Goal: Task Accomplishment & Management: Complete application form

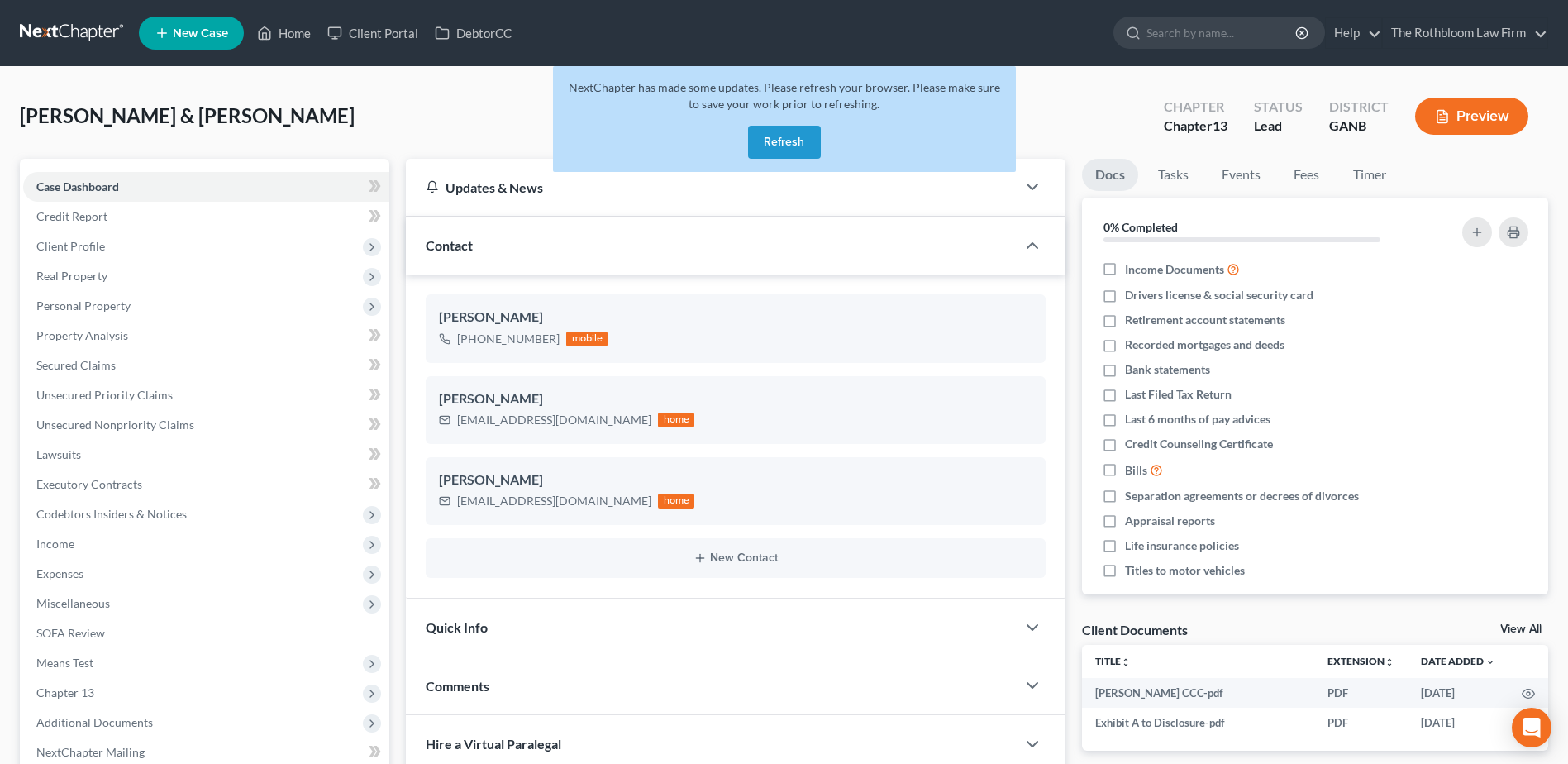
select select "0"
drag, startPoint x: 776, startPoint y: 150, endPoint x: 781, endPoint y: 141, distance: 10.3
click at [777, 148] on button "Refresh" at bounding box center [784, 142] width 73 height 33
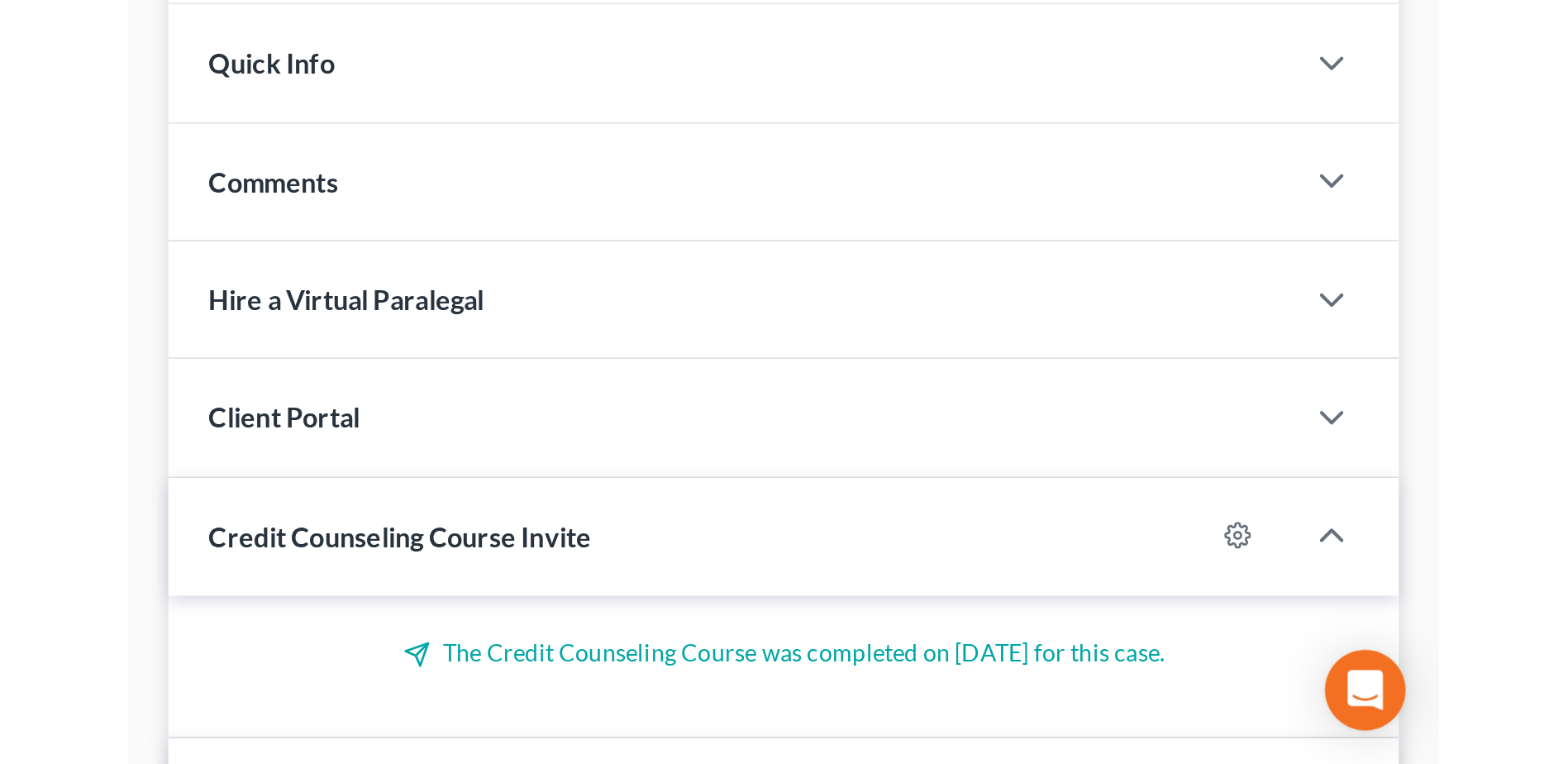
scroll to position [430, 0]
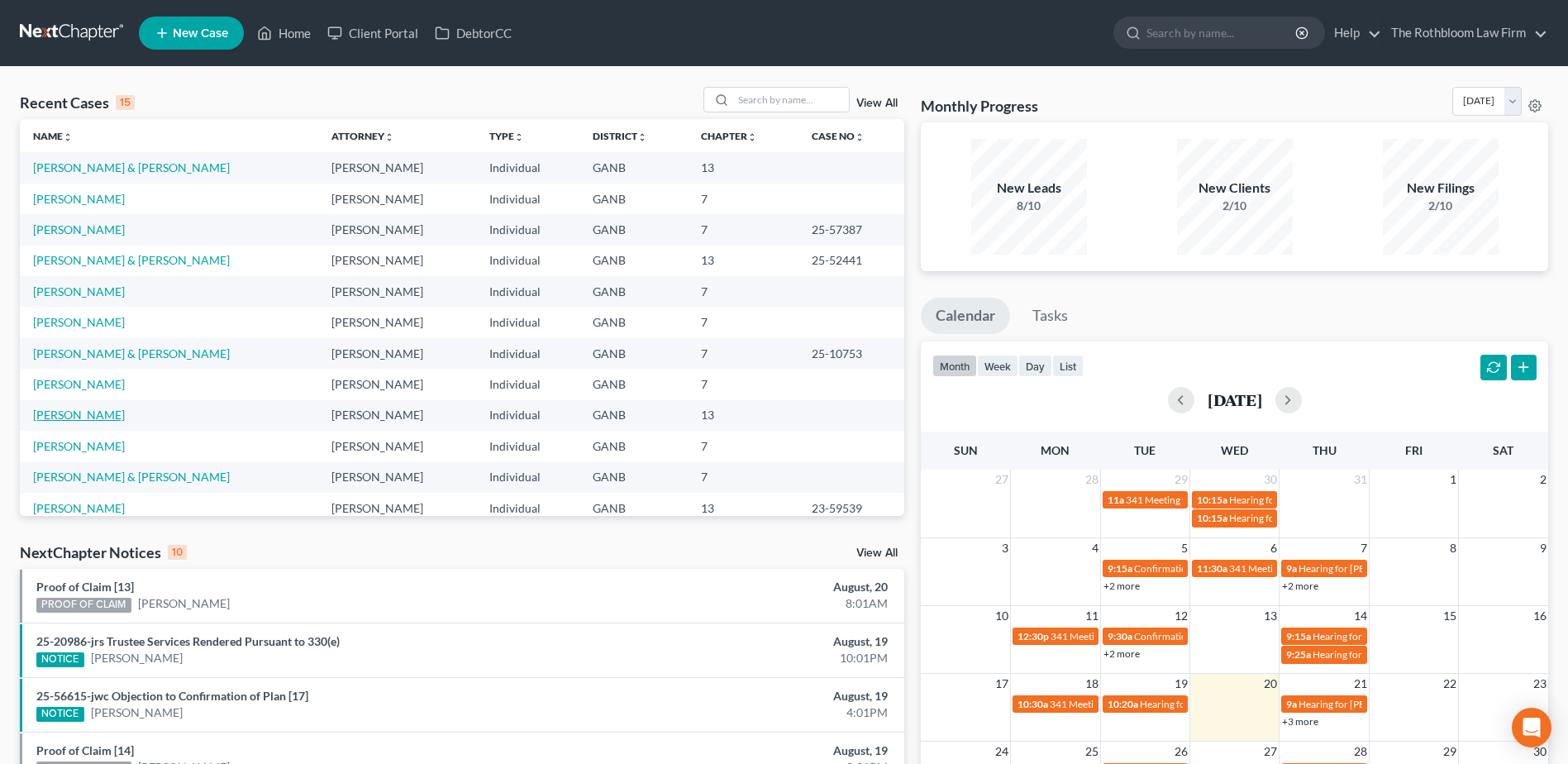
click at [58, 415] on link "[PERSON_NAME]" at bounding box center [79, 414] width 92 height 14
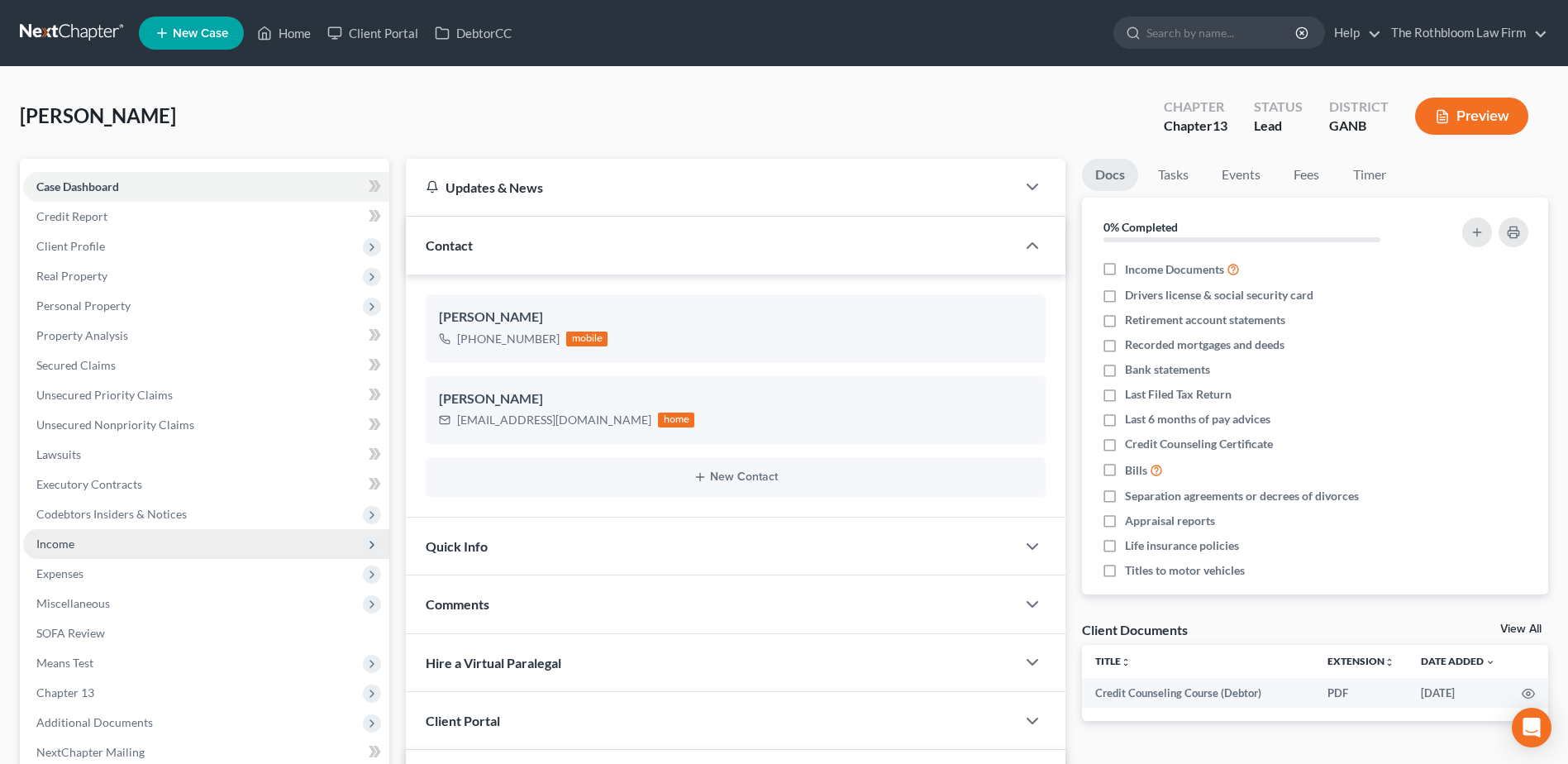
click at [58, 540] on span "Income" at bounding box center [54, 543] width 38 height 14
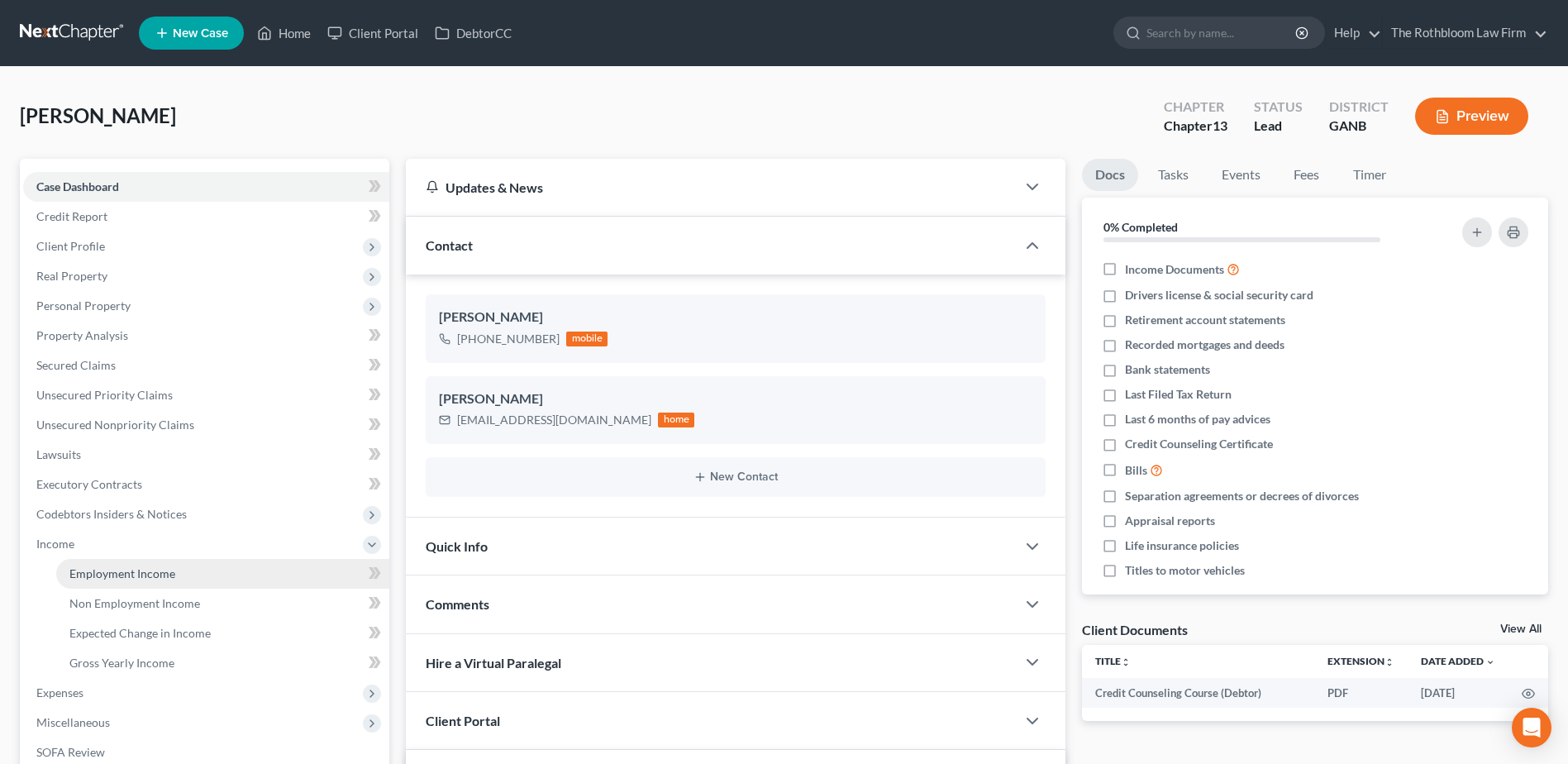
click at [142, 581] on link "Employment Income" at bounding box center [223, 574] width 333 height 30
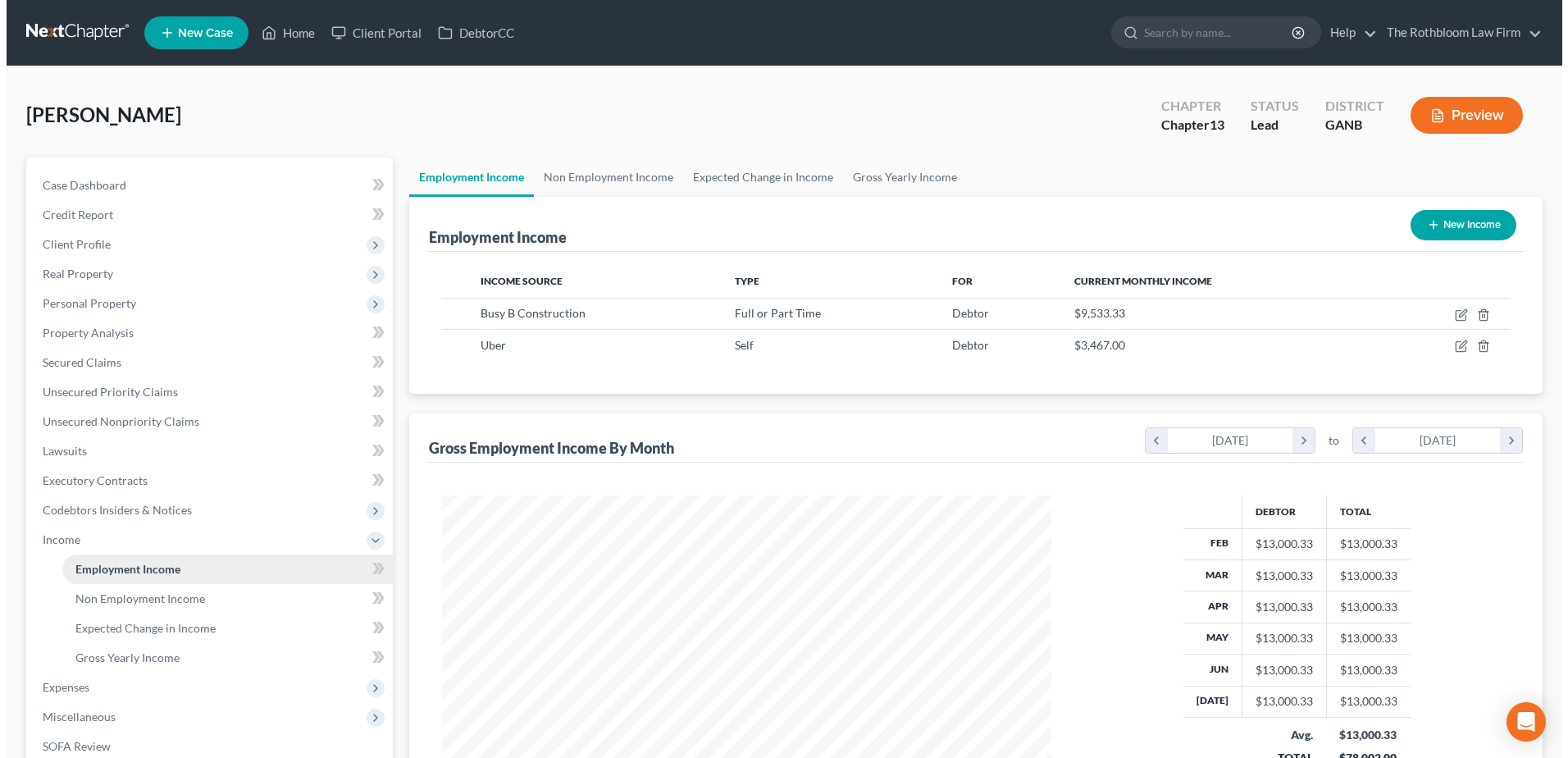
scroll to position [304, 641]
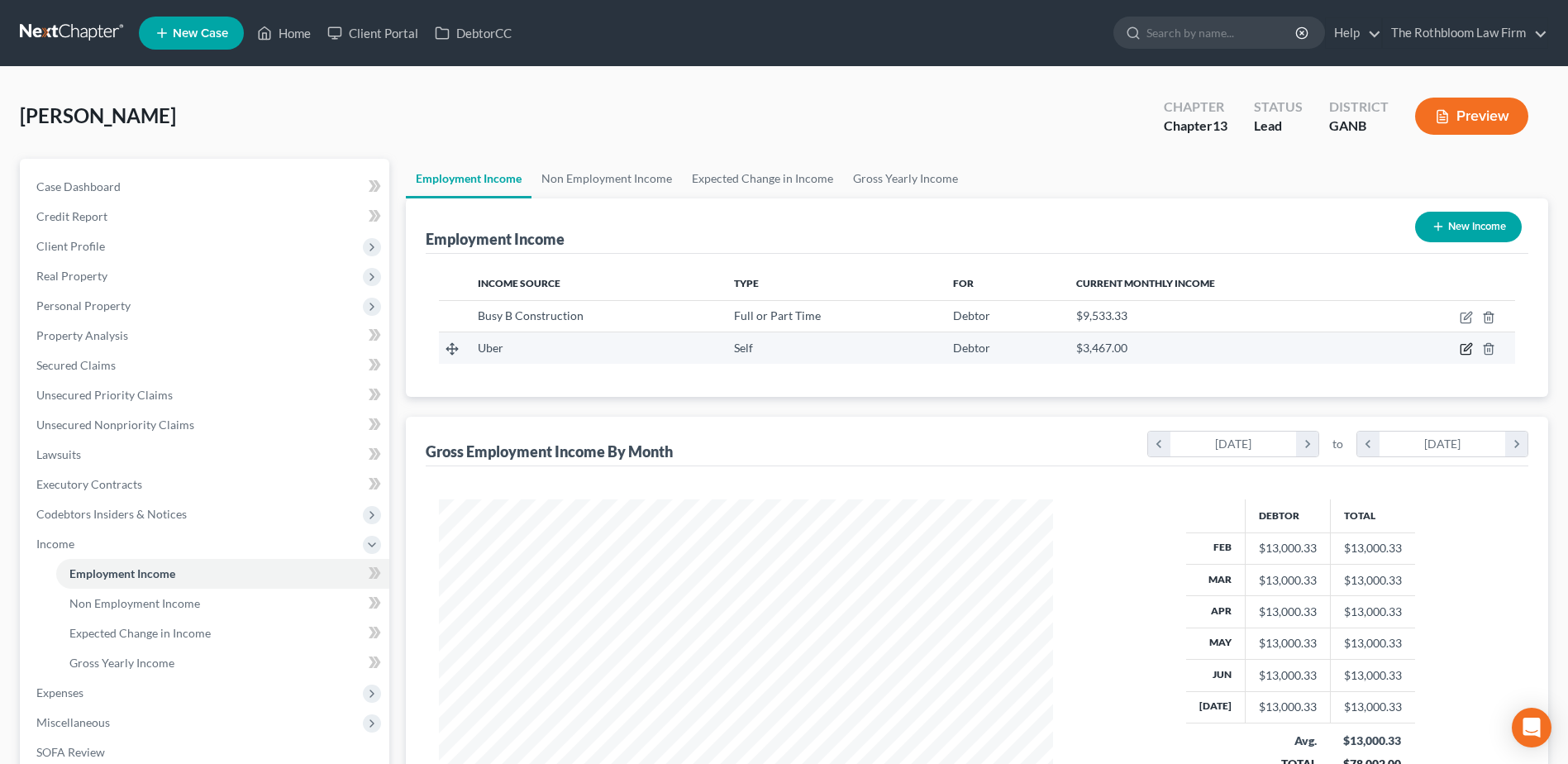
click at [1464, 352] on icon "button" at bounding box center [1466, 348] width 13 height 13
select select "1"
select select "0"
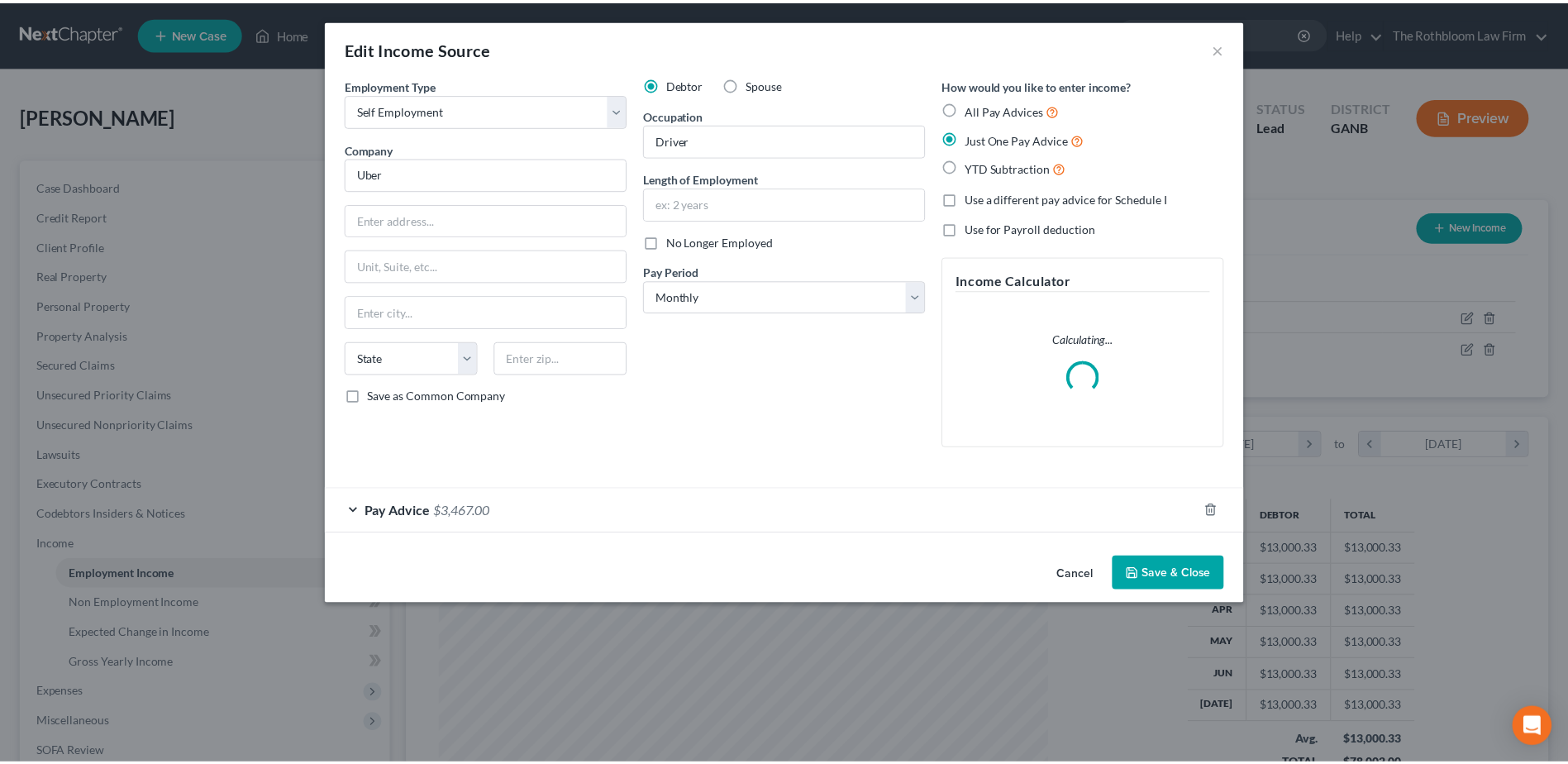
scroll to position [309, 652]
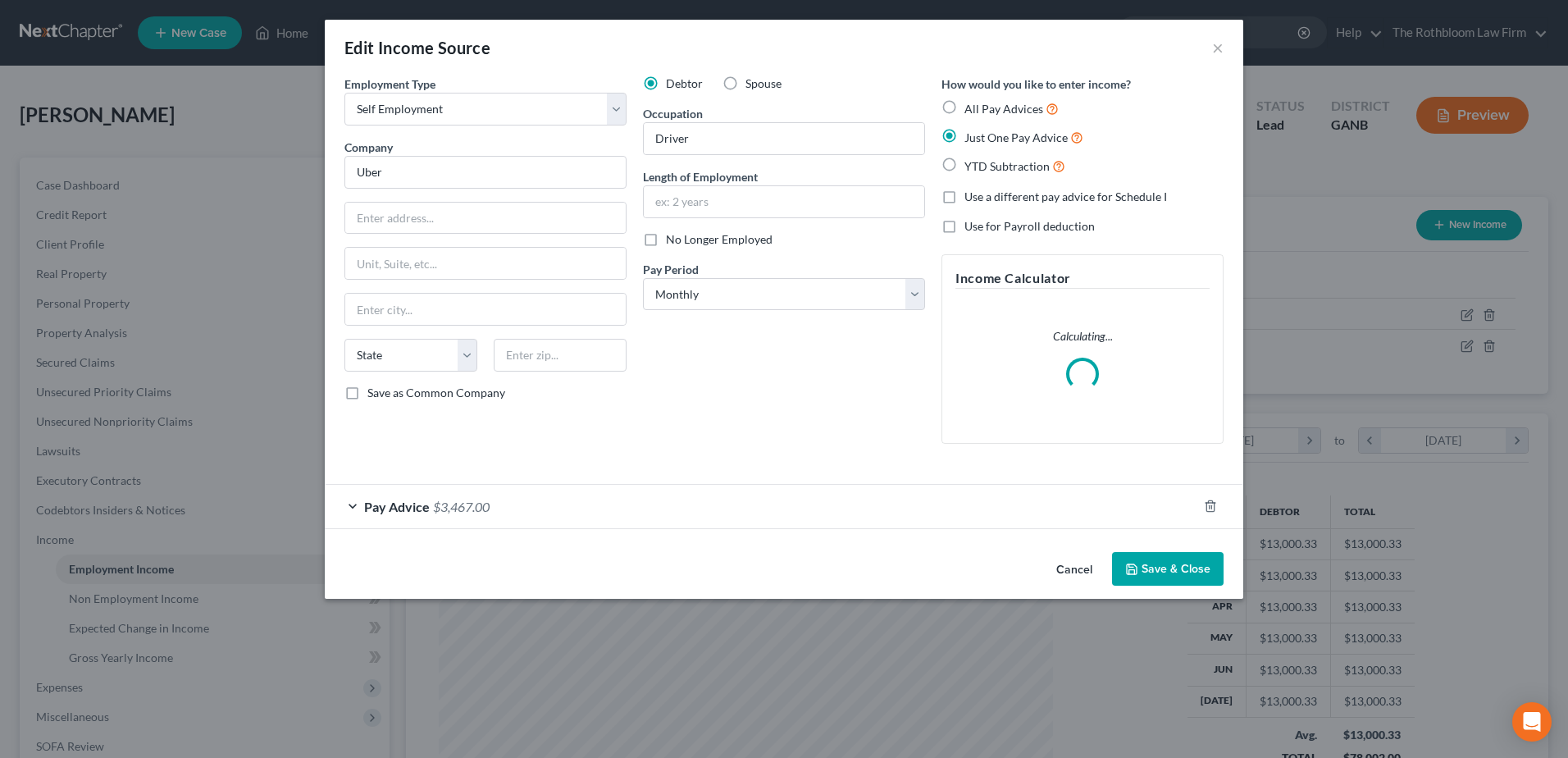
click at [461, 505] on span "$3,467.00" at bounding box center [461, 506] width 57 height 16
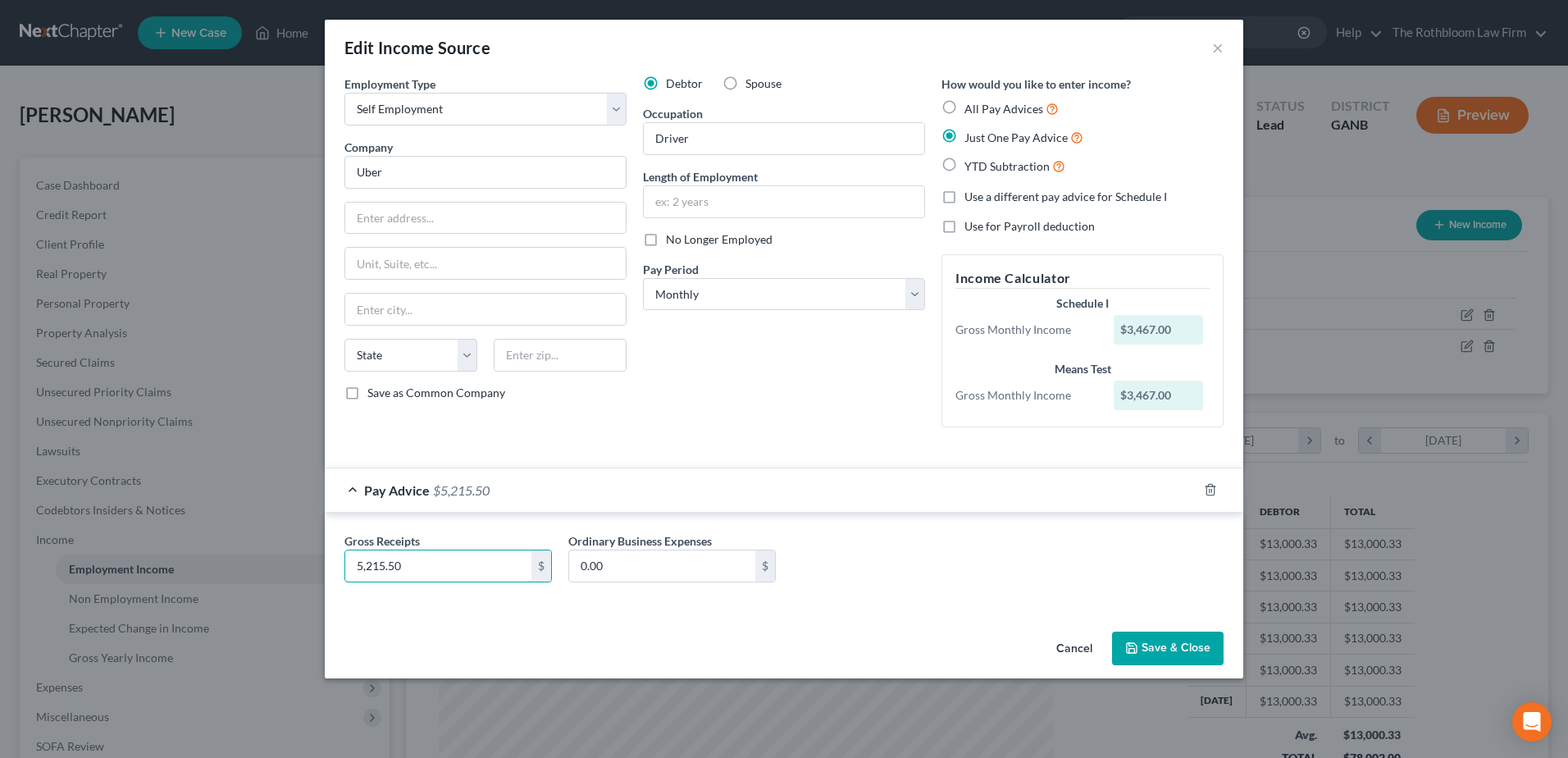
type input "5,215.50"
click at [618, 568] on input "0.00" at bounding box center [662, 565] width 186 height 31
type input "1,266.60"
click at [792, 583] on div "Gross Receipts 5,215.50 $ Ordinary Business Expenses 1,266.60 $" at bounding box center [784, 564] width 895 height 63
click at [1161, 647] on button "Save & Close" at bounding box center [1167, 648] width 111 height 34
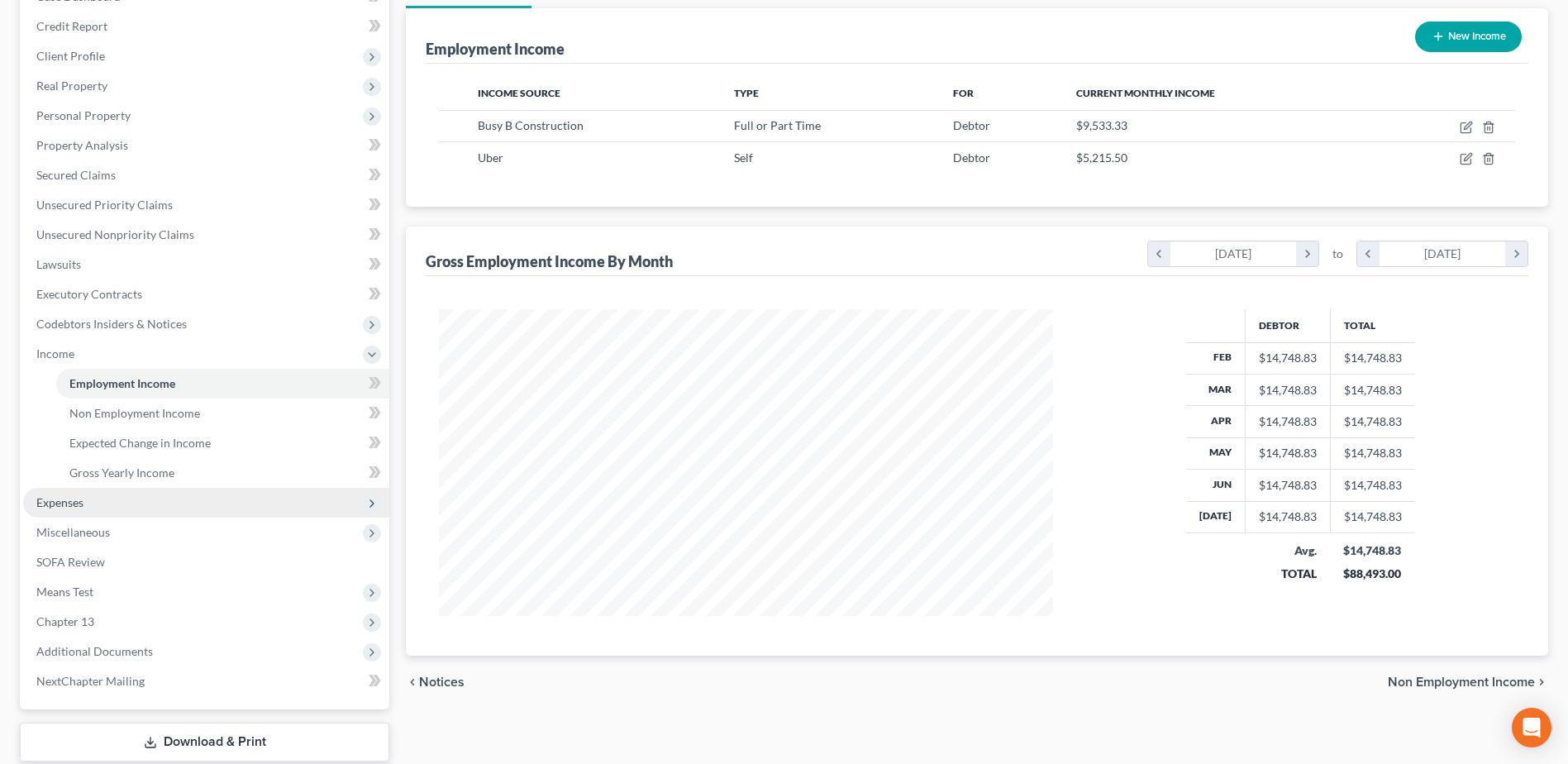
scroll to position [45, 0]
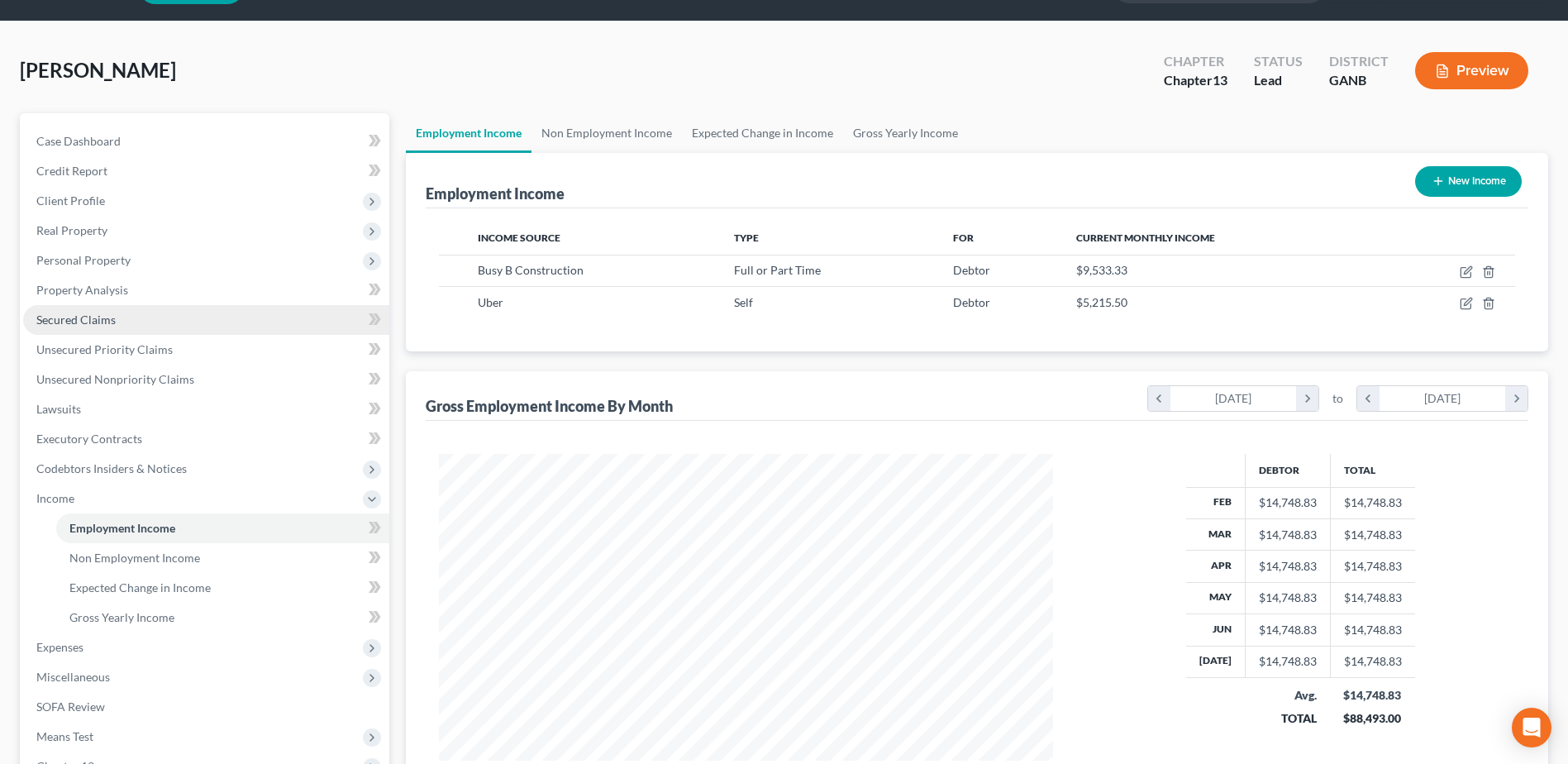
click at [64, 314] on span "Secured Claims" at bounding box center [75, 319] width 80 height 14
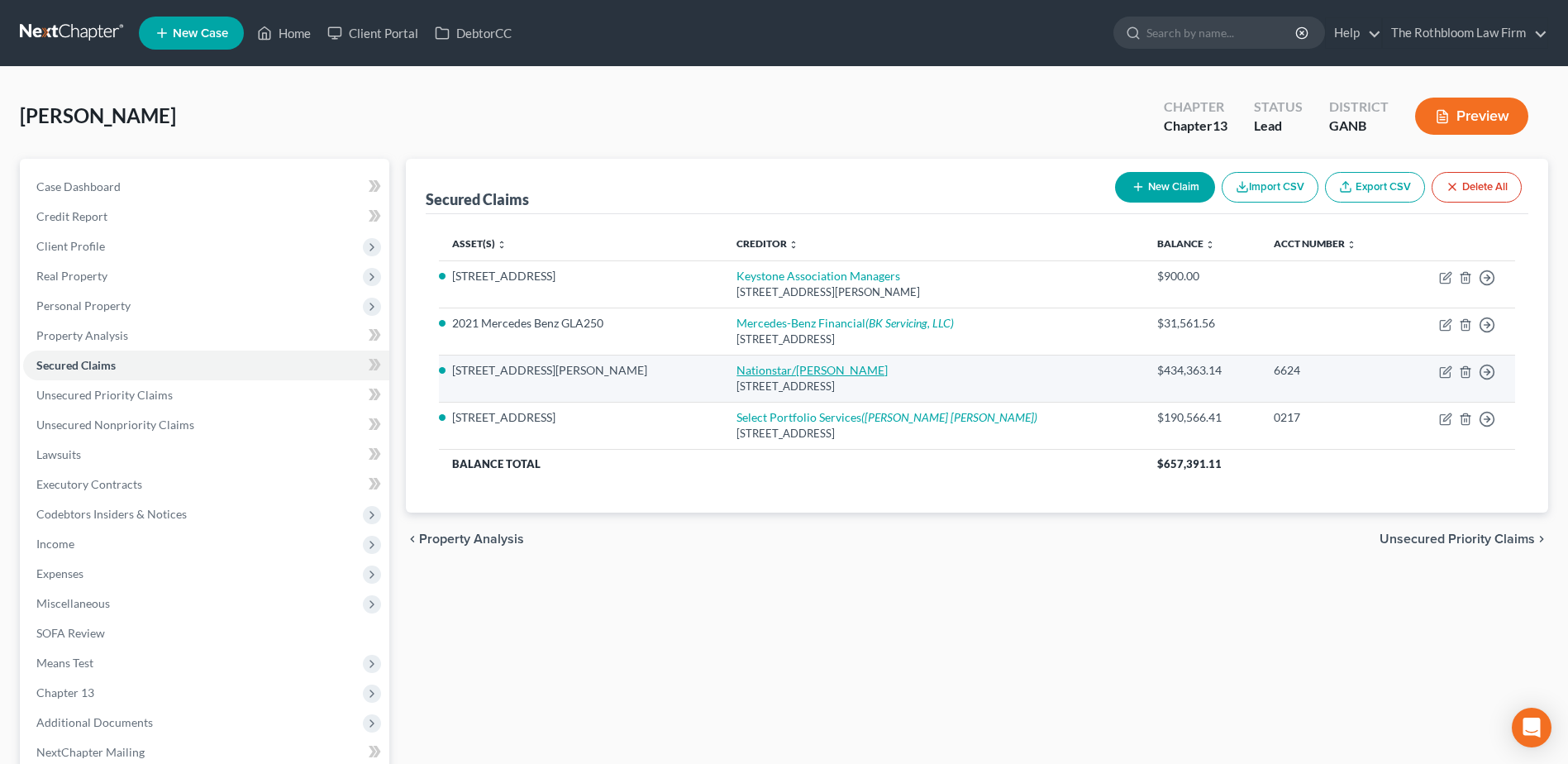
click at [743, 369] on link "Nationstar/[PERSON_NAME]" at bounding box center [812, 369] width 152 height 14
select select "45"
select select "2"
select select "0"
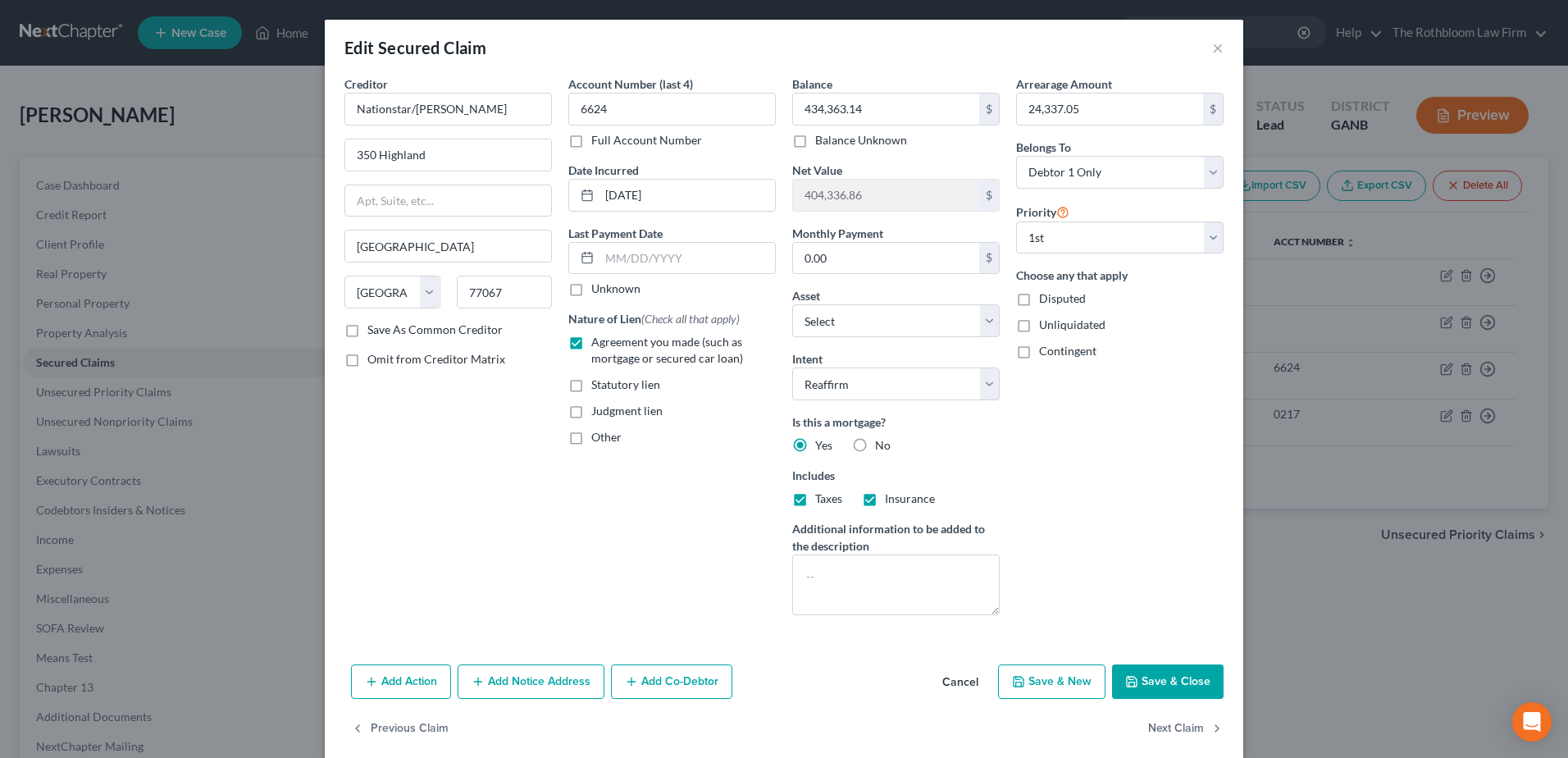
click at [1178, 684] on button "Save & Close" at bounding box center [1167, 681] width 111 height 34
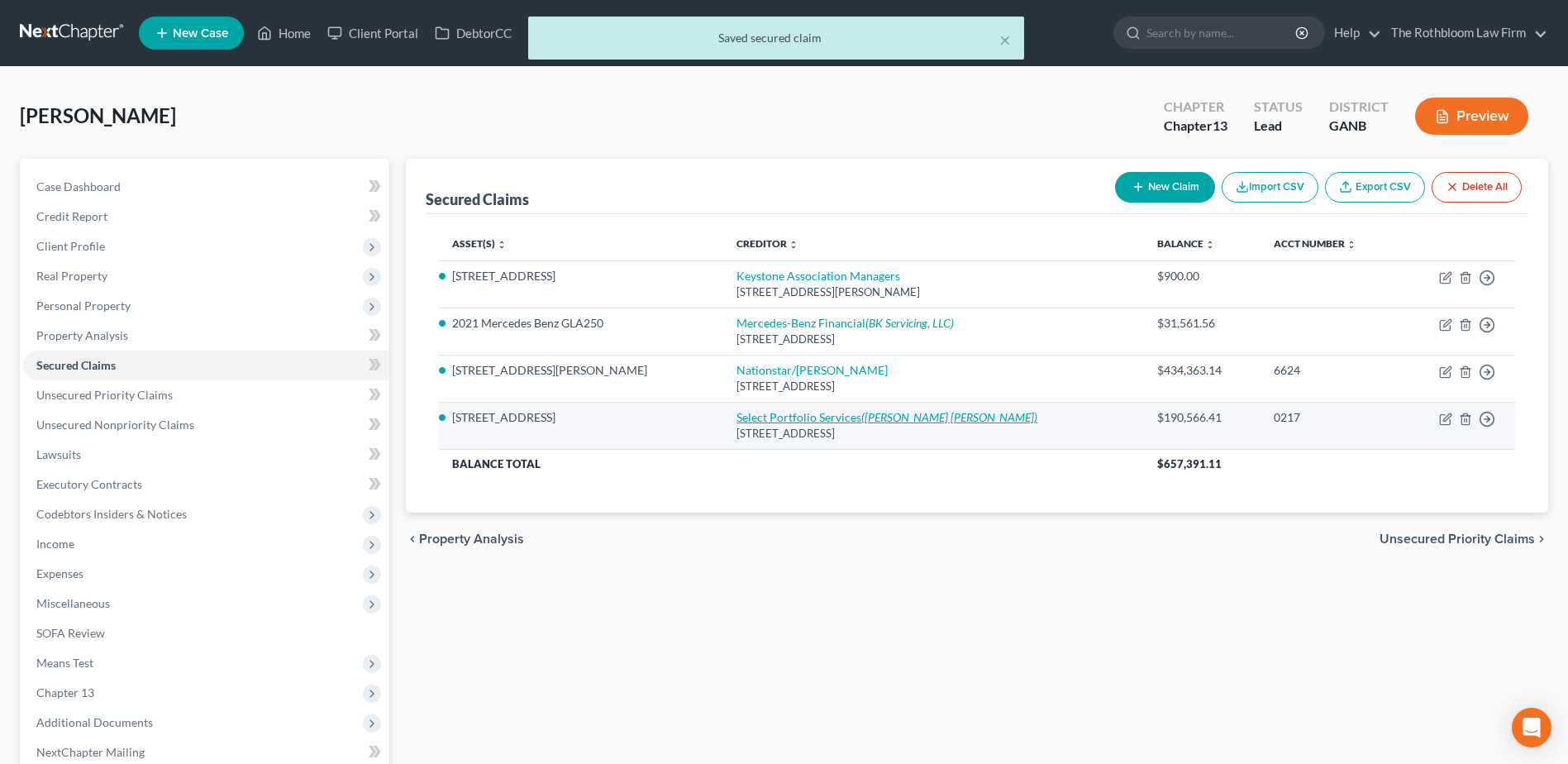
click at [744, 416] on link "Select Portfolio Services ([PERSON_NAME] [PERSON_NAME])" at bounding box center [886, 416] width 301 height 14
select select "9"
select select "2"
select select "0"
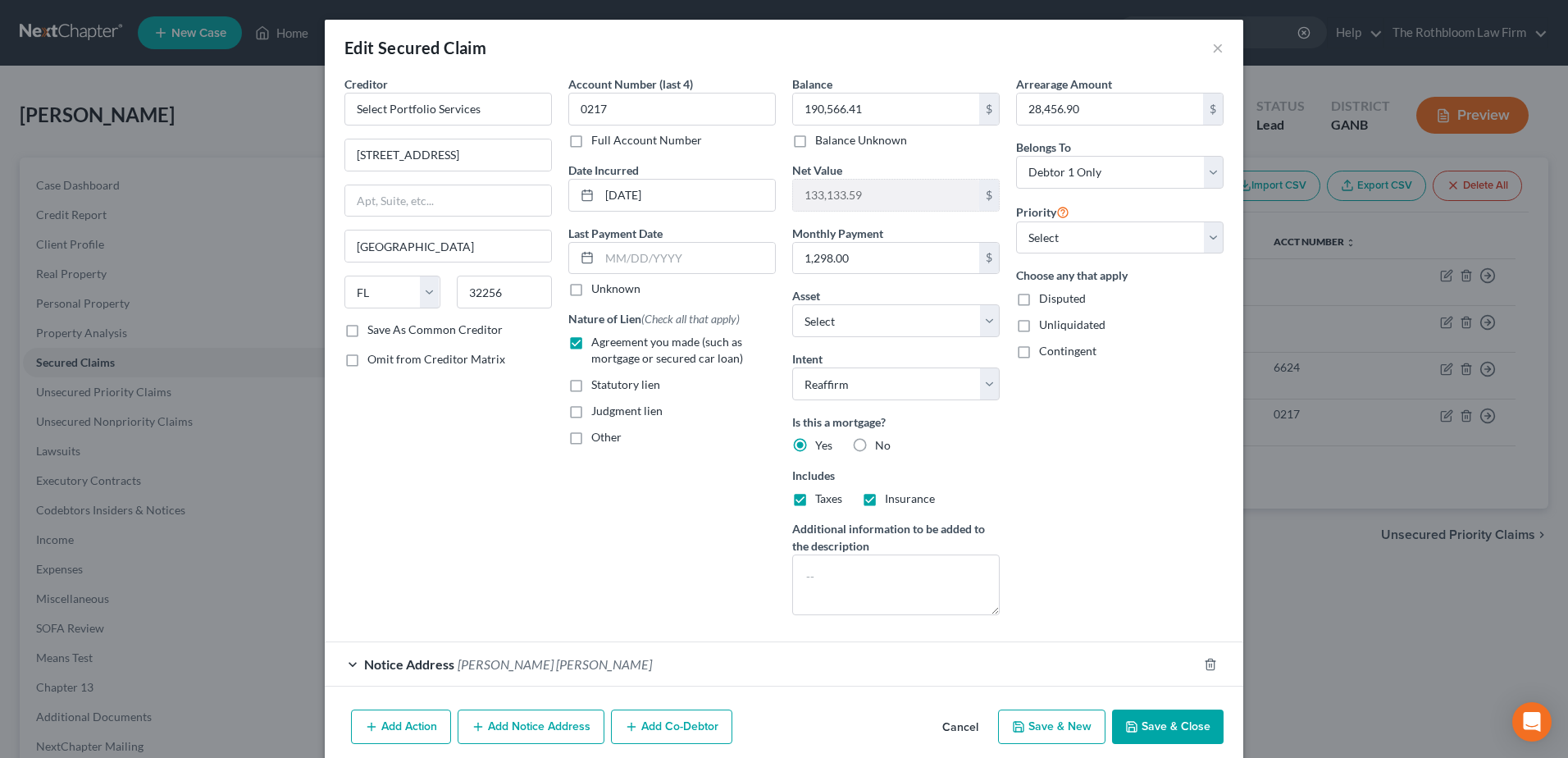
click at [1162, 734] on button "Save & Close" at bounding box center [1167, 726] width 111 height 34
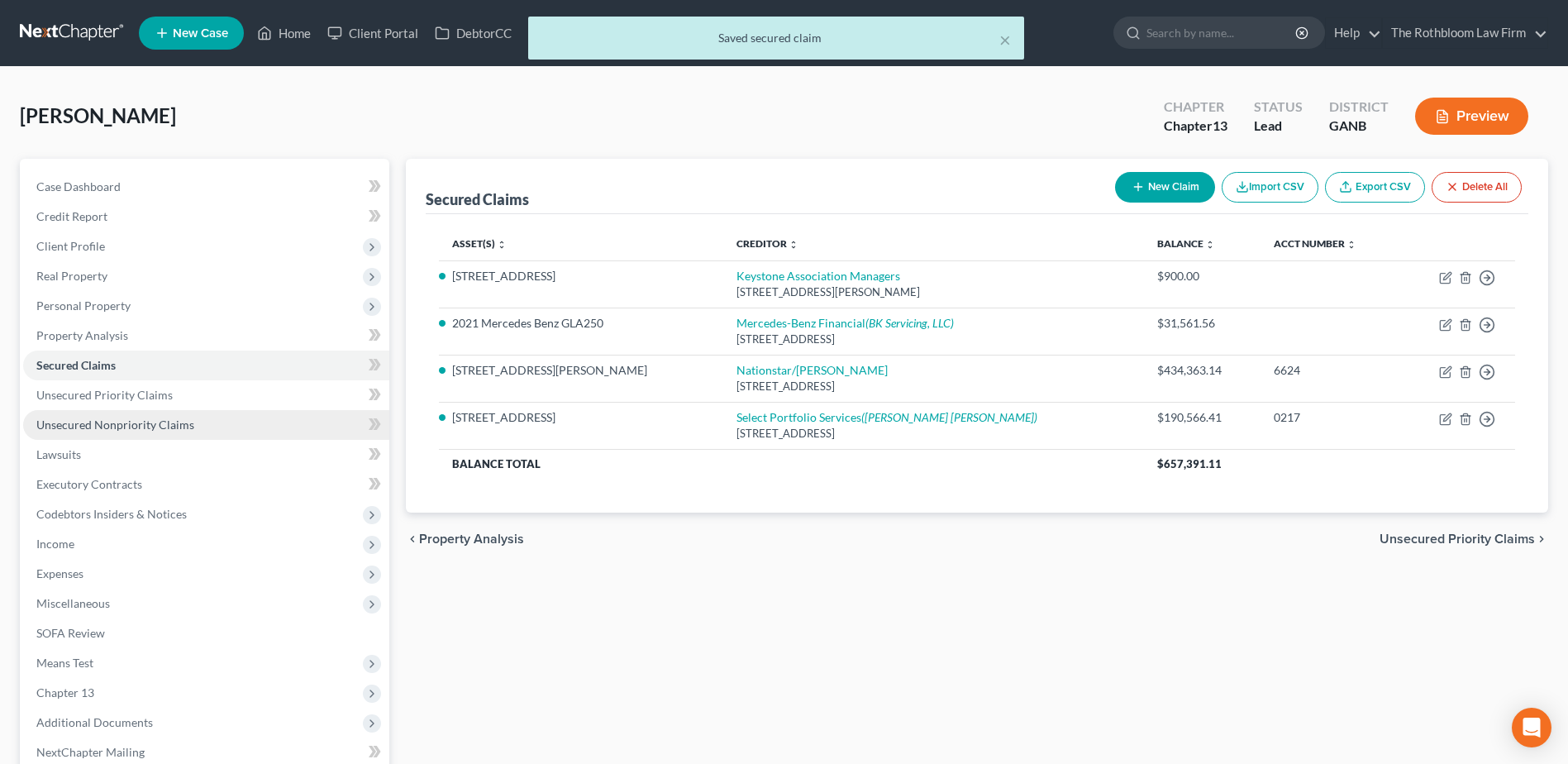
click at [86, 431] on link "Unsecured Nonpriority Claims" at bounding box center [206, 425] width 366 height 30
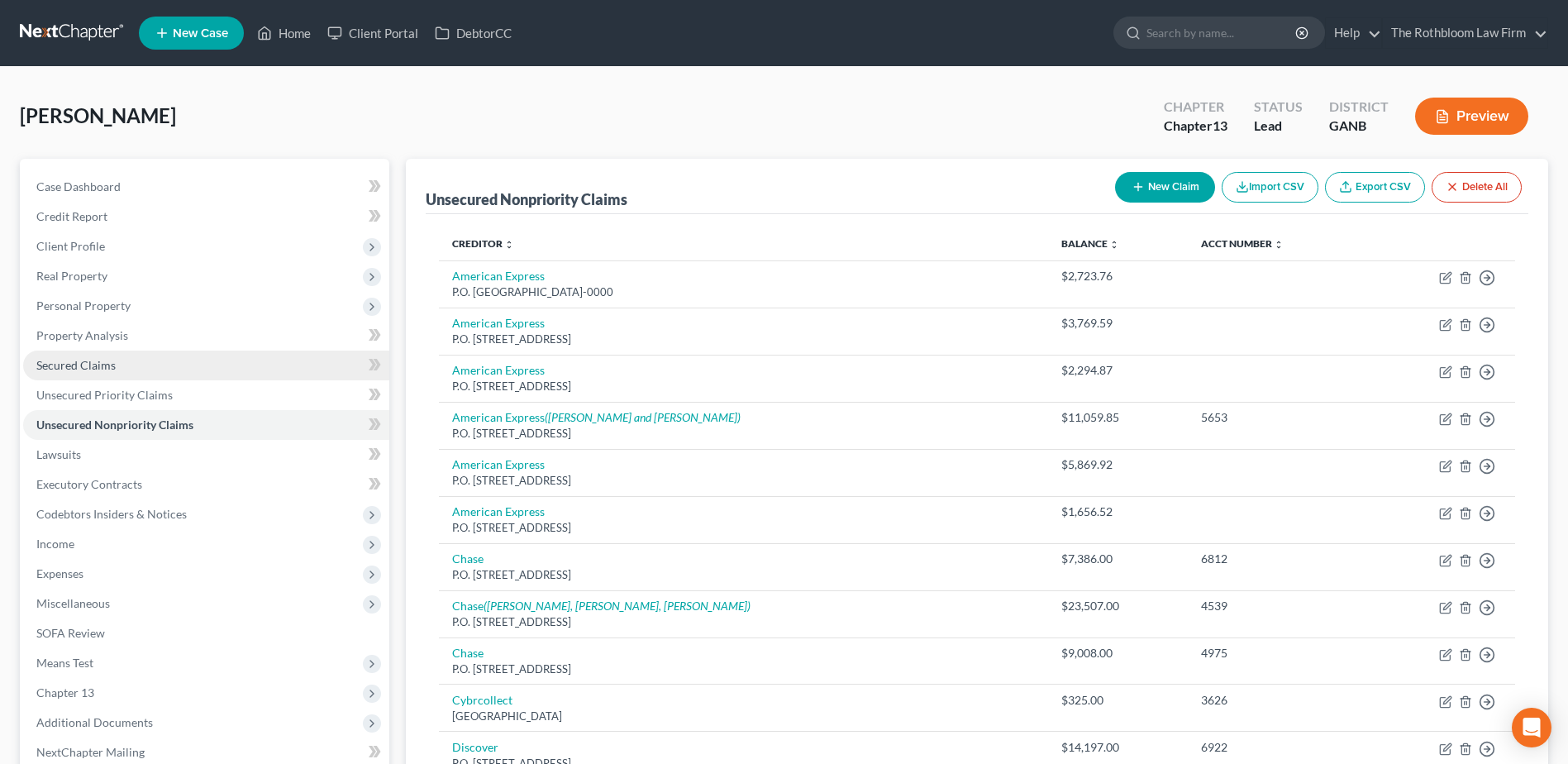
click at [70, 369] on span "Secured Claims" at bounding box center [75, 364] width 80 height 14
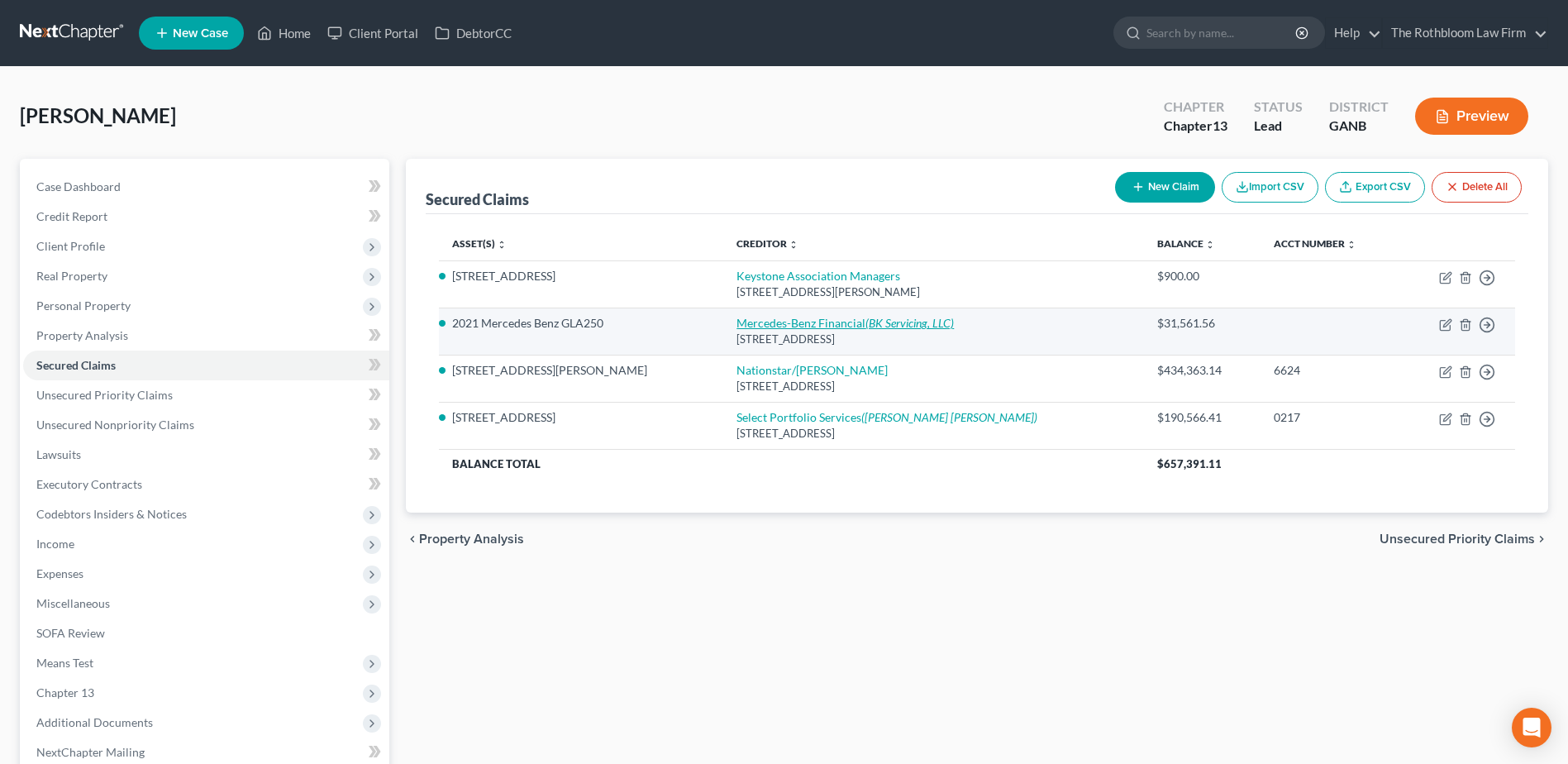
click at [736, 323] on link "Mercedes-Benz Financial (BK Servicing, LLC)" at bounding box center [844, 323] width 217 height 14
select select "45"
select select "2"
select select "0"
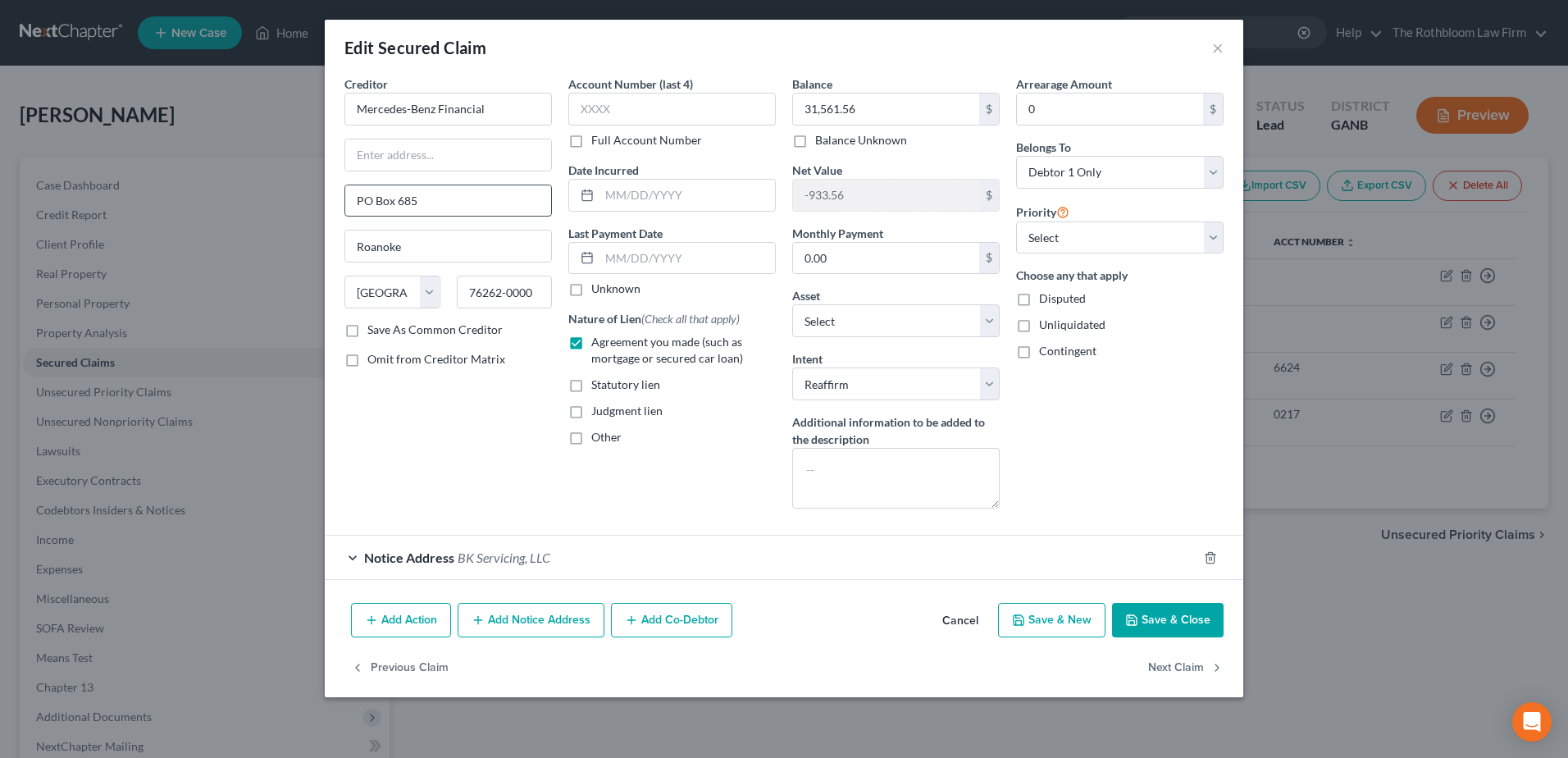
click at [364, 201] on input "PO Box 685" at bounding box center [448, 200] width 206 height 31
click at [376, 199] on input "P.O Box 685" at bounding box center [448, 200] width 206 height 31
type input "P.O. Box 685"
click at [1172, 623] on button "Save & Close" at bounding box center [1167, 619] width 111 height 34
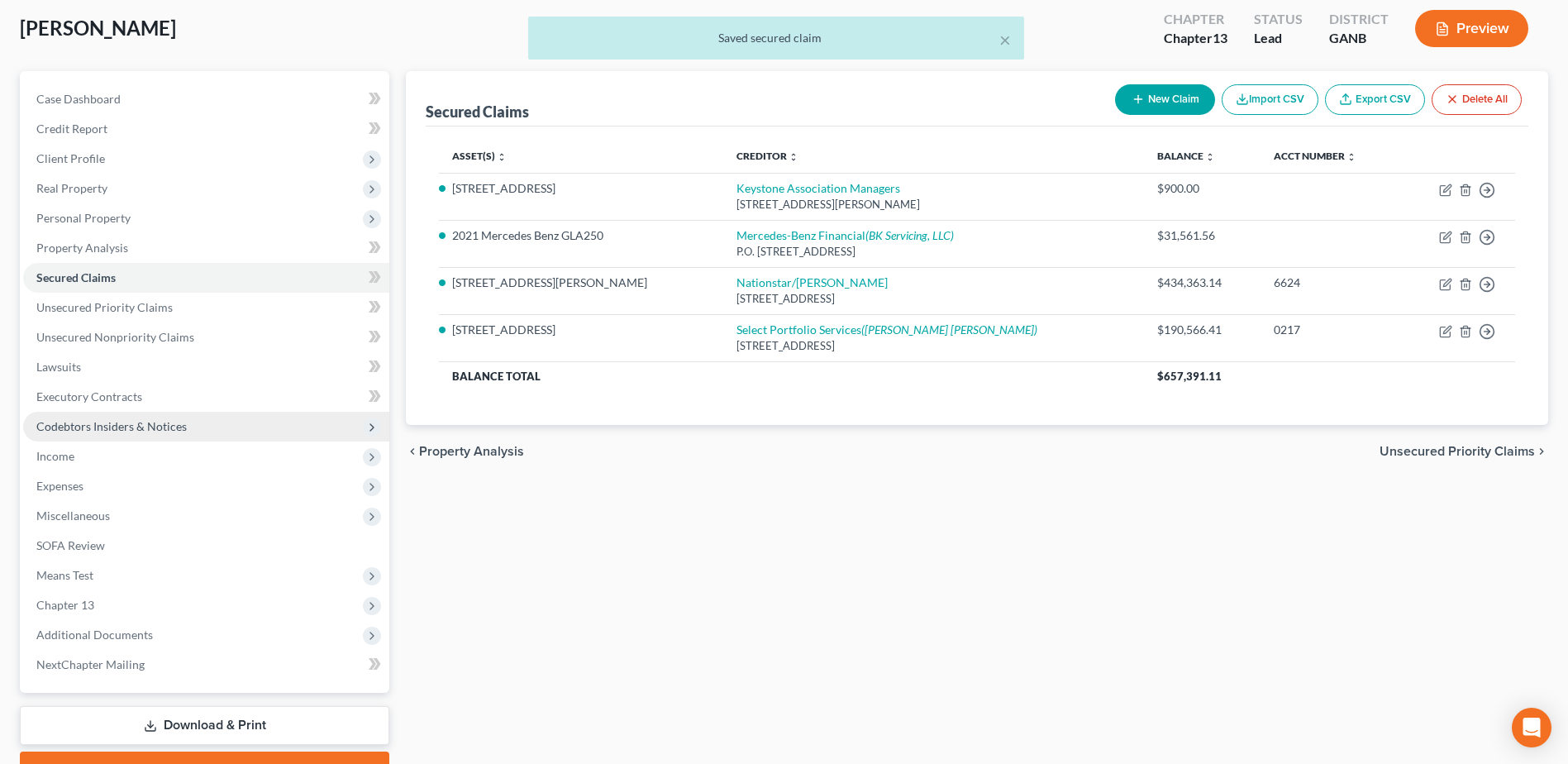
scroll to position [174, 0]
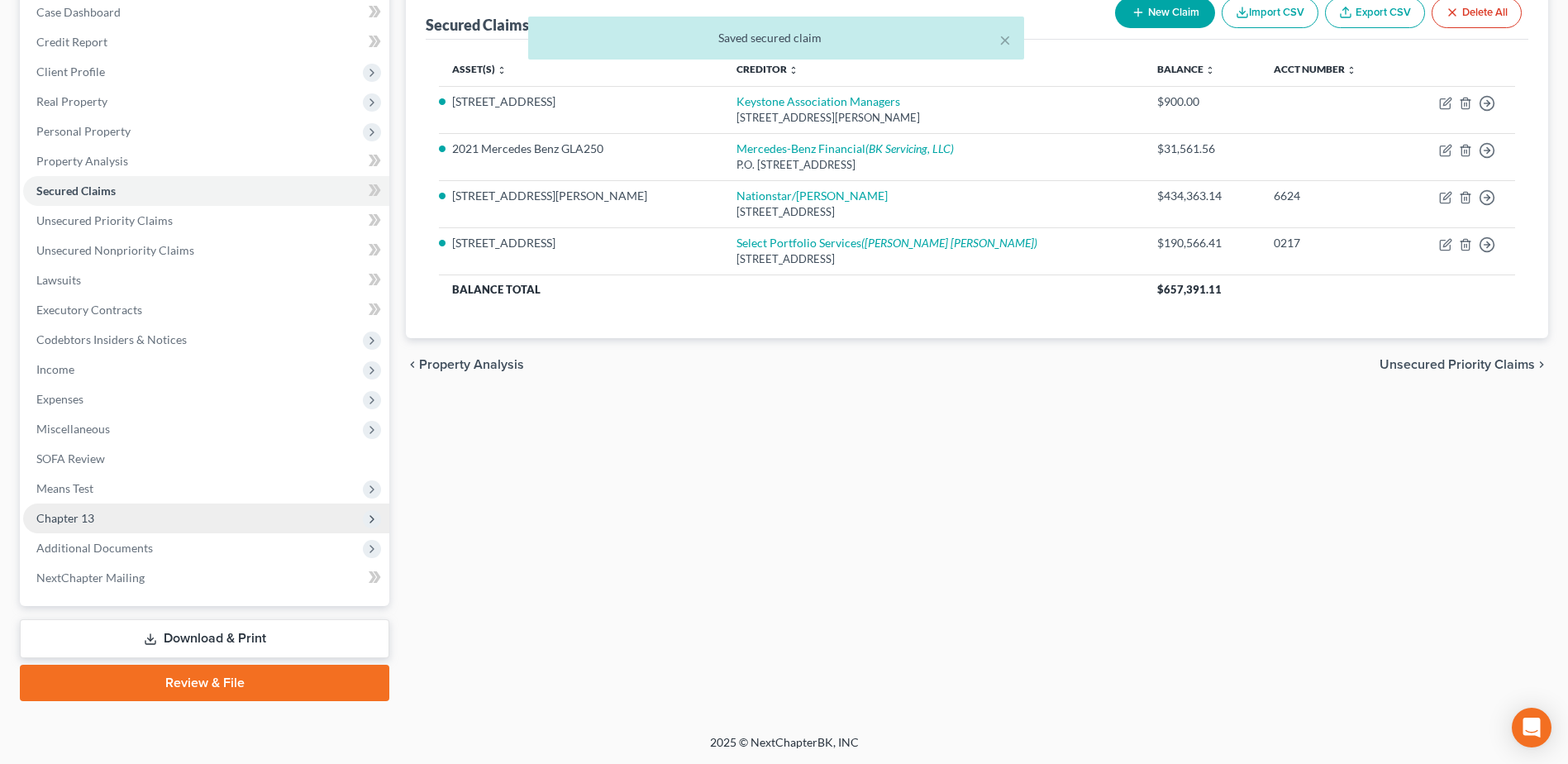
click at [90, 514] on span "Chapter 13" at bounding box center [64, 518] width 58 height 14
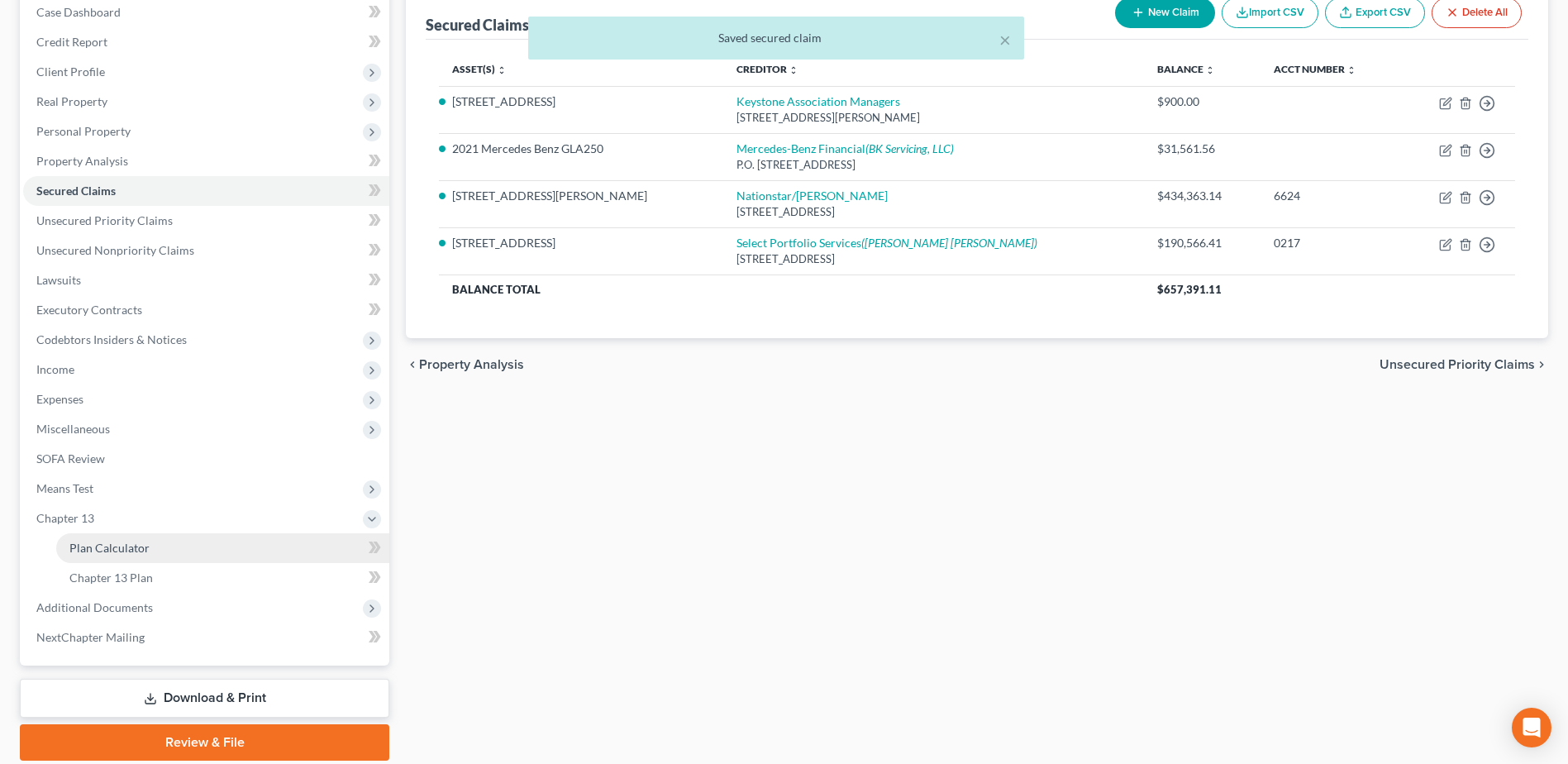
click at [135, 548] on span "Plan Calculator" at bounding box center [110, 547] width 80 height 14
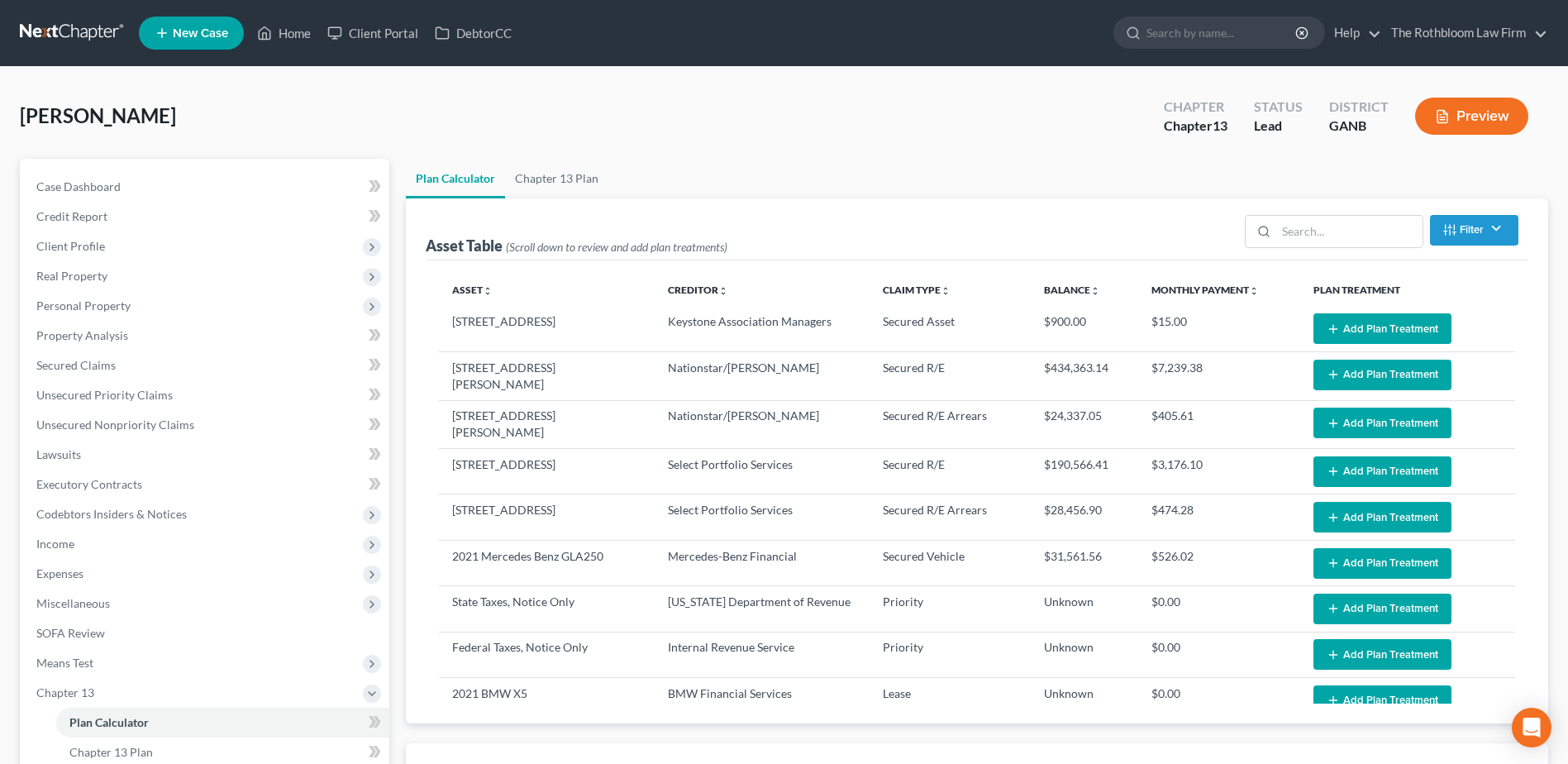
select select "59"
click at [1390, 327] on button "Add Plan Treatment" at bounding box center [1382, 328] width 138 height 31
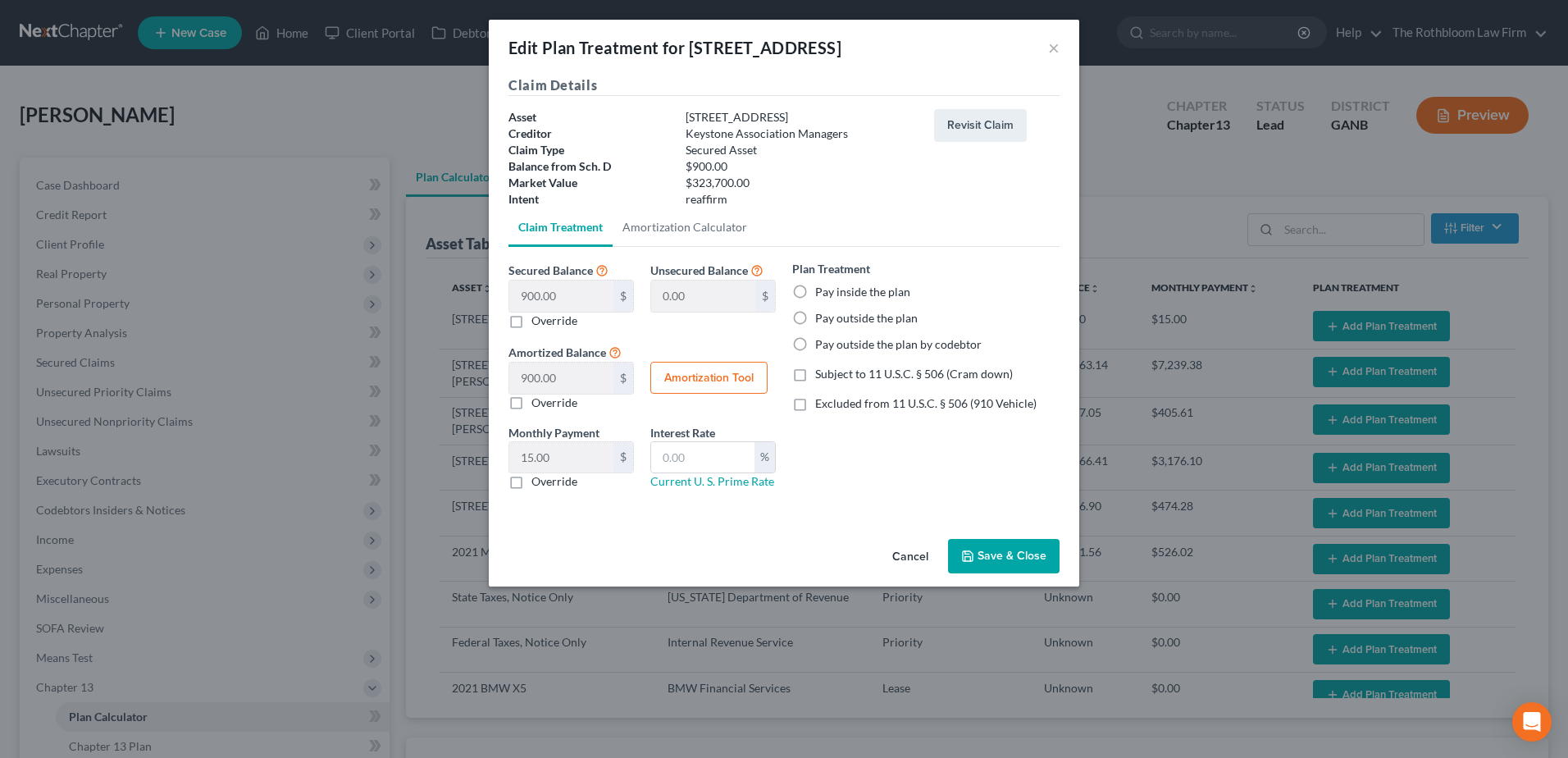
click at [815, 289] on label "Pay inside the plan" at bounding box center [863, 292] width 95 height 17
click at [822, 289] on input "Pay inside the plan" at bounding box center [827, 288] width 11 height 11
radio input "true"
click at [1003, 550] on button "Save & Close" at bounding box center [1004, 555] width 111 height 34
select select "59"
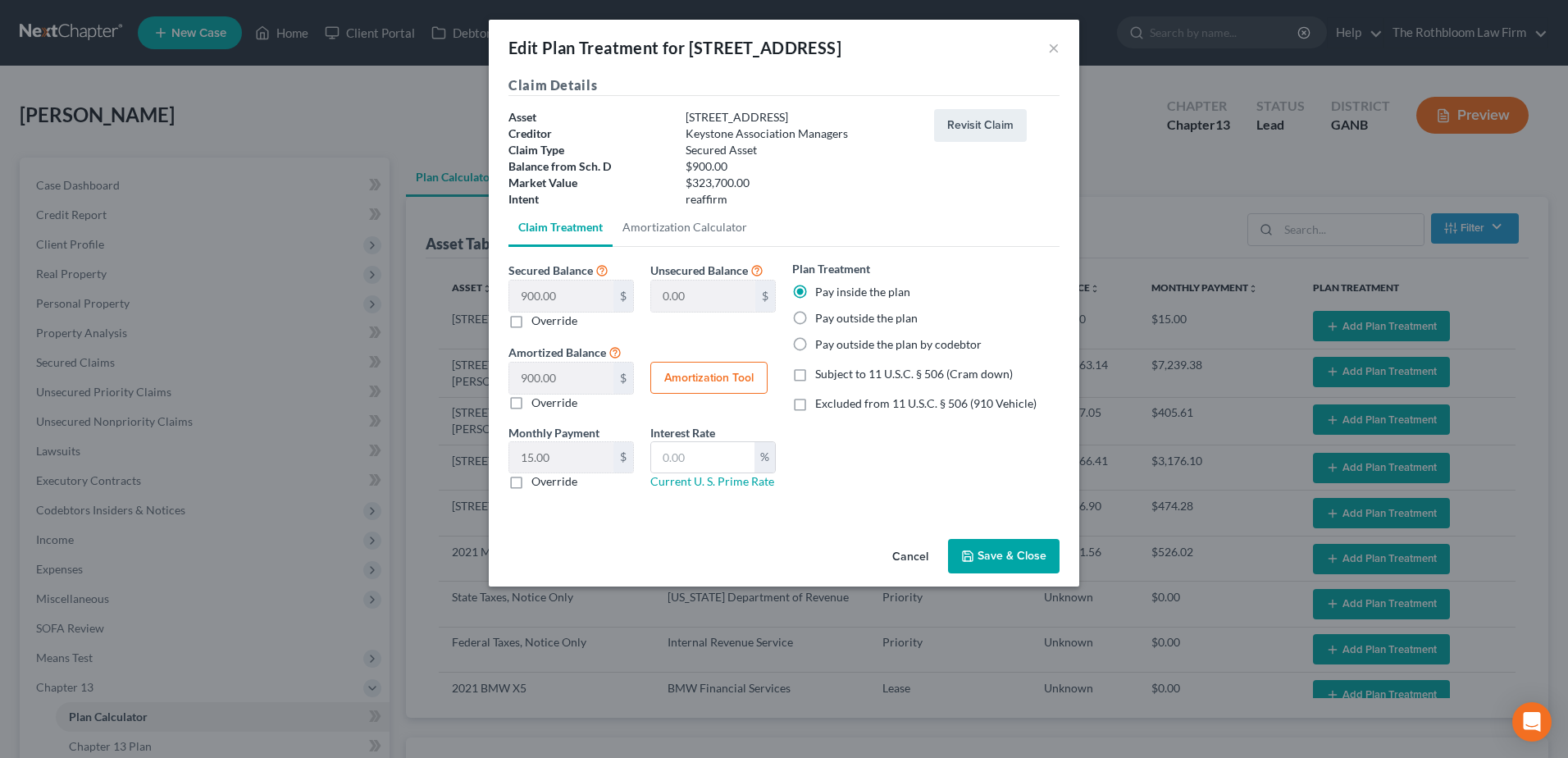
select select "59"
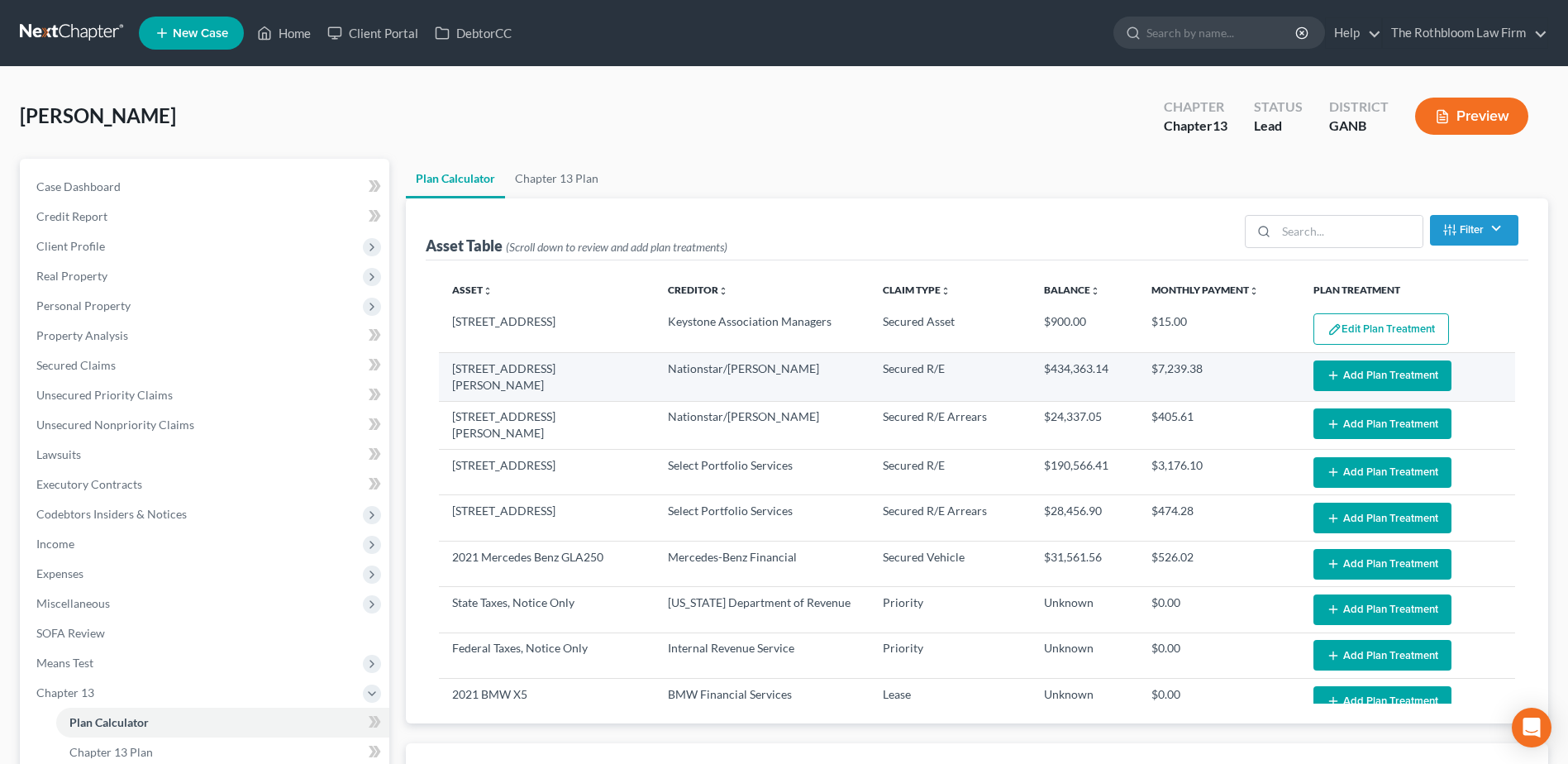
click at [1358, 369] on button "Add Plan Treatment" at bounding box center [1382, 375] width 138 height 31
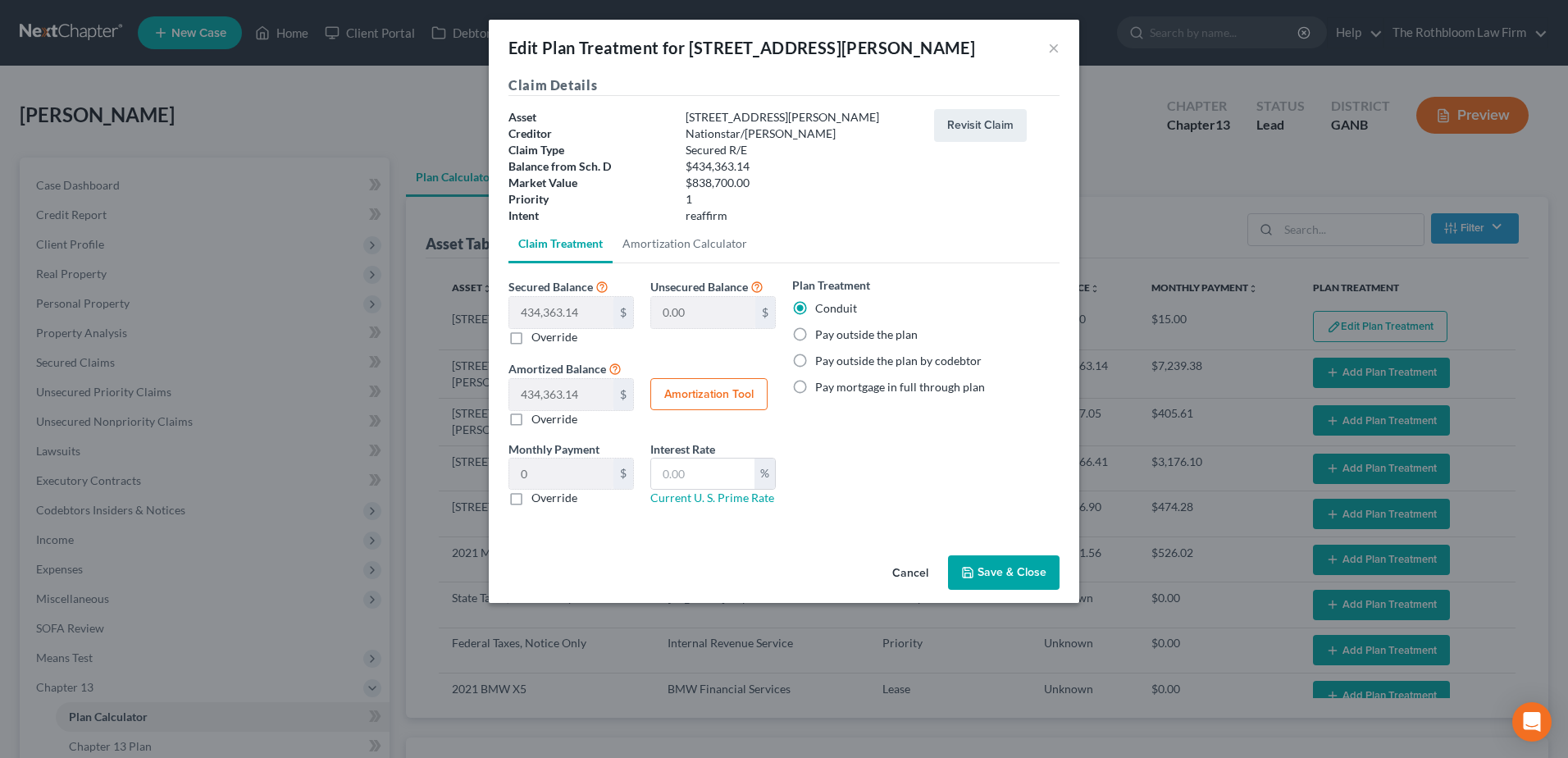
click at [815, 331] on label "Pay outside the plan" at bounding box center [866, 335] width 102 height 17
click at [822, 331] on input "Pay outside the plan" at bounding box center [827, 332] width 11 height 11
radio input "true"
click at [1008, 574] on button "Save & Close" at bounding box center [1004, 572] width 111 height 34
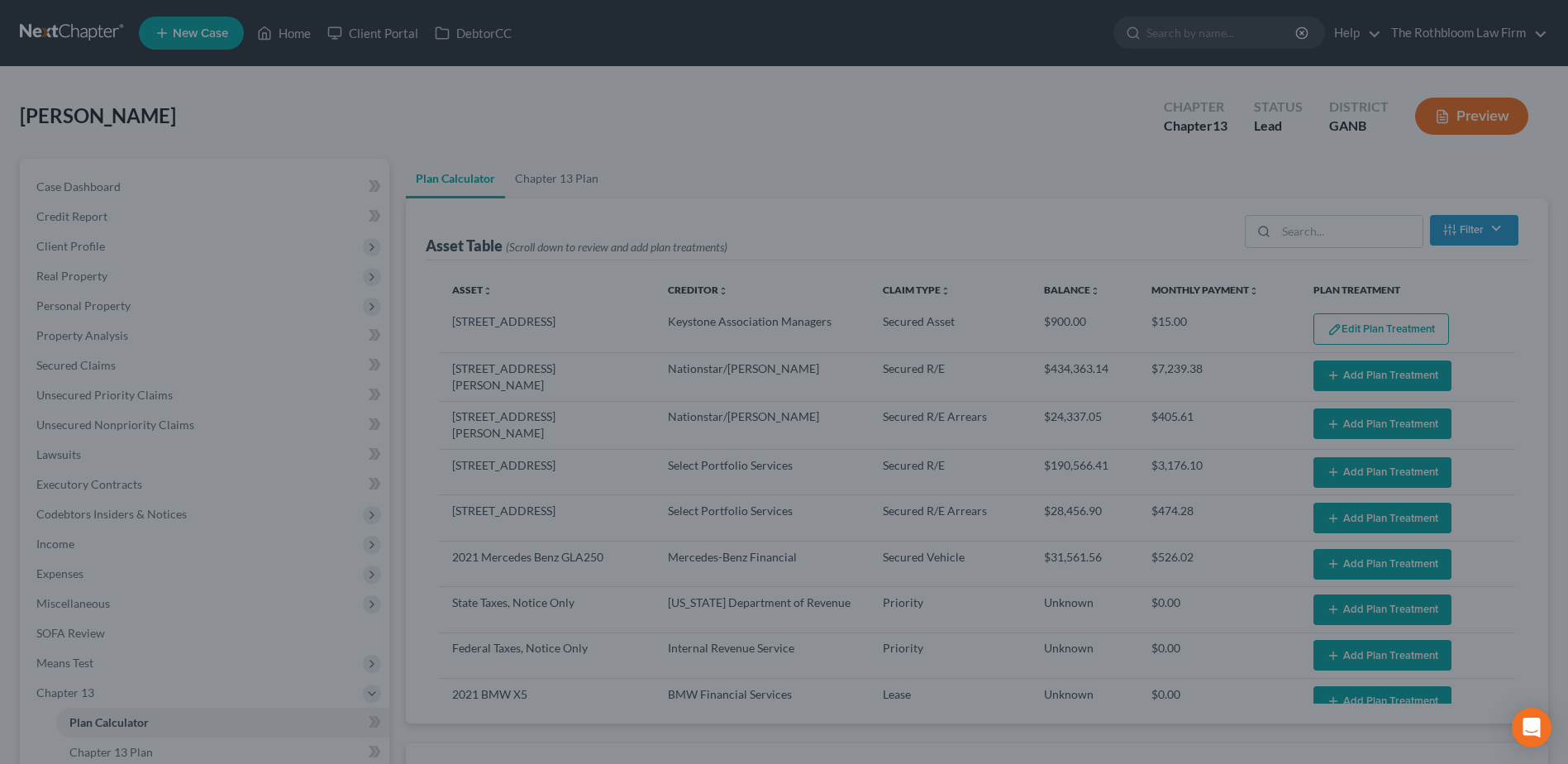
select select "59"
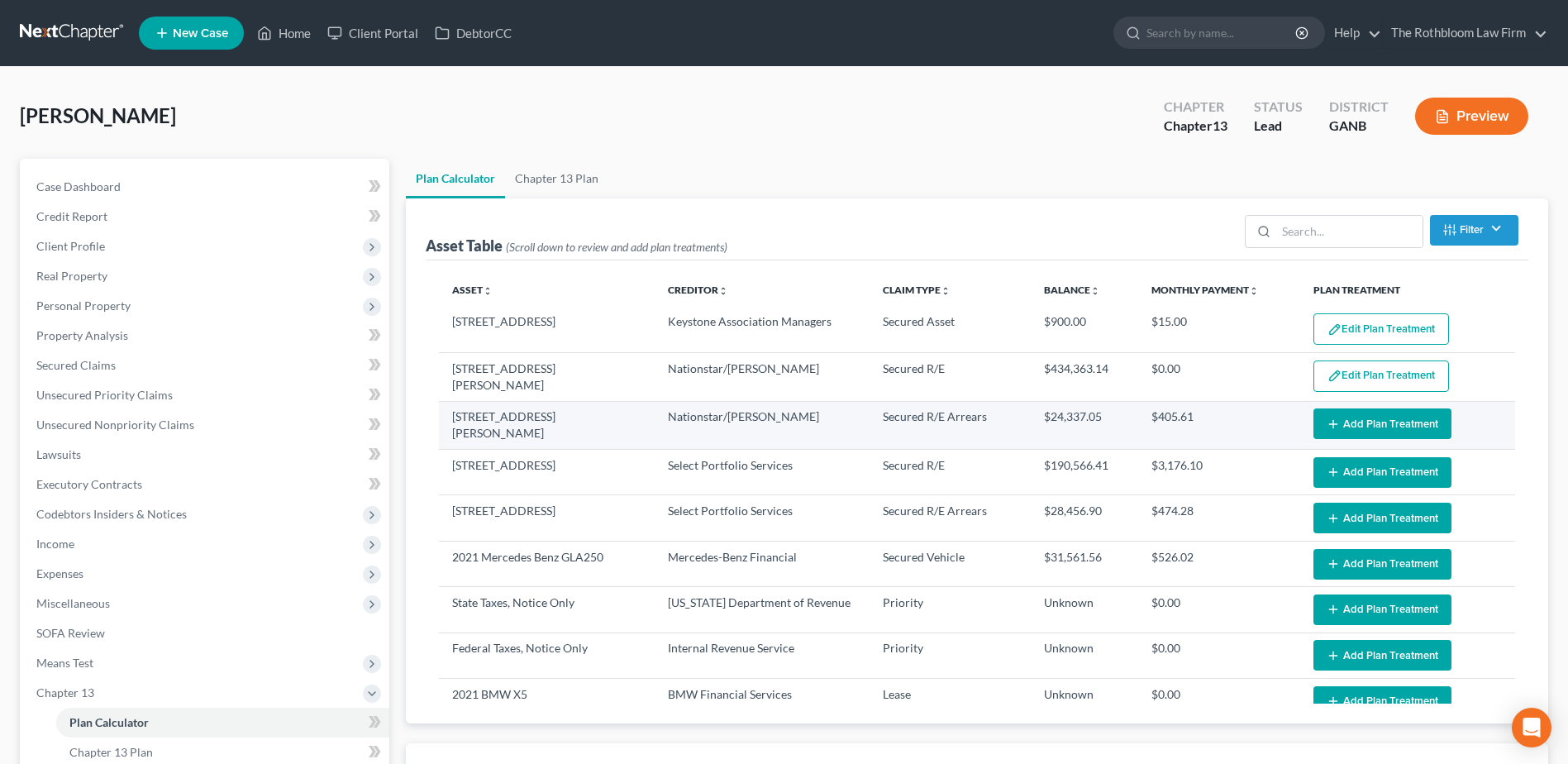
click at [1360, 424] on button "Add Plan Treatment" at bounding box center [1382, 423] width 138 height 31
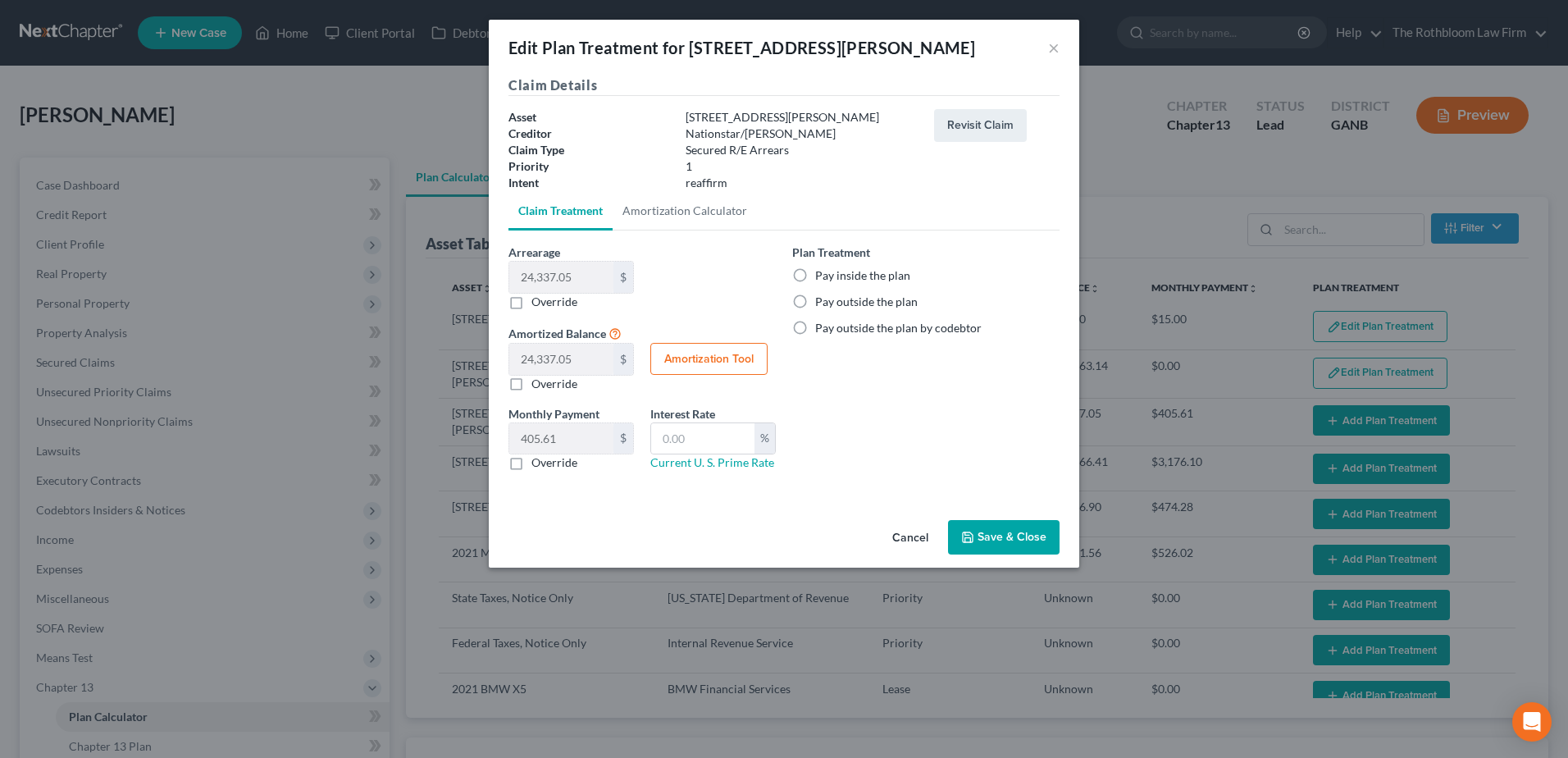
click at [815, 278] on label "Pay inside the plan" at bounding box center [863, 276] width 95 height 17
click at [822, 278] on input "Pay inside the plan" at bounding box center [827, 273] width 11 height 11
radio input "true"
click at [1009, 540] on button "Save & Close" at bounding box center [1004, 537] width 111 height 34
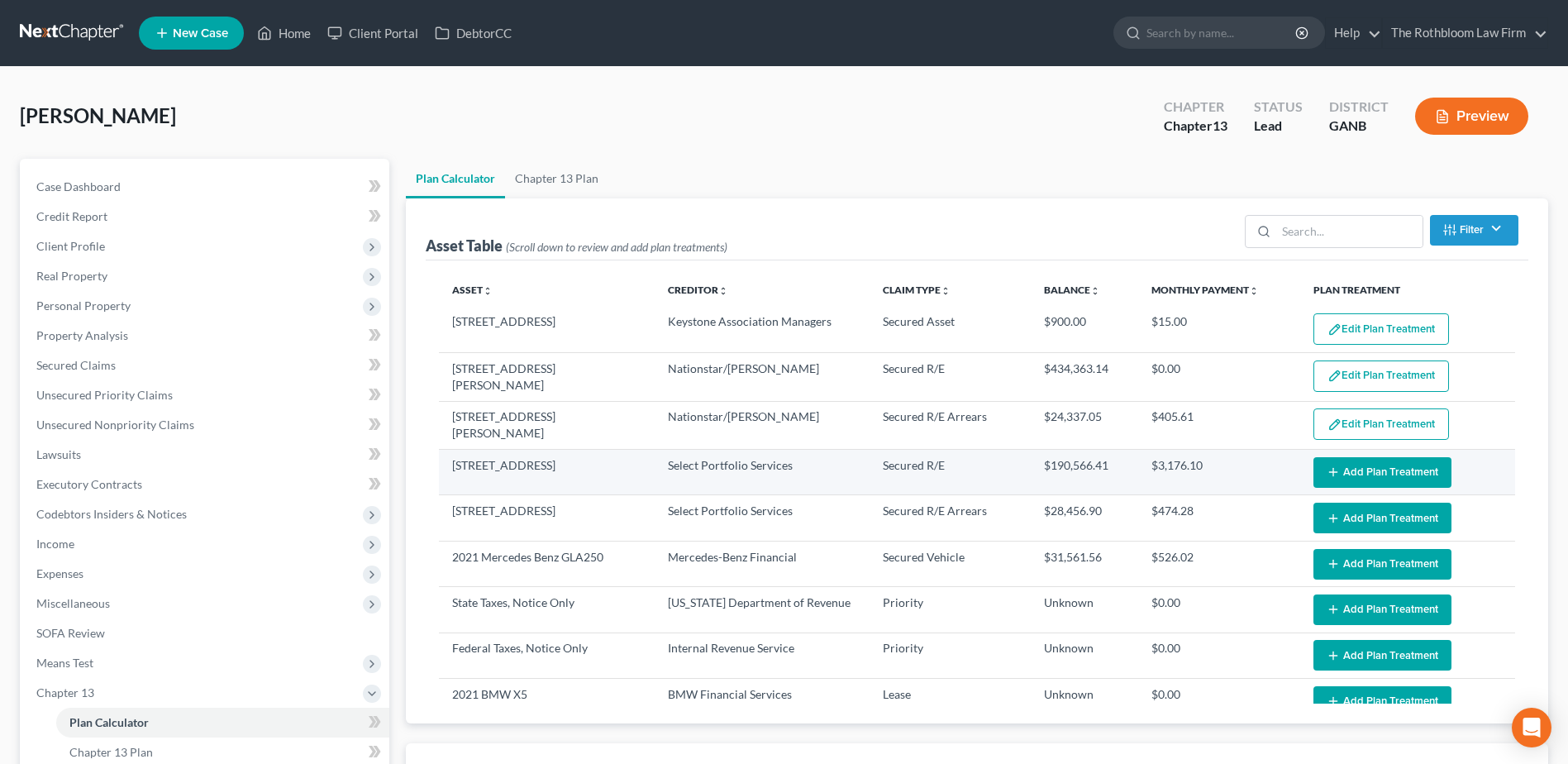
select select "59"
click at [1386, 466] on button "Add Plan Treatment" at bounding box center [1382, 472] width 138 height 31
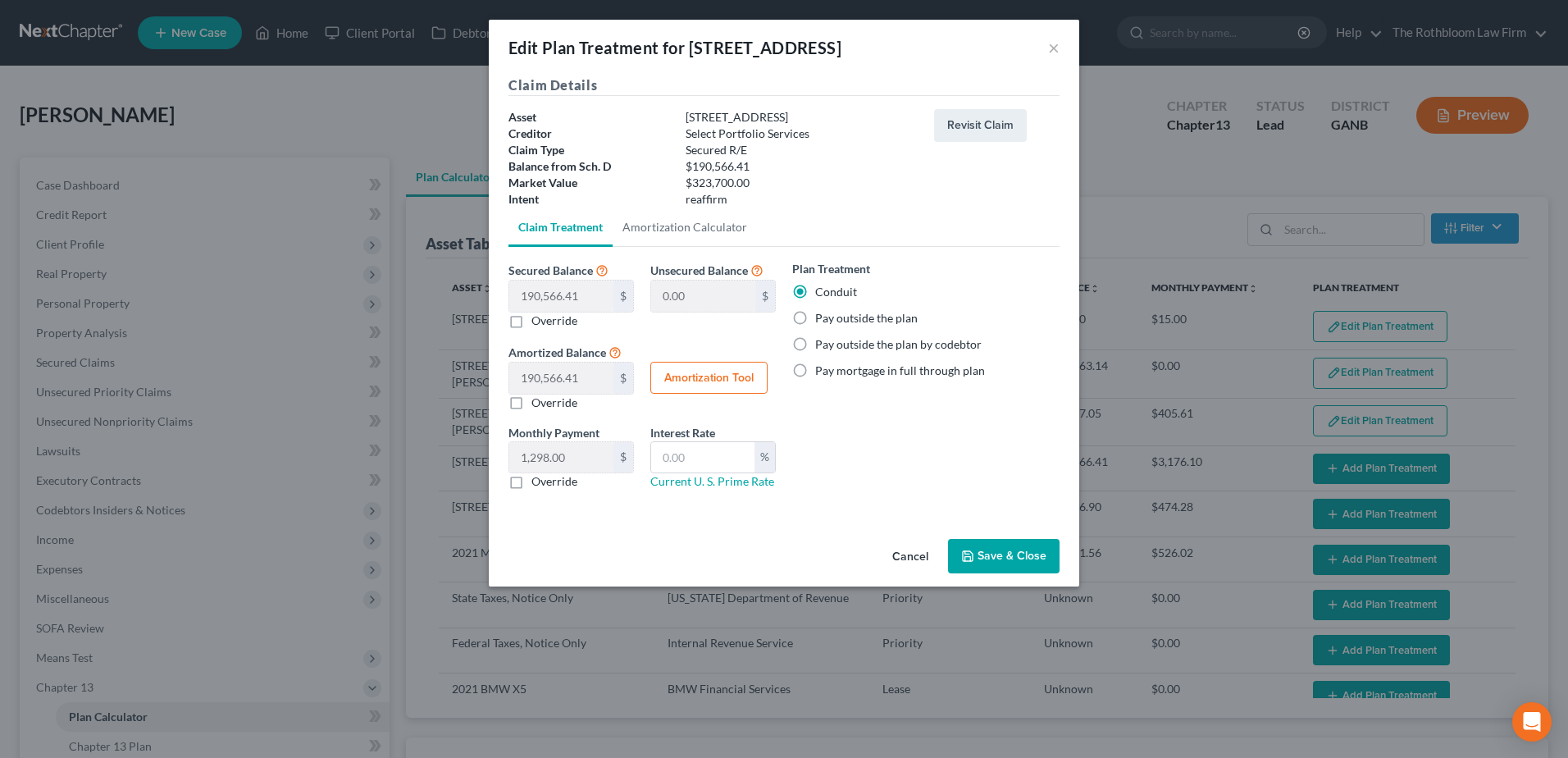
click at [815, 317] on label "Pay outside the plan" at bounding box center [866, 318] width 102 height 17
click at [822, 317] on input "Pay outside the plan" at bounding box center [827, 315] width 11 height 11
radio input "true"
click at [1005, 559] on button "Save & Close" at bounding box center [1004, 555] width 111 height 34
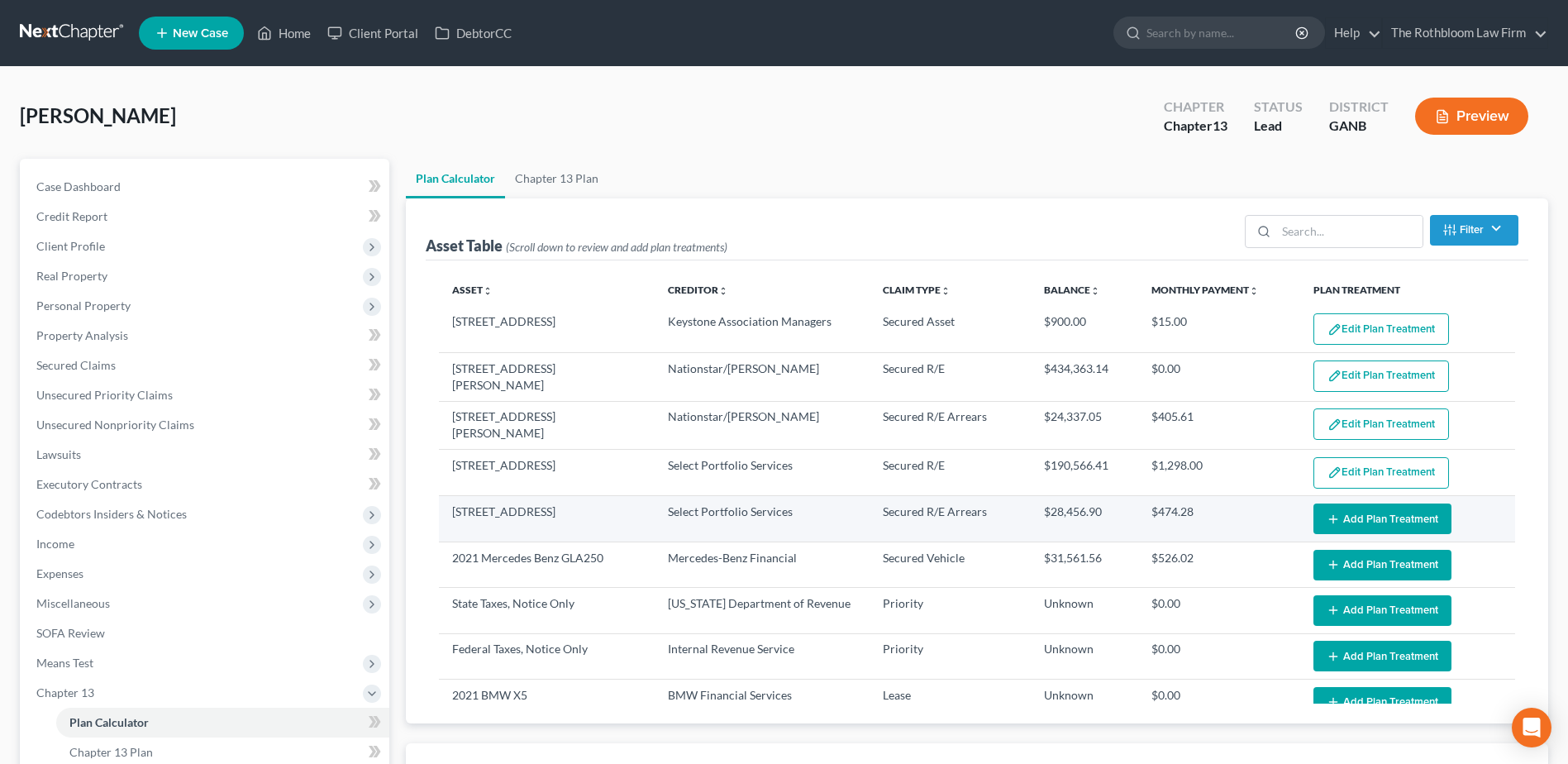
select select "59"
click at [1354, 515] on button "Add Plan Treatment" at bounding box center [1382, 519] width 138 height 31
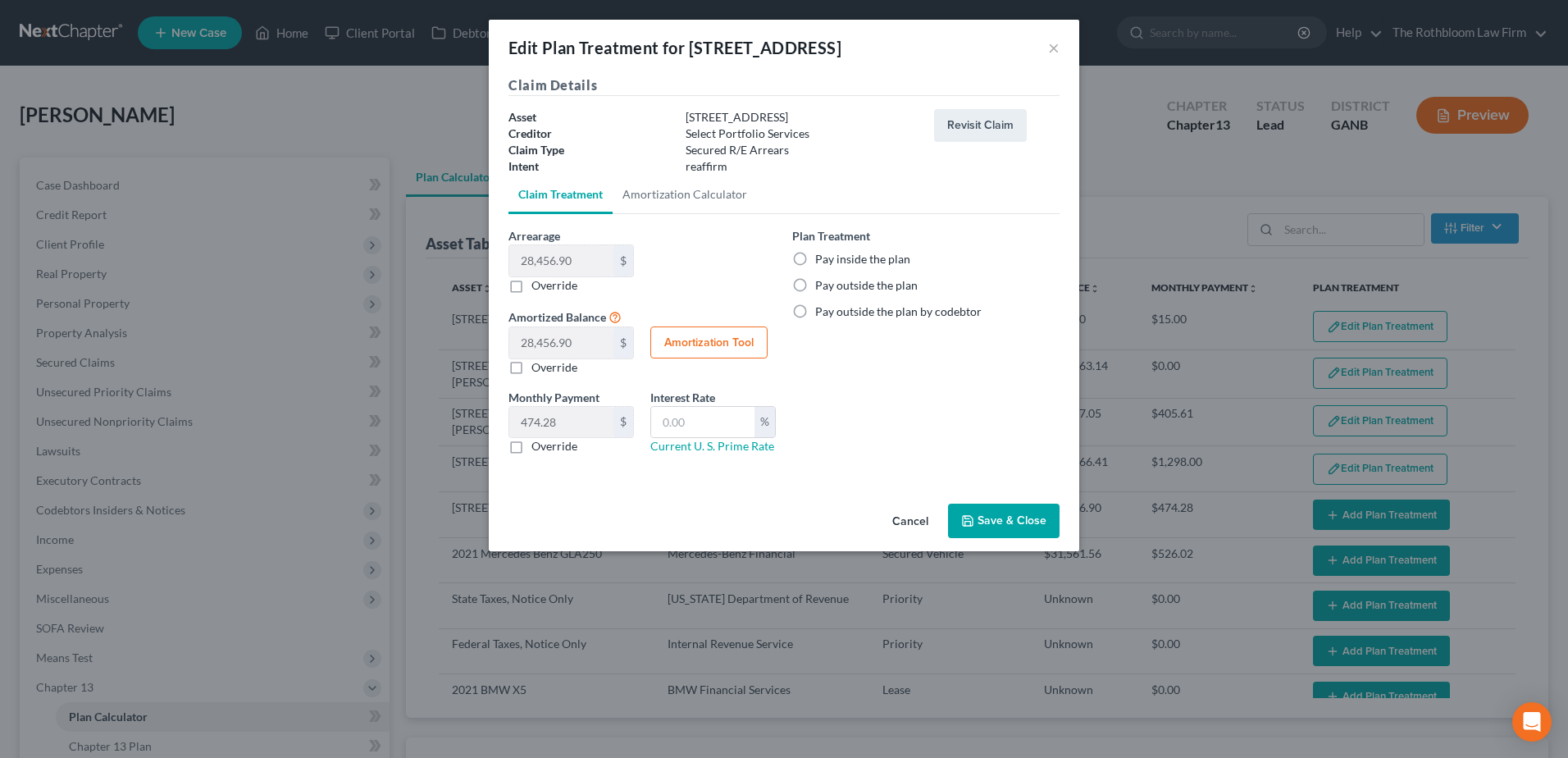
click at [815, 262] on label "Pay inside the plan" at bounding box center [863, 259] width 95 height 17
click at [822, 262] on input "Pay inside the plan" at bounding box center [827, 256] width 11 height 11
radio input "true"
click at [1017, 523] on button "Save & Close" at bounding box center [1004, 520] width 111 height 34
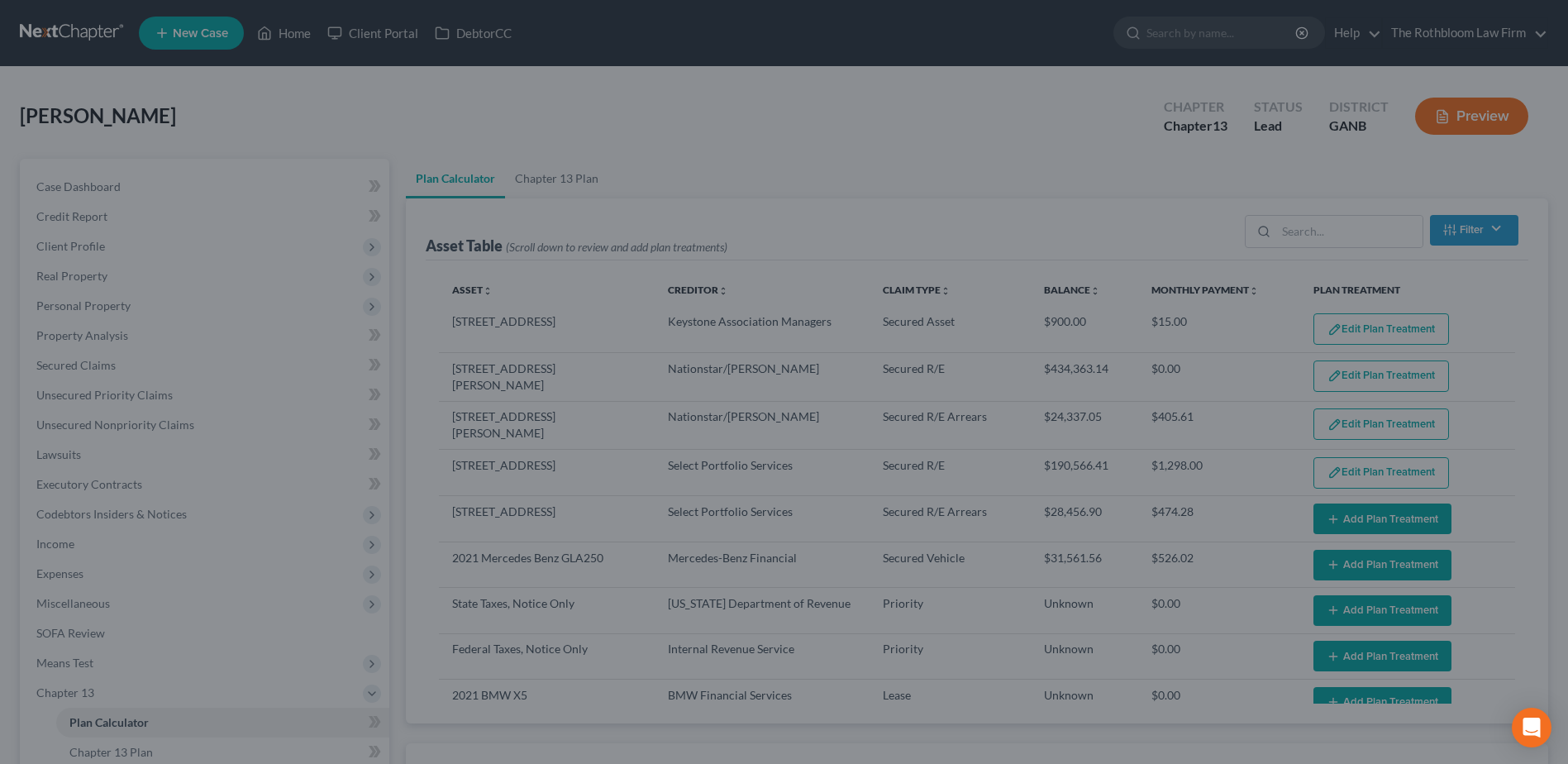
select select "59"
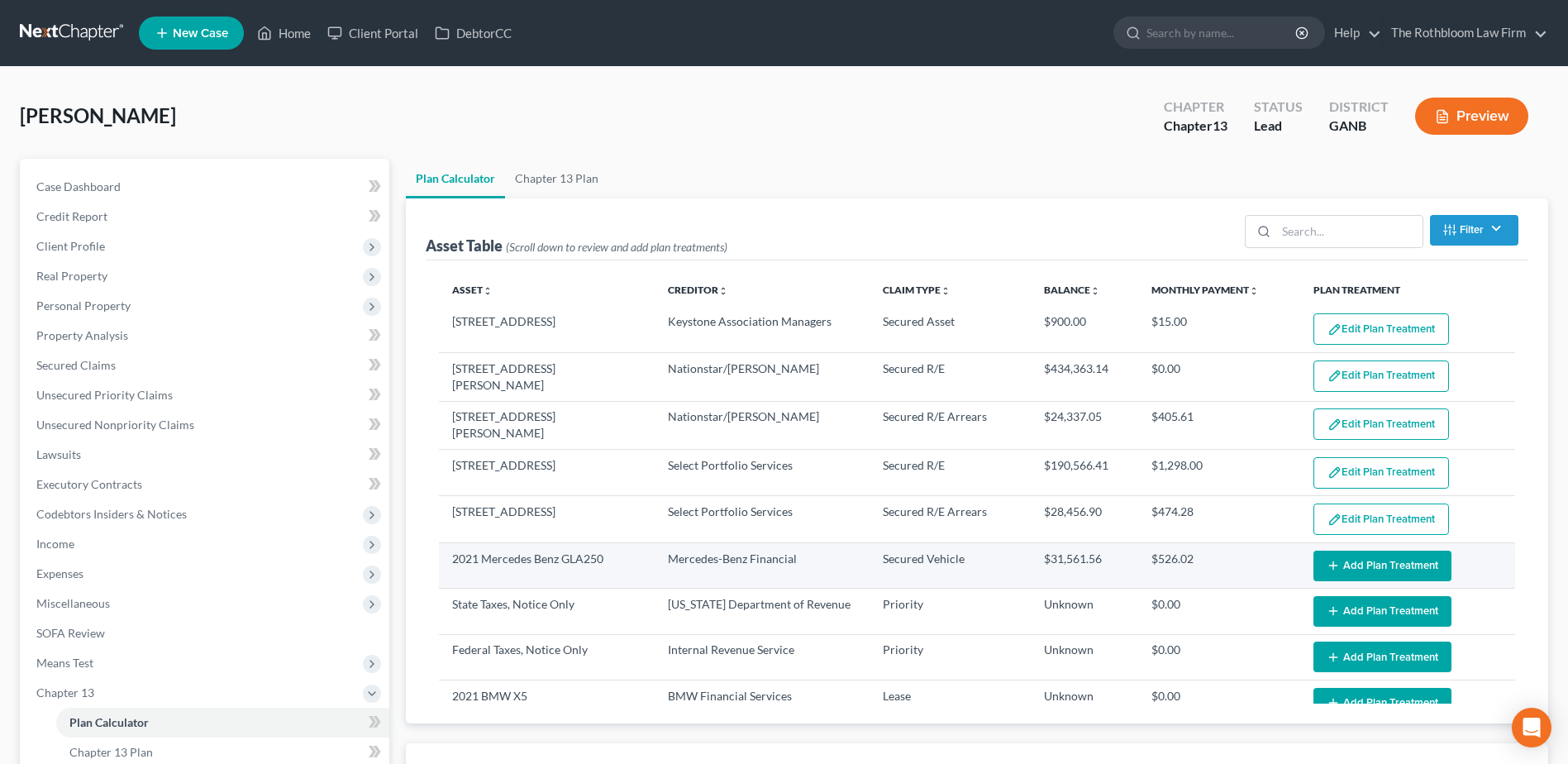
click at [1333, 555] on button "Add Plan Treatment" at bounding box center [1382, 565] width 138 height 31
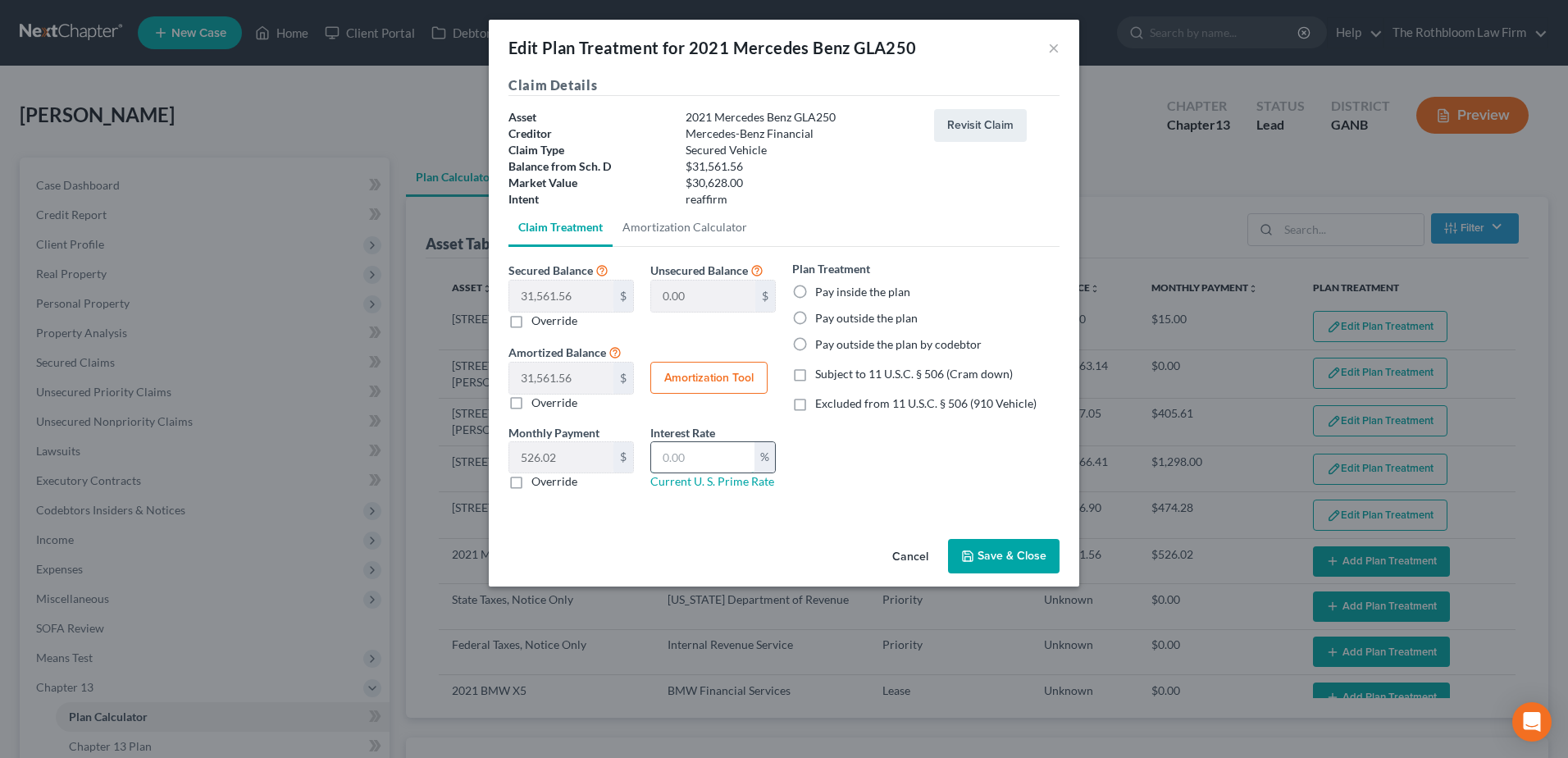
drag, startPoint x: 681, startPoint y: 453, endPoint x: 692, endPoint y: 457, distance: 11.7
click at [681, 453] on input "text" at bounding box center [702, 457] width 103 height 31
type input "9.99"
click at [708, 377] on button "Amortization Tool" at bounding box center [708, 377] width 117 height 32
type input "31,561.56"
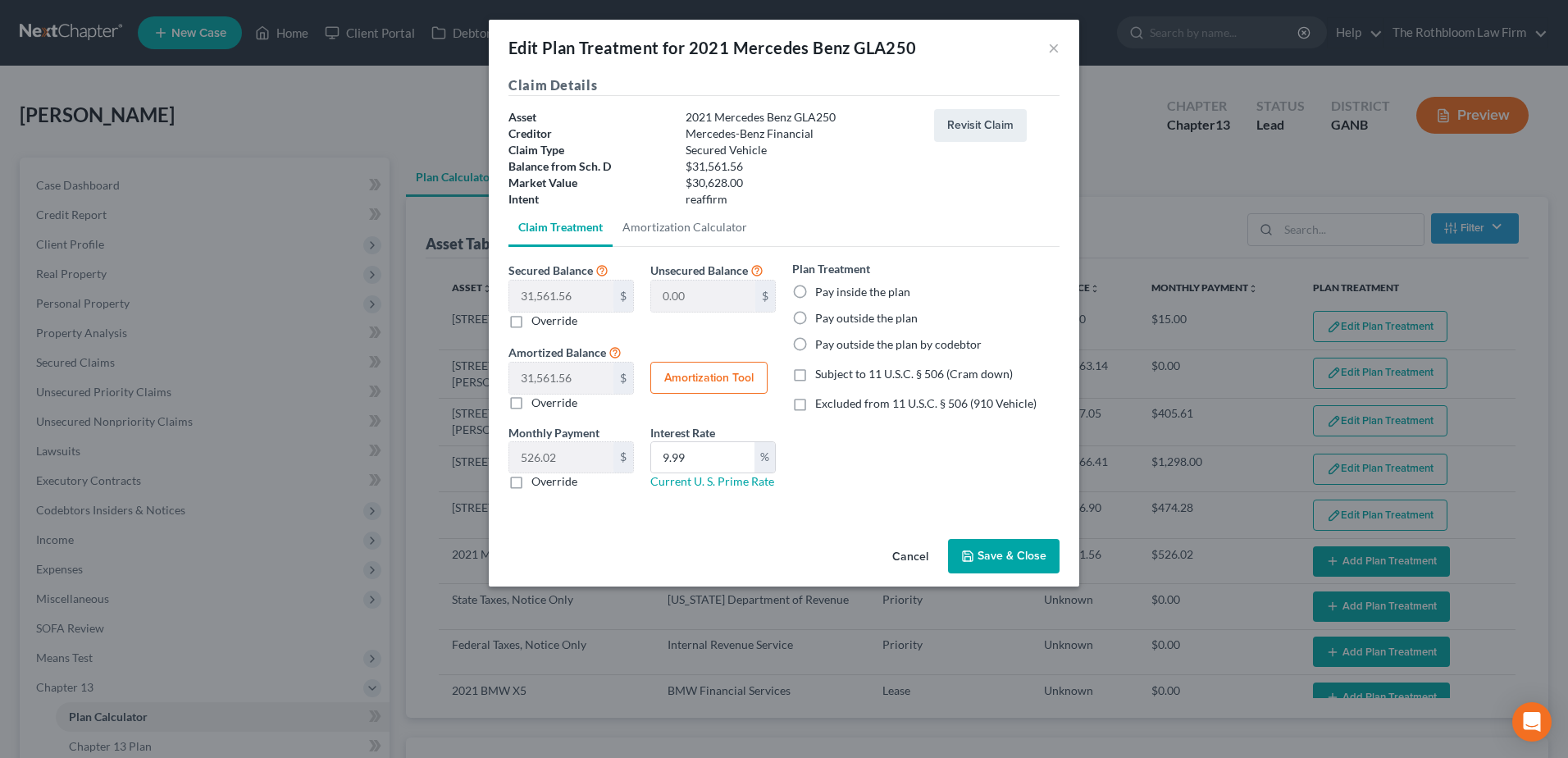
type input "9.99"
type input "60"
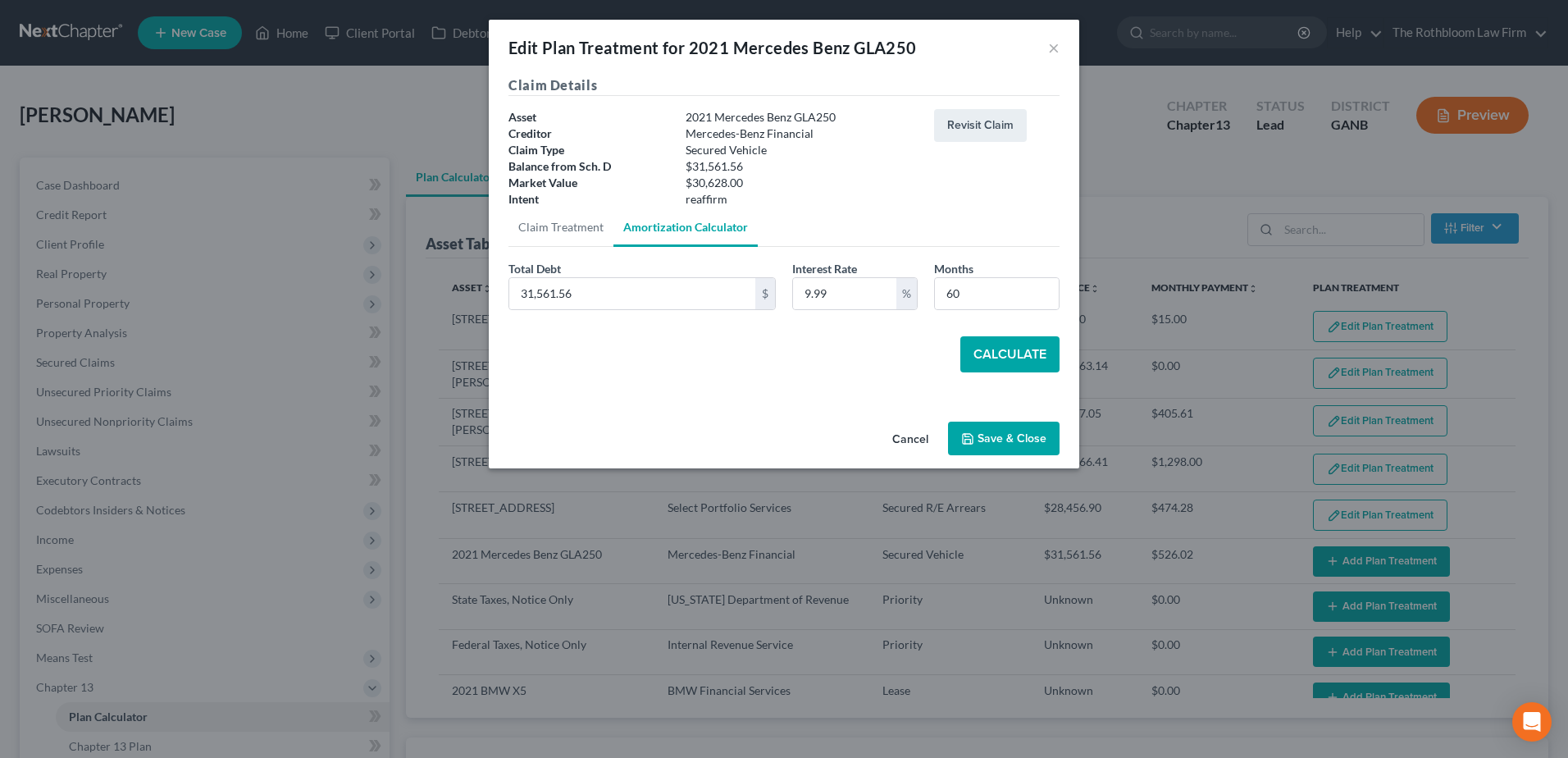
click at [1006, 351] on button "Calculate" at bounding box center [1009, 354] width 99 height 36
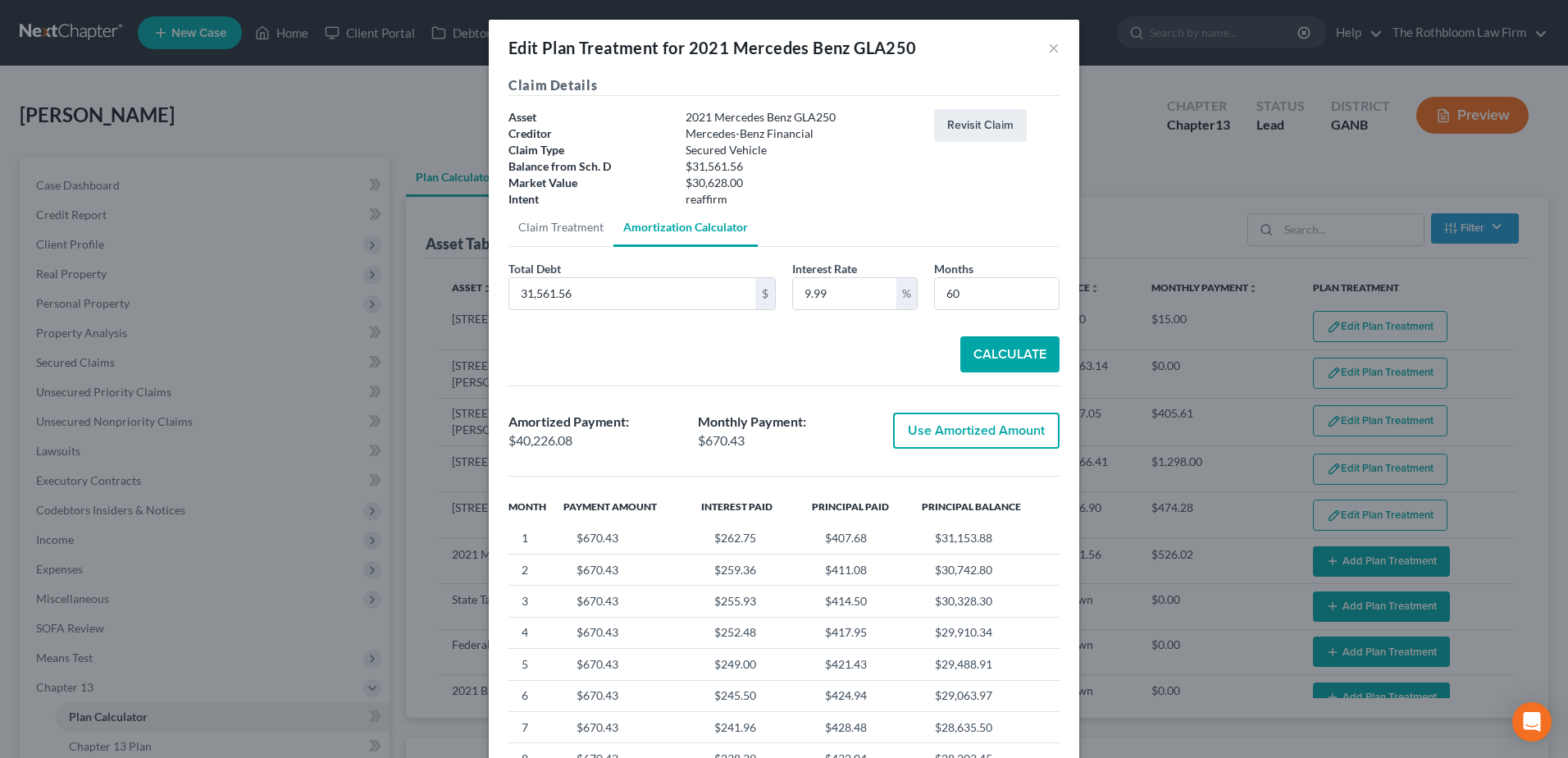
click at [948, 438] on button "Use Amortized Amount" at bounding box center [976, 430] width 166 height 36
type input "40,226.07"
checkbox input "true"
type input "670.43"
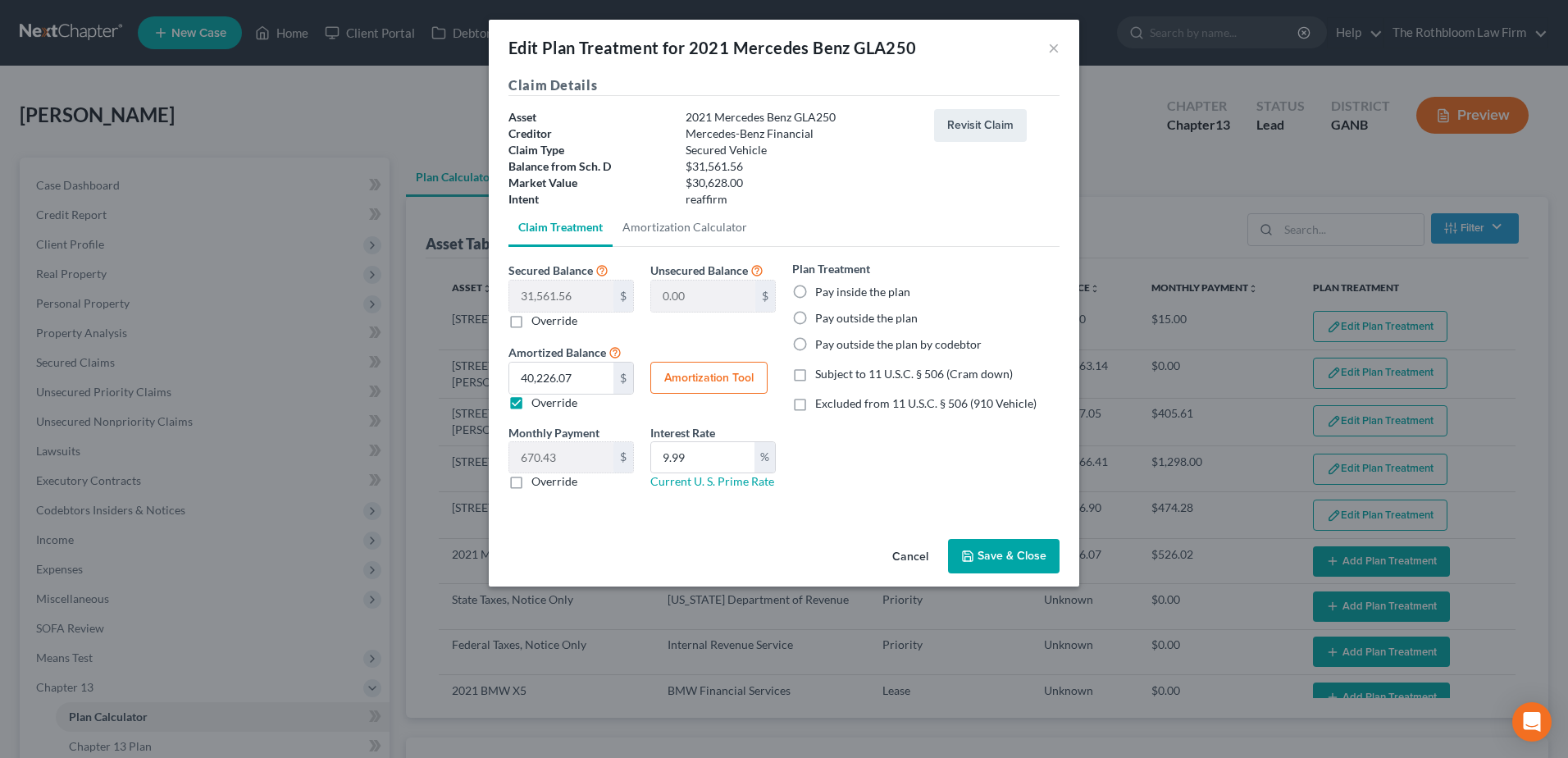
click at [980, 564] on button "Save & Close" at bounding box center [1004, 555] width 111 height 34
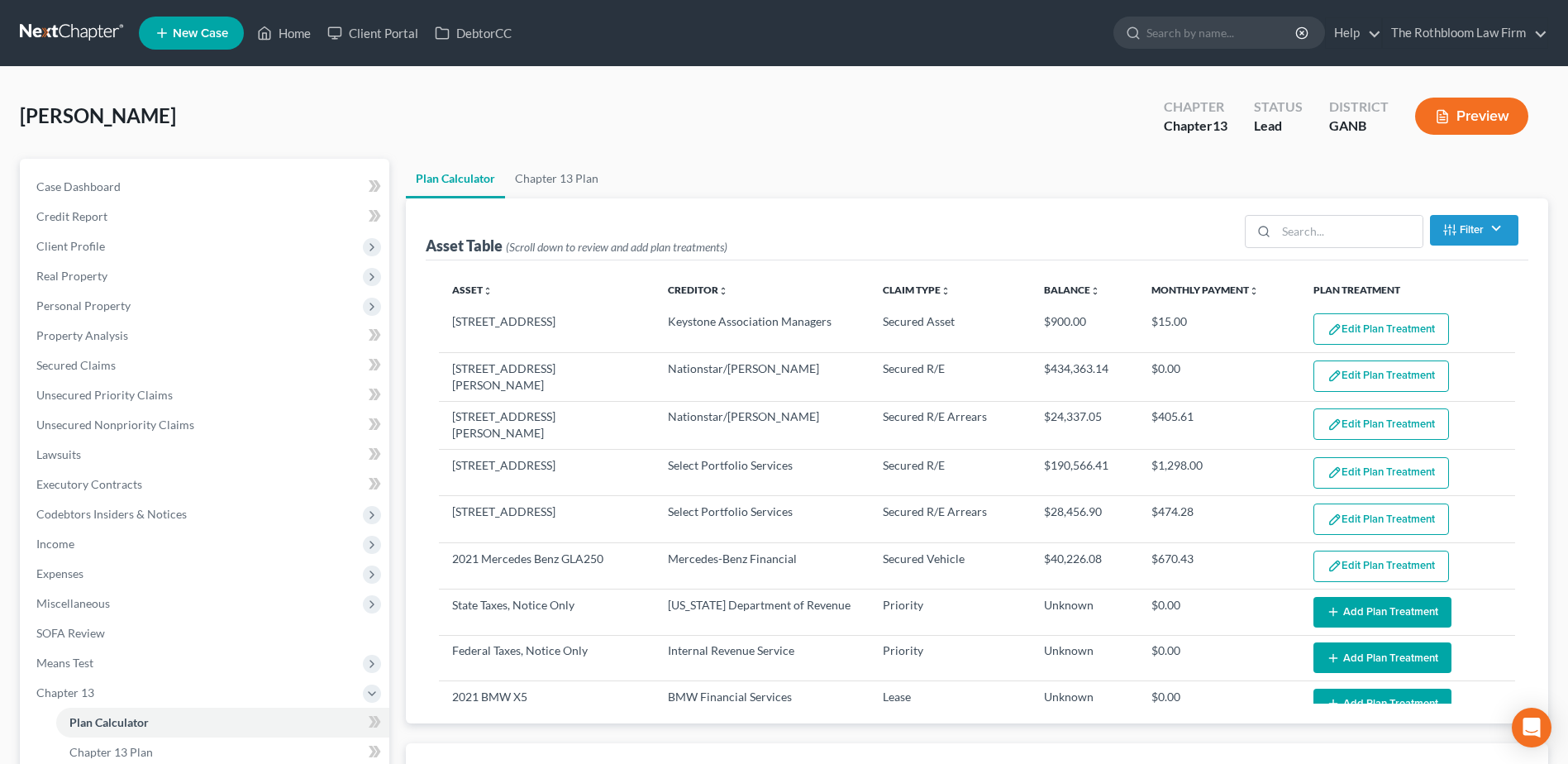
select select "59"
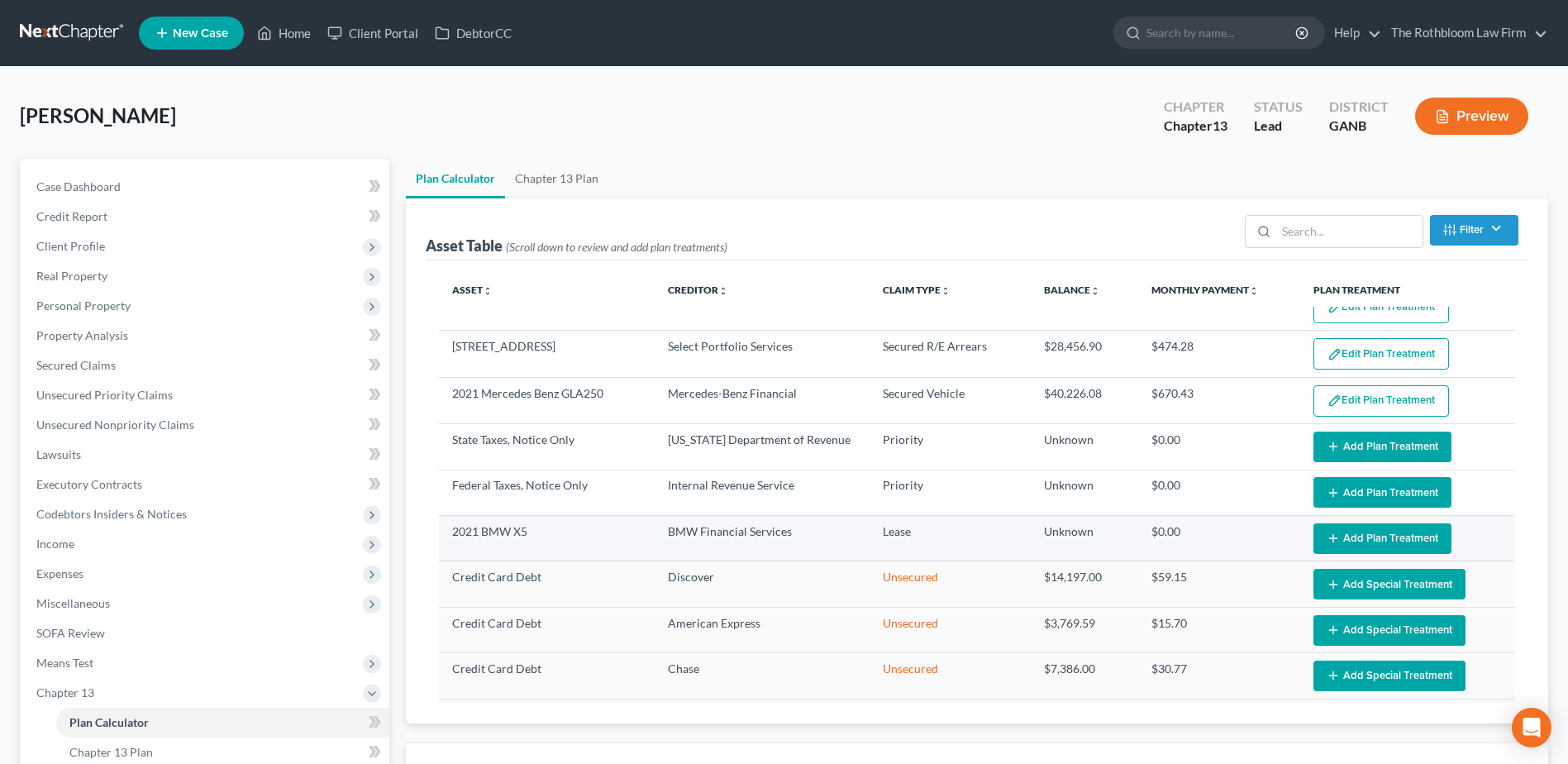
click at [1364, 535] on button "Add Plan Treatment" at bounding box center [1382, 539] width 138 height 31
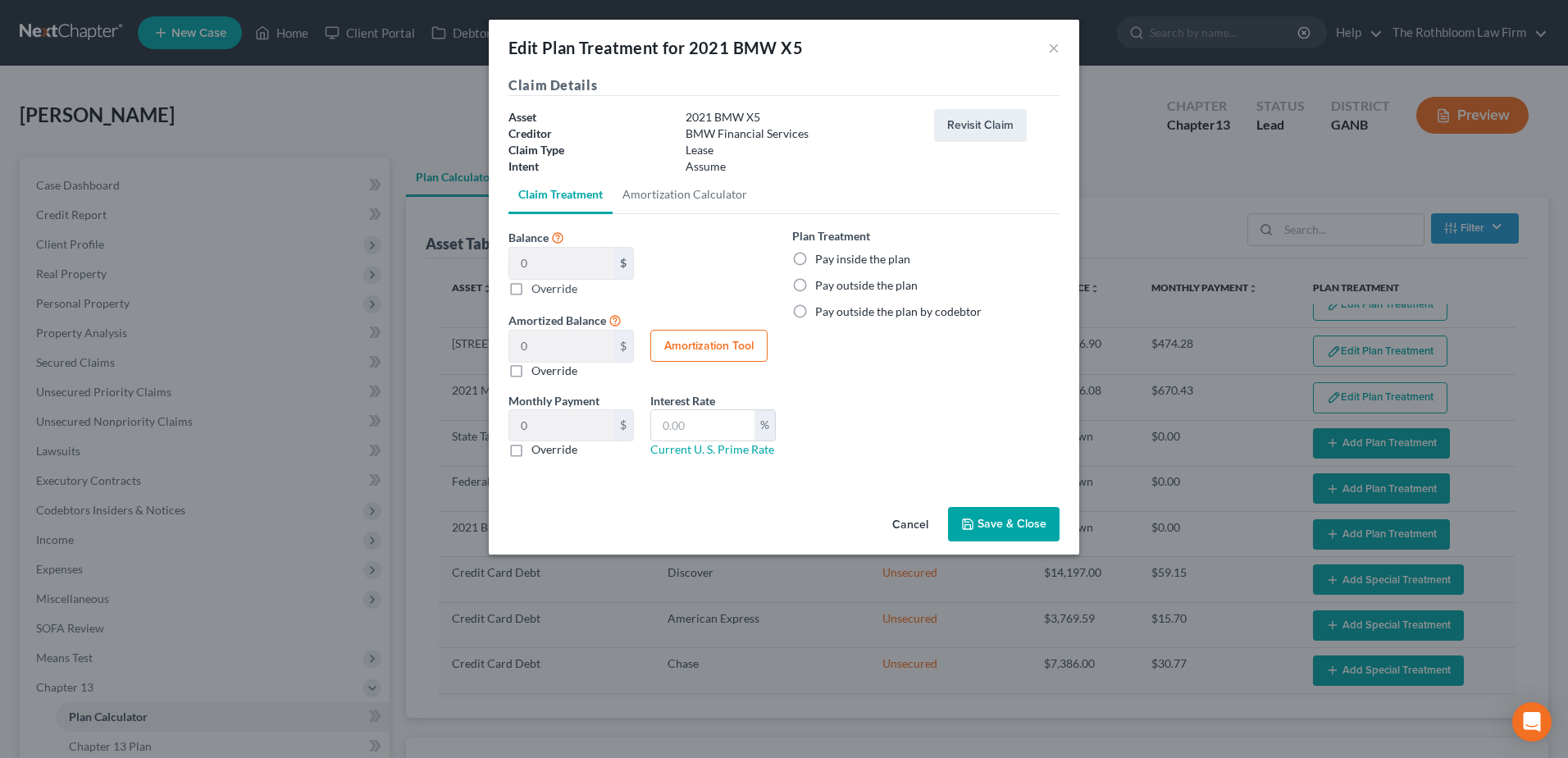
click at [815, 287] on label "Pay outside the plan" at bounding box center [866, 285] width 102 height 17
click at [822, 287] on input "Pay outside the plan" at bounding box center [827, 282] width 11 height 11
radio input "true"
click at [1006, 527] on button "Save & Close" at bounding box center [1004, 524] width 111 height 34
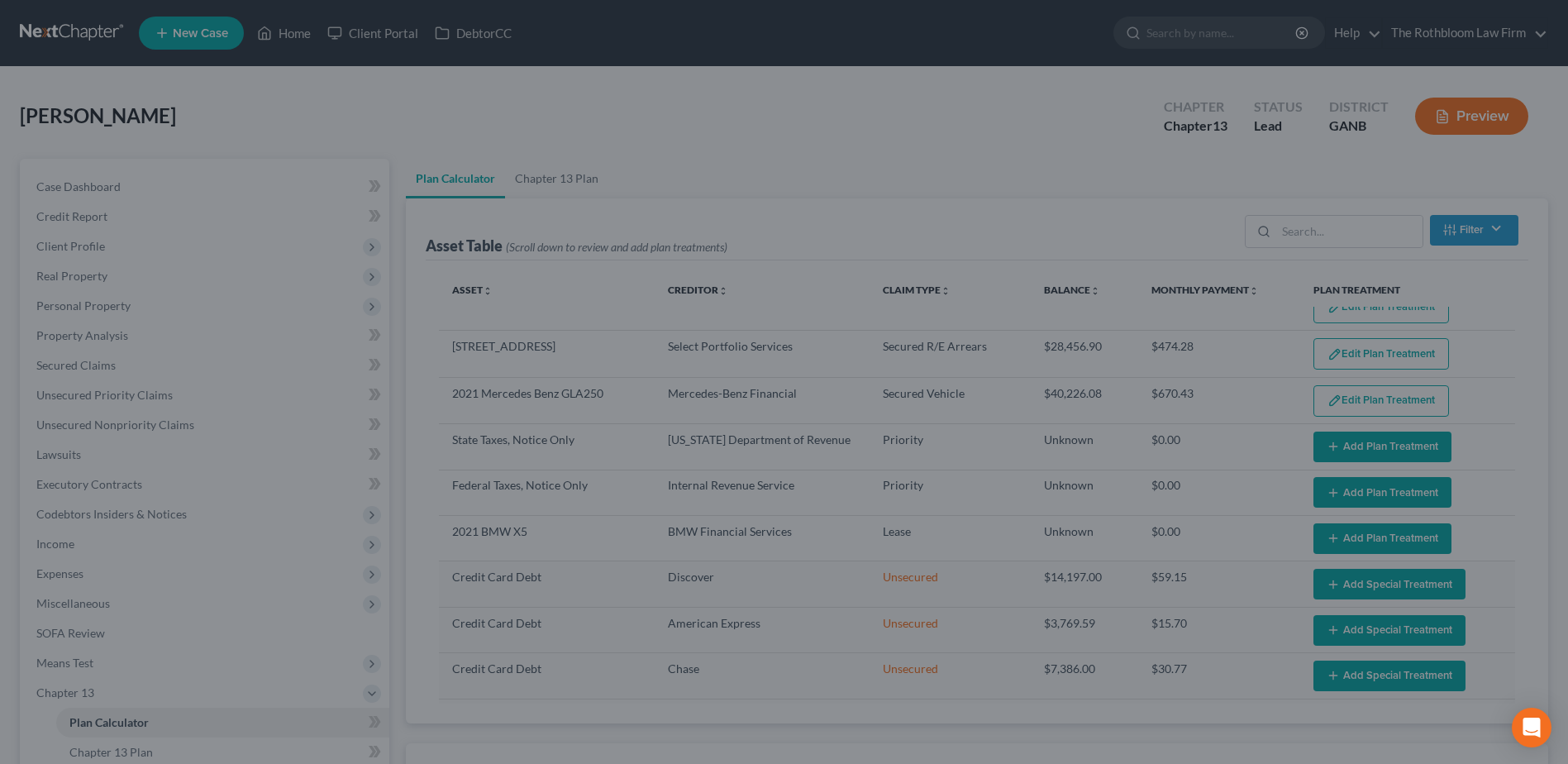
select select "59"
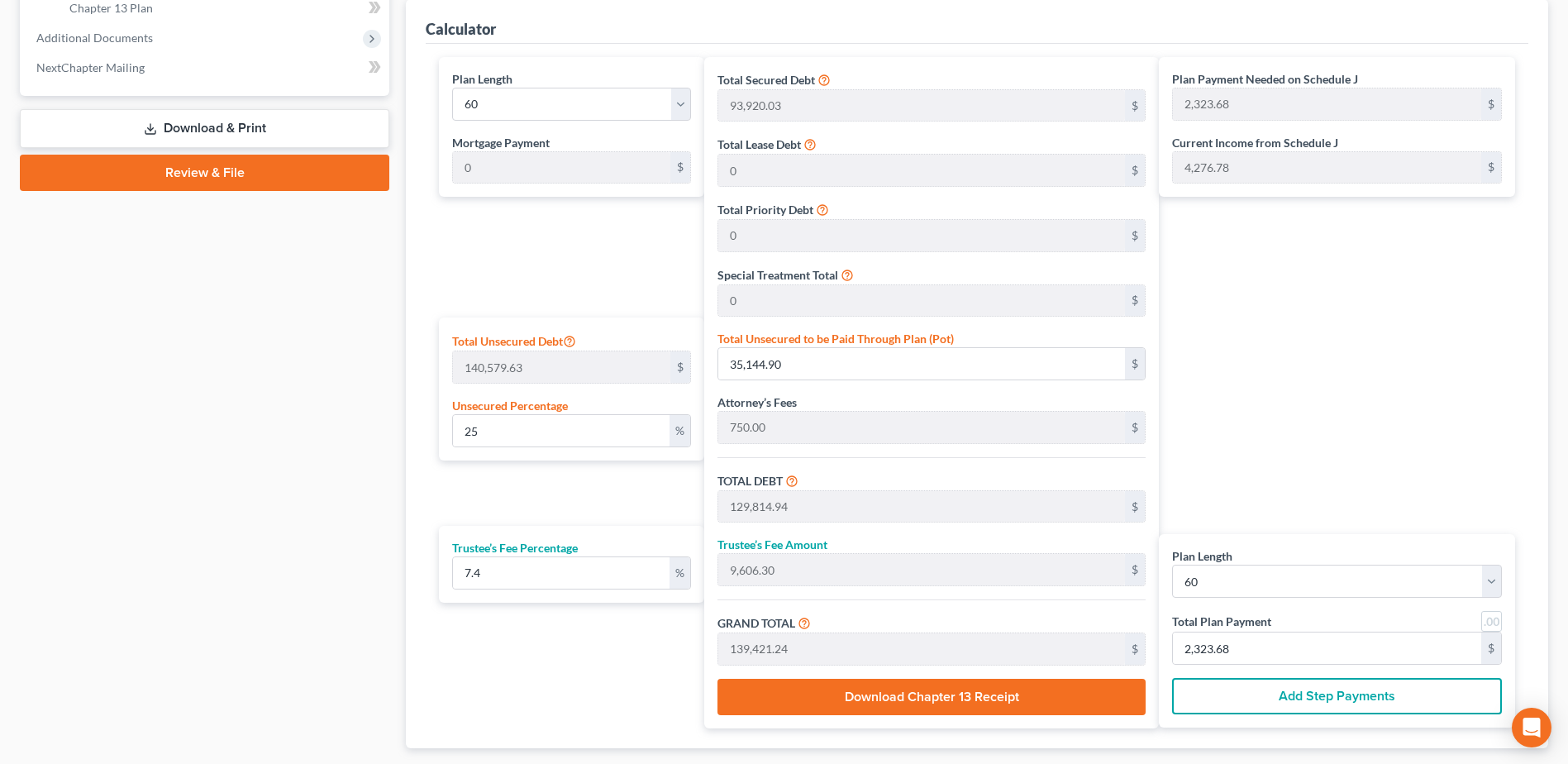
scroll to position [331, 0]
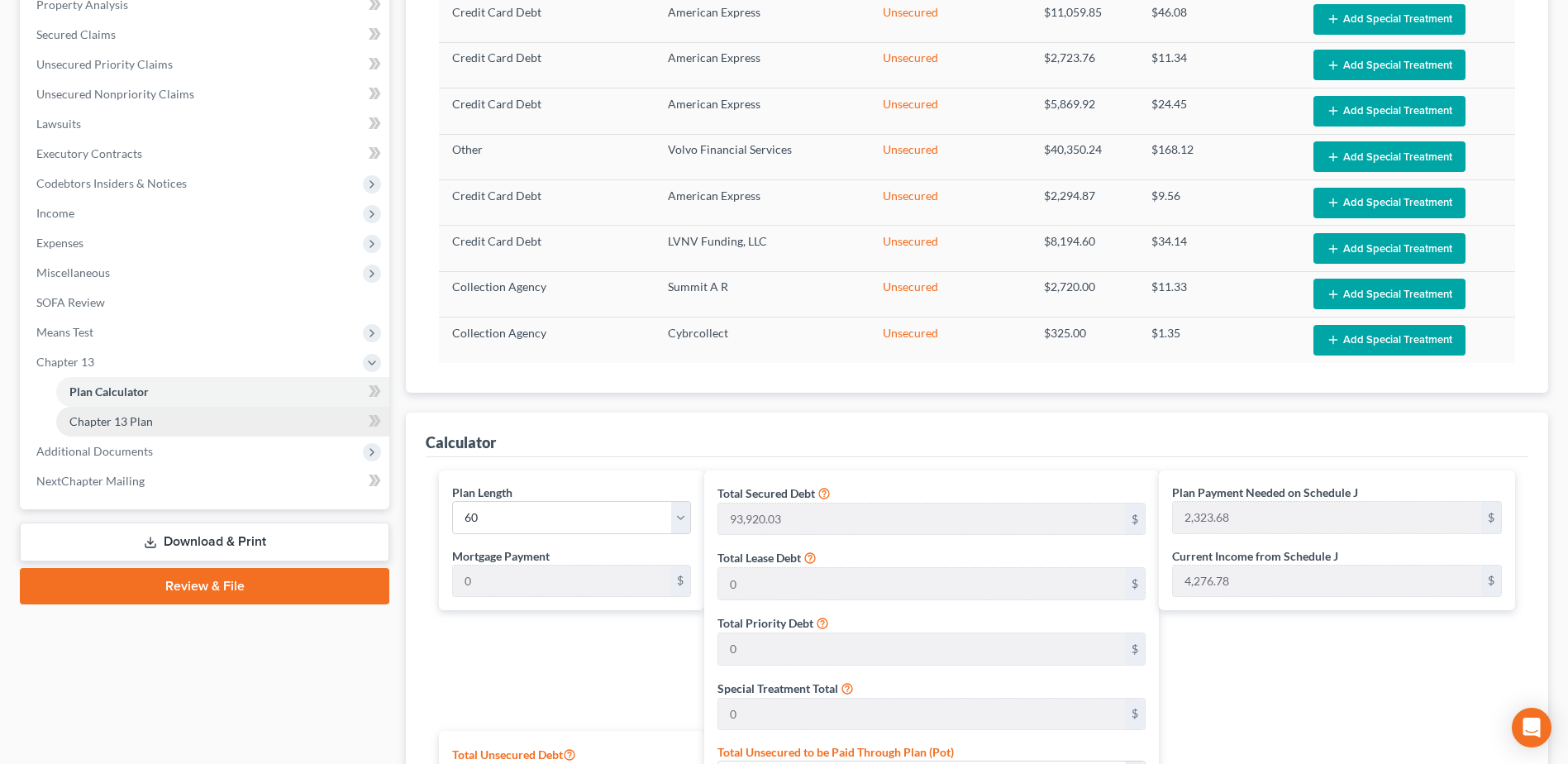
click at [95, 421] on span "Chapter 13 Plan" at bounding box center [111, 421] width 84 height 14
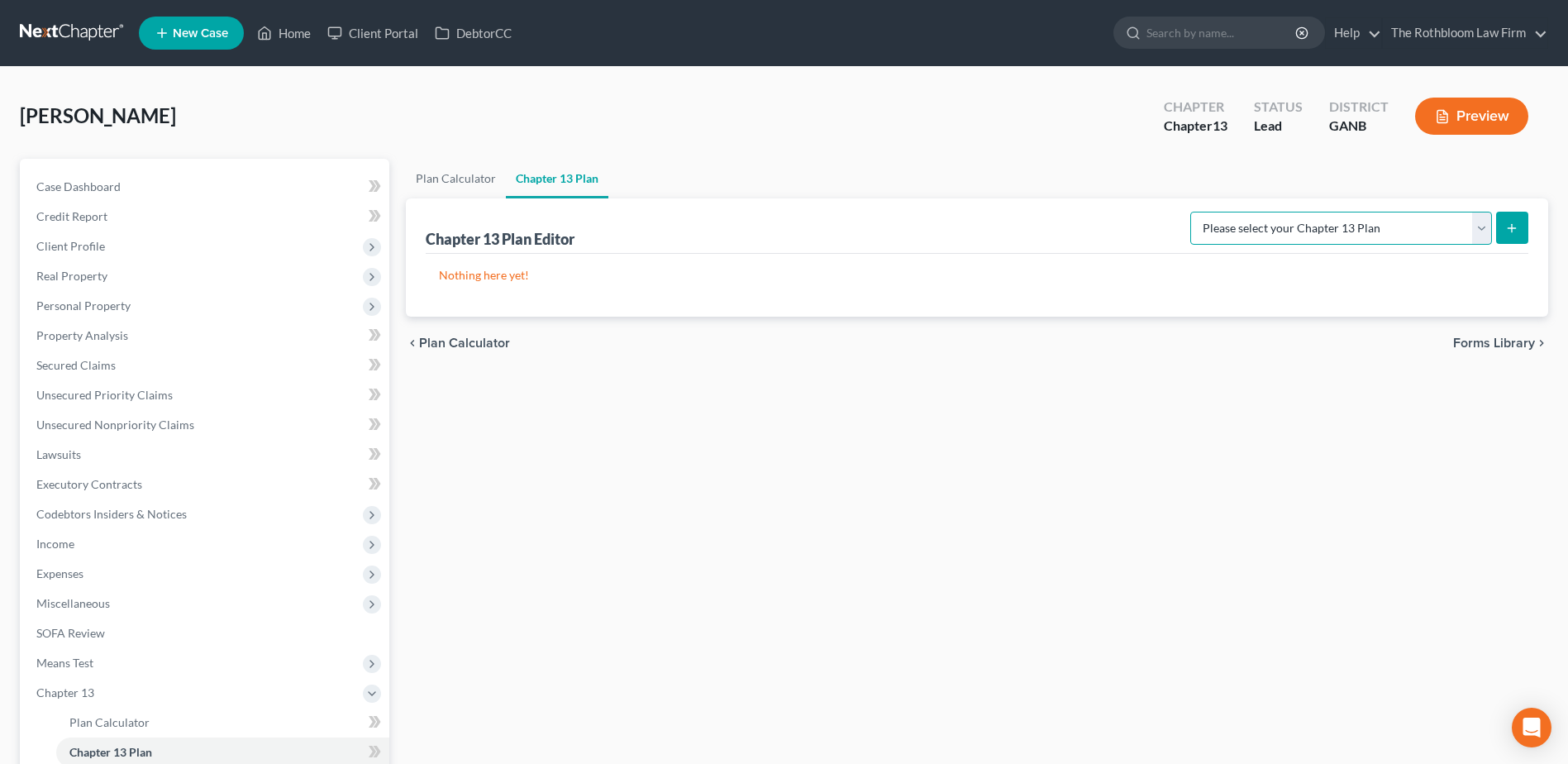
click at [1482, 233] on select "Please select your Chapter 13 Plan National Form Plan - Official Form 113 North…" at bounding box center [1341, 228] width 302 height 33
select select "2"
click at [1192, 212] on select "Please select your Chapter 13 Plan National Form Plan - Official Form 113 North…" at bounding box center [1341, 228] width 302 height 33
click at [1504, 232] on button "submit" at bounding box center [1512, 228] width 32 height 32
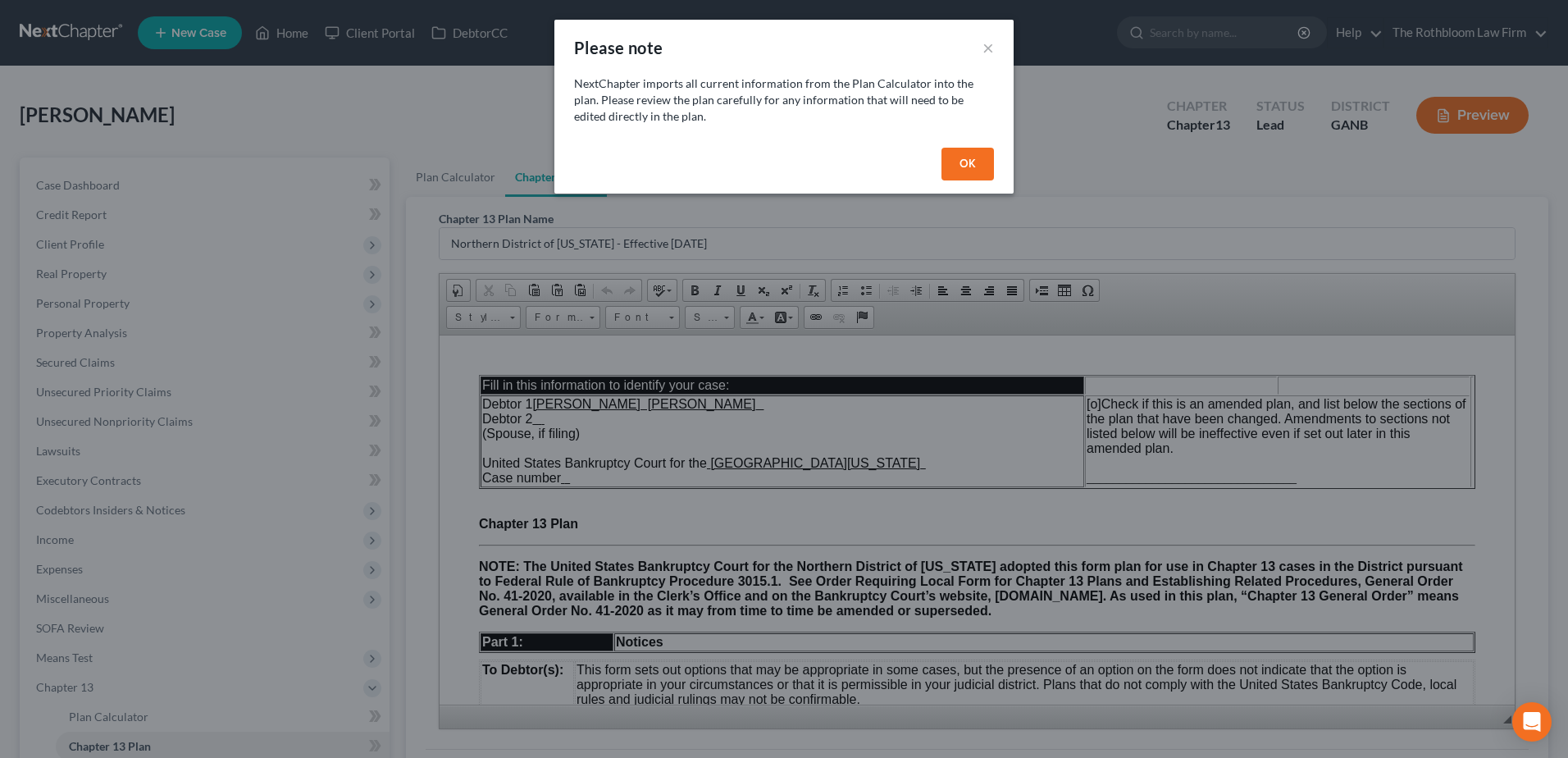
click at [977, 174] on button "OK" at bounding box center [967, 164] width 52 height 32
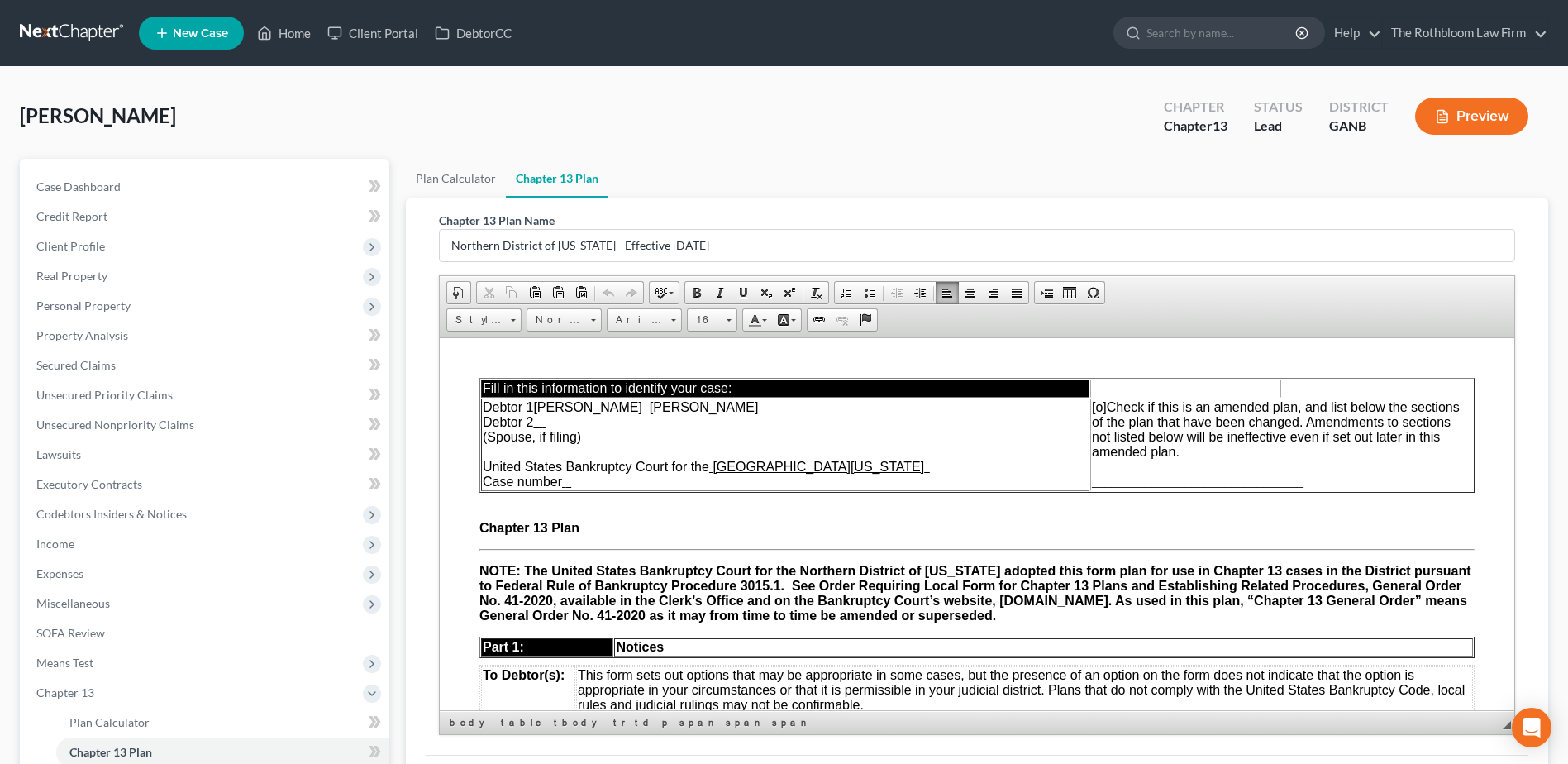
drag, startPoint x: 544, startPoint y: 422, endPoint x: 586, endPoint y: 421, distance: 42.0
click at [586, 421] on td "Debtor 1 Joseph Lawrence Baker Debtor 2 (Spouse, if filing) United States Bankr…" at bounding box center [785, 444] width 608 height 93
drag, startPoint x: 566, startPoint y: 482, endPoint x: 622, endPoint y: 483, distance: 56.0
click at [622, 483] on td "Debtor 1 Joseph Lawrence Baker Debtor 2 (Spouse, if filing) United States Bankr…" at bounding box center [785, 444] width 608 height 93
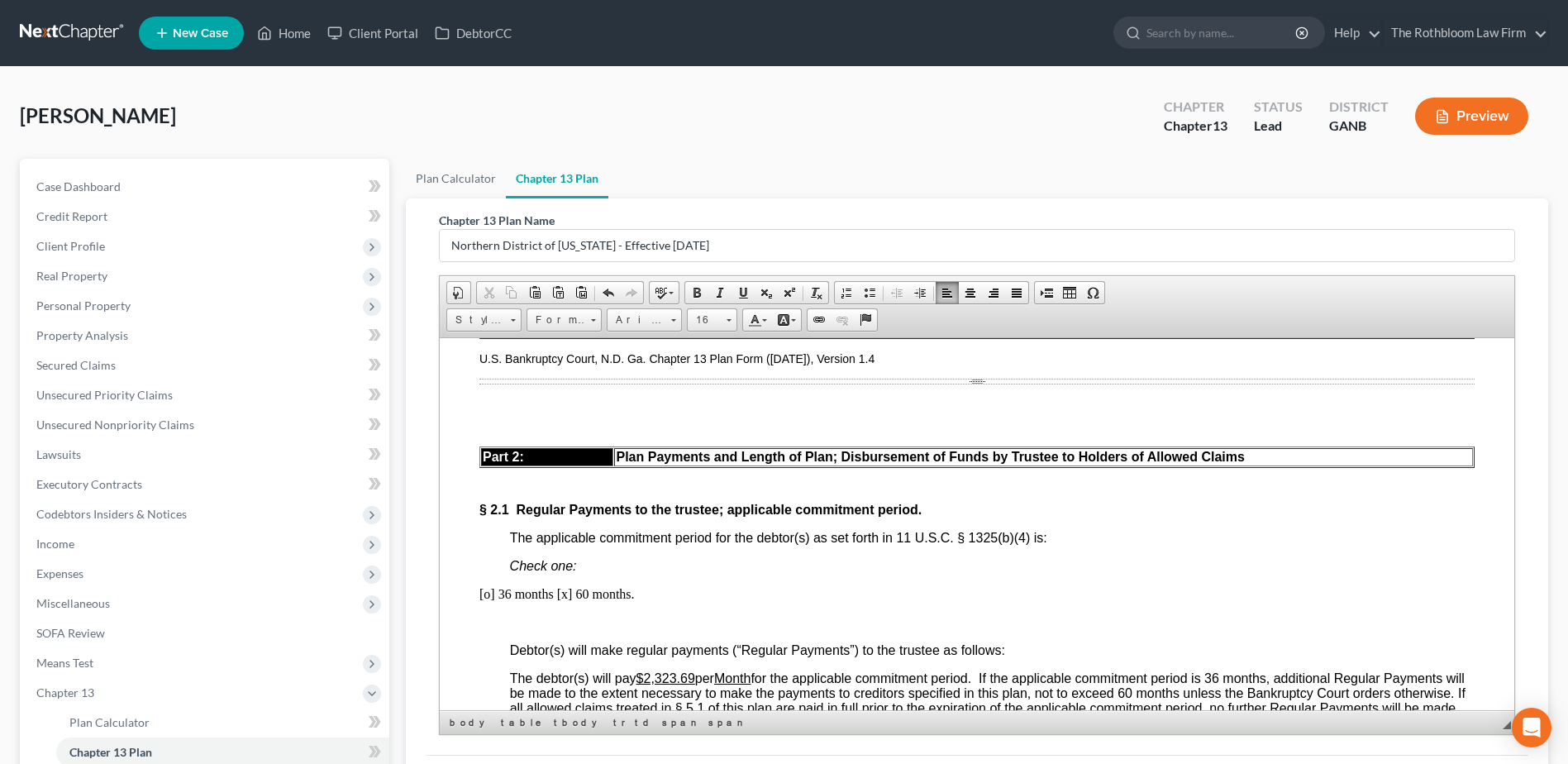
scroll to position [909, 0]
click at [495, 396] on p at bounding box center [977, 404] width 995 height 15
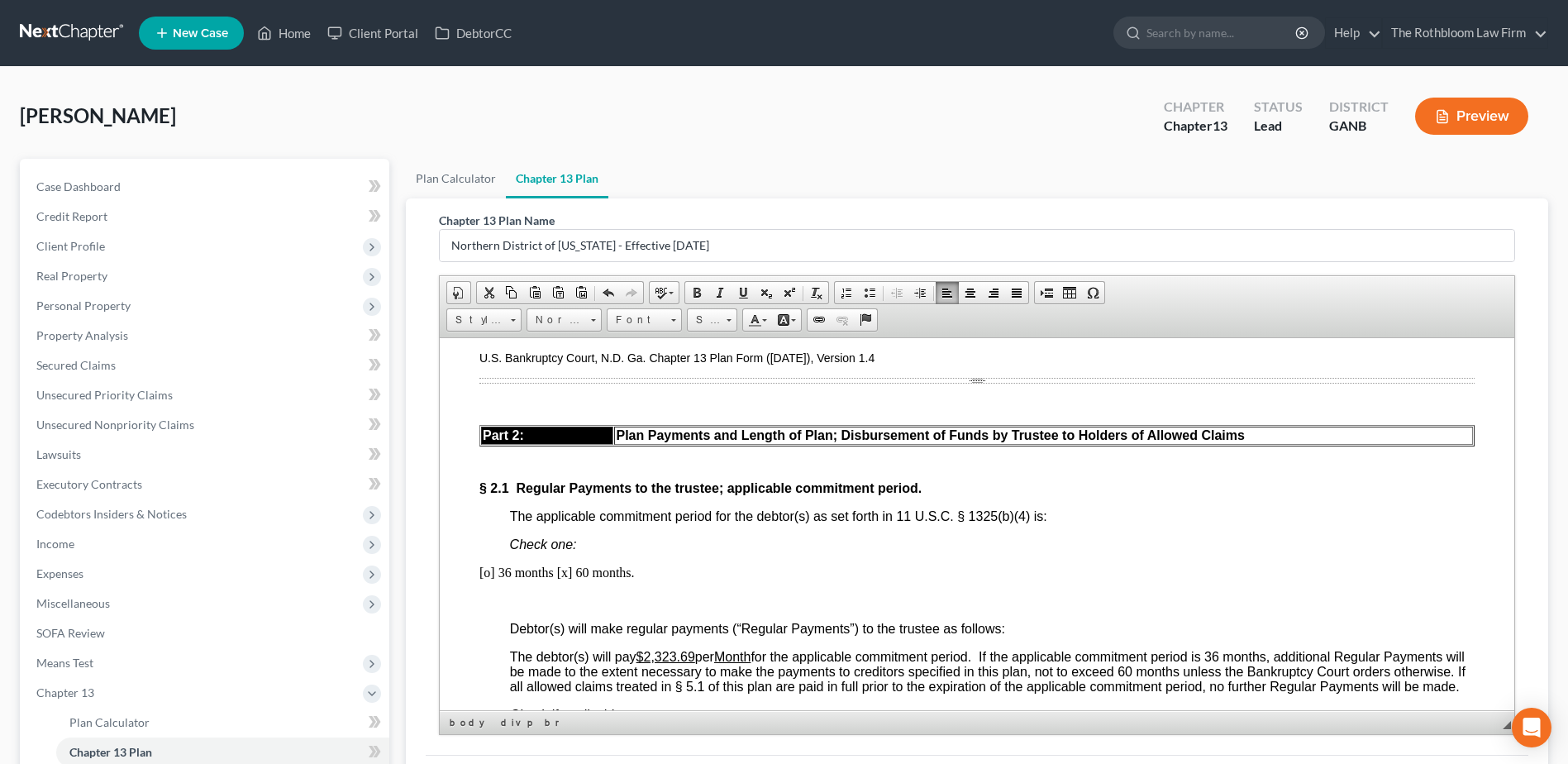
click at [799, 573] on p "[o] 36 months [x] 60 months." at bounding box center [977, 572] width 995 height 15
click at [642, 653] on u "$2,323.69" at bounding box center [666, 656] width 59 height 14
drag, startPoint x: 646, startPoint y: 653, endPoint x: 695, endPoint y: 652, distance: 49.0
click at [695, 652] on u "$2,323.69" at bounding box center [666, 656] width 59 height 14
click at [665, 657] on u "$4,218.29" at bounding box center [666, 656] width 59 height 14
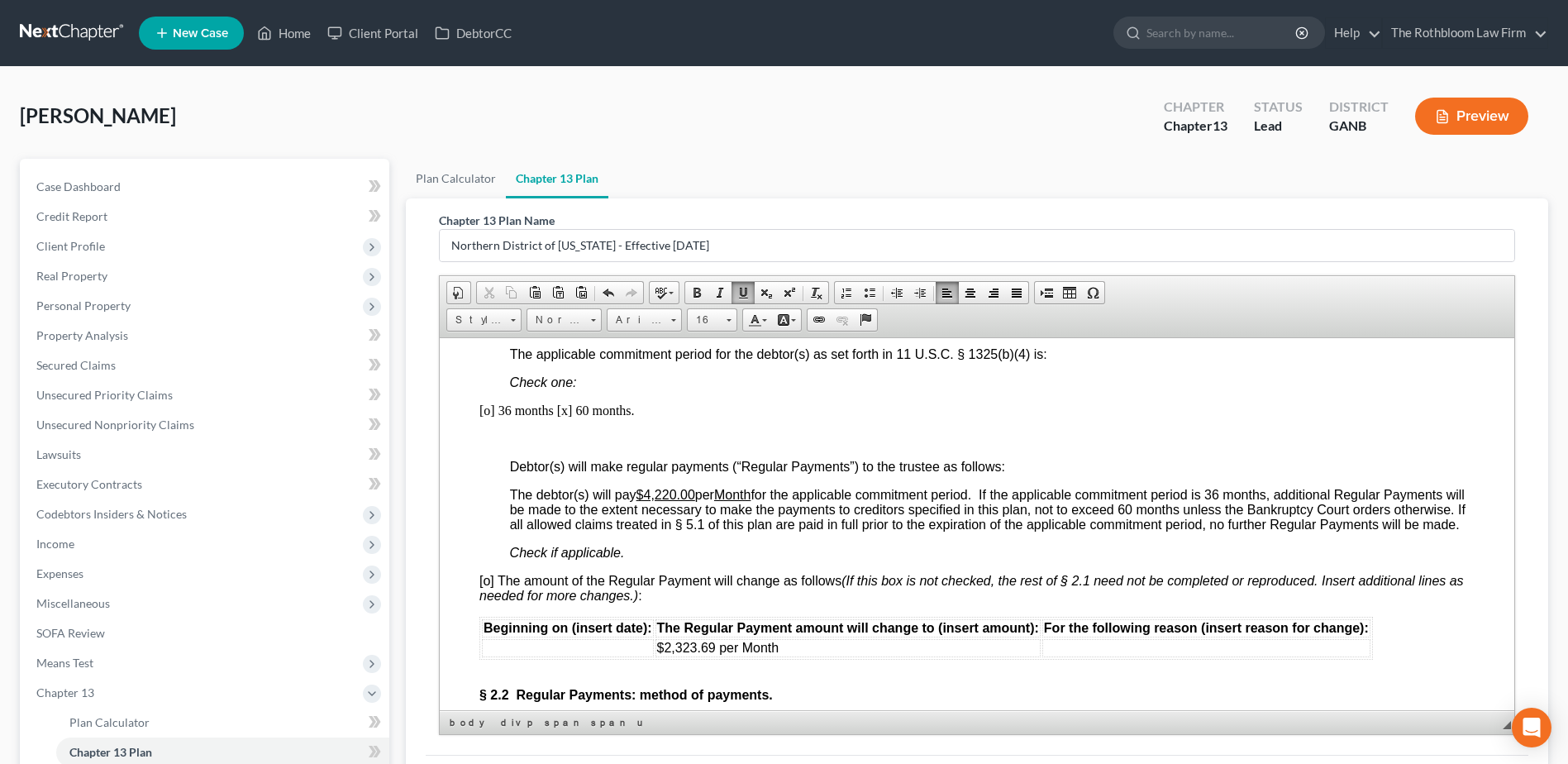
scroll to position [1075, 0]
click at [723, 410] on p "[o] 36 months [x] 60 months." at bounding box center [977, 407] width 995 height 15
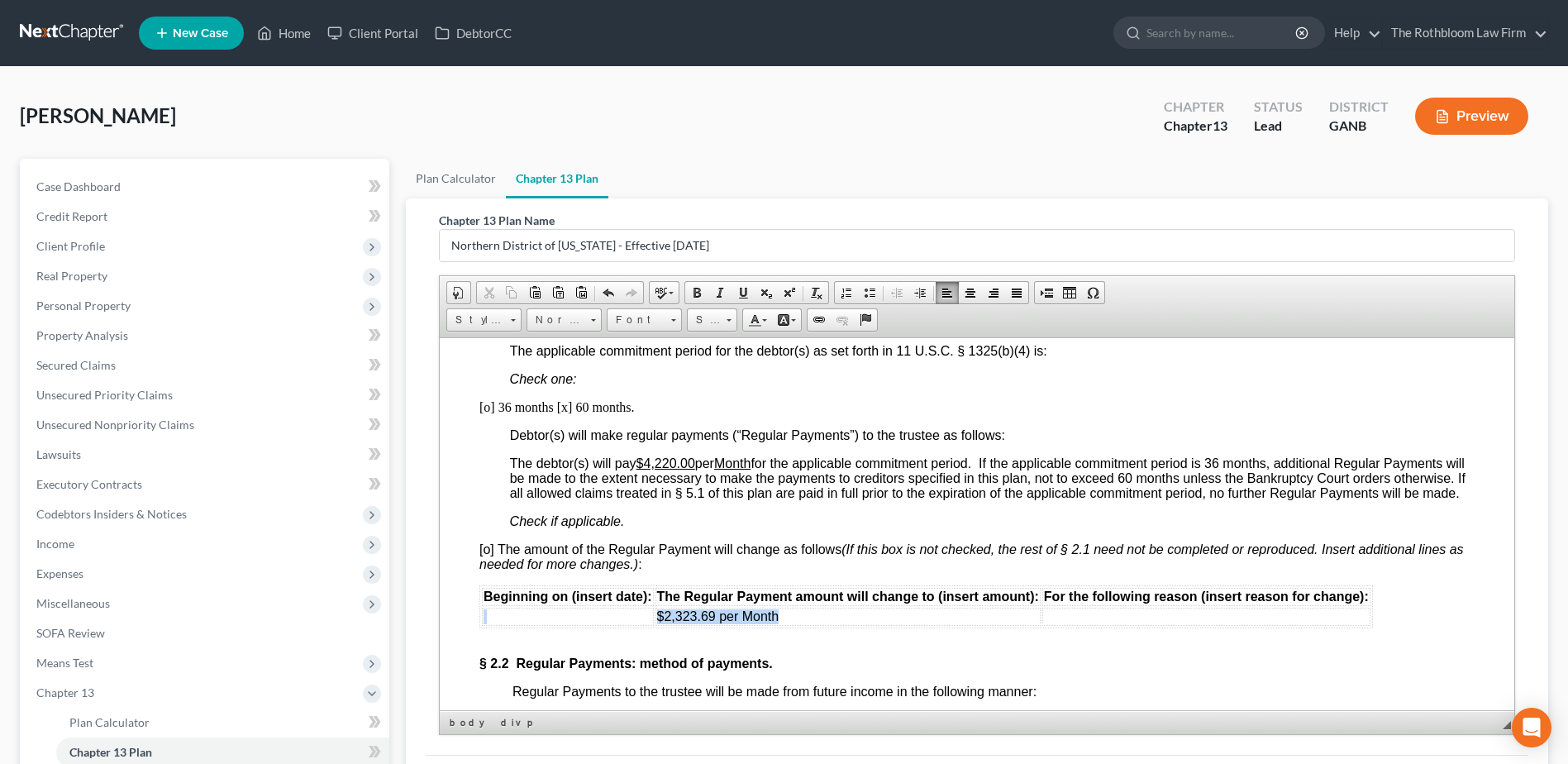
drag, startPoint x: 815, startPoint y: 631, endPoint x: 636, endPoint y: 630, distance: 179.0
click at [636, 625] on tr "$2,323.69 per Month" at bounding box center [926, 616] width 889 height 18
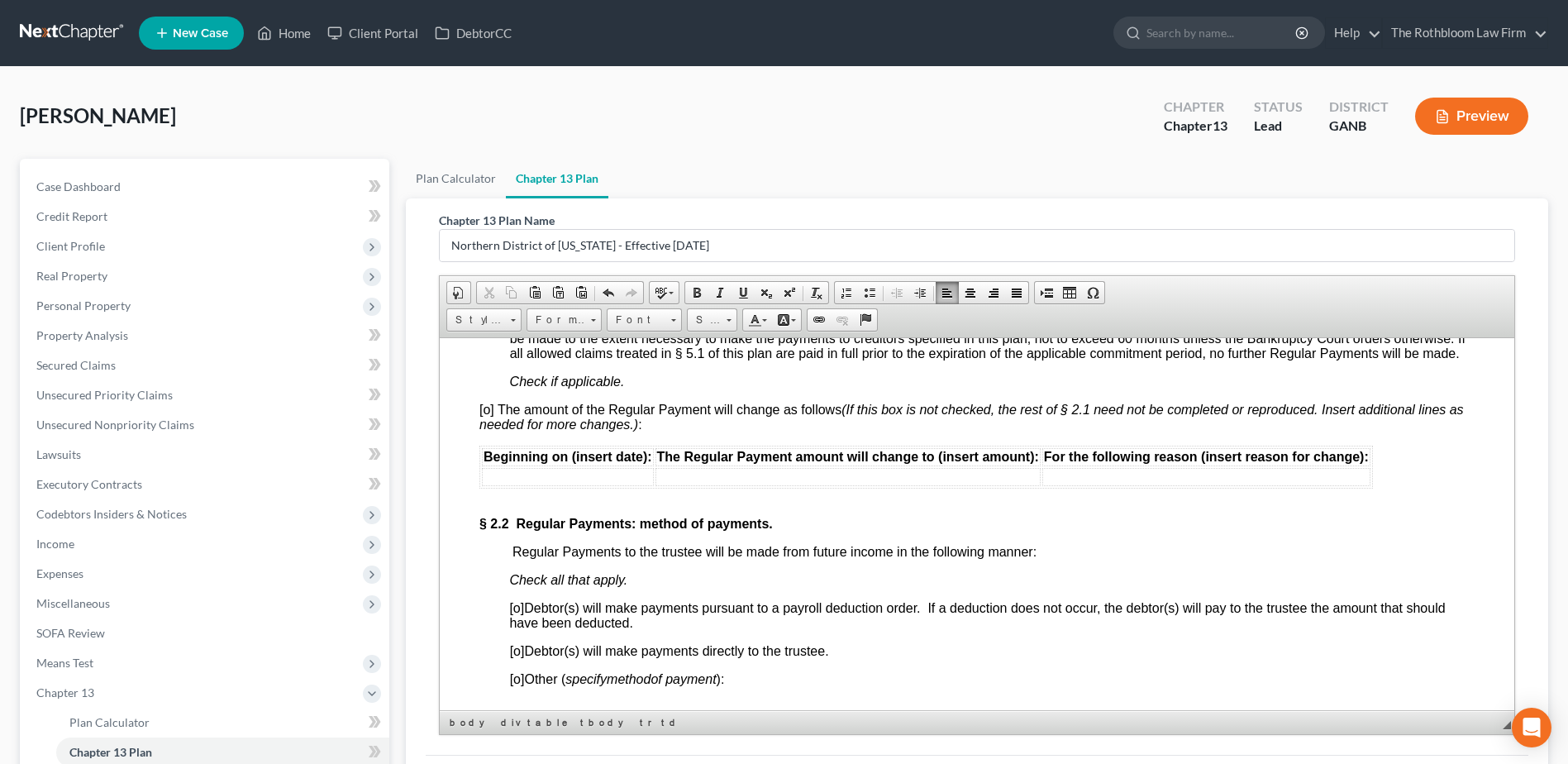
scroll to position [1240, 0]
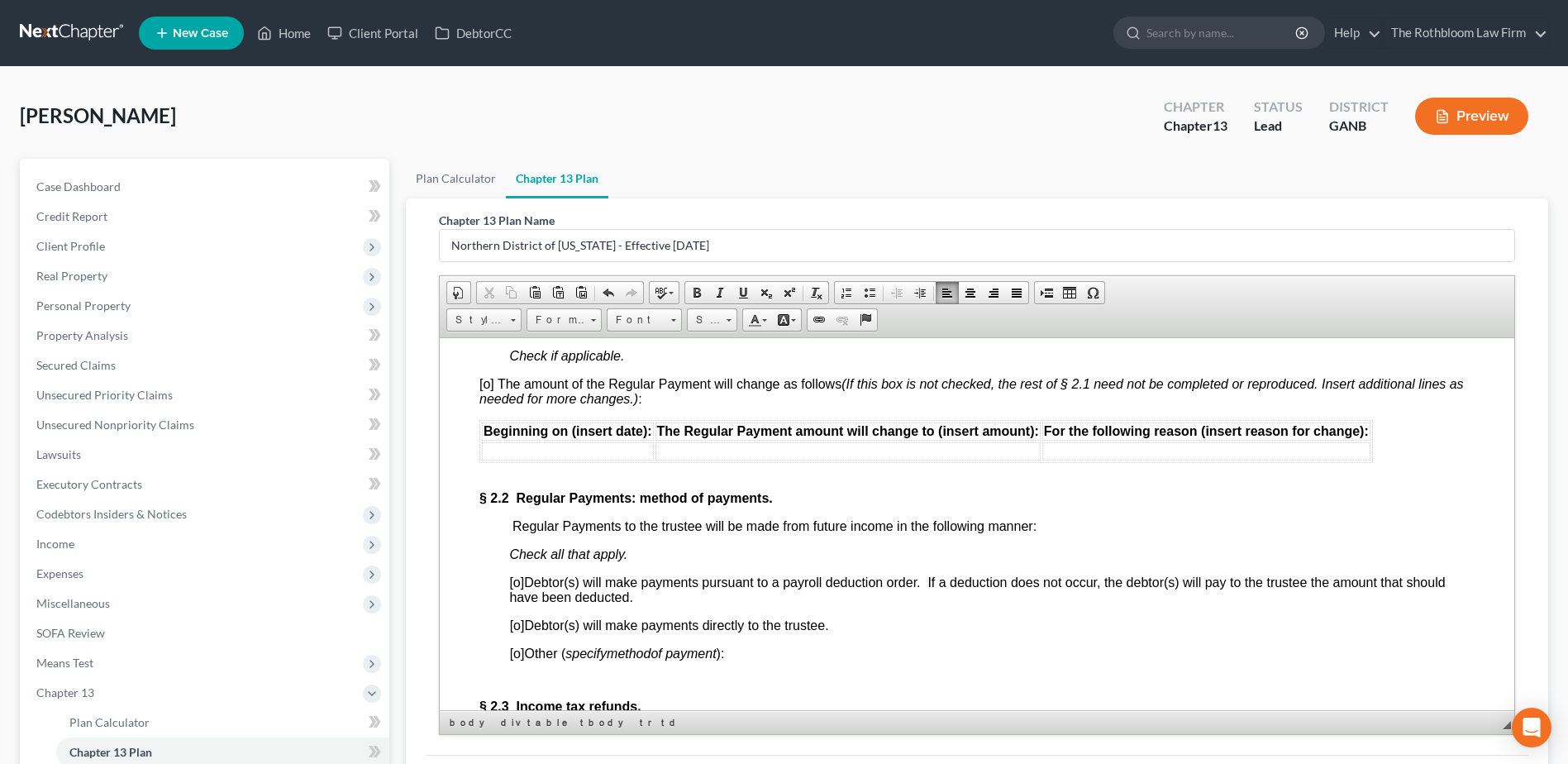
click at [519, 632] on span "[o]" at bounding box center [518, 624] width 15 height 14
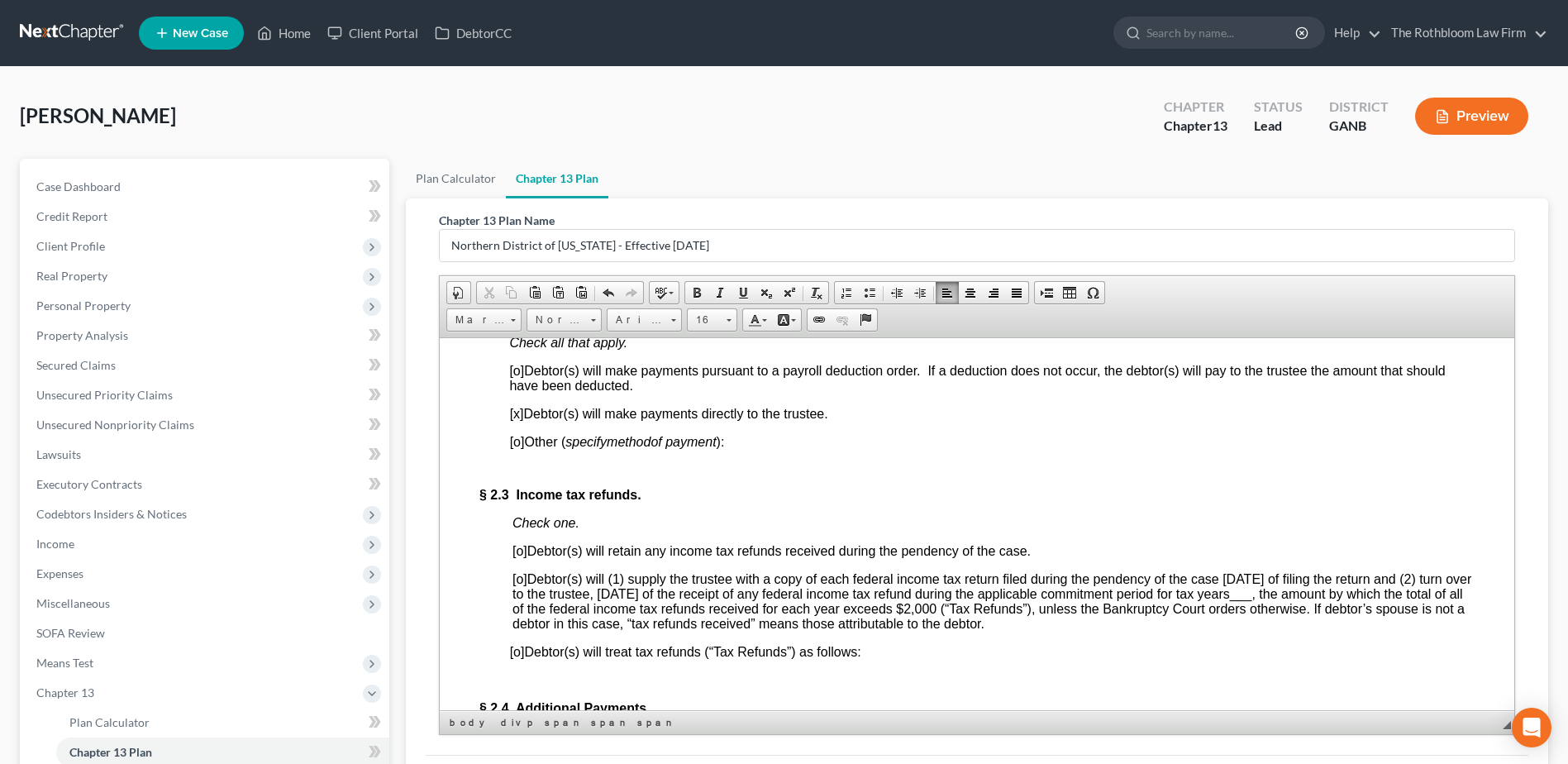
scroll to position [1488, 0]
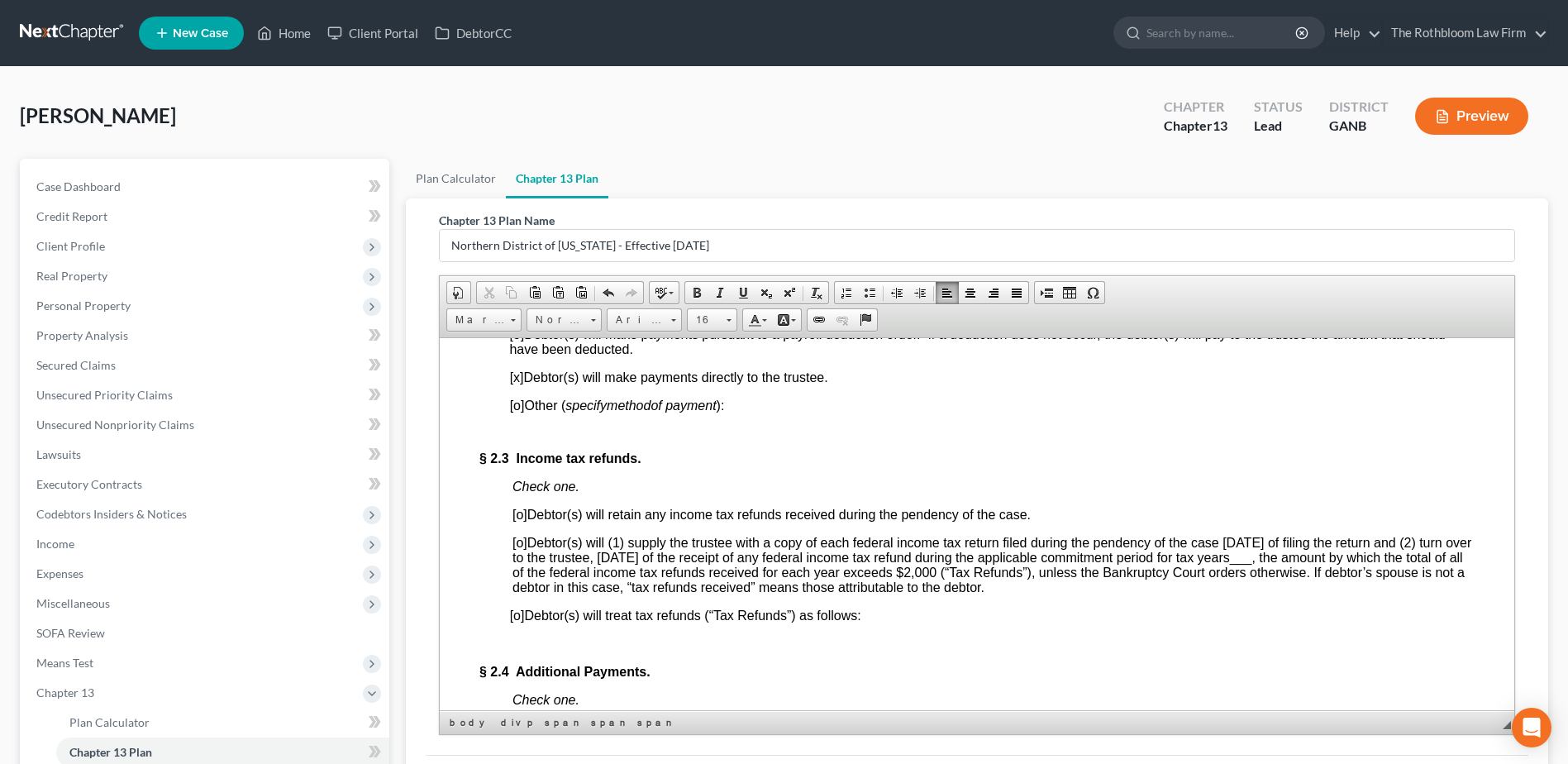
click at [519, 549] on span "[o]" at bounding box center [520, 541] width 15 height 14
click at [1328, 564] on span "___" at bounding box center [1316, 556] width 23 height 14
drag, startPoint x: 597, startPoint y: 561, endPoint x: 525, endPoint y: 563, distance: 72.0
click at [525, 549] on span "[x2025 - 20290 ]" at bounding box center [559, 541] width 92 height 14
click at [1252, 564] on span "___" at bounding box center [1240, 556] width 23 height 14
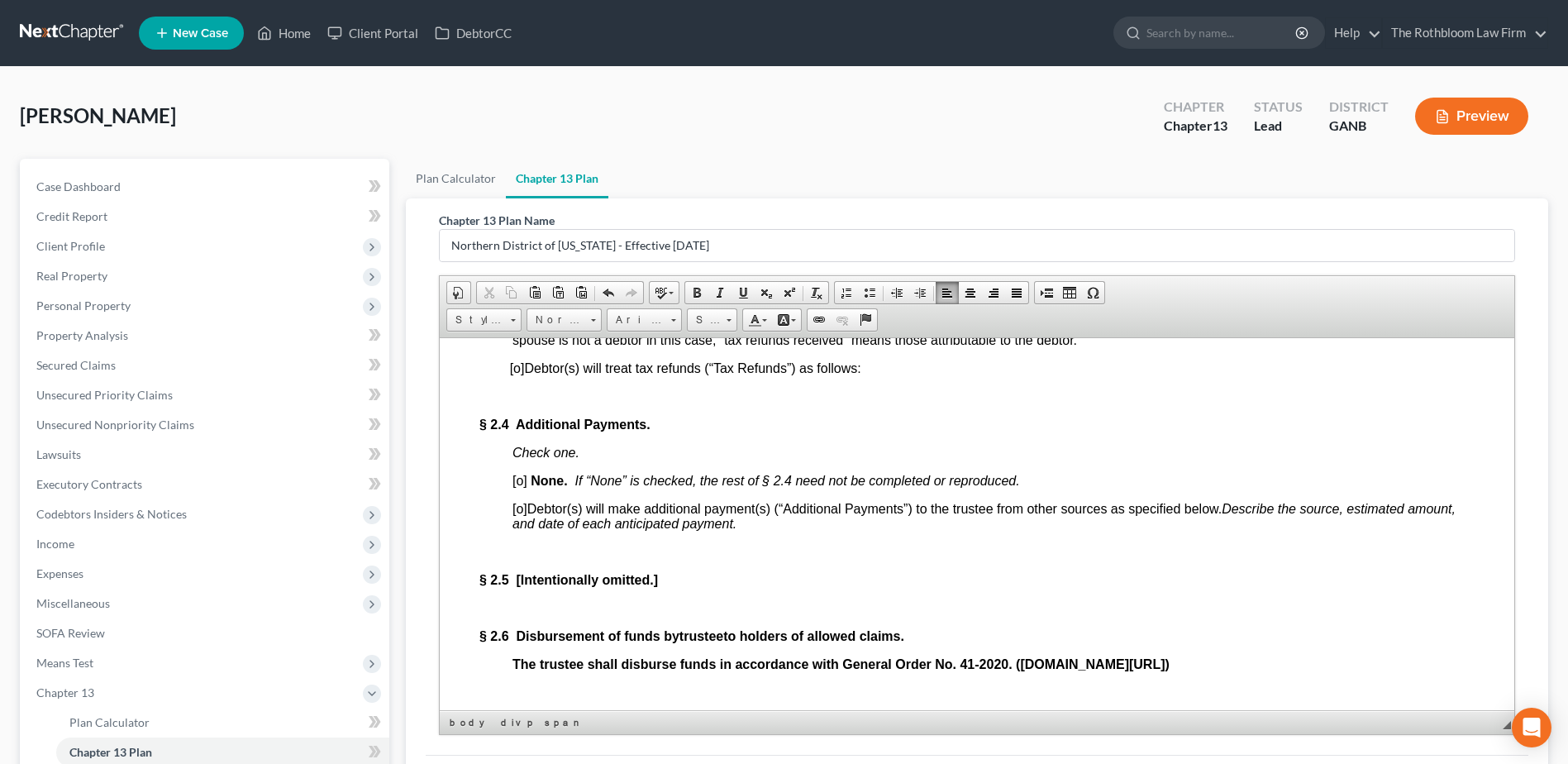
scroll to position [1736, 0]
click at [522, 486] on span "[o]" at bounding box center [520, 478] width 15 height 14
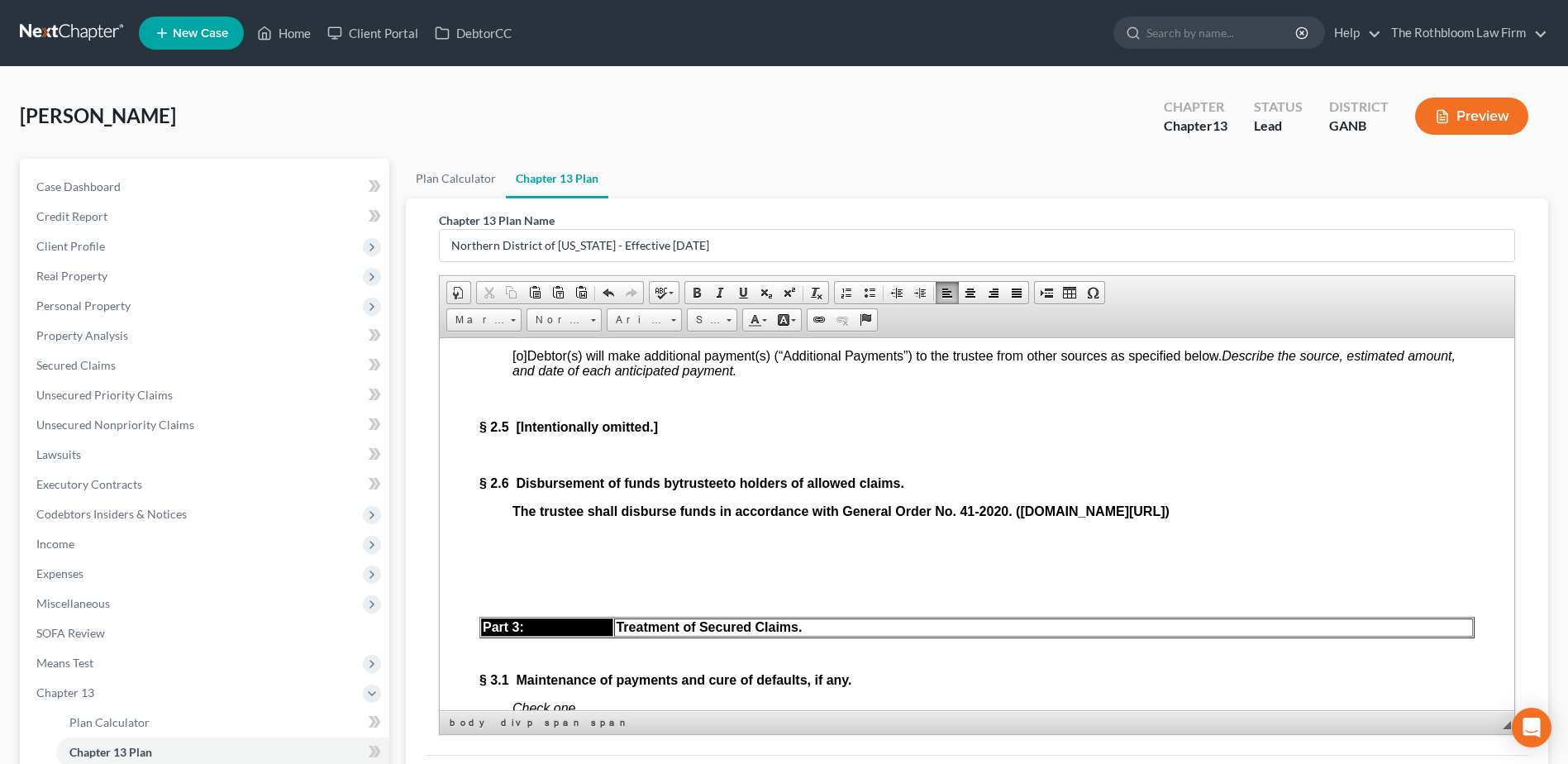
scroll to position [1901, 0]
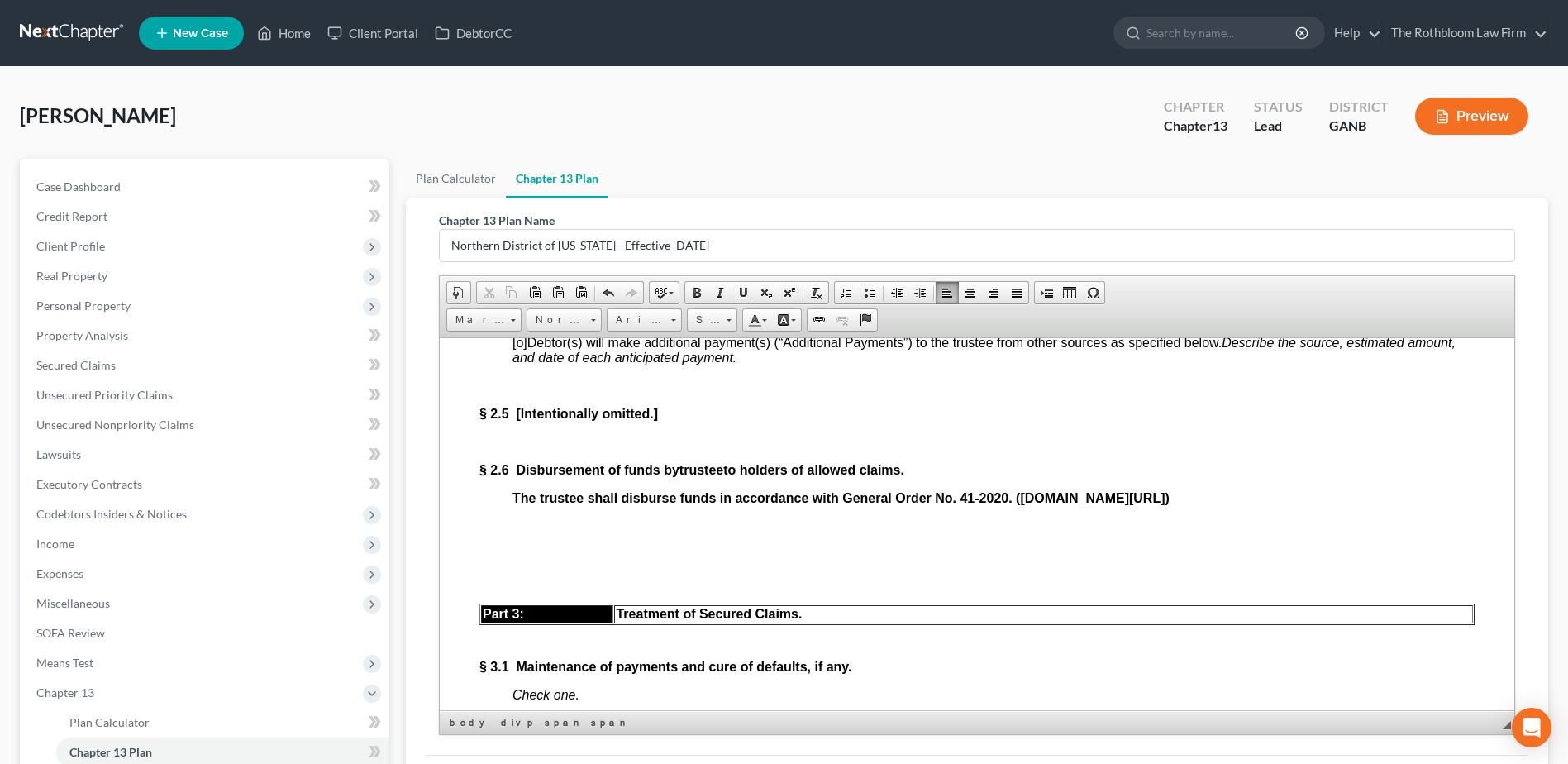
click at [1390, 505] on p "The trustee shall disburse funds in accordance with General Order No. 41-2020. …" at bounding box center [993, 498] width 962 height 15
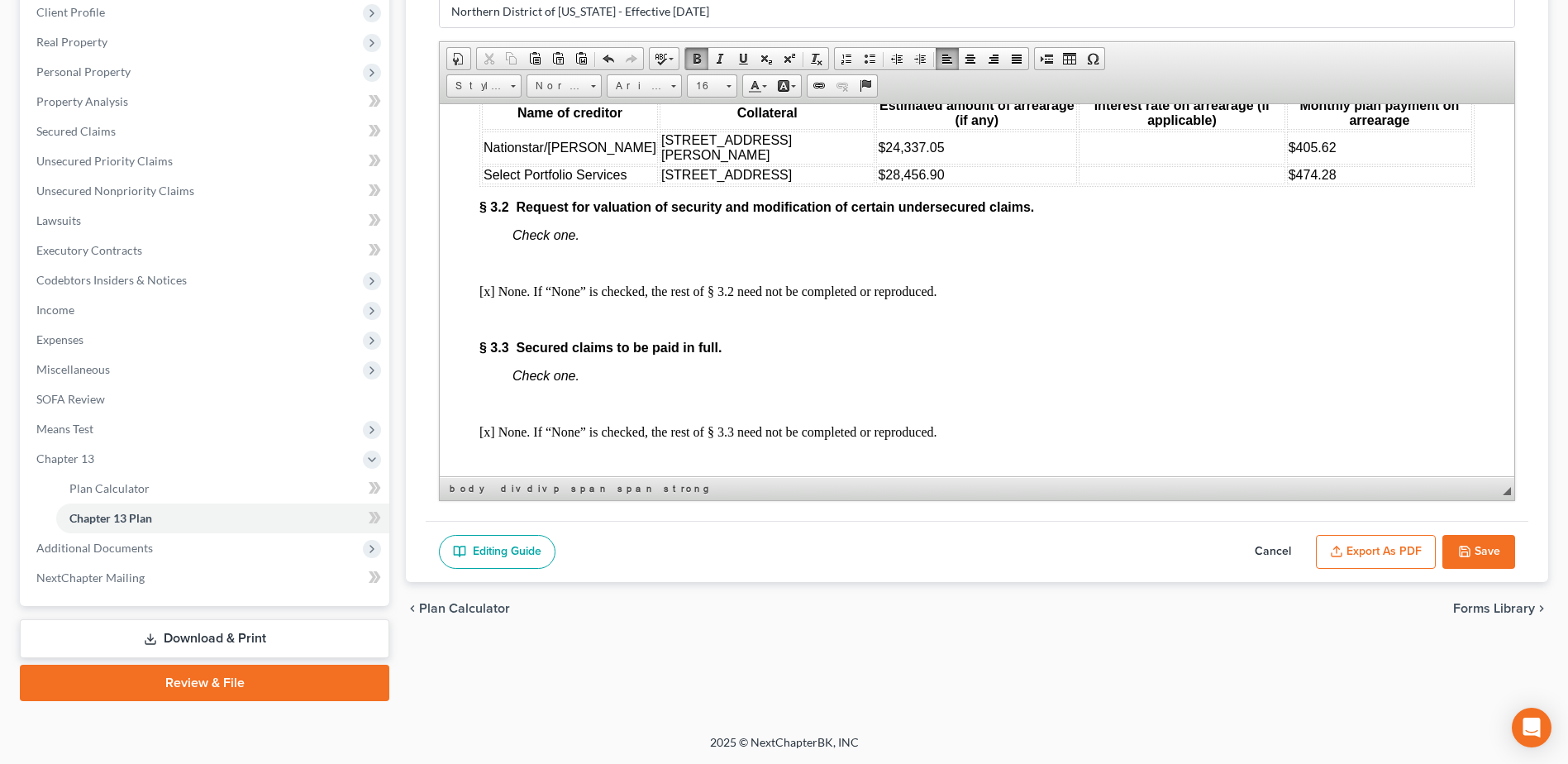
scroll to position [2397, 0]
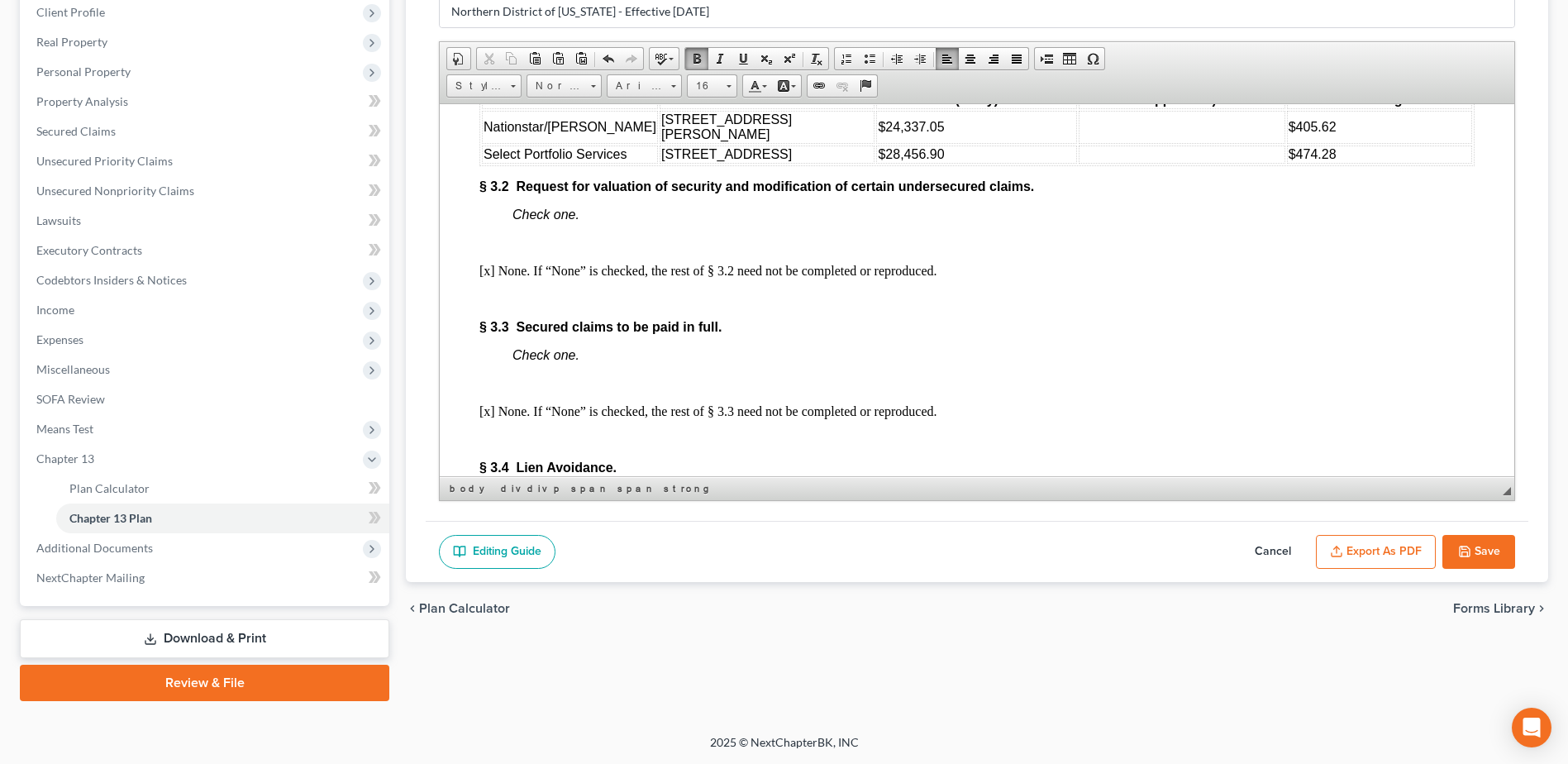
click at [613, 221] on p "Check one." at bounding box center [993, 214] width 962 height 15
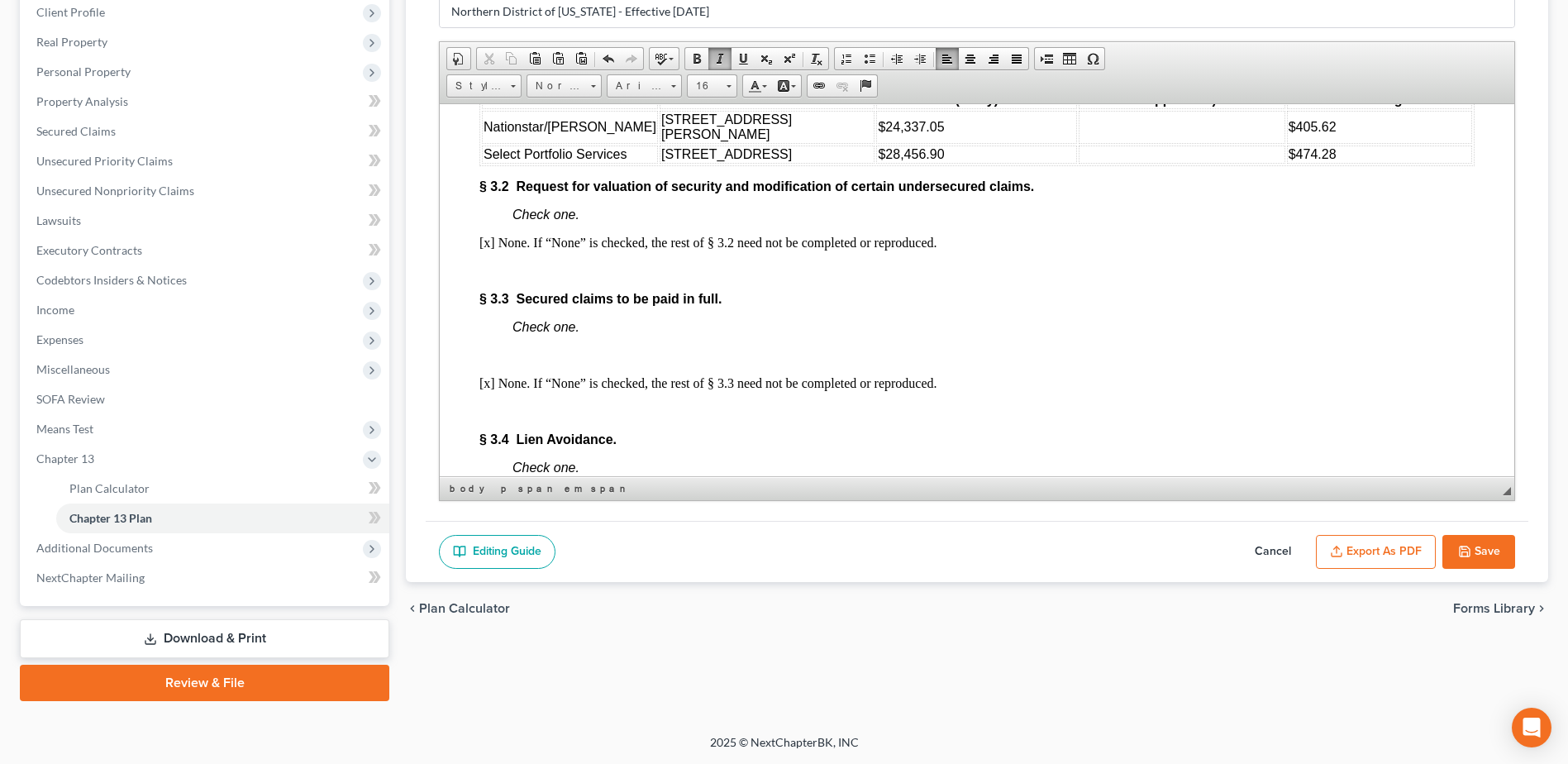
click at [633, 334] on p "Check one." at bounding box center [993, 327] width 962 height 15
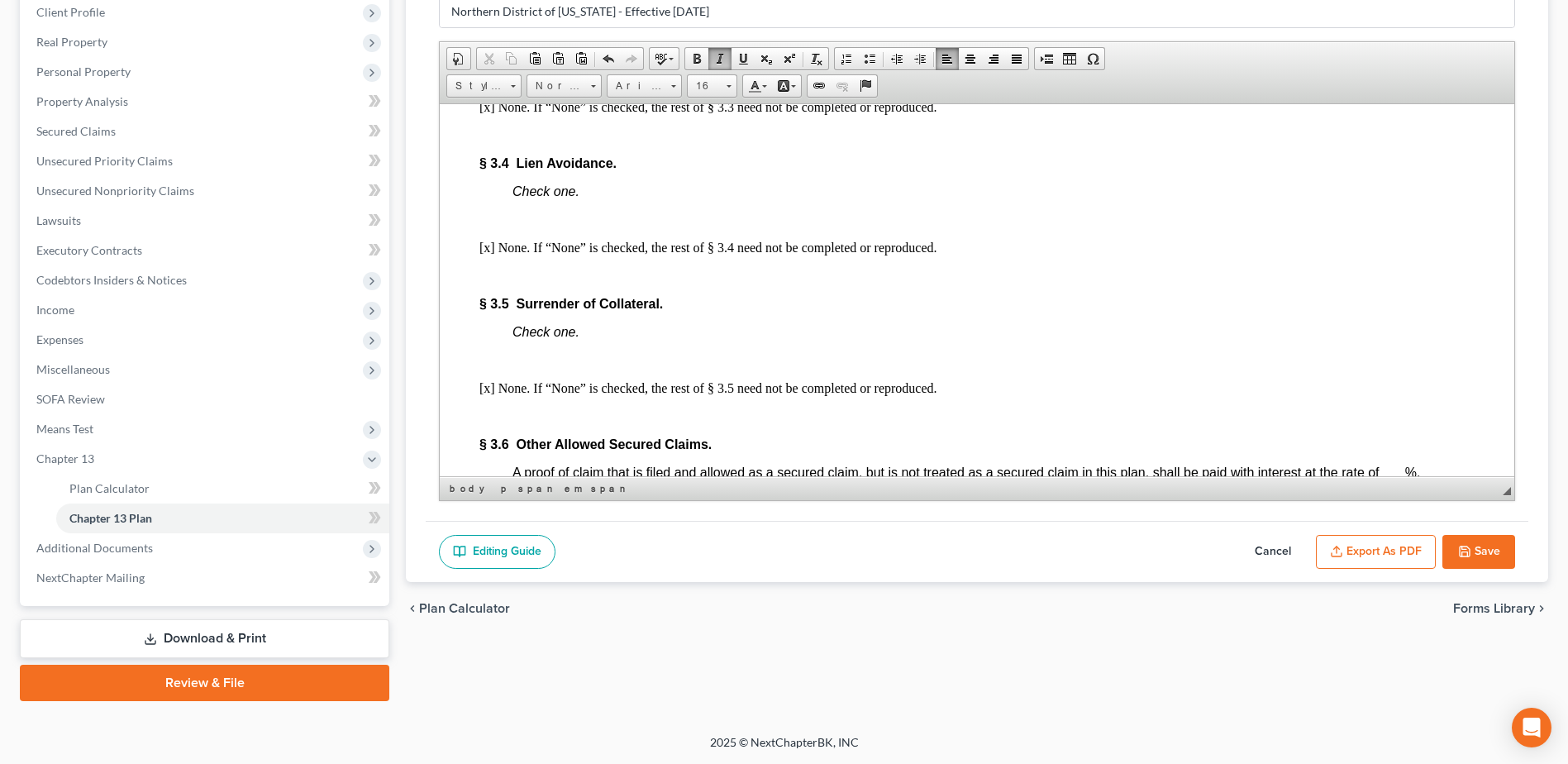
scroll to position [3059, 0]
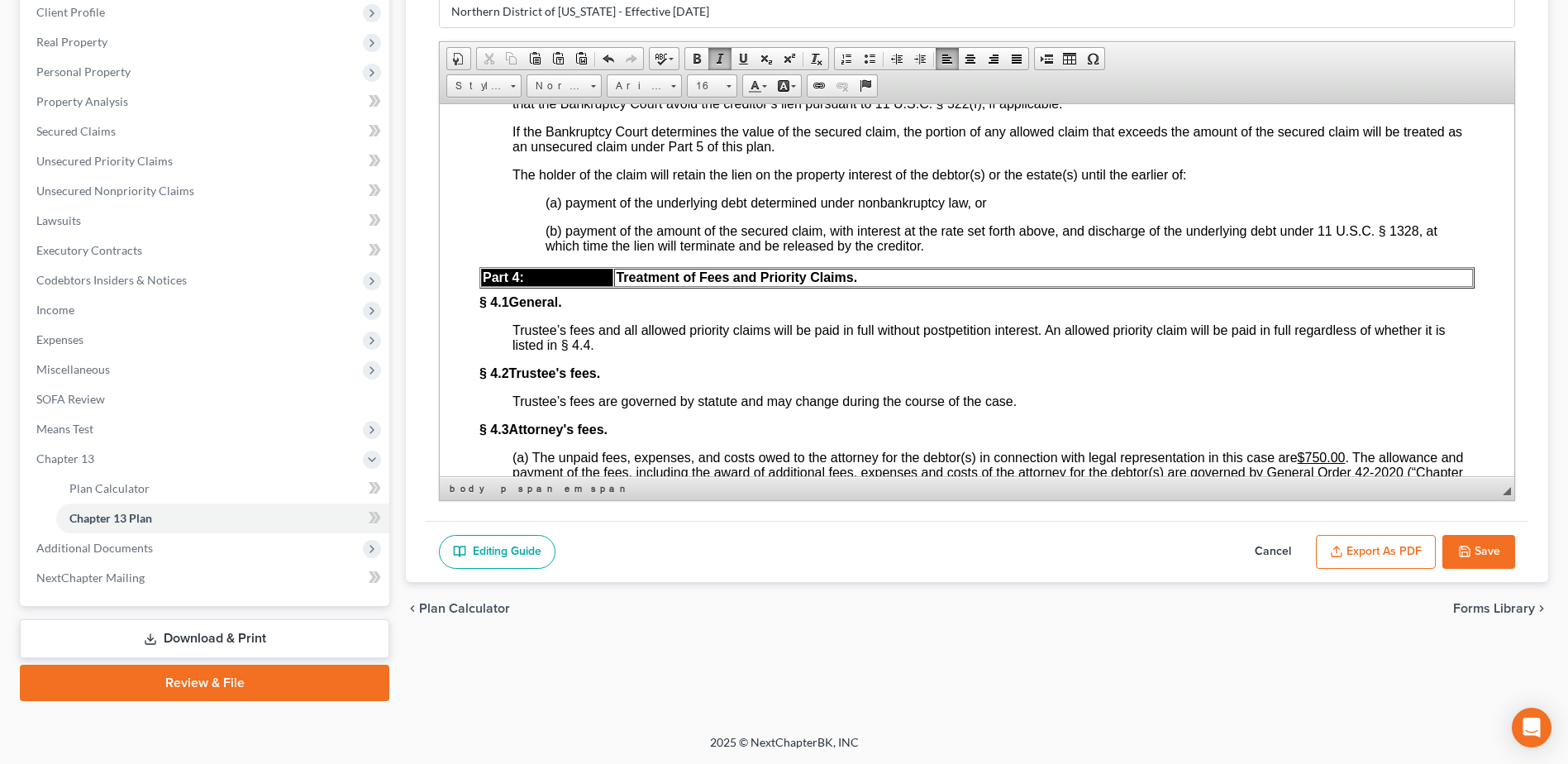
click at [1256, 550] on button "Cancel" at bounding box center [1272, 551] width 73 height 34
select select "2"
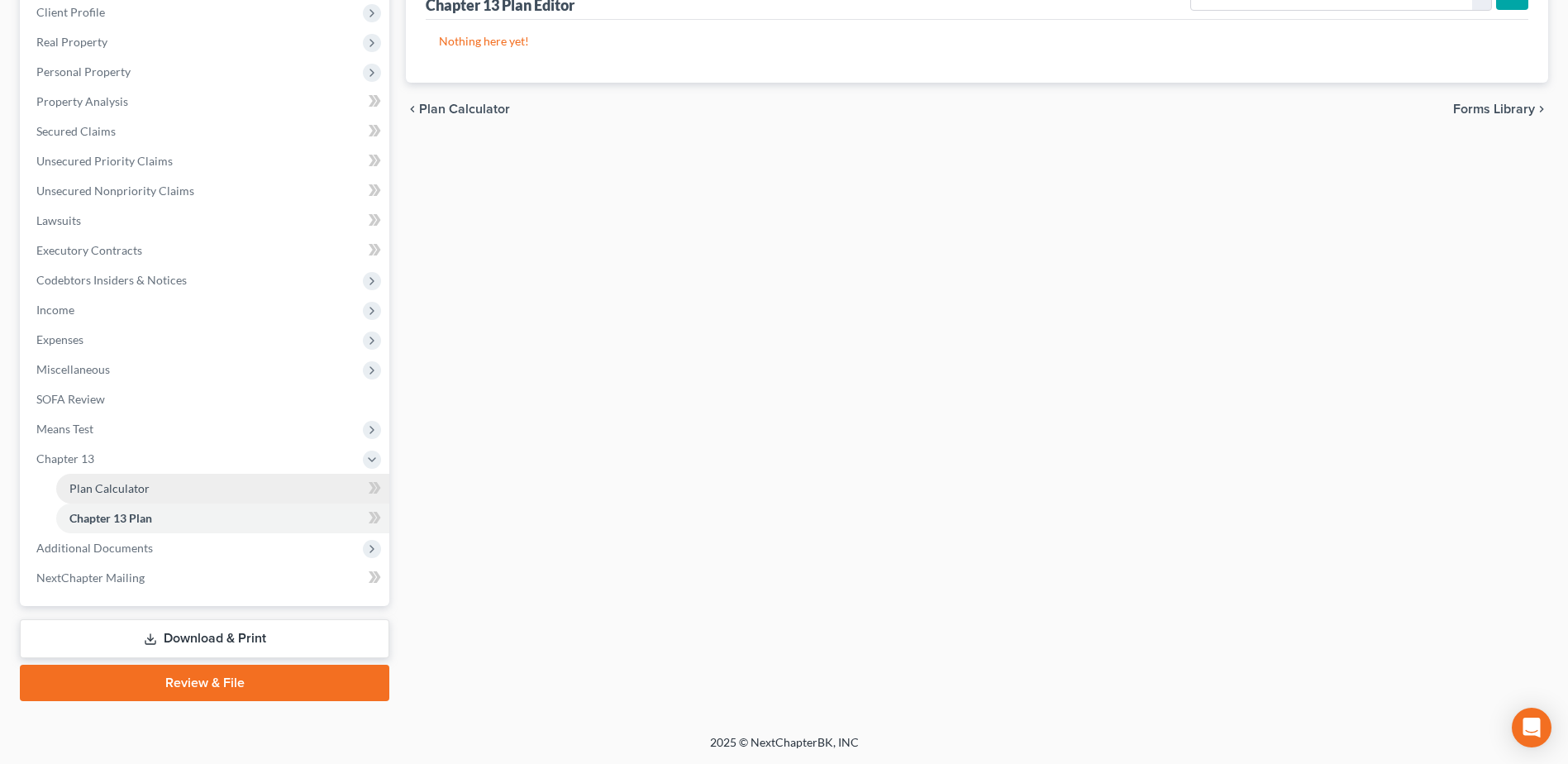
click at [116, 483] on span "Plan Calculator" at bounding box center [110, 488] width 80 height 14
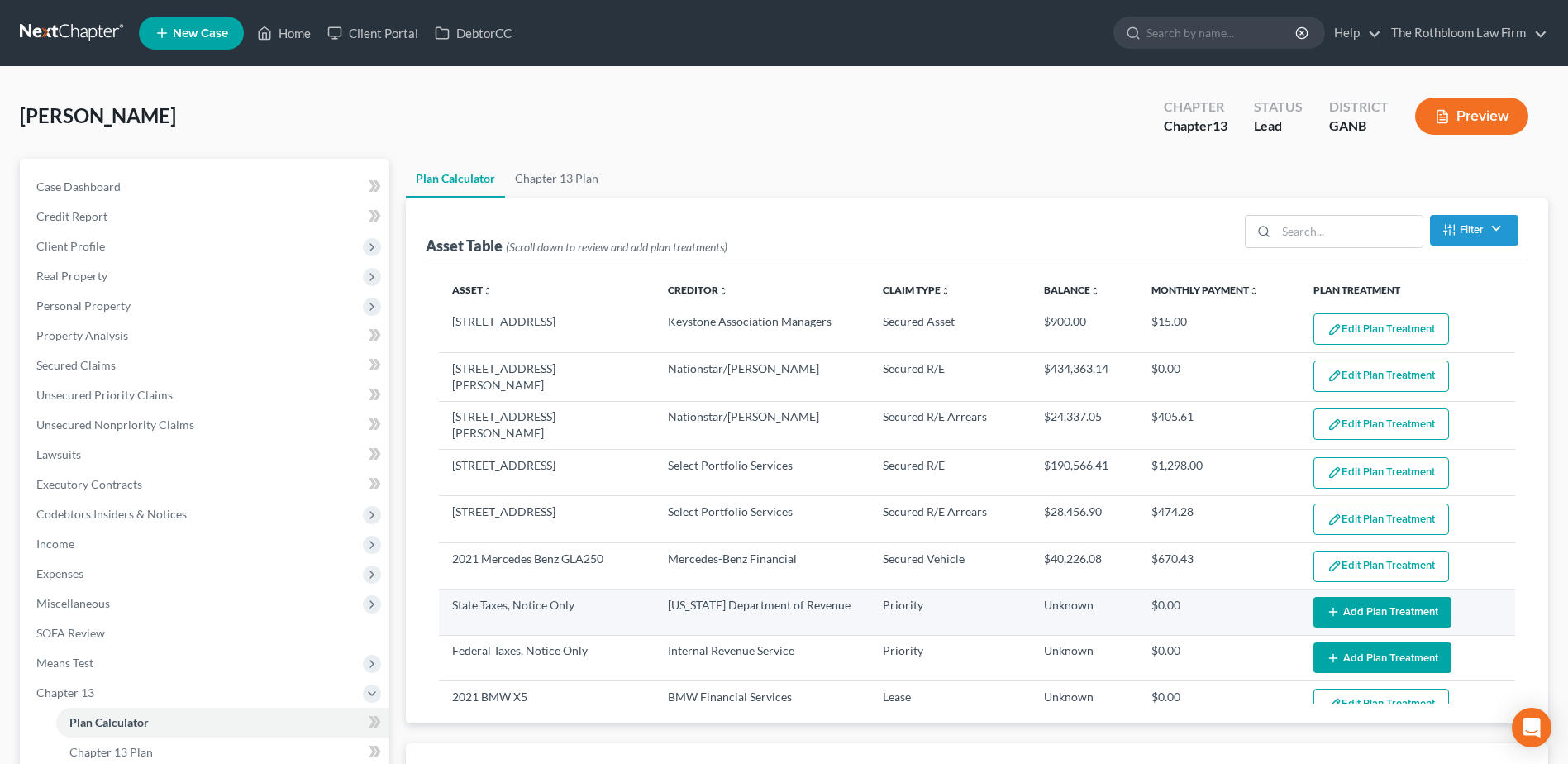
select select "59"
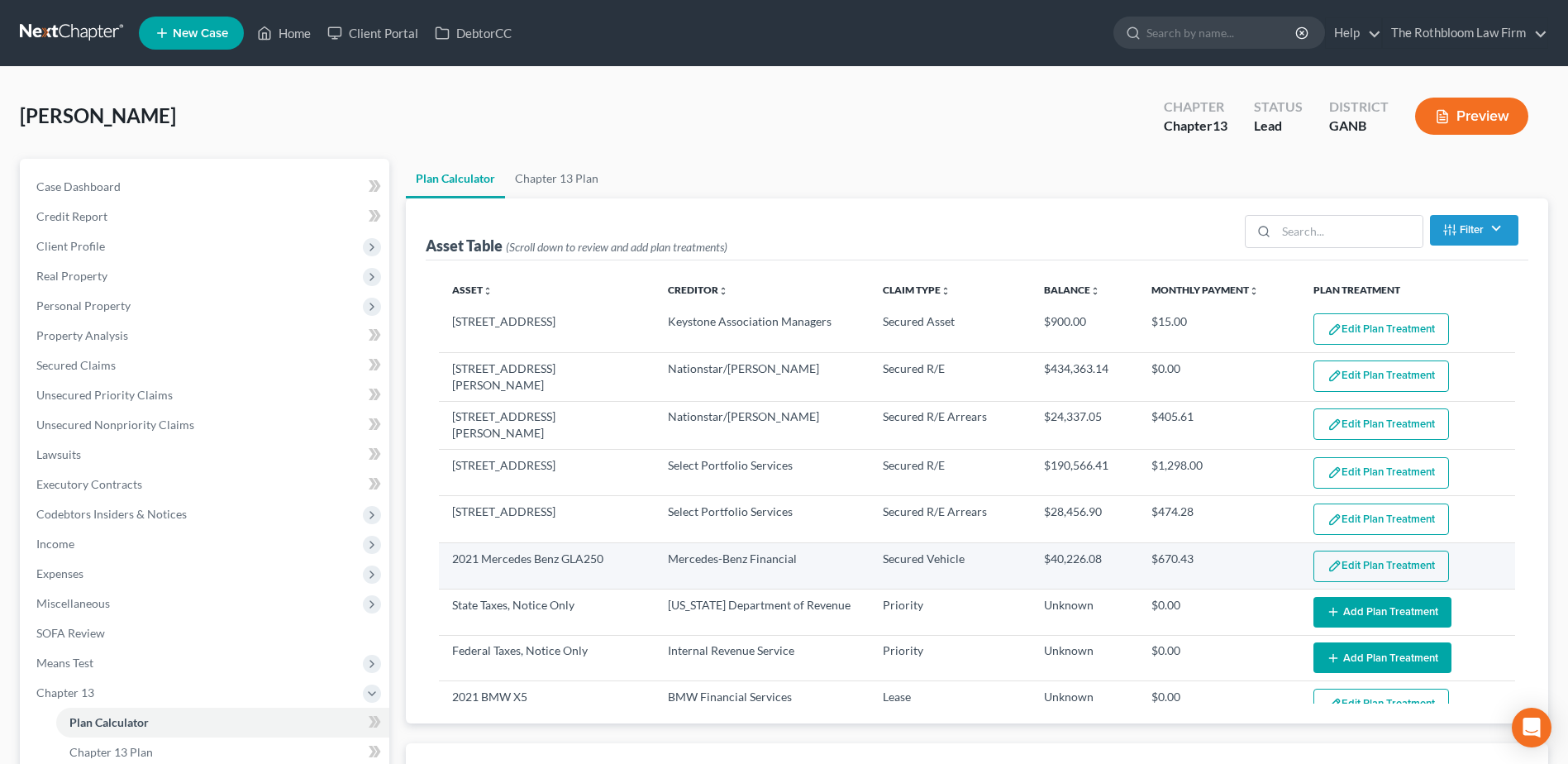
click at [1370, 560] on button "Edit Plan Treatment" at bounding box center [1381, 565] width 136 height 31
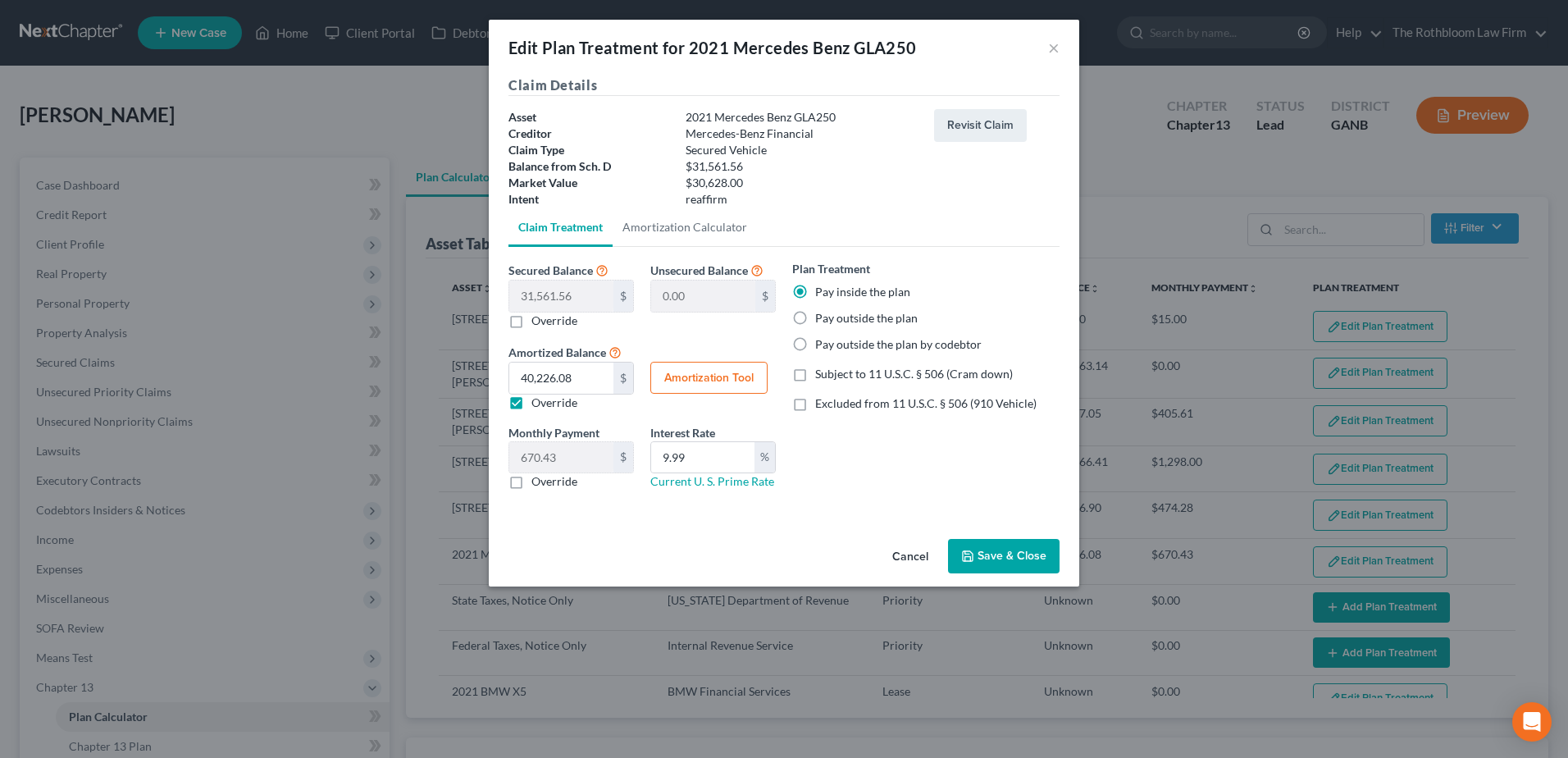
click at [815, 405] on label "Excluded from 11 U.S.C. § 506 (910 Vehicle)" at bounding box center [926, 404] width 221 height 17
click at [822, 405] on input "Excluded from 11 U.S.C. § 506 (910 Vehicle)" at bounding box center [827, 401] width 11 height 11
checkbox input "true"
click at [991, 556] on button "Save & Close" at bounding box center [1004, 555] width 111 height 34
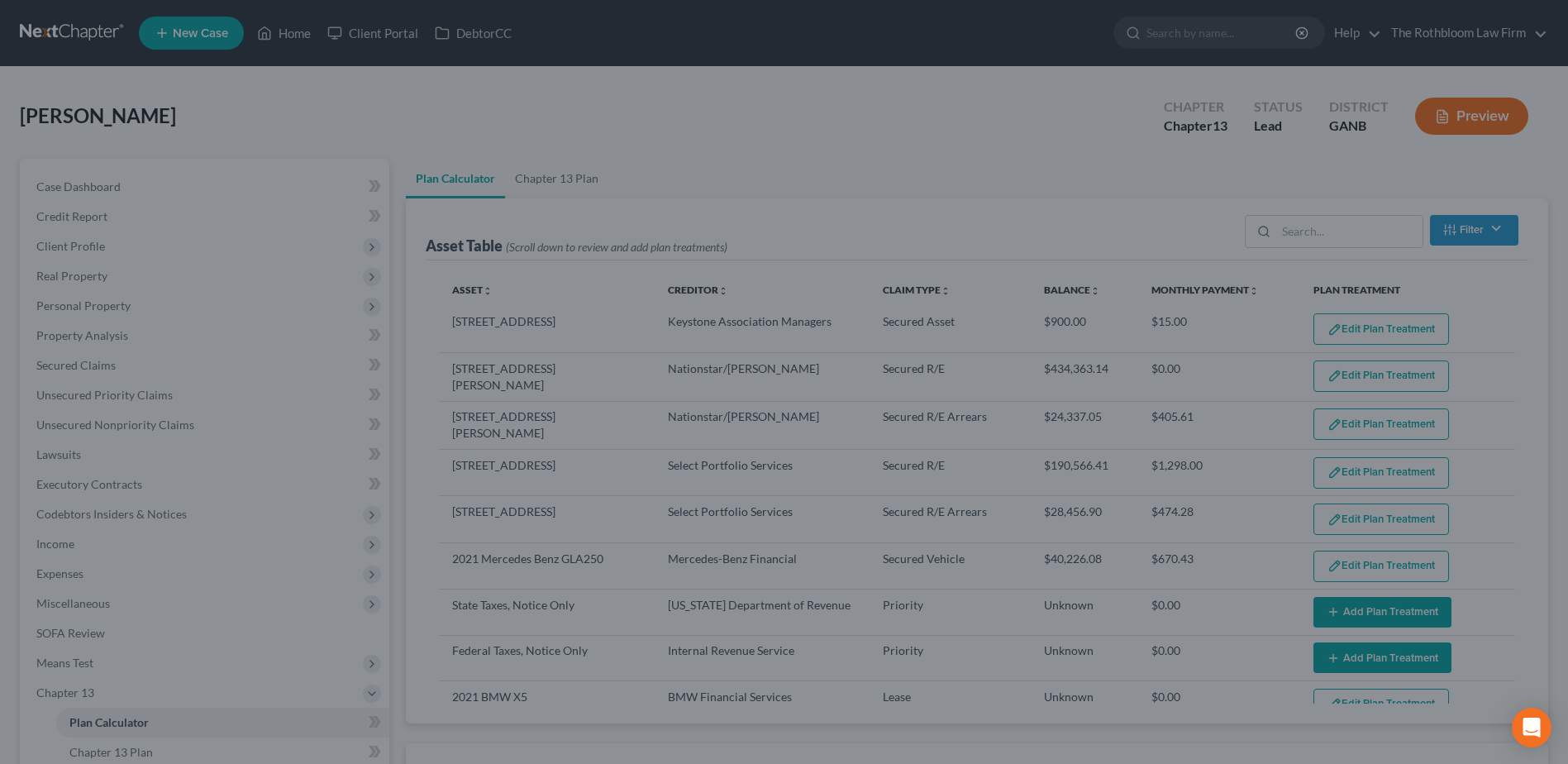
select select "59"
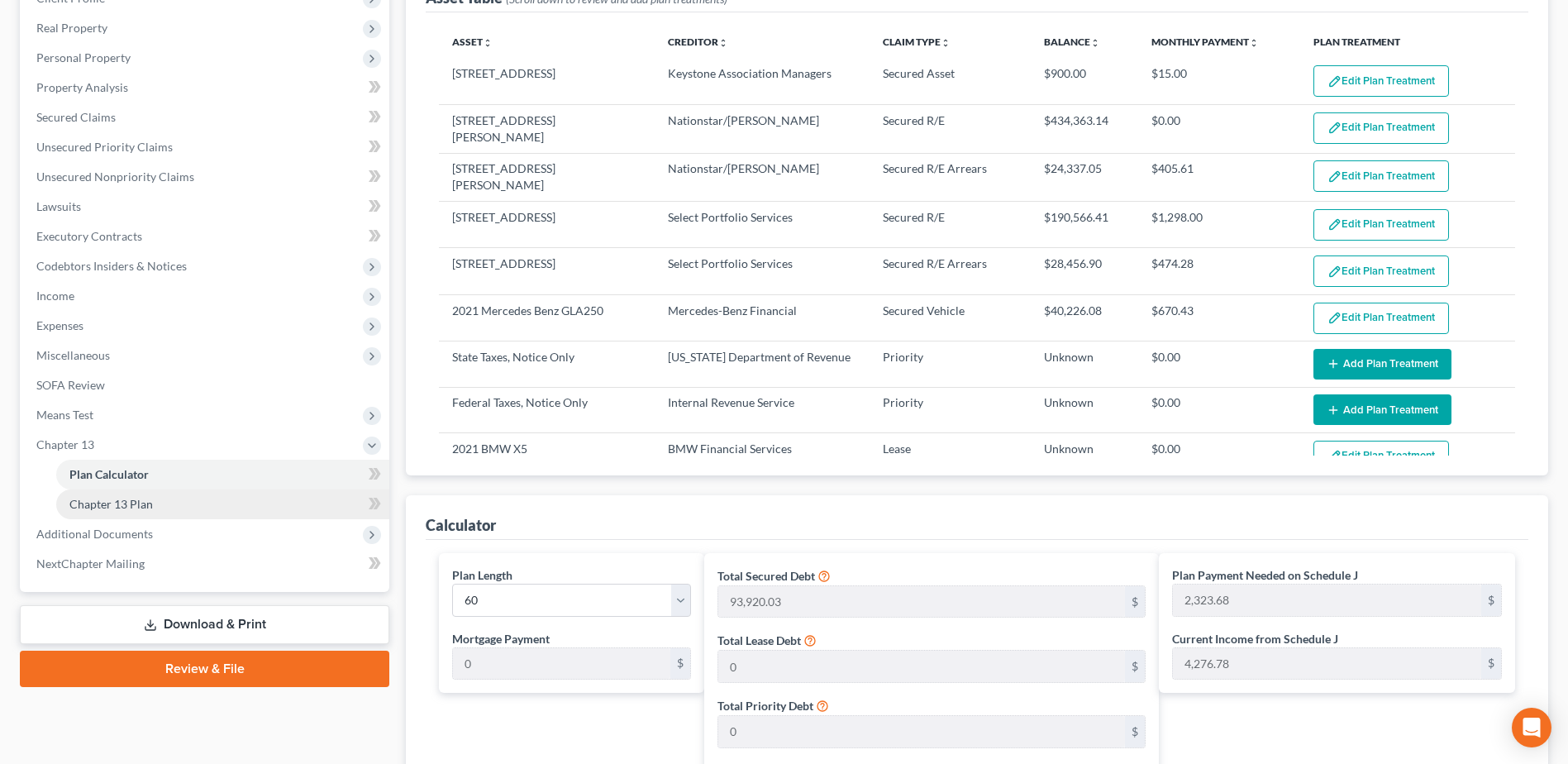
click at [117, 511] on link "Chapter 13 Plan" at bounding box center [223, 504] width 333 height 30
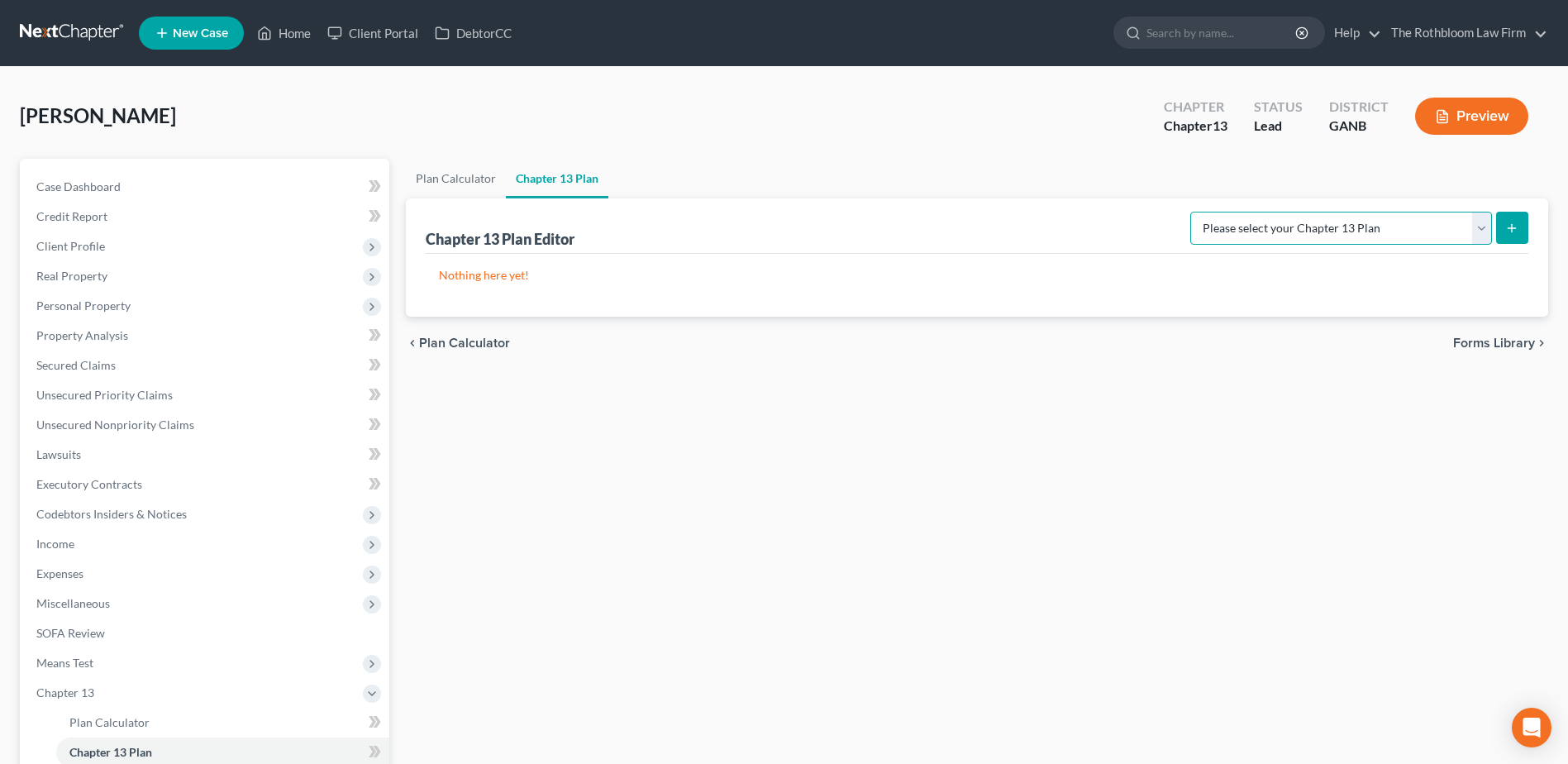
click at [1482, 226] on select "Please select your Chapter 13 Plan National Form Plan - Official Form 113 North…" at bounding box center [1341, 228] width 302 height 33
select select "2"
click at [1192, 212] on select "Please select your Chapter 13 Plan National Form Plan - Official Form 113 North…" at bounding box center [1341, 228] width 302 height 33
click at [1520, 235] on button "submit" at bounding box center [1512, 228] width 32 height 32
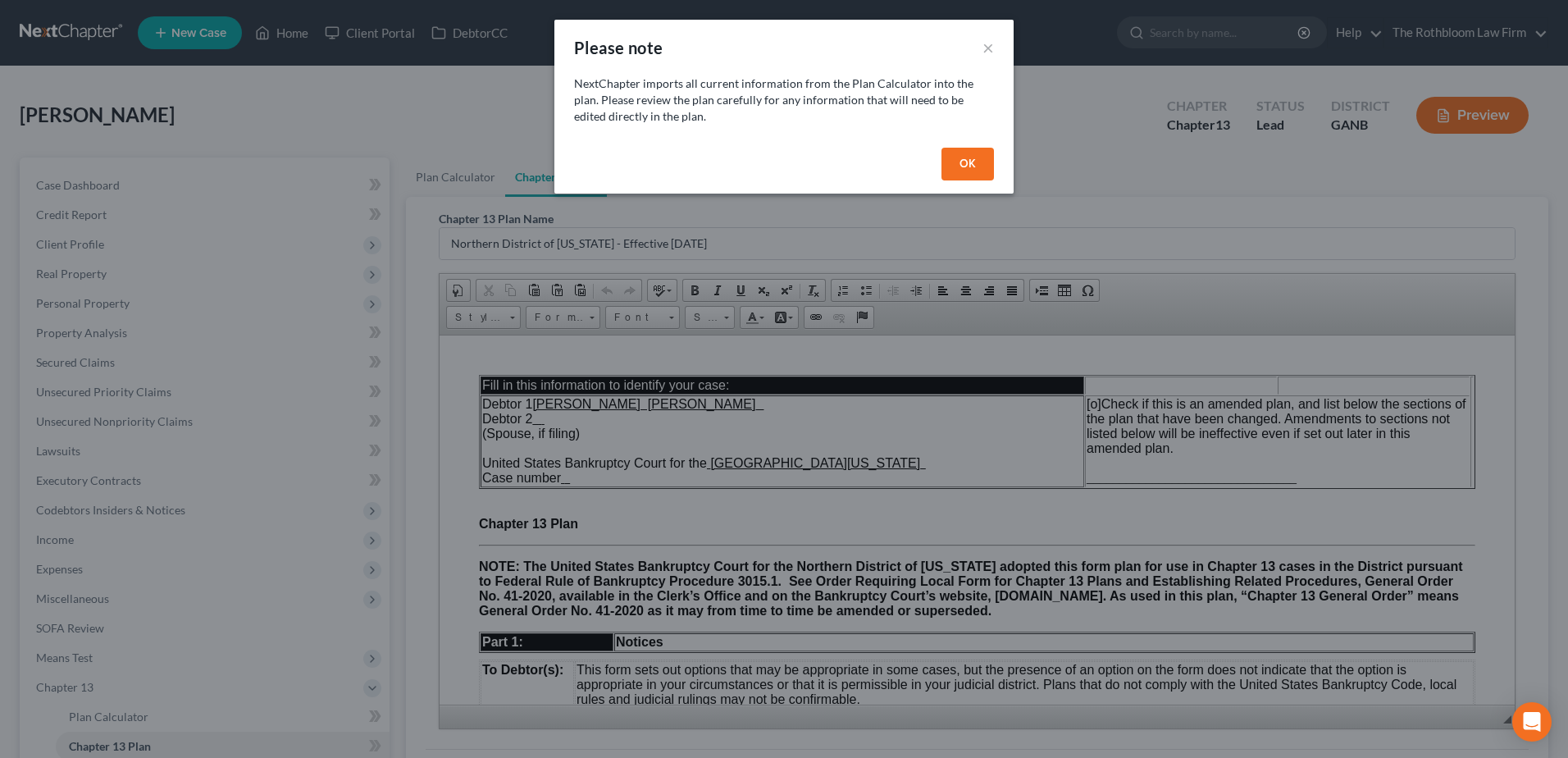
click at [957, 166] on button "OK" at bounding box center [967, 164] width 52 height 32
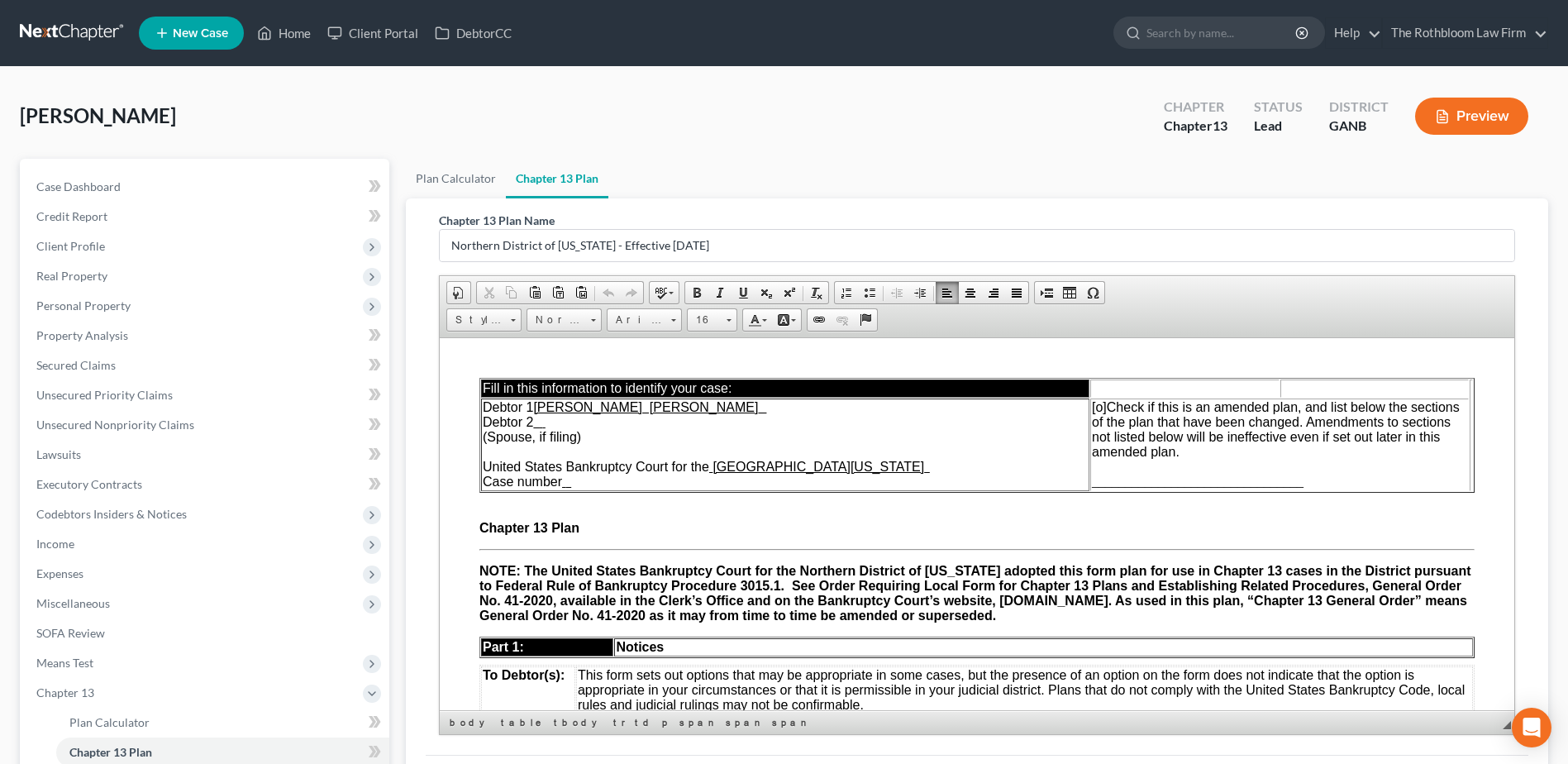
click at [602, 423] on td "Debtor 1 Joseph Lawrence Baker Debtor 2 (Spouse, if filing) United States Bankr…" at bounding box center [785, 444] width 608 height 93
click at [580, 483] on td "Debtor 1 Joseph Lawrence Baker Debtor 2 (Spouse, if filing) United States Bankr…" at bounding box center [785, 444] width 608 height 93
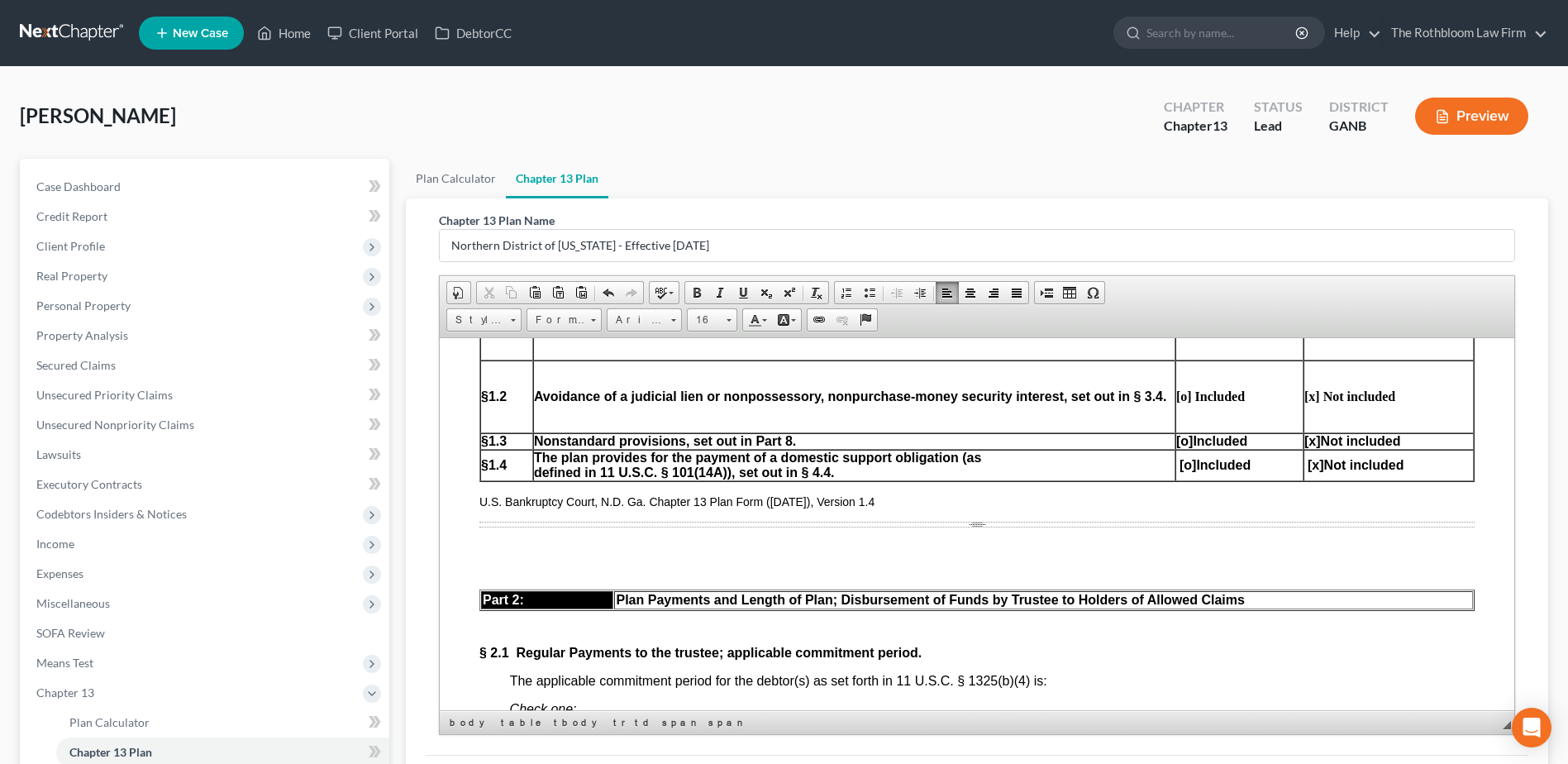
scroll to position [827, 0]
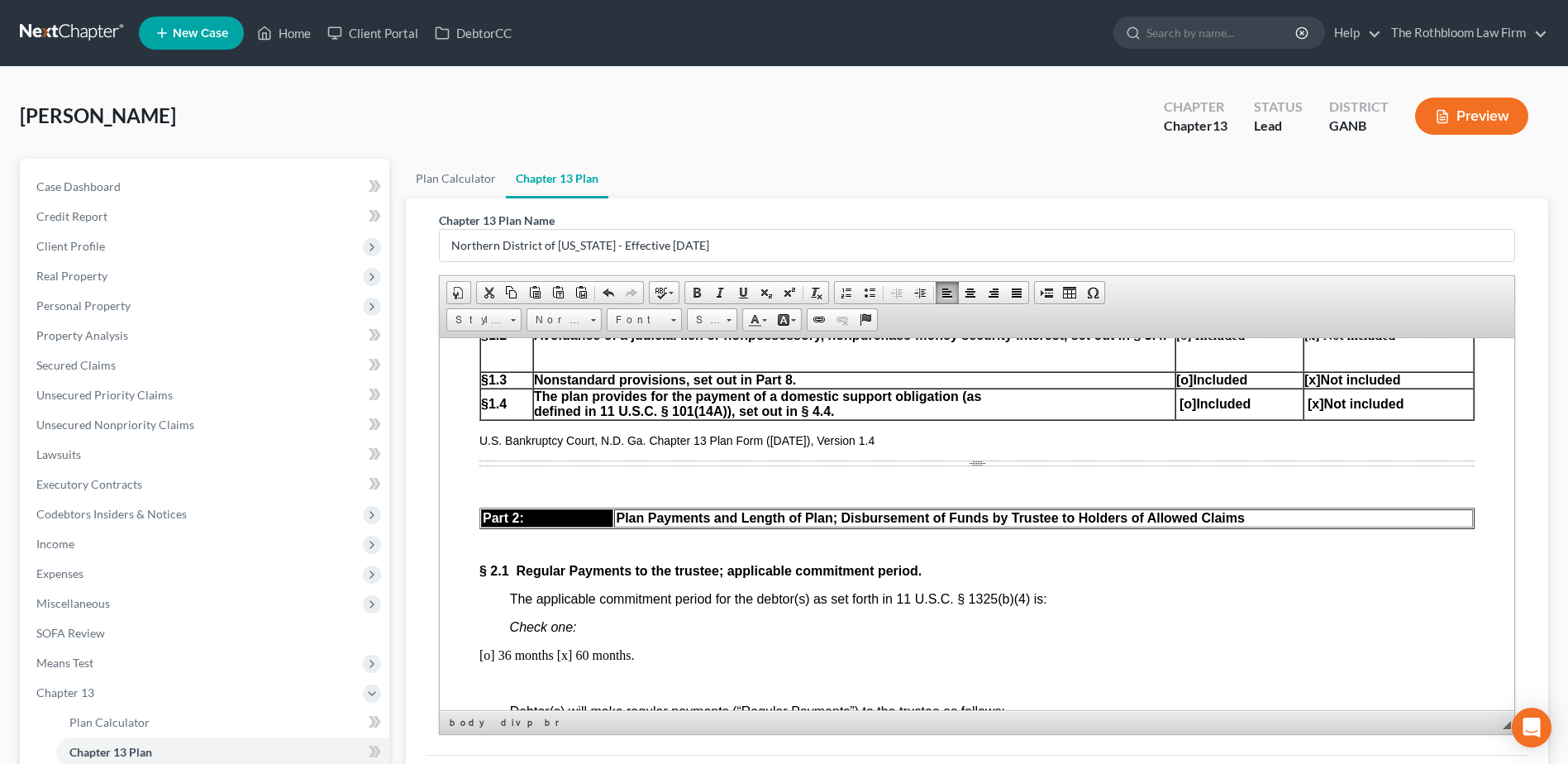
click at [747, 630] on p "Check one:" at bounding box center [992, 627] width 964 height 15
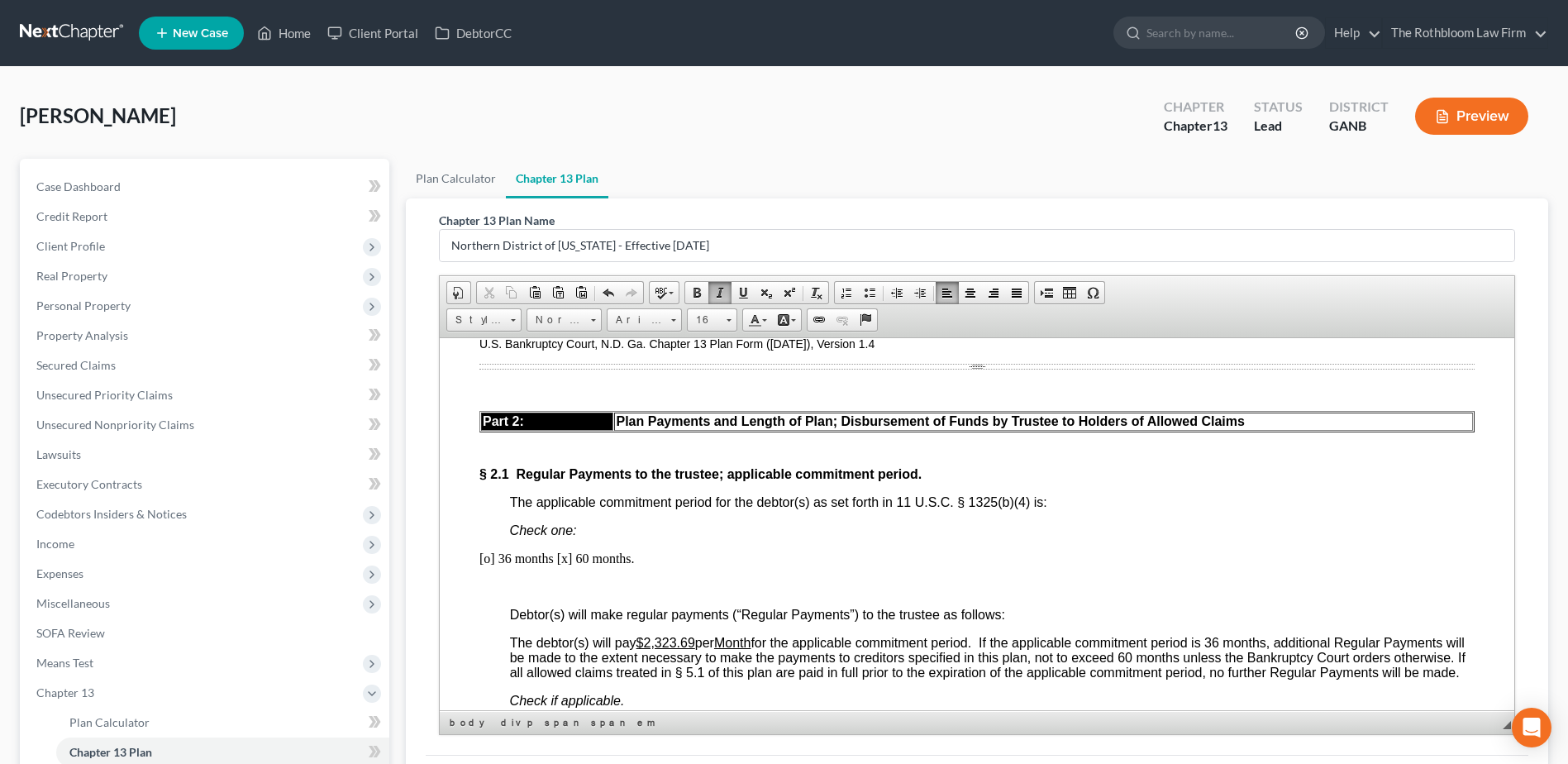
scroll to position [1075, 0]
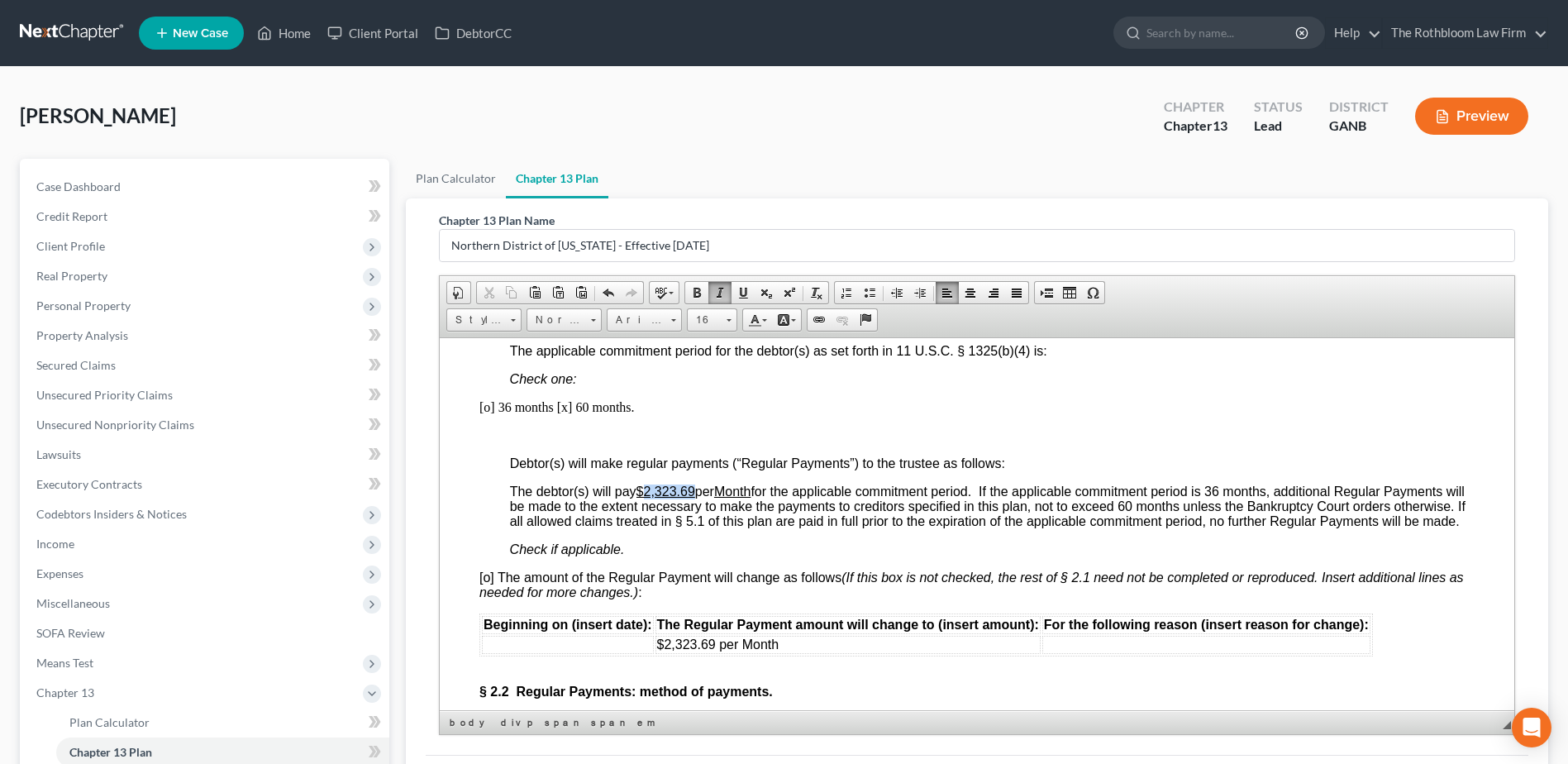
drag, startPoint x: 648, startPoint y: 488, endPoint x: 697, endPoint y: 488, distance: 49.0
click at [695, 488] on u "$2,323.69" at bounding box center [666, 490] width 59 height 14
drag, startPoint x: 795, startPoint y: 659, endPoint x: 624, endPoint y: 658, distance: 171.0
click at [624, 653] on tr "$2,323.69 per Month" at bounding box center [926, 644] width 889 height 18
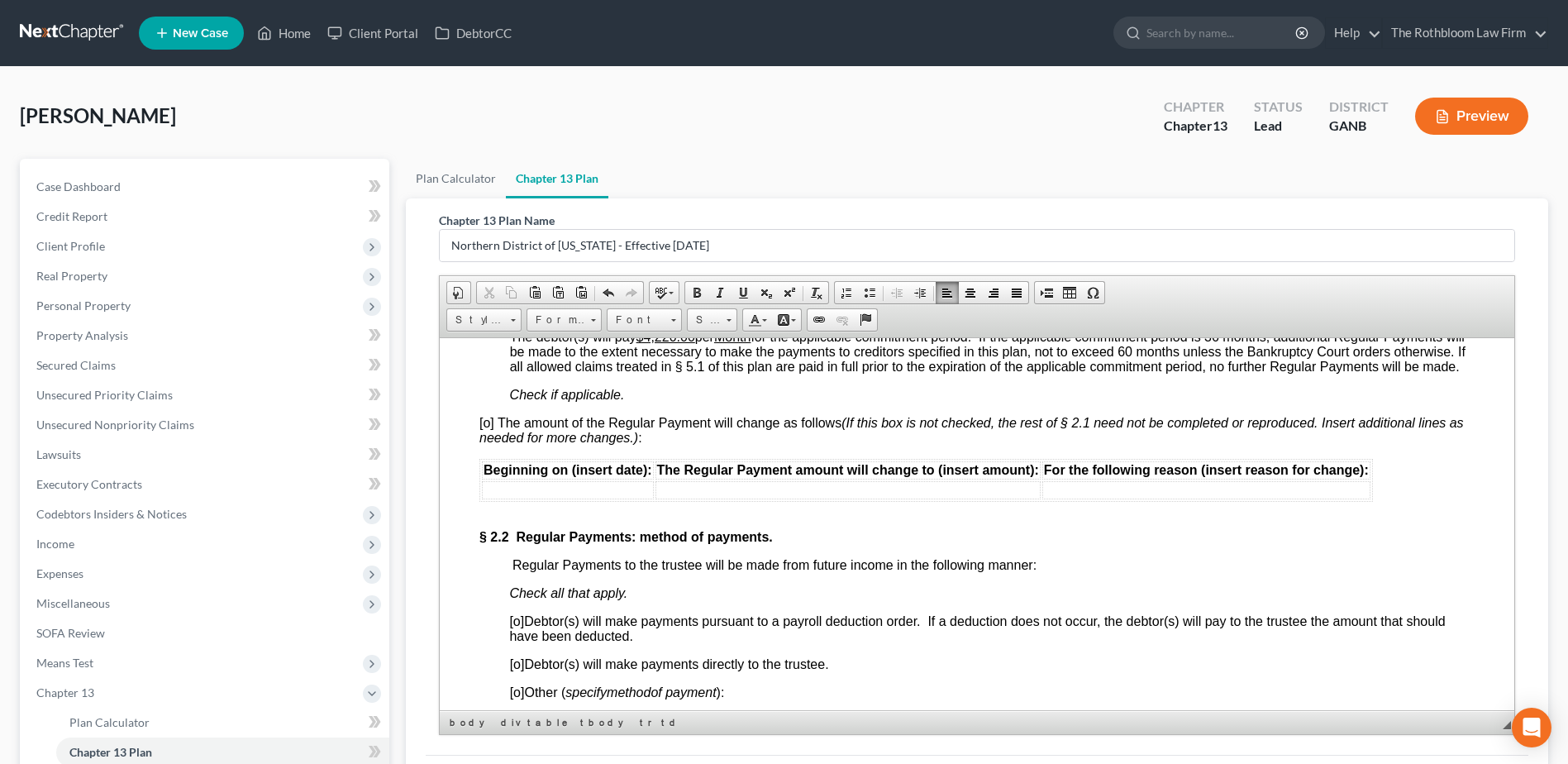
scroll to position [1323, 0]
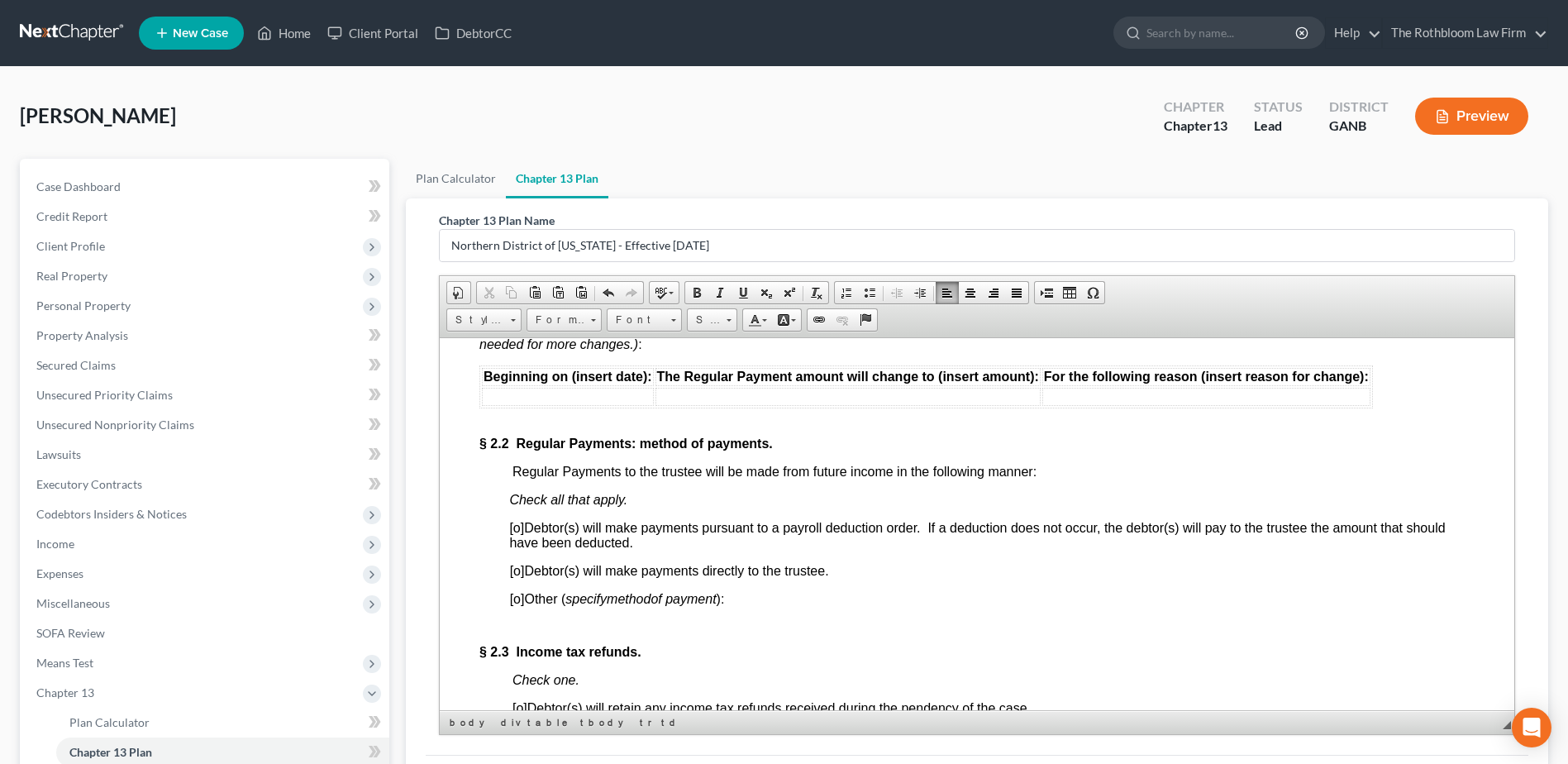
click at [518, 577] on span "[o]" at bounding box center [518, 570] width 15 height 14
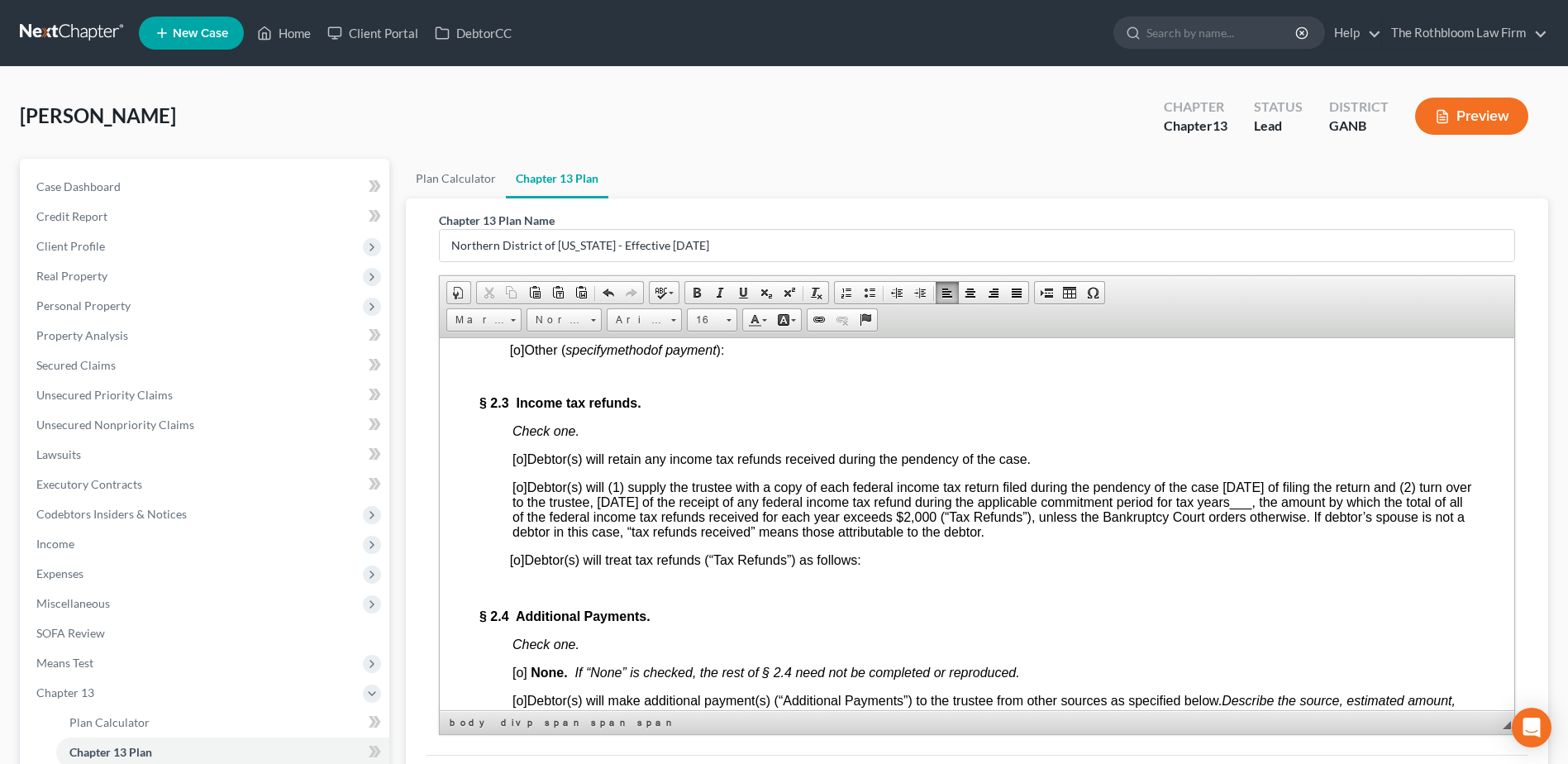
scroll to position [1571, 0]
click at [521, 494] on span "[o]" at bounding box center [520, 487] width 15 height 14
click at [1252, 509] on span "___" at bounding box center [1240, 502] width 23 height 14
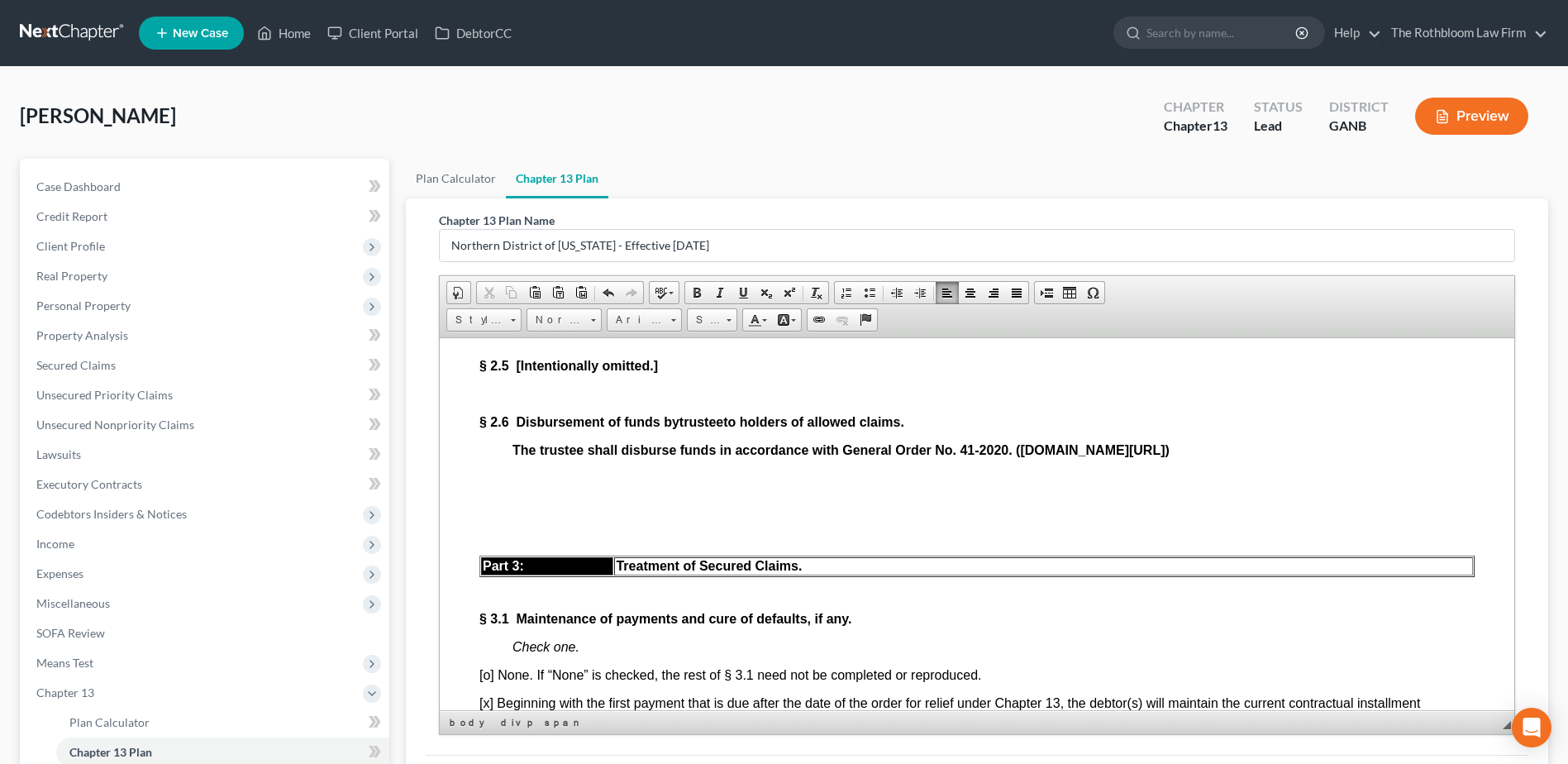
scroll to position [1984, 0]
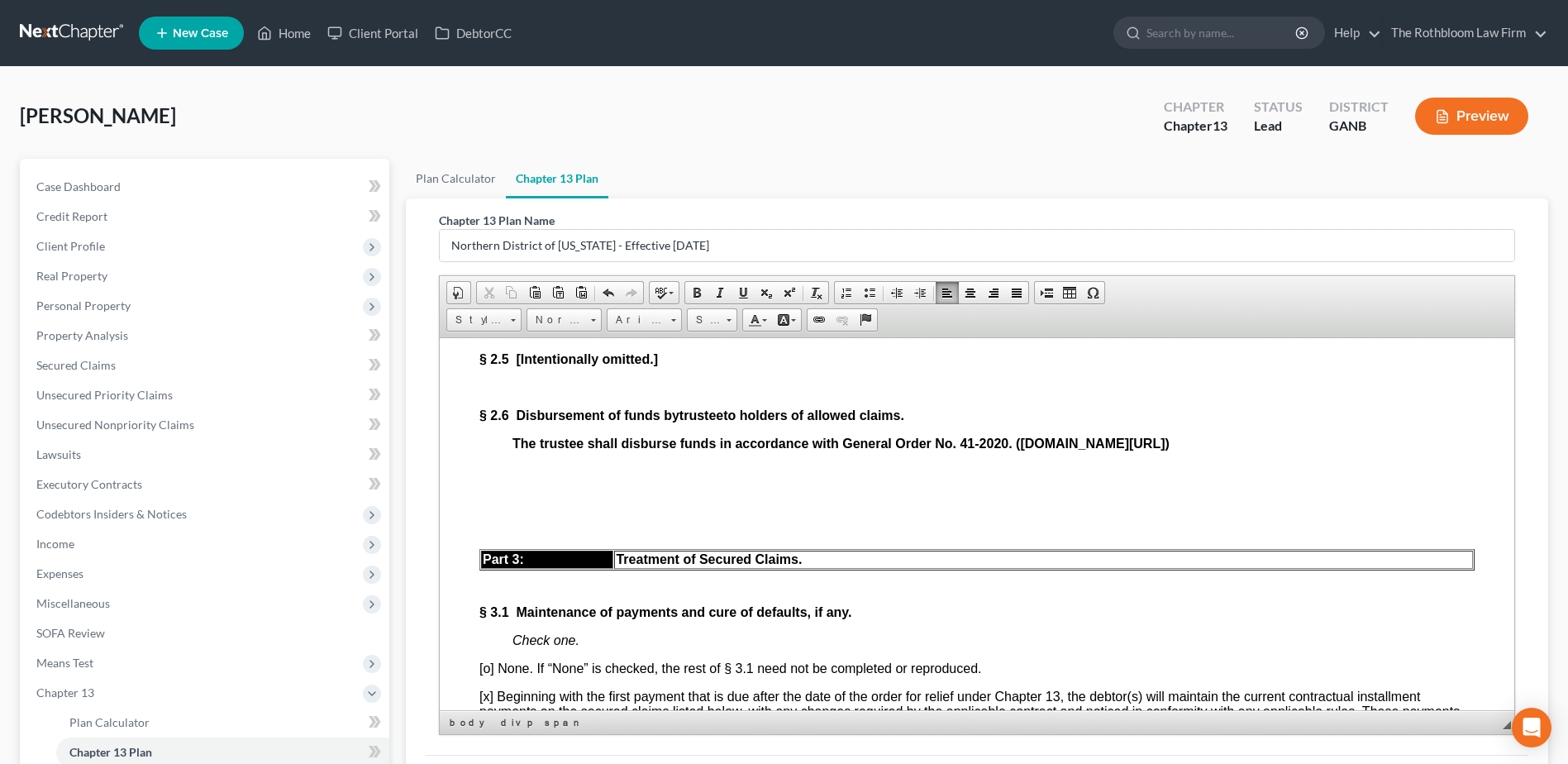
click at [1355, 451] on p "The trustee shall disburse funds in accordance with General Order No. 41-2020. …" at bounding box center [993, 443] width 962 height 15
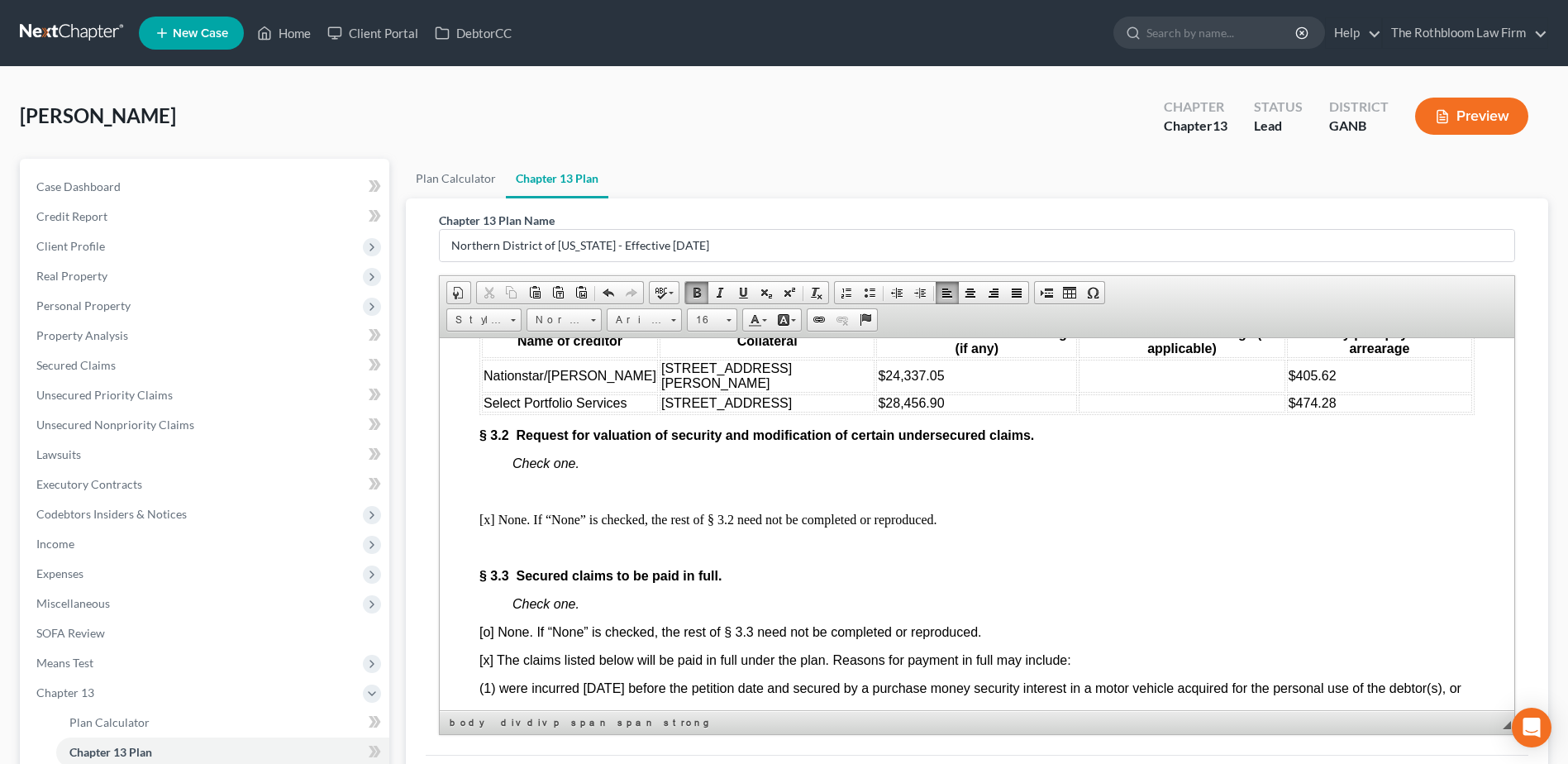
scroll to position [2563, 0]
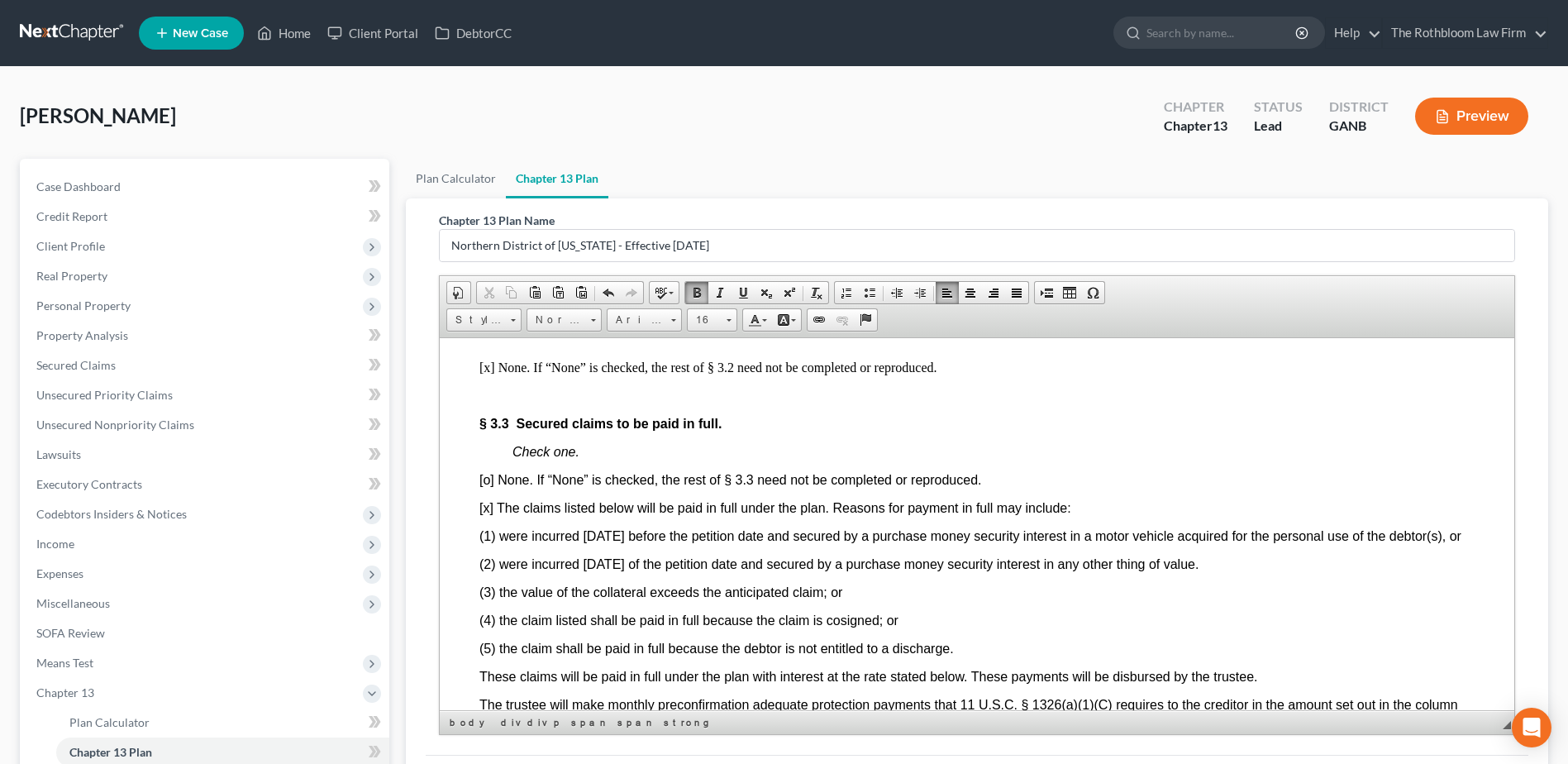
click at [601, 318] on p "Check one." at bounding box center [993, 311] width 962 height 15
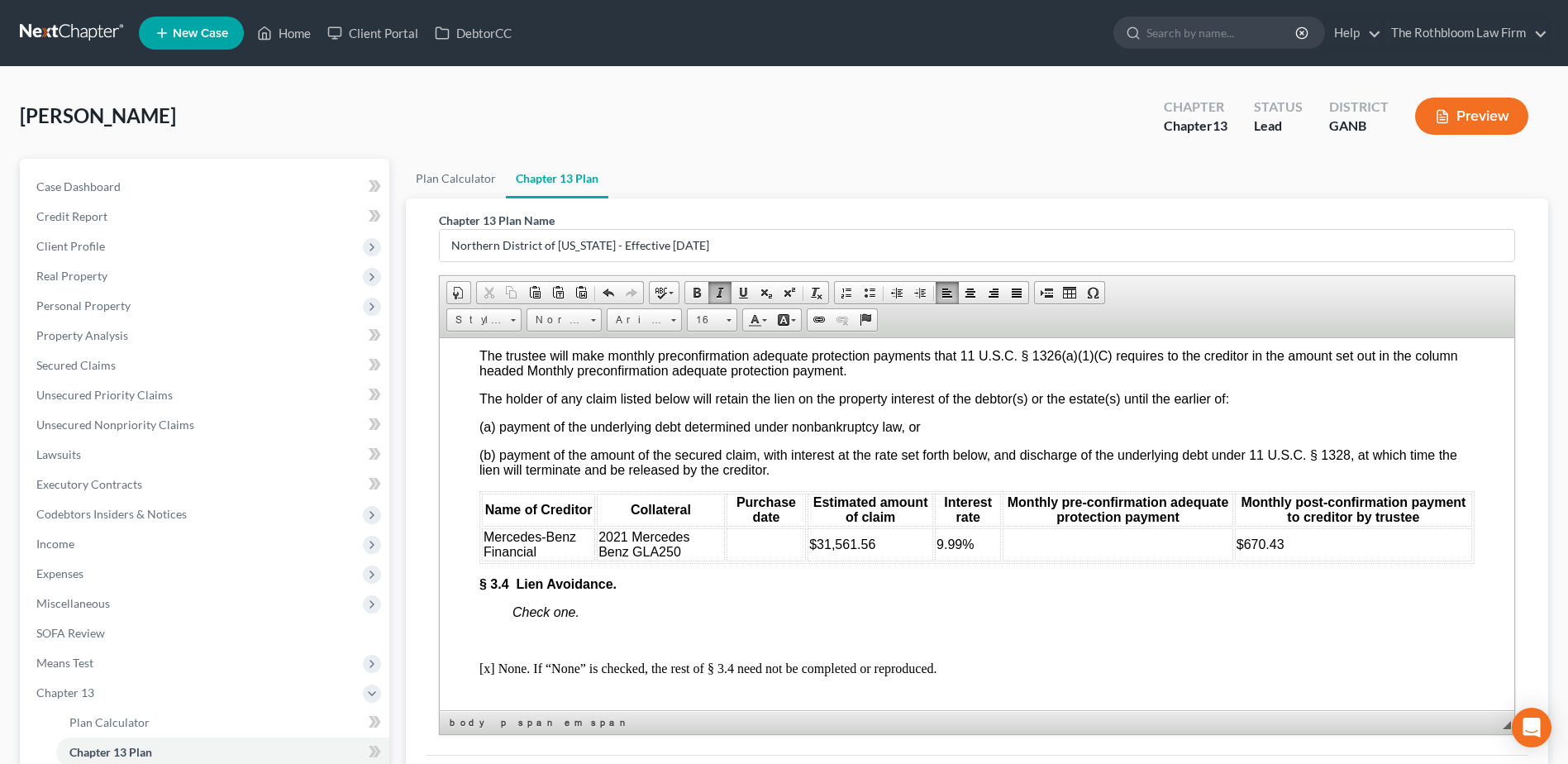
scroll to position [2893, 0]
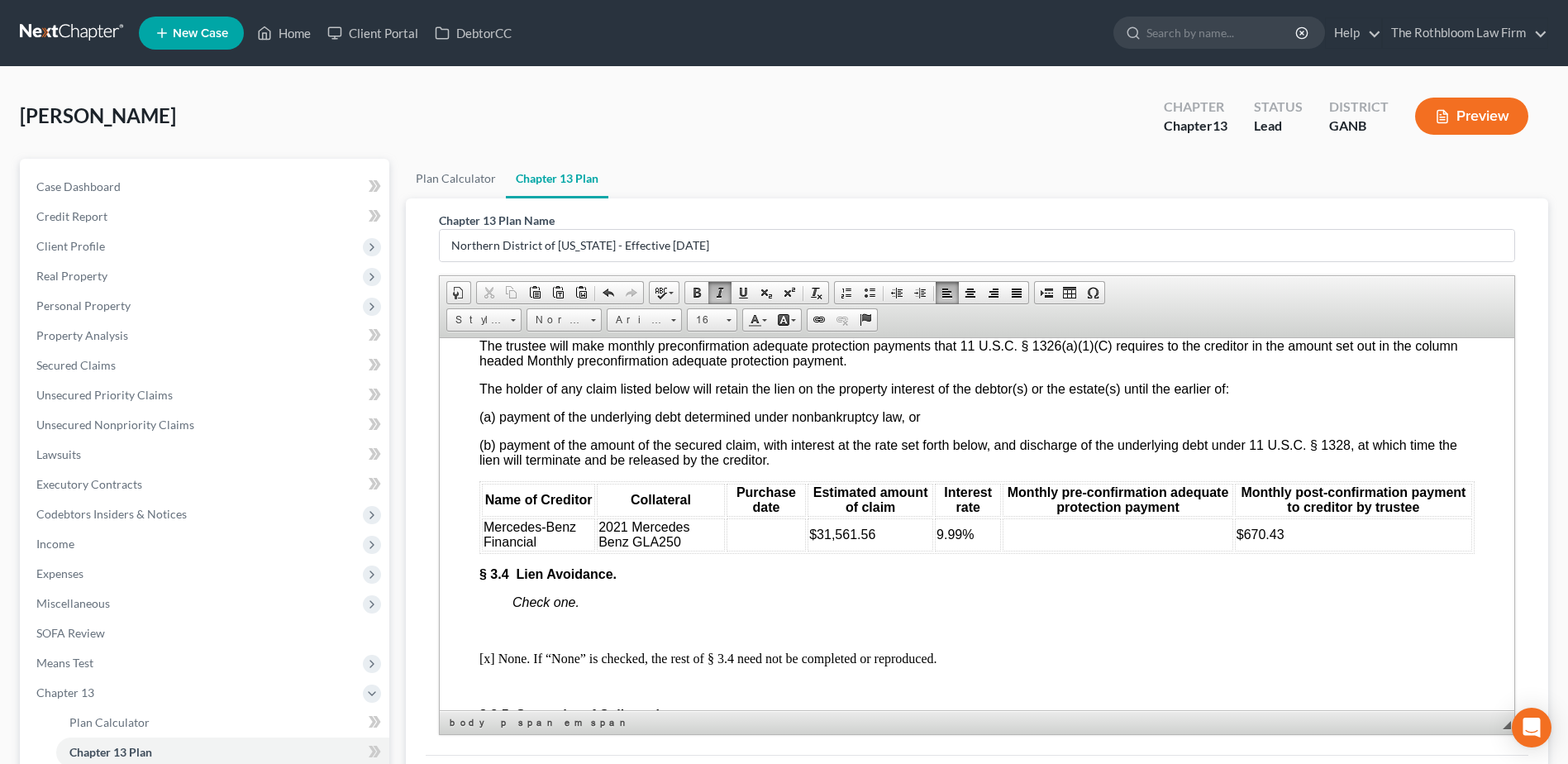
click at [1094, 550] on td at bounding box center [1117, 534] width 230 height 33
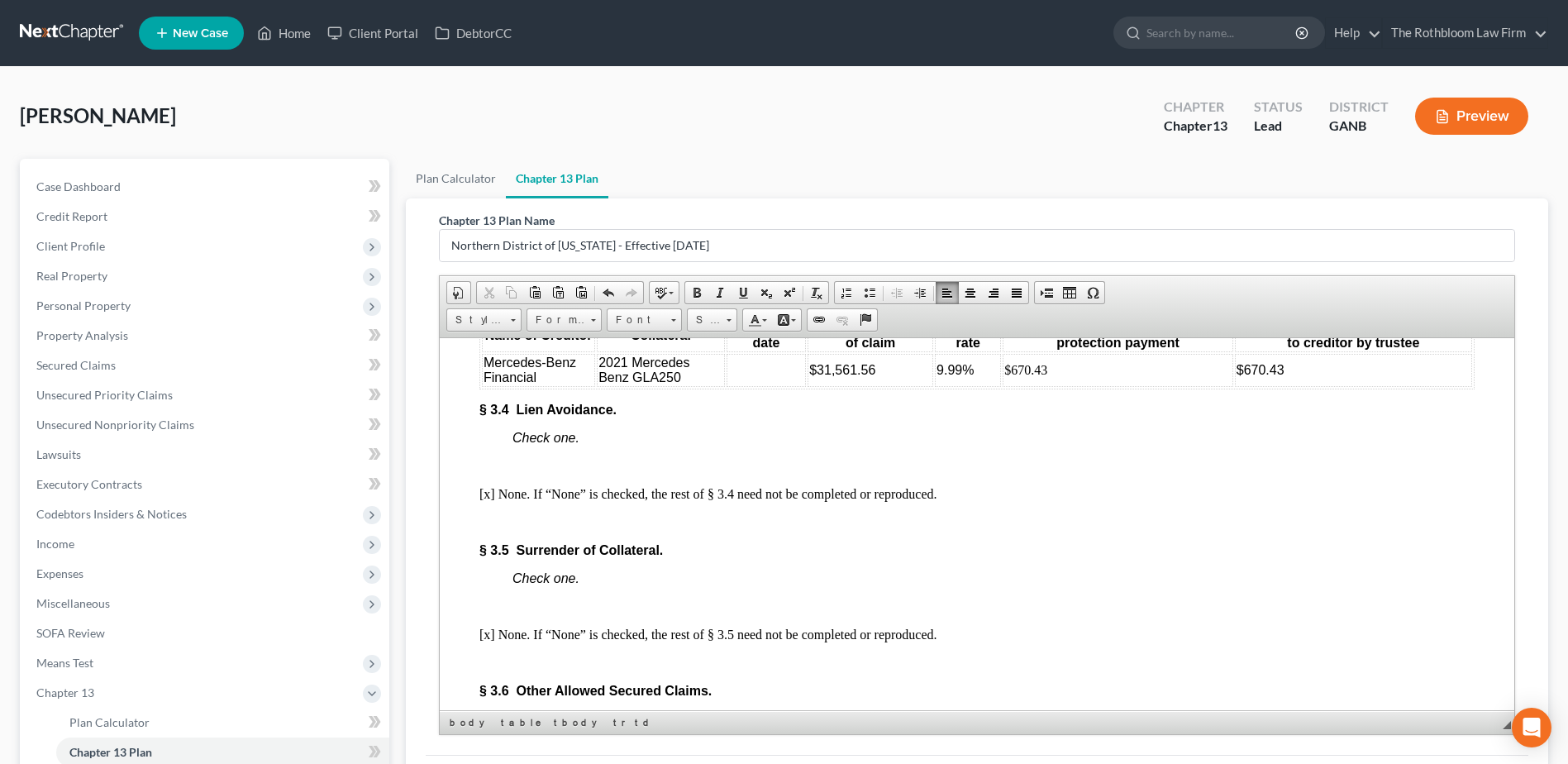
scroll to position [3059, 0]
click at [663, 503] on body "Fill in this information to identify your case: Debtor 1 [PERSON_NAME] [PERSON_…" at bounding box center [977, 361] width 995 height 6086
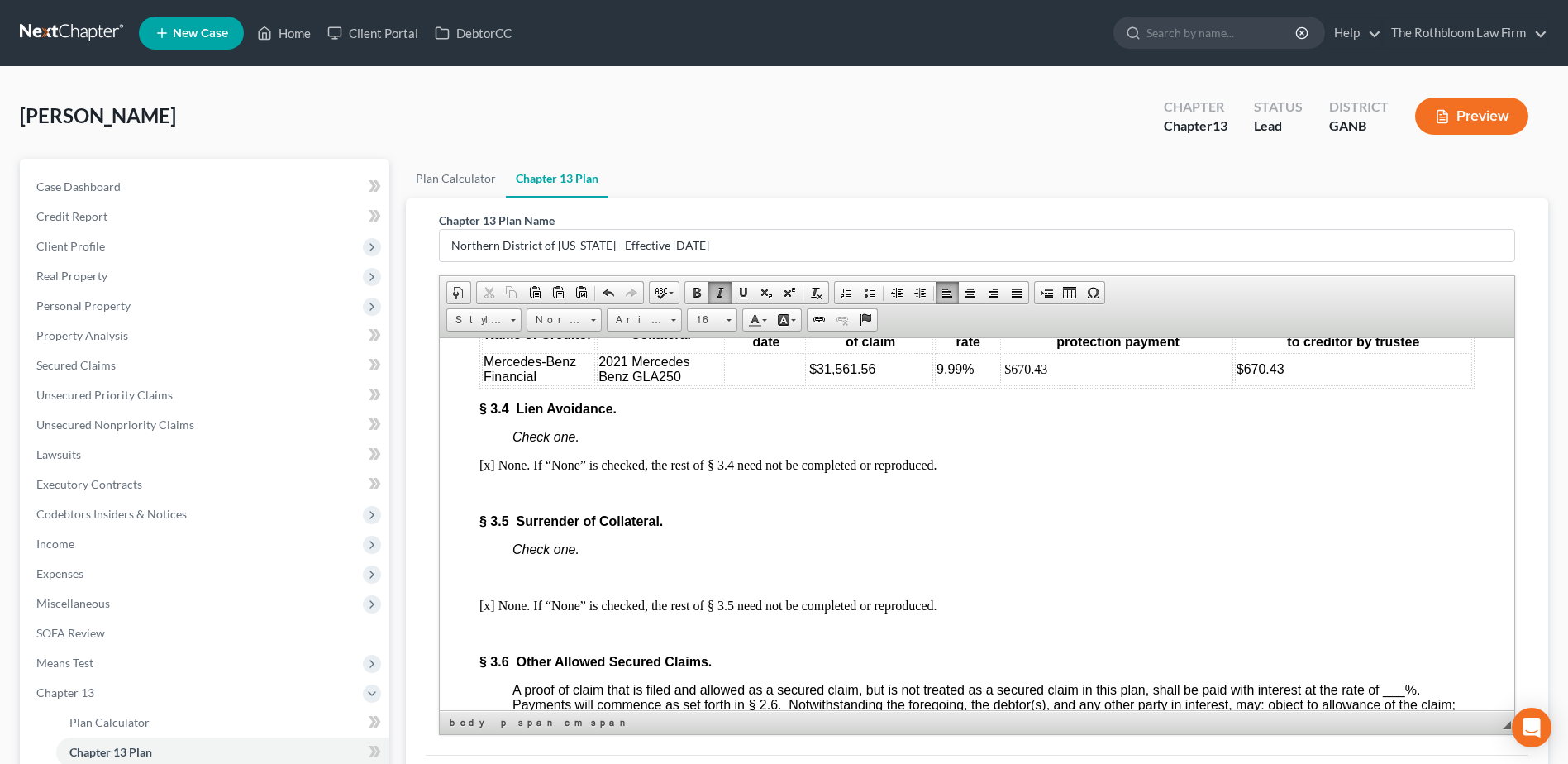
click at [615, 556] on p "Check one." at bounding box center [993, 549] width 962 height 15
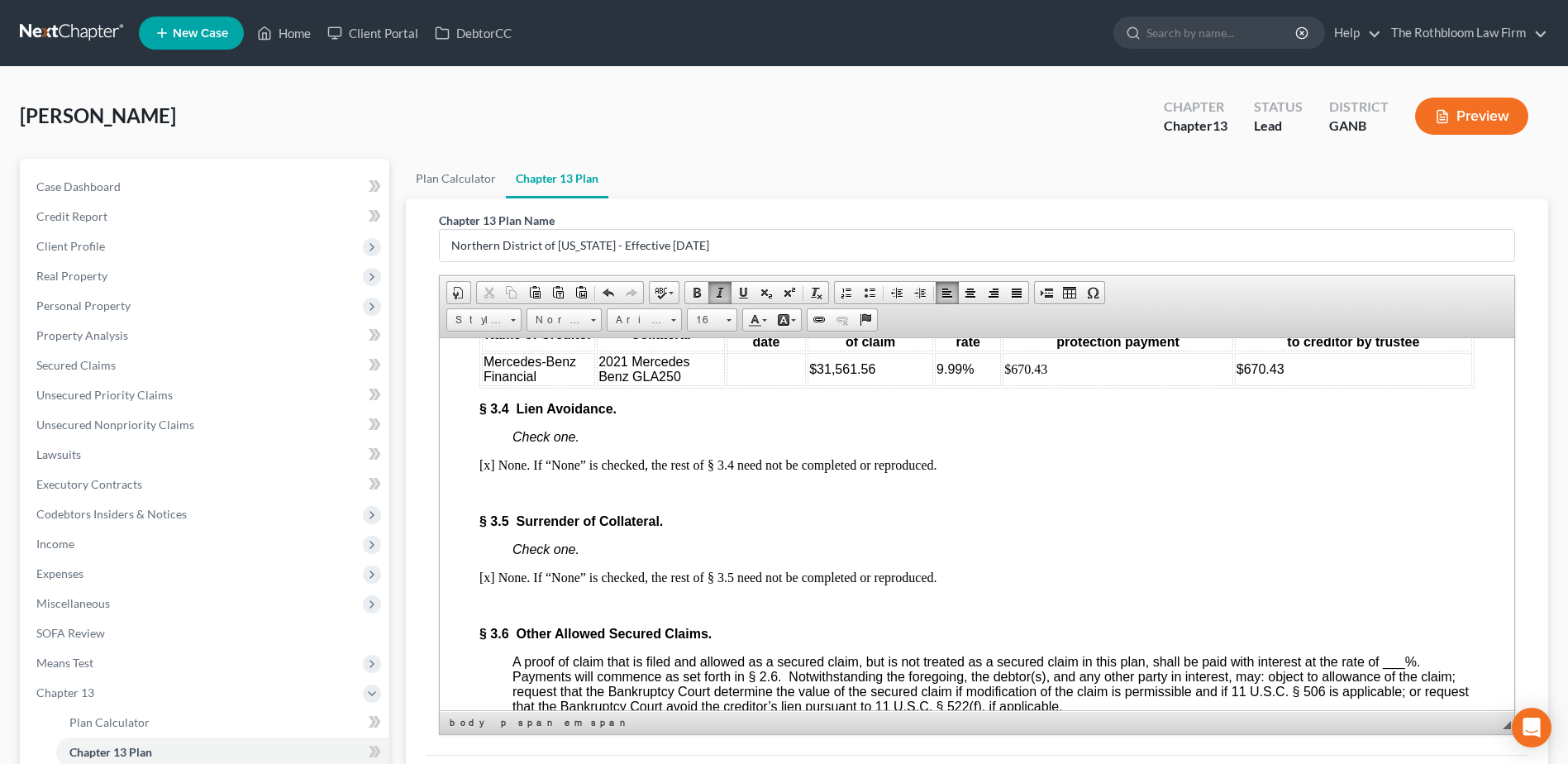
scroll to position [3389, 0]
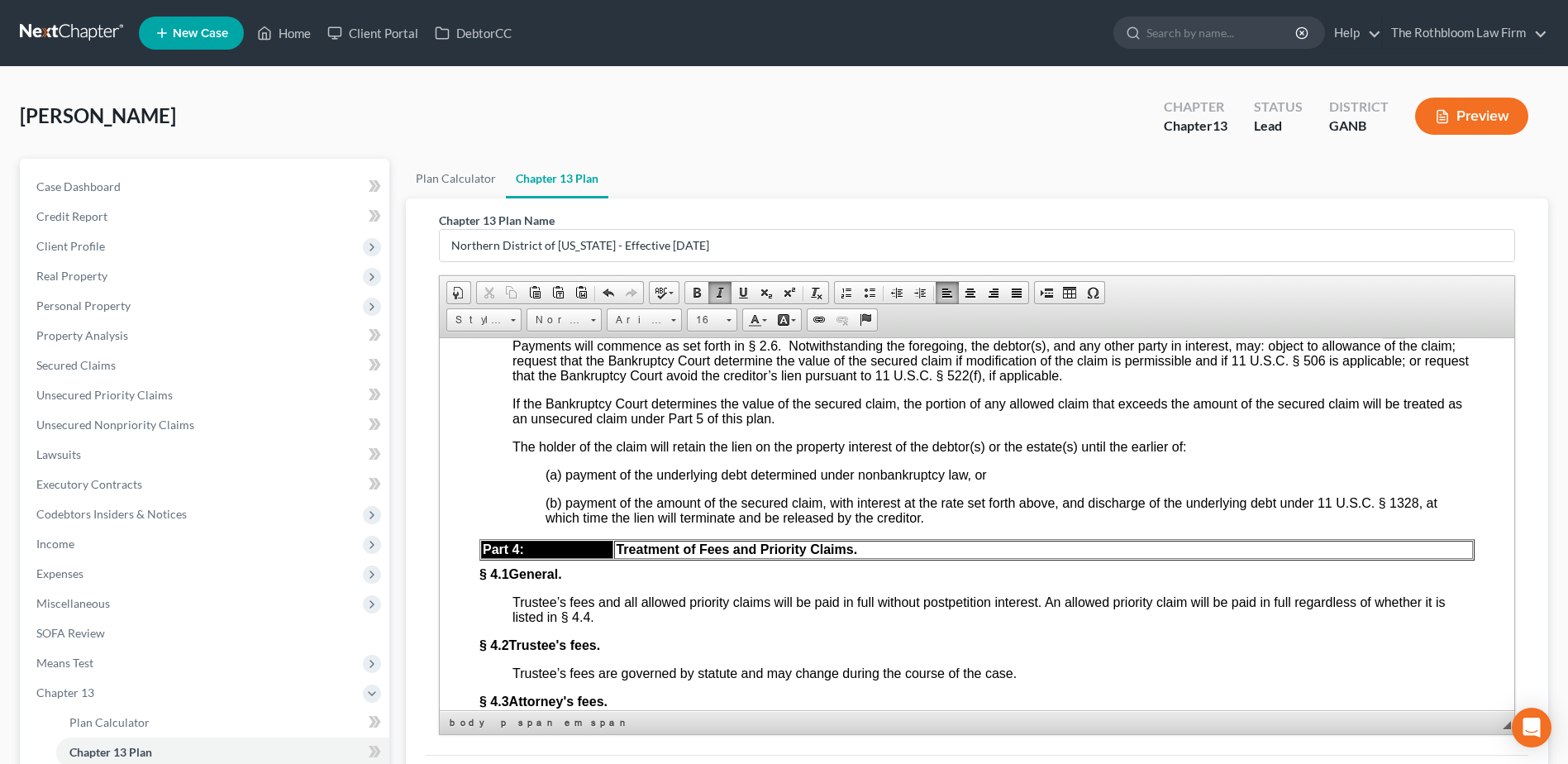
click at [1385, 338] on span "___" at bounding box center [1394, 330] width 23 height 14
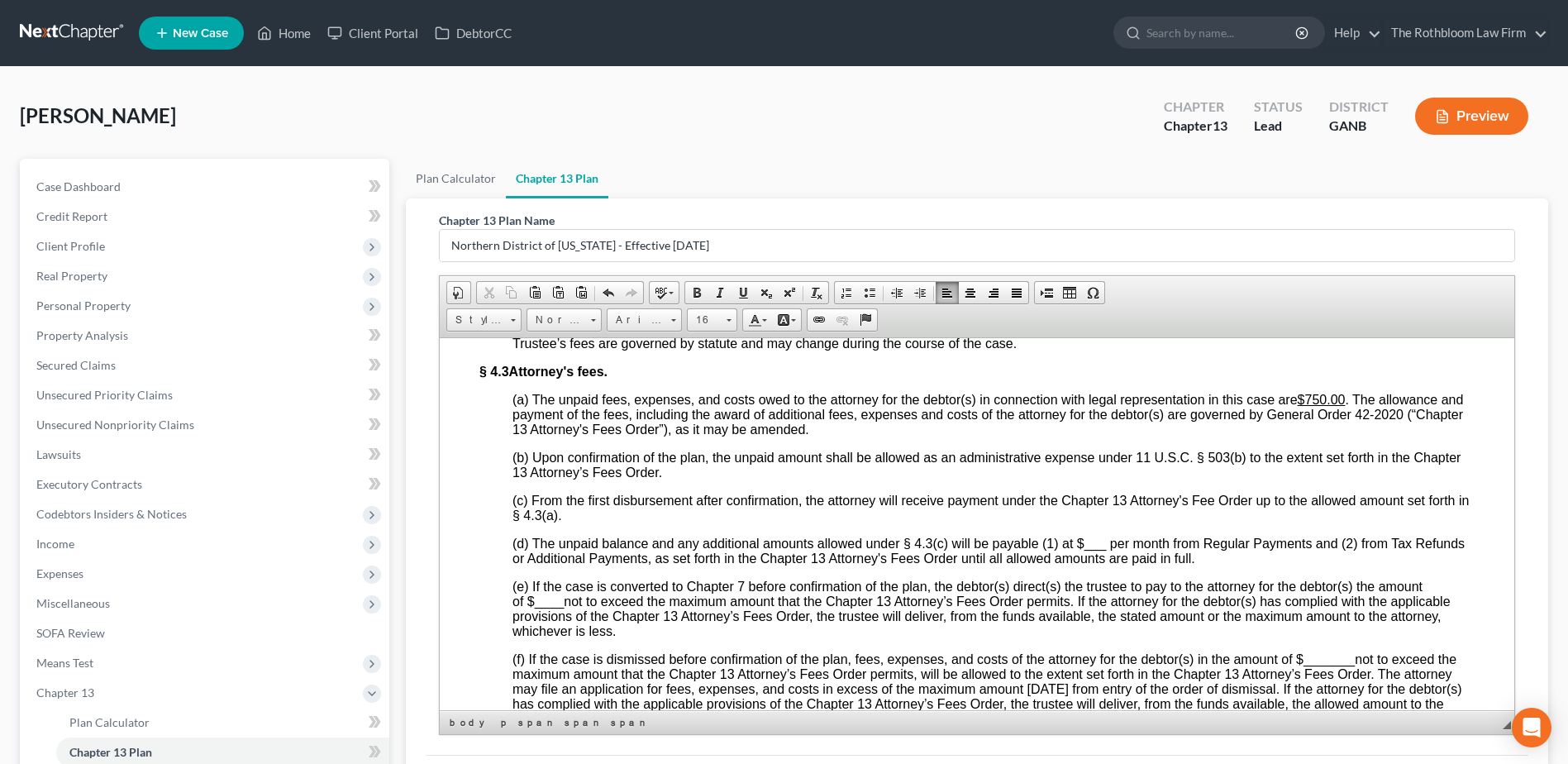
scroll to position [3719, 0]
click at [1086, 549] on span "___" at bounding box center [1096, 541] width 23 height 14
click at [534, 607] on span "____" at bounding box center [549, 599] width 30 height 14
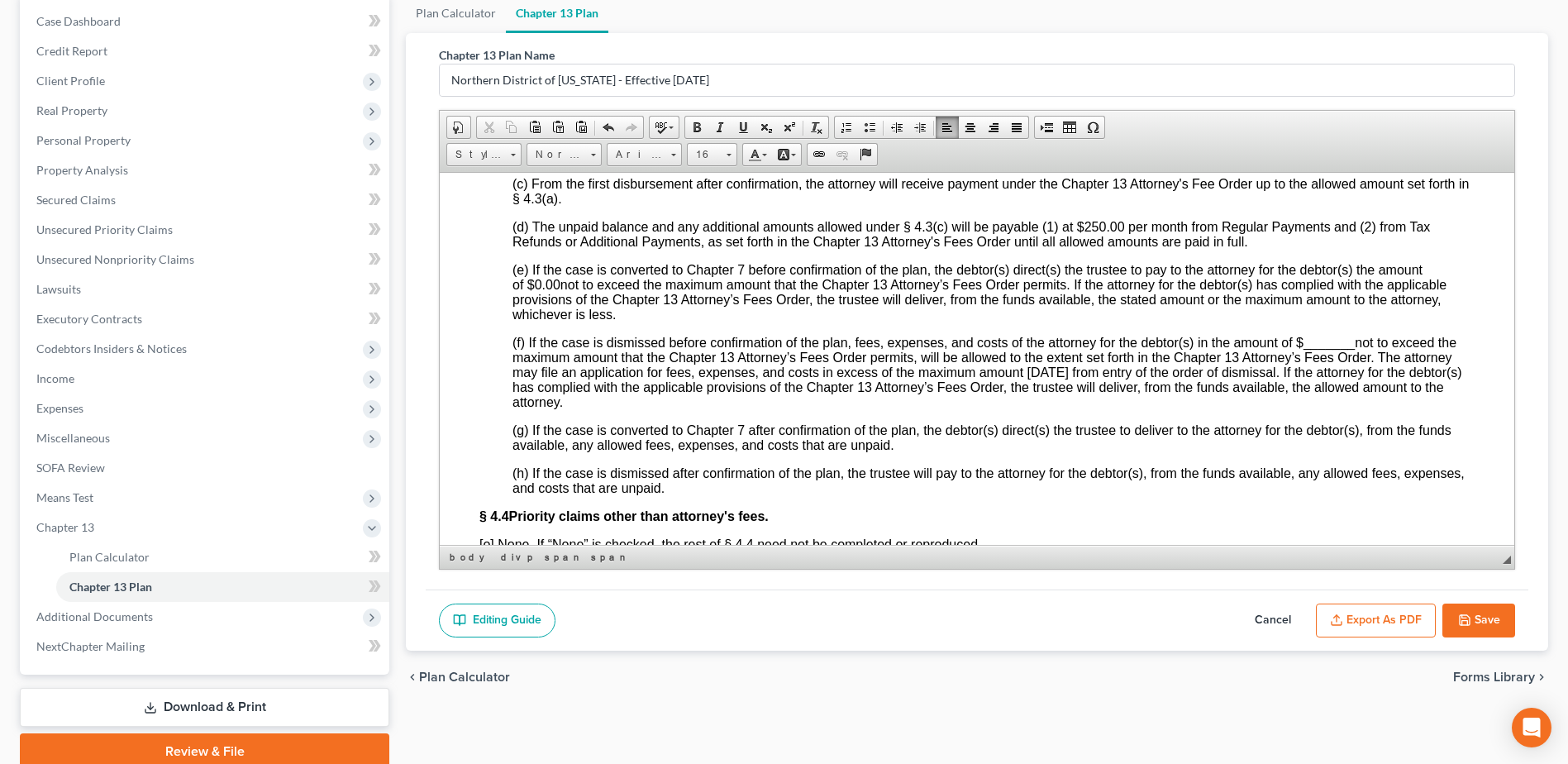
scroll to position [3885, 0]
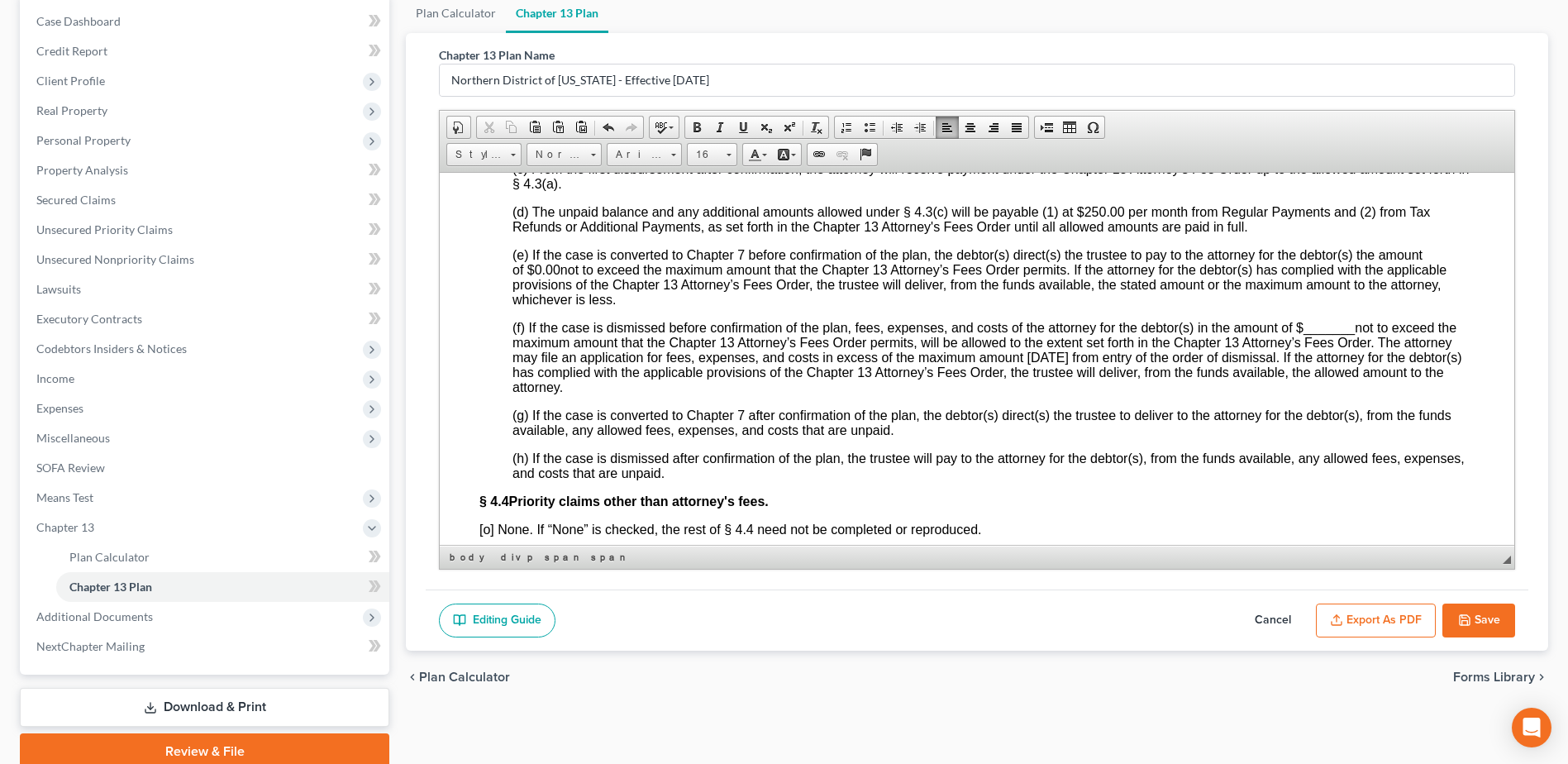
click at [1303, 334] on span "_______" at bounding box center [1328, 327] width 51 height 14
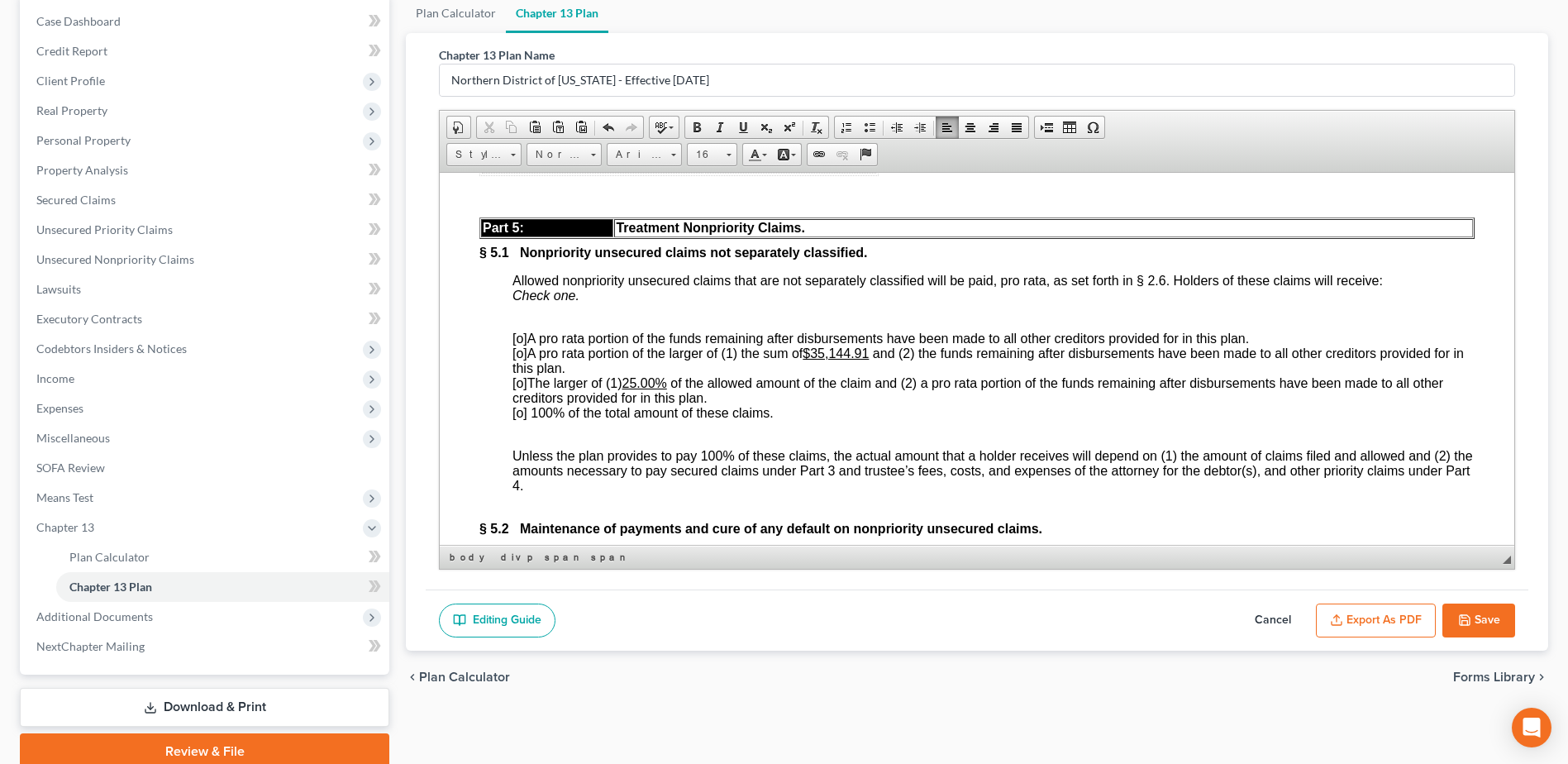
scroll to position [4380, 0]
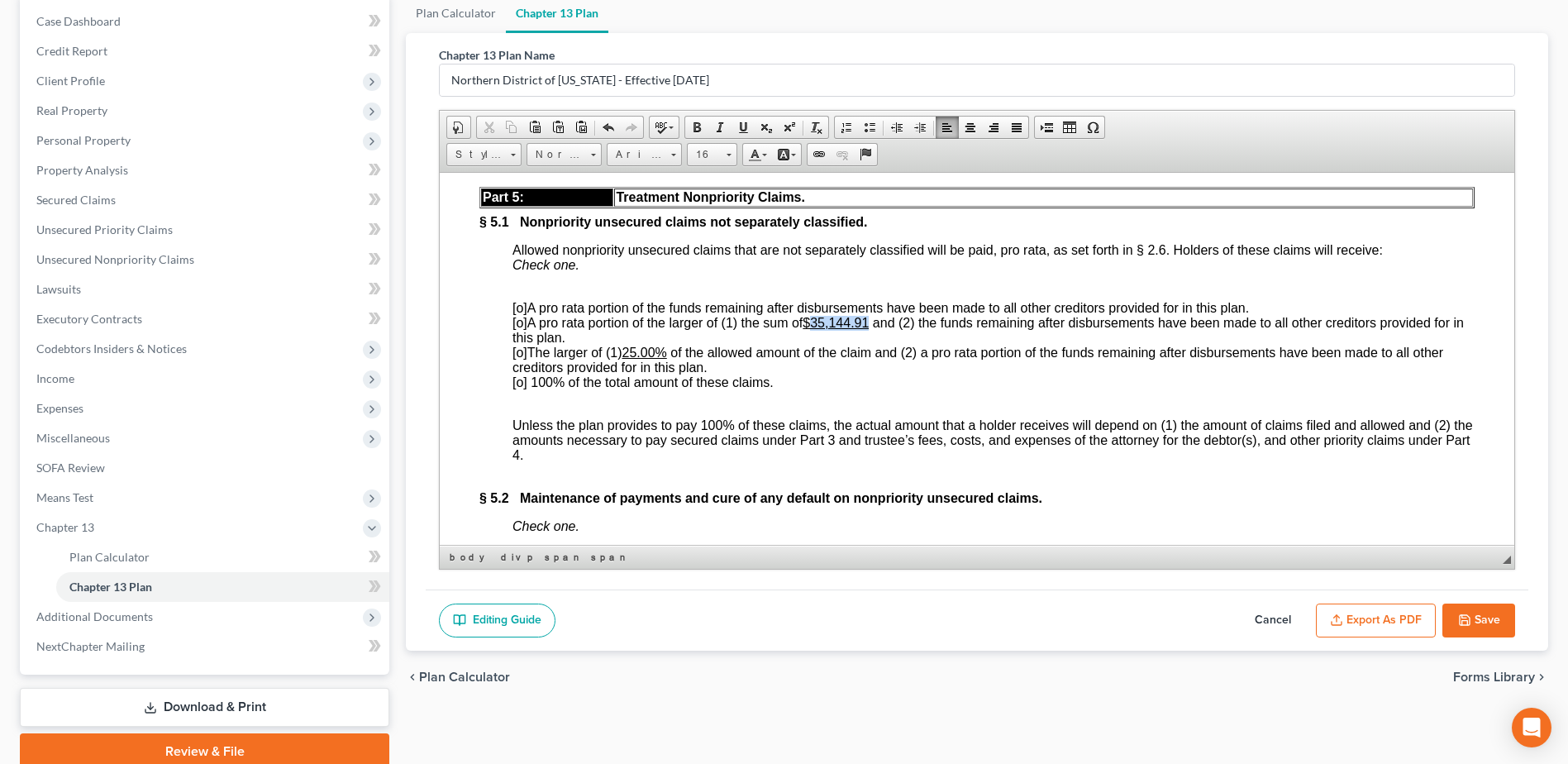
drag, startPoint x: 816, startPoint y: 403, endPoint x: 876, endPoint y: 403, distance: 60.0
click at [876, 343] on span "[o] A pro rata portion of the larger of (1) the sum of $35,144.91 and (2) the f…" at bounding box center [988, 329] width 952 height 29
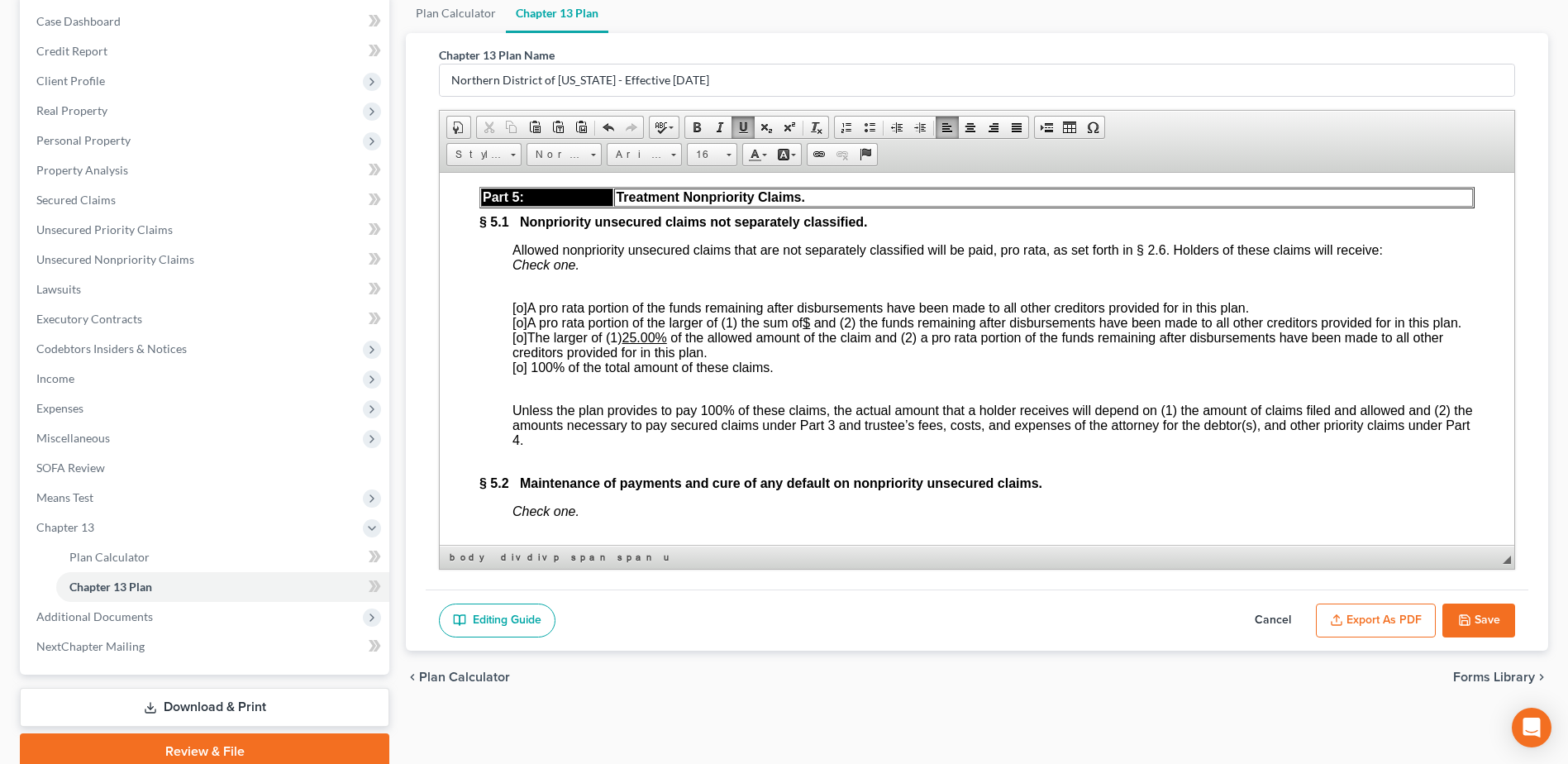
click at [633, 343] on u "25.00%" at bounding box center [644, 337] width 44 height 14
drag, startPoint x: 632, startPoint y: 433, endPoint x: 660, endPoint y: 432, distance: 28.0
click at [660, 343] on u "25.00%" at bounding box center [644, 337] width 44 height 14
click at [523, 374] on span "[o] 100% of the total amount of these claims." at bounding box center [643, 366] width 261 height 14
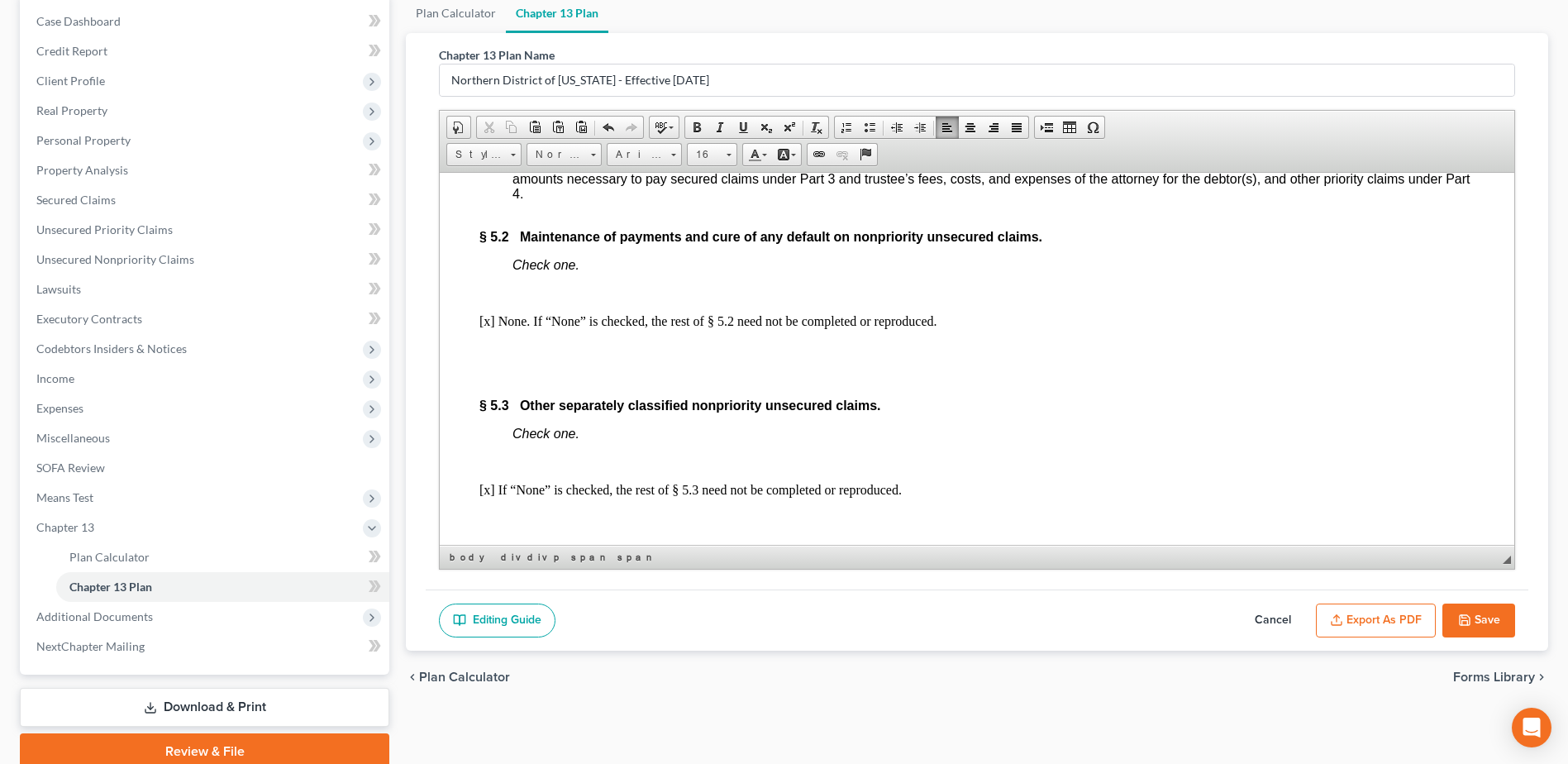
scroll to position [4628, 0]
click at [670, 271] on p "Check one." at bounding box center [993, 263] width 962 height 15
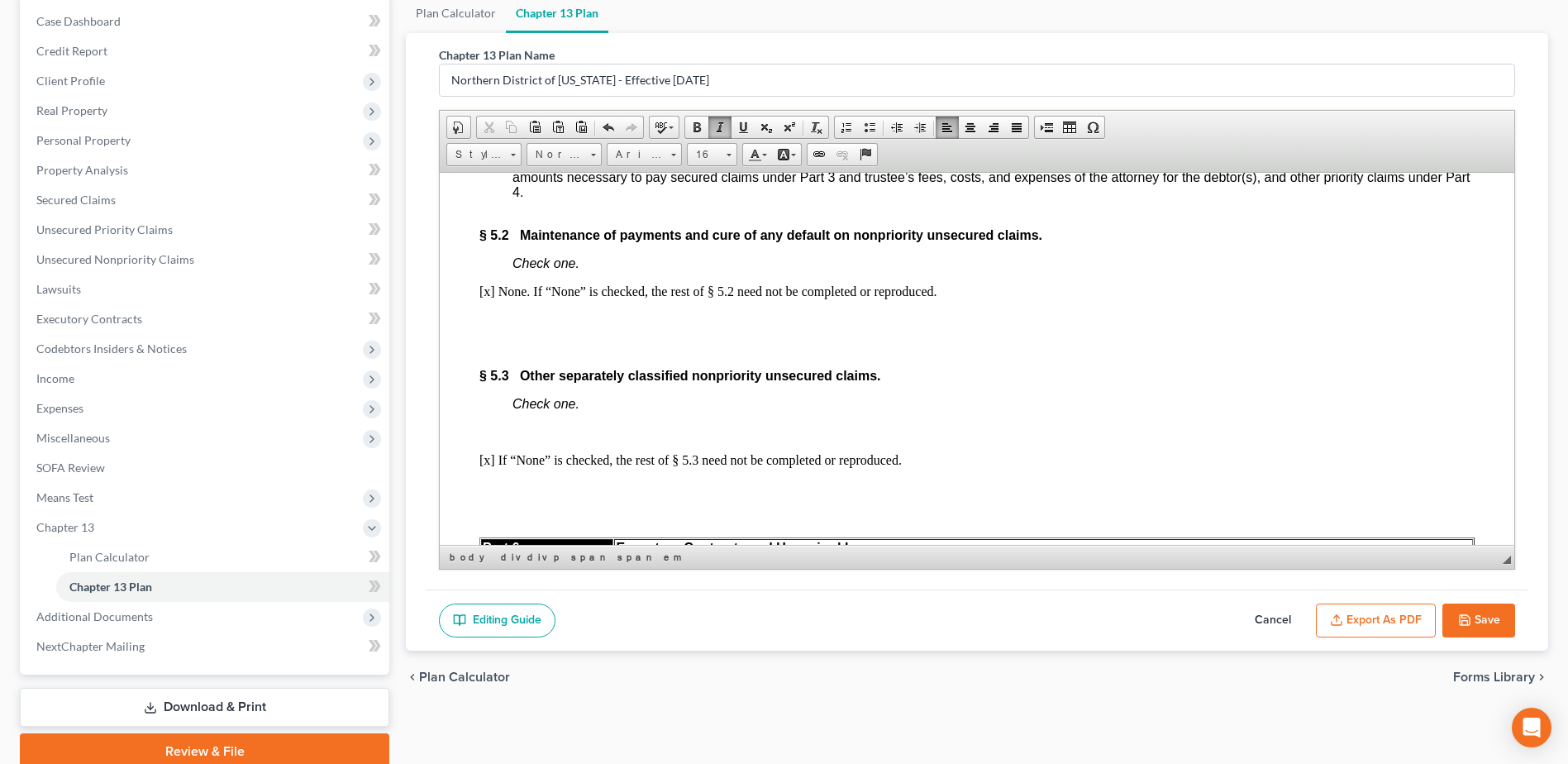
click at [1013, 396] on div "Part 5: Treatment Nonpriority Claims. § 5.1 Nonpriority unsecured claims not se…" at bounding box center [977, 754] width 995 height 1632
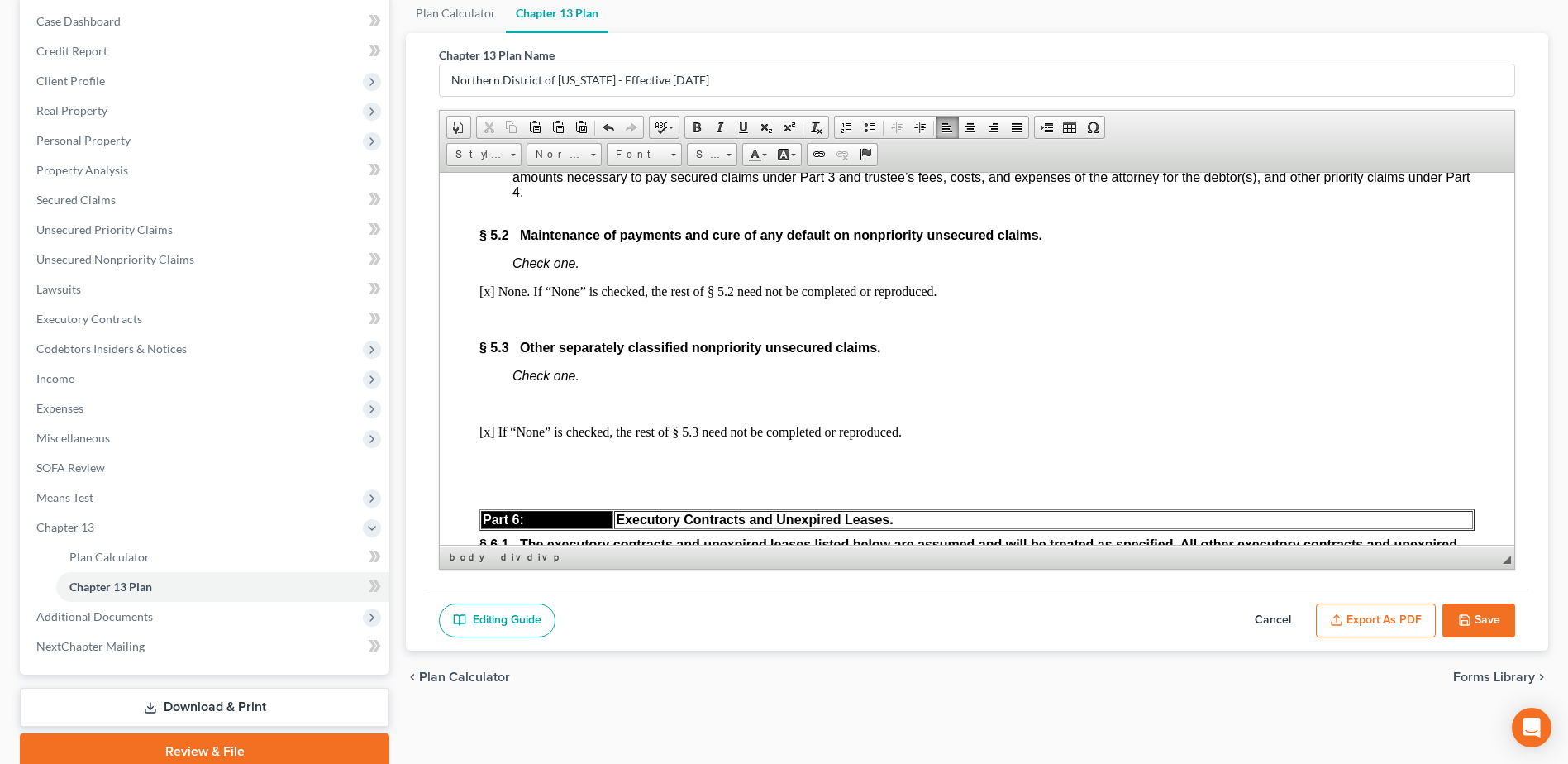
click at [635, 383] on p "Check one." at bounding box center [993, 375] width 962 height 15
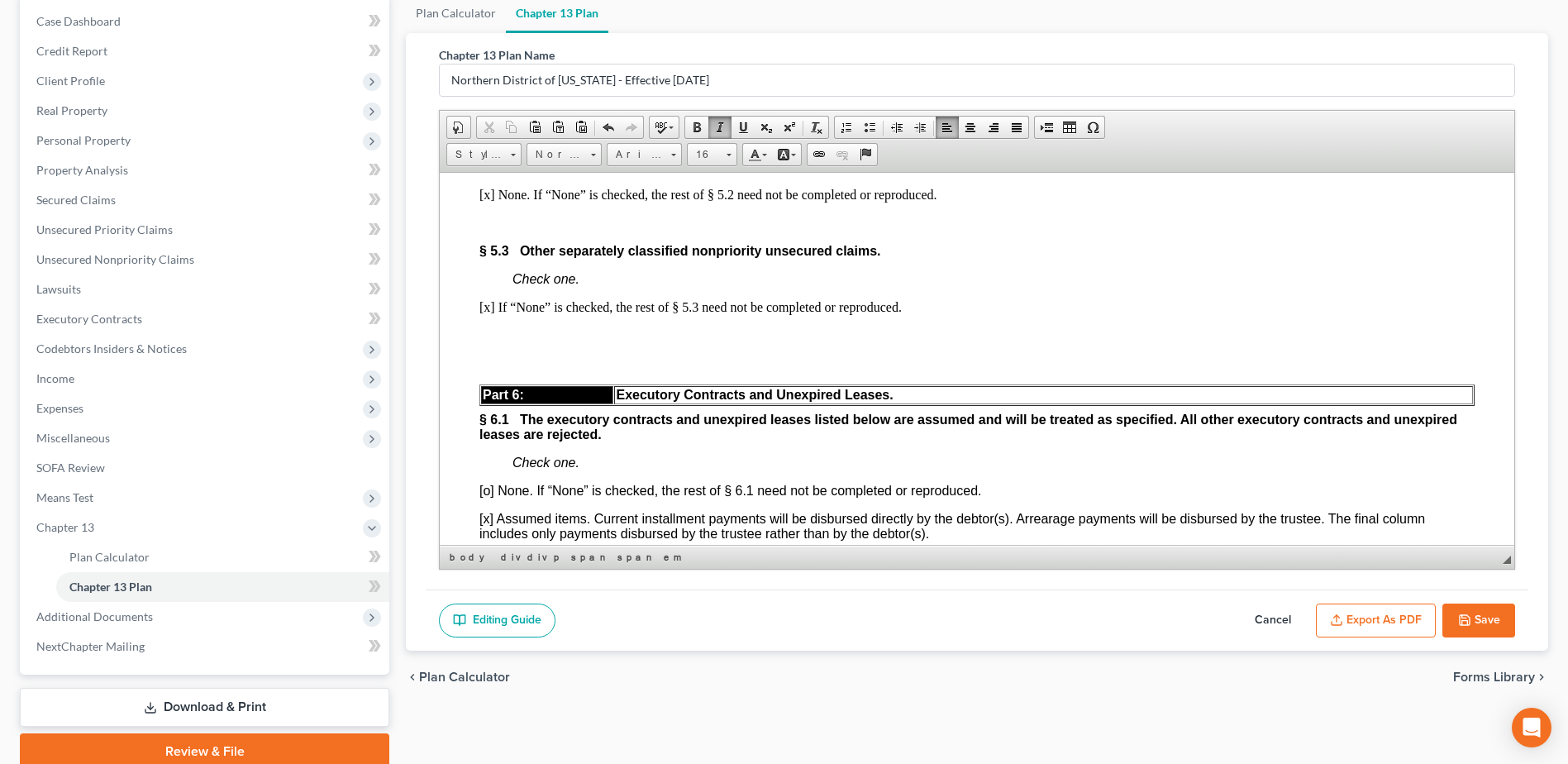
scroll to position [4876, 0]
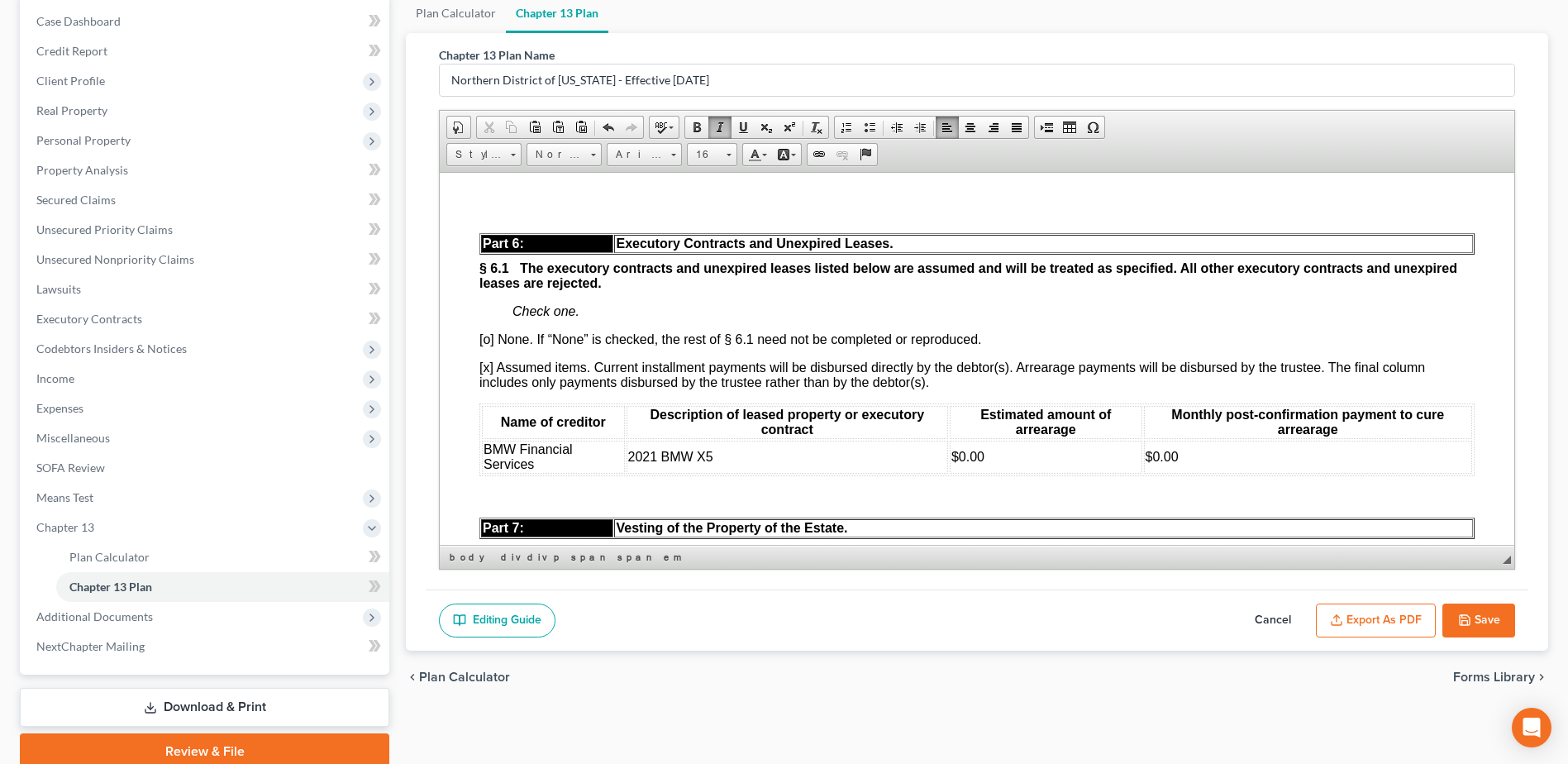
click at [480, 293] on div "Part 5: Treatment Nonpriority Claims. § 5.1 Nonpriority unsecured claims not se…" at bounding box center [977, 478] width 995 height 1576
click at [942, 163] on p "[x] If “None” is checked, the rest of § 5.3 need not be completed or reproduced." at bounding box center [977, 156] width 995 height 15
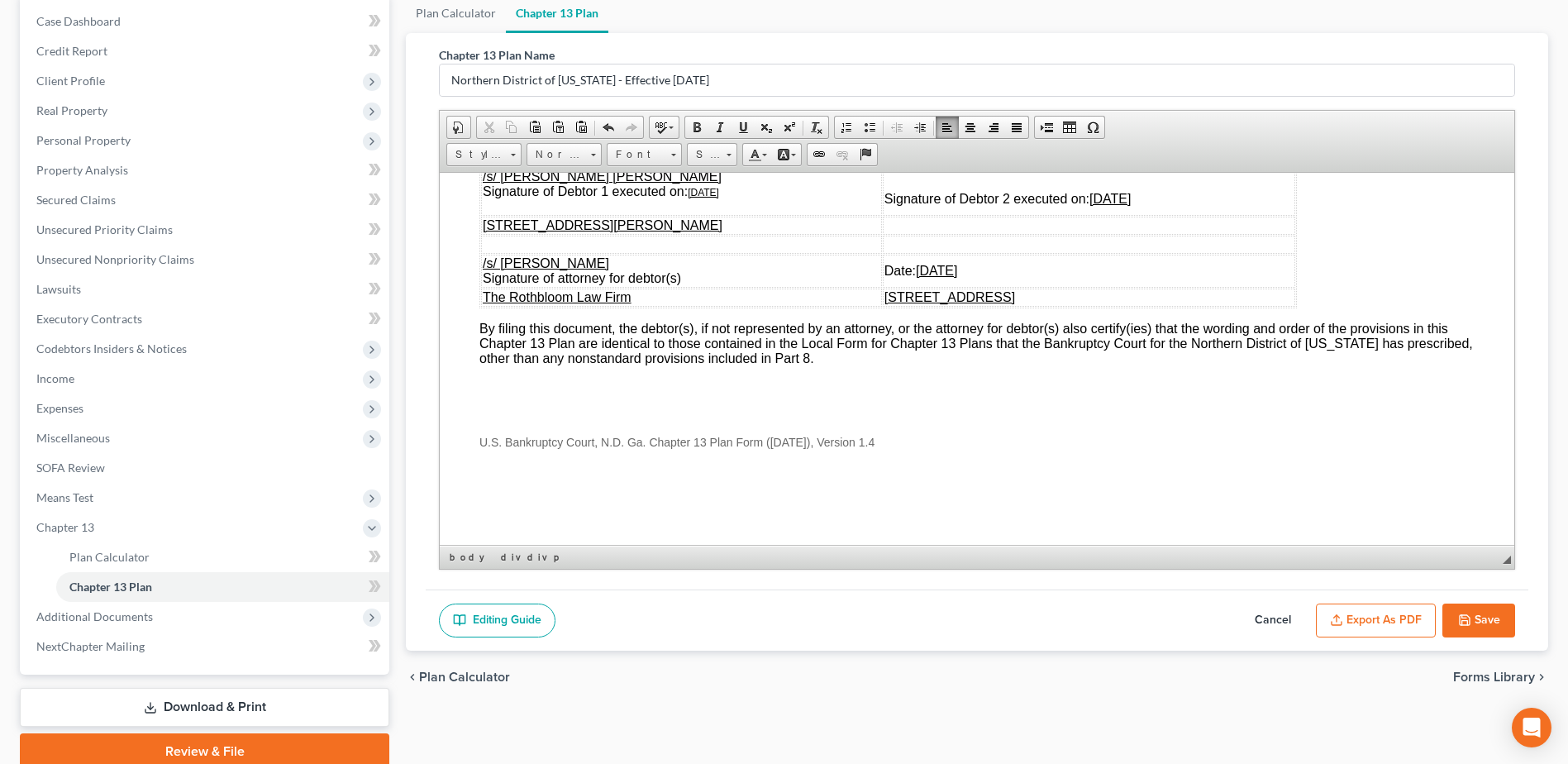
scroll to position [5707, 0]
click at [1362, 617] on button "Export as PDF" at bounding box center [1375, 620] width 120 height 34
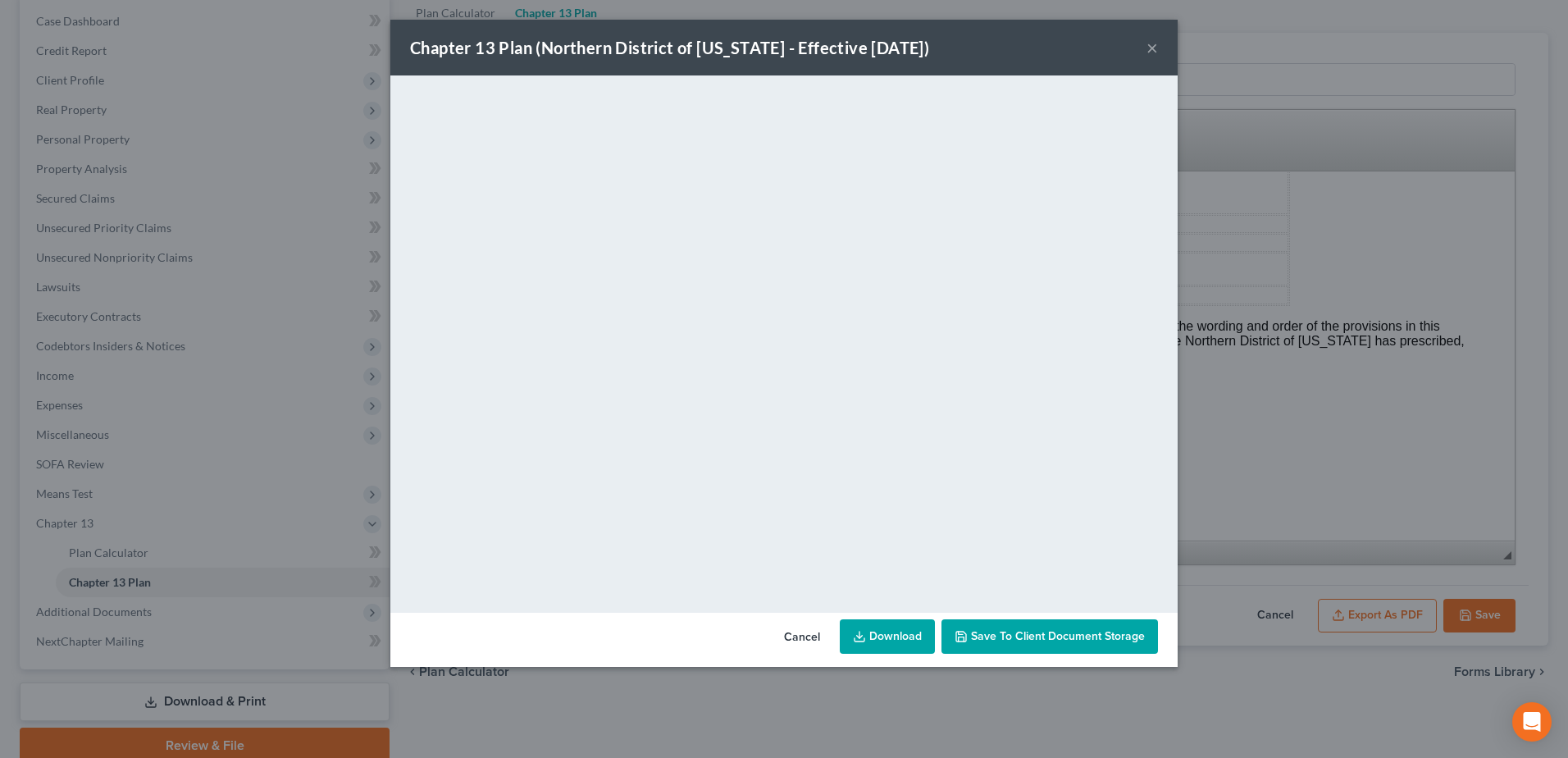
click at [885, 636] on link "Download" at bounding box center [887, 636] width 95 height 34
click at [1148, 45] on button "×" at bounding box center [1152, 47] width 12 height 20
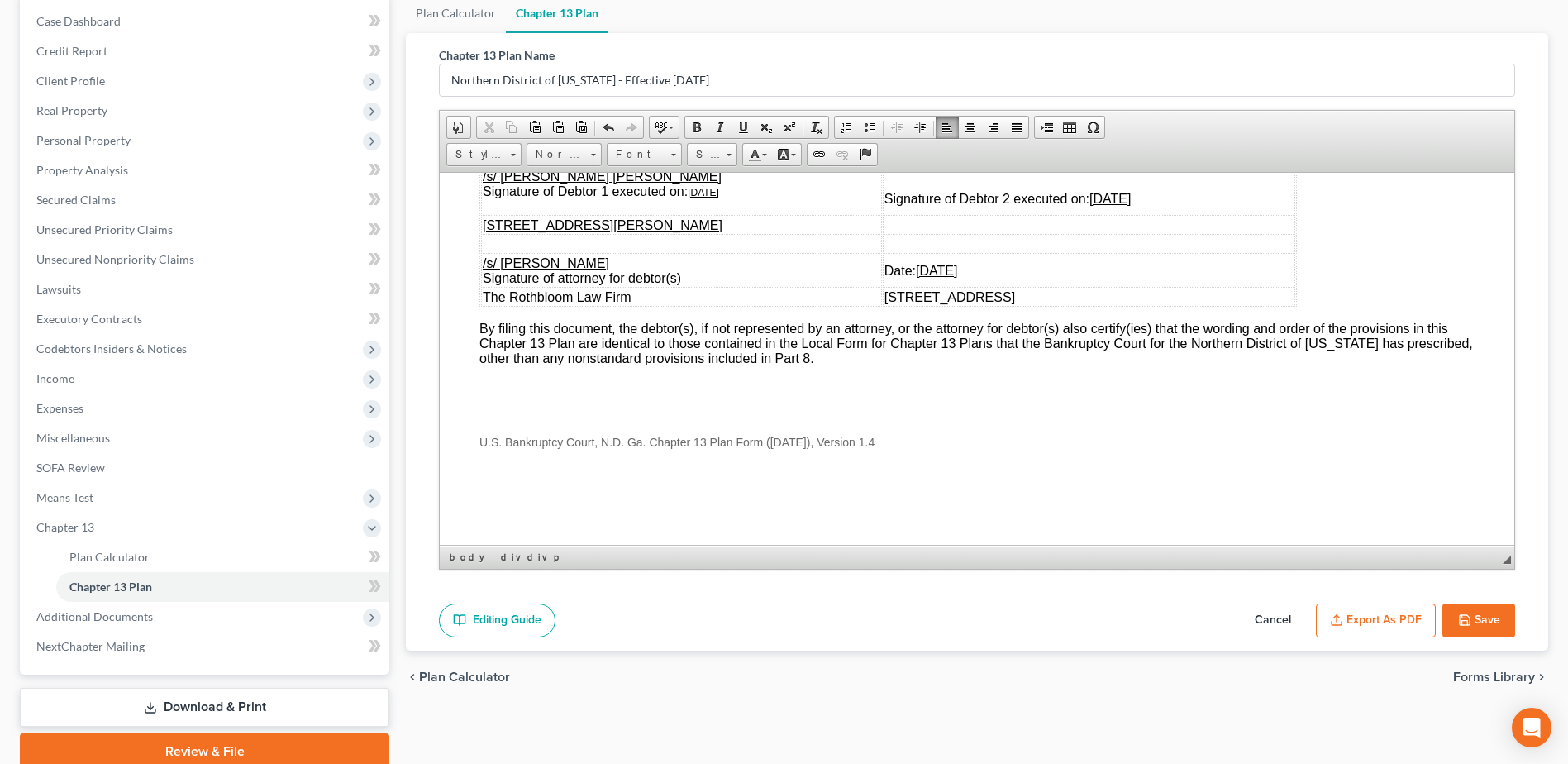
click at [1478, 615] on button "Save" at bounding box center [1478, 620] width 73 height 34
select select "2"
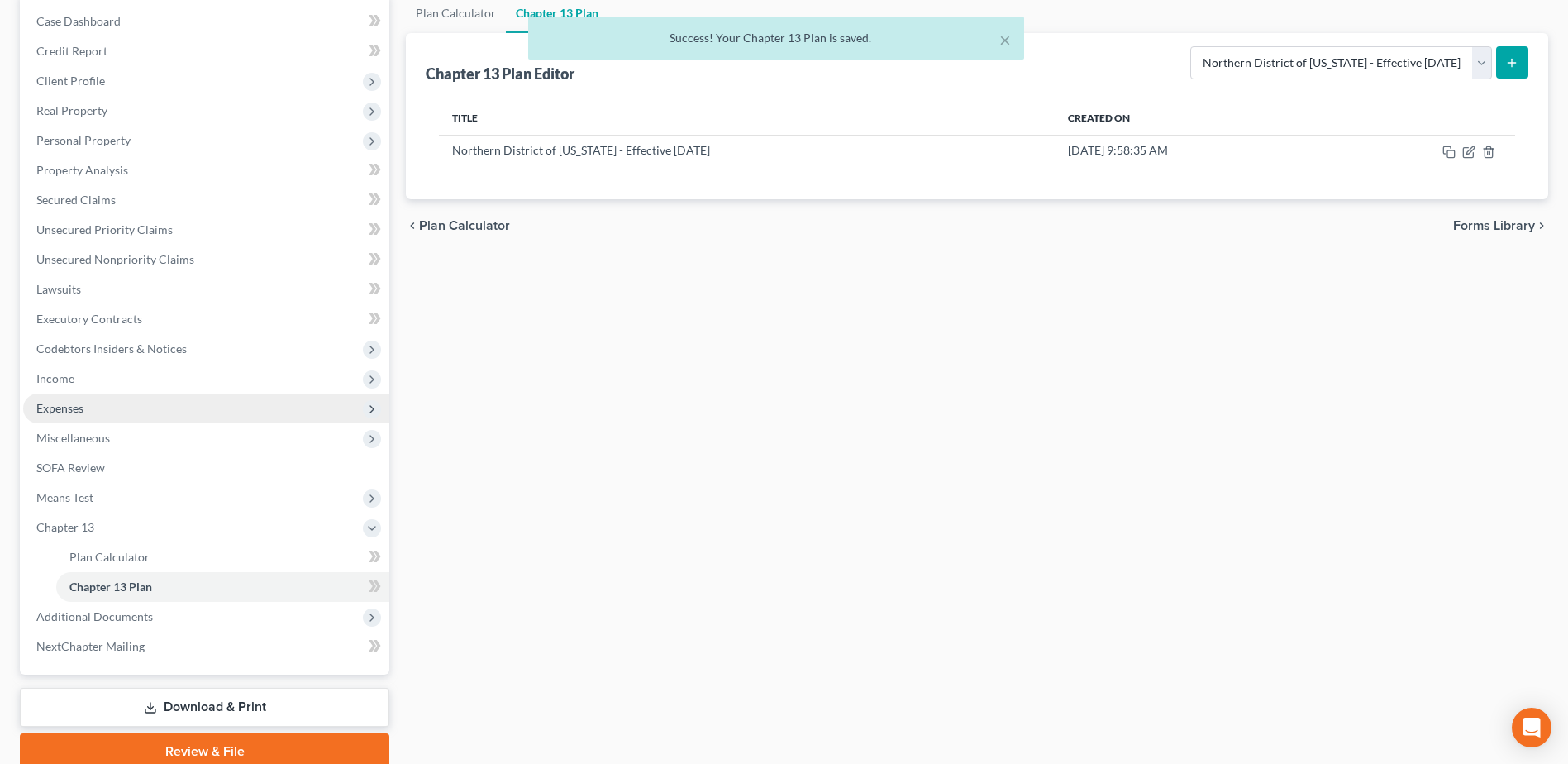
click at [59, 407] on span "Expenses" at bounding box center [59, 408] width 47 height 14
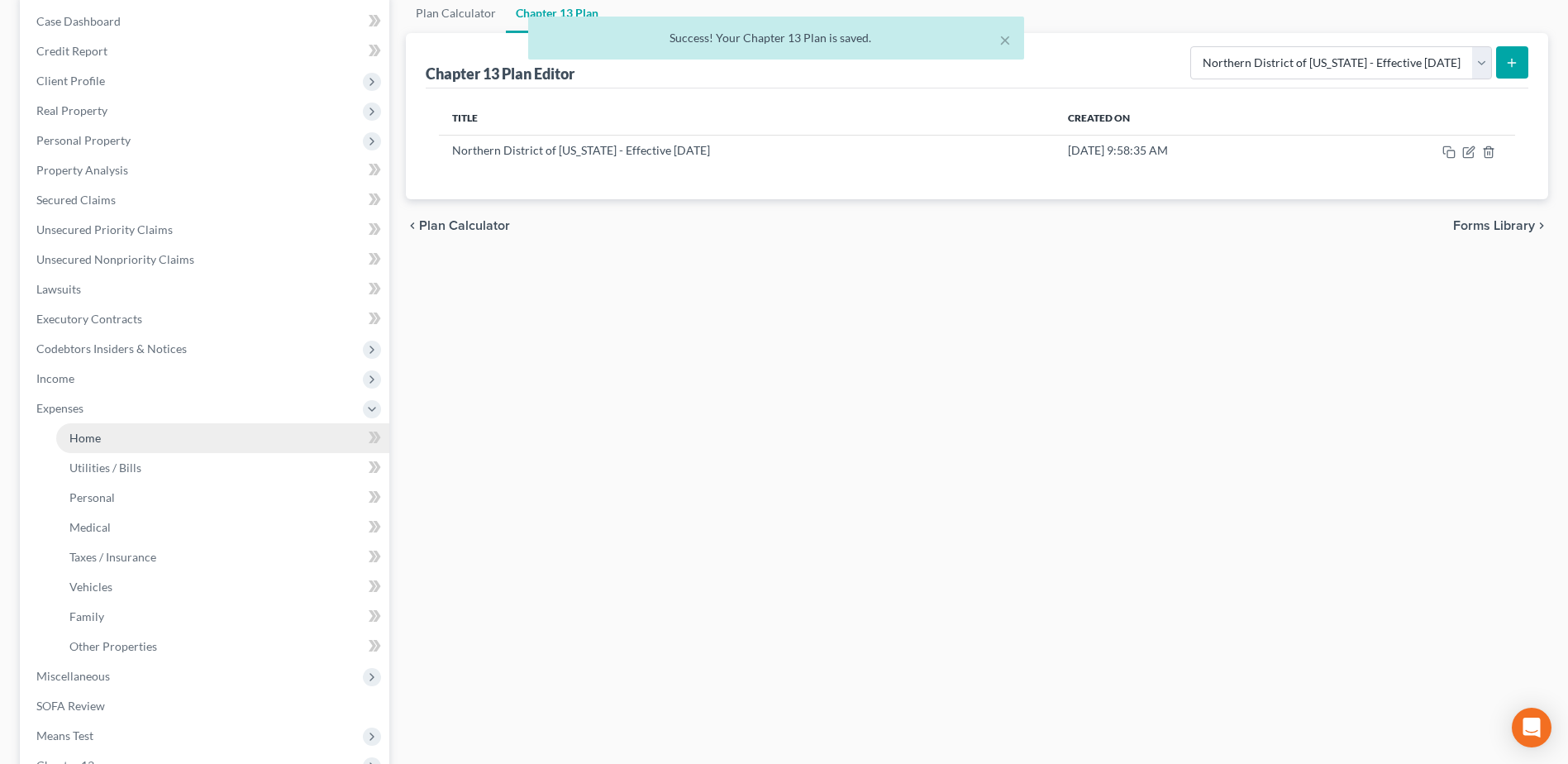
click at [92, 441] on span "Home" at bounding box center [85, 437] width 31 height 14
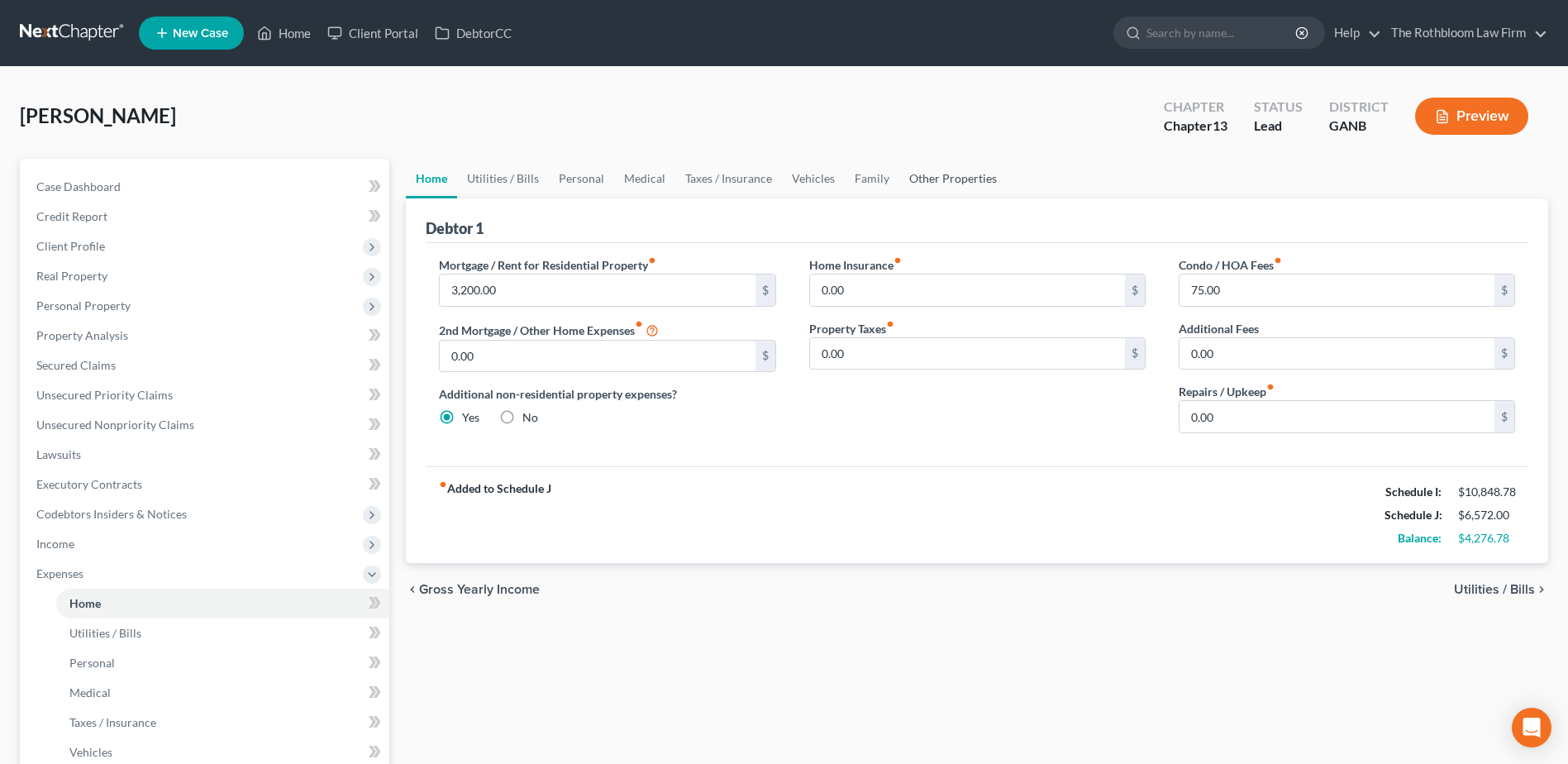
click at [977, 177] on link "Other Properties" at bounding box center [953, 178] width 107 height 39
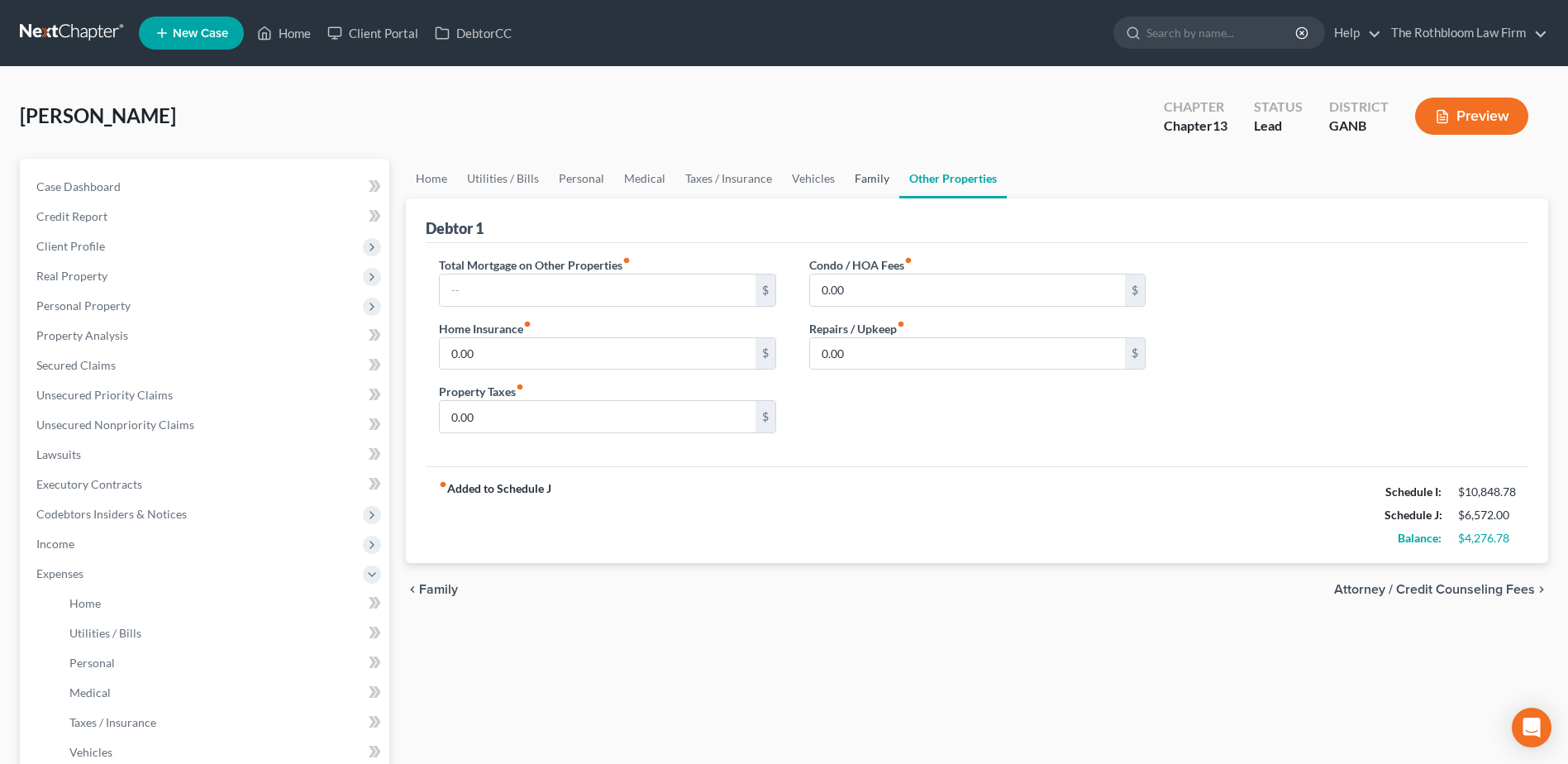
click at [858, 179] on link "Family" at bounding box center [871, 178] width 54 height 39
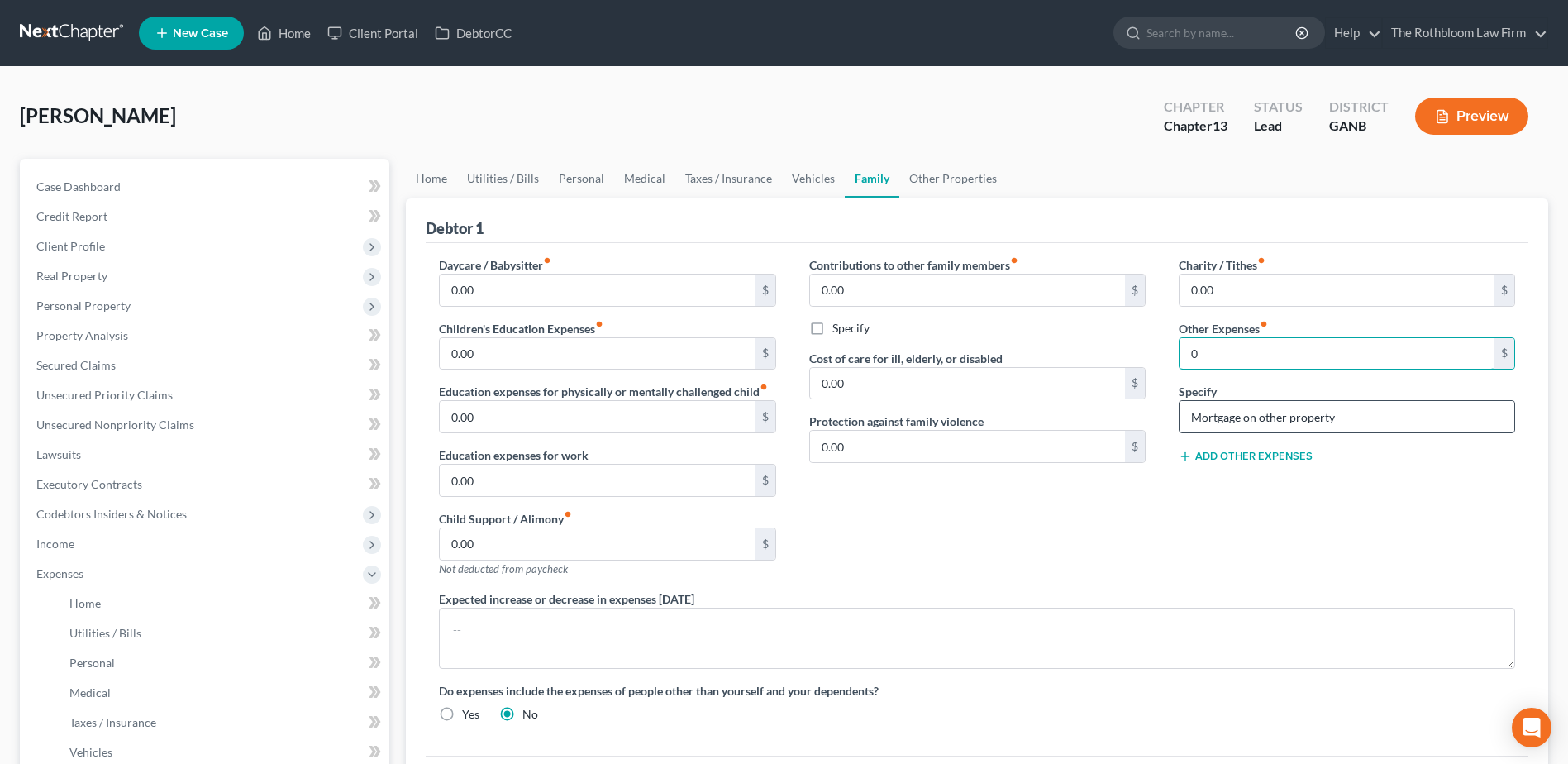
type input "0"
drag, startPoint x: 1363, startPoint y: 416, endPoint x: 1132, endPoint y: 426, distance: 231.2
click at [1132, 426] on div "Daycare / Babysitter fiber_manual_record 0.00 $ Children's Education Expenses f…" at bounding box center [977, 496] width 1109 height 479
click at [1022, 548] on div "Contributions to other family members fiber_manual_record 0.00 $ Specify Cost o…" at bounding box center [977, 423] width 369 height 334
click at [1213, 355] on input "0" at bounding box center [1337, 354] width 315 height 31
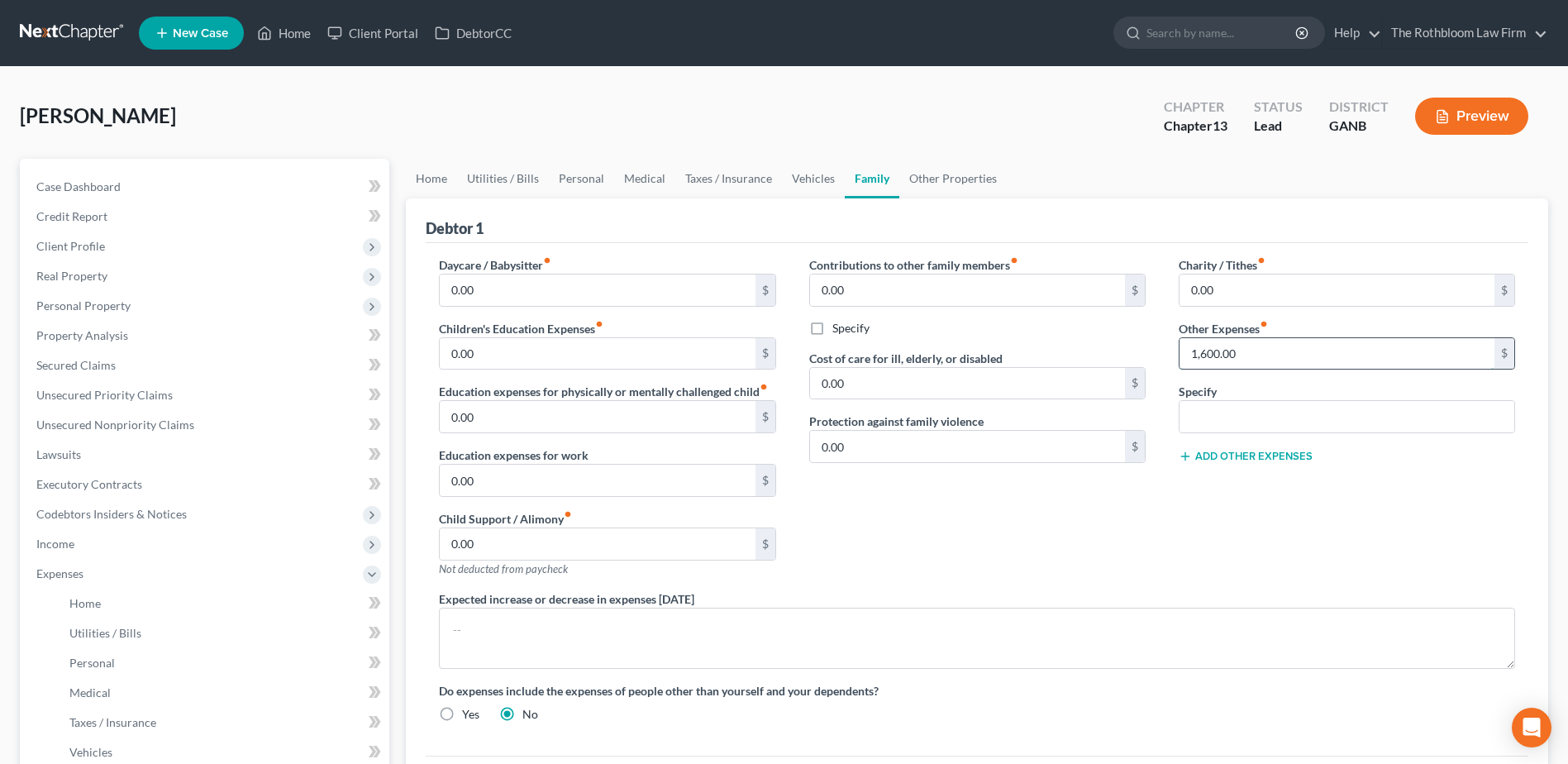
type input "1,600.00"
type input "Mortgage on Savannah Property"
click at [1065, 478] on div "Contributions to other family members fiber_manual_record 0.00 $ Specify Cost o…" at bounding box center [977, 423] width 369 height 334
click at [814, 183] on link "Vehicles" at bounding box center [812, 178] width 63 height 39
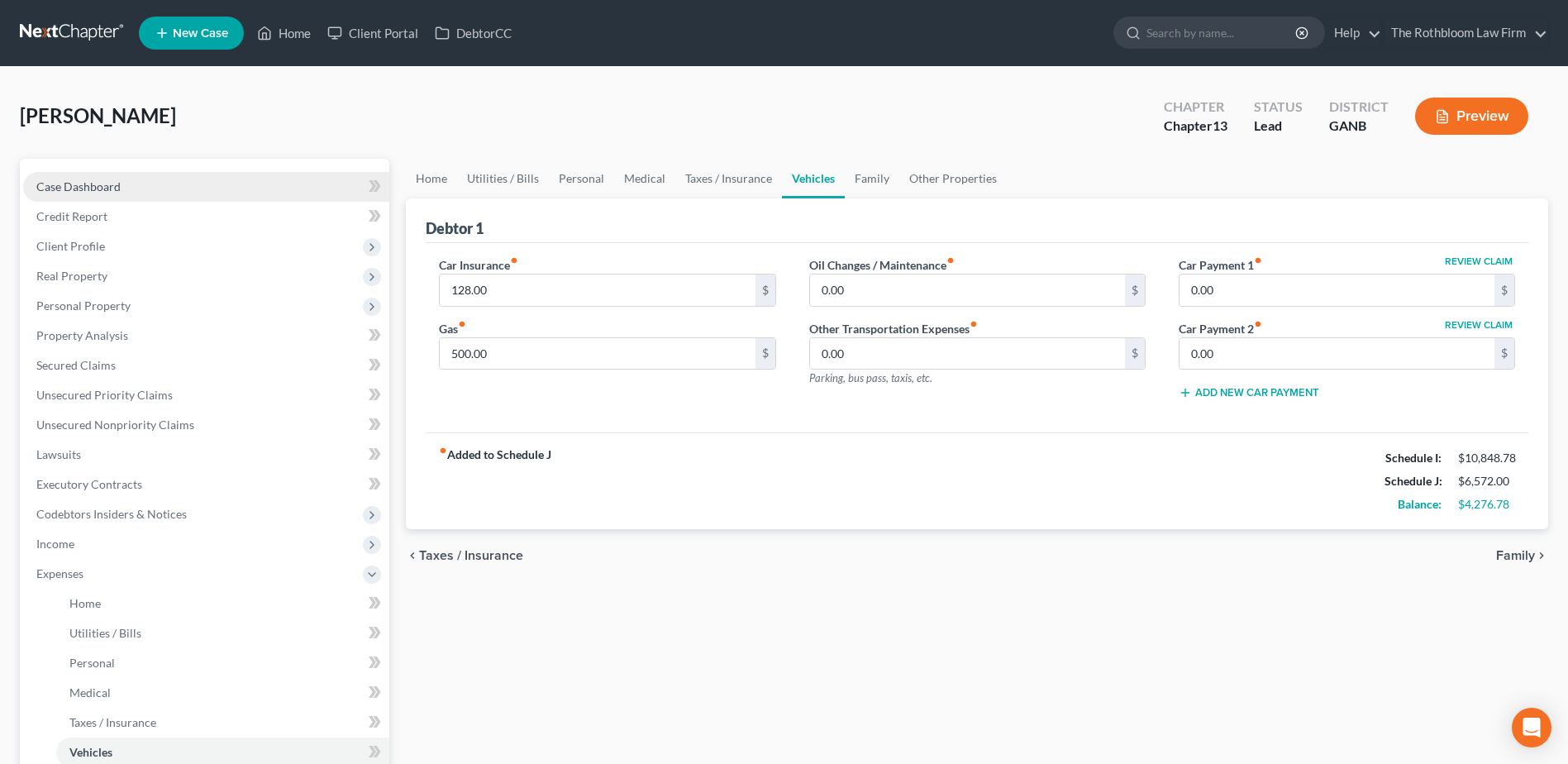
click at [62, 180] on span "Case Dashboard" at bounding box center [78, 186] width 85 height 14
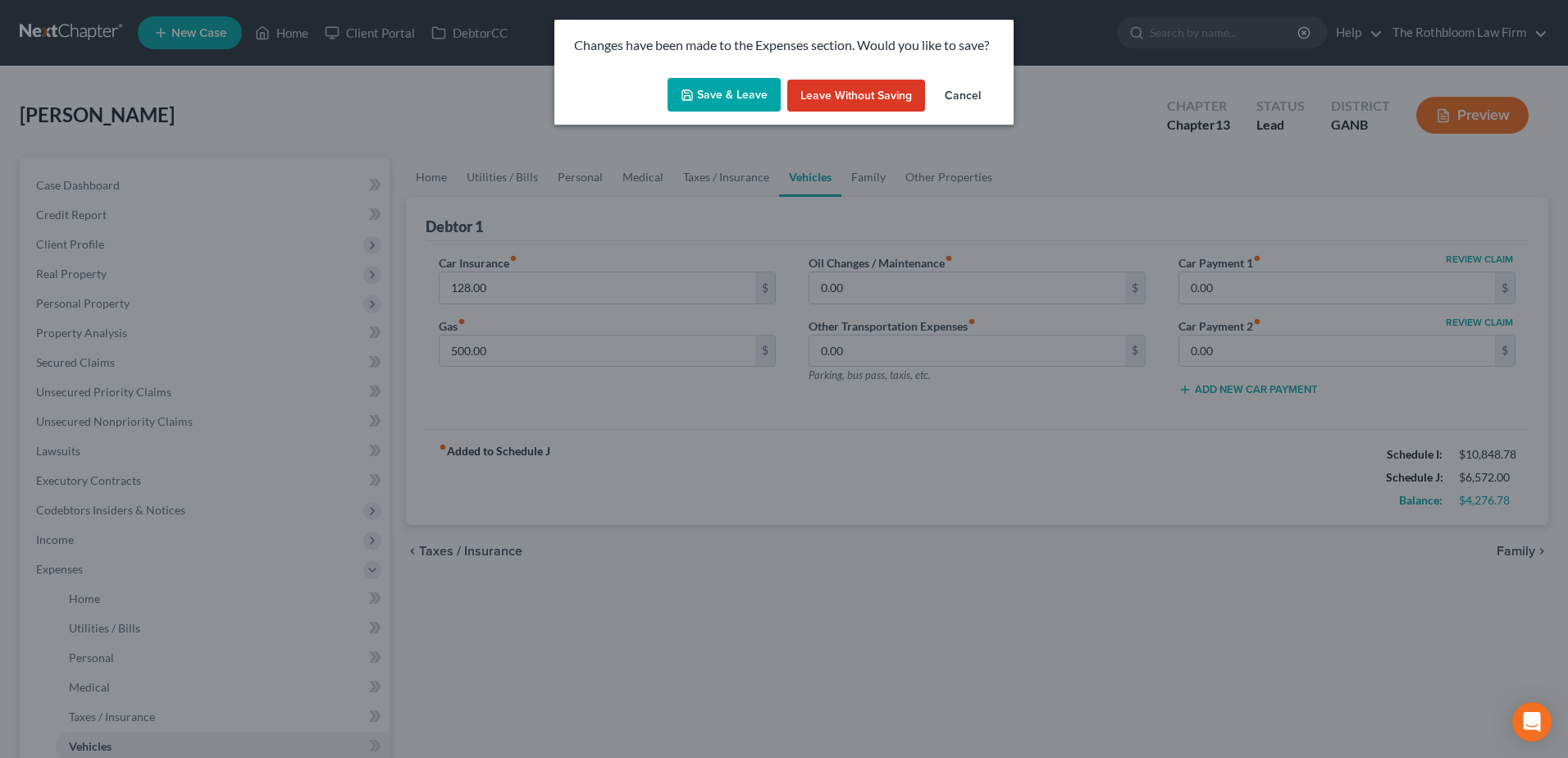
click at [716, 97] on button "Save & Leave" at bounding box center [724, 95] width 113 height 34
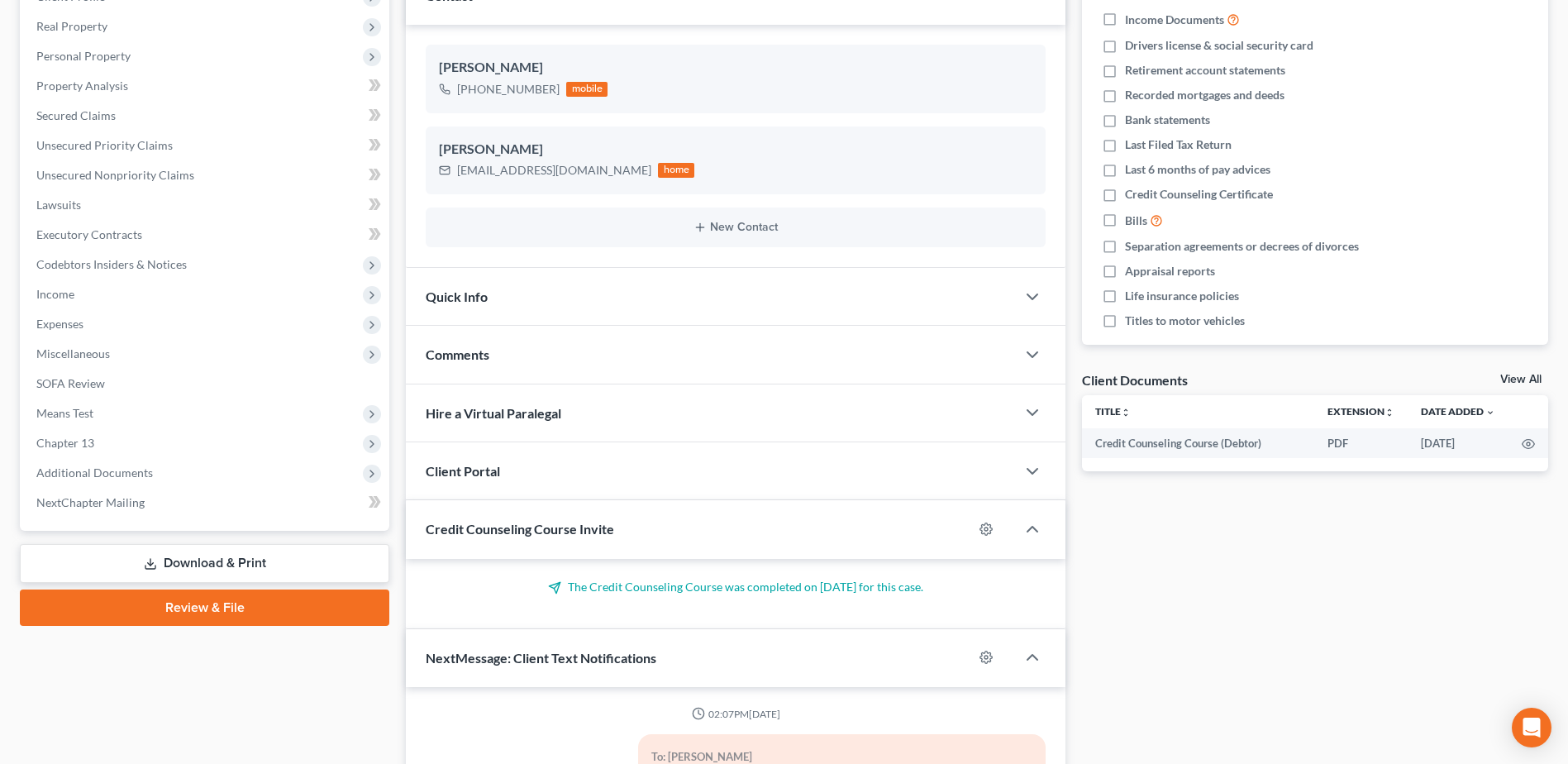
scroll to position [496, 0]
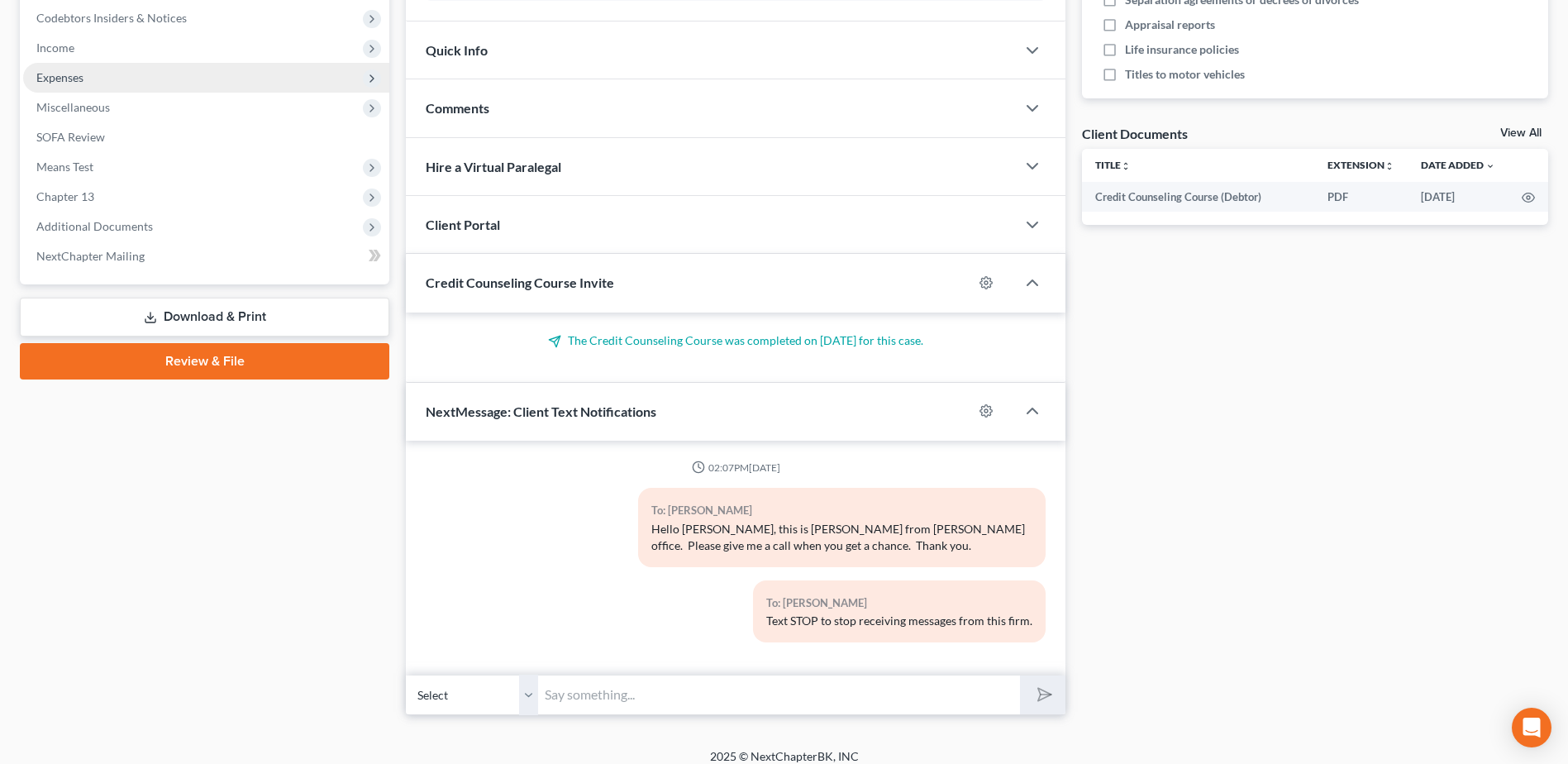
click at [44, 79] on span "Expenses" at bounding box center [59, 77] width 47 height 14
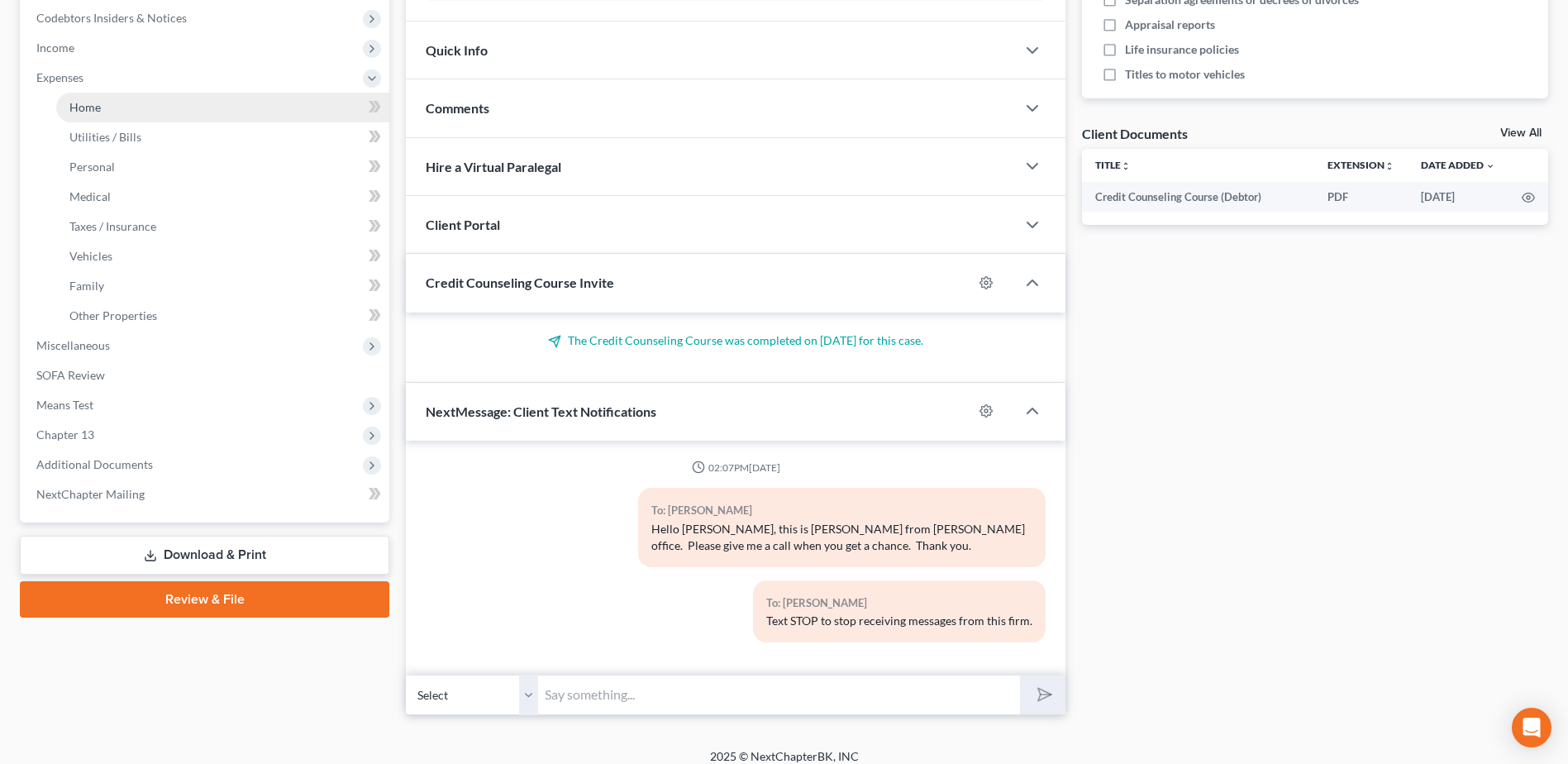
click at [80, 102] on span "Home" at bounding box center [85, 106] width 31 height 14
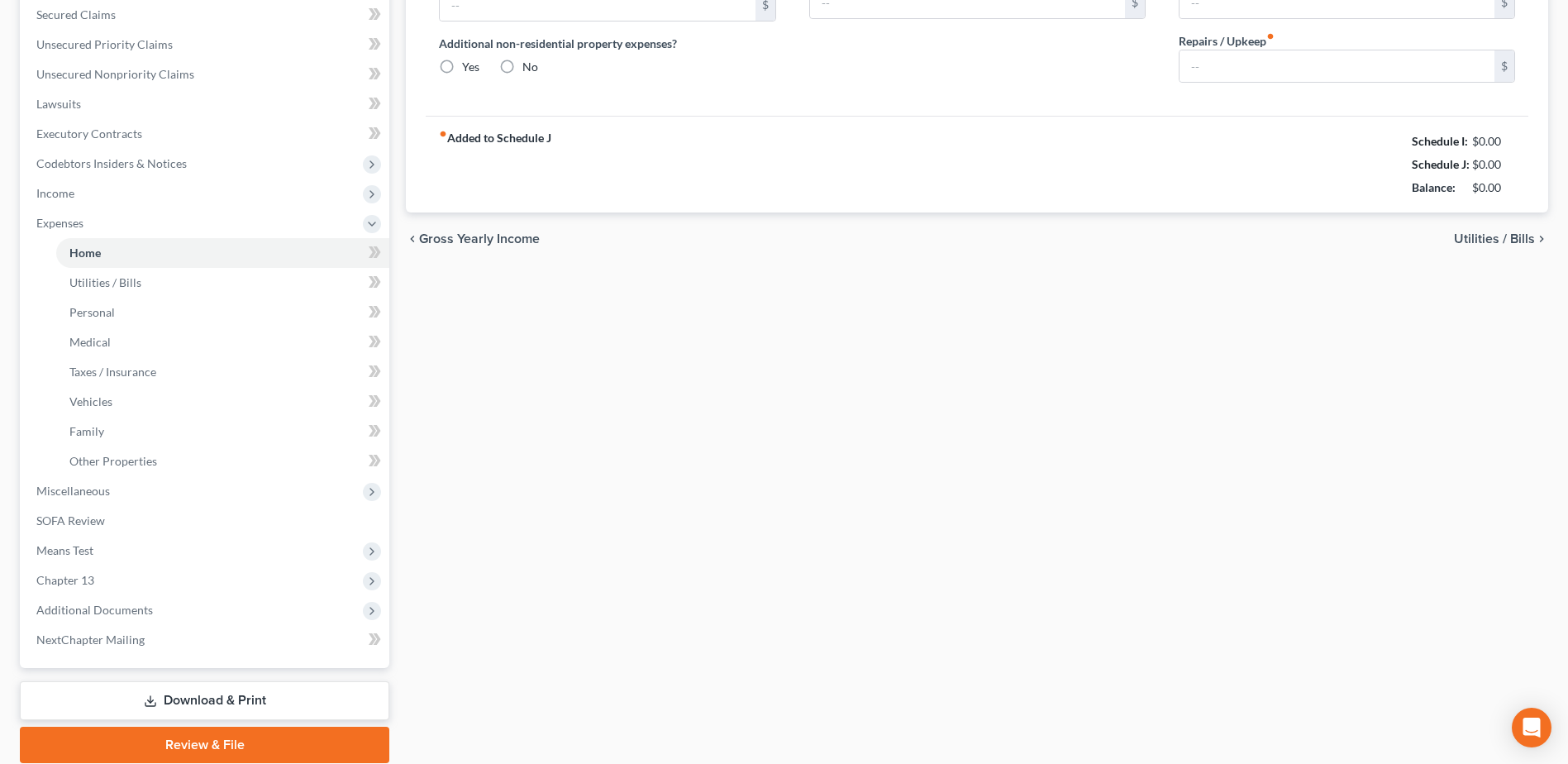
type input "3,200.00"
type input "0.00"
radio input "true"
type input "0.00"
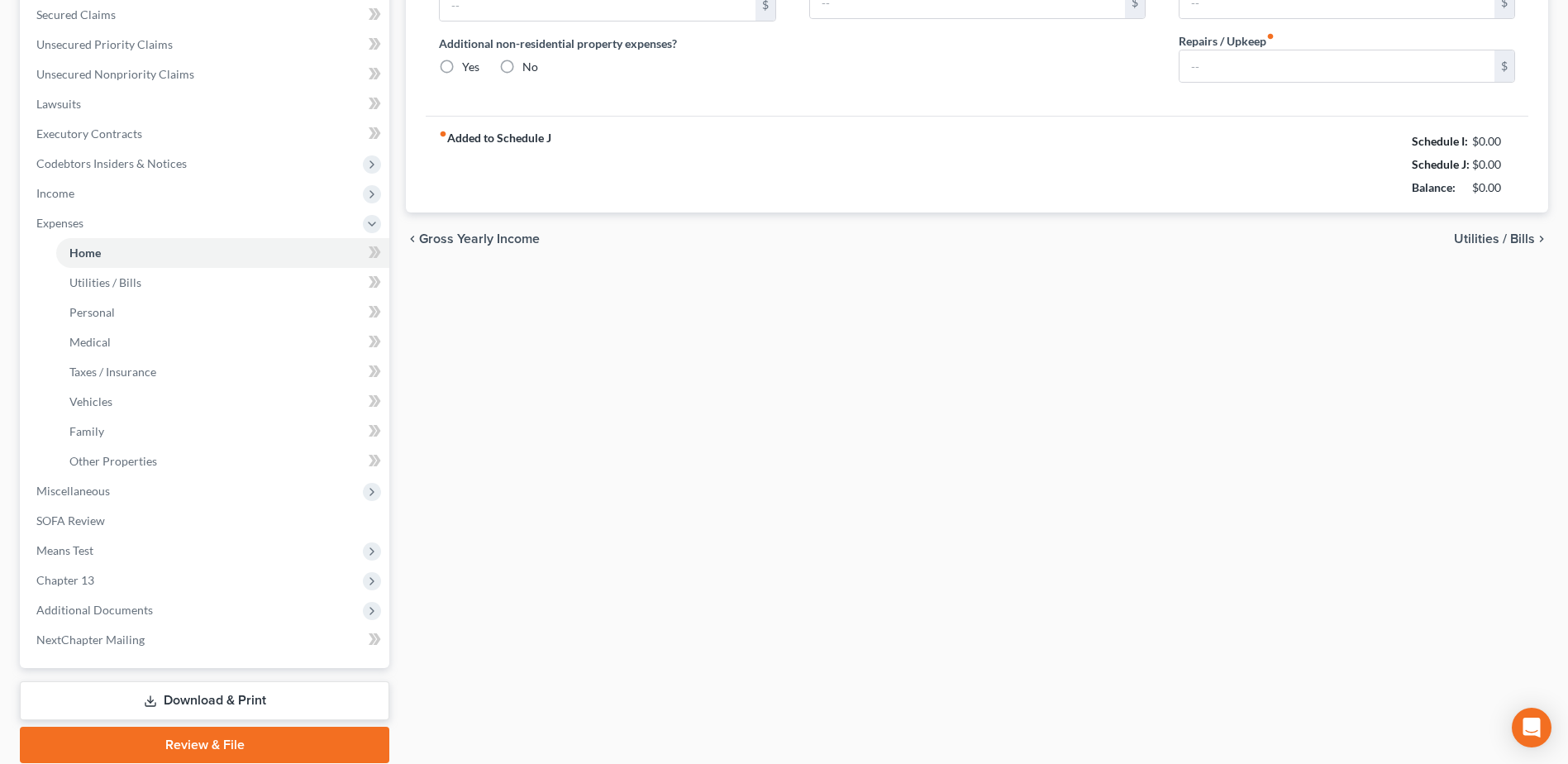
type input "75.00"
type input "0.00"
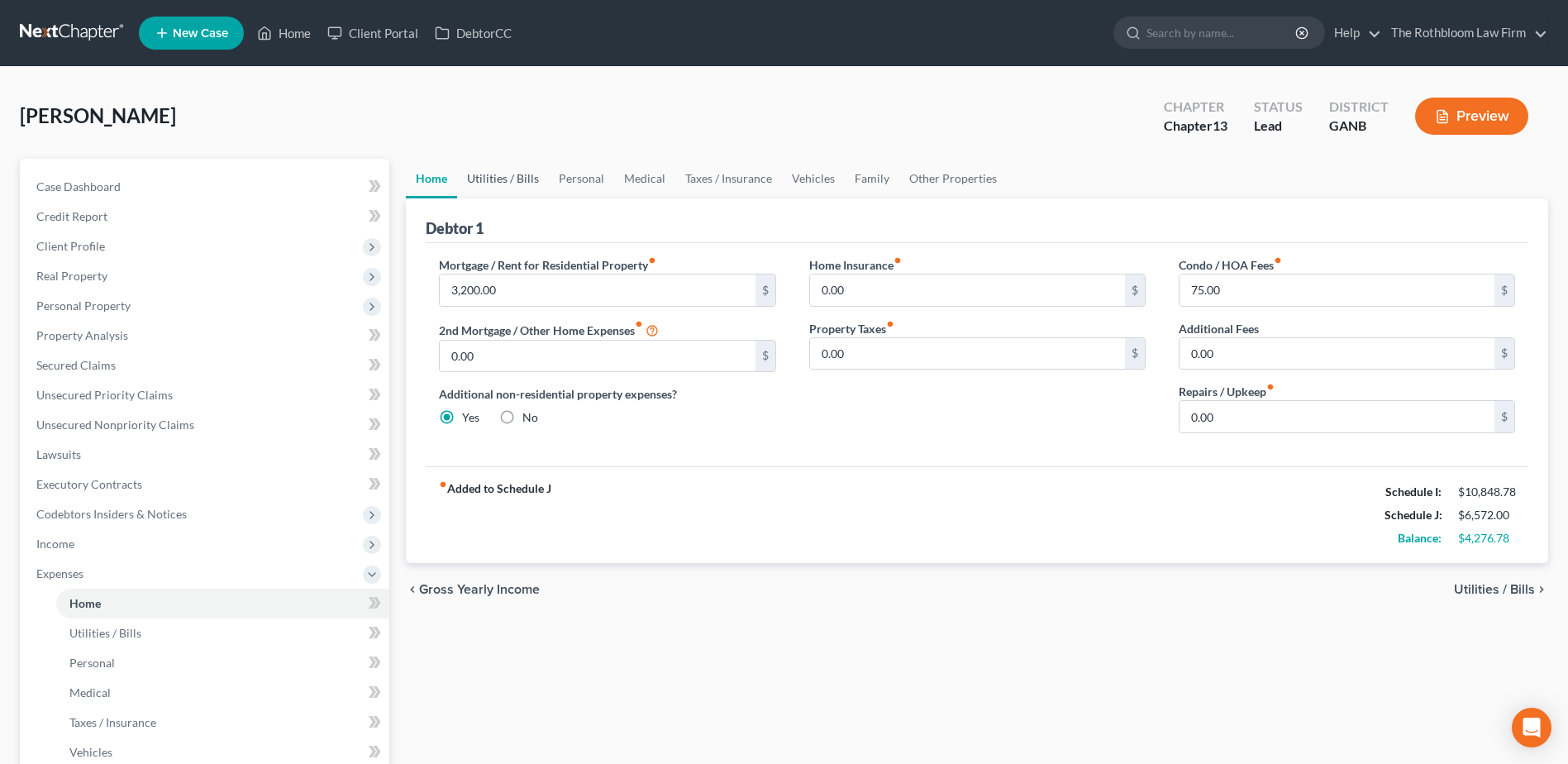
click at [498, 179] on link "Utilities / Bills" at bounding box center [503, 178] width 92 height 39
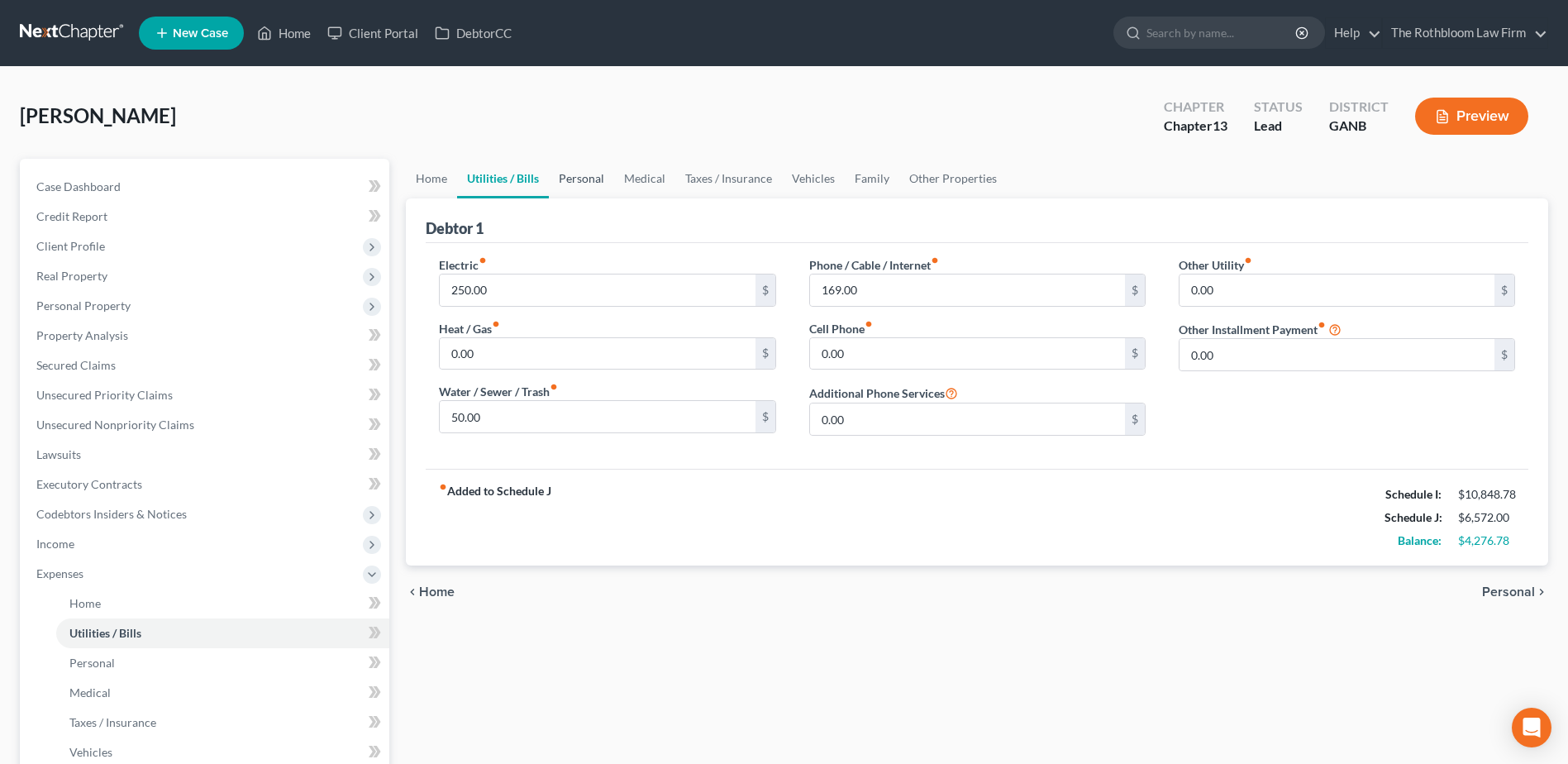
click at [585, 180] on link "Personal" at bounding box center [581, 178] width 65 height 39
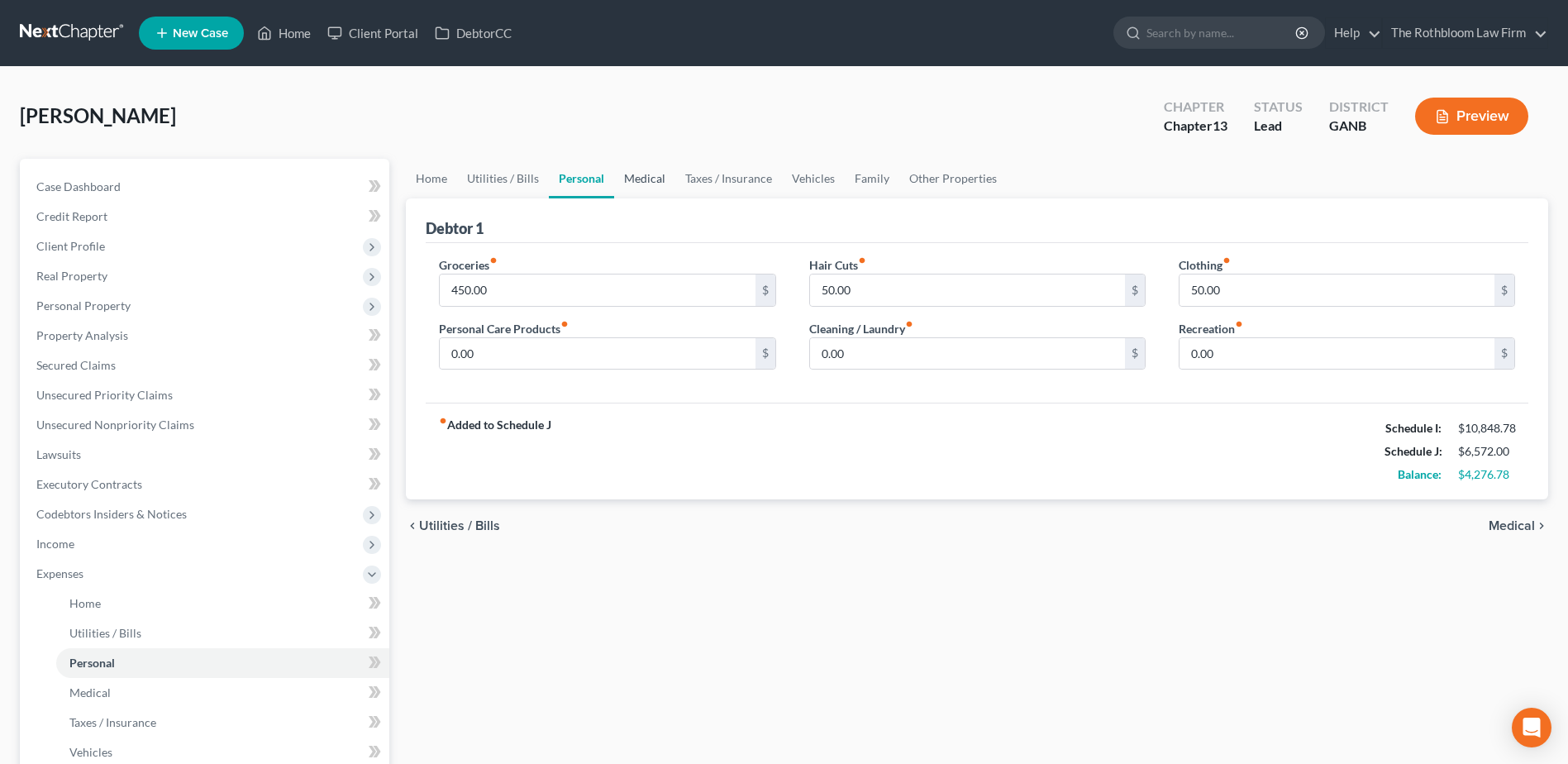
click at [637, 176] on link "Medical" at bounding box center [644, 178] width 61 height 39
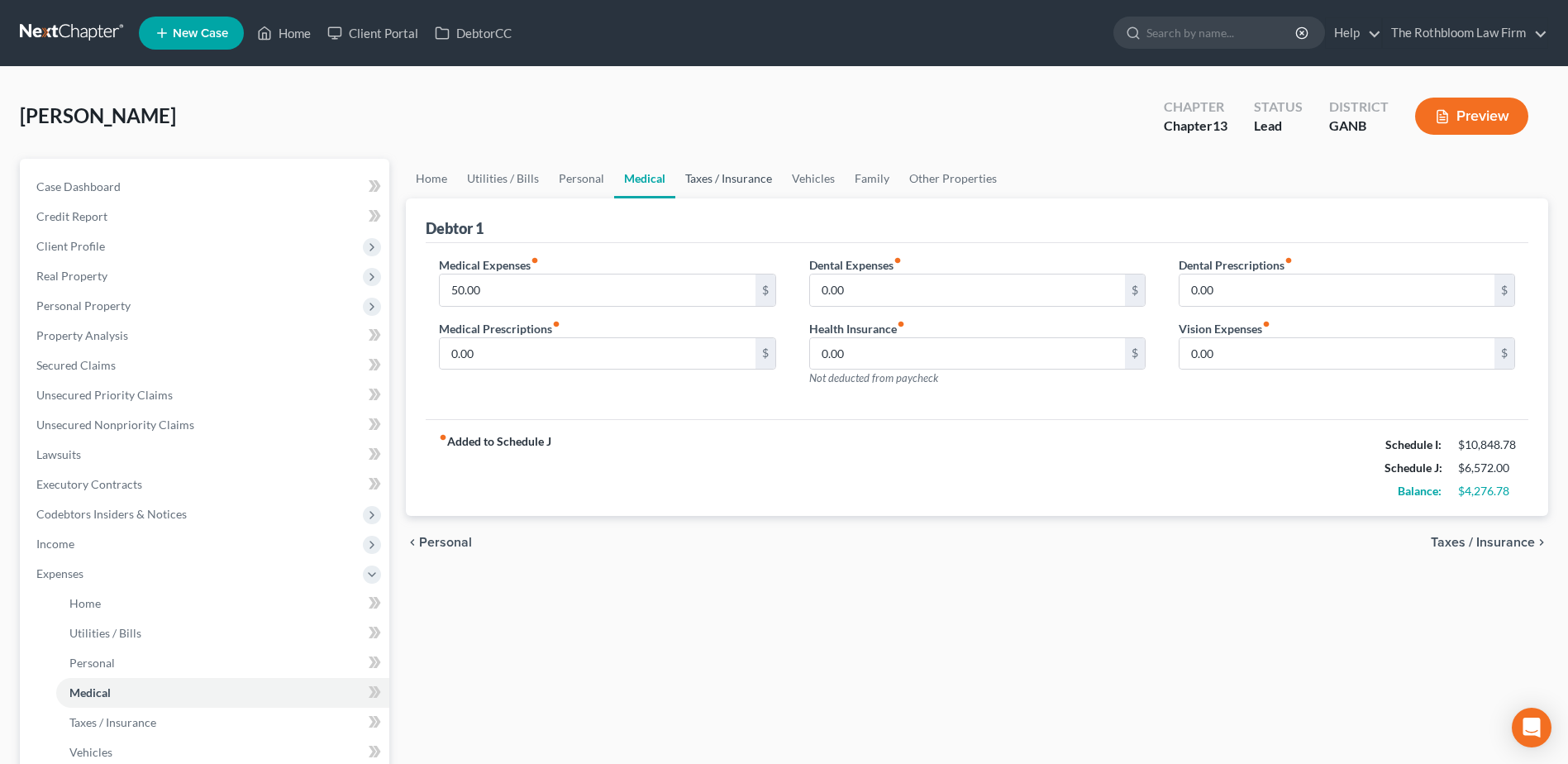
click at [693, 176] on link "Taxes / Insurance" at bounding box center [728, 178] width 106 height 39
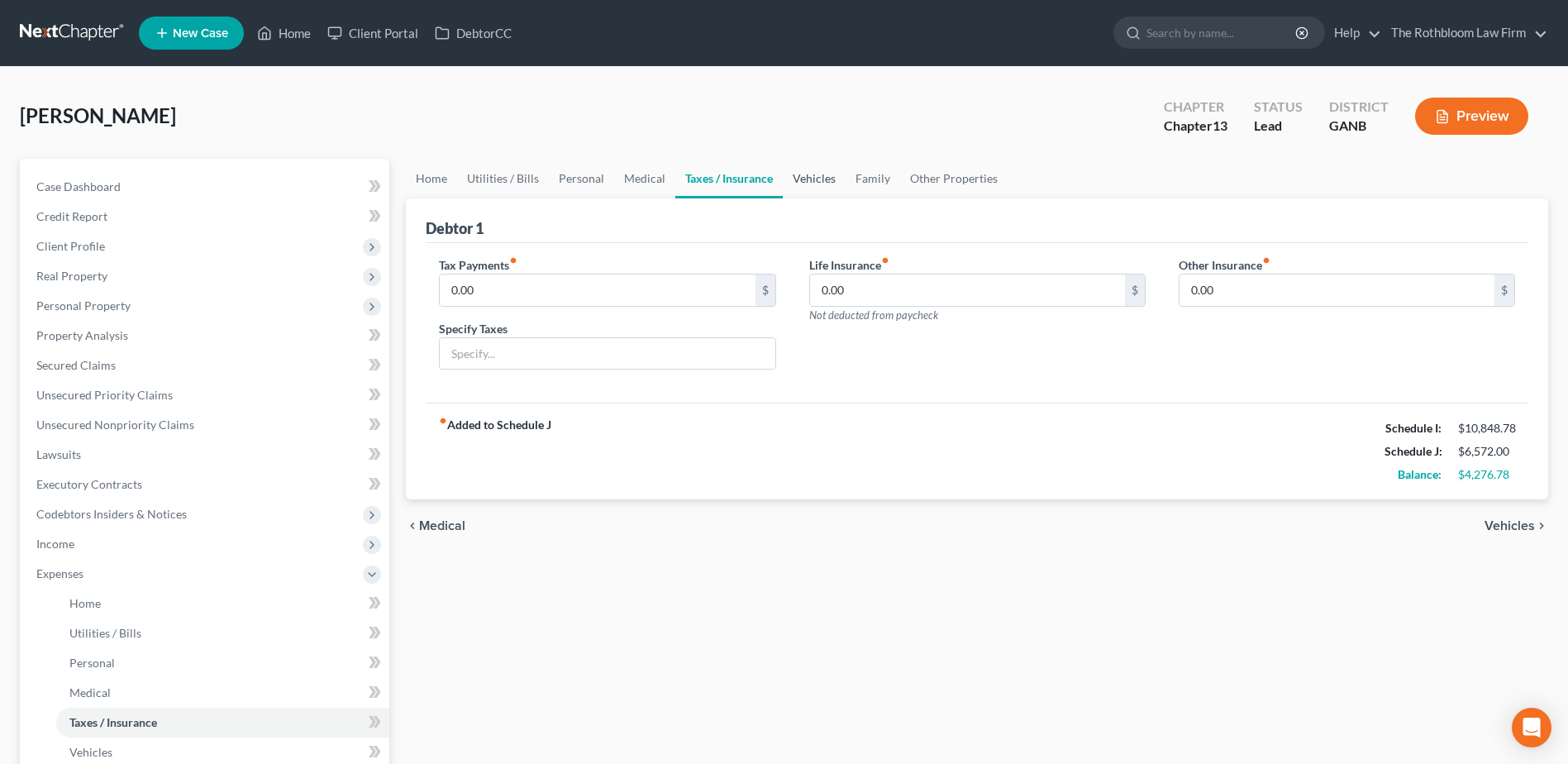
click at [819, 178] on link "Vehicles" at bounding box center [813, 178] width 63 height 39
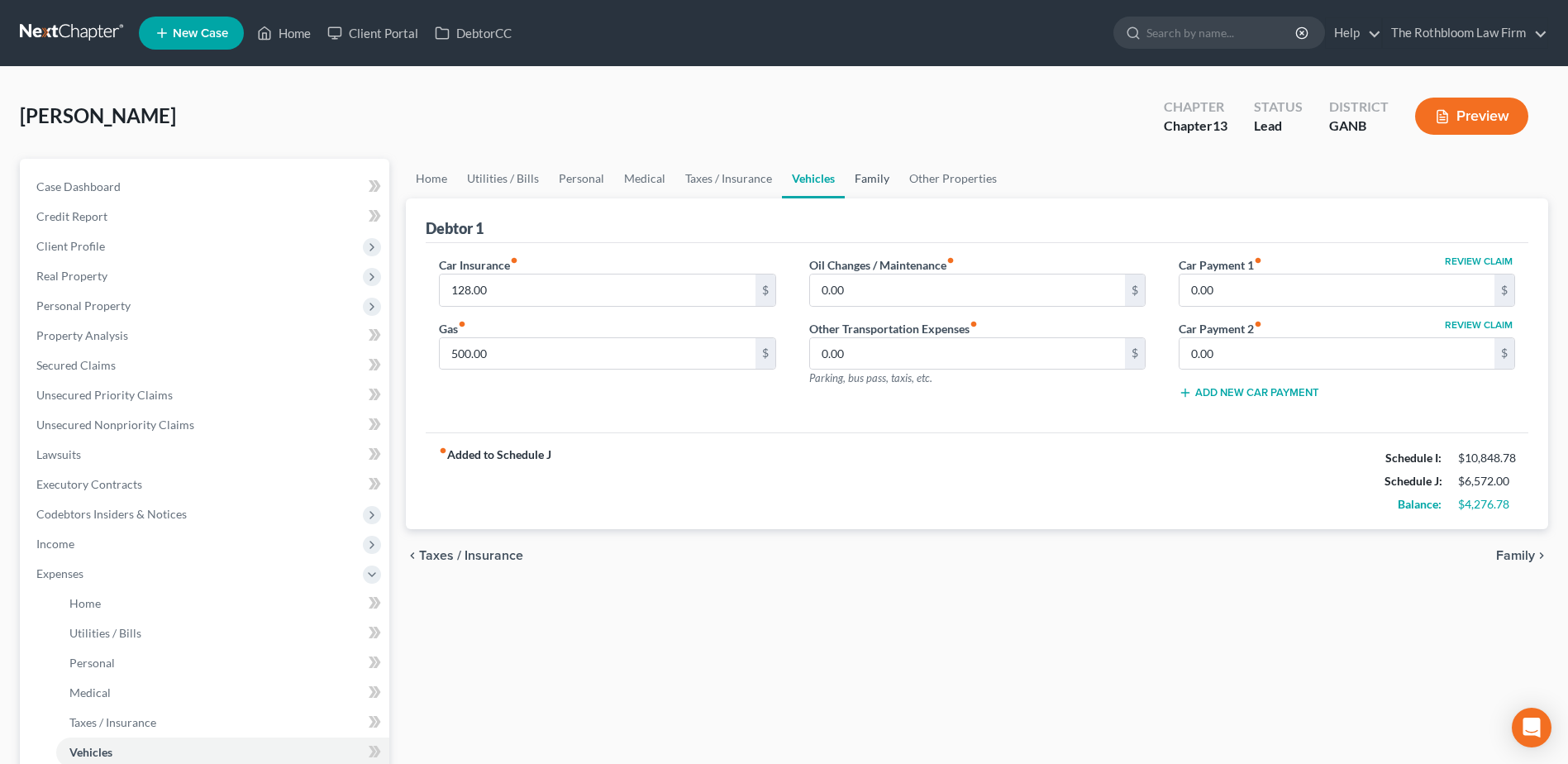
click at [868, 180] on link "Family" at bounding box center [871, 178] width 54 height 39
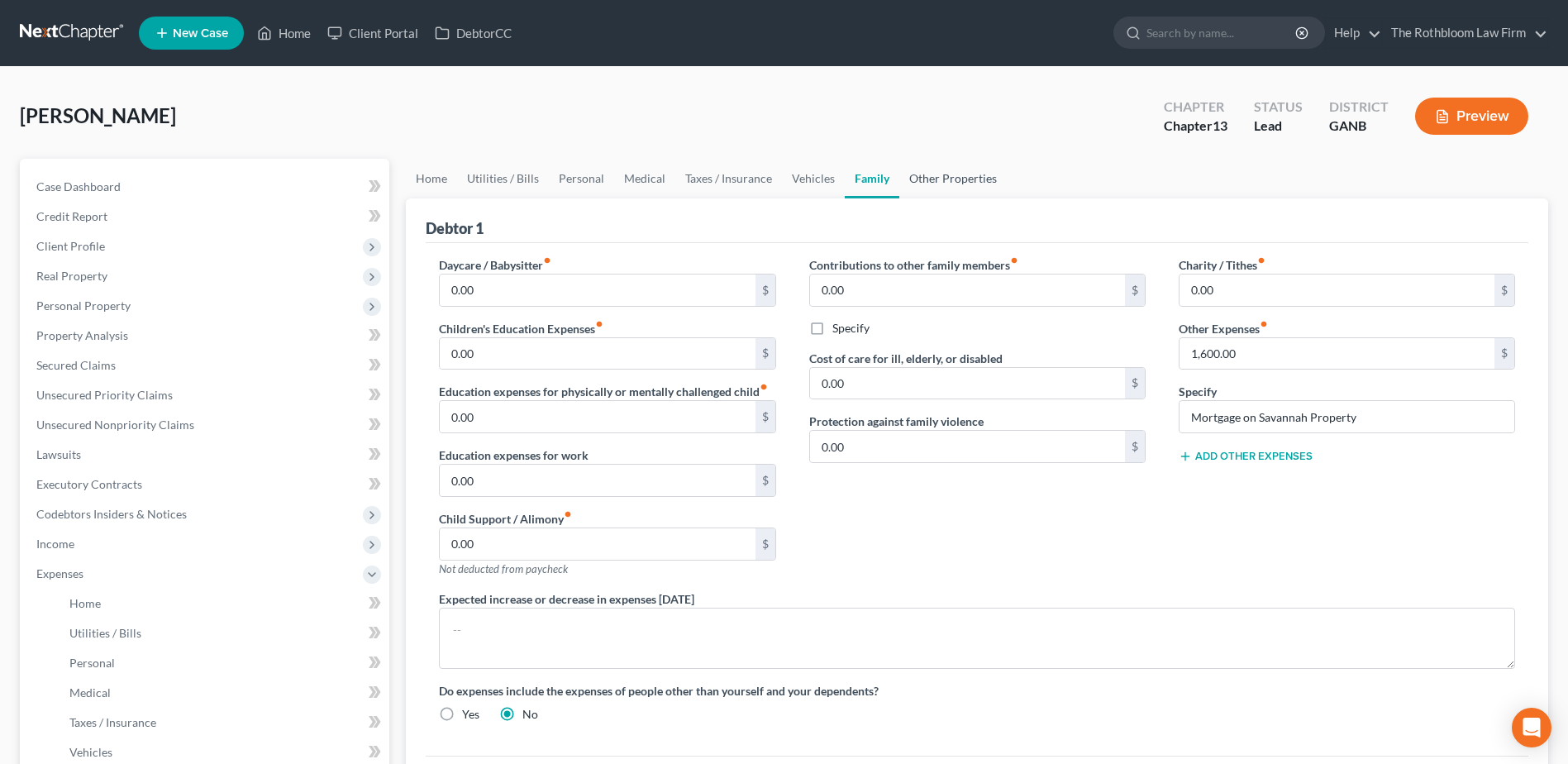
click at [916, 174] on link "Other Properties" at bounding box center [953, 178] width 107 height 39
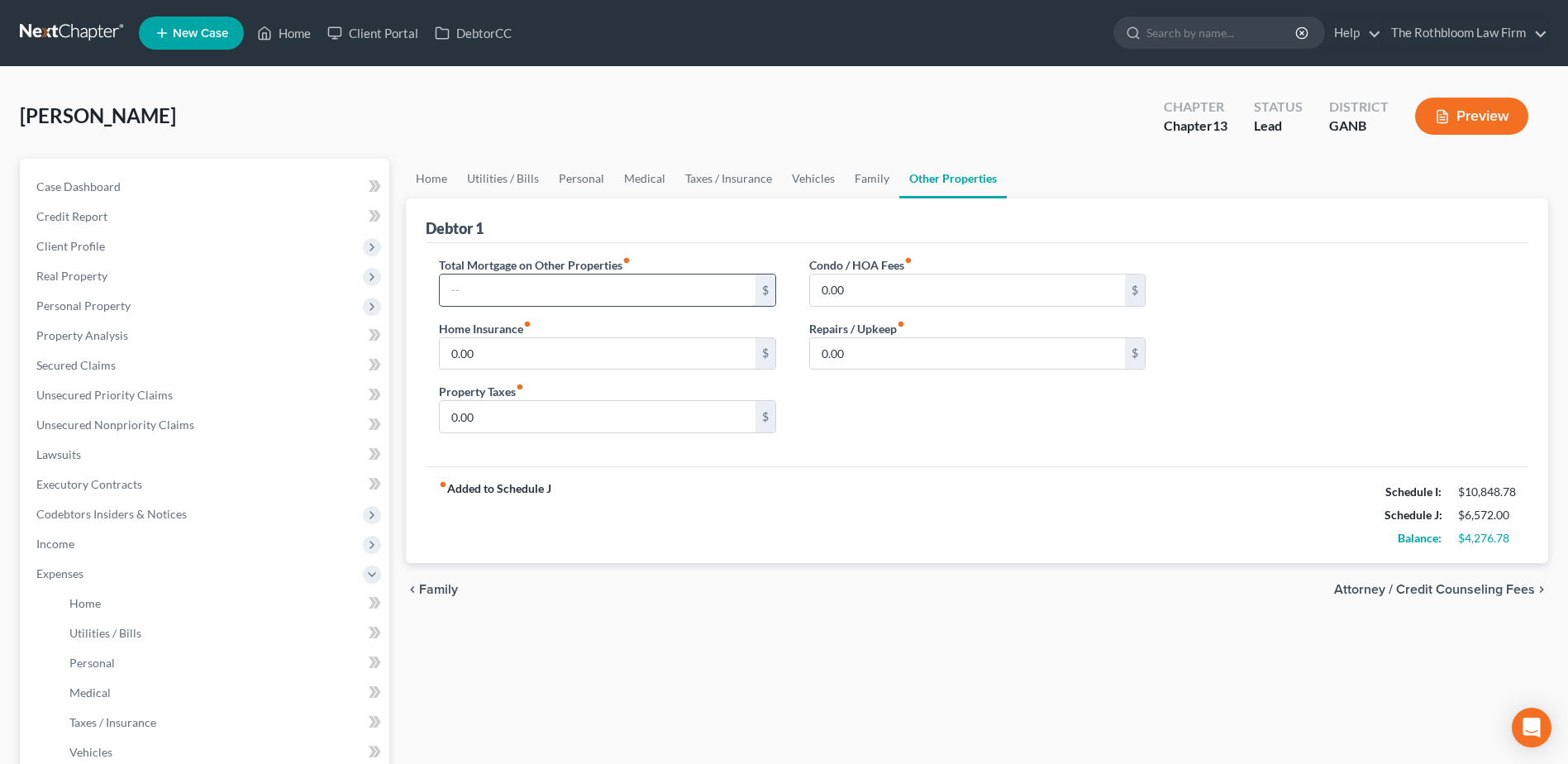
click at [491, 289] on input "text" at bounding box center [597, 290] width 315 height 31
type input "1,600.00"
click at [899, 422] on div "Condo / HOA Fees fiber_manual_record 0.00 $ Repairs / Upkeep fiber_manual_recor…" at bounding box center [977, 351] width 369 height 190
click at [854, 181] on link "Family" at bounding box center [871, 178] width 54 height 39
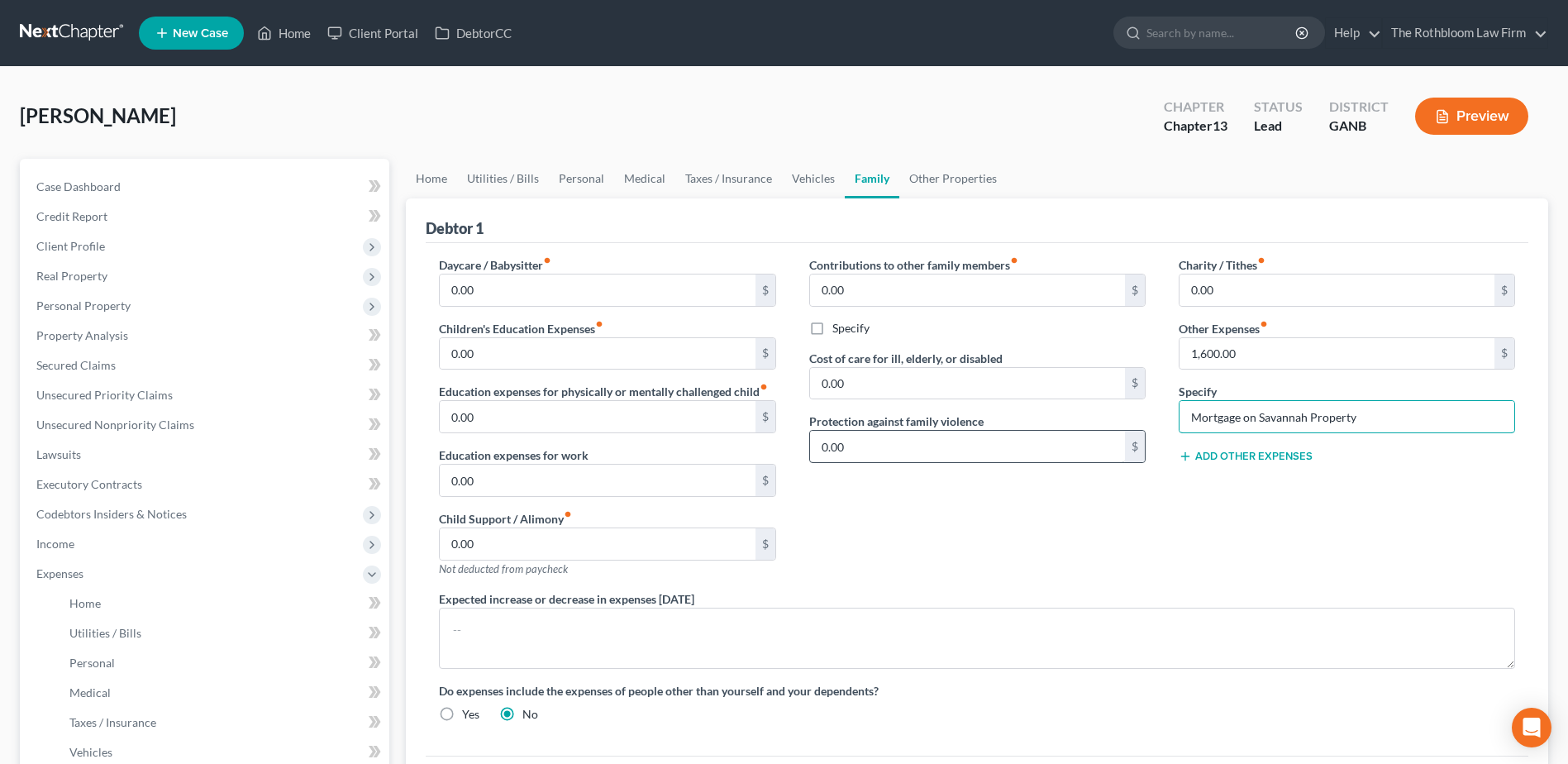
drag, startPoint x: 1414, startPoint y: 416, endPoint x: 1052, endPoint y: 434, distance: 362.4
click at [1052, 434] on div "Daycare / Babysitter fiber_manual_record 0.00 $ Children's Education Expenses f…" at bounding box center [977, 496] width 1109 height 479
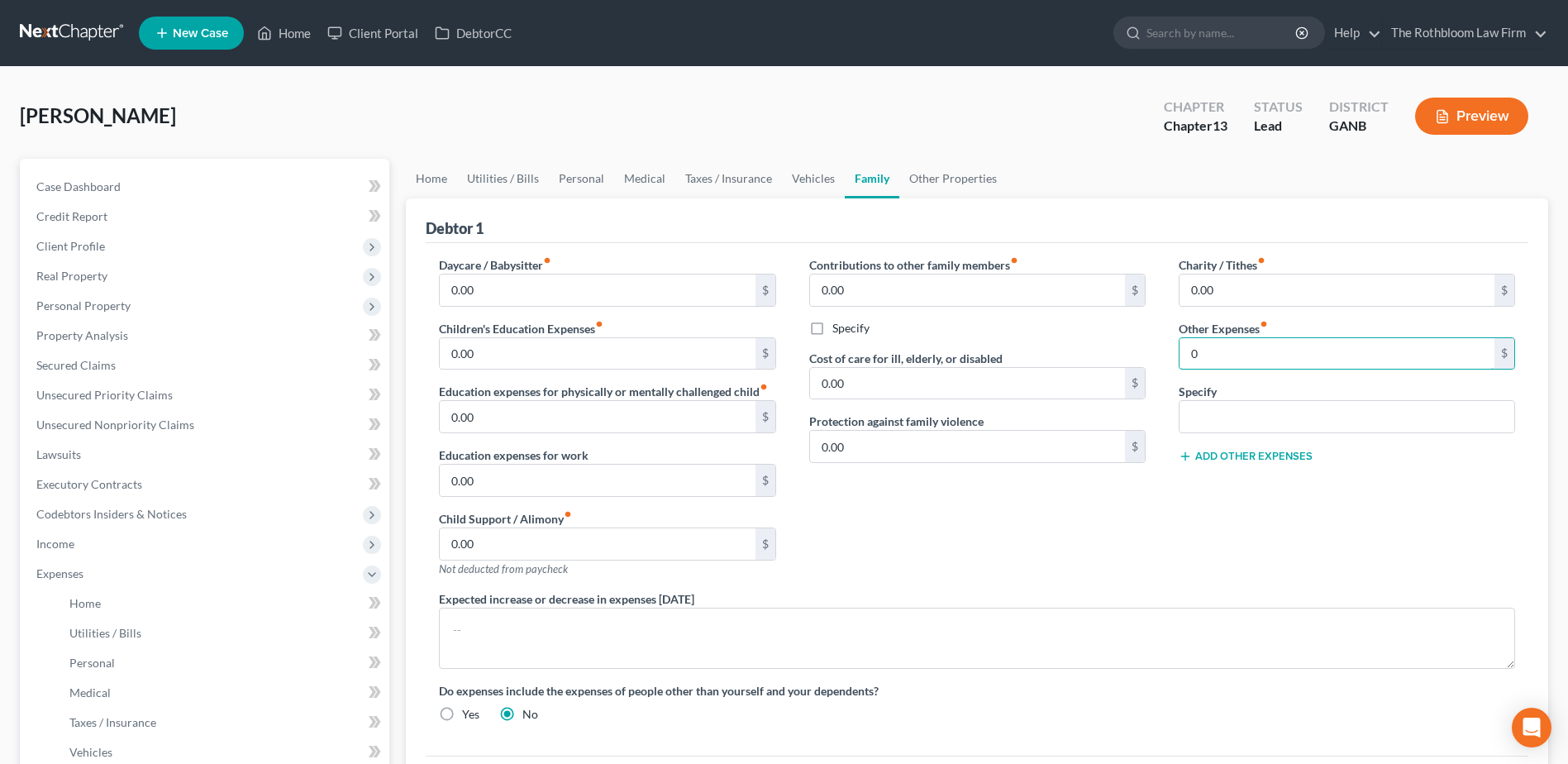
type input "0"
click at [1346, 530] on div "Charity / Tithes fiber_manual_record 0.00 $ Other Expenses fiber_manual_record …" at bounding box center [1346, 423] width 369 height 334
click at [570, 183] on link "Personal" at bounding box center [581, 178] width 65 height 39
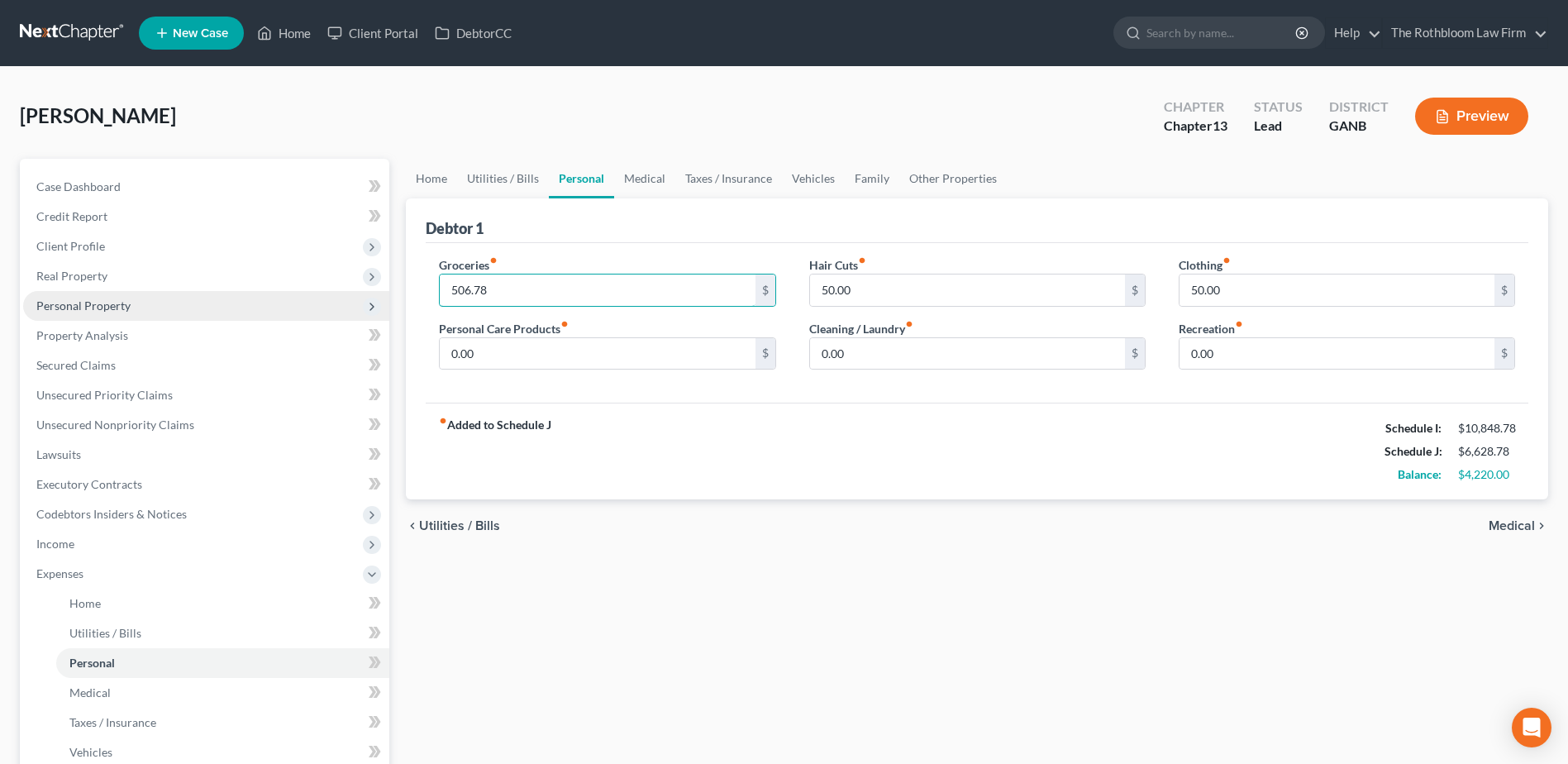
type input "506.78"
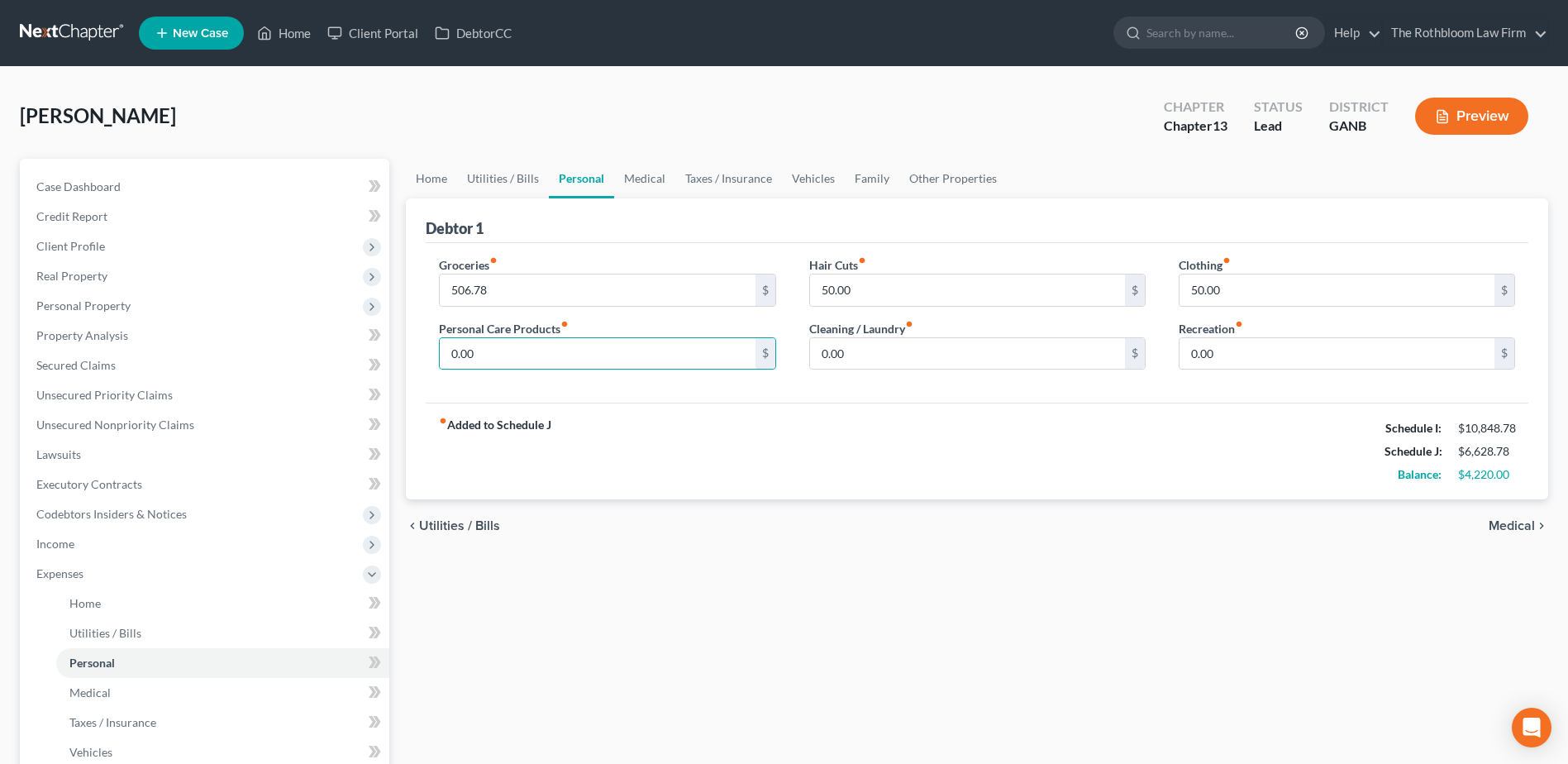
click at [818, 552] on div "chevron_left Utilities / Bills Medical chevron_right" at bounding box center [977, 525] width 1142 height 53
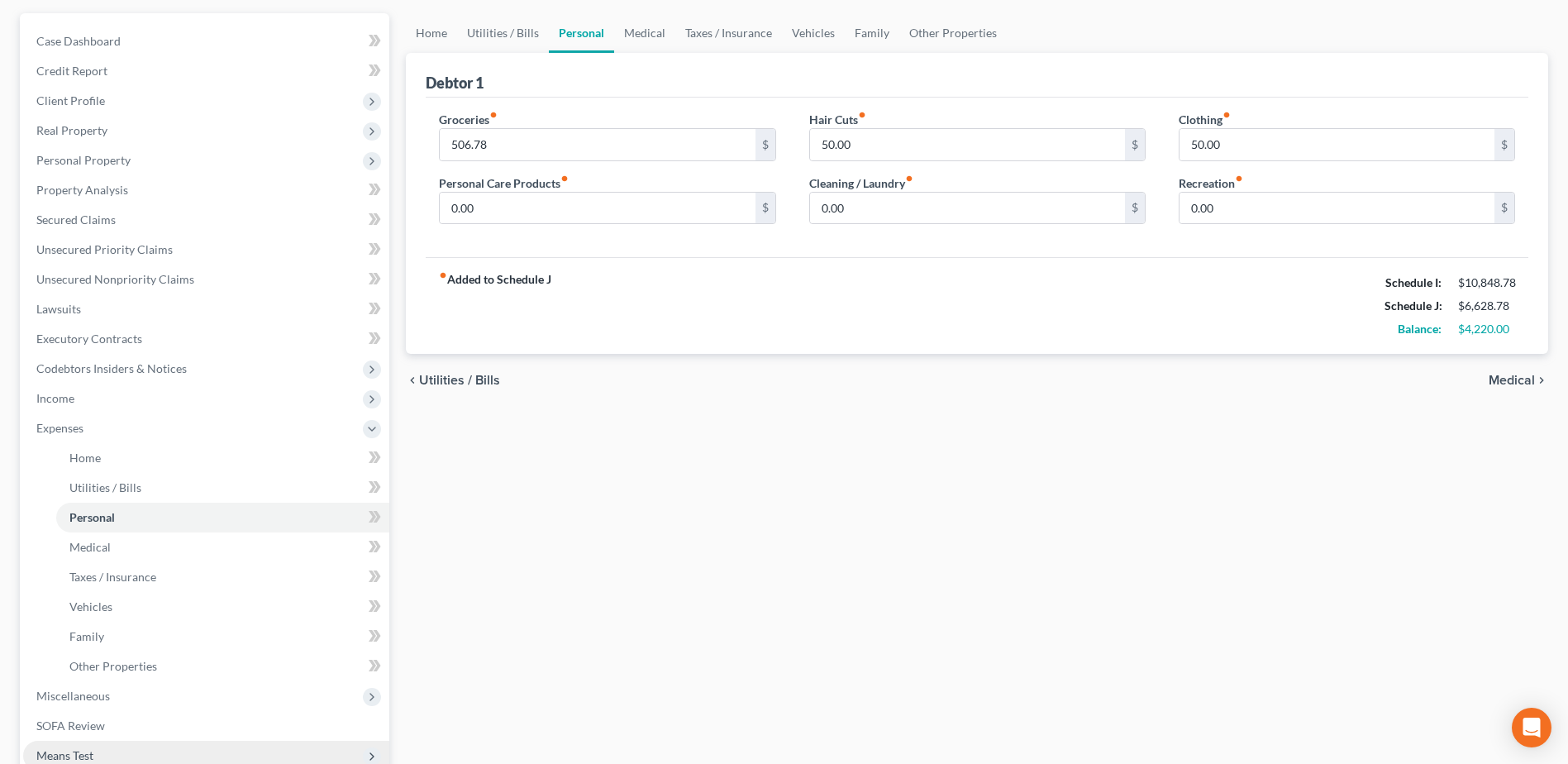
scroll to position [331, 0]
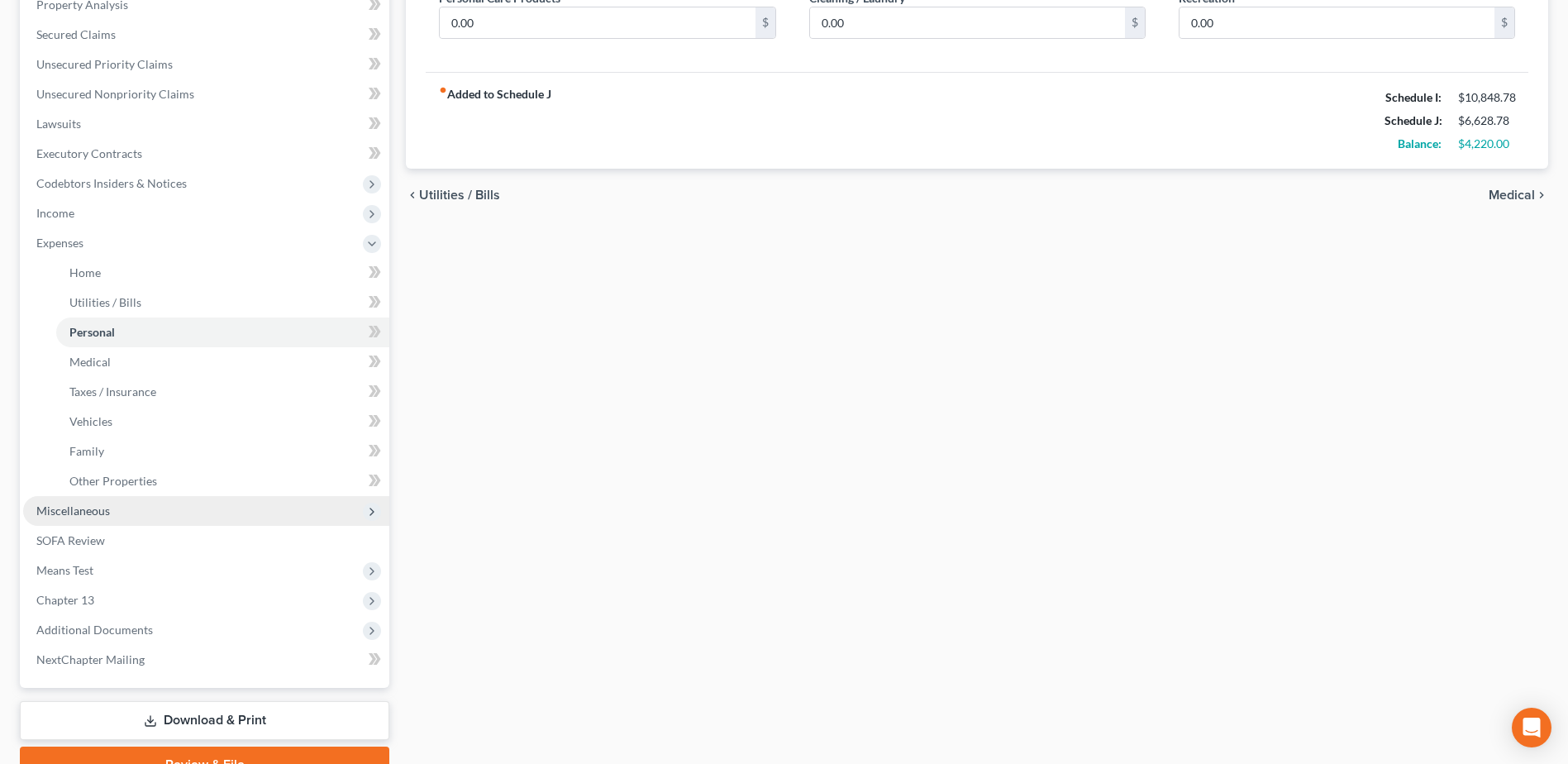
click at [59, 508] on span "Miscellaneous" at bounding box center [73, 510] width 74 height 14
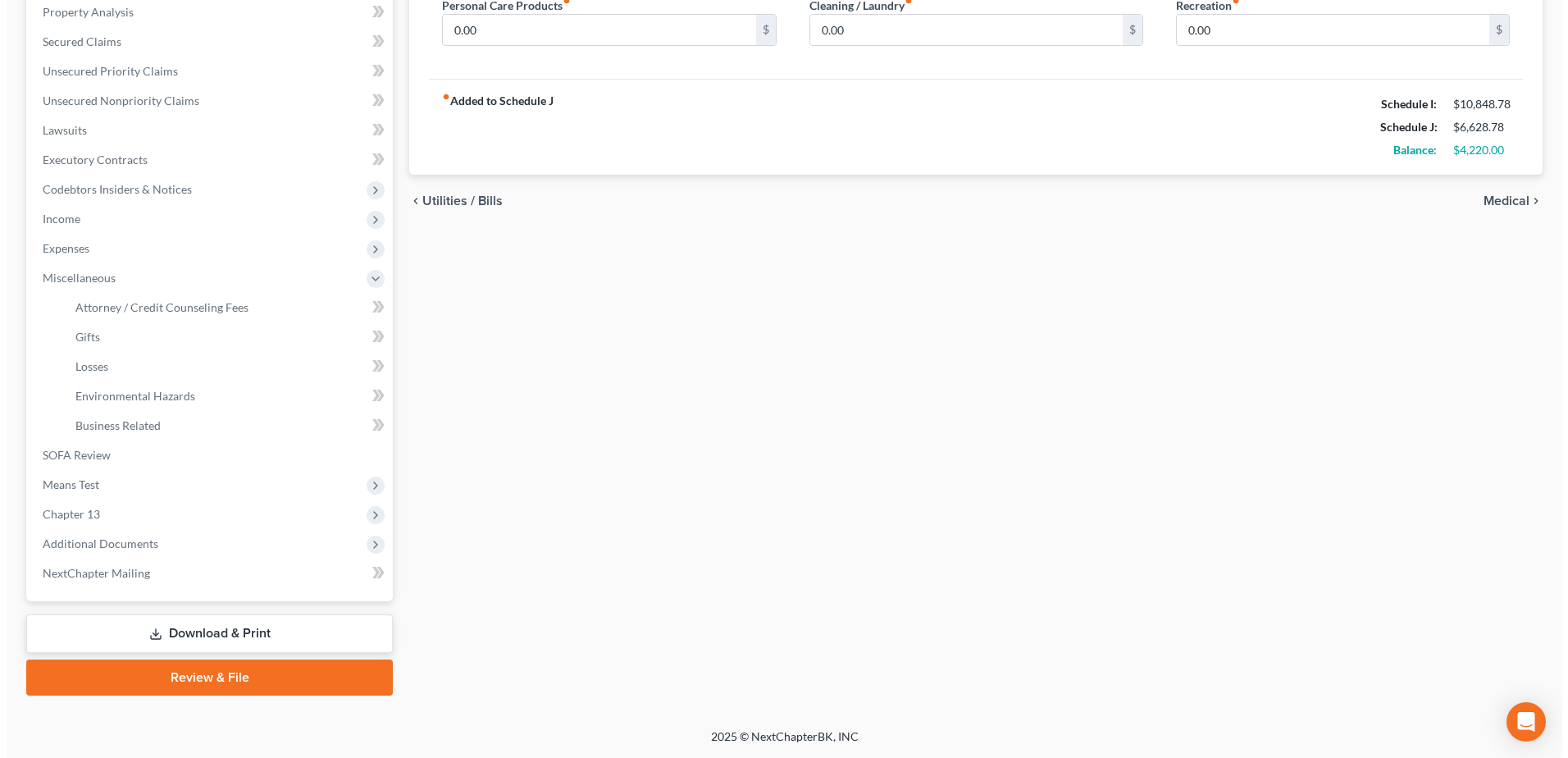
scroll to position [321, 0]
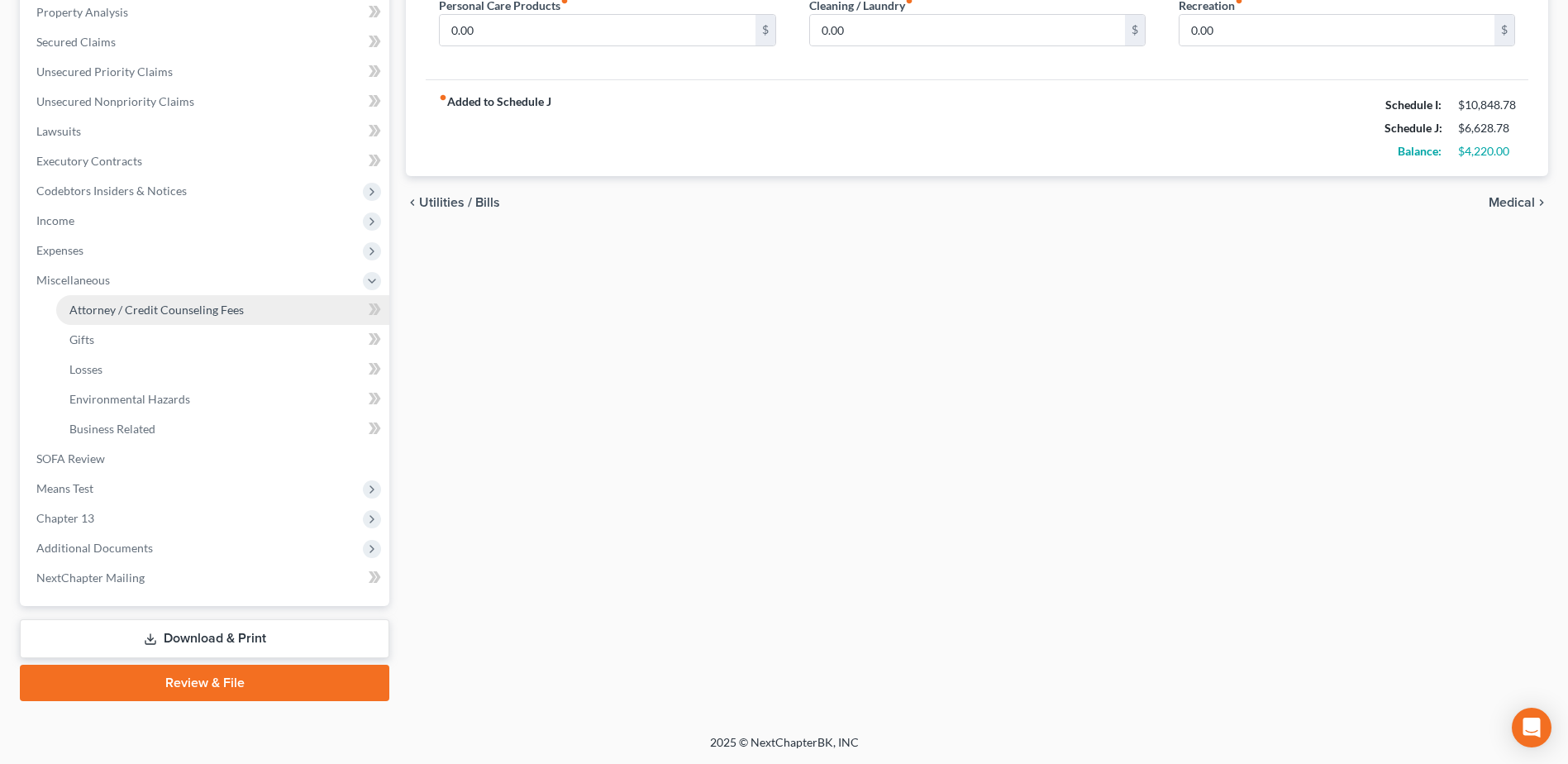
click at [181, 301] on link "Attorney / Credit Counseling Fees" at bounding box center [223, 310] width 333 height 30
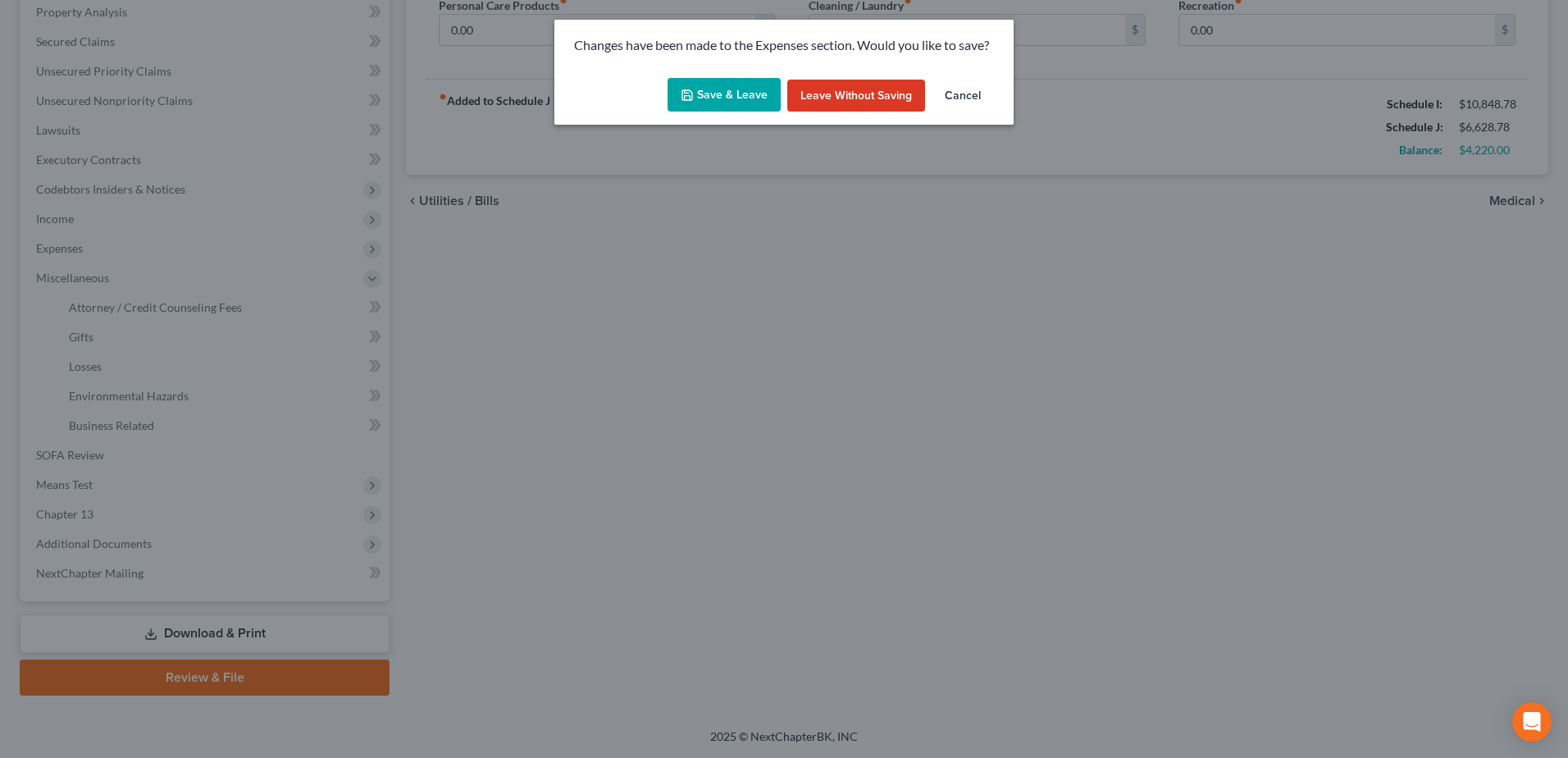
click at [747, 92] on button "Save & Leave" at bounding box center [724, 95] width 113 height 34
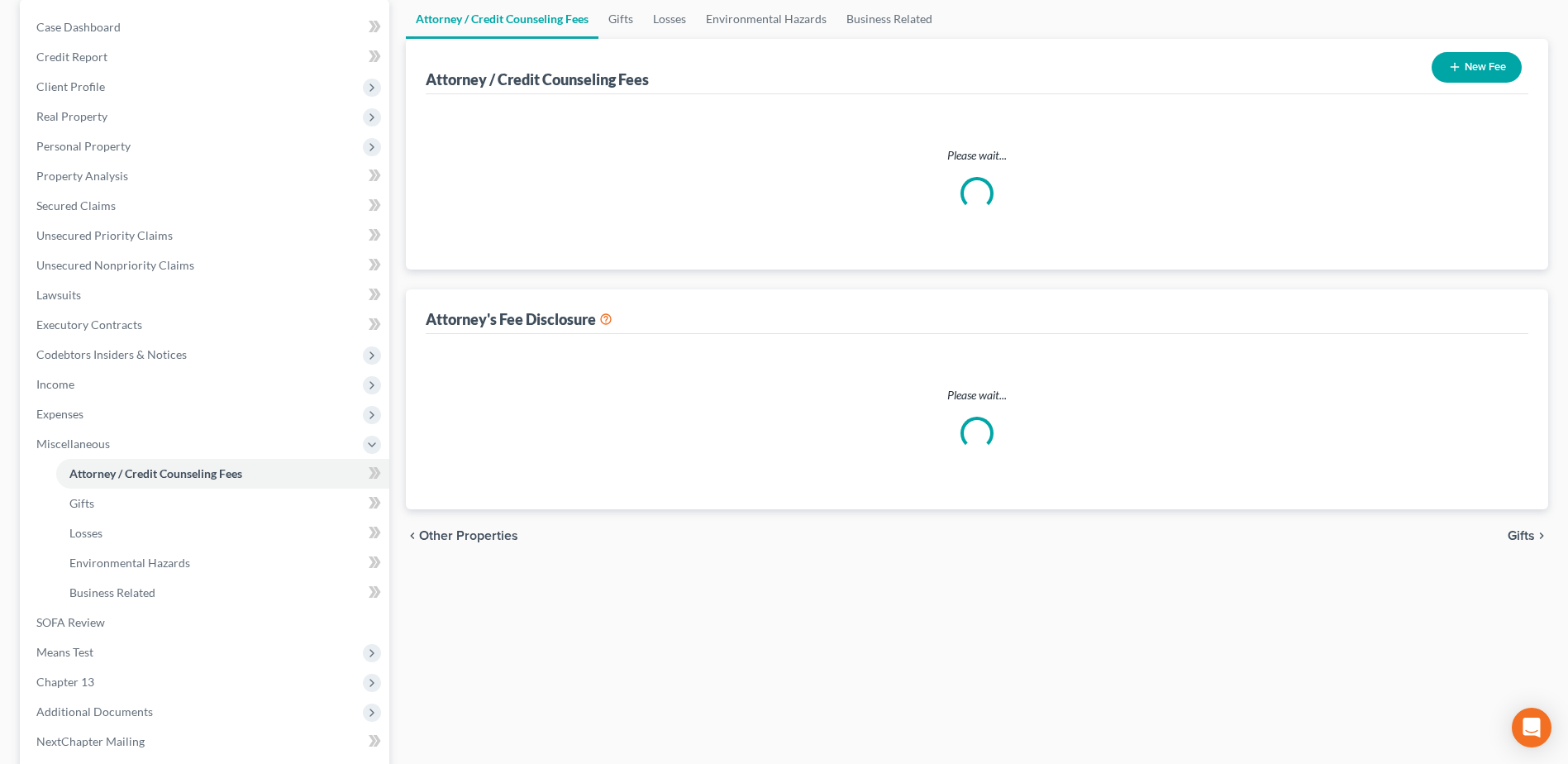
select select "7"
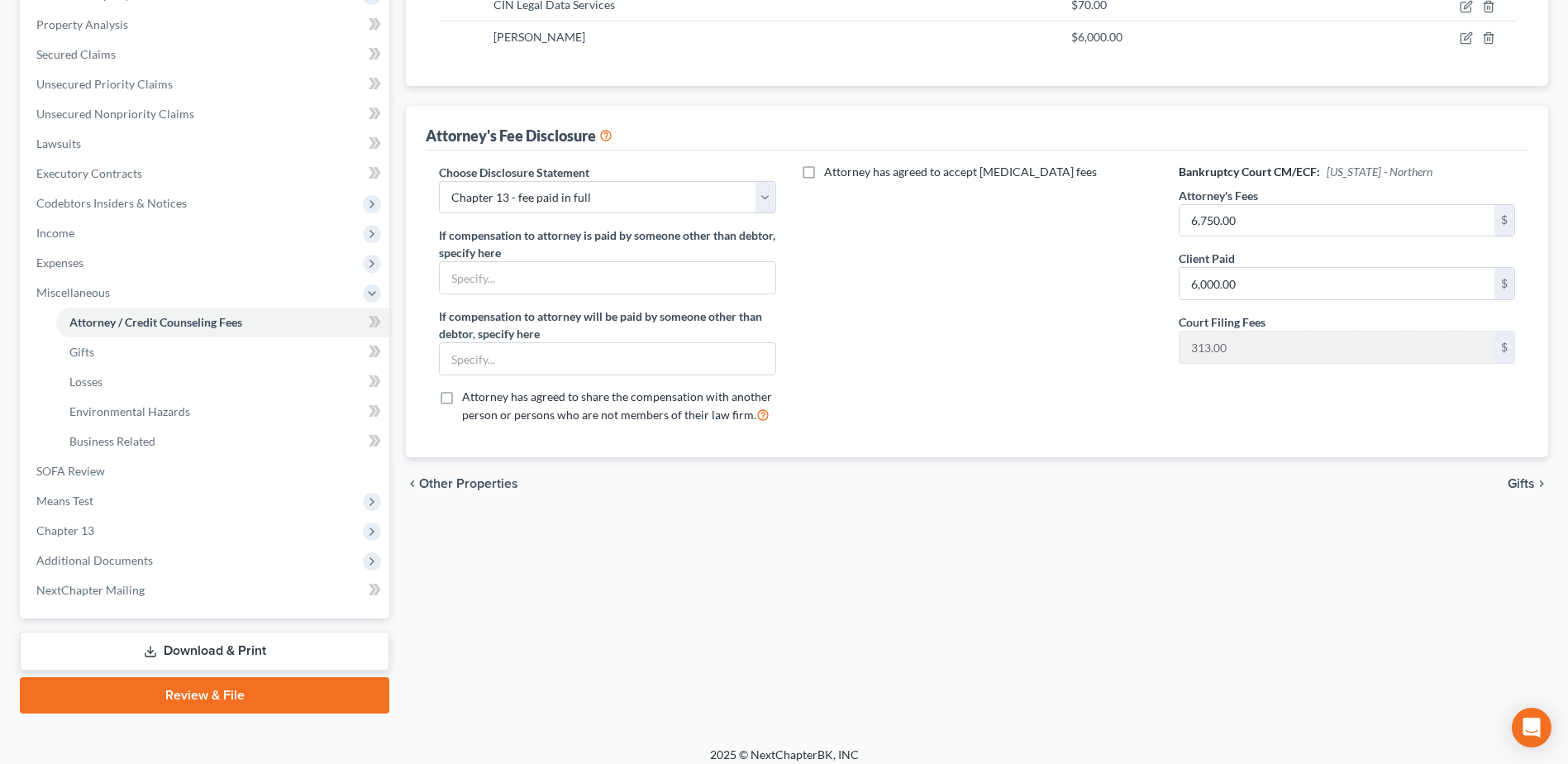
scroll to position [323, 0]
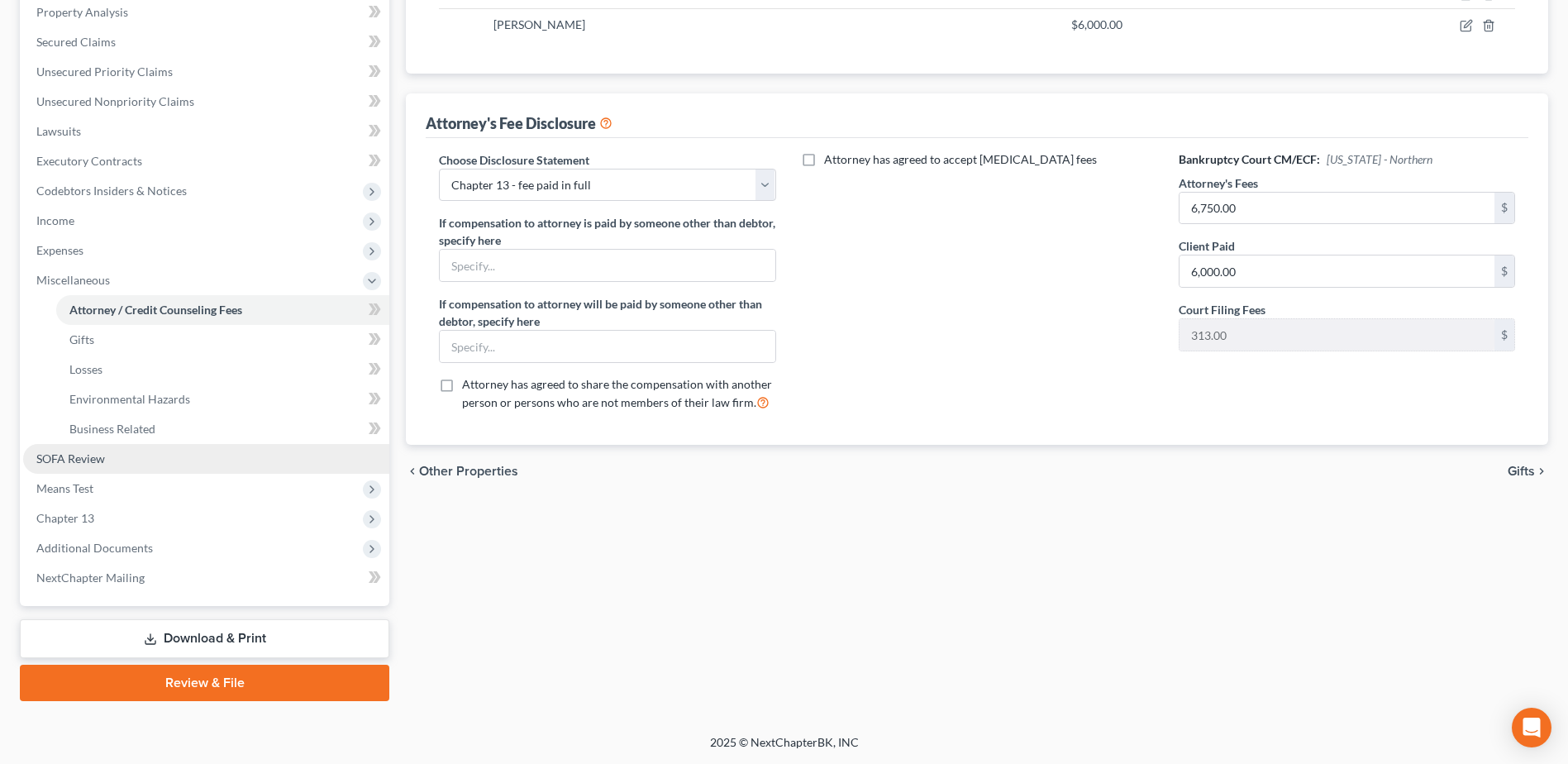
click at [76, 465] on span "SOFA Review" at bounding box center [70, 458] width 69 height 14
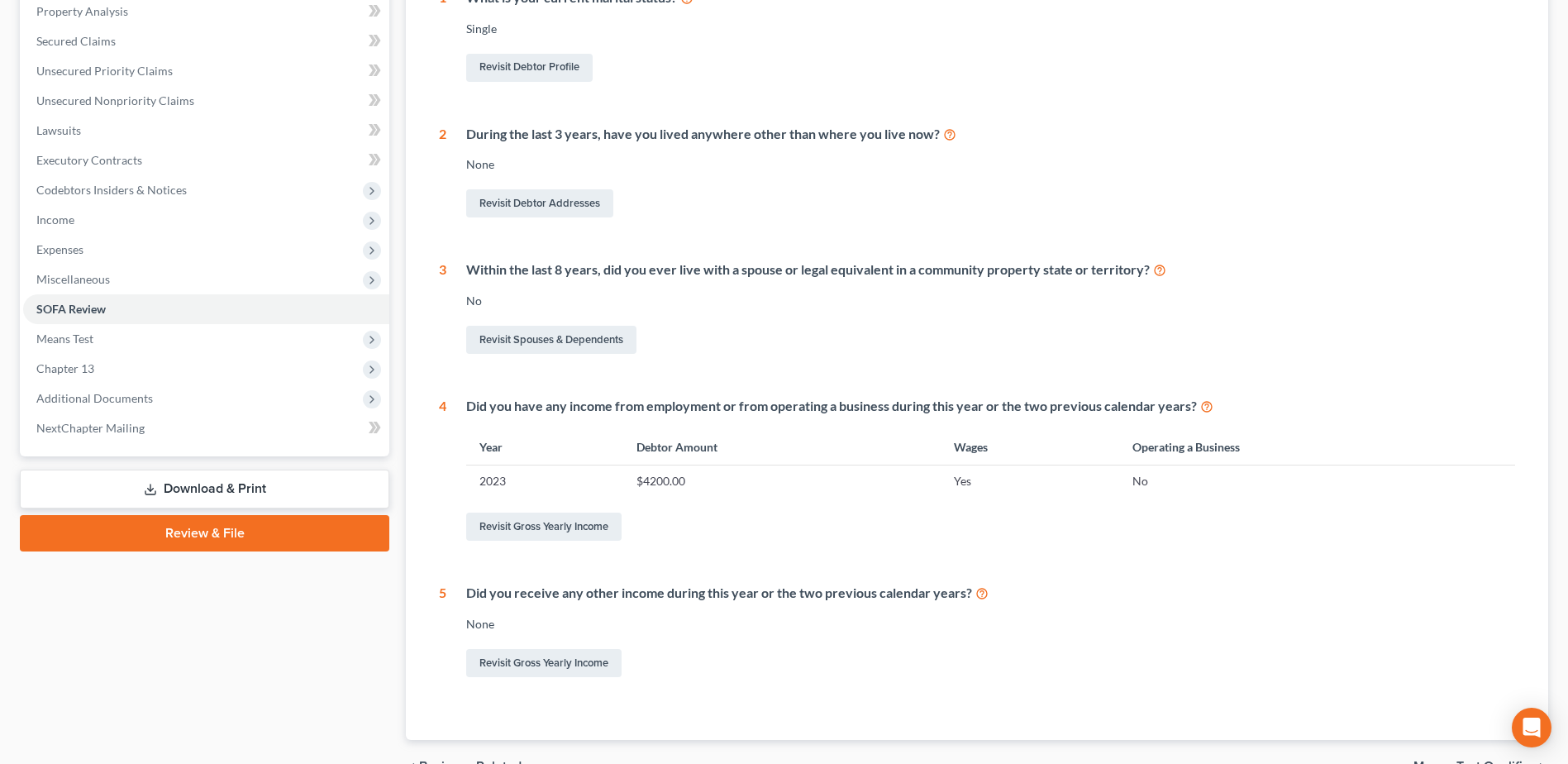
scroll to position [331, 0]
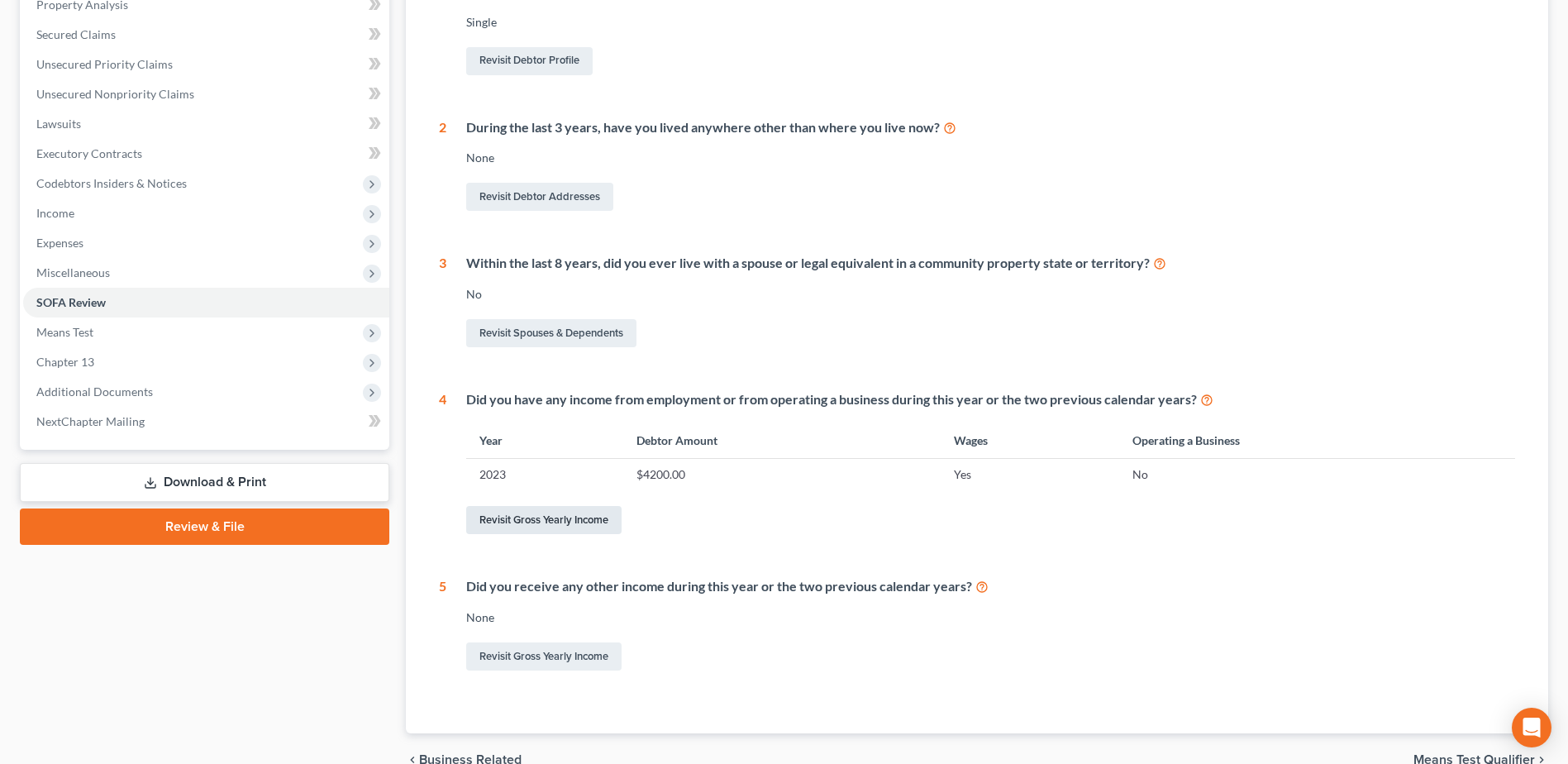
click at [525, 513] on link "Revisit Gross Yearly Income" at bounding box center [543, 520] width 155 height 28
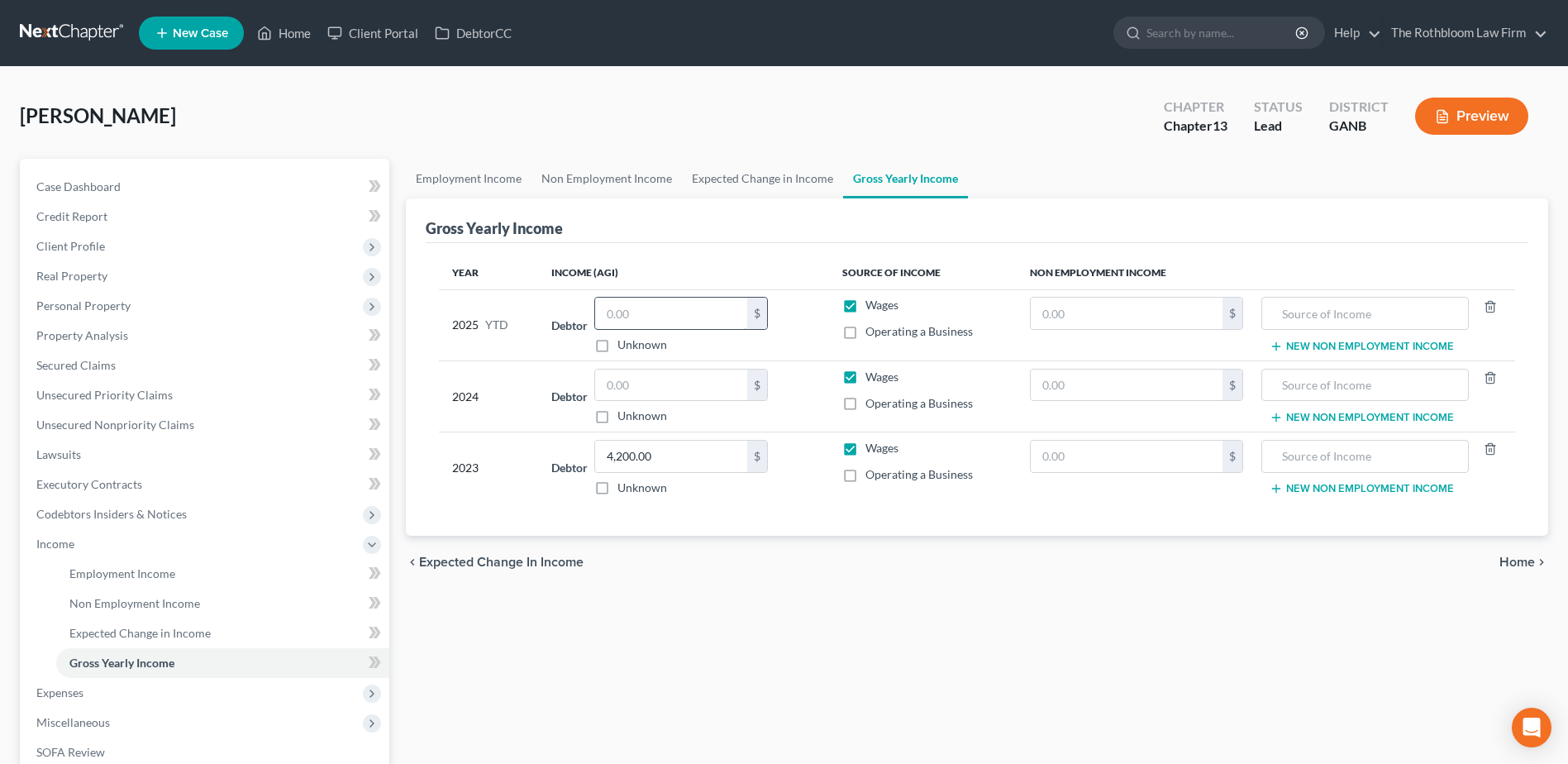
click at [622, 317] on input "text" at bounding box center [671, 312] width 152 height 31
type input "95,989.01"
click at [631, 390] on input "text" at bounding box center [671, 385] width 152 height 31
type input "104,000"
click at [96, 311] on span "Personal Property" at bounding box center [83, 305] width 94 height 14
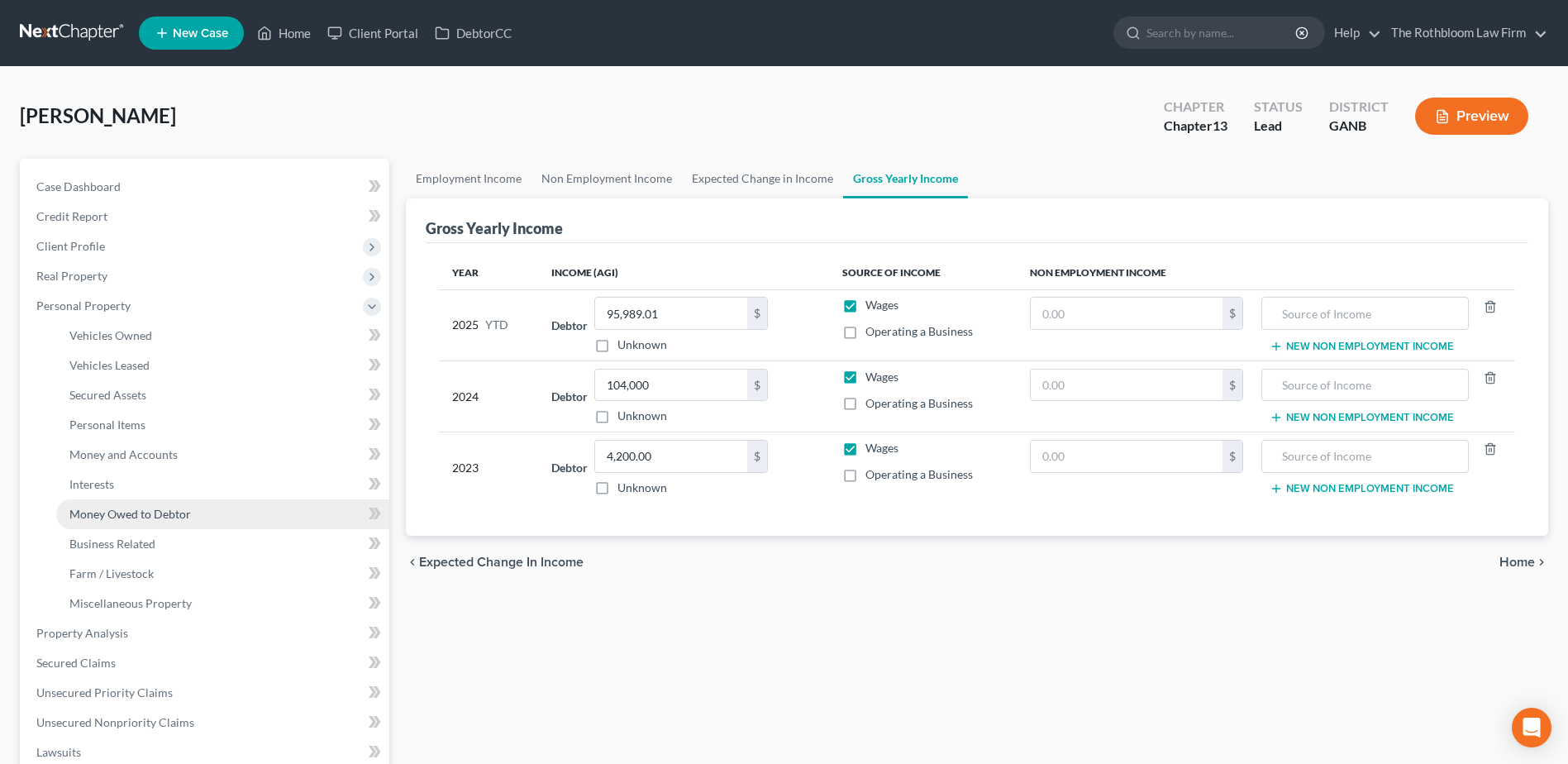
click at [91, 510] on span "Money Owed to Debtor" at bounding box center [130, 514] width 121 height 14
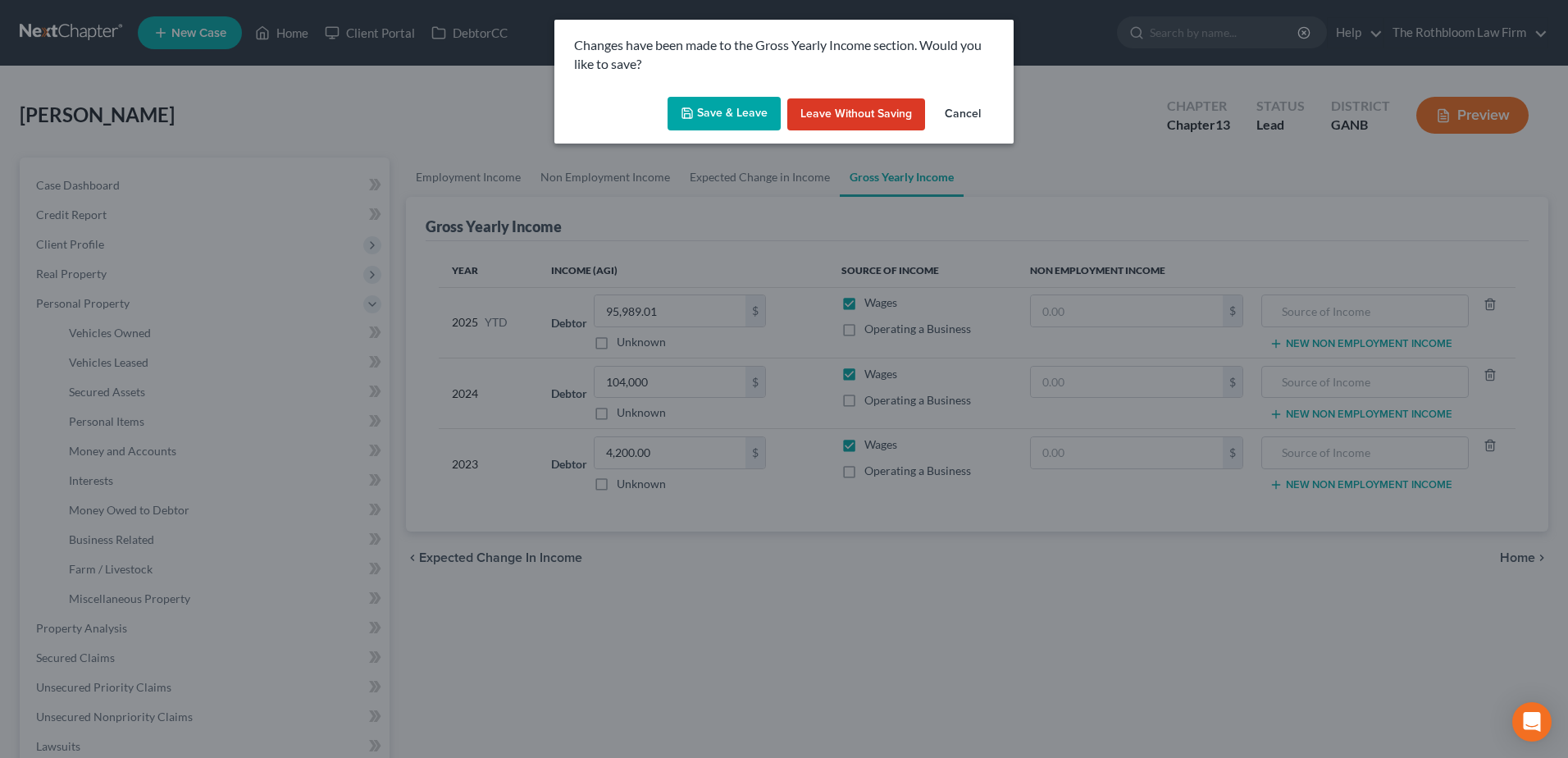
click at [735, 118] on button "Save & Leave" at bounding box center [724, 113] width 113 height 34
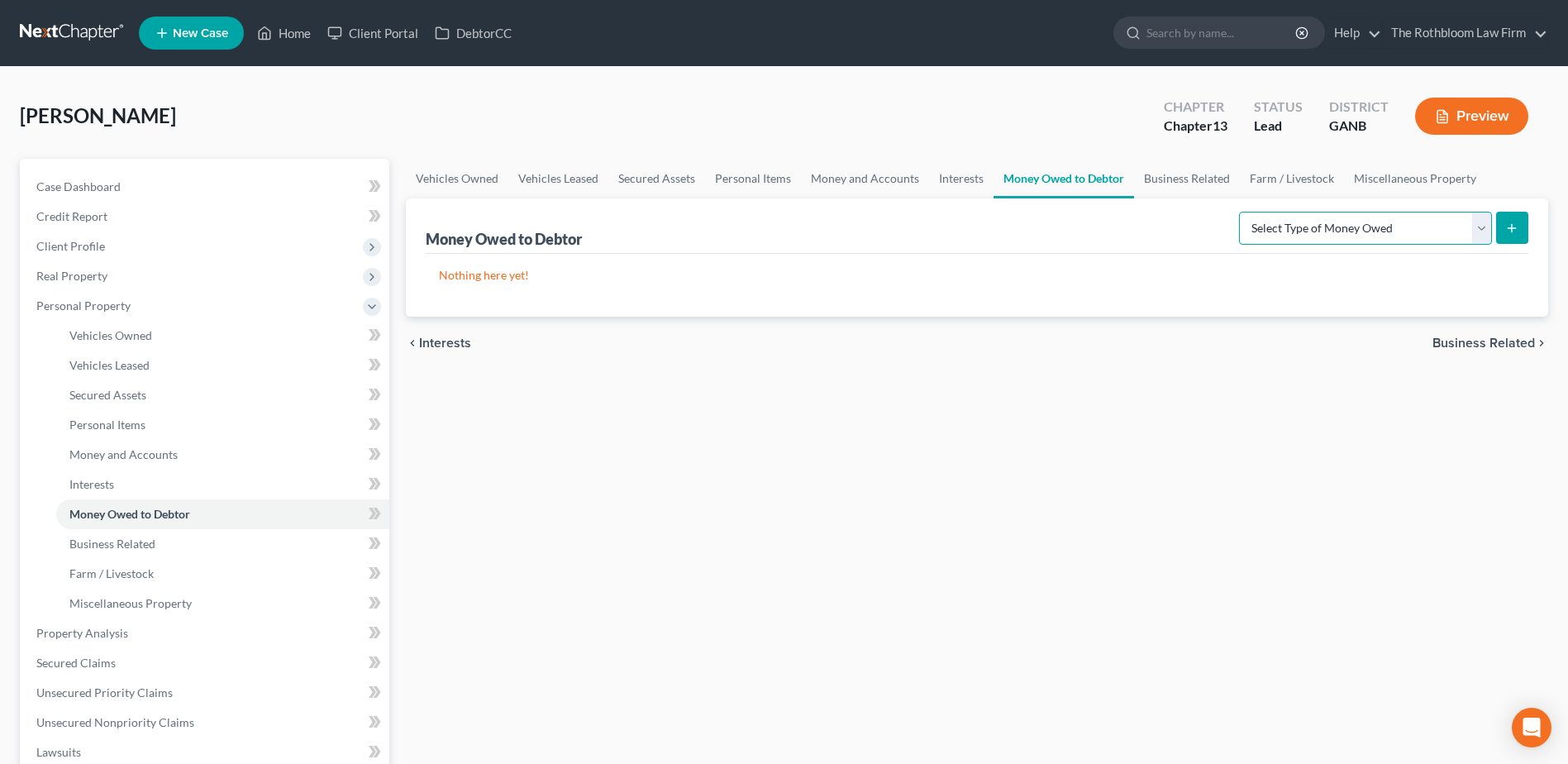
click at [1483, 224] on select "Select Type of Money Owed Accounts Receivable Alimony Child Support Claims Agai…" at bounding box center [1365, 228] width 253 height 33
select select "expected_tax_refund"
click at [1241, 212] on select "Select Type of Money Owed Accounts Receivable Alimony Child Support Claims Agai…" at bounding box center [1365, 228] width 253 height 33
click at [1514, 225] on icon "submit" at bounding box center [1512, 228] width 13 height 13
select select "0"
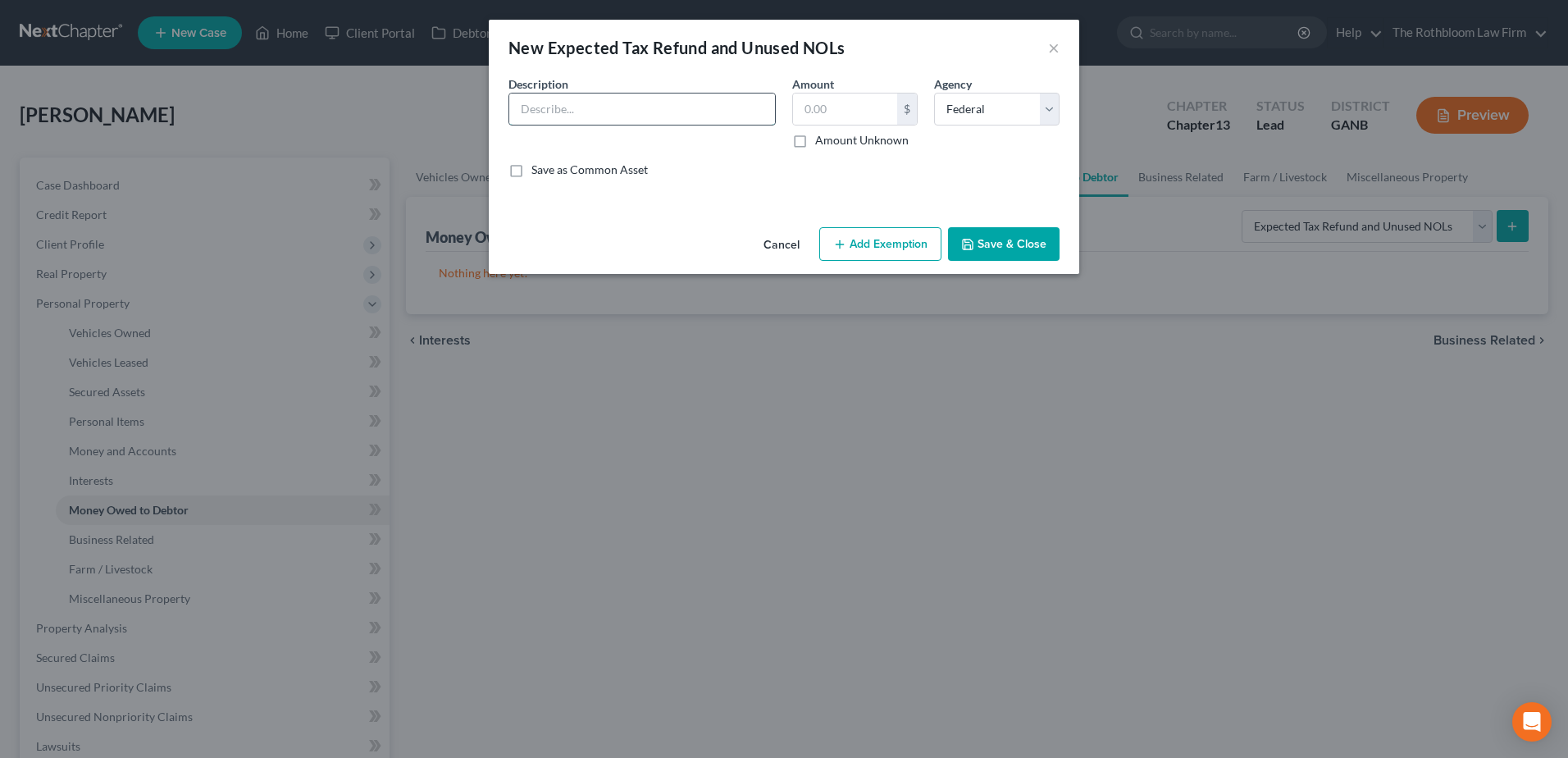
click at [571, 112] on input "text" at bounding box center [642, 108] width 266 height 31
type input "2024 Tax Refund"
type input "419.32"
click at [853, 239] on button "Add Exemption" at bounding box center [880, 244] width 122 height 34
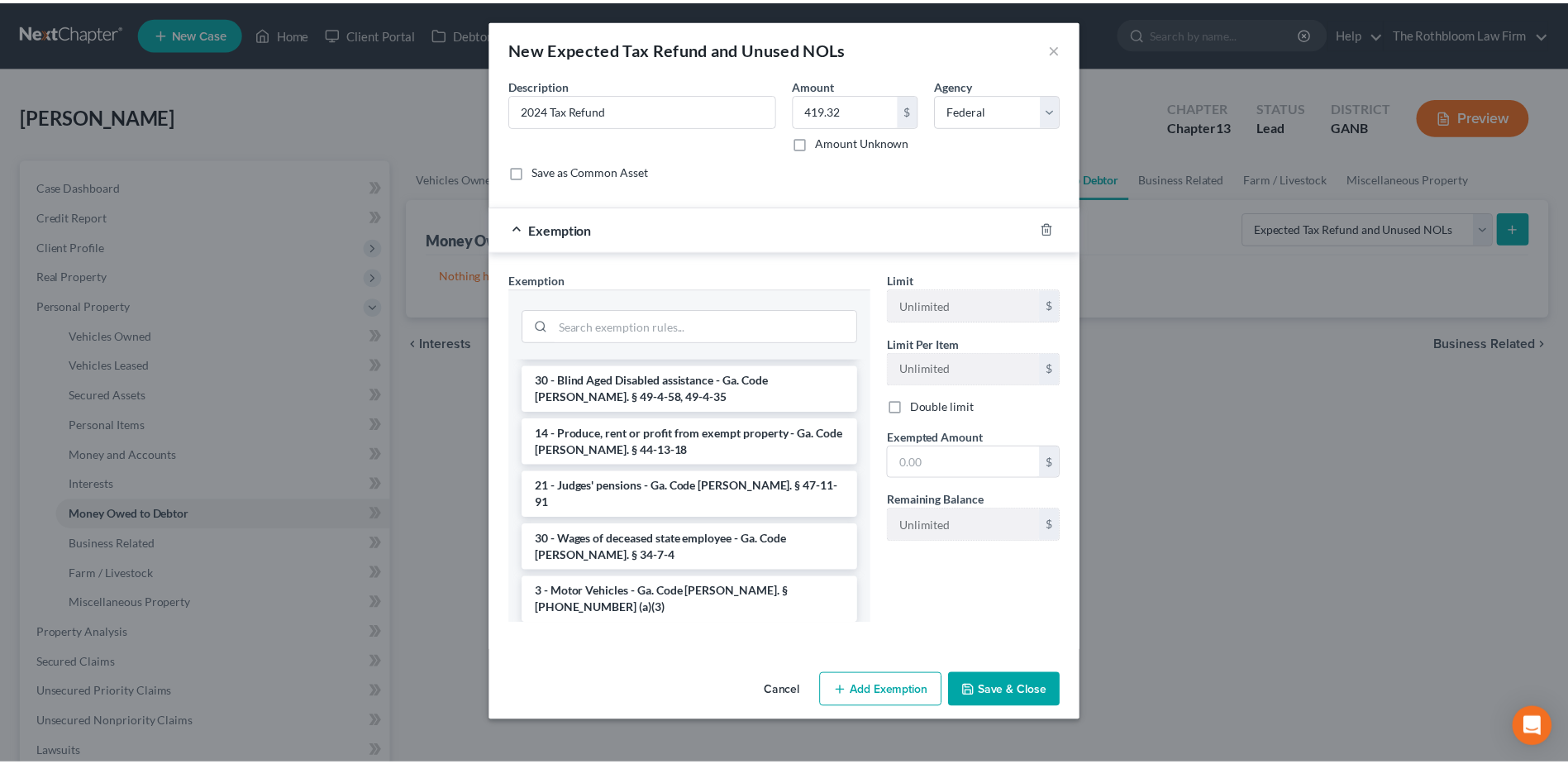
scroll to position [661, 0]
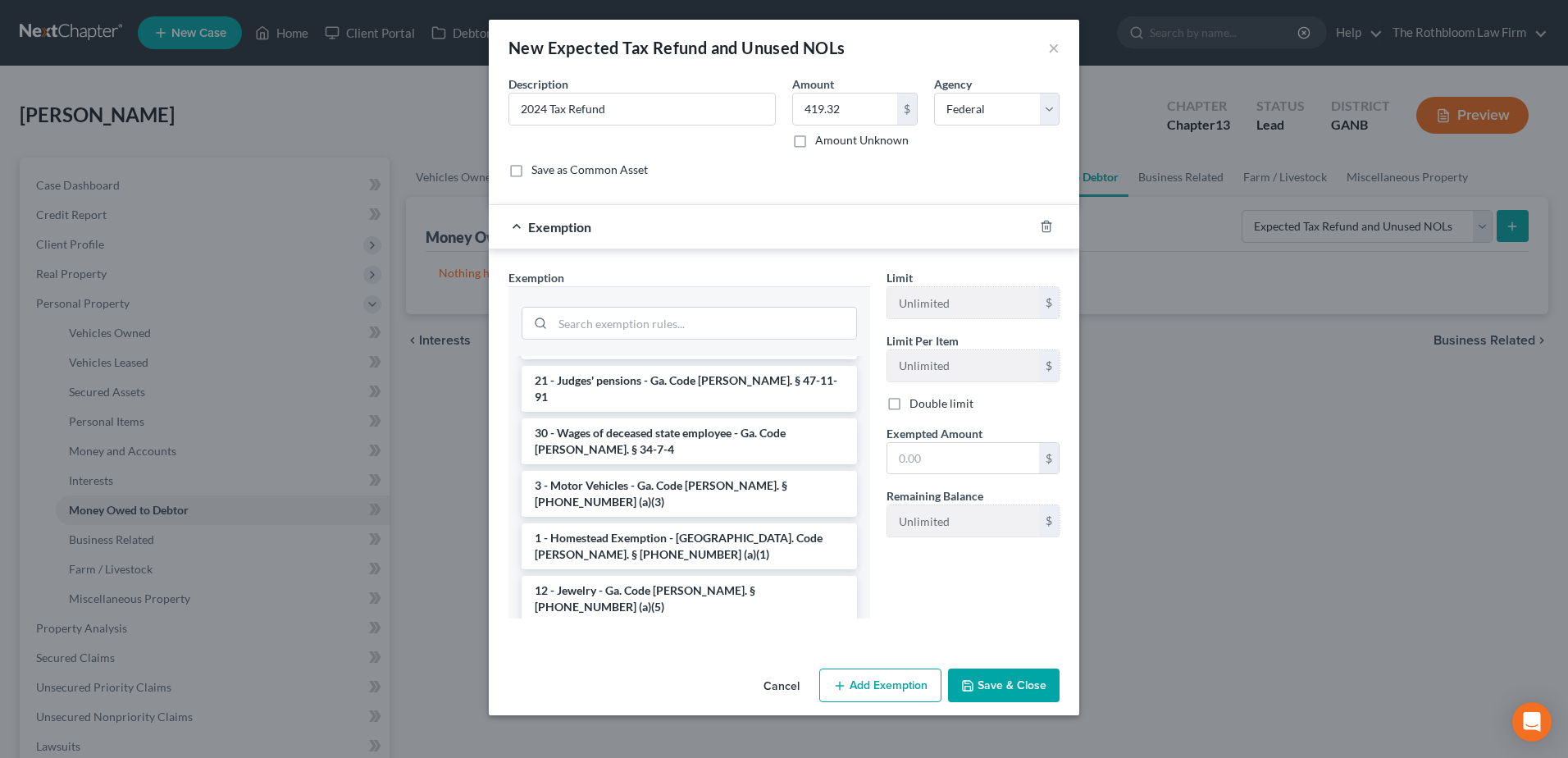
click at [641, 628] on li "14 - Wildcard - $1200 of any property plus unused homestead to $10000 - Ga. Cod…" at bounding box center [690, 659] width 336 height 62
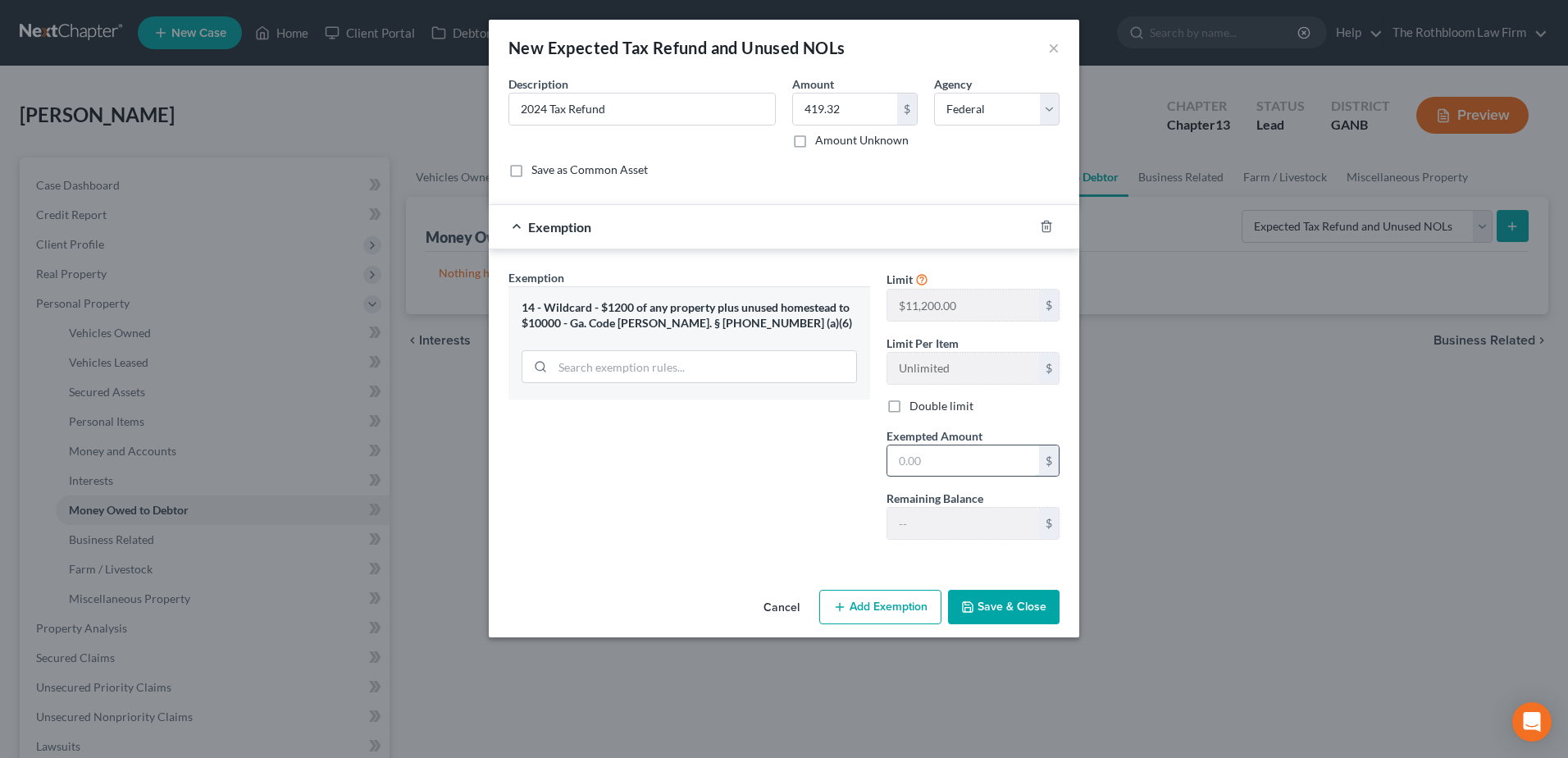
click at [945, 470] on input "text" at bounding box center [963, 460] width 152 height 31
type input "419.32"
click at [1028, 601] on button "Save & Close" at bounding box center [1004, 606] width 111 height 34
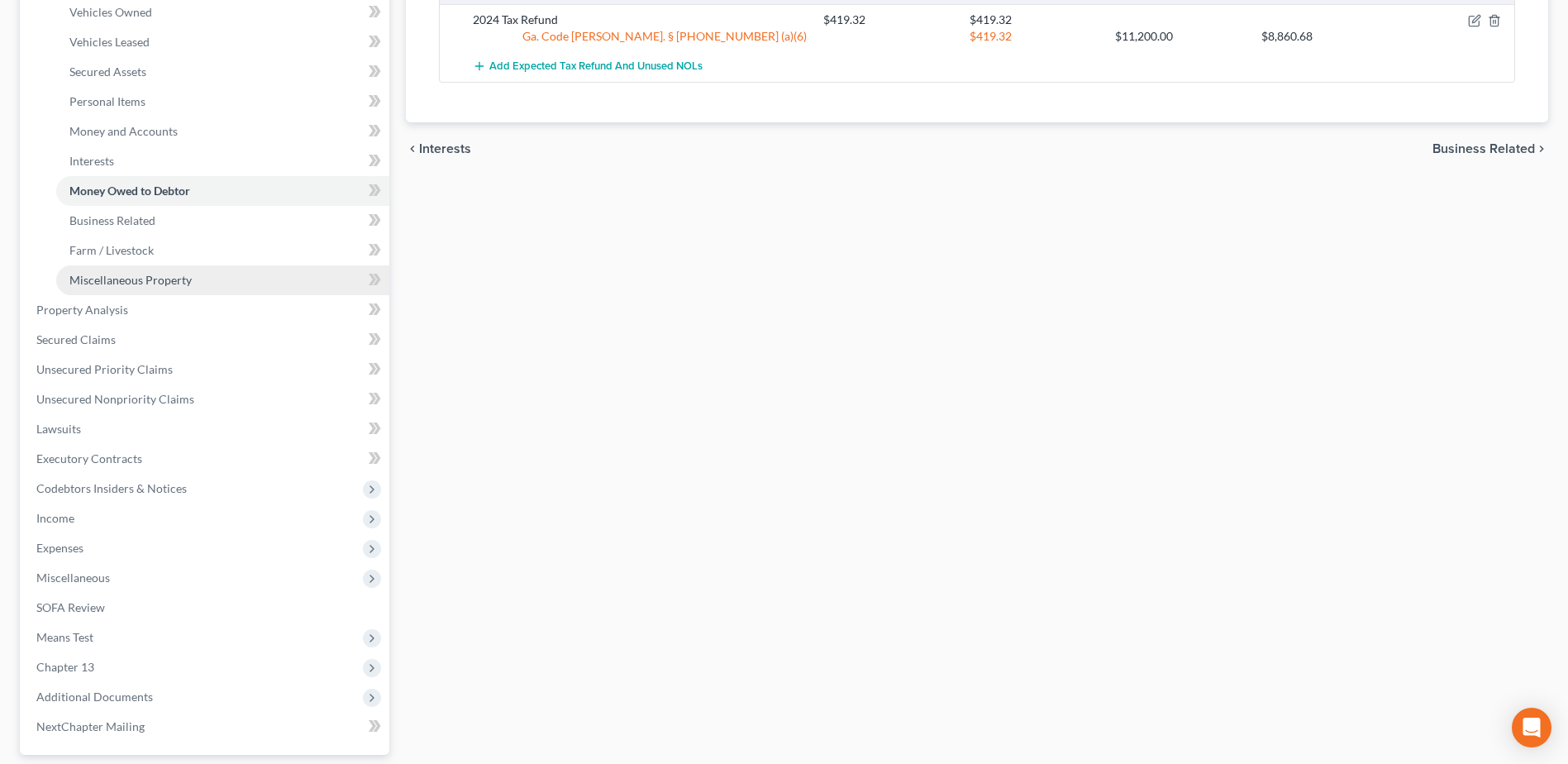
scroll to position [331, 0]
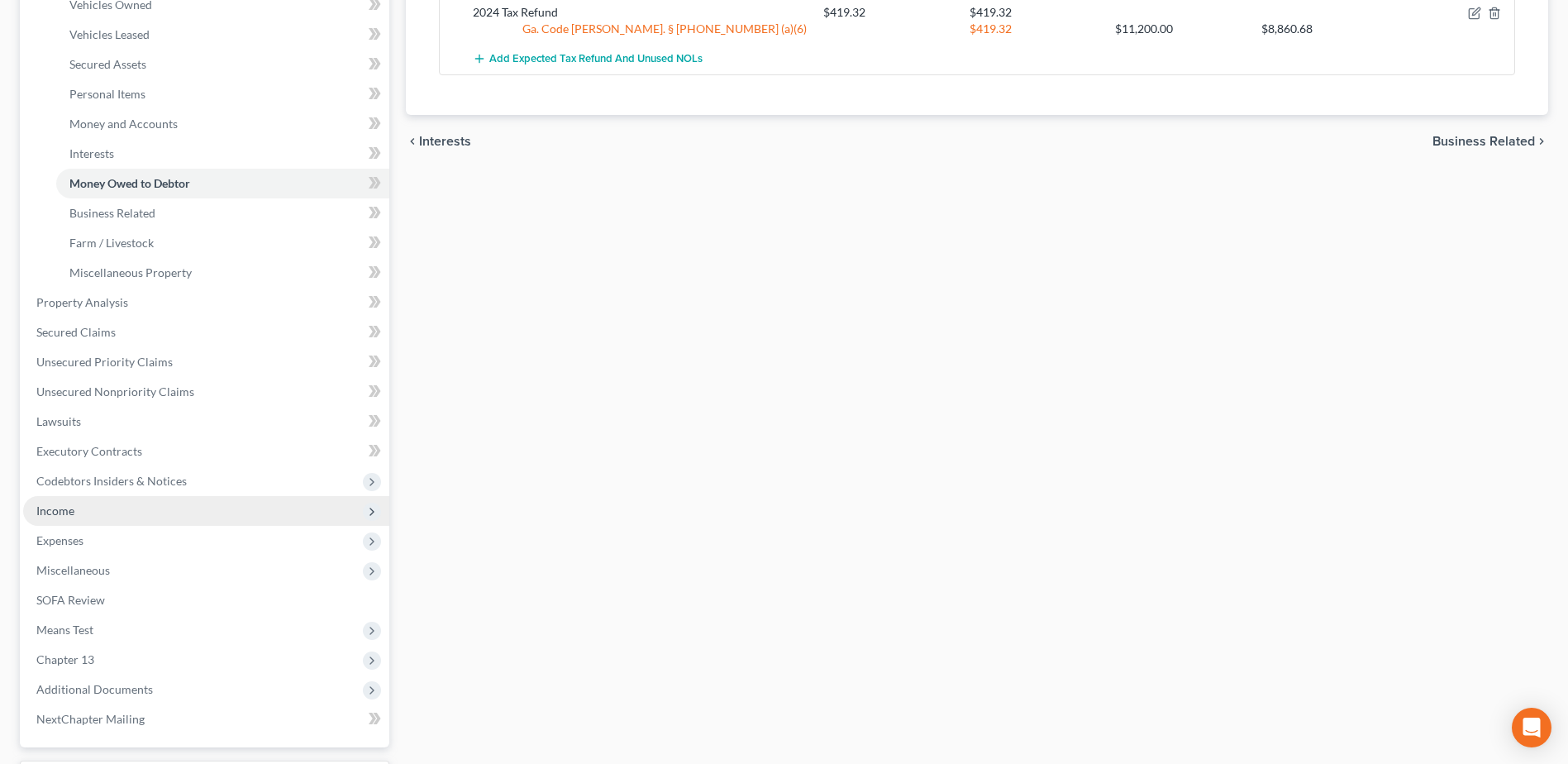
click at [77, 511] on span "Income" at bounding box center [206, 511] width 366 height 30
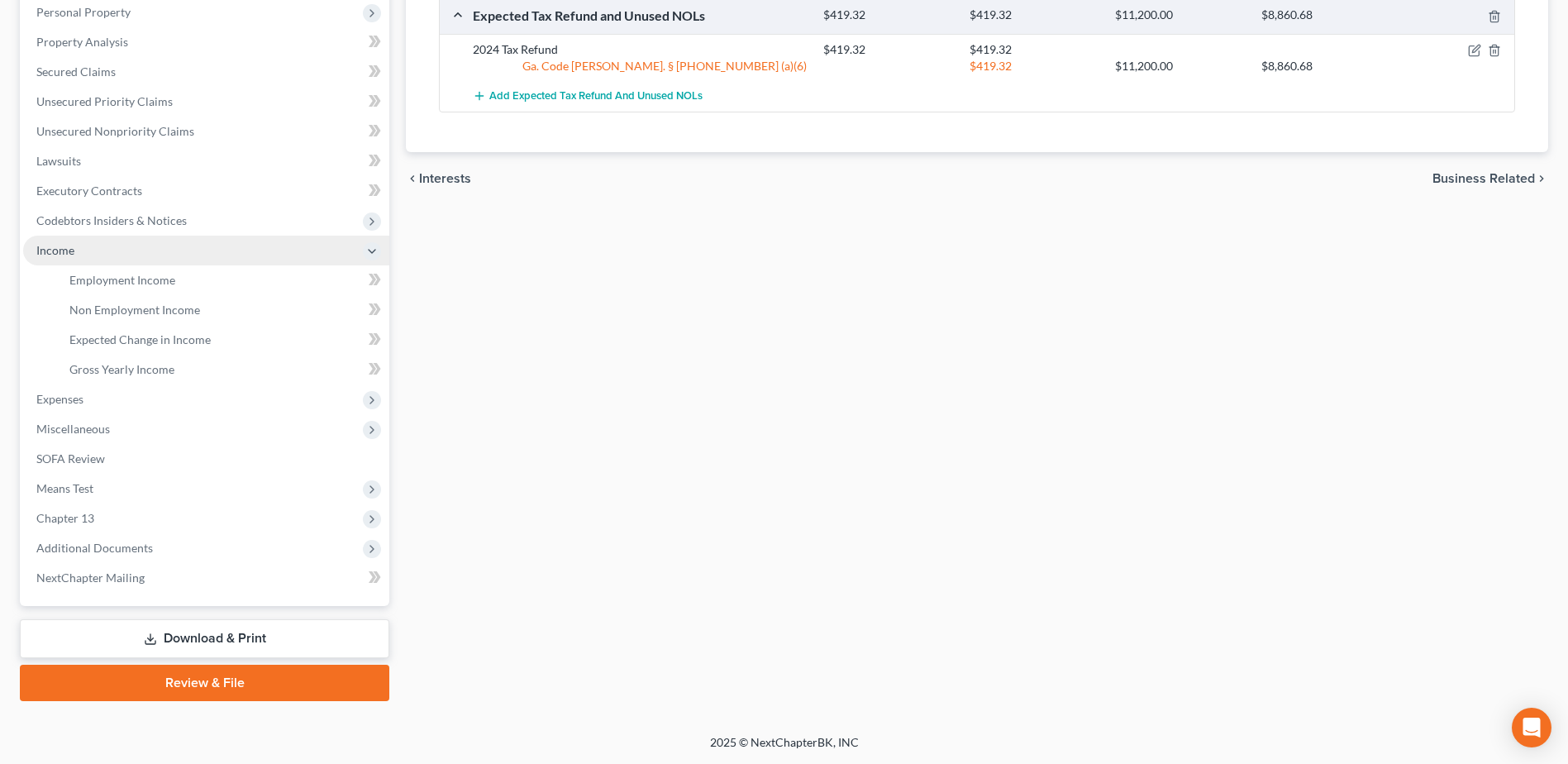
scroll to position [293, 0]
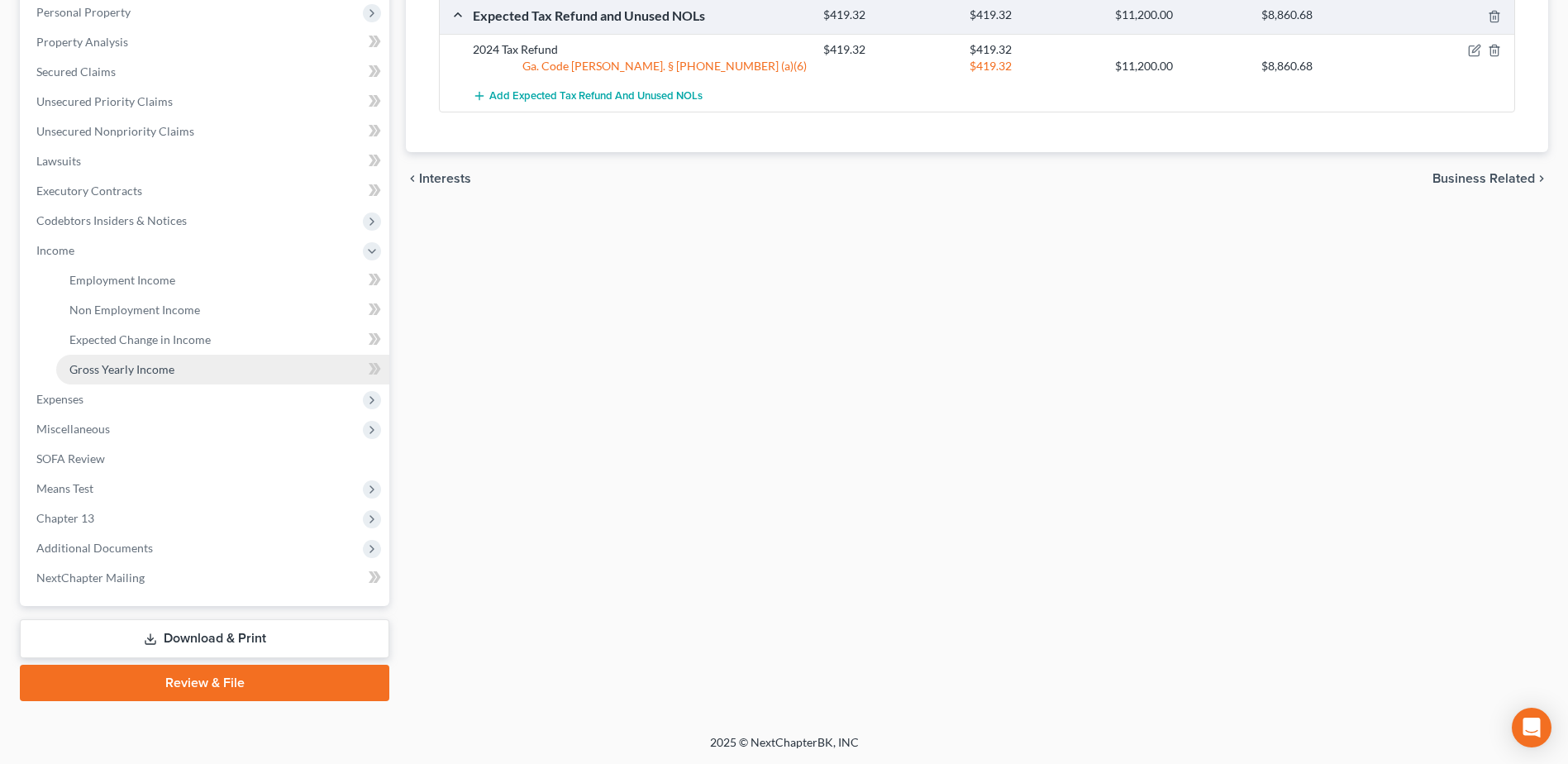
click at [125, 365] on span "Gross Yearly Income" at bounding box center [121, 369] width 105 height 14
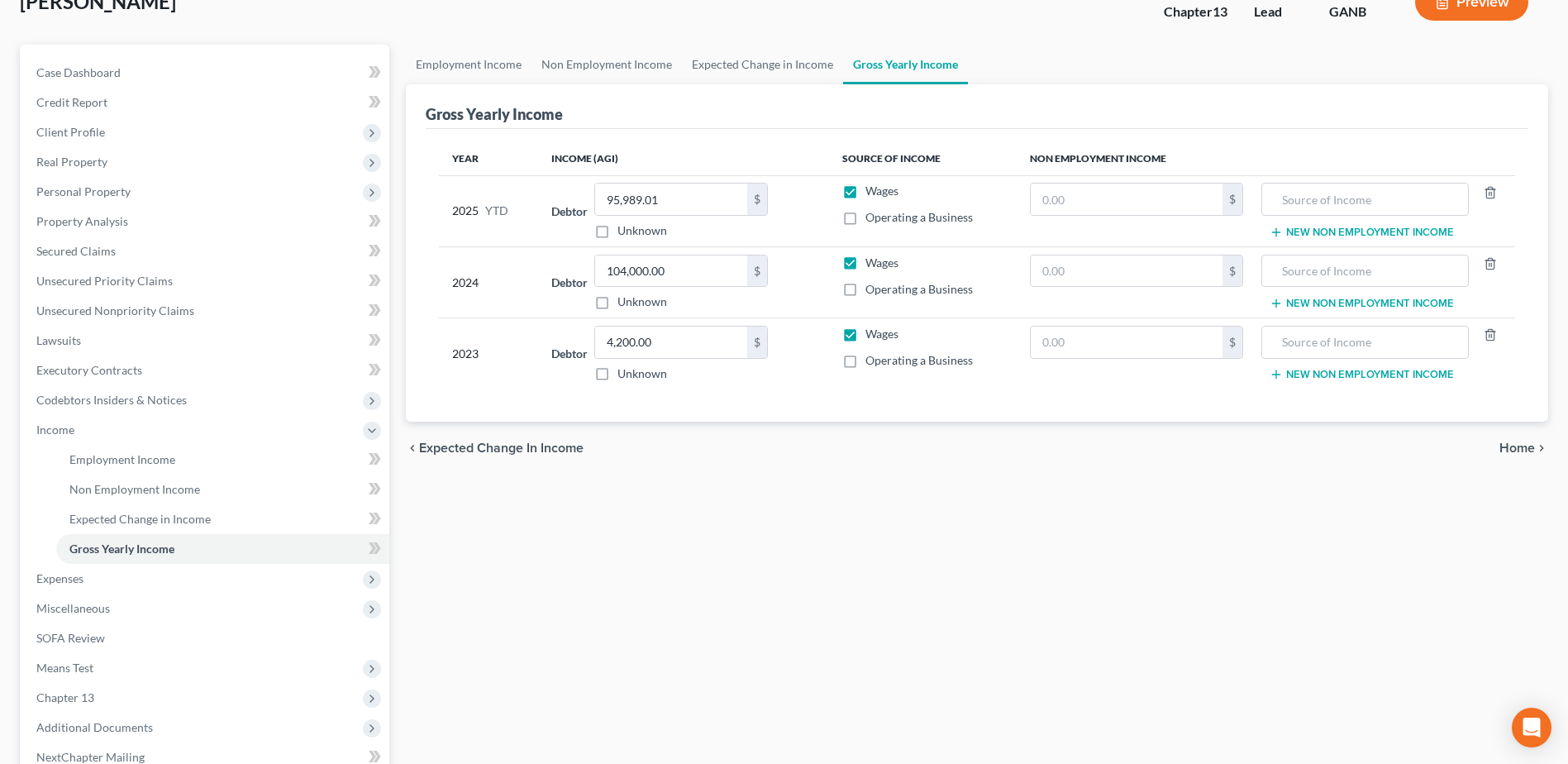
scroll to position [293, 0]
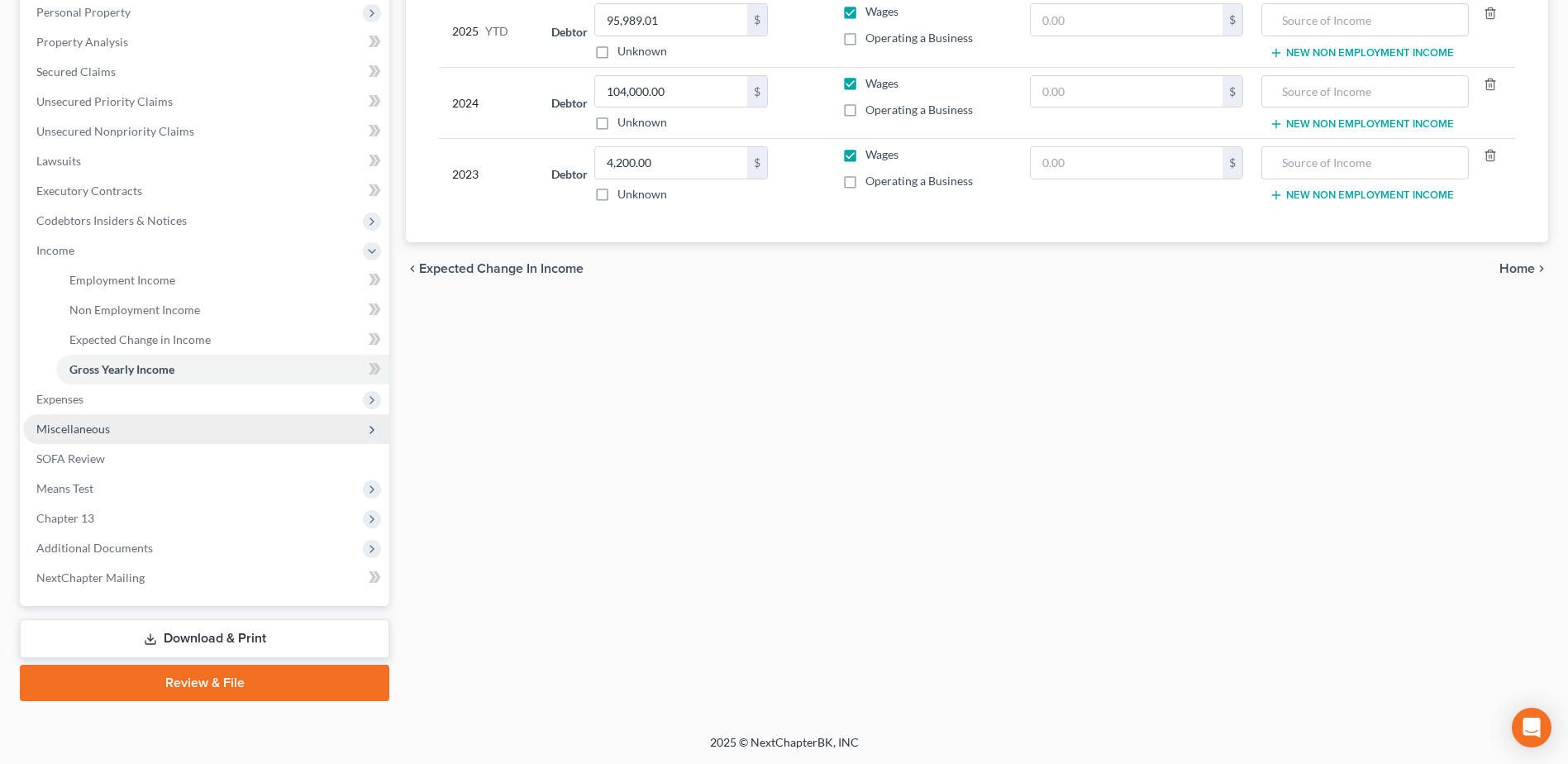
click at [78, 423] on span "Miscellaneous" at bounding box center [73, 428] width 74 height 14
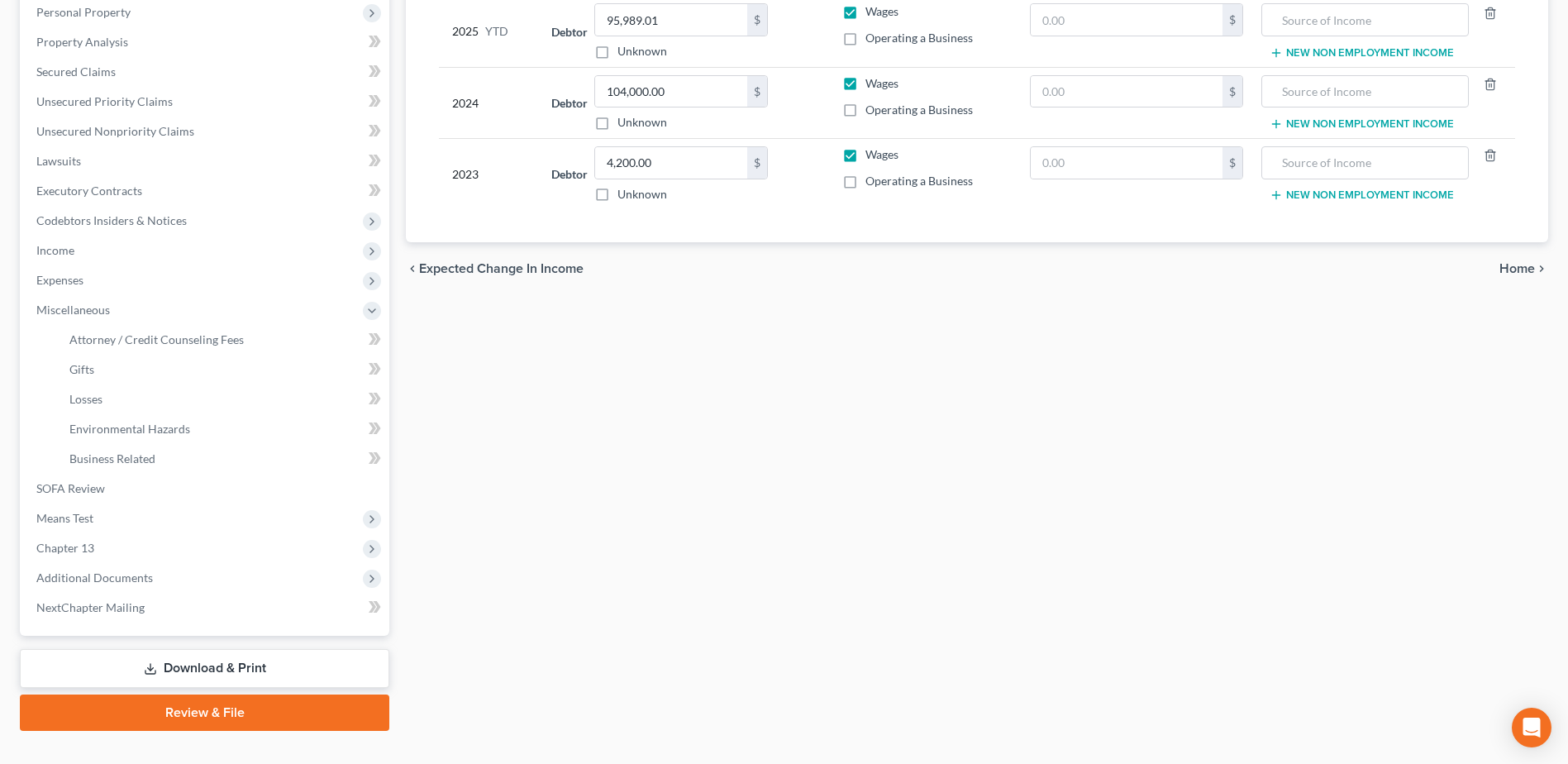
click at [169, 666] on link "Download & Print" at bounding box center [204, 668] width 369 height 39
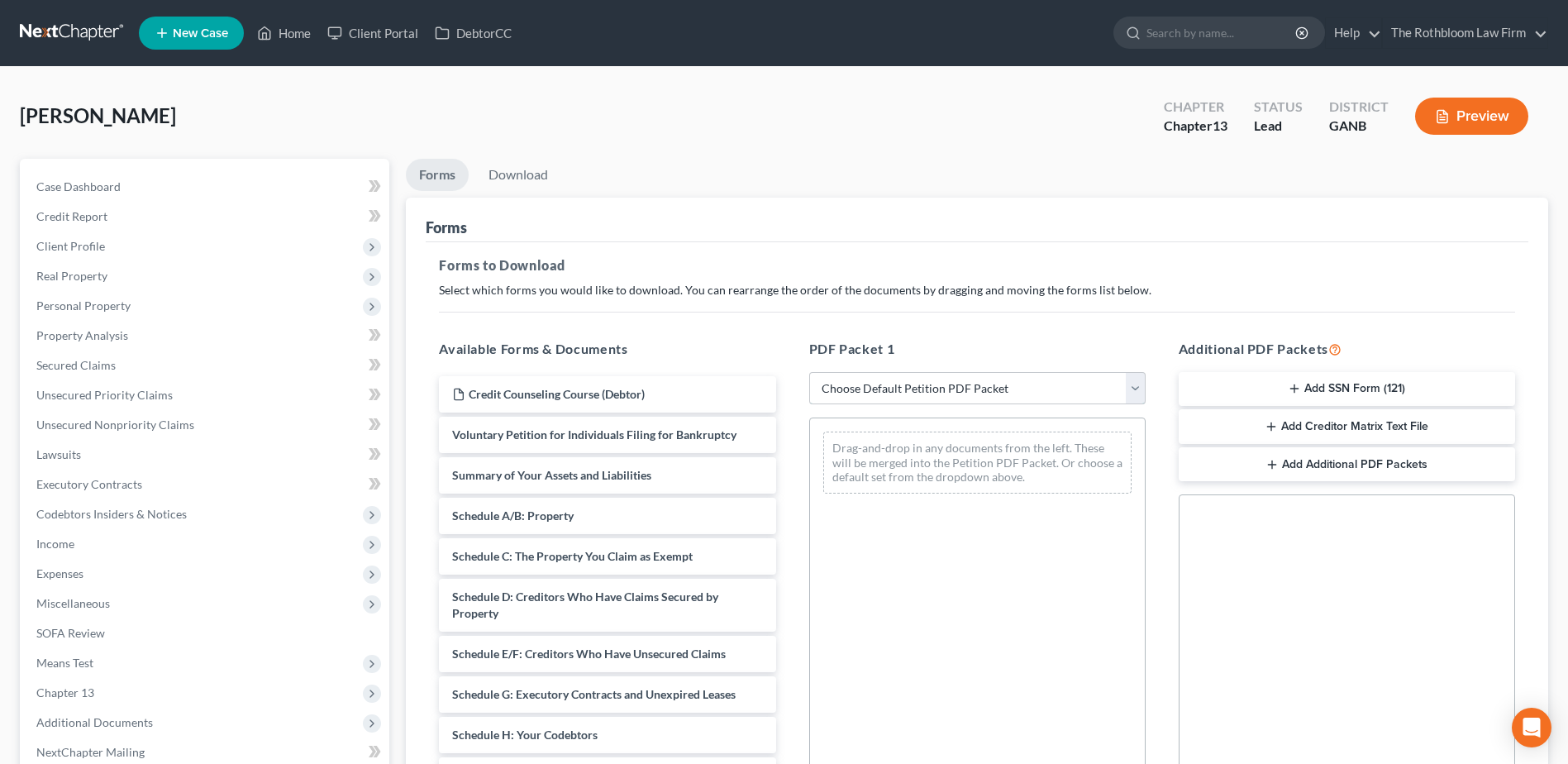
click at [900, 402] on select "Choose Default Petition PDF Packet Complete Bankruptcy Petition (all forms and …" at bounding box center [977, 388] width 337 height 33
click at [901, 393] on select "Choose Default Petition PDF Packet Complete Bankruptcy Petition (all forms and …" at bounding box center [977, 388] width 337 height 33
select select "7"
click at [809, 372] on select "Choose Default Petition PDF Packet Complete Bankruptcy Petition (all forms and …" at bounding box center [977, 388] width 337 height 33
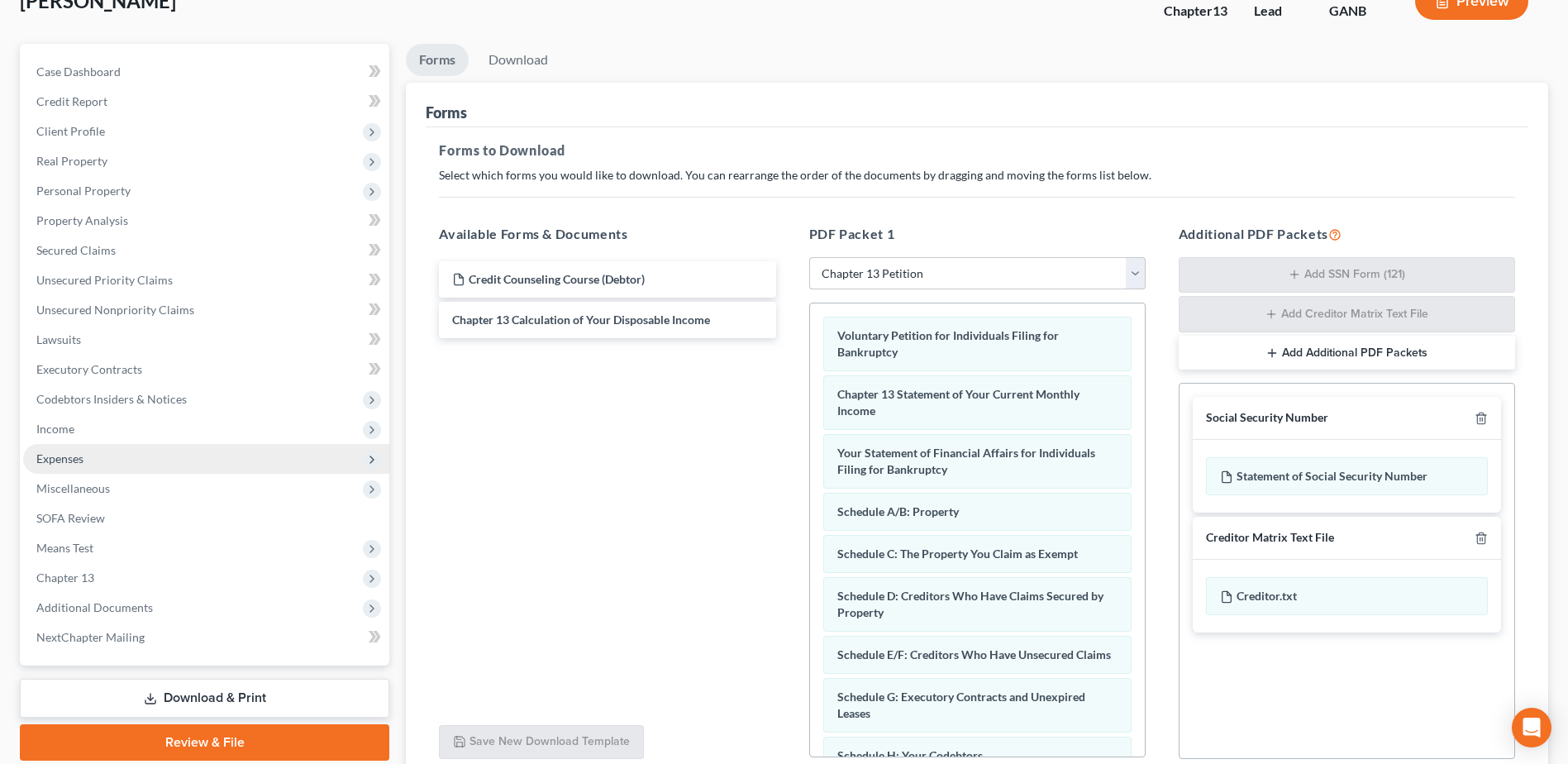
scroll to position [259, 0]
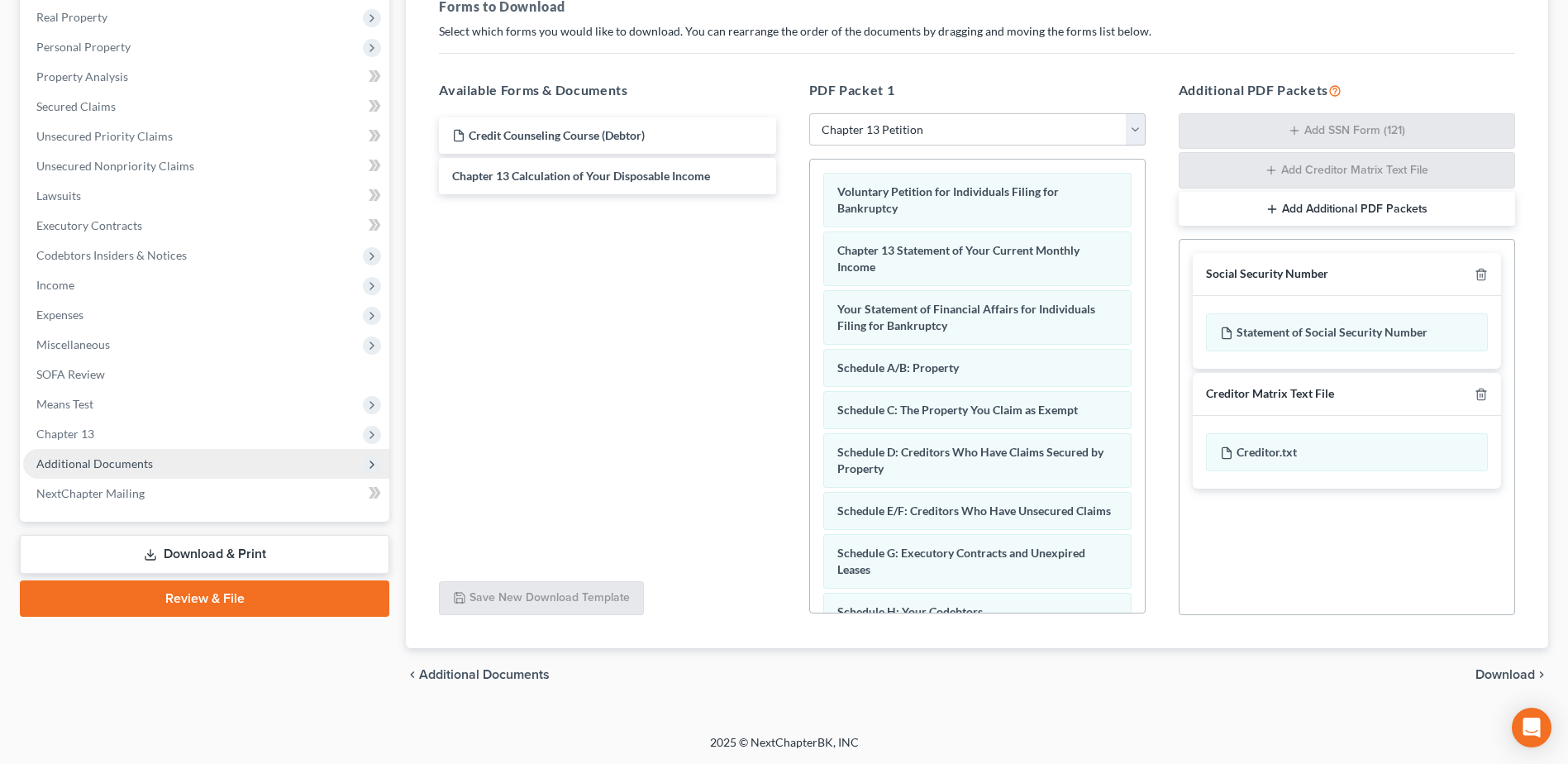
click at [119, 470] on span "Additional Documents" at bounding box center [206, 464] width 366 height 30
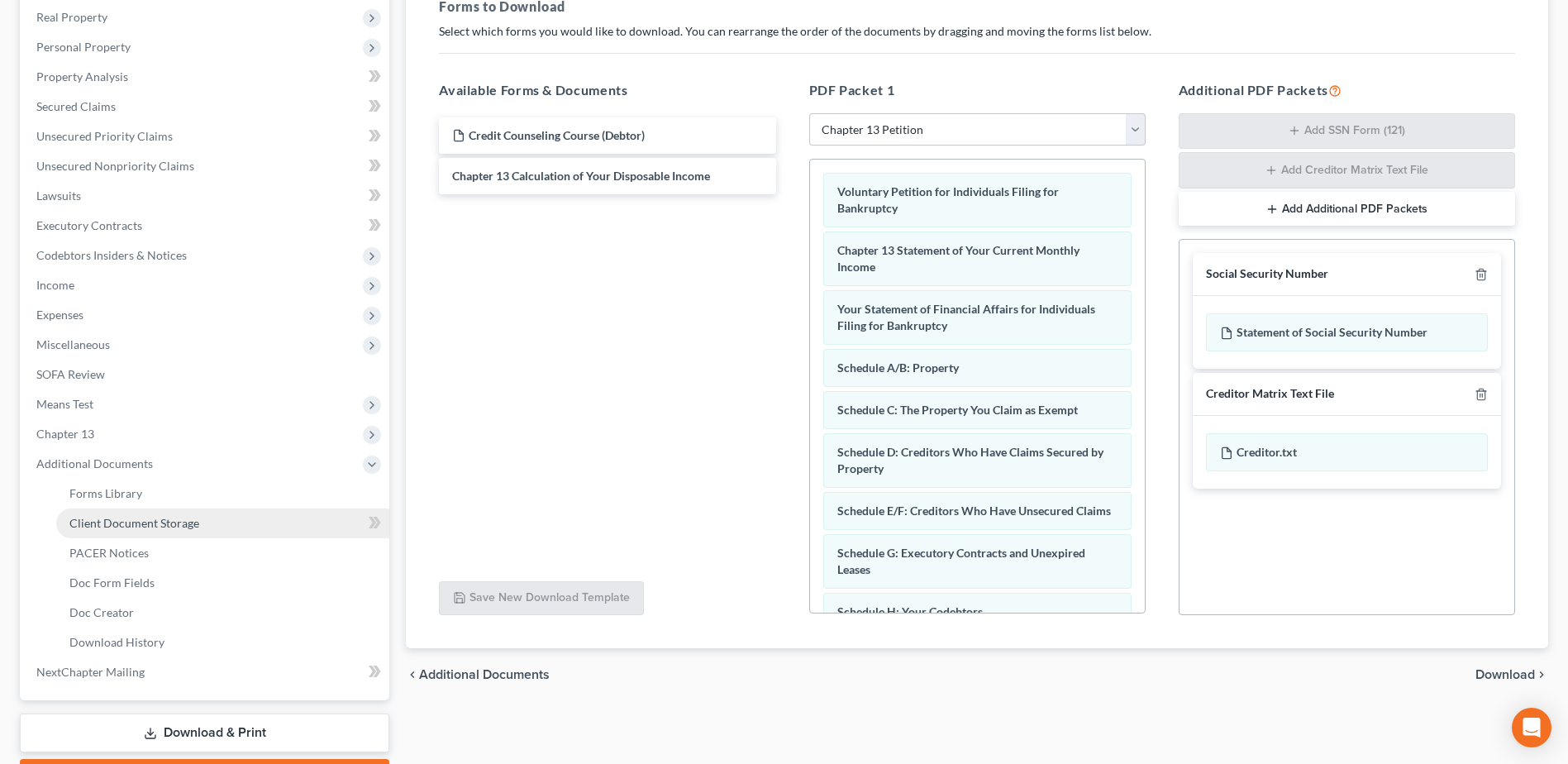
click at [103, 526] on span "Client Document Storage" at bounding box center [134, 523] width 130 height 14
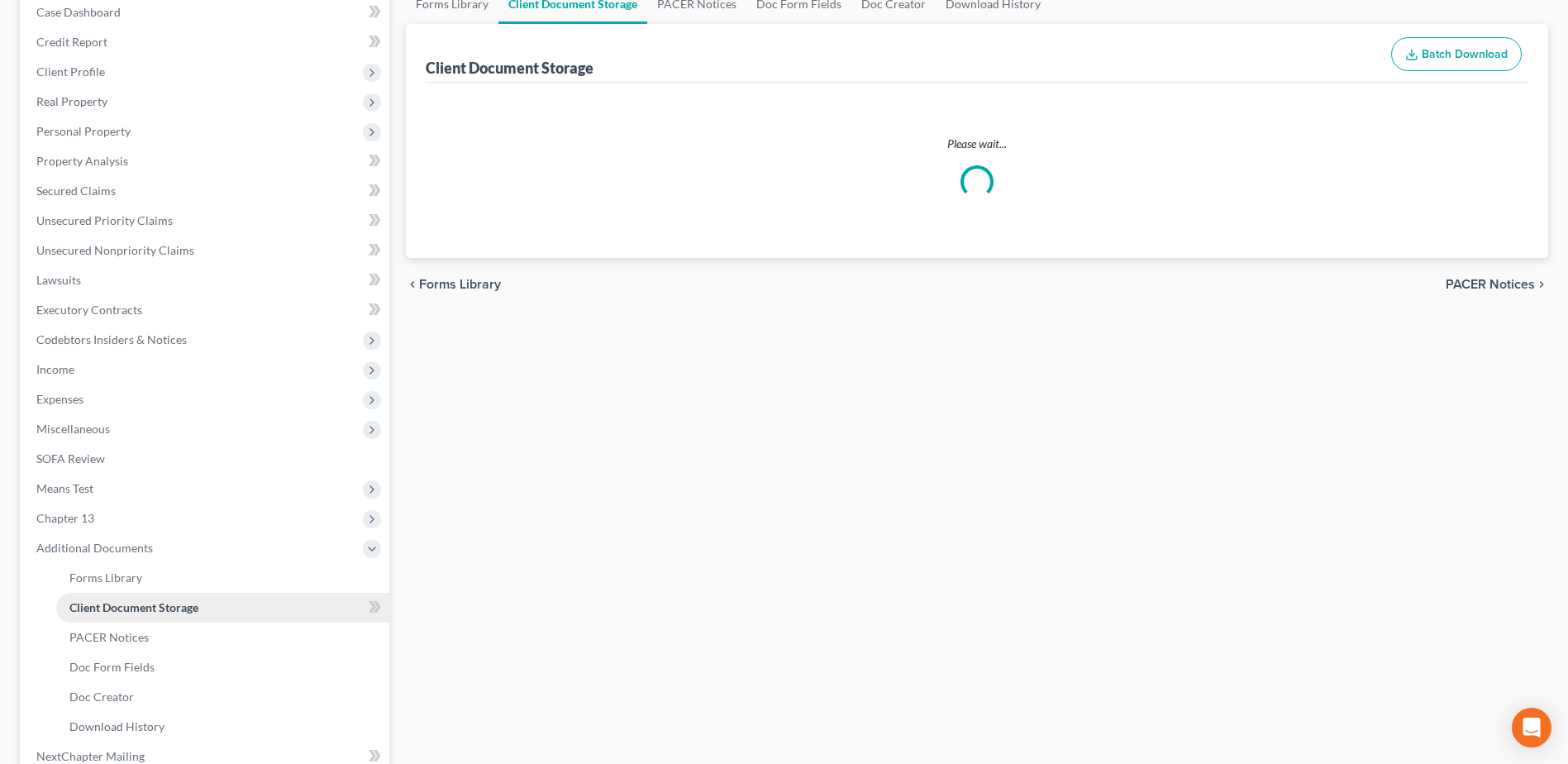
select select "5"
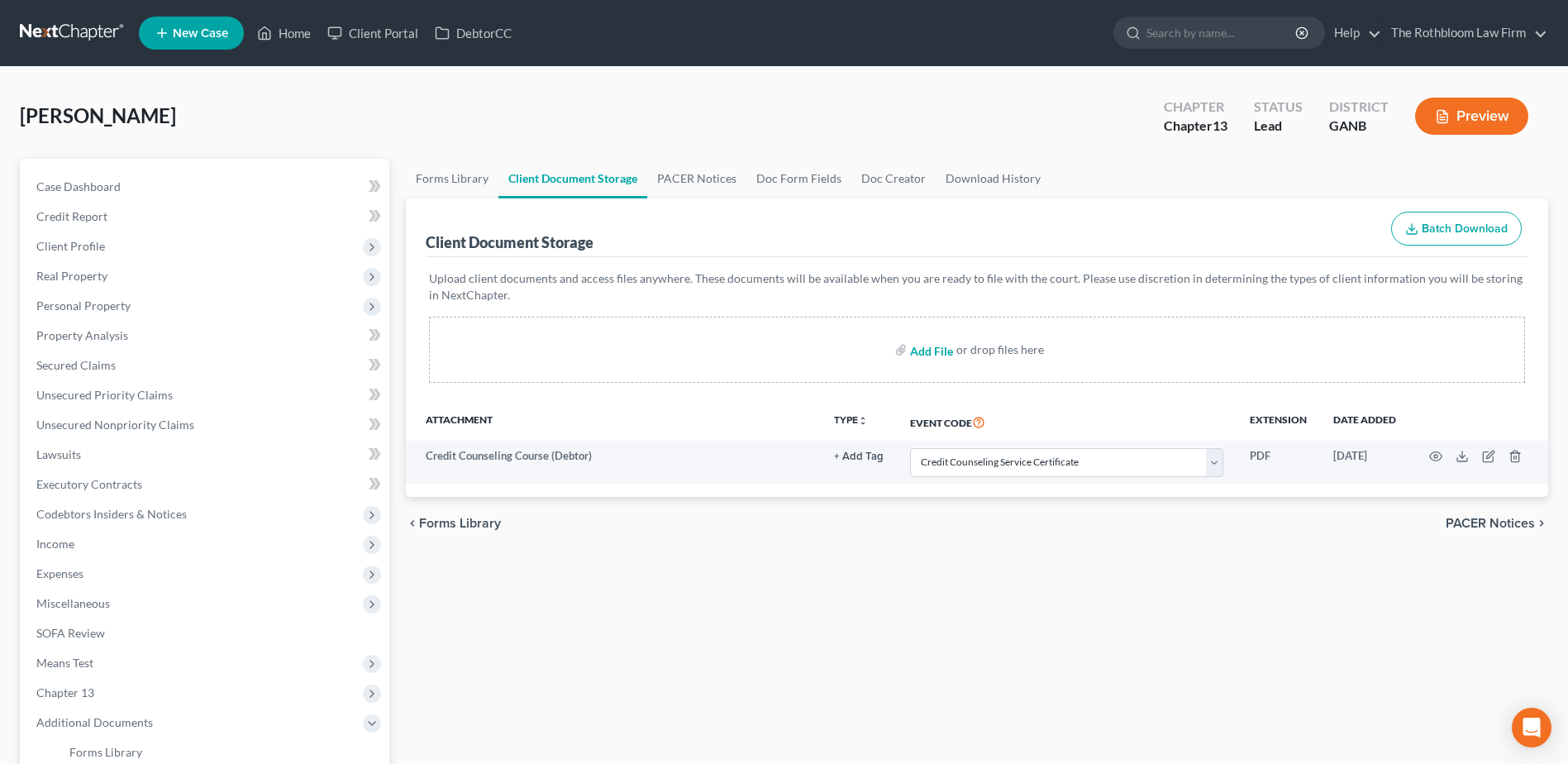
click at [941, 348] on input "file" at bounding box center [929, 350] width 39 height 30
type input "C:\fakepath\Exhibit A to Disclosure.pdf"
select select "5"
drag, startPoint x: 927, startPoint y: 366, endPoint x: 931, endPoint y: 352, distance: 14.6
click at [927, 366] on label "Add File" at bounding box center [932, 353] width 46 height 30
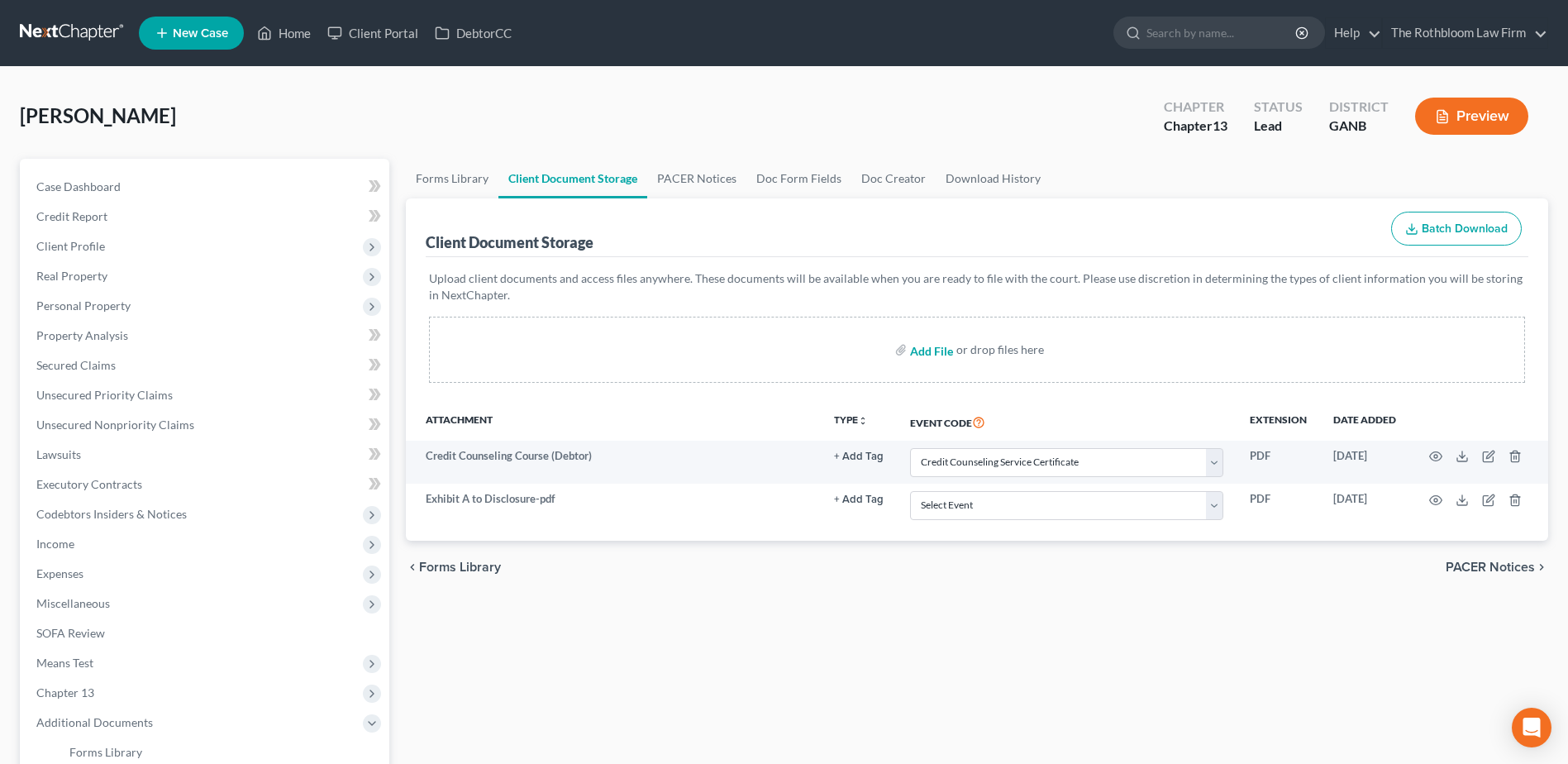
click at [931, 351] on input "file" at bounding box center [929, 350] width 39 height 30
type input "C:\fakepath\Paystubs for filing.pdf"
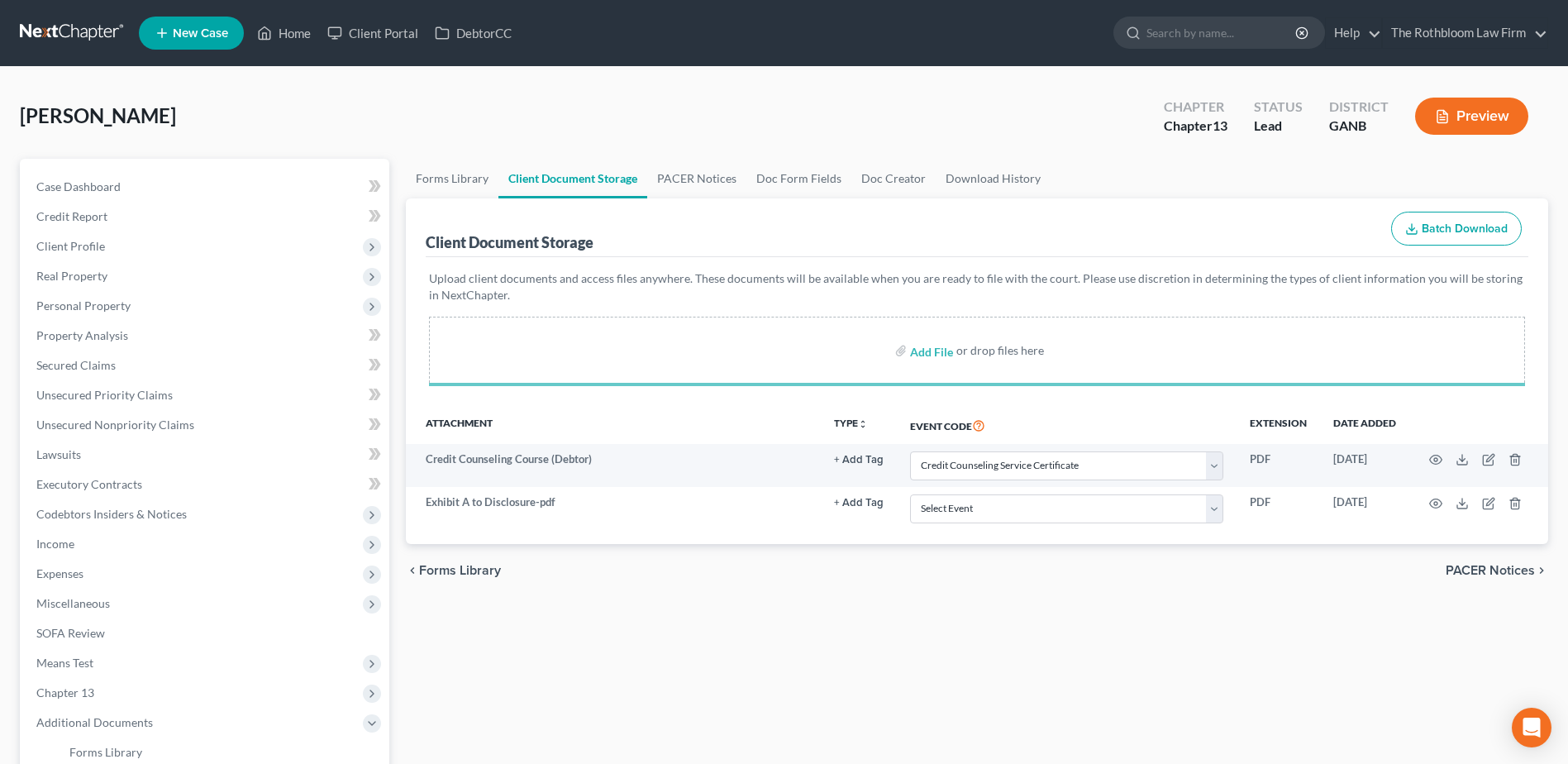
select select "5"
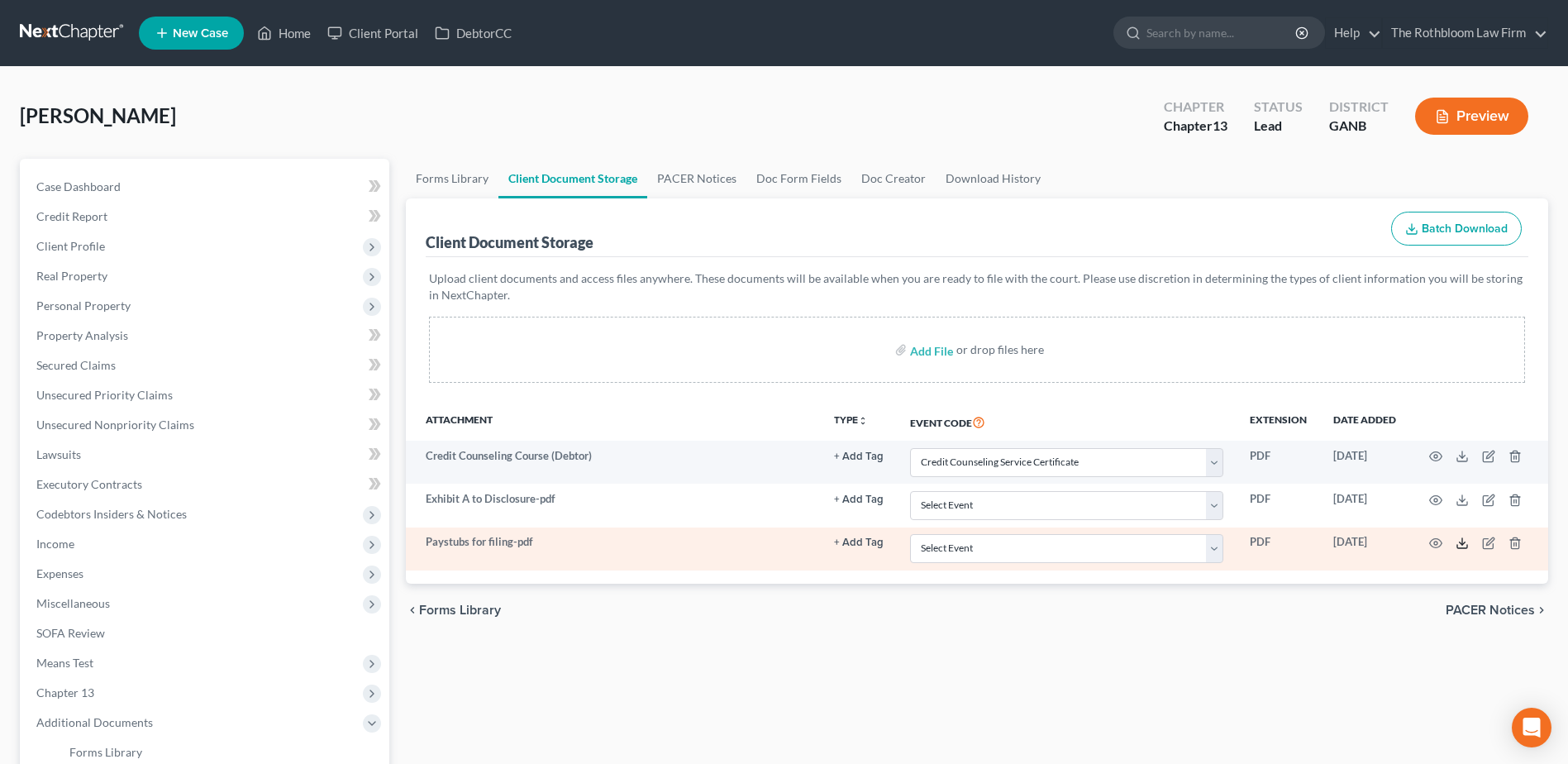
click at [1458, 541] on icon at bounding box center [1462, 543] width 13 height 13
click at [1214, 547] on select "Select Event 01 - Chapter 13 Plan - Initial Plan 02-Application to Pay Filing F…" at bounding box center [1066, 548] width 313 height 29
select select "35"
click at [910, 534] on select "Select Event 01 - Chapter 13 Plan - Initial Plan 02-Application to Pay Filing F…" at bounding box center [1066, 548] width 313 height 29
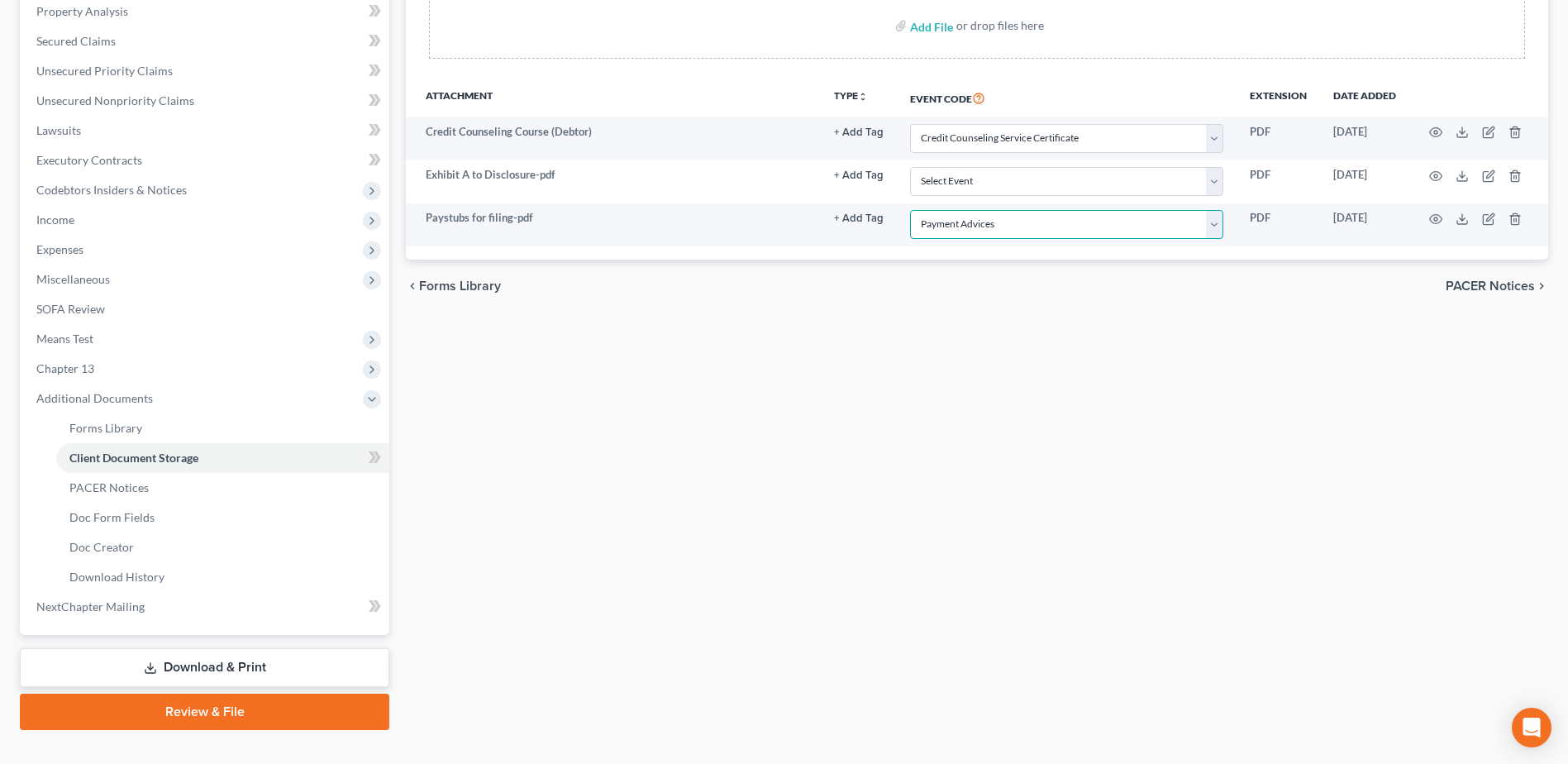
scroll to position [331, 0]
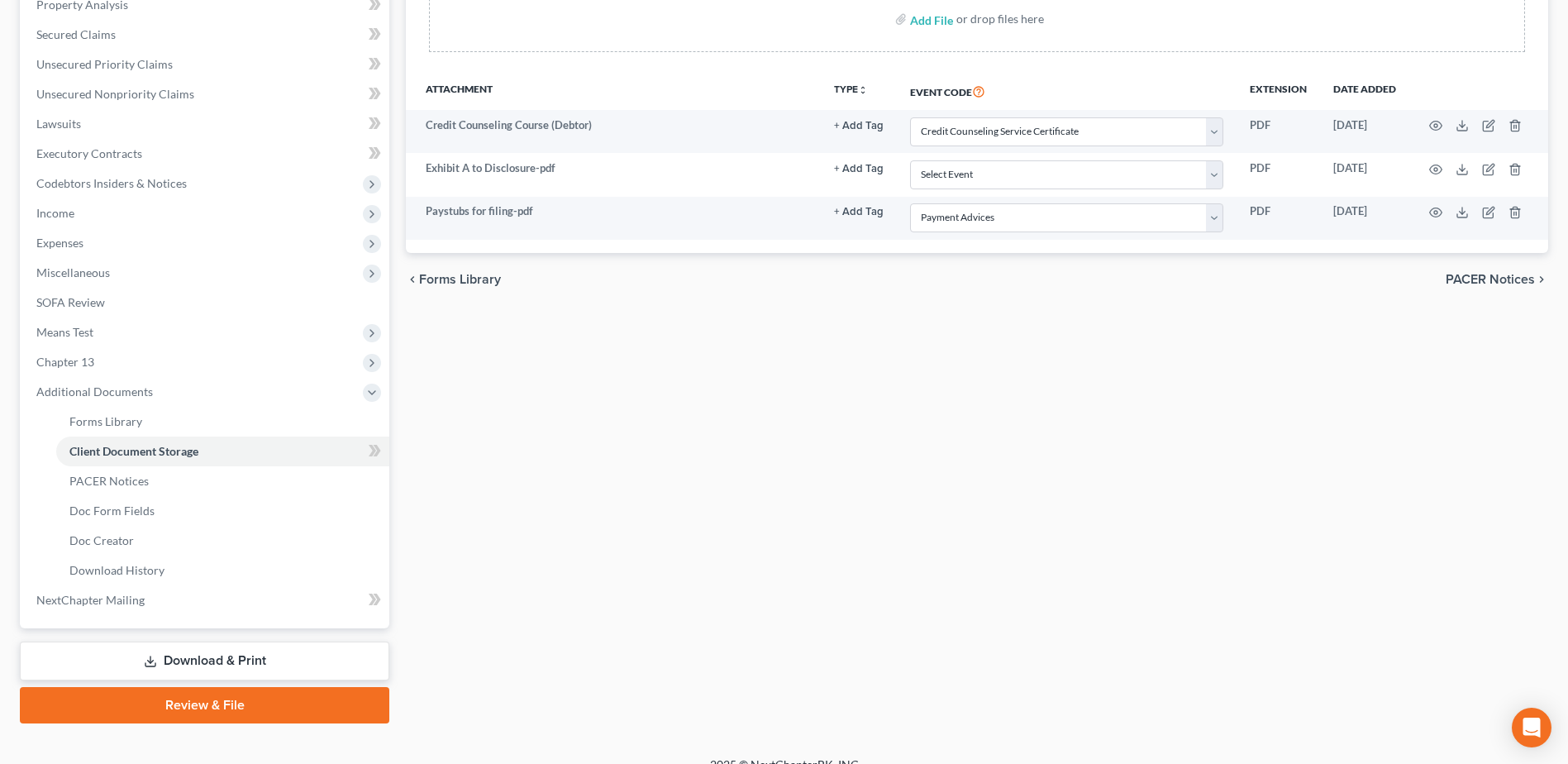
click at [233, 662] on link "Download & Print" at bounding box center [204, 661] width 369 height 39
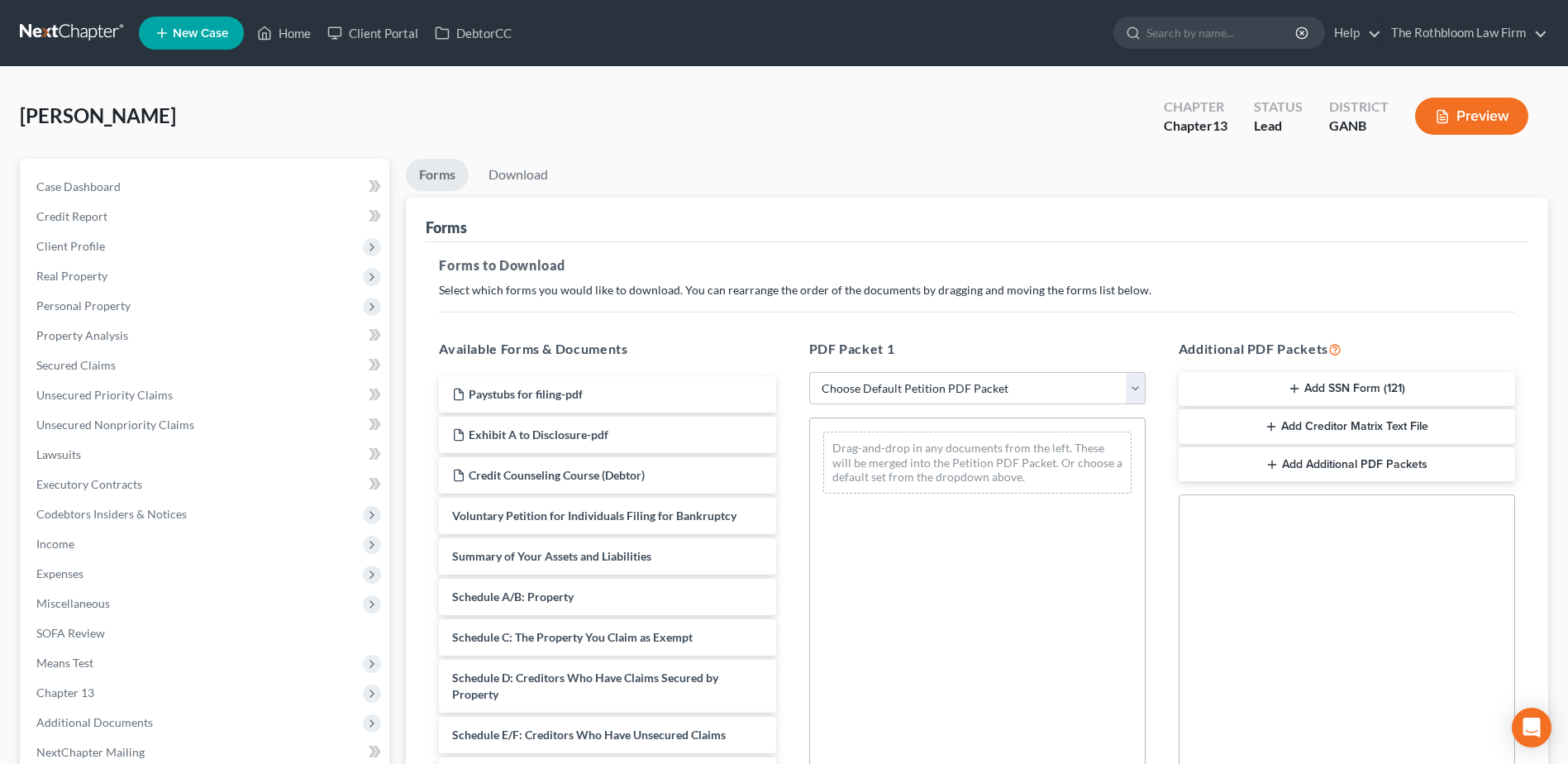
click at [863, 395] on select "Choose Default Petition PDF Packet Complete Bankruptcy Petition (all forms and …" at bounding box center [977, 388] width 337 height 33
select select "7"
click at [809, 372] on select "Choose Default Petition PDF Packet Complete Bankruptcy Petition (all forms and …" at bounding box center [977, 388] width 337 height 33
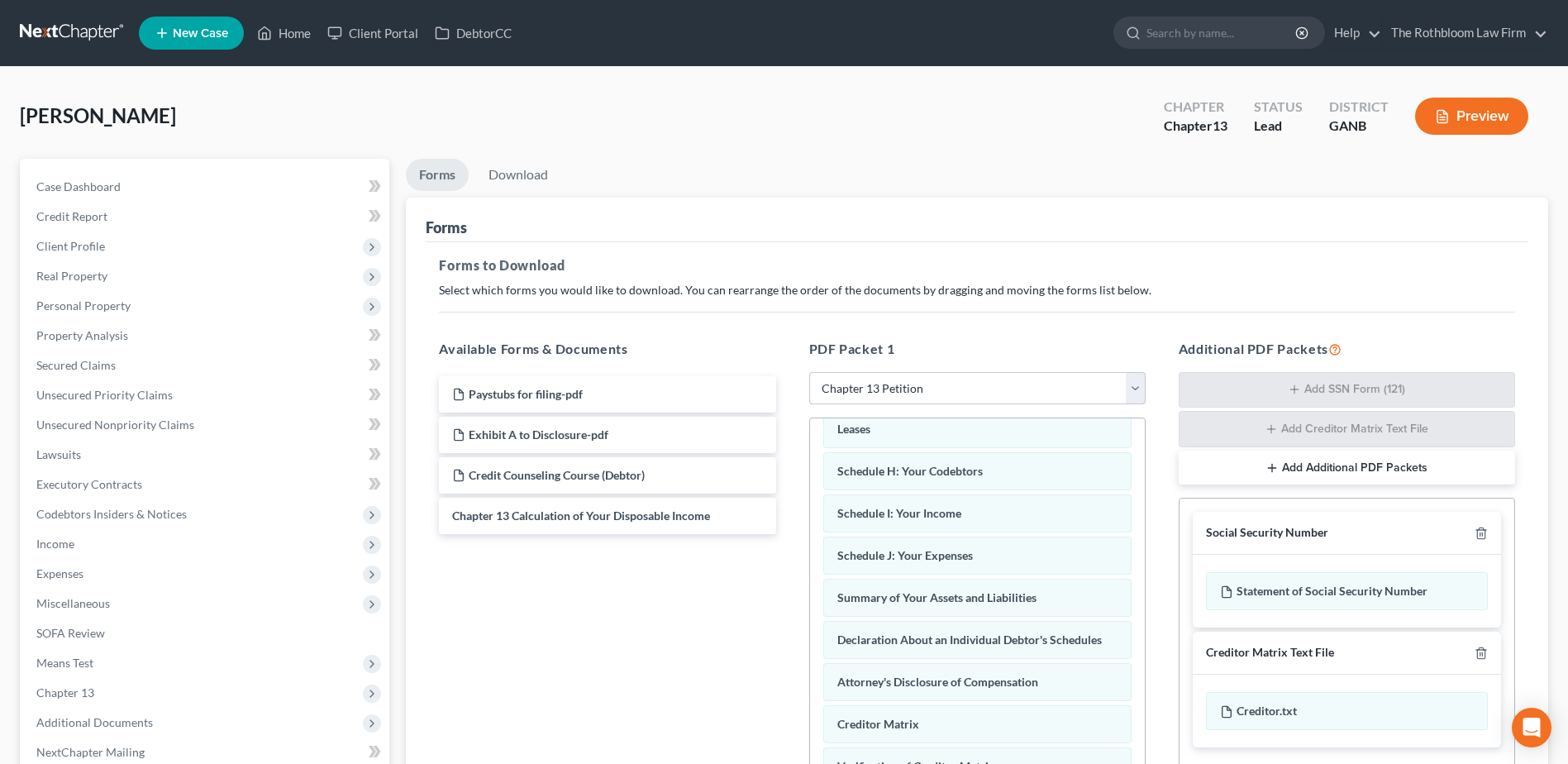
scroll to position [467, 0]
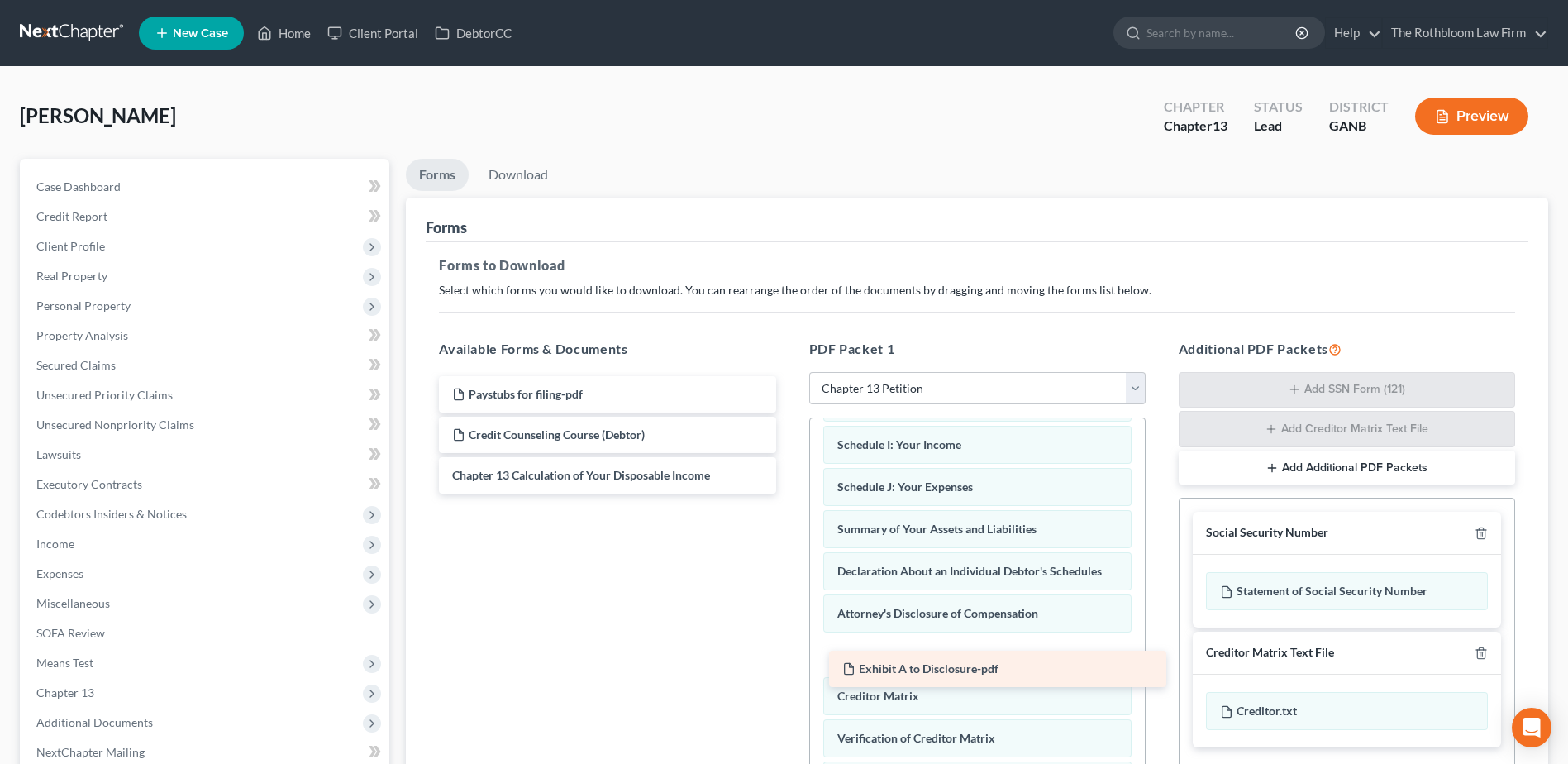
drag, startPoint x: 514, startPoint y: 431, endPoint x: 904, endPoint y: 664, distance: 454.3
click at [788, 493] on div "Exhibit A to Disclosure-pdf Paystubs for filing-pdf Exhibit A to Disclosure-pdf…" at bounding box center [606, 435] width 363 height 117
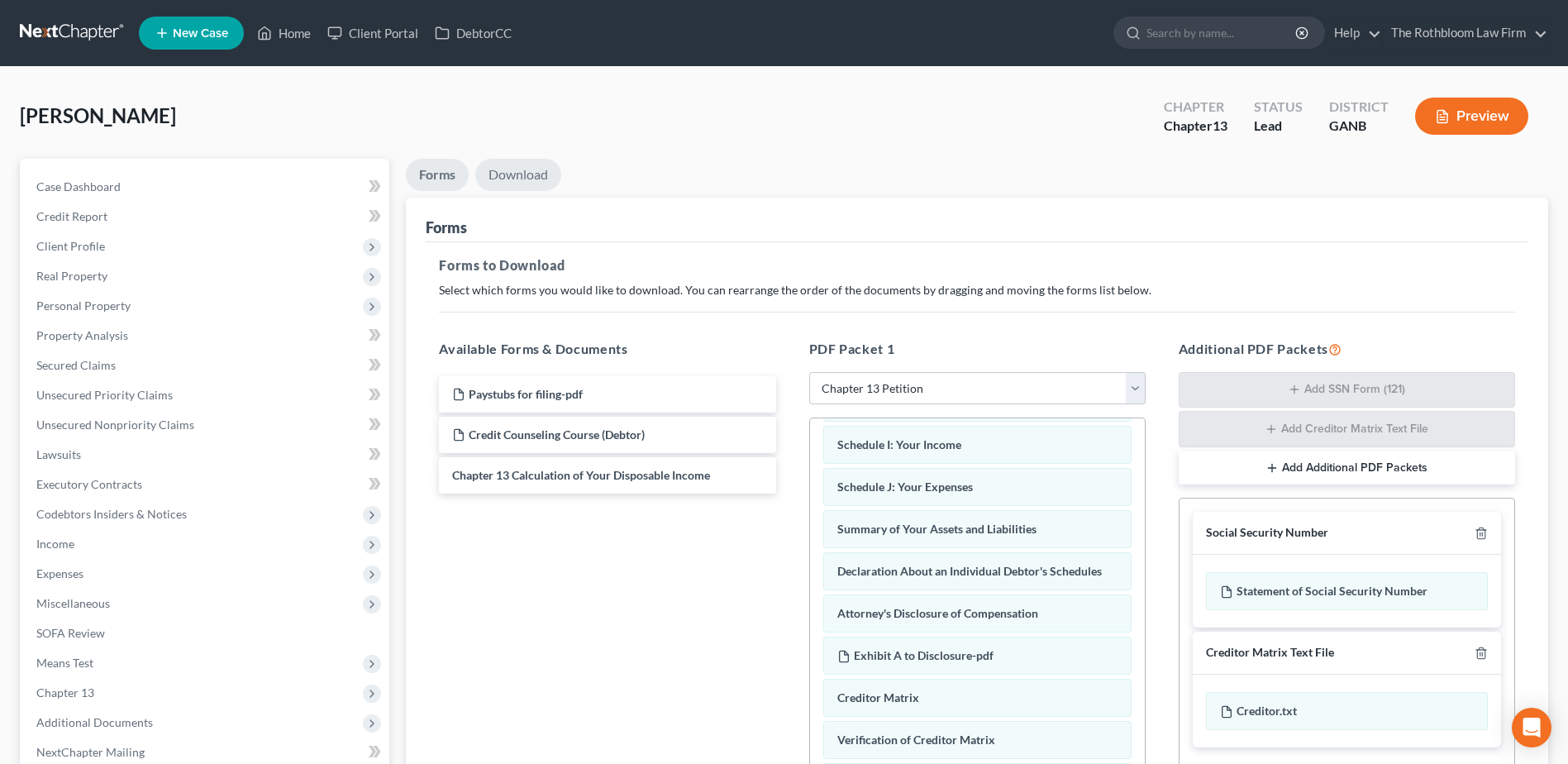
click at [516, 179] on link "Download" at bounding box center [518, 174] width 86 height 32
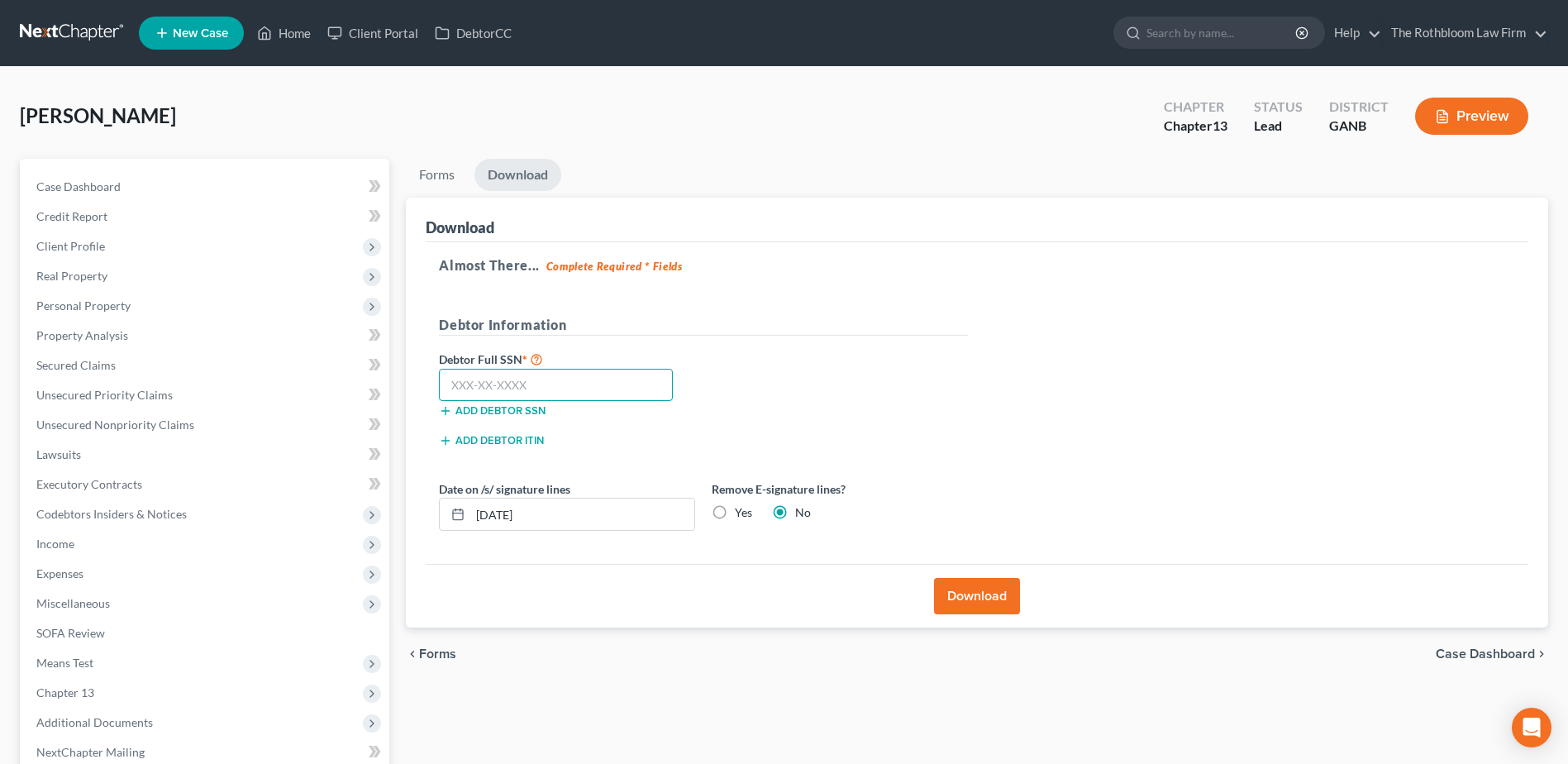
click at [467, 392] on input "text" at bounding box center [555, 385] width 234 height 33
click at [460, 385] on input "text" at bounding box center [555, 385] width 234 height 33
type input "258-57-5727"
click at [967, 586] on button "Download" at bounding box center [977, 596] width 86 height 36
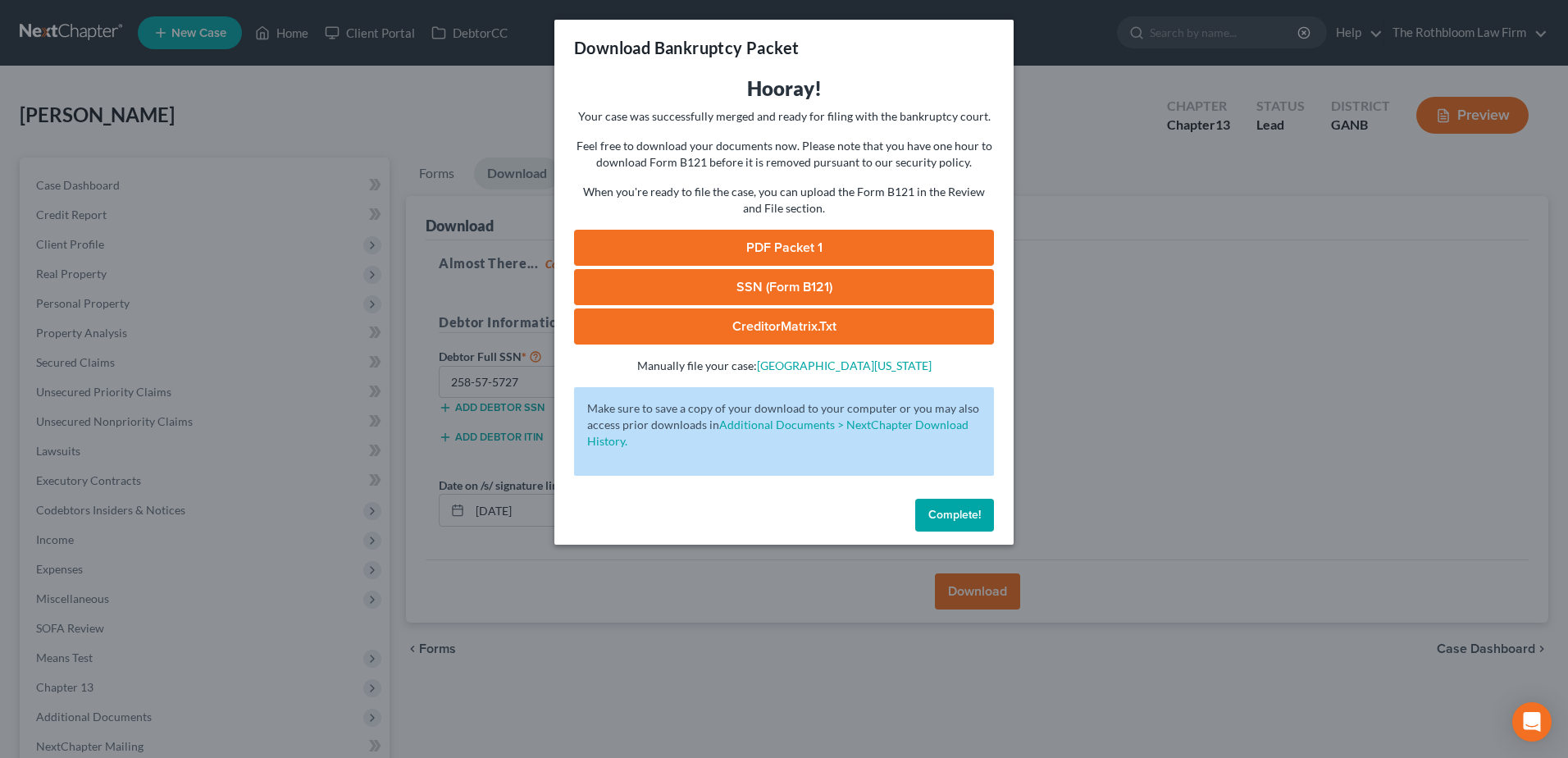
click at [764, 243] on link "PDF Packet 1" at bounding box center [784, 247] width 420 height 36
click at [967, 505] on button "Complete!" at bounding box center [954, 514] width 79 height 32
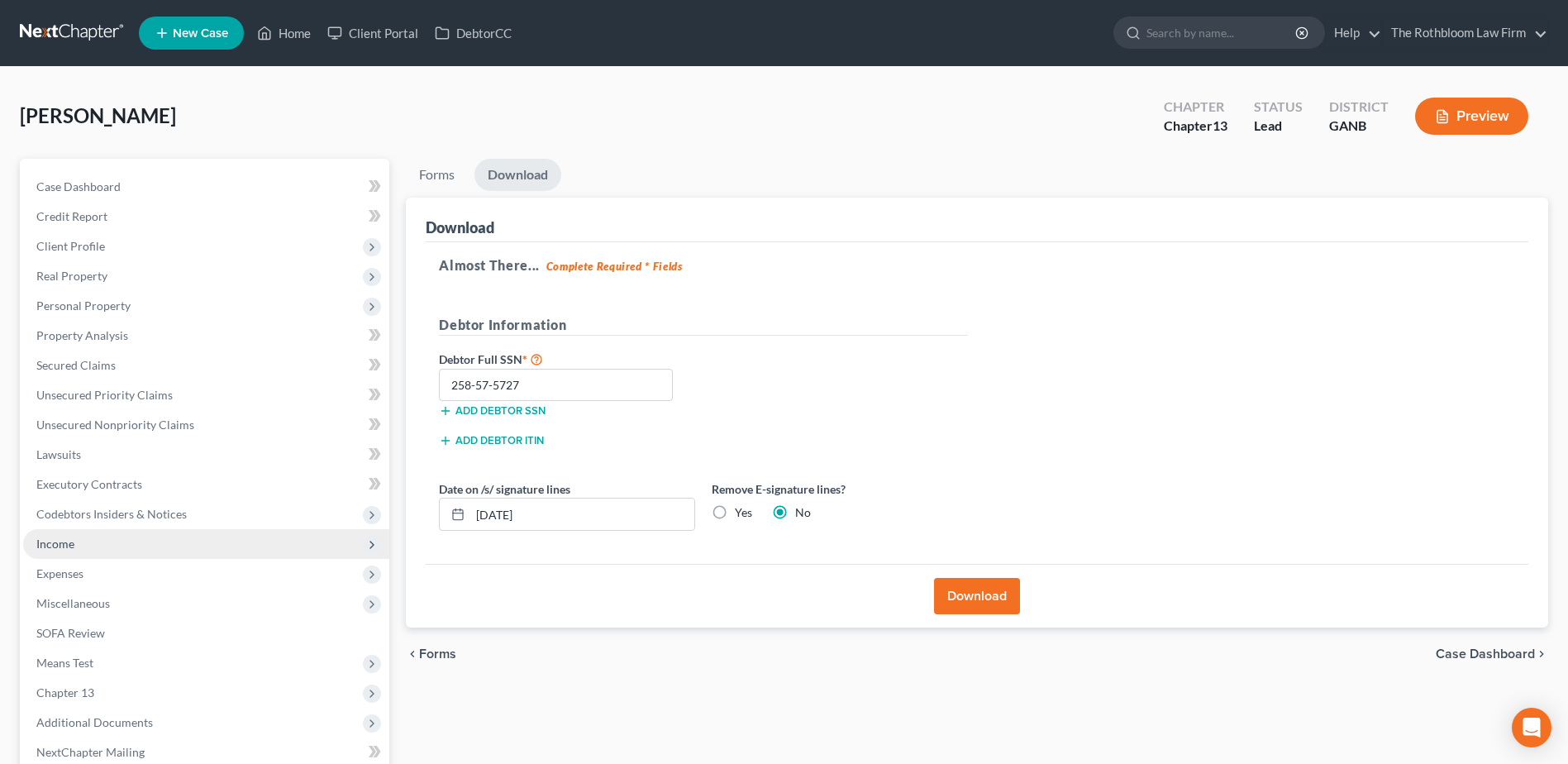
click at [77, 548] on span "Income" at bounding box center [206, 544] width 366 height 30
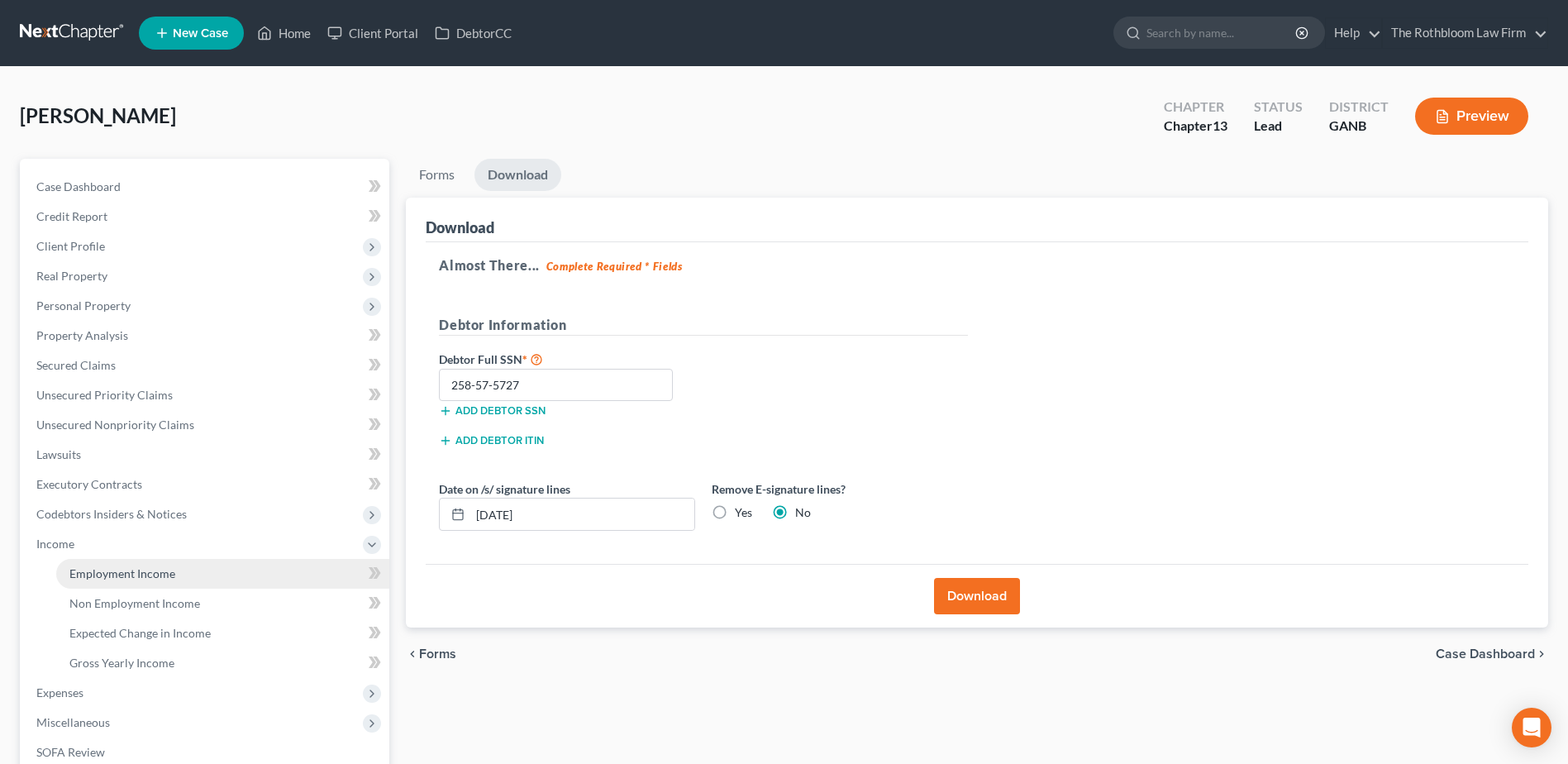
click at [108, 570] on span "Employment Income" at bounding box center [122, 573] width 106 height 14
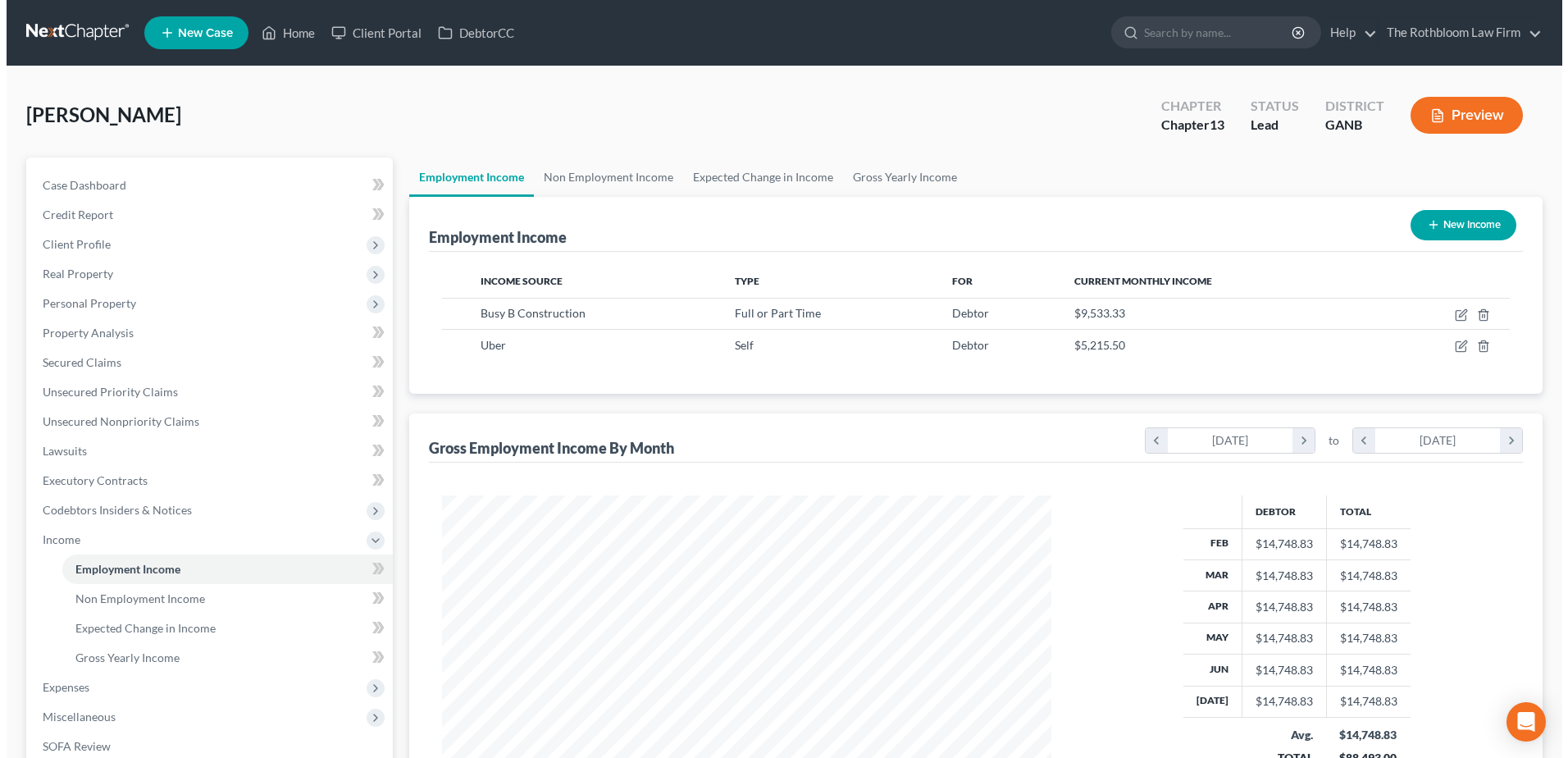
scroll to position [304, 641]
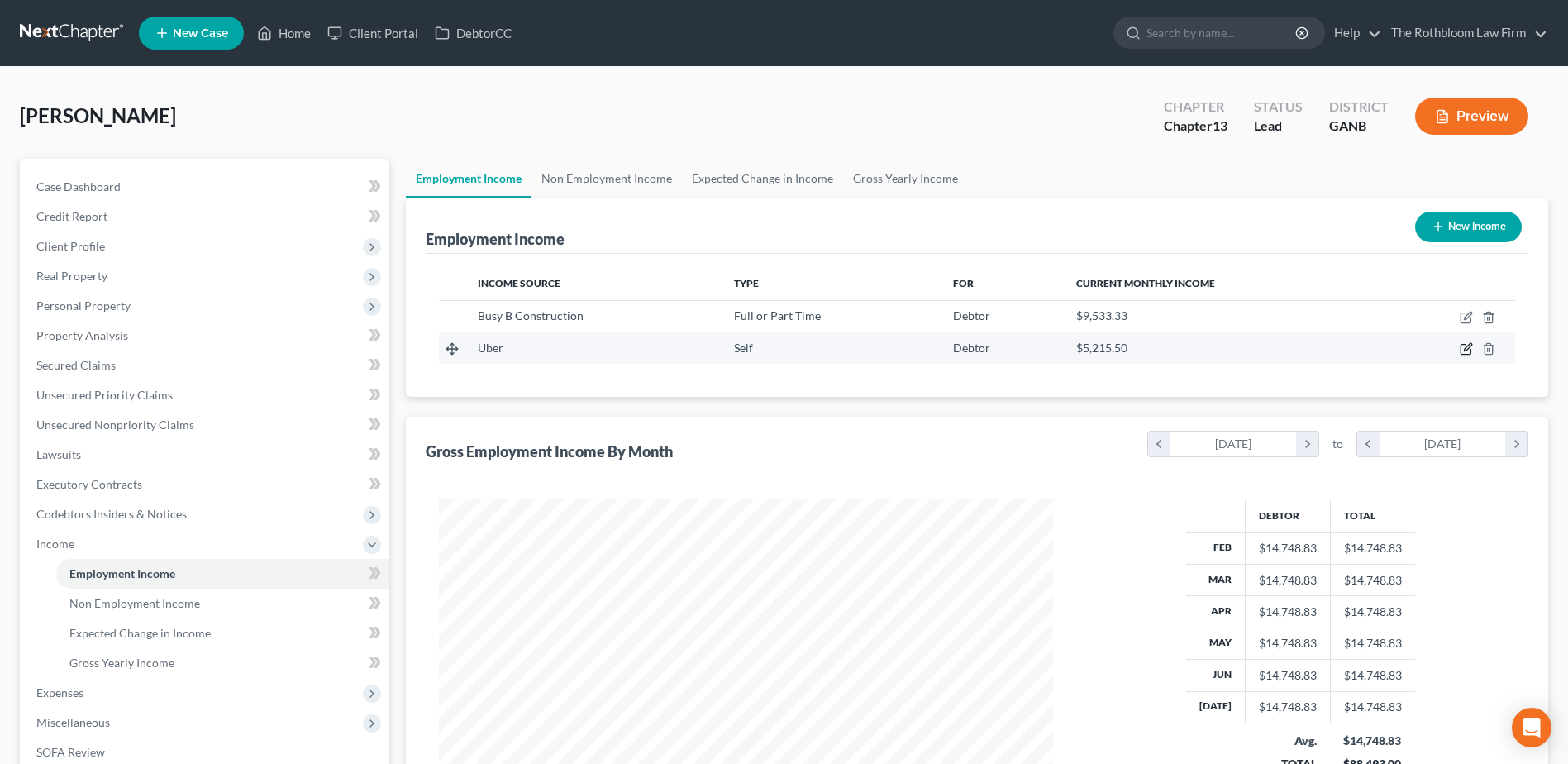
click at [1470, 348] on icon "button" at bounding box center [1466, 348] width 13 height 13
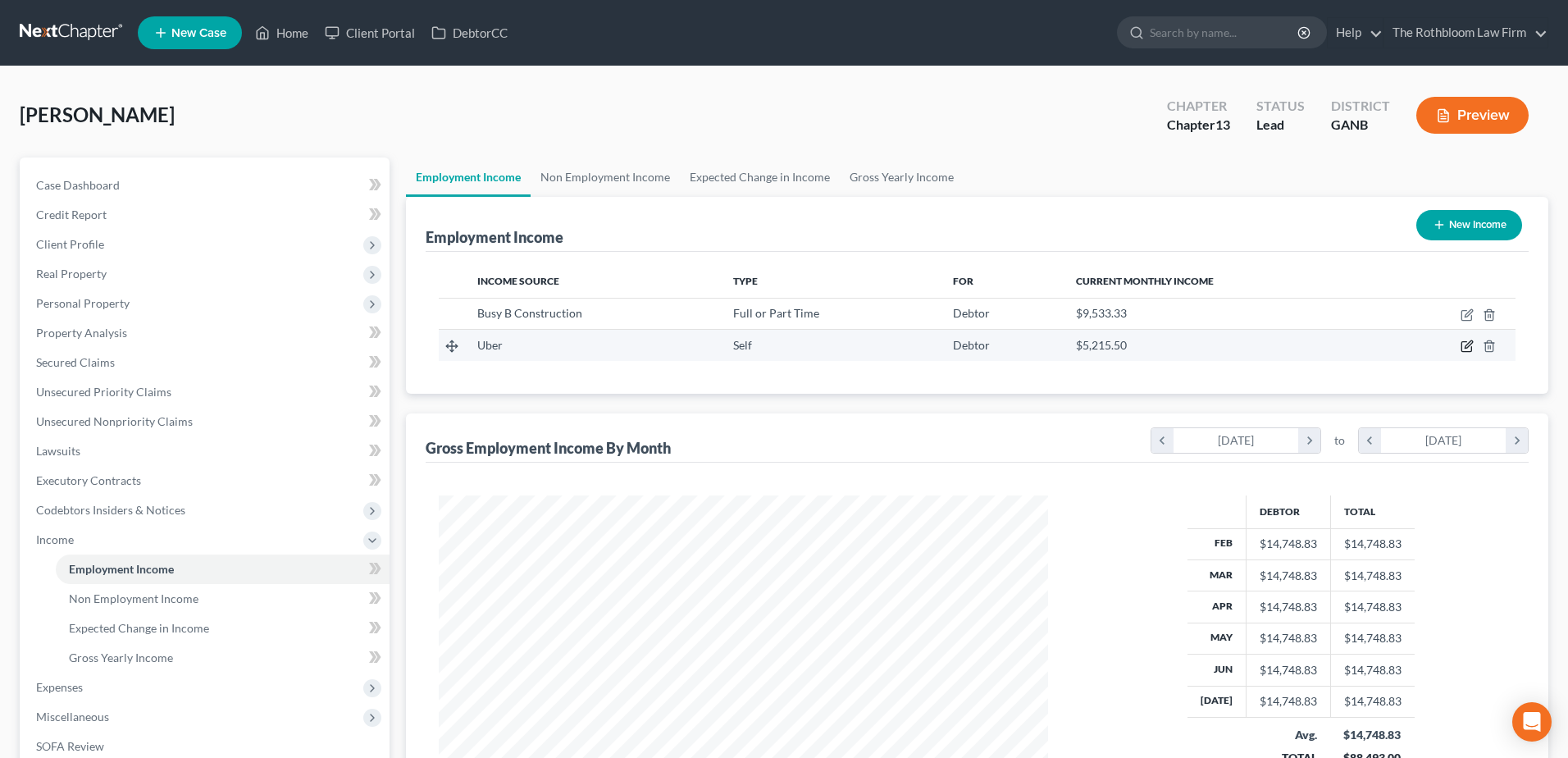
scroll to position [307, 647]
select select "1"
select select "0"
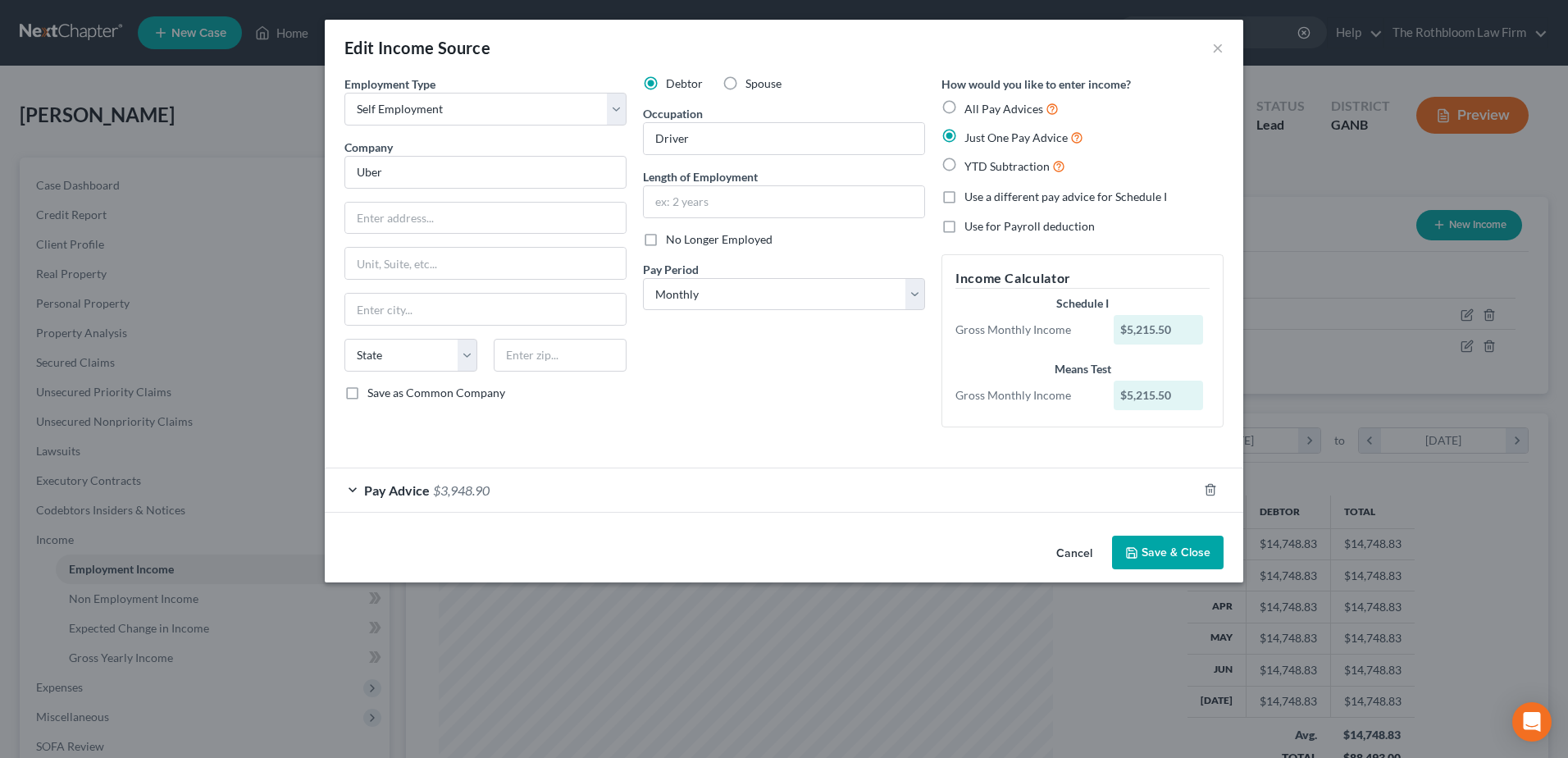
click at [964, 197] on label "Use a different pay advice for Schedule I" at bounding box center [1065, 197] width 203 height 17
click at [971, 197] on input "Use a different pay advice for Schedule I" at bounding box center [976, 194] width 11 height 11
checkbox input "true"
click at [1005, 551] on button "Add Schedule I Income" at bounding box center [1023, 552] width 164 height 34
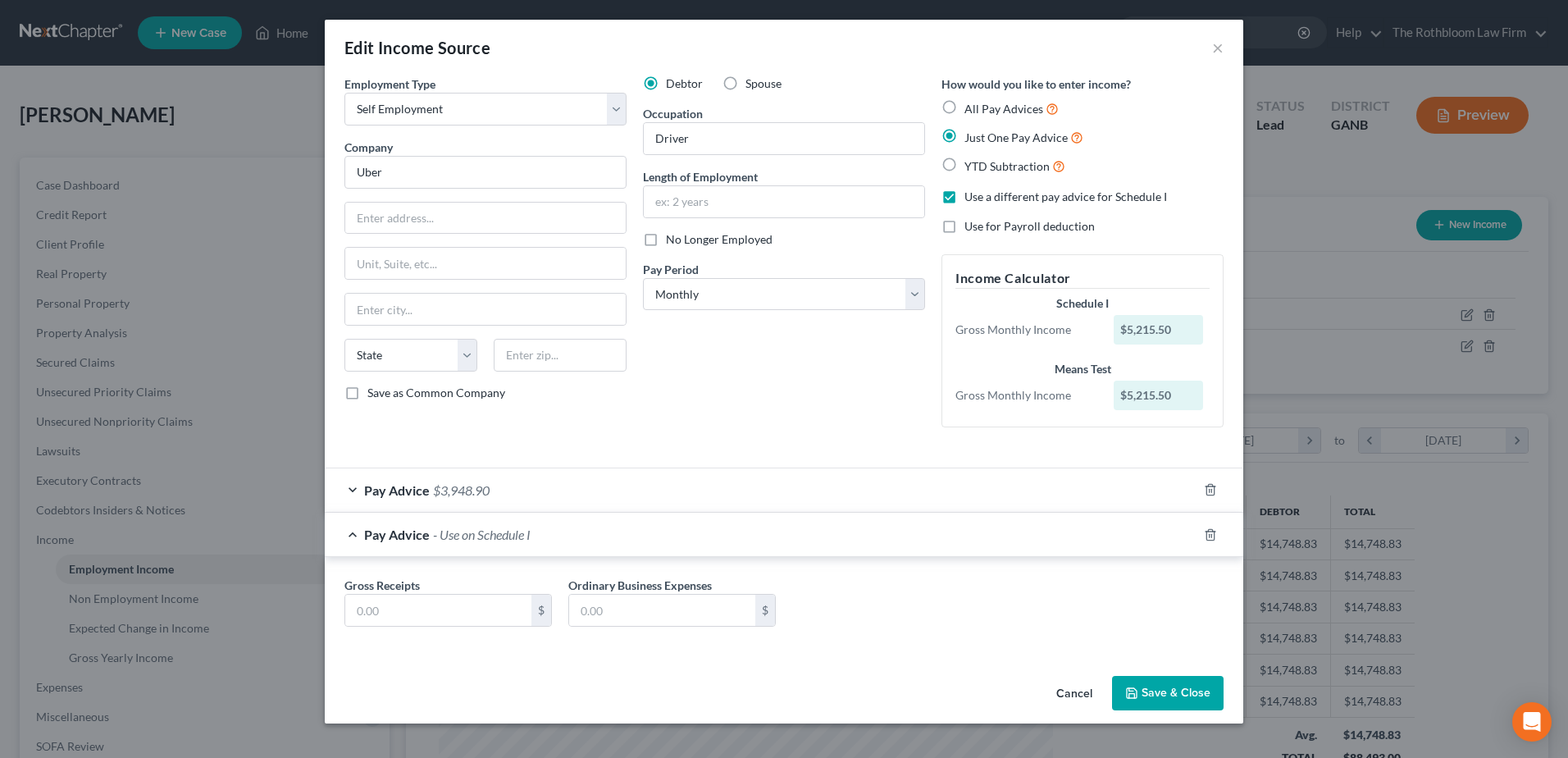
click at [465, 494] on span "$3,948.90" at bounding box center [461, 490] width 57 height 16
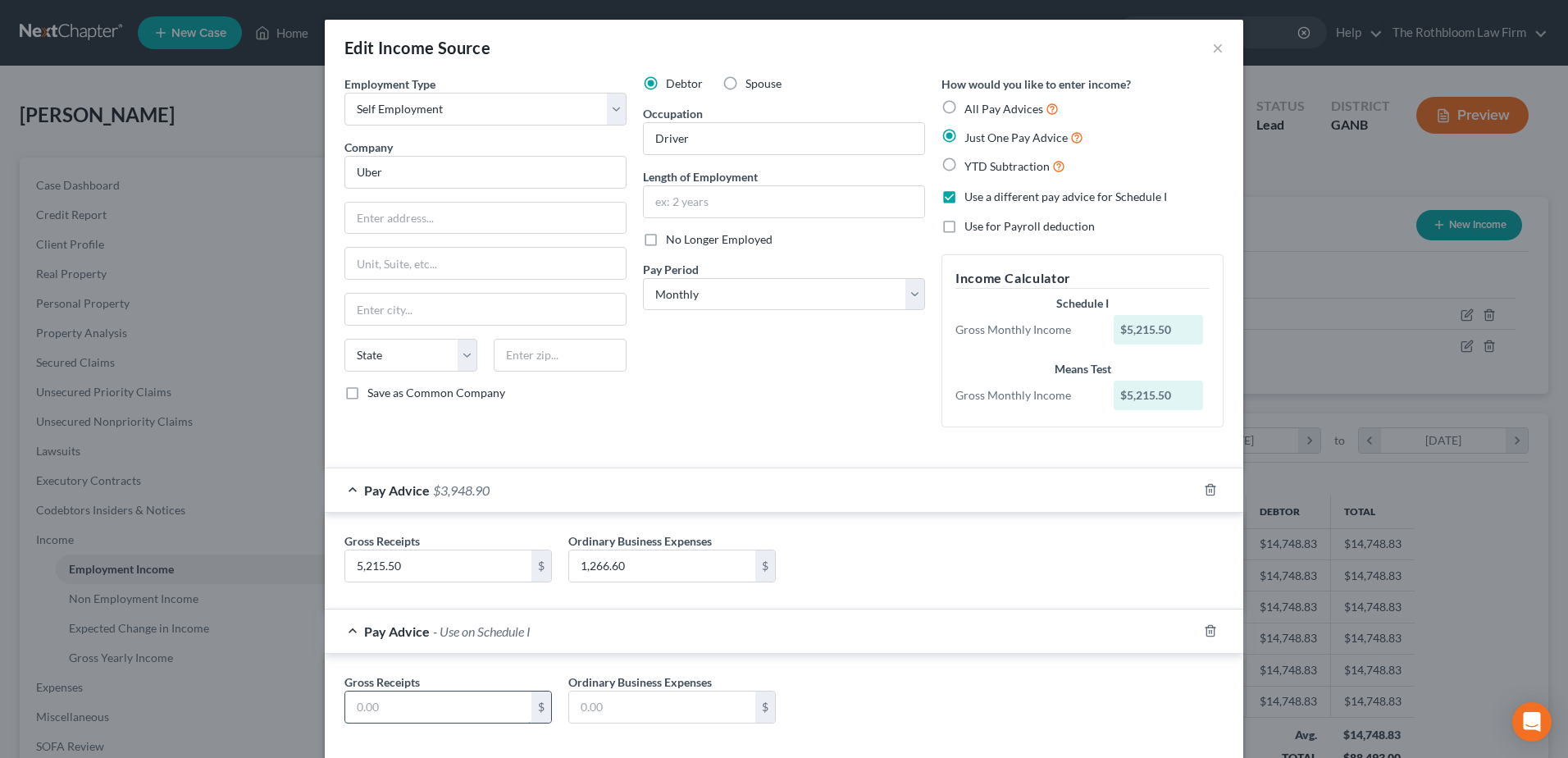
click at [391, 707] on input "text" at bounding box center [438, 706] width 186 height 31
click at [808, 379] on div "Debtor Spouse Occupation Driver Length of Employment No Longer Employed Pay Per…" at bounding box center [784, 258] width 298 height 365
click at [384, 710] on input "text" at bounding box center [438, 706] width 186 height 31
type input "3,948.90"
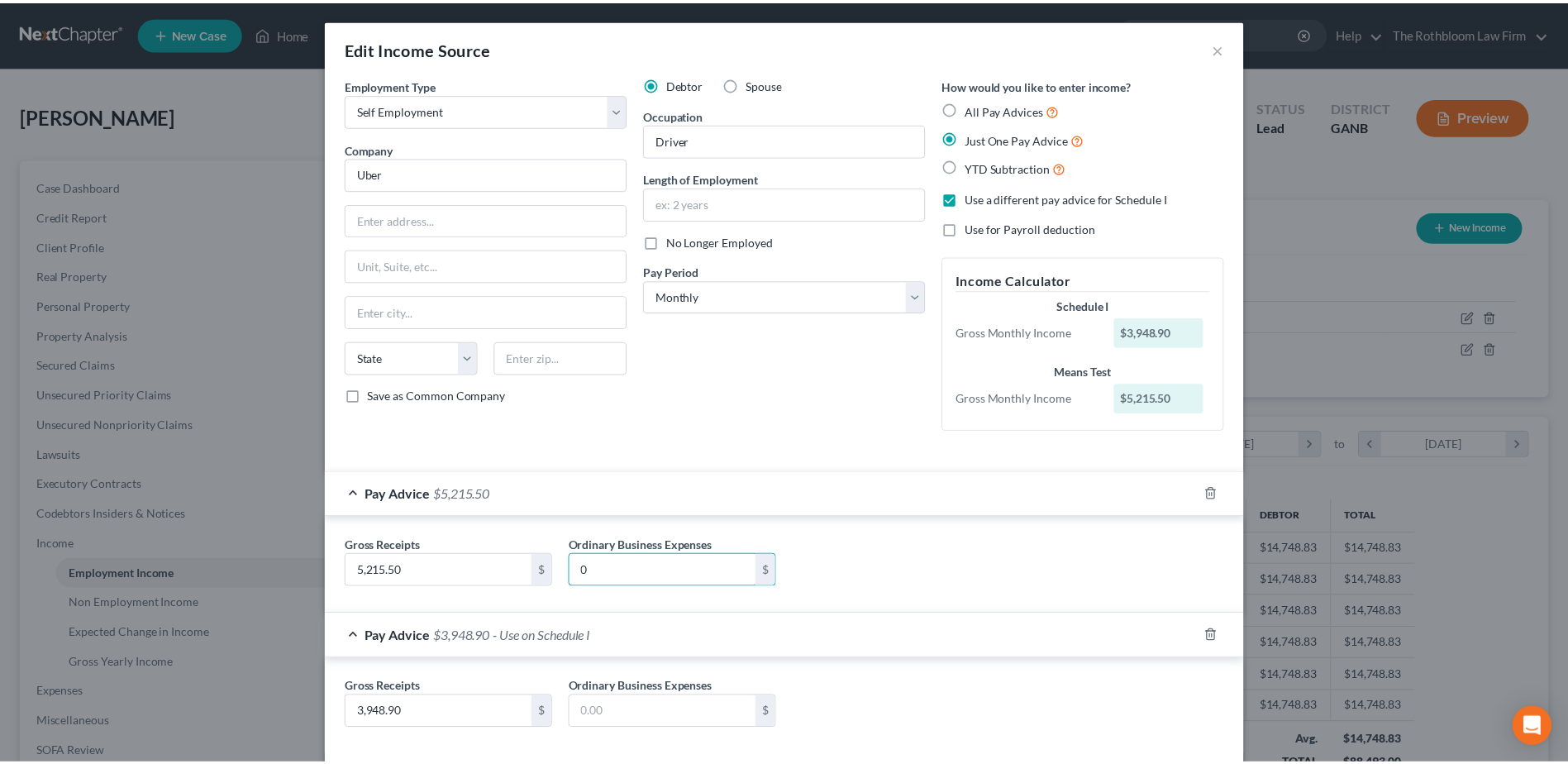
scroll to position [82, 0]
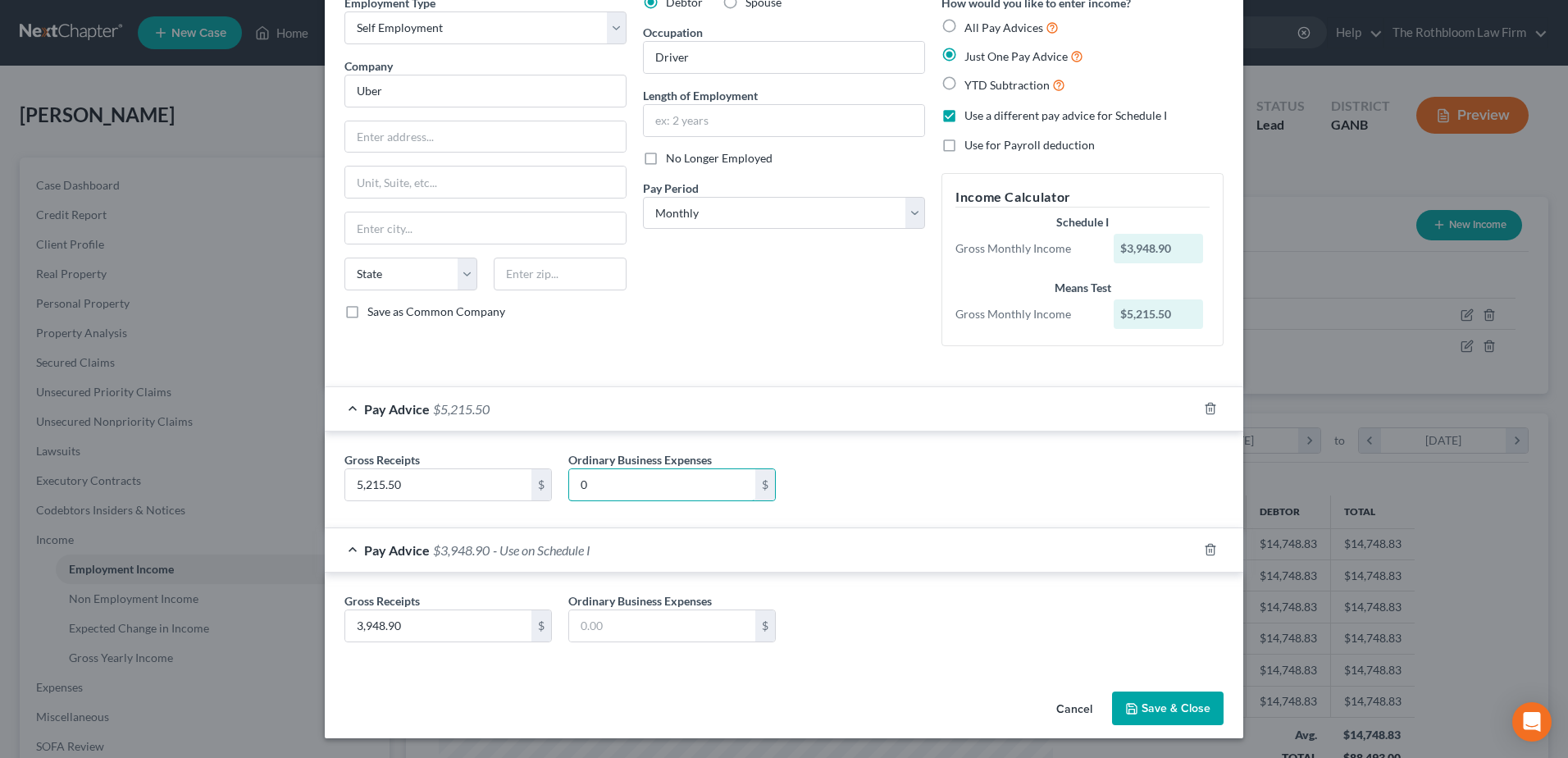
type input "0"
click at [1158, 708] on button "Save & Close" at bounding box center [1167, 708] width 111 height 34
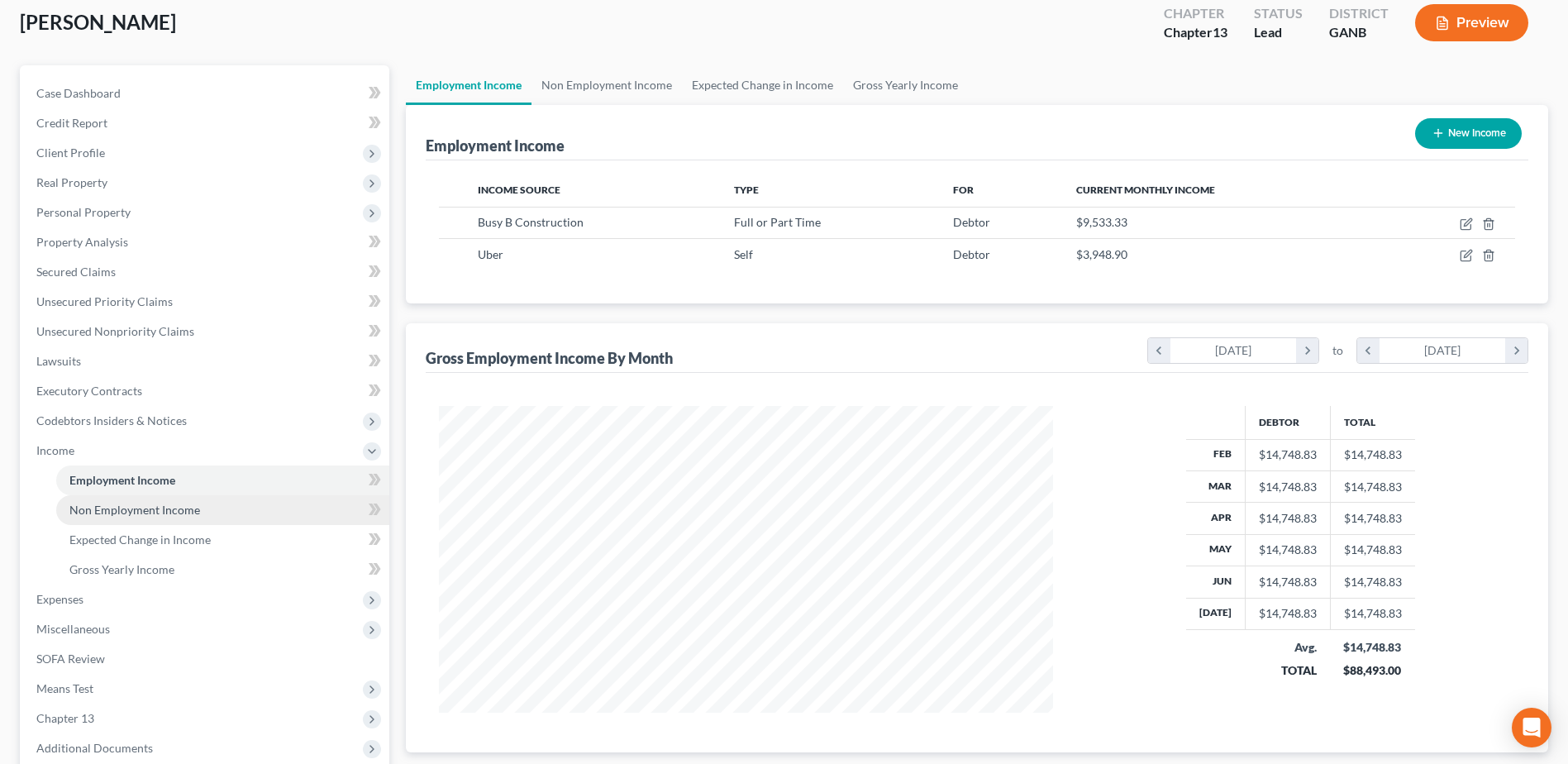
scroll to position [248, 0]
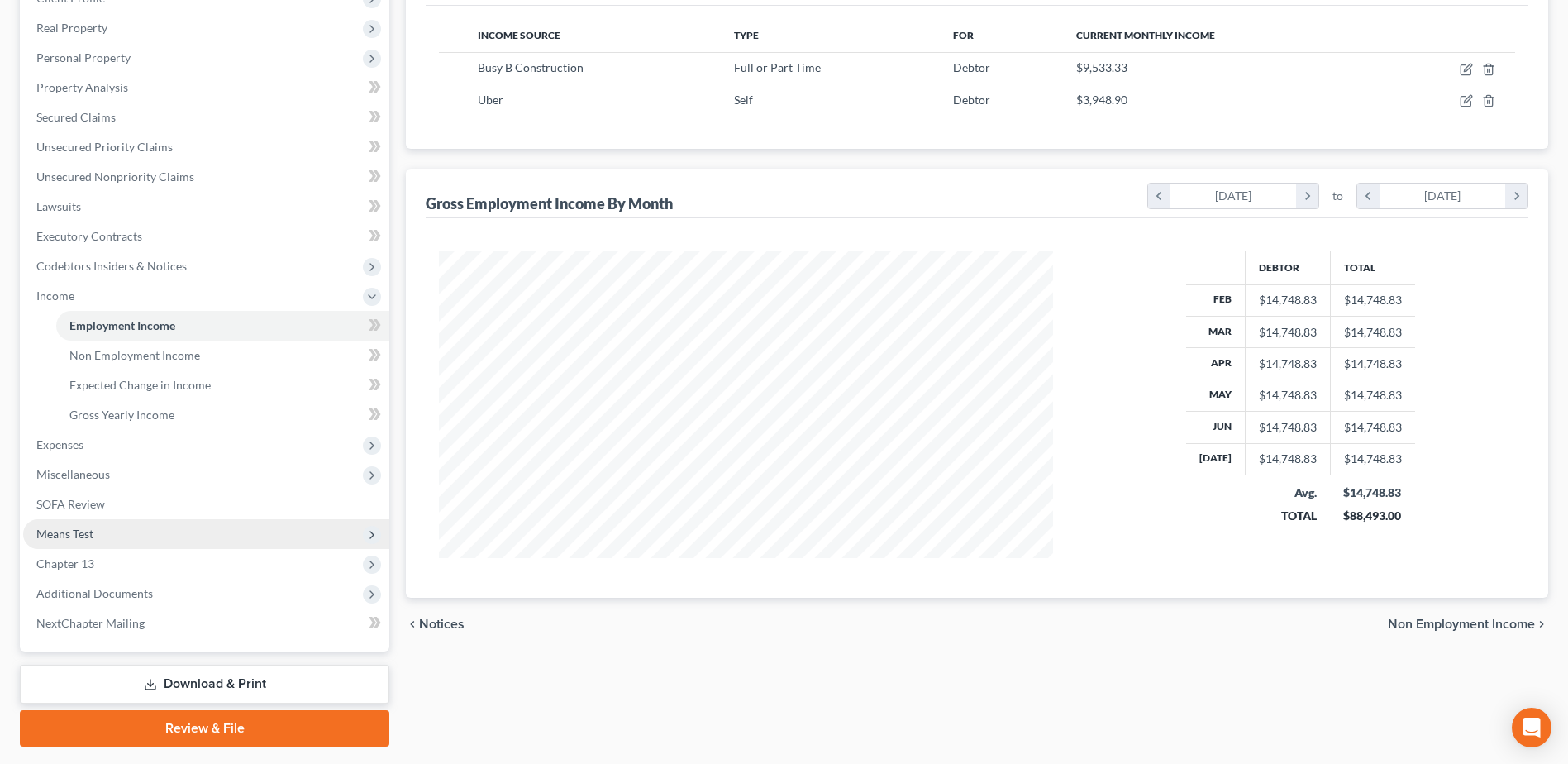
click at [73, 534] on span "Means Test" at bounding box center [64, 534] width 57 height 14
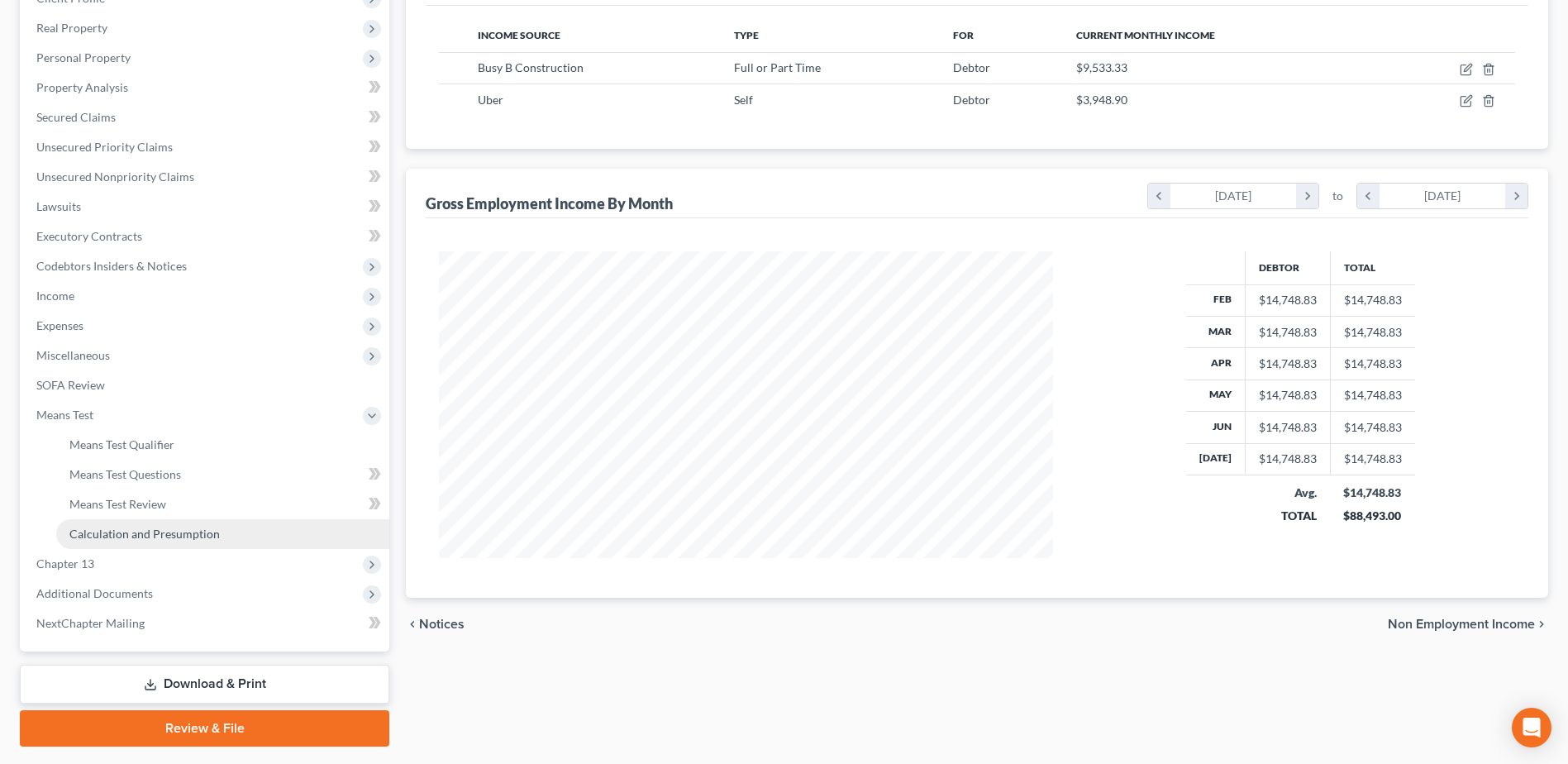
click at [90, 535] on span "Calculation and Presumption" at bounding box center [145, 534] width 151 height 14
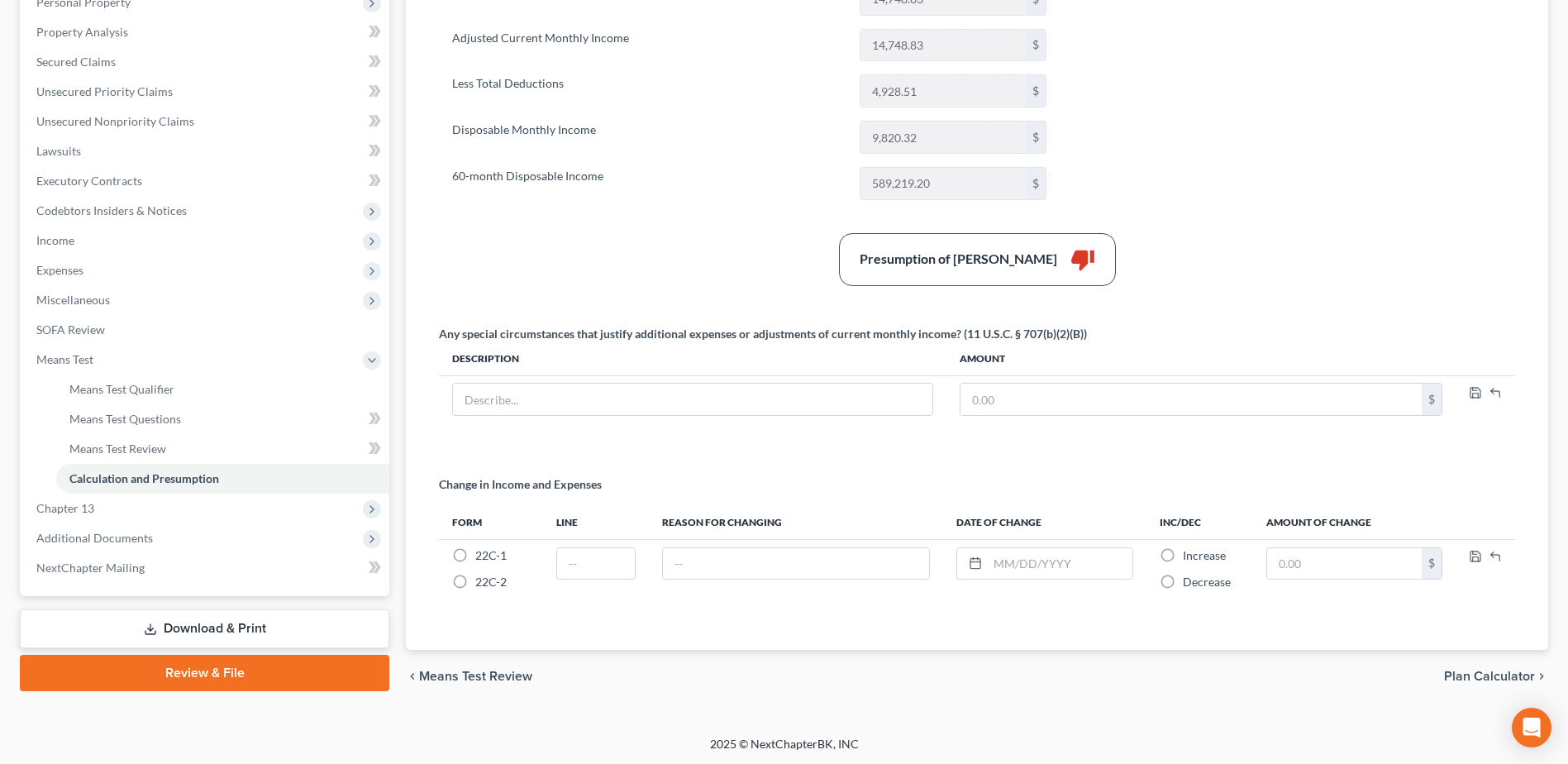
scroll to position [305, 0]
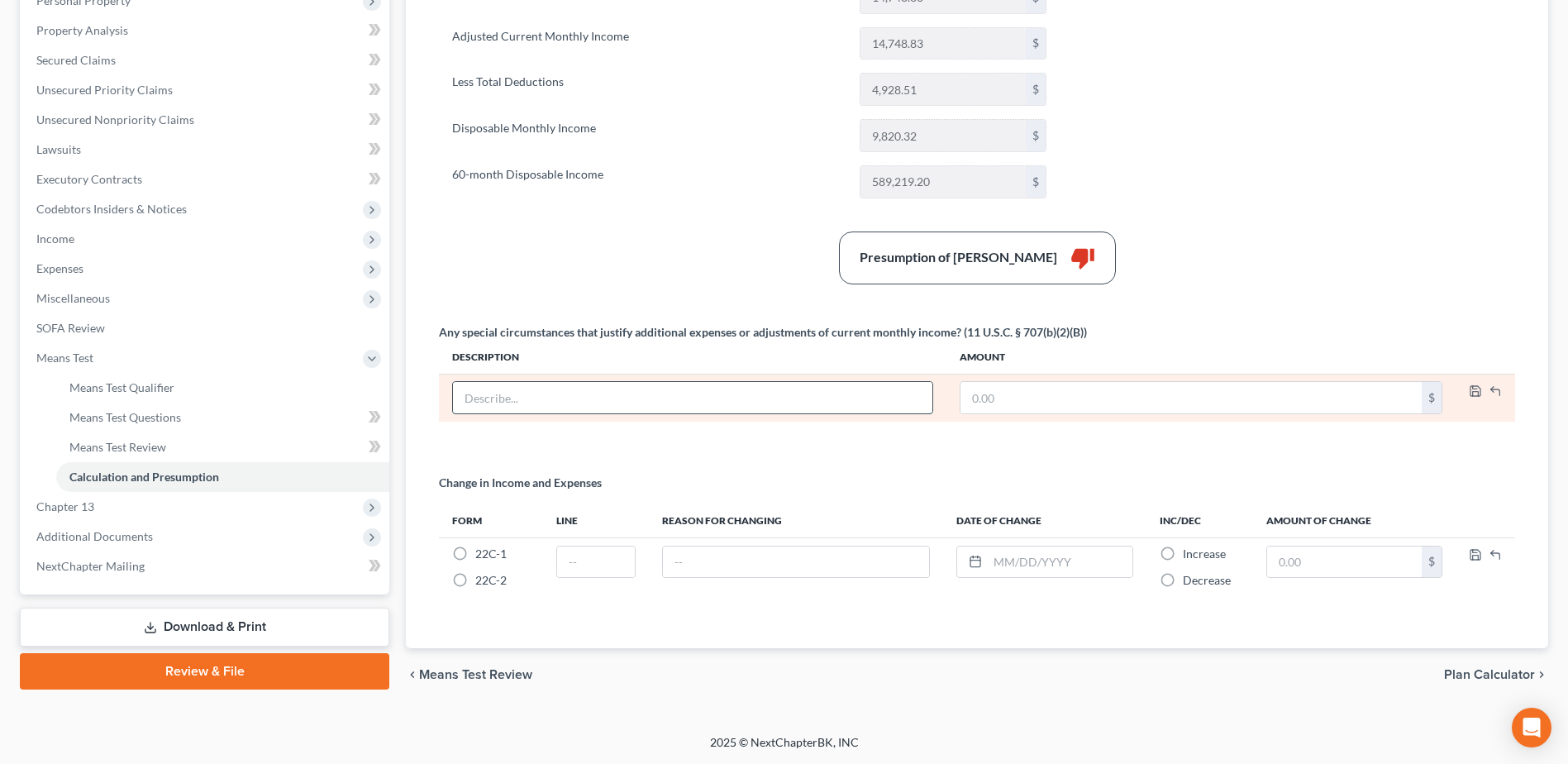
click at [493, 385] on input "text" at bounding box center [693, 397] width 479 height 31
type input "Business Expense"
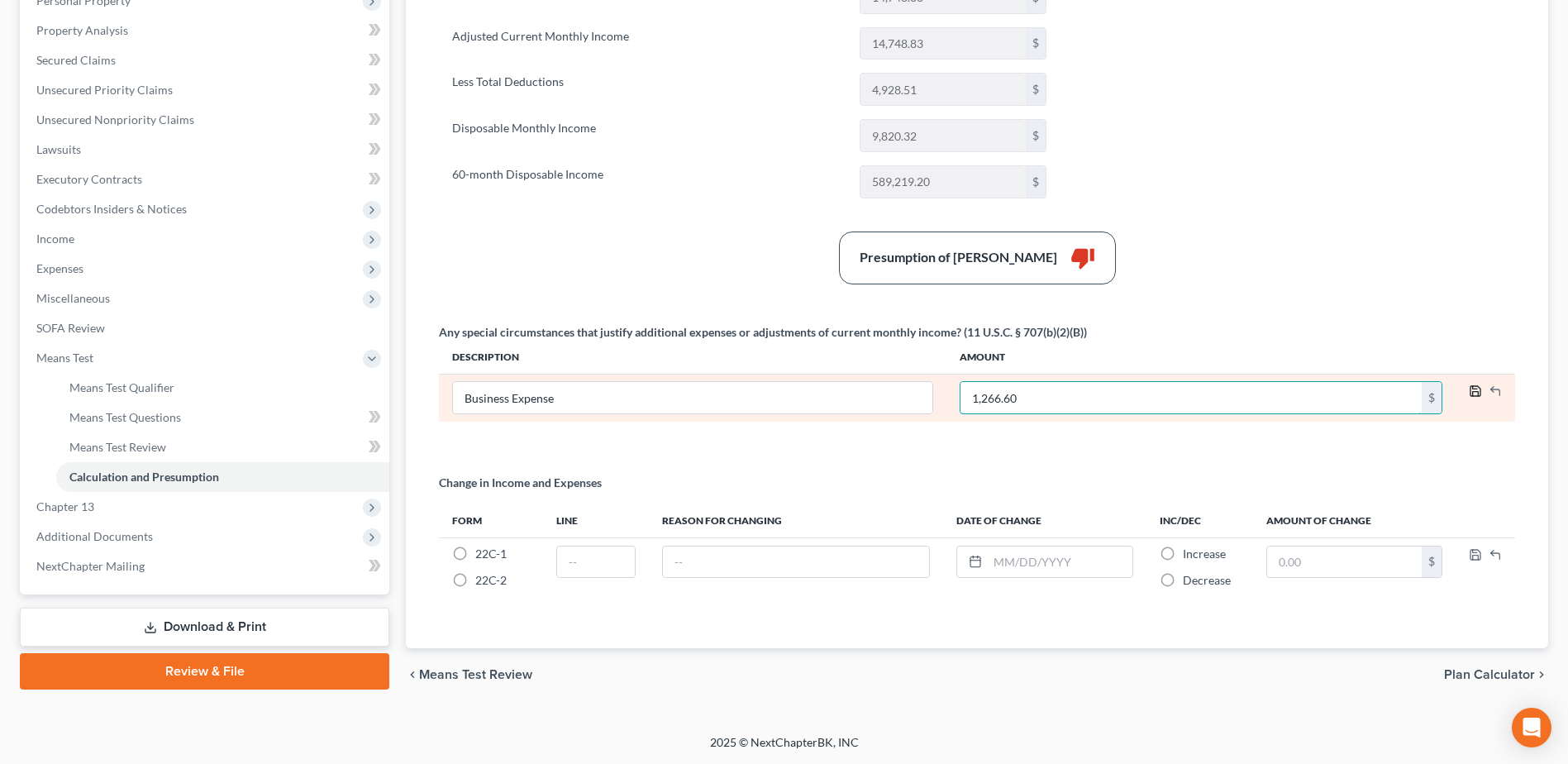
type input "1,266.60"
click at [1476, 395] on icon "button" at bounding box center [1475, 391] width 13 height 13
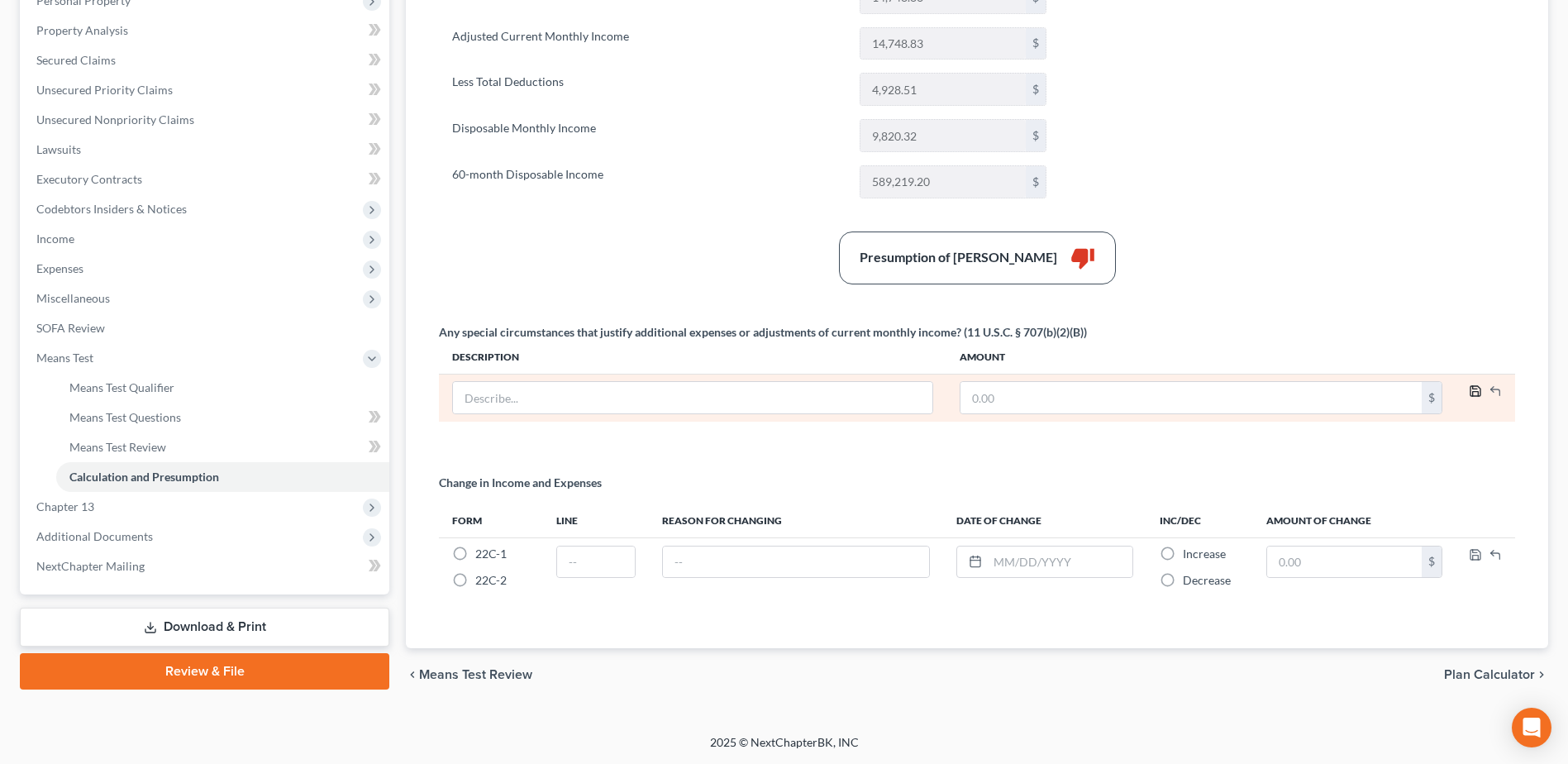
scroll to position [302, 0]
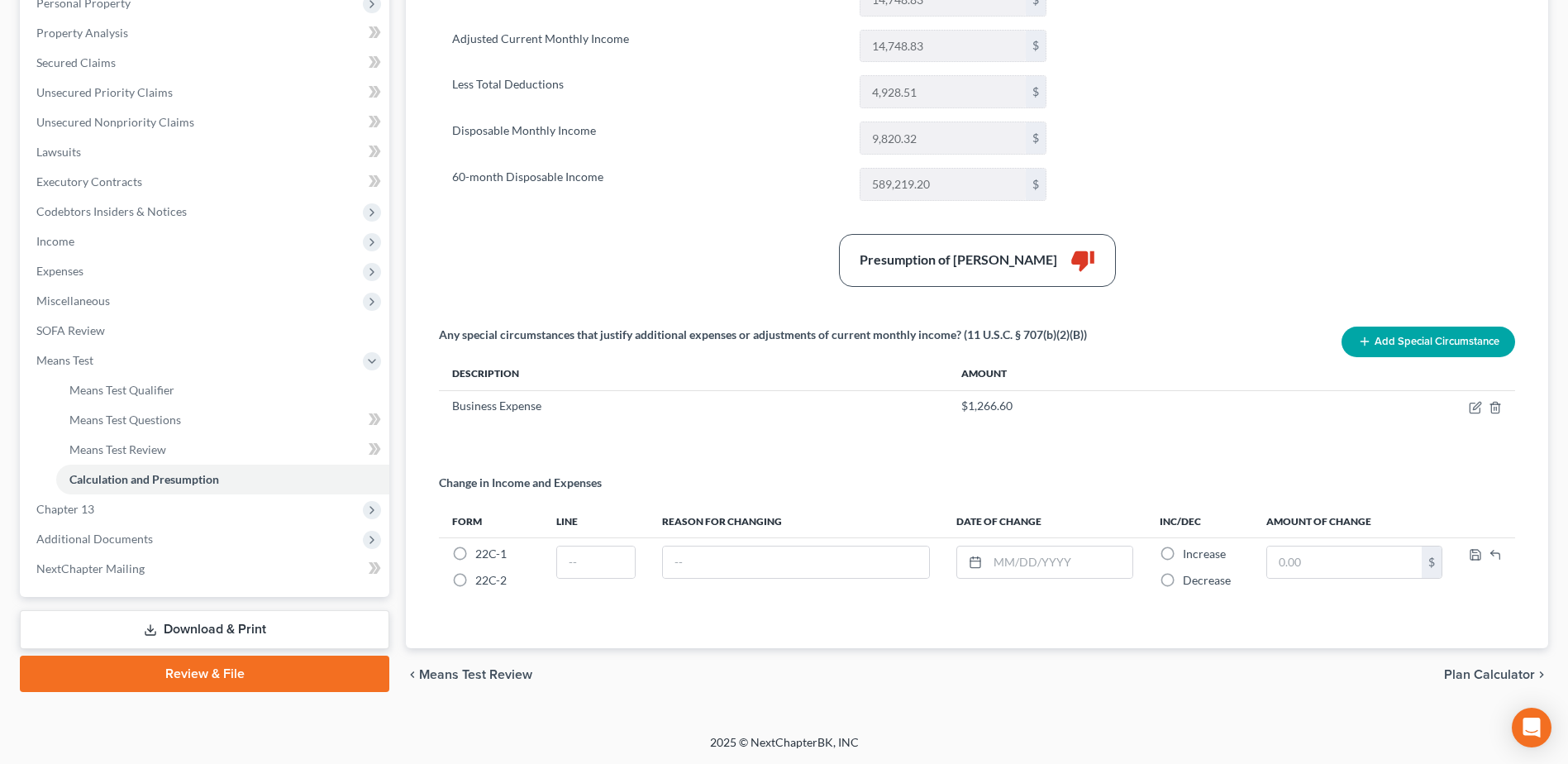
click at [1418, 348] on button "Add Special Circumstance" at bounding box center [1427, 342] width 173 height 31
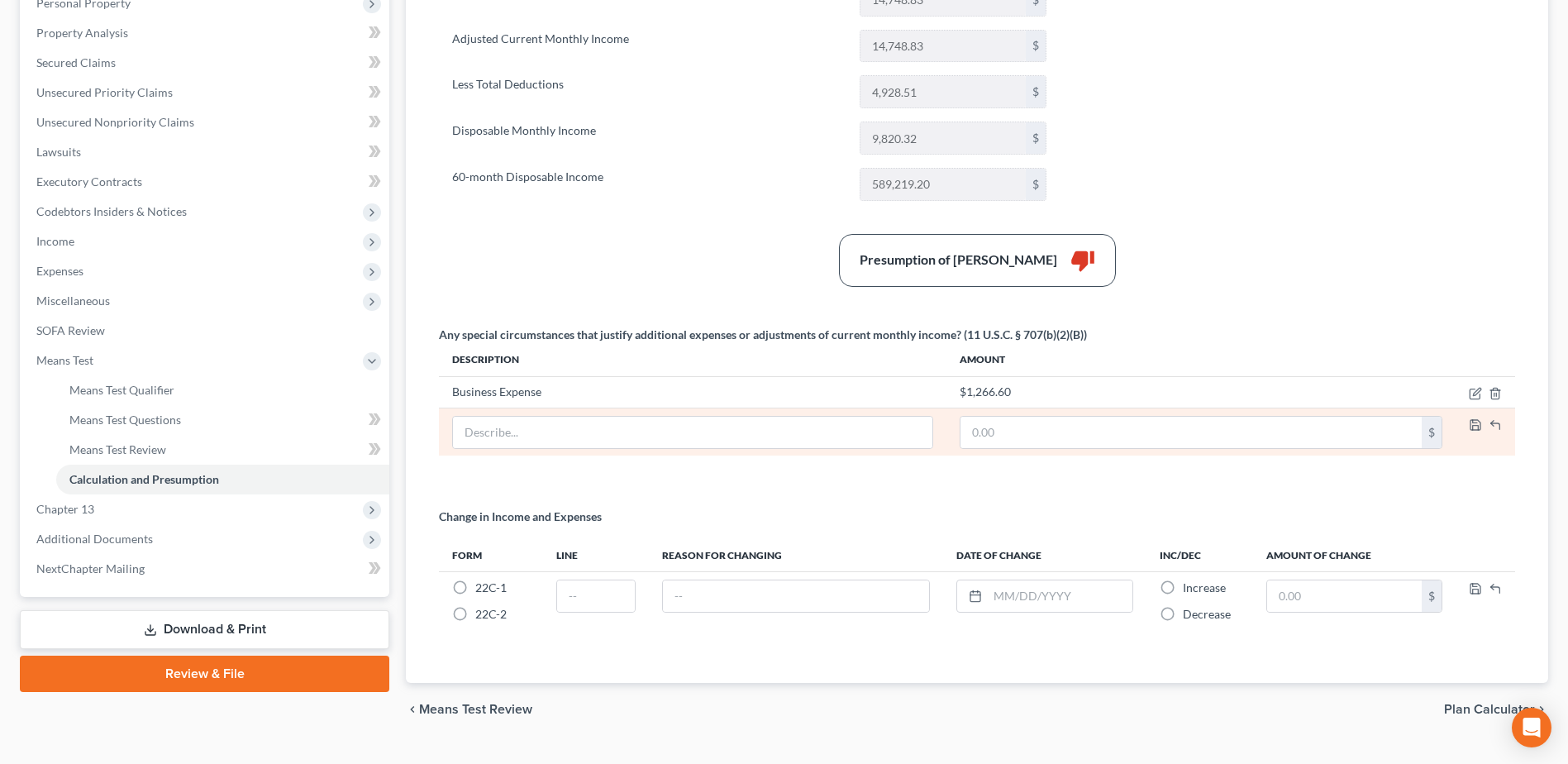
click at [1512, 426] on td at bounding box center [1485, 431] width 59 height 48
click at [1485, 432] on td at bounding box center [1485, 431] width 59 height 48
click at [594, 443] on input "text" at bounding box center [693, 431] width 479 height 31
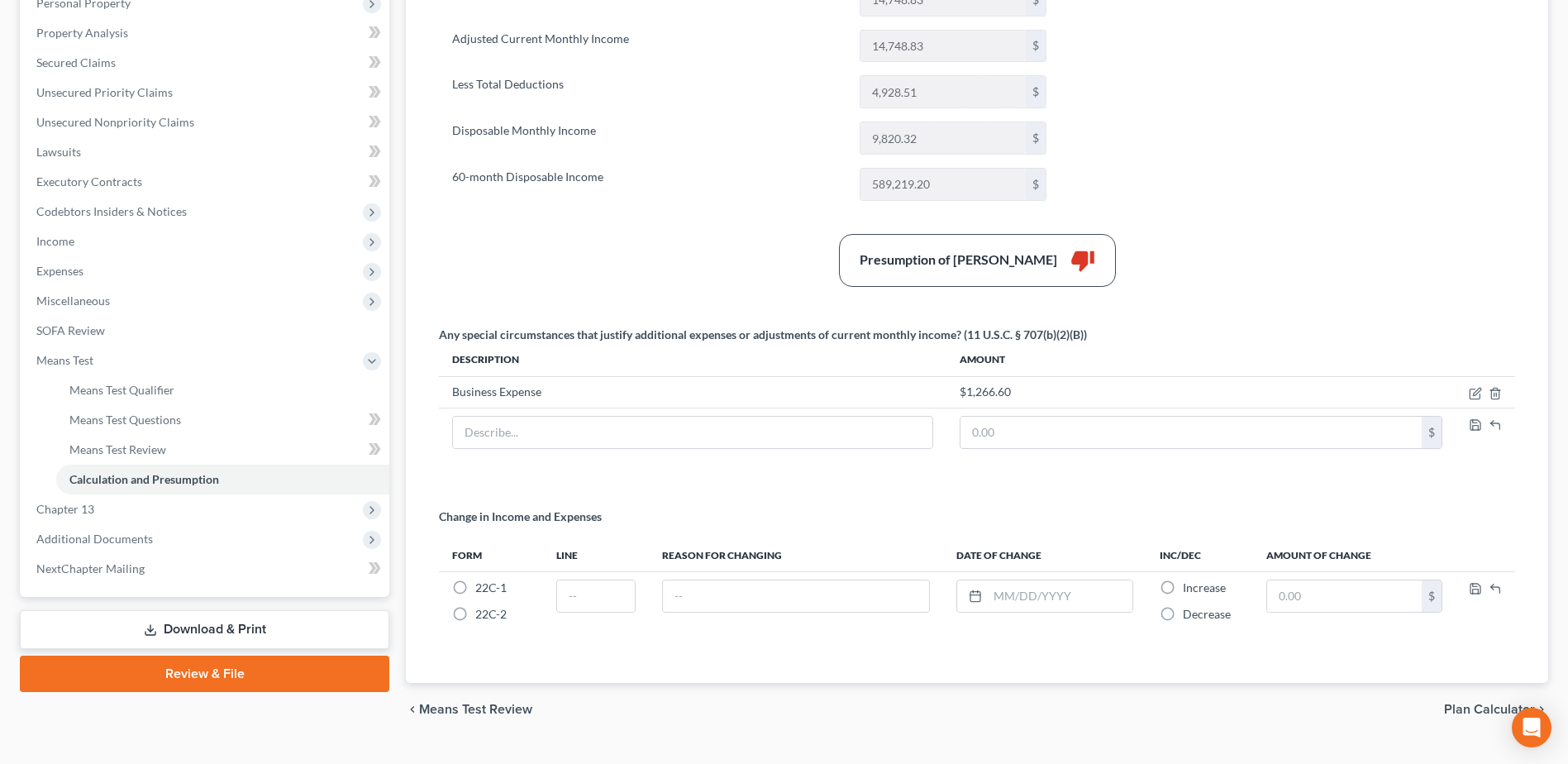
click at [703, 499] on div "Summary Current Monthly Income 14,748.83 $ Adjusted Current Monthly Income 14,7…" at bounding box center [977, 308] width 1092 height 710
click at [612, 275] on div "Presumption of Abuse Arises thumb_down" at bounding box center [977, 260] width 1092 height 53
click at [115, 415] on span "Means Test Questions" at bounding box center [125, 419] width 111 height 14
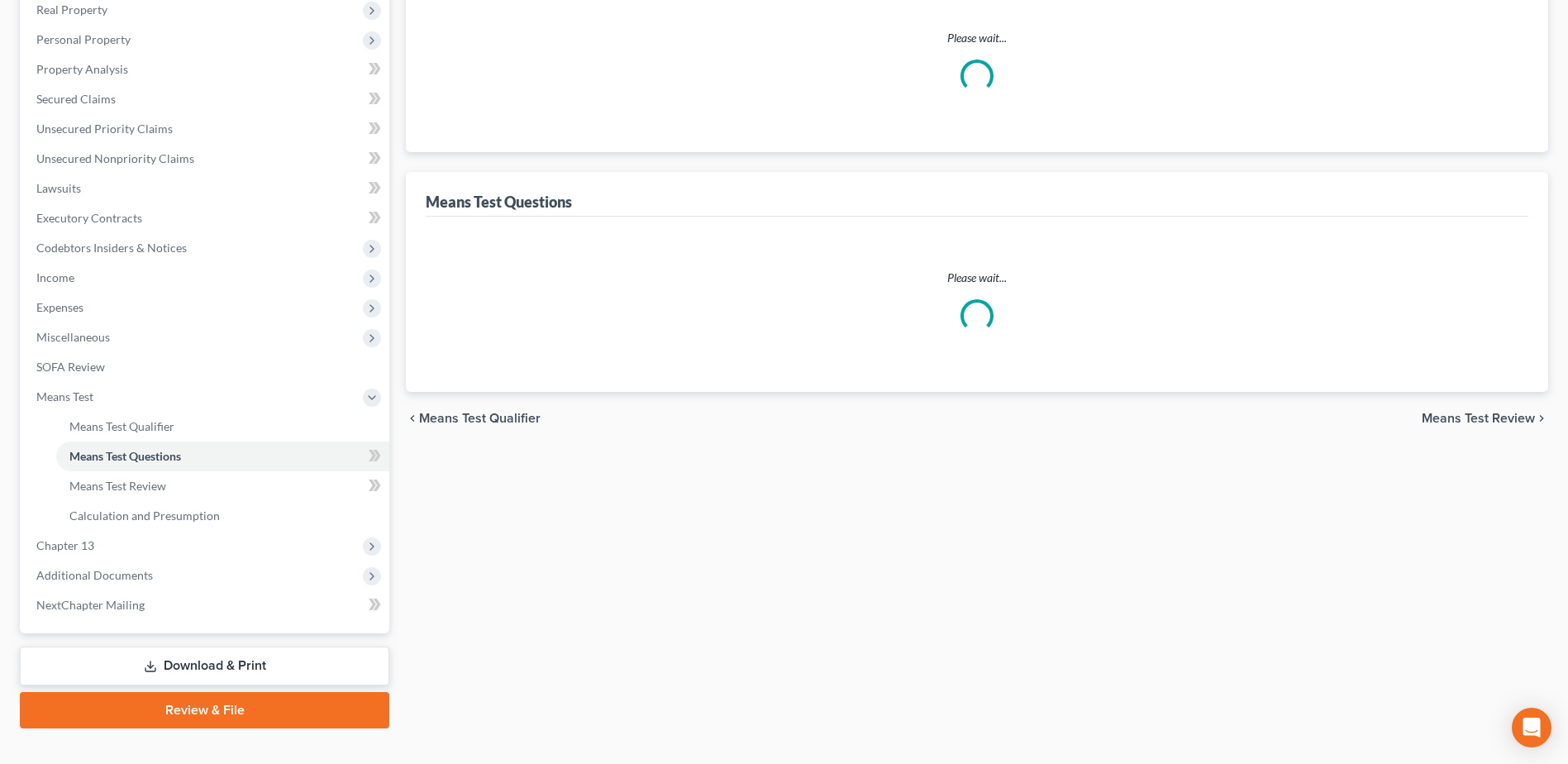
scroll to position [25, 0]
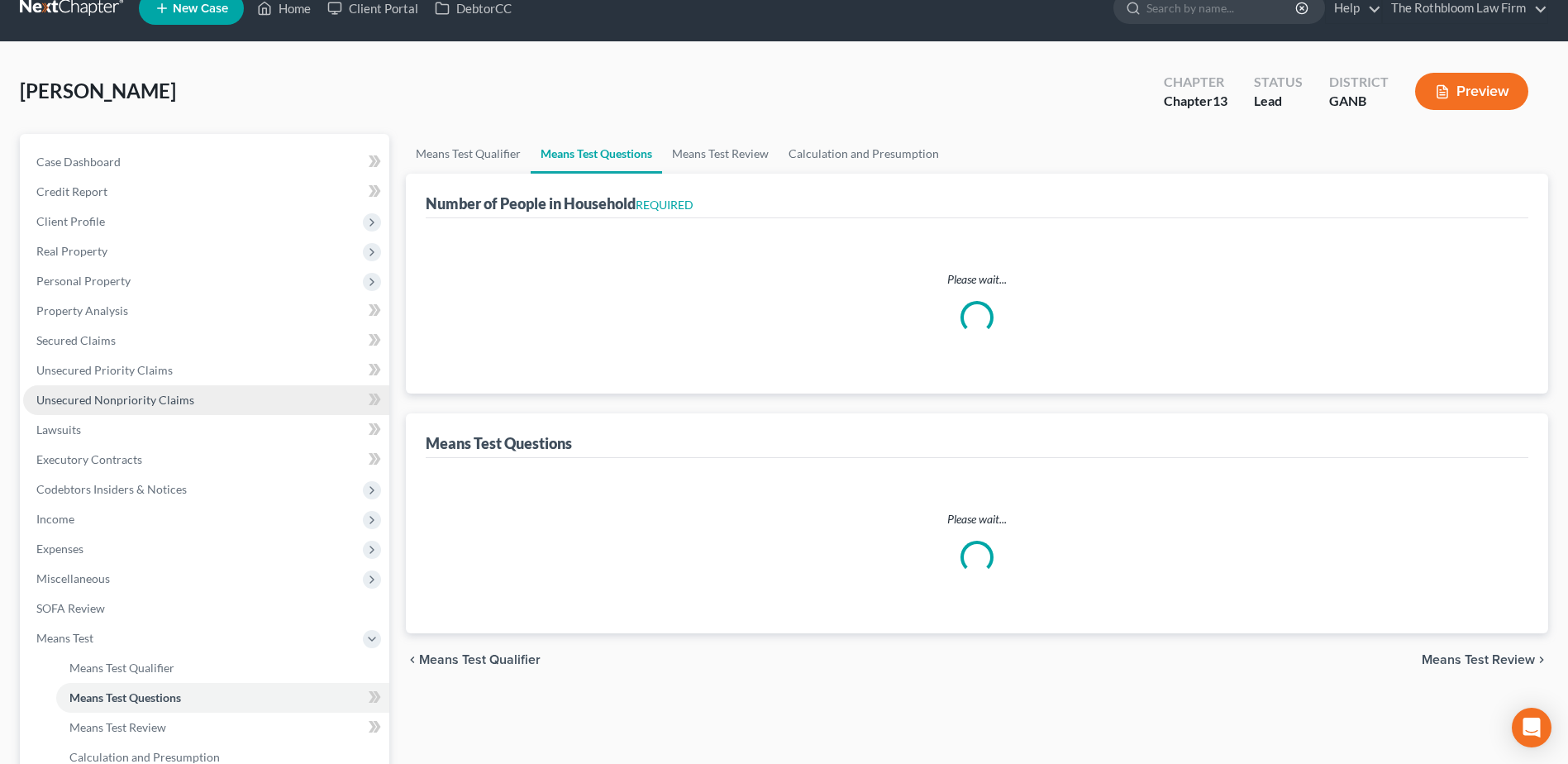
select select "1"
select select "60"
select select "0"
select select "60"
select select "0"
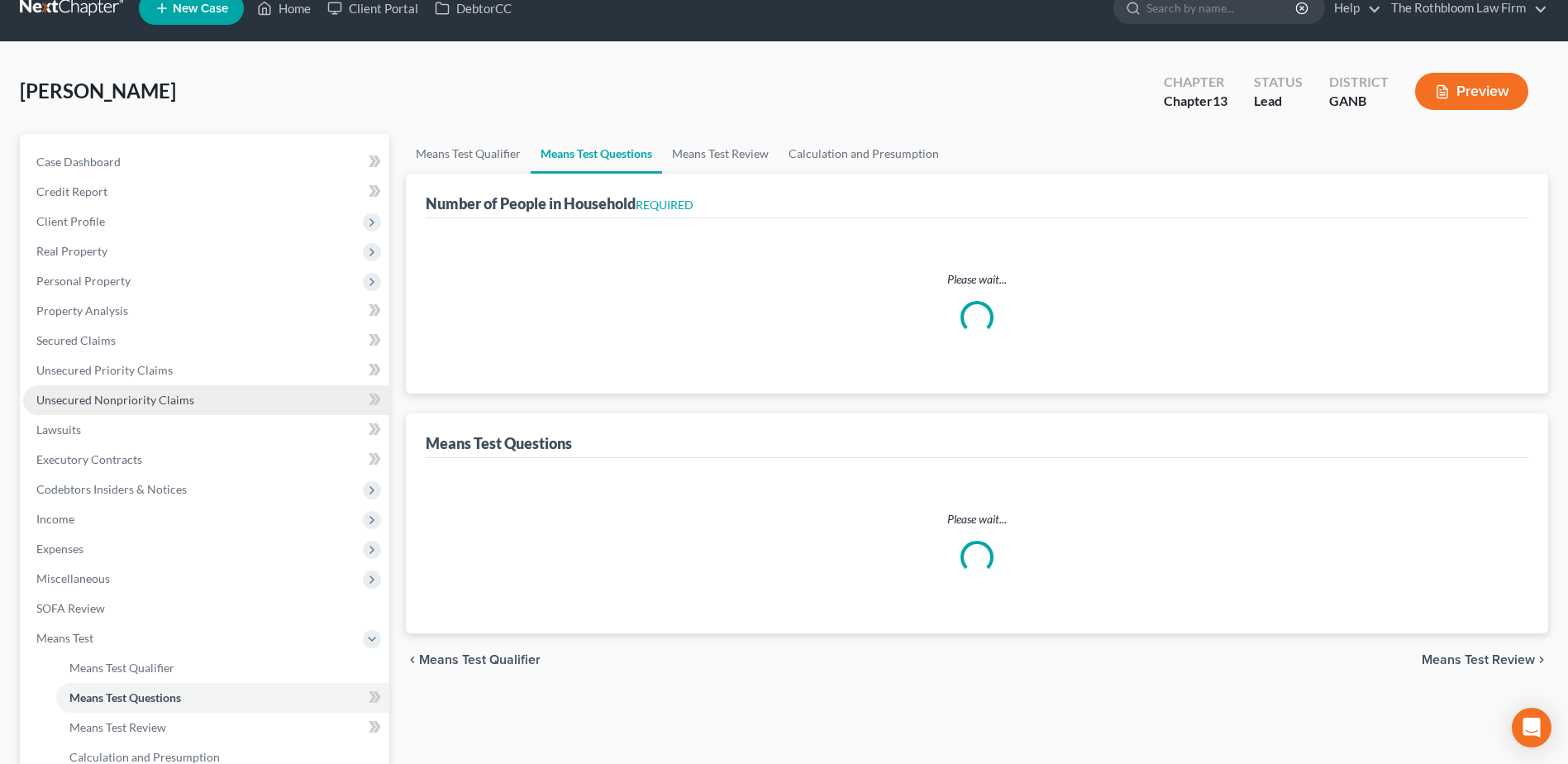
select select "60"
select select "0"
select select "60"
select select "1"
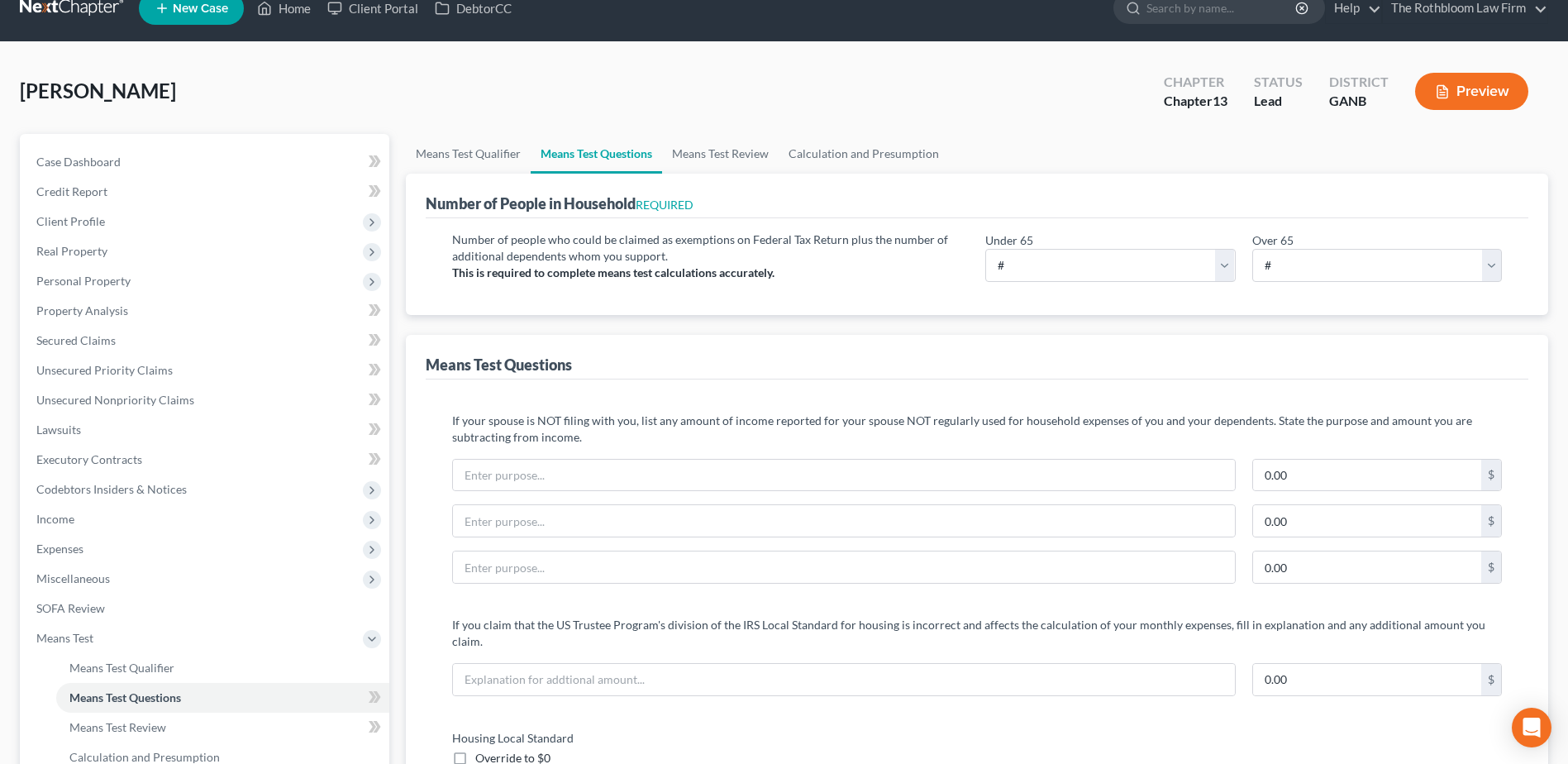
scroll to position [0, 0]
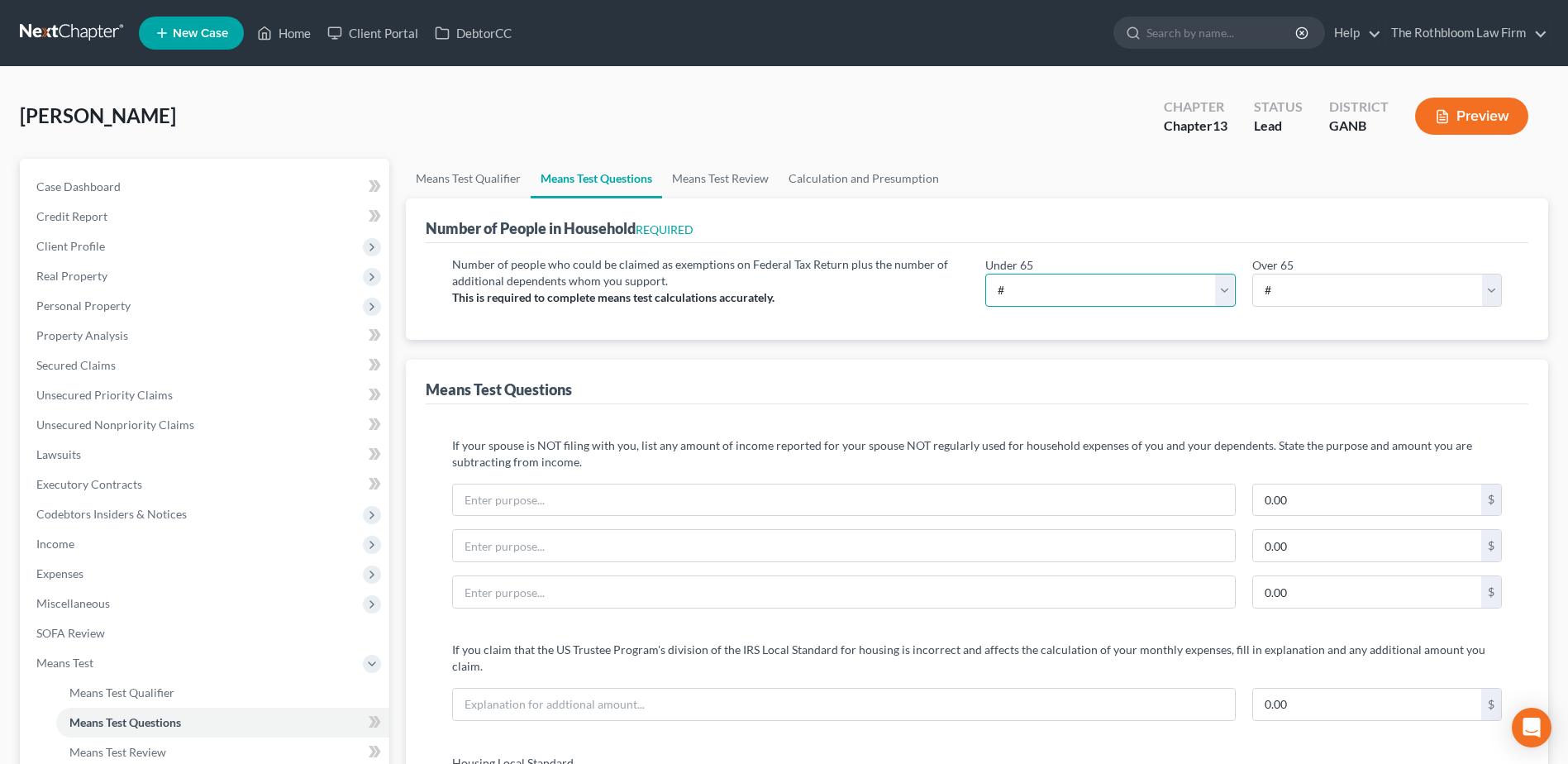
click at [1033, 288] on select "# 0 1 2 3 4 5 6 7 8 9 10" at bounding box center [1110, 290] width 250 height 33
select select "1"
click at [985, 274] on select "# 0 1 2 3 4 5 6 7 8 9 10" at bounding box center [1110, 290] width 250 height 33
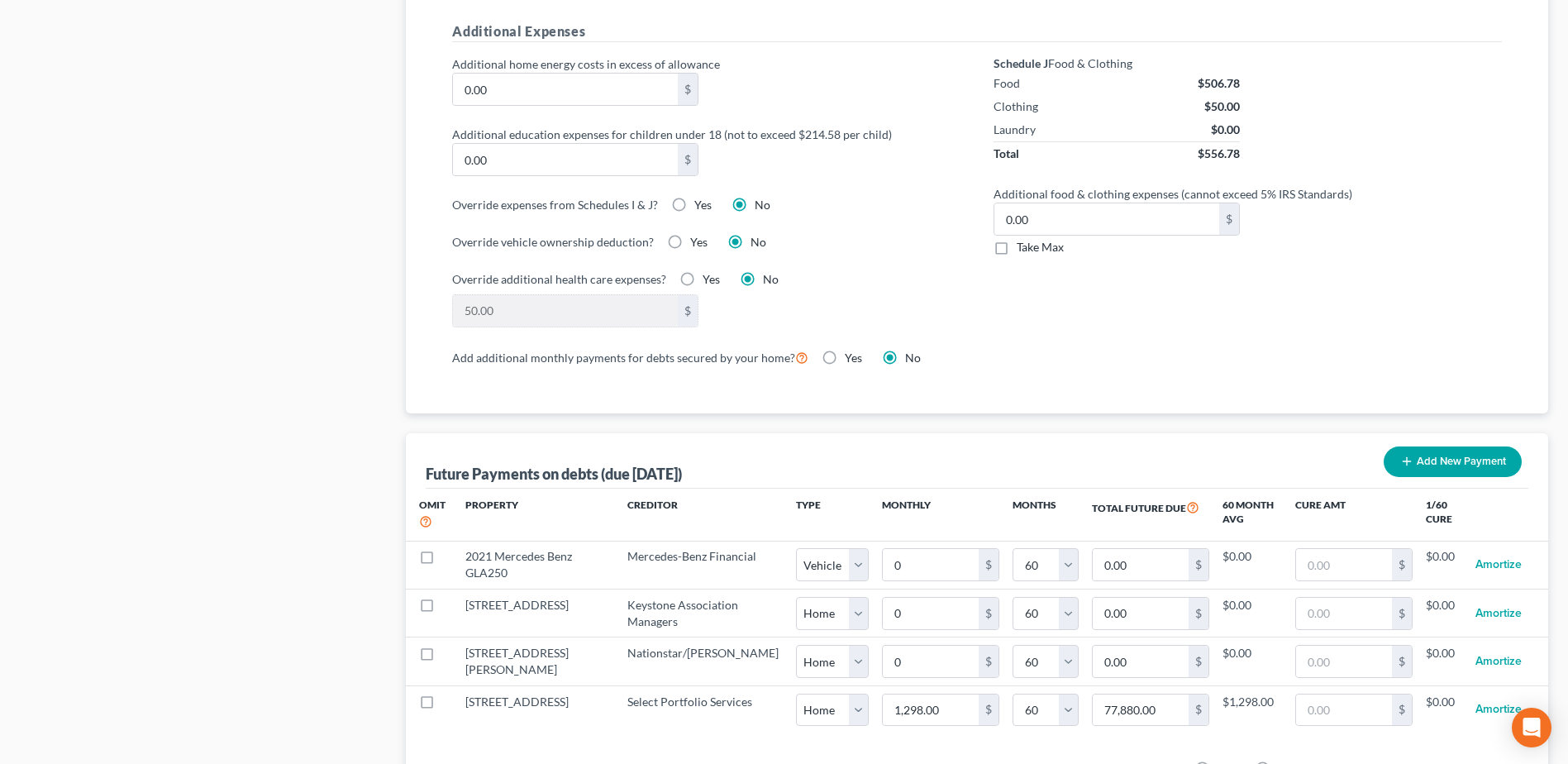
scroll to position [1240, 0]
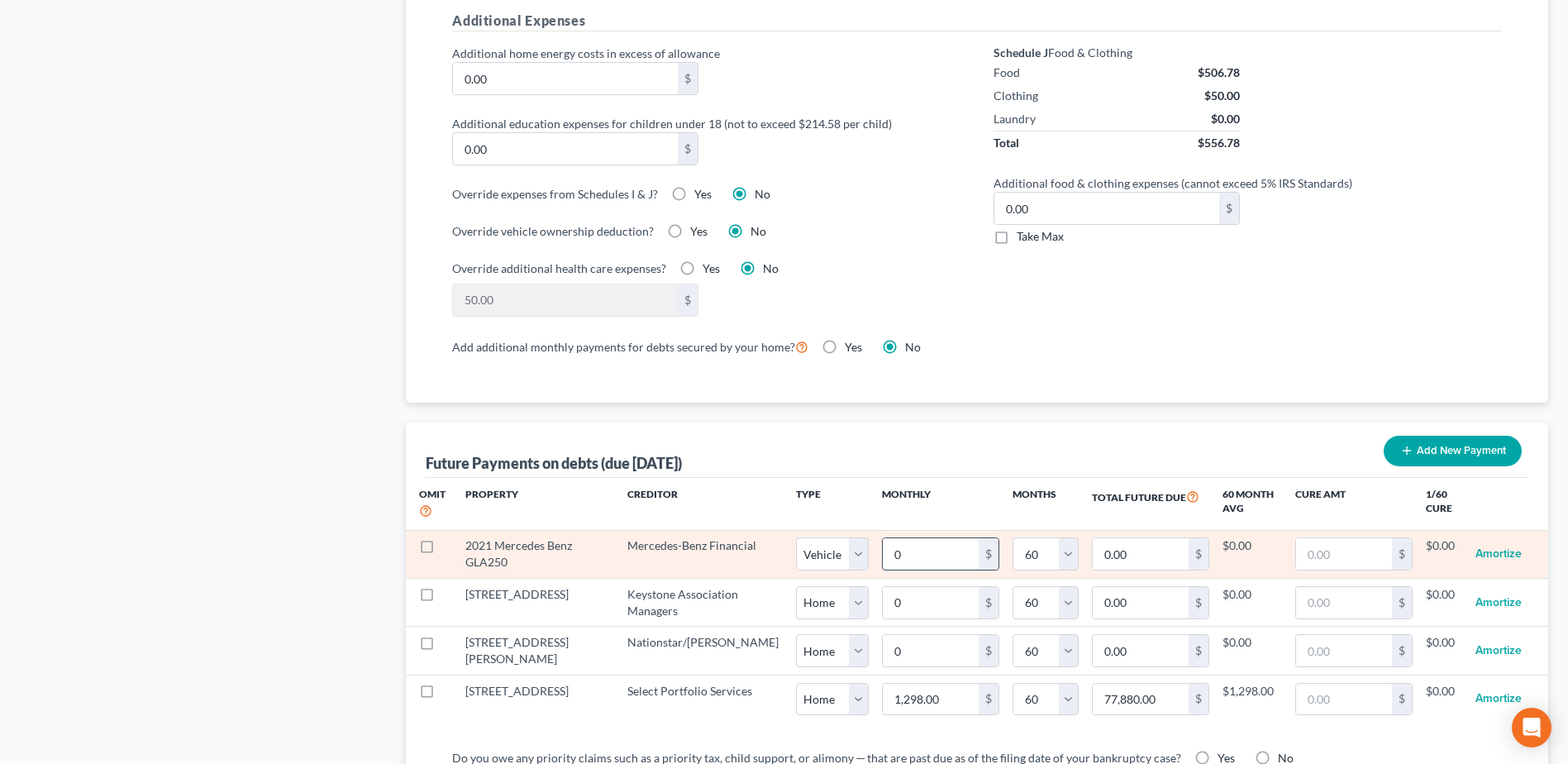
click at [883, 543] on input "0" at bounding box center [931, 553] width 95 height 31
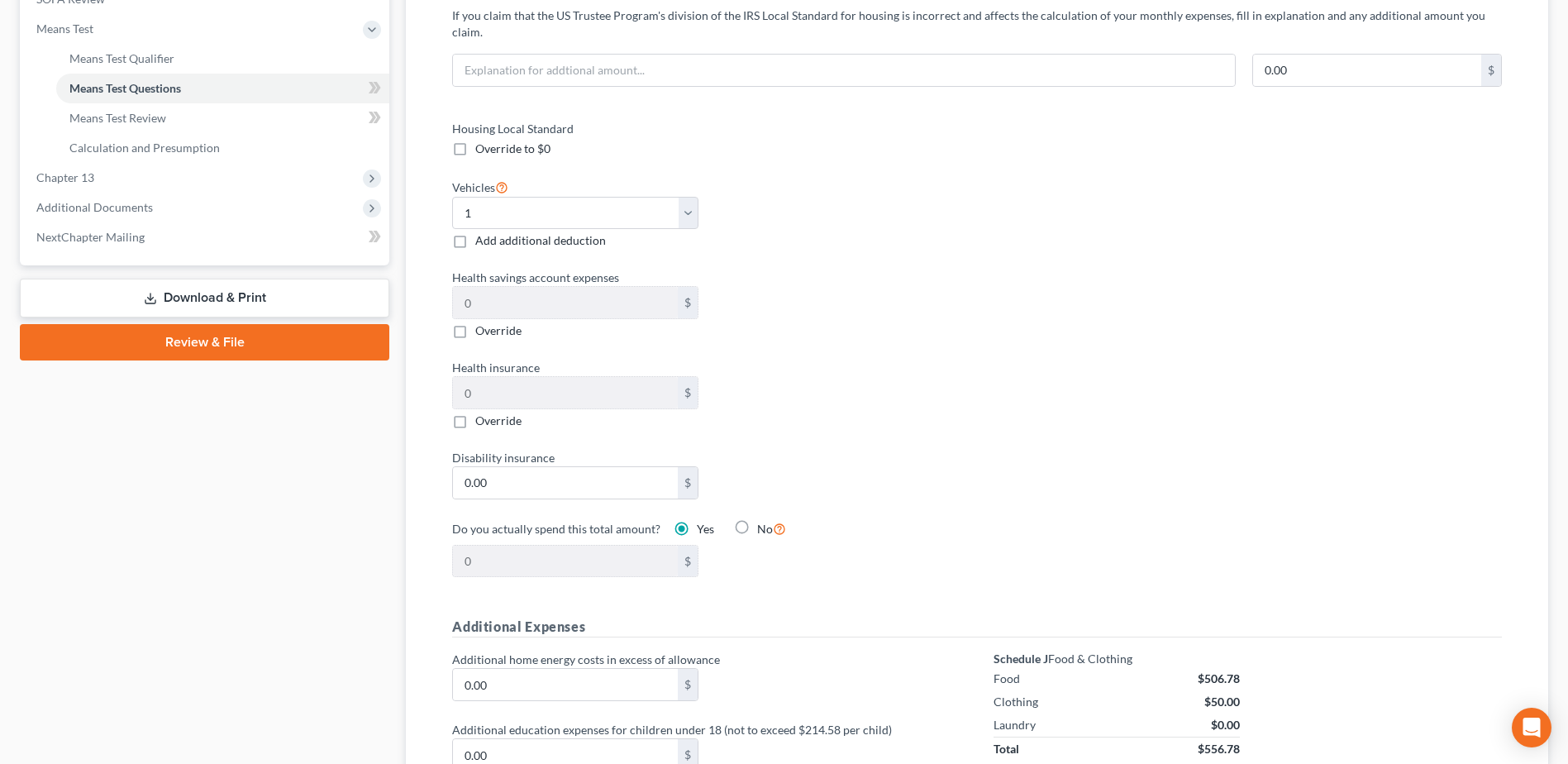
scroll to position [496, 0]
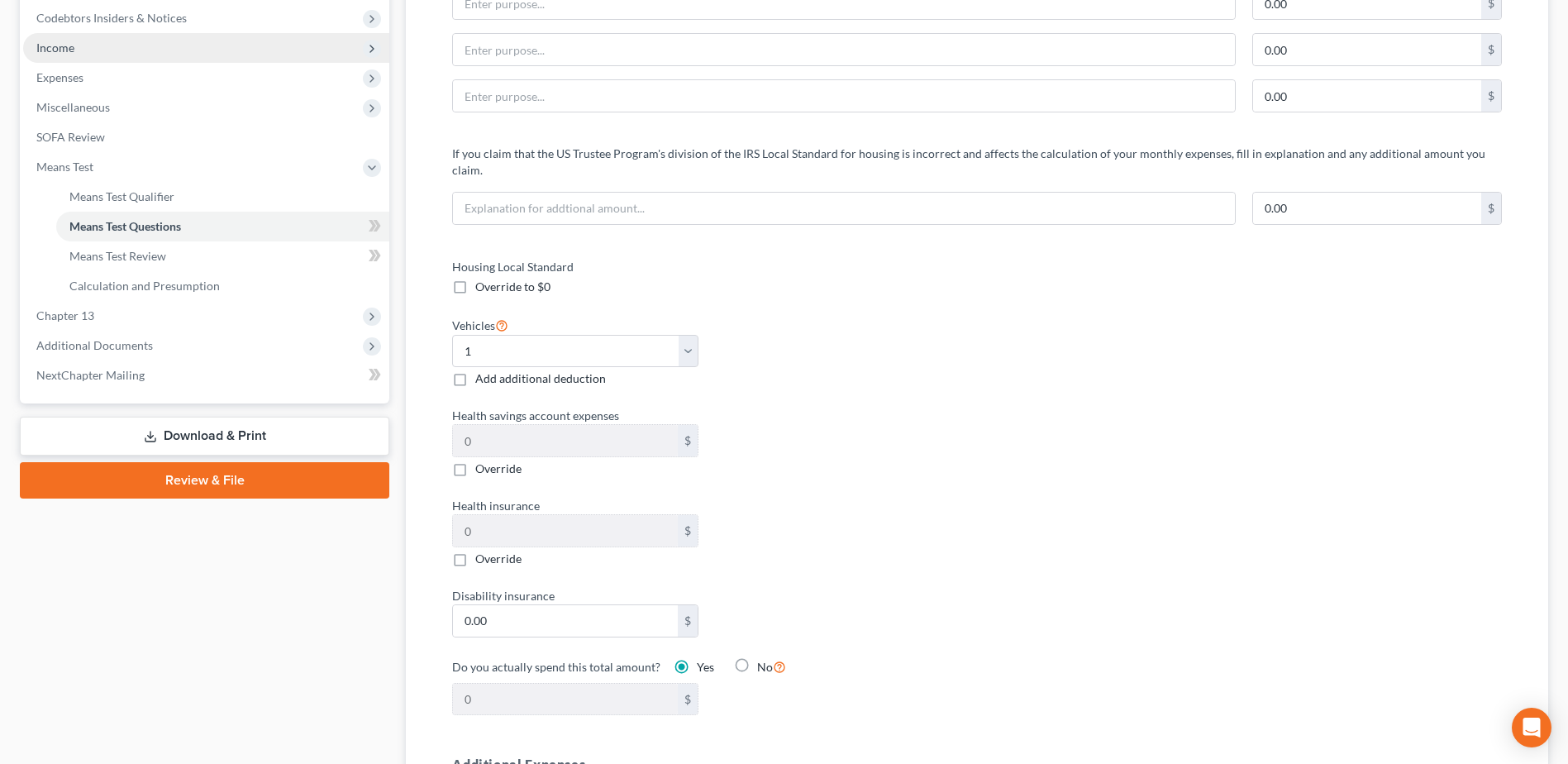
click at [49, 54] on span "Income" at bounding box center [206, 48] width 366 height 30
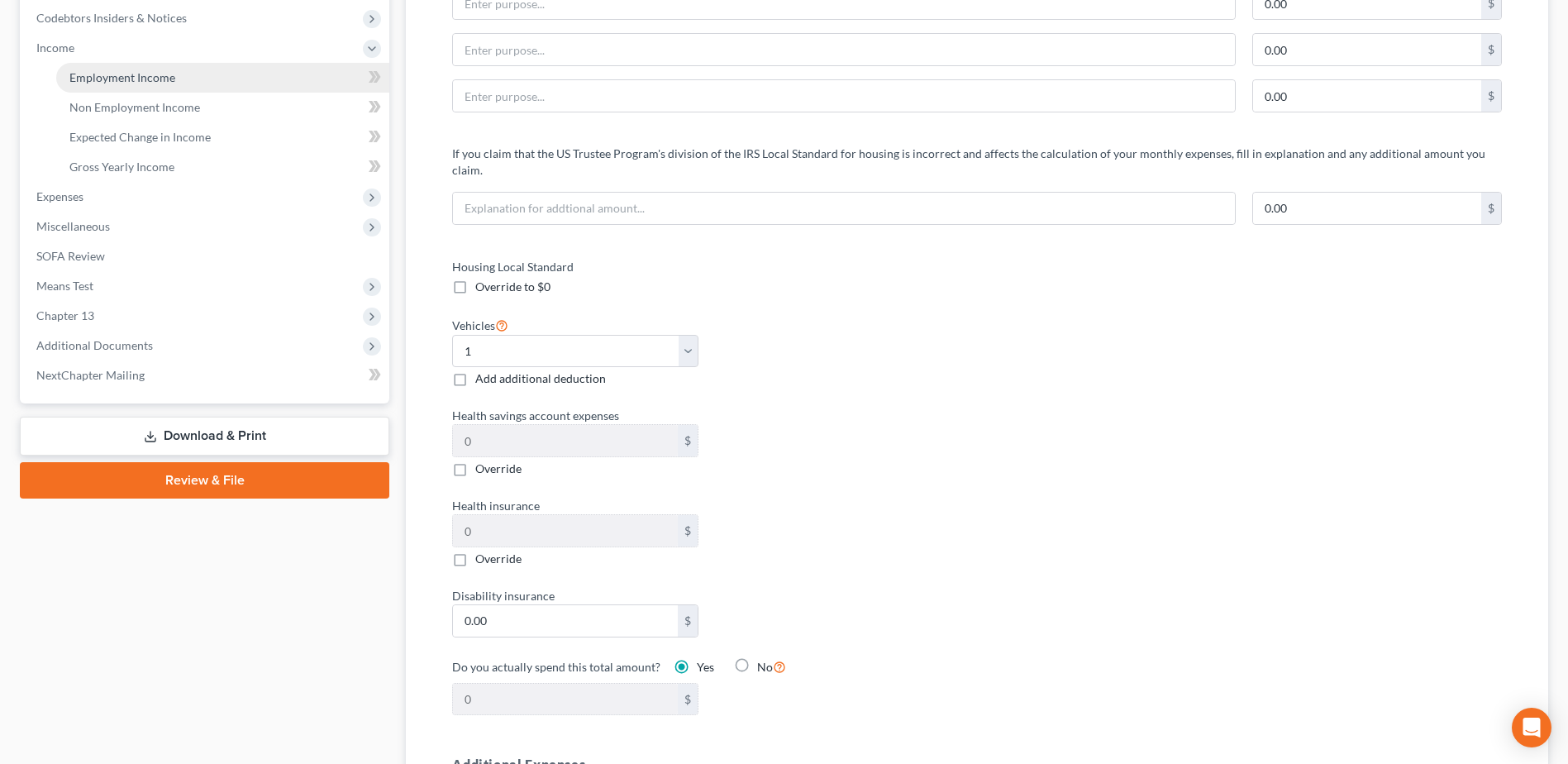
click at [131, 75] on span "Employment Income" at bounding box center [122, 77] width 106 height 14
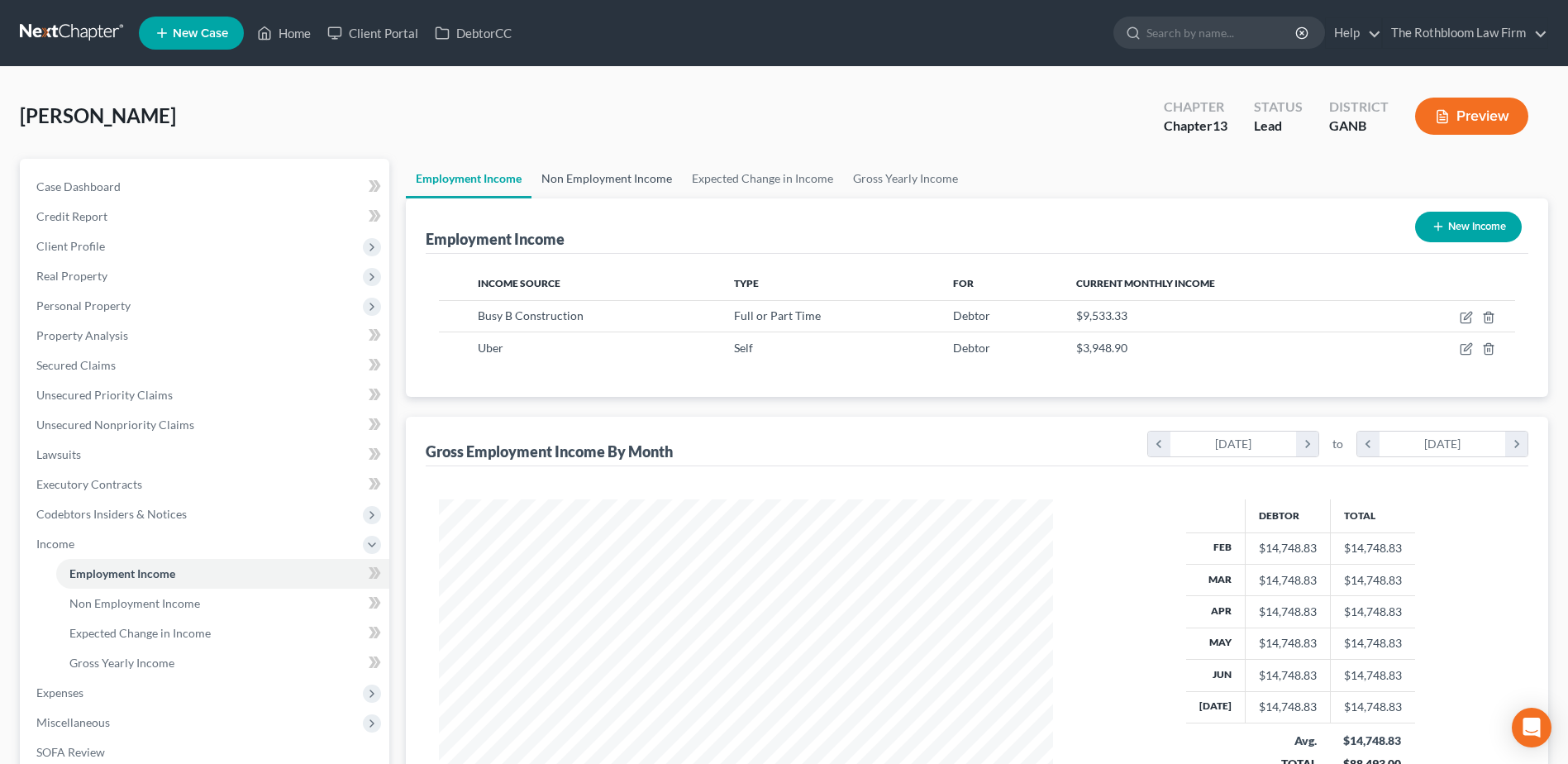
click at [583, 181] on link "Non Employment Income" at bounding box center [606, 178] width 151 height 39
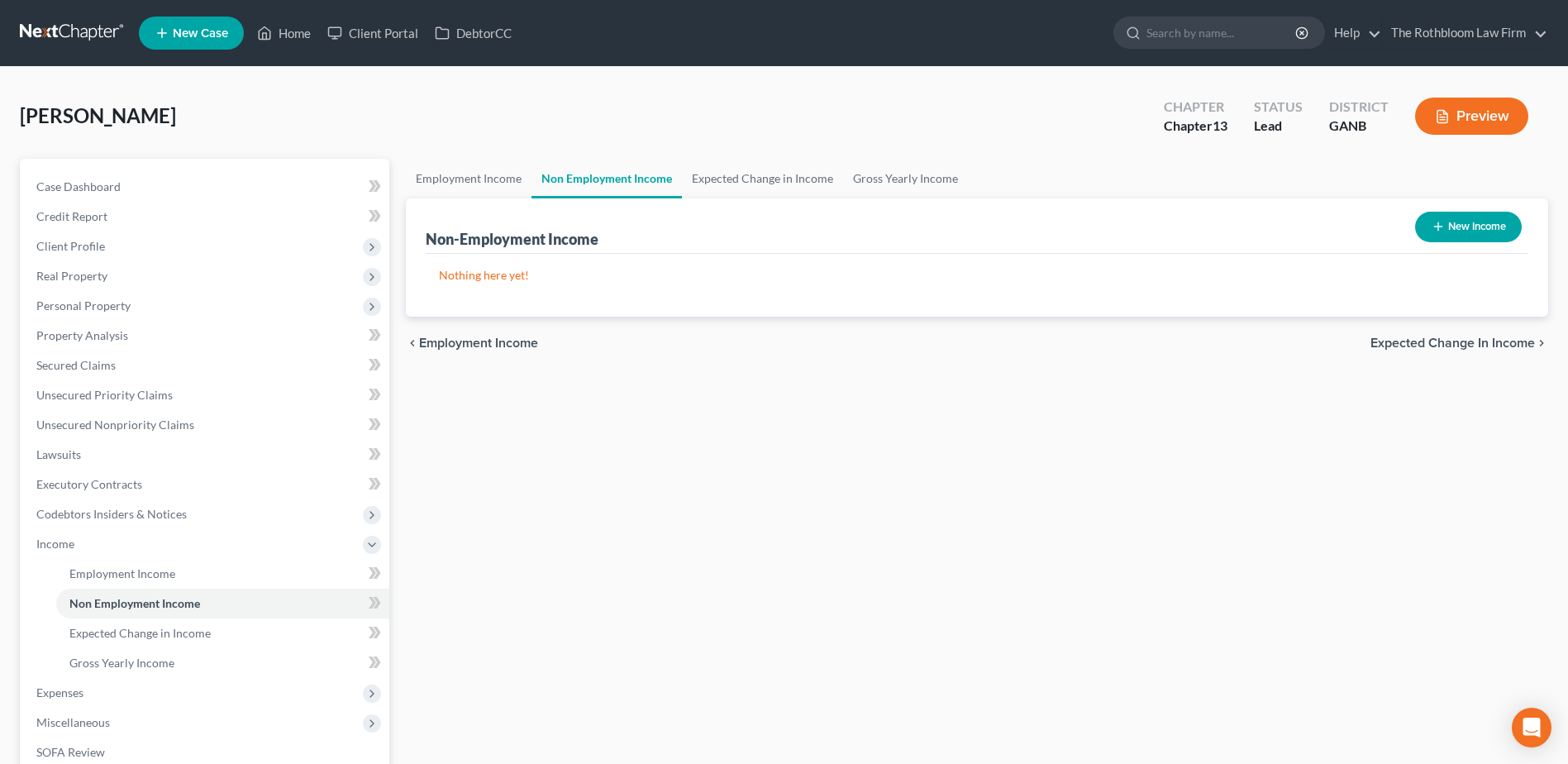
click at [1478, 234] on button "New Income" at bounding box center [1467, 227] width 106 height 31
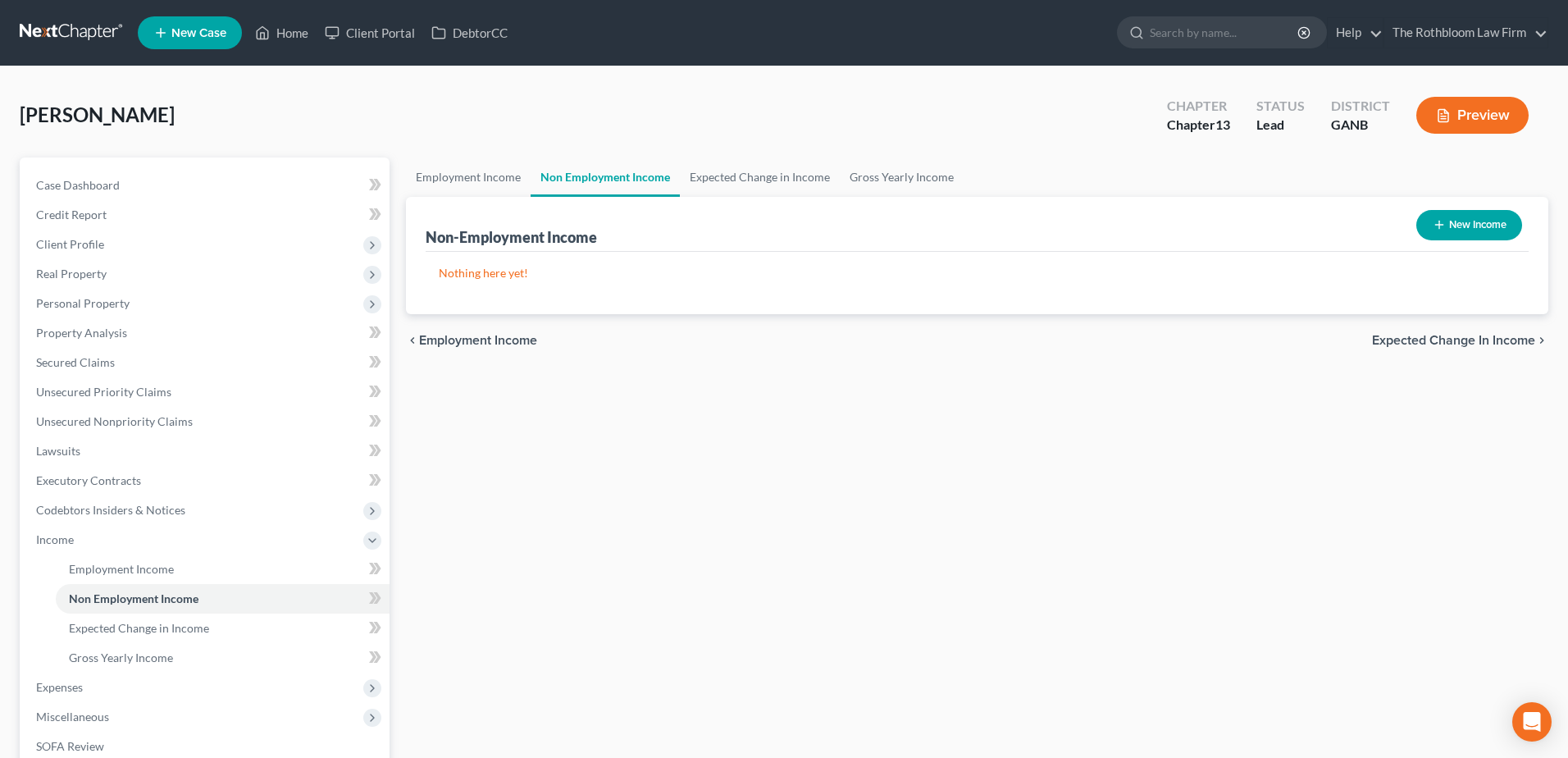
select select "0"
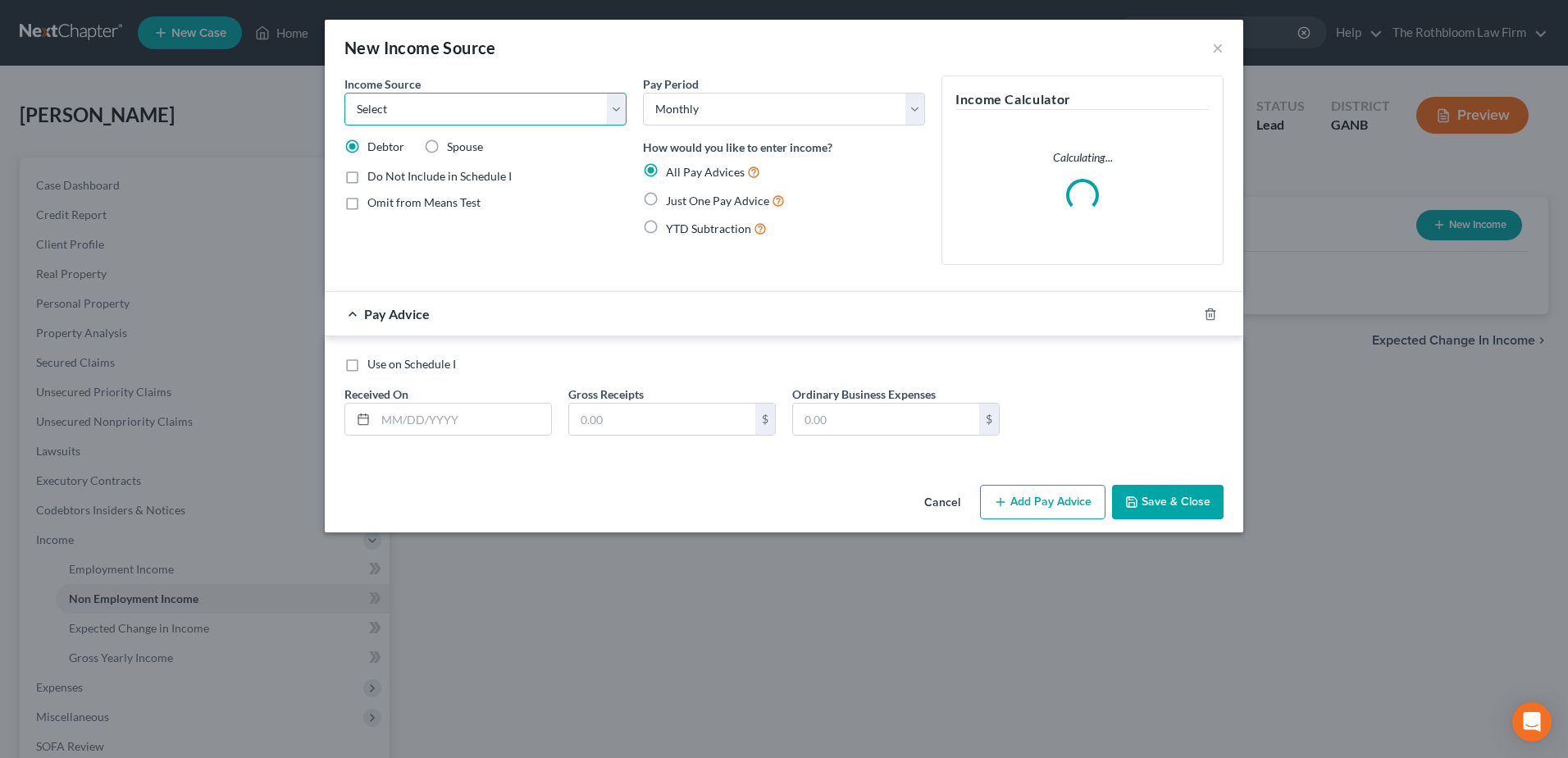
click at [394, 107] on select "Select Unemployment Disability (from employer) Pension Retirement Social Securi…" at bounding box center [484, 108] width 282 height 32
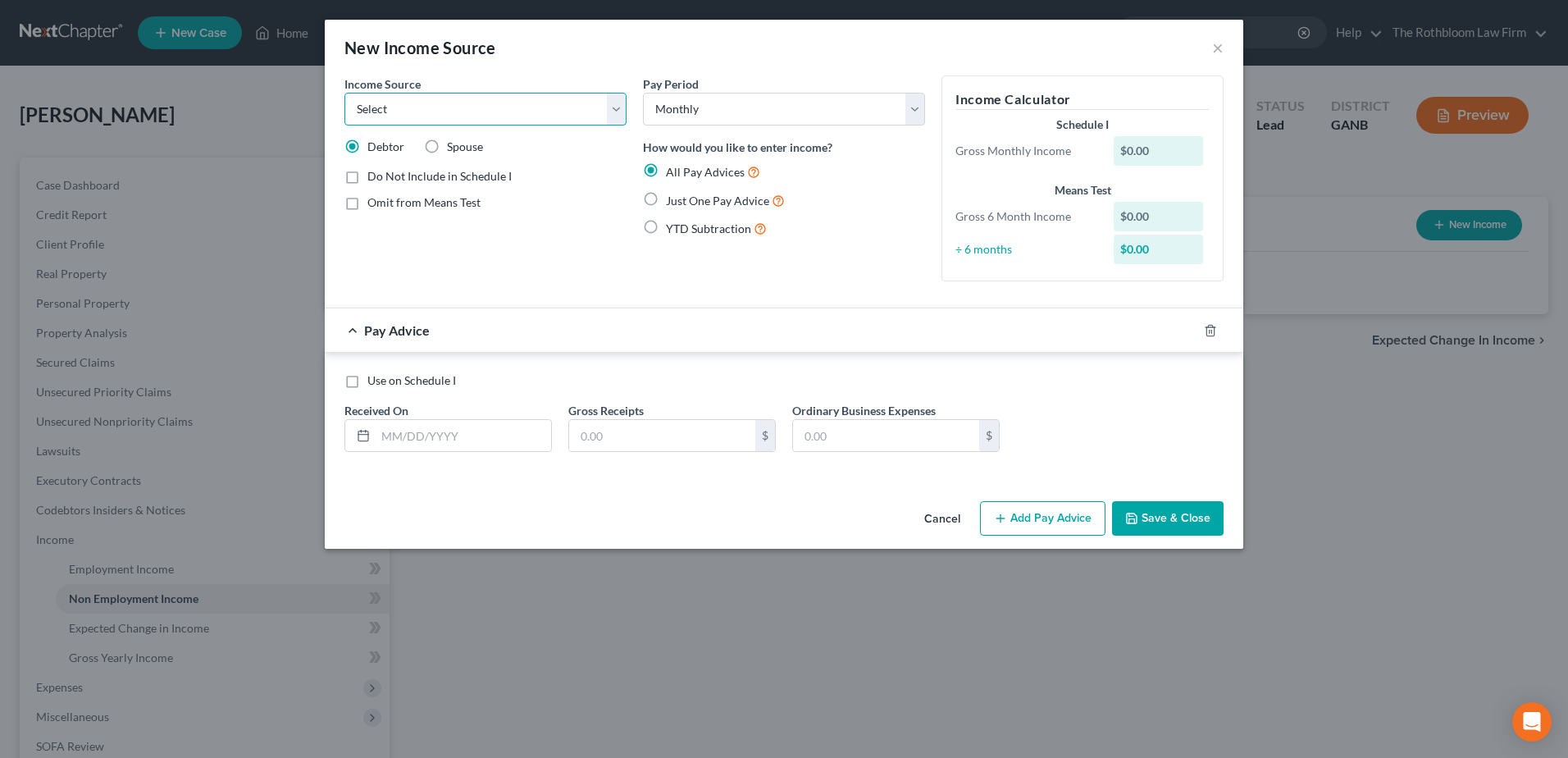
select select "8"
click at [344, 92] on select "Select Unemployment Disability (from employer) Pension Retirement Social Securi…" at bounding box center [484, 108] width 282 height 32
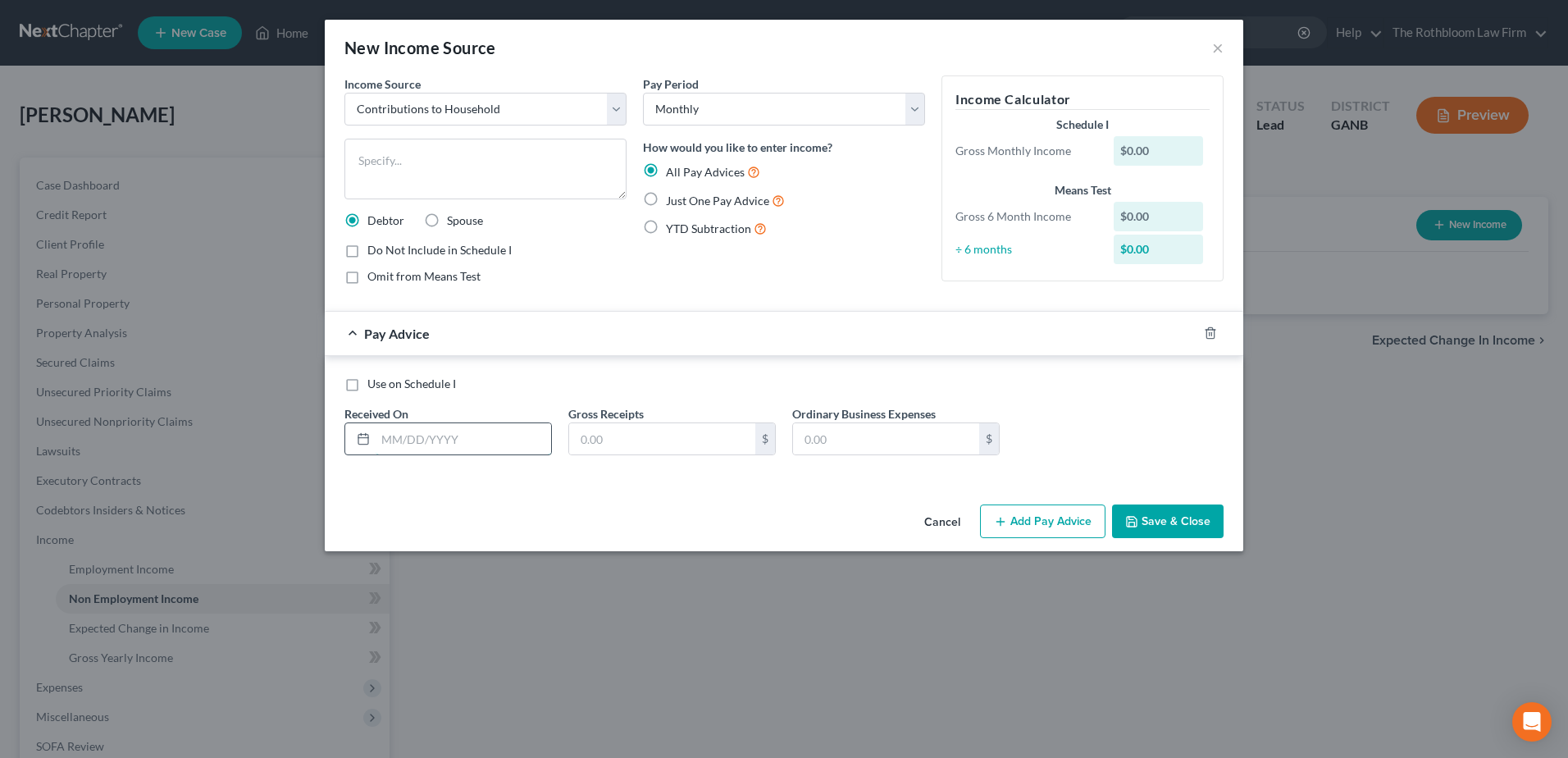
click at [410, 435] on input "text" at bounding box center [463, 438] width 175 height 31
type input "08/01/.2025"
click at [666, 202] on label "Just One Pay Advice" at bounding box center [725, 200] width 119 height 19
click at [672, 202] on input "Just One Pay Advice" at bounding box center [677, 196] width 11 height 11
radio input "true"
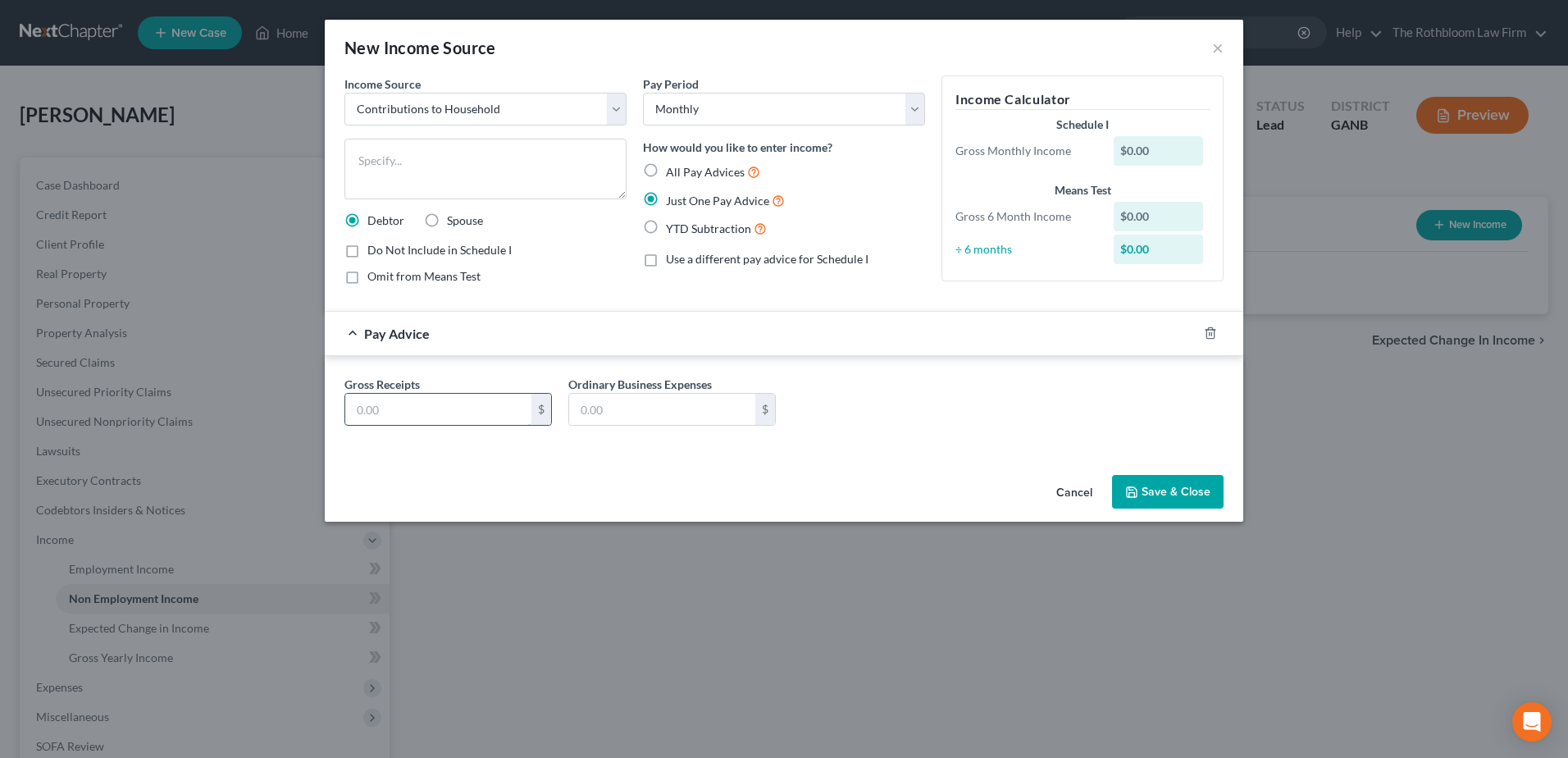
click at [415, 412] on input "text" at bounding box center [438, 409] width 186 height 31
type input "2,110"
click at [1165, 495] on button "Save & Close" at bounding box center [1167, 491] width 111 height 34
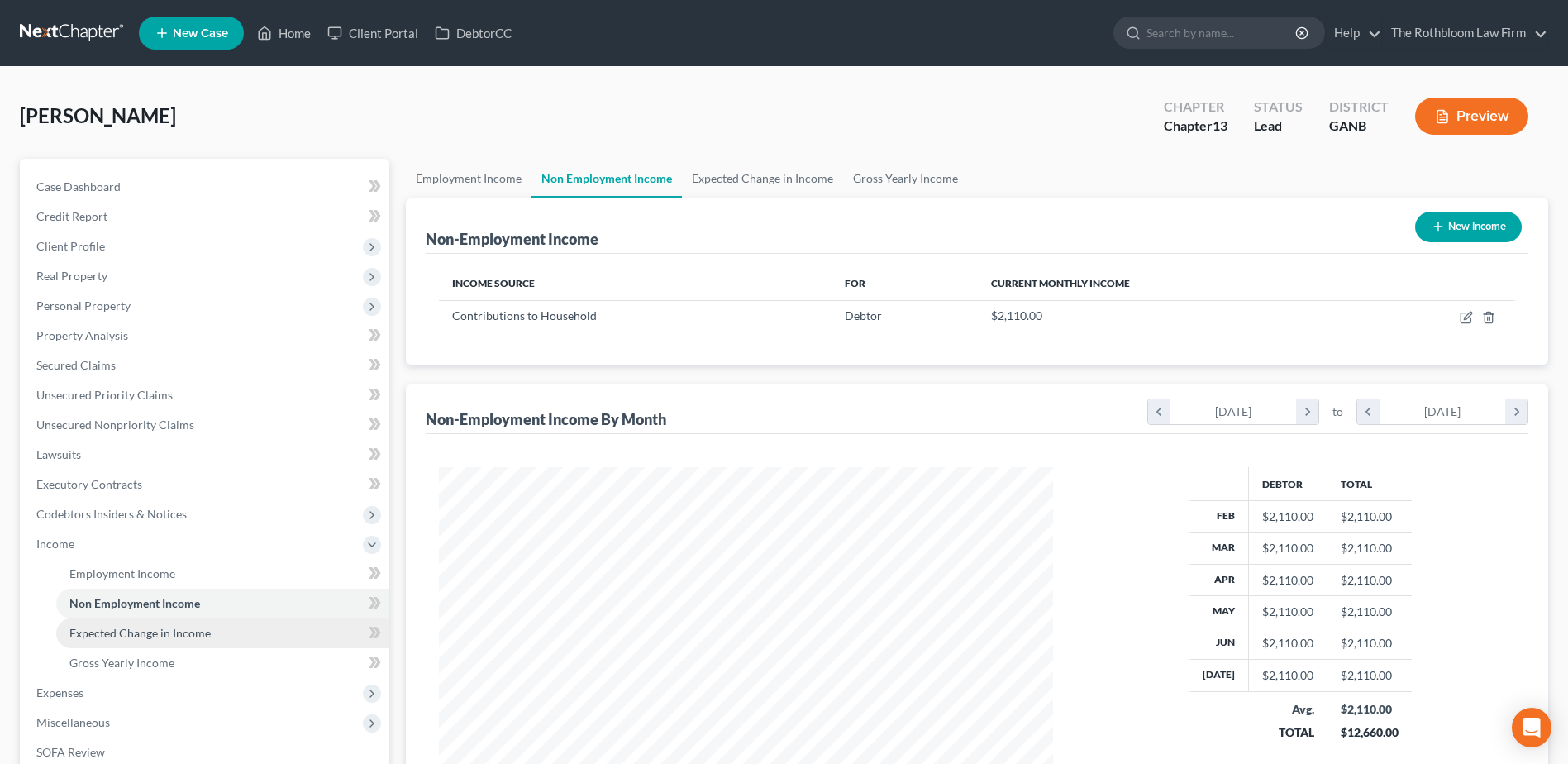
scroll to position [83, 0]
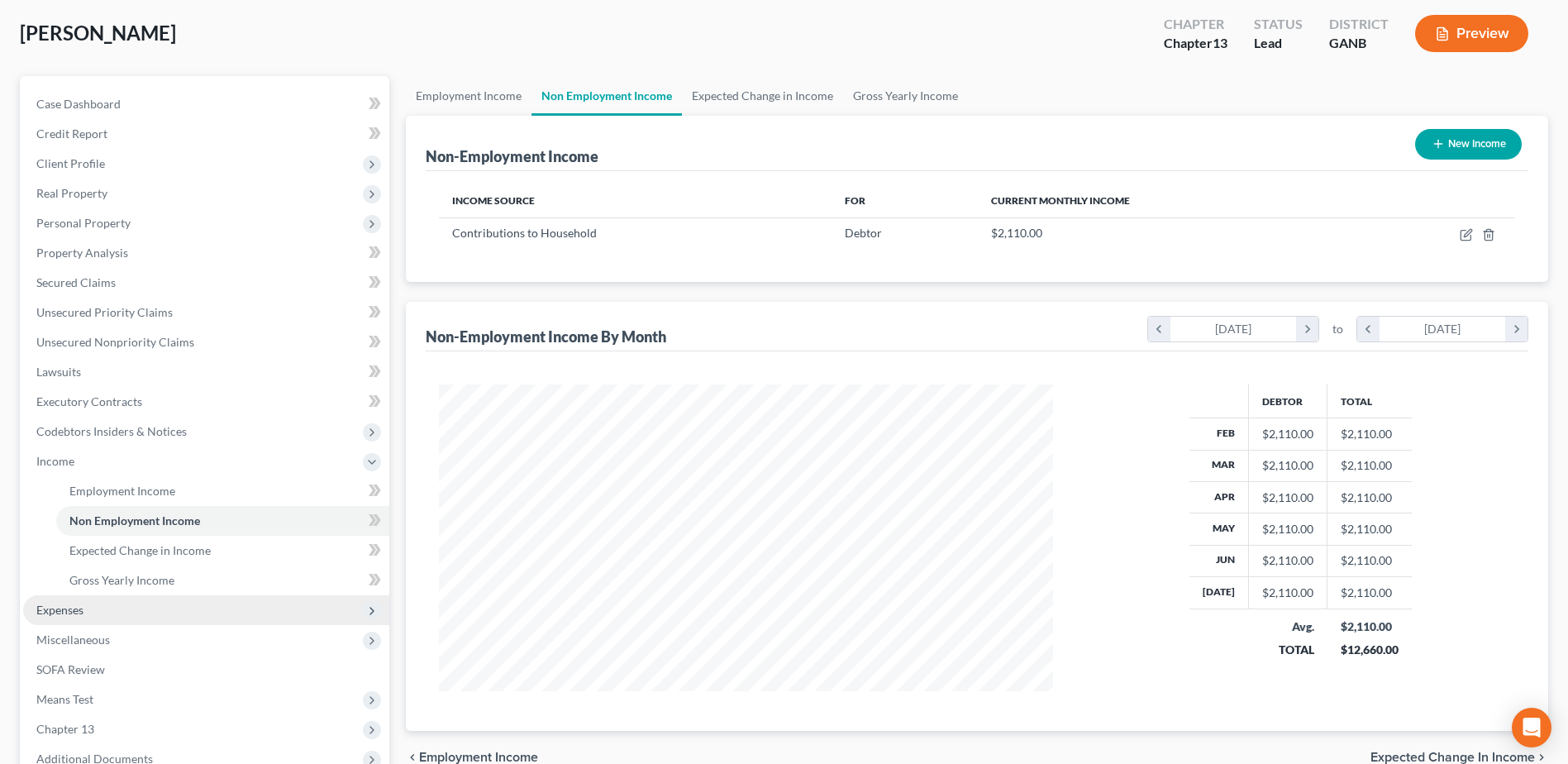
click at [90, 610] on span "Expenses" at bounding box center [206, 610] width 366 height 30
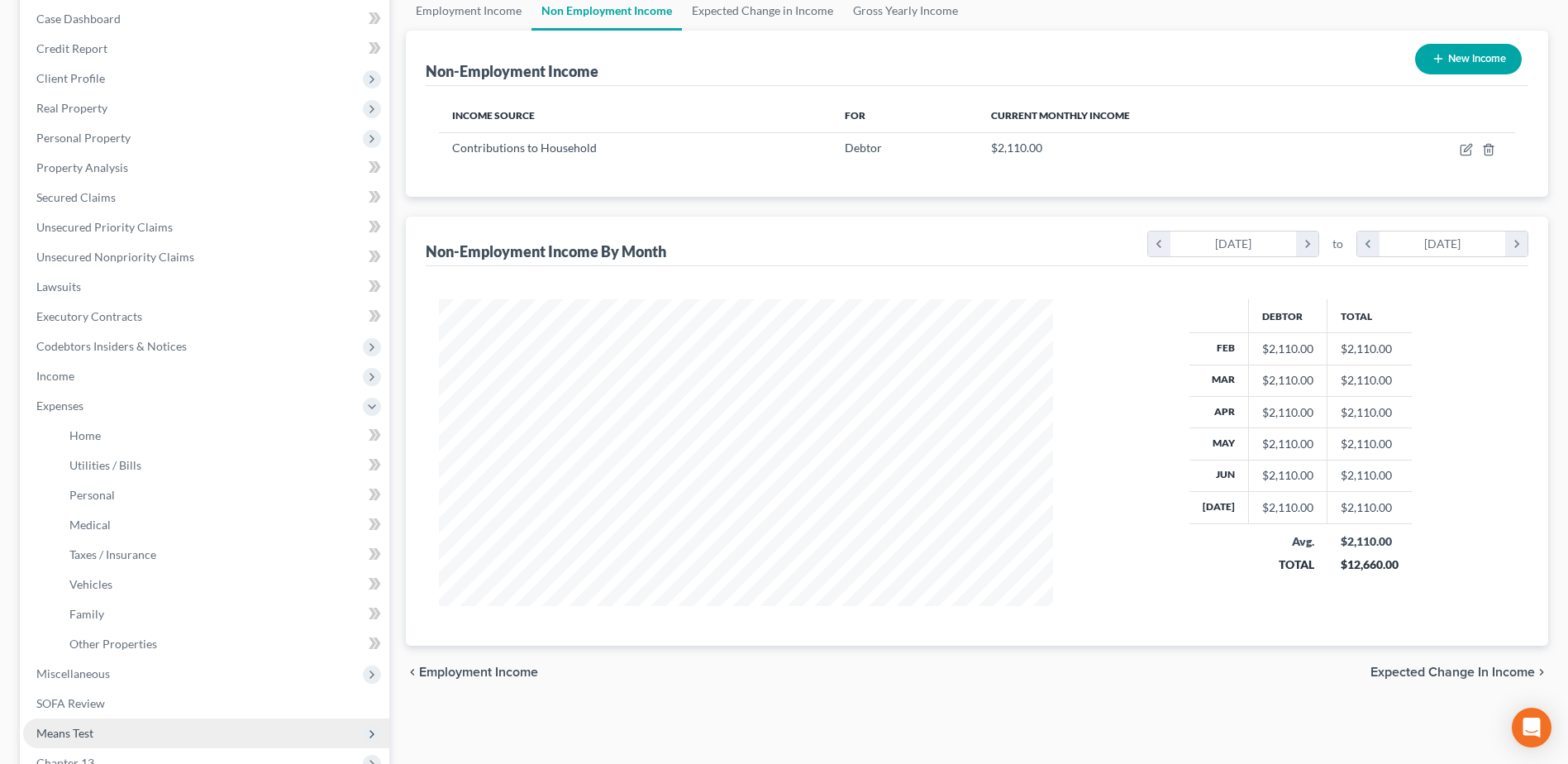
scroll to position [248, 0]
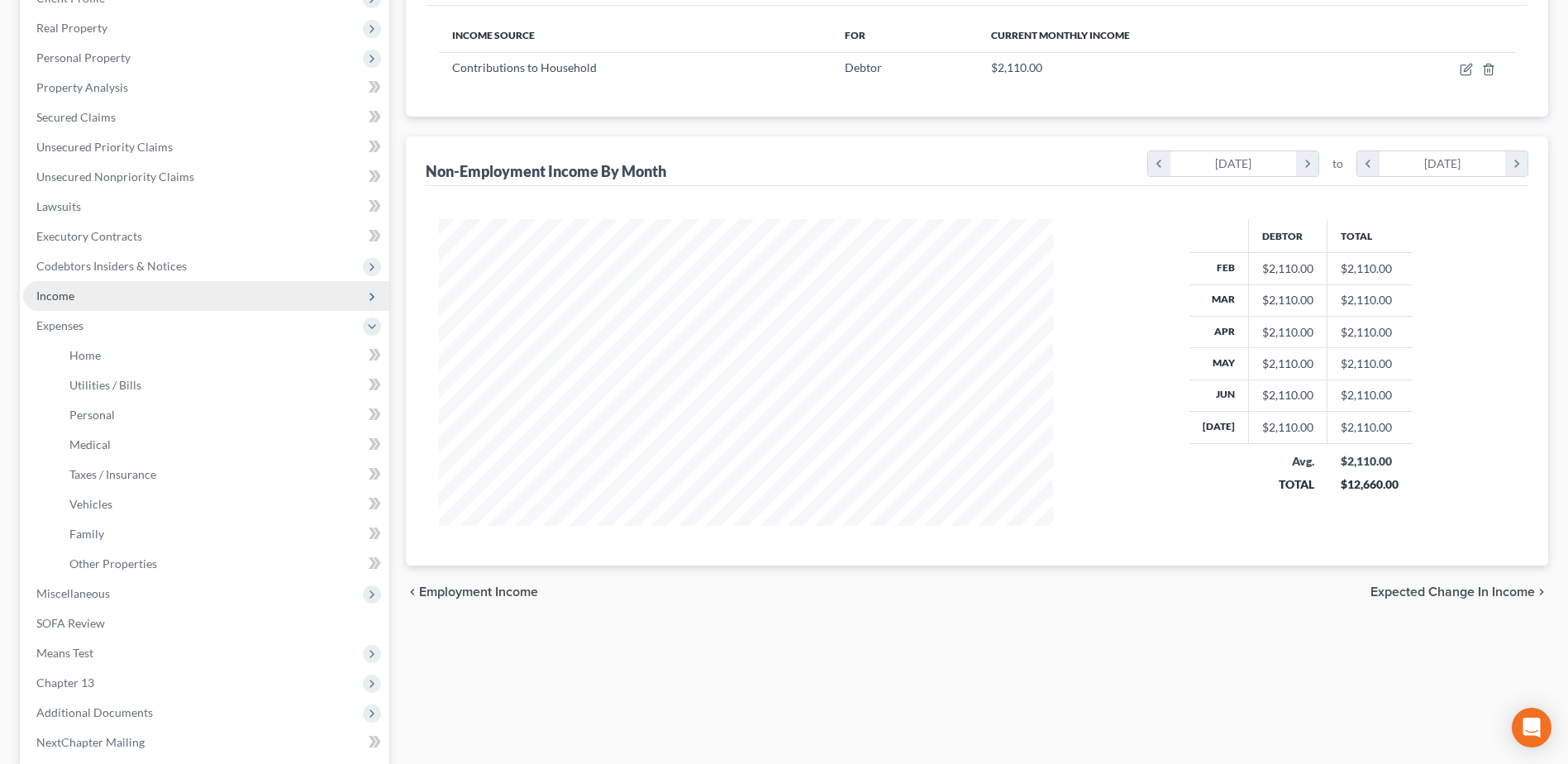
click at [60, 297] on span "Income" at bounding box center [54, 295] width 38 height 14
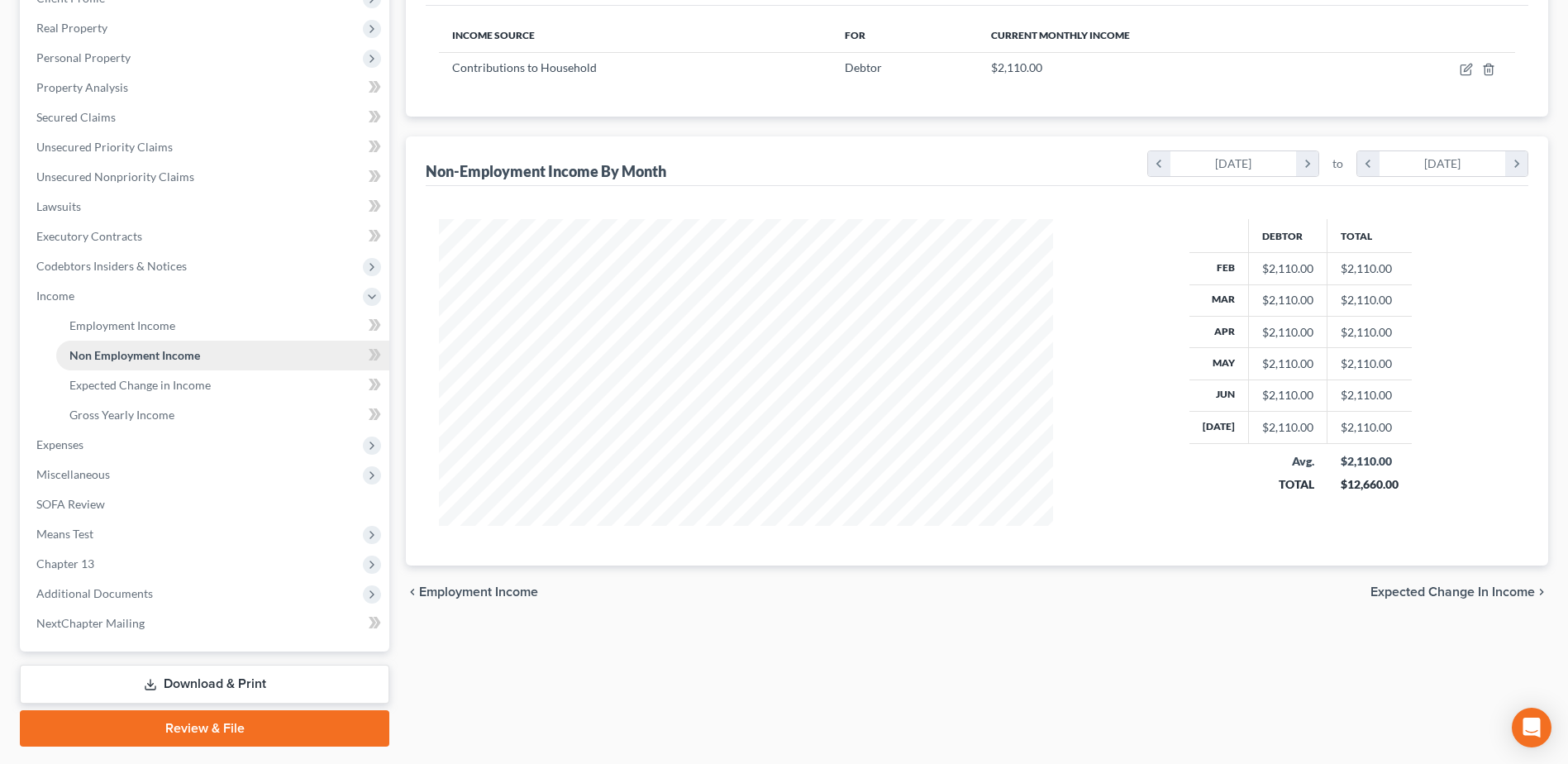
click at [146, 354] on span "Non Employment Income" at bounding box center [135, 354] width 131 height 14
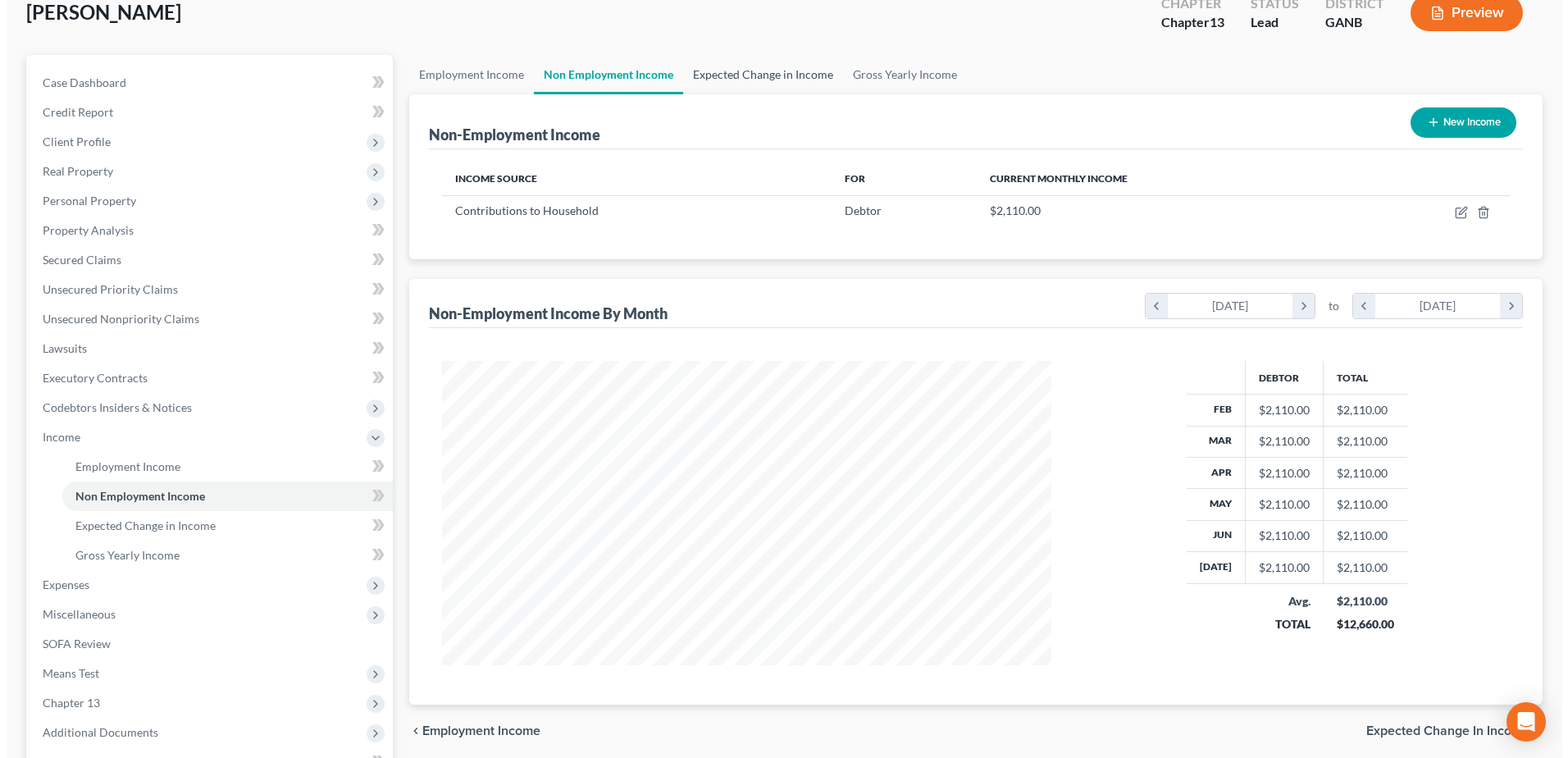
scroll to position [0, 0]
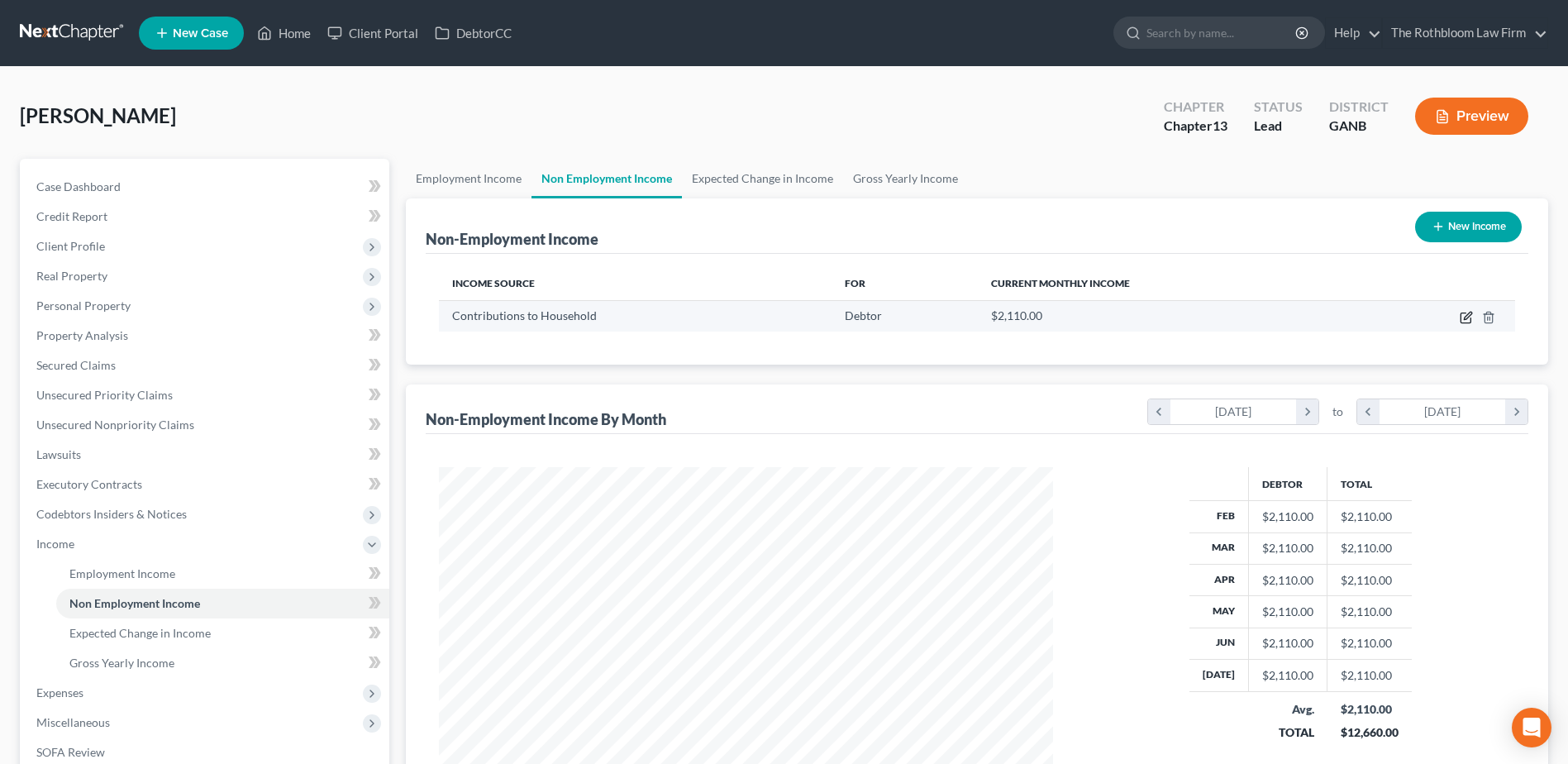
click at [1463, 315] on icon "button" at bounding box center [1466, 317] width 13 height 13
select select "8"
select select "0"
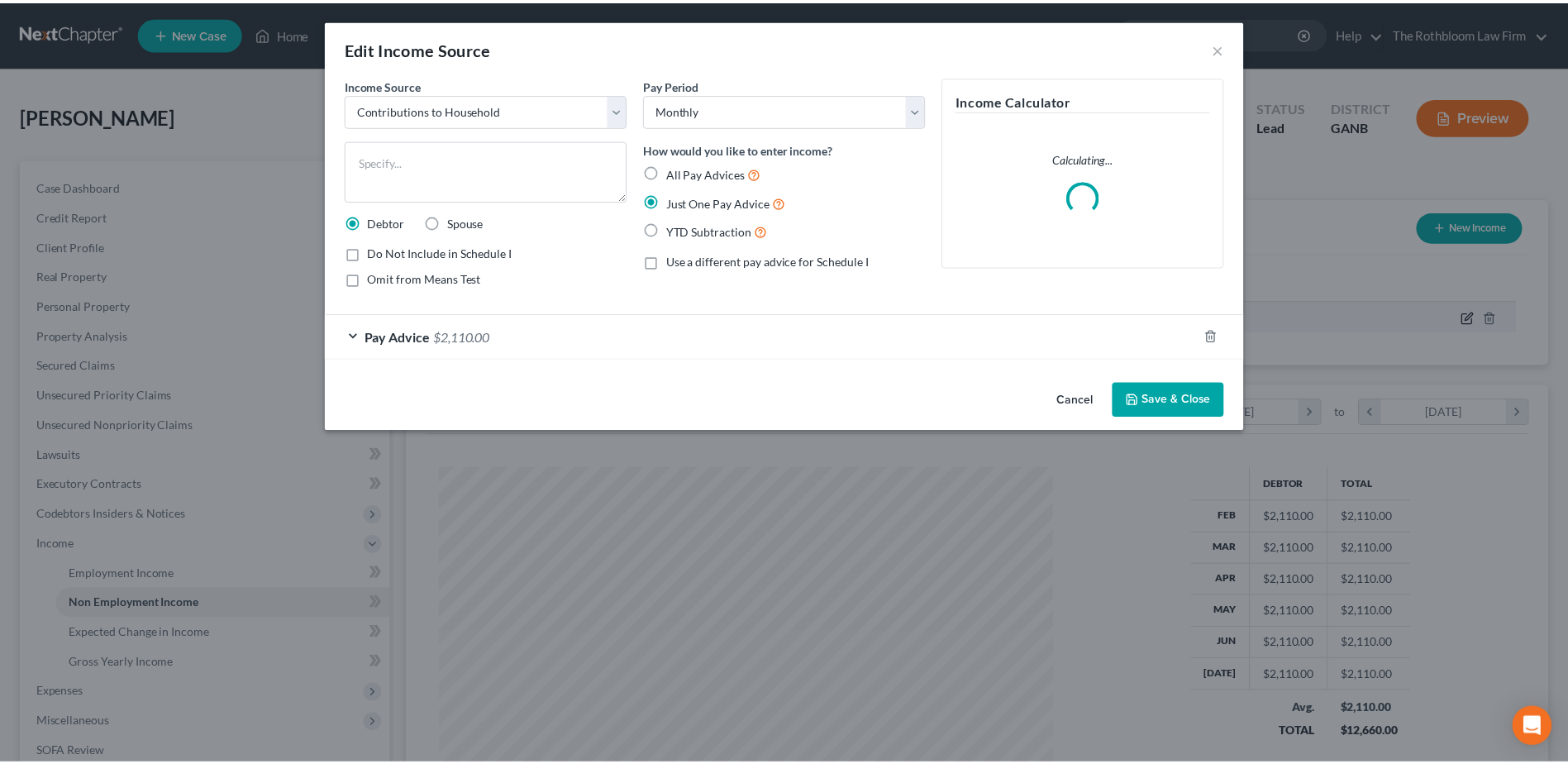
scroll to position [309, 652]
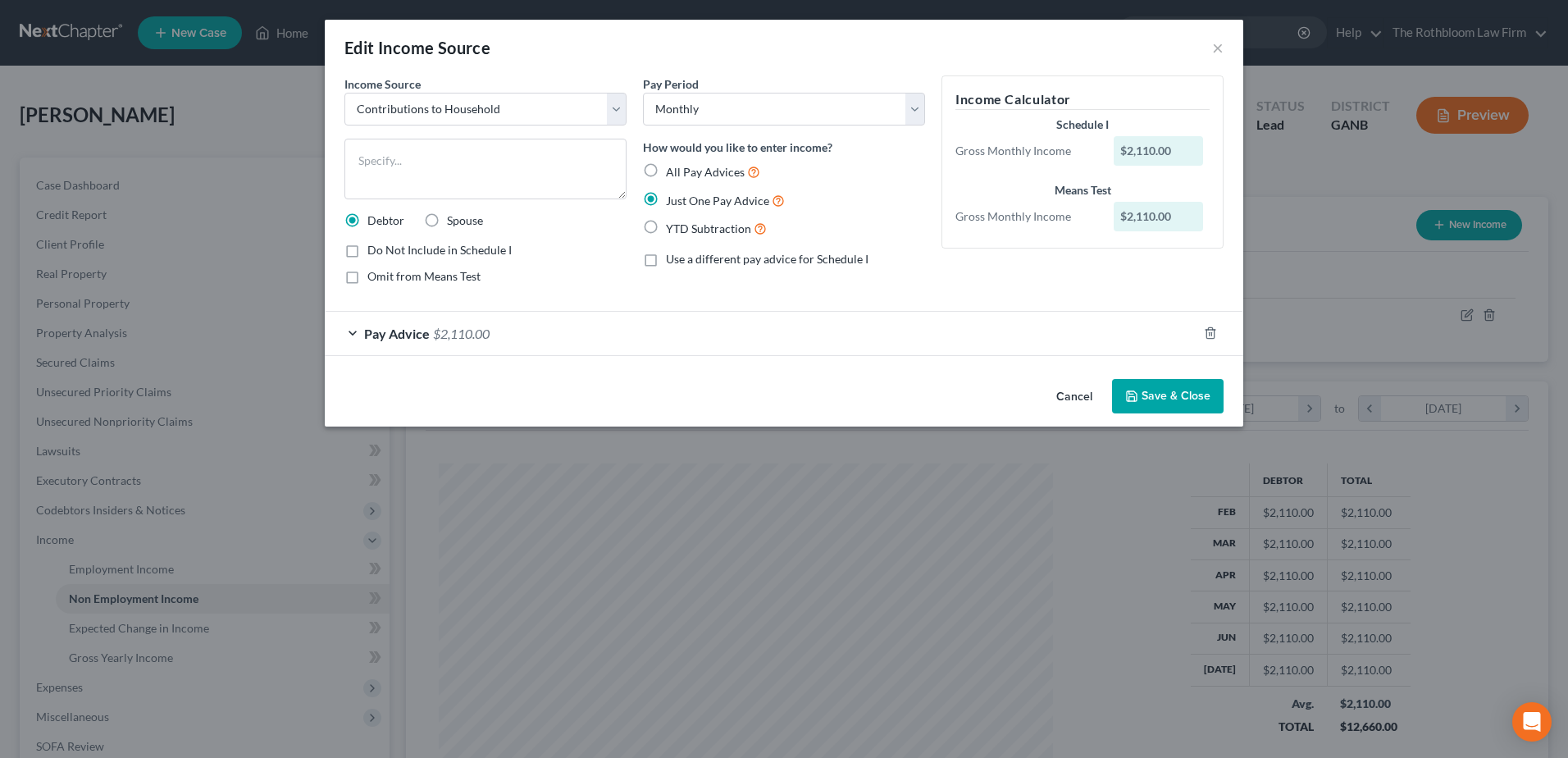
click at [503, 332] on div "Pay Advice $2,110.00" at bounding box center [761, 333] width 872 height 43
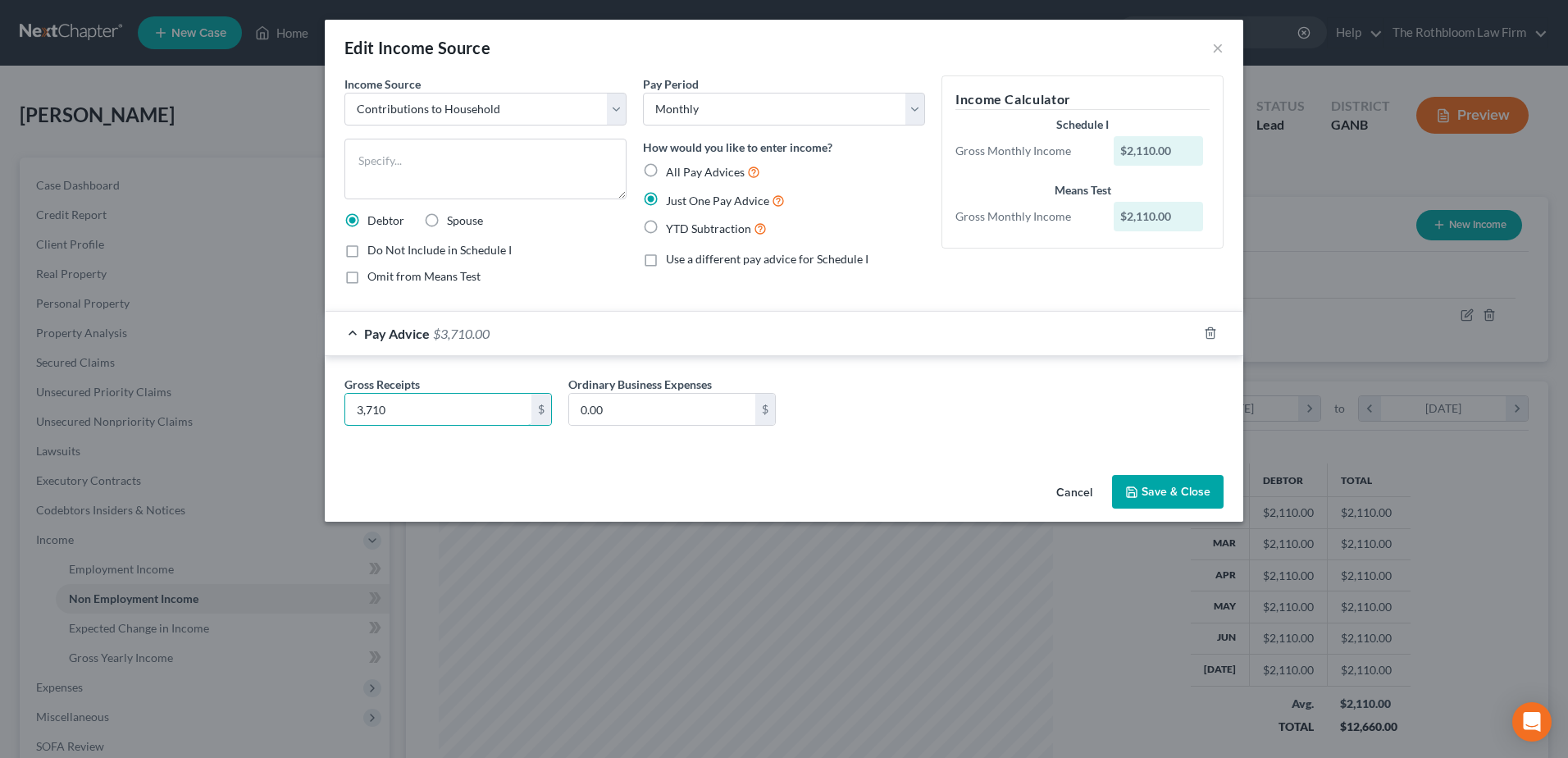
type input "3,710"
click at [1162, 491] on button "Save & Close" at bounding box center [1167, 491] width 111 height 34
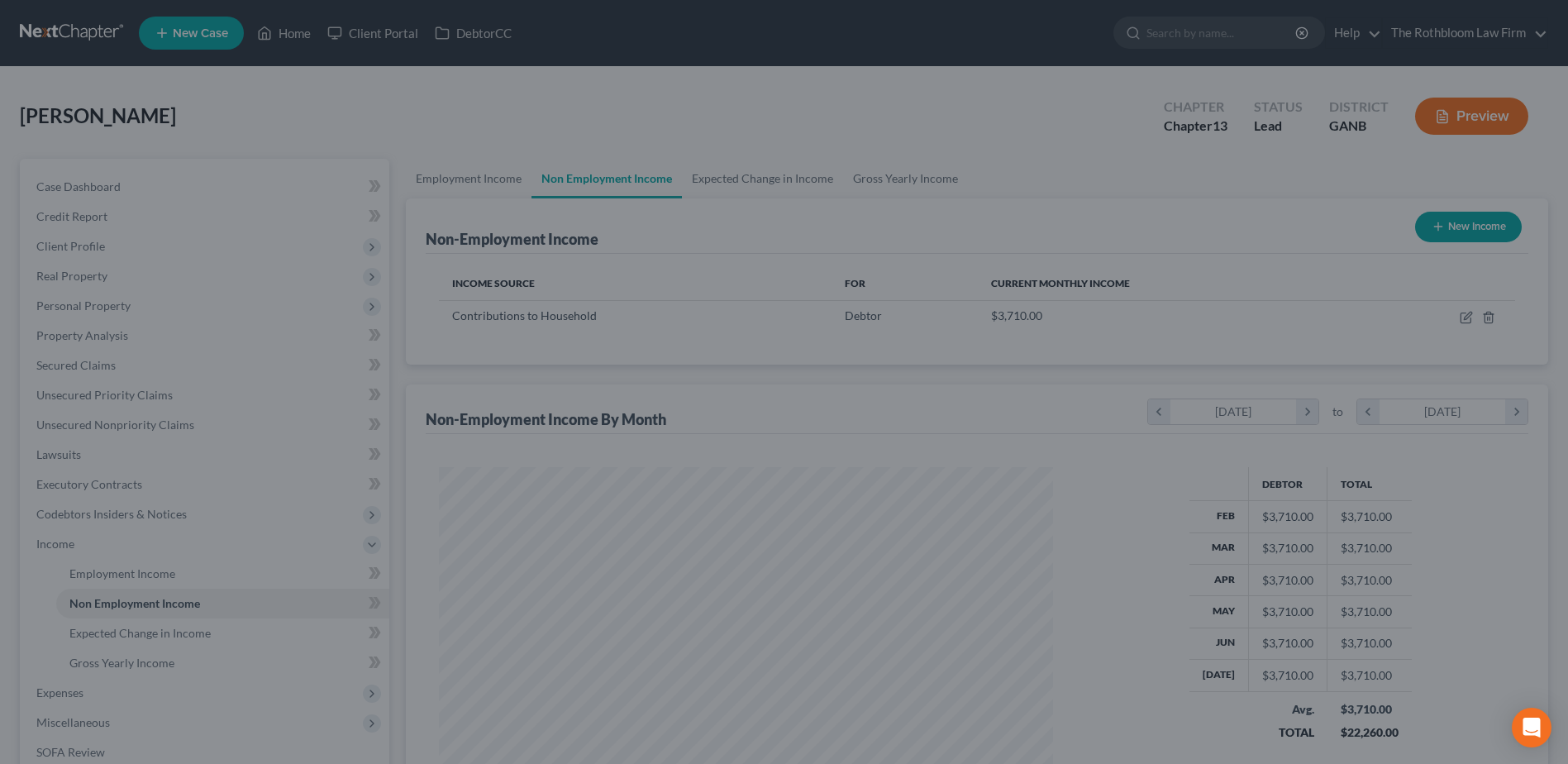
scroll to position [826253, 825802]
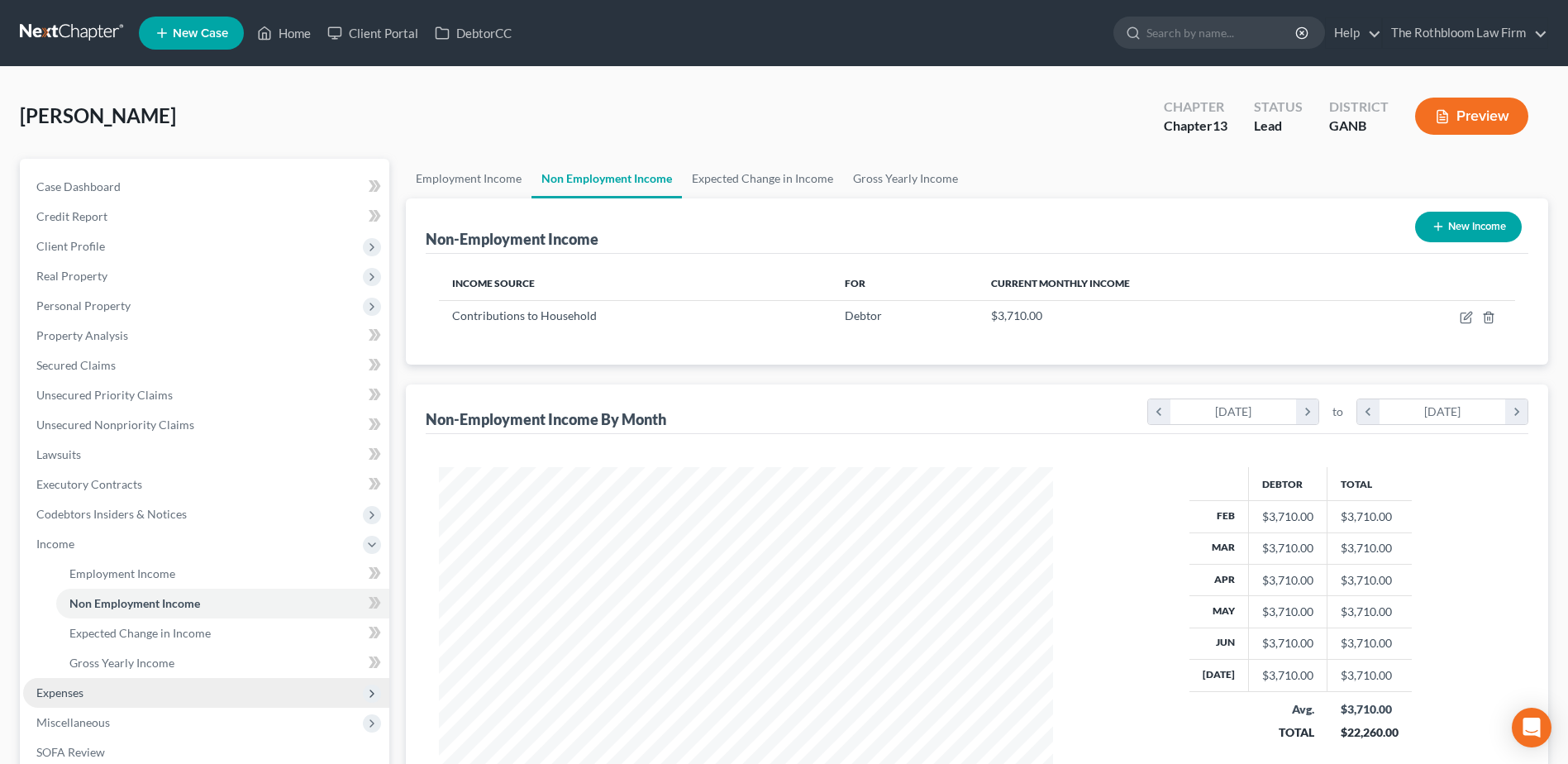
drag, startPoint x: 48, startPoint y: 691, endPoint x: 48, endPoint y: 679, distance: 12.0
click at [48, 691] on span "Expenses" at bounding box center [59, 692] width 47 height 14
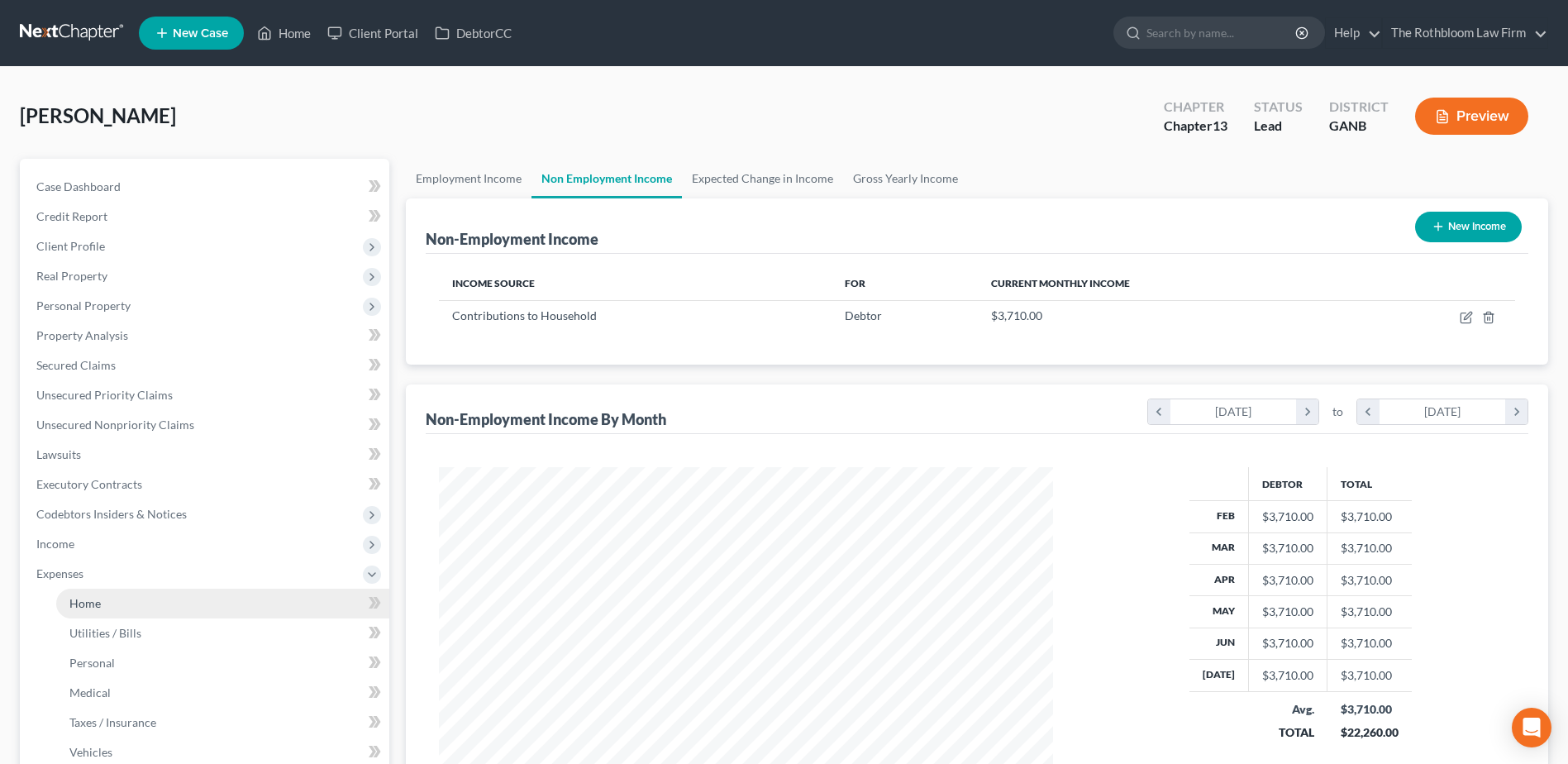
click at [106, 600] on link "Home" at bounding box center [223, 604] width 333 height 30
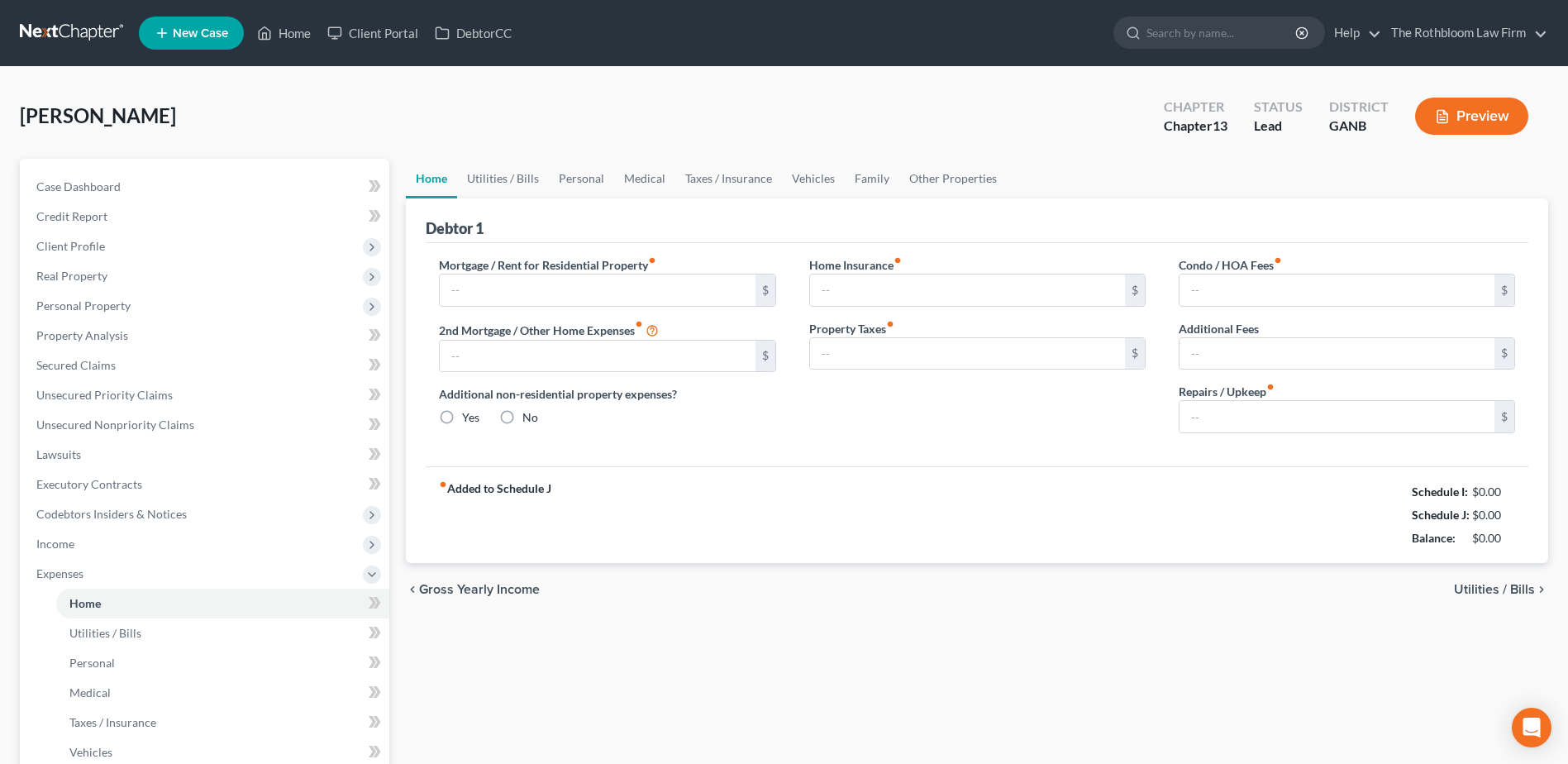
type input "3,200.00"
type input "0.00"
radio input "true"
type input "0.00"
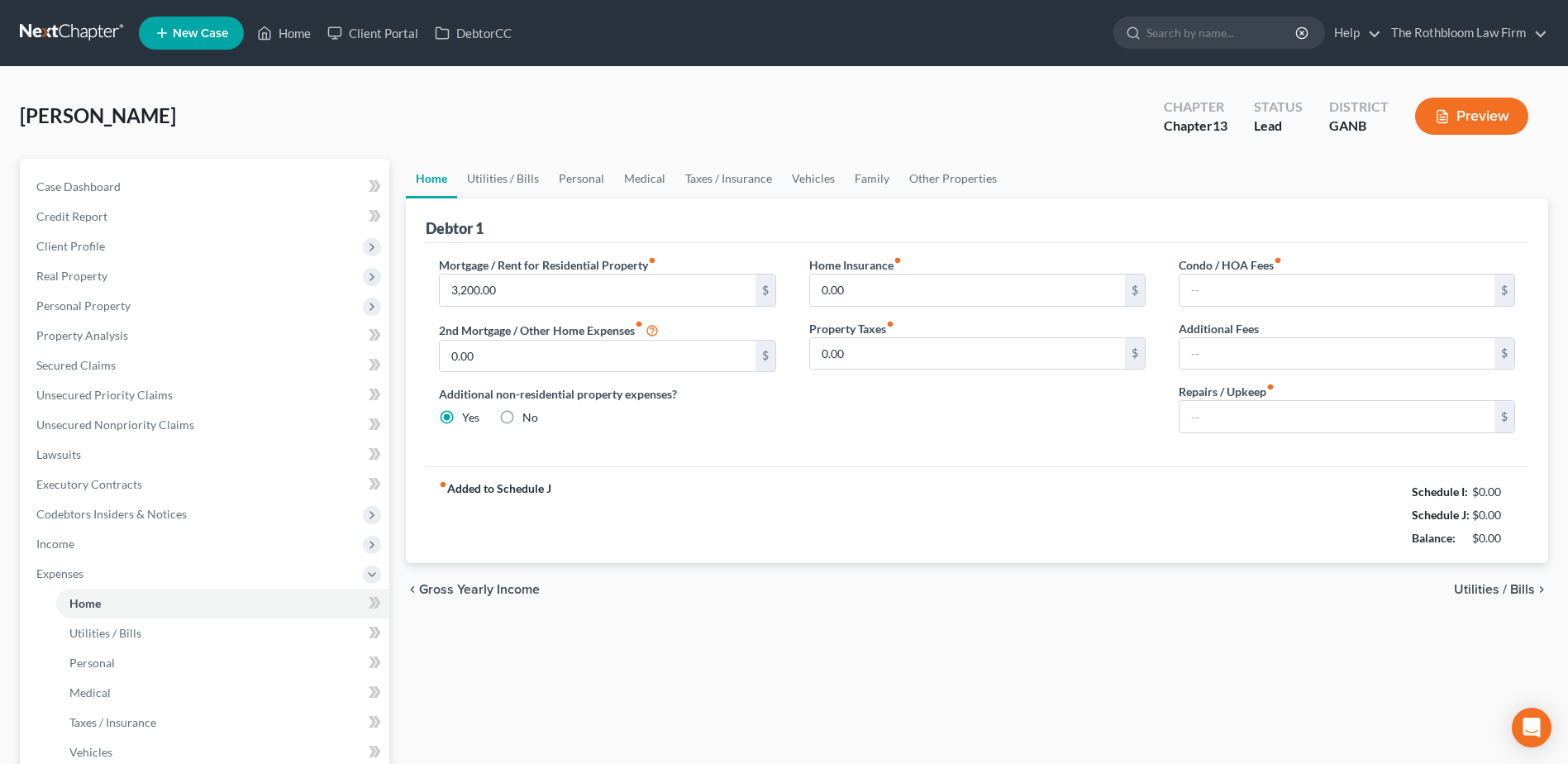
type input "75.00"
type input "0.00"
click at [1239, 420] on input "0.00" at bounding box center [1337, 416] width 315 height 31
click at [503, 174] on link "Utilities / Bills" at bounding box center [503, 178] width 92 height 39
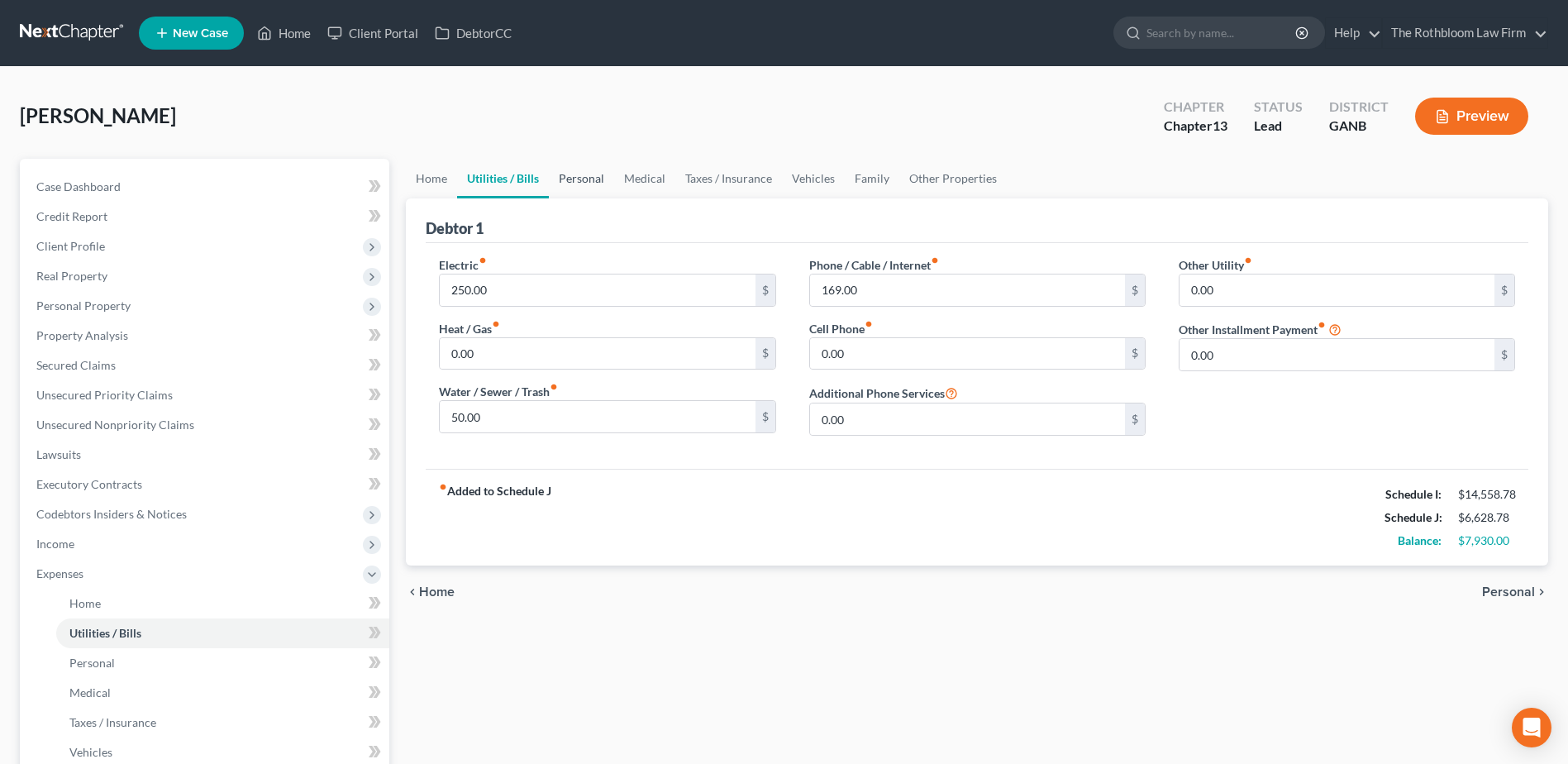
click at [590, 178] on link "Personal" at bounding box center [581, 178] width 65 height 39
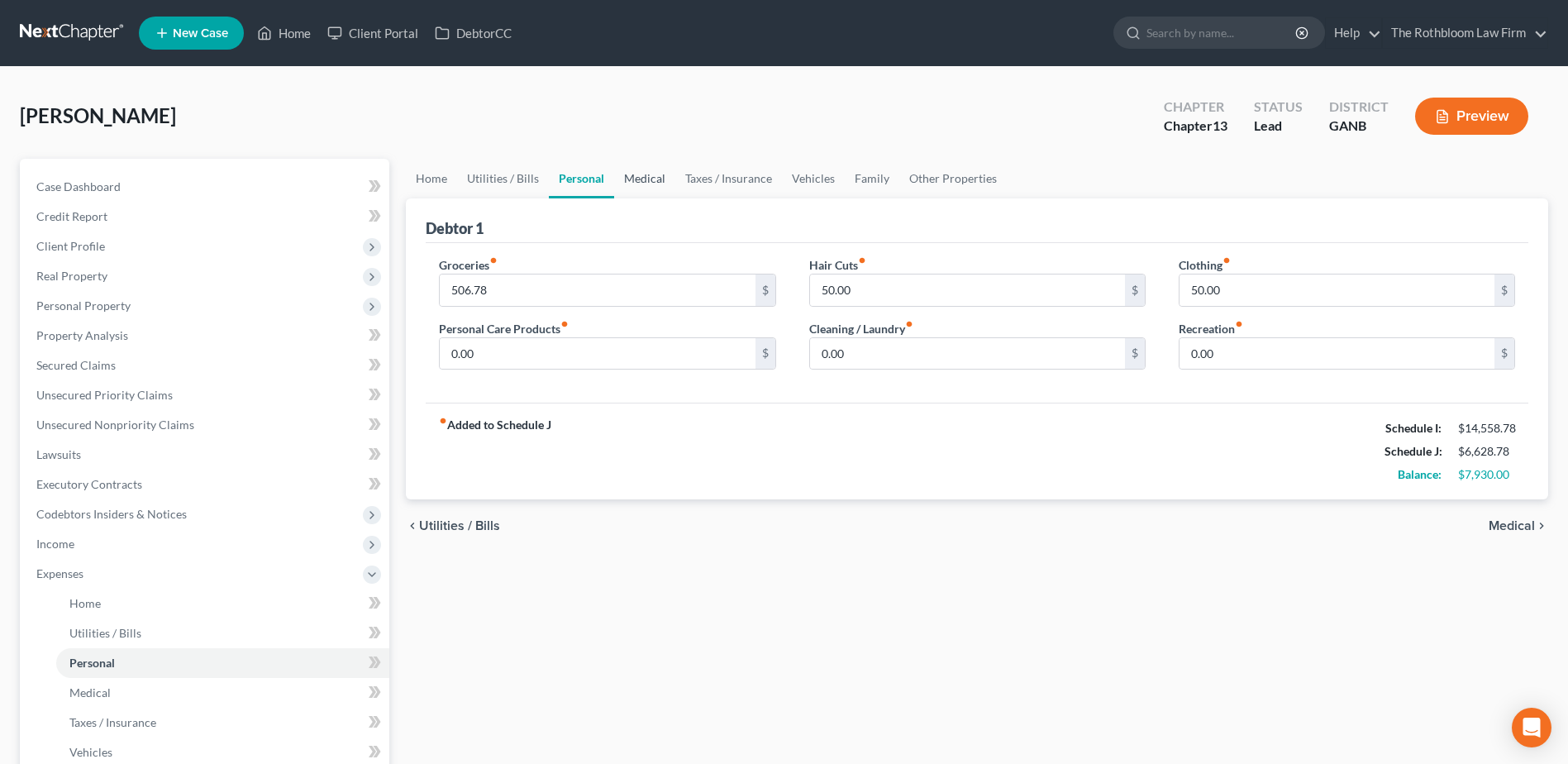
click at [632, 181] on link "Medical" at bounding box center [644, 178] width 61 height 39
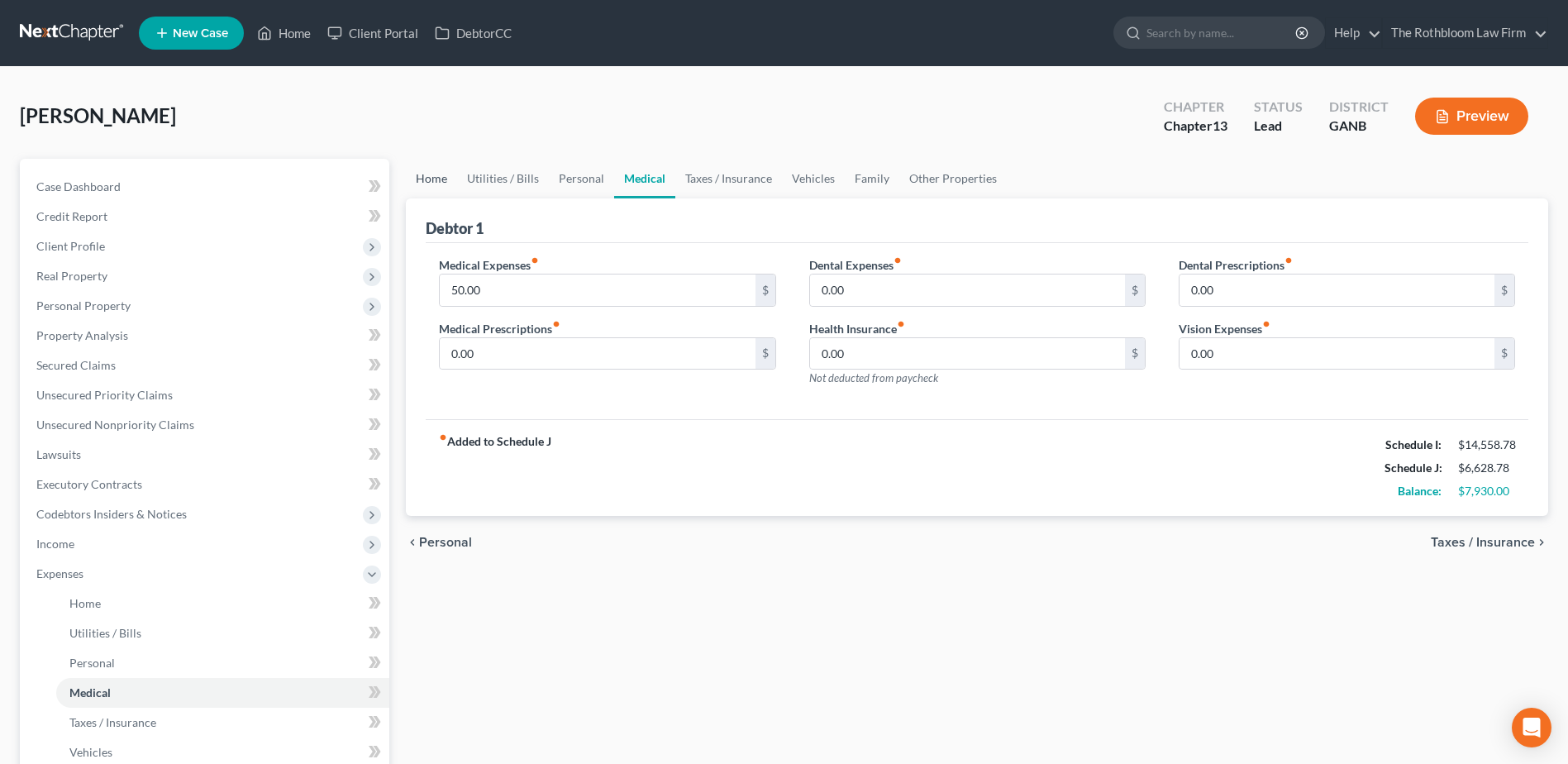
click at [418, 175] on link "Home" at bounding box center [431, 178] width 51 height 39
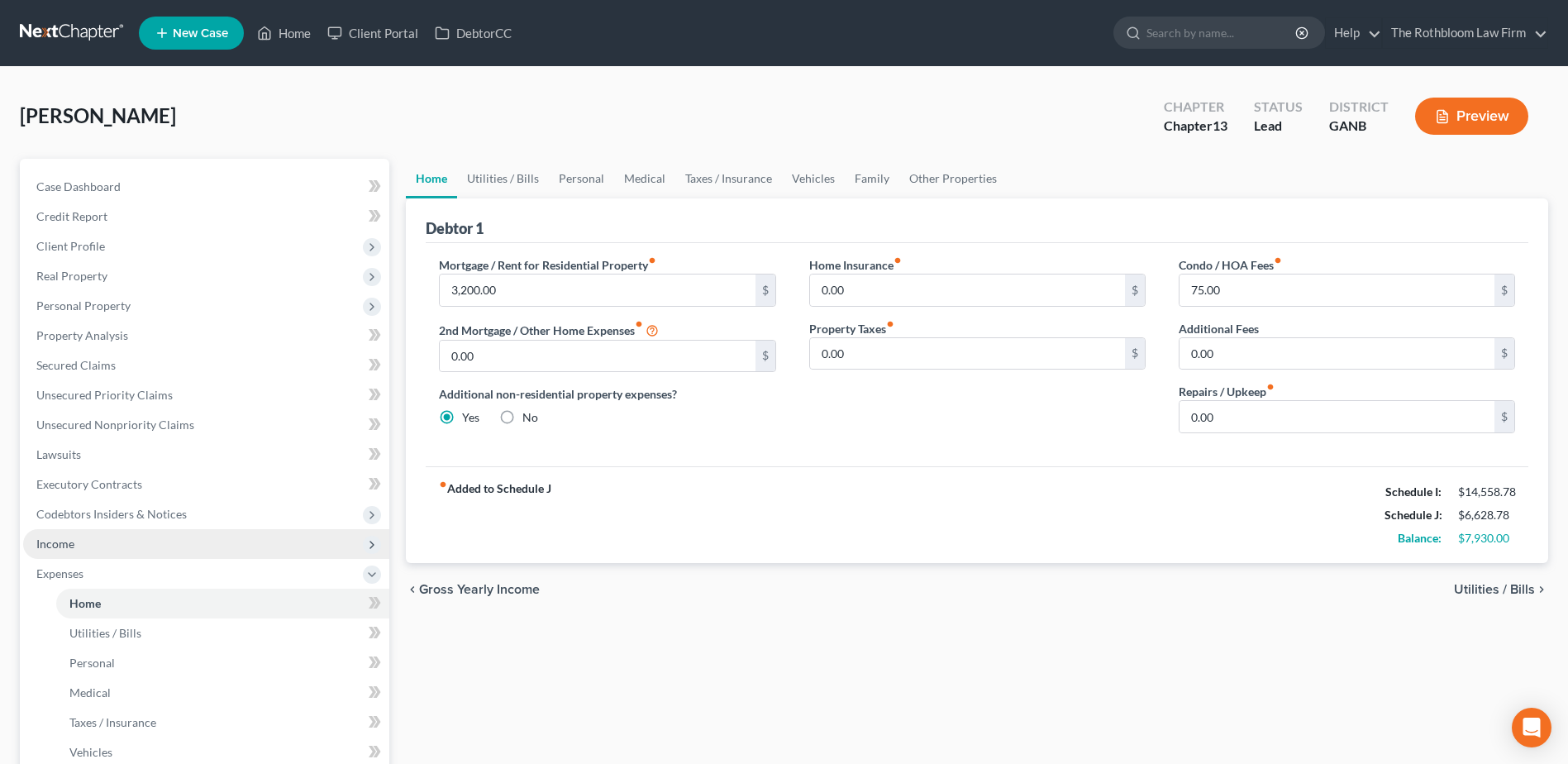
click at [75, 542] on span "Income" at bounding box center [206, 544] width 366 height 30
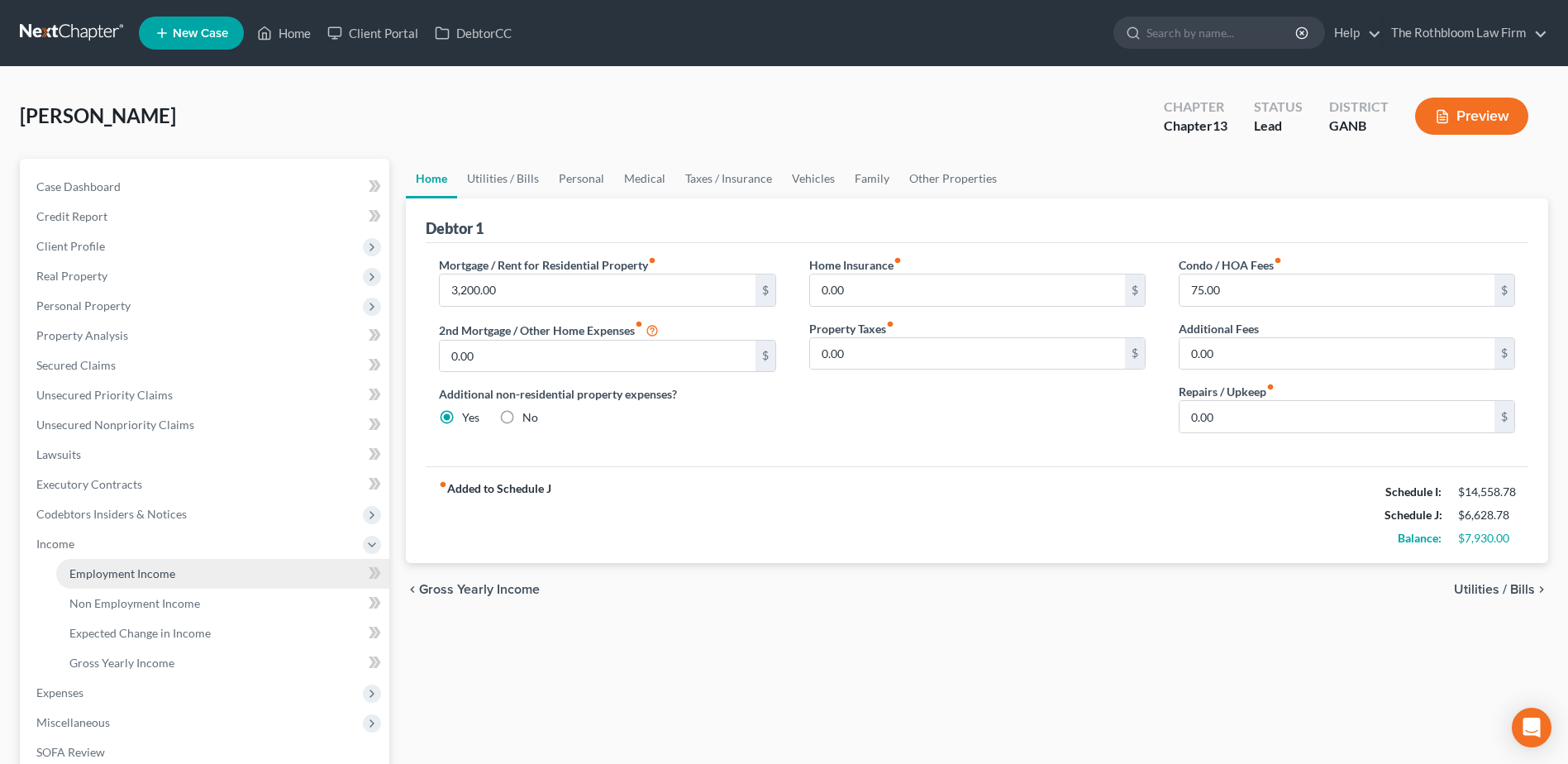
click at [107, 565] on link "Employment Income" at bounding box center [223, 574] width 333 height 30
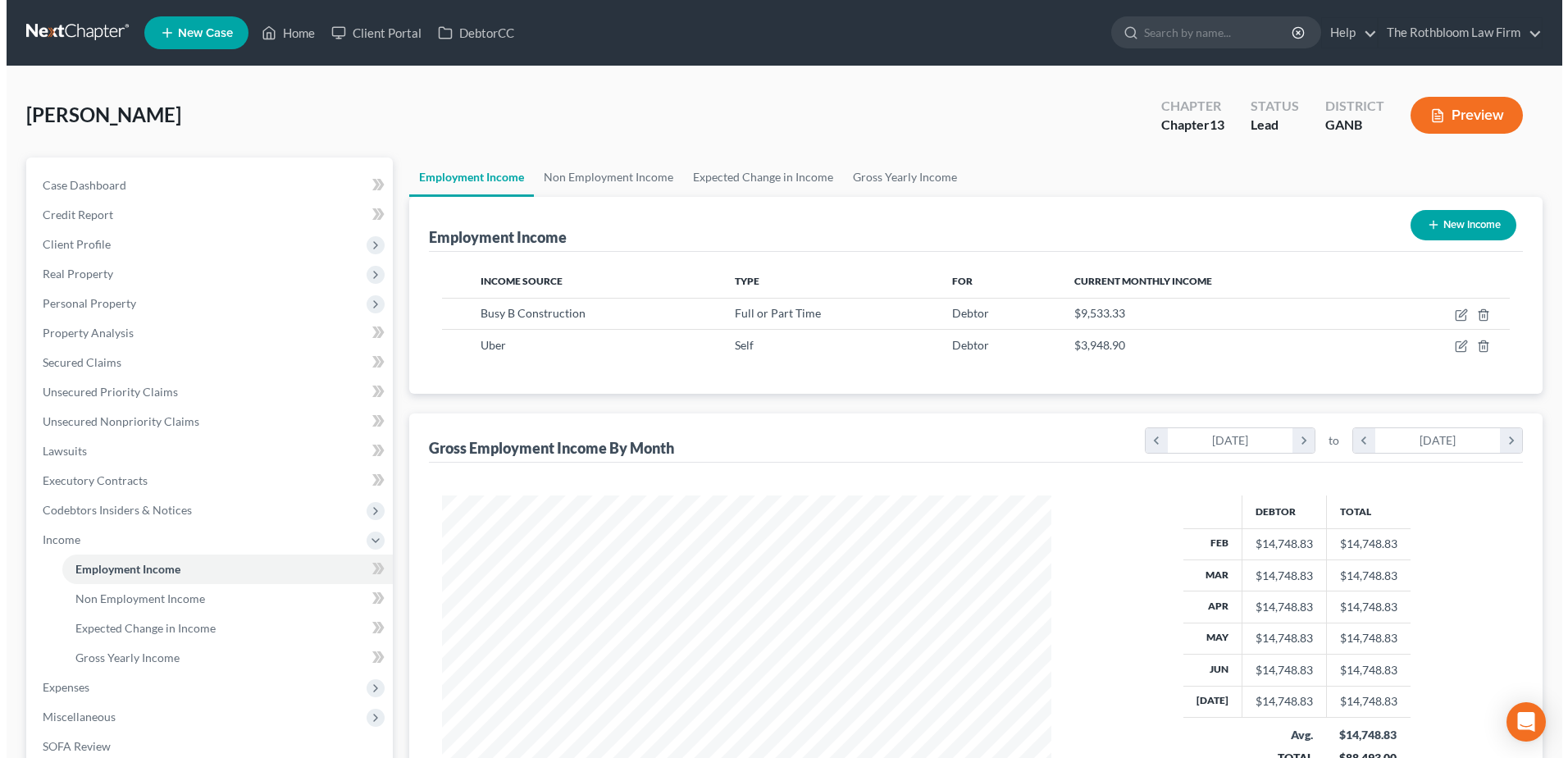
scroll to position [304, 641]
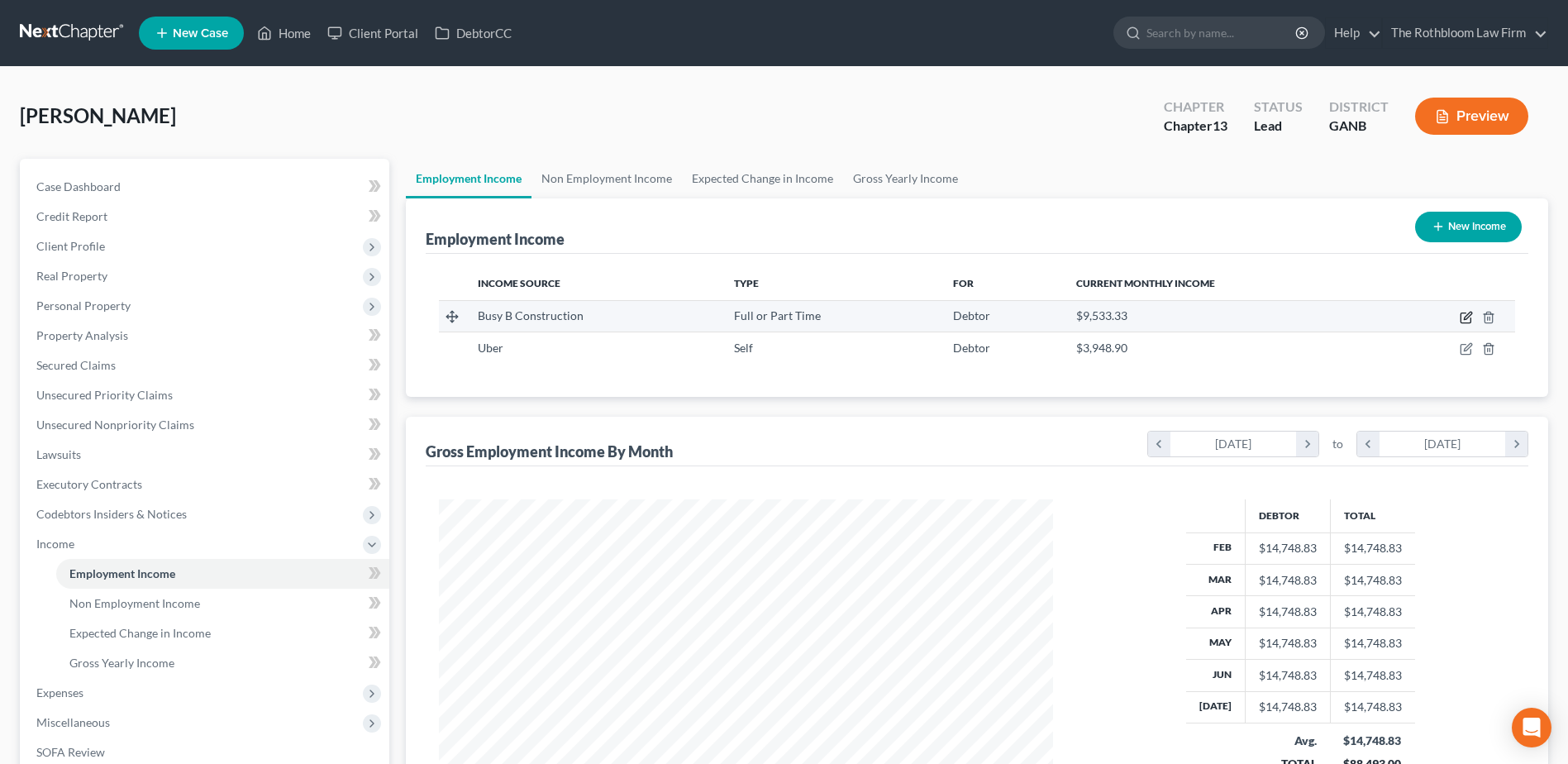
click at [1471, 315] on icon "button" at bounding box center [1467, 315] width 8 height 8
select select "0"
select select "10"
select select "3"
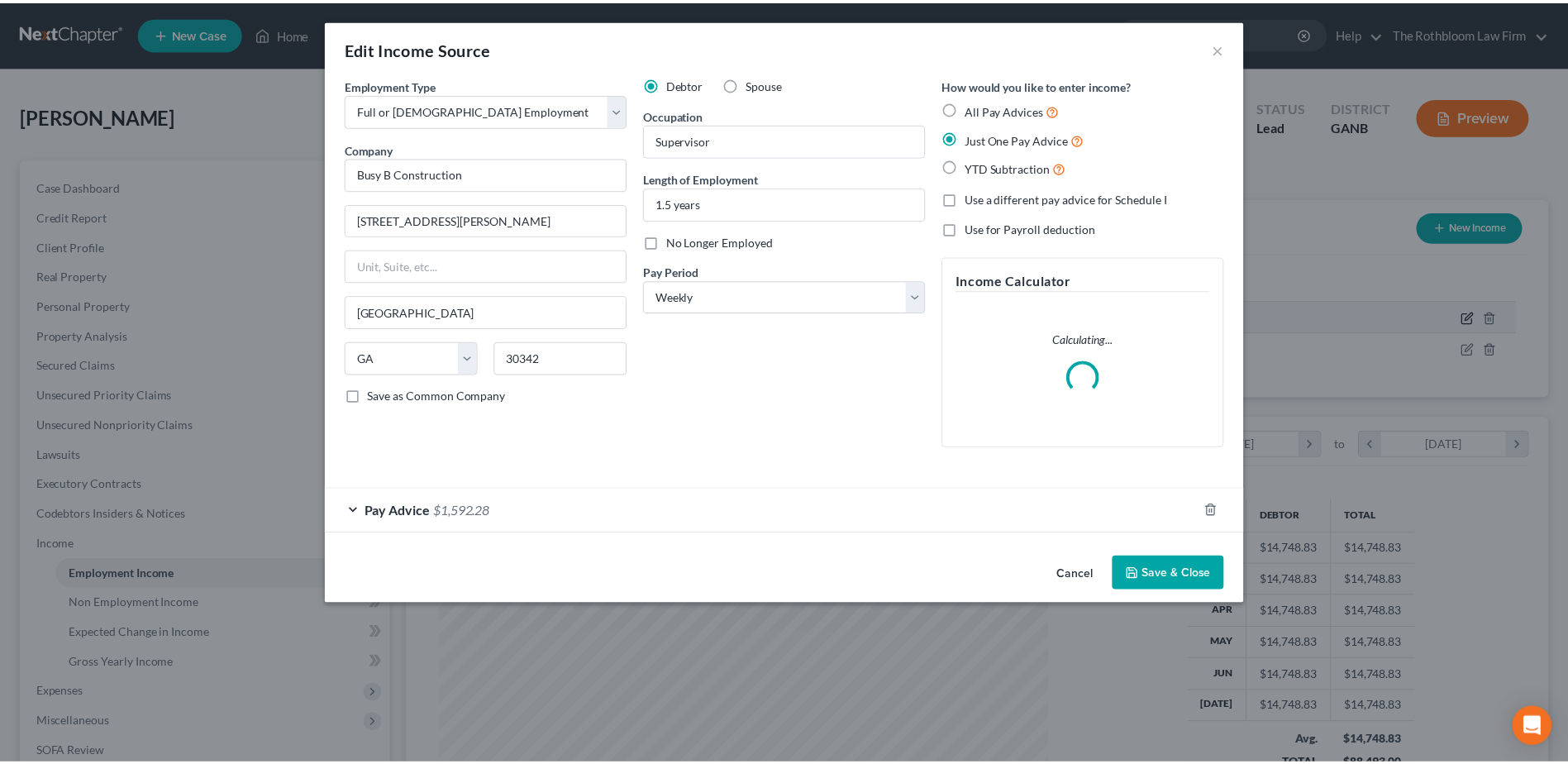
scroll to position [309, 652]
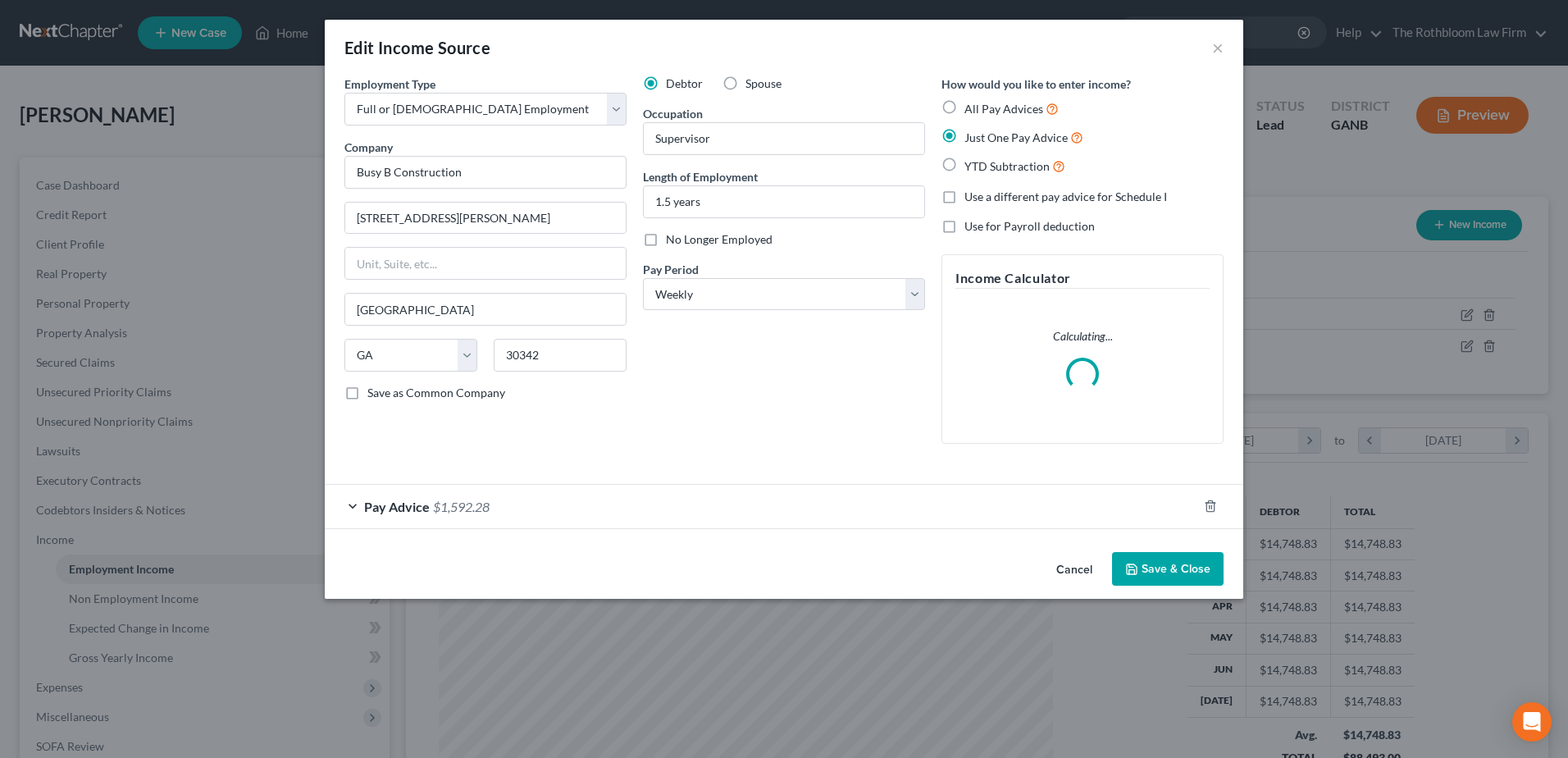
click at [484, 512] on span "$1,592.28" at bounding box center [461, 506] width 57 height 16
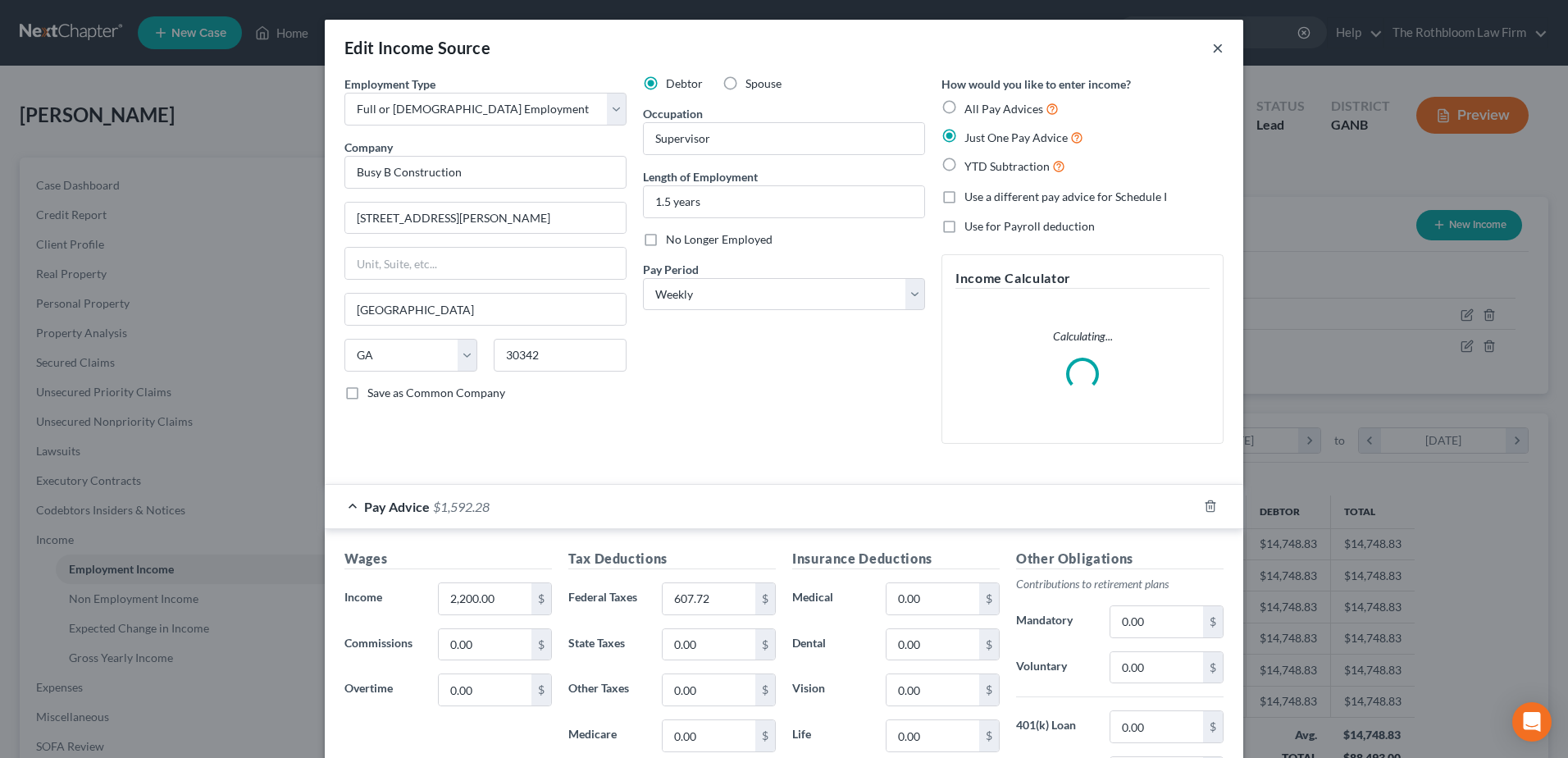
click at [1212, 48] on button "×" at bounding box center [1217, 47] width 12 height 20
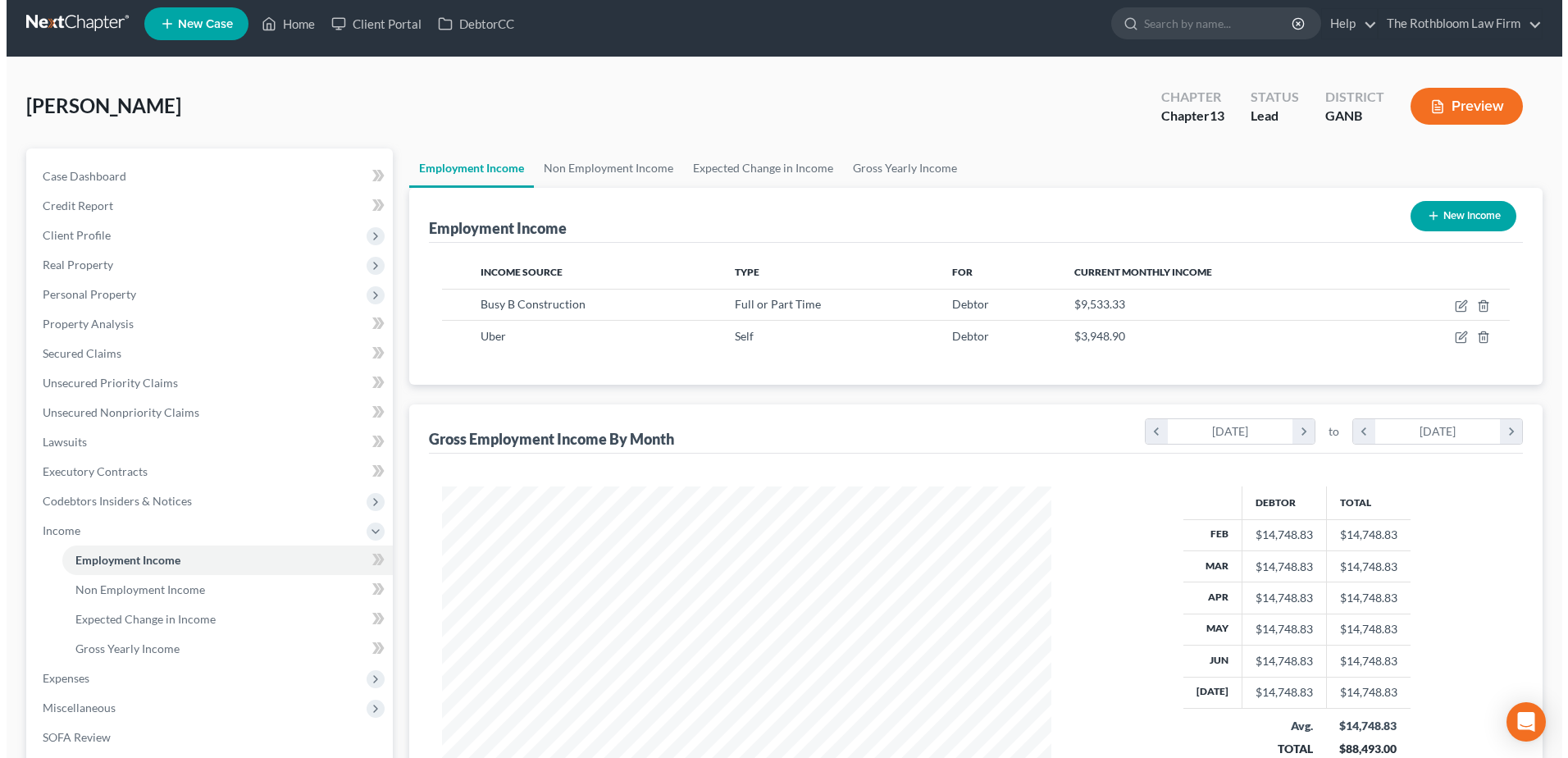
scroll to position [0, 0]
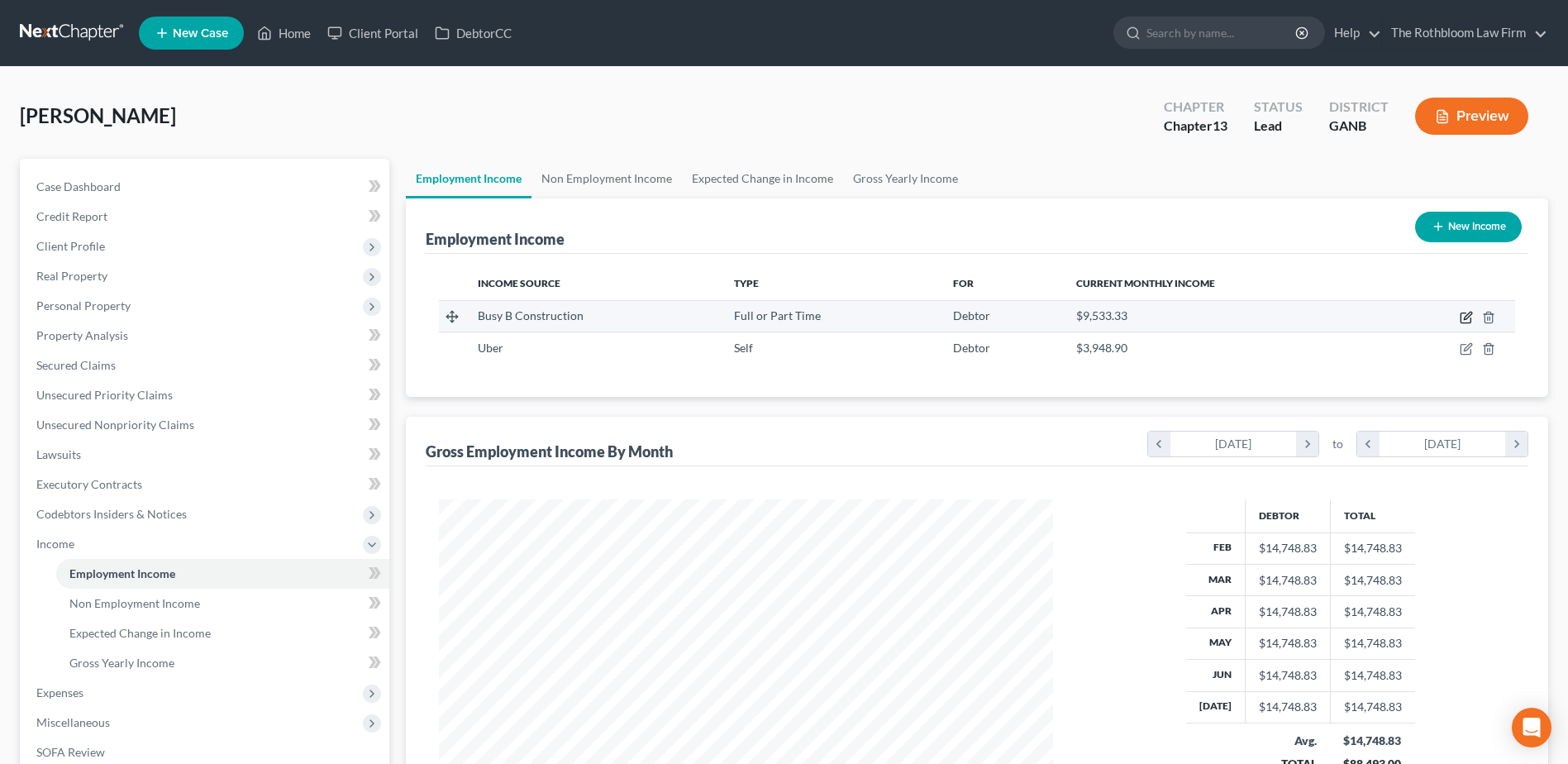
click at [1465, 316] on icon "button" at bounding box center [1466, 317] width 13 height 13
select select "0"
select select "10"
select select "3"
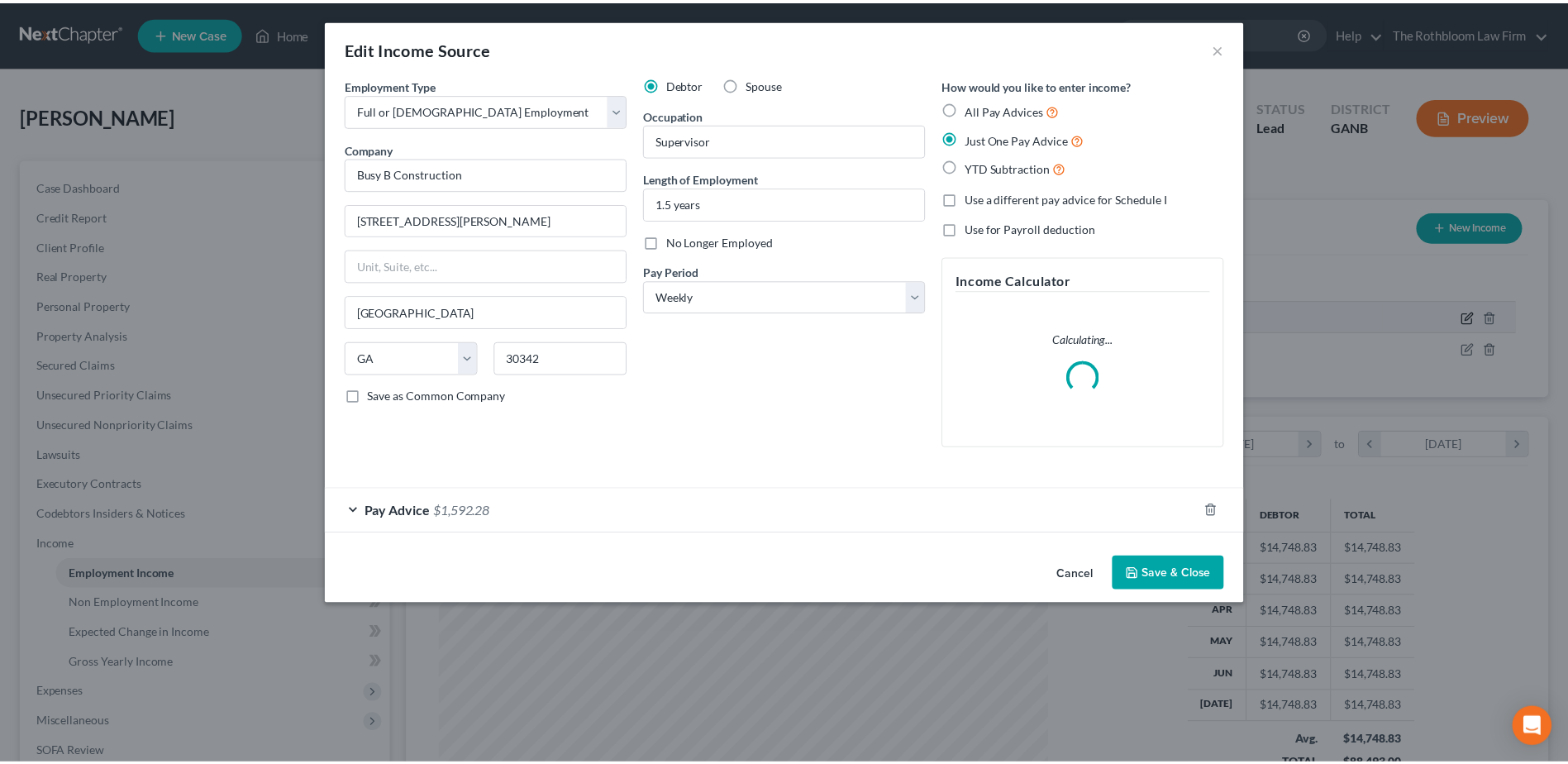
scroll to position [309, 652]
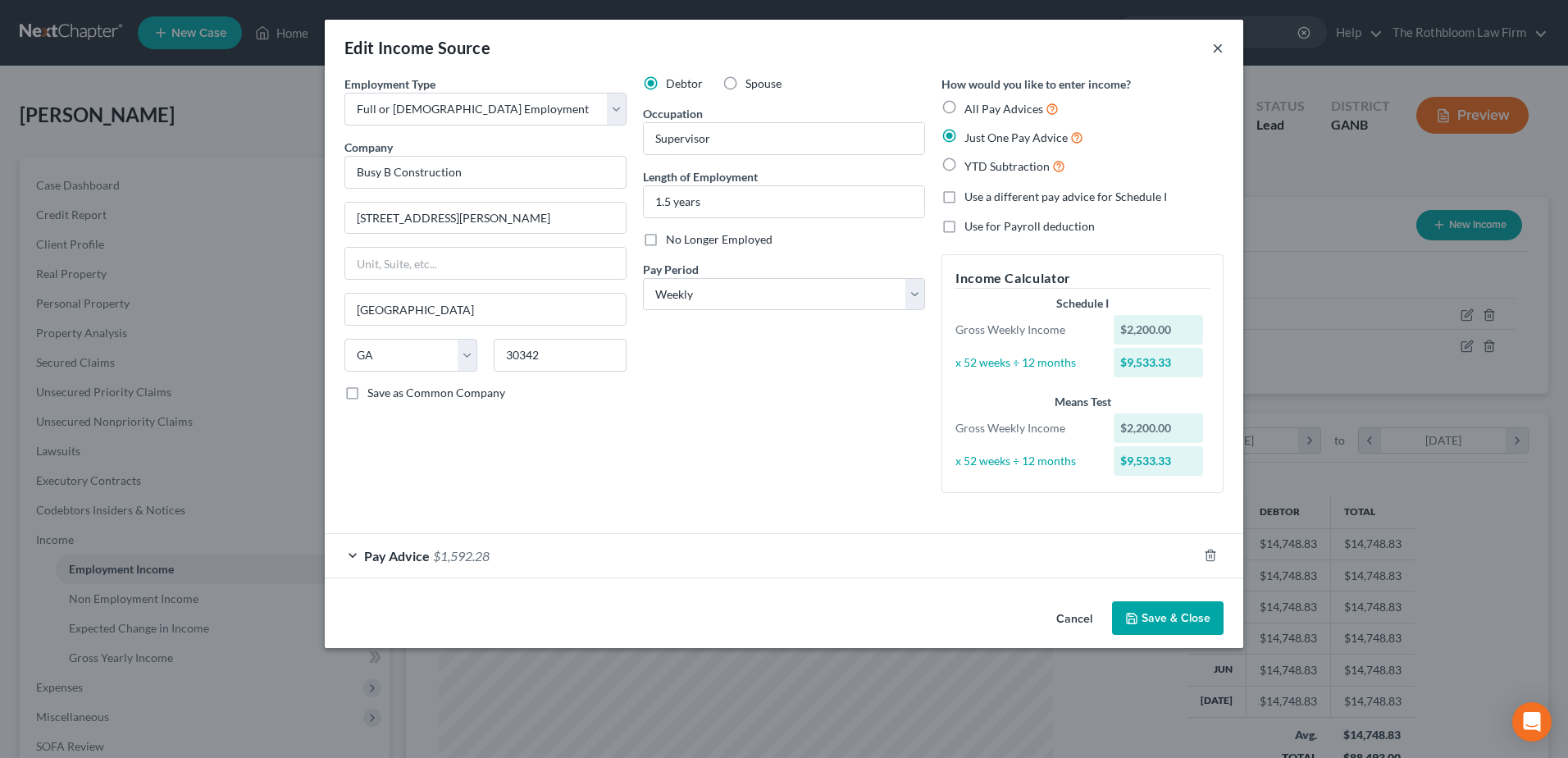
click at [1222, 52] on button "×" at bounding box center [1217, 47] width 12 height 20
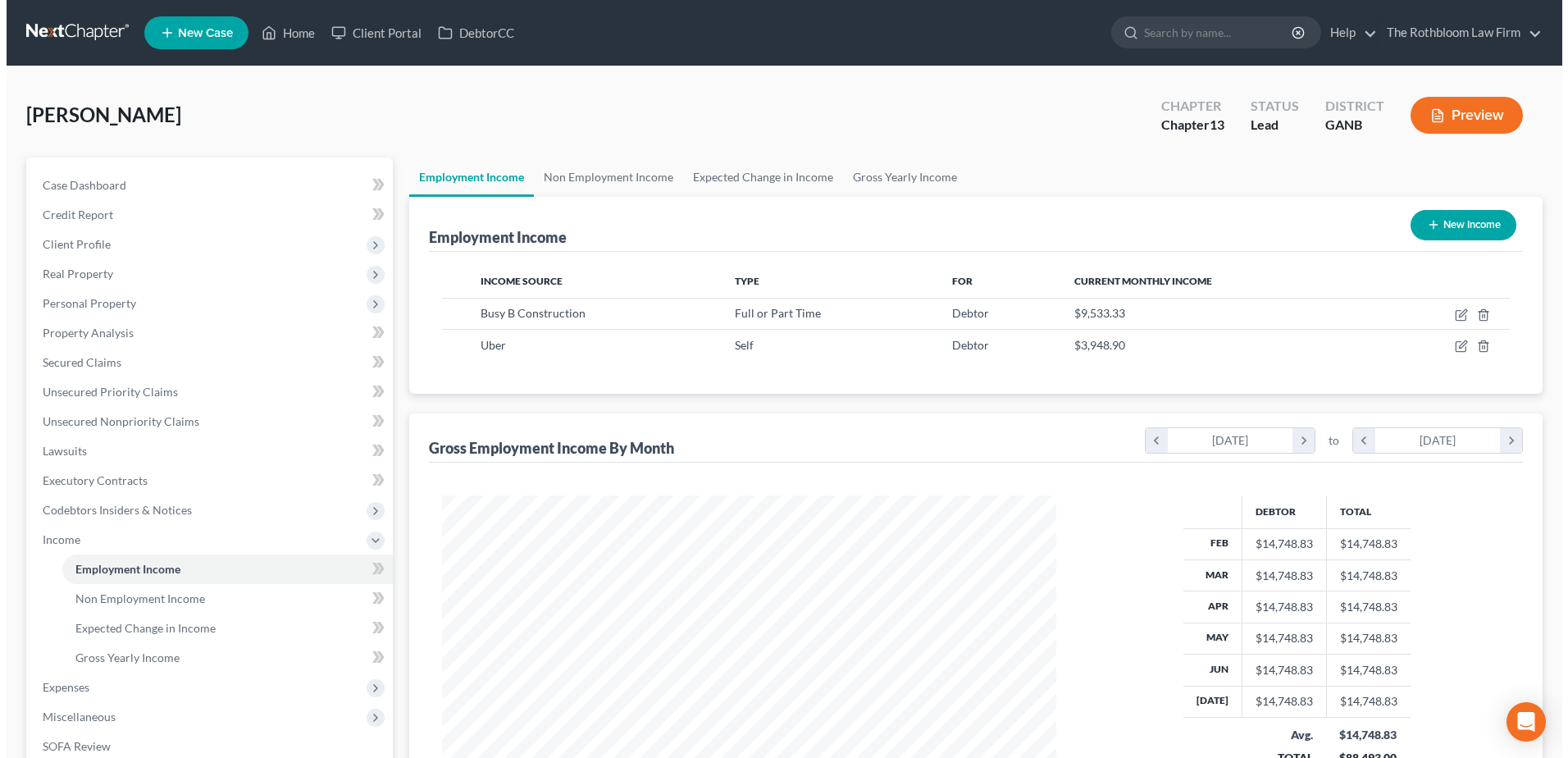
scroll to position [819764, 819237]
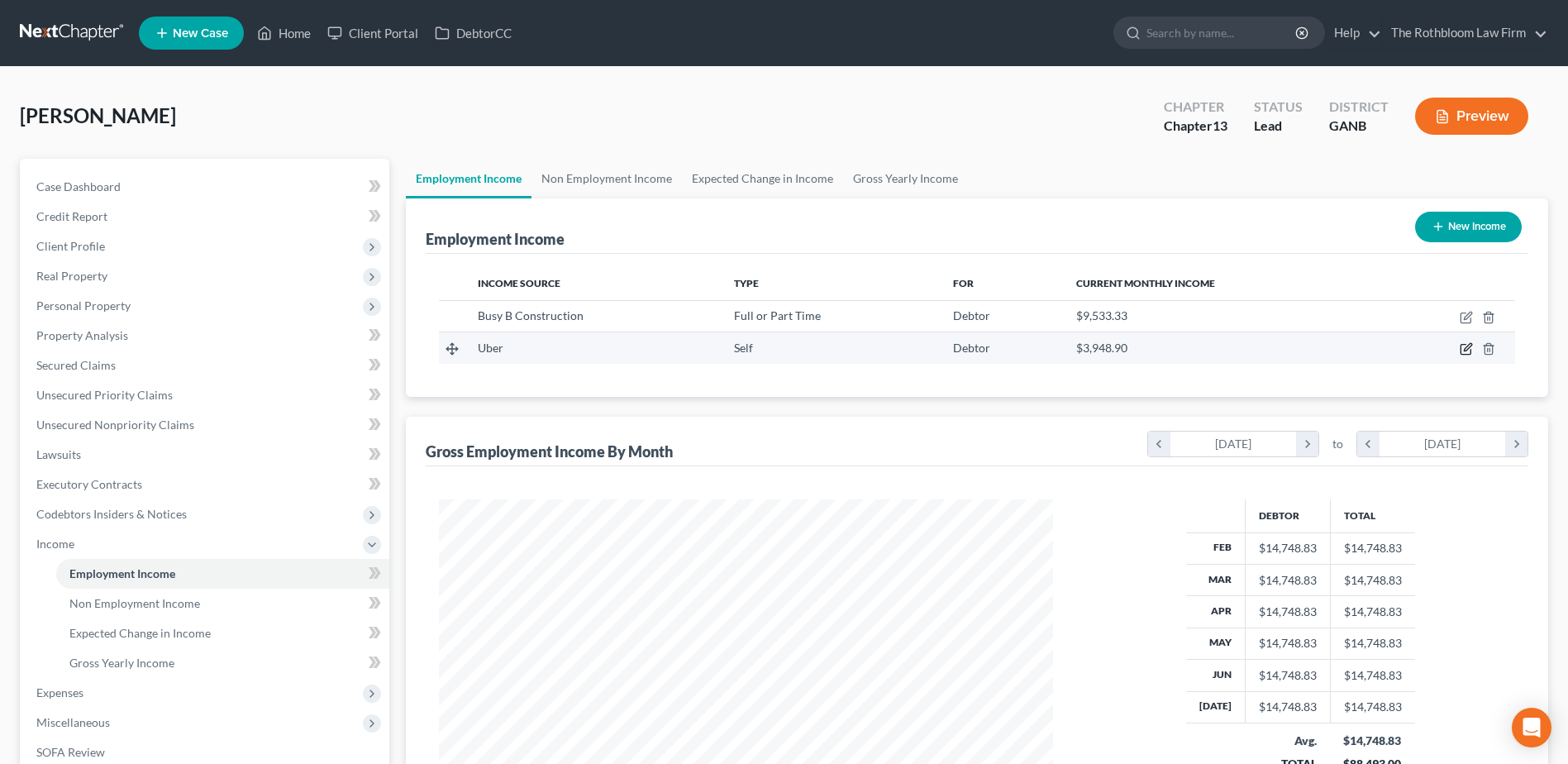
click at [1467, 348] on icon "button" at bounding box center [1467, 347] width 8 height 8
select select "1"
select select "0"
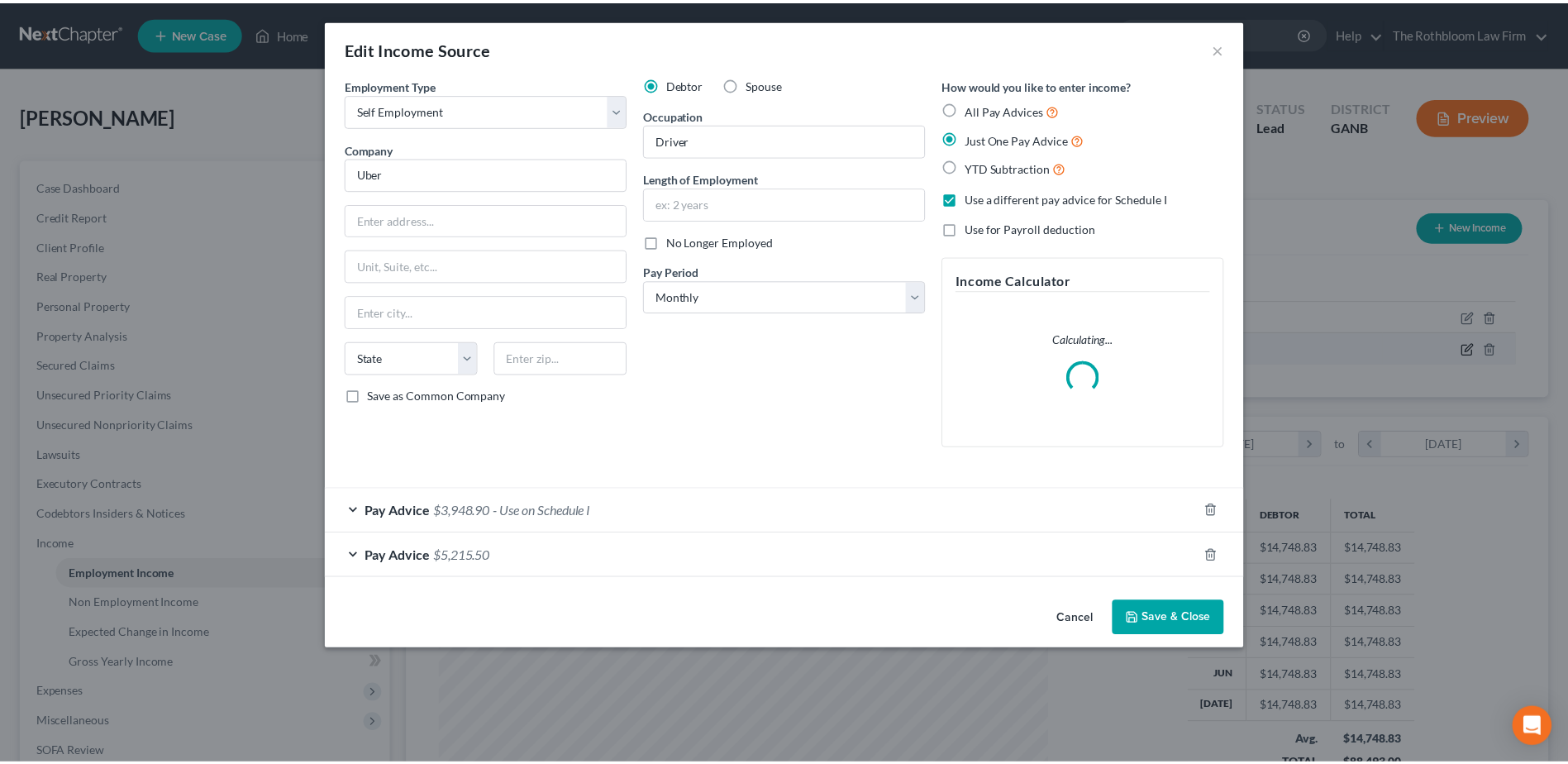
scroll to position [309, 652]
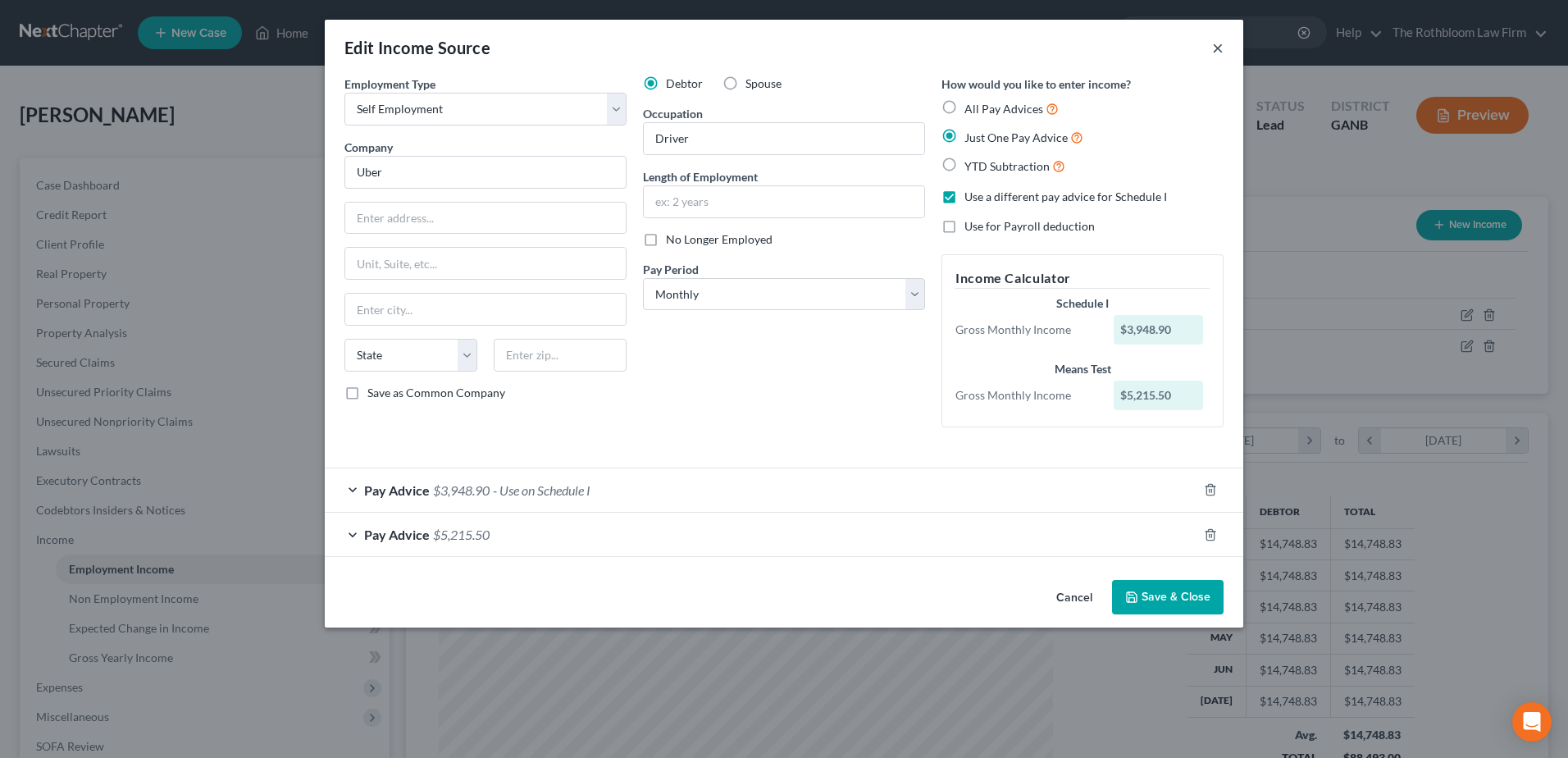
click at [1214, 53] on button "×" at bounding box center [1217, 47] width 12 height 20
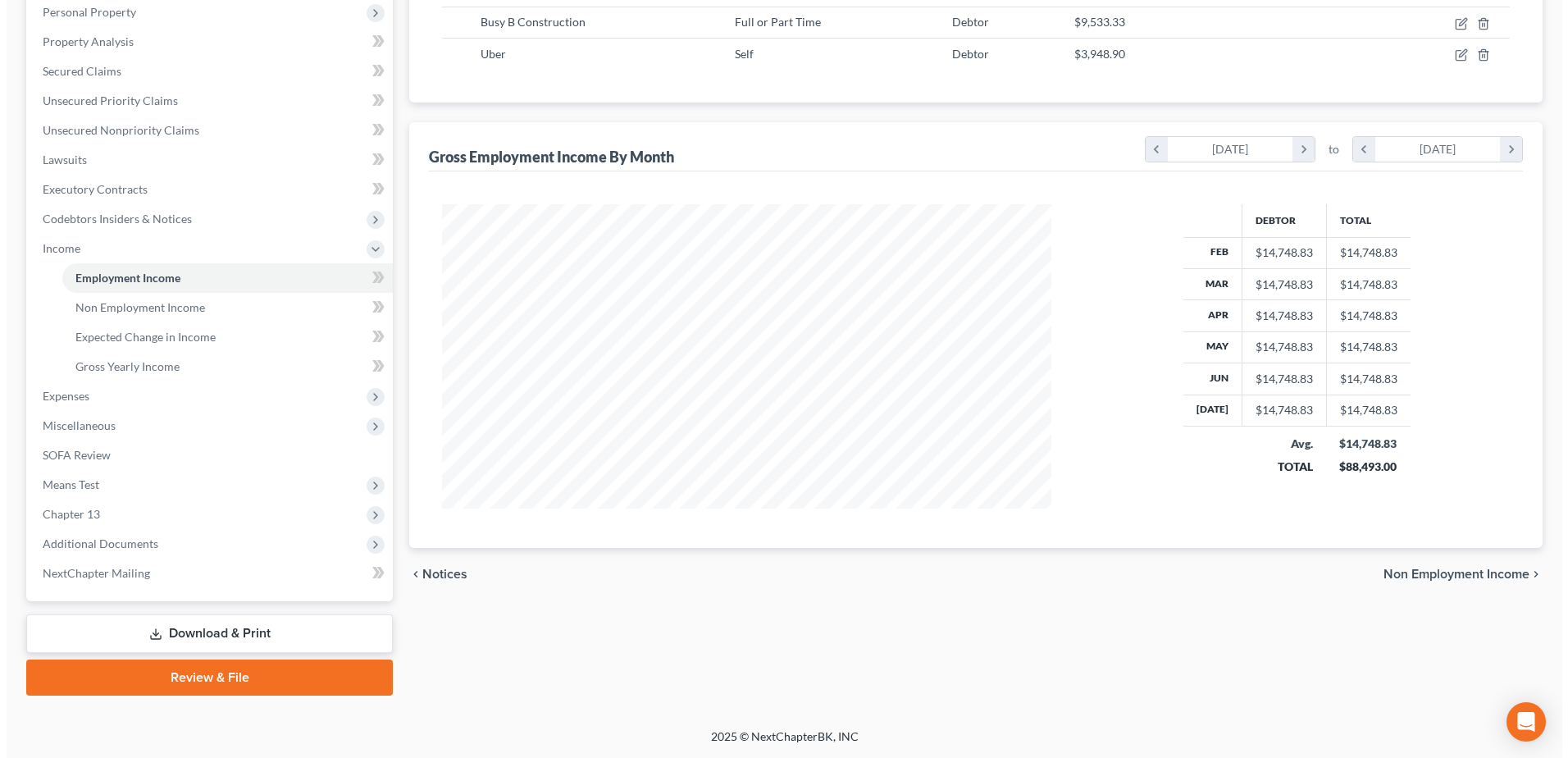
scroll to position [45, 0]
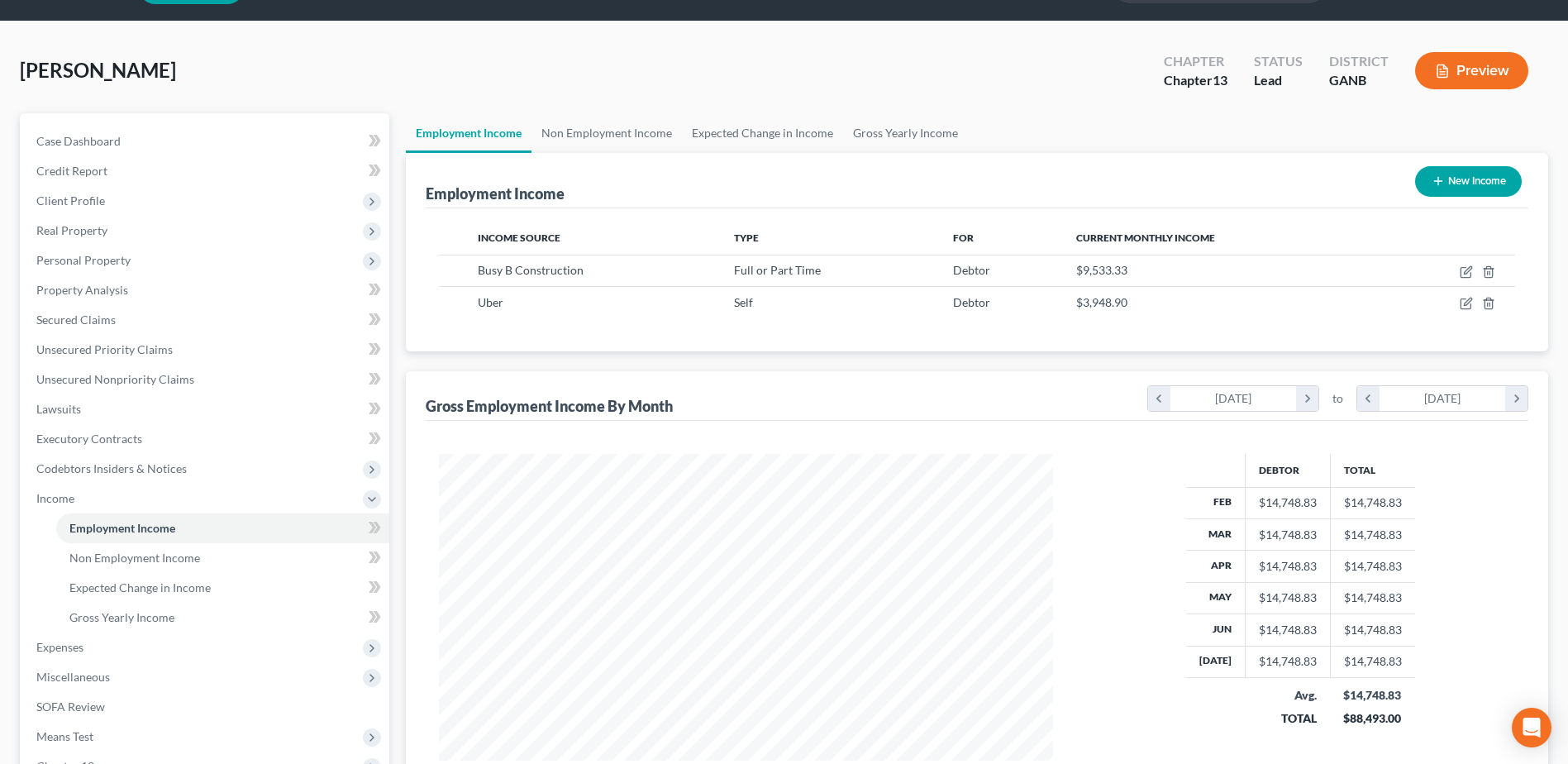
click at [1493, 75] on button "Preview" at bounding box center [1471, 70] width 113 height 37
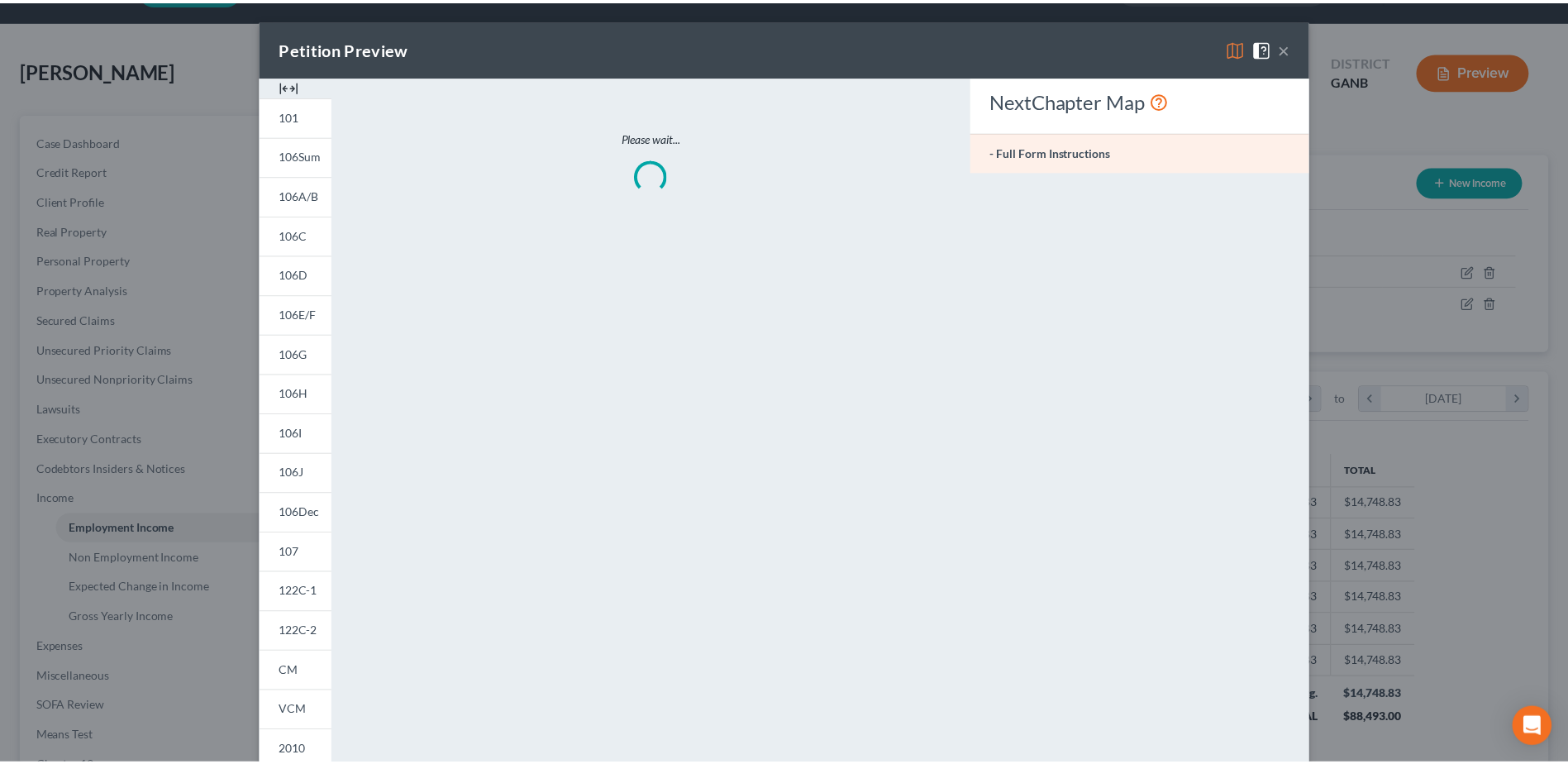
scroll to position [309, 652]
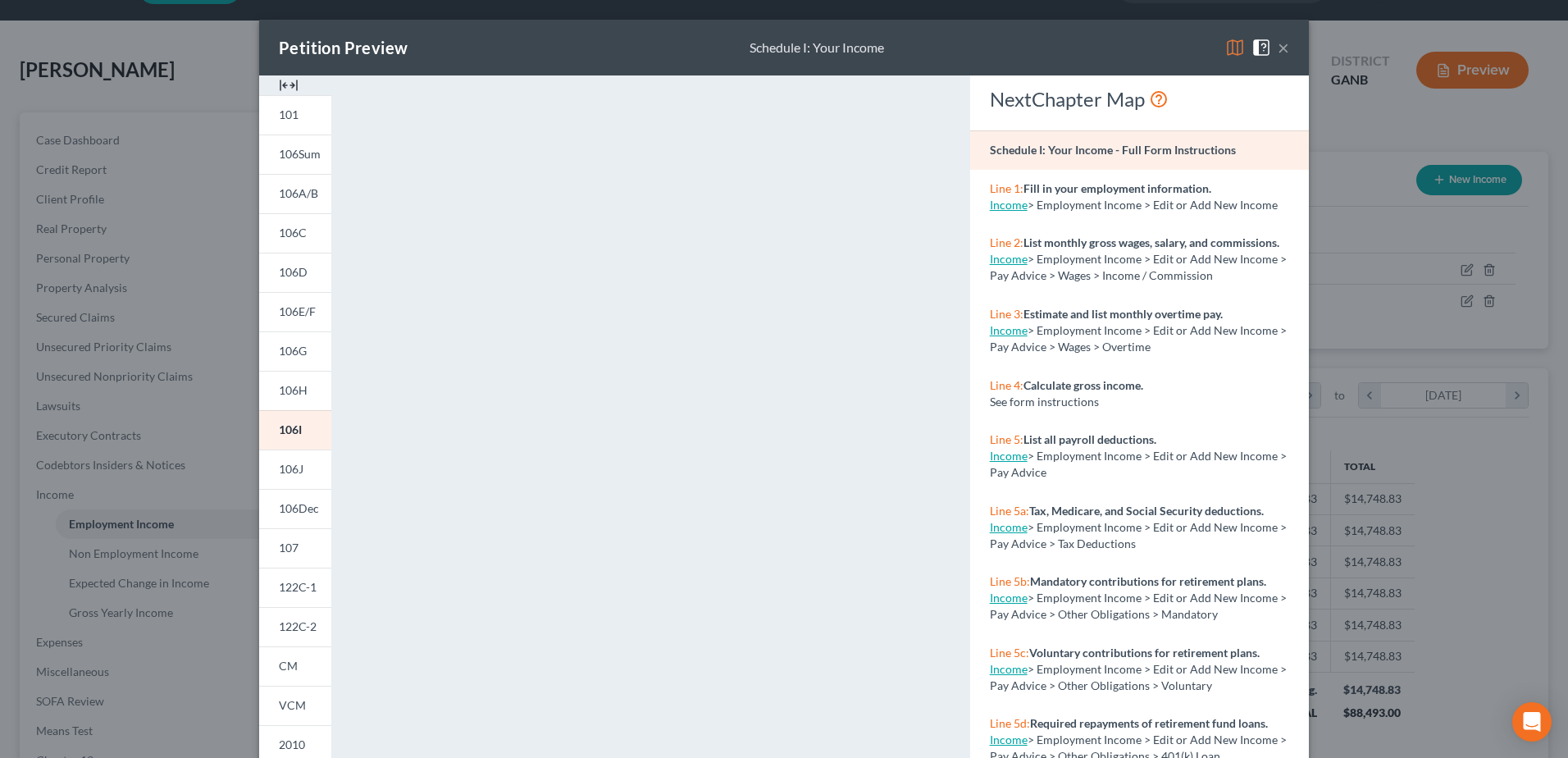
click at [1277, 48] on button "×" at bounding box center [1283, 47] width 12 height 20
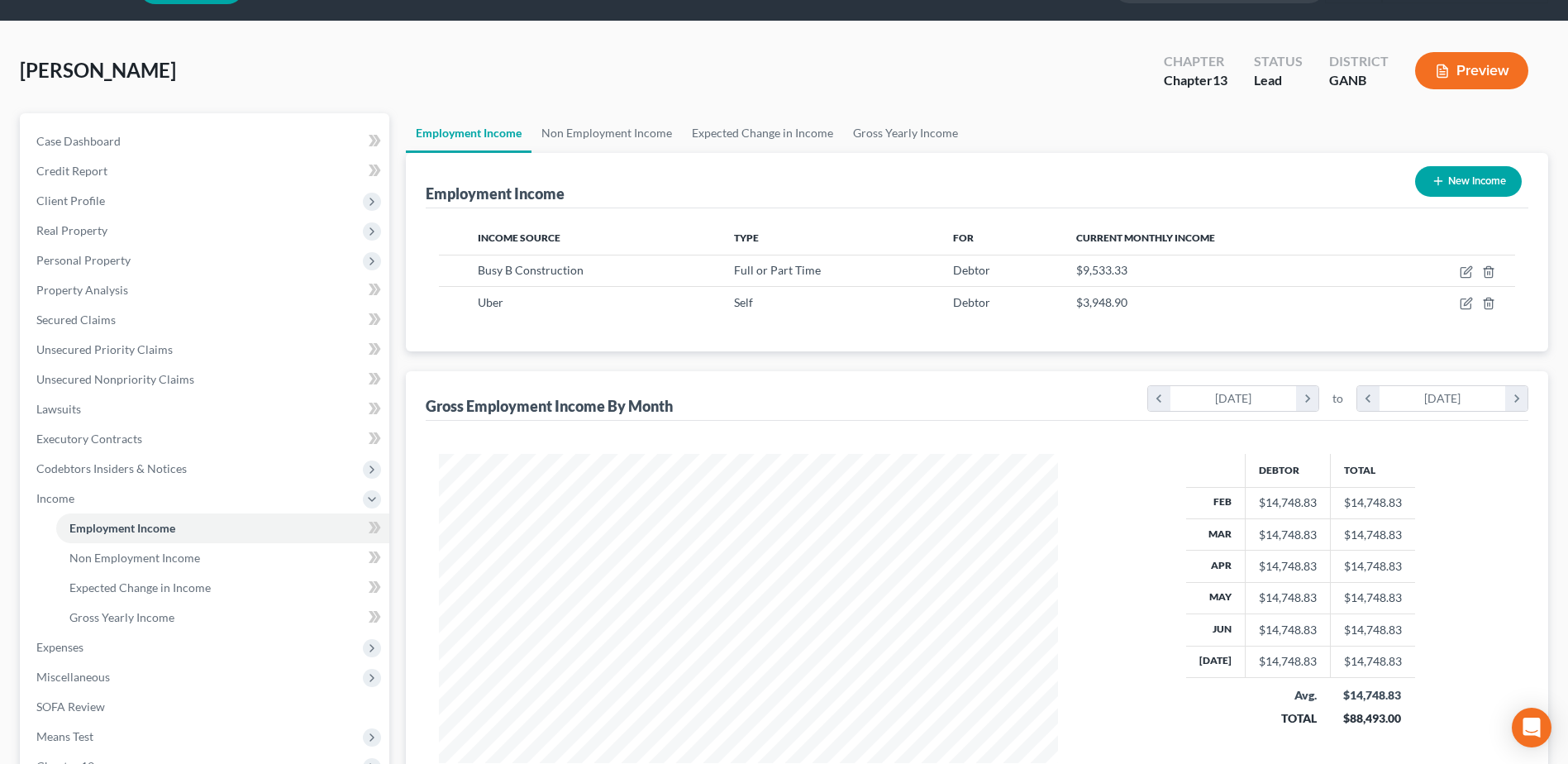
scroll to position [826253, 825802]
click at [49, 643] on span "Expenses" at bounding box center [59, 647] width 47 height 14
click at [92, 566] on link "Home" at bounding box center [223, 558] width 333 height 30
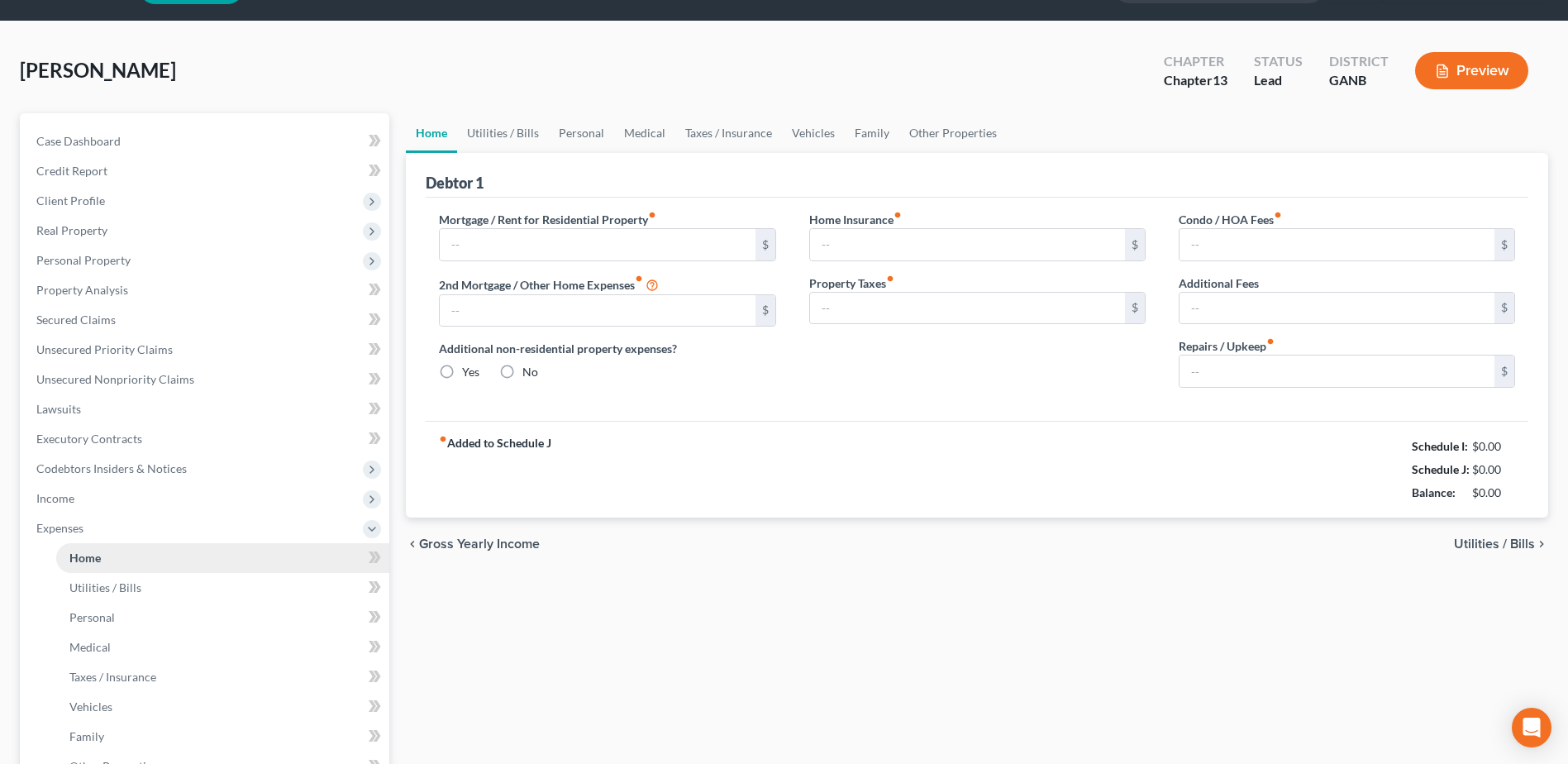
type input "3,200.00"
type input "0.00"
radio input "true"
type input "0.00"
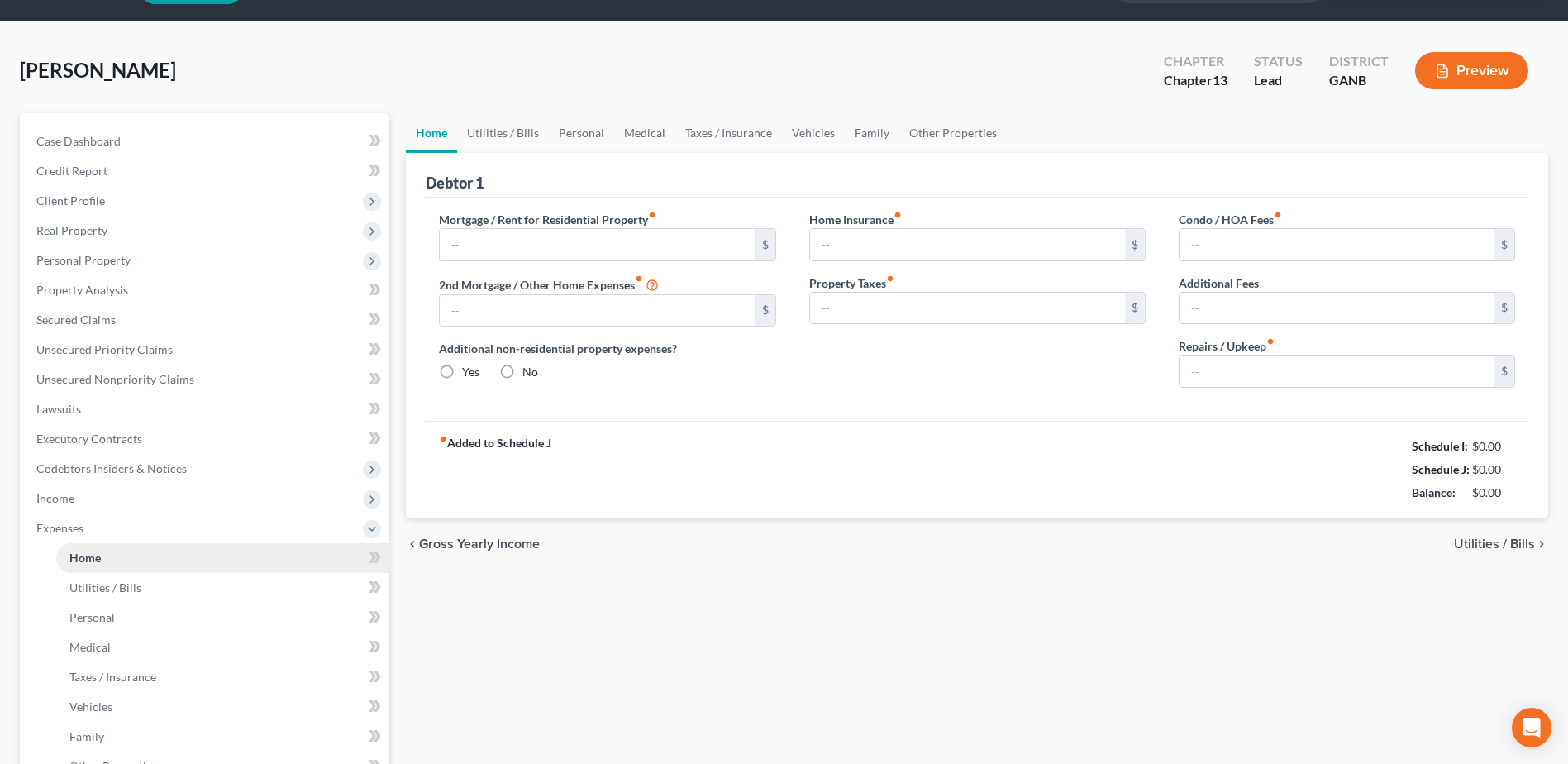
type input "75.00"
type input "0.00"
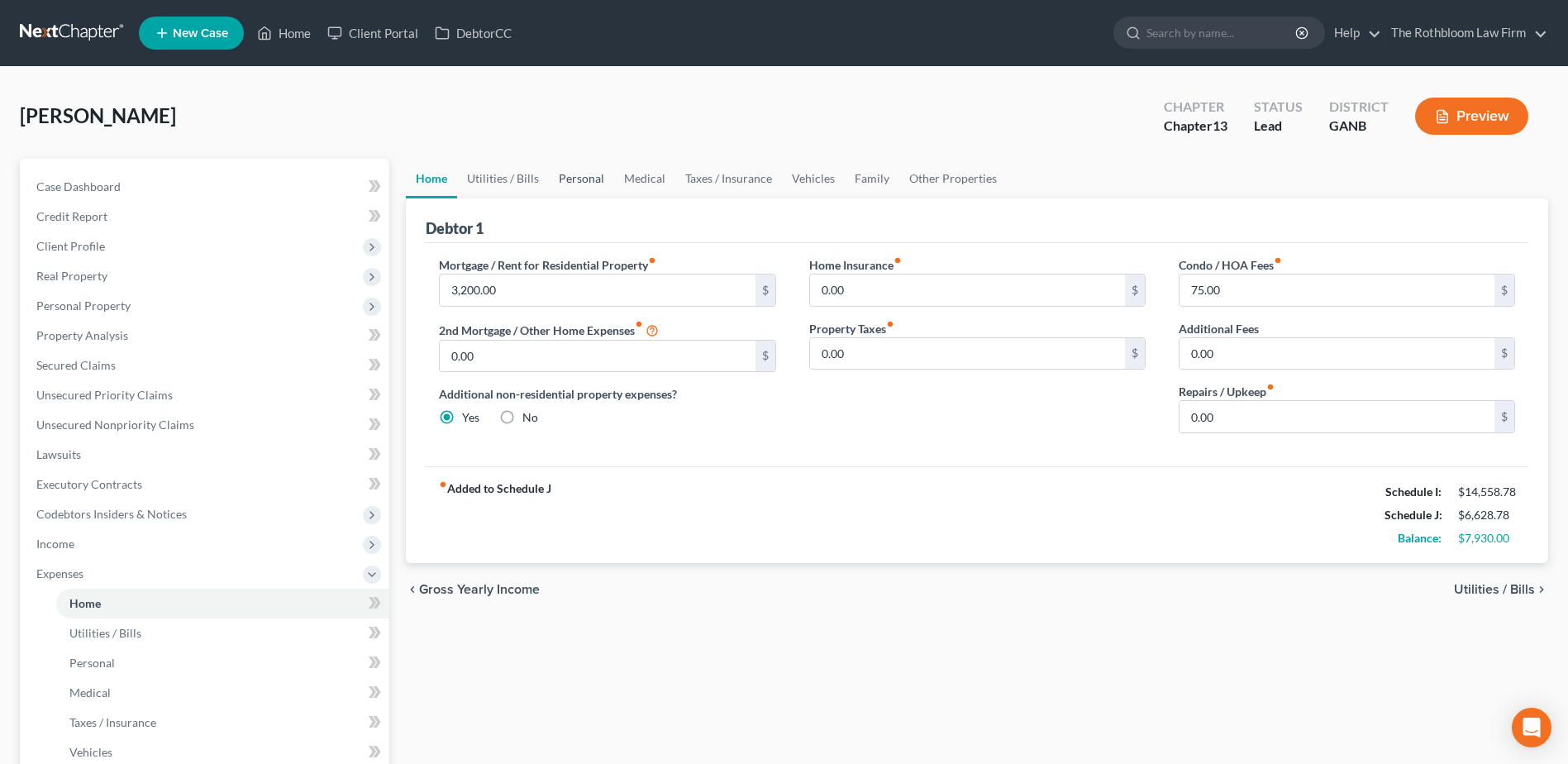
click at [568, 181] on link "Personal" at bounding box center [581, 178] width 65 height 39
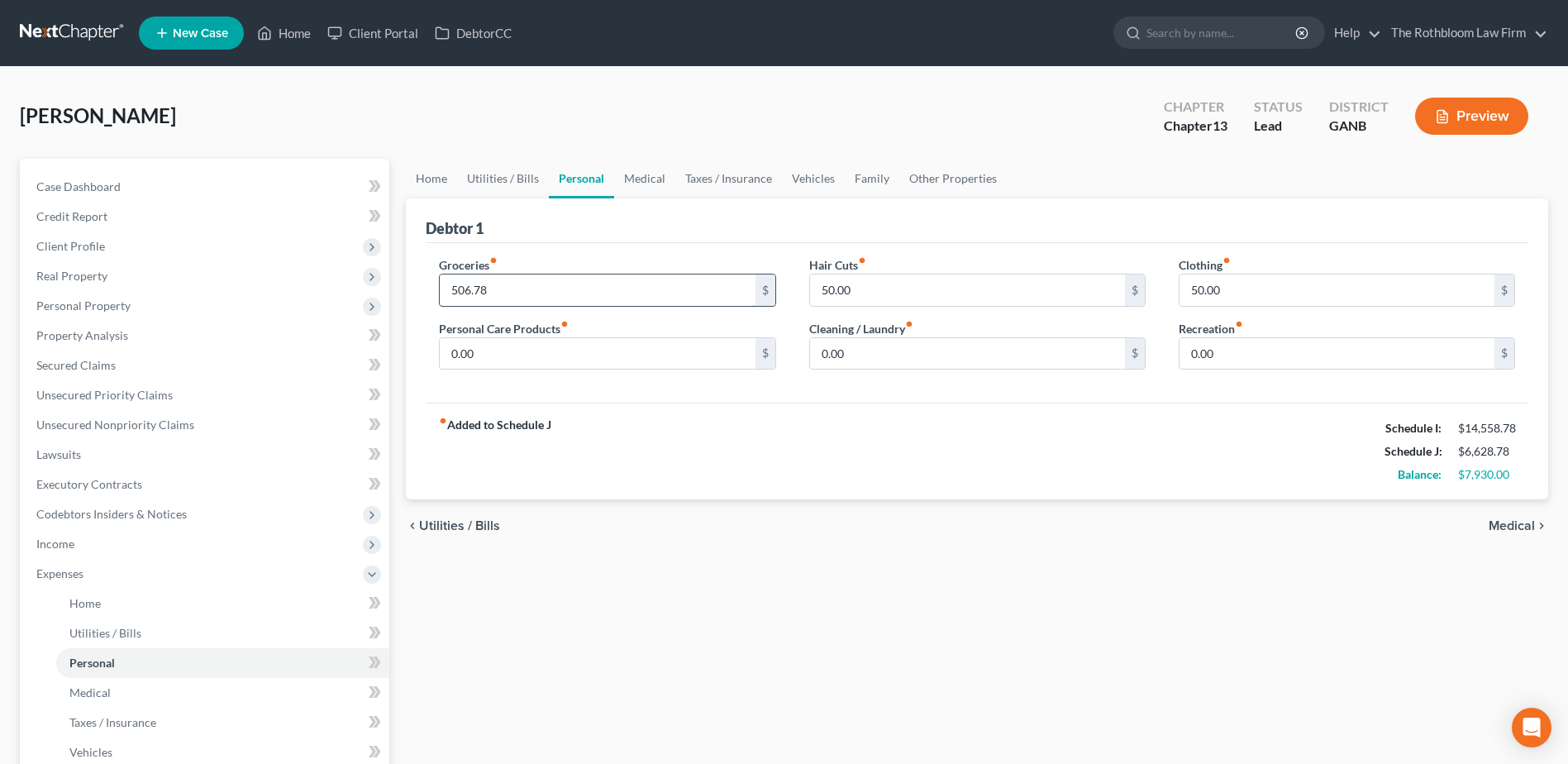
click at [534, 292] on input "506.78" at bounding box center [597, 290] width 315 height 31
type input "500"
click at [643, 180] on link "Medical" at bounding box center [644, 178] width 61 height 39
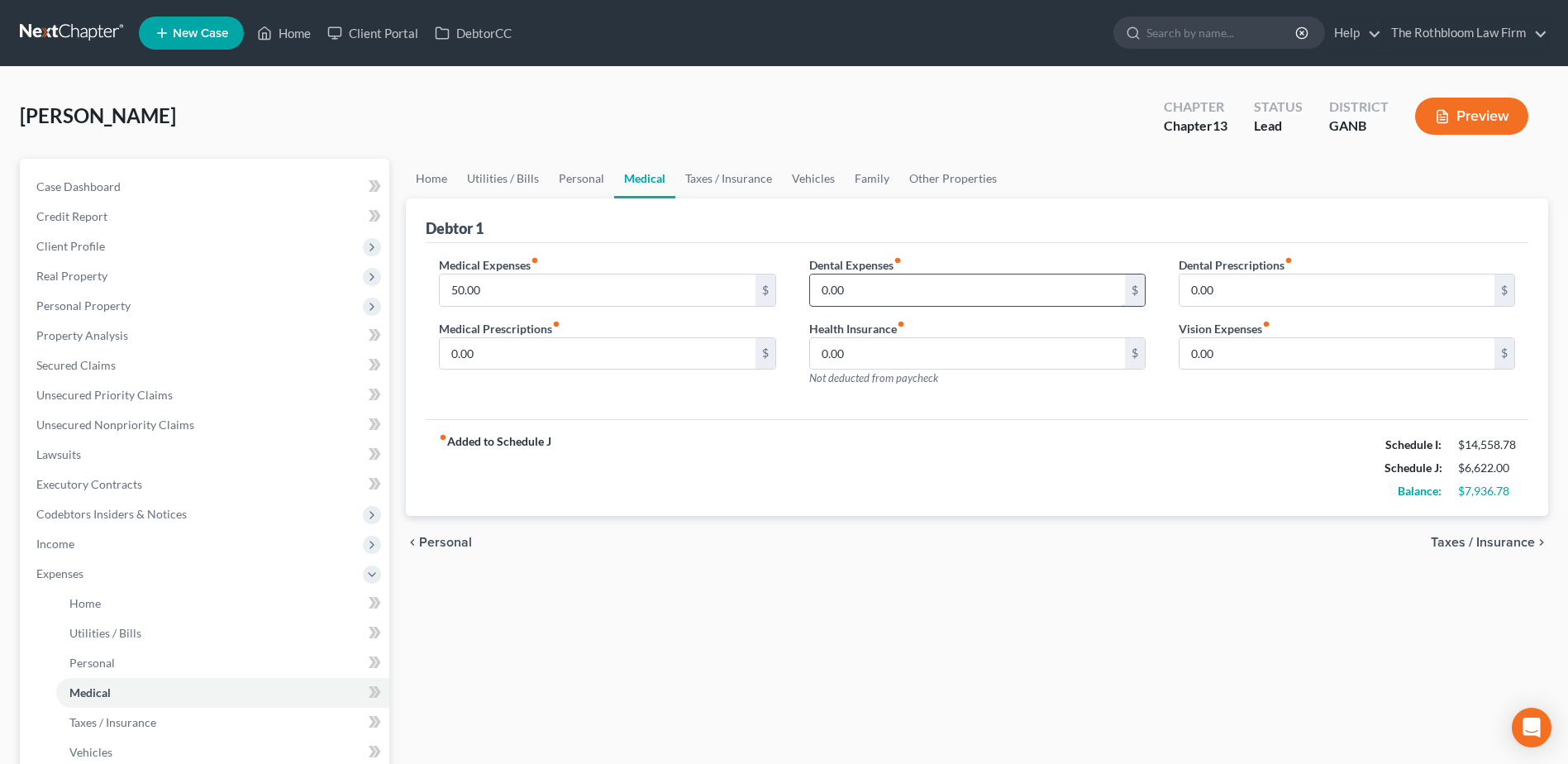
click at [886, 297] on input "0.00" at bounding box center [967, 290] width 315 height 31
type input "83.33"
click at [573, 180] on link "Personal" at bounding box center [581, 178] width 65 height 39
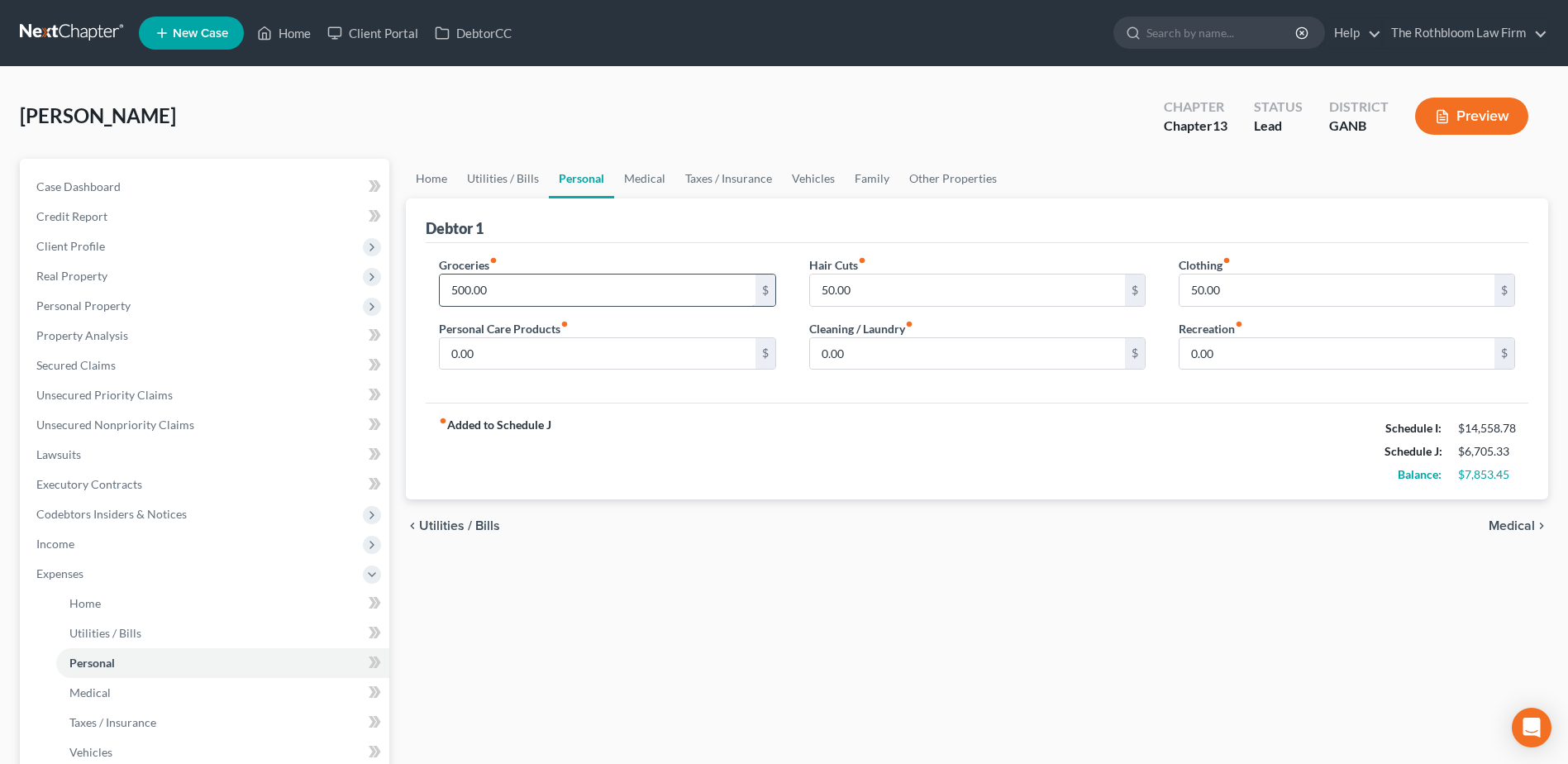
click at [509, 293] on input "500.00" at bounding box center [597, 290] width 315 height 31
type input "800"
click at [639, 181] on link "Medical" at bounding box center [644, 178] width 61 height 39
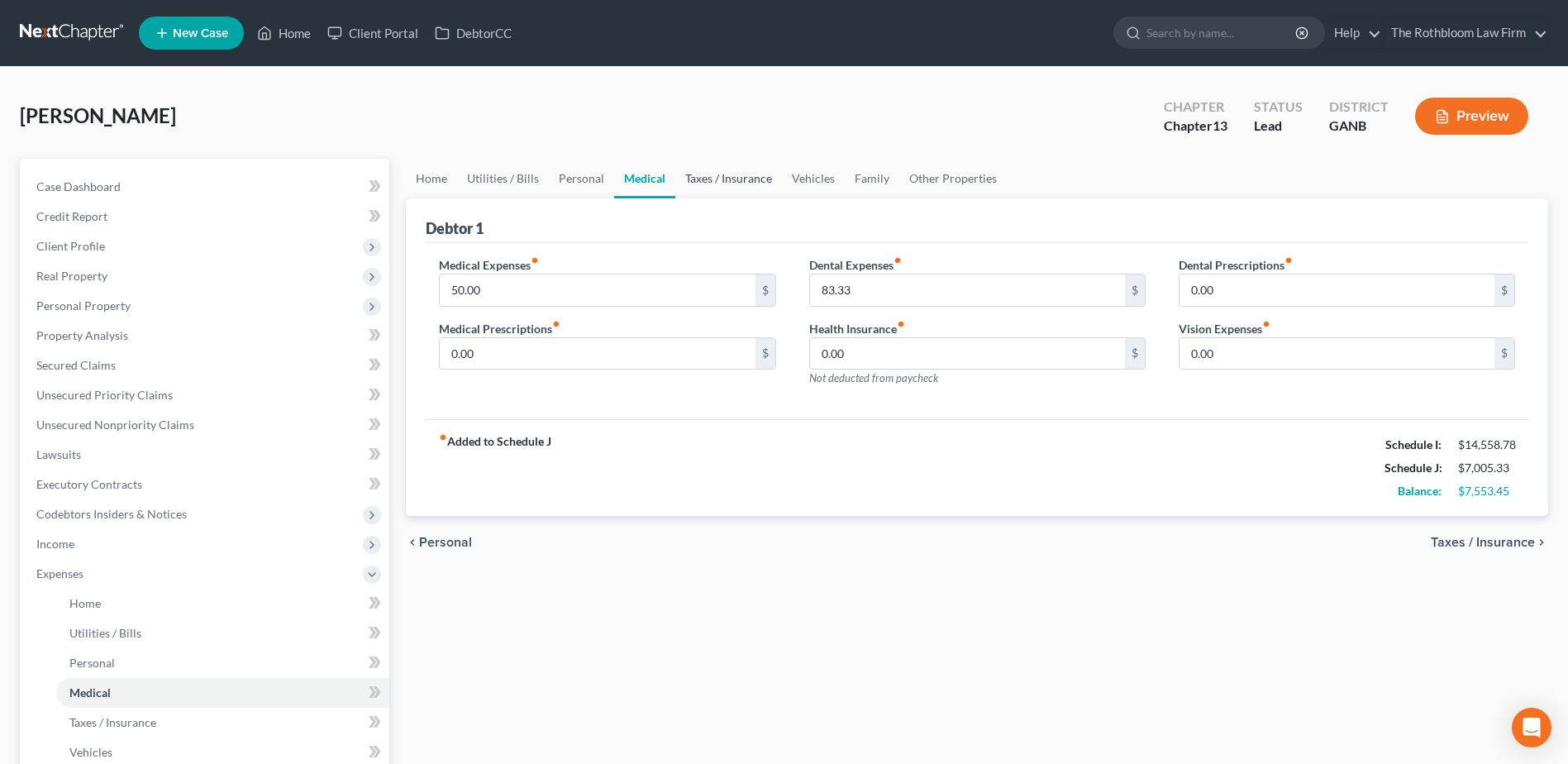
click at [715, 176] on link "Taxes / Insurance" at bounding box center [728, 178] width 106 height 39
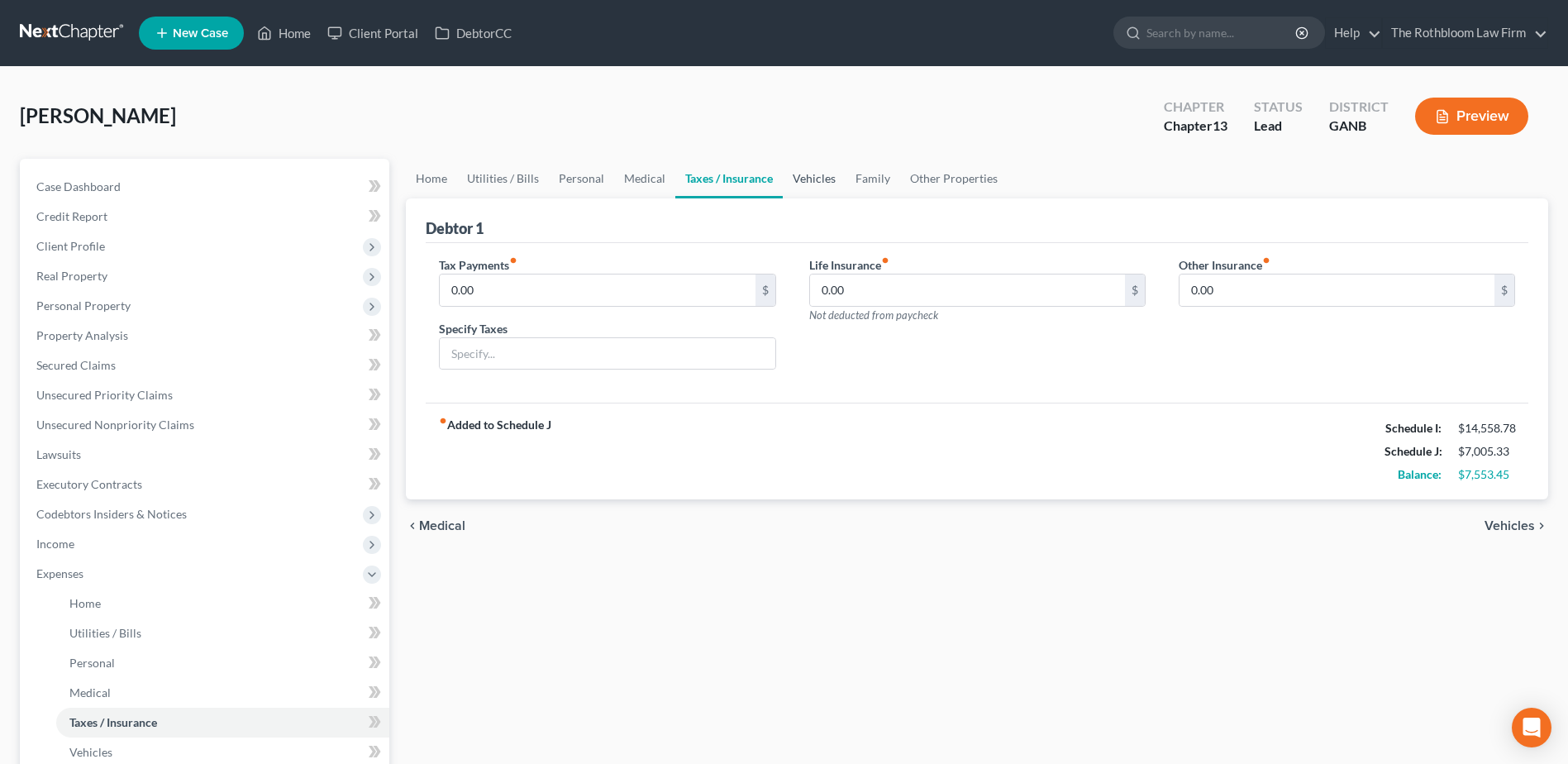
click at [804, 177] on link "Vehicles" at bounding box center [813, 178] width 63 height 39
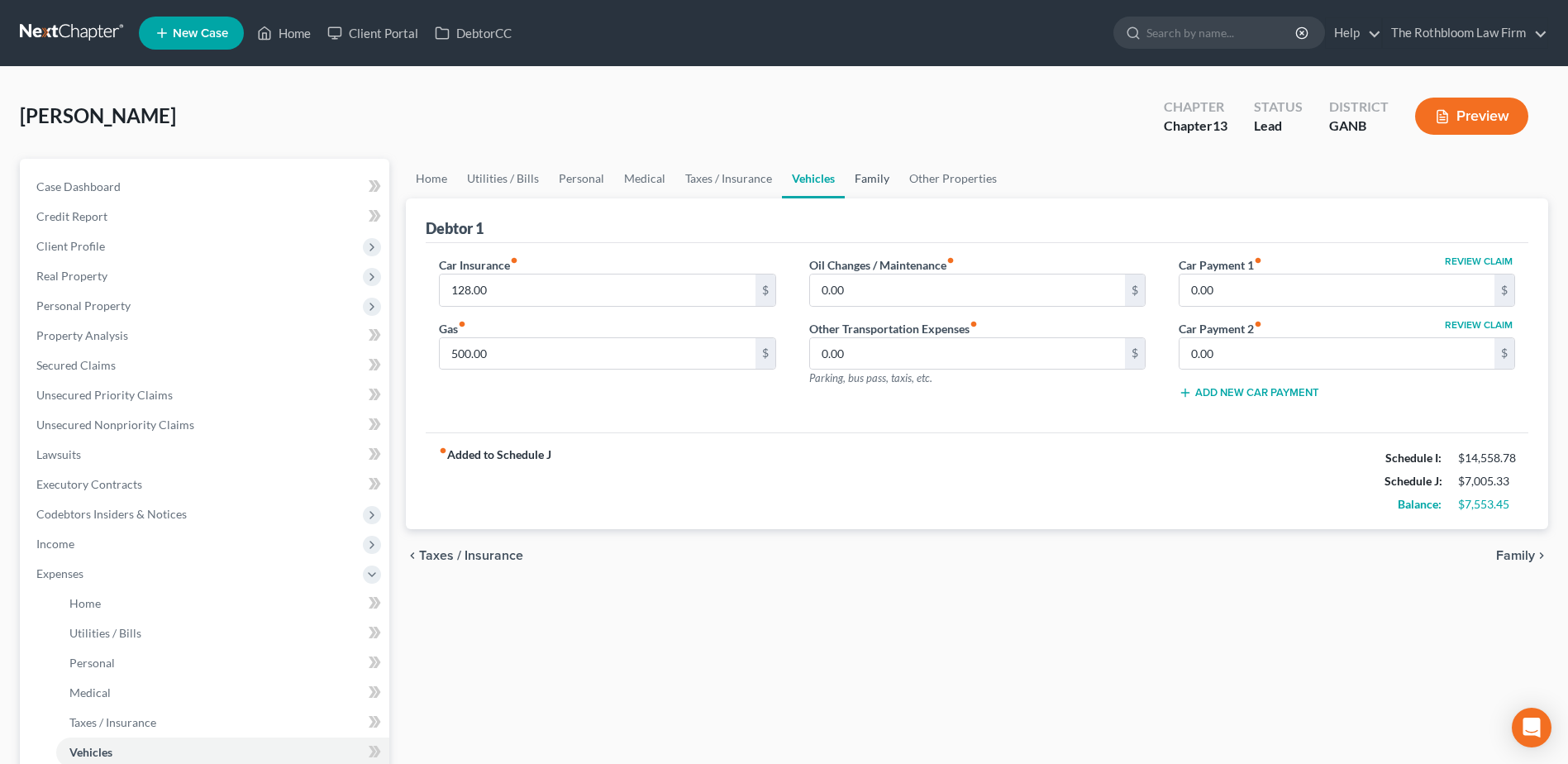
click at [879, 183] on link "Family" at bounding box center [871, 178] width 54 height 39
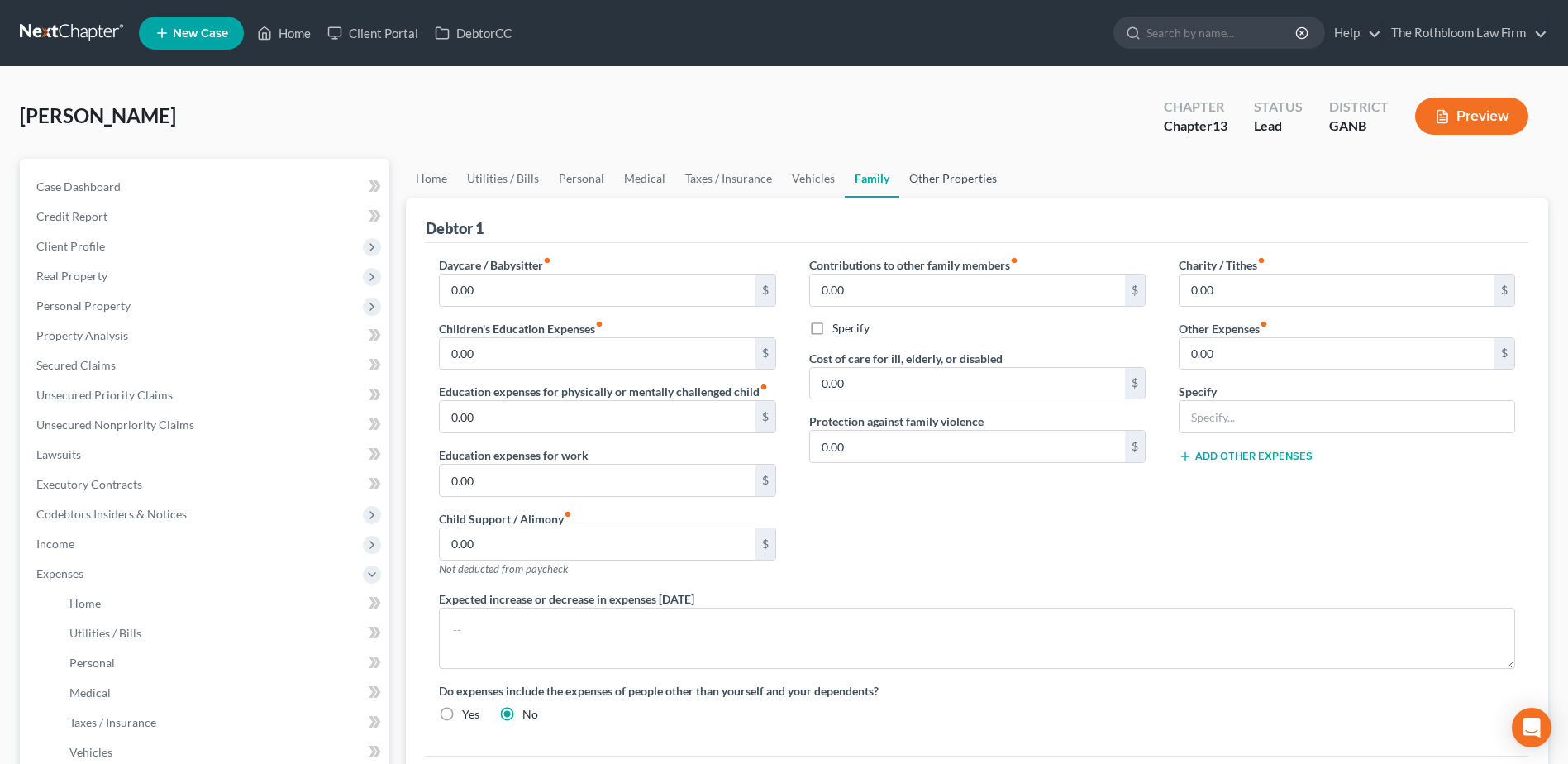
click at [937, 188] on link "Other Properties" at bounding box center [953, 178] width 107 height 39
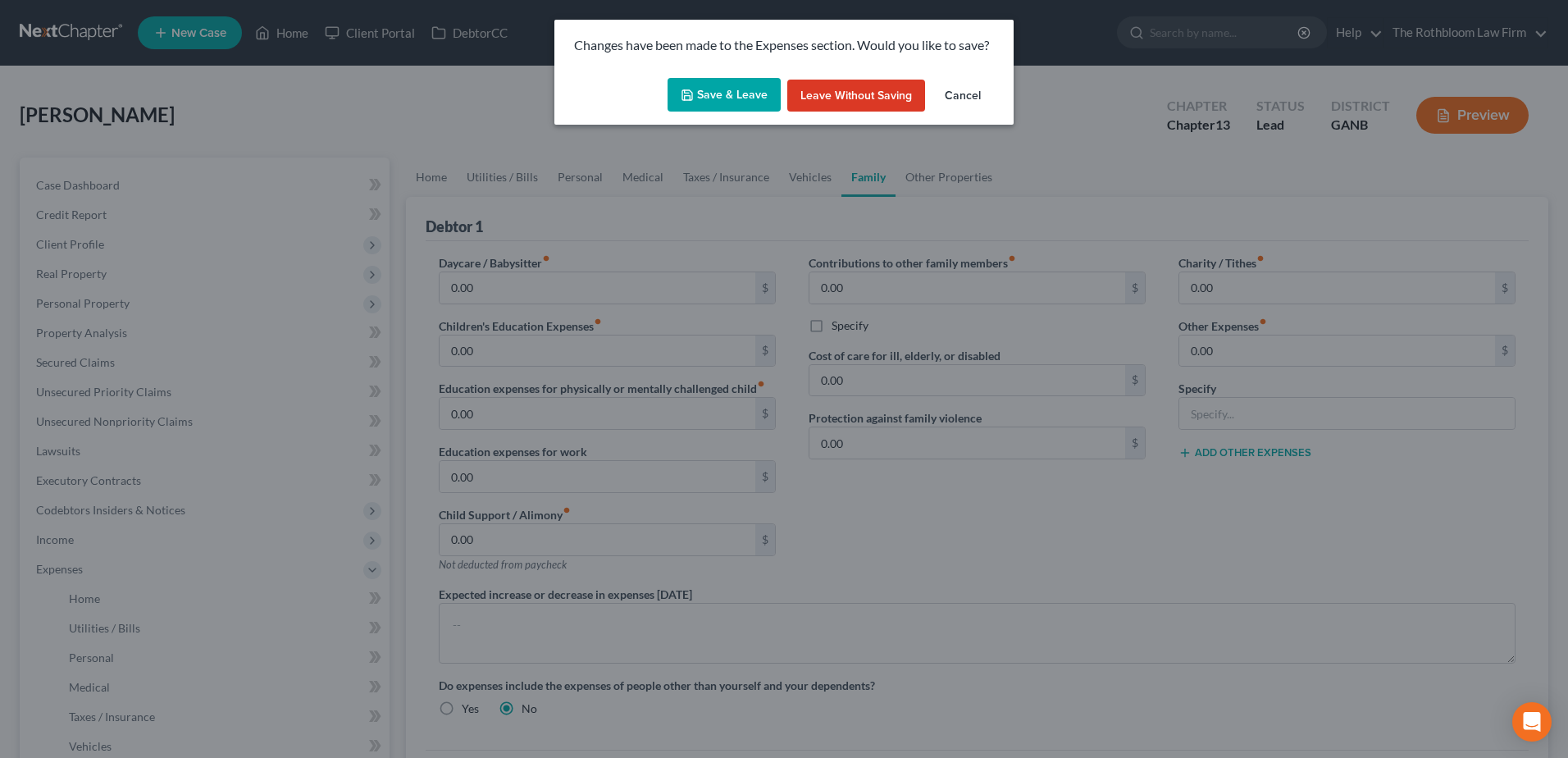
click at [965, 92] on button "Cancel" at bounding box center [962, 96] width 62 height 32
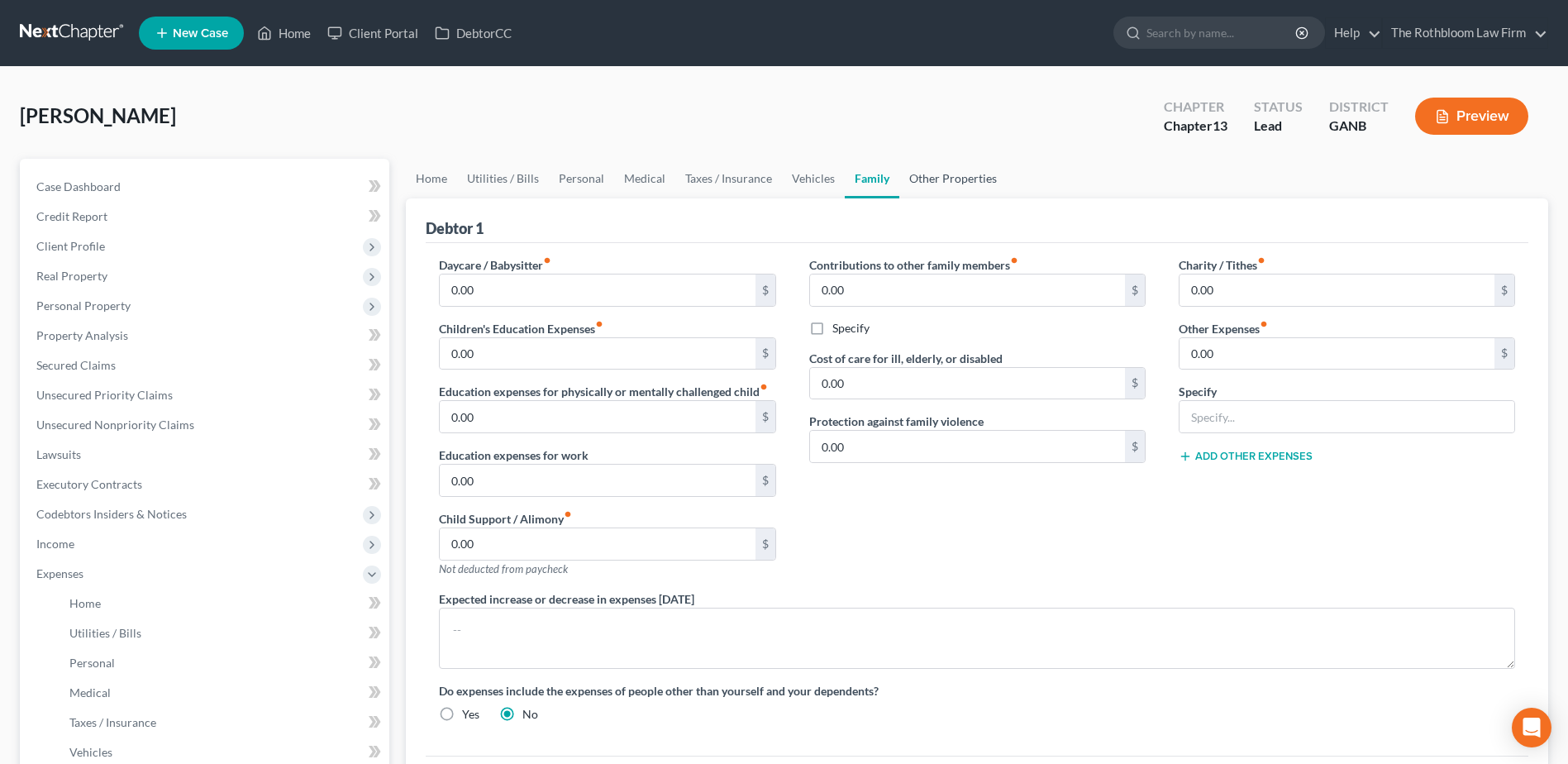
click at [942, 181] on link "Other Properties" at bounding box center [953, 178] width 107 height 39
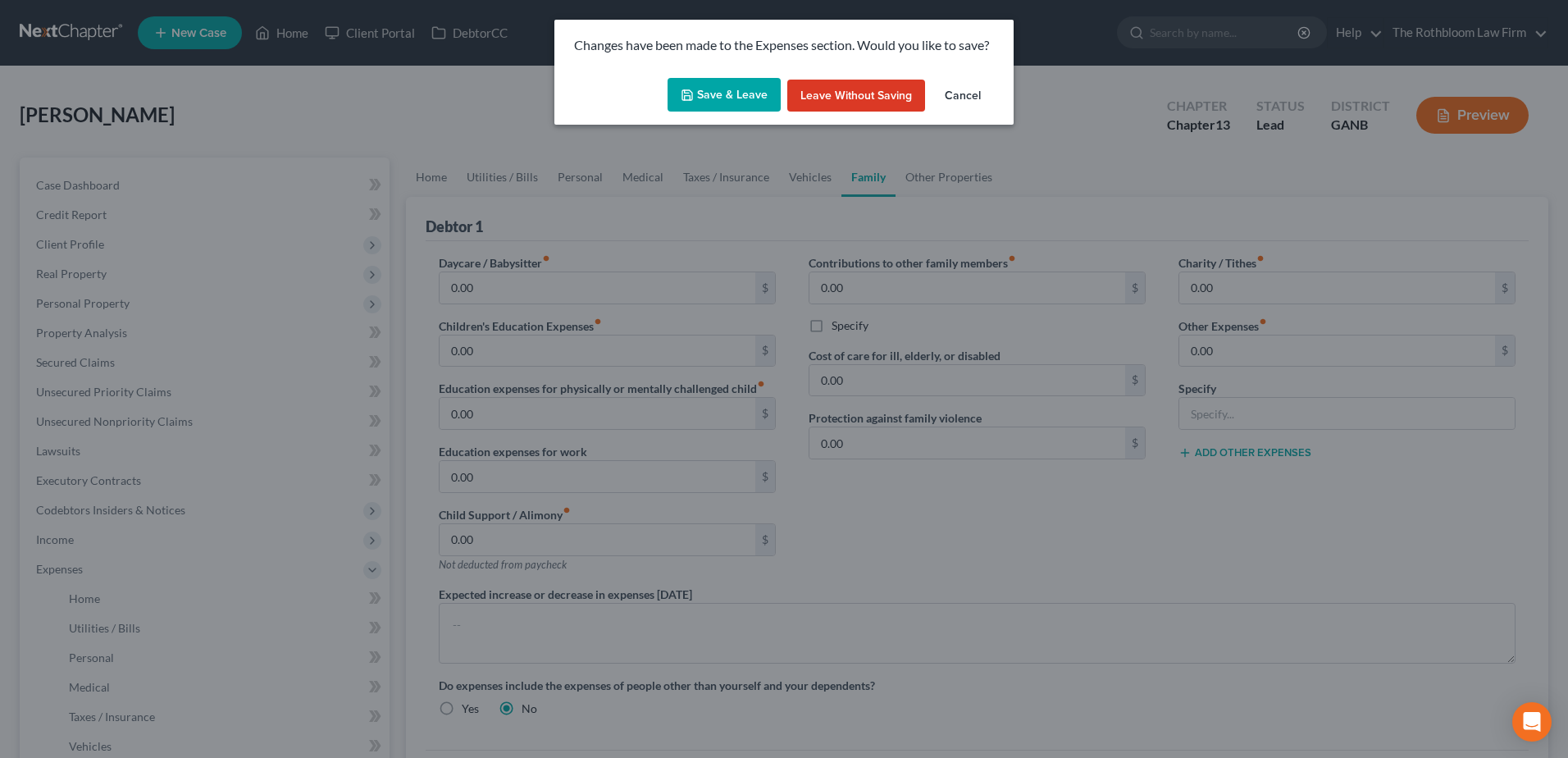
click at [733, 107] on button "Save & Leave" at bounding box center [724, 95] width 113 height 34
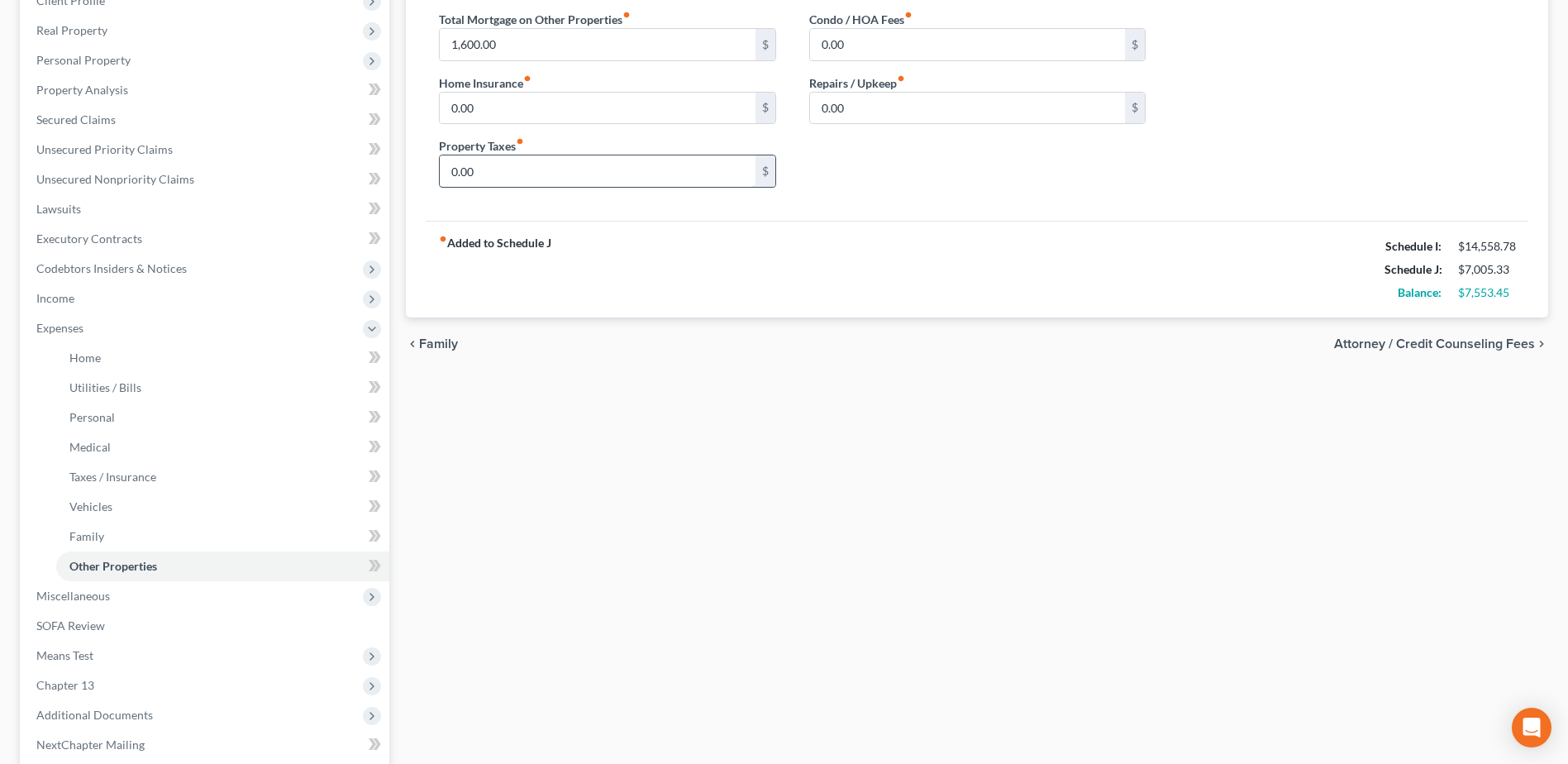
scroll to position [248, 0]
click at [75, 290] on span "Income" at bounding box center [206, 296] width 366 height 30
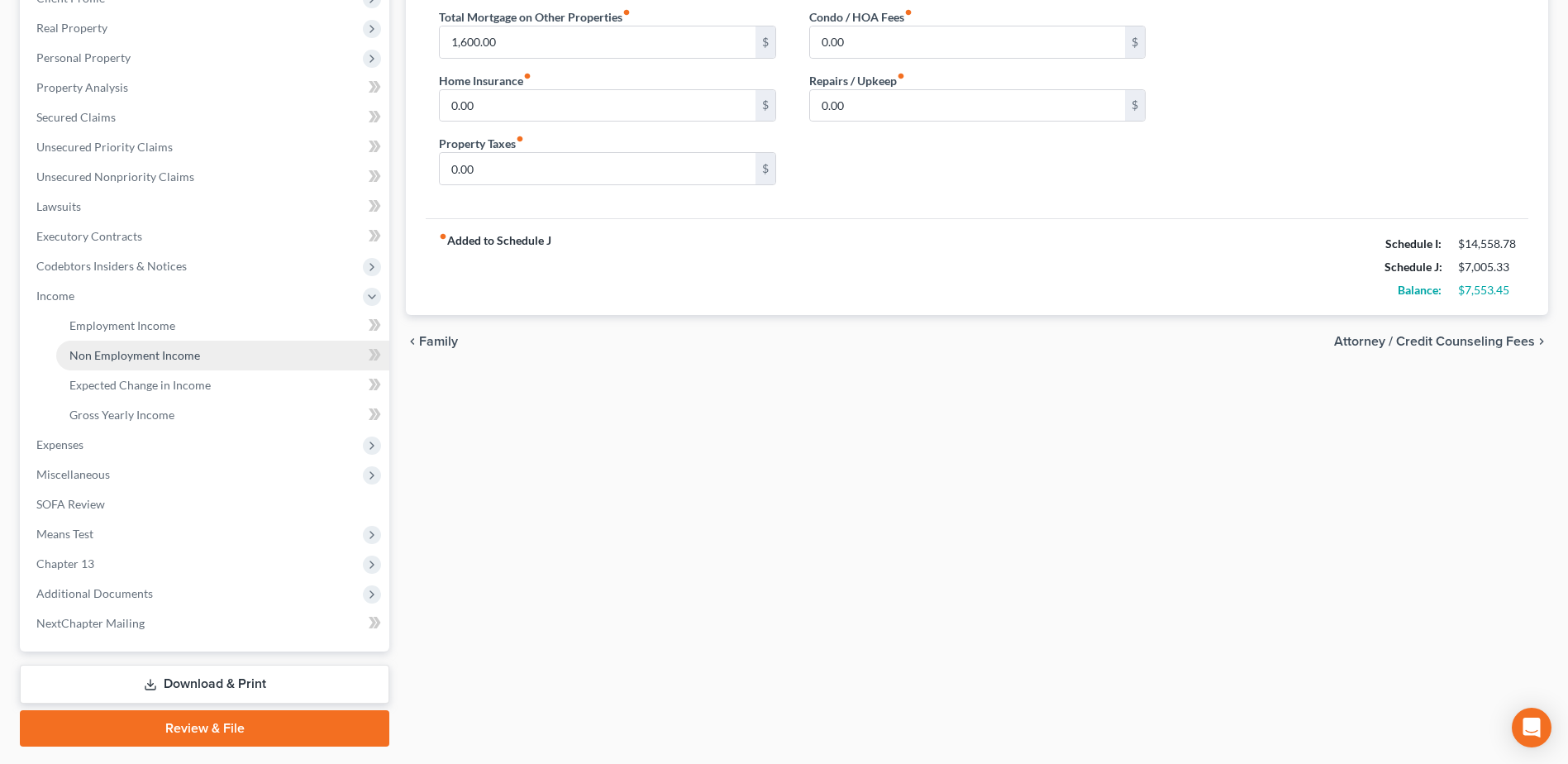
click at [134, 348] on span "Non Employment Income" at bounding box center [135, 354] width 131 height 14
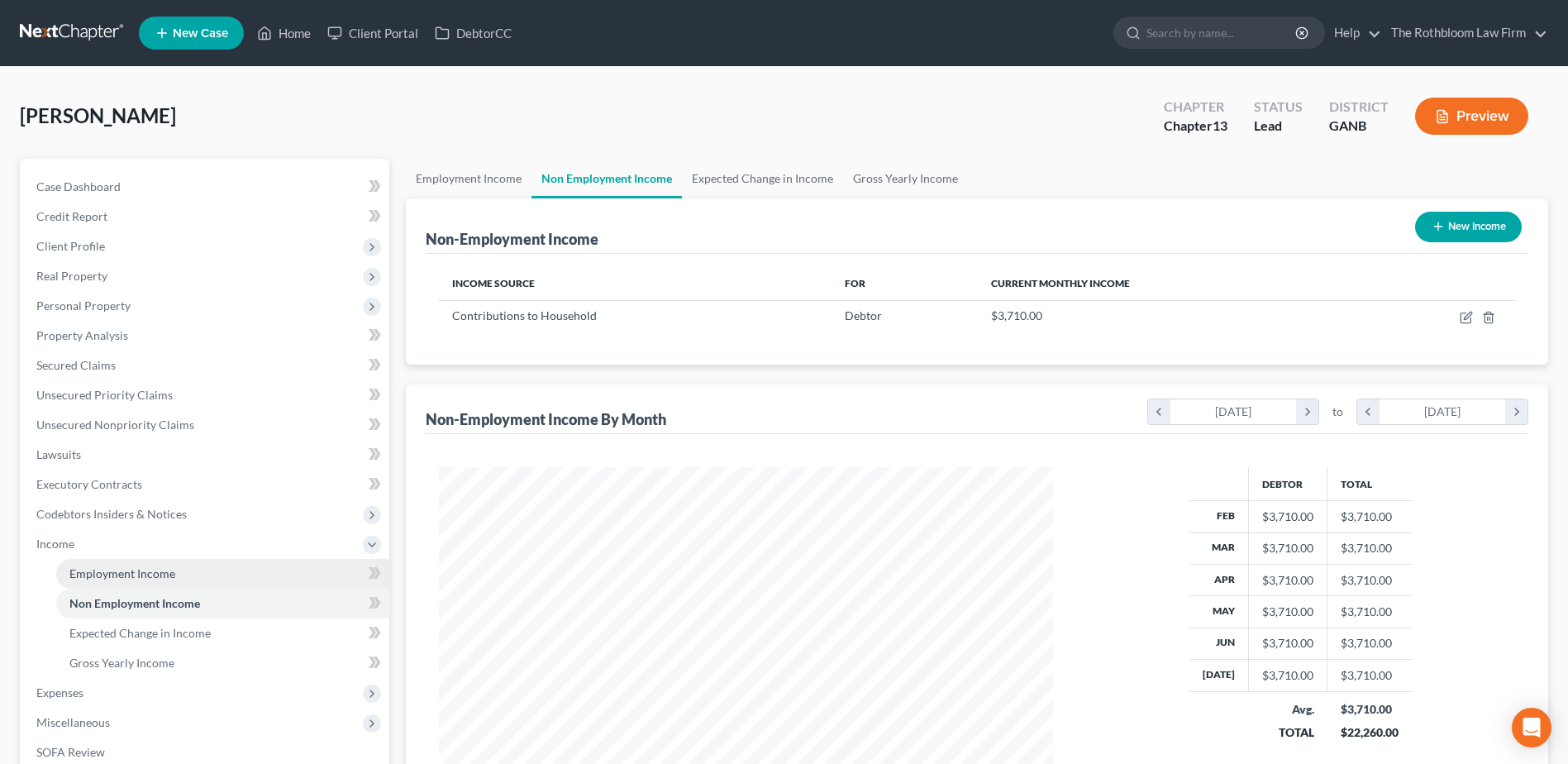
click at [105, 559] on link "Employment Income" at bounding box center [223, 574] width 333 height 30
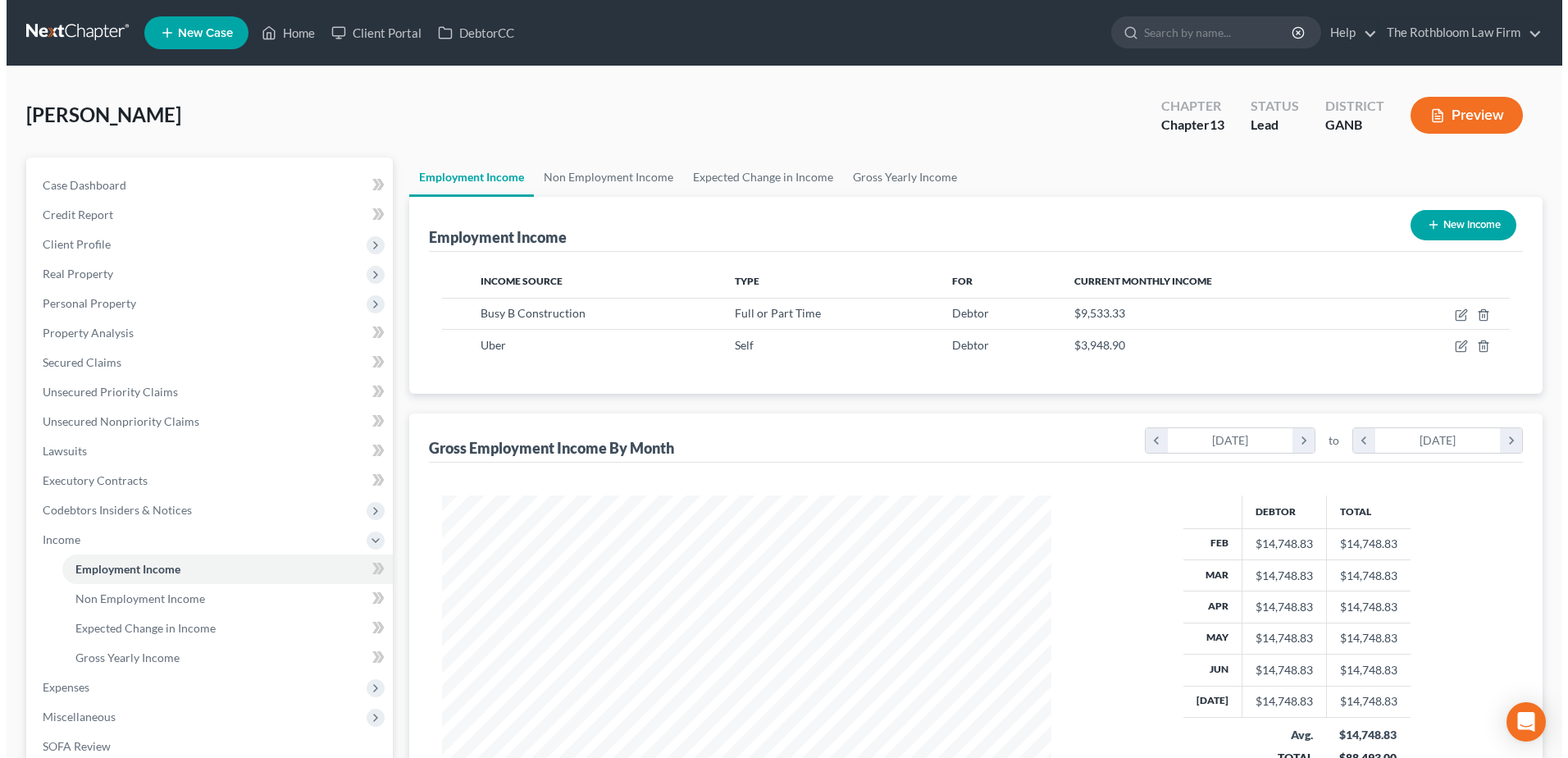
scroll to position [304, 641]
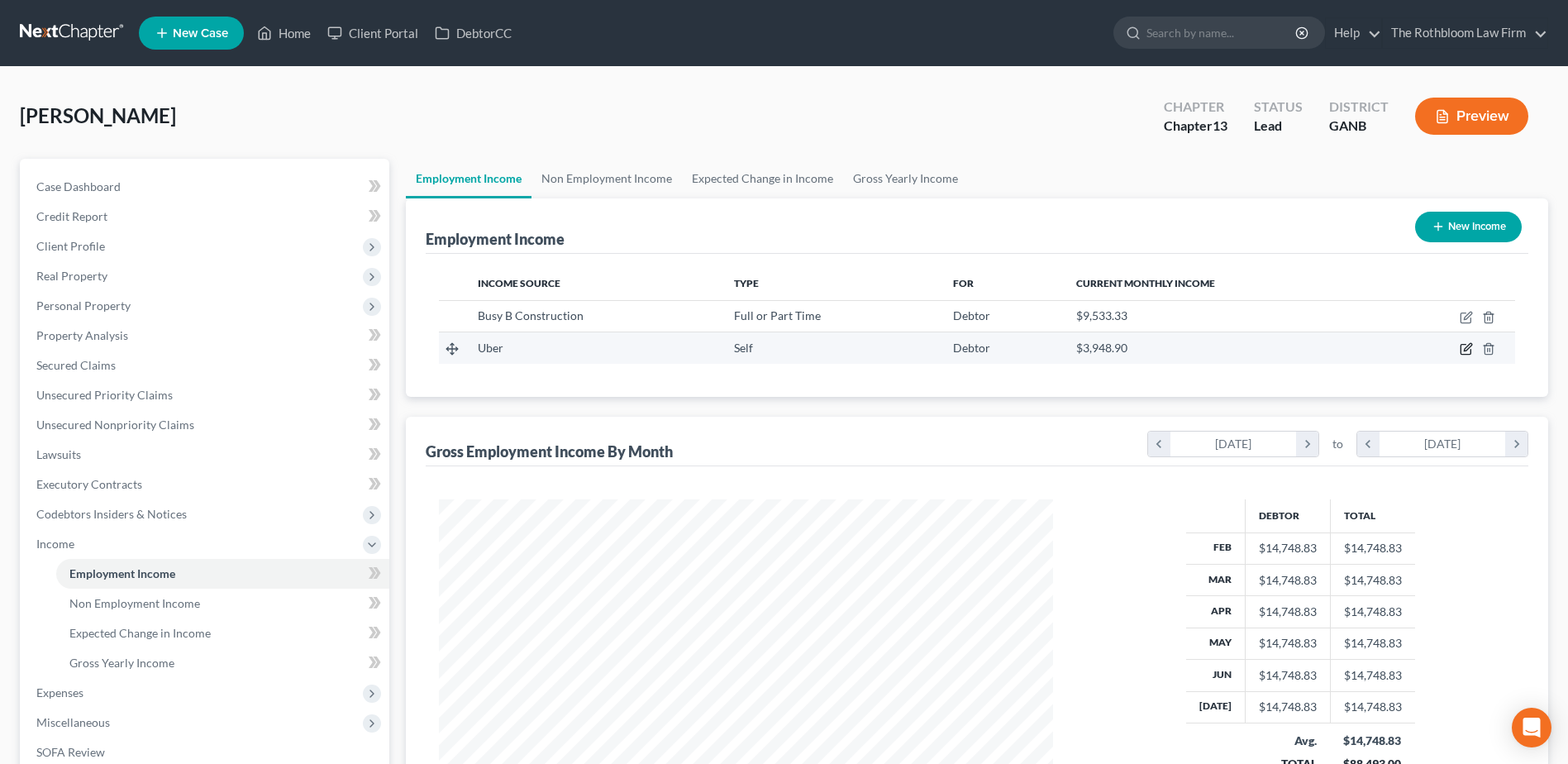
click at [1461, 346] on icon "button" at bounding box center [1465, 349] width 10 height 10
select select "1"
select select "0"
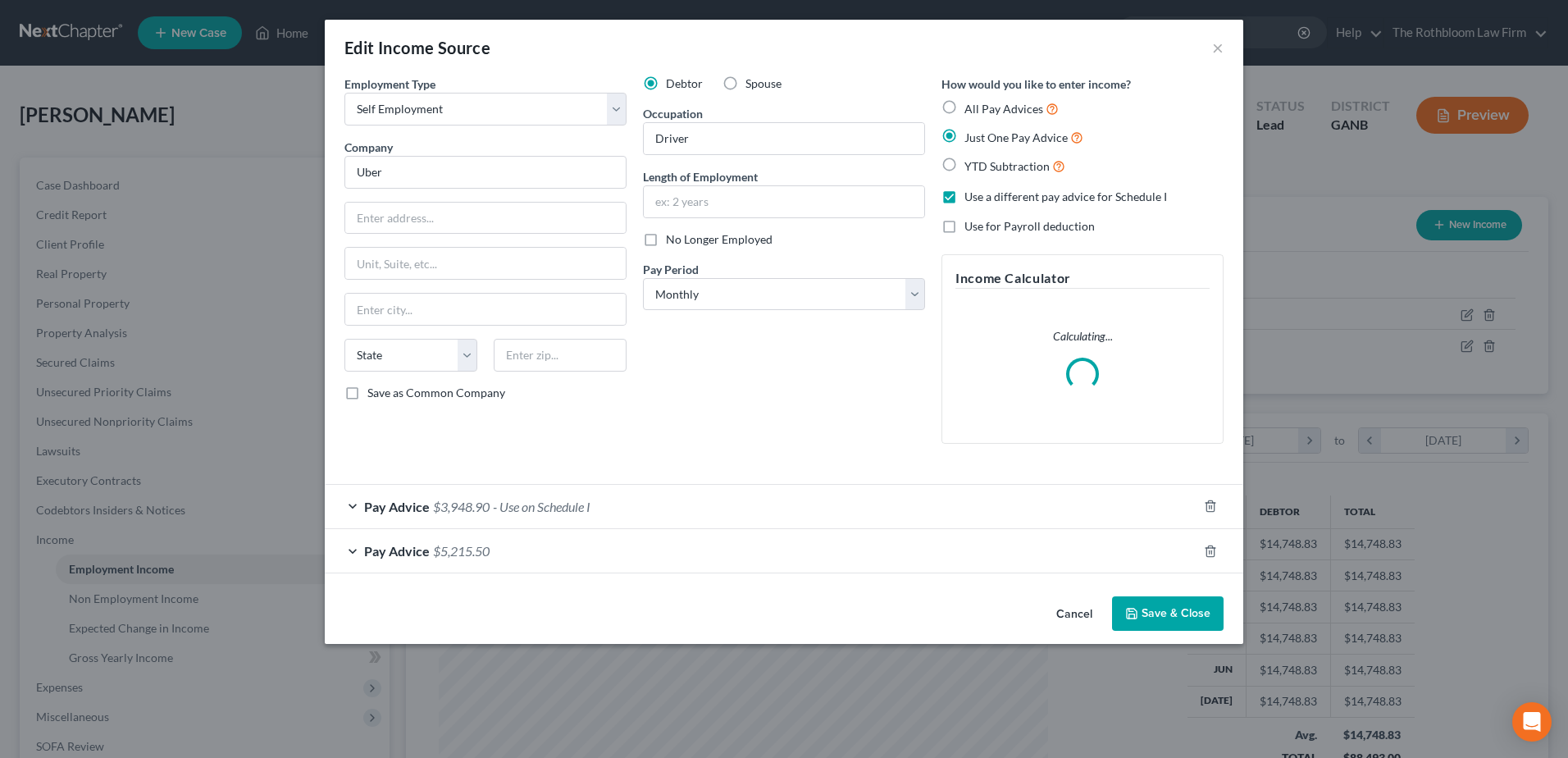
scroll to position [307, 647]
click at [564, 505] on span "- Use on Schedule I" at bounding box center [541, 506] width 97 height 16
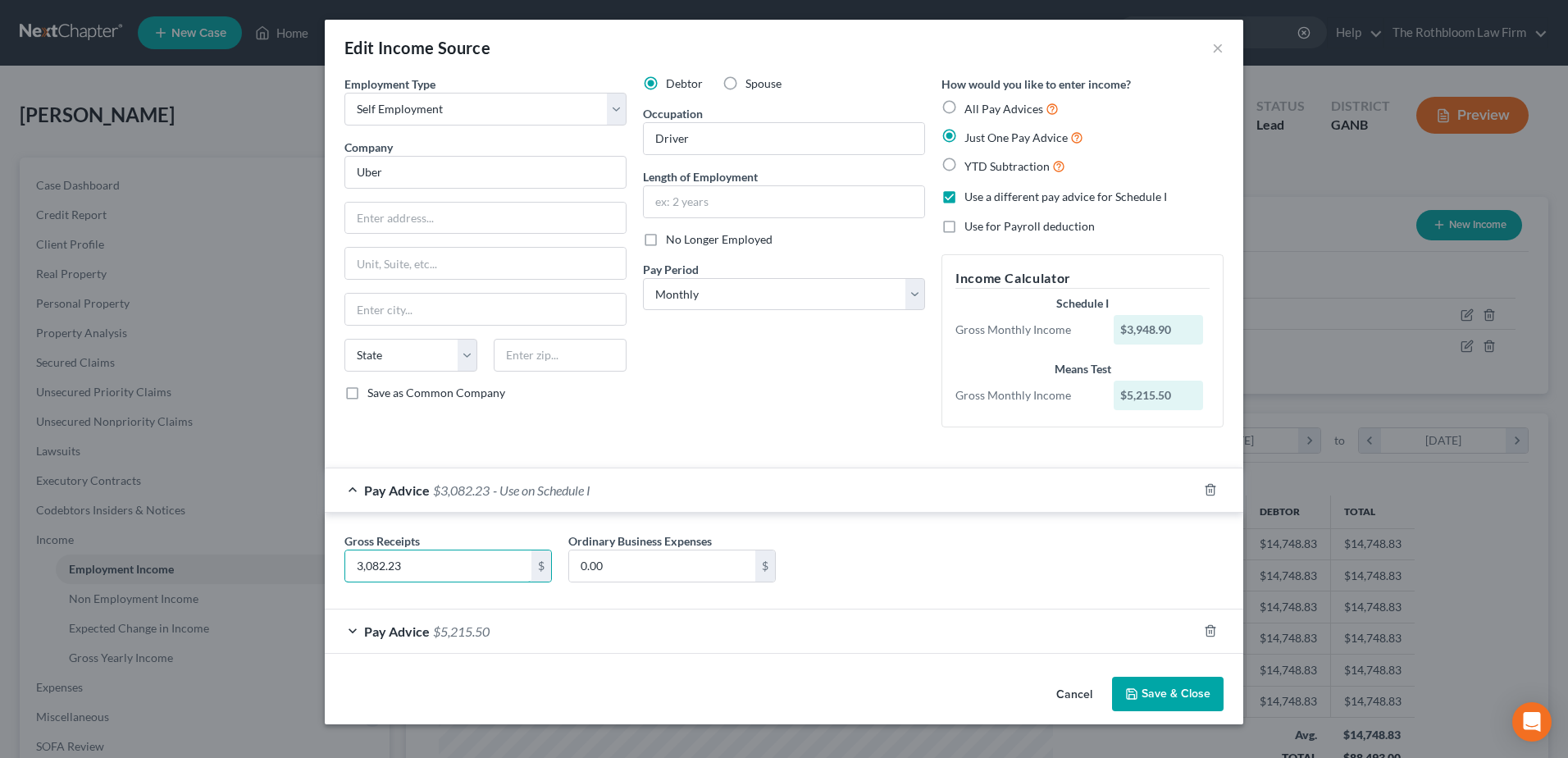
type input "3,082.23"
click at [476, 632] on span "$5,215.50" at bounding box center [461, 631] width 57 height 16
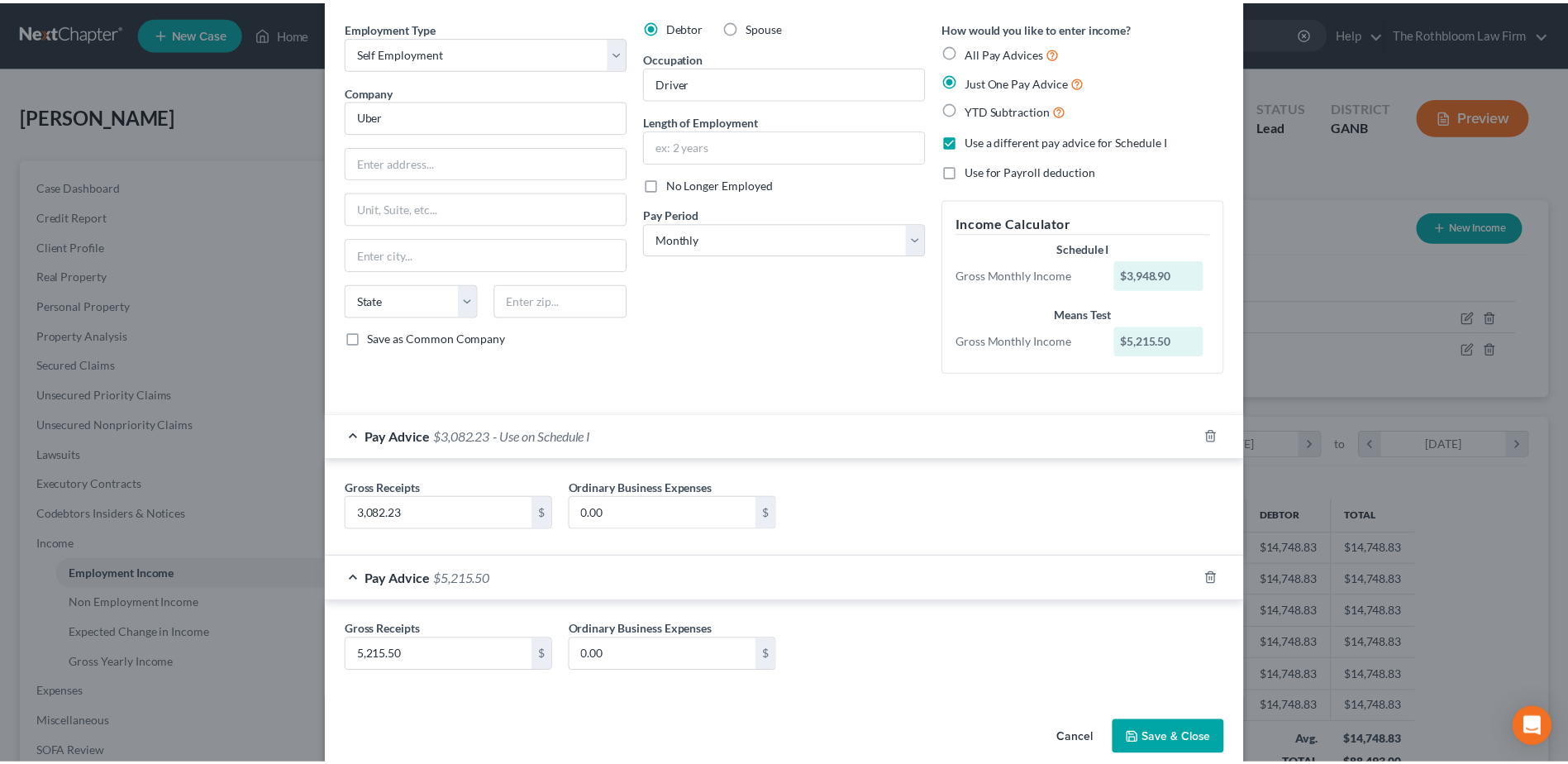
scroll to position [82, 0]
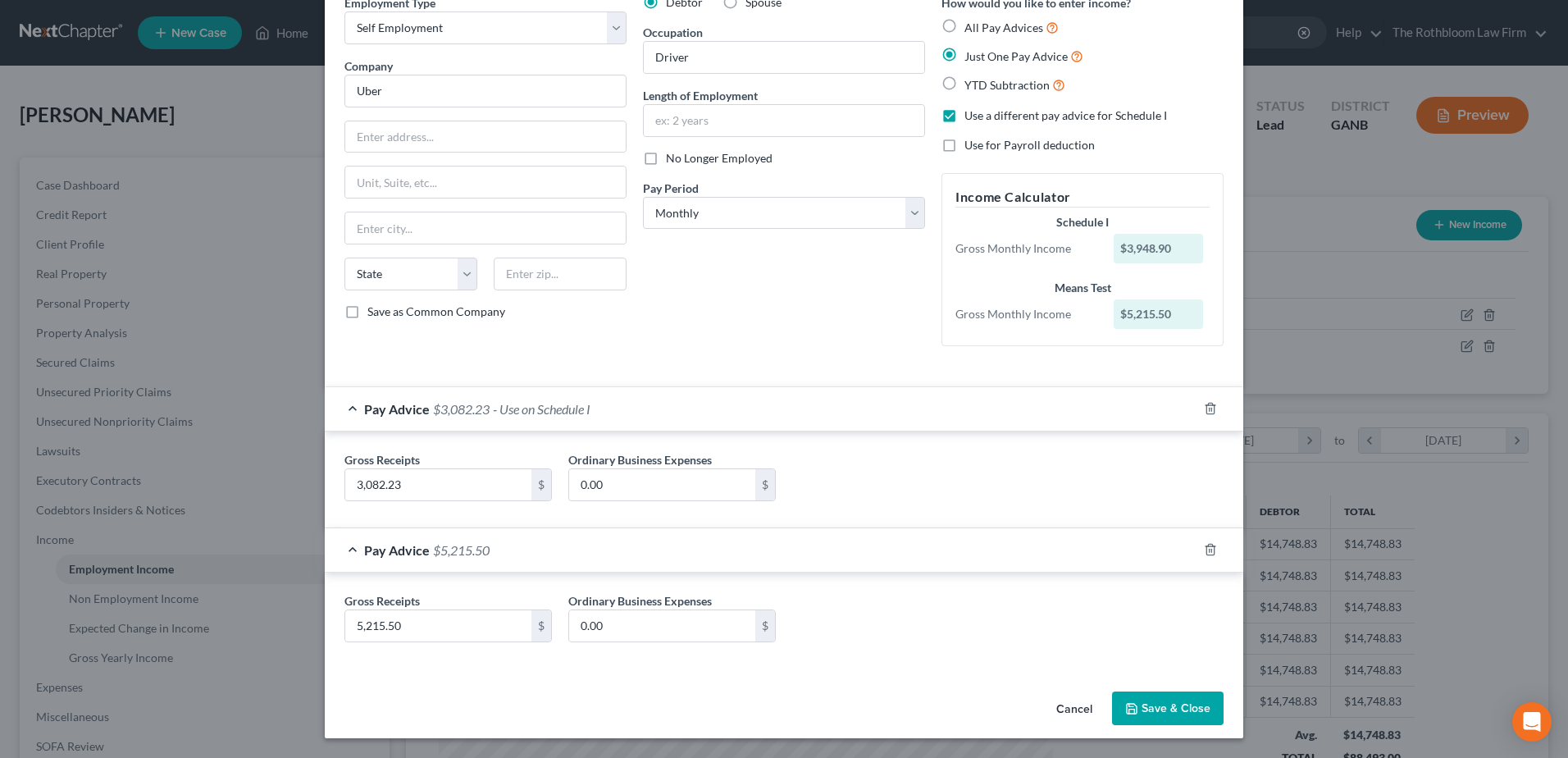
click at [1159, 708] on button "Save & Close" at bounding box center [1167, 708] width 111 height 34
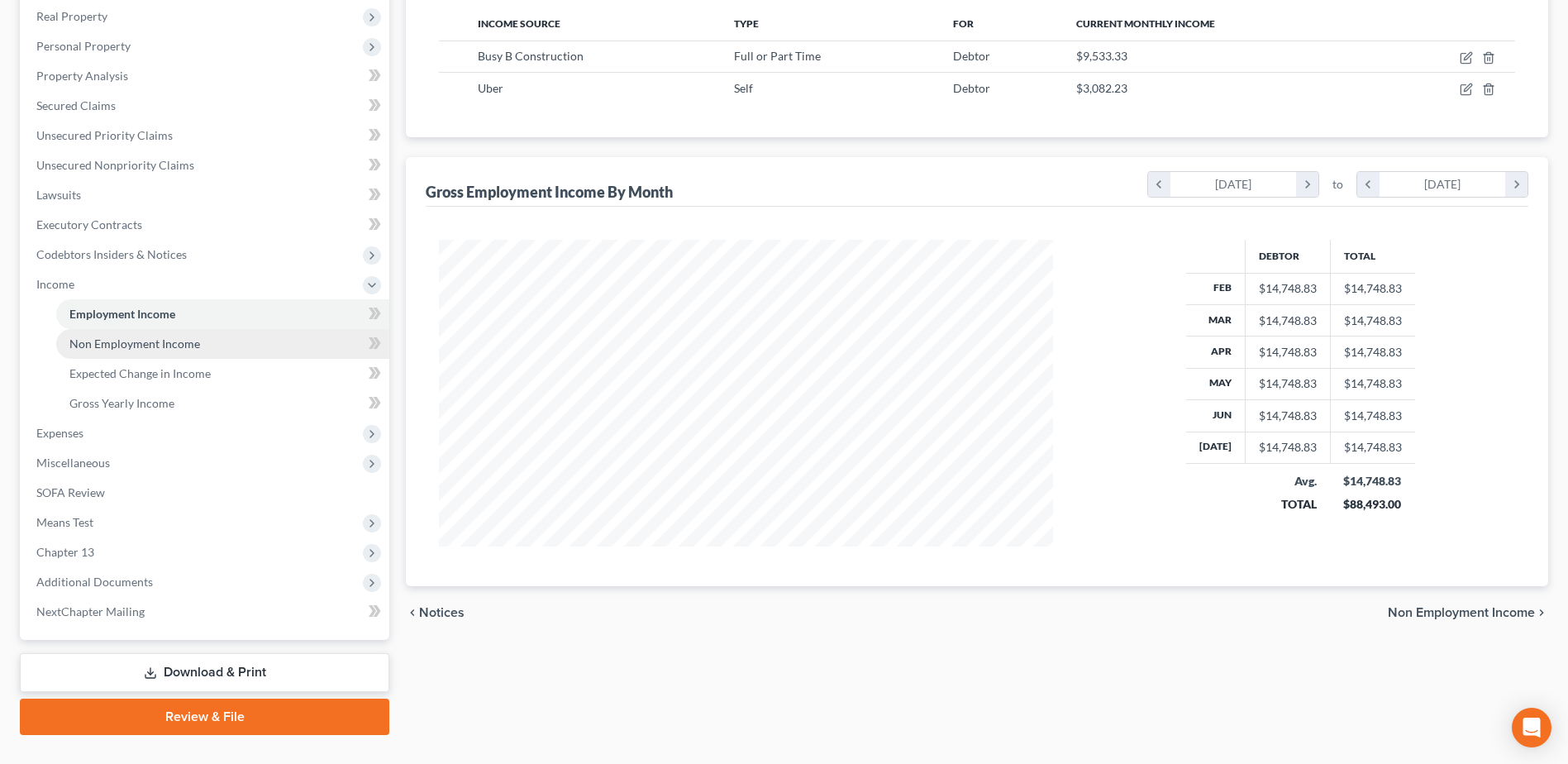
scroll to position [293, 0]
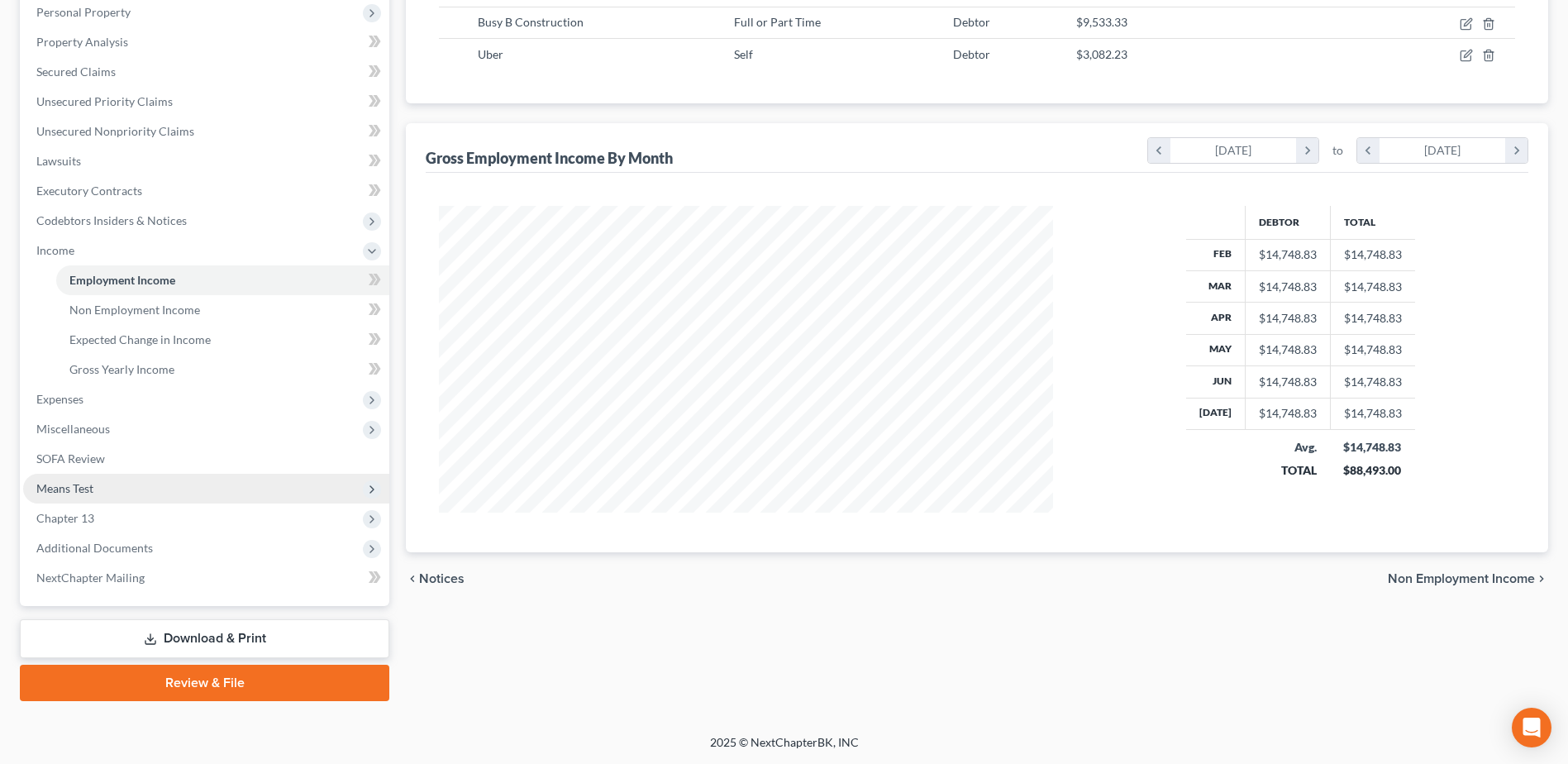
click at [104, 478] on span "Means Test" at bounding box center [206, 488] width 366 height 30
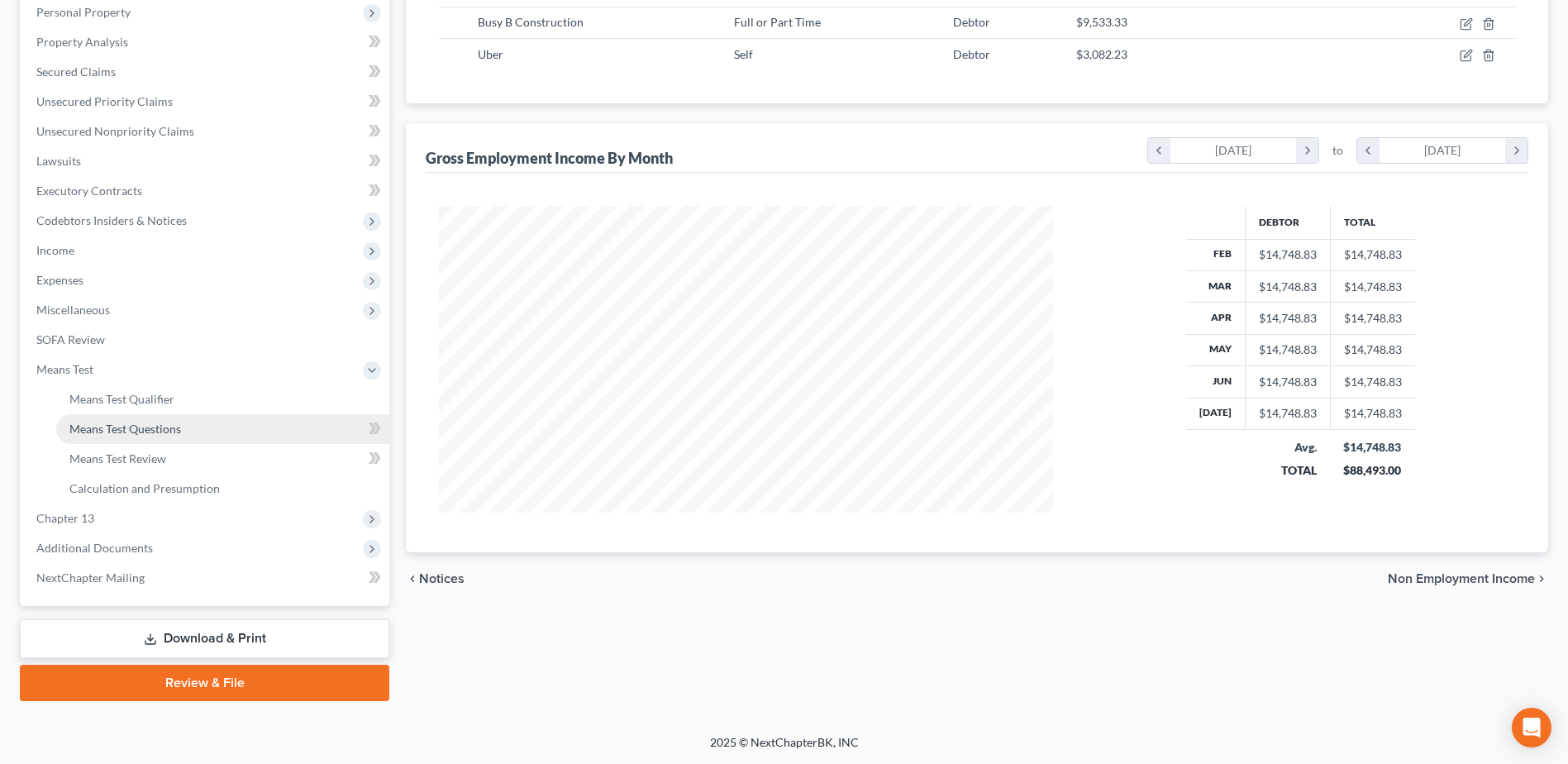
click at [142, 431] on span "Means Test Questions" at bounding box center [125, 428] width 111 height 14
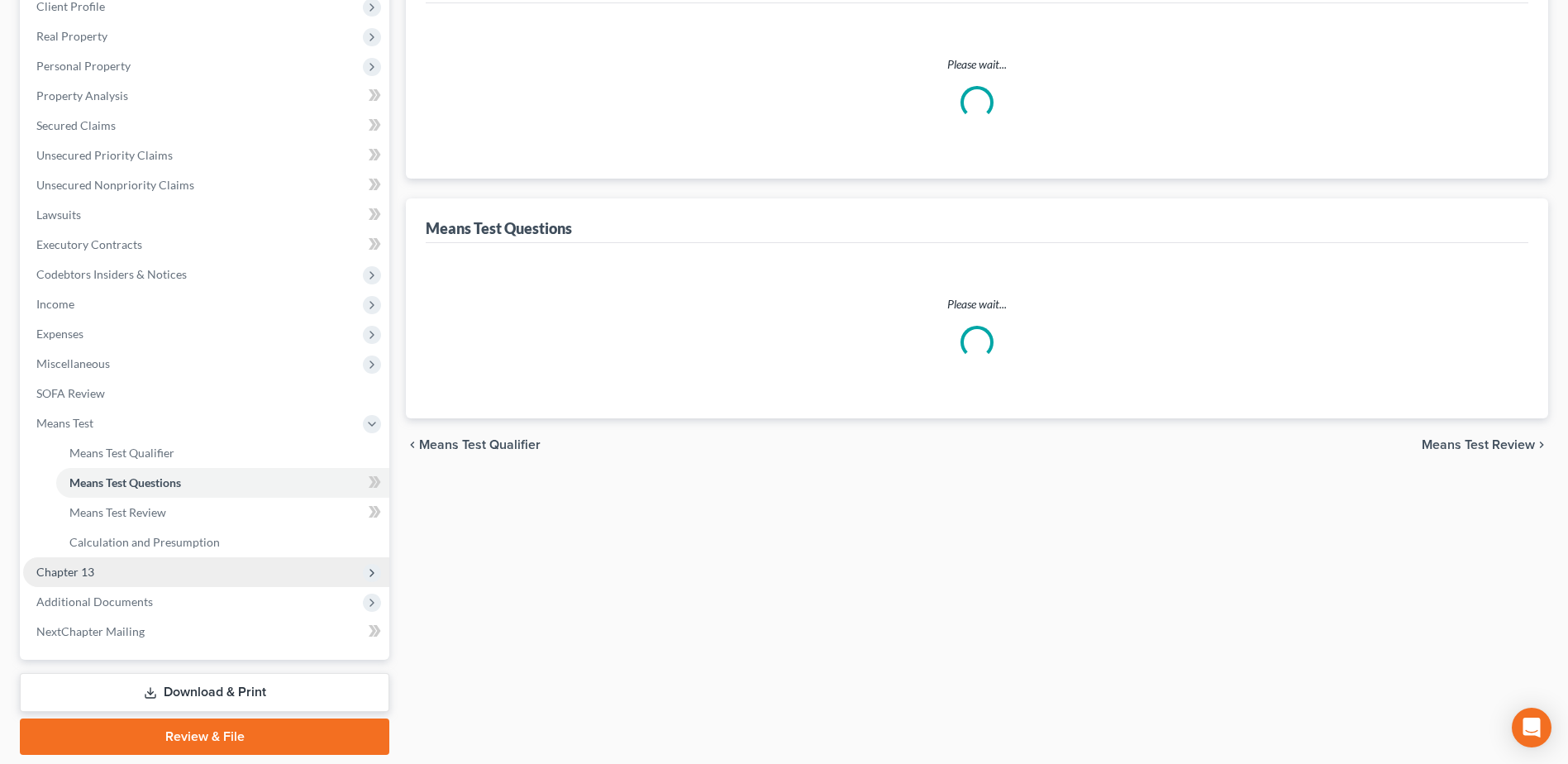
scroll to position [248, 0]
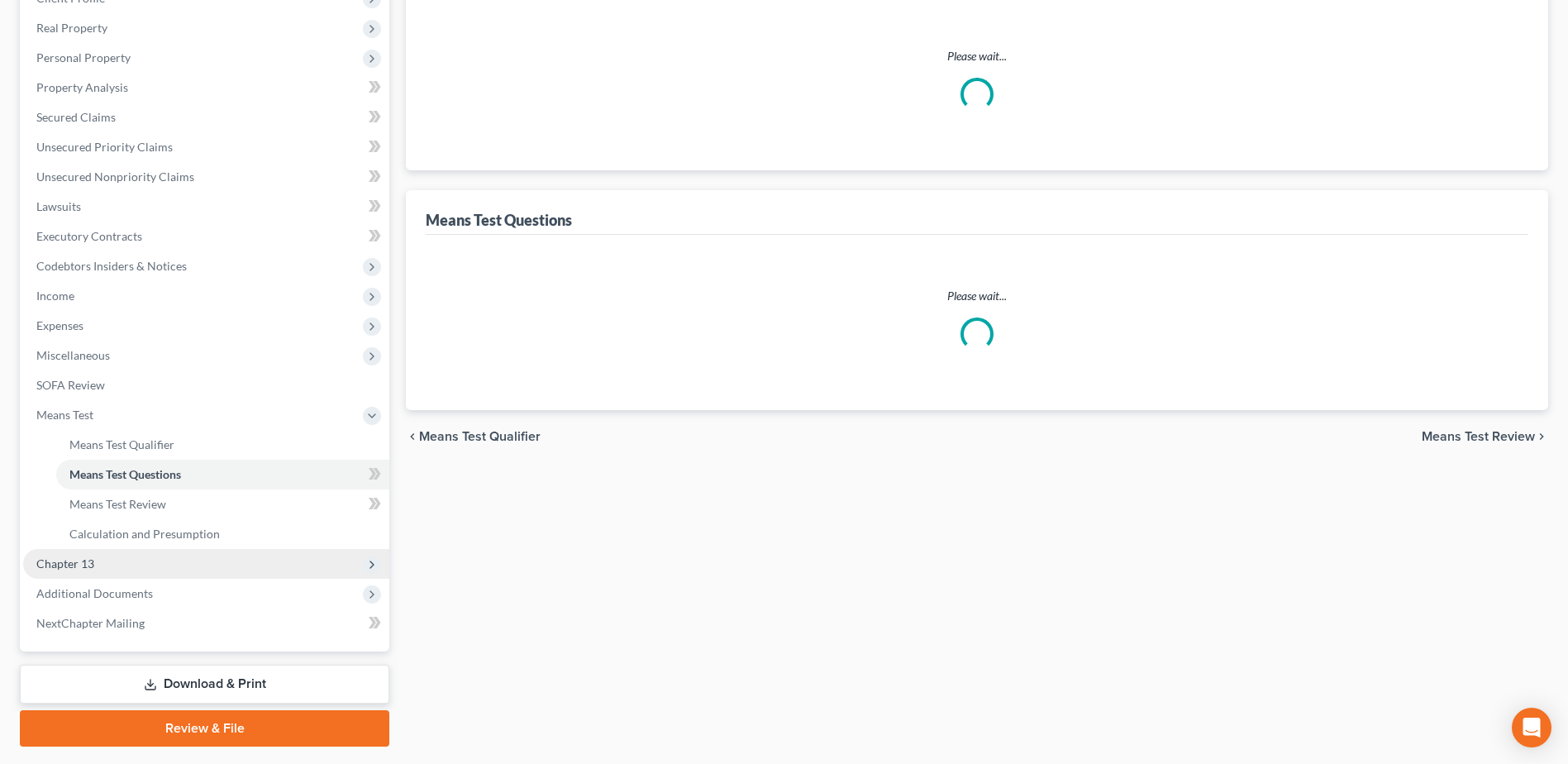
select select "1"
select select "60"
select select "0"
select select "60"
select select "0"
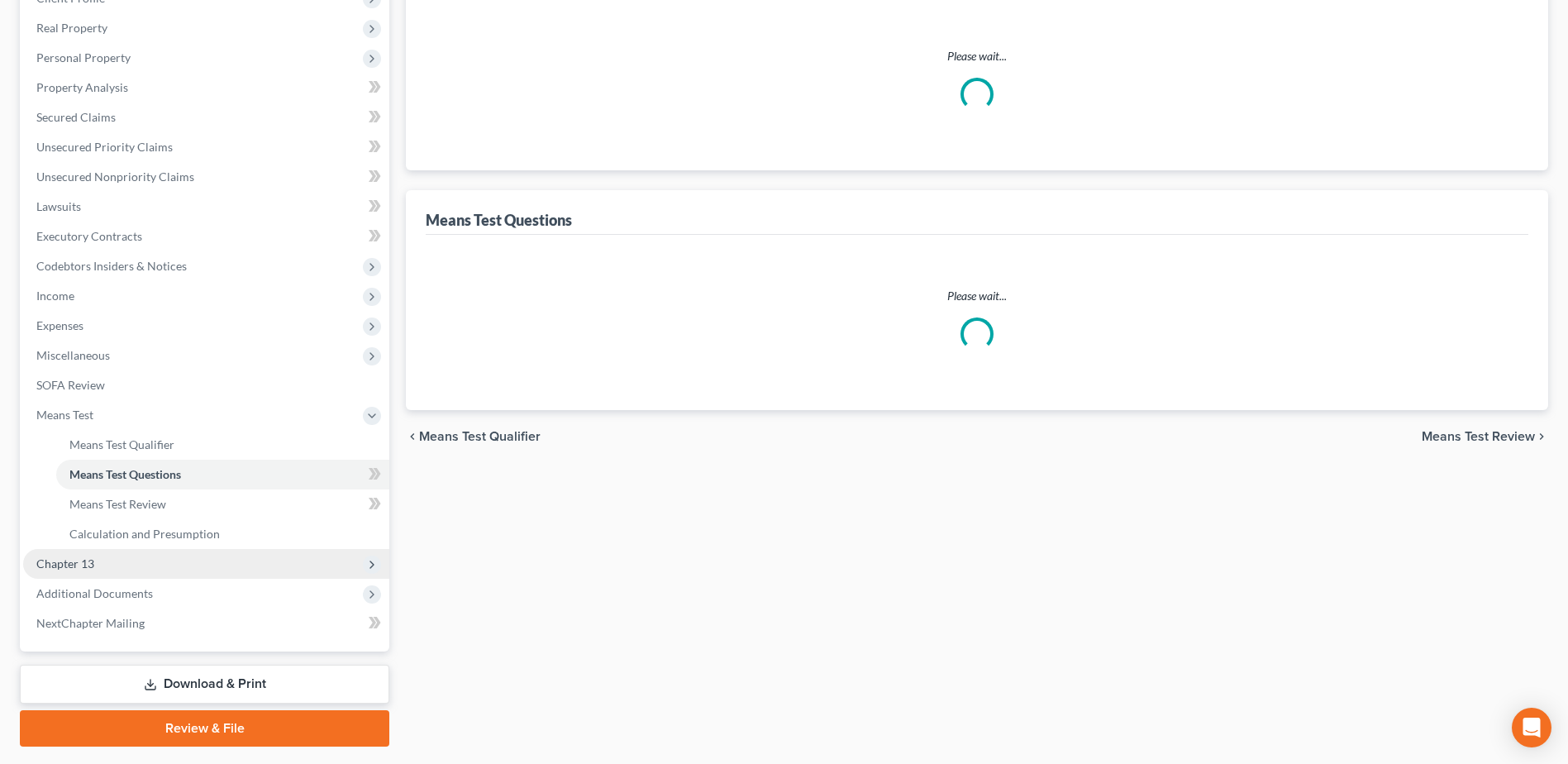
select select "60"
select select "0"
select select "60"
select select "1"
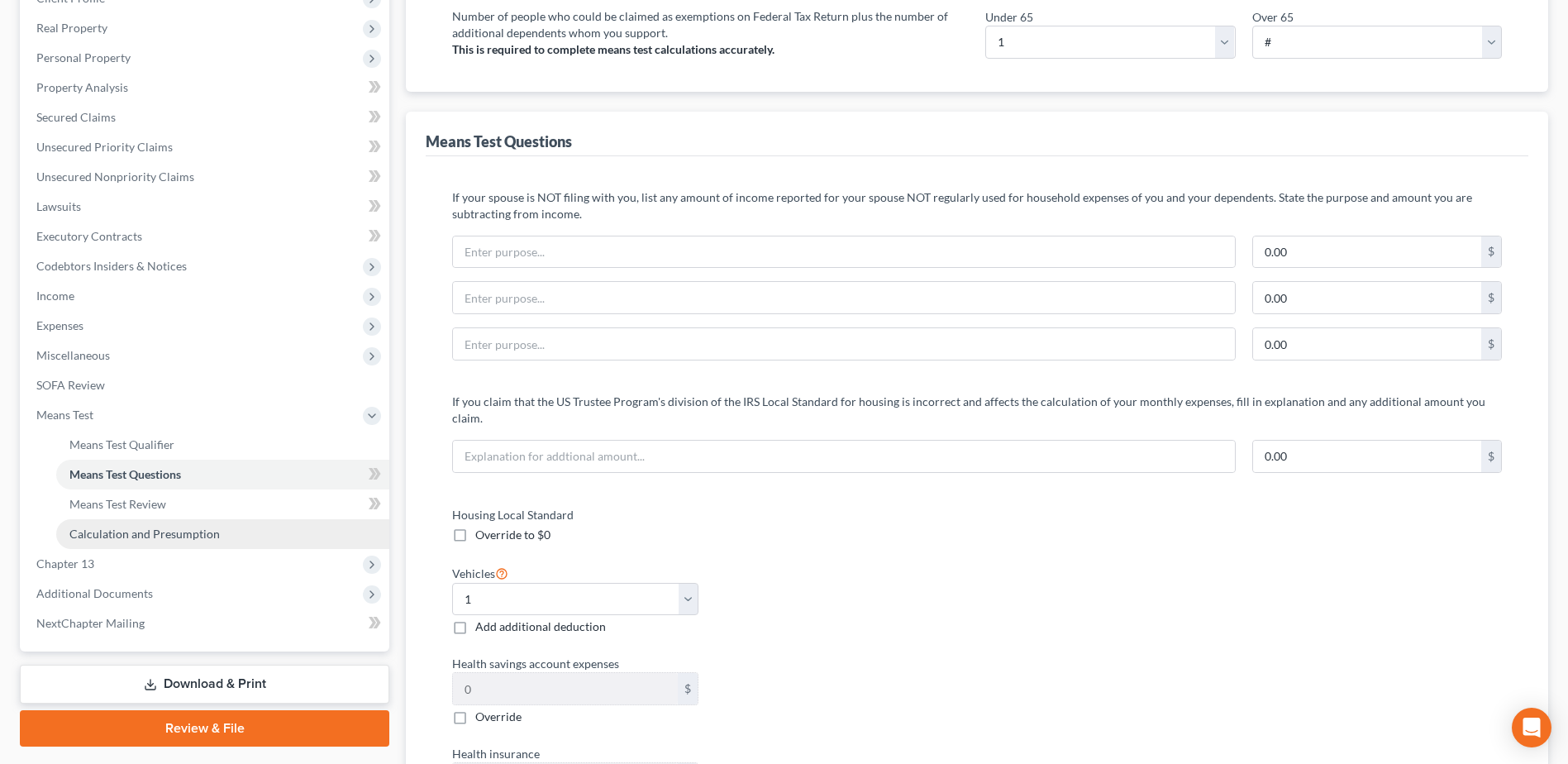
click at [182, 536] on span "Calculation and Presumption" at bounding box center [145, 534] width 151 height 14
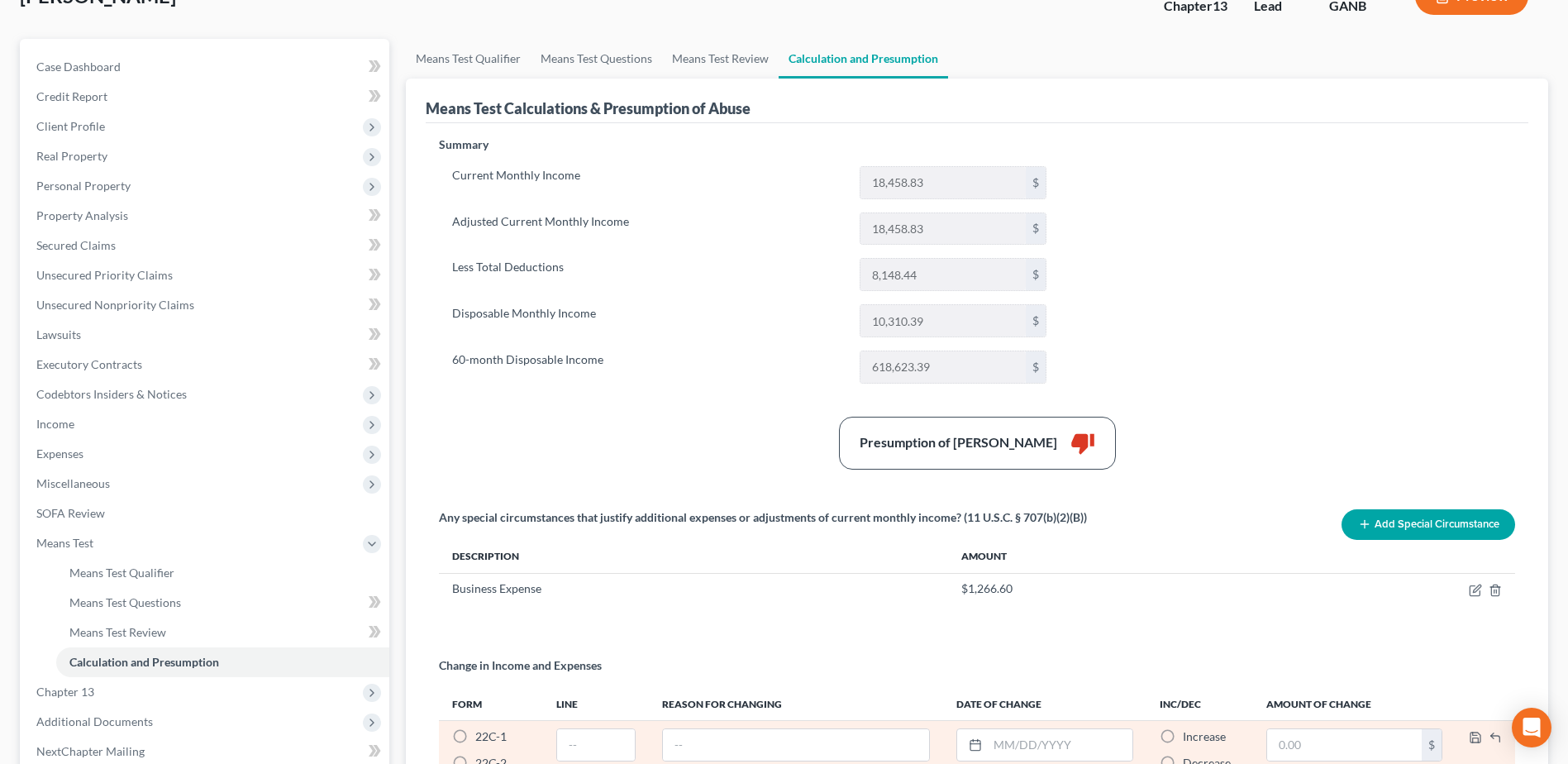
scroll to position [302, 0]
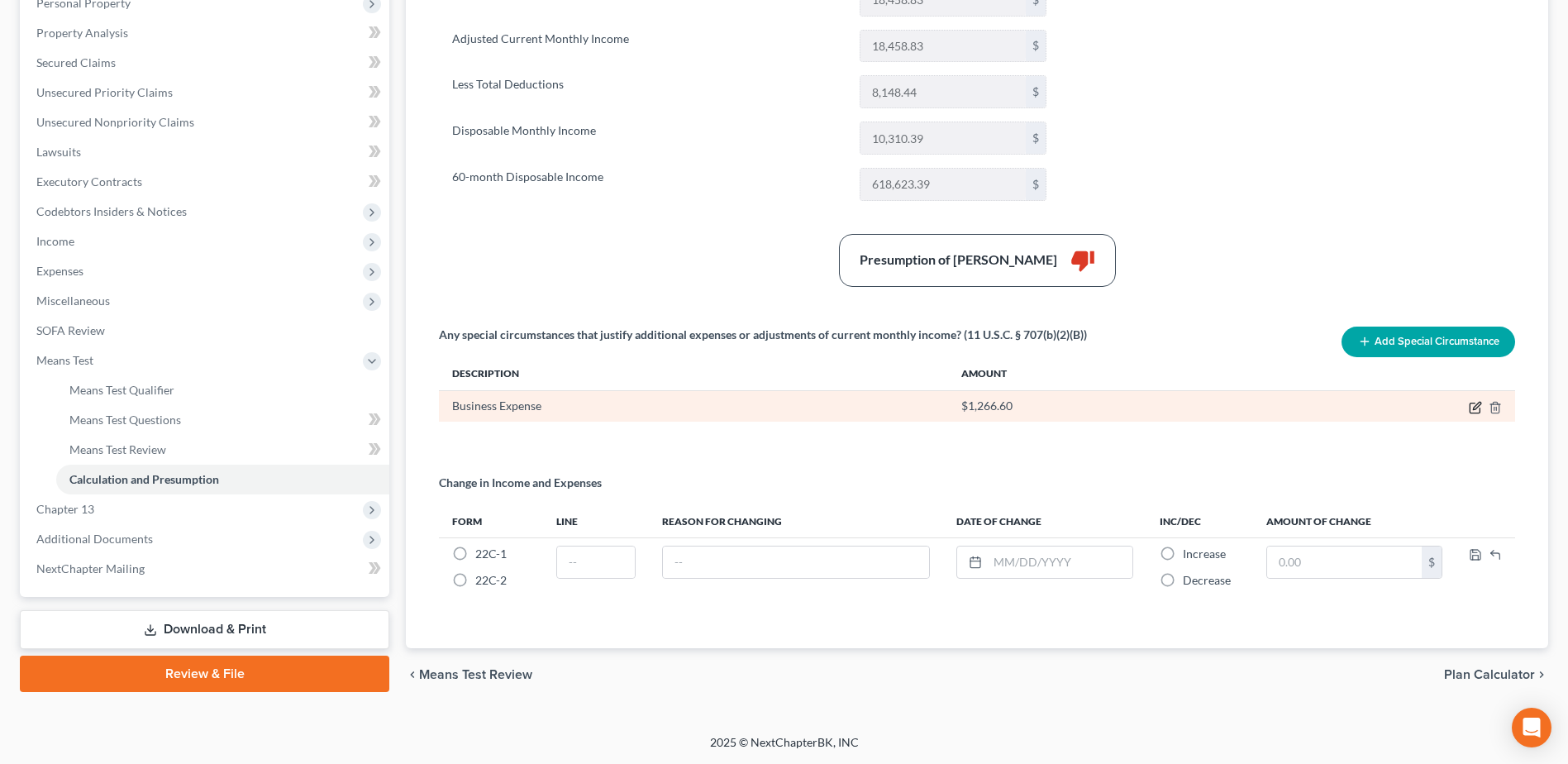
click at [1473, 408] on icon "button" at bounding box center [1476, 405] width 8 height 8
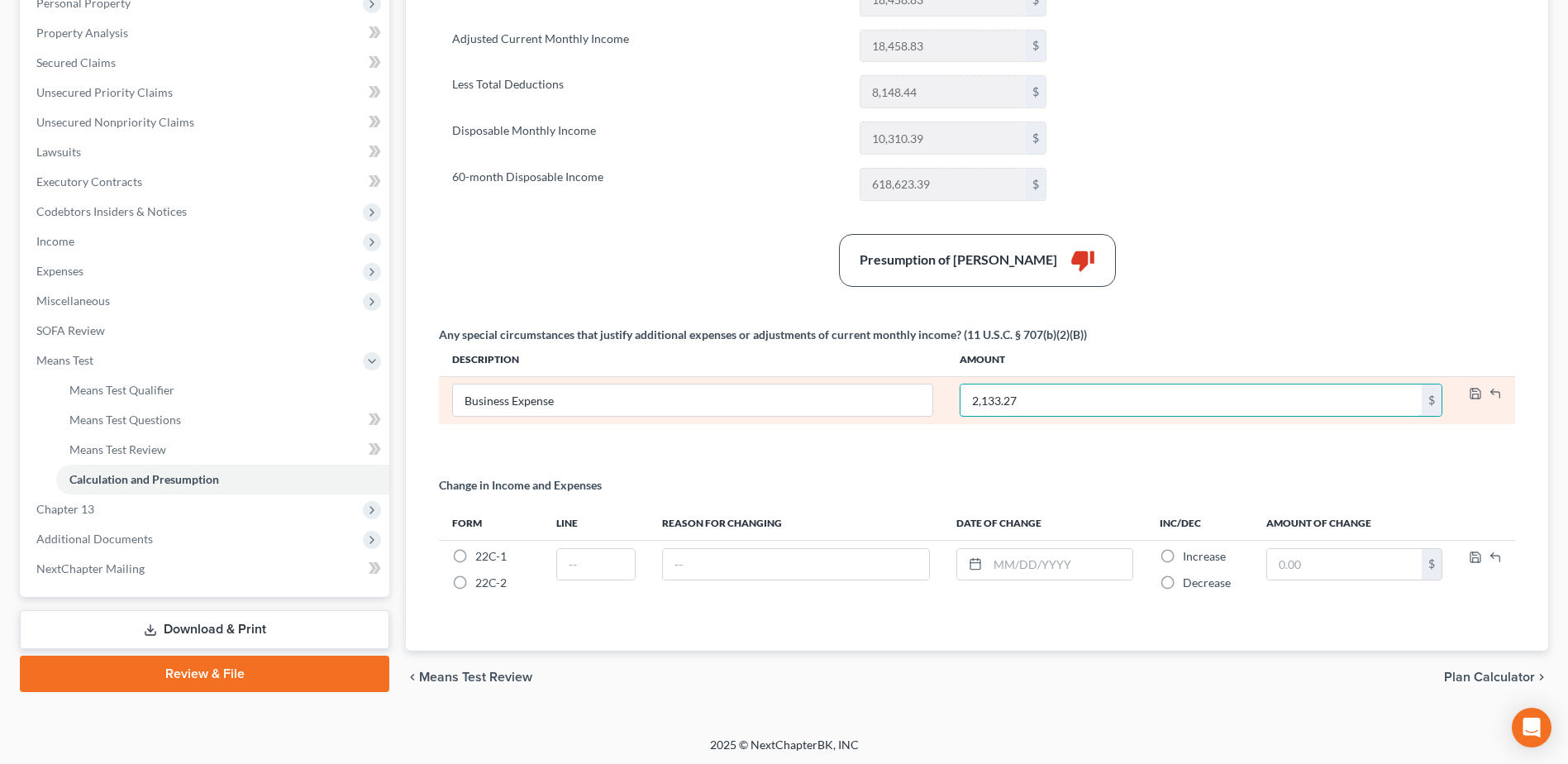
type input "2,133.27"
click at [1480, 394] on icon "button" at bounding box center [1475, 394] width 10 height 10
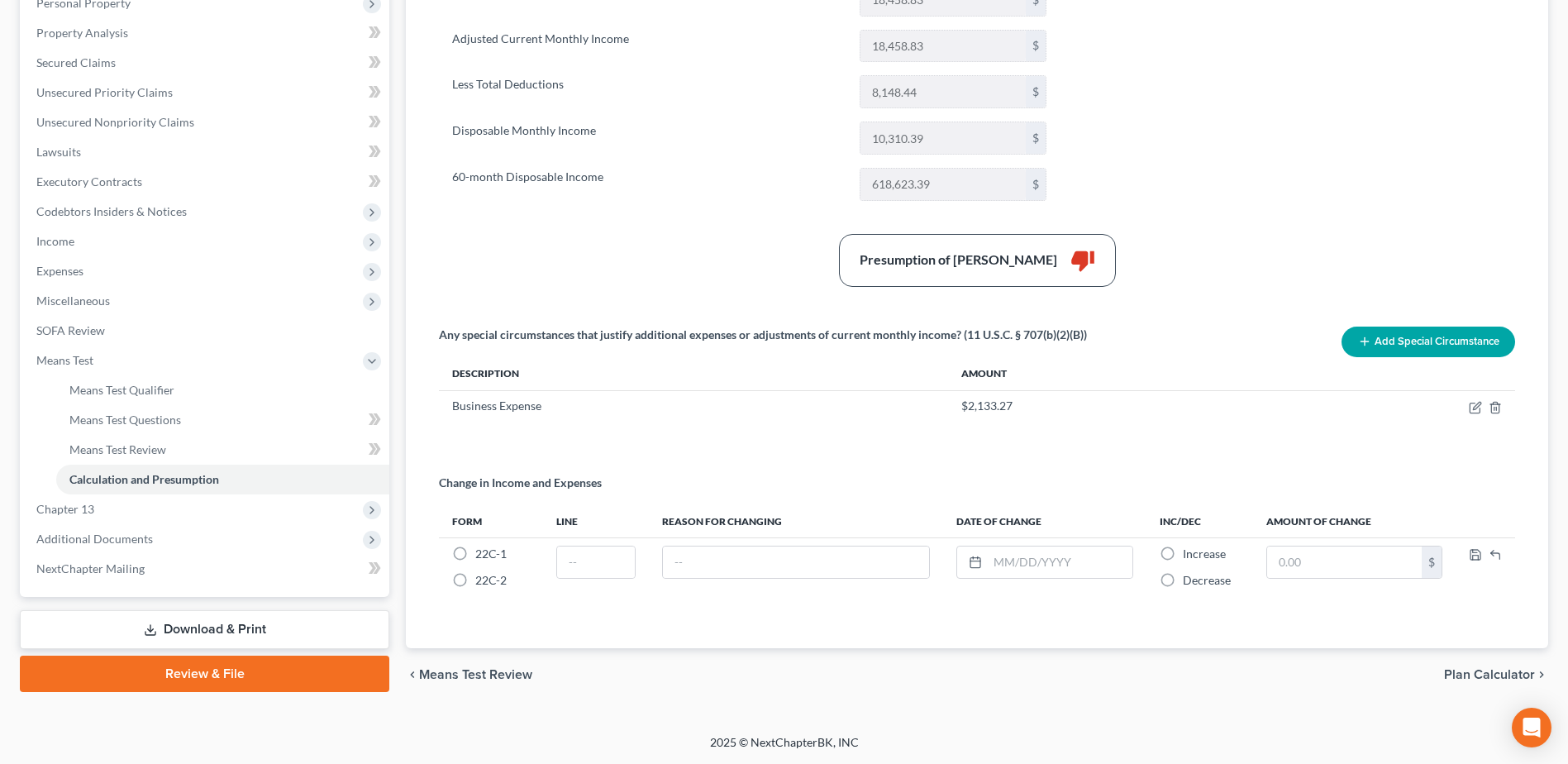
click at [1327, 139] on div "Summary Current Monthly Income 18,458.83 $ Adjusted Current Monthly Income 18,4…" at bounding box center [977, 292] width 1092 height 675
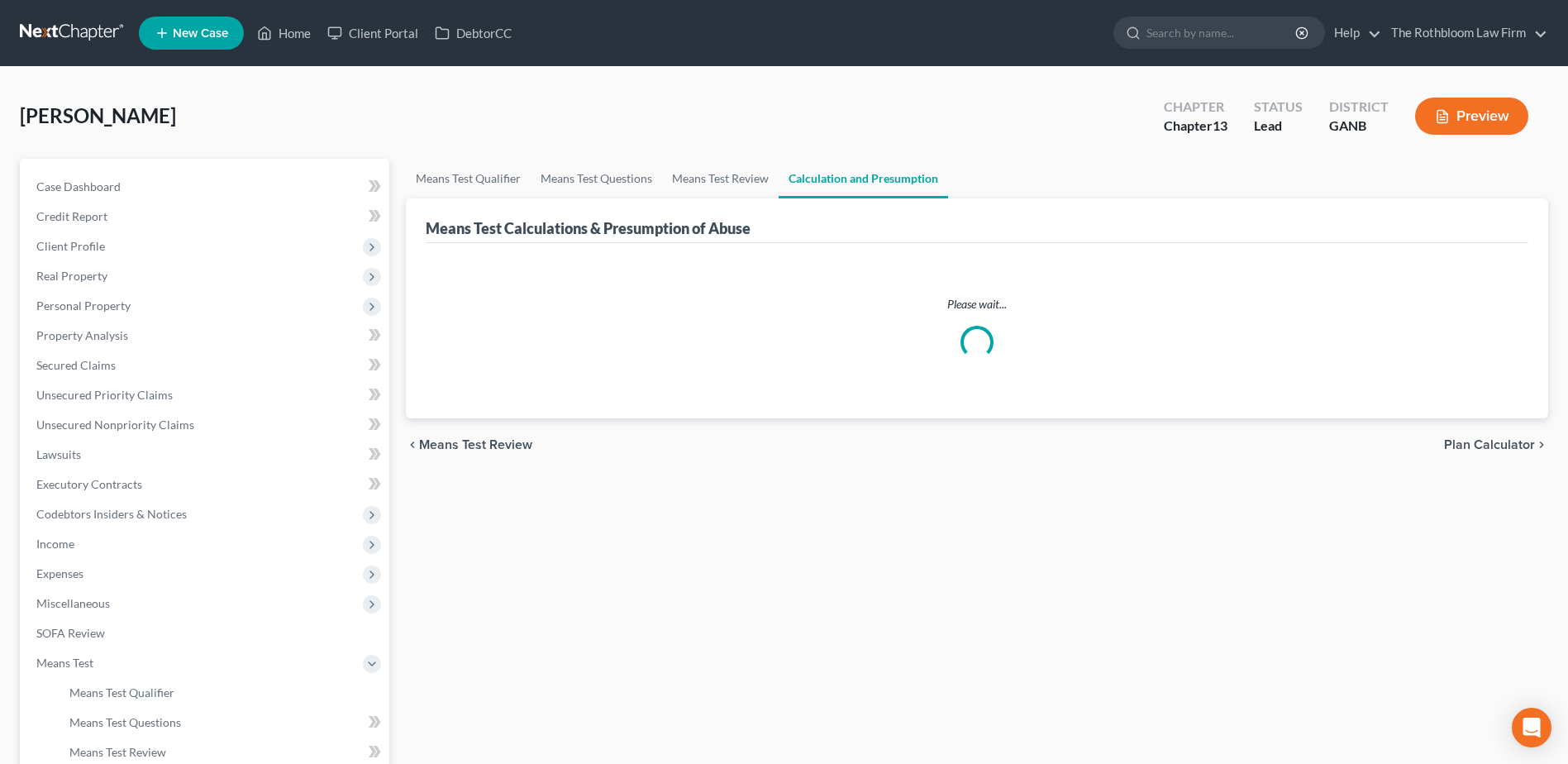
scroll to position [293, 0]
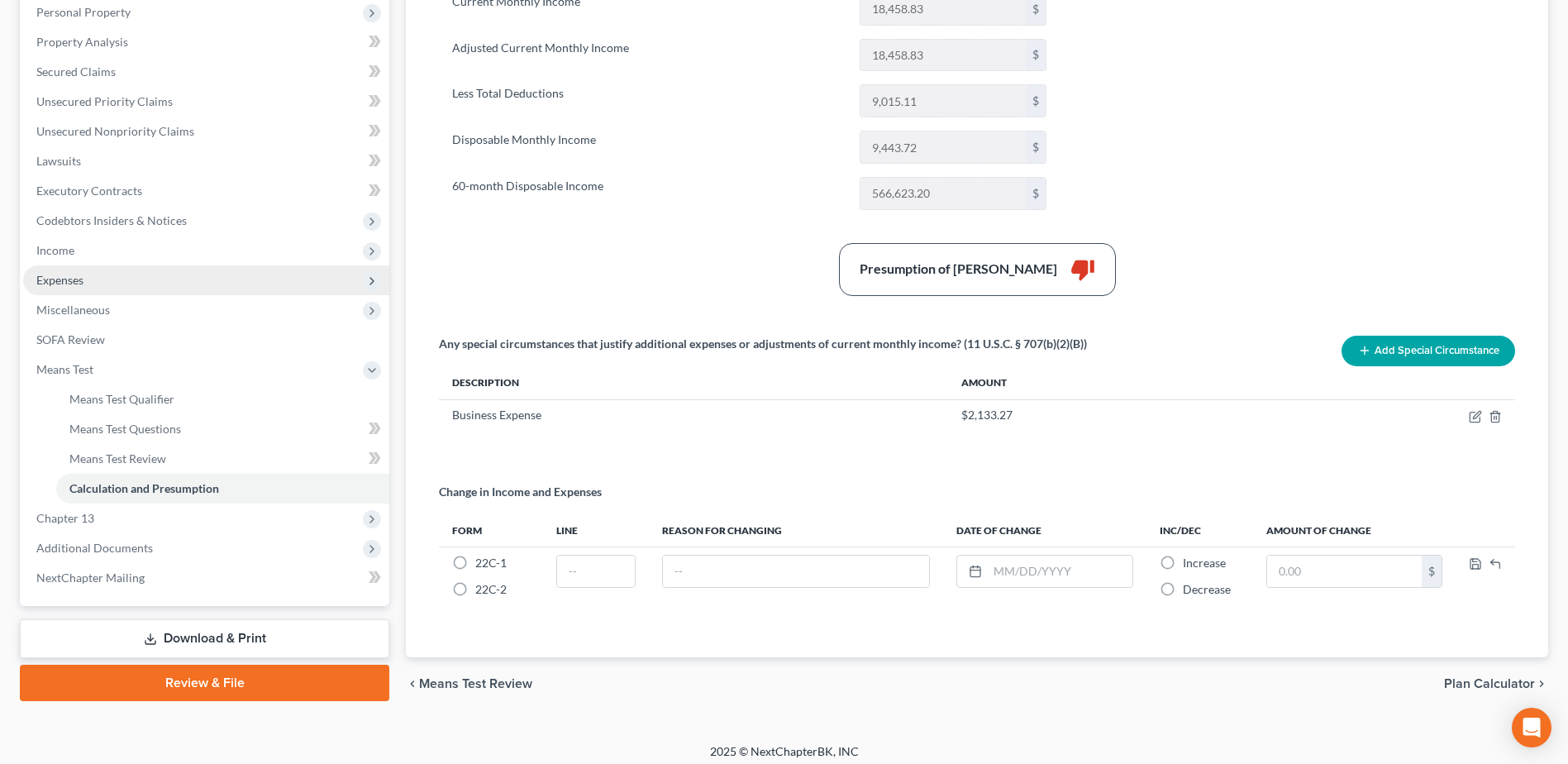
click at [50, 277] on span "Expenses" at bounding box center [59, 280] width 47 height 14
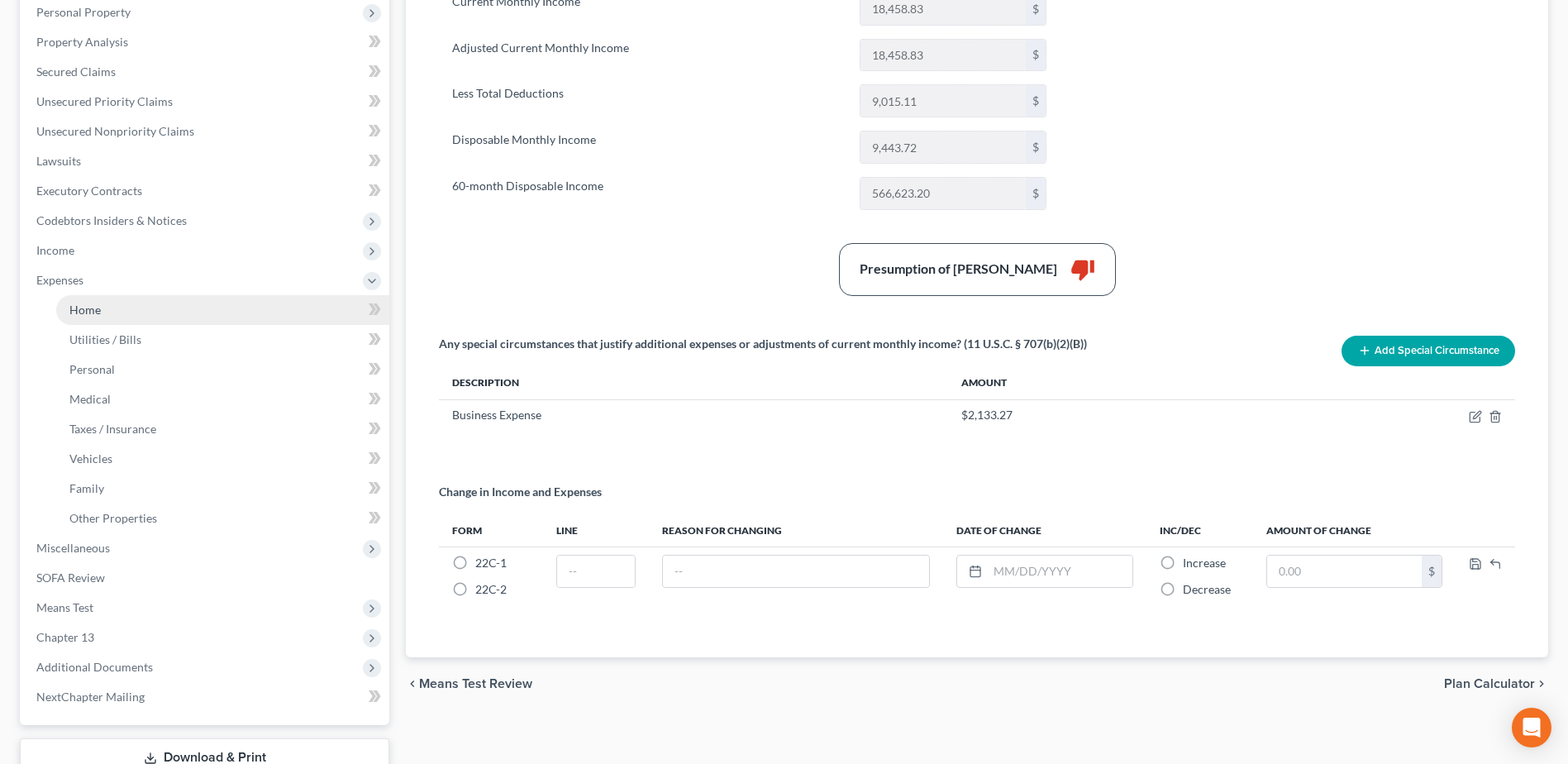
click at [88, 307] on span "Home" at bounding box center [85, 309] width 31 height 14
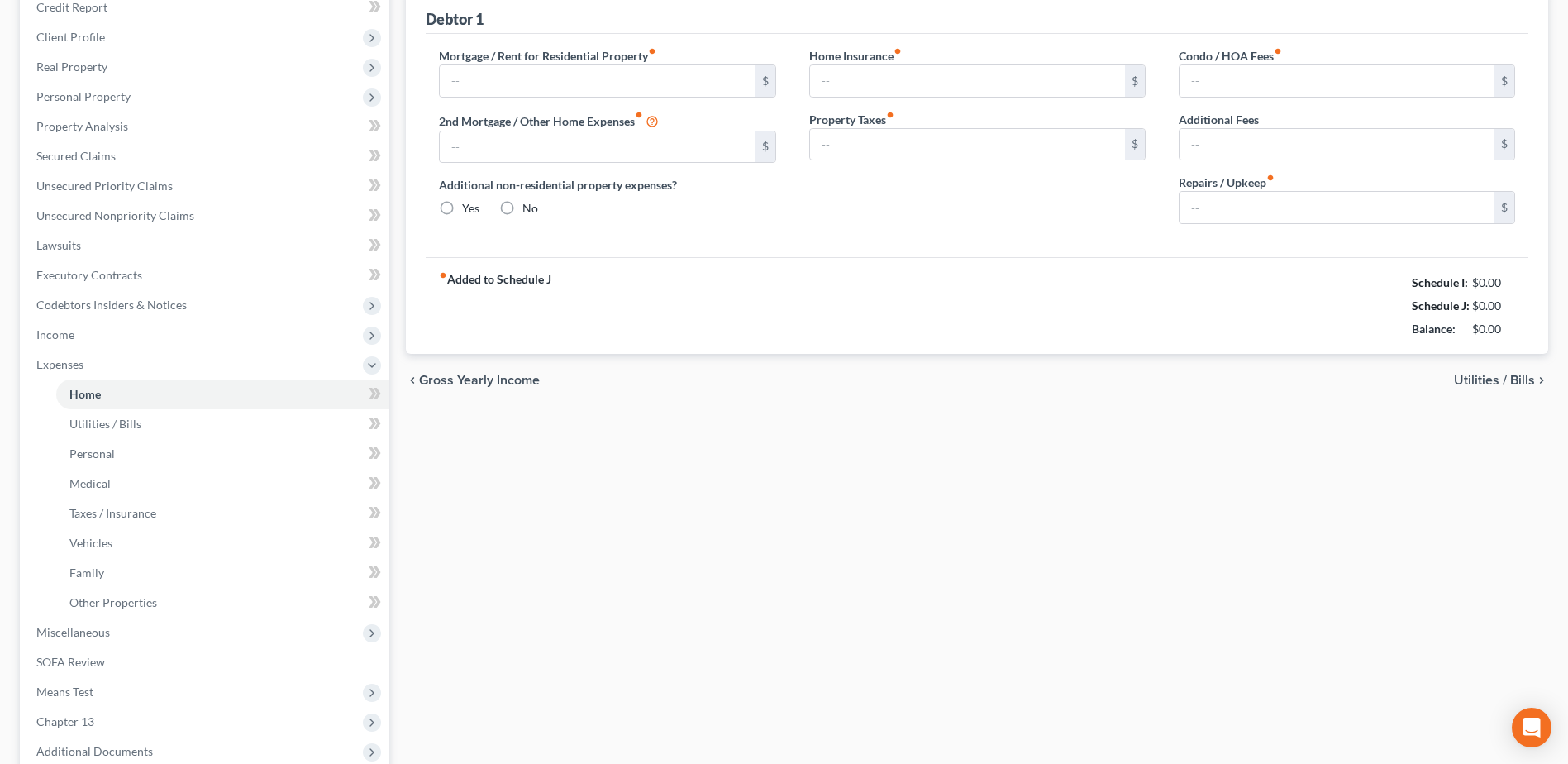
type input "3,200.00"
type input "0.00"
radio input "true"
type input "0.00"
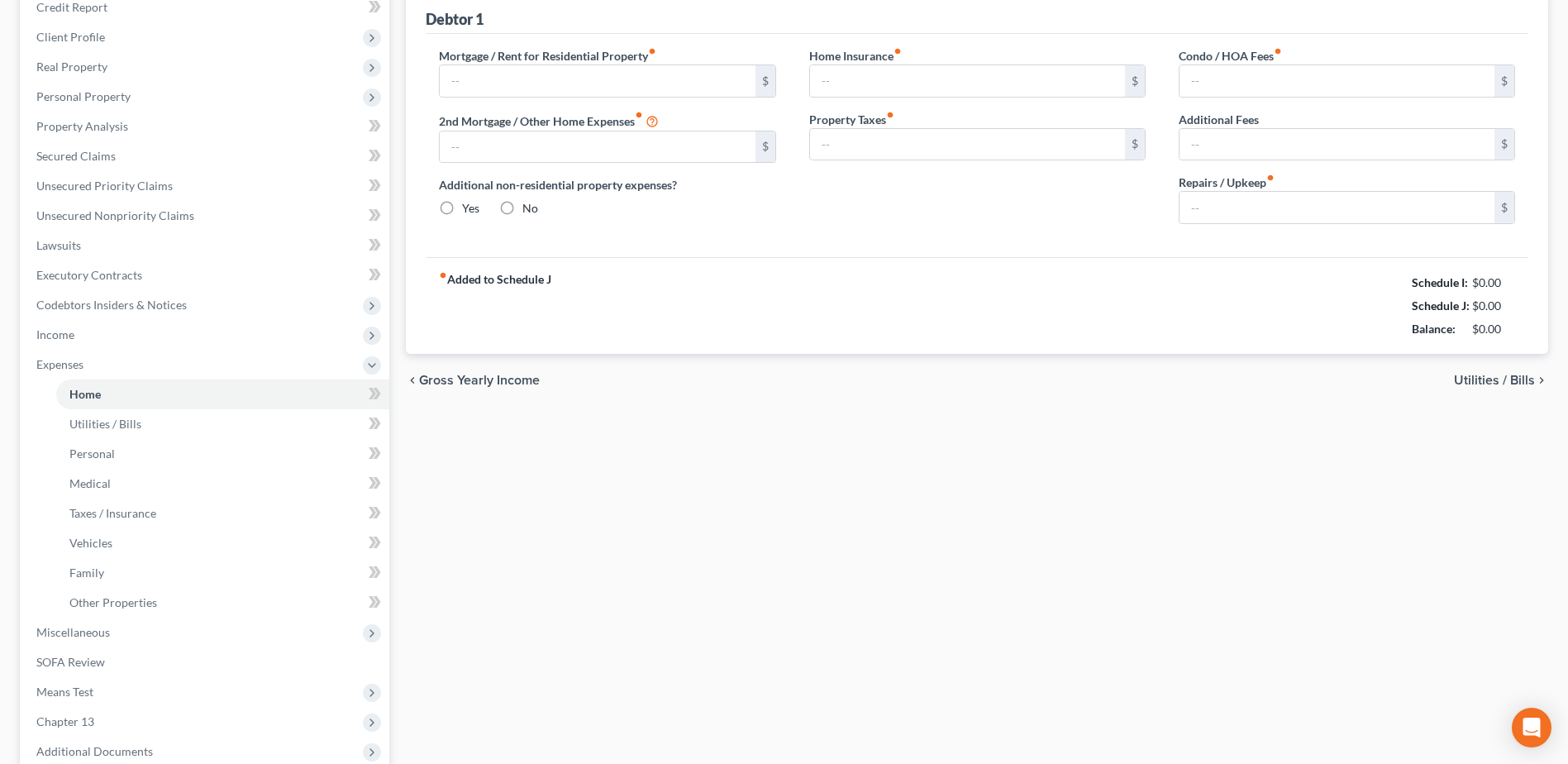
type input "75.00"
type input "0.00"
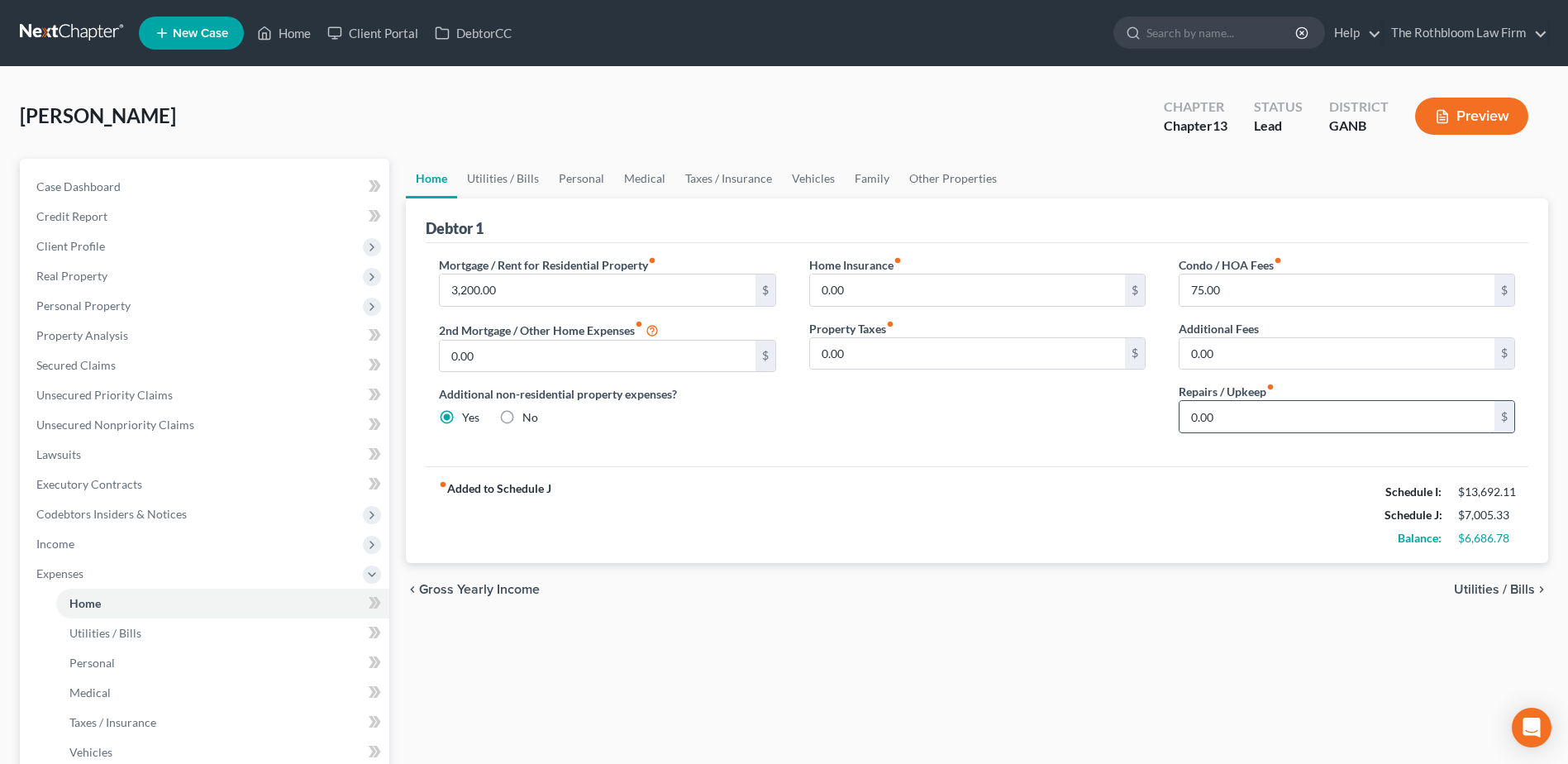
click at [1222, 410] on input "0.00" at bounding box center [1337, 416] width 315 height 31
type input "200"
click at [1038, 427] on div "Home Insurance fiber_manual_record 0.00 $ Property Taxes fiber_manual_record 0.…" at bounding box center [977, 351] width 369 height 190
click at [499, 173] on link "Utilities / Bills" at bounding box center [503, 178] width 92 height 39
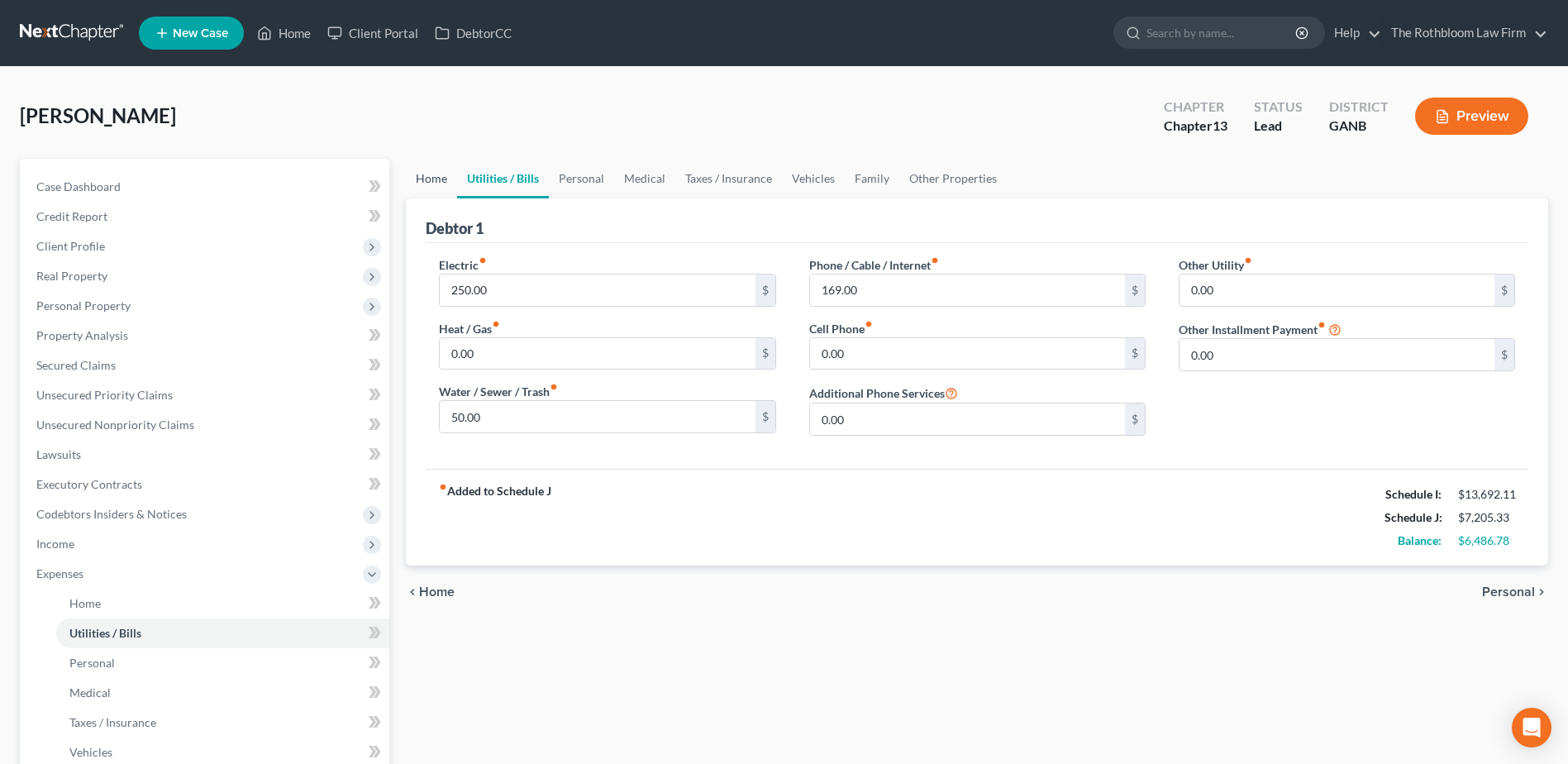
click at [432, 181] on link "Home" at bounding box center [431, 178] width 51 height 39
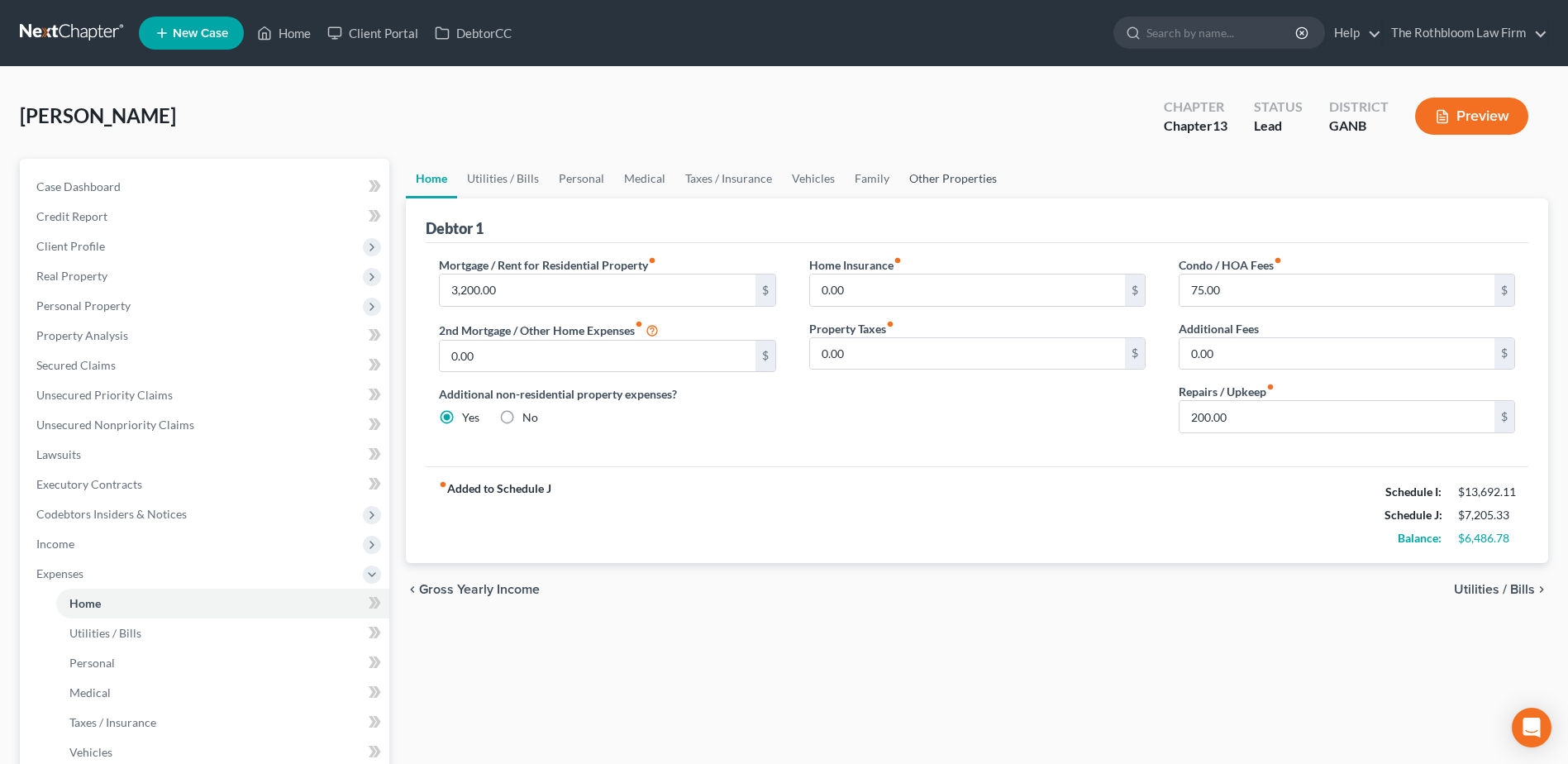
click at [944, 174] on link "Other Properties" at bounding box center [953, 178] width 107 height 39
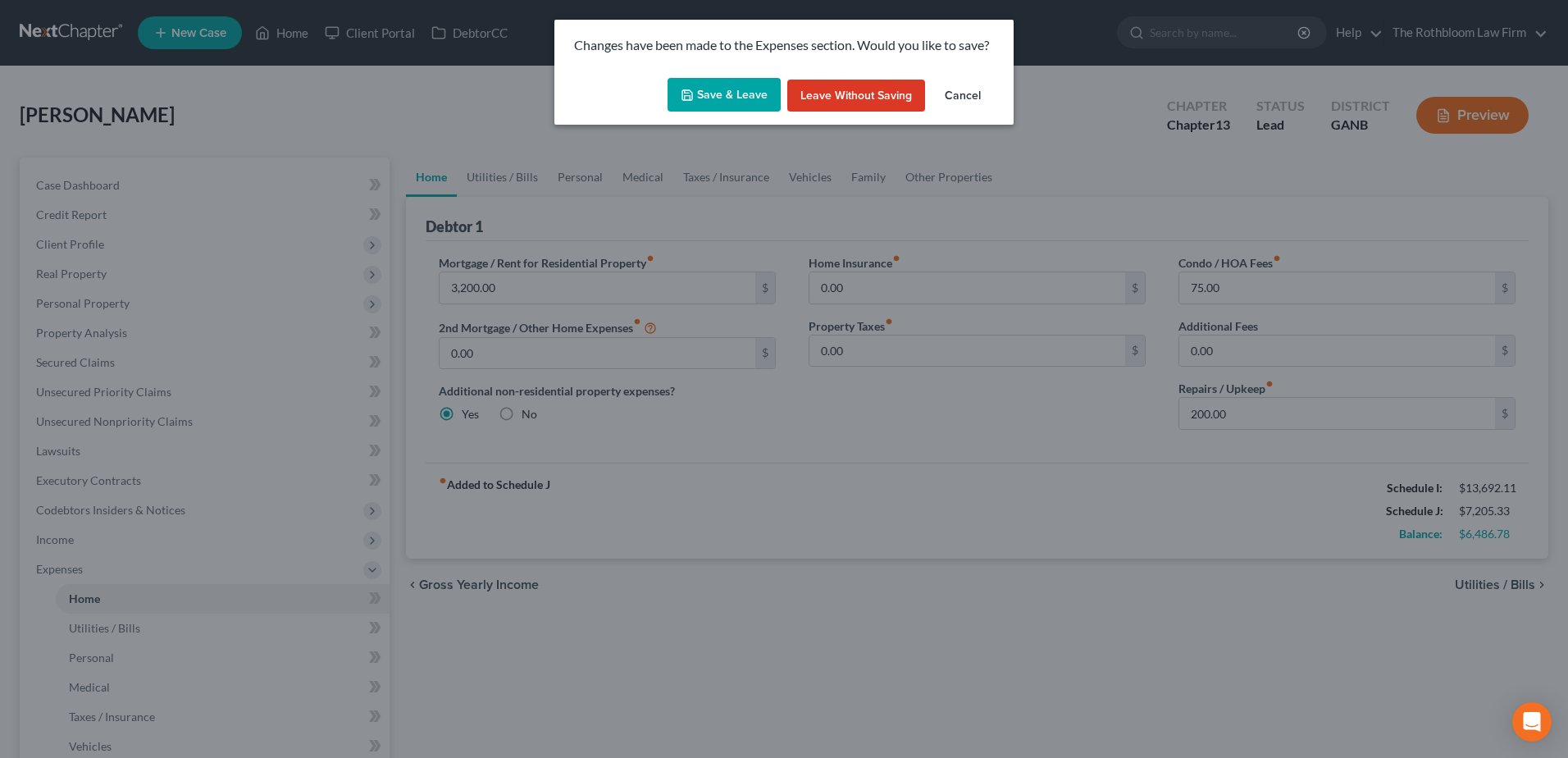
click at [709, 101] on button "Save & Leave" at bounding box center [724, 95] width 113 height 34
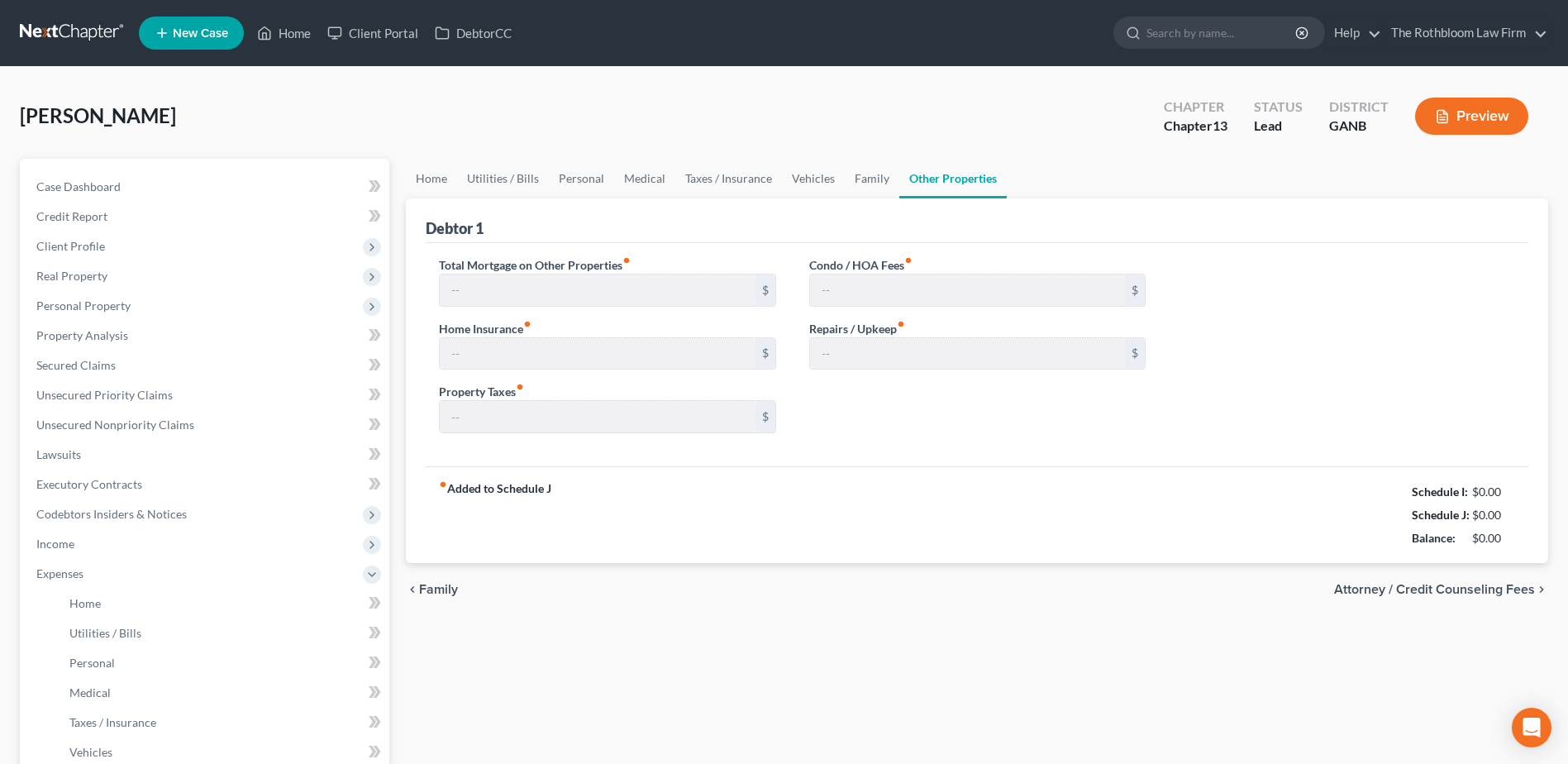
type input "1,600.00"
type input "0.00"
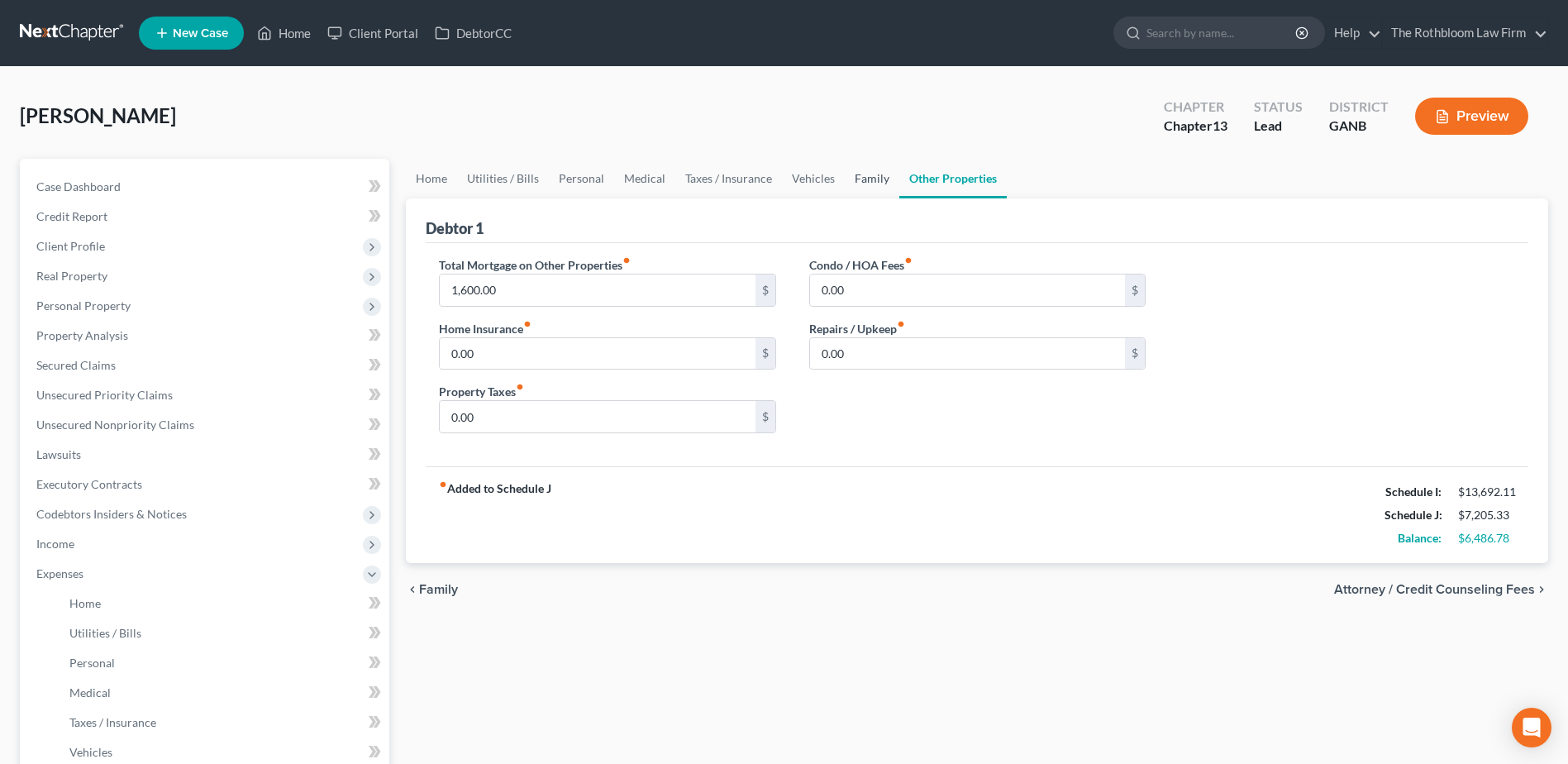
click at [871, 178] on link "Family" at bounding box center [871, 178] width 54 height 39
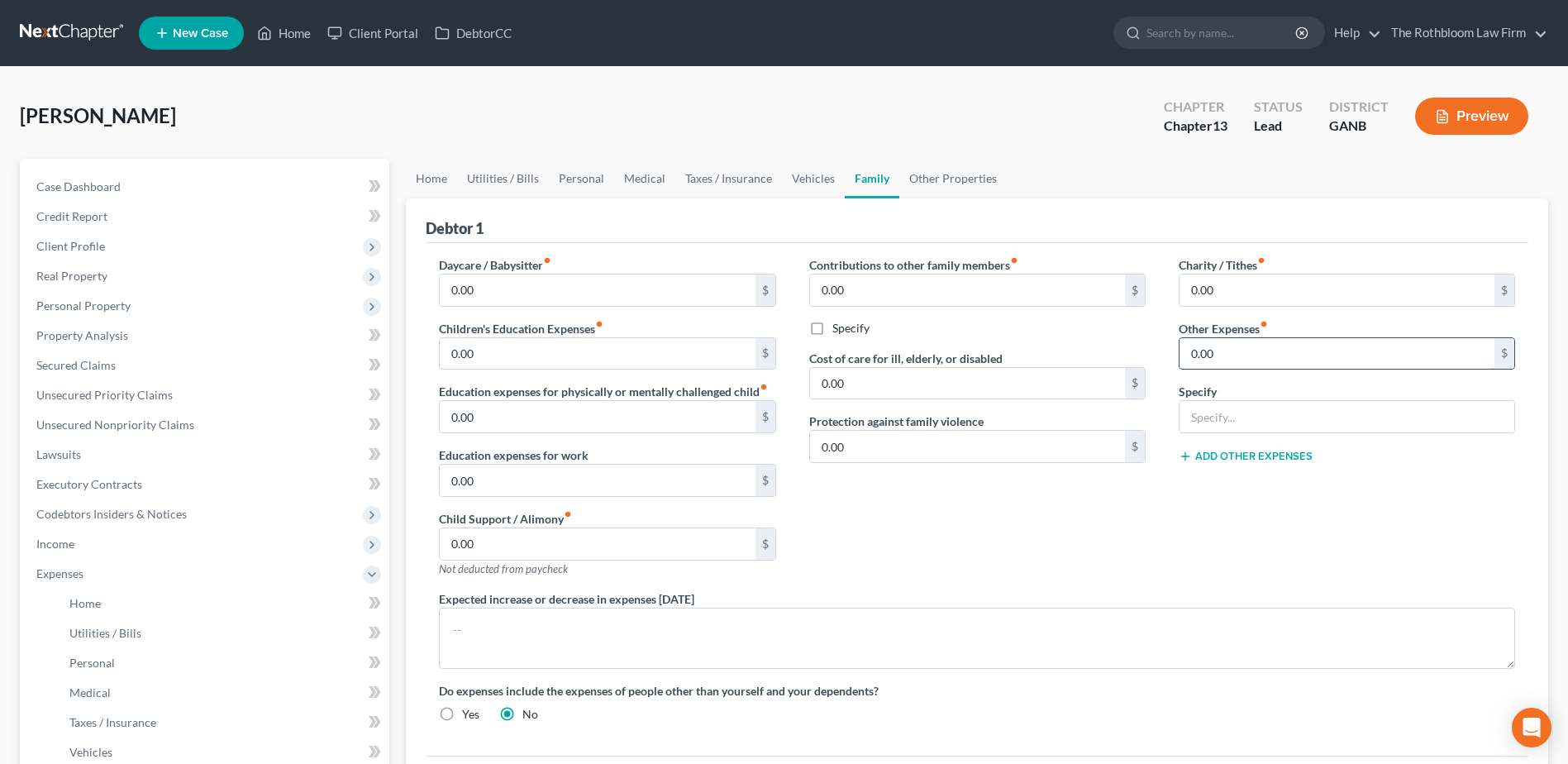
click at [1227, 346] on input "0.00" at bounding box center [1337, 354] width 315 height 31
type input "200"
type input "Lawn Maintenance"
click at [1056, 523] on div "Contributions to other family members fiber_manual_record 0.00 $ Specify Cost o…" at bounding box center [977, 423] width 369 height 334
click at [812, 176] on link "Vehicles" at bounding box center [812, 178] width 63 height 39
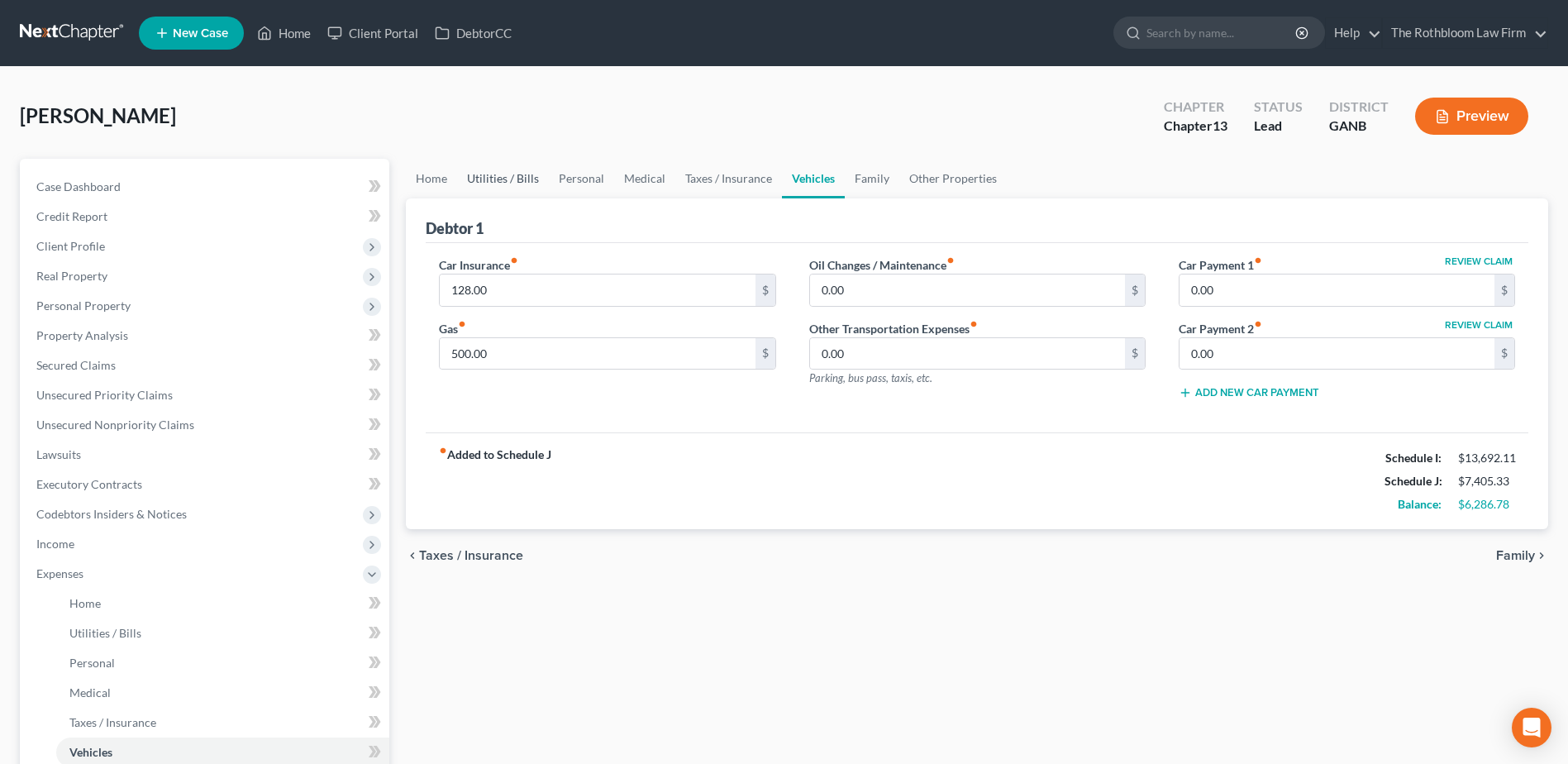
click at [477, 187] on link "Utilities / Bills" at bounding box center [503, 178] width 92 height 39
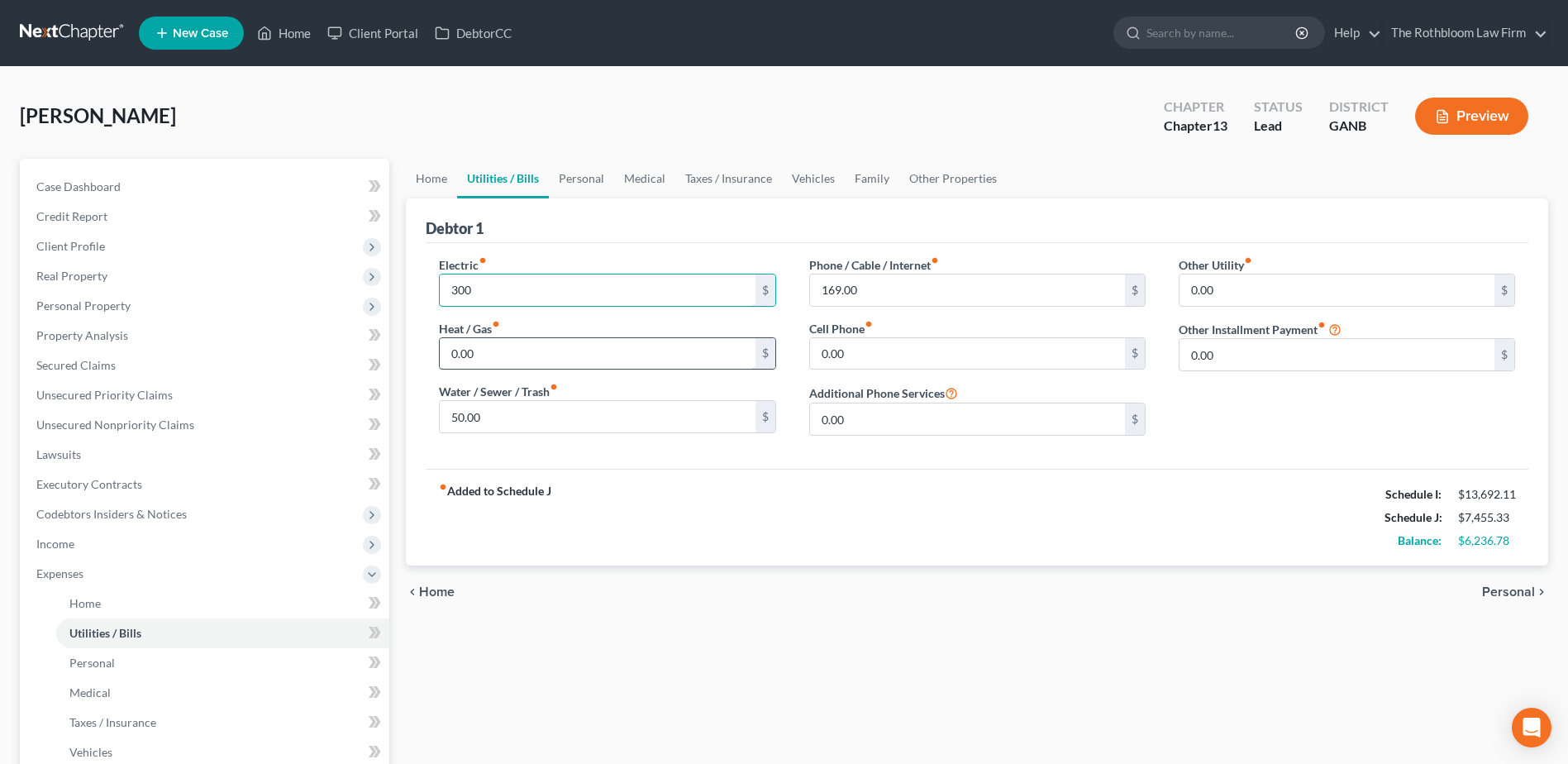
type input "300.00"
type input "80"
click at [899, 283] on input "169.00" at bounding box center [967, 290] width 315 height 31
click at [575, 173] on link "Personal" at bounding box center [581, 178] width 65 height 39
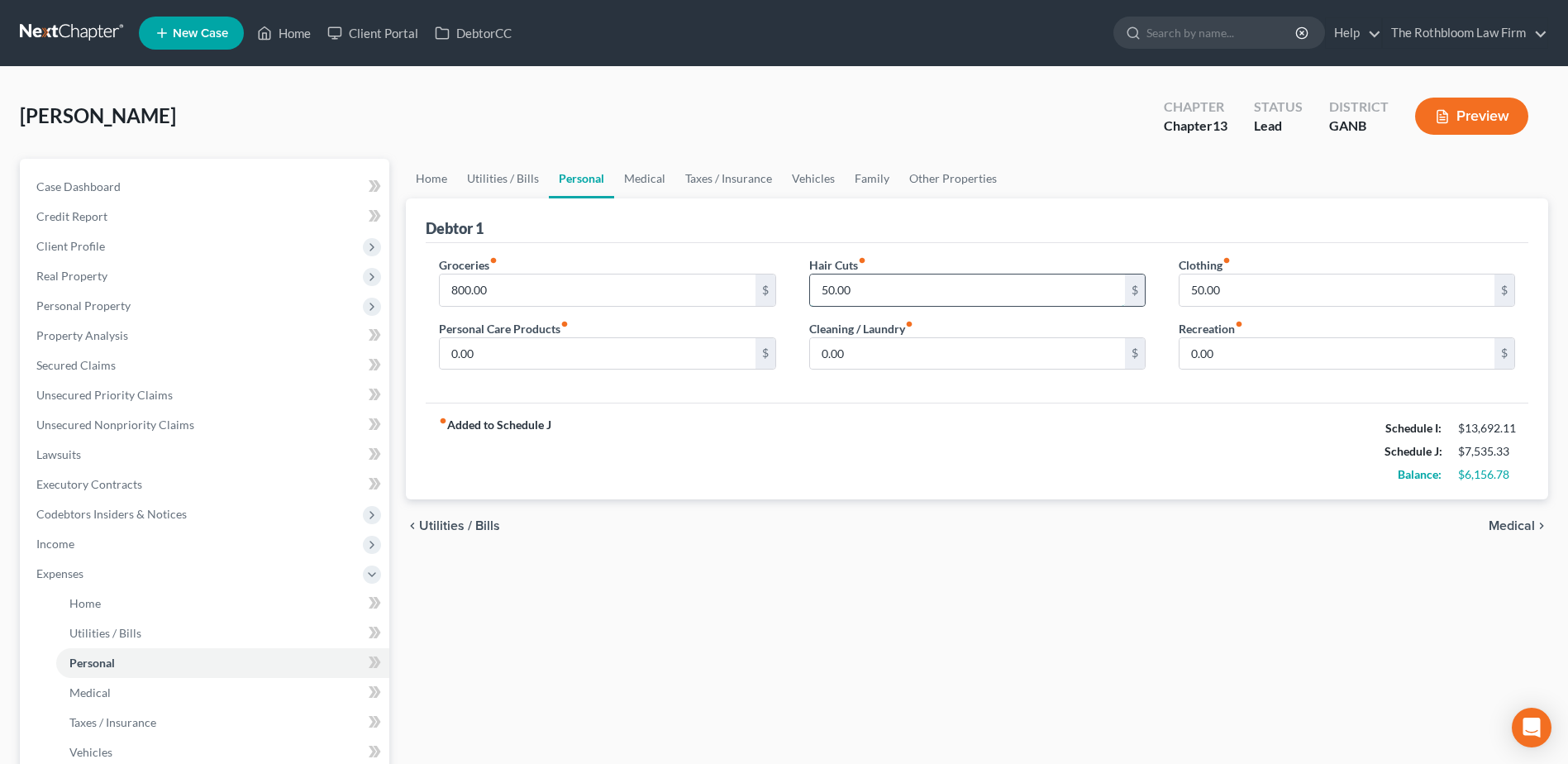
click at [861, 285] on input "50.00" at bounding box center [967, 290] width 315 height 31
type input "100"
click at [1248, 294] on input "50.00" at bounding box center [1337, 290] width 315 height 31
type input "150"
click at [627, 181] on link "Medical" at bounding box center [644, 178] width 61 height 39
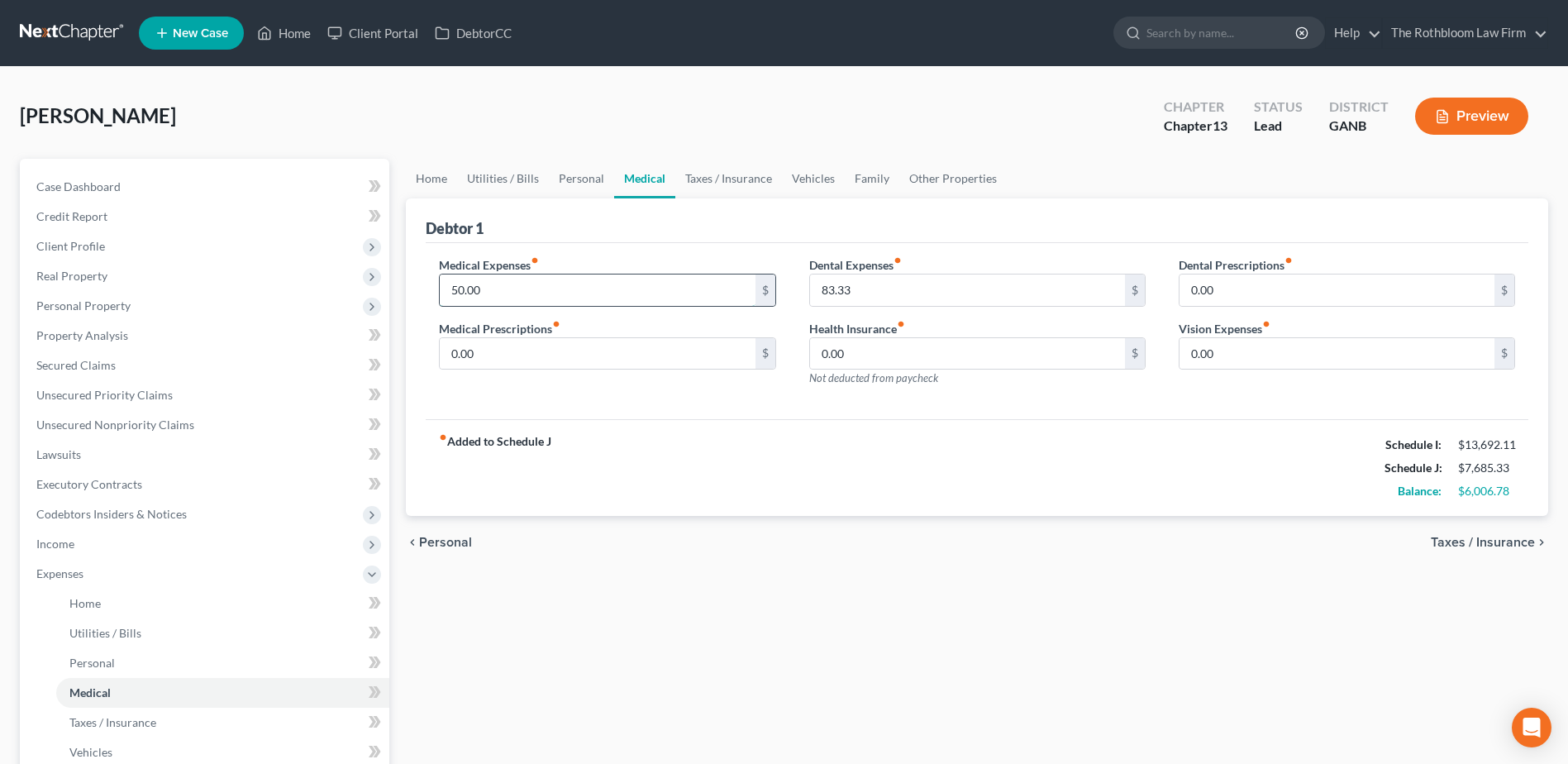
click at [503, 287] on input "50.00" at bounding box center [597, 290] width 315 height 31
click at [539, 286] on input "50.00" at bounding box center [597, 290] width 315 height 31
click at [496, 283] on input "550" at bounding box center [597, 290] width 315 height 31
click at [498, 289] on input "55" at bounding box center [597, 290] width 315 height 31
click at [504, 289] on input "55" at bounding box center [597, 290] width 315 height 31
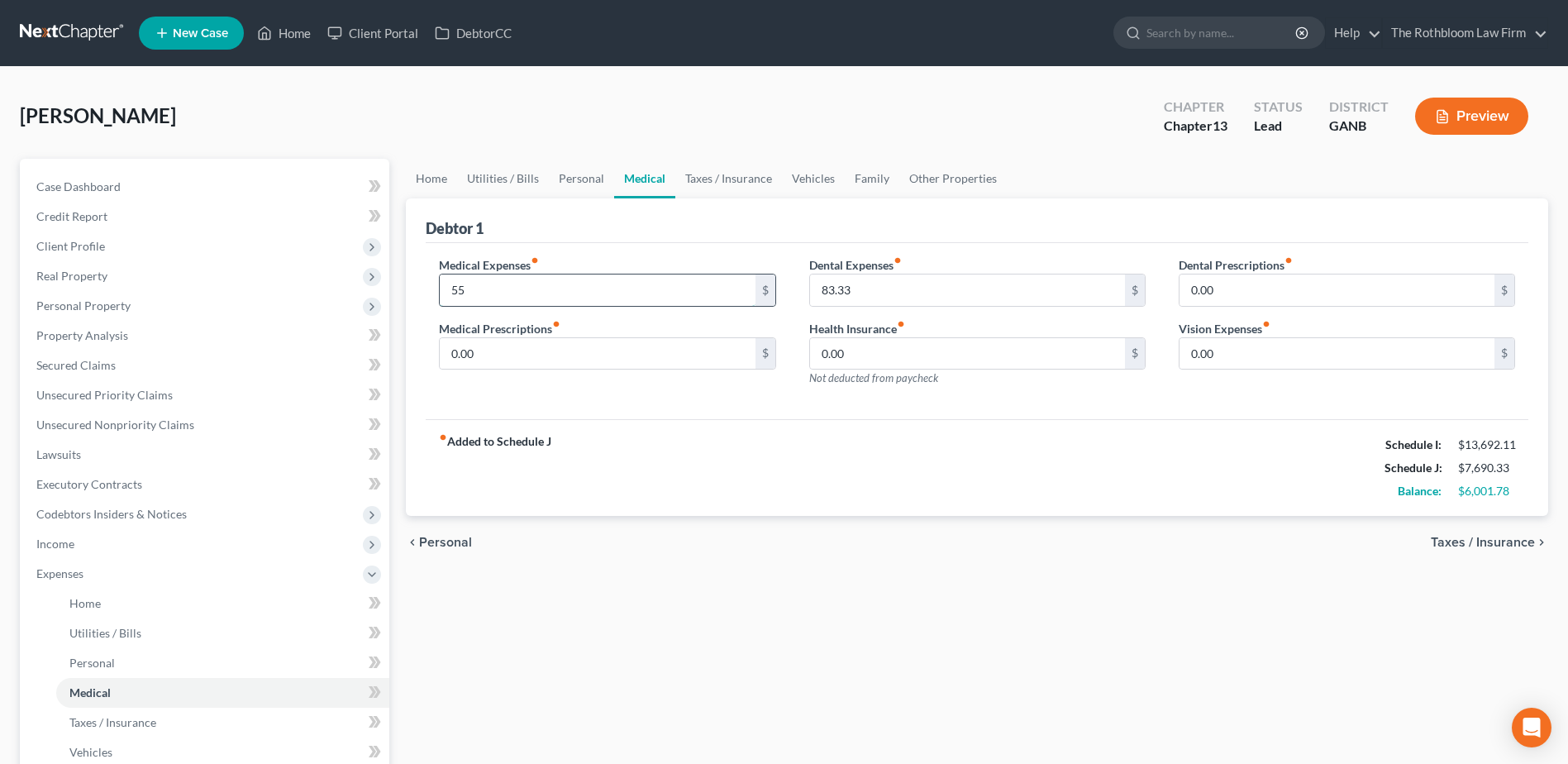
type input "5"
type input "110"
click at [735, 178] on link "Taxes / Insurance" at bounding box center [728, 178] width 106 height 39
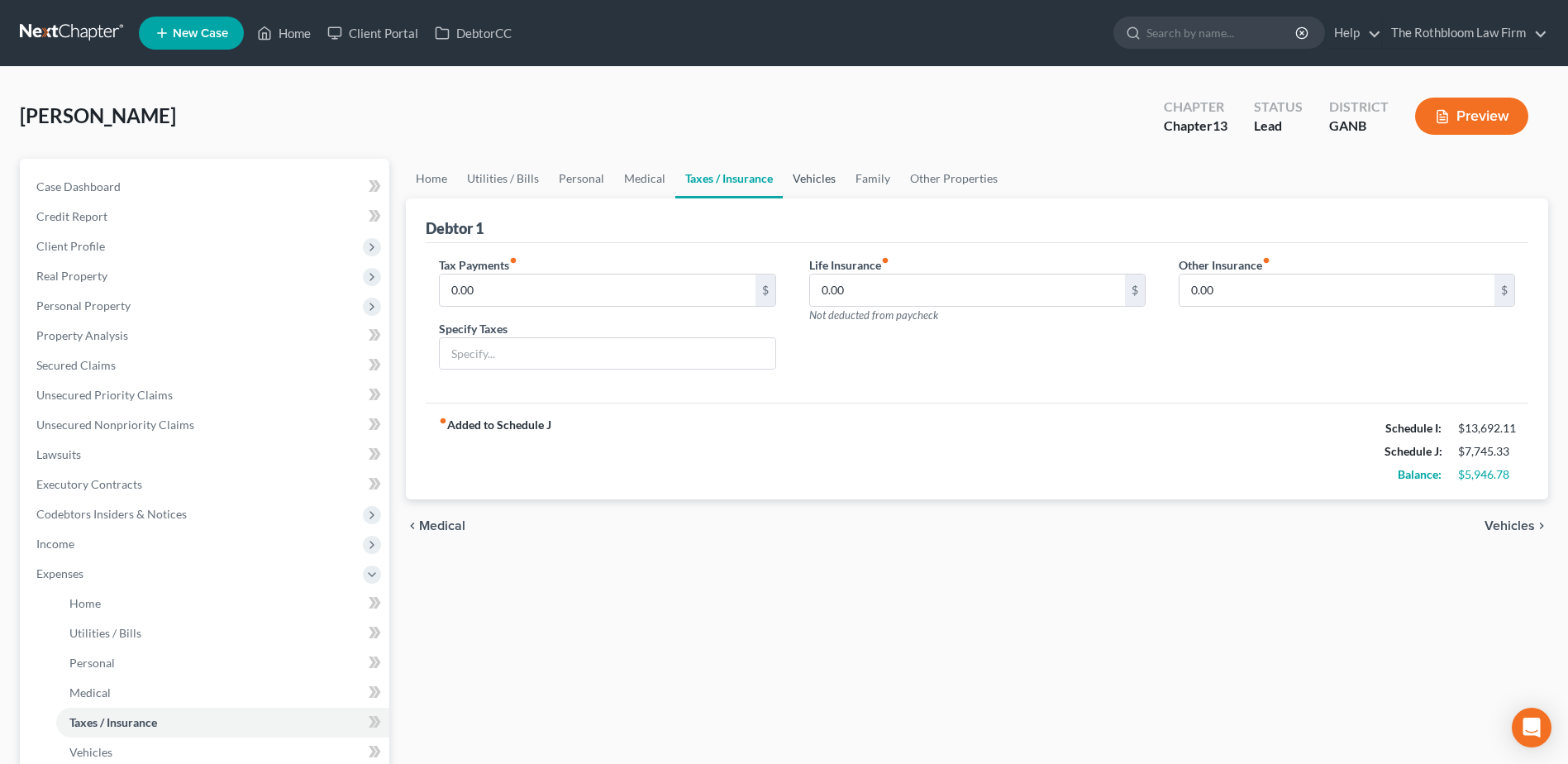
click at [812, 175] on link "Vehicles" at bounding box center [813, 178] width 63 height 39
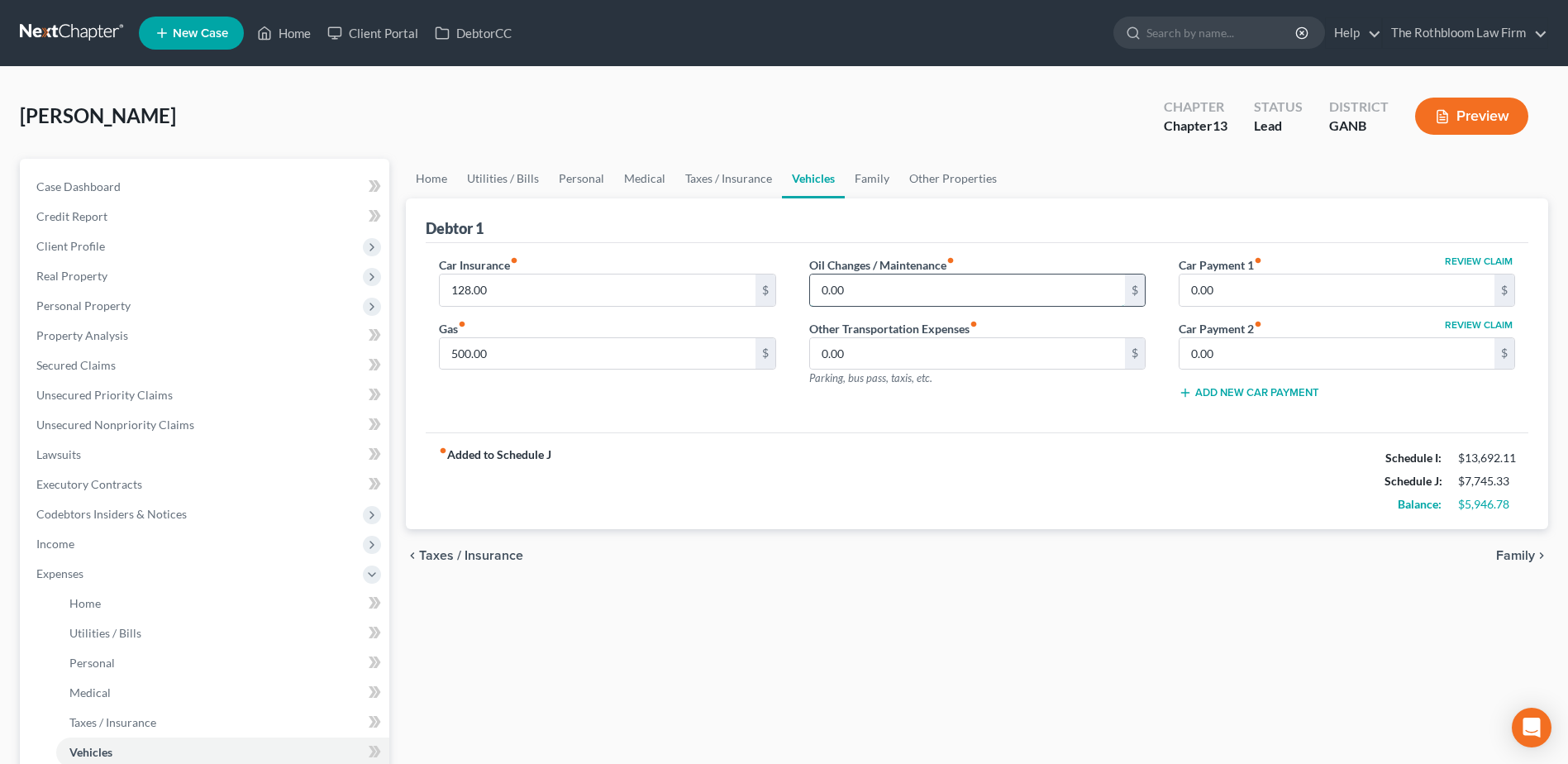
click at [879, 281] on input "0.00" at bounding box center [967, 290] width 315 height 31
type input "120"
click at [869, 179] on link "Family" at bounding box center [871, 178] width 54 height 39
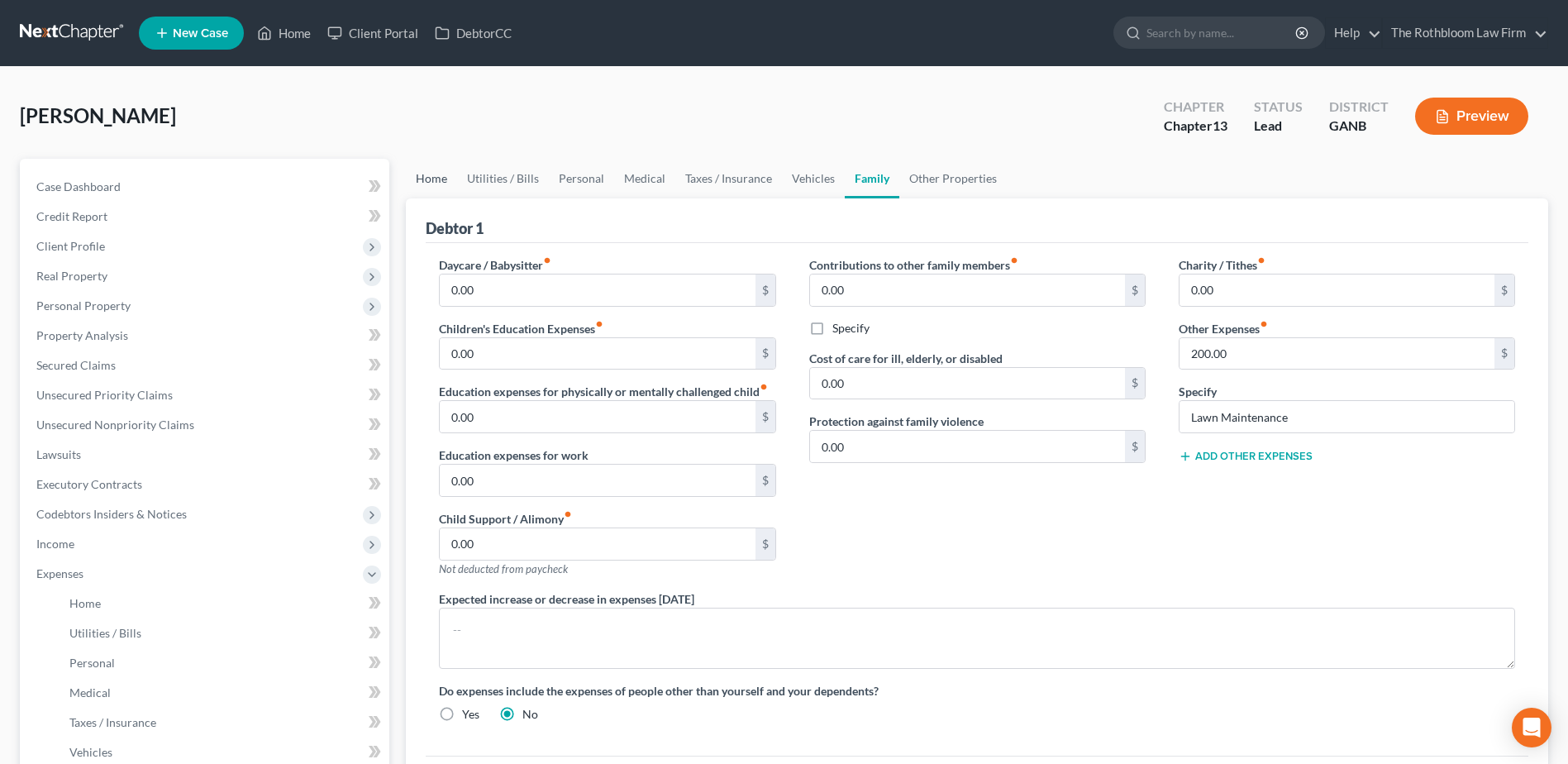
click at [433, 188] on link "Home" at bounding box center [431, 178] width 51 height 39
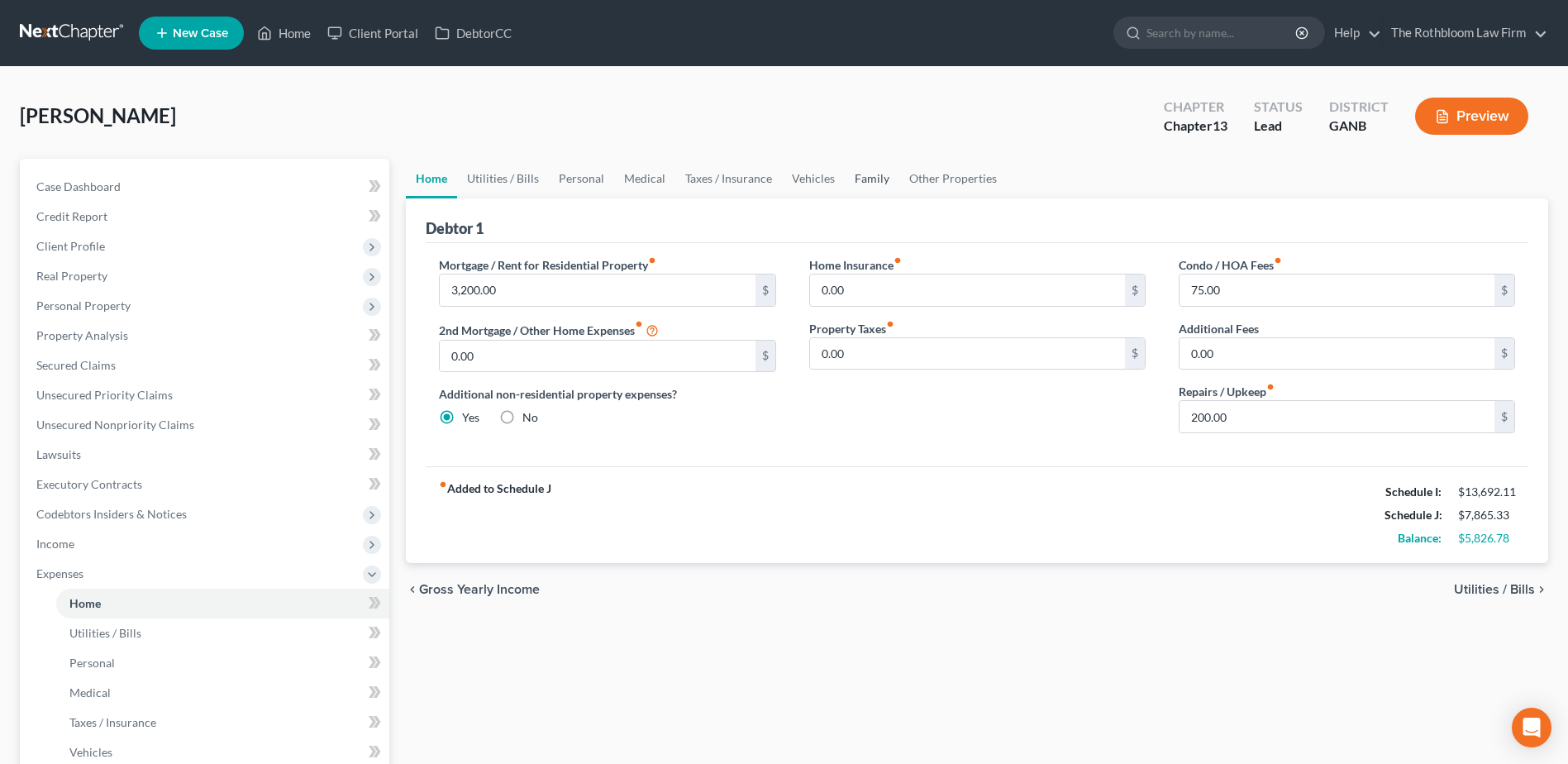
click at [877, 178] on link "Family" at bounding box center [871, 178] width 54 height 39
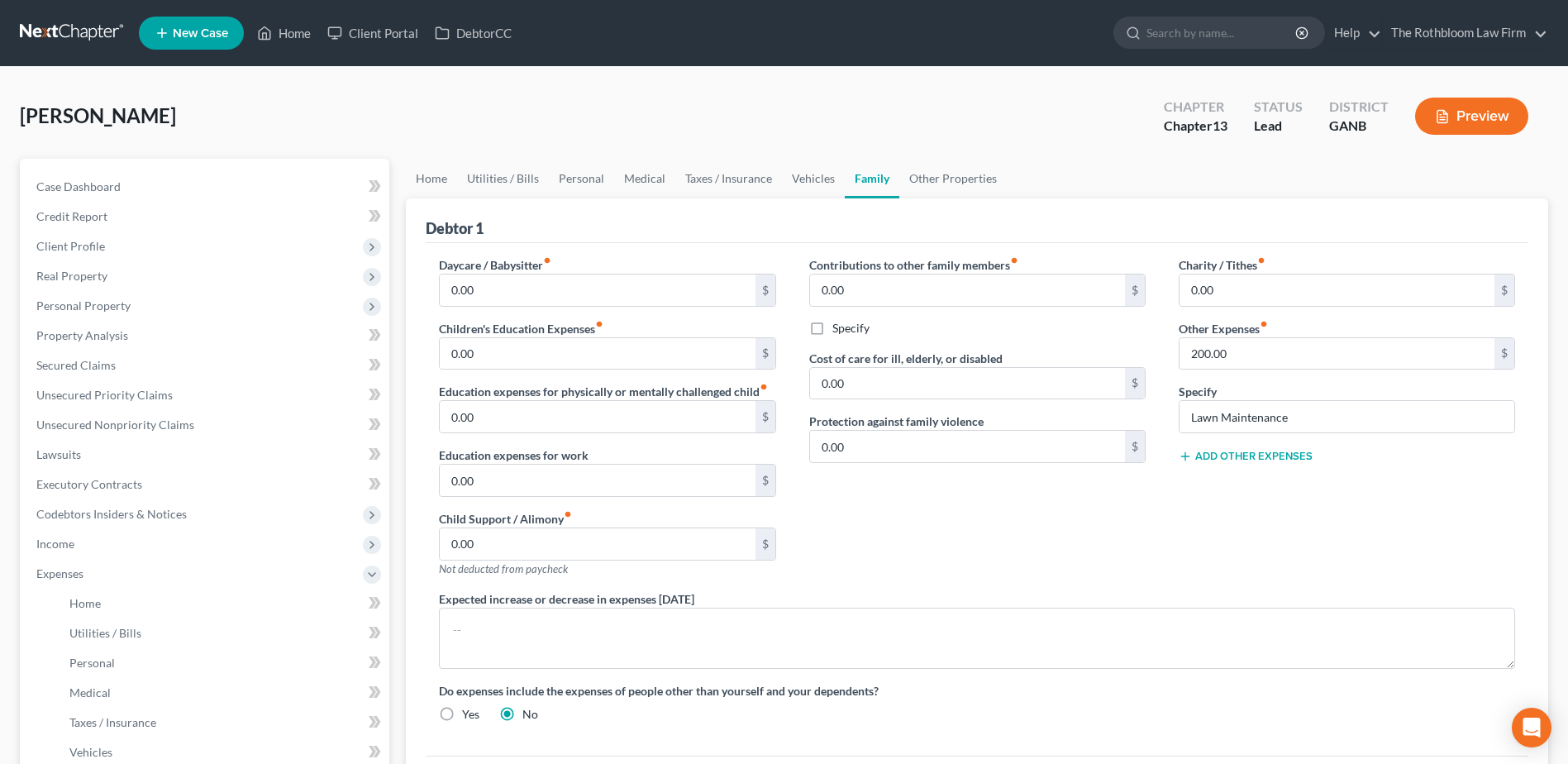
click at [1249, 457] on button "Add Other Expenses" at bounding box center [1246, 457] width 134 height 13
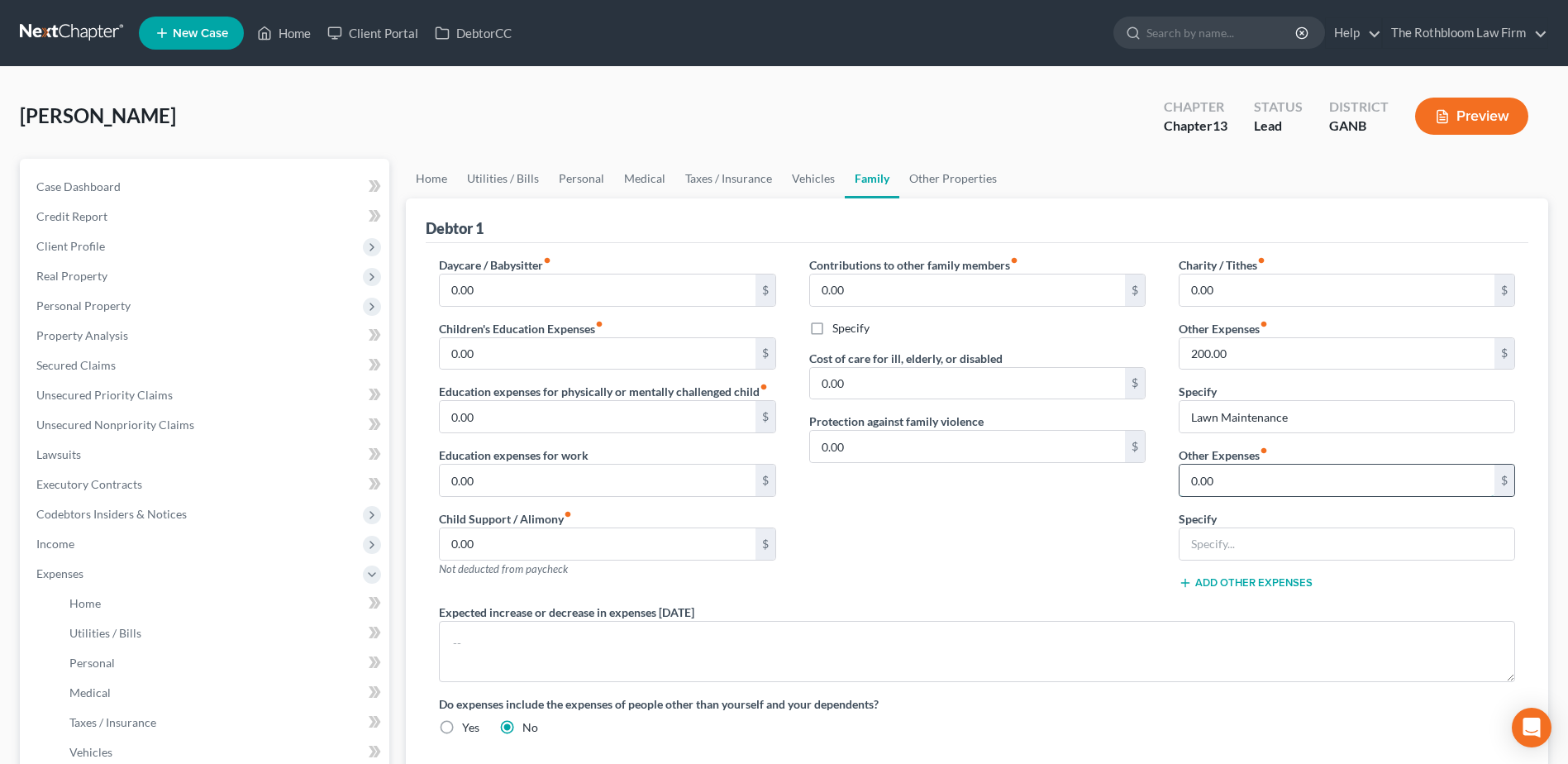
click at [1225, 483] on input "0.00" at bounding box center [1337, 480] width 315 height 31
click at [1215, 544] on input "text" at bounding box center [1347, 543] width 335 height 31
type input "Pet Care"
click at [1263, 479] on input "0.00" at bounding box center [1337, 480] width 315 height 31
click at [1259, 483] on input "0.00" at bounding box center [1337, 480] width 315 height 31
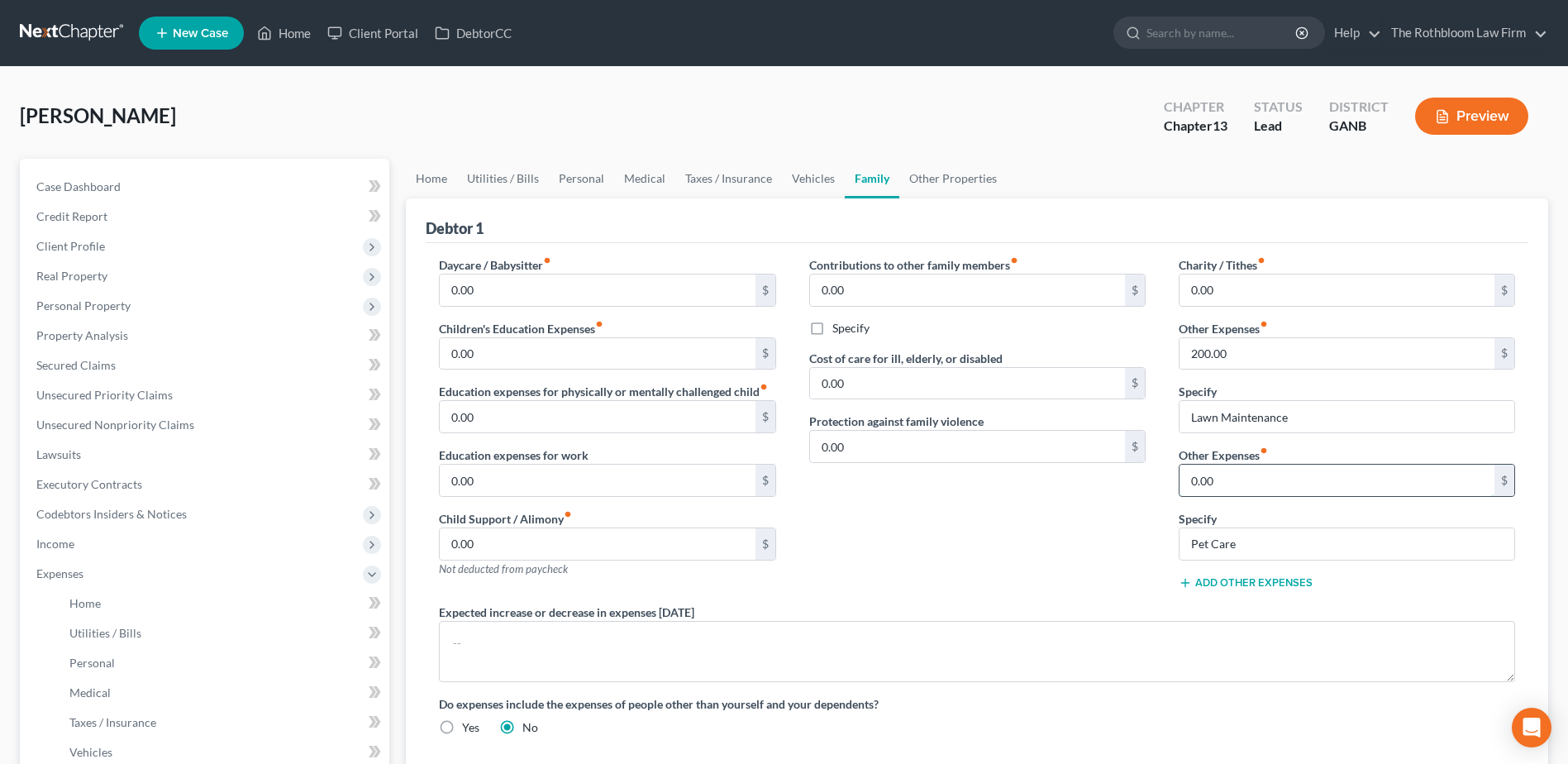
drag, startPoint x: 1247, startPoint y: 481, endPoint x: 1186, endPoint y: 491, distance: 61.8
click at [1186, 491] on input "0.00" at bounding box center [1337, 480] width 315 height 31
type input "101"
click at [807, 181] on link "Vehicles" at bounding box center [812, 178] width 63 height 39
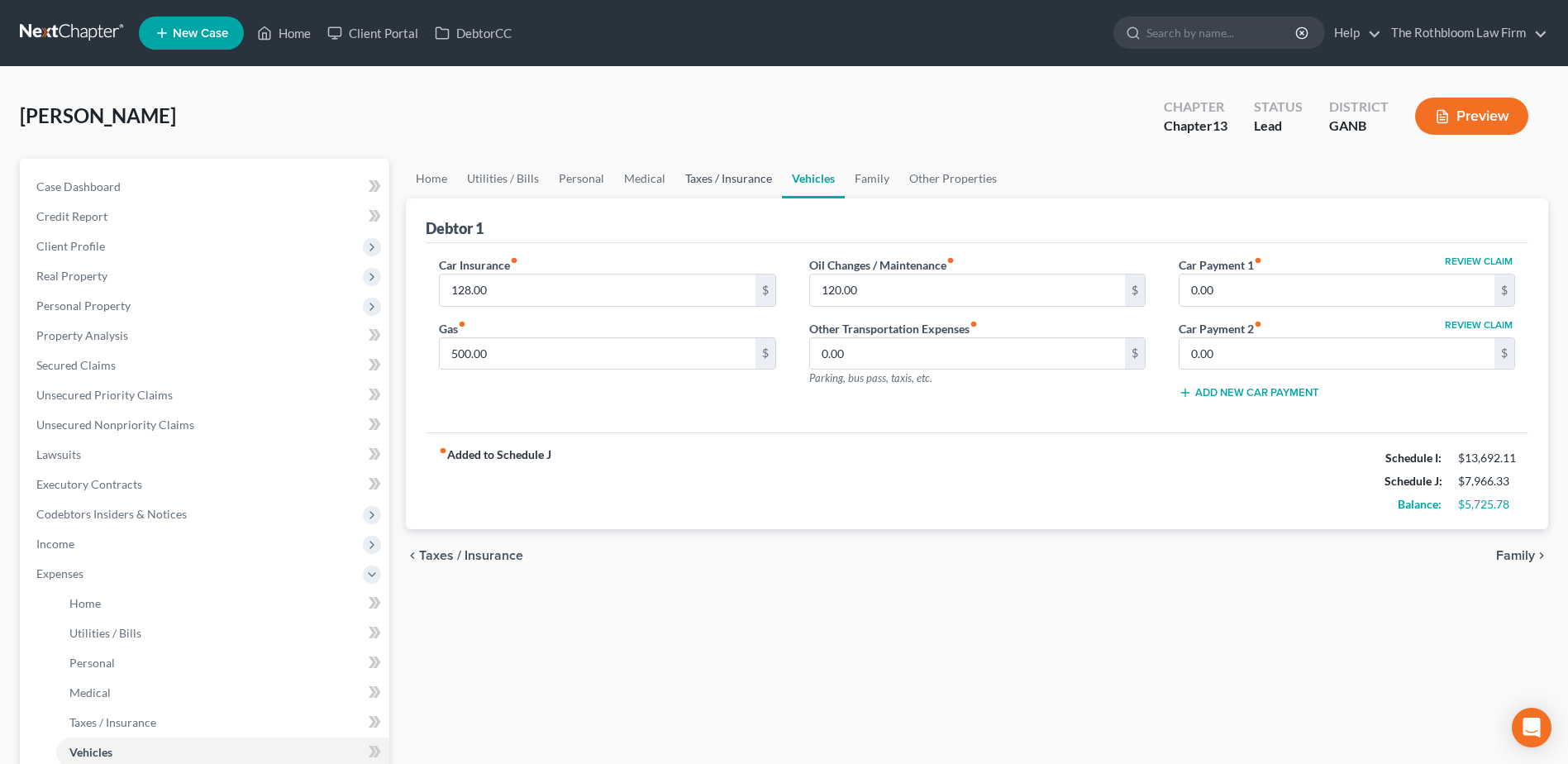
click at [710, 176] on link "Taxes / Insurance" at bounding box center [728, 178] width 106 height 39
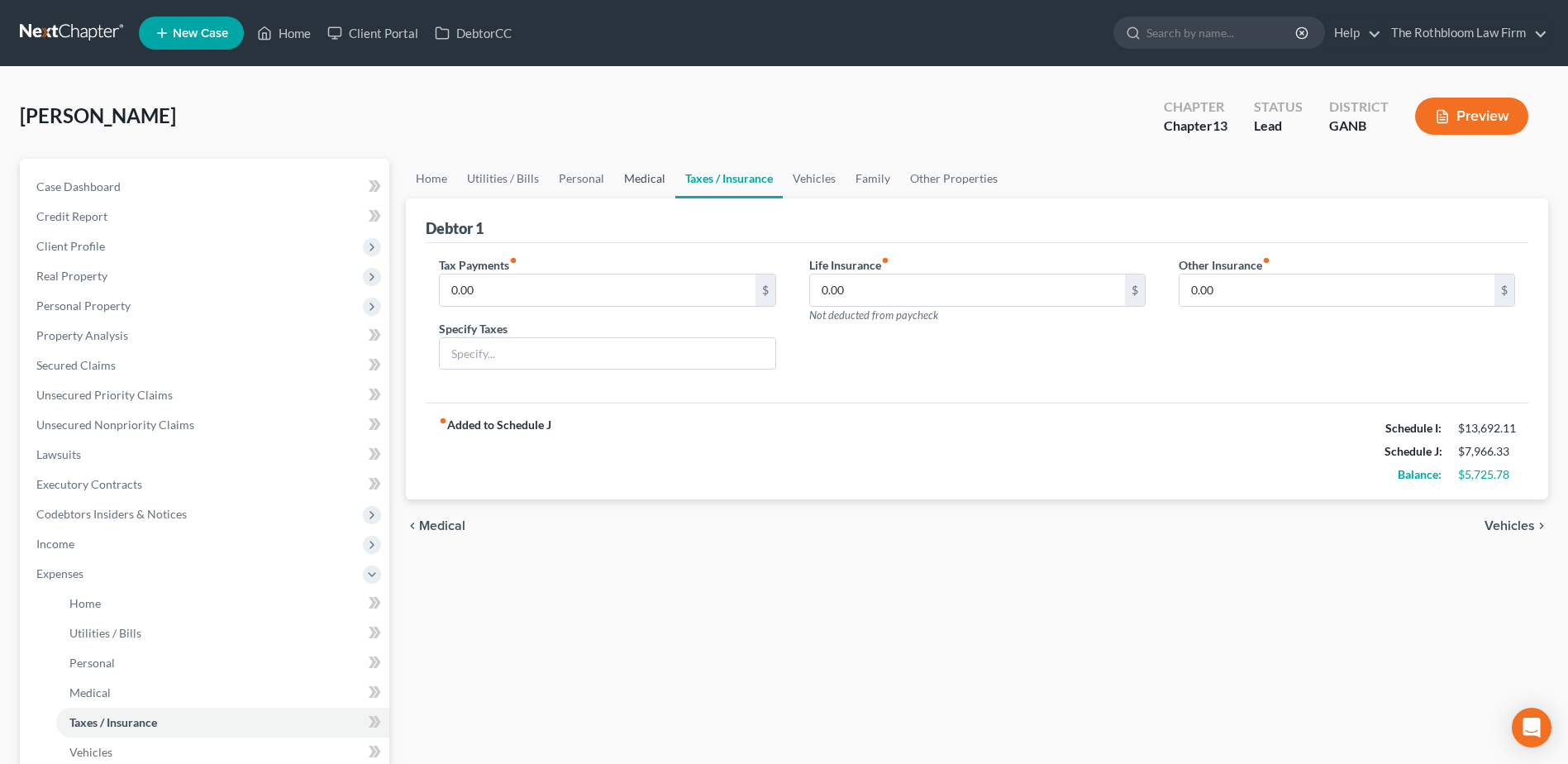
click at [637, 178] on link "Medical" at bounding box center [644, 178] width 61 height 39
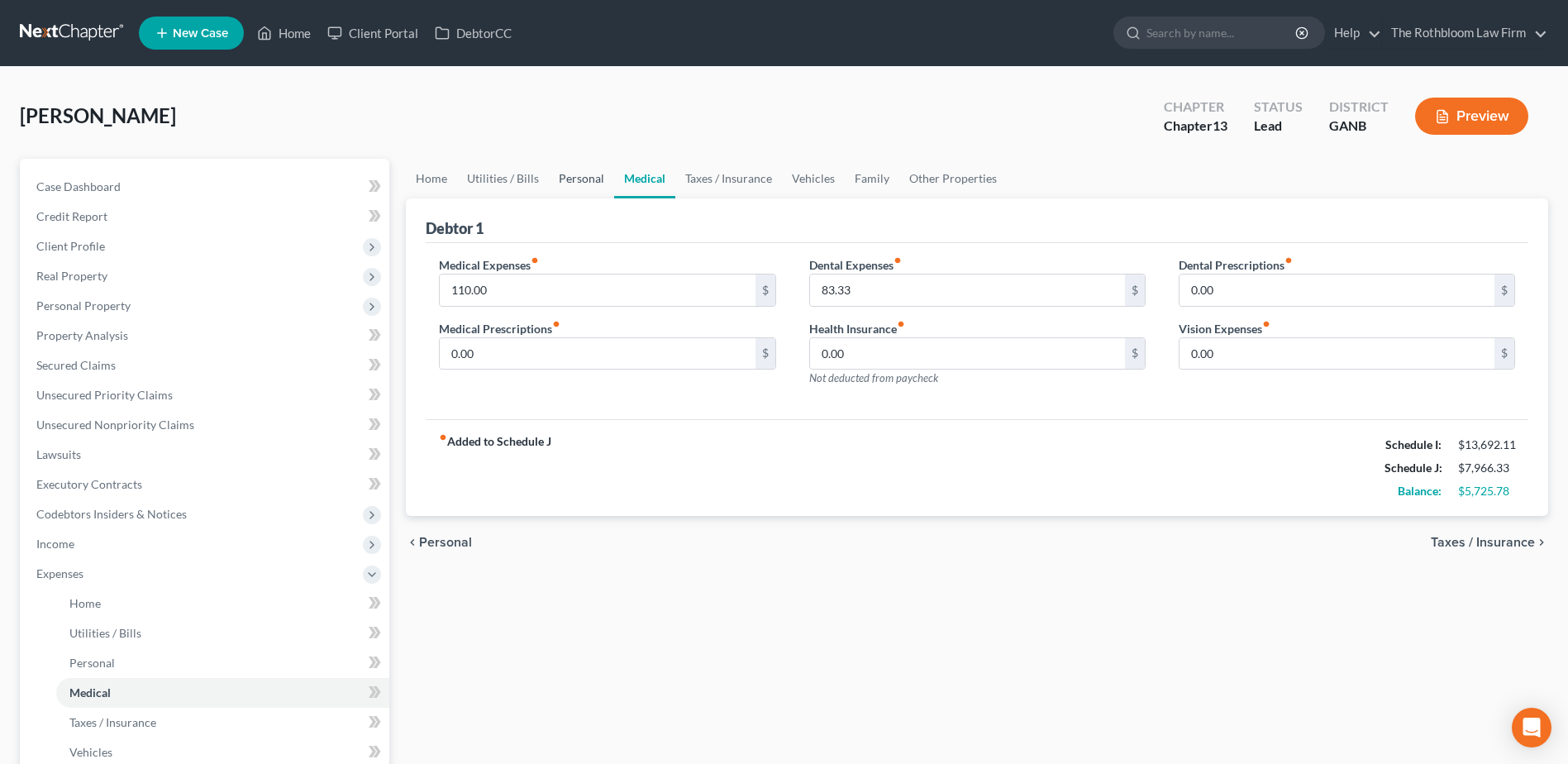
click at [582, 185] on link "Personal" at bounding box center [581, 178] width 65 height 39
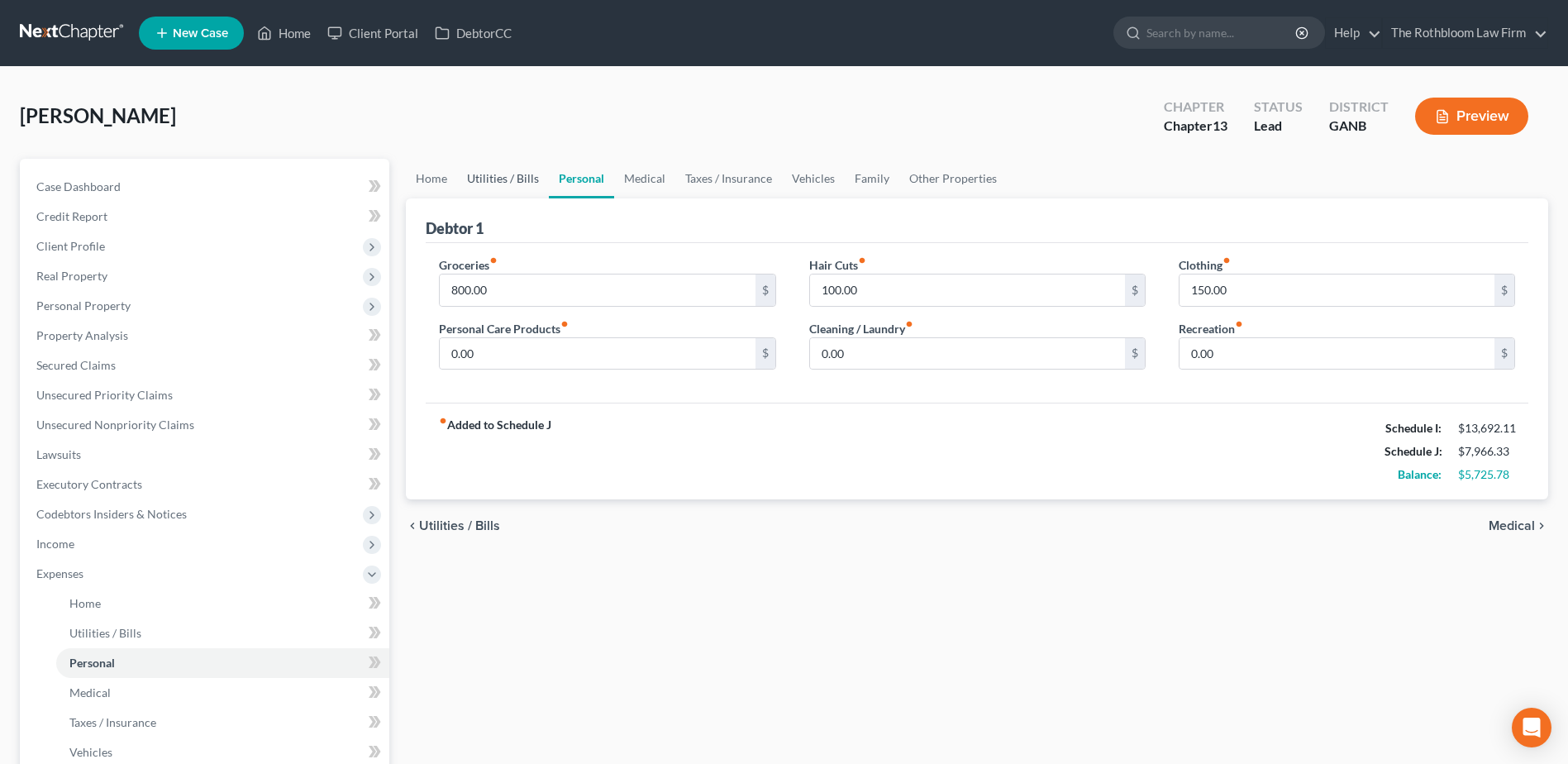
click at [490, 178] on link "Utilities / Bills" at bounding box center [503, 178] width 92 height 39
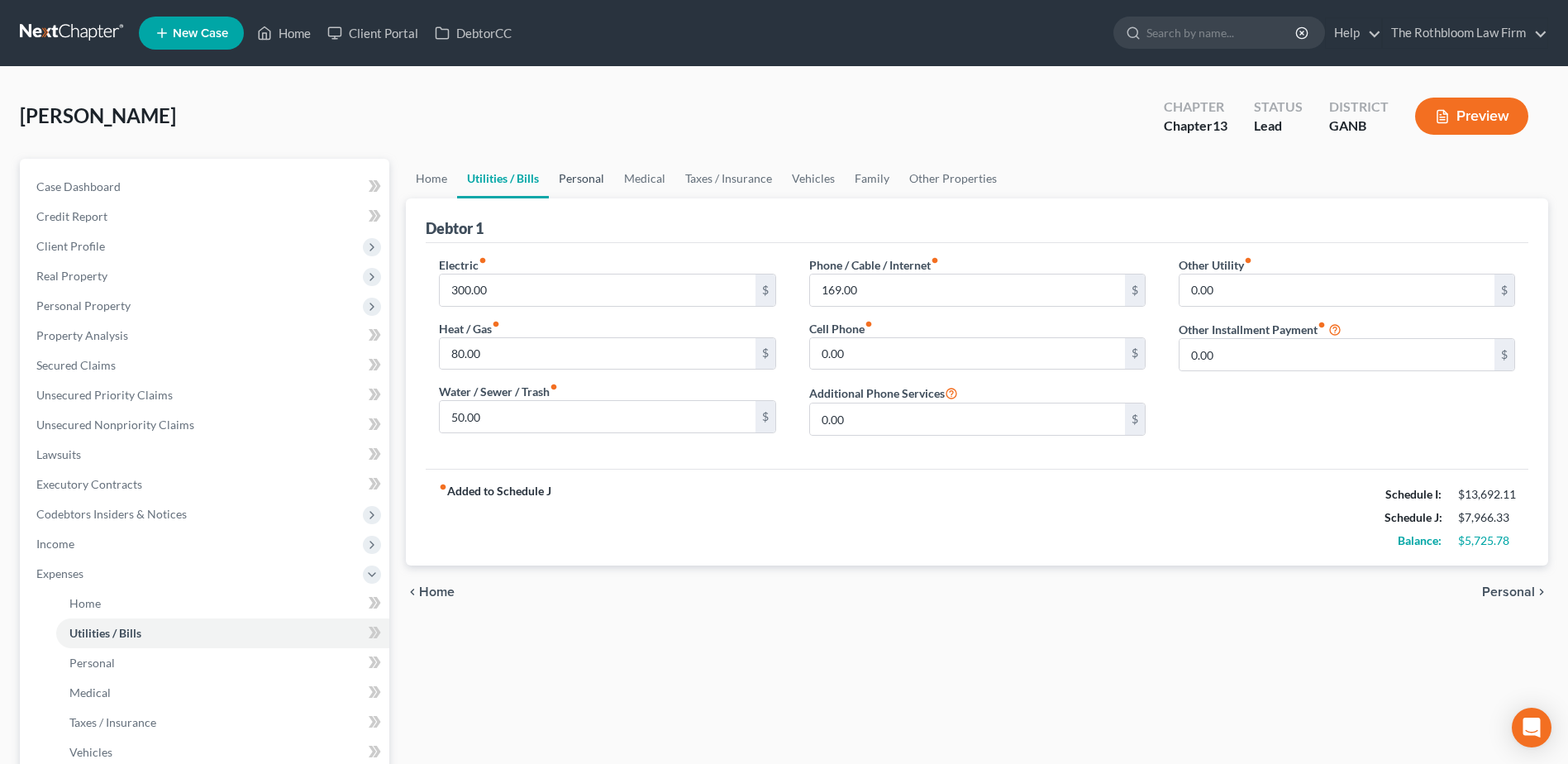
click at [585, 173] on link "Personal" at bounding box center [581, 178] width 65 height 39
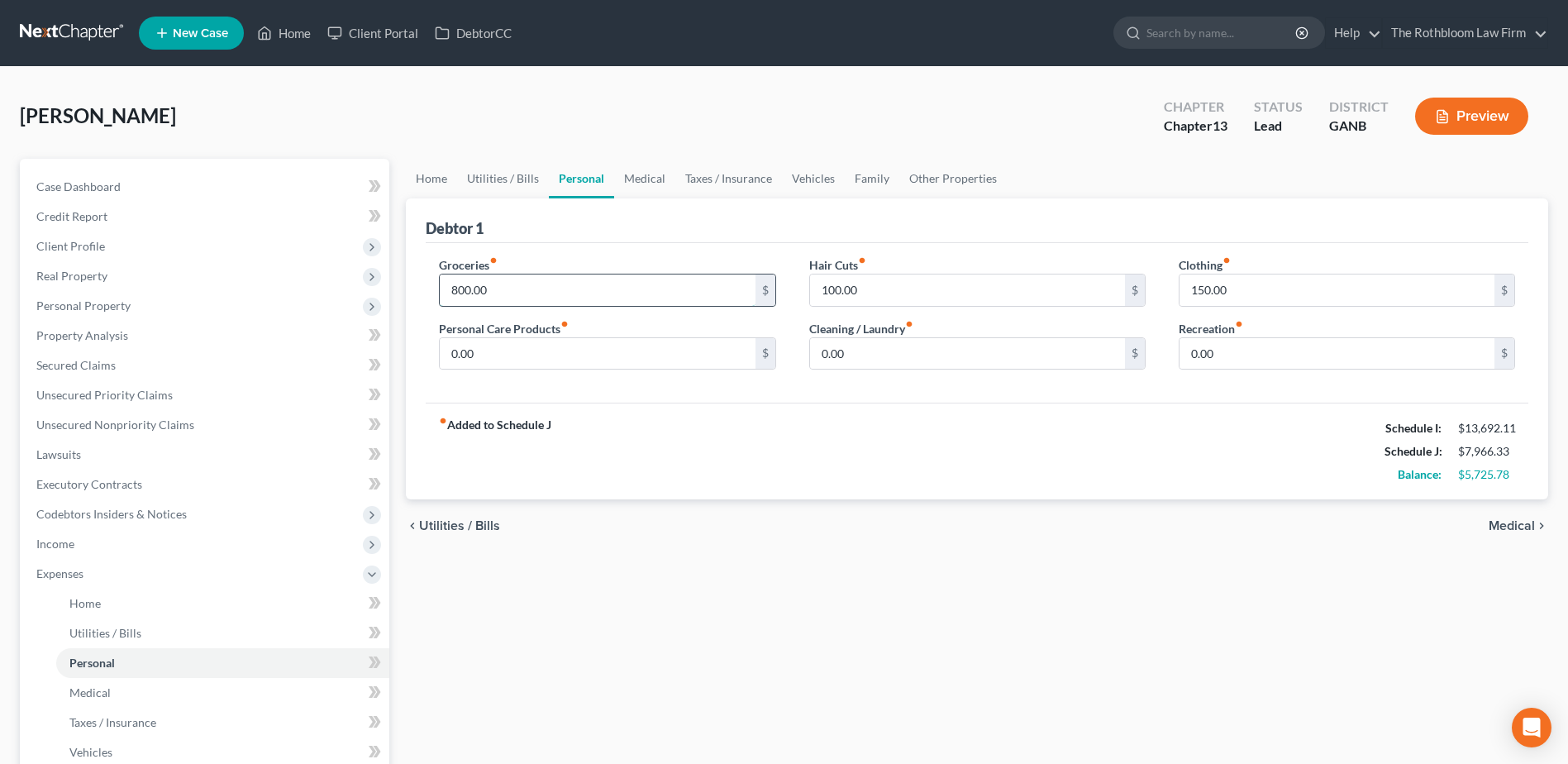
click at [503, 289] on input "800.00" at bounding box center [597, 290] width 315 height 31
click at [496, 354] on input "0.00" at bounding box center [597, 354] width 315 height 31
type input "300"
click at [440, 179] on link "Home" at bounding box center [431, 178] width 51 height 39
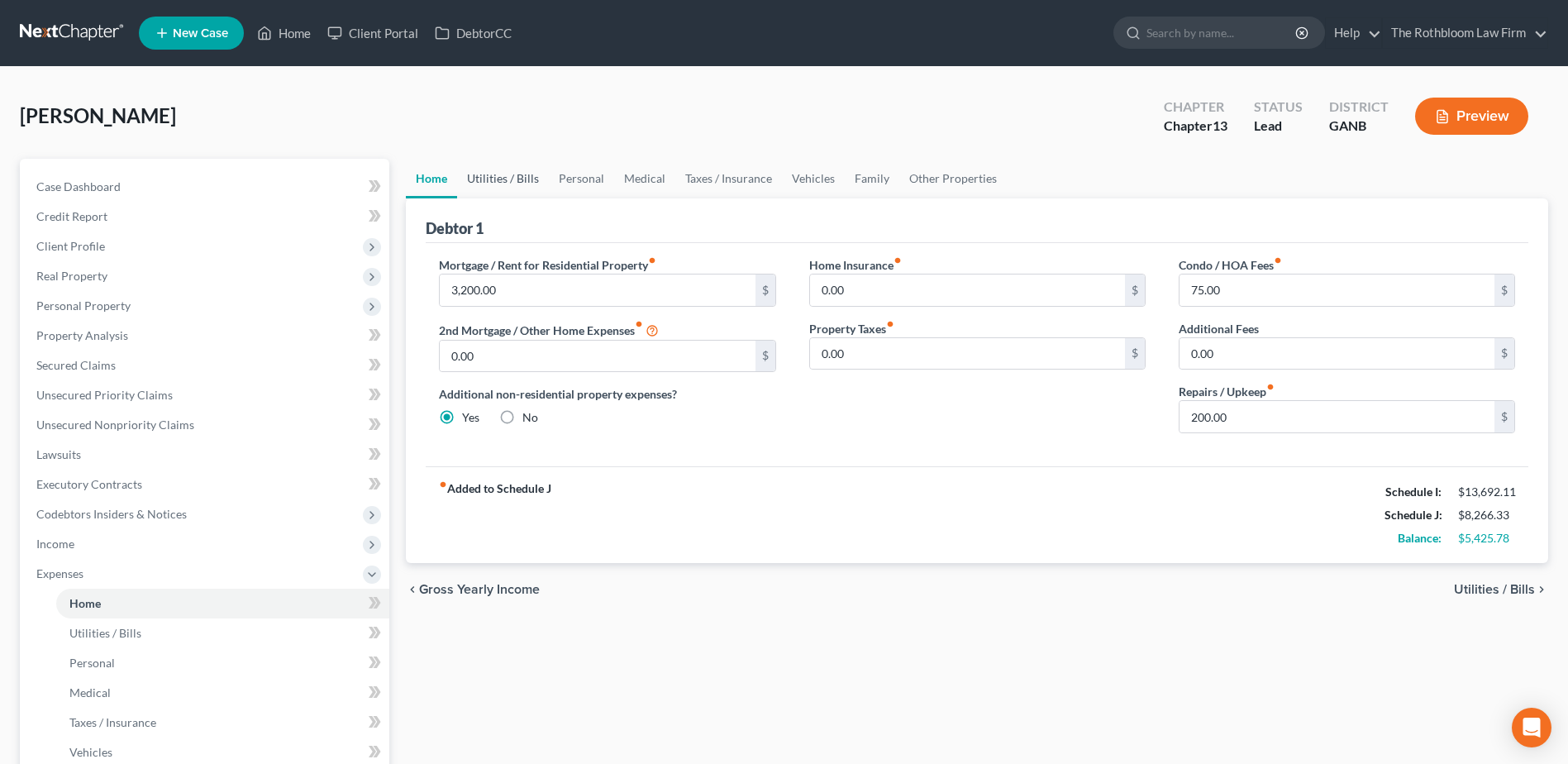
click at [508, 180] on link "Utilities / Bills" at bounding box center [503, 178] width 92 height 39
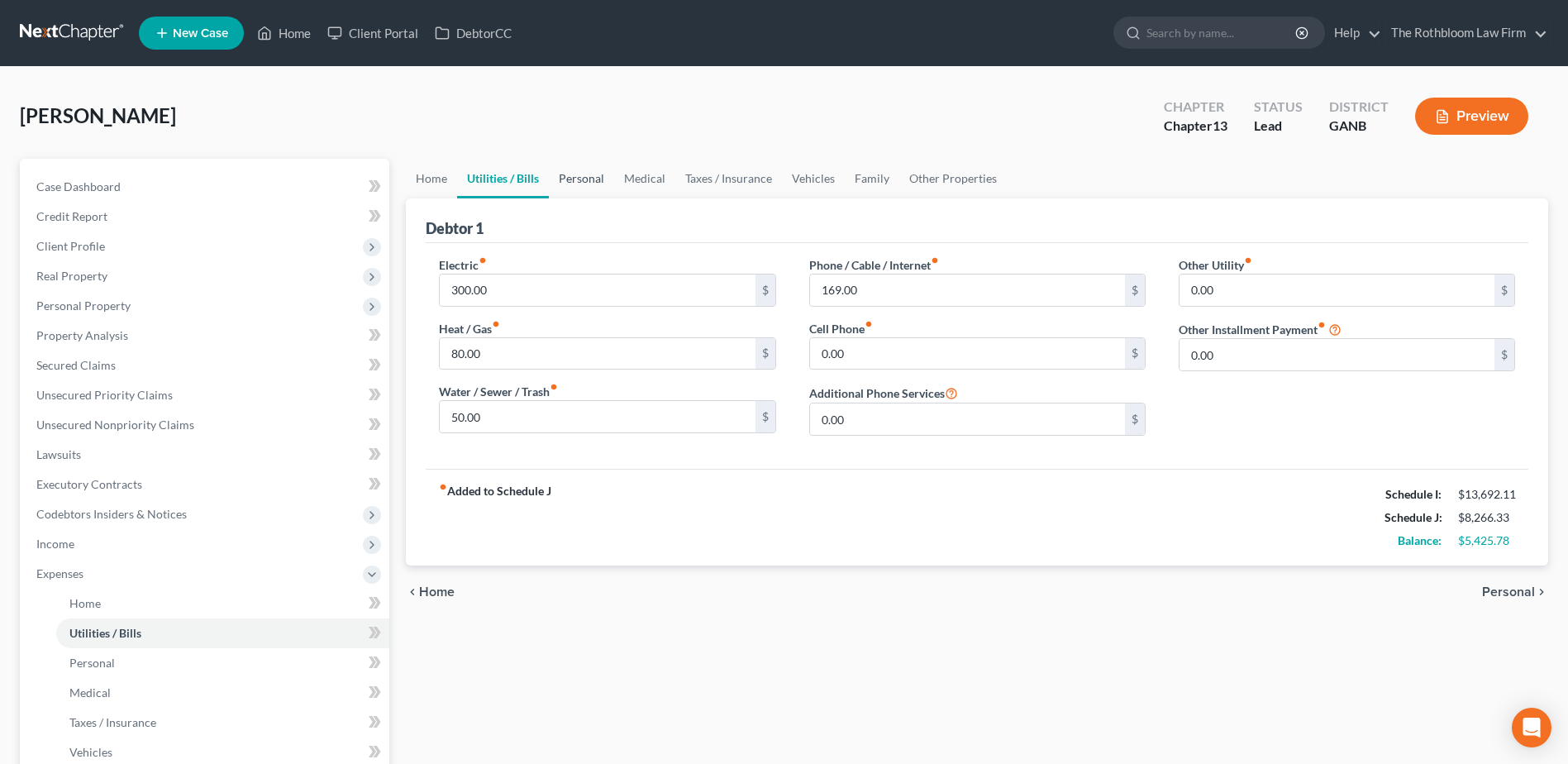
click at [580, 183] on link "Personal" at bounding box center [581, 178] width 65 height 39
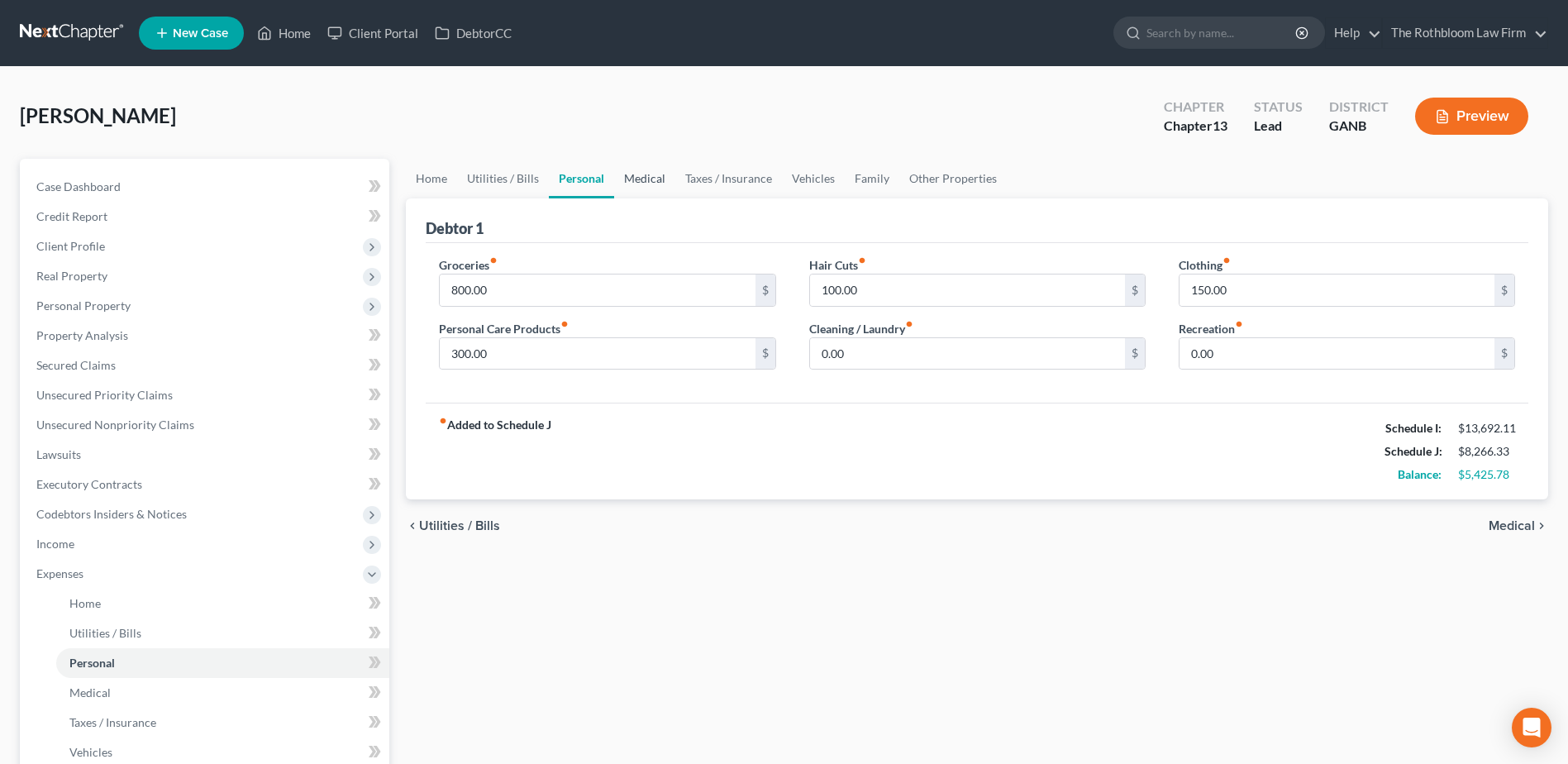
click at [633, 178] on link "Medical" at bounding box center [644, 178] width 61 height 39
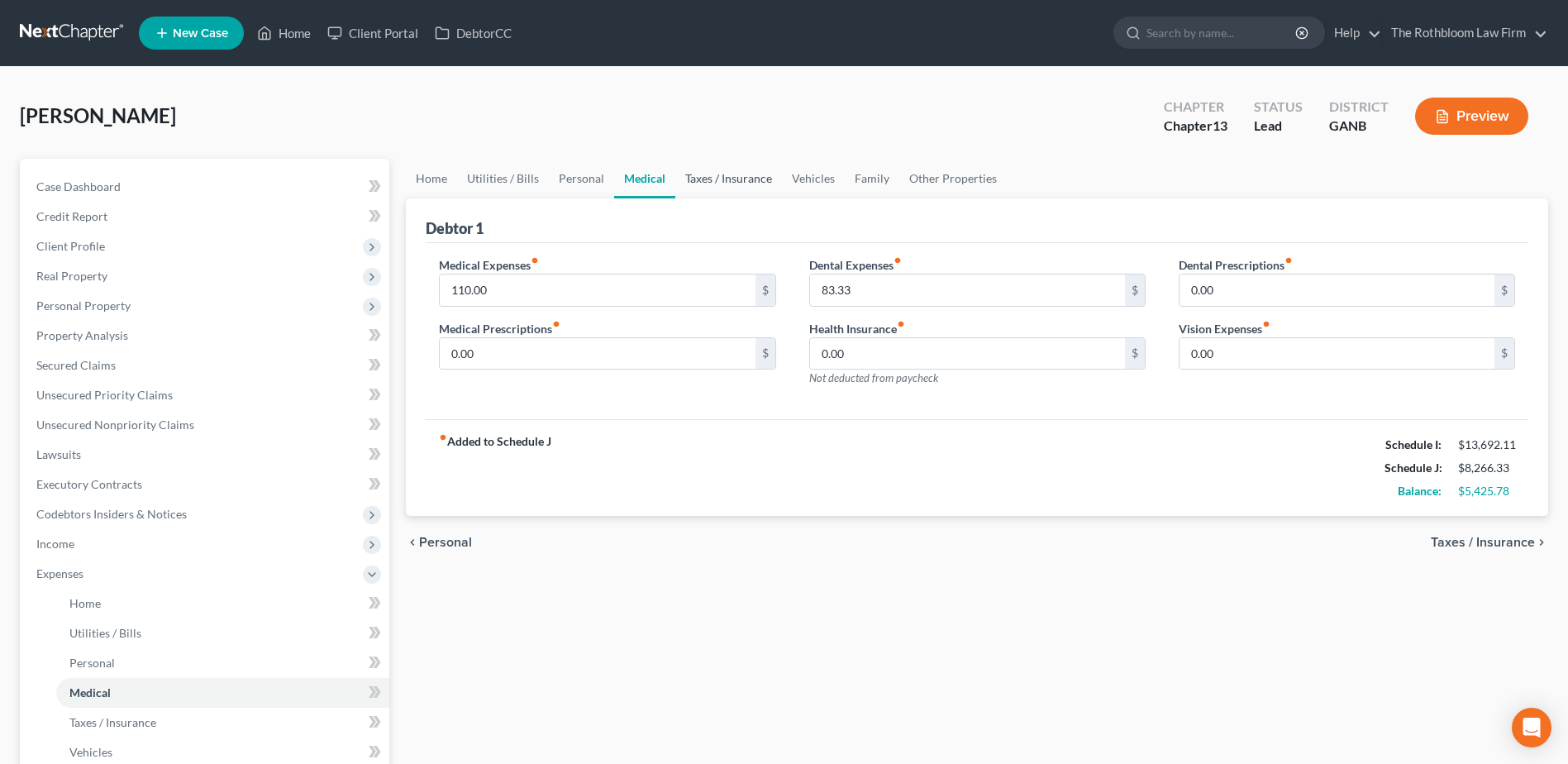
click at [706, 178] on link "Taxes / Insurance" at bounding box center [728, 178] width 106 height 39
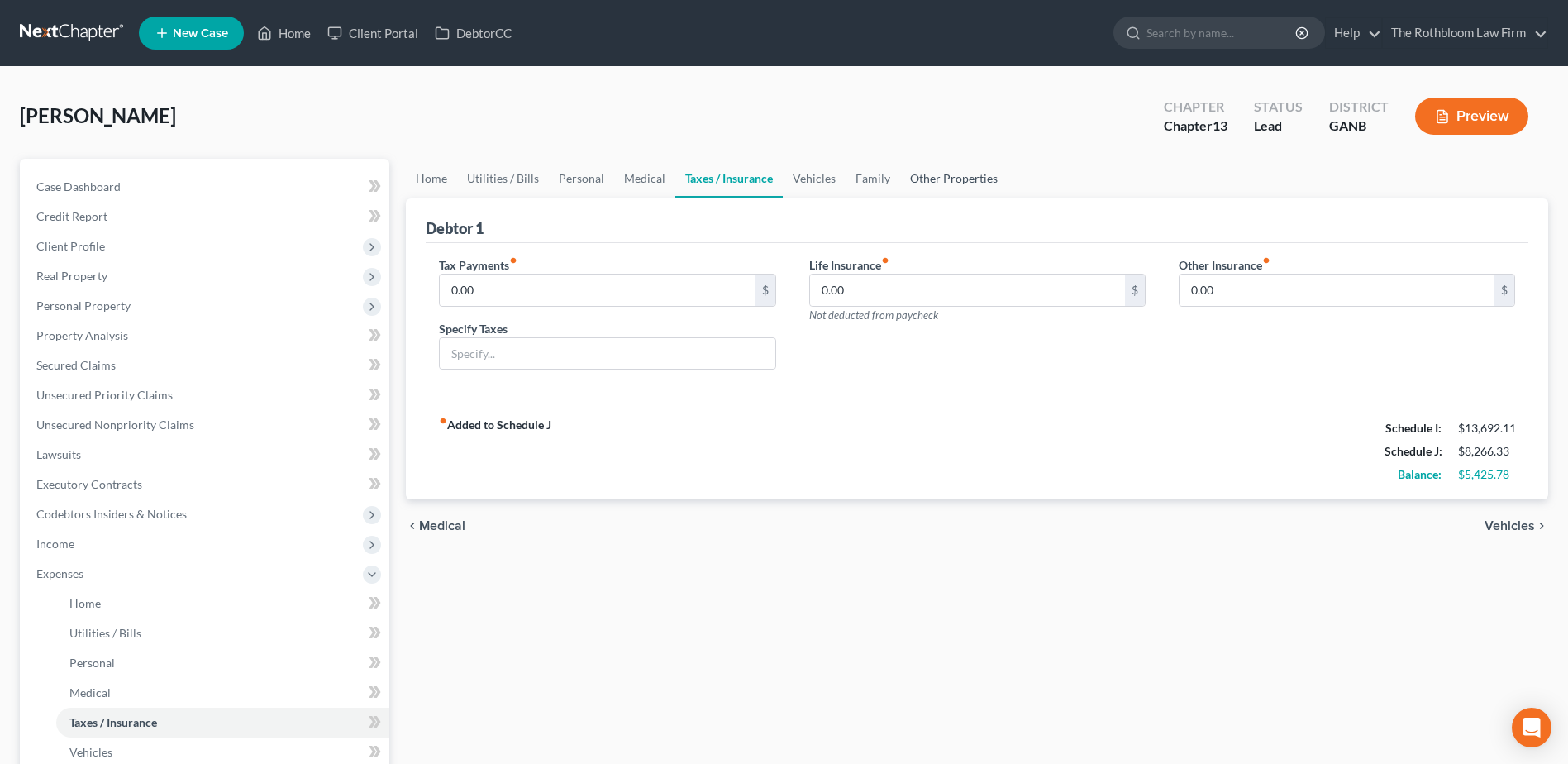
click at [955, 184] on link "Other Properties" at bounding box center [953, 178] width 107 height 39
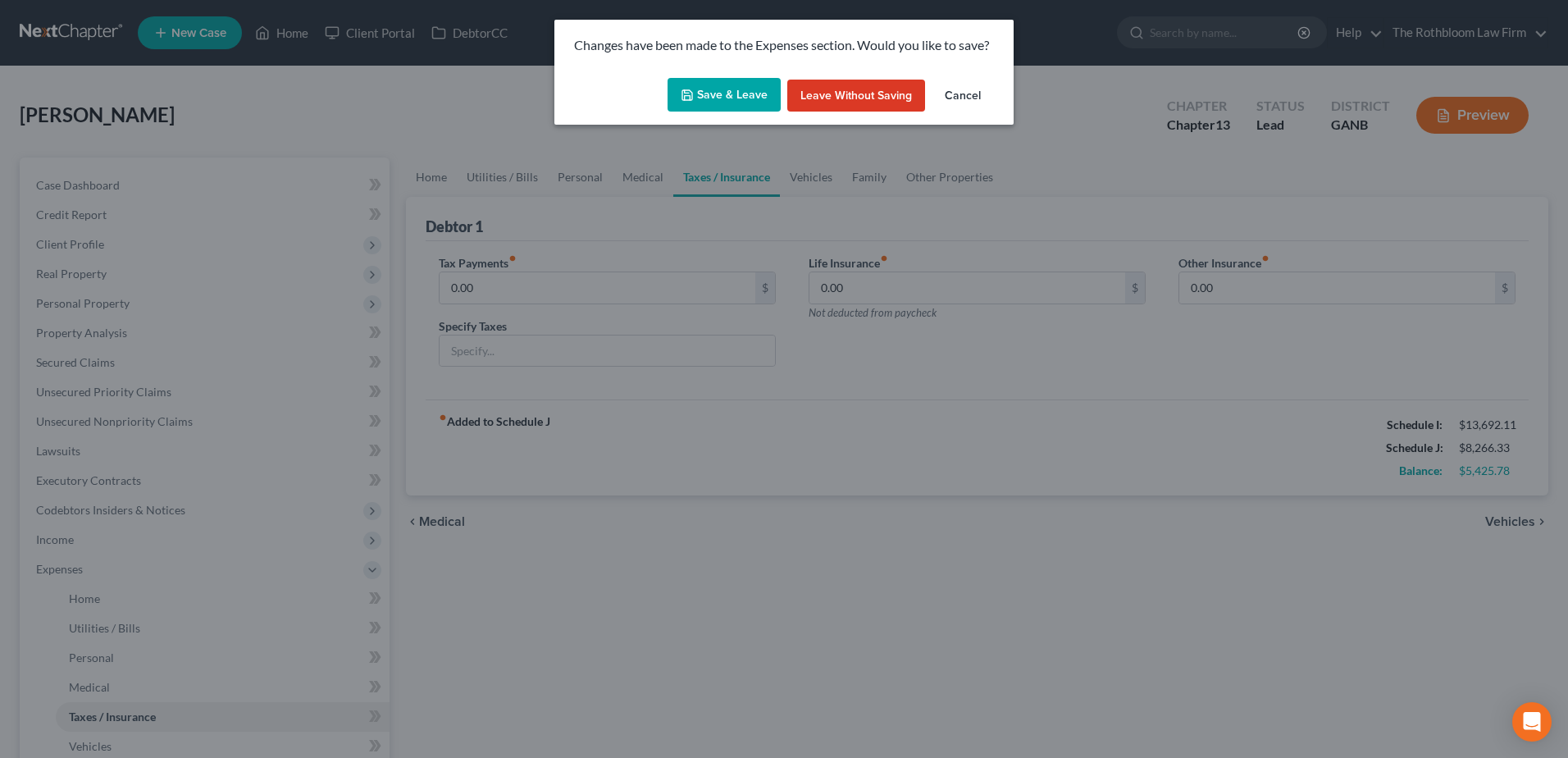
click at [964, 97] on button "Cancel" at bounding box center [962, 96] width 62 height 32
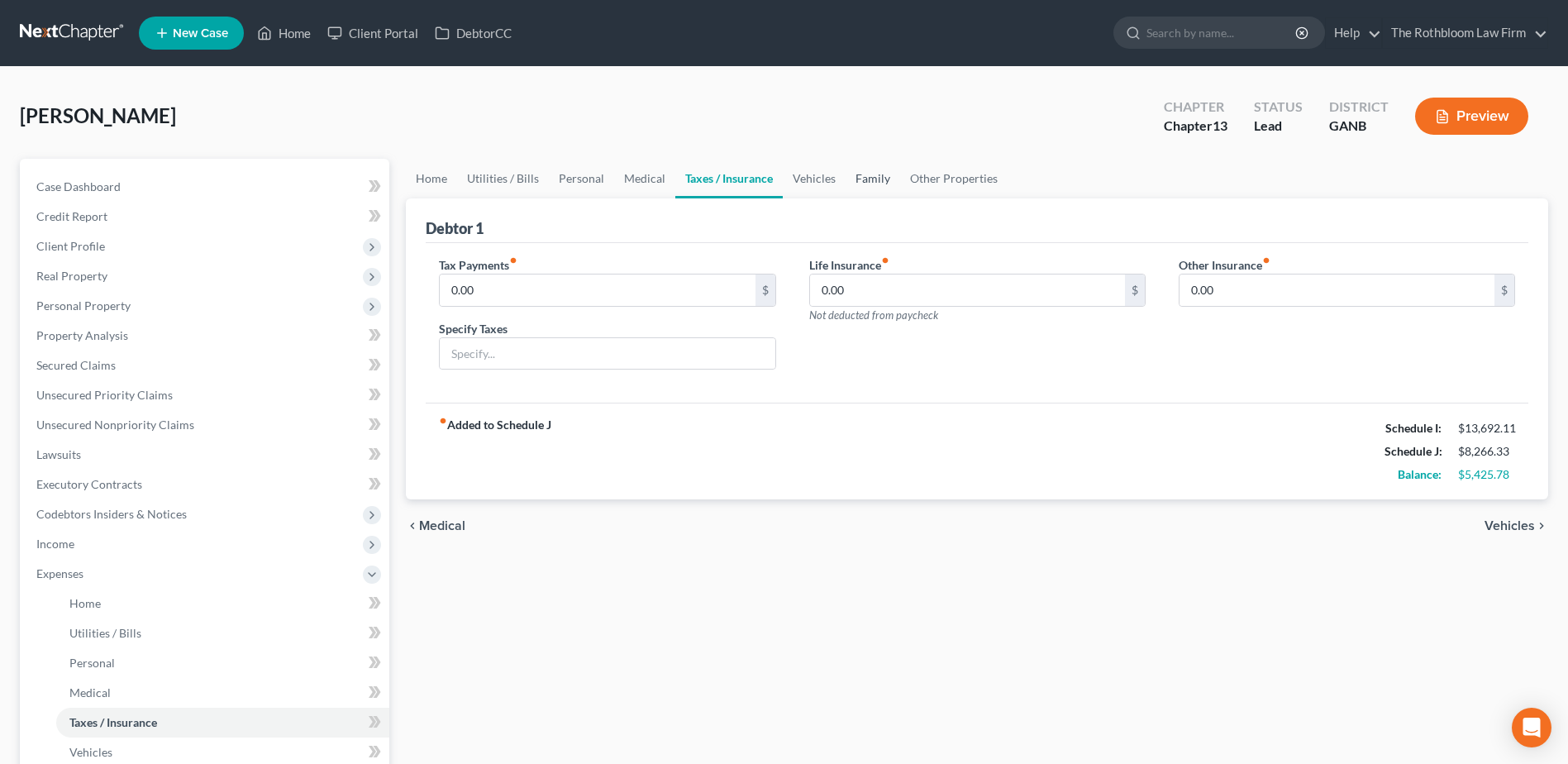
click at [871, 182] on link "Family" at bounding box center [872, 178] width 54 height 39
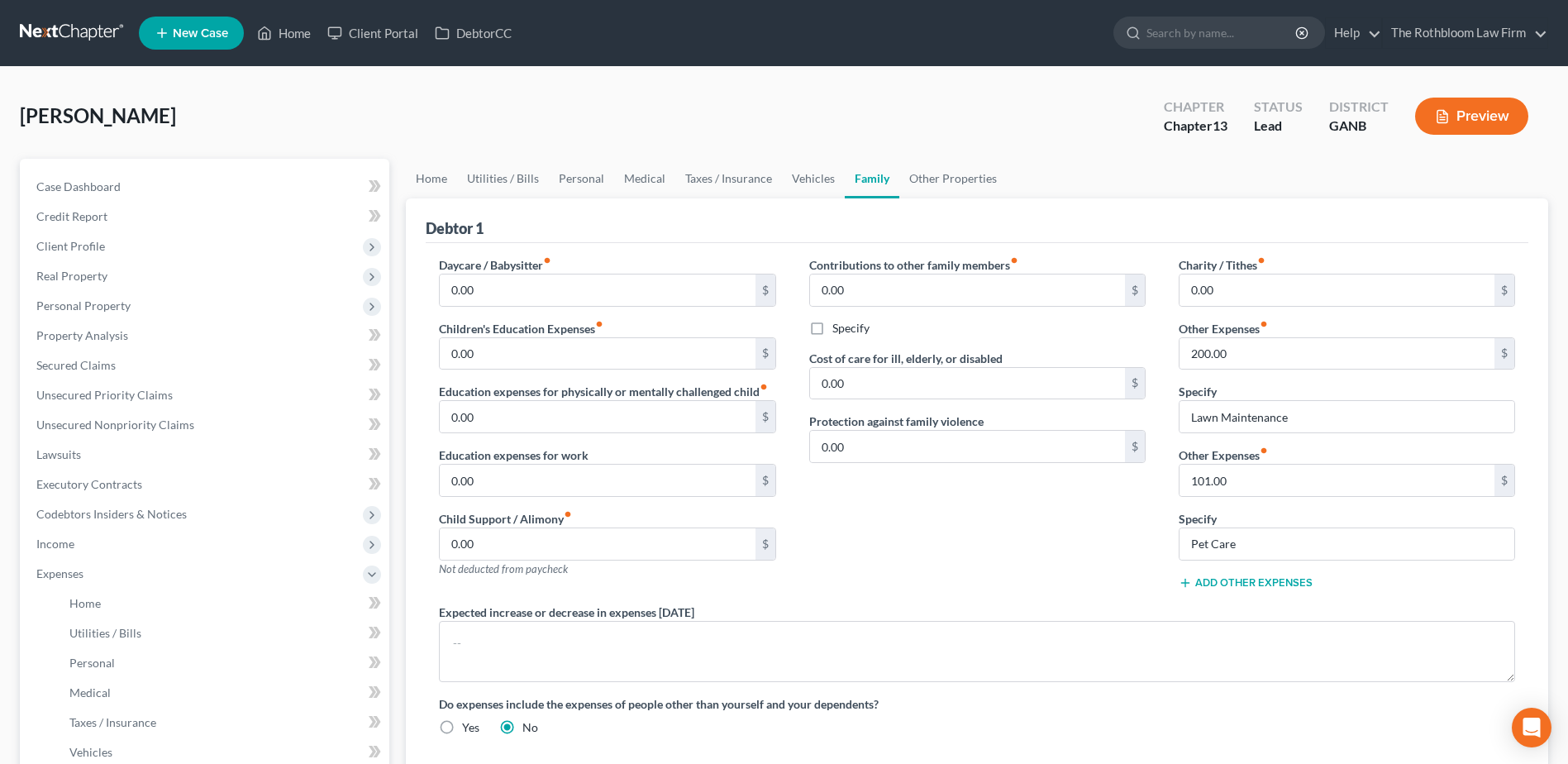
click at [1236, 581] on button "Add Other Expenses" at bounding box center [1246, 583] width 134 height 13
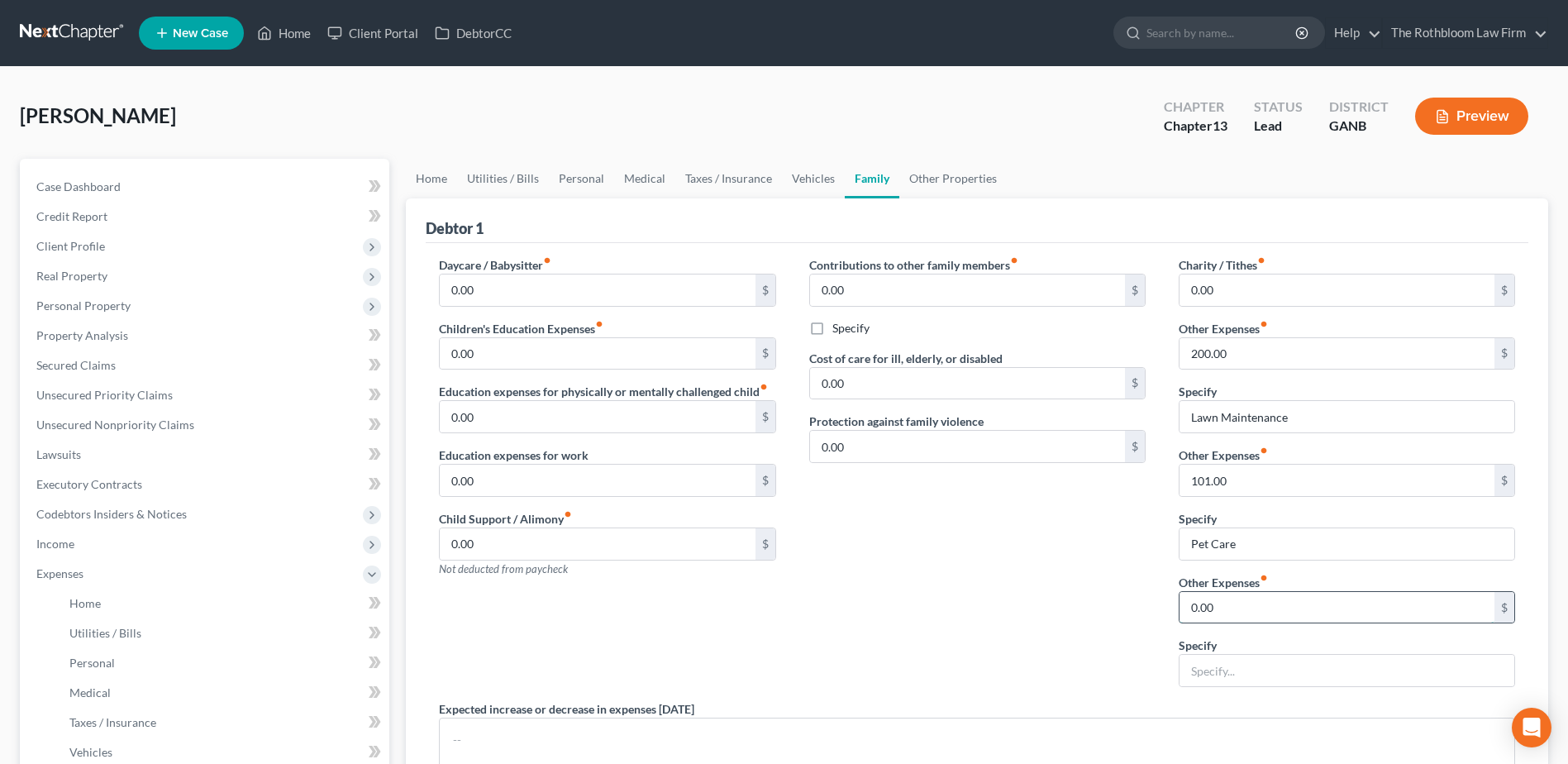
click at [1243, 604] on input "0.00" at bounding box center [1337, 607] width 315 height 31
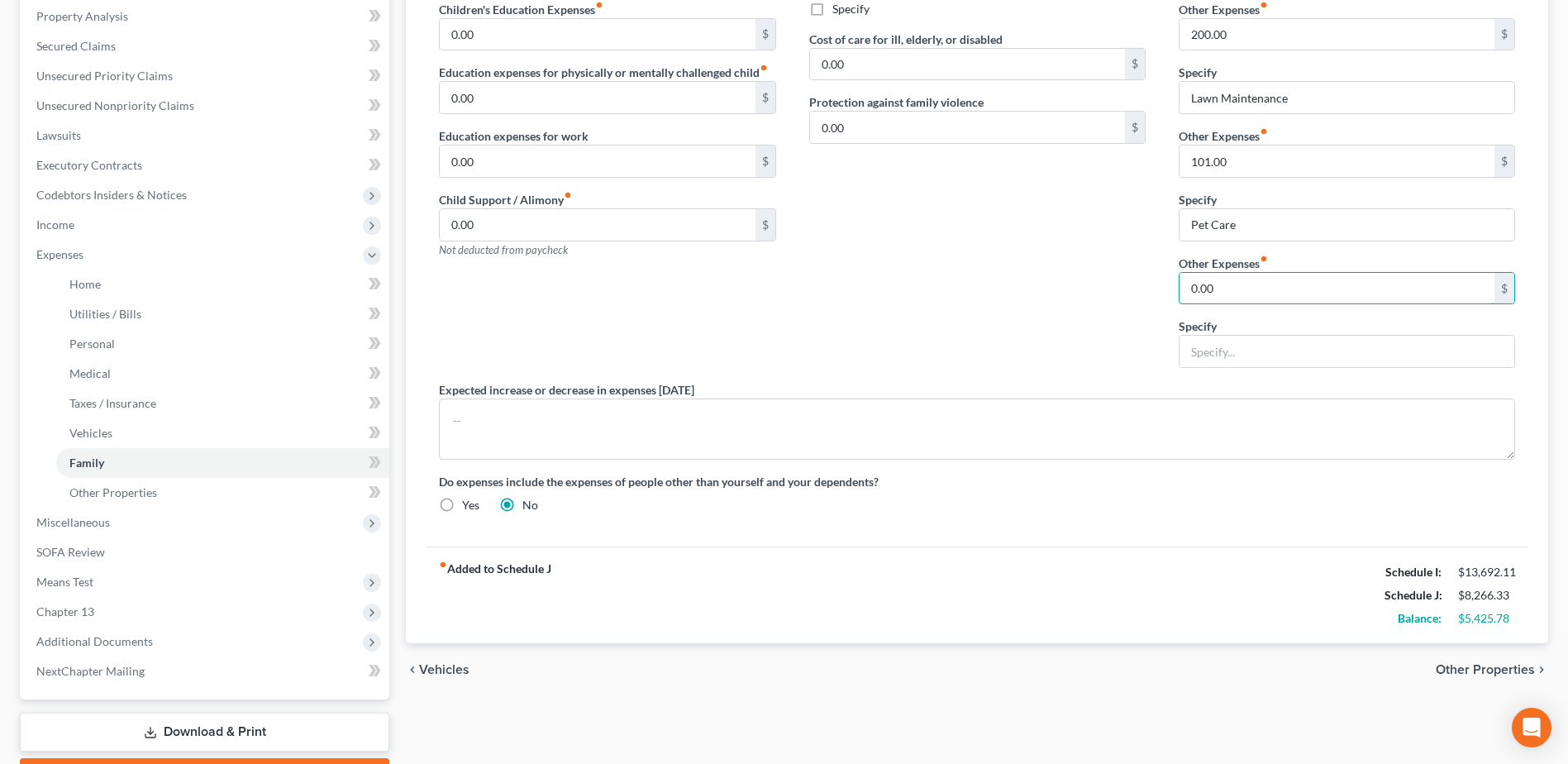
scroll to position [331, 0]
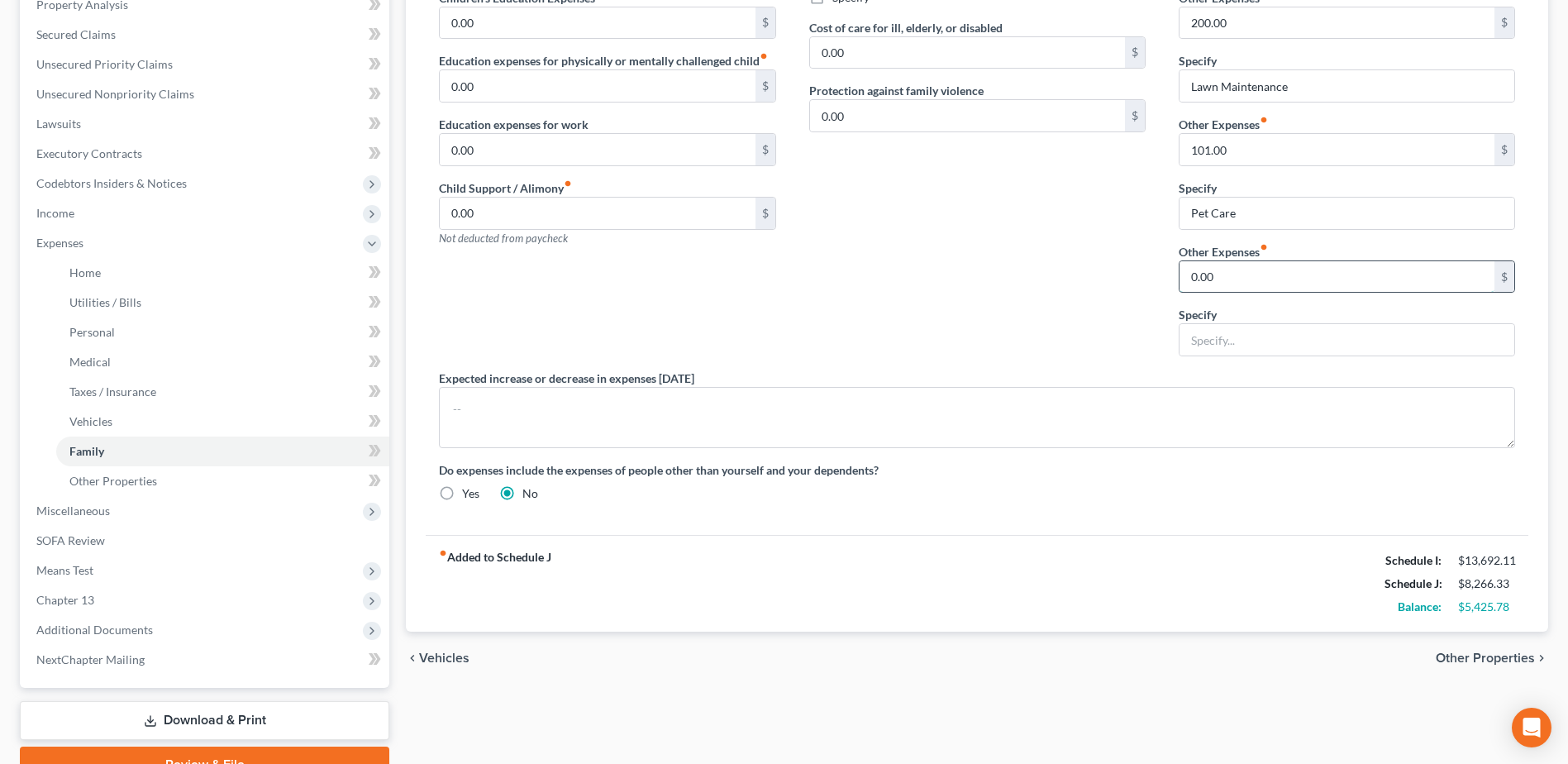
click at [1260, 271] on input "0.00" at bounding box center [1337, 276] width 315 height 31
drag, startPoint x: 1225, startPoint y: 277, endPoint x: 1163, endPoint y: 278, distance: 62.0
click at [1163, 278] on div "Charity / Tithes fiber_manual_record 0.00 $ Other Expenses fiber_manual_record …" at bounding box center [1346, 147] width 369 height 444
type input "500"
type input "Pest Control"
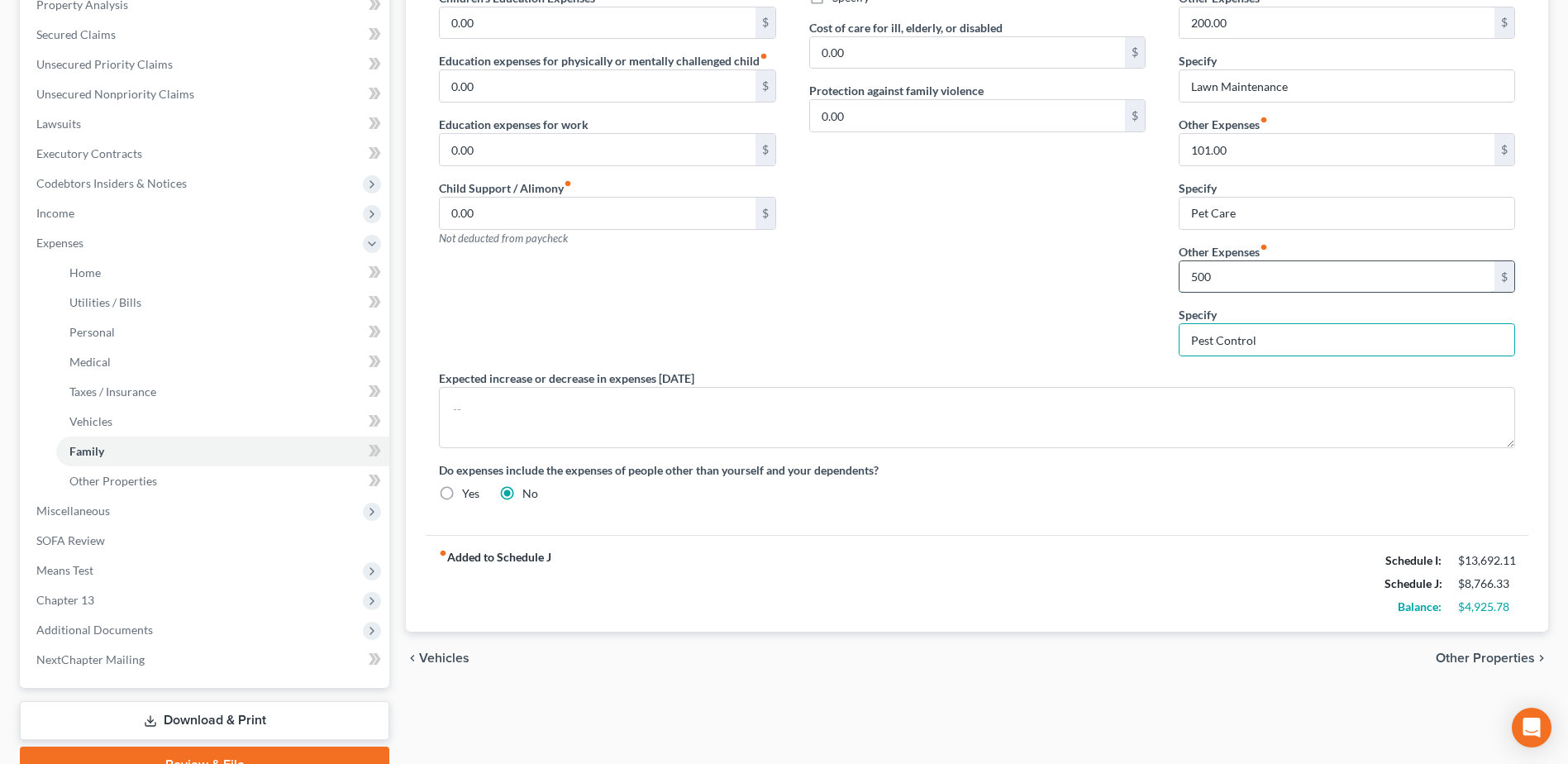
click at [1220, 279] on input "500" at bounding box center [1337, 276] width 315 height 31
click at [1220, 278] on input "500" at bounding box center [1337, 276] width 315 height 31
type input "50"
click at [814, 330] on div "Contributions to other family members fiber_manual_record 0.00 $ Specify Cost o…" at bounding box center [977, 147] width 369 height 444
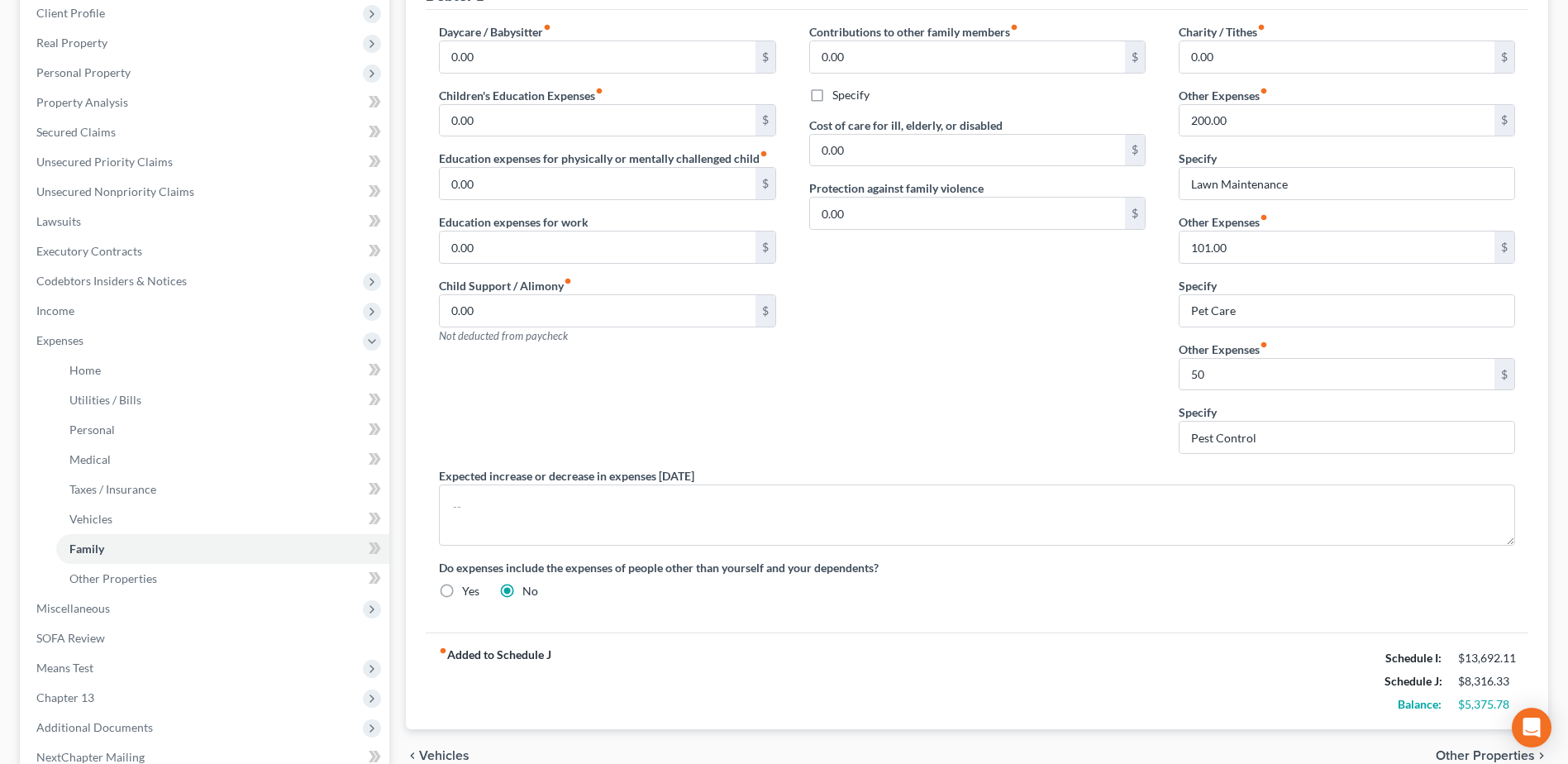
scroll to position [0, 0]
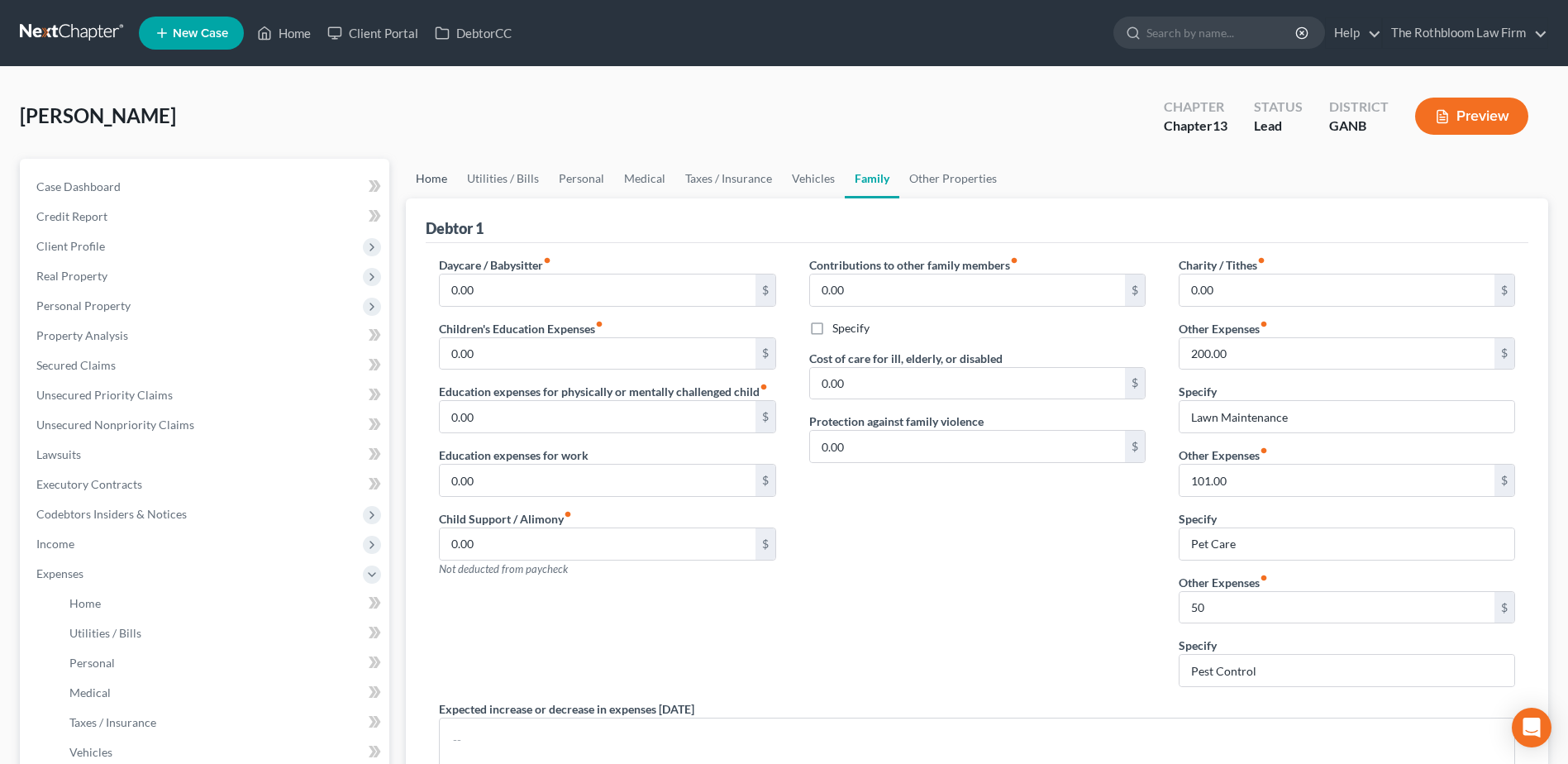
click at [429, 177] on link "Home" at bounding box center [431, 178] width 51 height 39
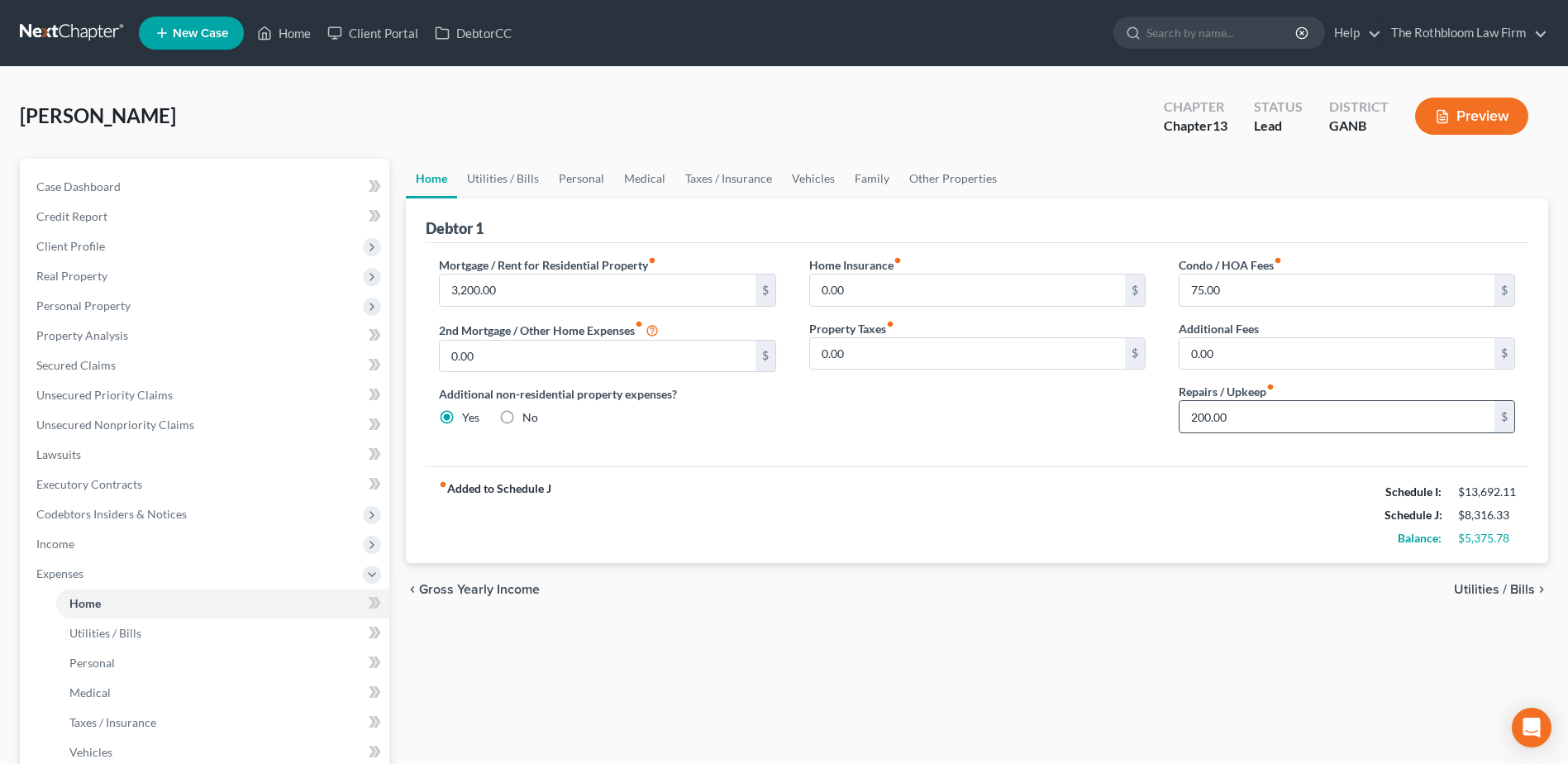
click at [1257, 426] on input "200.00" at bounding box center [1337, 416] width 315 height 31
click at [1289, 414] on input "200.00" at bounding box center [1337, 416] width 315 height 31
drag, startPoint x: 1254, startPoint y: 418, endPoint x: 1169, endPoint y: 422, distance: 85.1
click at [1169, 422] on div "Condo / HOA Fees fiber_manual_record 75.00 $ Additional Fees 0.00 $ Repairs / U…" at bounding box center [1346, 351] width 369 height 190
type input "241"
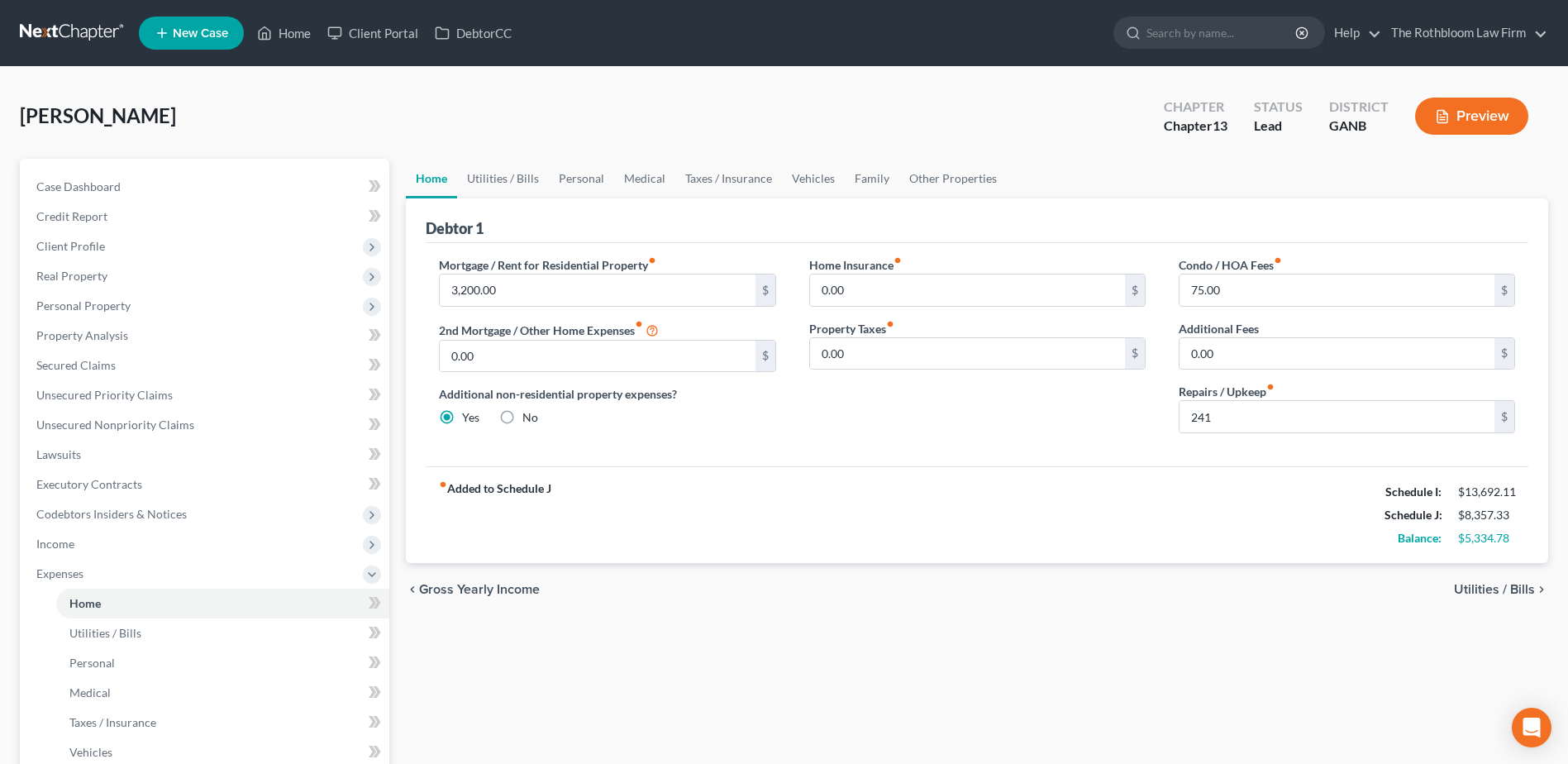
click at [1142, 651] on div "Home Utilities / Bills Personal Medical Taxes / Insurance Vehicles Family Other…" at bounding box center [977, 636] width 1158 height 955
click at [482, 181] on link "Utilities / Bills" at bounding box center [503, 178] width 92 height 39
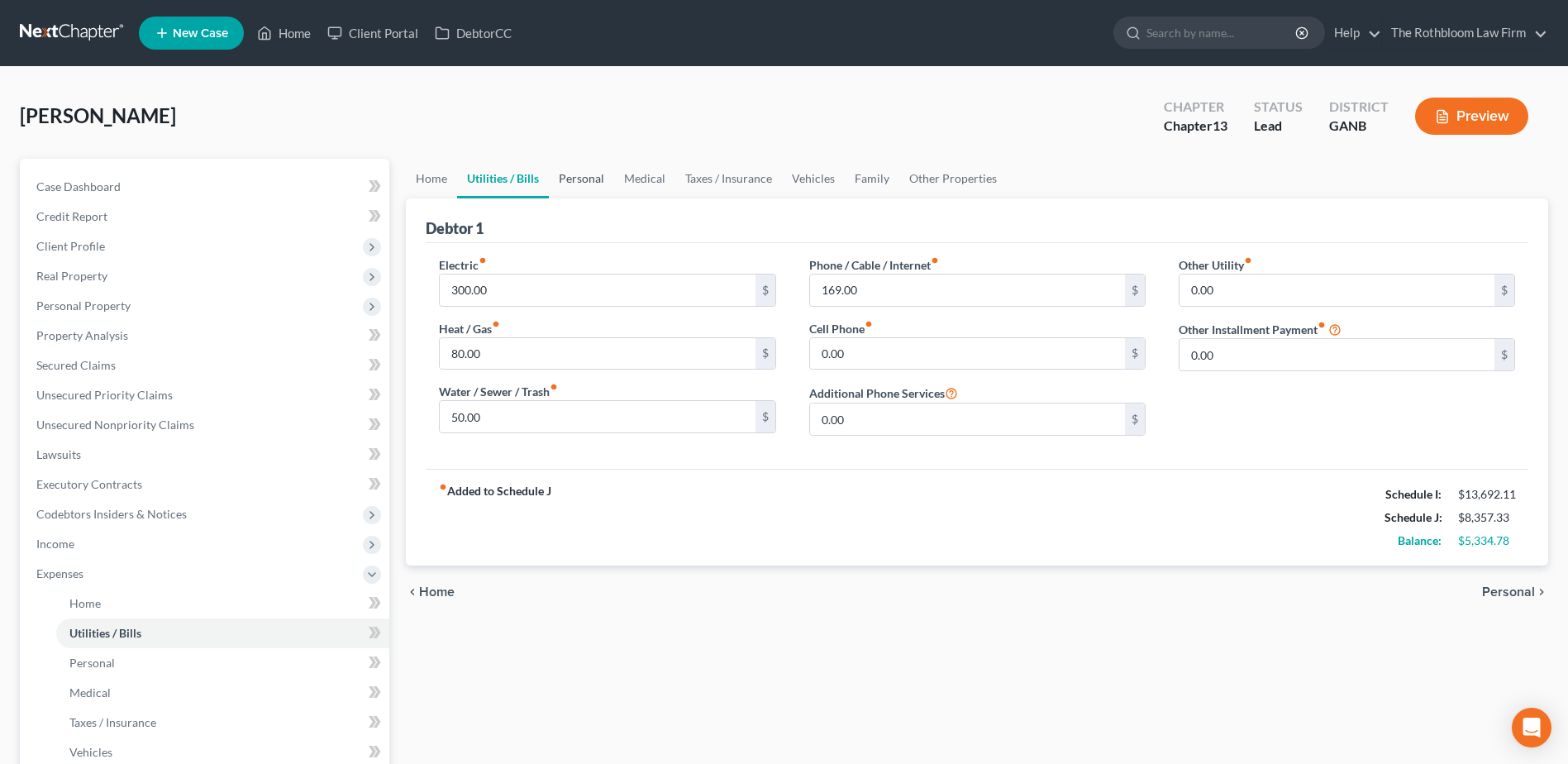
click at [588, 182] on link "Personal" at bounding box center [581, 178] width 65 height 39
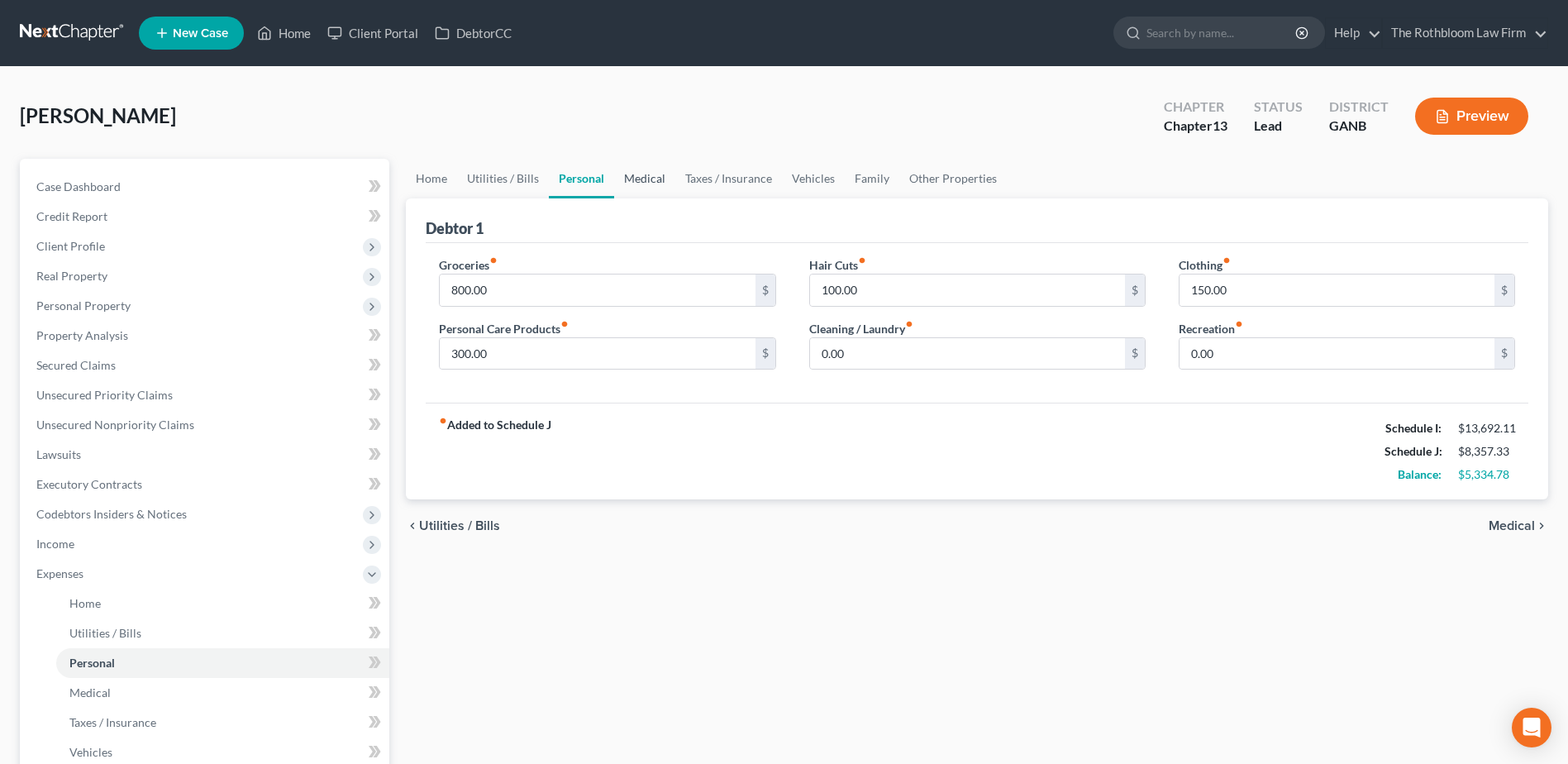
click at [635, 183] on link "Medical" at bounding box center [644, 178] width 61 height 39
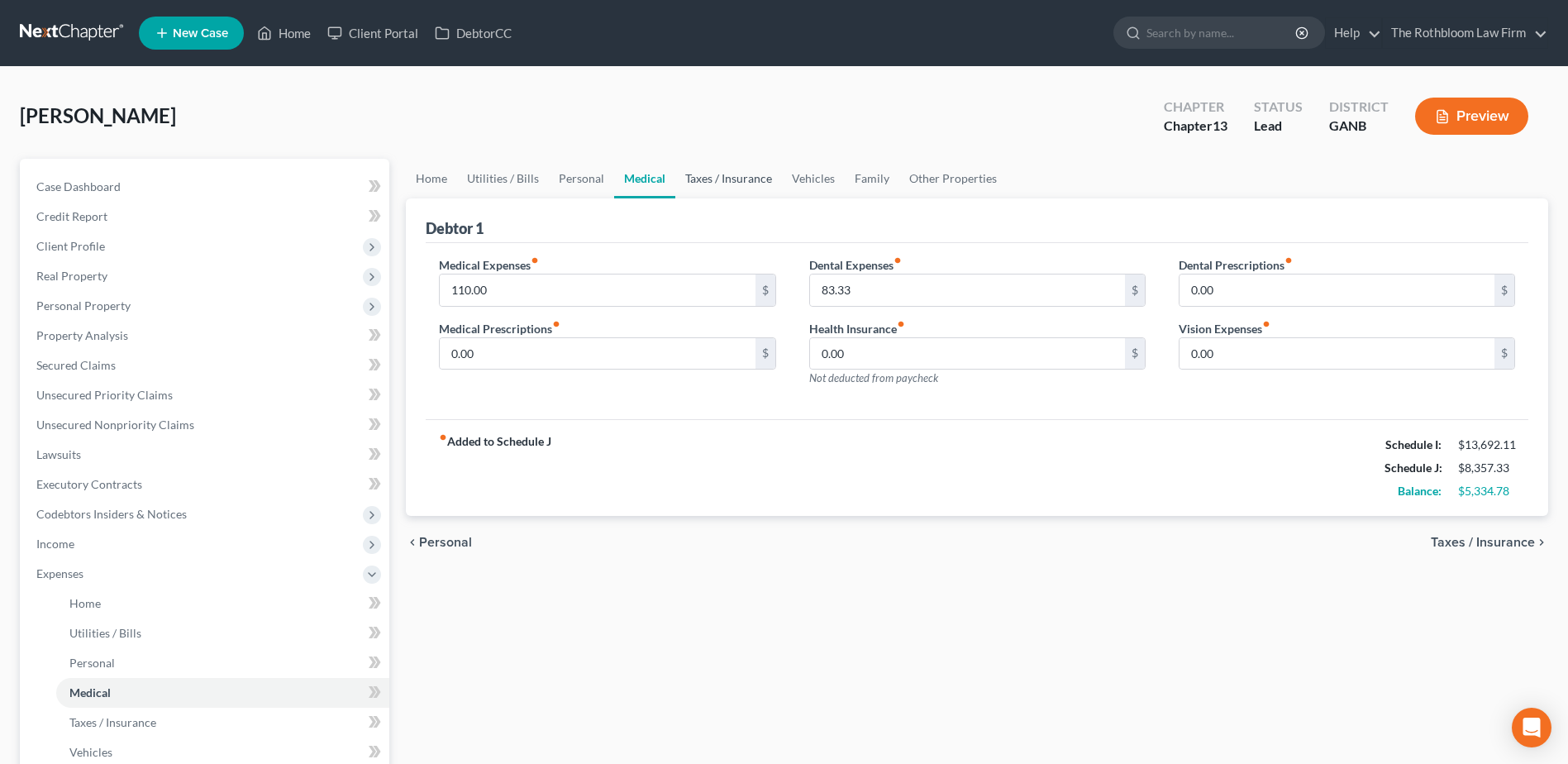
click at [738, 183] on link "Taxes / Insurance" at bounding box center [728, 178] width 106 height 39
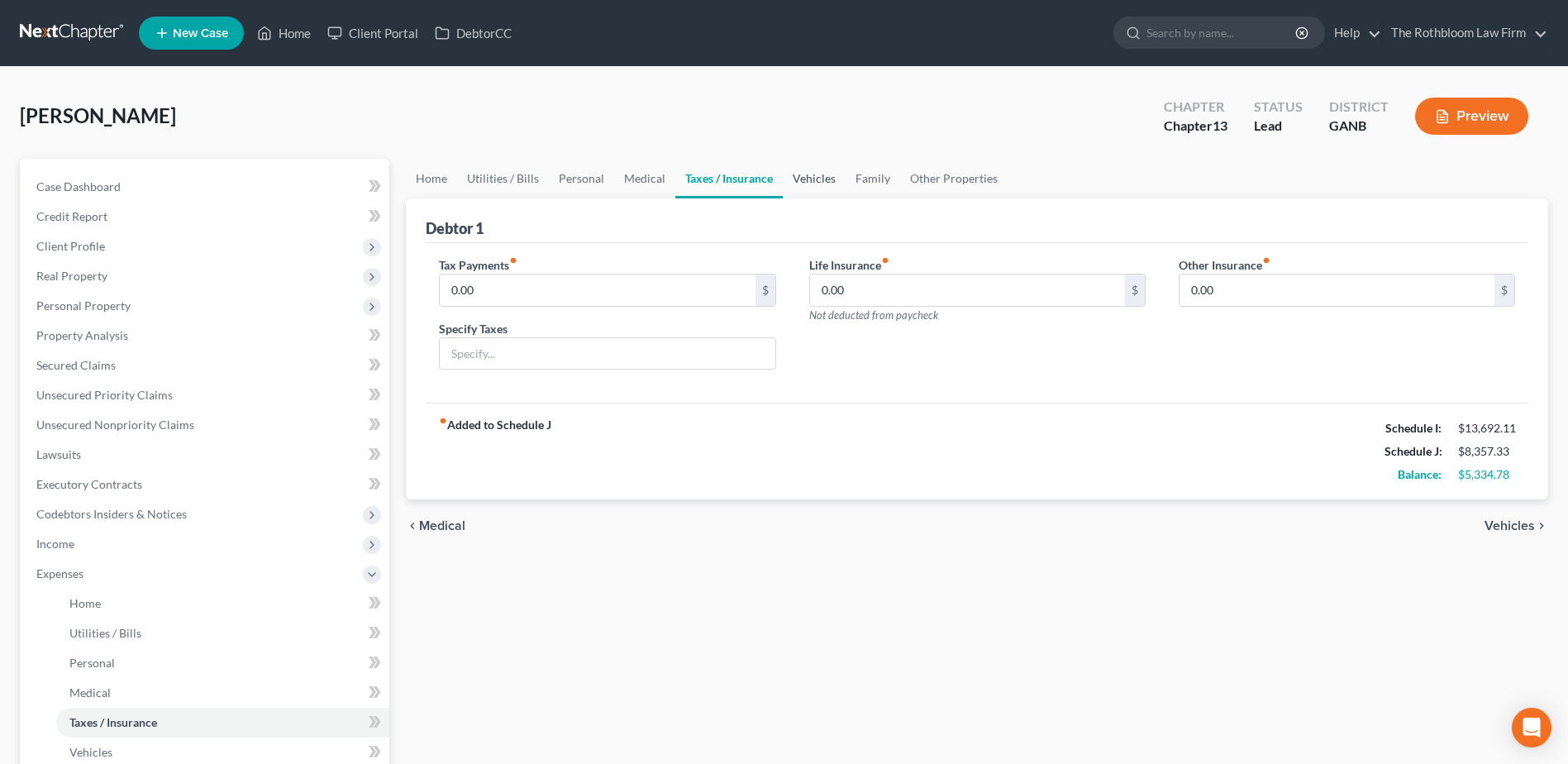
click at [804, 178] on link "Vehicles" at bounding box center [813, 178] width 63 height 39
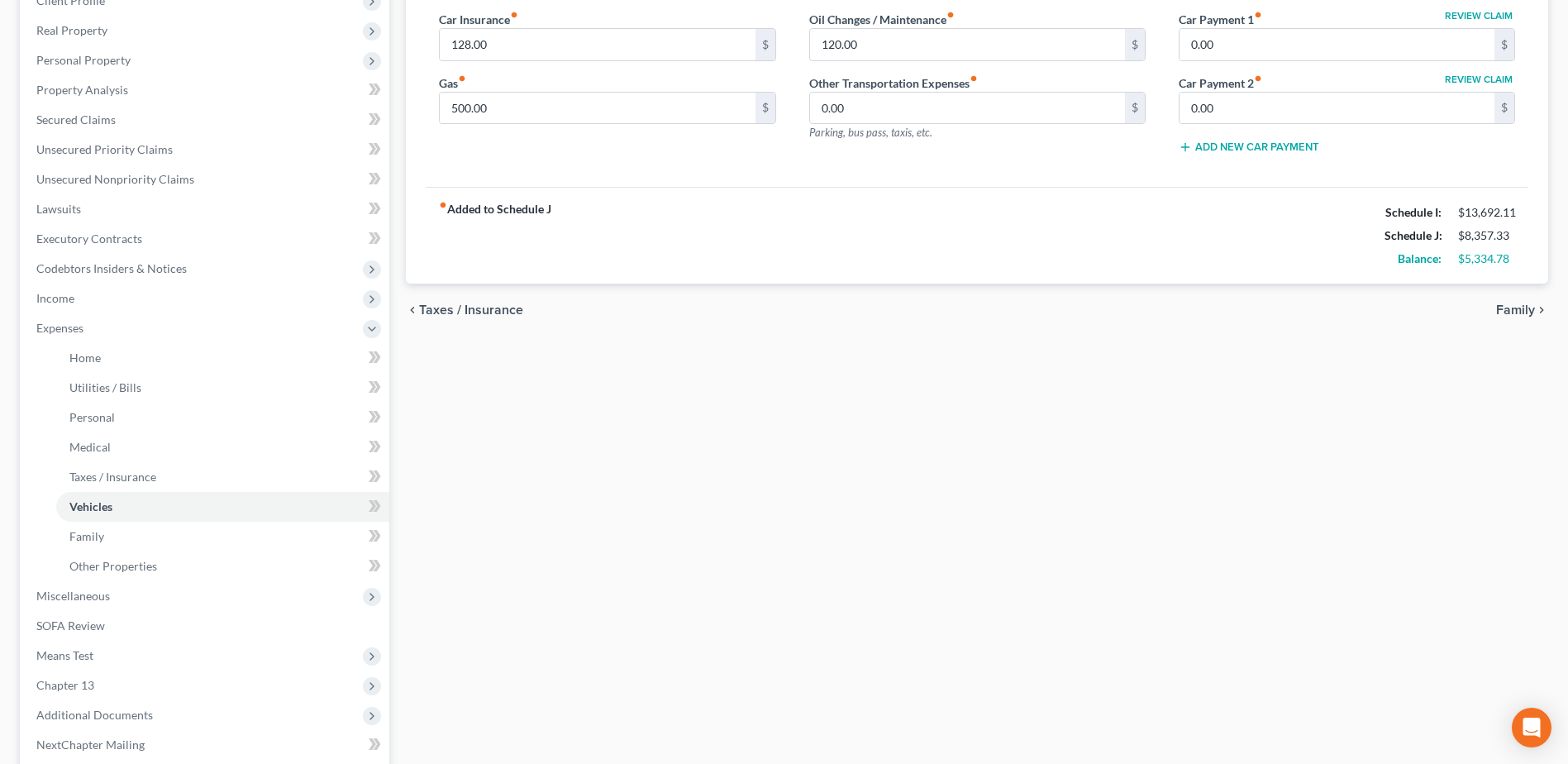
scroll to position [248, 0]
click at [73, 346] on link "Home" at bounding box center [223, 356] width 333 height 30
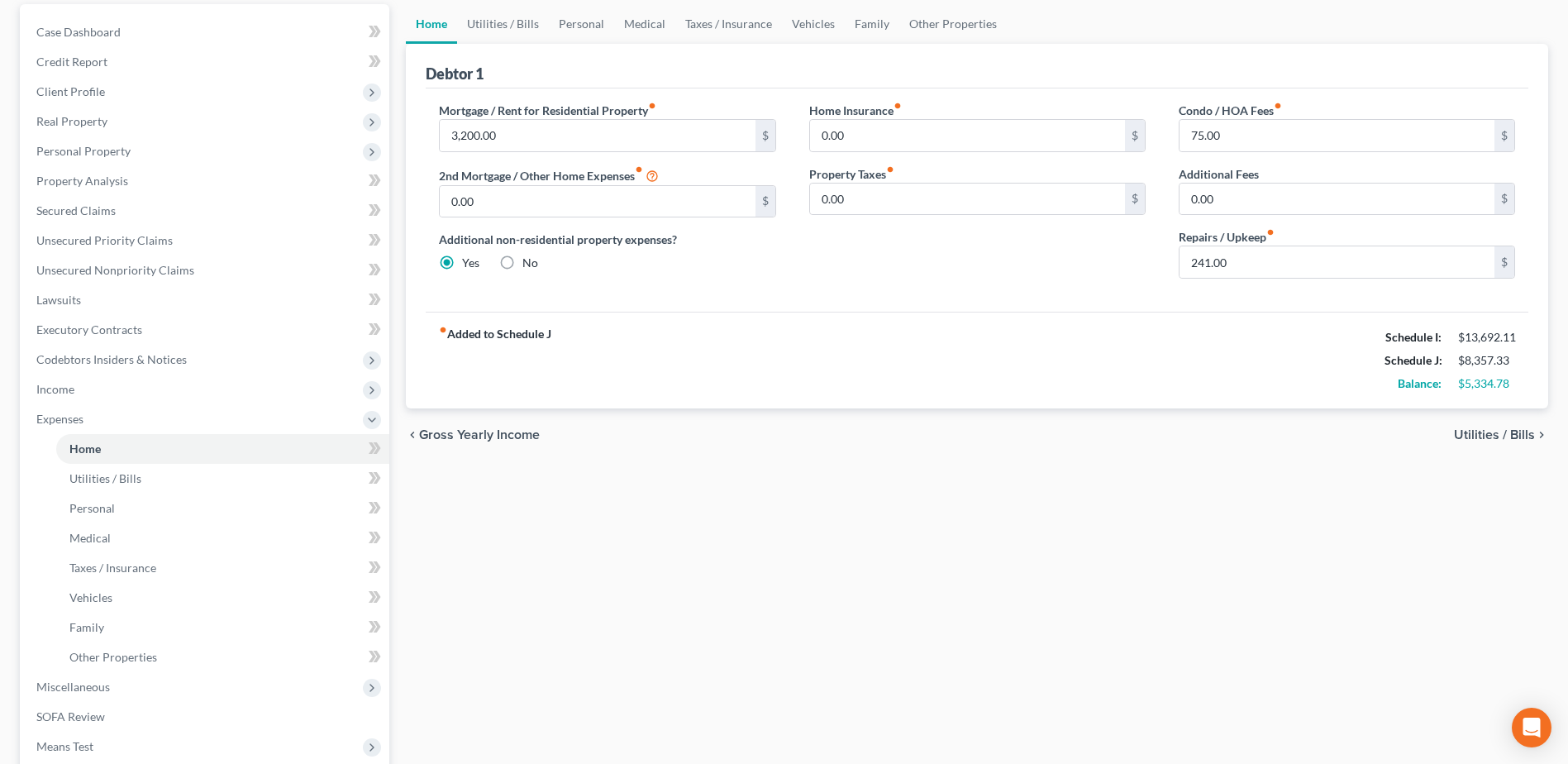
scroll to position [331, 0]
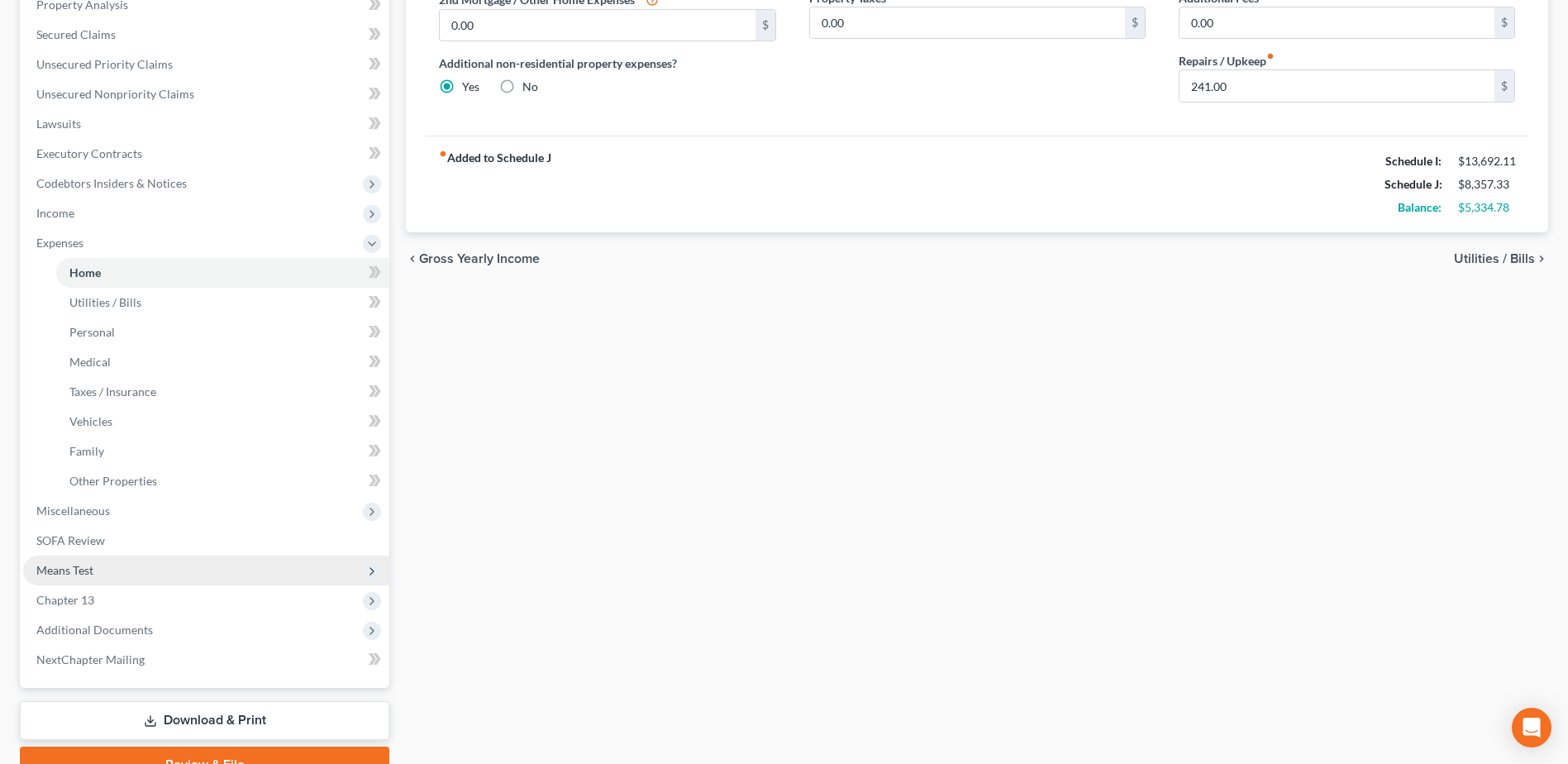
click at [90, 576] on span "Means Test" at bounding box center [64, 570] width 57 height 14
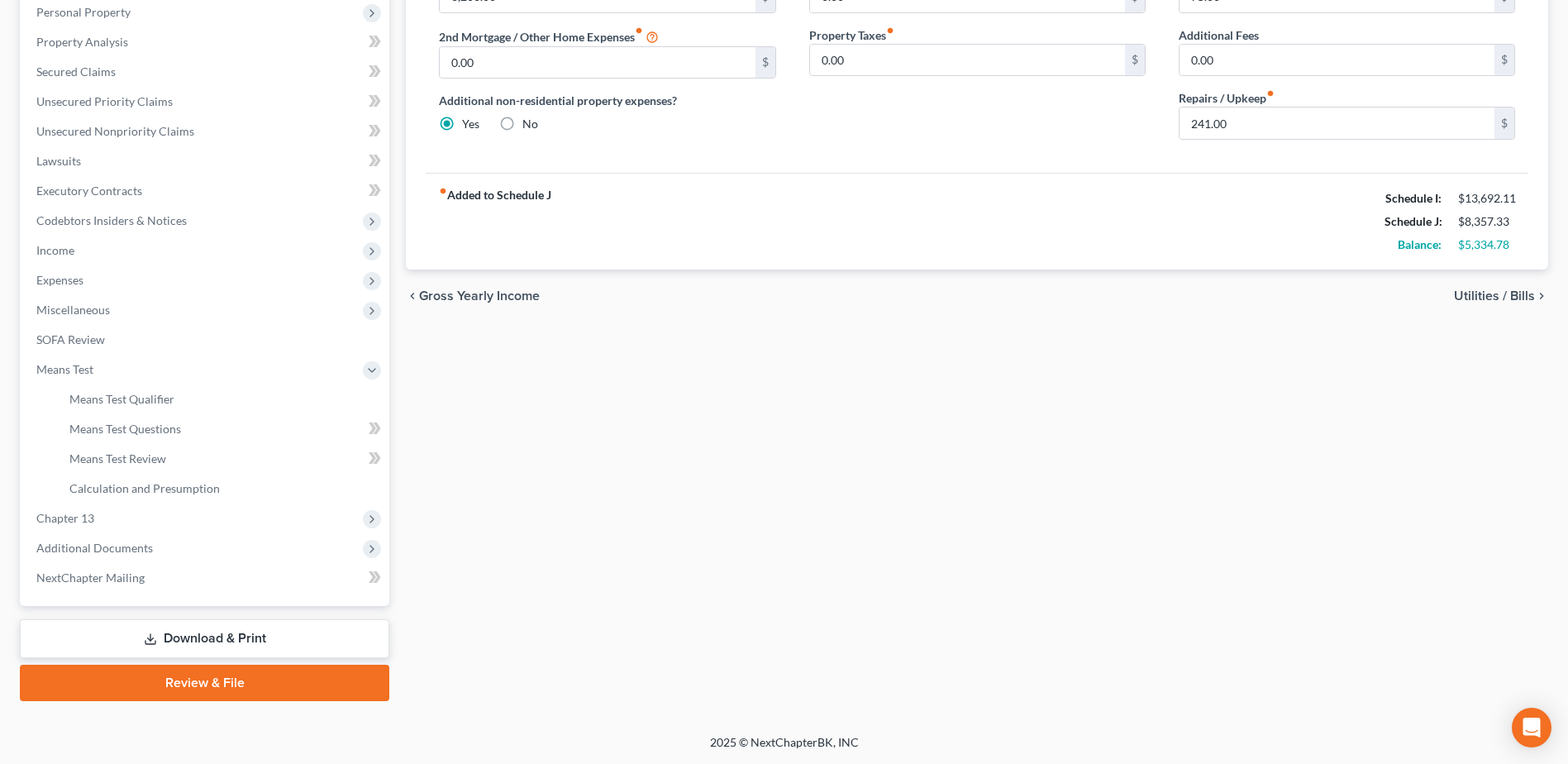
scroll to position [293, 0]
click at [180, 485] on span "Calculation and Presumption" at bounding box center [145, 488] width 151 height 14
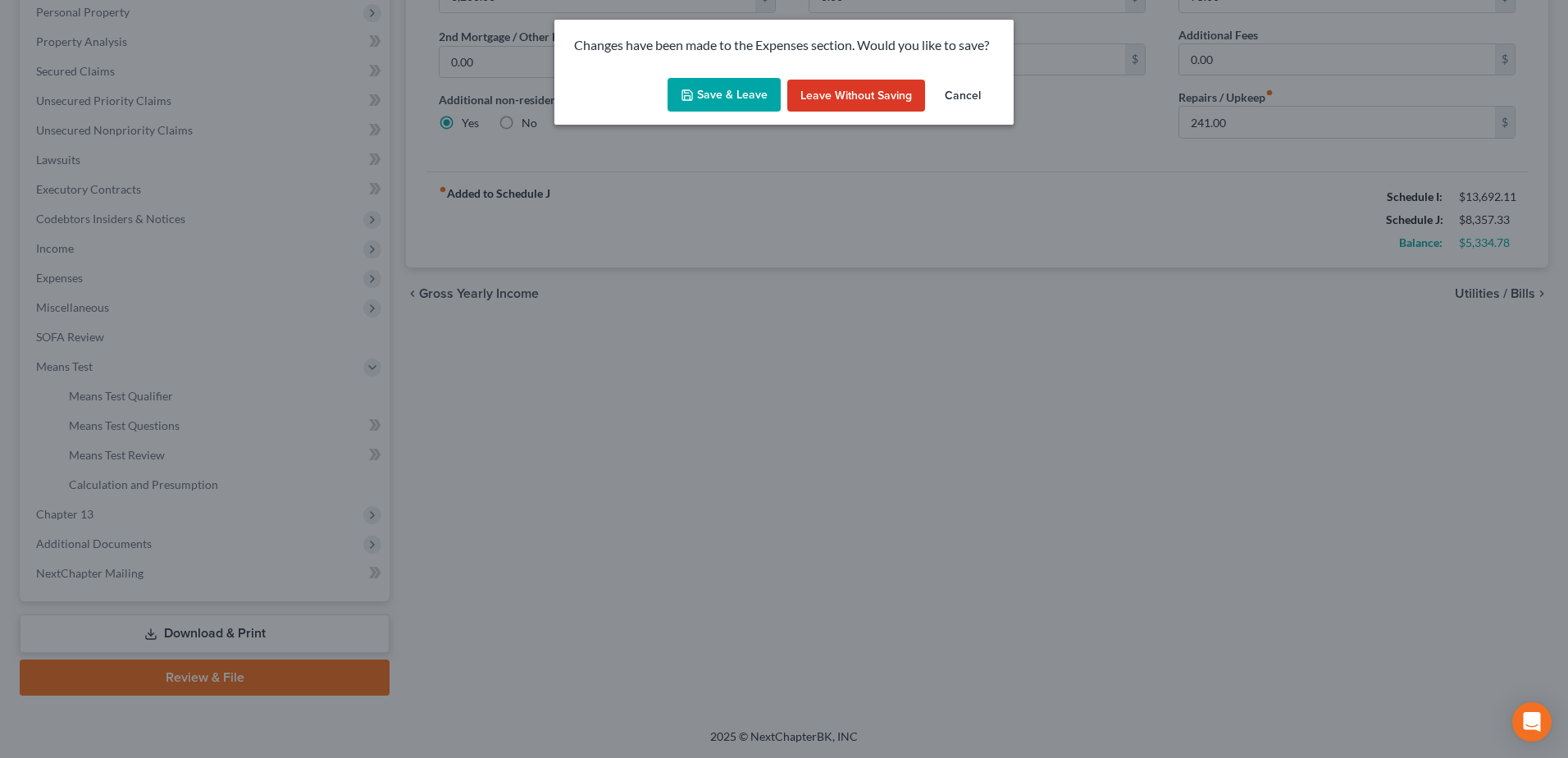
click at [735, 88] on button "Save & Leave" at bounding box center [724, 95] width 113 height 34
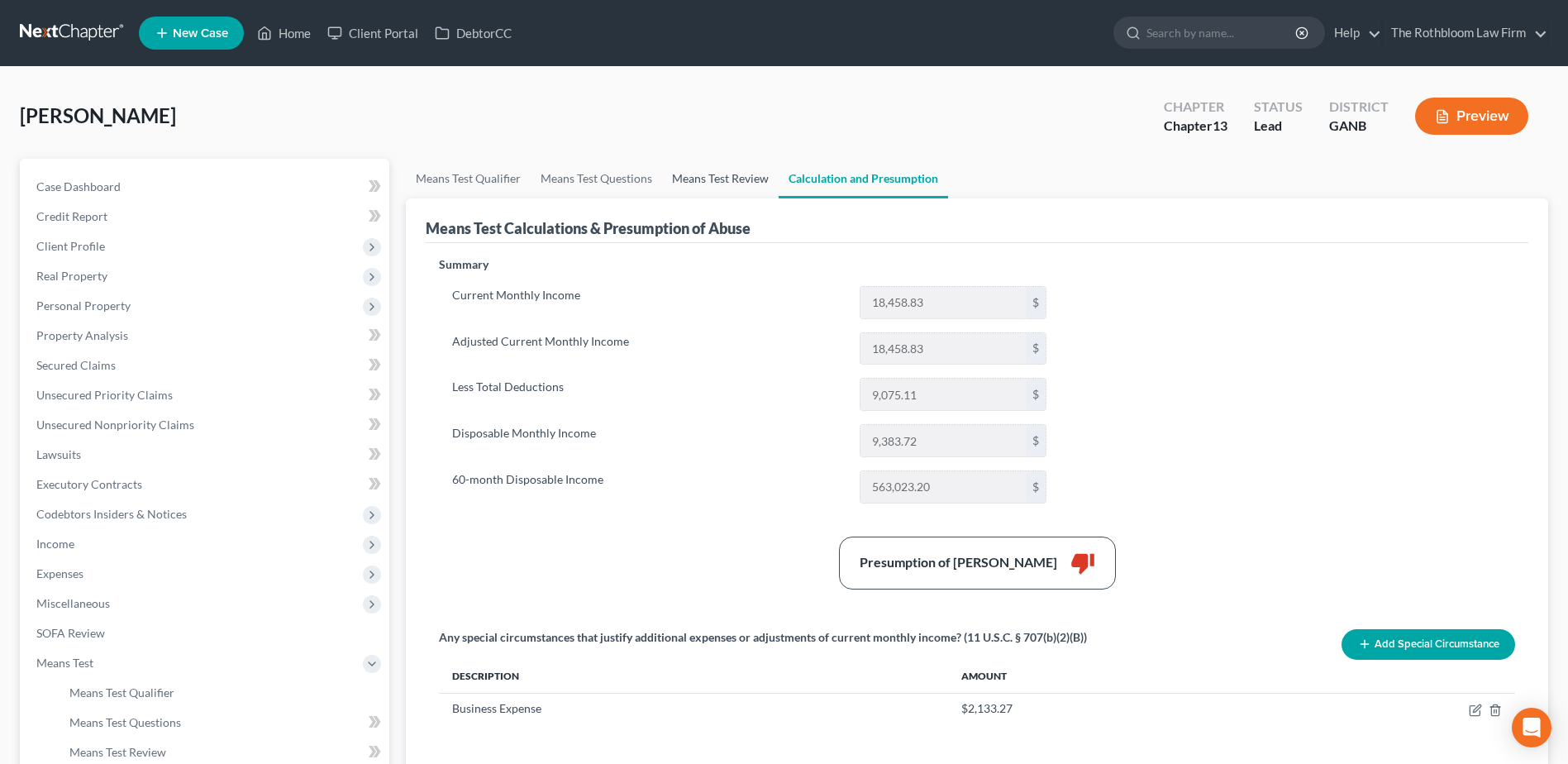
click at [724, 173] on link "Means Test Review" at bounding box center [720, 178] width 116 height 39
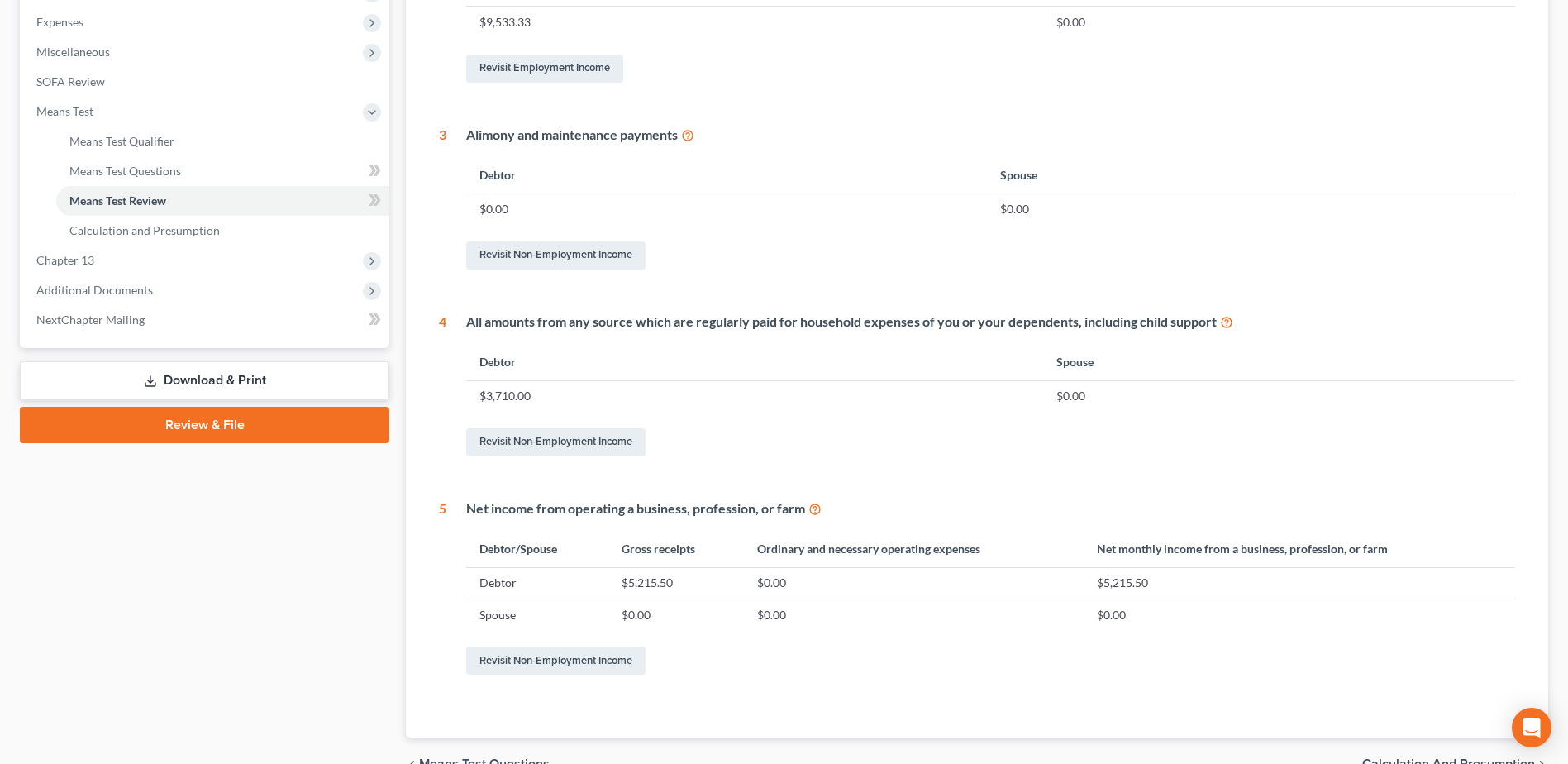
scroll to position [393, 0]
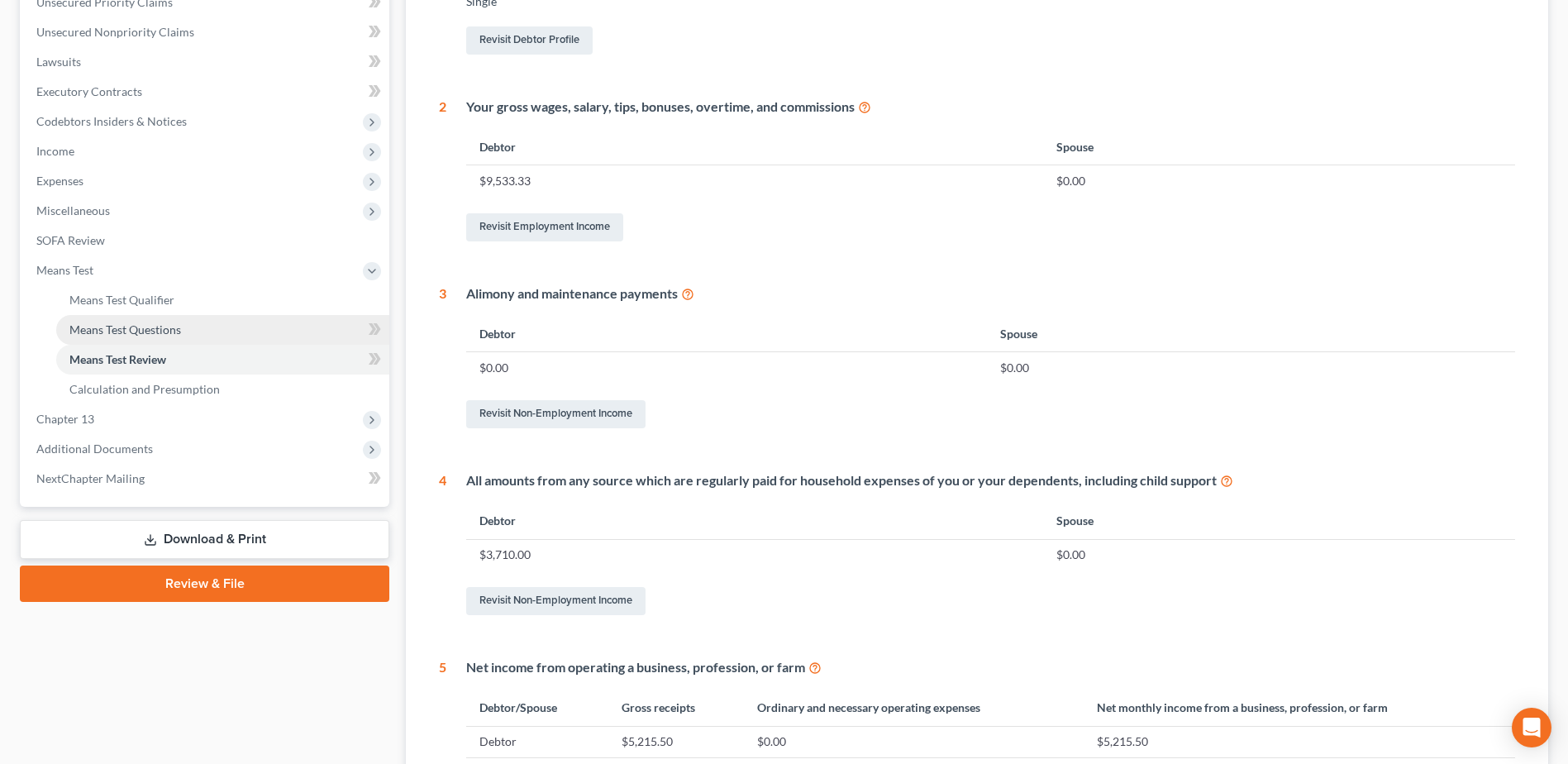
click at [132, 332] on span "Means Test Questions" at bounding box center [125, 329] width 111 height 14
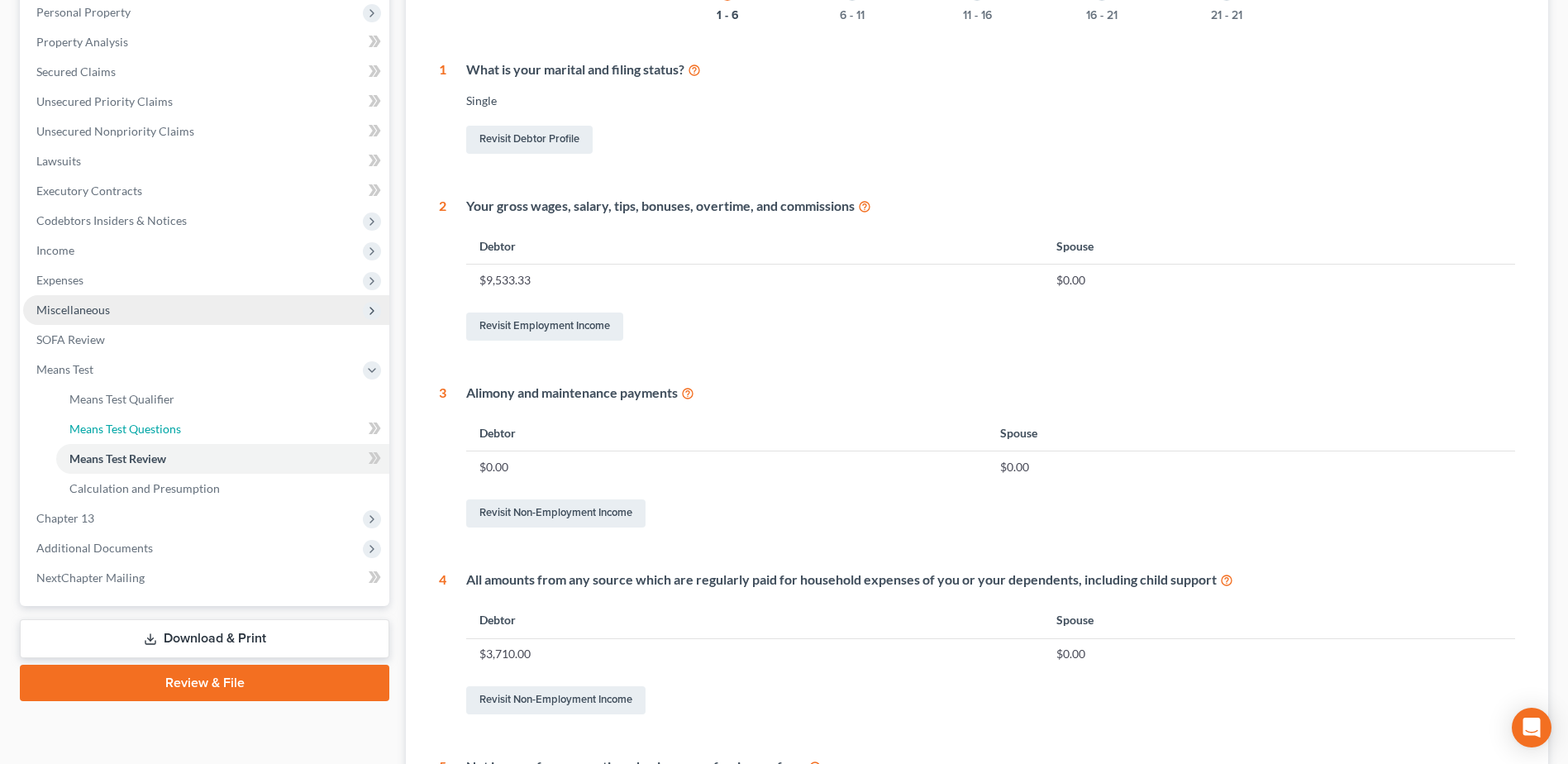
select select "1"
select select "60"
select select "0"
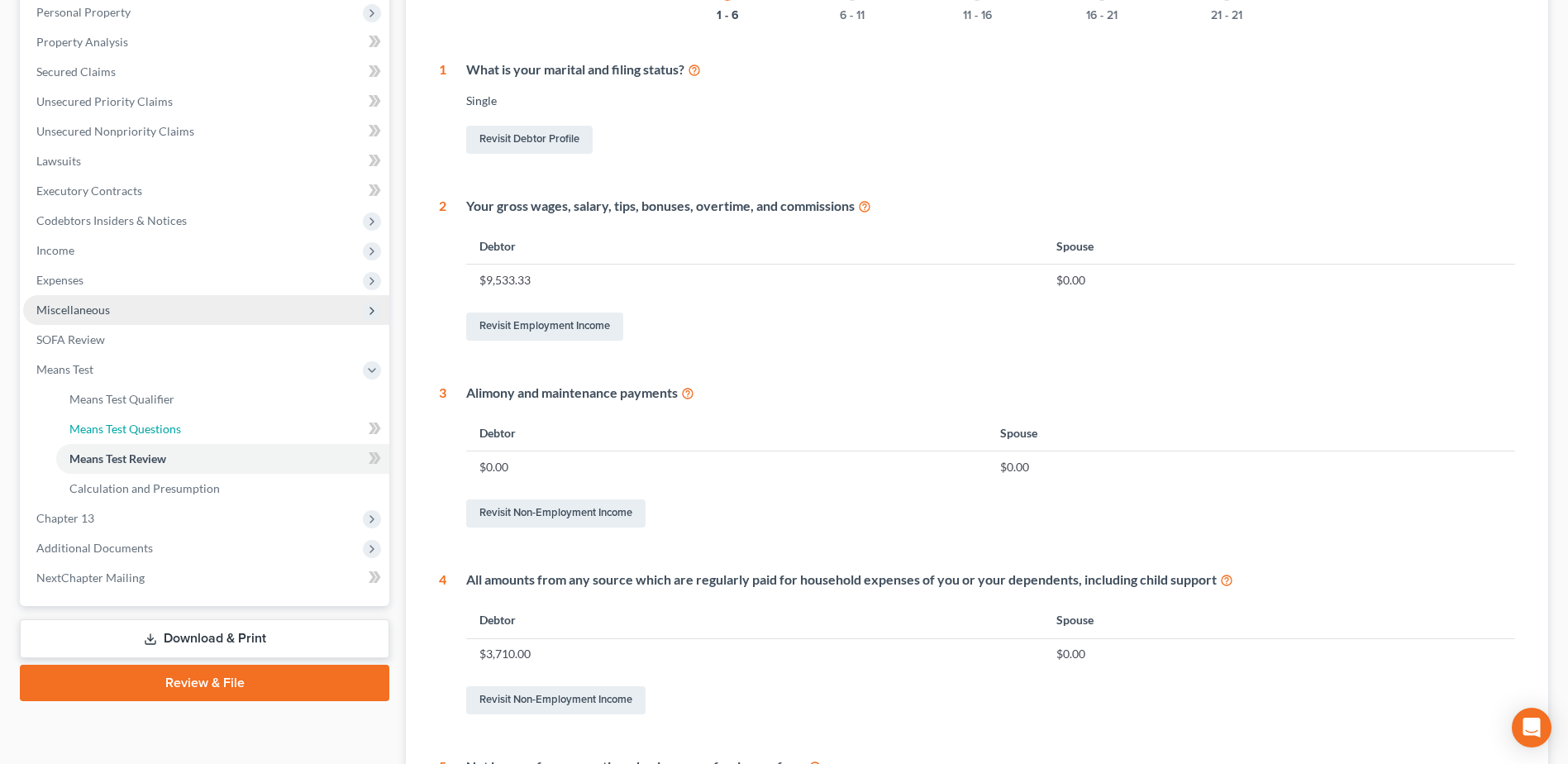
select select "60"
select select "0"
select select "60"
select select "0"
select select "60"
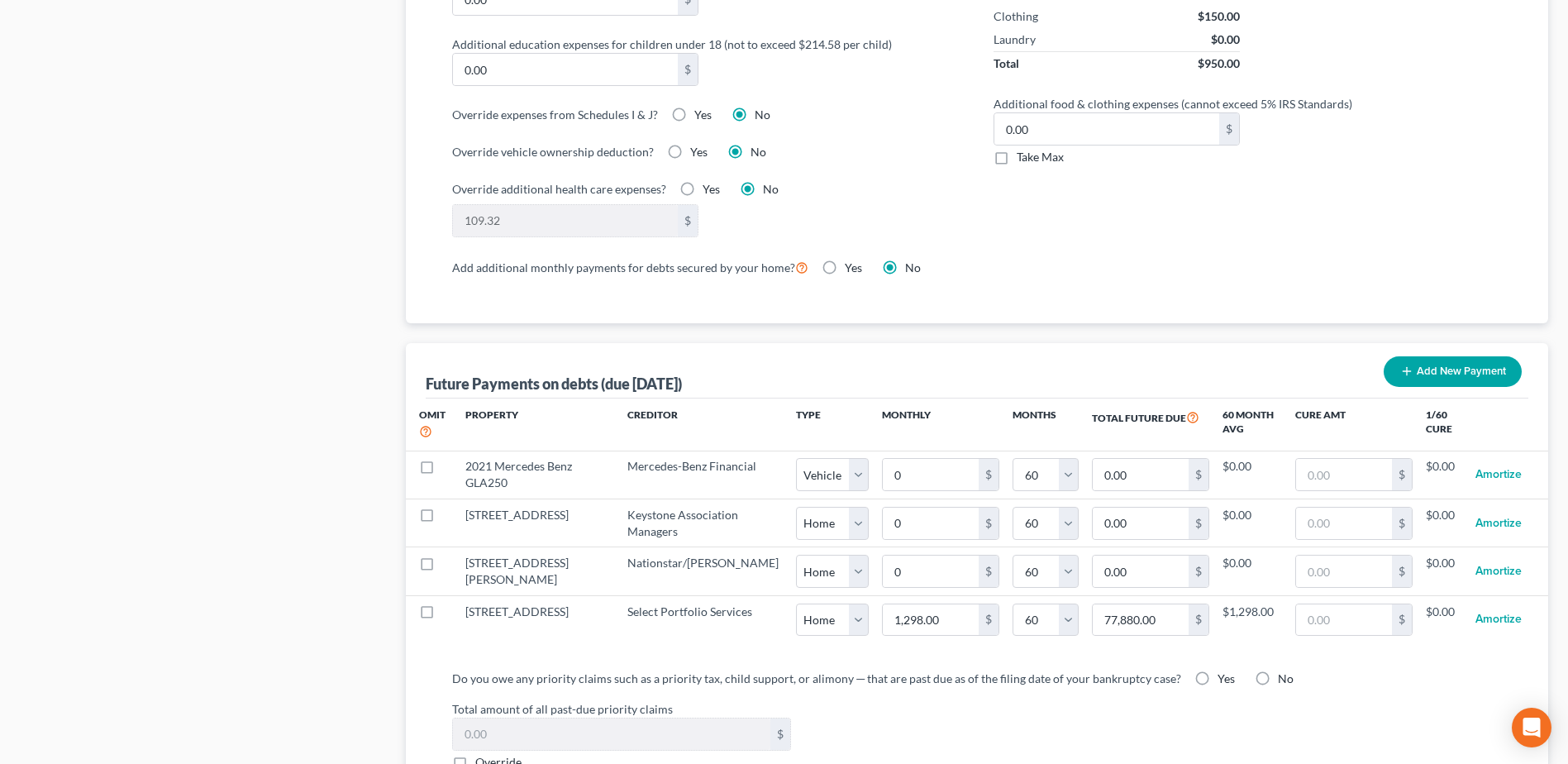
scroll to position [1323, 0]
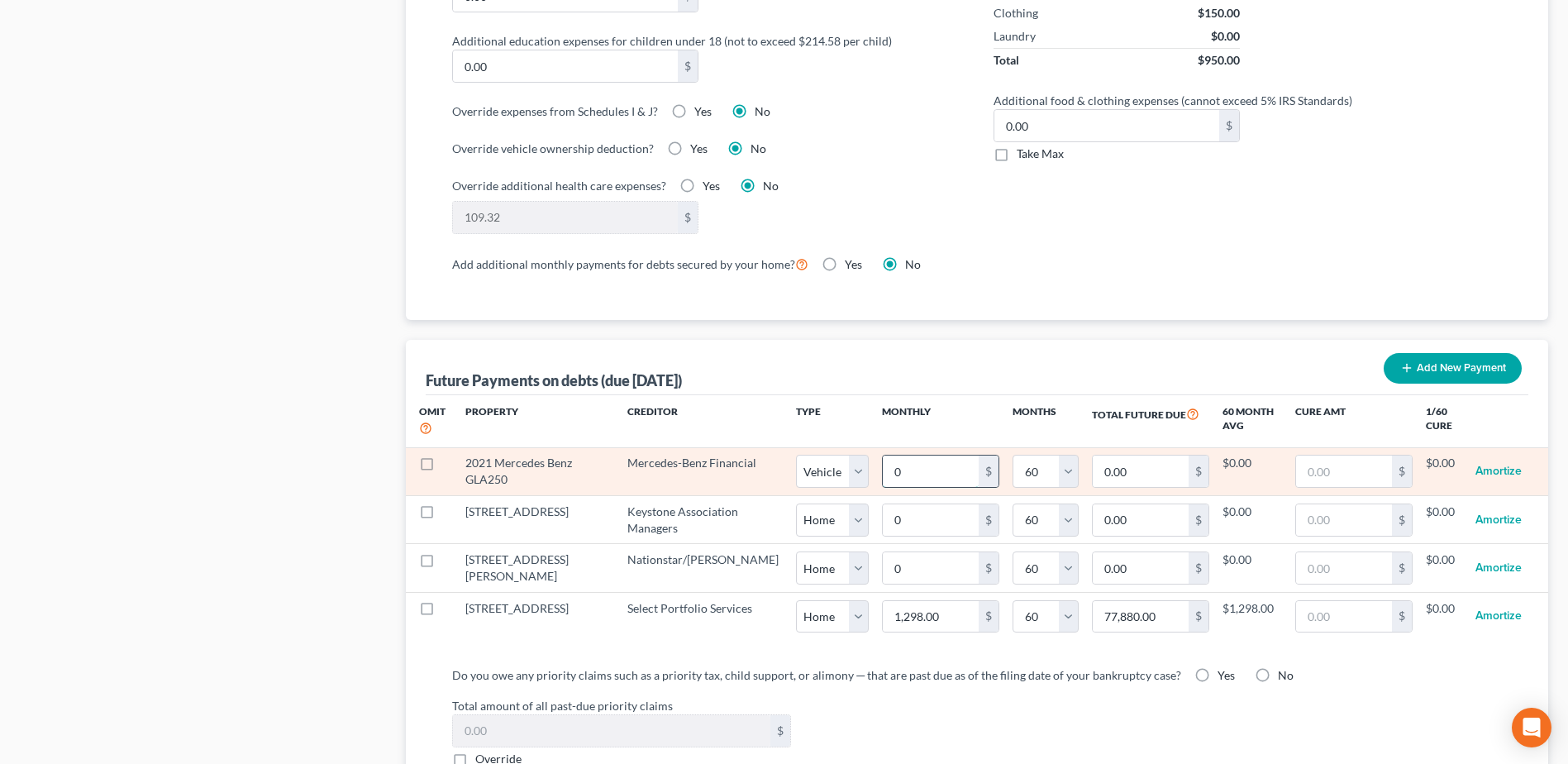
click at [883, 456] on input "0" at bounding box center [931, 471] width 95 height 31
type input "6"
type input "360.00"
type input "67"
type input "4,020.00"
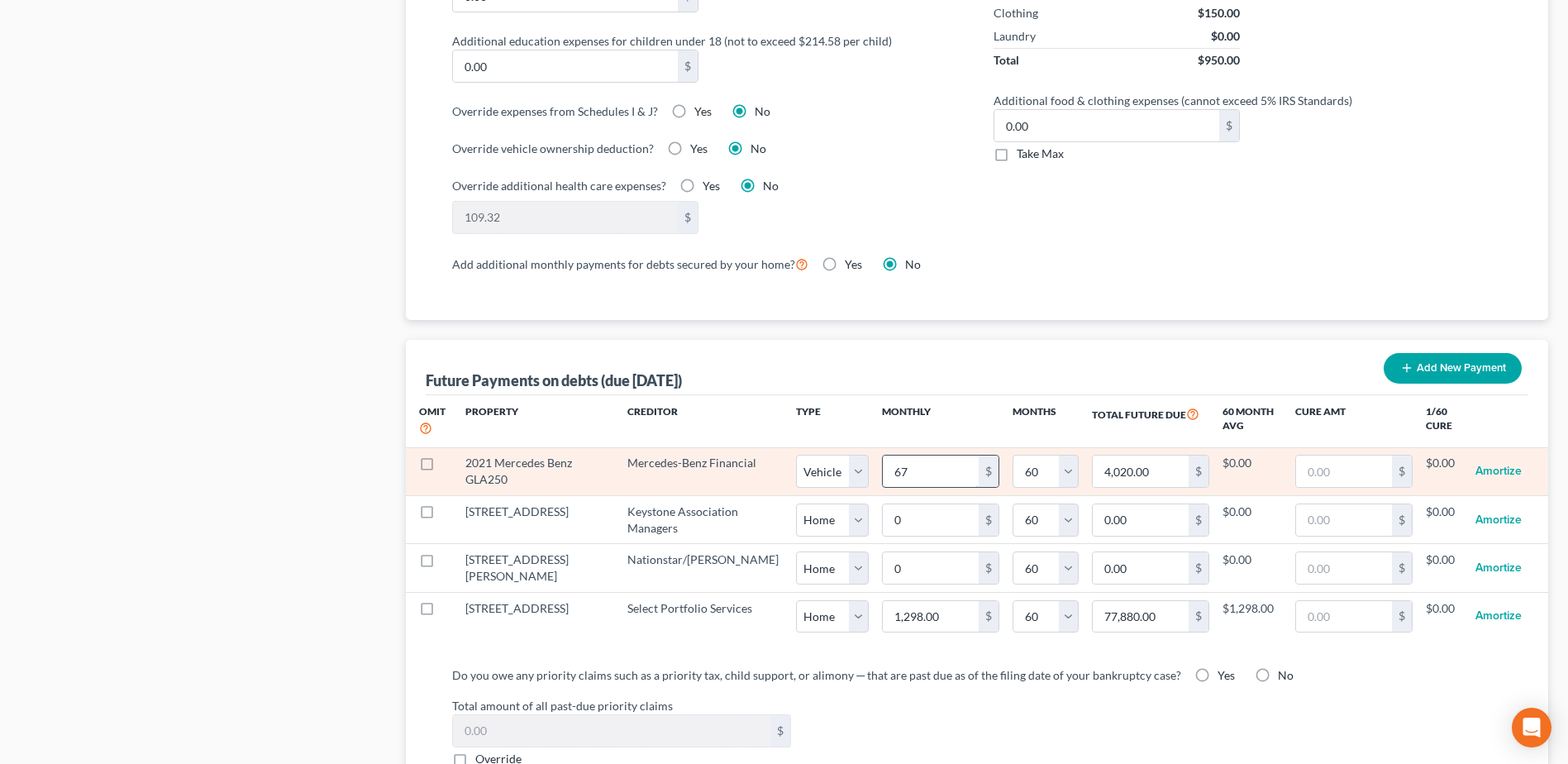
type input "670"
type input "40,200.00"
type input "670."
select select "1"
select select "60"
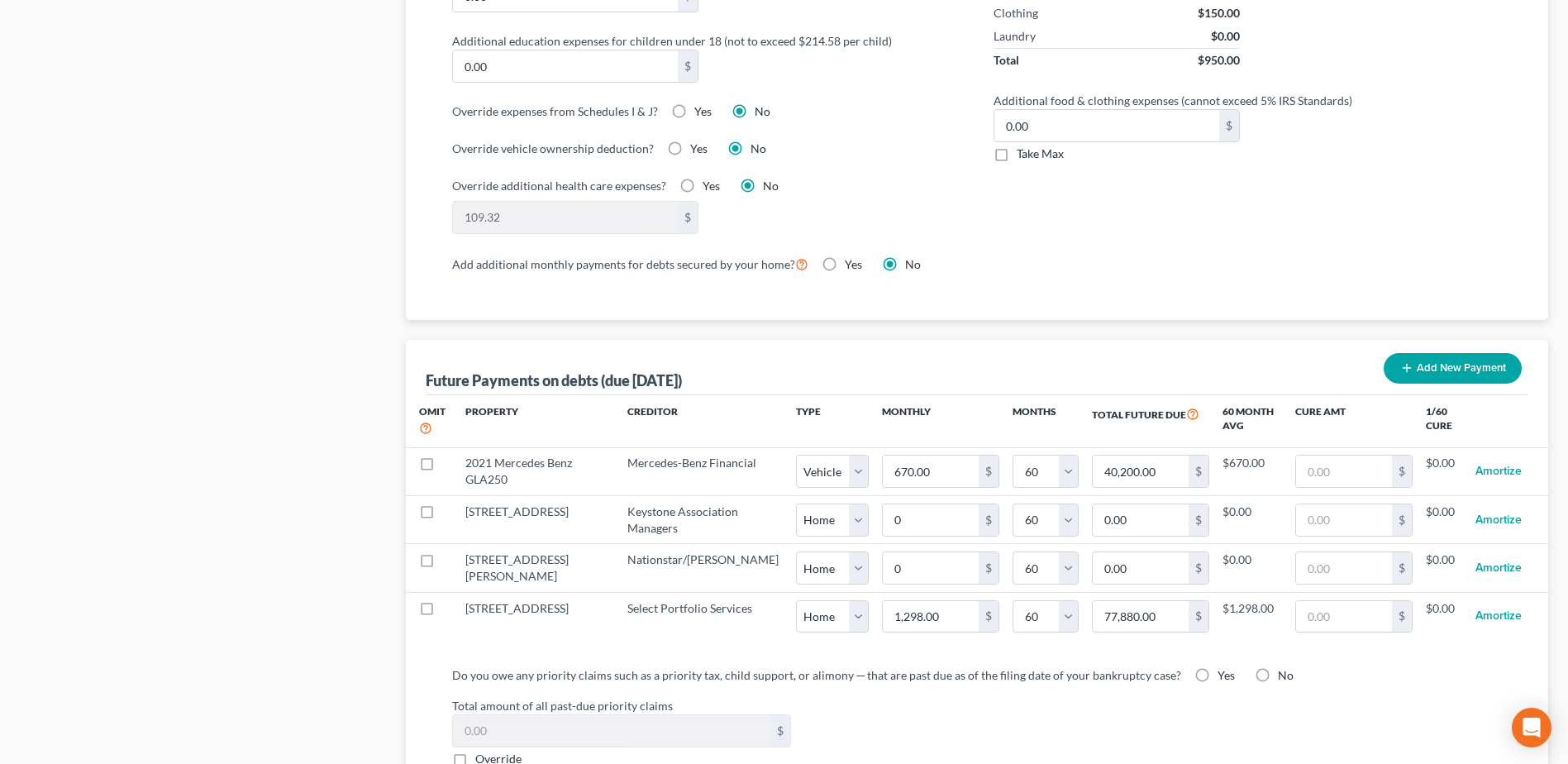
select select "1"
select select "60"
select select "1"
select select "60"
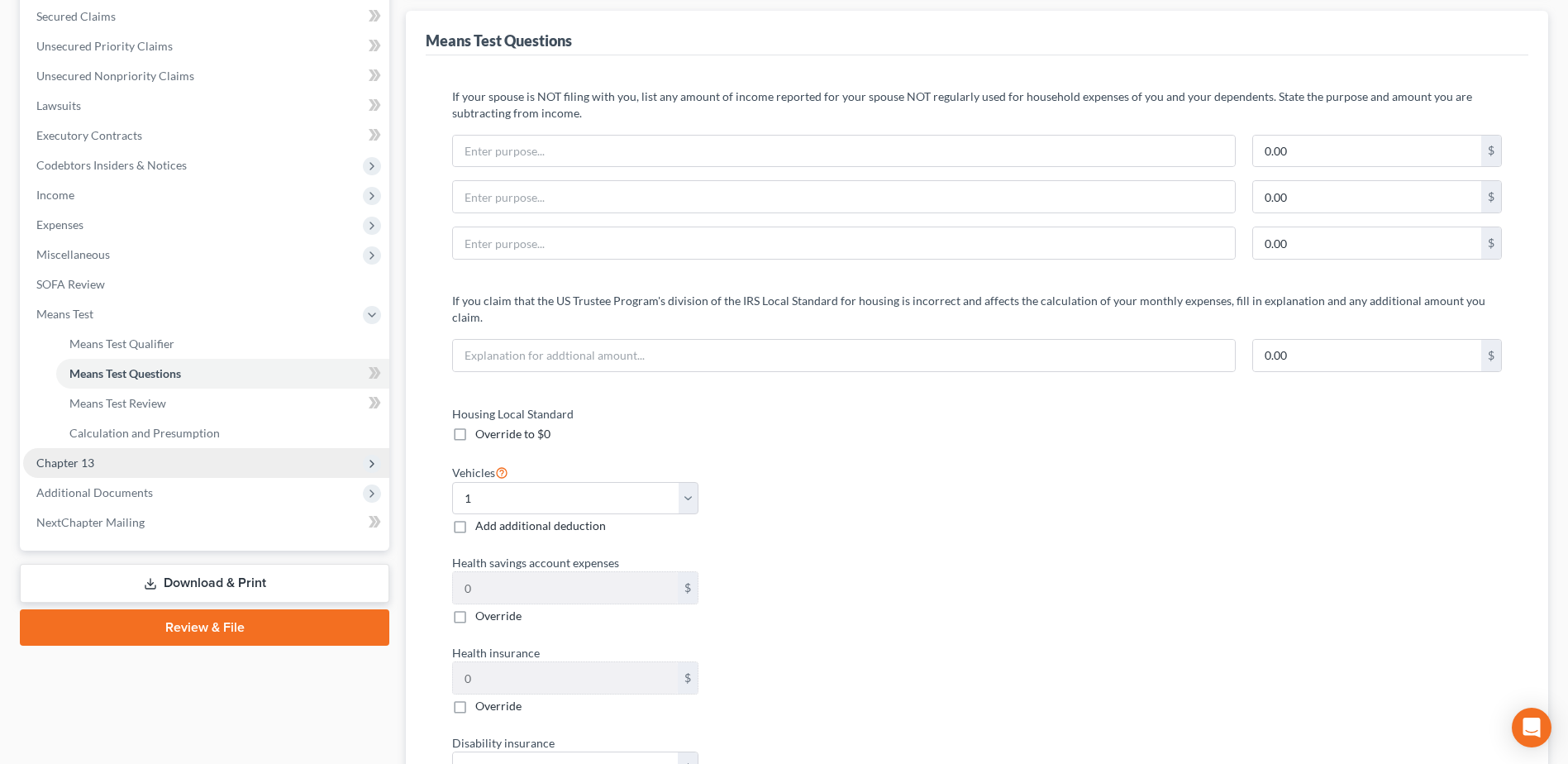
scroll to position [83, 0]
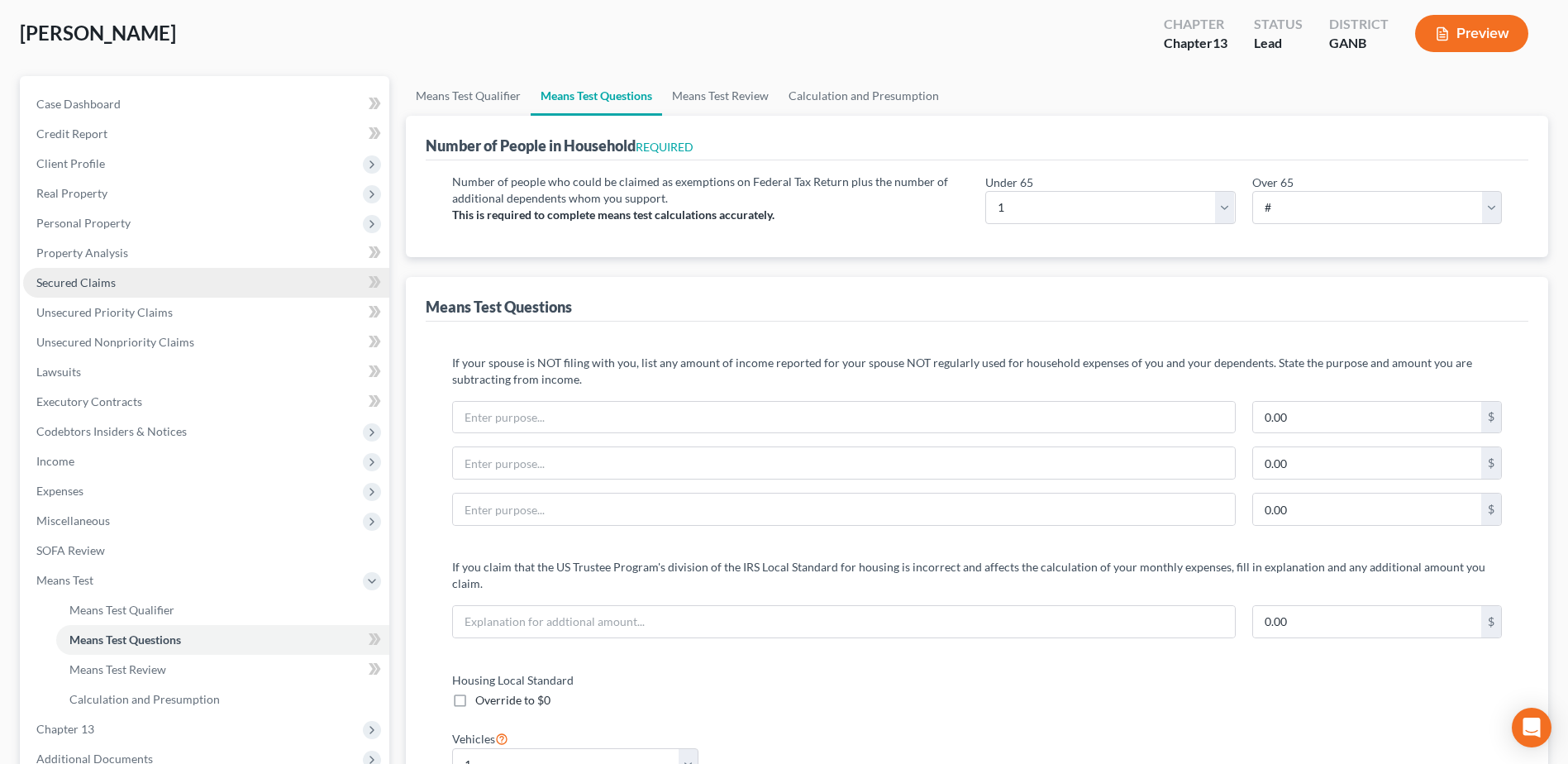
click at [69, 281] on span "Secured Claims" at bounding box center [75, 282] width 80 height 14
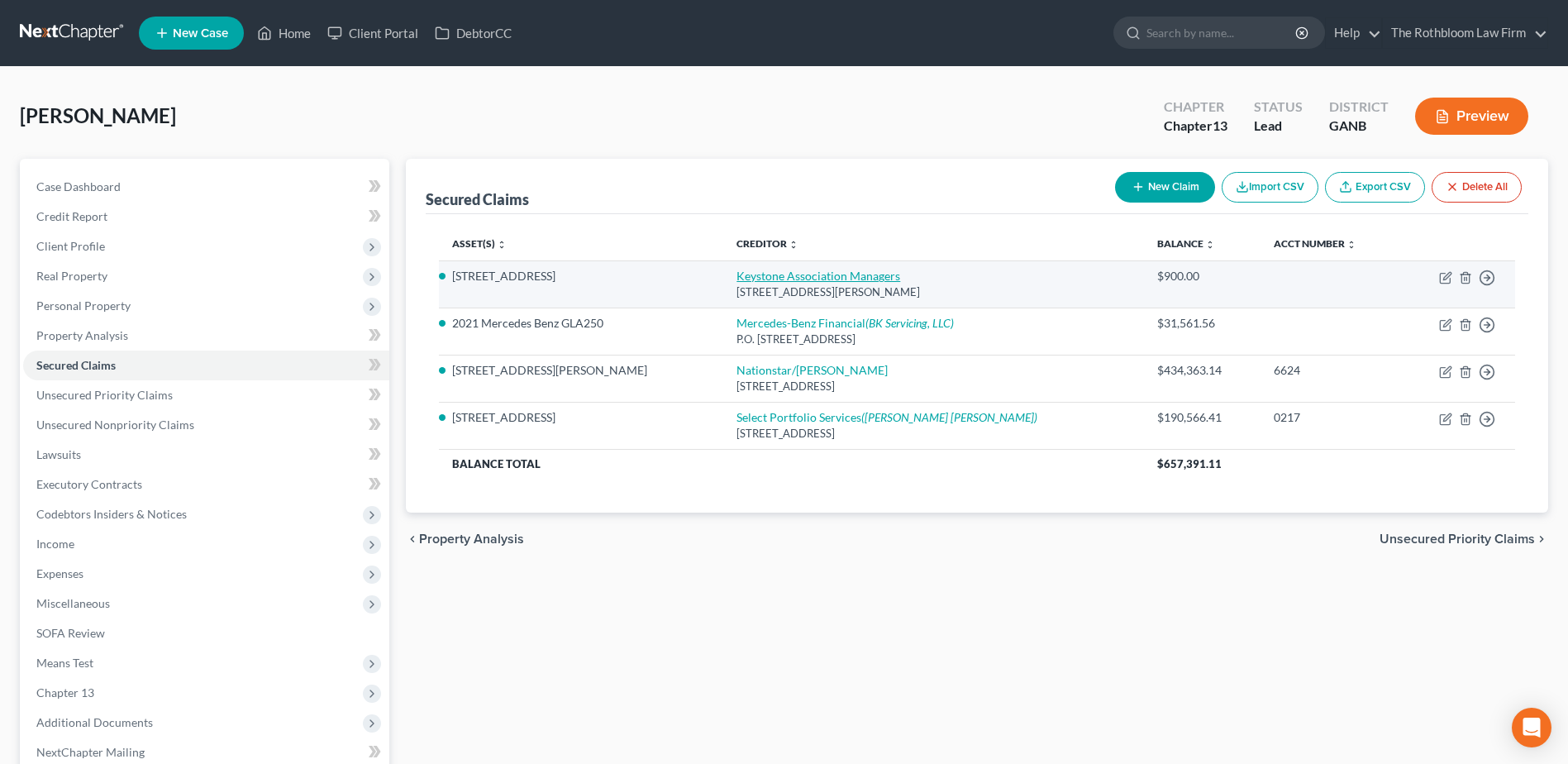
click at [826, 273] on link "Keystone Association Managers" at bounding box center [818, 276] width 163 height 14
select select "10"
select select "2"
select select "0"
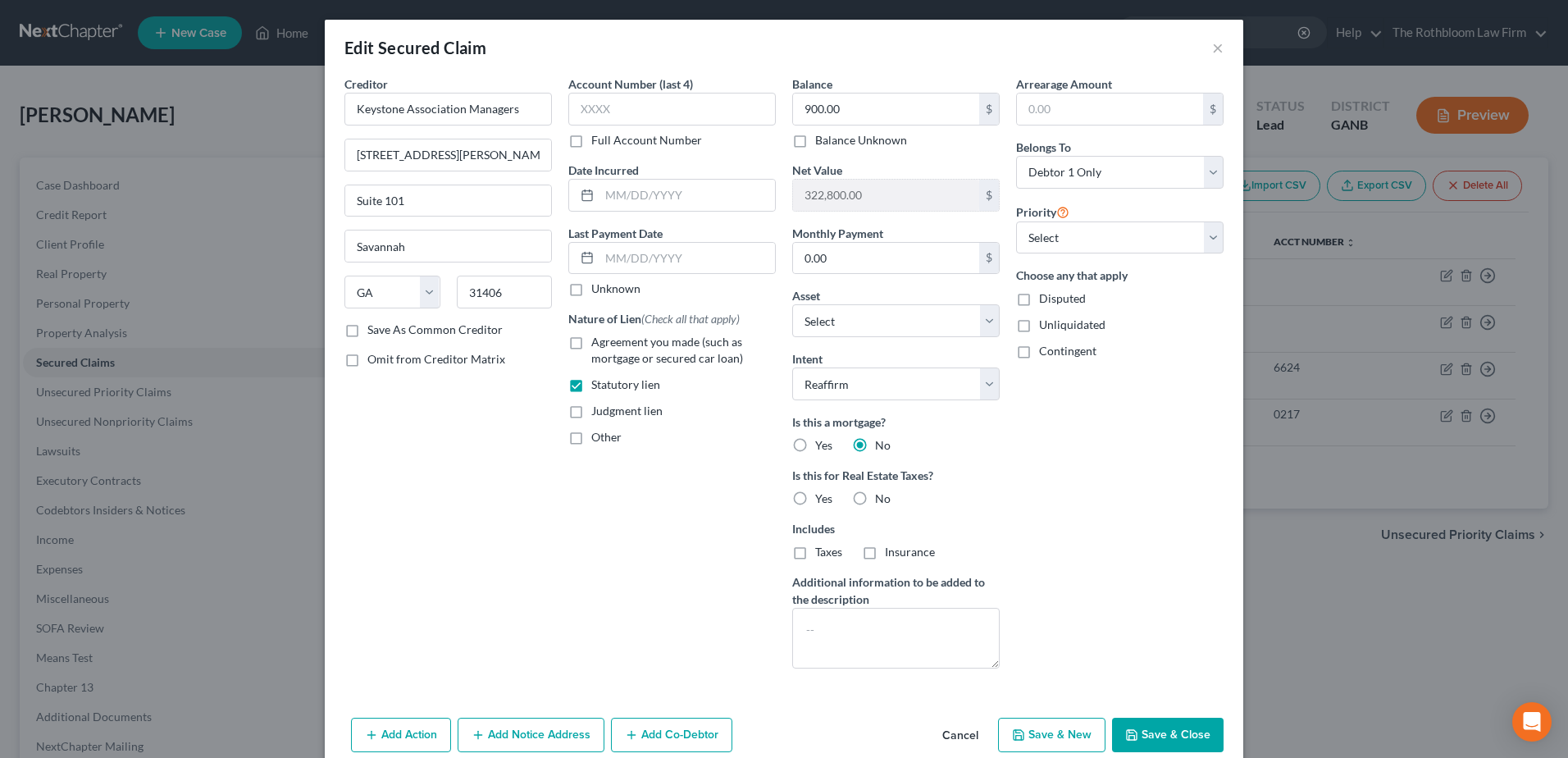
click at [1165, 728] on button "Save & Close" at bounding box center [1167, 734] width 111 height 34
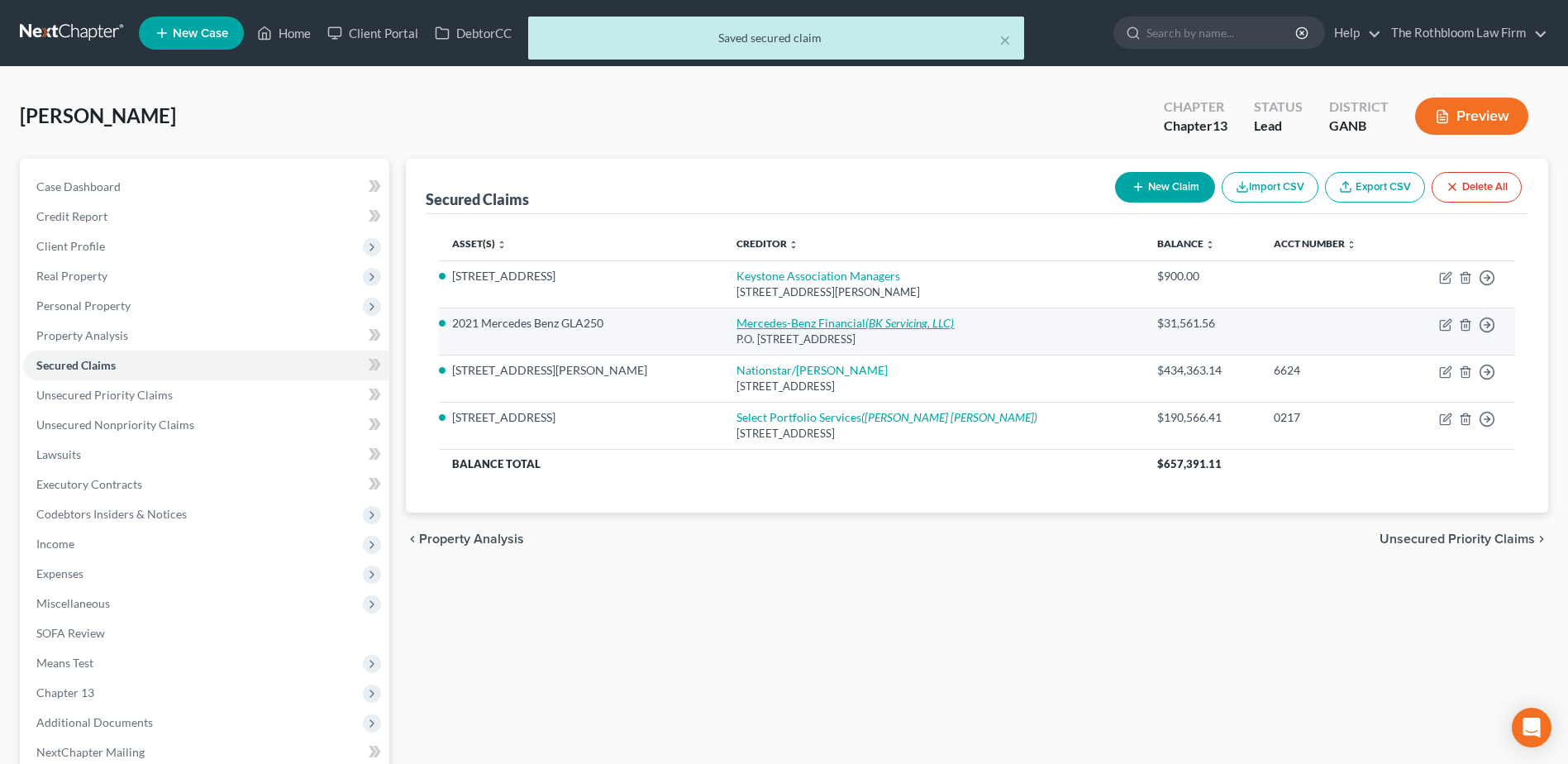
click at [750, 321] on link "Mercedes-Benz Financial (BK Servicing, LLC)" at bounding box center [844, 323] width 217 height 14
select select "45"
select select "2"
select select "0"
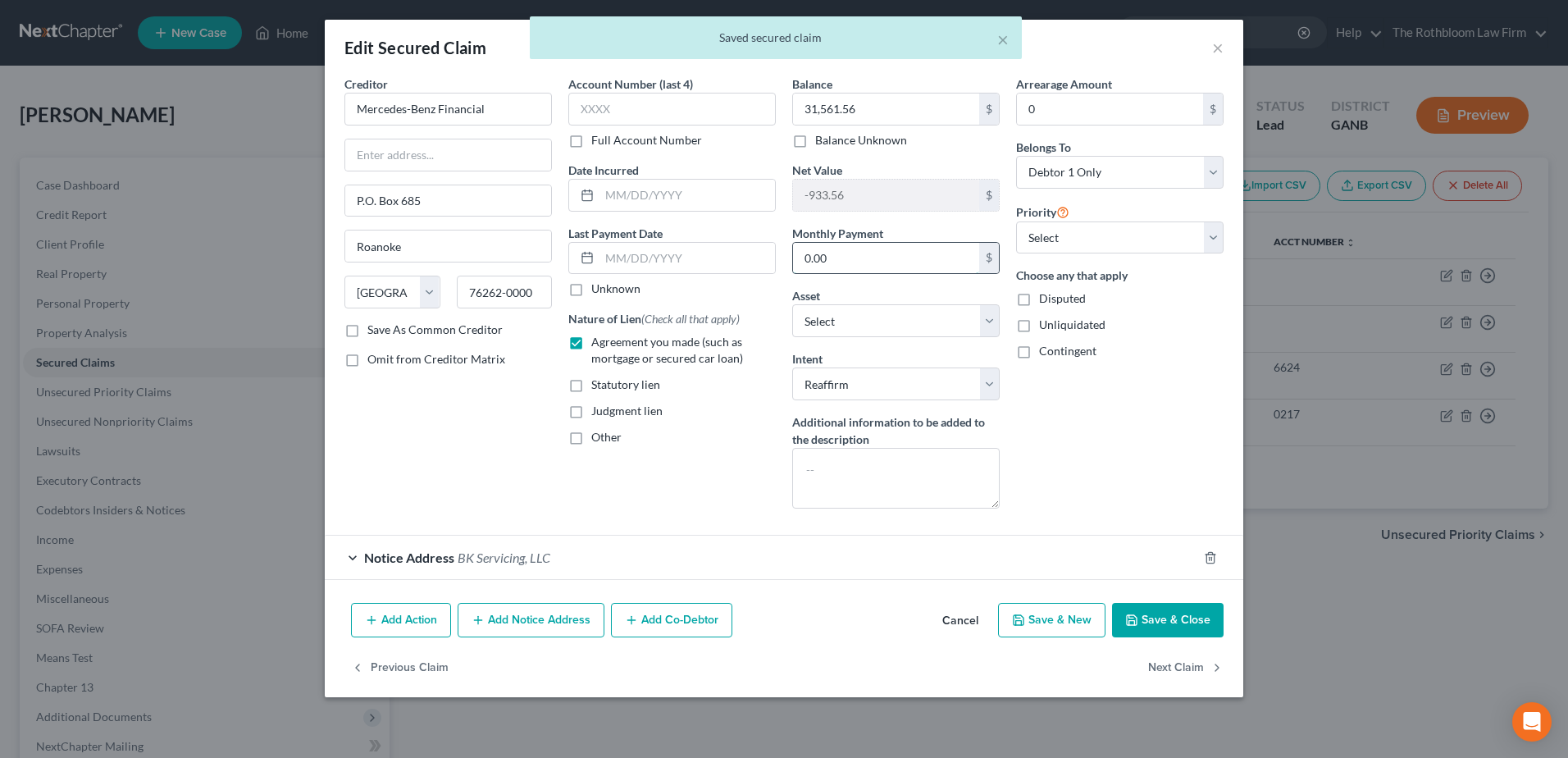
click at [854, 256] on input "0.00" at bounding box center [886, 258] width 186 height 31
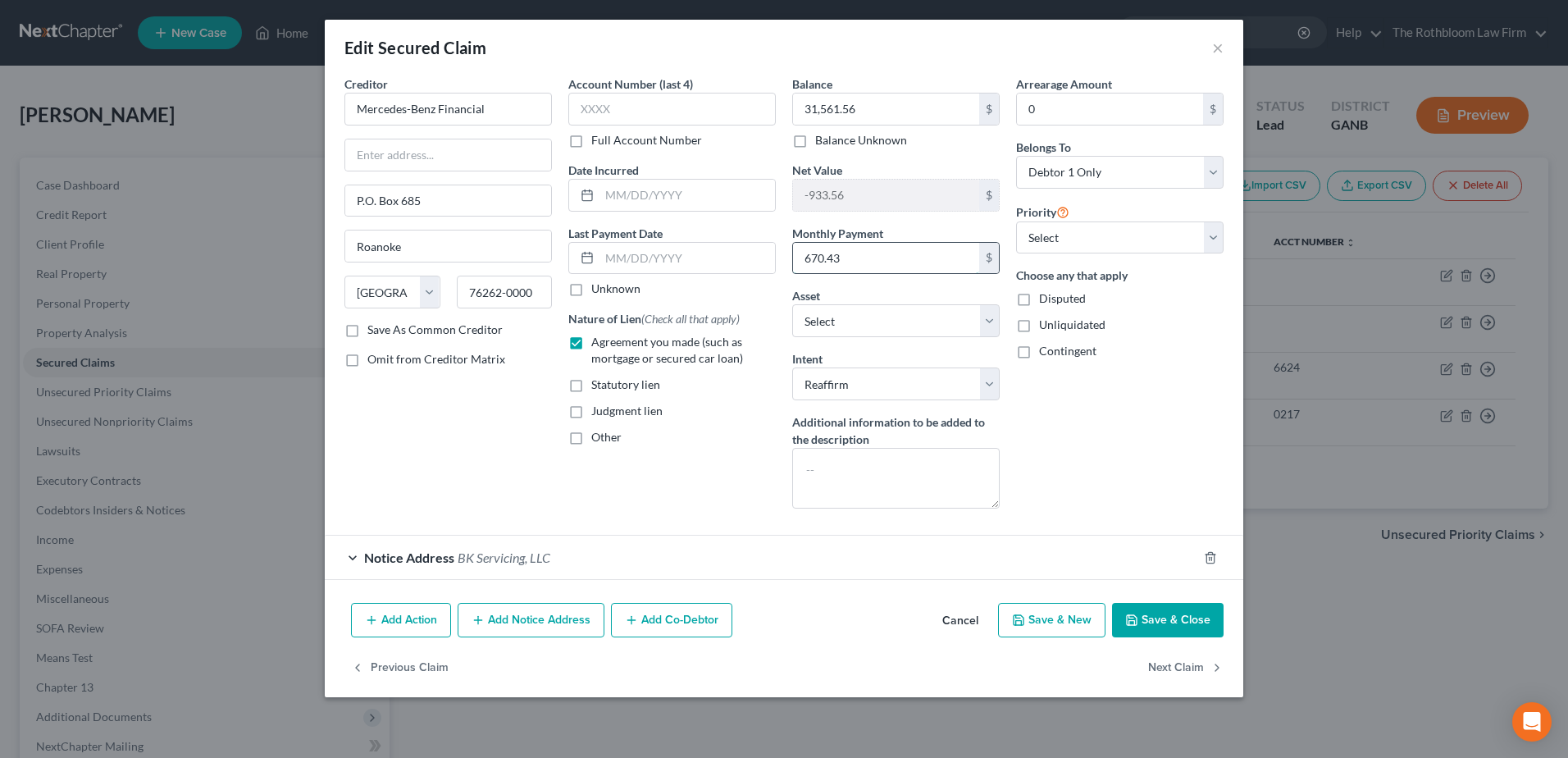
type input "670.43"
select select "11"
click at [1164, 617] on button "Save & Close" at bounding box center [1167, 619] width 111 height 34
select select
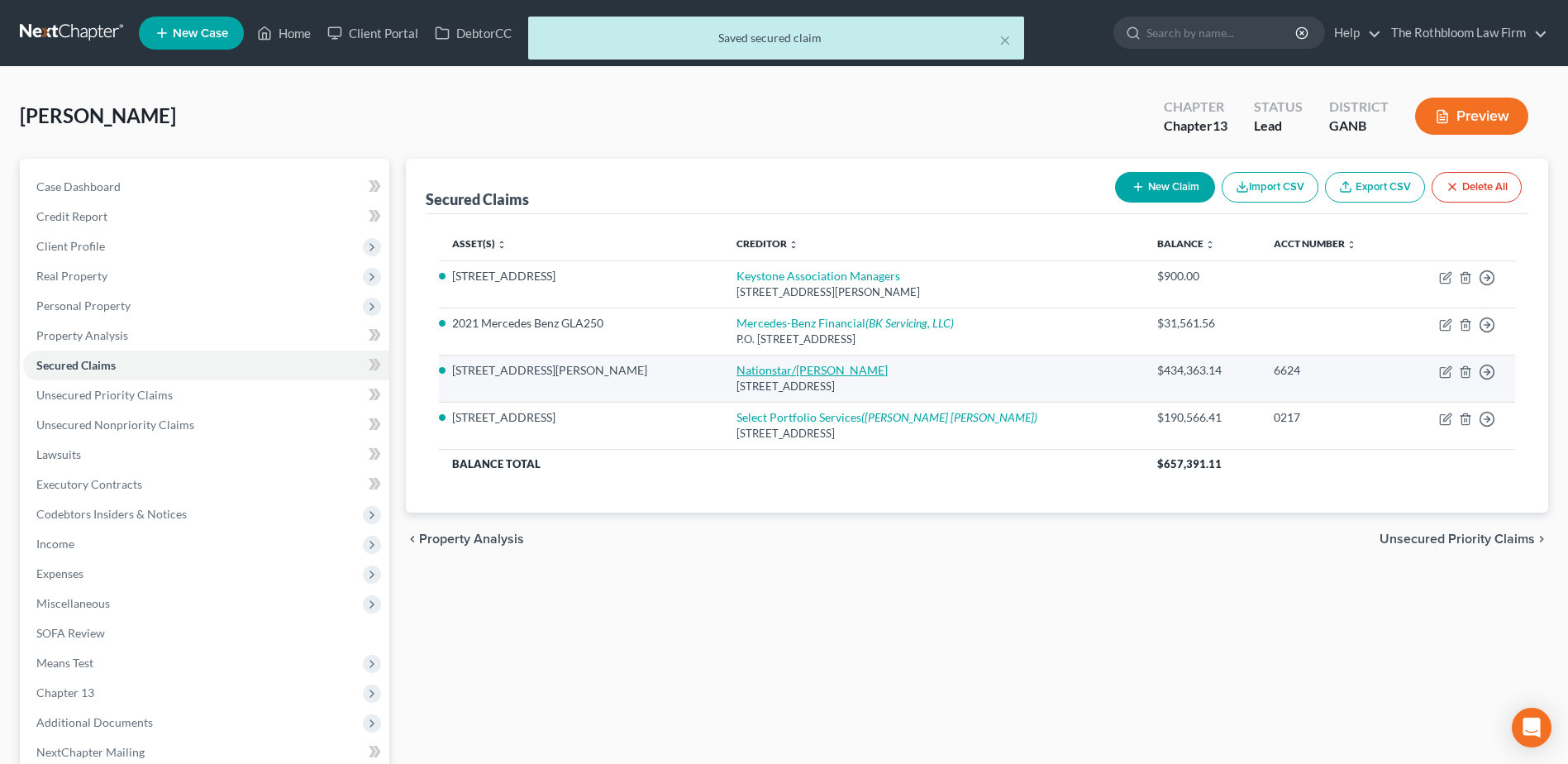
click at [750, 364] on link "Nationstar/[PERSON_NAME]" at bounding box center [812, 369] width 152 height 14
select select "45"
select select "2"
select select "0"
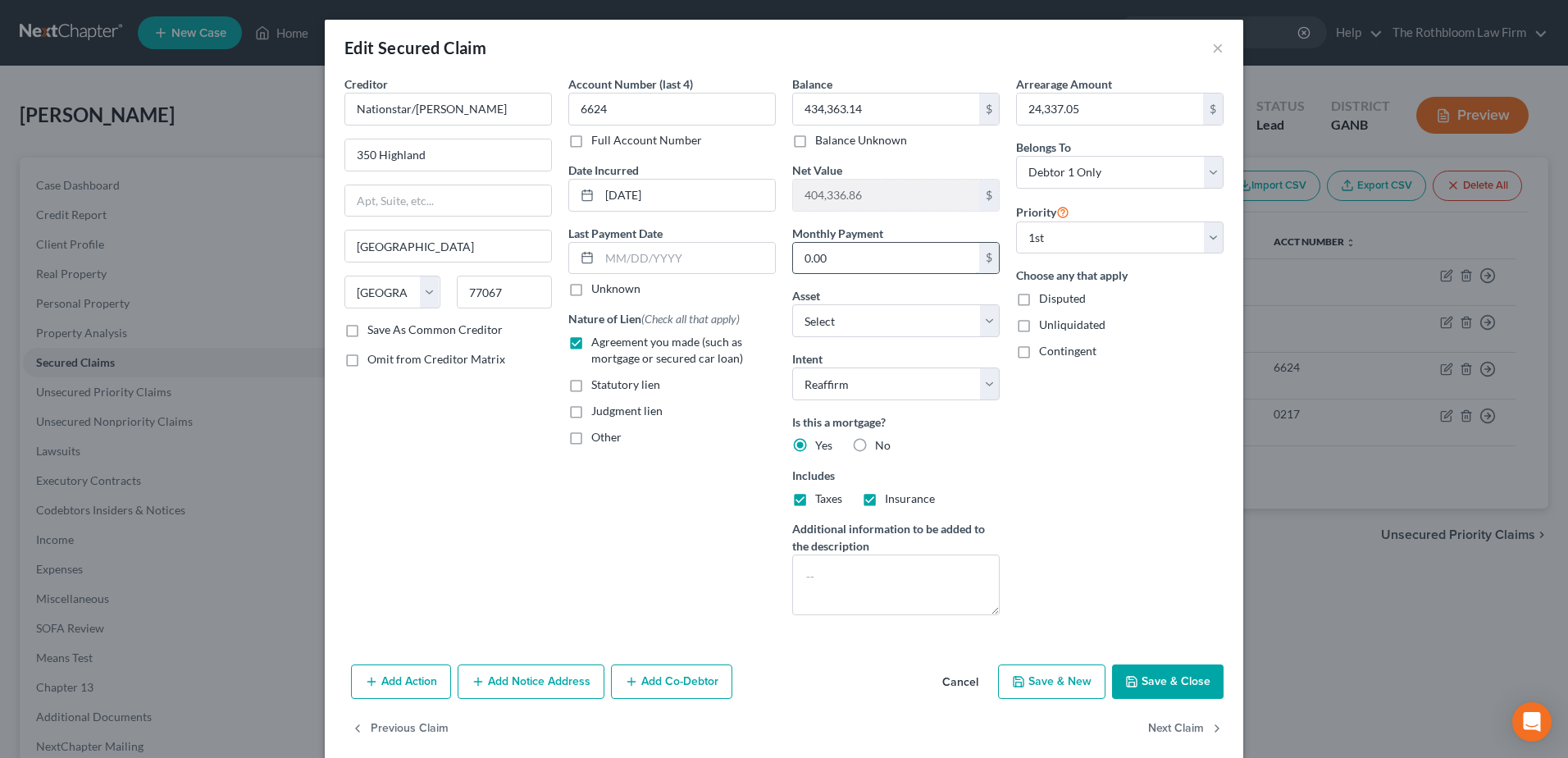
click at [843, 263] on input "0.00" at bounding box center [886, 258] width 186 height 31
type input "3,200"
select select "4"
click at [1147, 677] on button "Save & Close" at bounding box center [1167, 681] width 111 height 34
select select
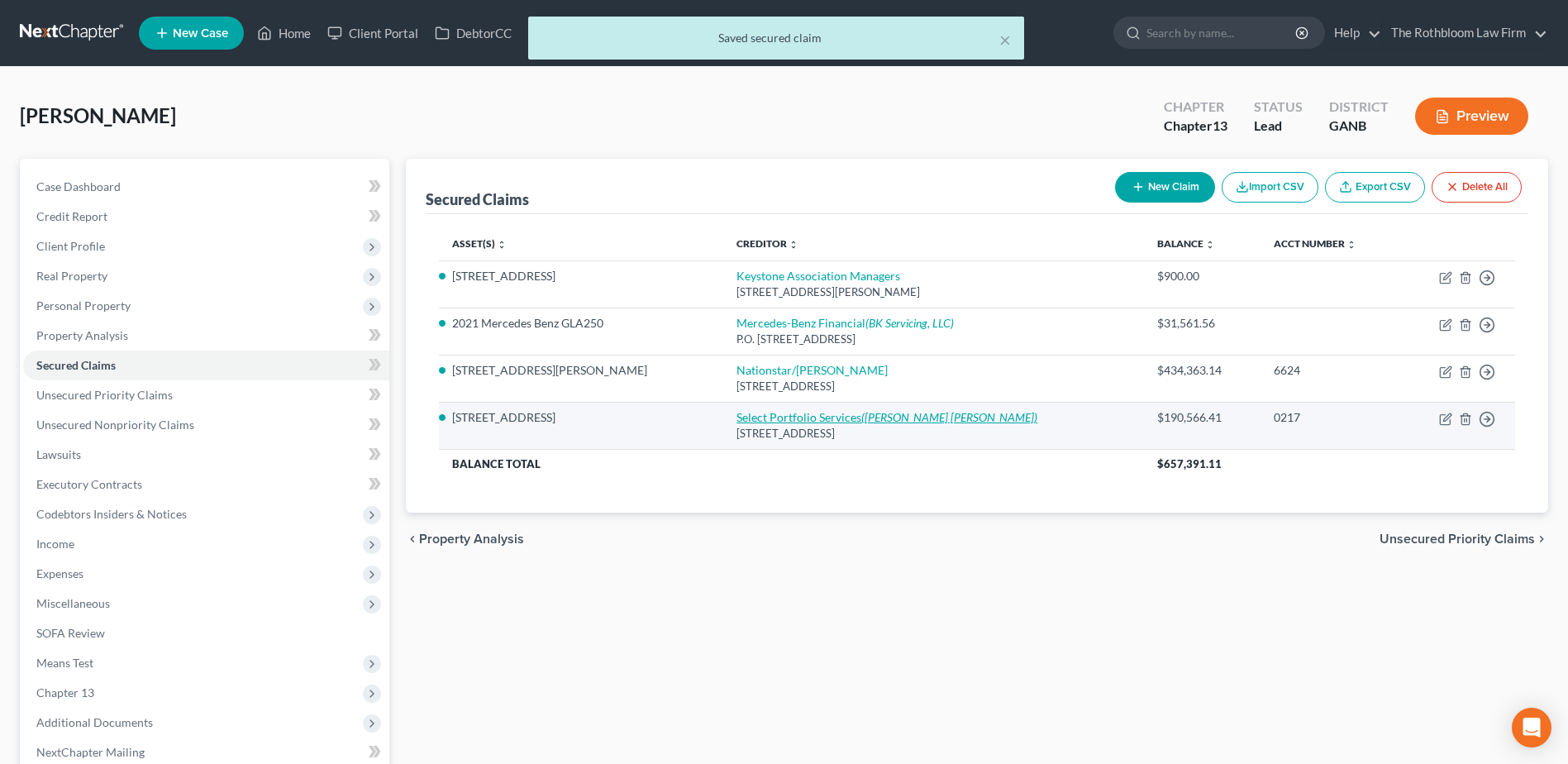
click at [760, 416] on link "Select Portfolio Services ([PERSON_NAME] [PERSON_NAME])" at bounding box center [886, 416] width 301 height 14
select select "9"
select select "2"
select select "0"
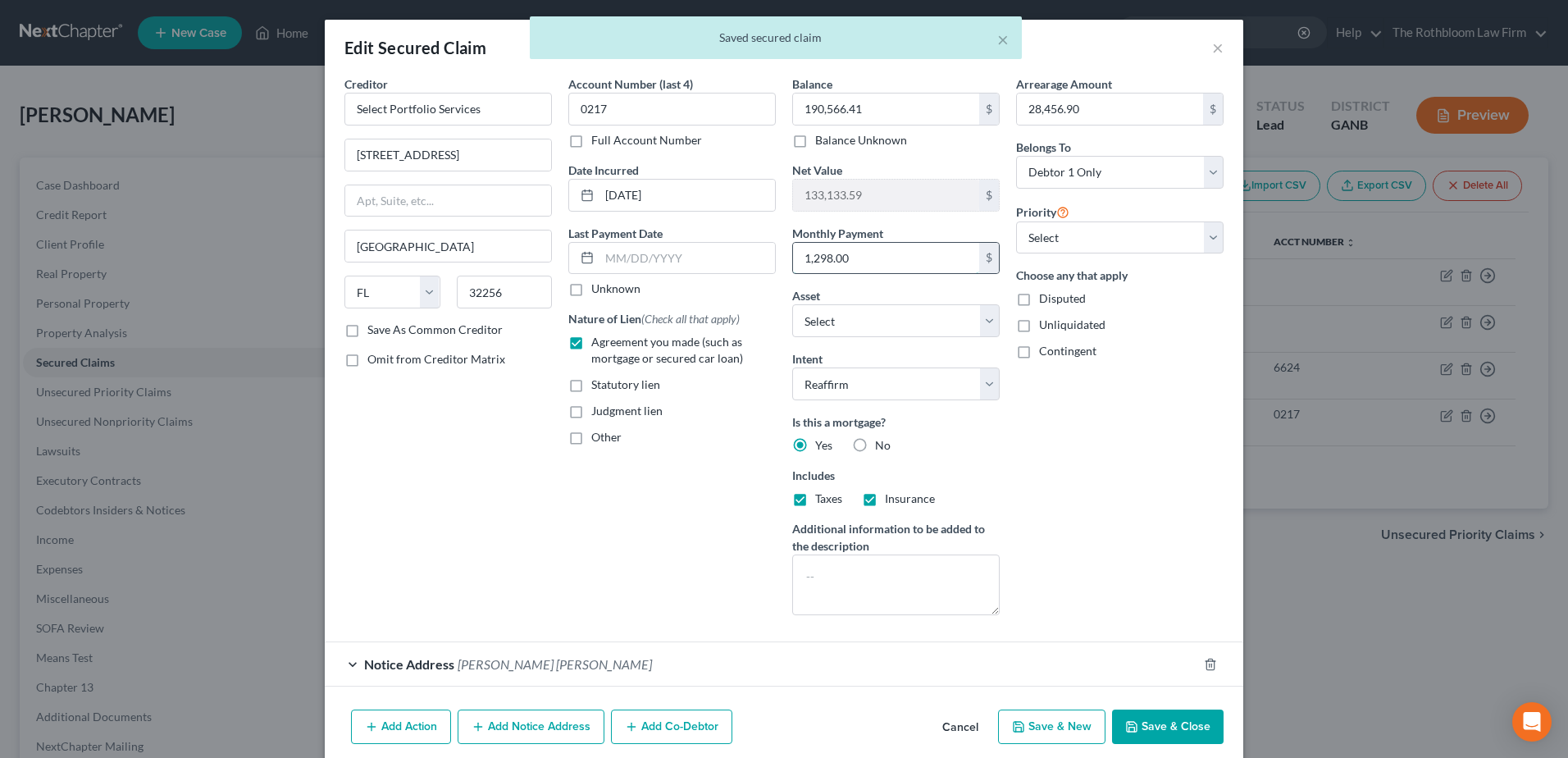
click at [859, 255] on input "1,298.00" at bounding box center [886, 258] width 186 height 31
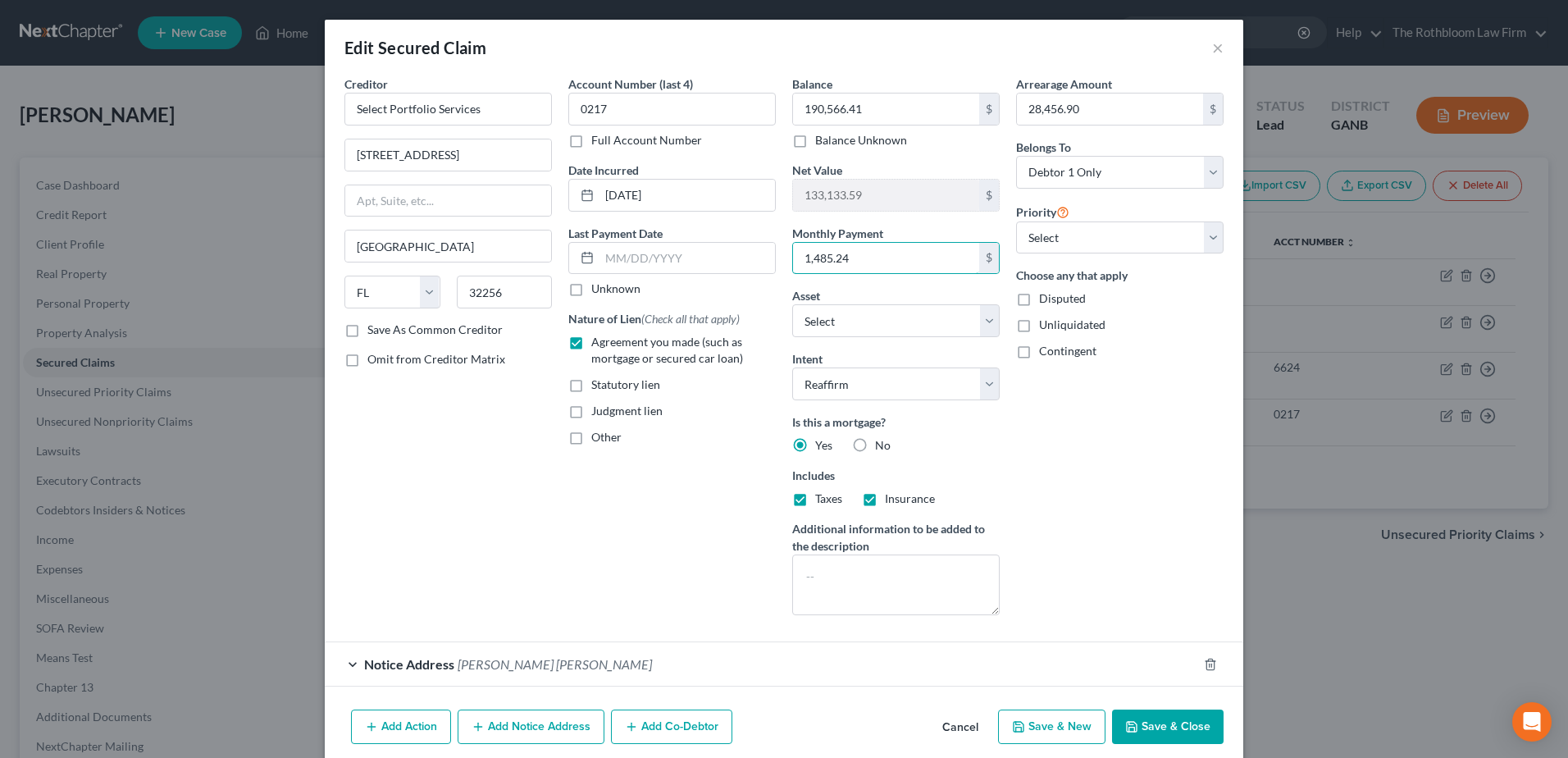
type input "1,485.24"
click at [1159, 729] on button "Save & Close" at bounding box center [1167, 726] width 111 height 34
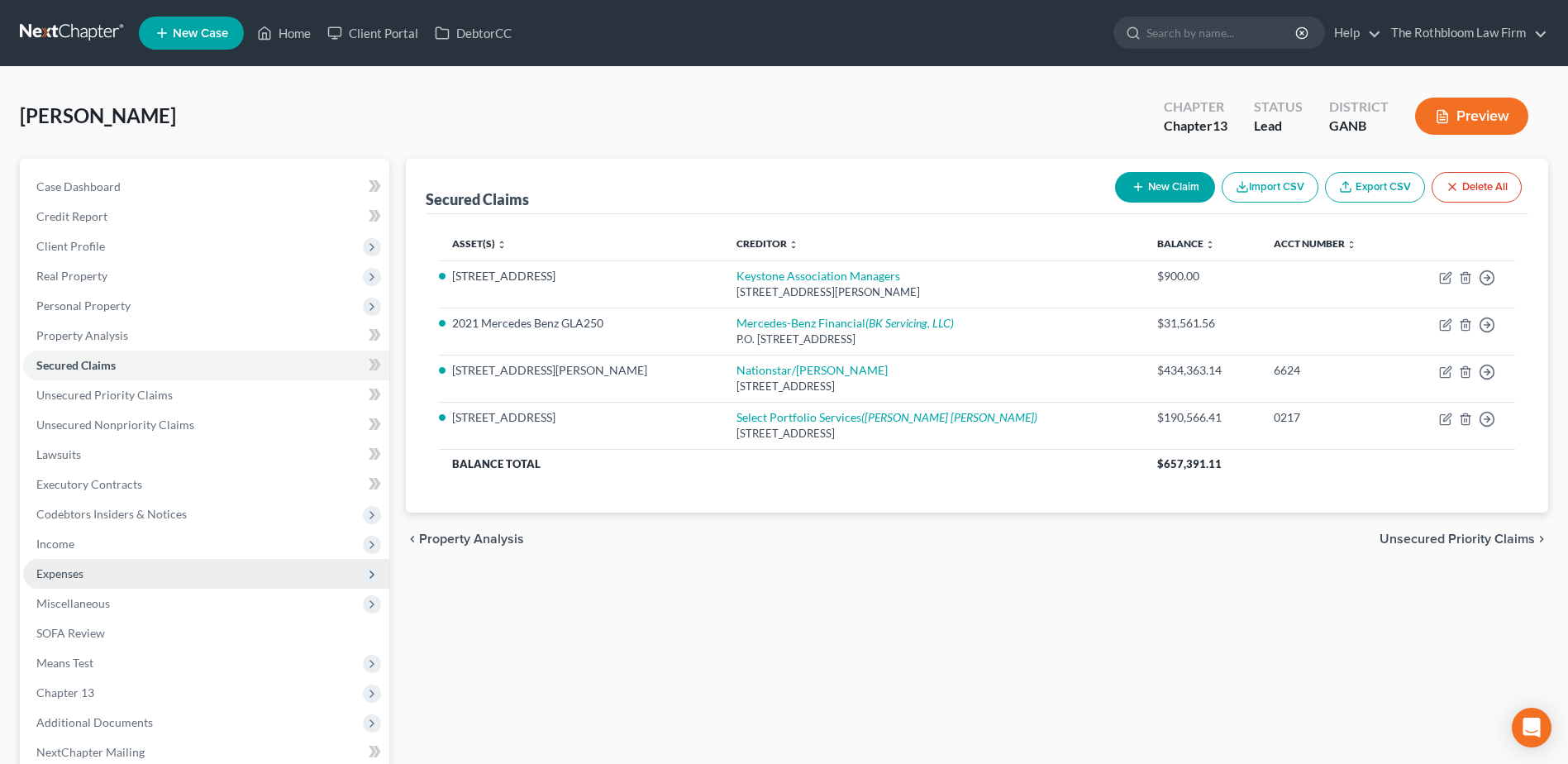
click at [76, 568] on span "Expenses" at bounding box center [59, 573] width 47 height 14
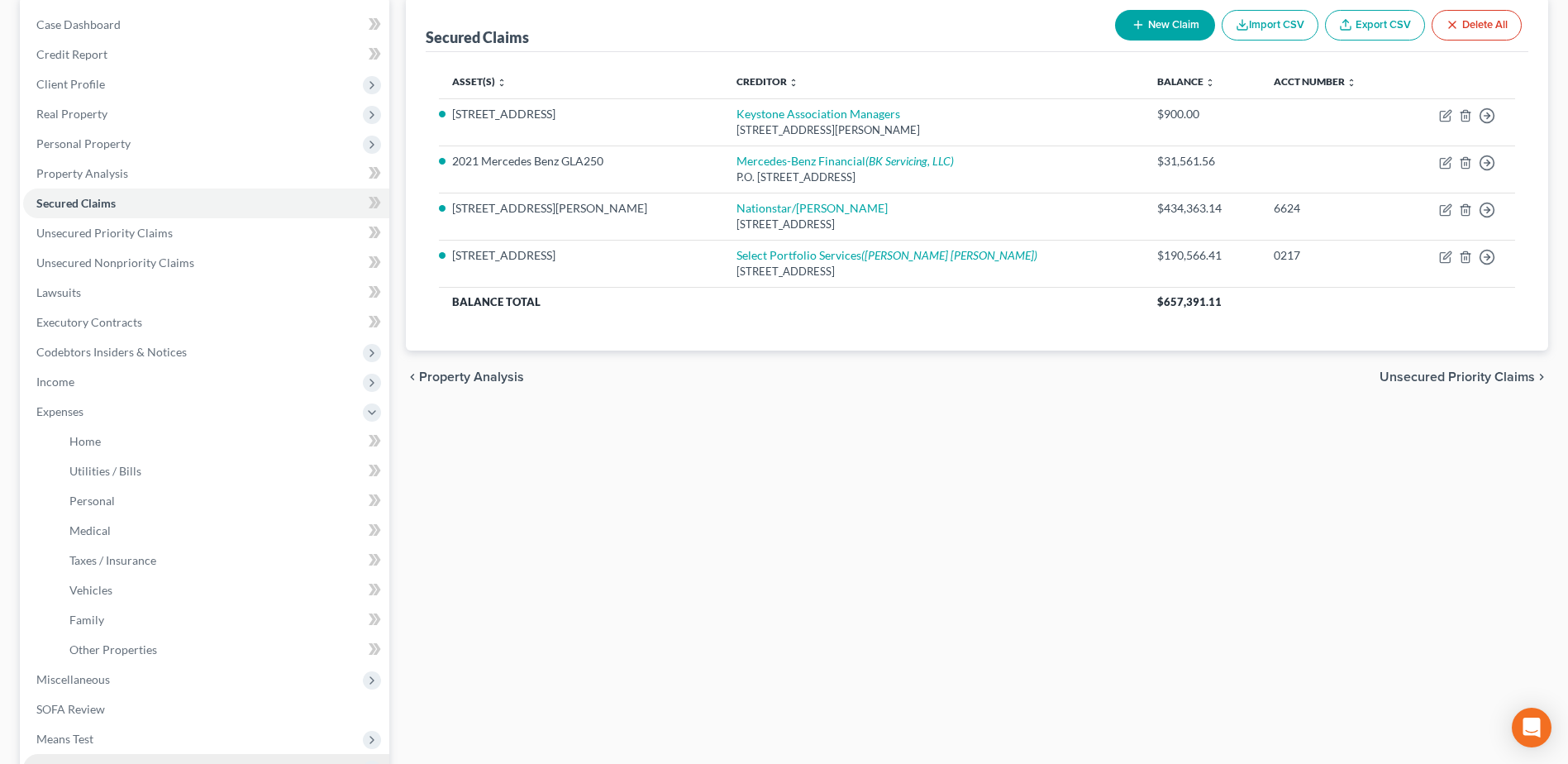
scroll to position [331, 0]
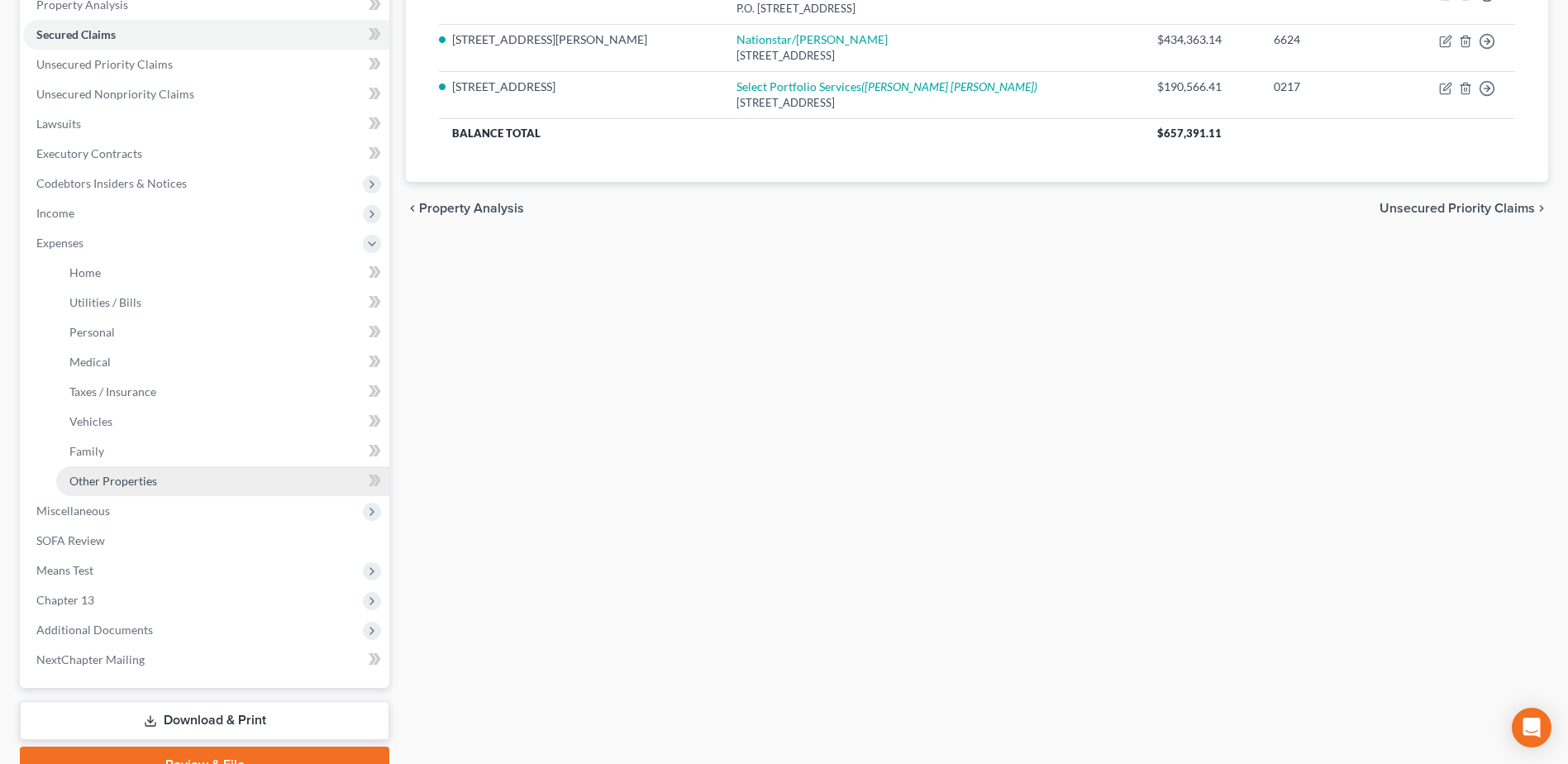
click at [118, 476] on span "Other Properties" at bounding box center [113, 480] width 88 height 14
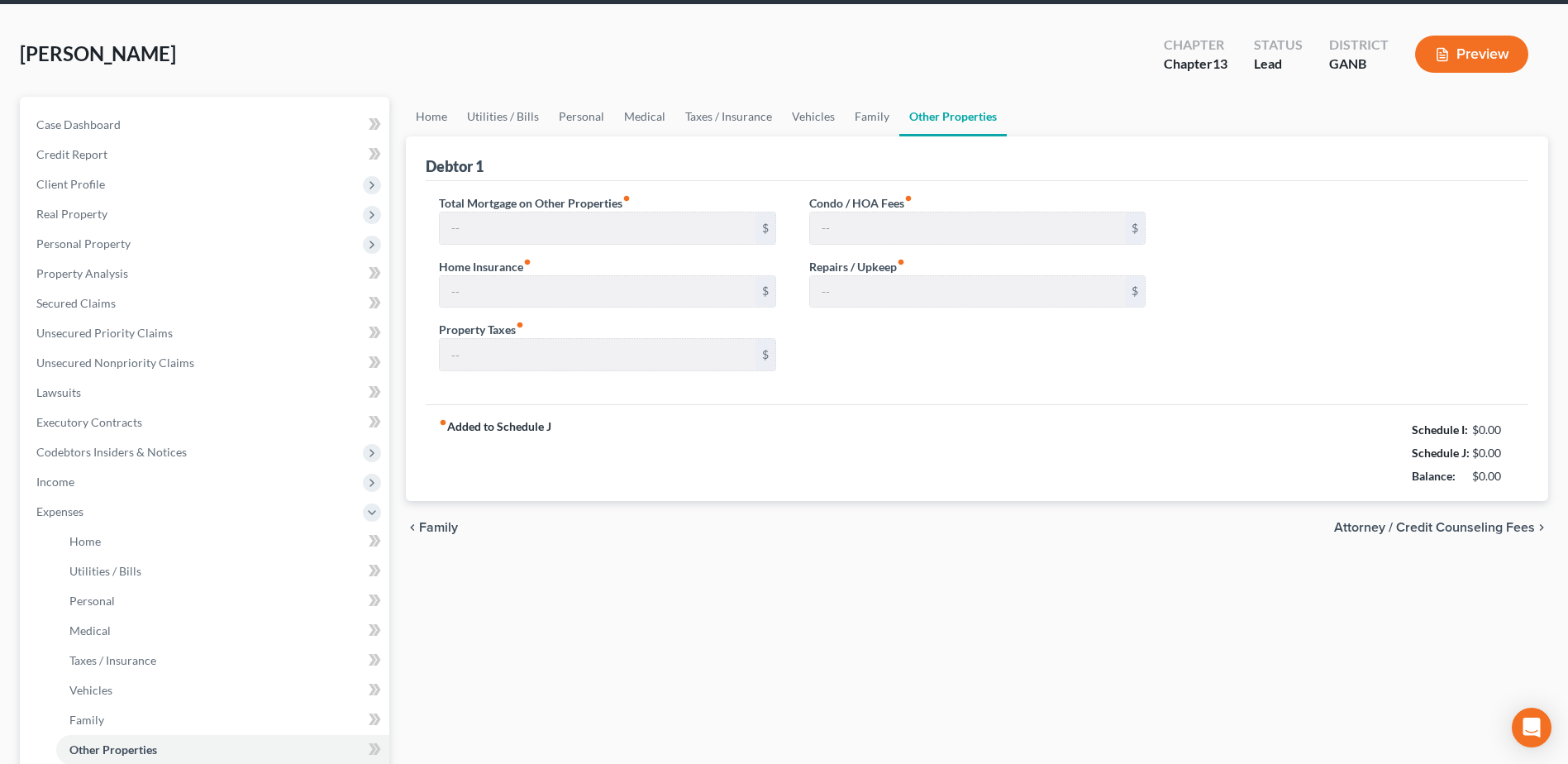
type input "1,600.00"
type input "0.00"
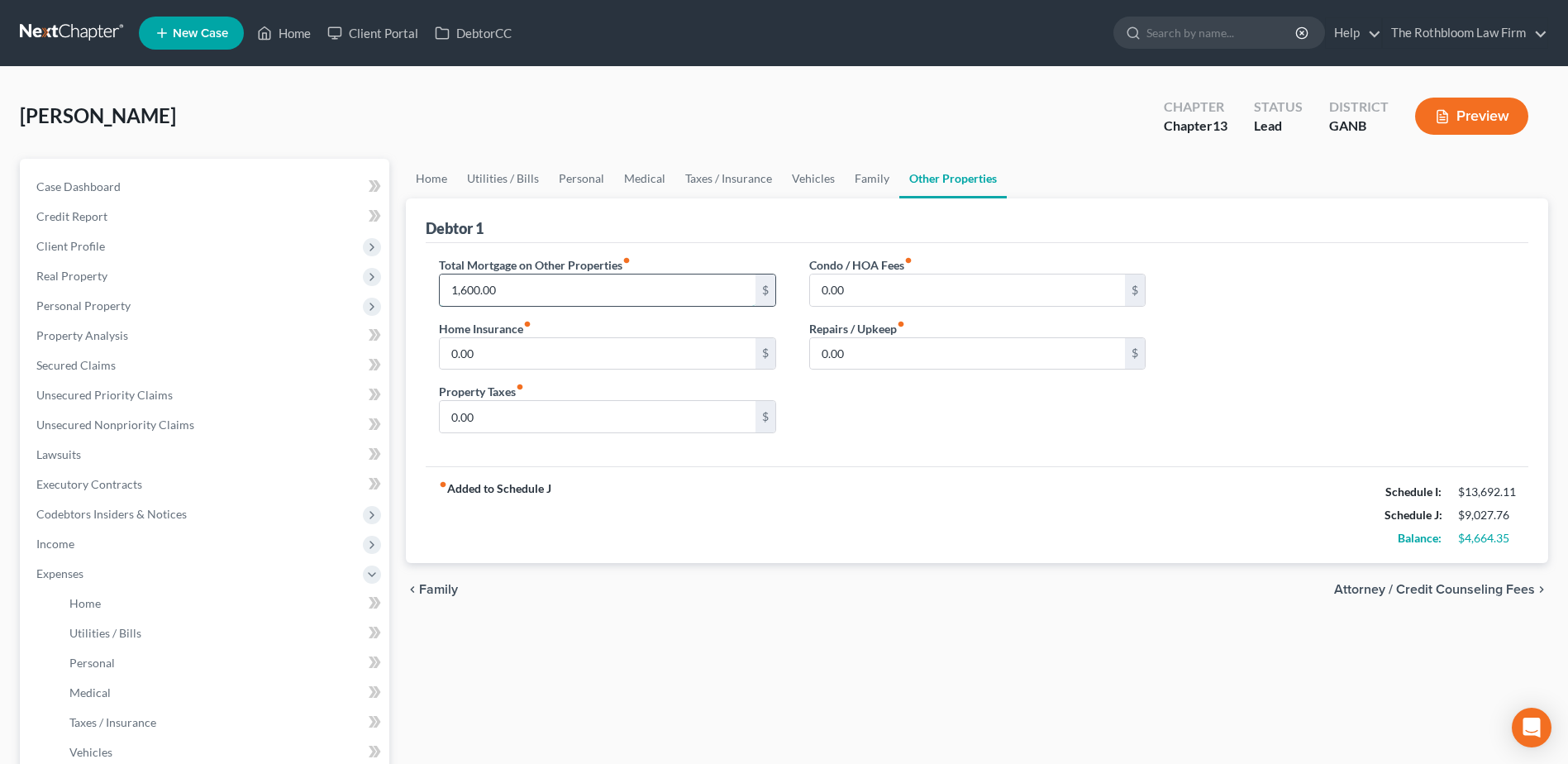
click at [527, 285] on input "1,600.00" at bounding box center [597, 290] width 315 height 31
type input "1,485.24"
click at [756, 639] on div "Home Utilities / Bills Personal Medical Taxes / Insurance Vehicles Family Other…" at bounding box center [977, 636] width 1158 height 955
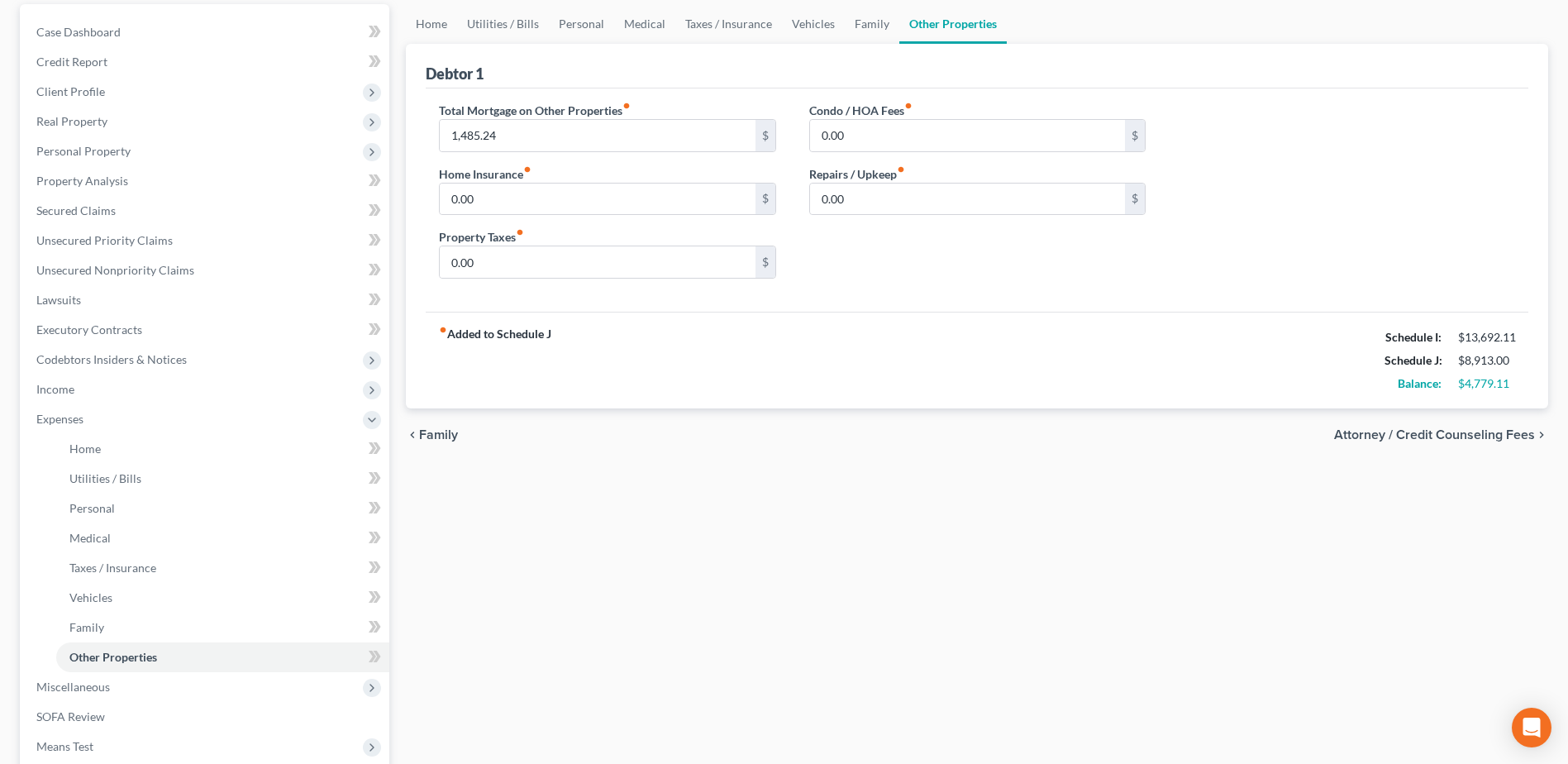
scroll to position [331, 0]
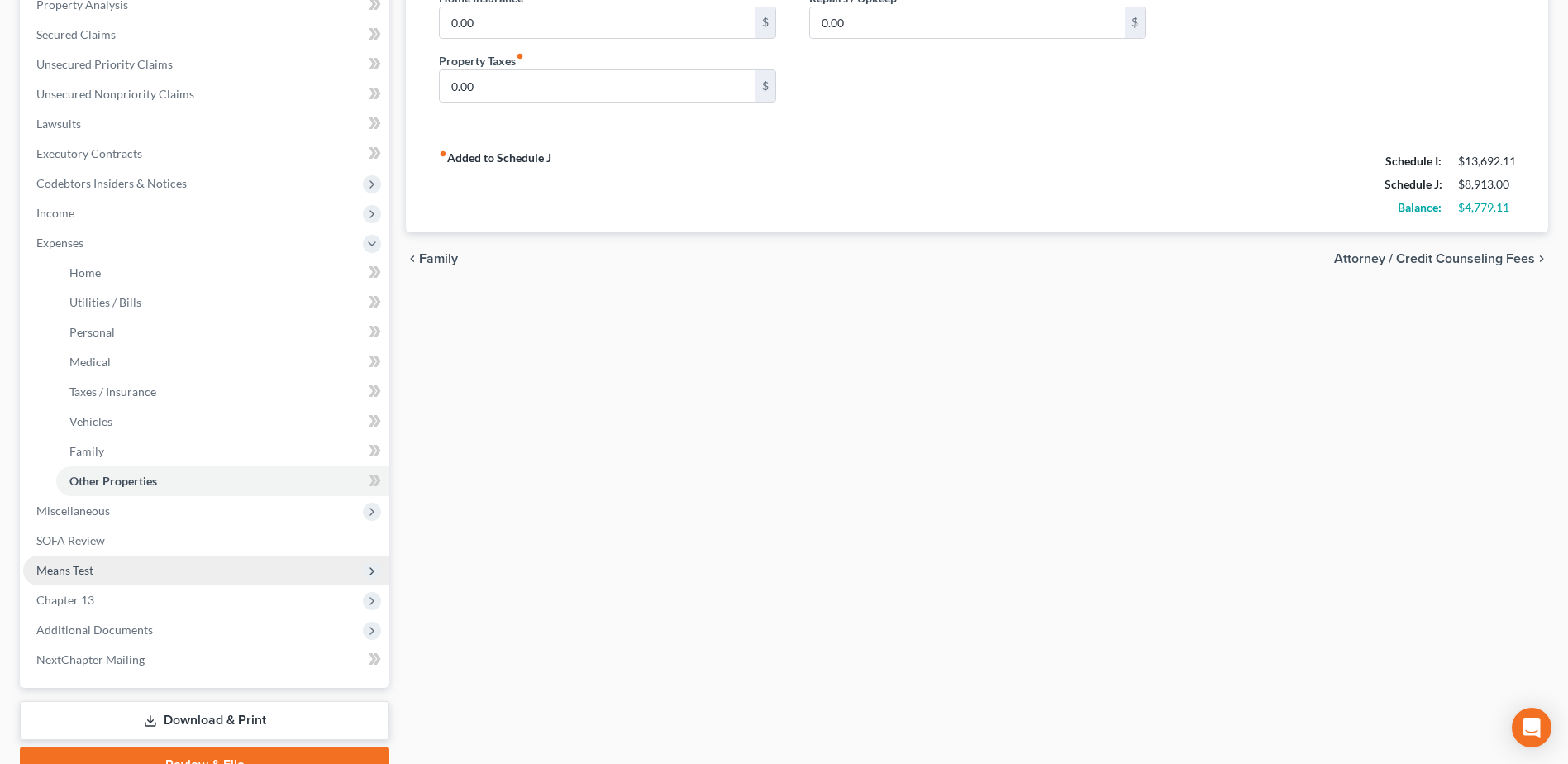
click at [72, 569] on span "Means Test" at bounding box center [64, 570] width 57 height 14
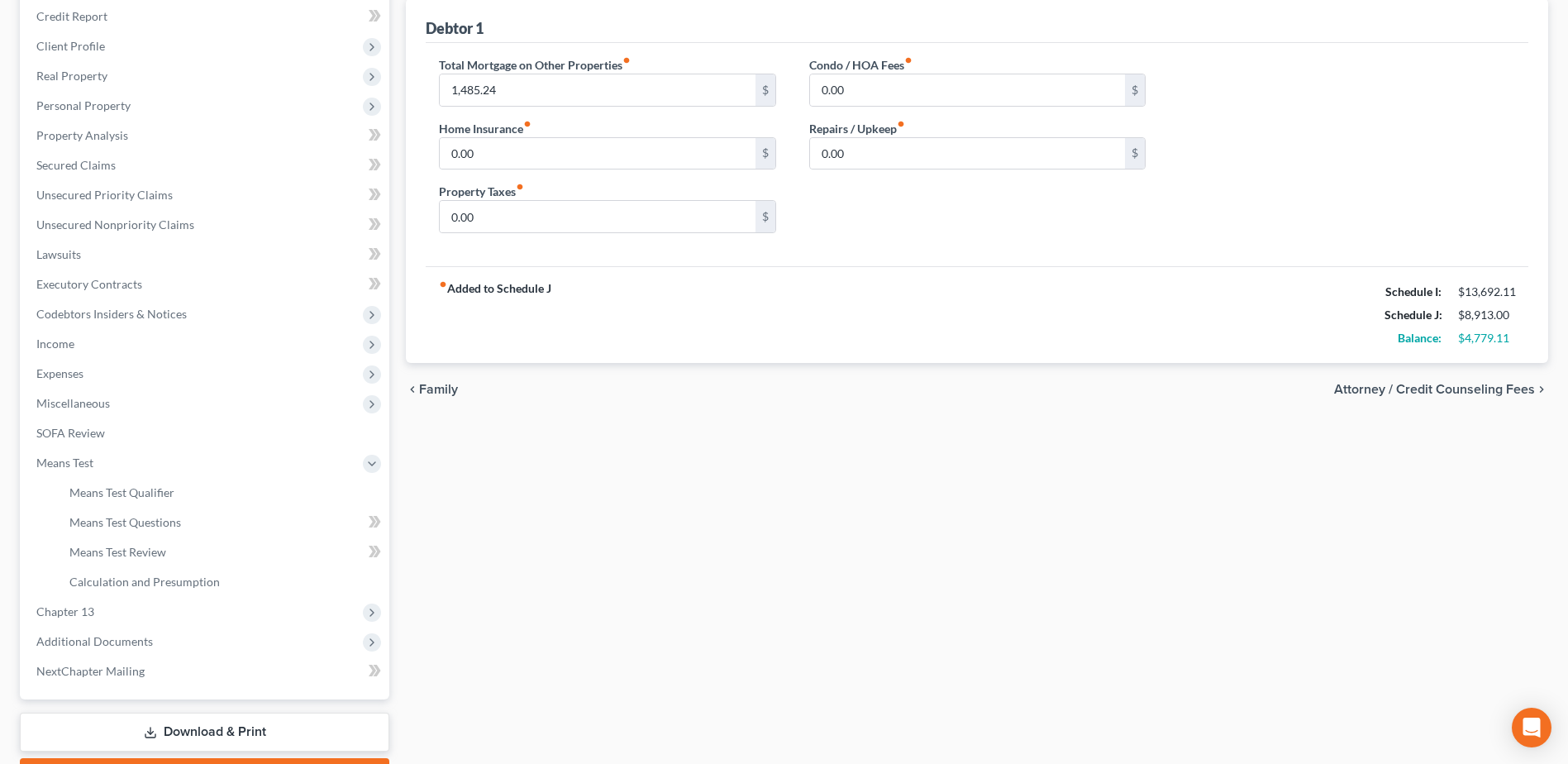
scroll to position [45, 0]
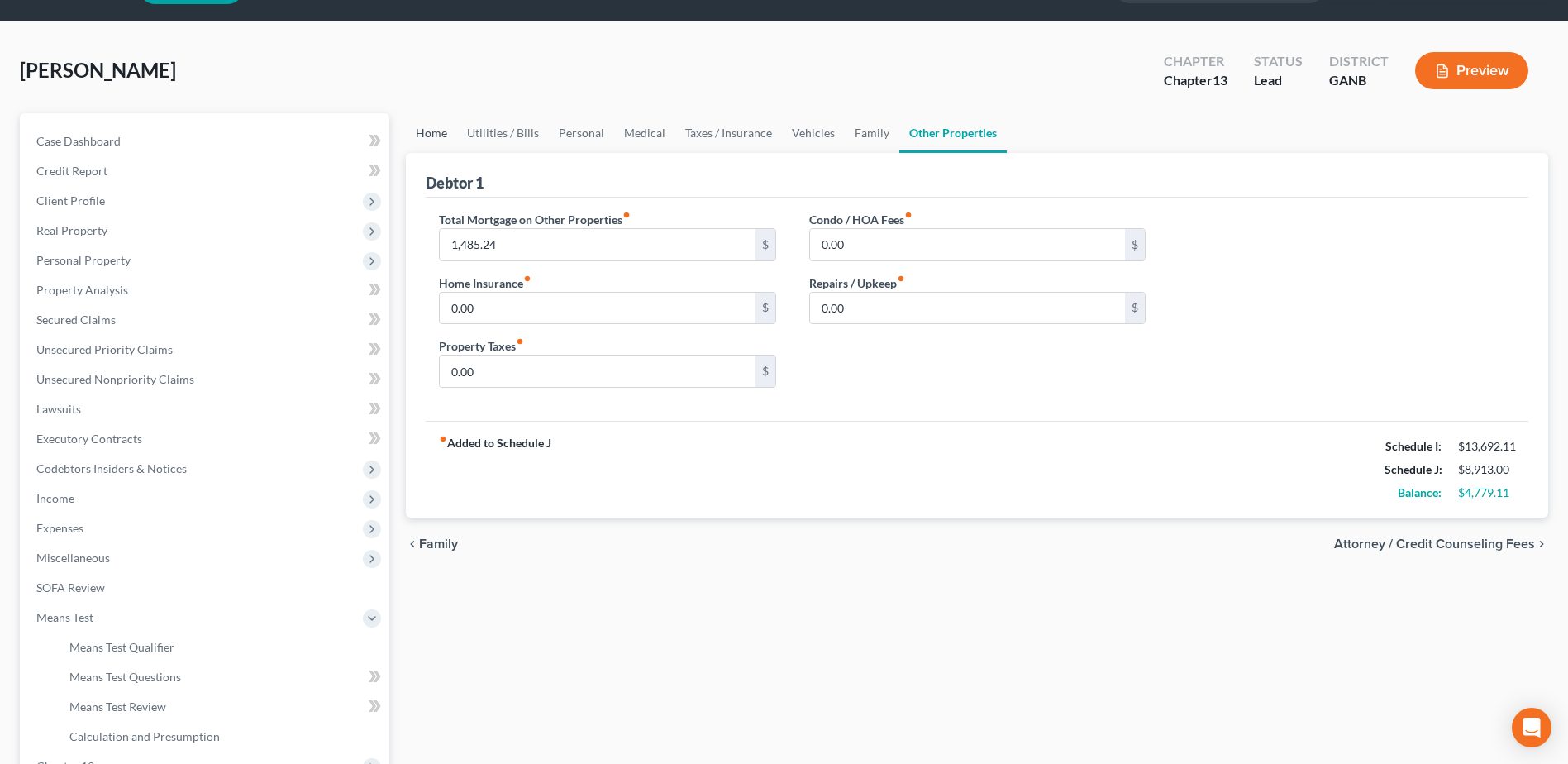
click at [425, 137] on link "Home" at bounding box center [431, 132] width 51 height 39
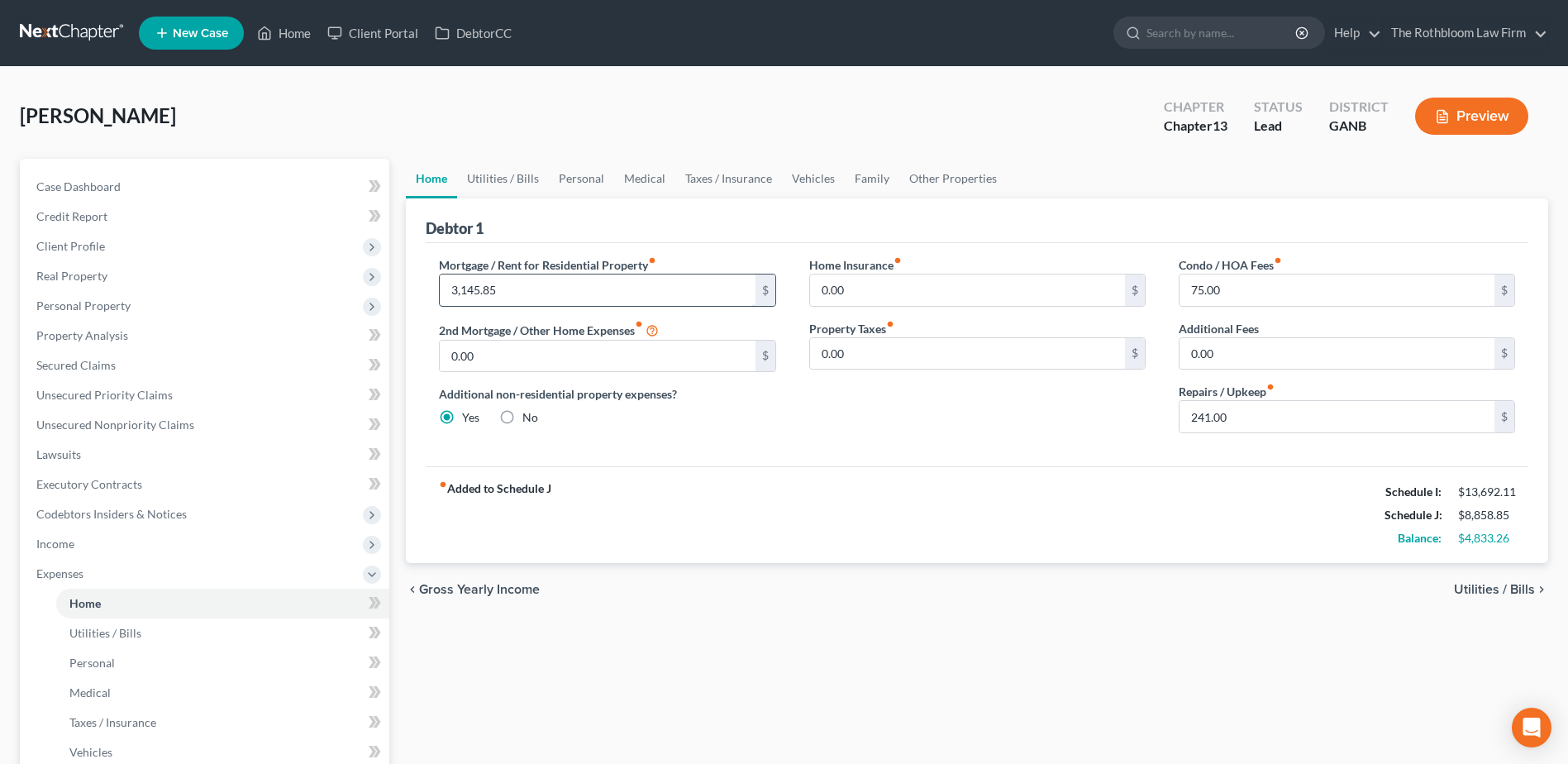
type input "3,145.85"
click at [77, 364] on span "Secured Claims" at bounding box center [75, 364] width 80 height 14
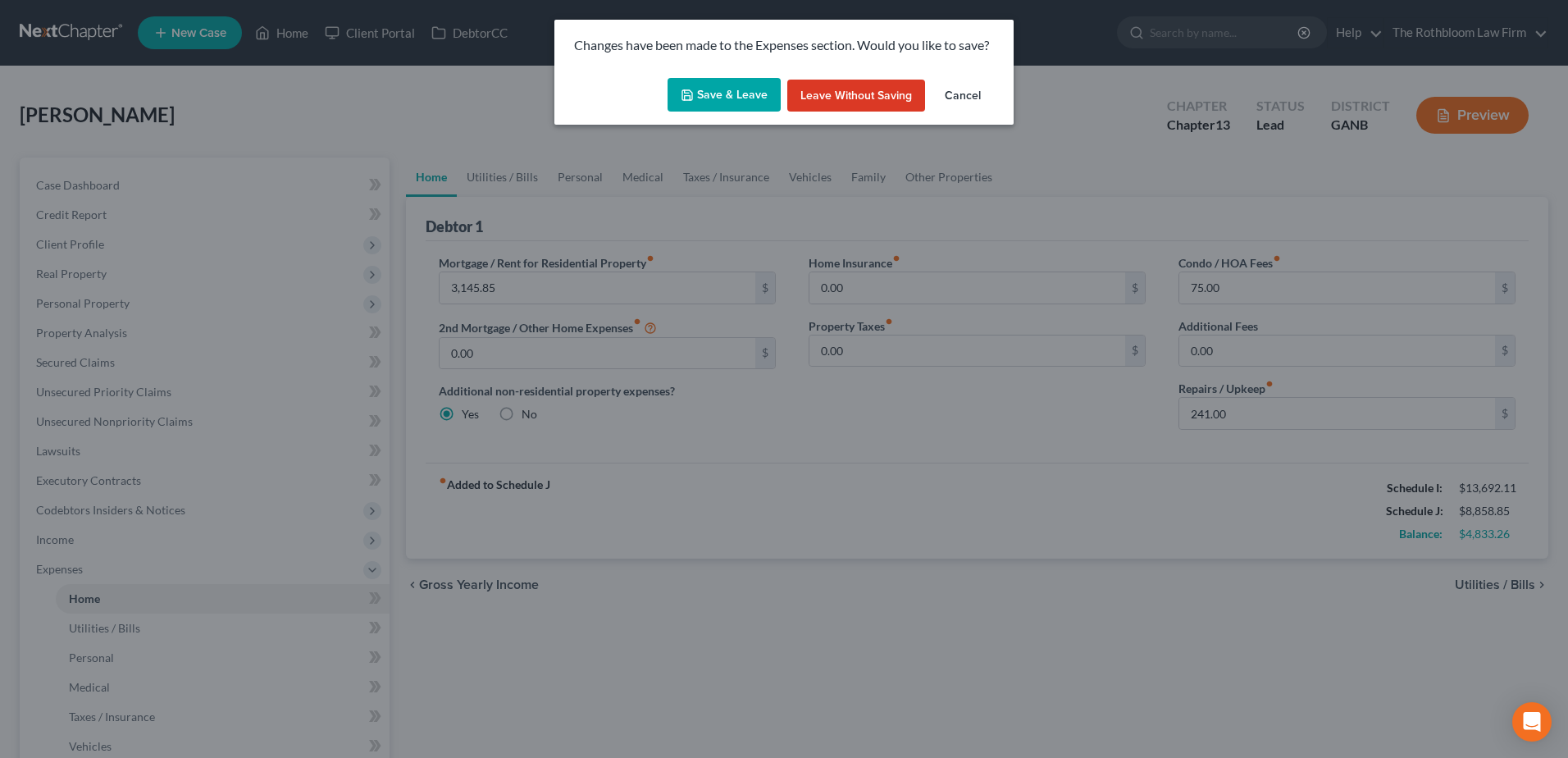
click at [760, 96] on button "Save & Leave" at bounding box center [724, 95] width 113 height 34
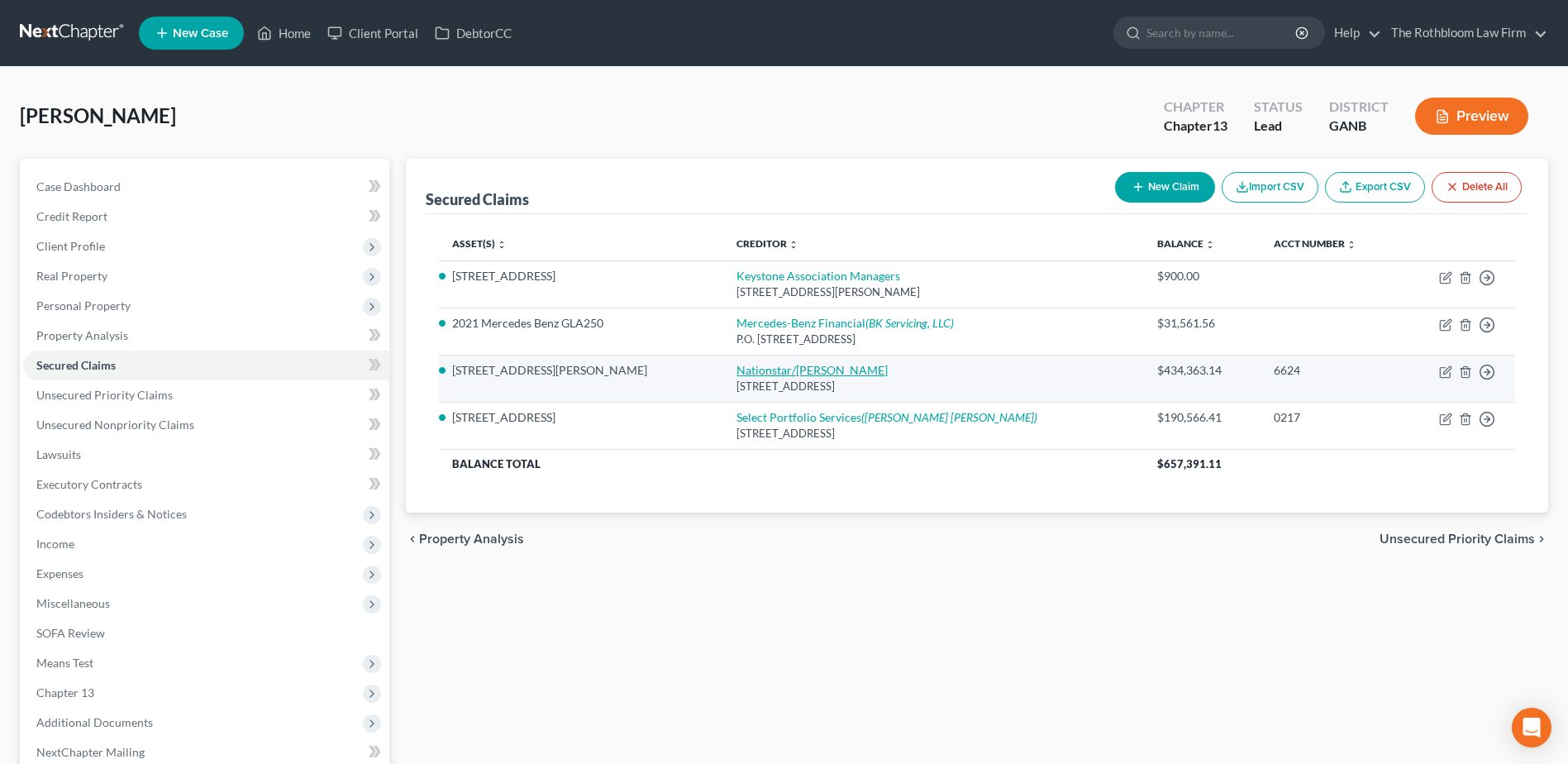
click at [736, 370] on link "Nationstar/[PERSON_NAME]" at bounding box center [812, 369] width 152 height 14
select select "45"
select select "2"
select select "0"
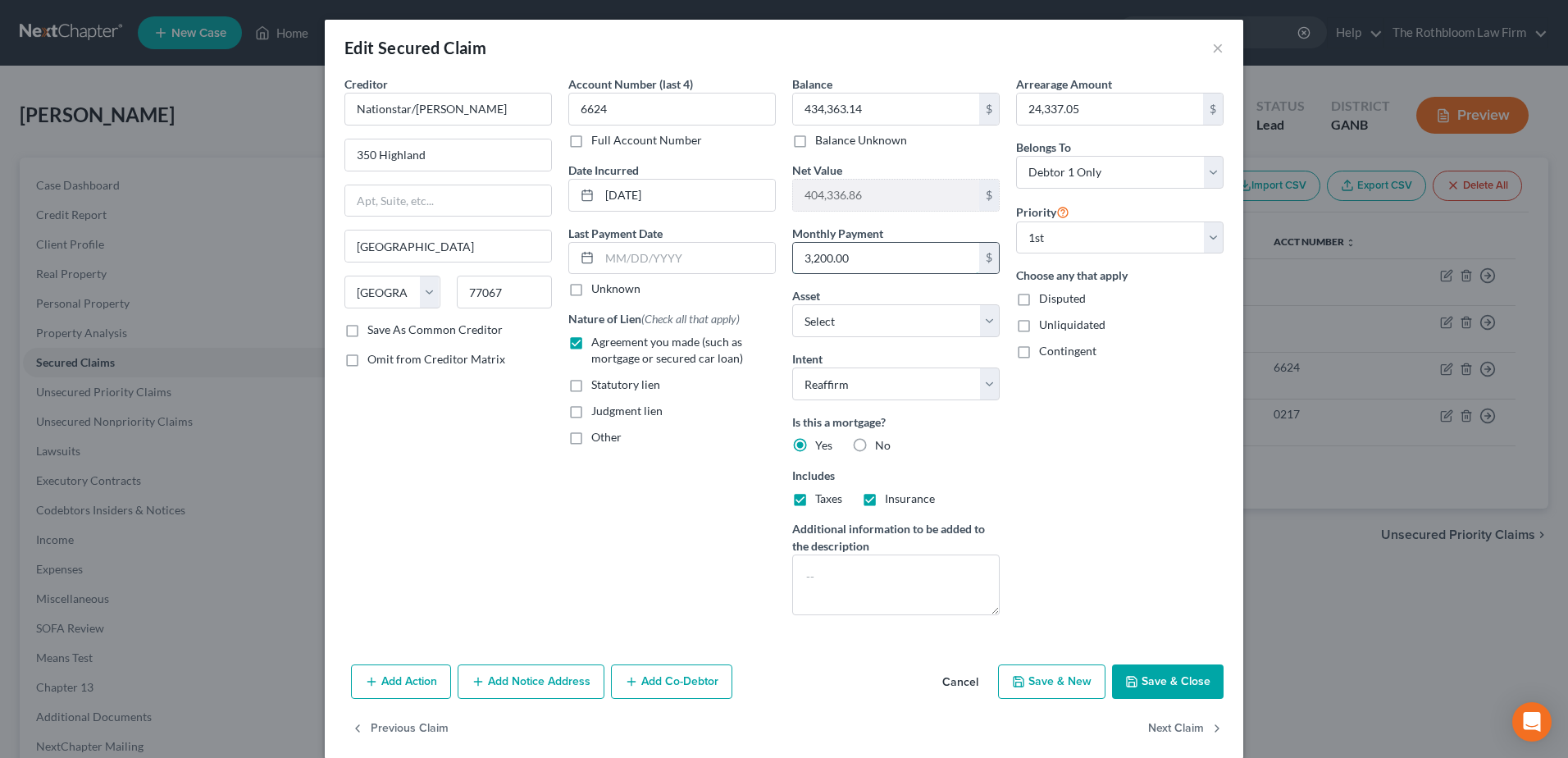
click at [857, 258] on input "3,200.00" at bounding box center [886, 258] width 186 height 31
type input "3,145.85"
select select "4"
click at [1169, 682] on button "Save & Close" at bounding box center [1167, 681] width 111 height 34
select select
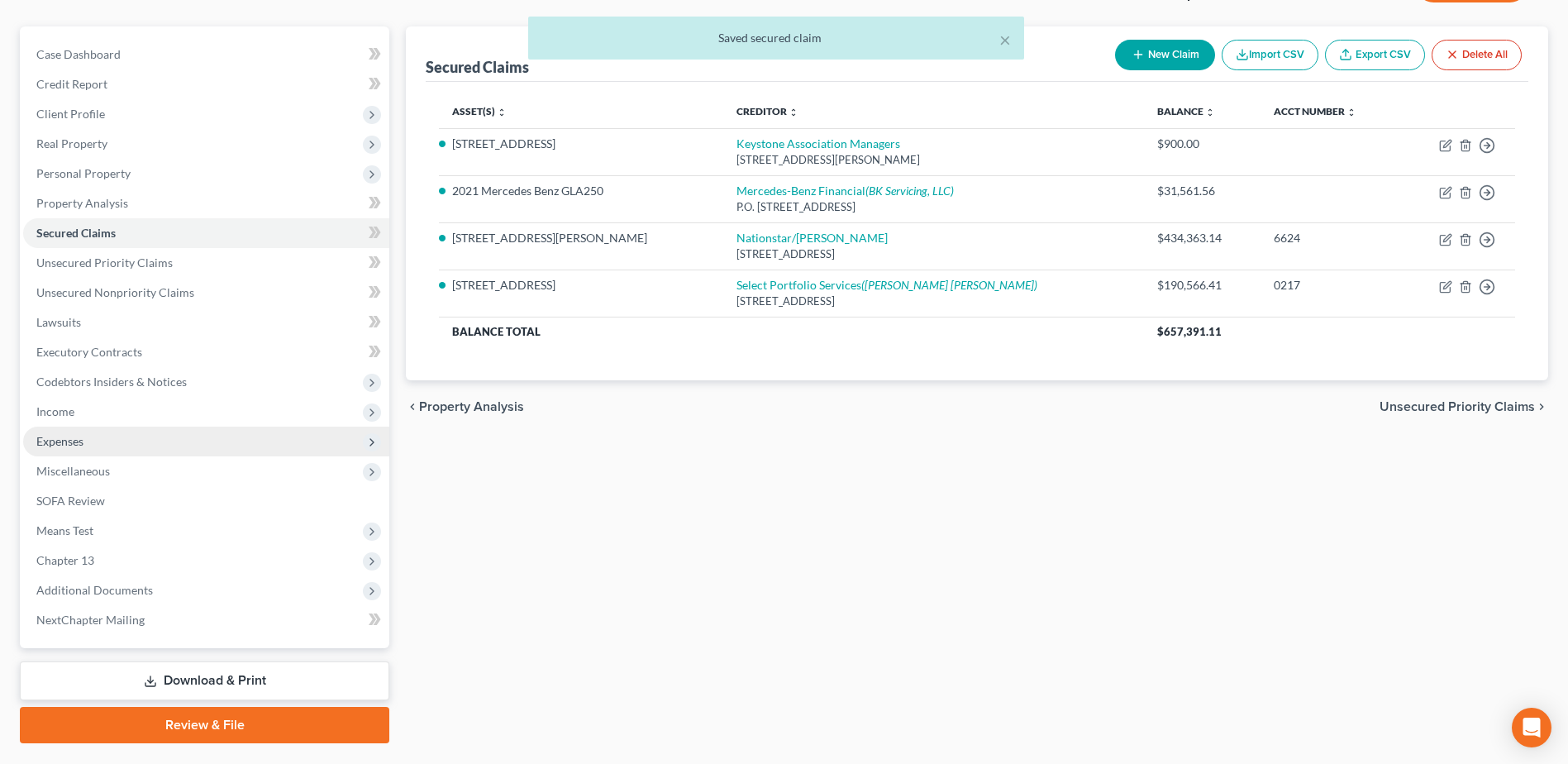
scroll to position [174, 0]
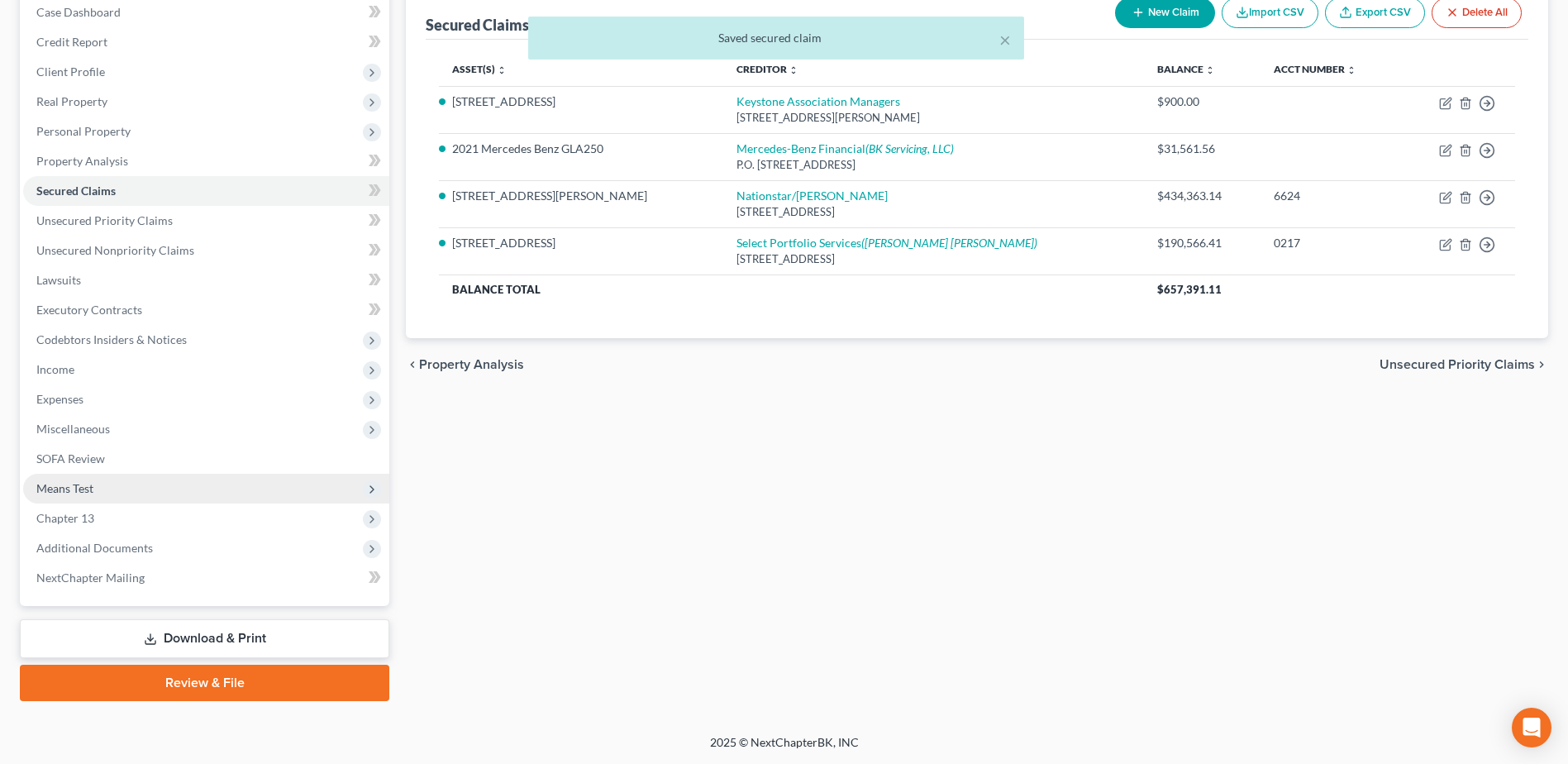
click at [51, 488] on span "Means Test" at bounding box center [64, 488] width 57 height 14
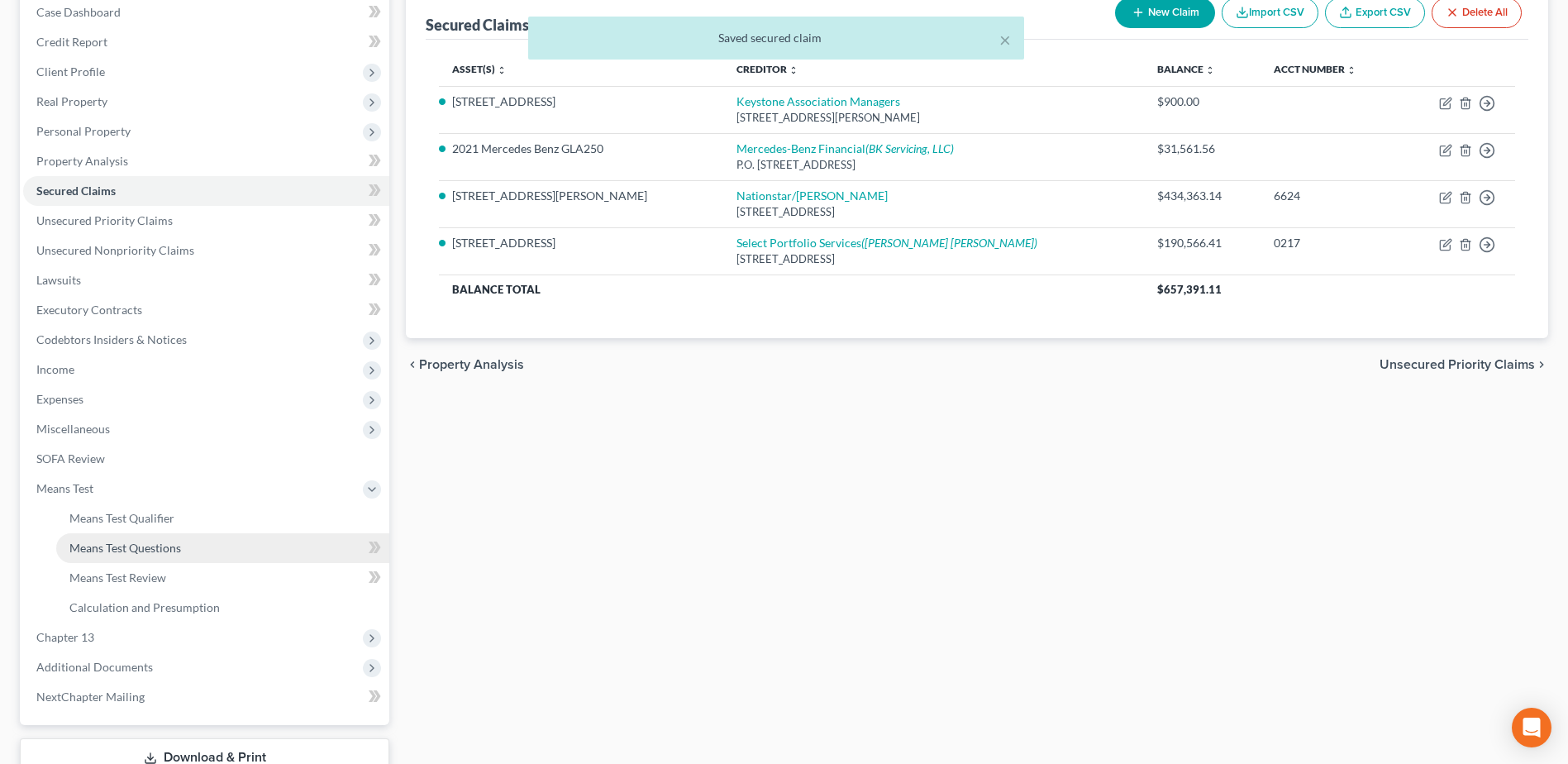
click at [124, 551] on span "Means Test Questions" at bounding box center [125, 547] width 111 height 14
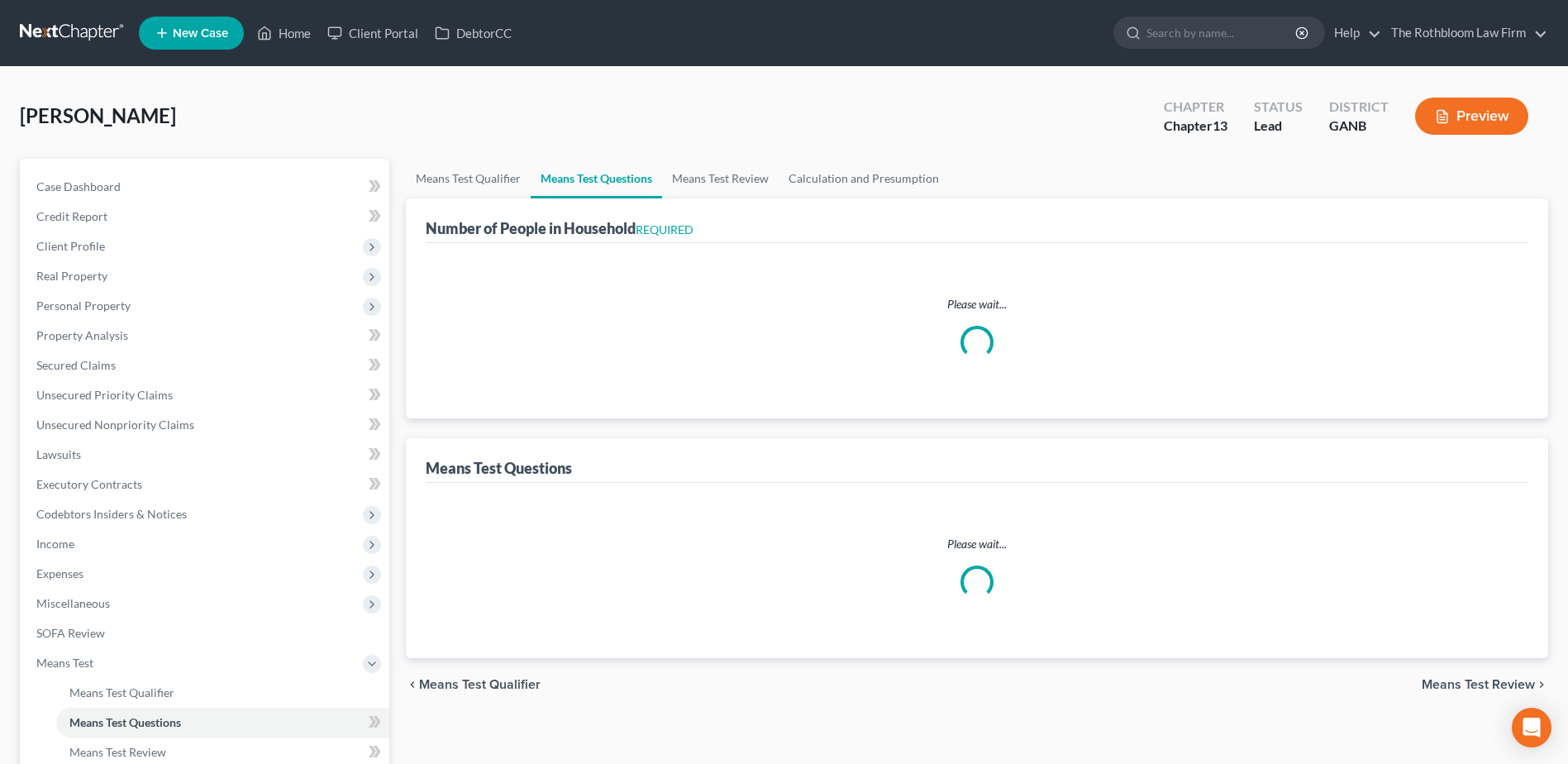
select select "1"
select select "60"
select select "0"
select select "60"
select select "0"
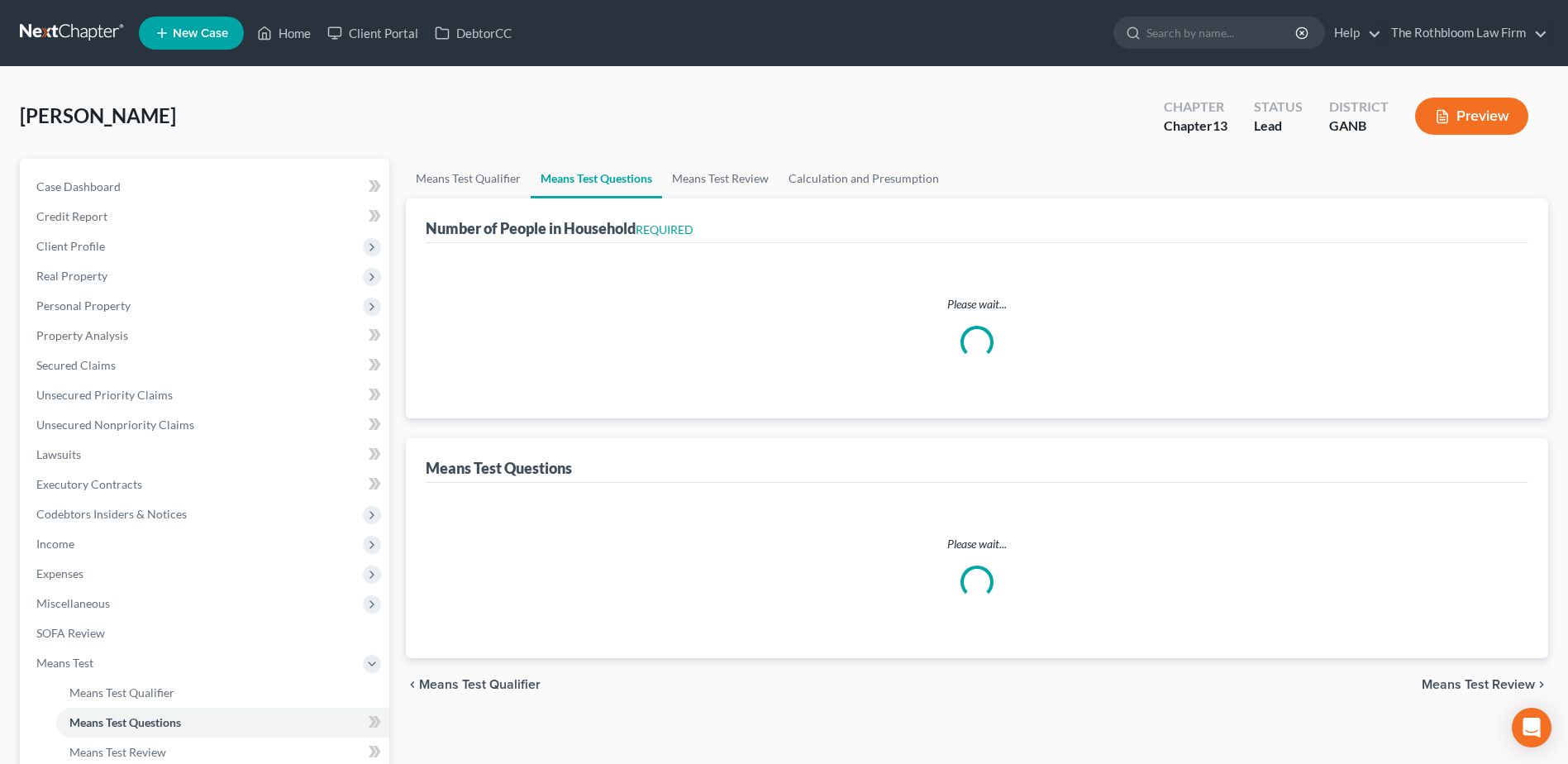
select select "60"
select select "0"
select select "60"
select select "1"
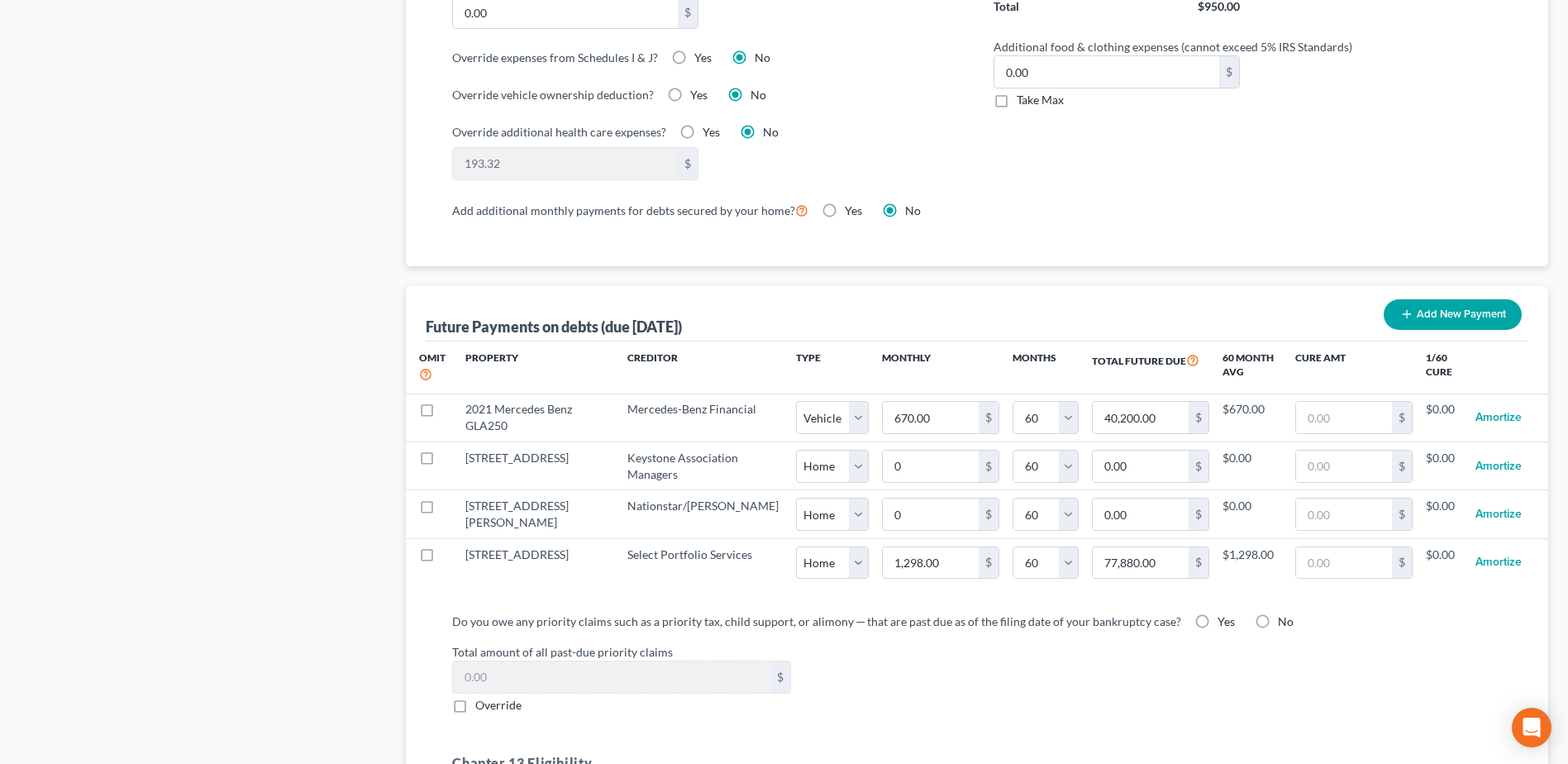
scroll to position [1405, 0]
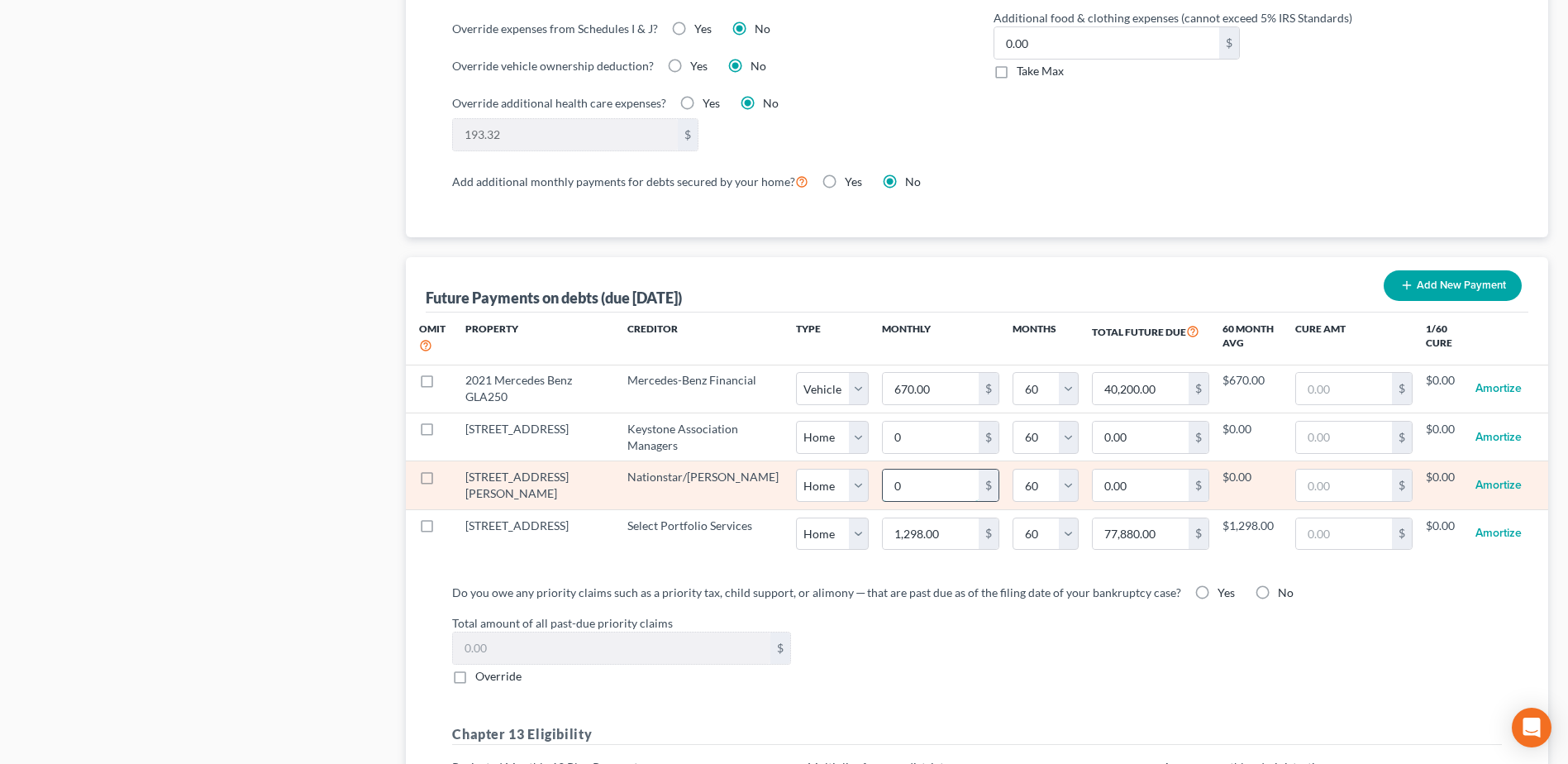
click at [883, 469] on input "0" at bounding box center [931, 484] width 95 height 31
type input "3"
type input "180.00"
type input "31"
type input "1,860.00"
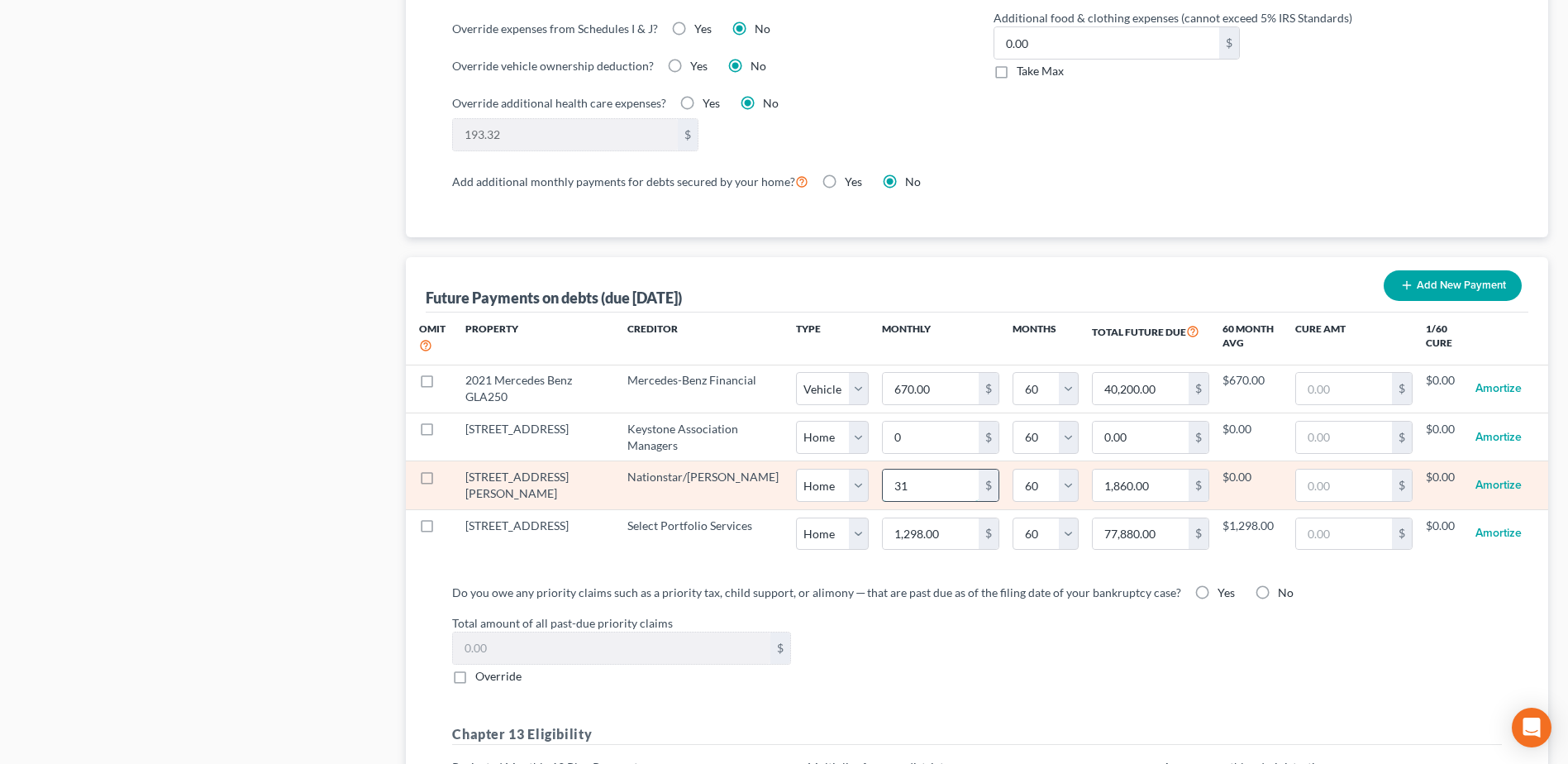
type input "314"
type input "18,840.00"
type input "3145"
type input "188,700.00"
type input "3,145."
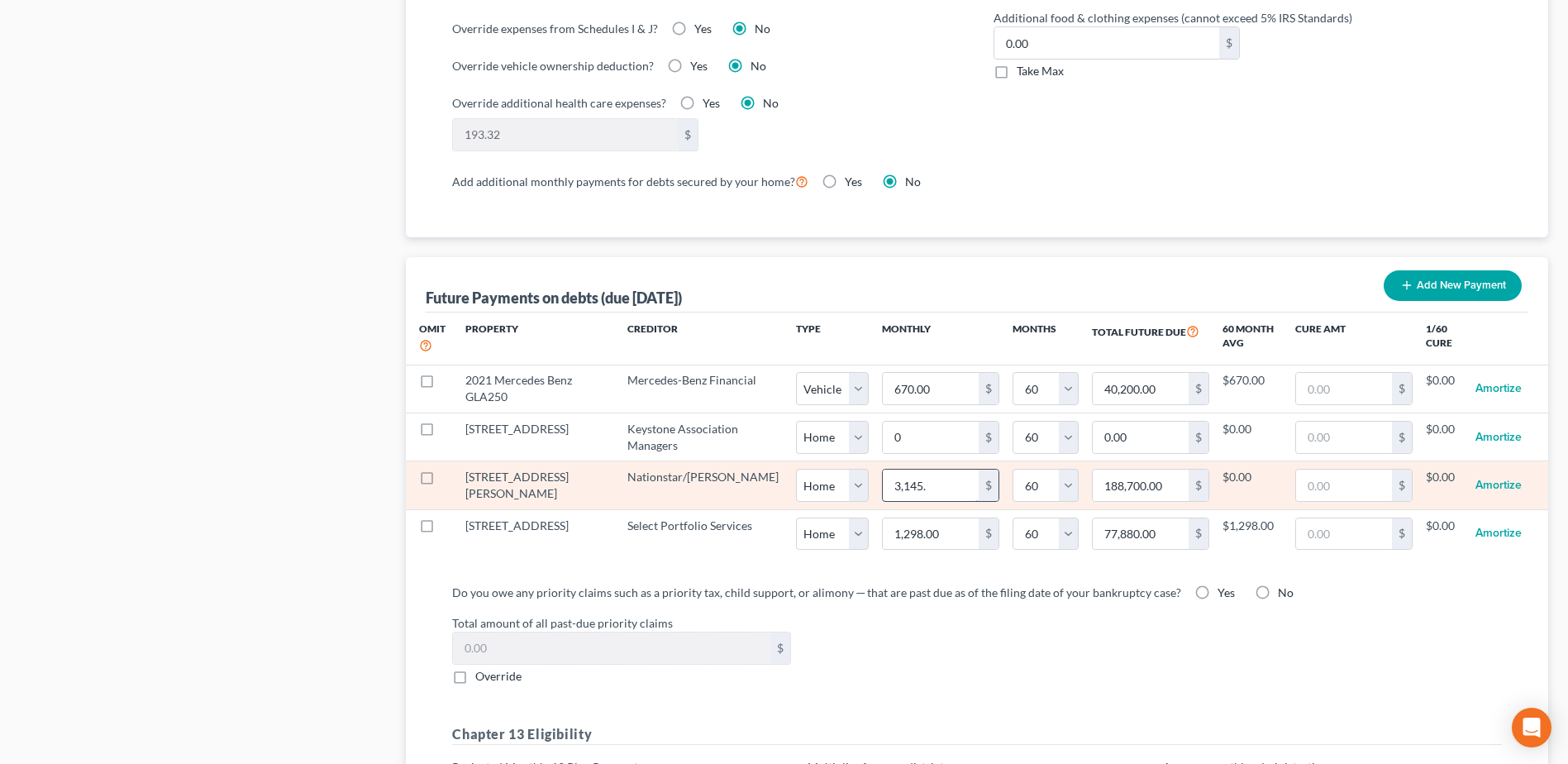
select select "0"
select select "60"
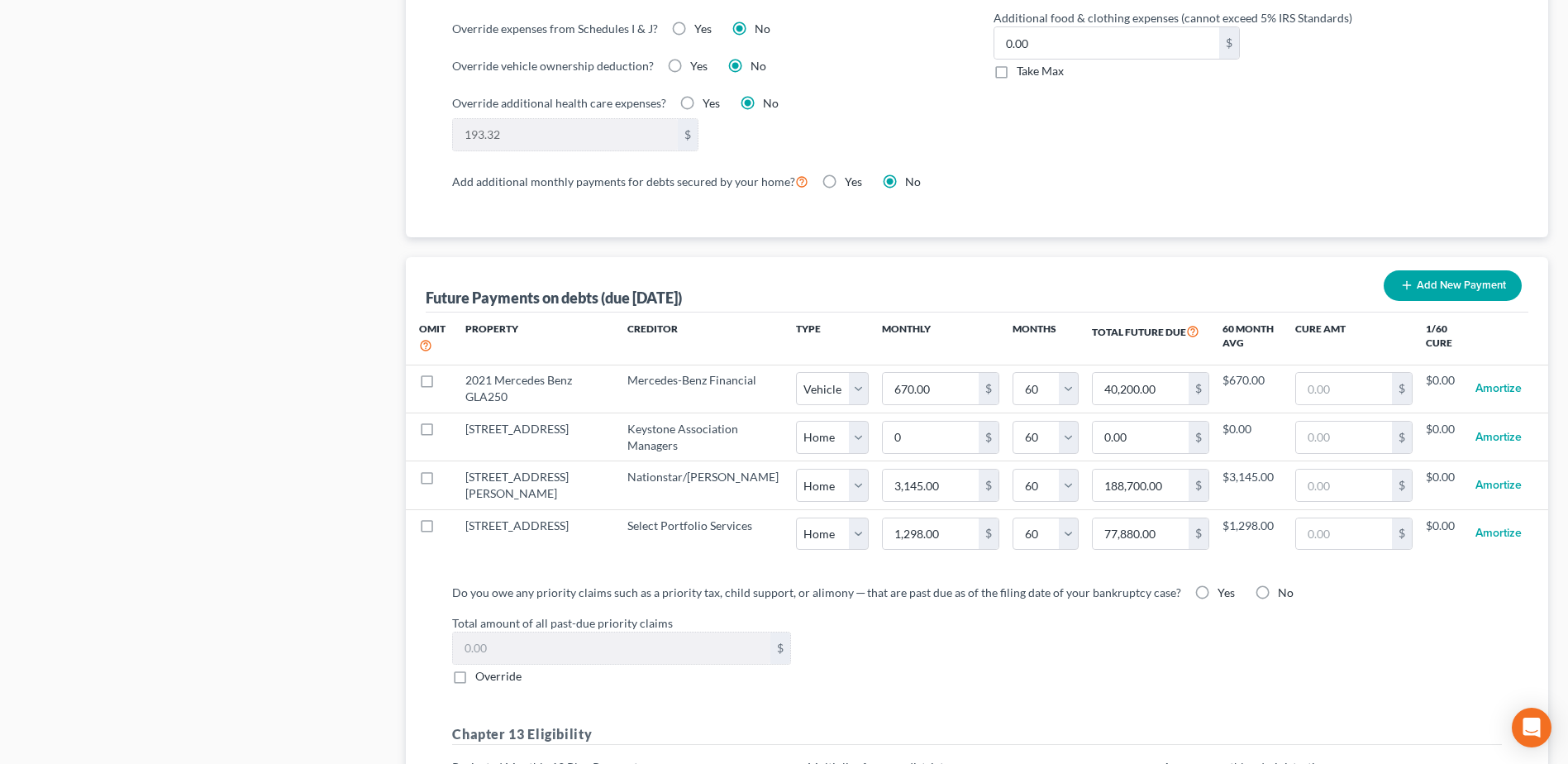
select select "0"
select select "60"
select select "0"
select select "60"
select select "0"
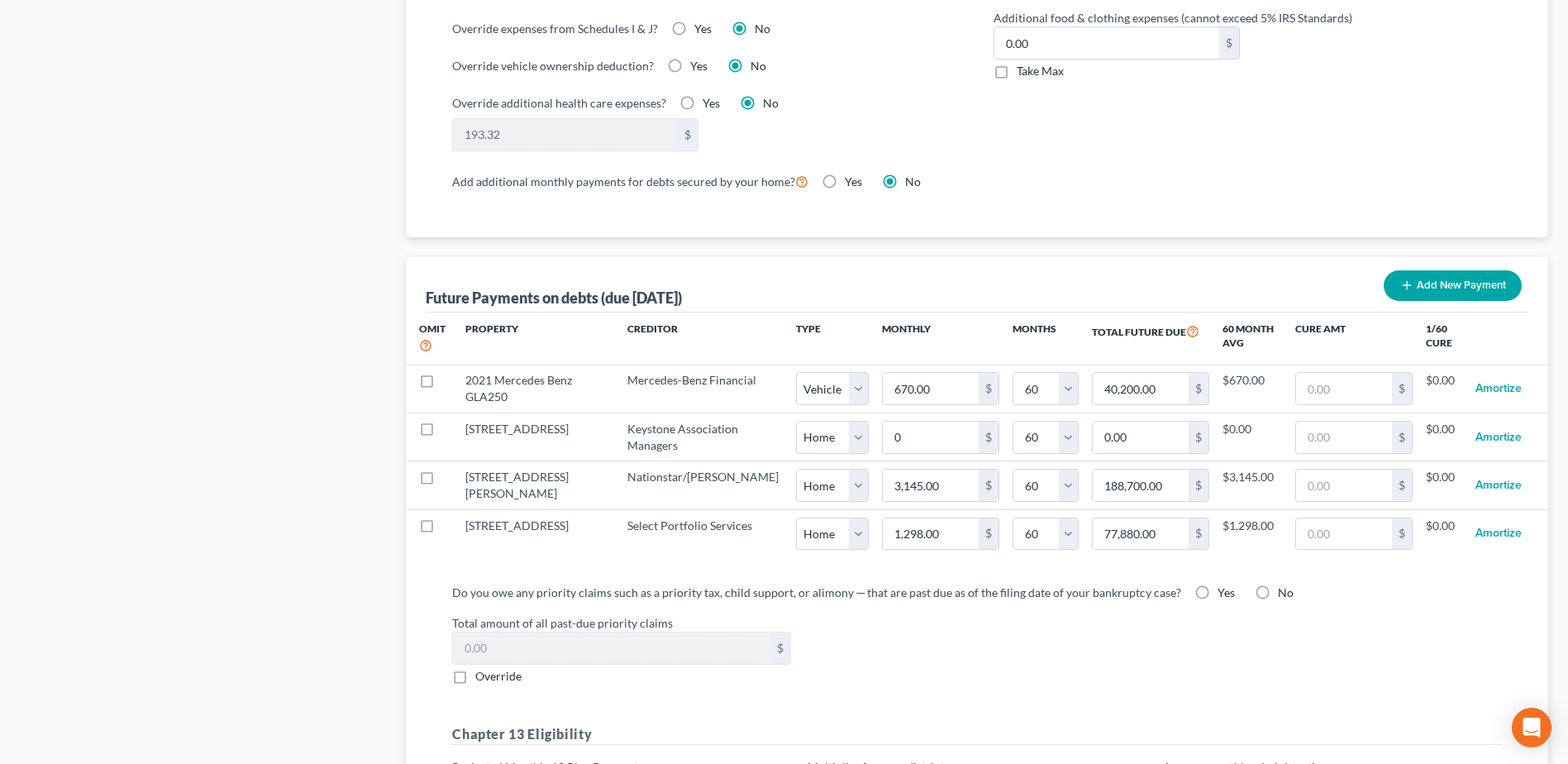
select select "60"
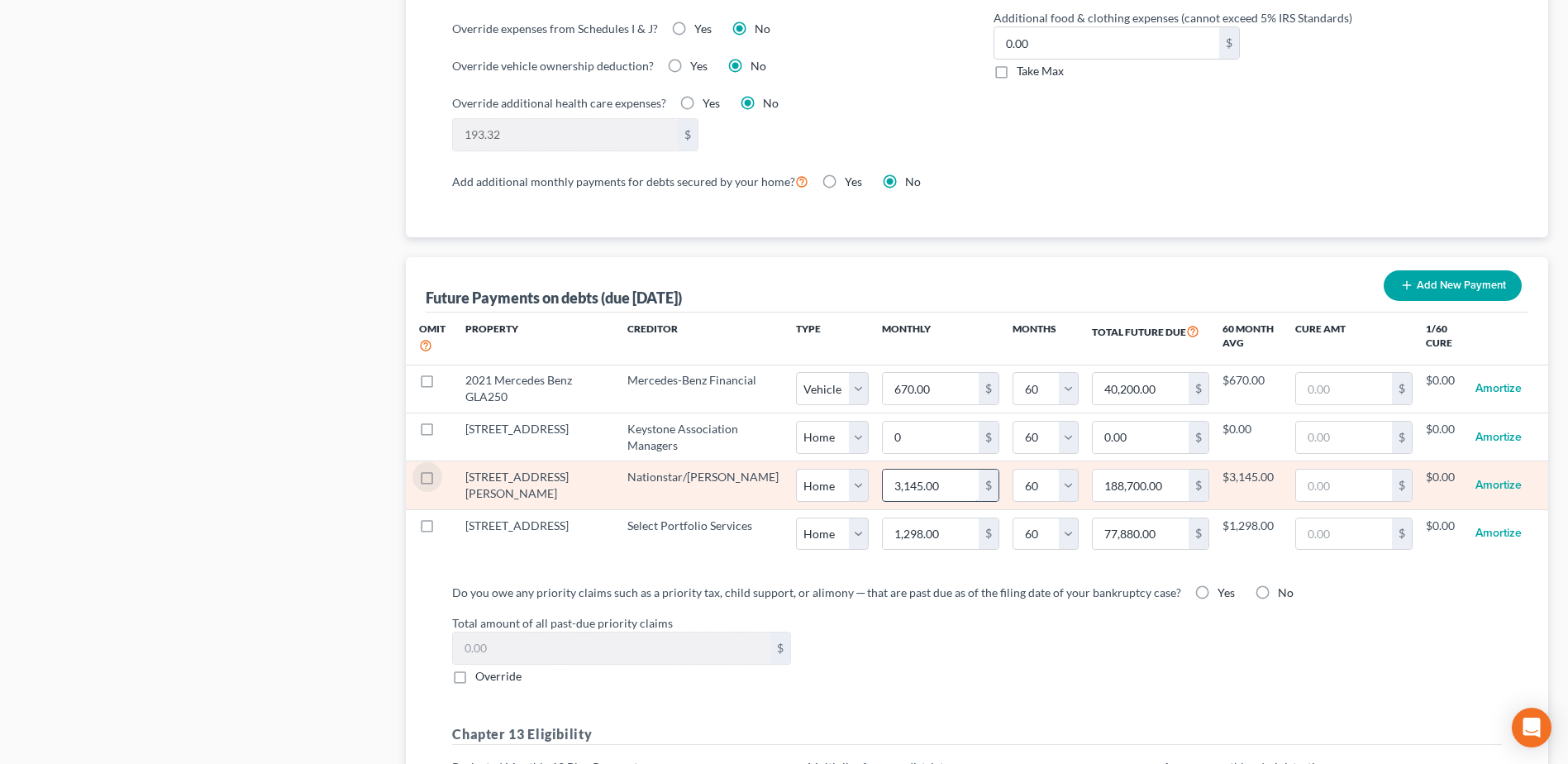
click at [903, 472] on input "3,145.00" at bounding box center [931, 484] width 95 height 31
type input "3,145.8"
type input "188,748.00"
type input "3,145.85"
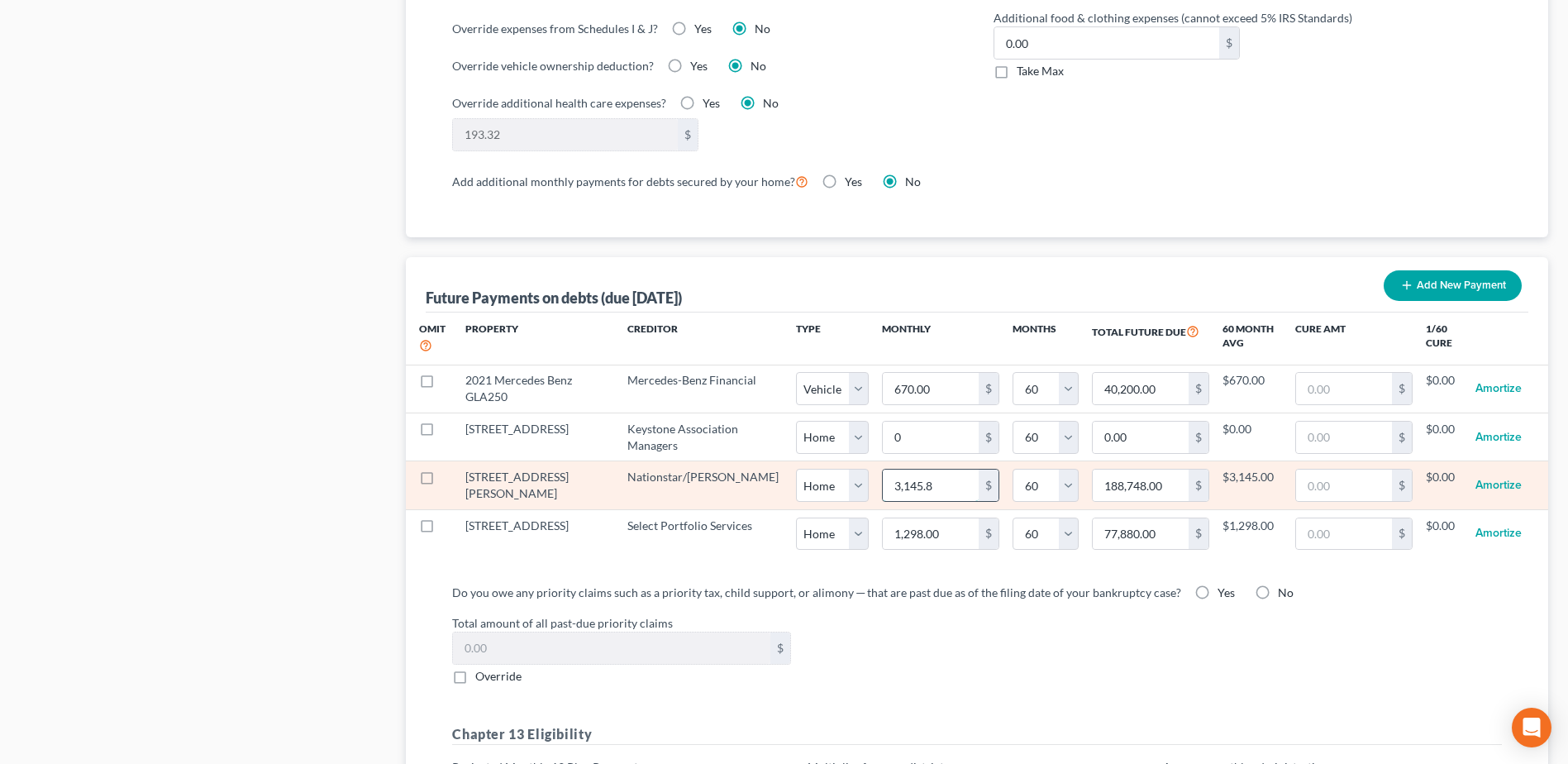
type input "188,751.00"
select select "0"
select select "60"
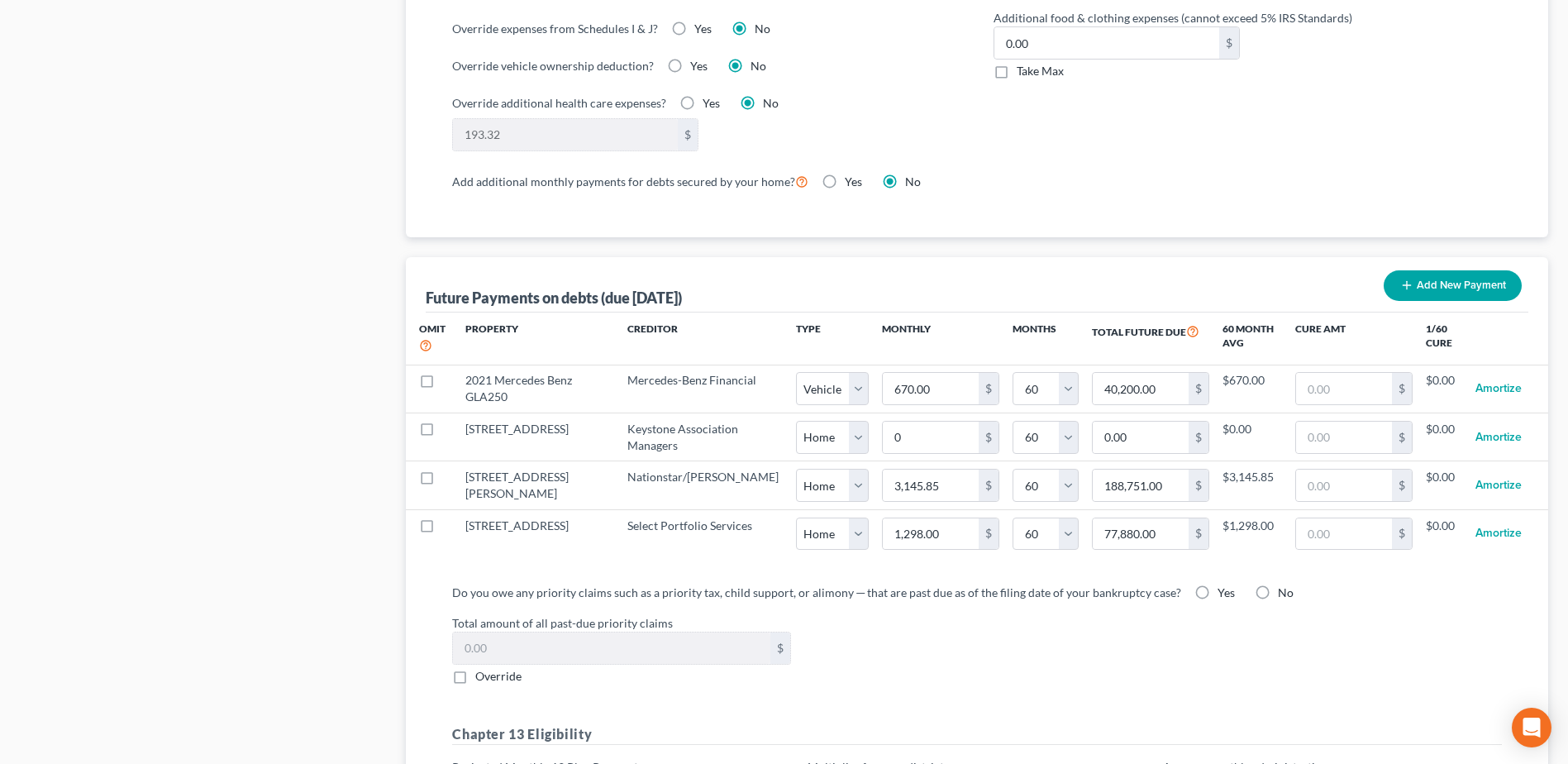
select select "0"
select select "60"
select select "0"
select select "60"
select select "0"
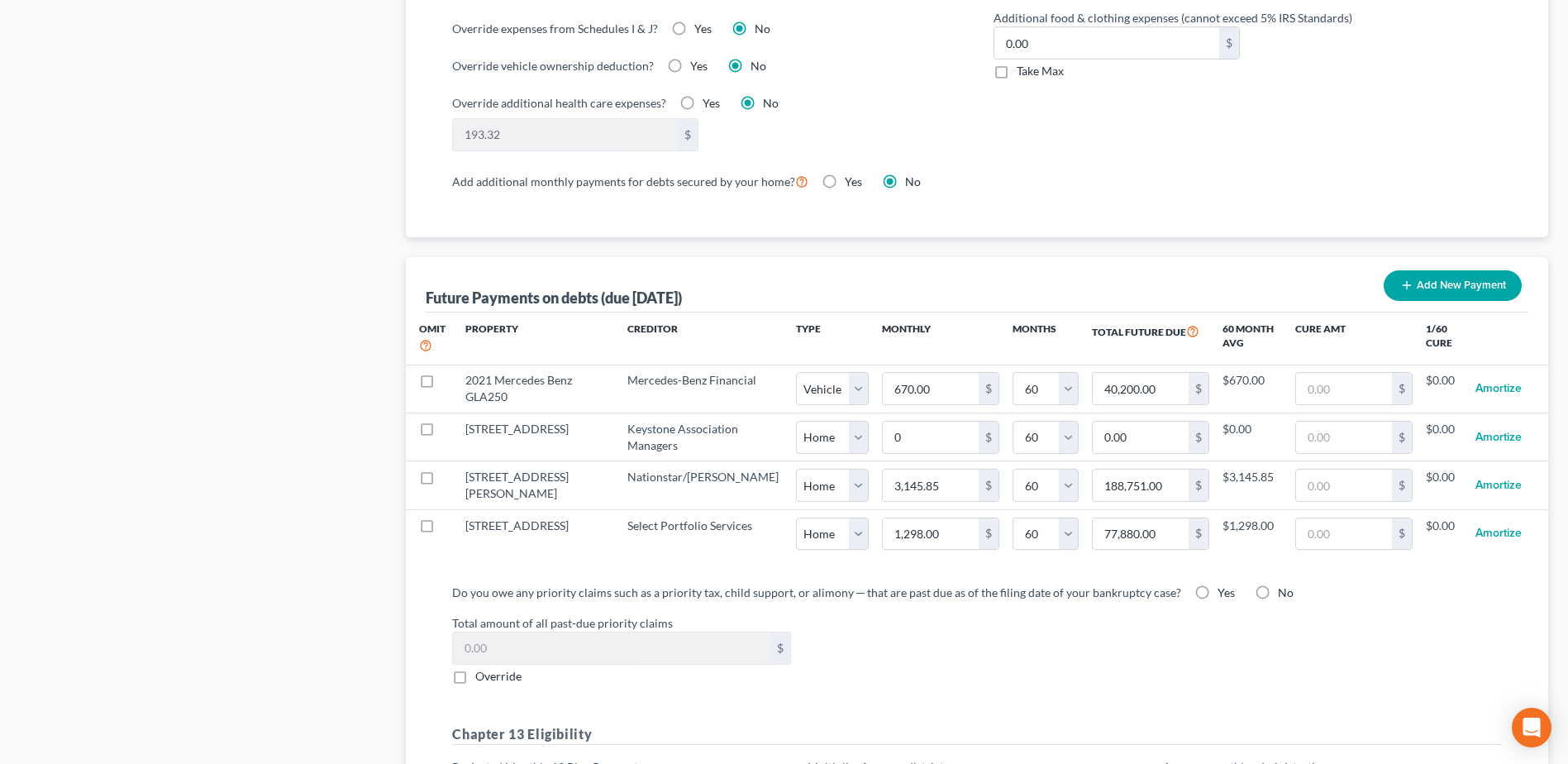
select select "60"
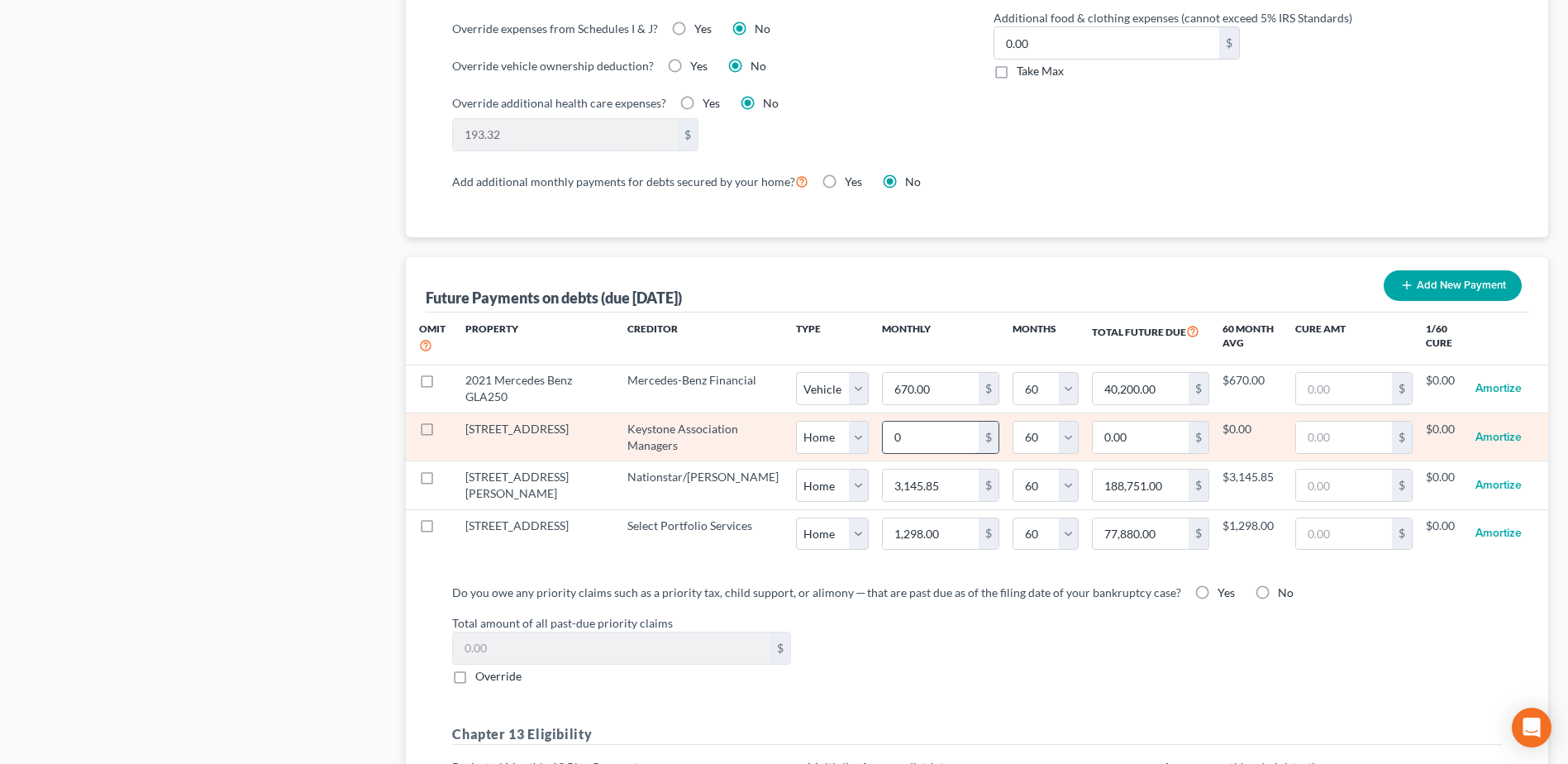
click at [883, 421] on input "0" at bounding box center [931, 436] width 95 height 31
click at [890, 427] on input "0" at bounding box center [931, 436] width 95 height 31
drag, startPoint x: 865, startPoint y: 416, endPoint x: 842, endPoint y: 423, distance: 24.0
click at [883, 423] on input "0" at bounding box center [931, 436] width 95 height 31
type input "1"
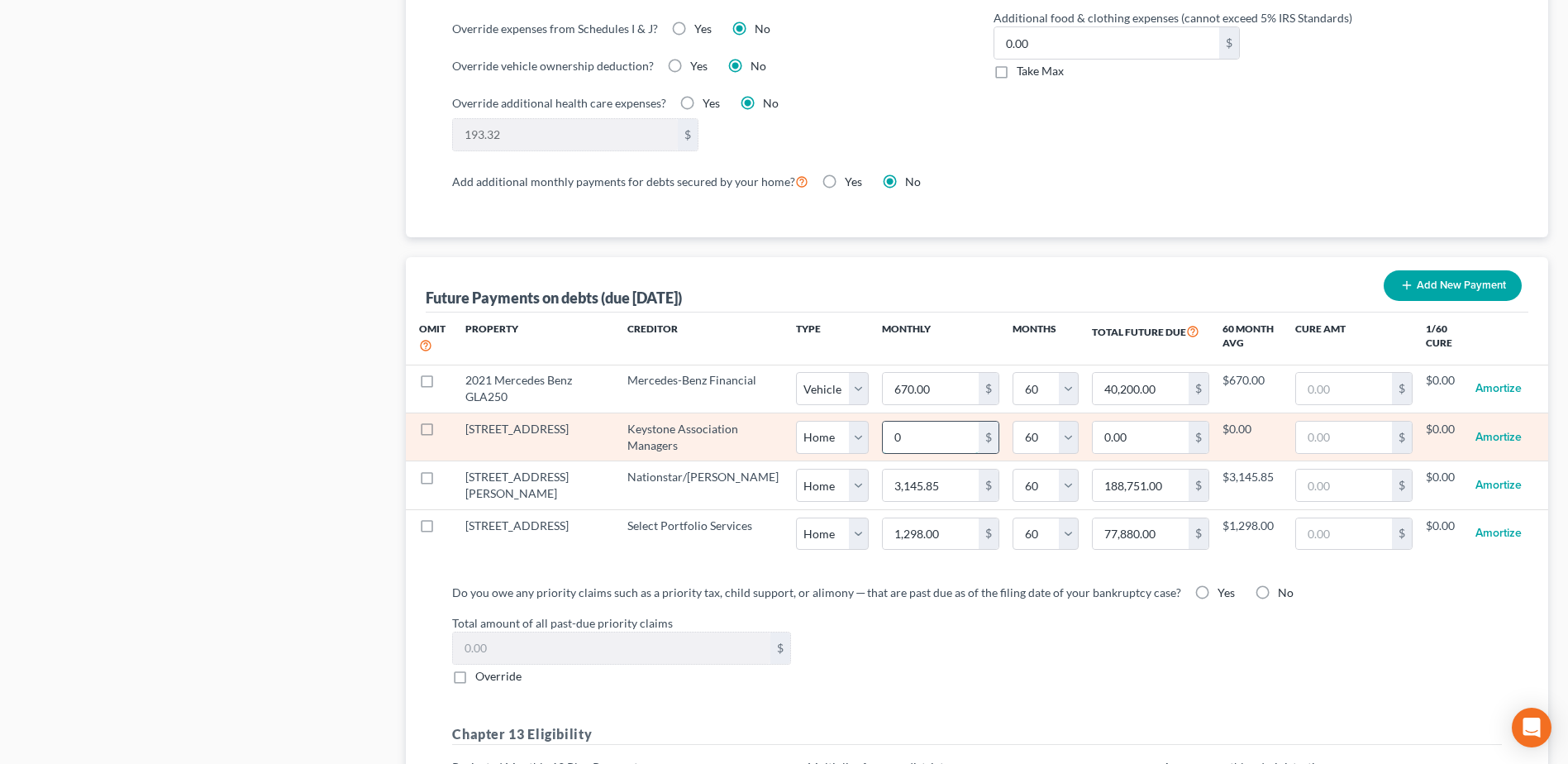
type input "60.00"
type input "15"
type input "900.00"
type input "15"
select select "0"
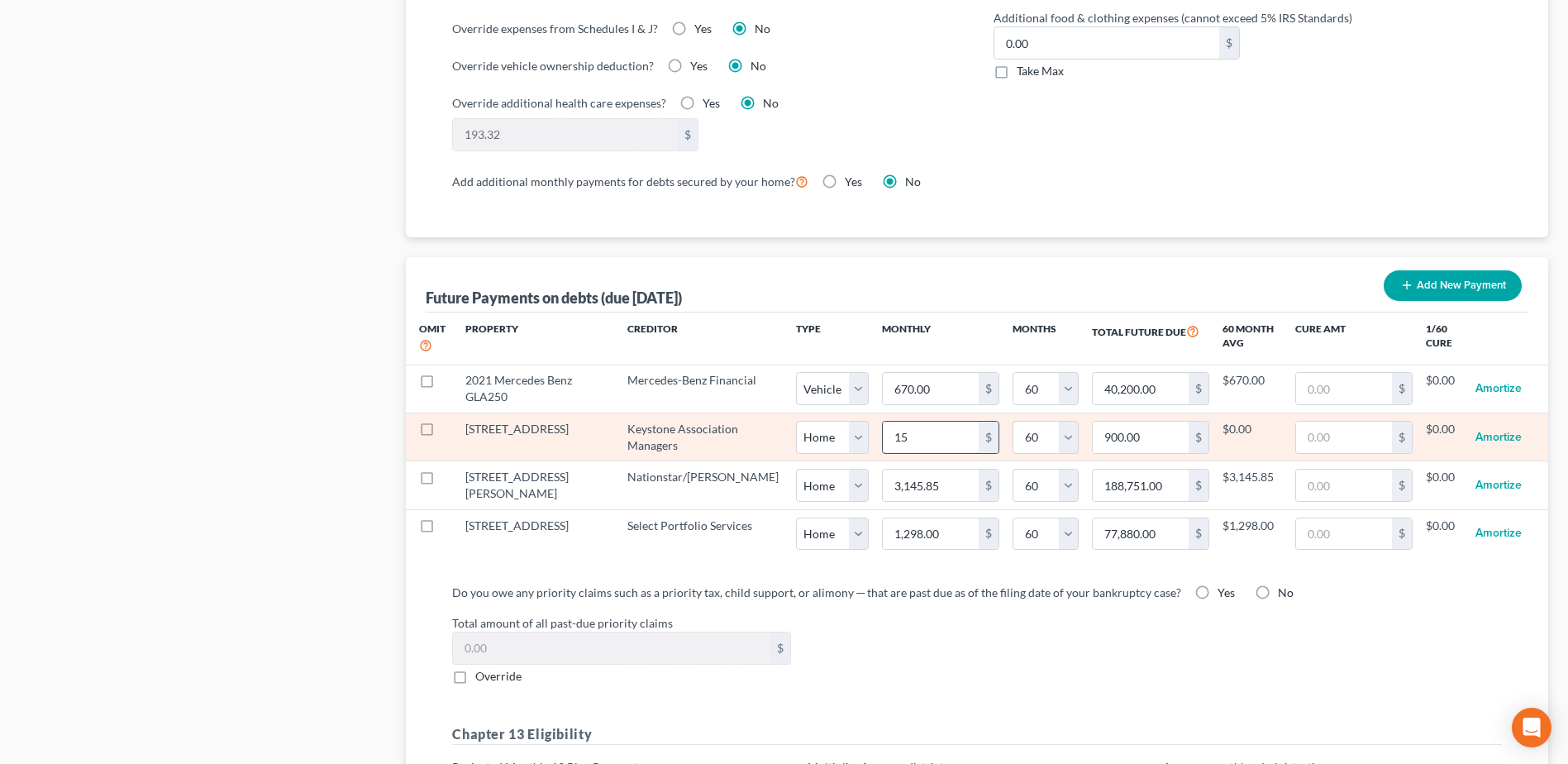
select select "60"
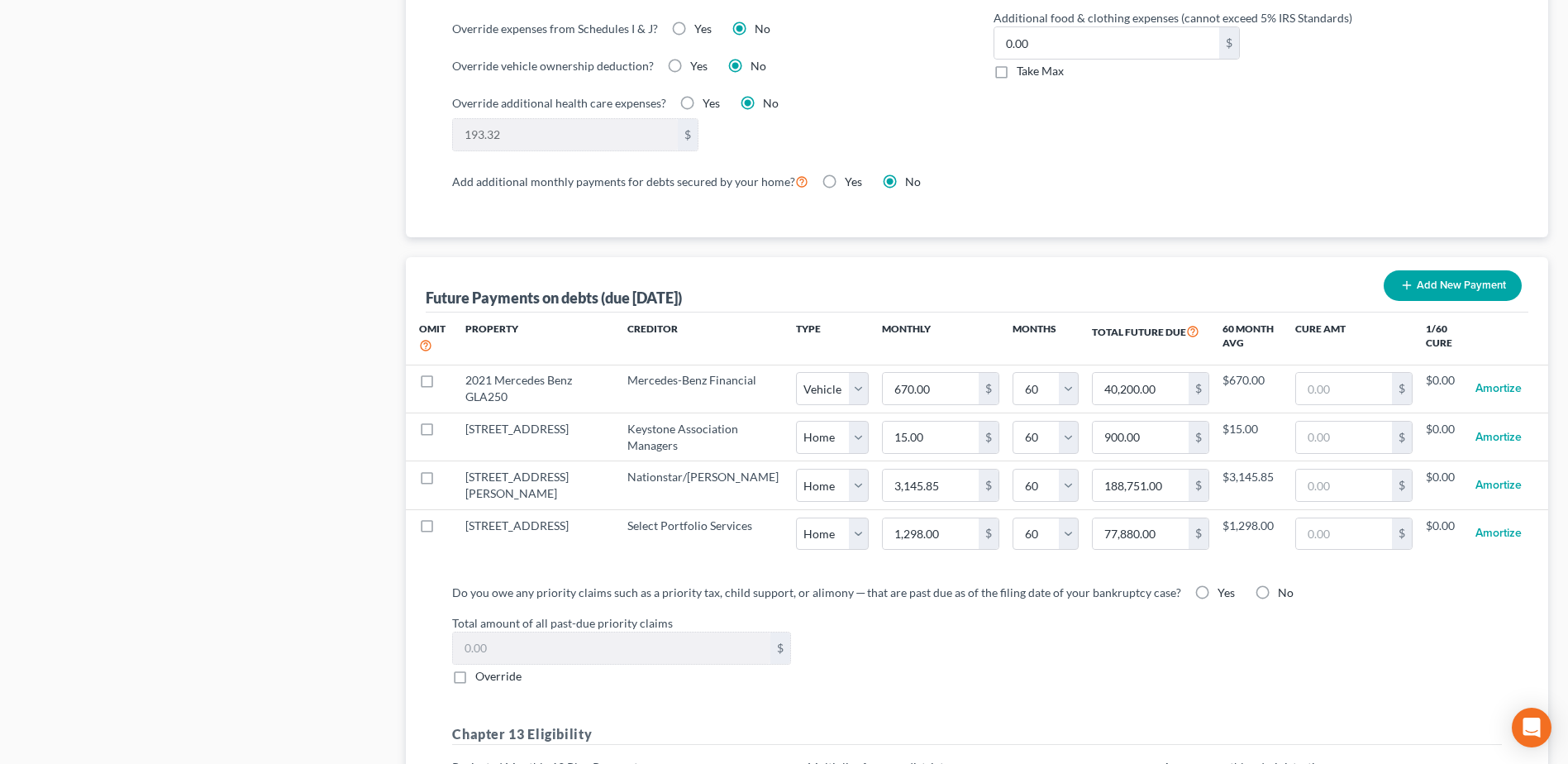
select select "0"
select select "60"
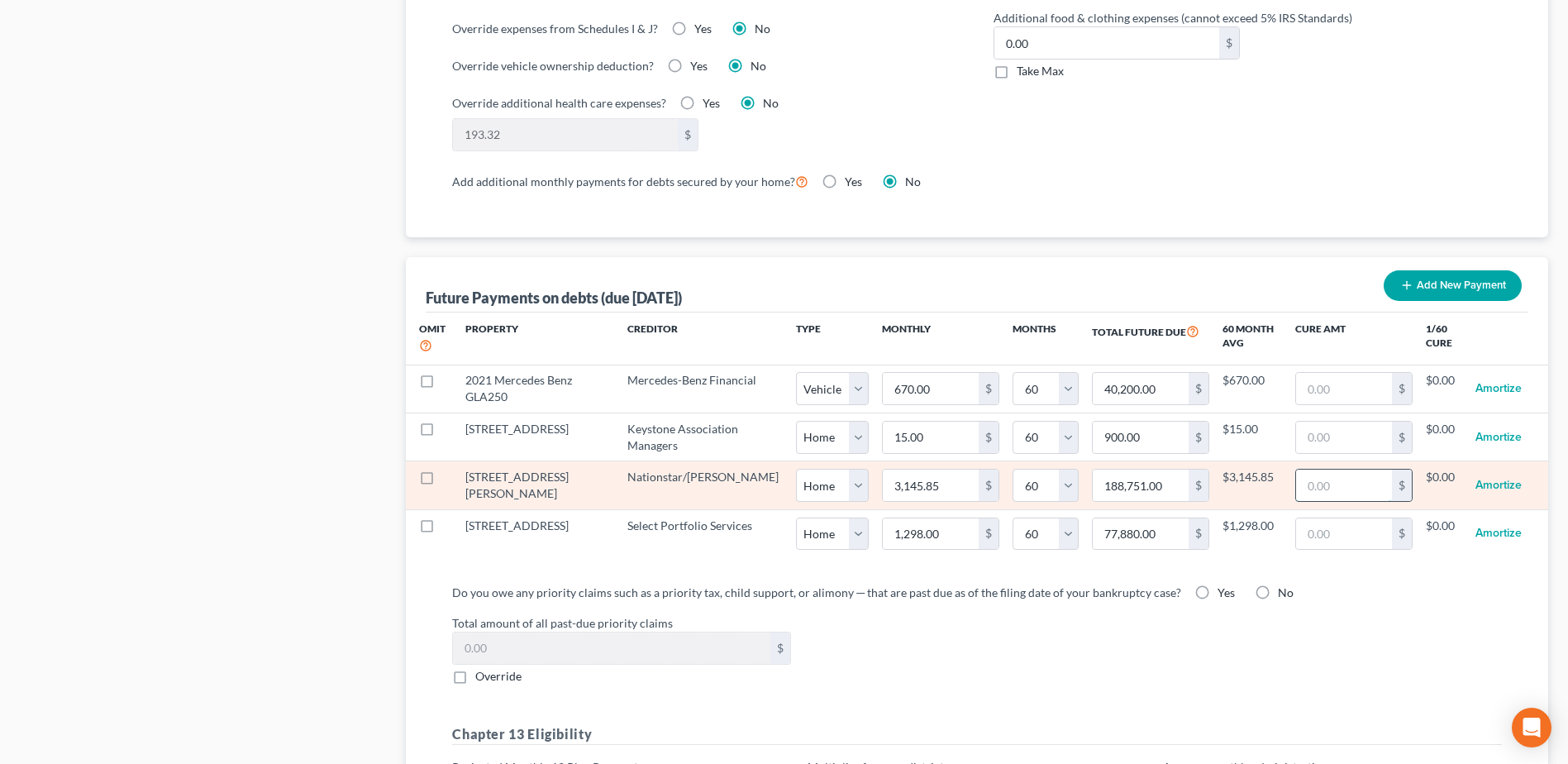
click at [1296, 469] on input "text" at bounding box center [1344, 484] width 95 height 31
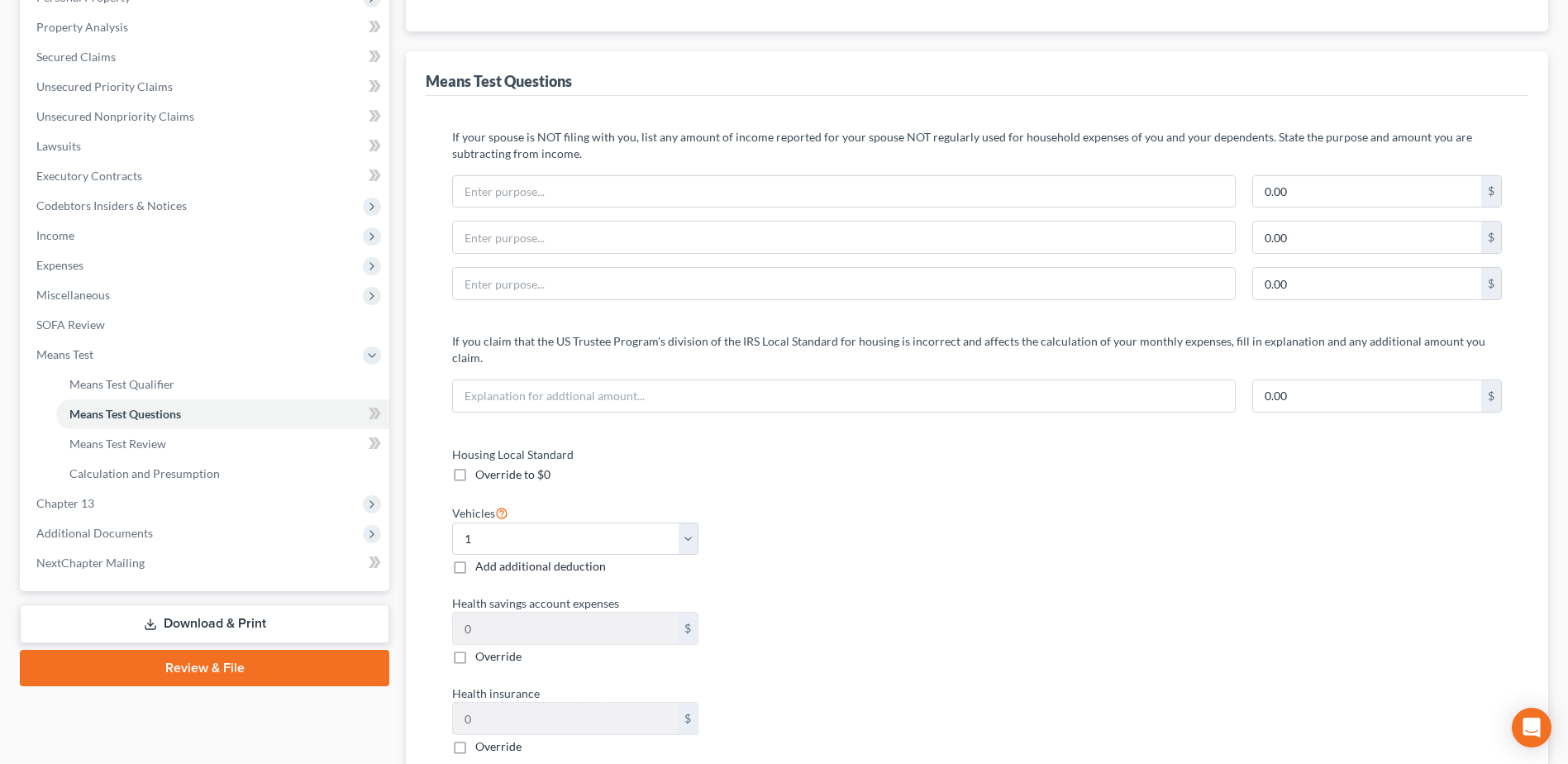
scroll to position [191, 0]
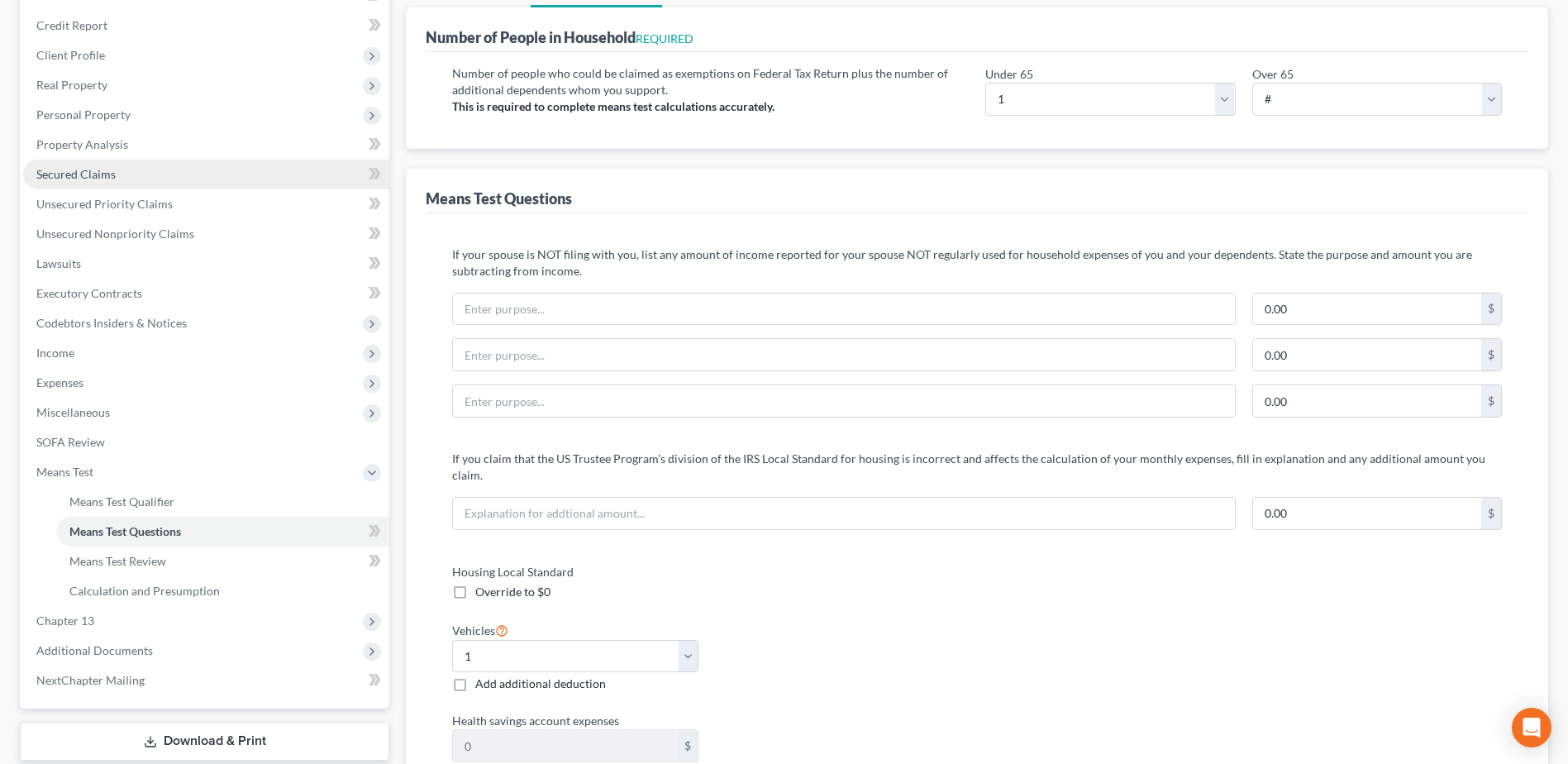
click at [68, 168] on span "Secured Claims" at bounding box center [75, 173] width 80 height 14
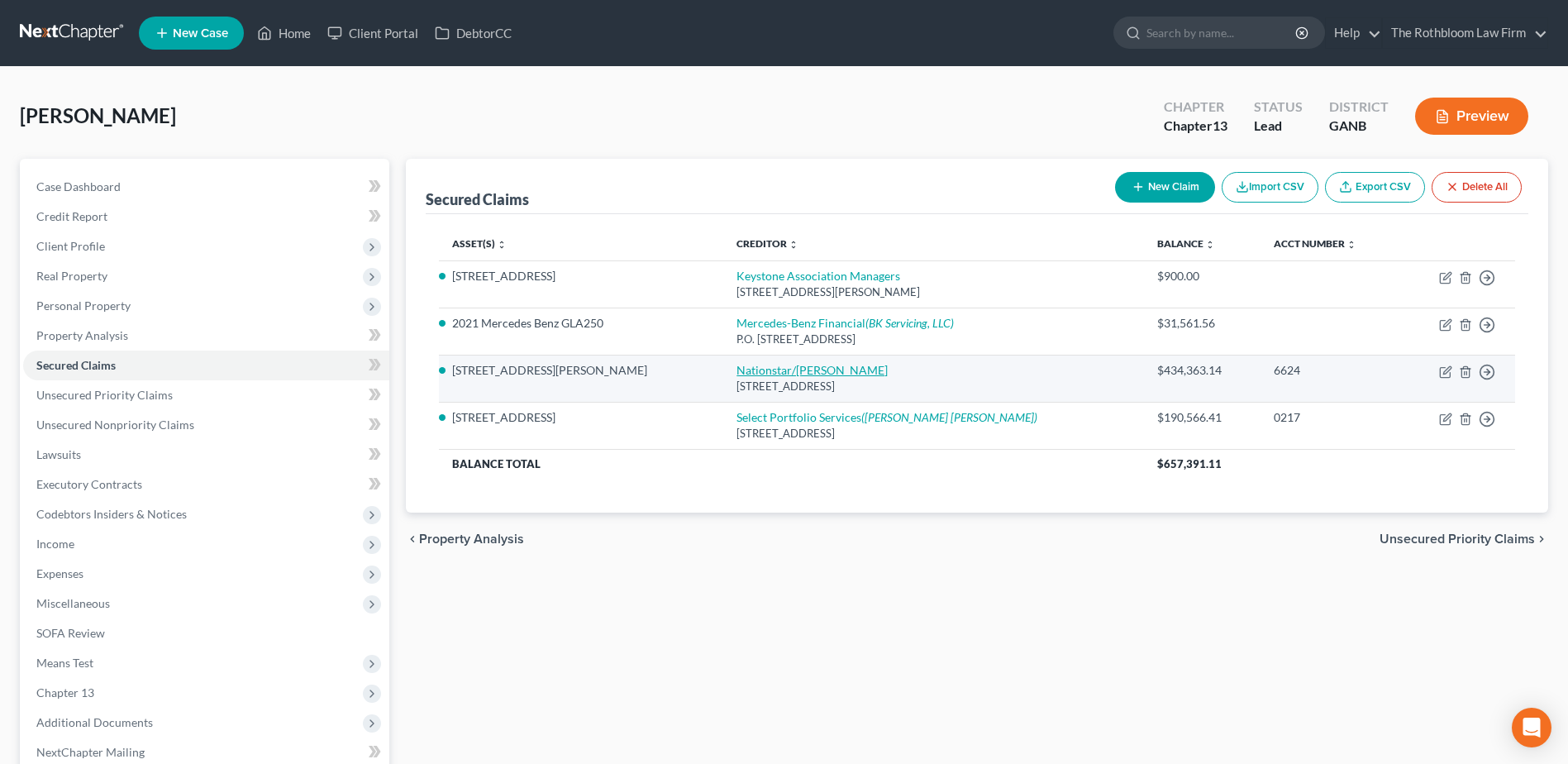
click at [792, 372] on link "Nationstar/[PERSON_NAME]" at bounding box center [812, 369] width 152 height 14
select select "45"
select select "2"
select select "0"
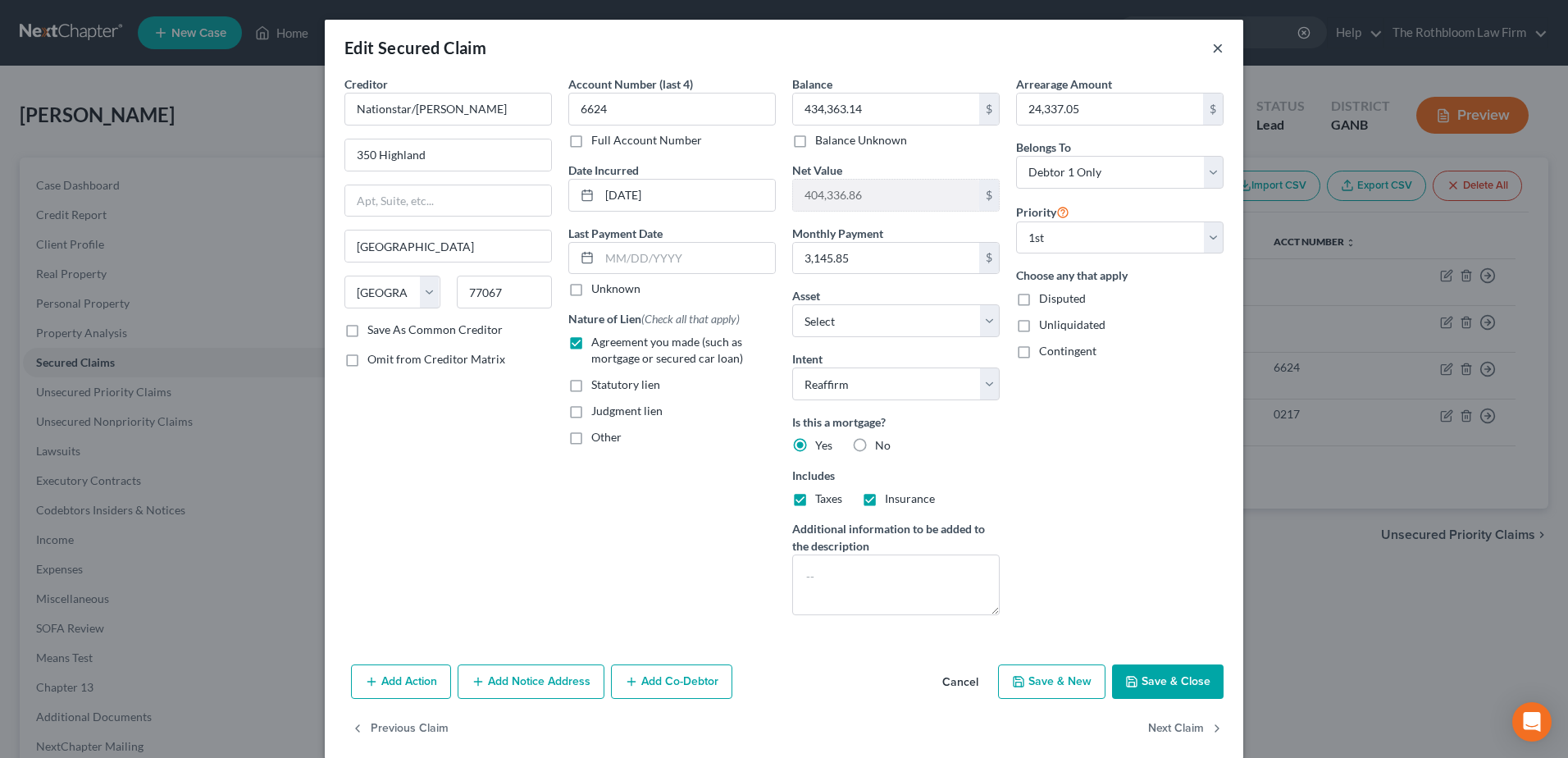
click at [1212, 52] on button "×" at bounding box center [1217, 47] width 12 height 20
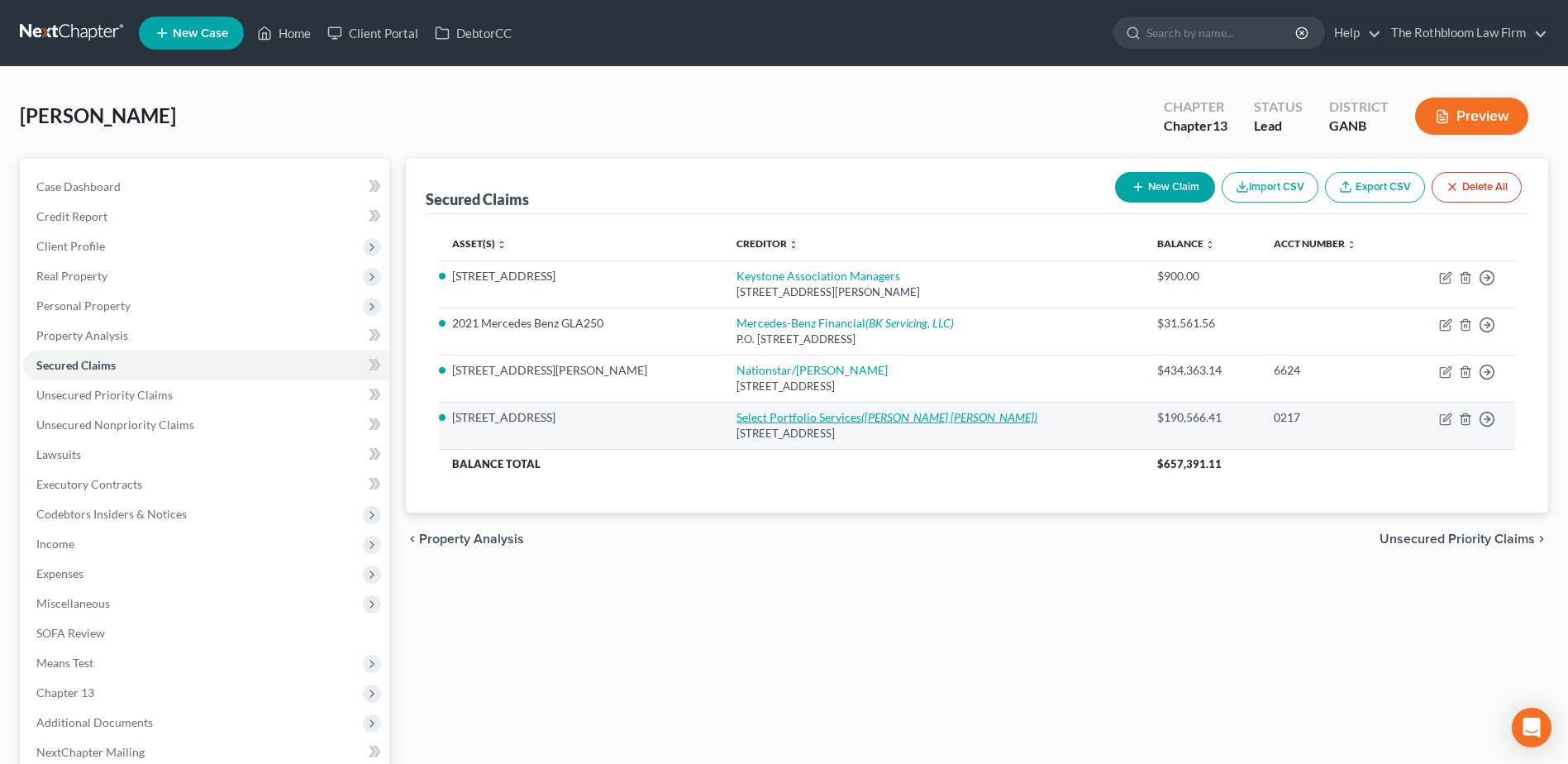
click at [747, 410] on link "Select Portfolio Services ([PERSON_NAME] [PERSON_NAME])" at bounding box center [886, 416] width 301 height 14
select select "9"
select select "10"
select select "2"
select select "0"
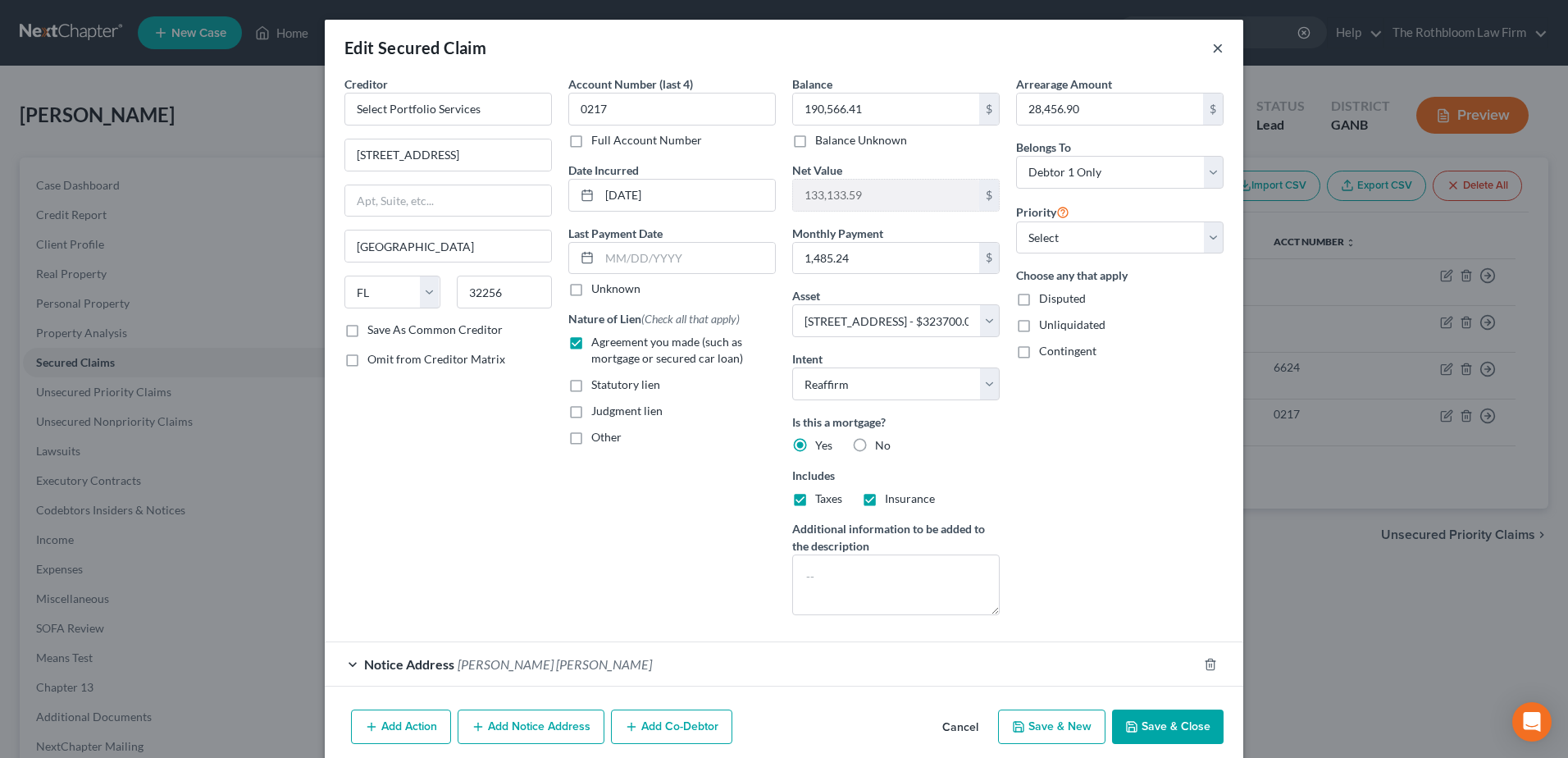
click at [1212, 49] on button "×" at bounding box center [1217, 47] width 12 height 20
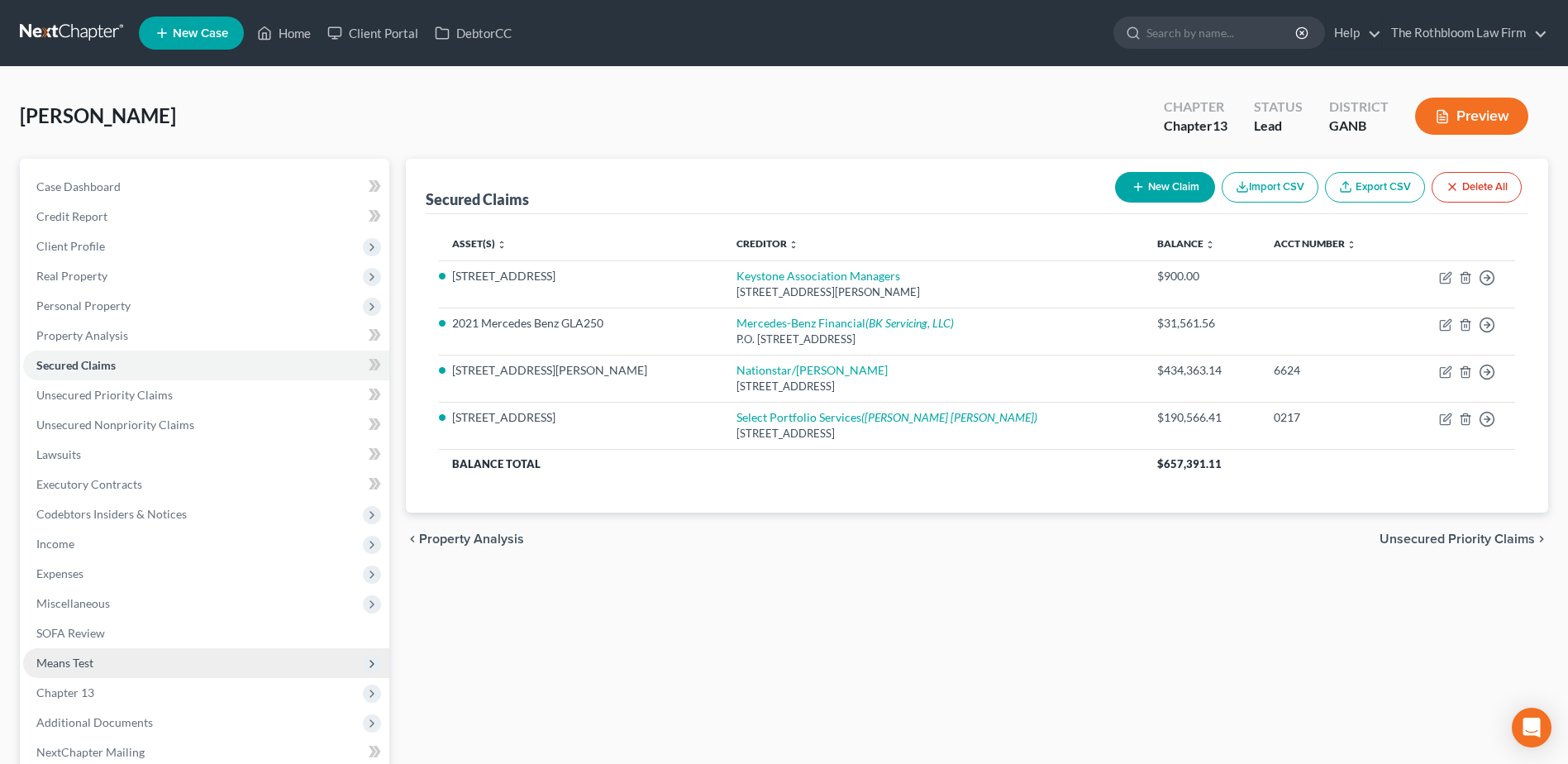
click at [70, 665] on span "Means Test" at bounding box center [64, 662] width 57 height 14
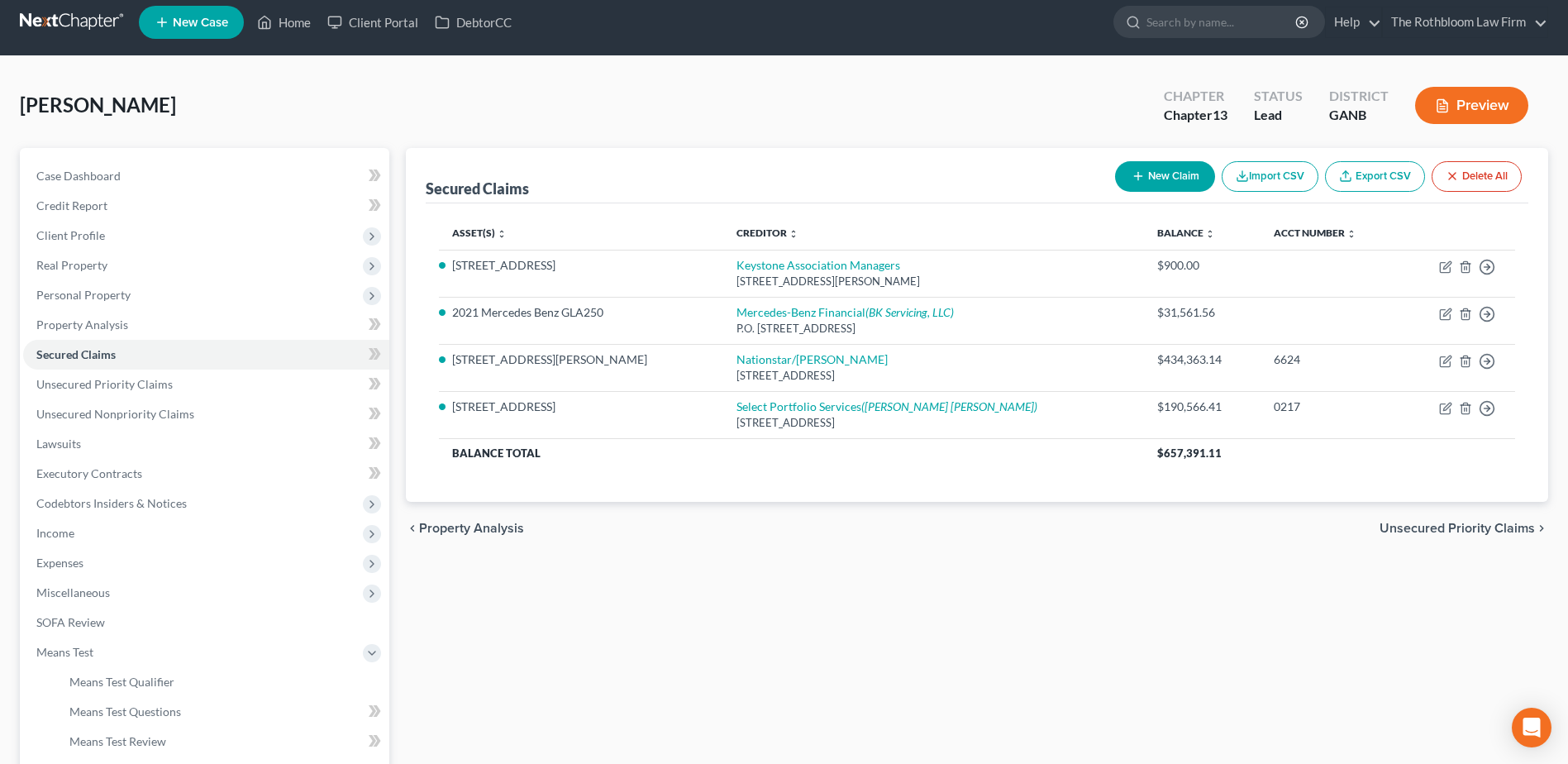
scroll to position [248, 0]
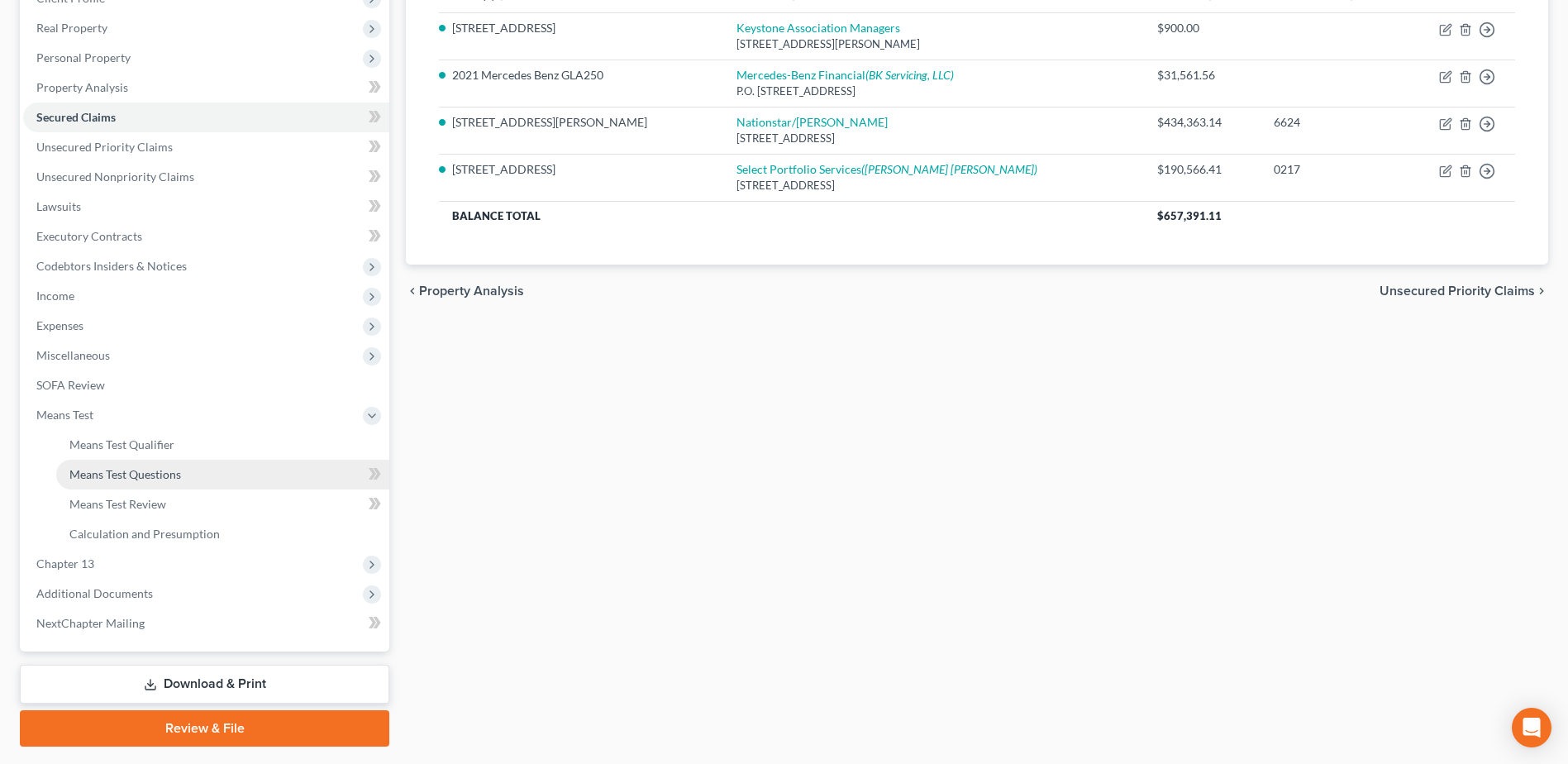
click at [147, 474] on span "Means Test Questions" at bounding box center [125, 473] width 111 height 14
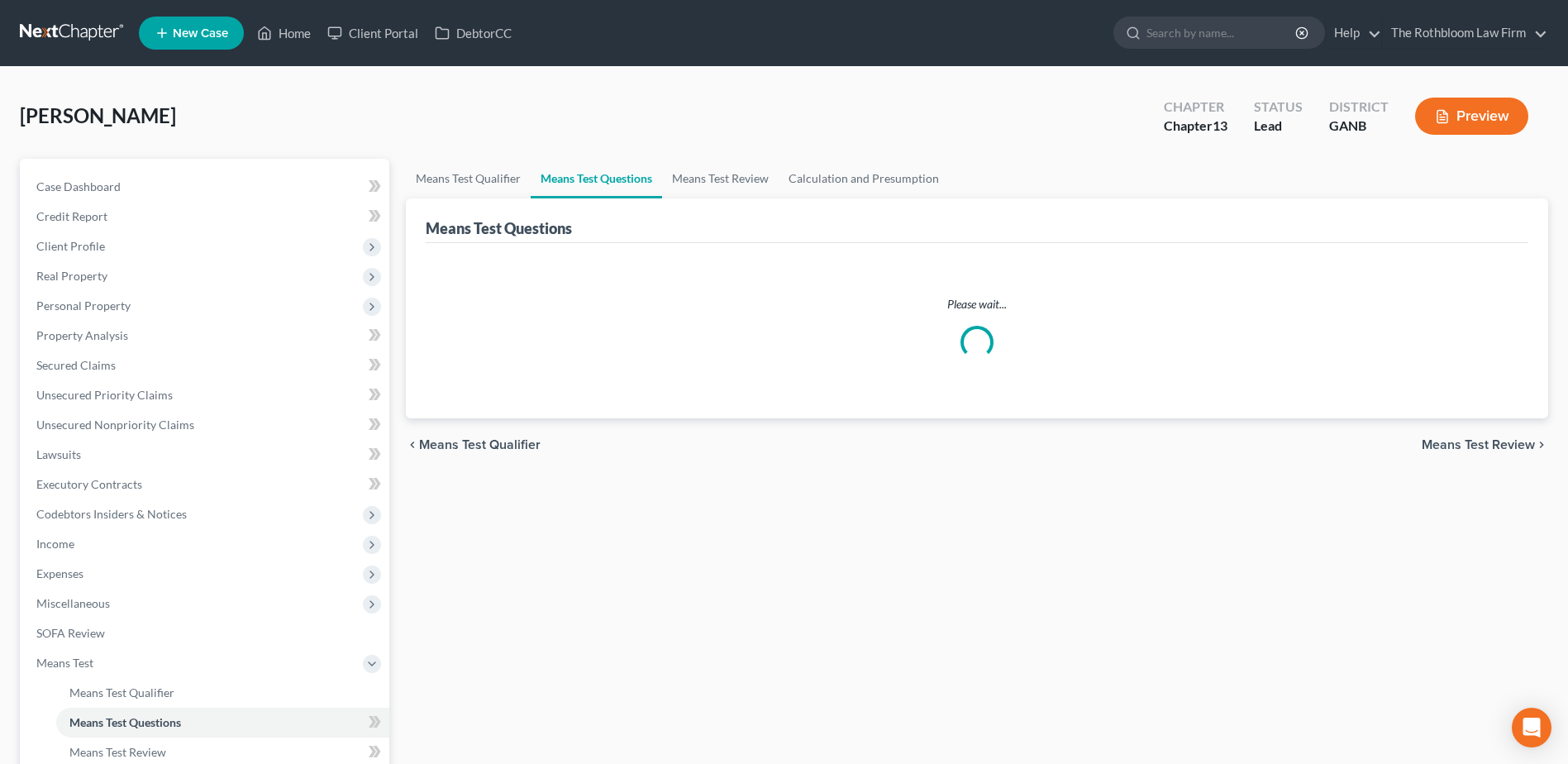
select select "1"
select select "60"
select select "0"
select select "60"
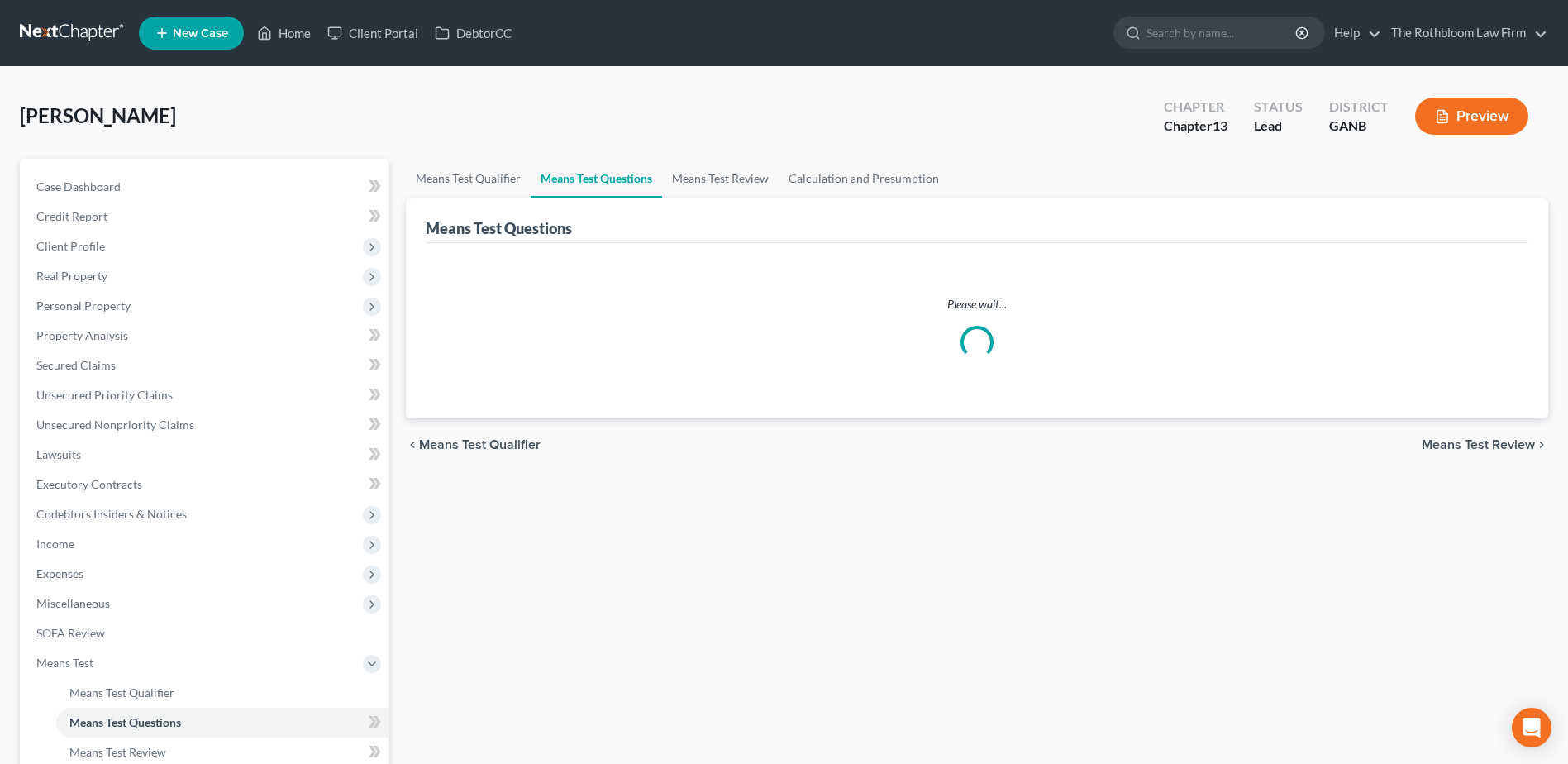
select select "0"
select select "60"
select select "0"
select select "60"
select select "1"
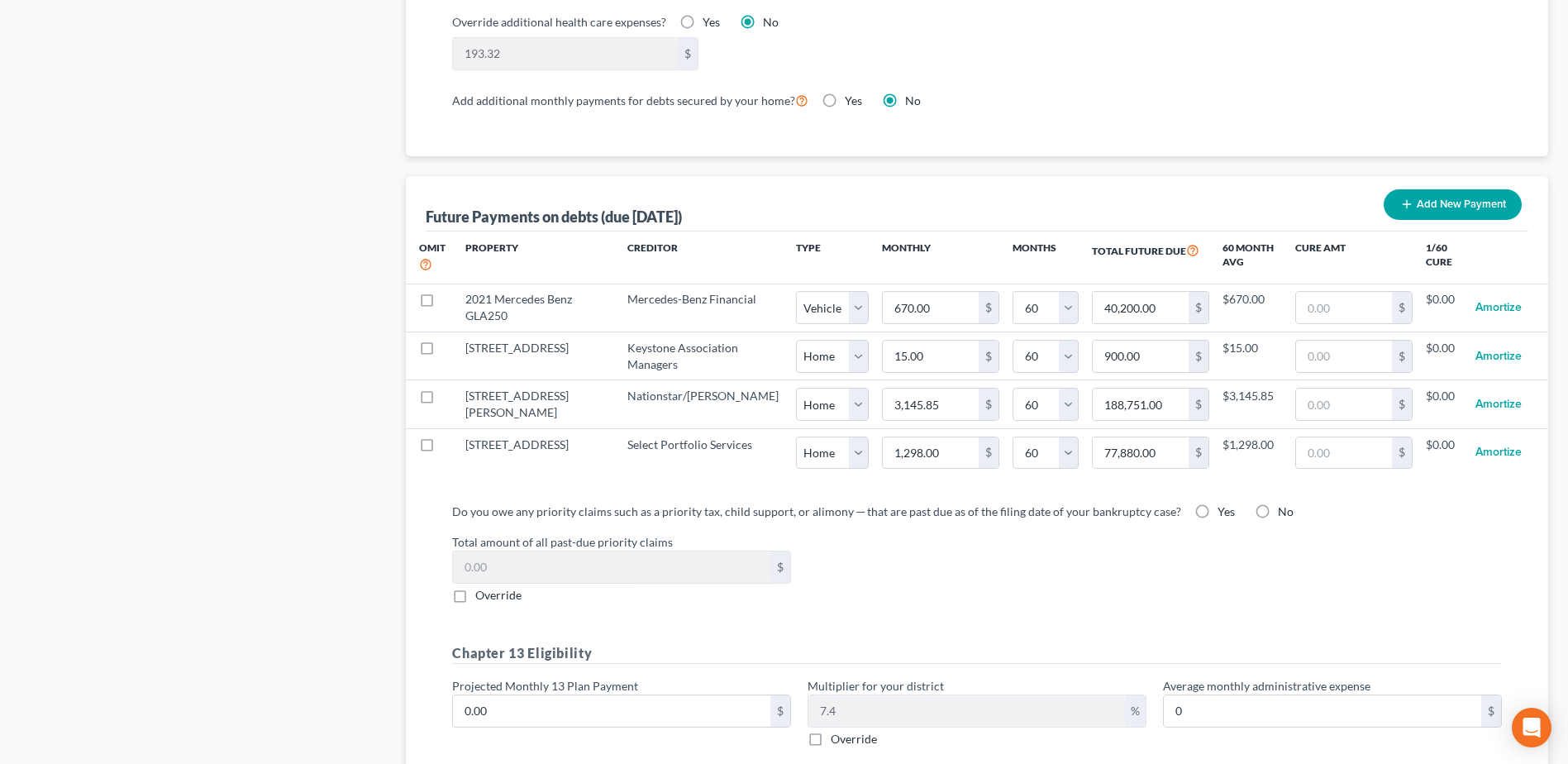
scroll to position [1488, 0]
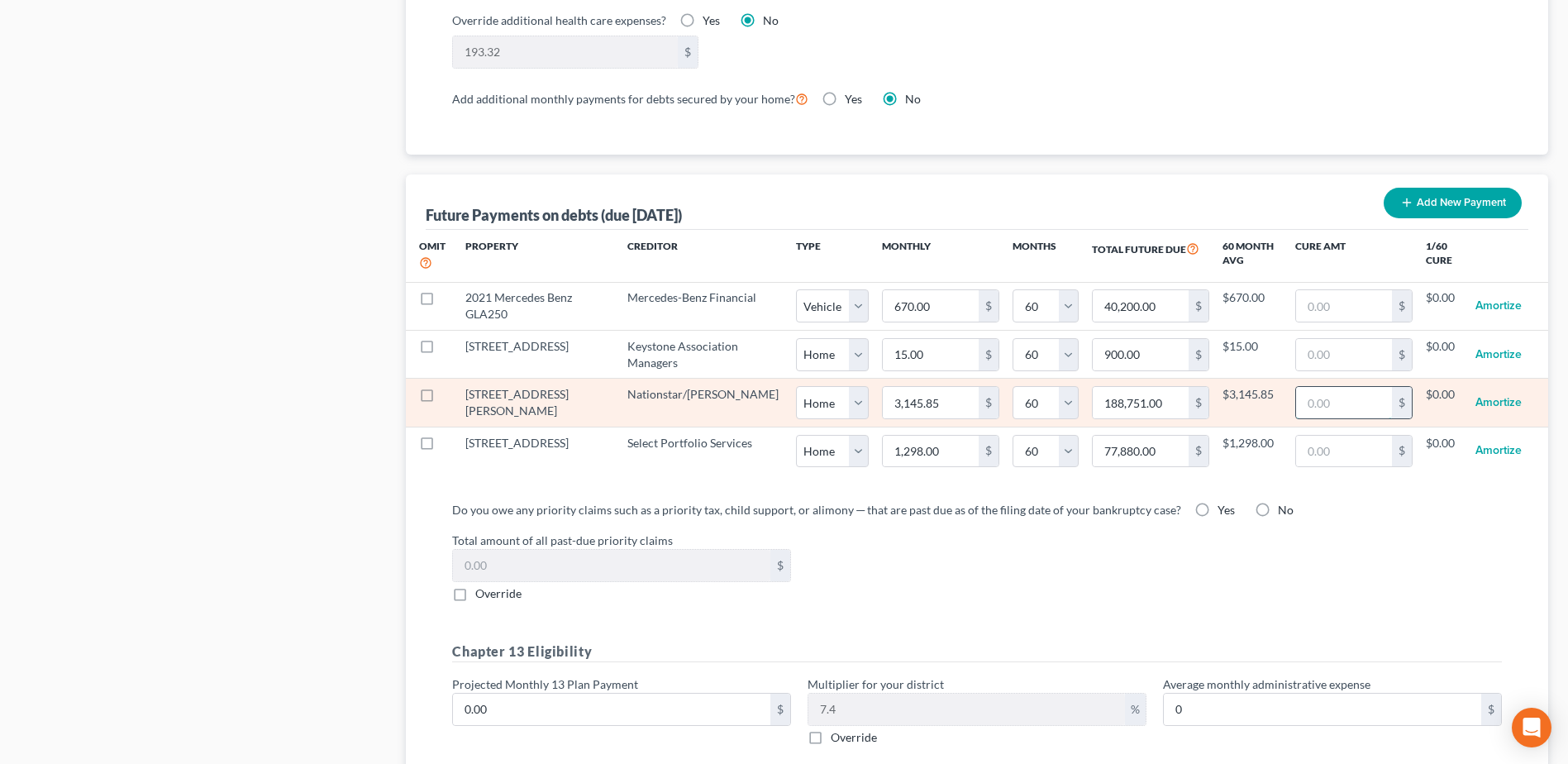
click at [1304, 387] on input "text" at bounding box center [1344, 402] width 95 height 31
type input "2,433"
select select "0"
select select "60"
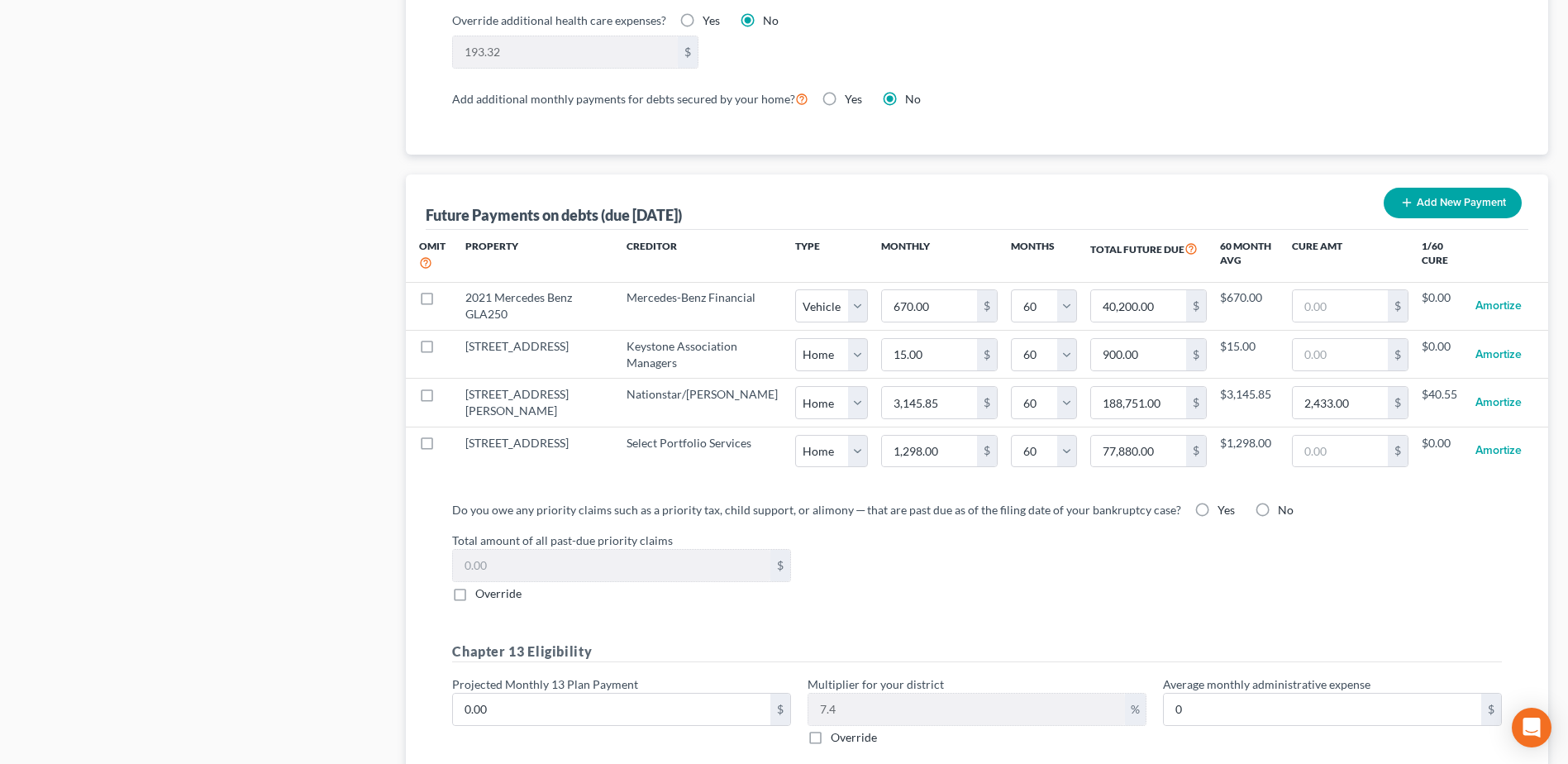
select select "0"
select select "60"
select select "0"
select select "60"
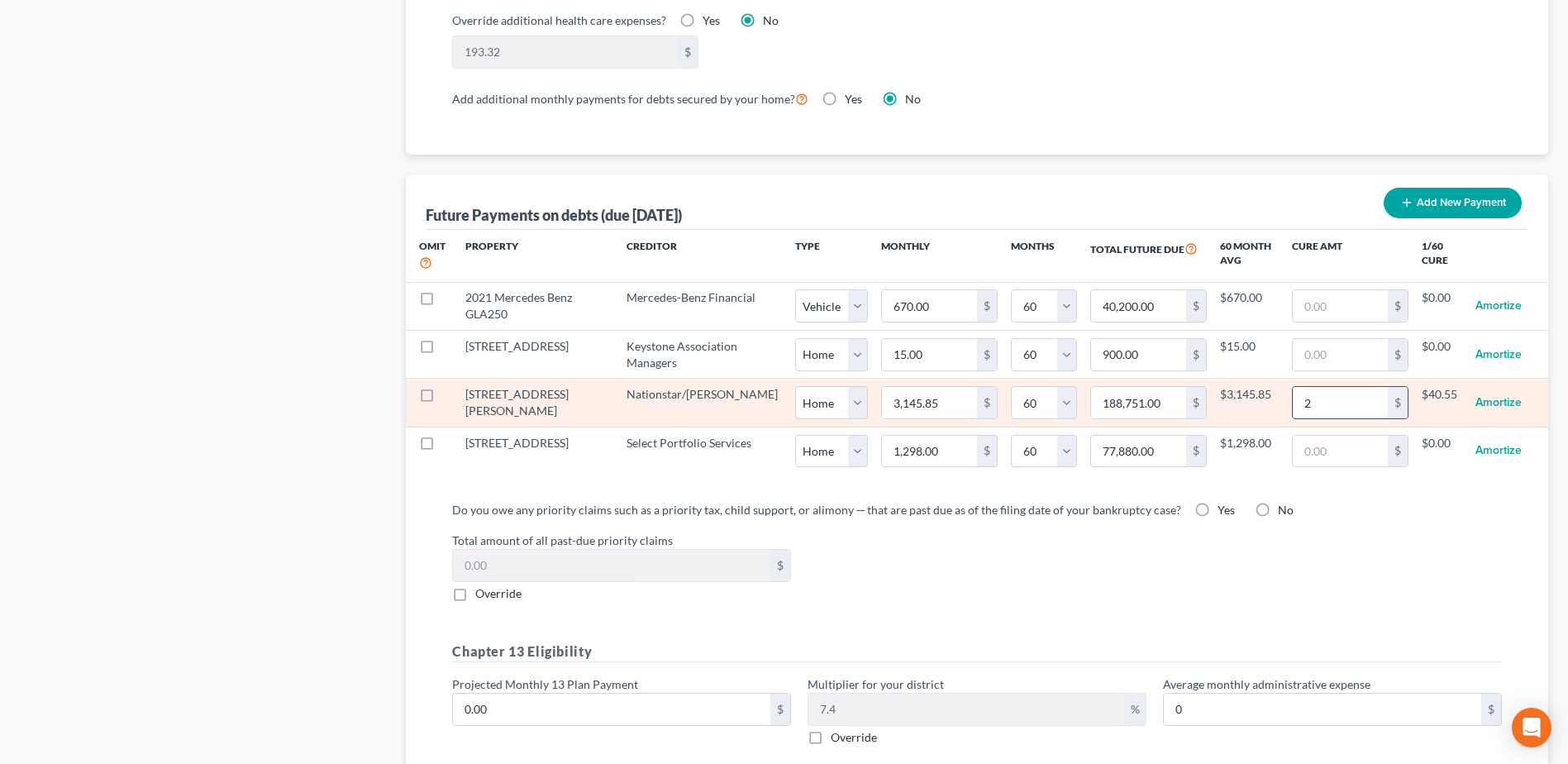
type input "23"
select select "0"
select select "60"
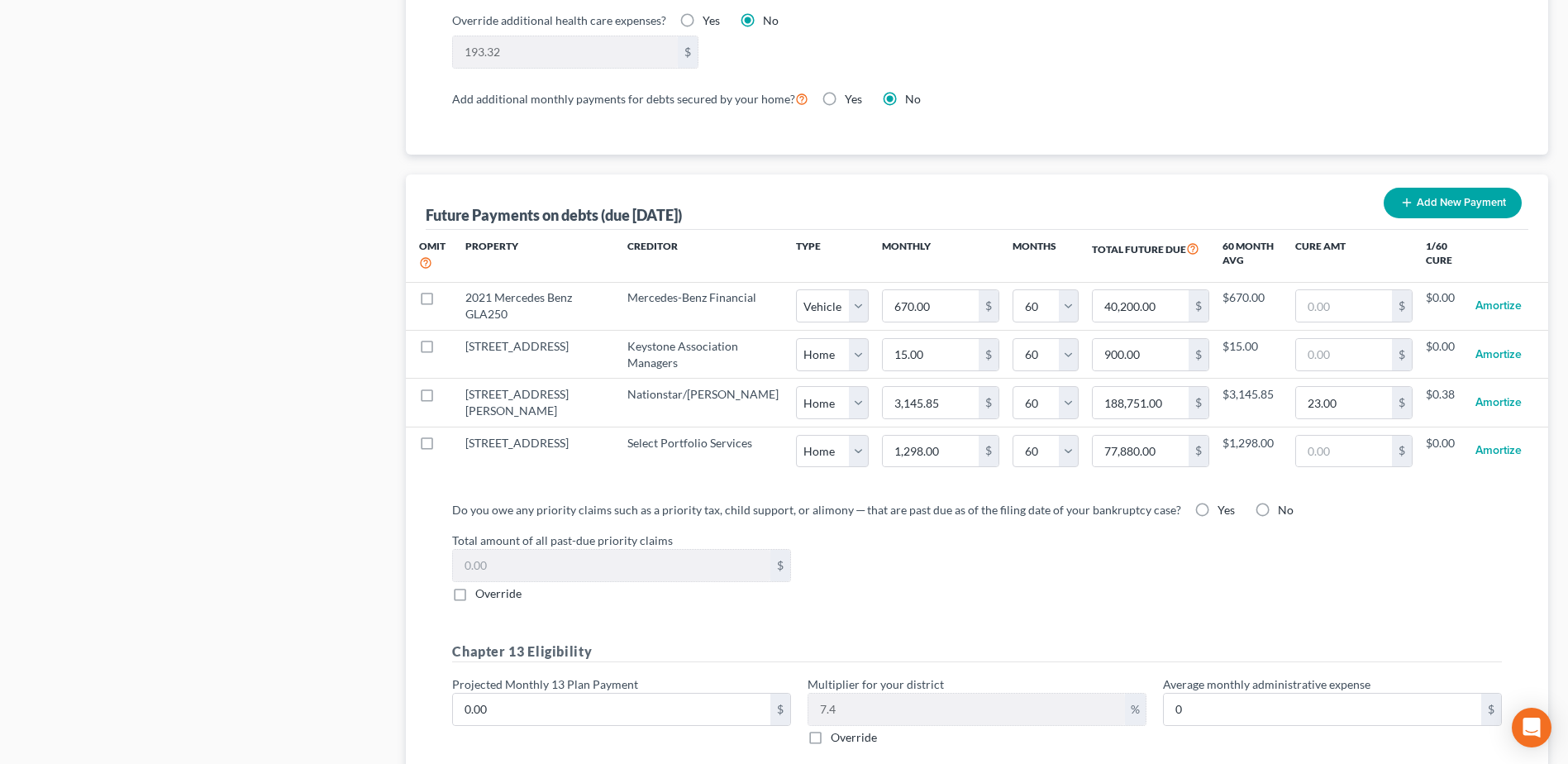
select select "0"
select select "60"
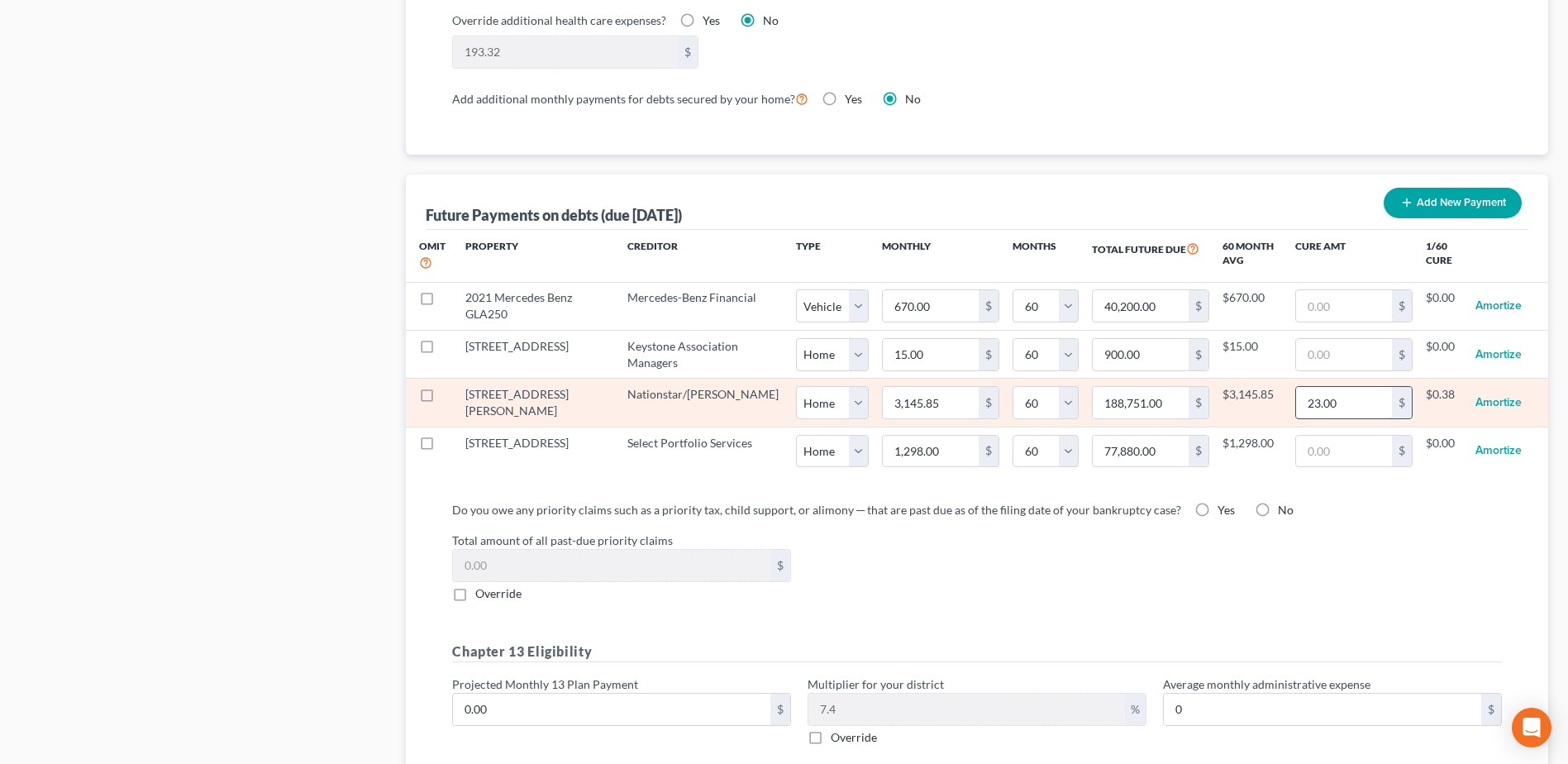
click at [1342, 388] on input "23.00" at bounding box center [1344, 402] width 95 height 31
type input "405."
select select "0"
select select "60"
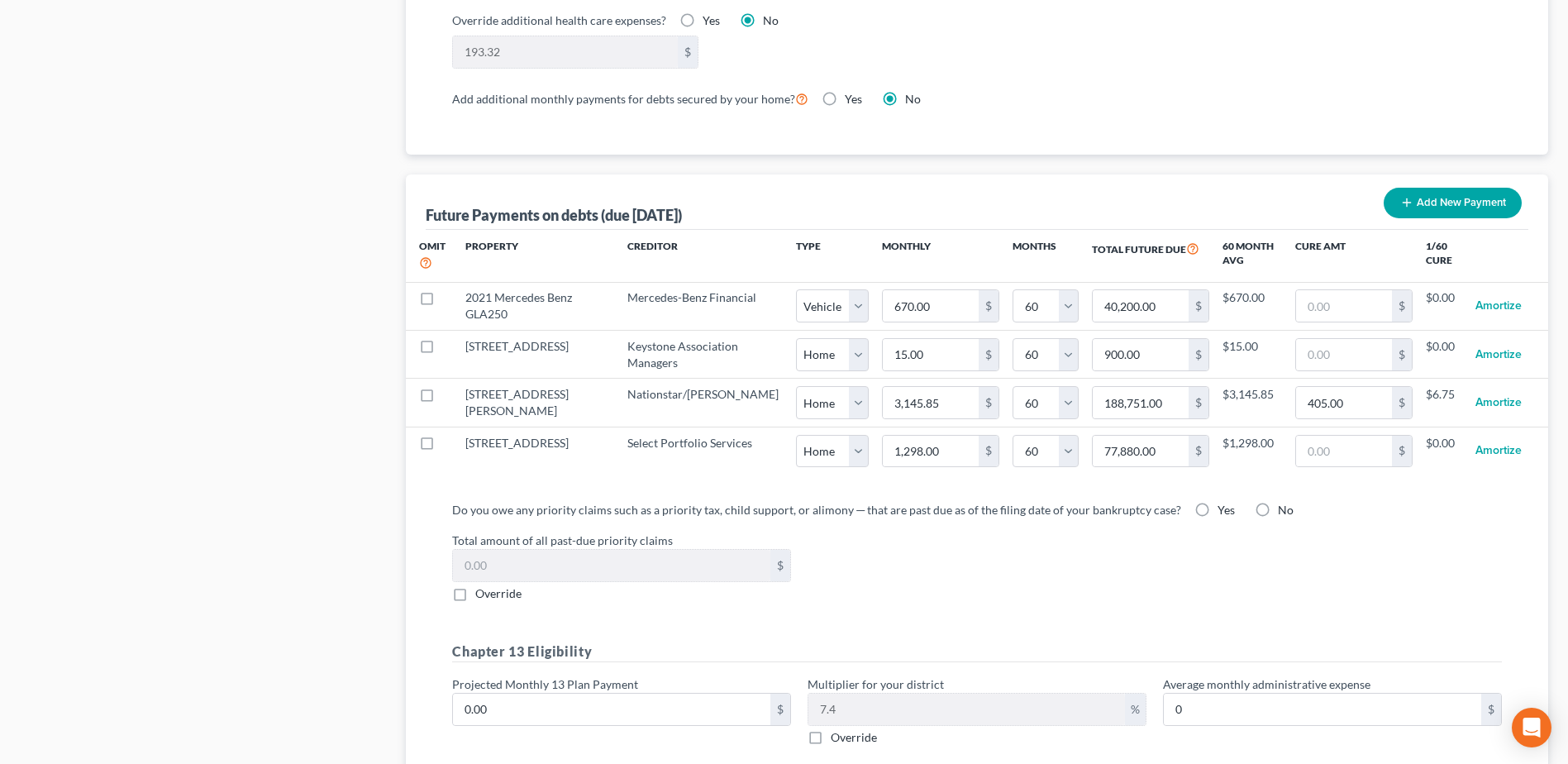
select select "0"
select select "60"
select select "0"
select select "60"
click at [1326, 388] on input "405.00" at bounding box center [1344, 402] width 95 height 31
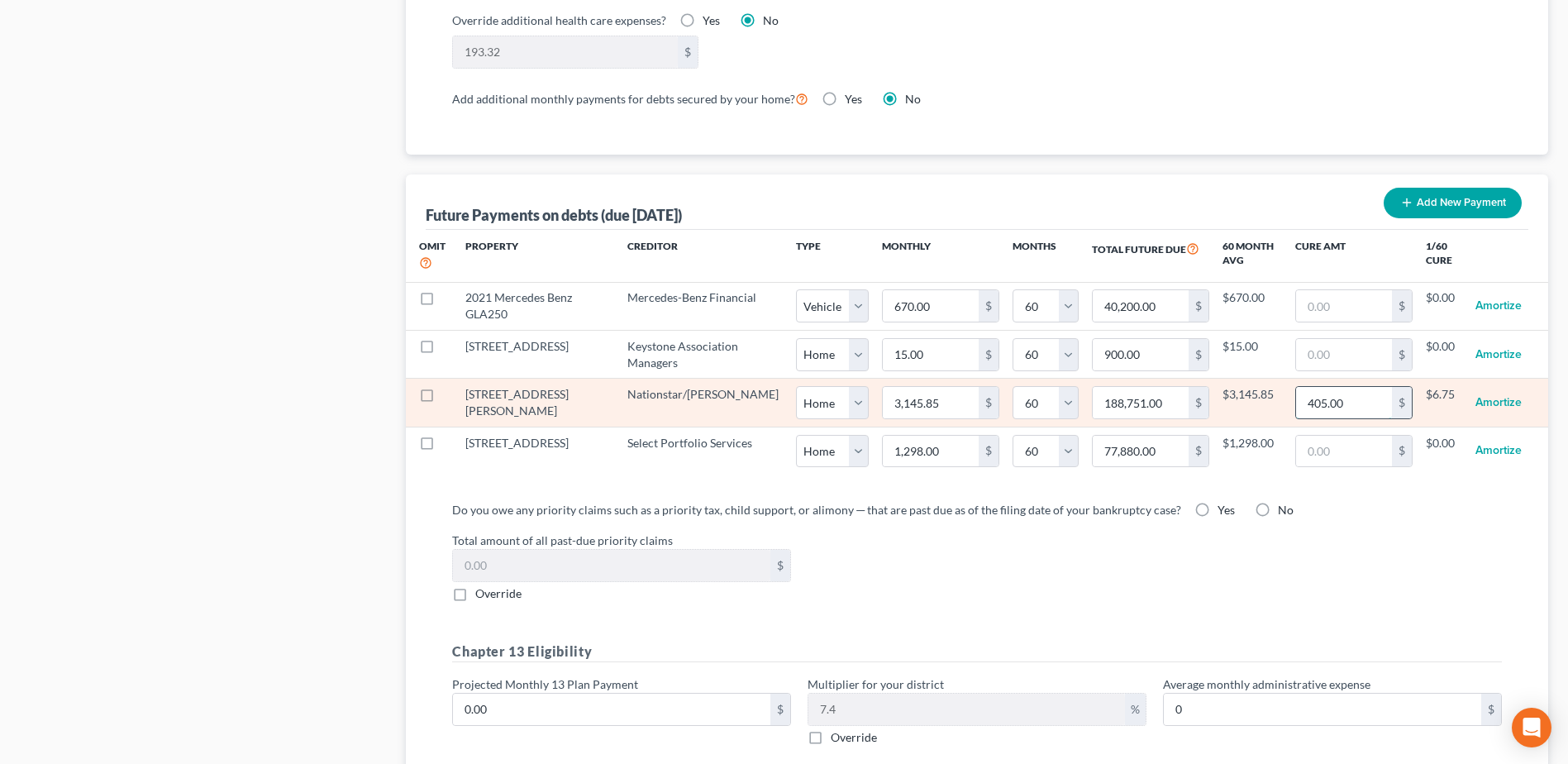
click at [1343, 392] on input "405.00" at bounding box center [1344, 402] width 95 height 31
drag, startPoint x: 1343, startPoint y: 392, endPoint x: 1283, endPoint y: 394, distance: 60.0
click at [1296, 394] on input "405.00" at bounding box center [1344, 402] width 95 height 31
type input "243"
select select "0"
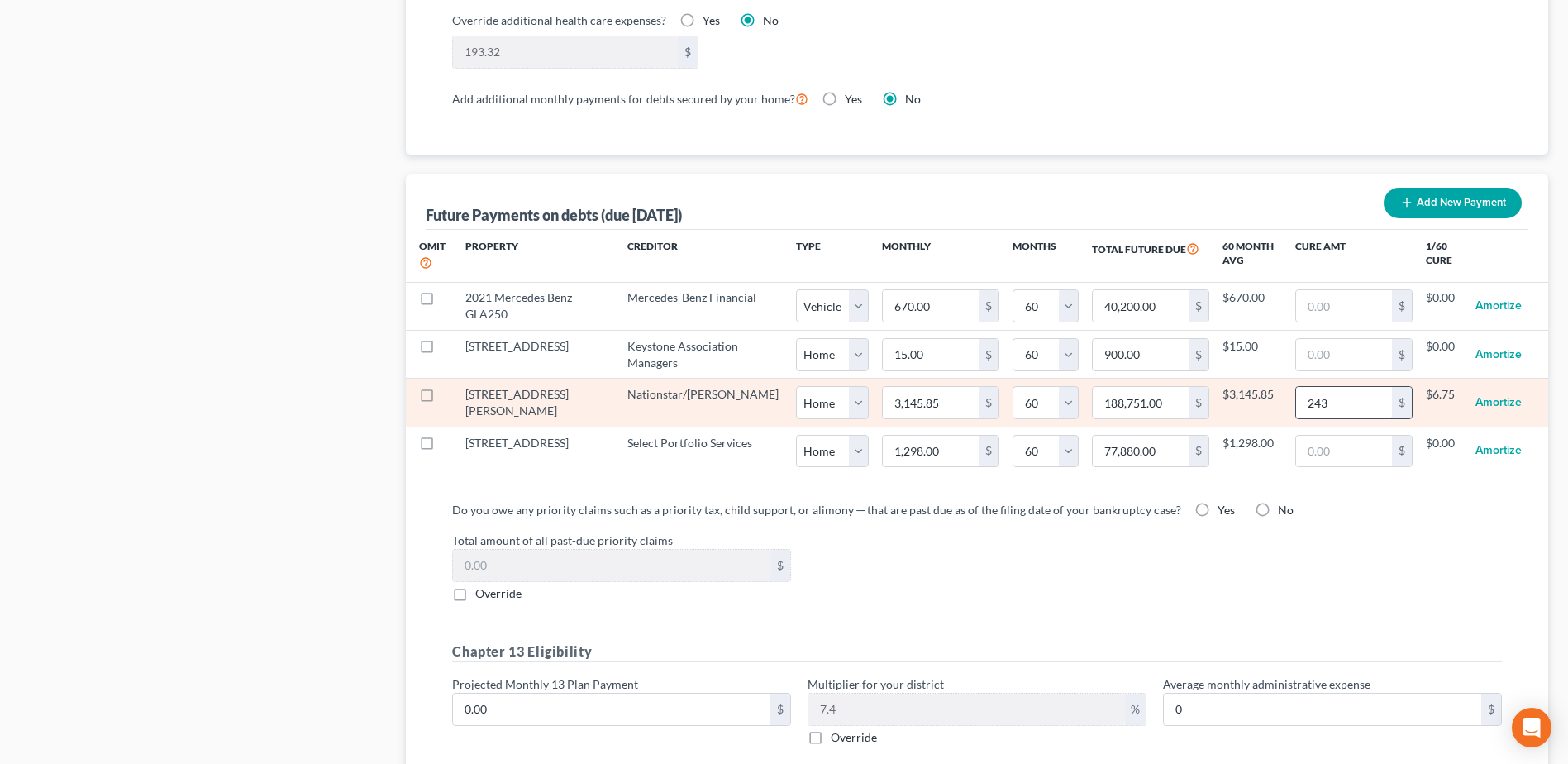
select select "60"
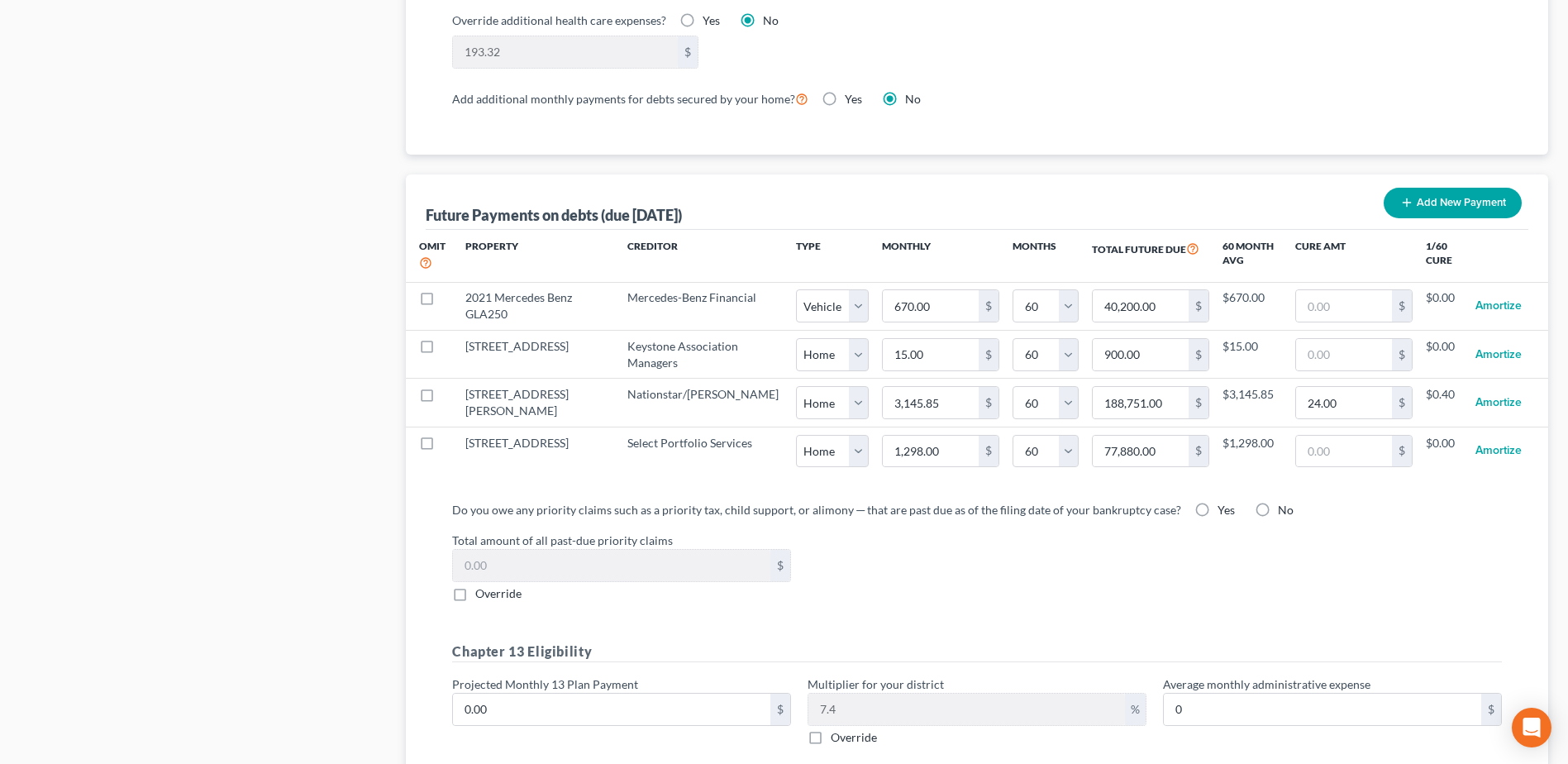
select select "0"
select select "60"
select select "0"
select select "60"
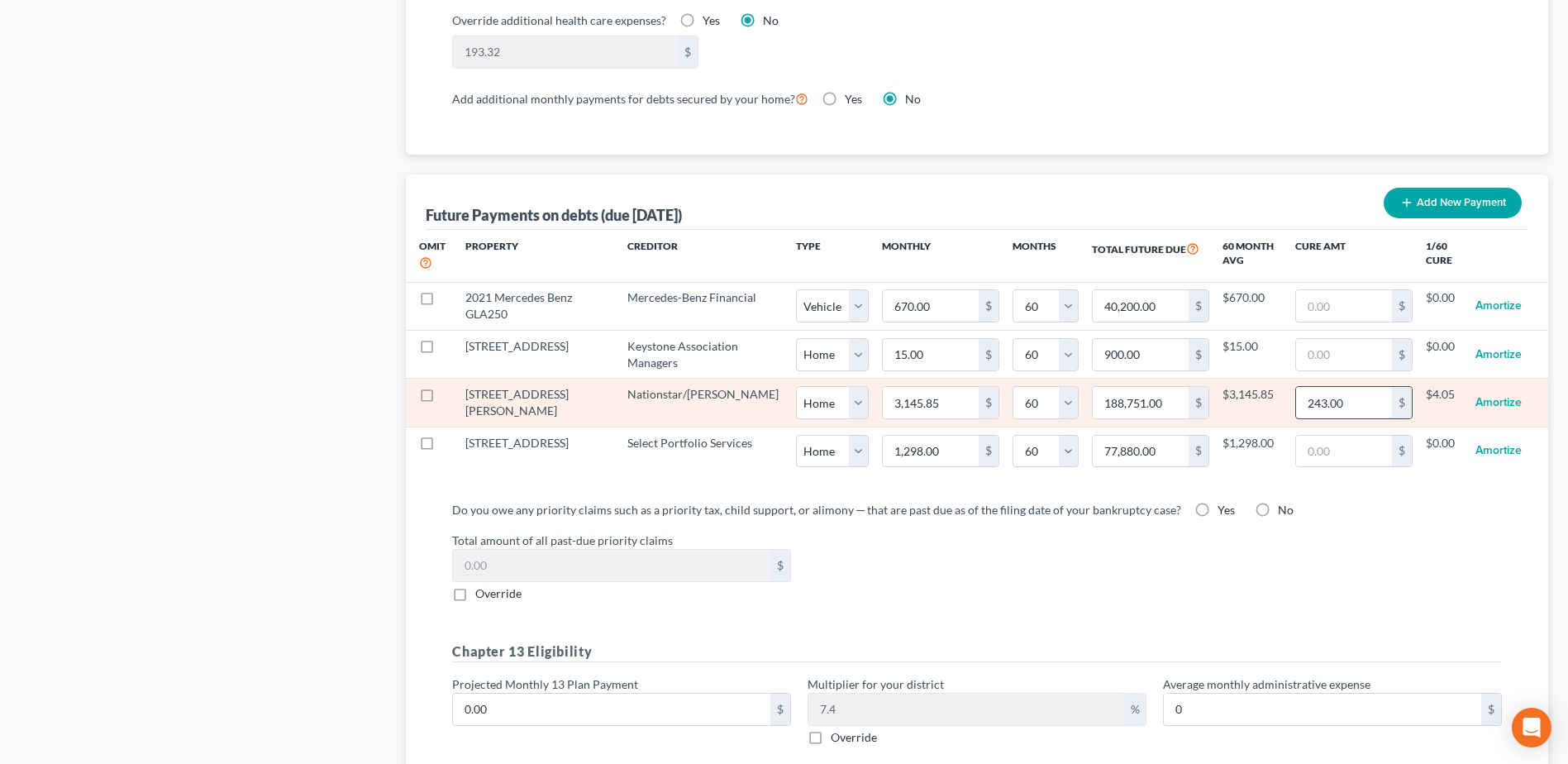
click at [1376, 387] on input "243.00" at bounding box center [1344, 402] width 95 height 31
type input "24,337"
select select "0"
select select "60"
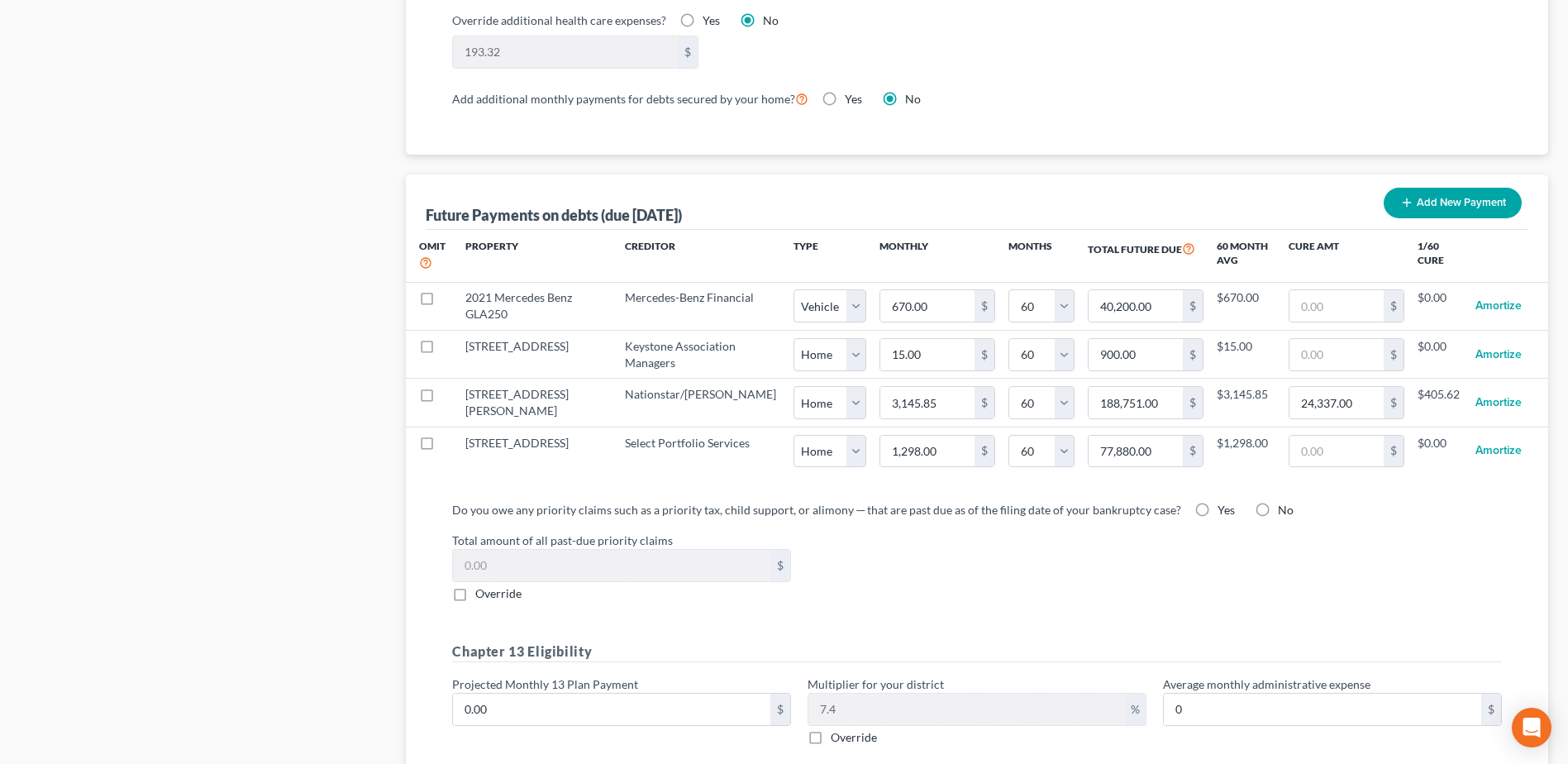
select select "0"
select select "60"
select select "0"
select select "60"
select select "0"
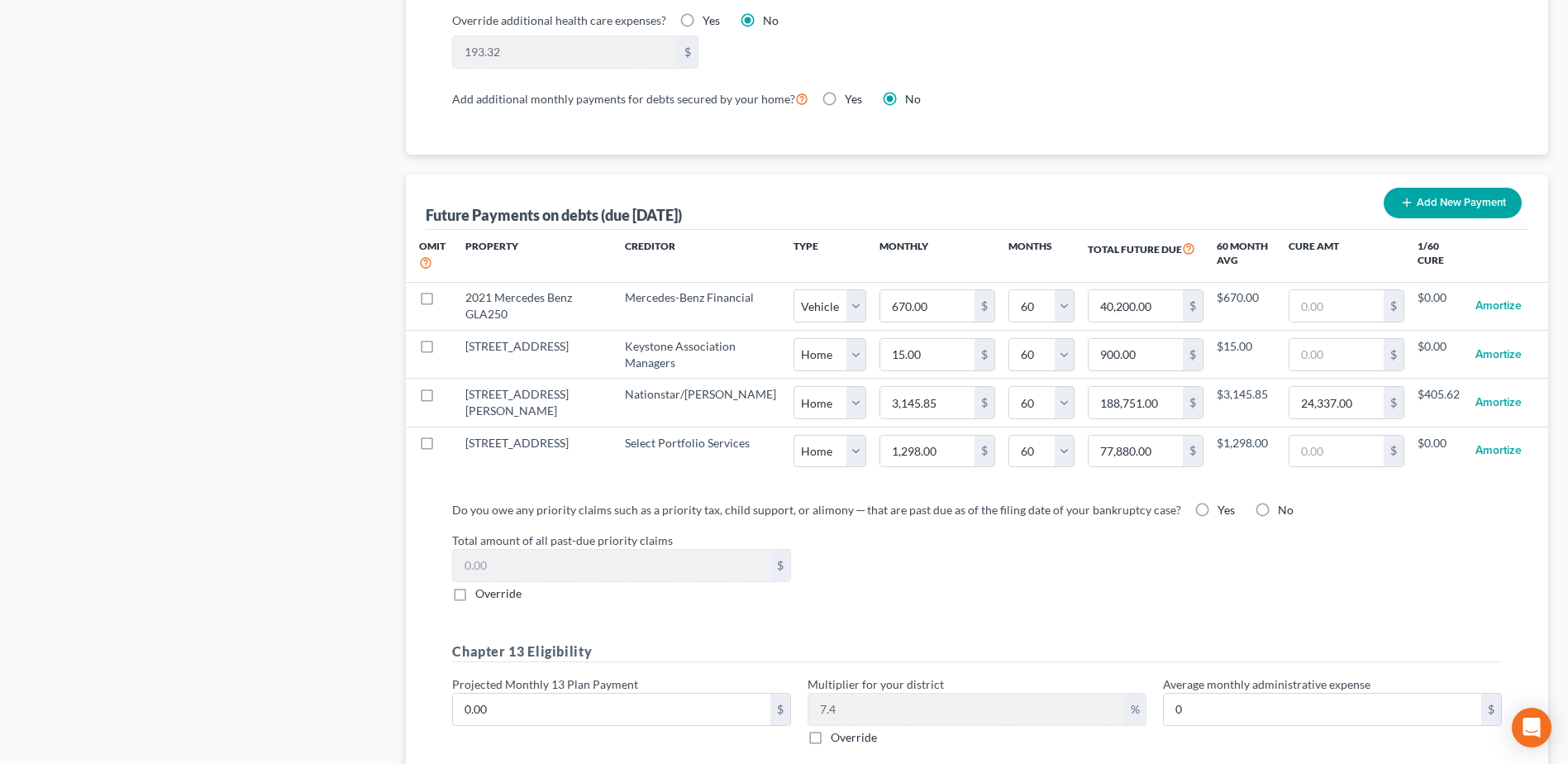
select select "60"
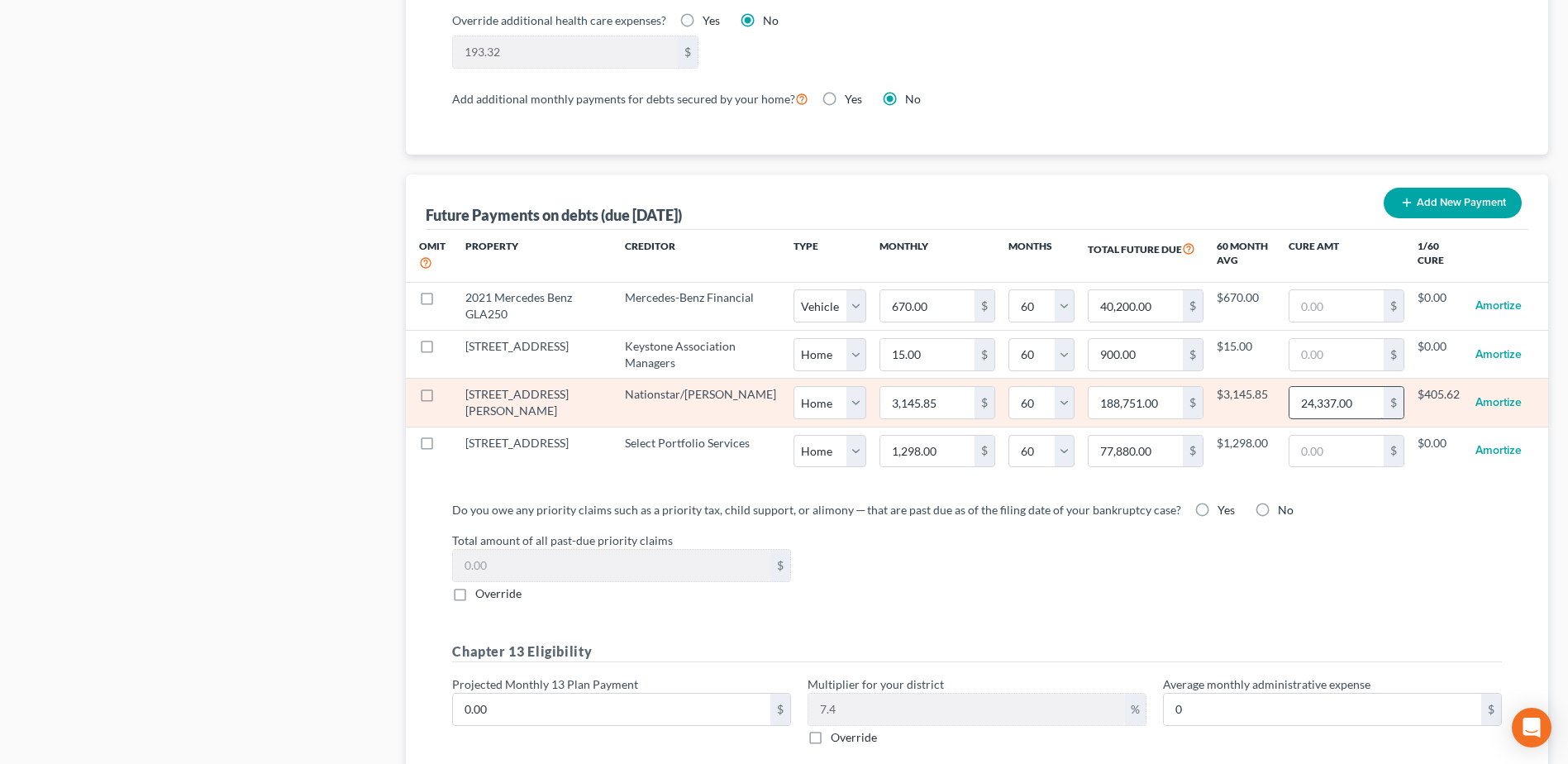
click at [1352, 393] on input "24,337.00" at bounding box center [1336, 402] width 94 height 31
click at [1352, 388] on input "24,337.00" at bounding box center [1336, 402] width 94 height 31
type input "24,337.05"
select select "0"
select select "60"
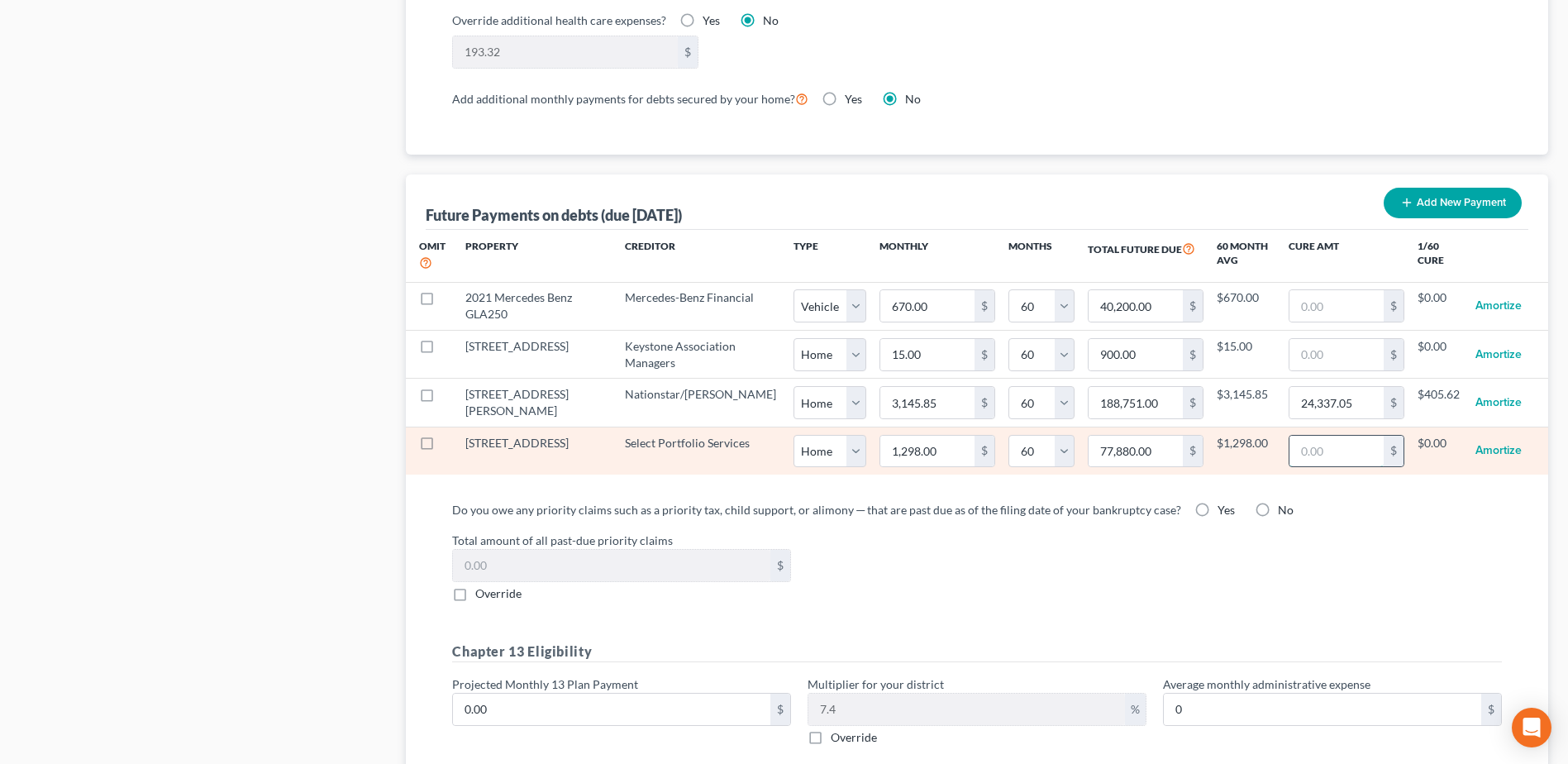
click at [1294, 436] on input "text" at bounding box center [1336, 451] width 94 height 31
type input "2,8456"
select select "0"
select select "60"
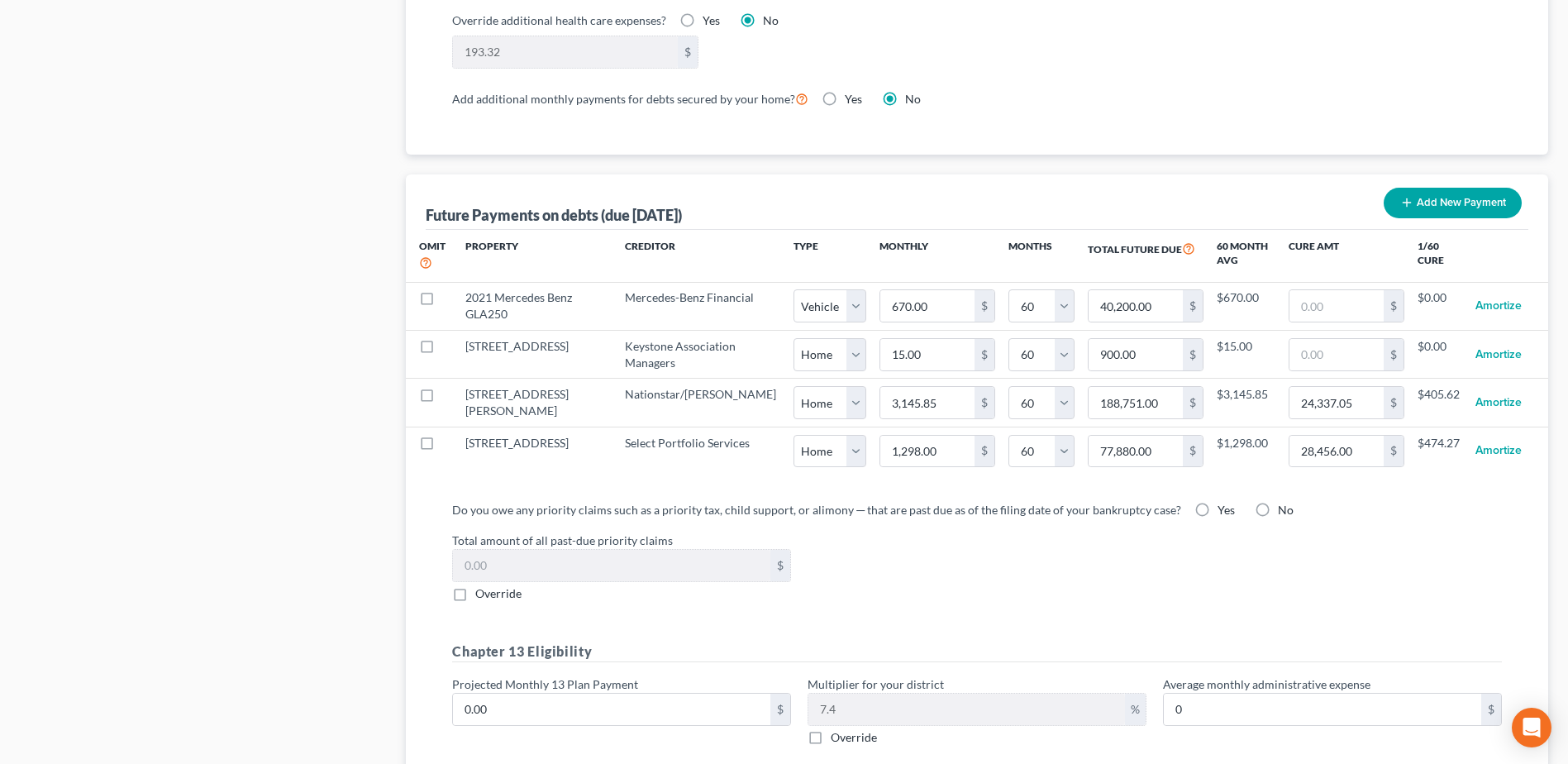
select select "0"
select select "60"
select select "0"
select select "60"
select select "0"
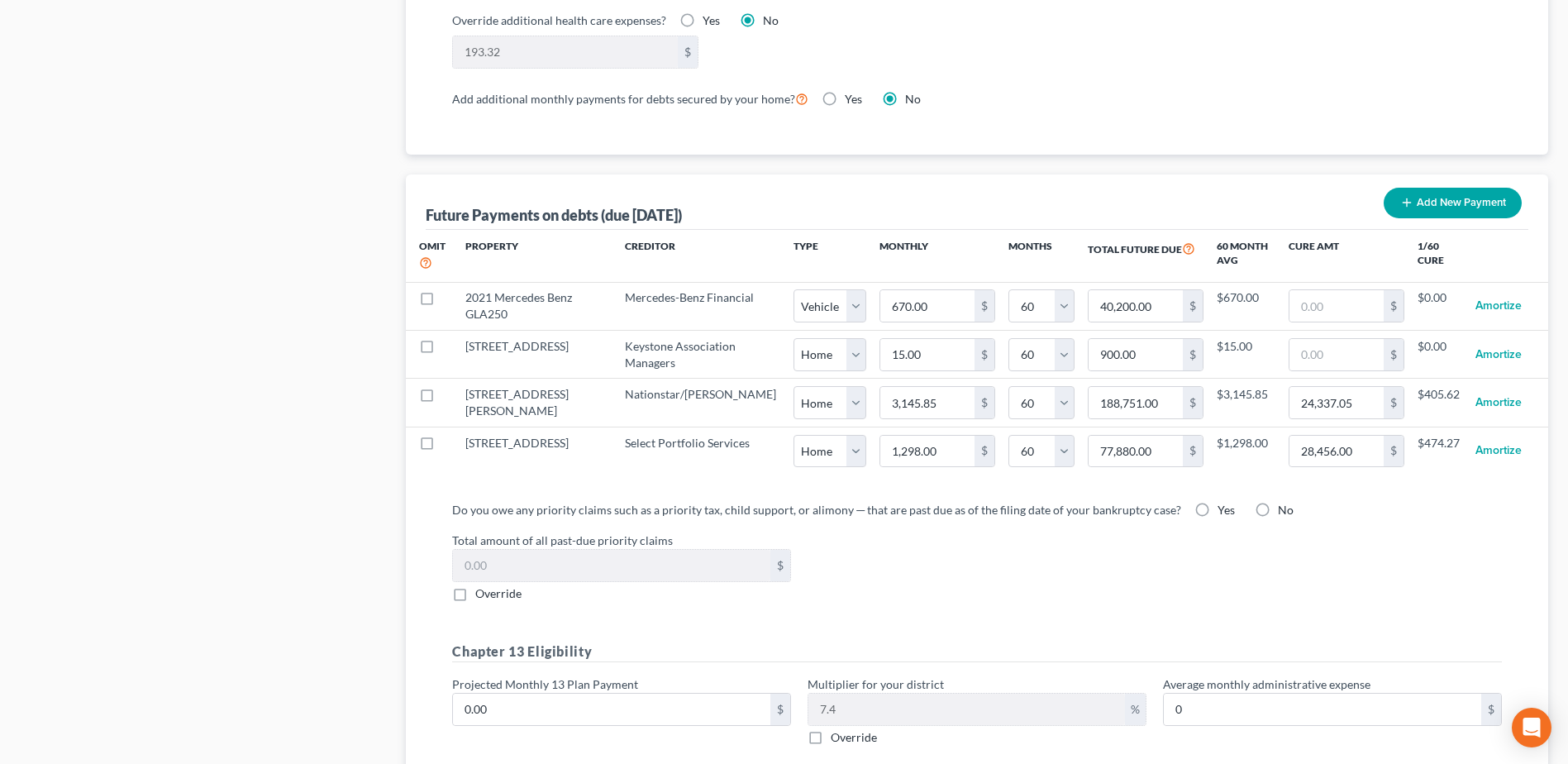
select select "60"
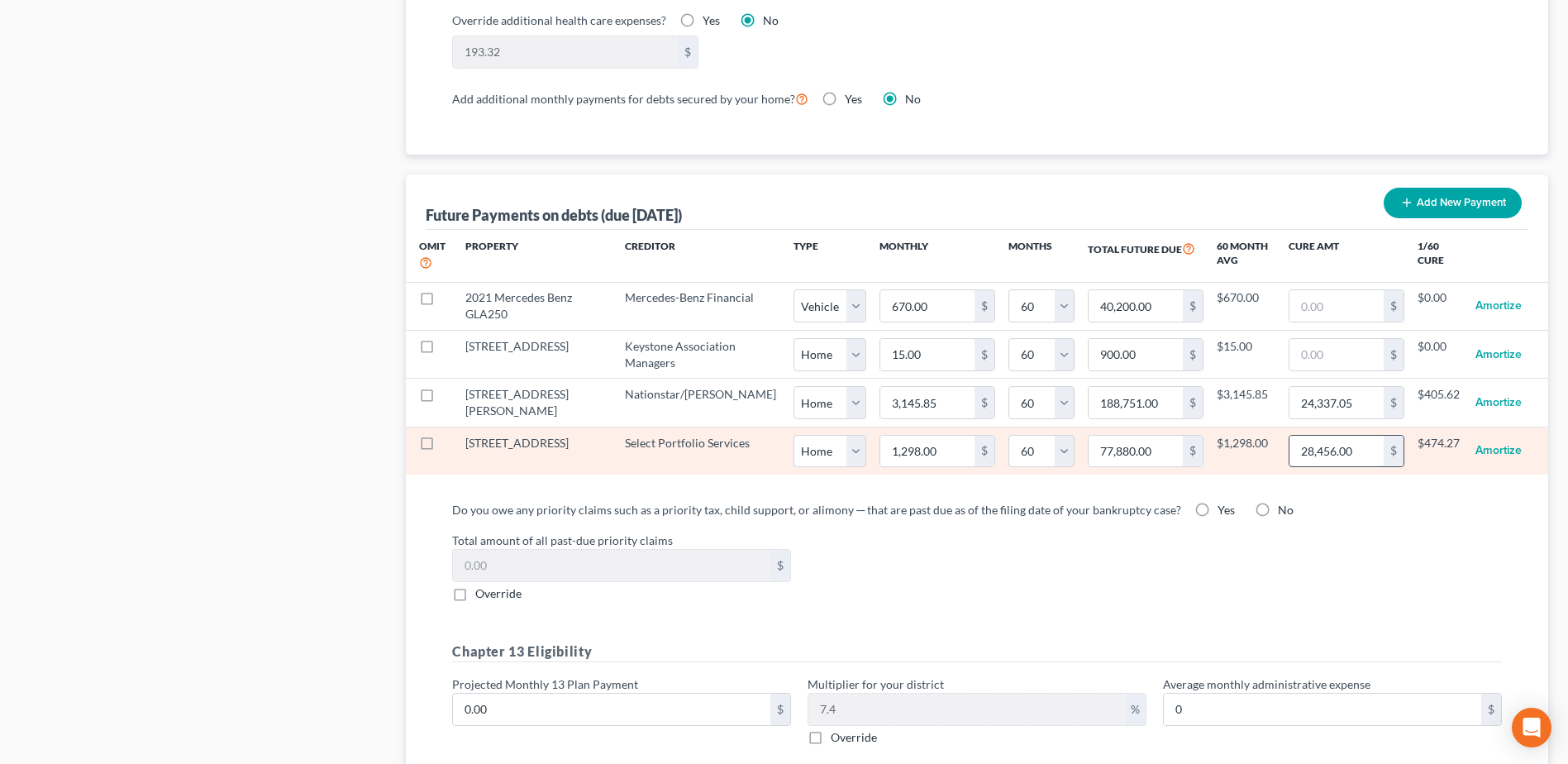
click at [1346, 437] on input "28,456.00" at bounding box center [1336, 451] width 94 height 31
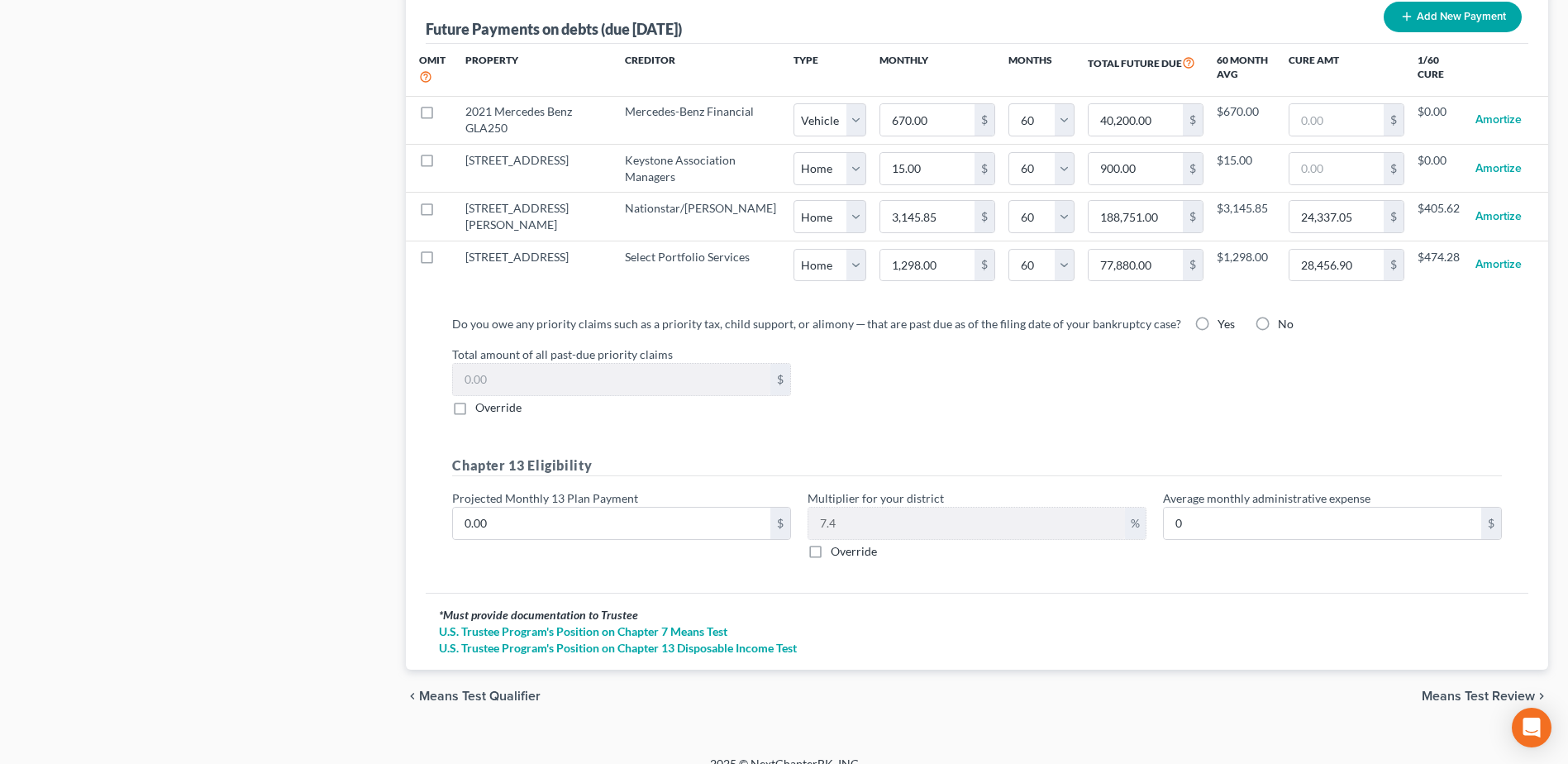
scroll to position [1679, 0]
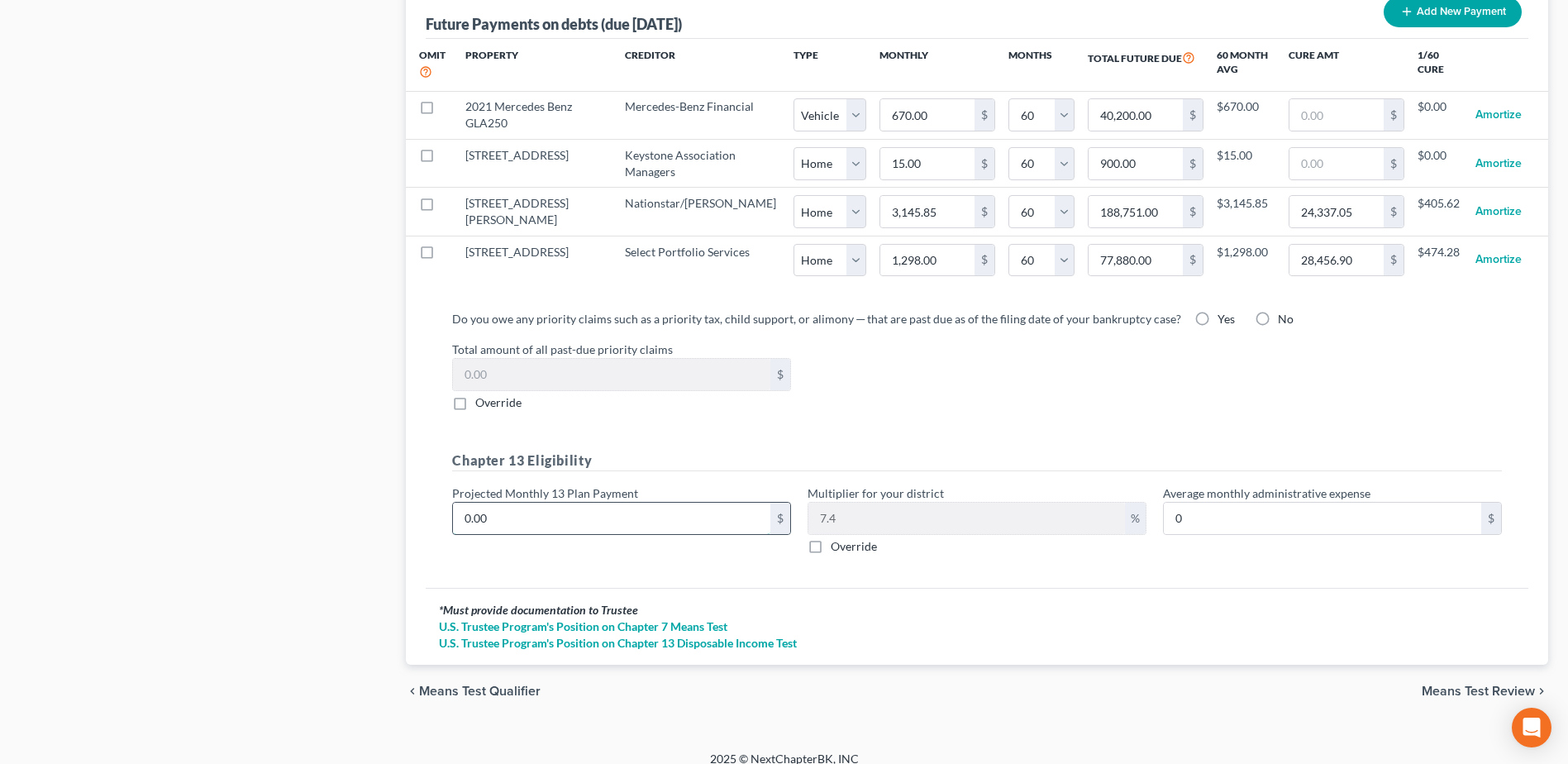
click at [506, 503] on input "0.00" at bounding box center [611, 518] width 317 height 31
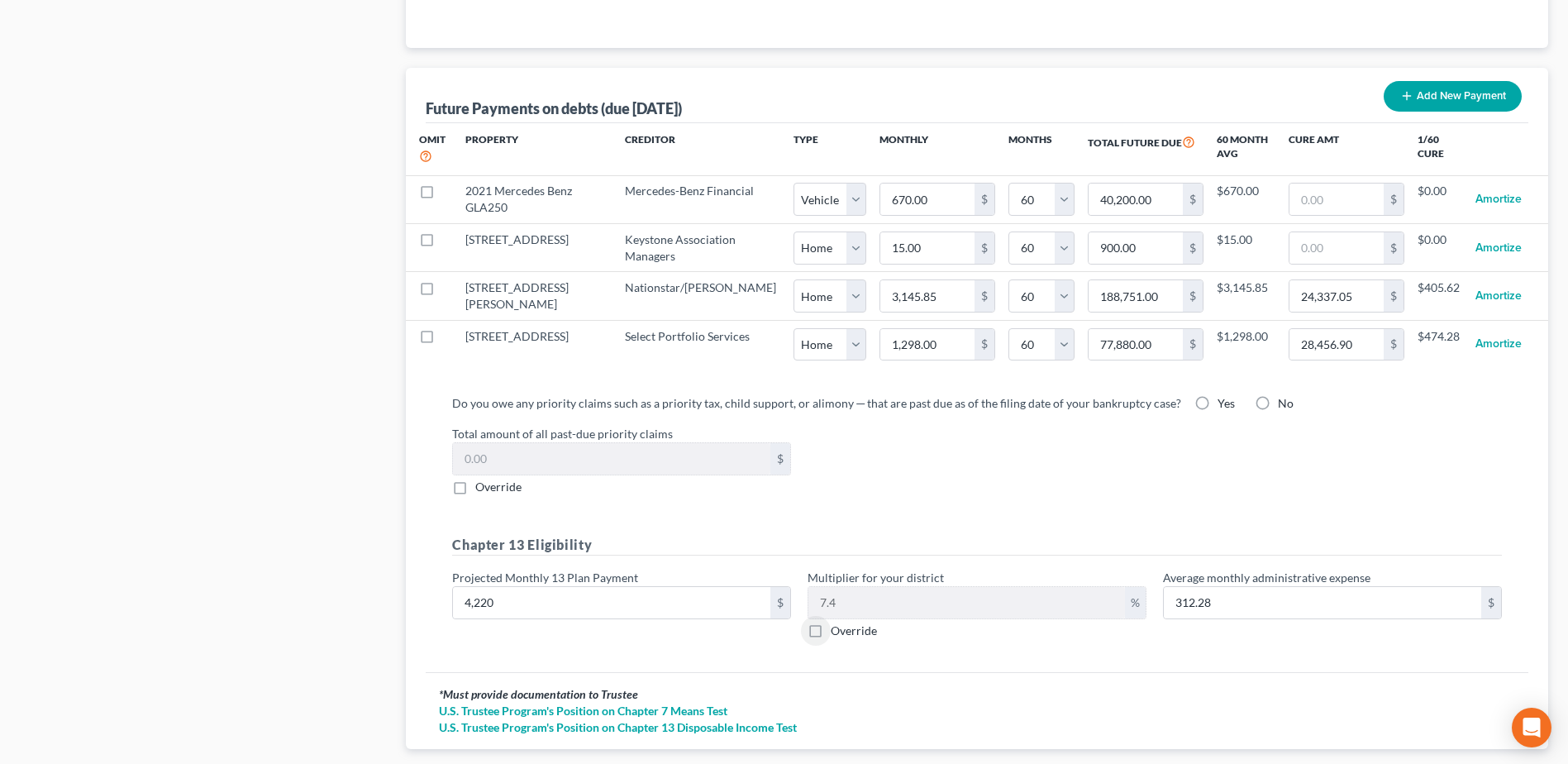
scroll to position [1431, 0]
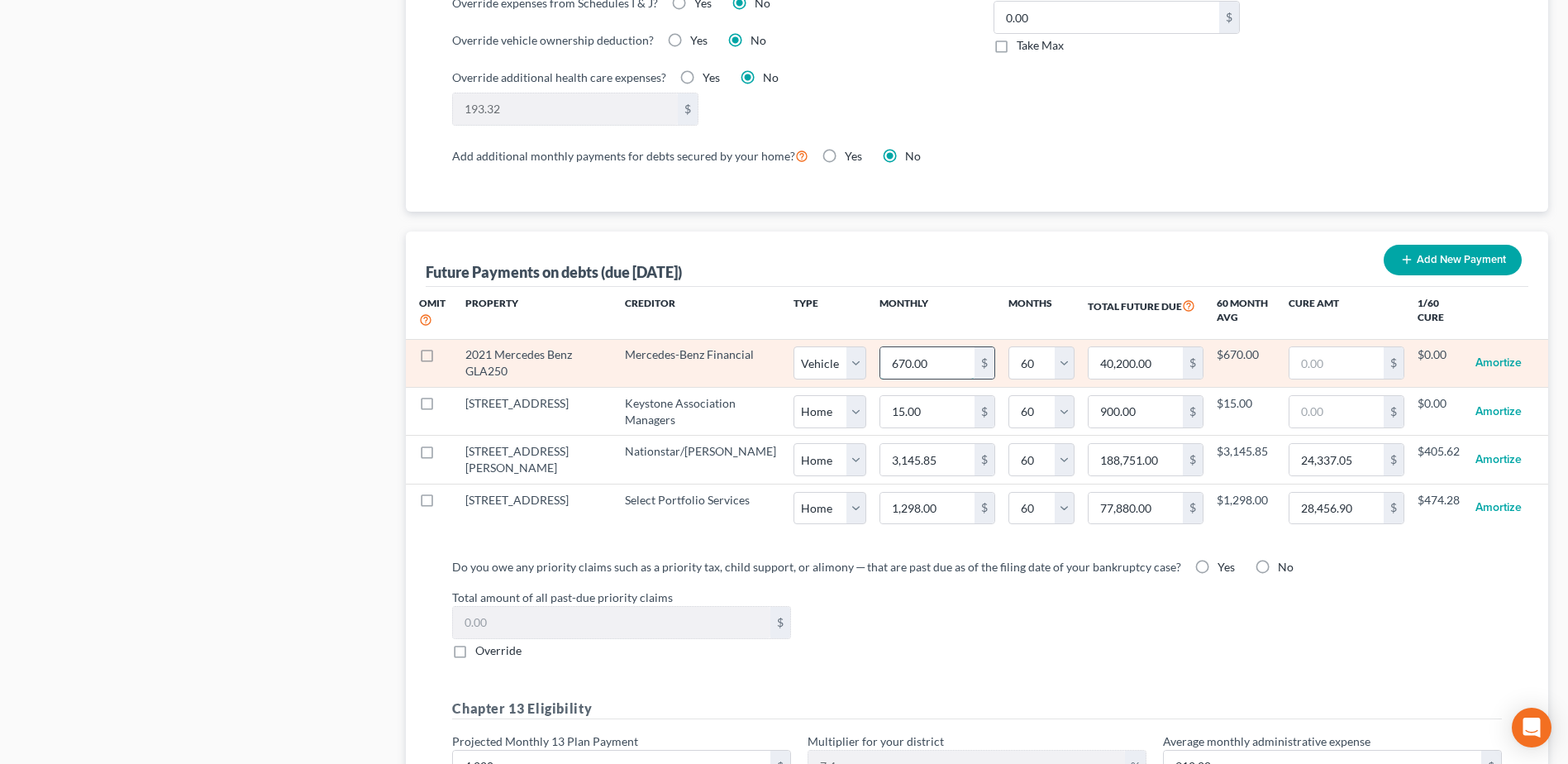
click at [882, 348] on input "670.00" at bounding box center [927, 362] width 94 height 31
click at [890, 347] on input "670.00" at bounding box center [927, 362] width 94 height 31
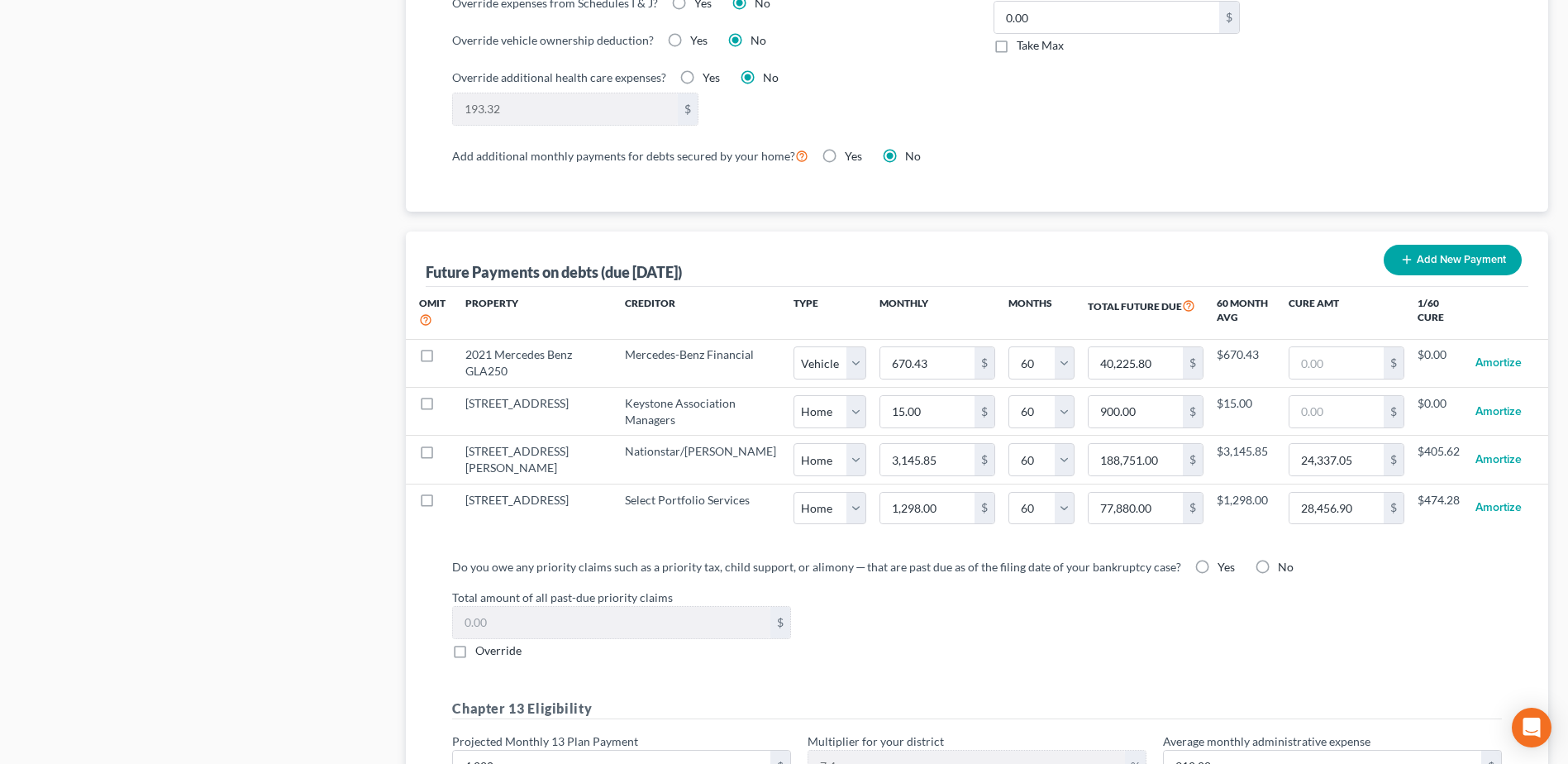
click at [1277, 559] on label "No" at bounding box center [1285, 567] width 16 height 17
click at [1284, 559] on input "No" at bounding box center [1289, 564] width 11 height 11
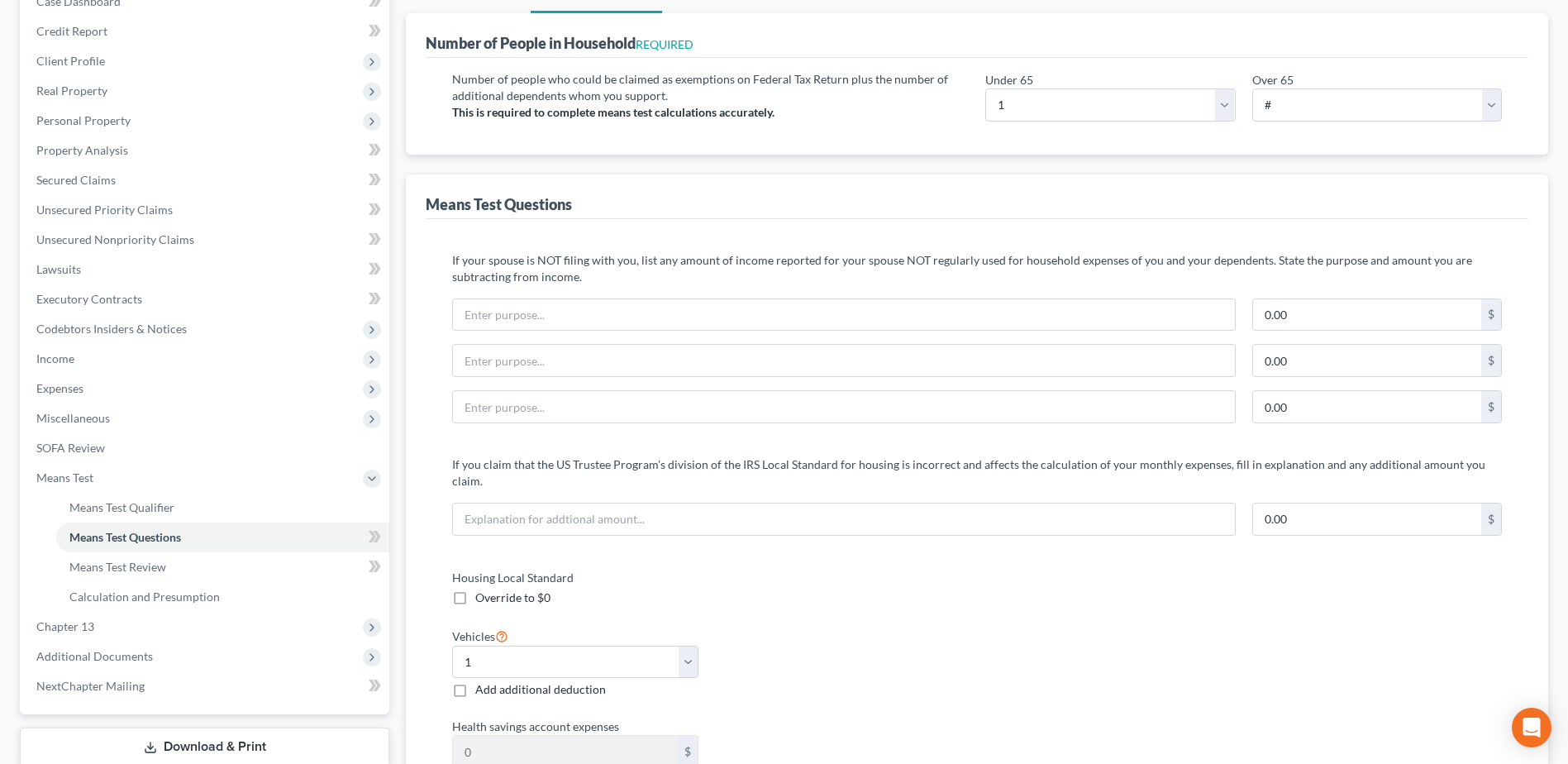
scroll to position [26, 0]
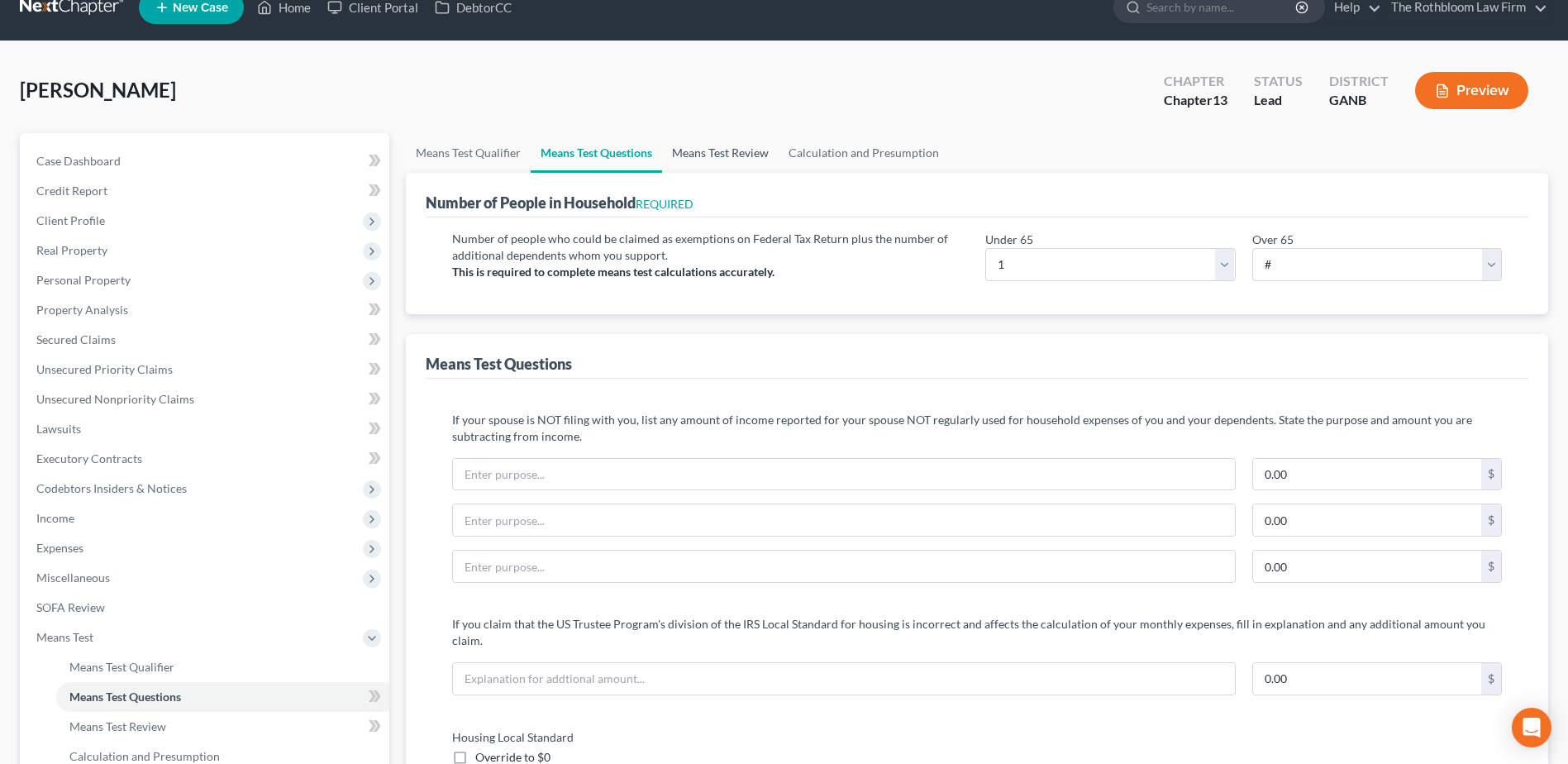
click at [705, 153] on link "Means Test Review" at bounding box center [720, 152] width 116 height 39
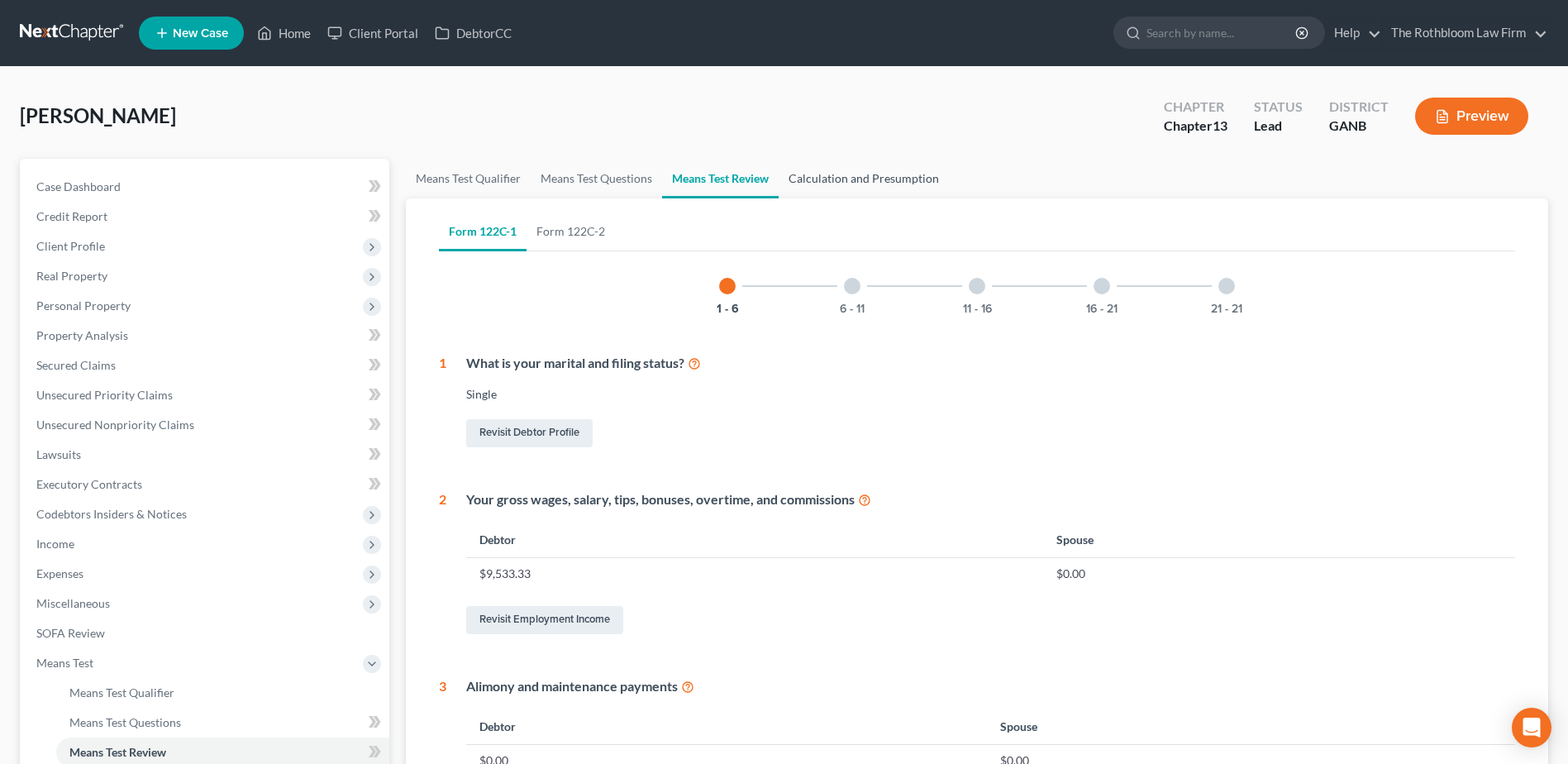
click at [866, 183] on link "Calculation and Presumption" at bounding box center [863, 178] width 170 height 39
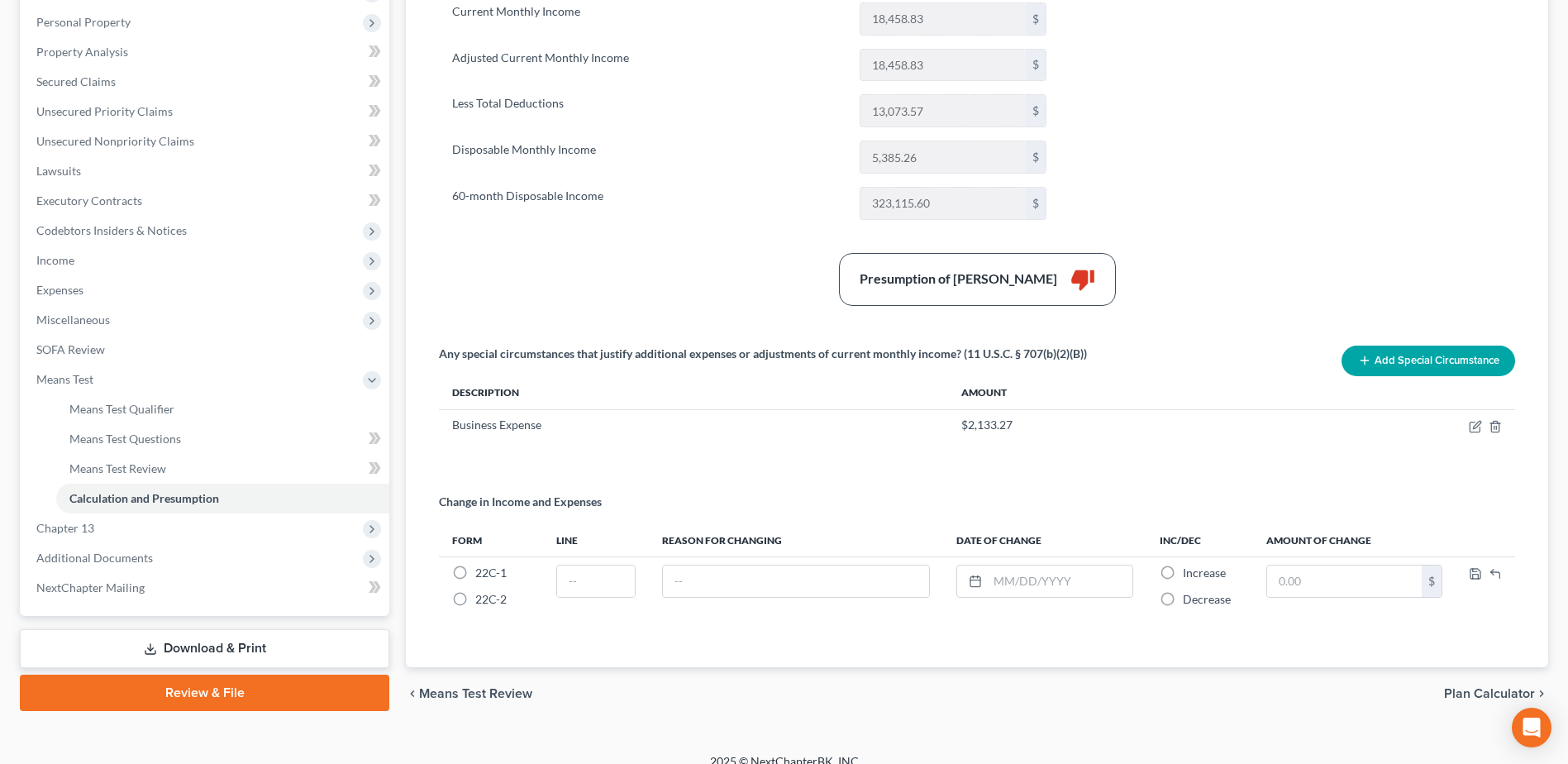
scroll to position [302, 0]
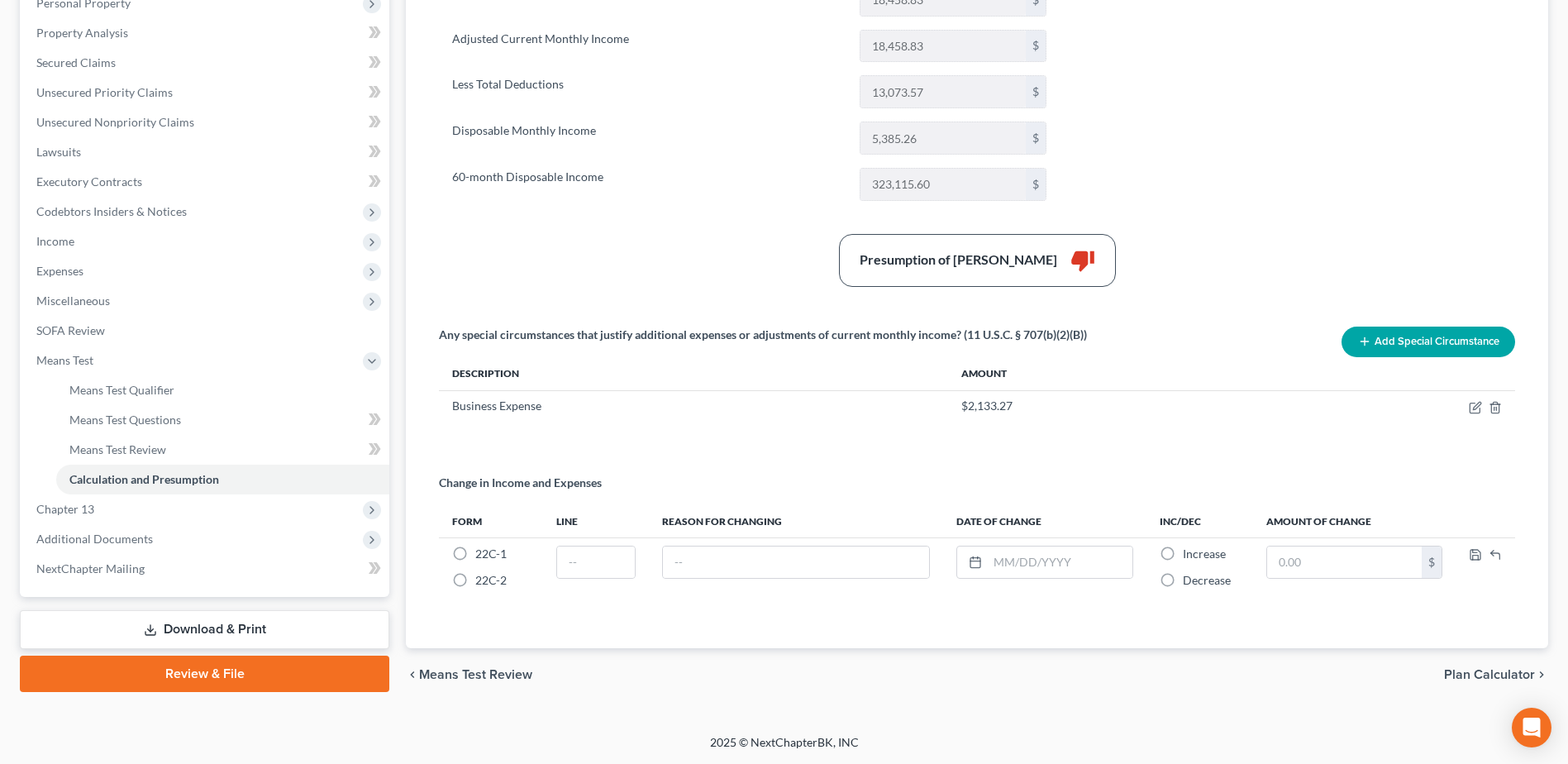
click at [189, 626] on link "Download & Print" at bounding box center [204, 629] width 369 height 39
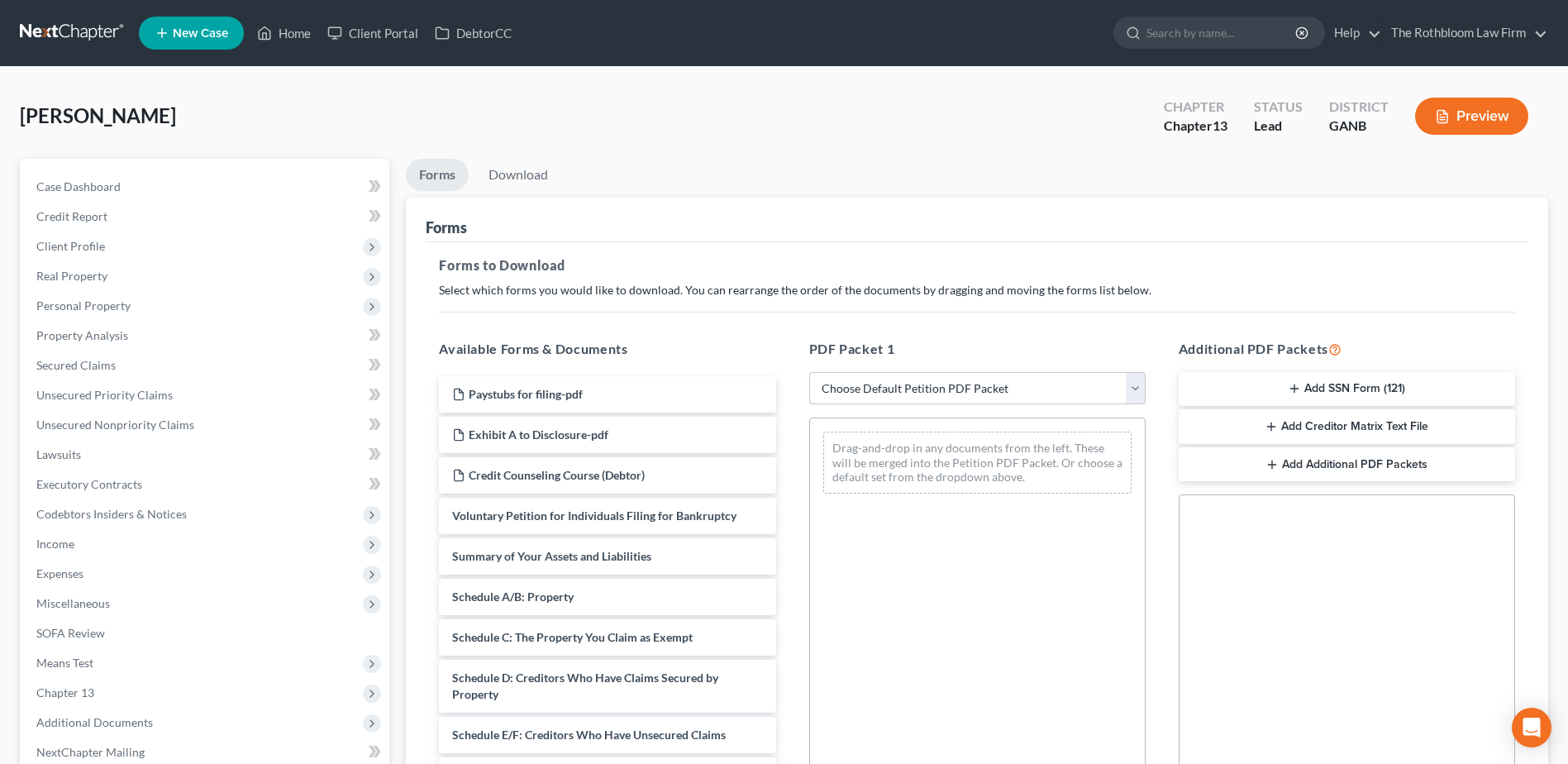
click at [853, 394] on select "Choose Default Petition PDF Packet Complete Bankruptcy Petition (all forms and …" at bounding box center [977, 388] width 337 height 33
click at [809, 372] on select "Choose Default Petition PDF Packet Complete Bankruptcy Petition (all forms and …" at bounding box center [977, 388] width 337 height 33
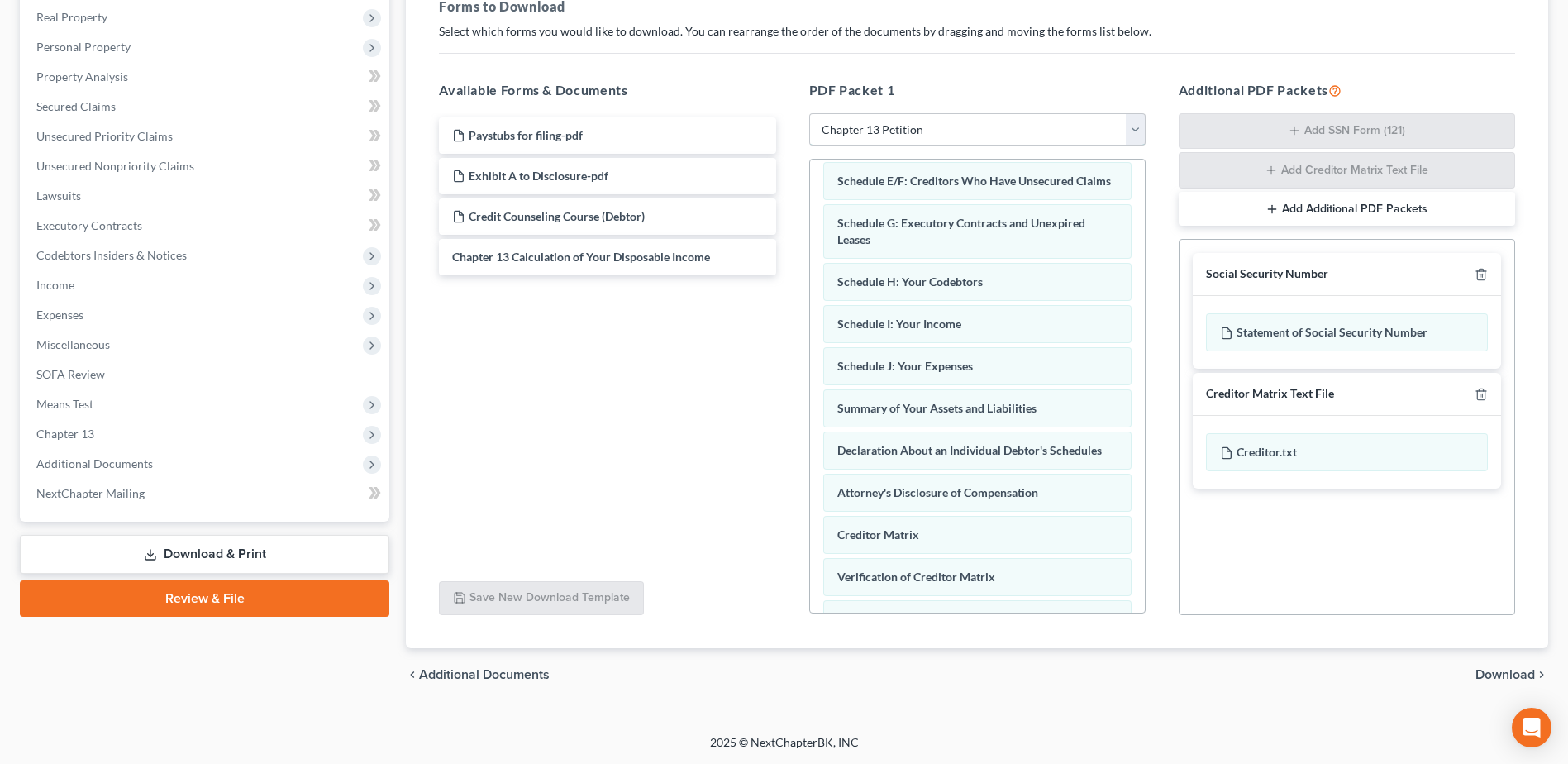
scroll to position [331, 0]
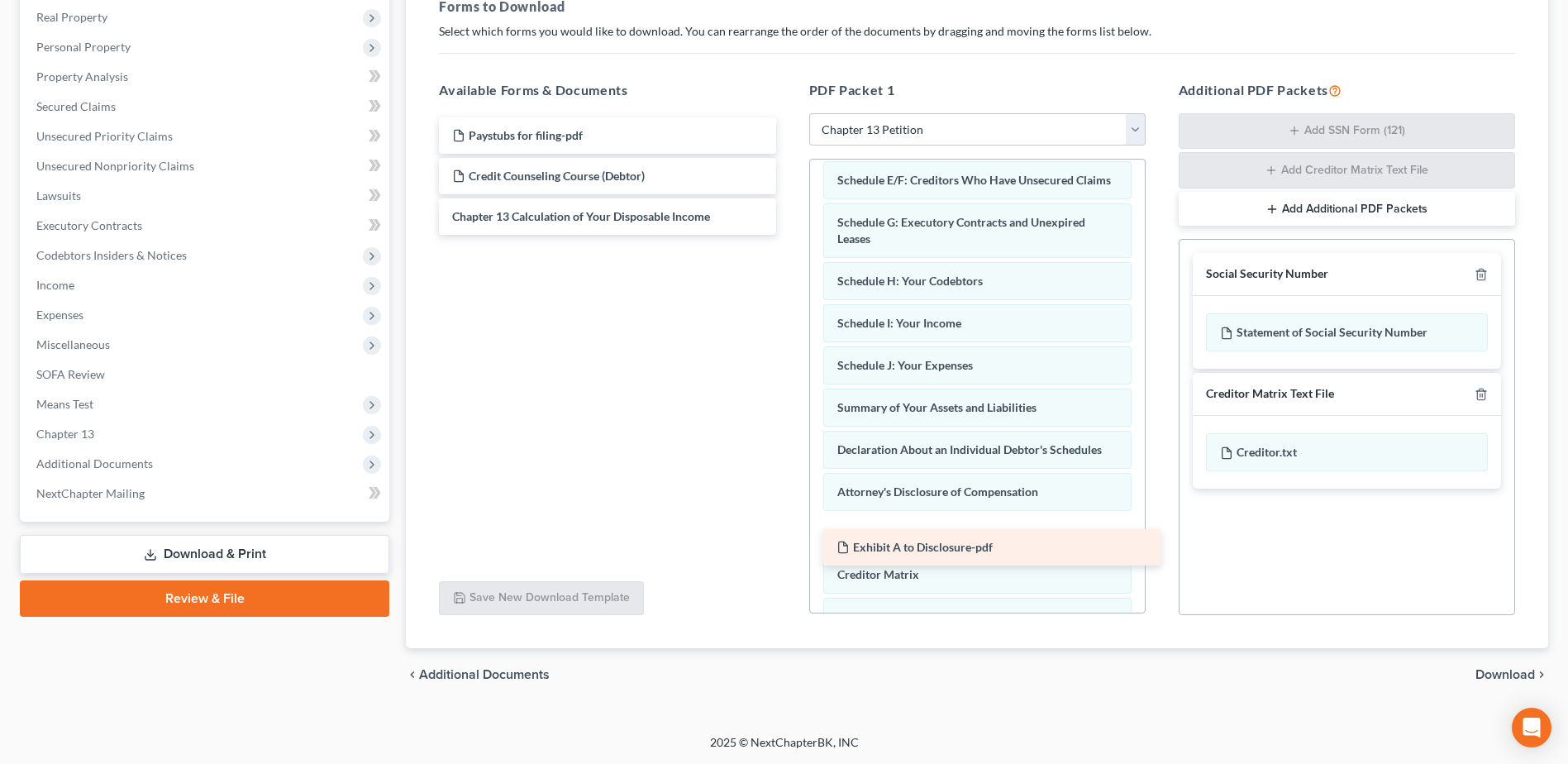
drag, startPoint x: 531, startPoint y: 168, endPoint x: 916, endPoint y: 539, distance: 534.7
click at [788, 235] on div "Exhibit A to Disclosure-pdf Paystubs for filing-pdf Exhibit A to Disclosure-pdf…" at bounding box center [606, 176] width 363 height 117
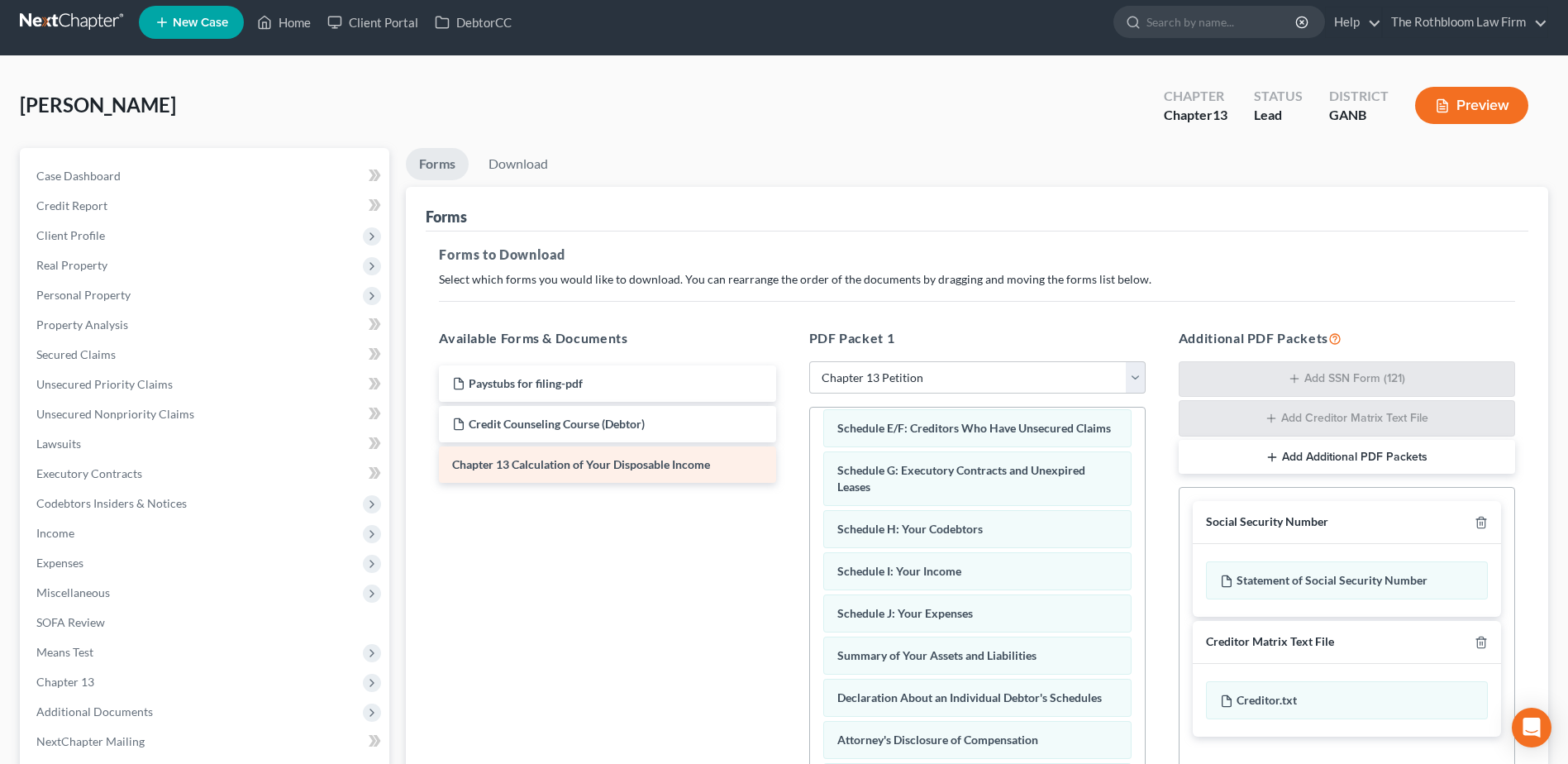
click at [560, 462] on span "Chapter 13 Calculation of Your Disposable Income" at bounding box center [581, 464] width 258 height 14
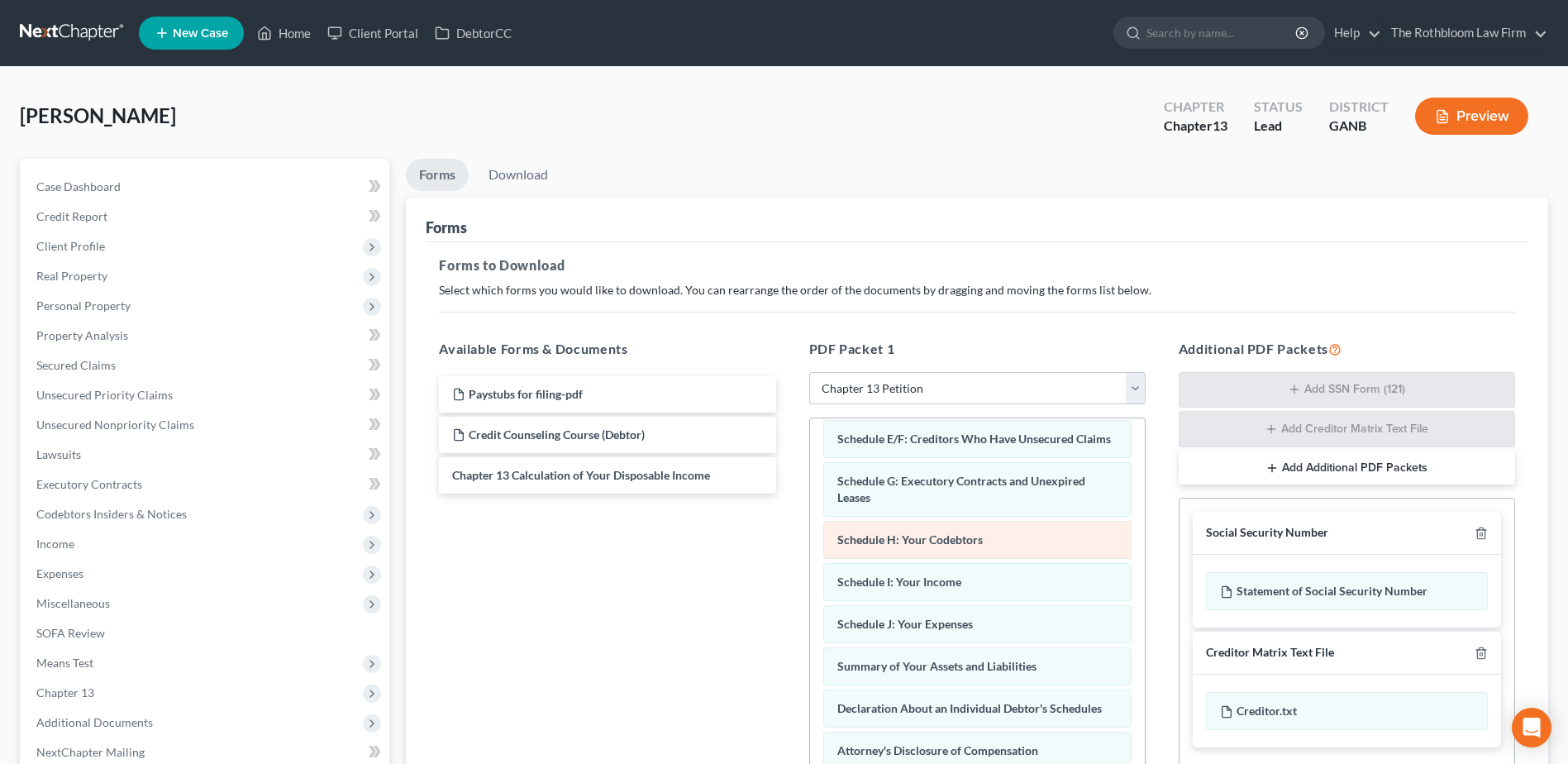
scroll to position [0, 0]
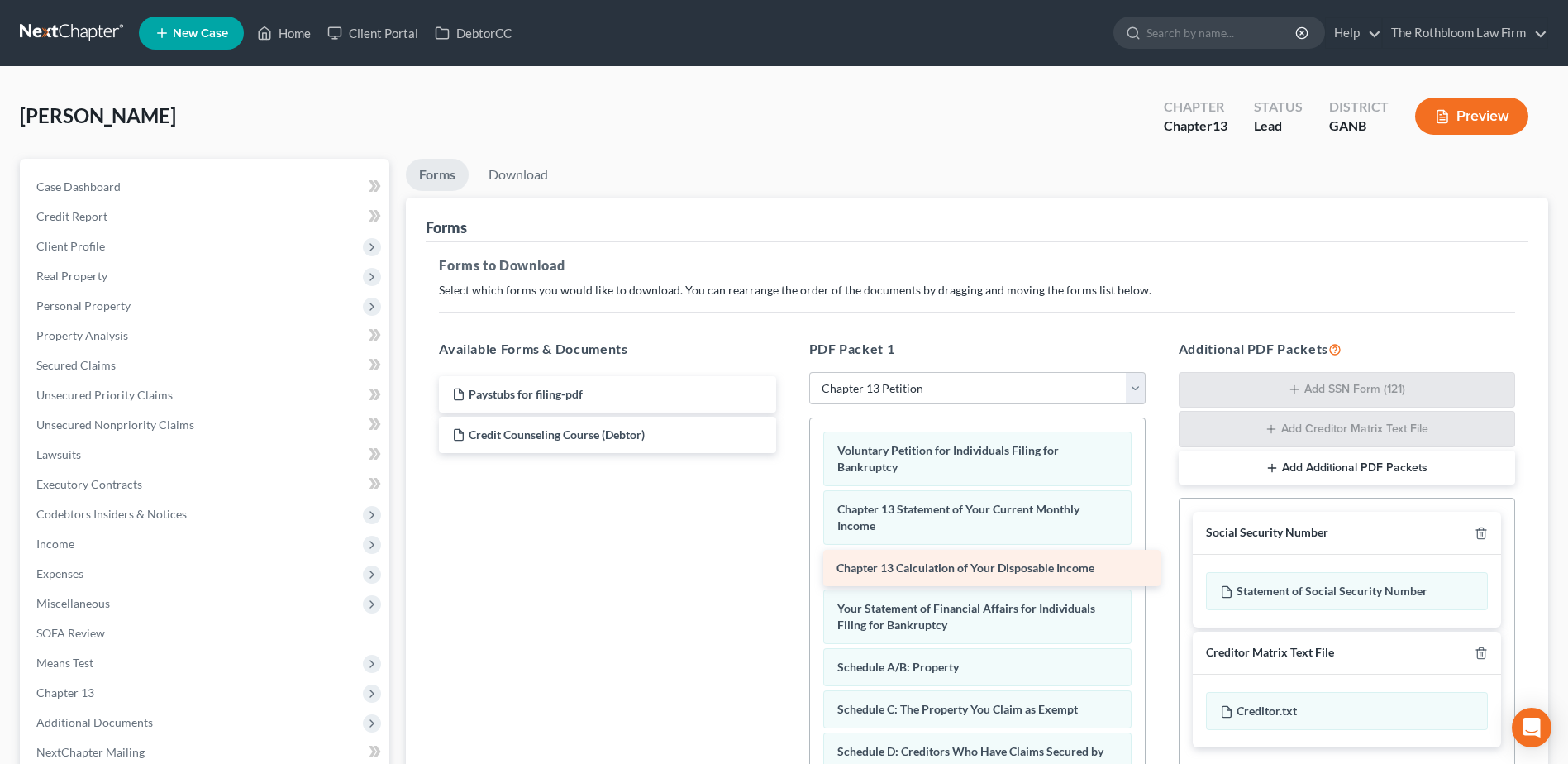
drag, startPoint x: 608, startPoint y: 474, endPoint x: 993, endPoint y: 567, distance: 396.1
click at [788, 453] on div "Chapter 13 Calculation of Your Disposable Income Paystubs for filing-pdf Credit…" at bounding box center [606, 415] width 363 height 77
click at [508, 171] on link "Download" at bounding box center [518, 174] width 86 height 32
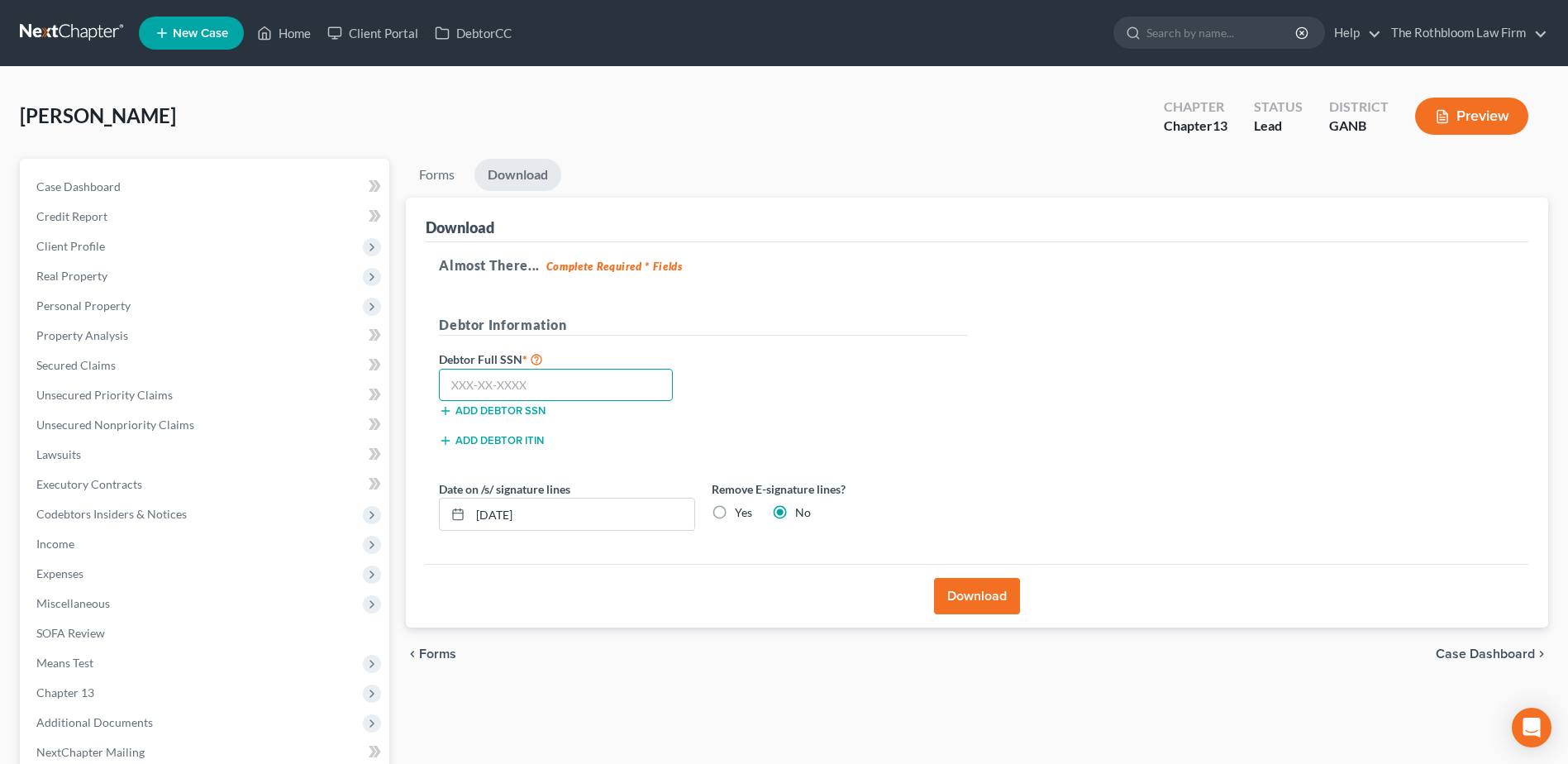
click at [480, 389] on input "text" at bounding box center [555, 385] width 234 height 33
click at [471, 387] on input "text" at bounding box center [555, 385] width 234 height 33
click at [501, 390] on input "text" at bounding box center [555, 385] width 234 height 33
click at [981, 597] on button "Download" at bounding box center [977, 596] width 86 height 36
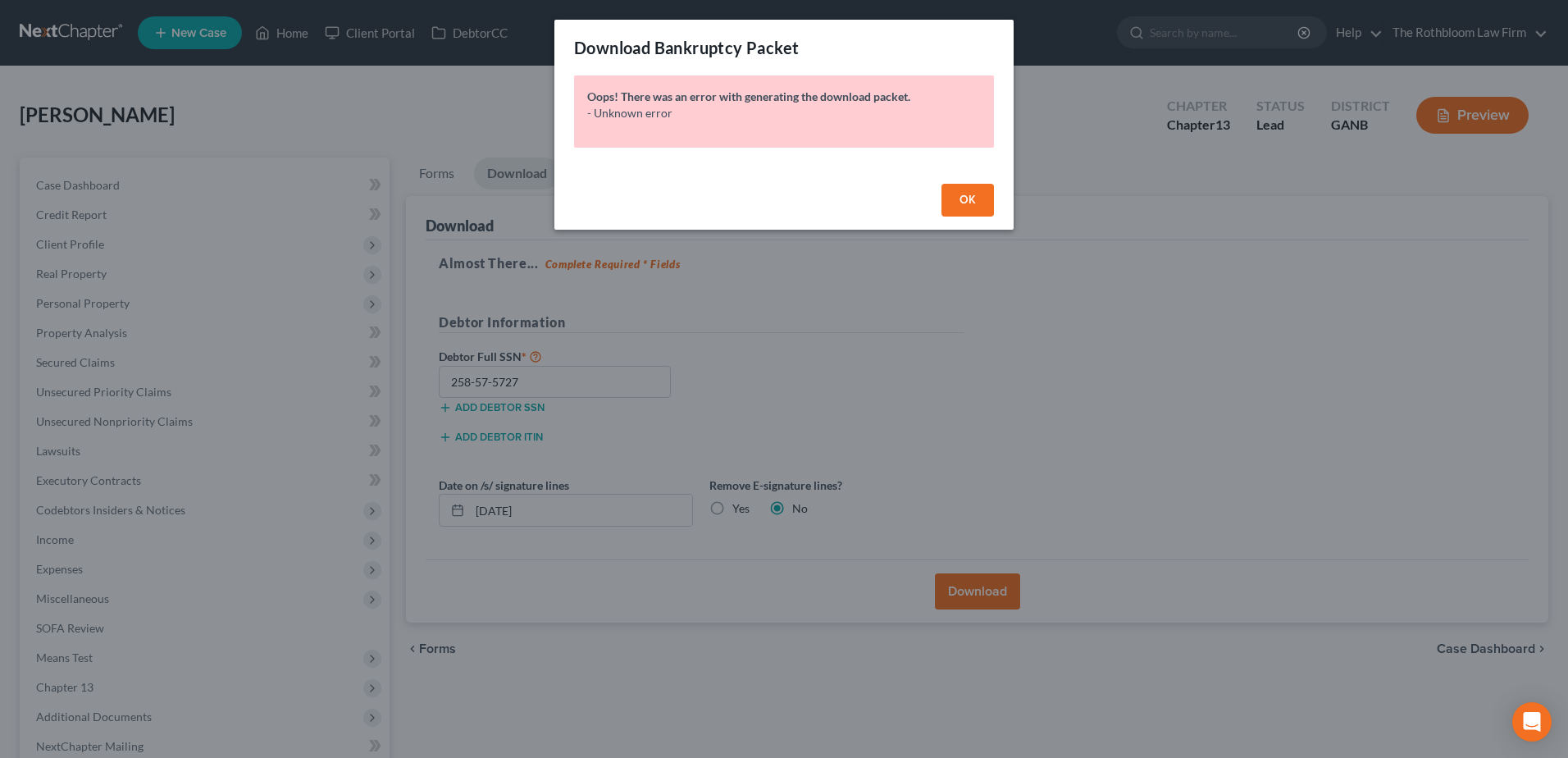
click at [985, 199] on button "OK" at bounding box center [967, 199] width 52 height 32
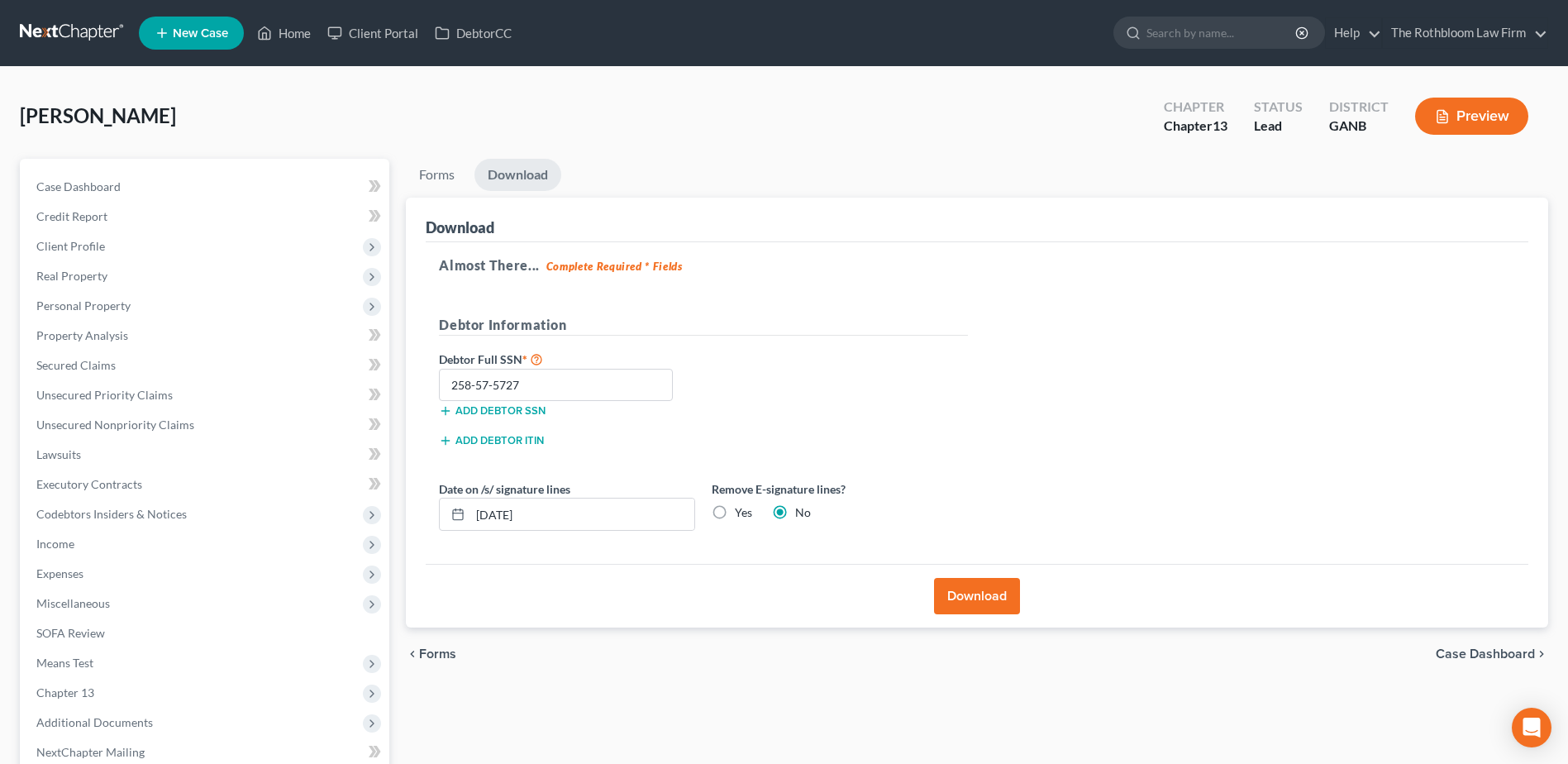
click at [972, 593] on button "Download" at bounding box center [977, 596] width 86 height 36
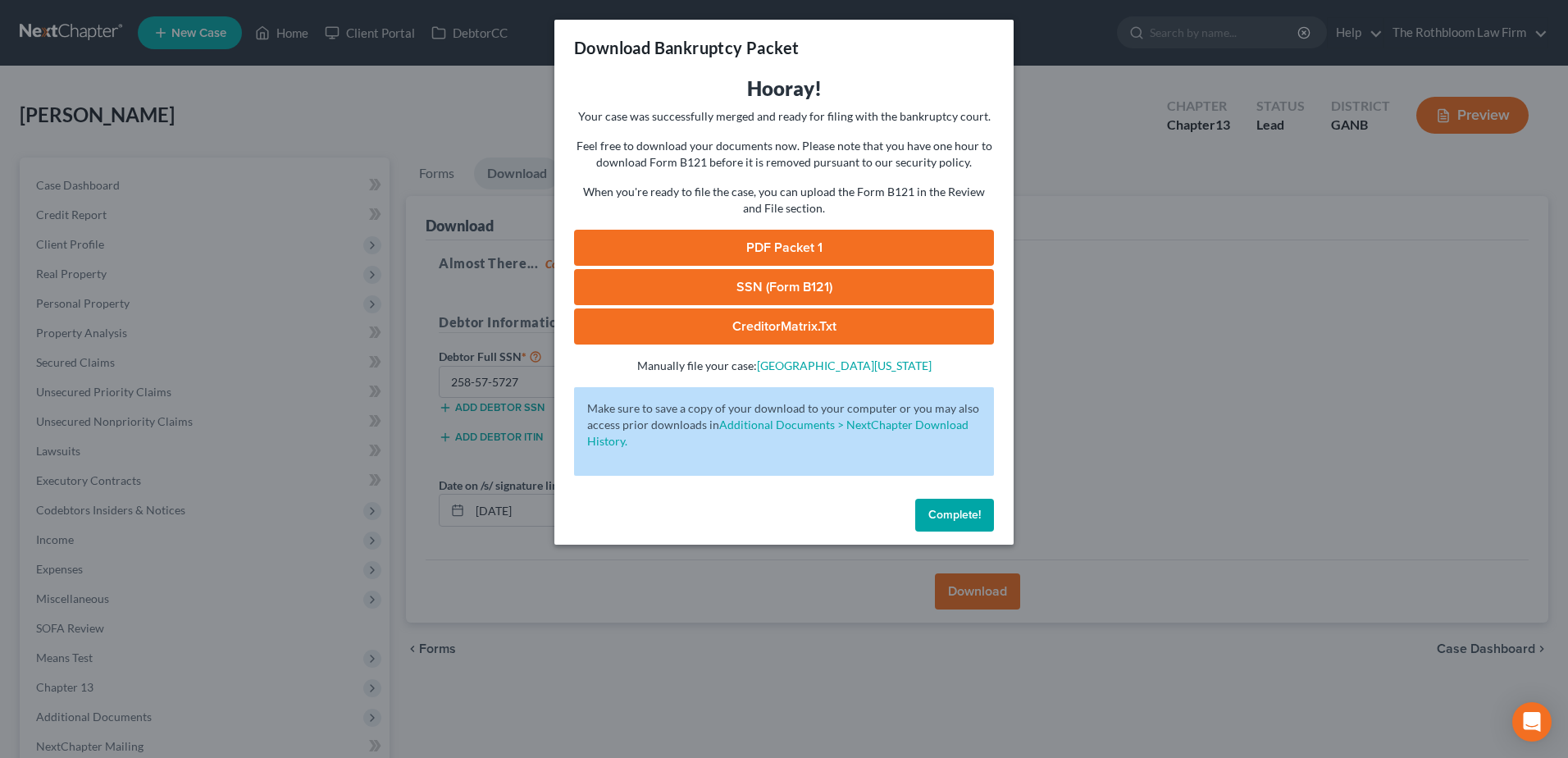
click at [736, 265] on link "PDF Packet 1" at bounding box center [784, 247] width 420 height 36
click at [769, 295] on link "SSN (Form B121)" at bounding box center [784, 287] width 420 height 36
click at [968, 517] on span "Complete!" at bounding box center [954, 514] width 52 height 14
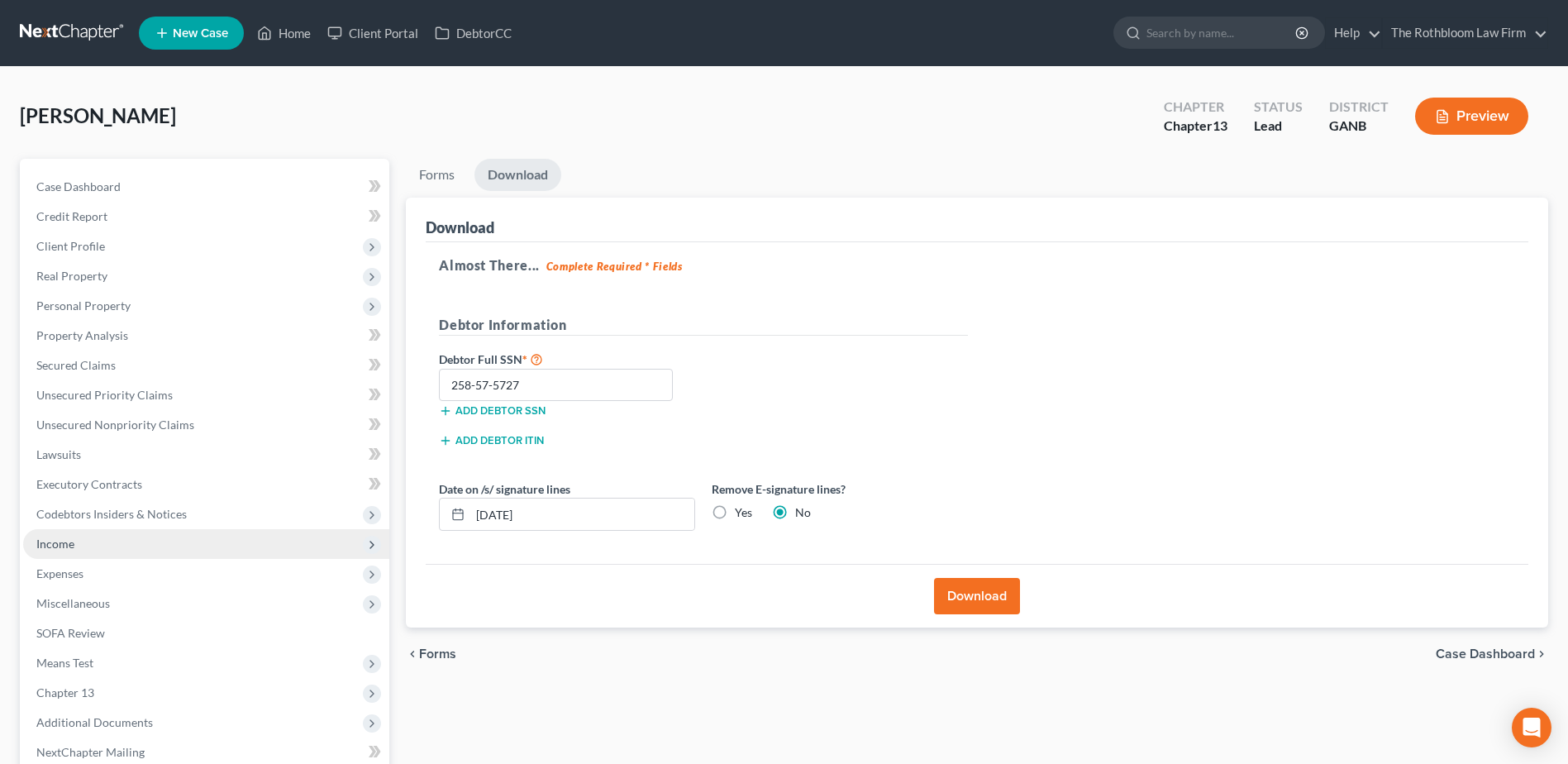
click at [73, 545] on span "Income" at bounding box center [54, 543] width 38 height 14
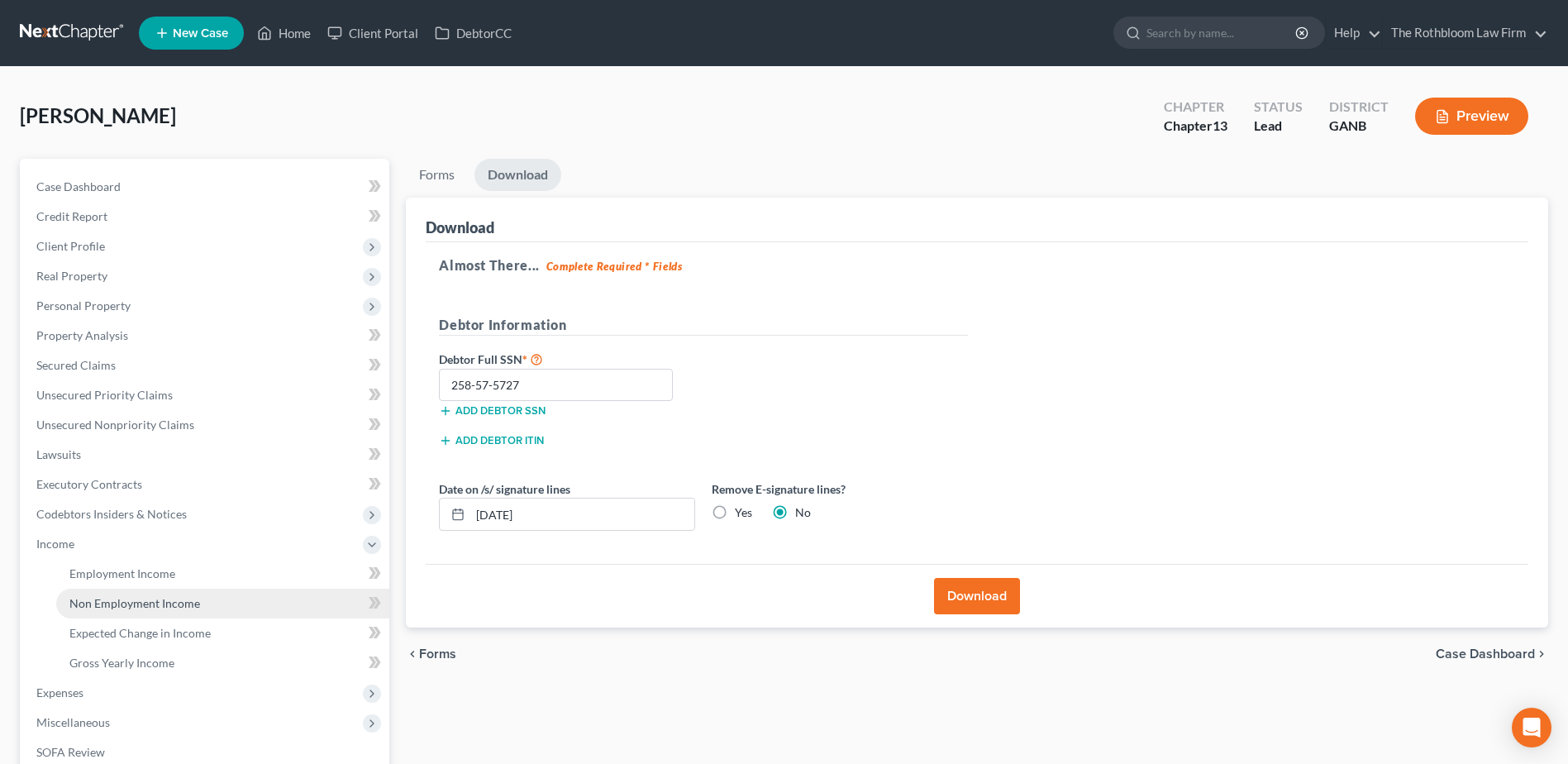
click at [102, 602] on span "Non Employment Income" at bounding box center [135, 602] width 131 height 14
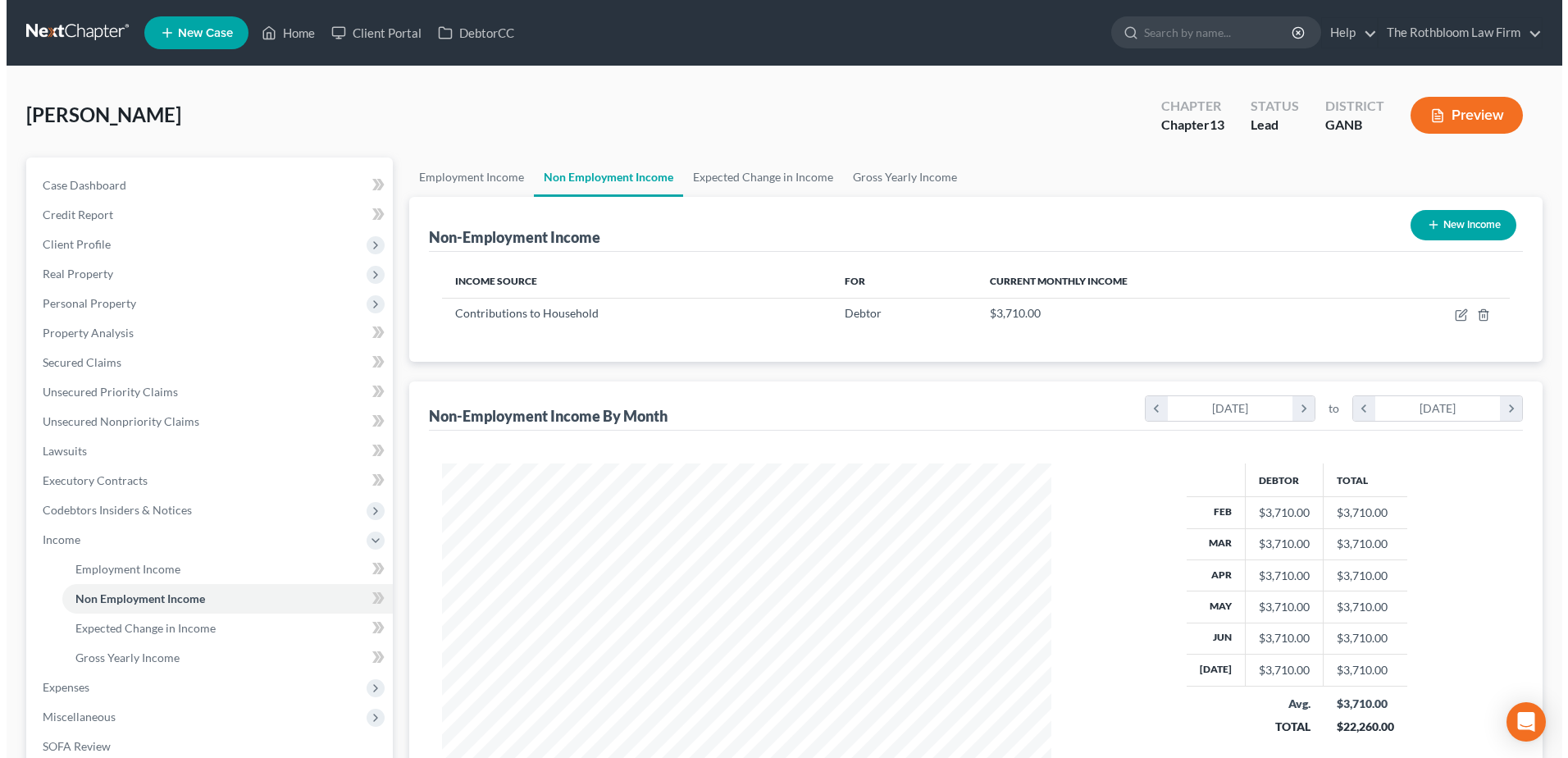
scroll to position [304, 641]
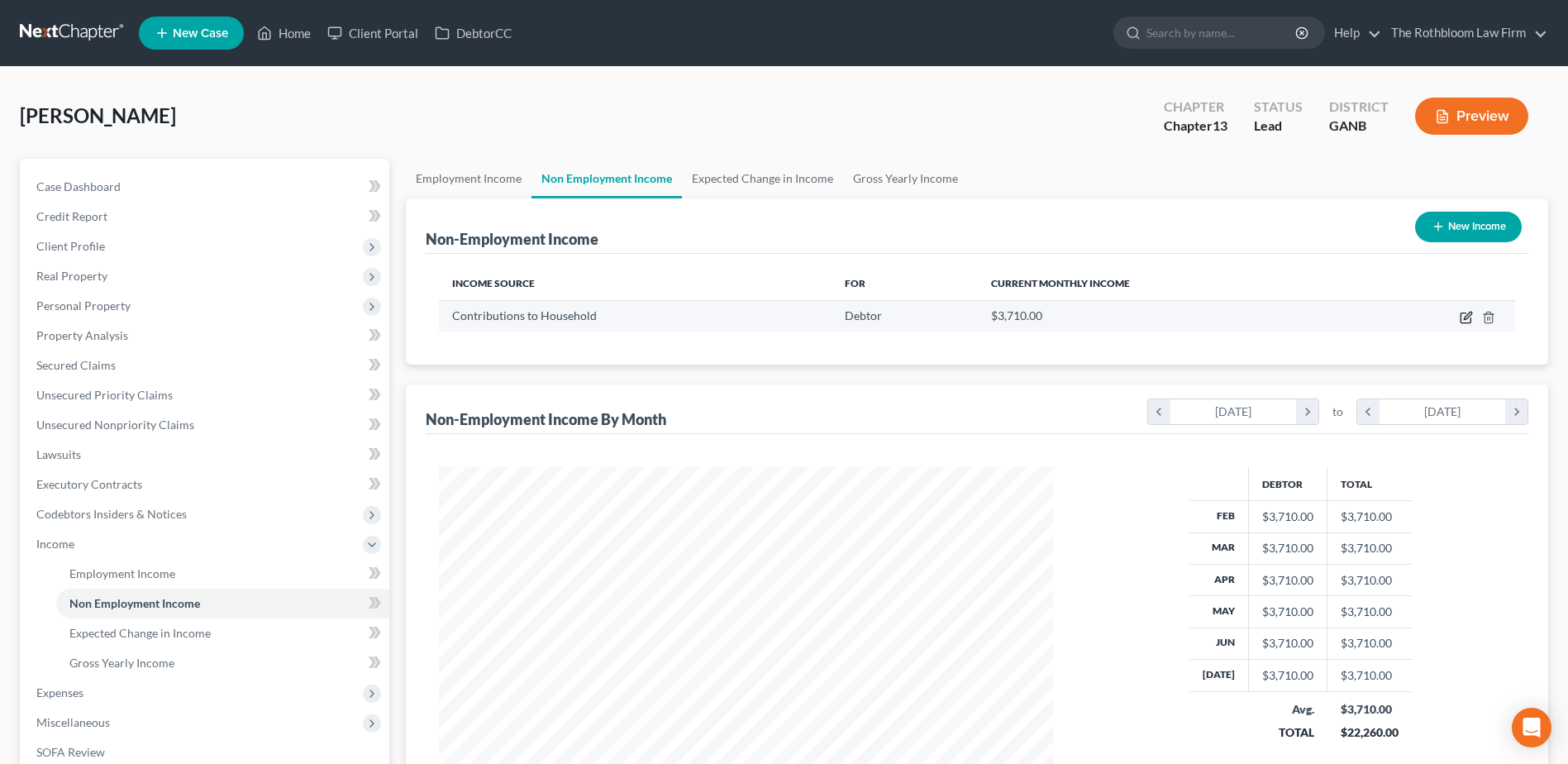
click at [1467, 321] on icon "button" at bounding box center [1466, 317] width 13 height 13
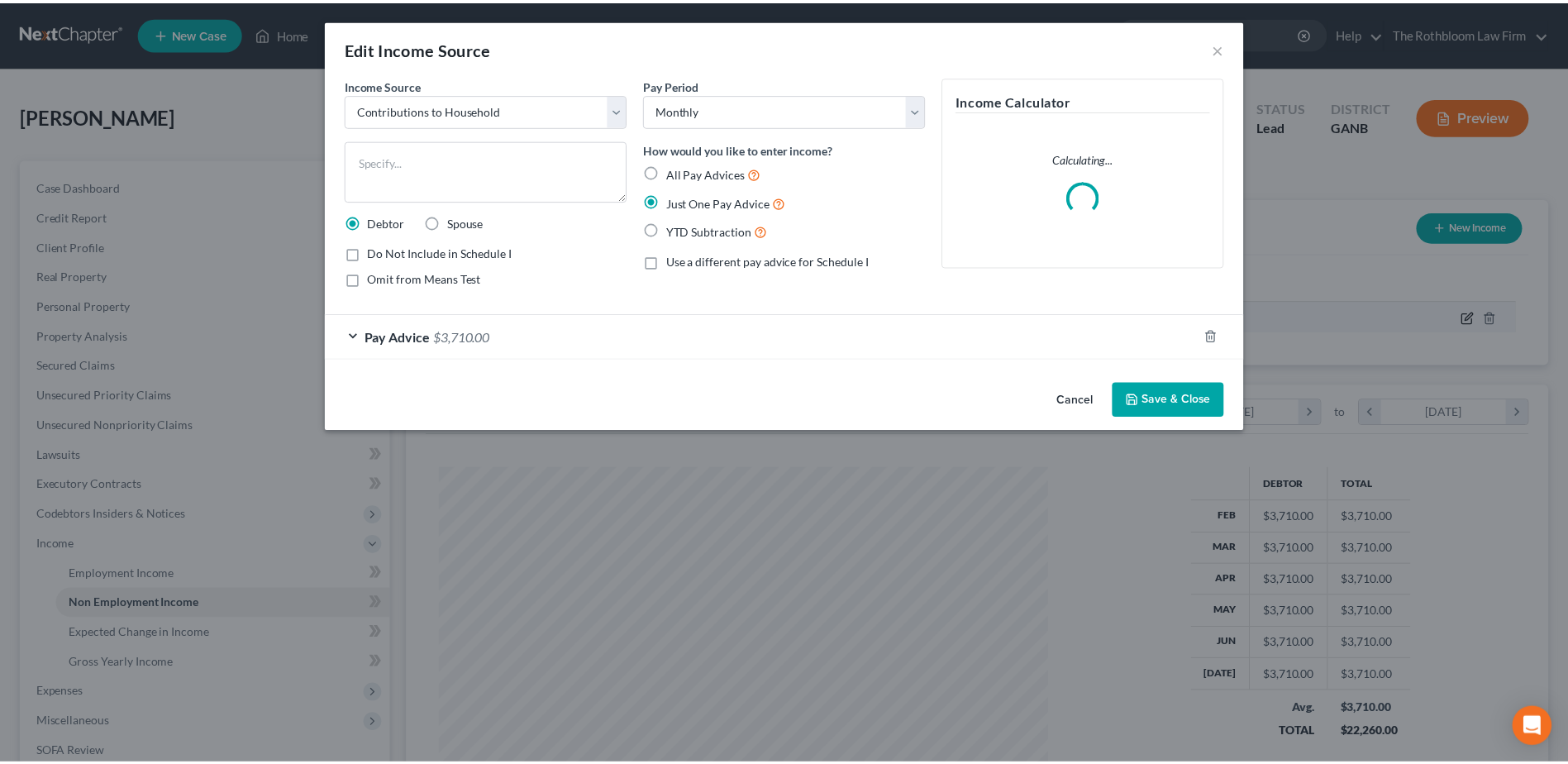
scroll to position [309, 652]
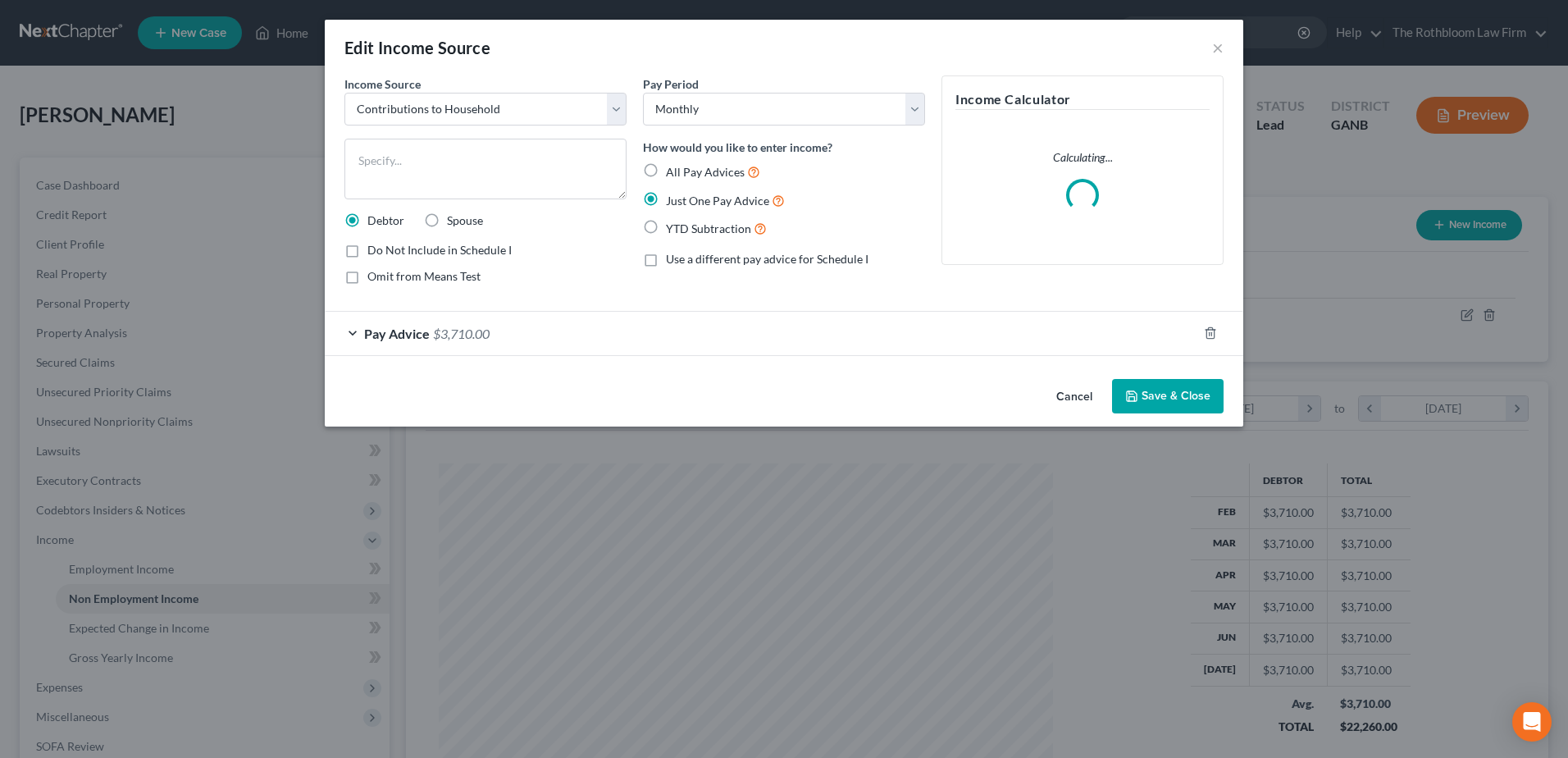
click at [443, 331] on span "$3,710.00" at bounding box center [461, 333] width 57 height 16
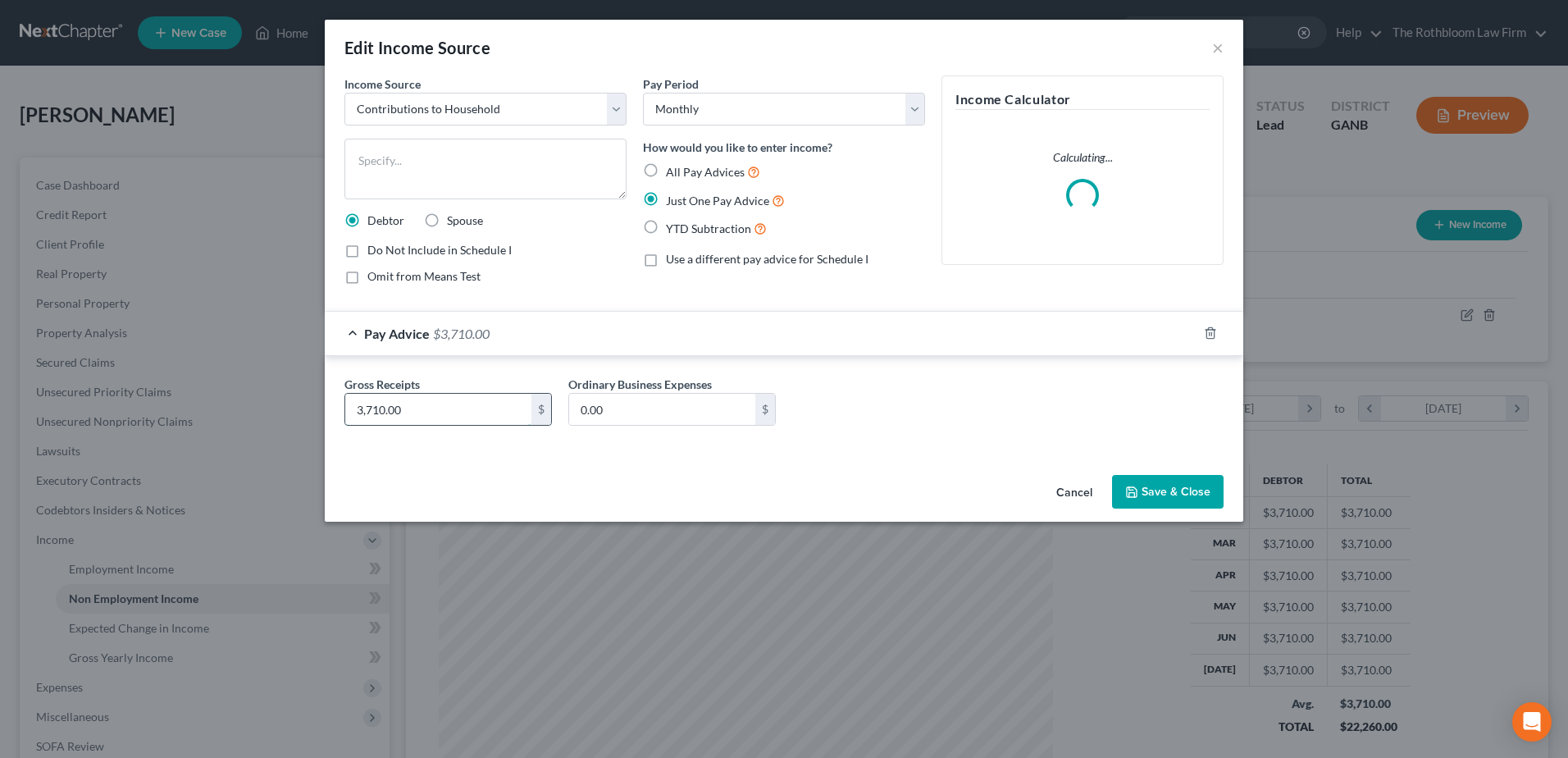
click at [430, 405] on input "3,710.00" at bounding box center [438, 409] width 186 height 31
click at [1156, 488] on button "Save & Close" at bounding box center [1167, 491] width 111 height 34
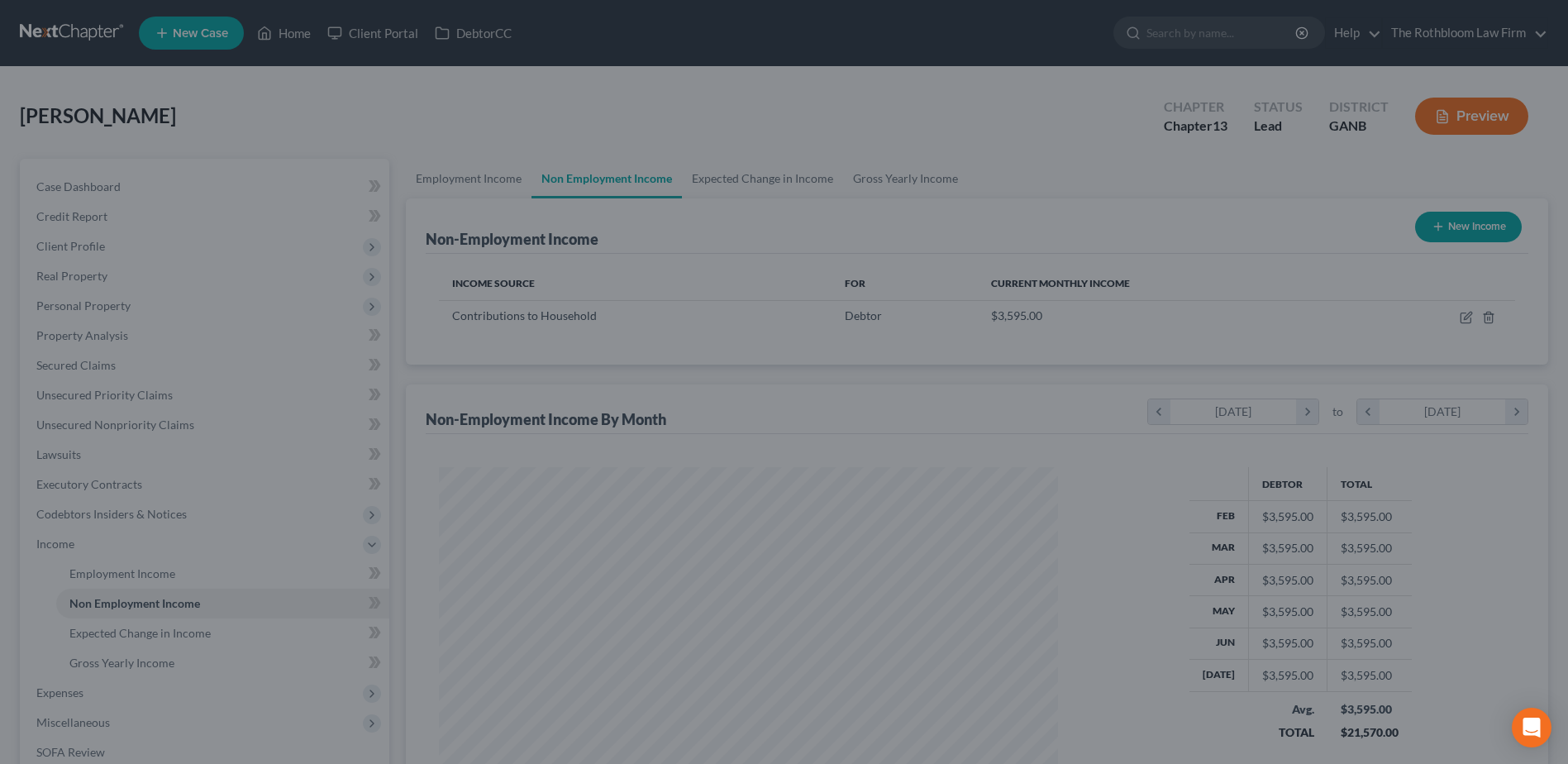
scroll to position [826253, 825802]
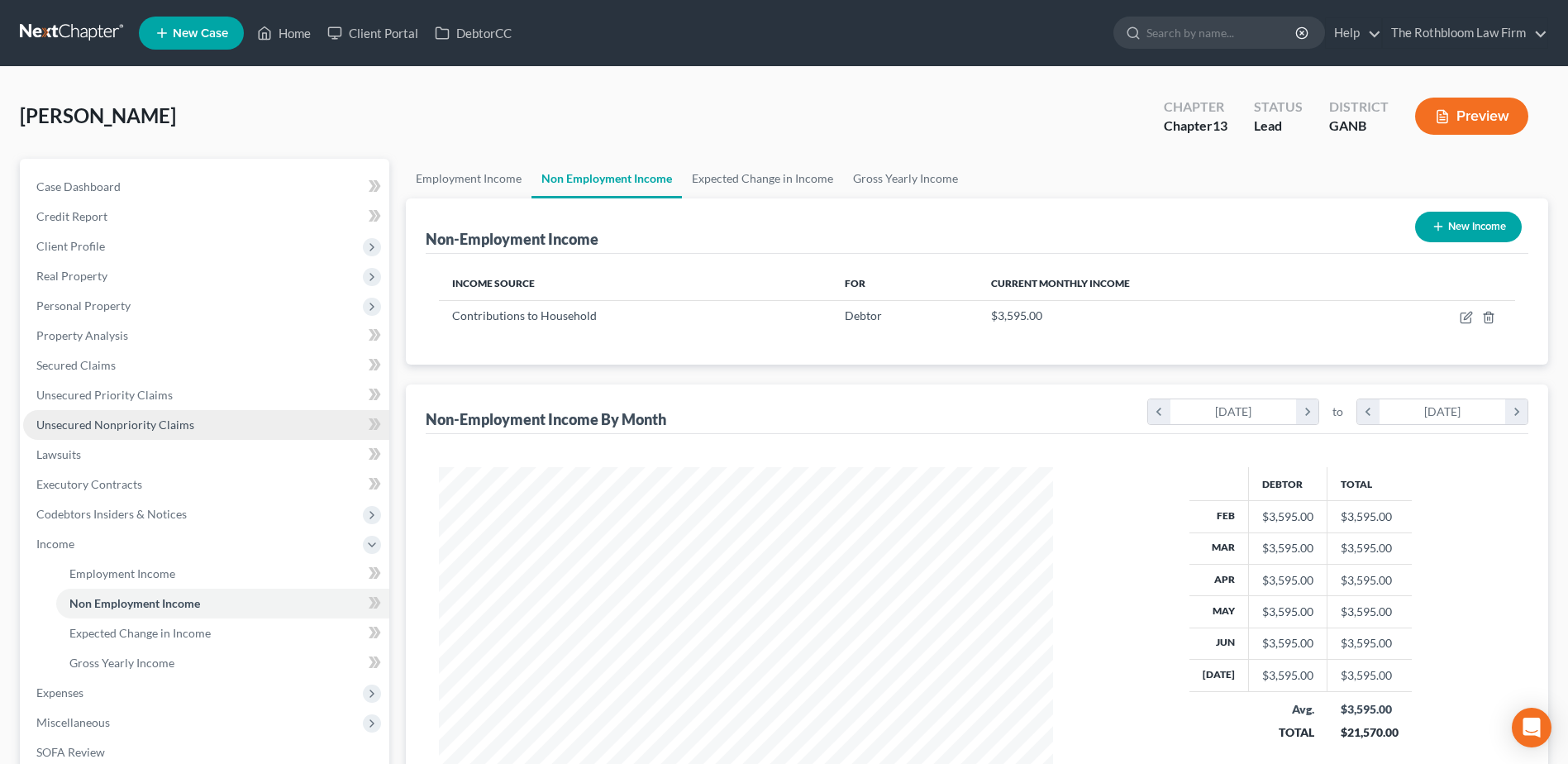
click at [137, 436] on link "Unsecured Nonpriority Claims" at bounding box center [206, 425] width 366 height 30
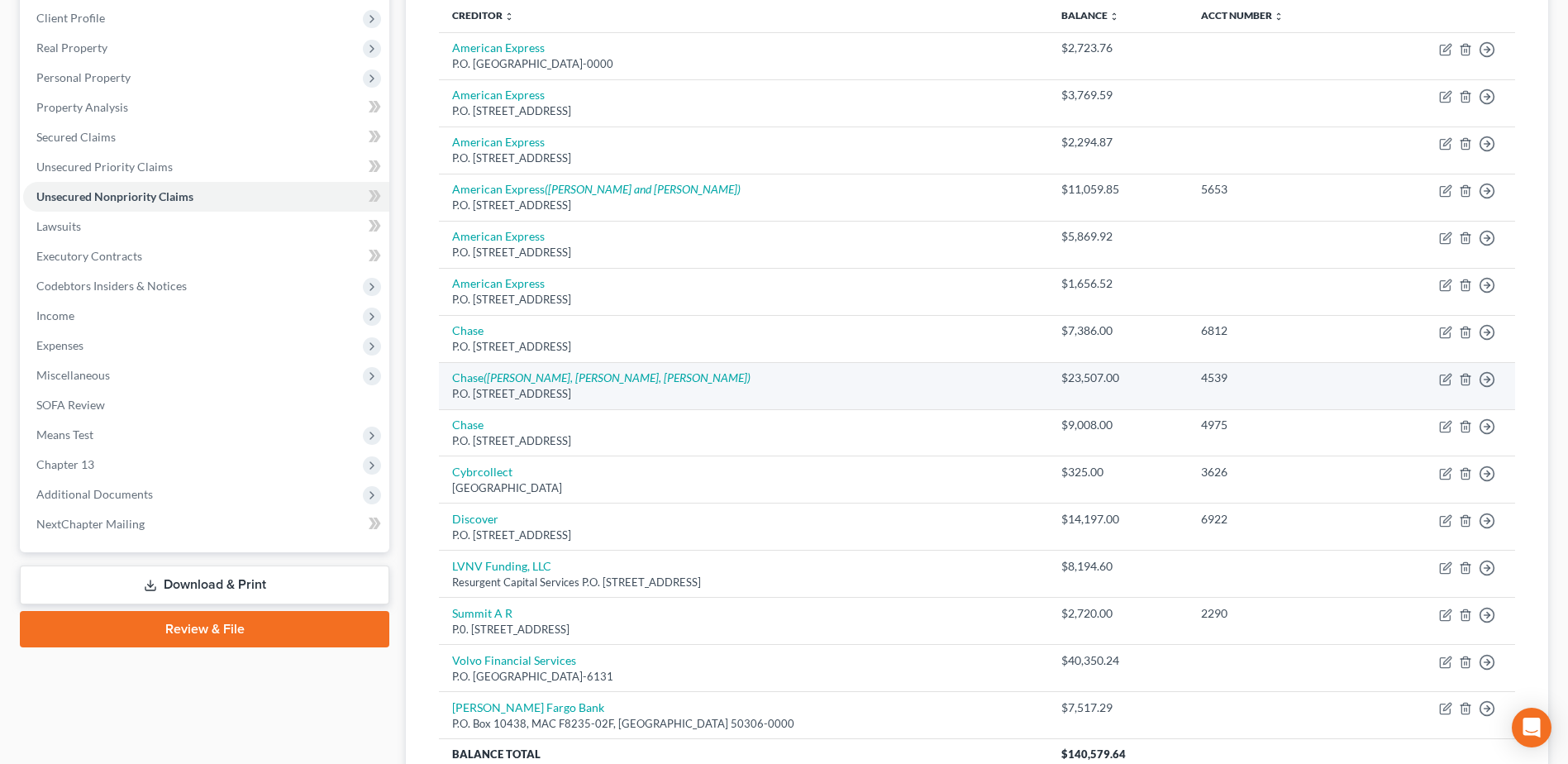
scroll to position [248, 0]
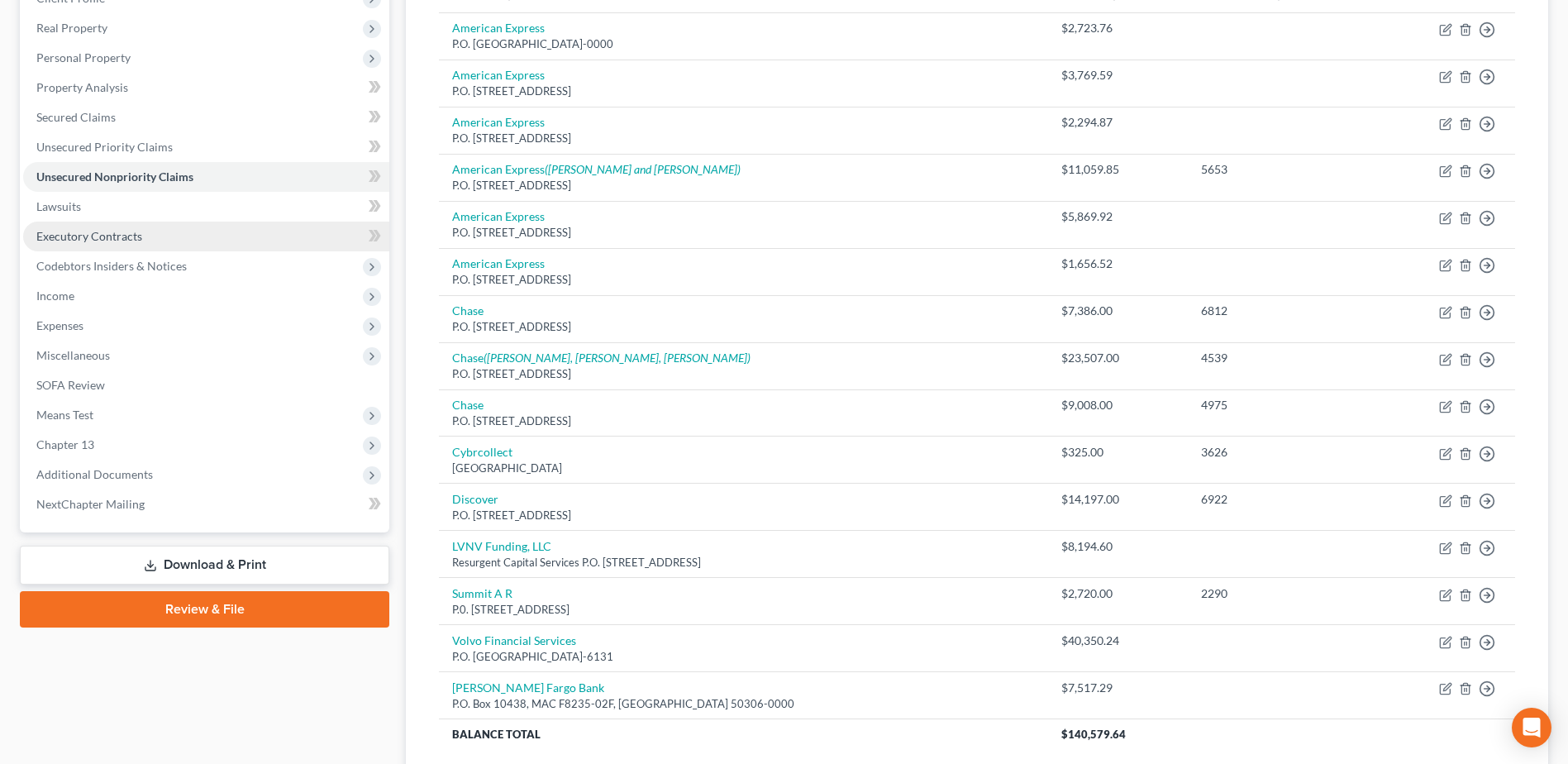
click at [115, 239] on span "Executory Contracts" at bounding box center [89, 235] width 106 height 14
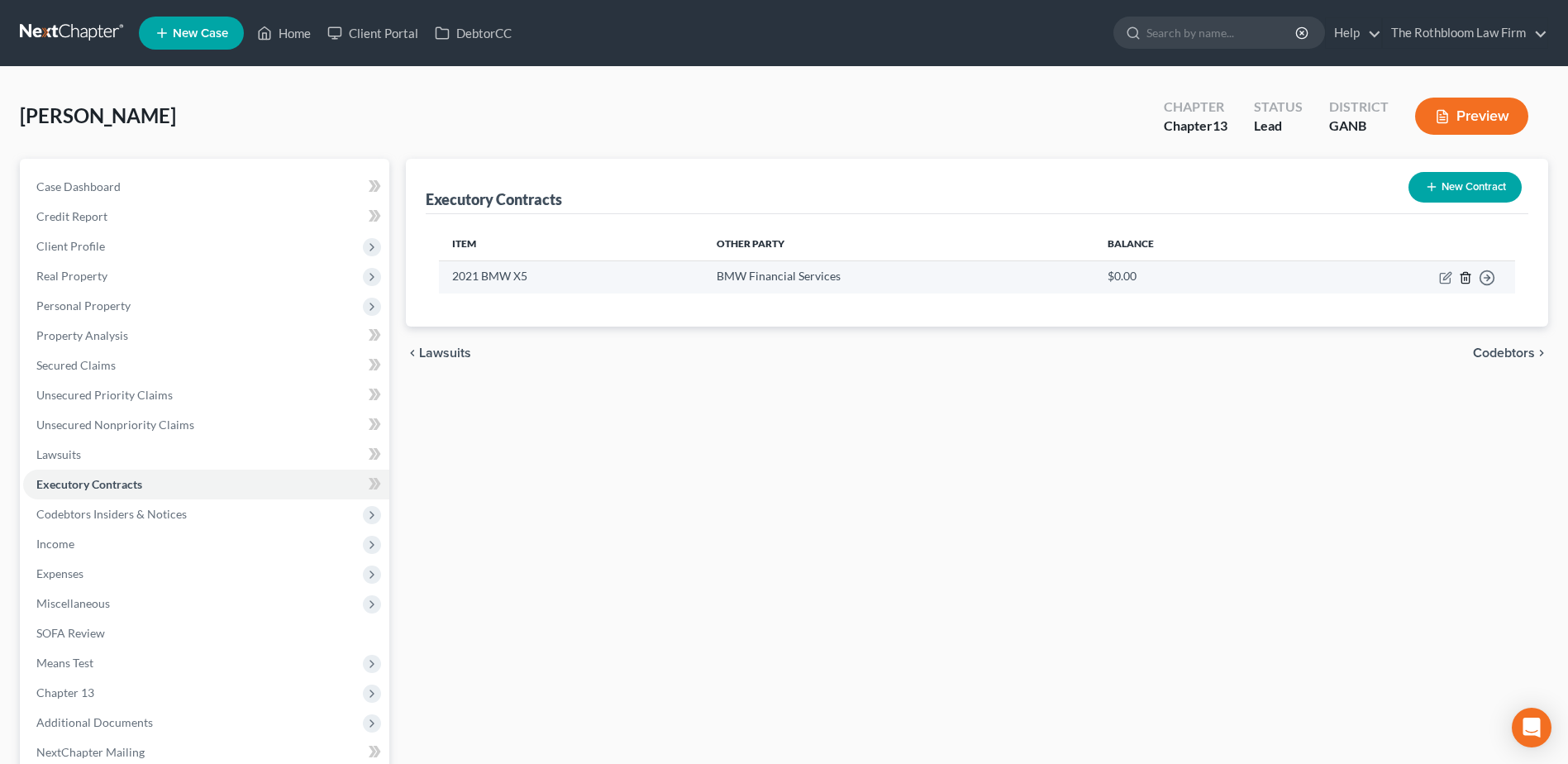
click at [1468, 281] on icon "button" at bounding box center [1464, 277] width 8 height 11
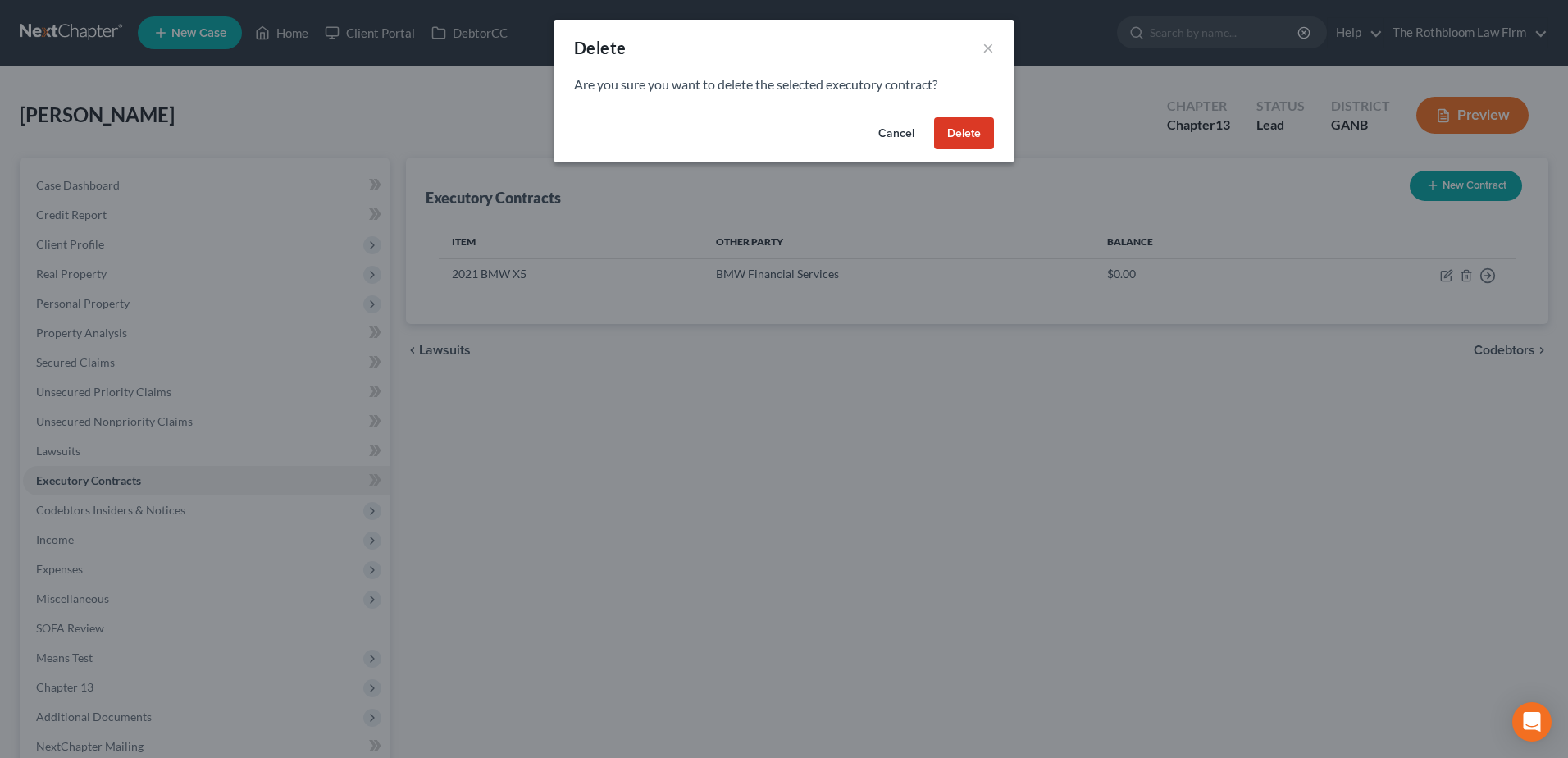
click at [968, 129] on button "Delete" at bounding box center [964, 133] width 60 height 32
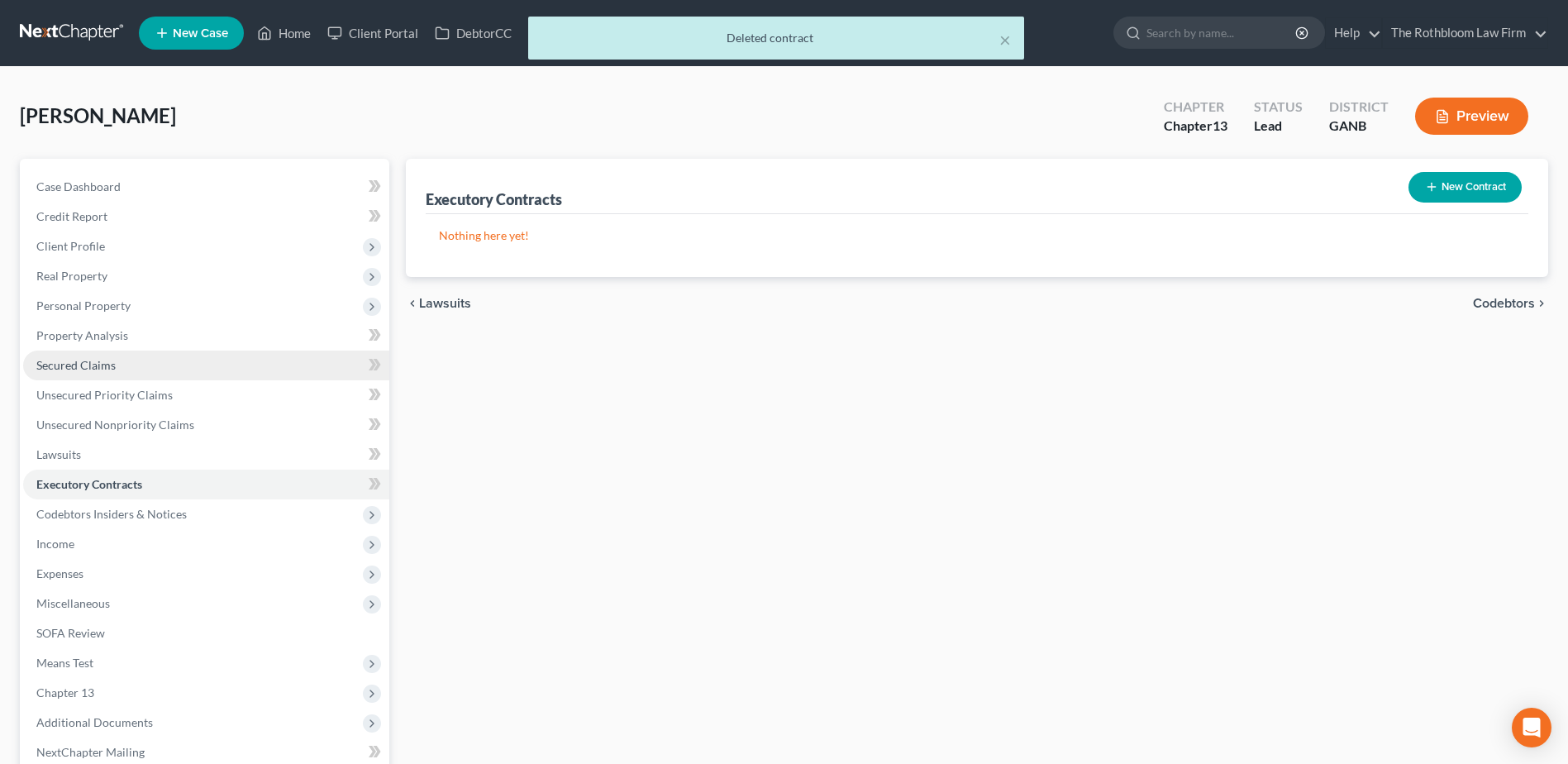
click at [83, 368] on span "Secured Claims" at bounding box center [75, 364] width 80 height 14
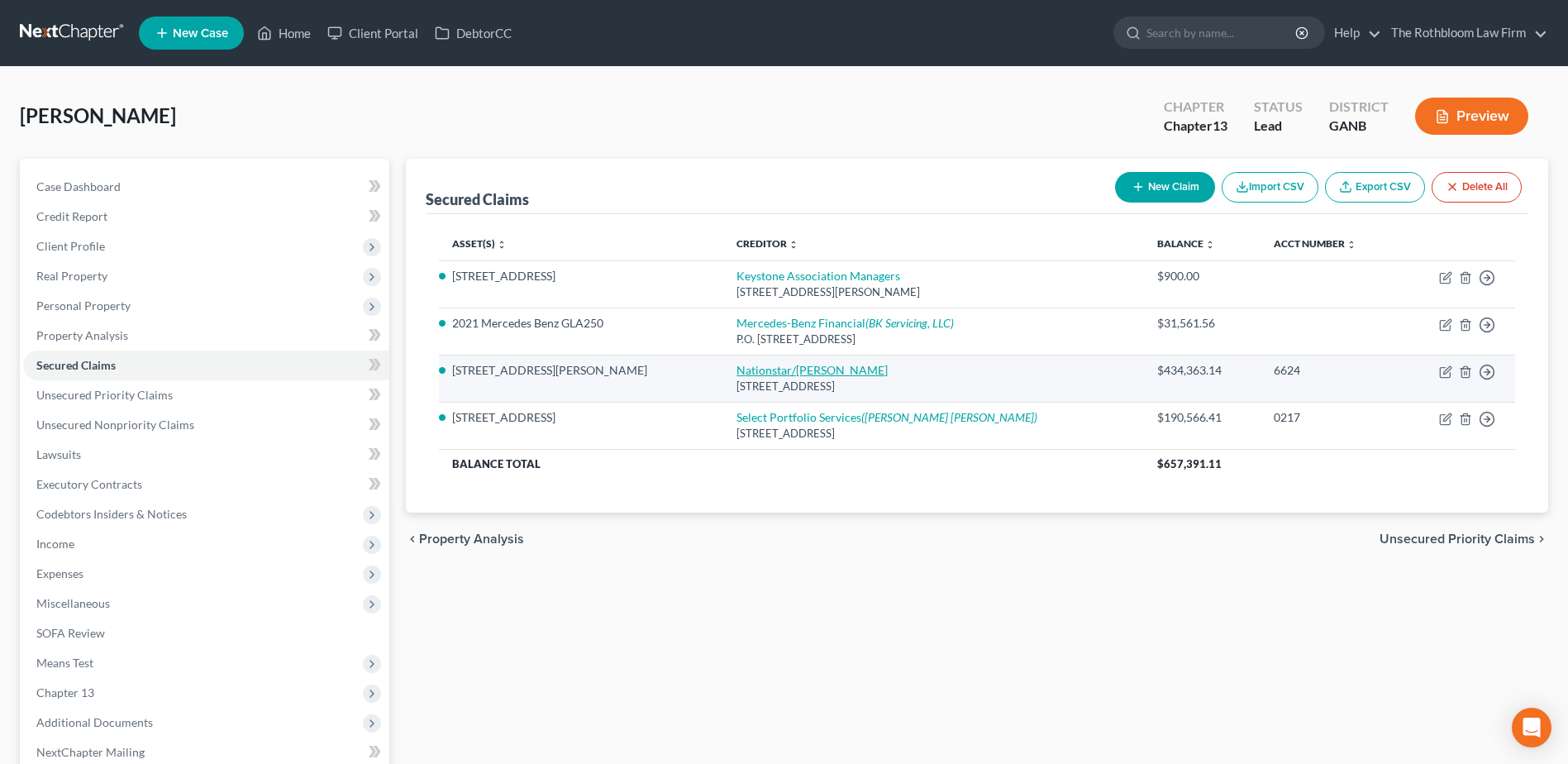
click at [736, 373] on link "Nationstar/[PERSON_NAME]" at bounding box center [812, 369] width 152 height 14
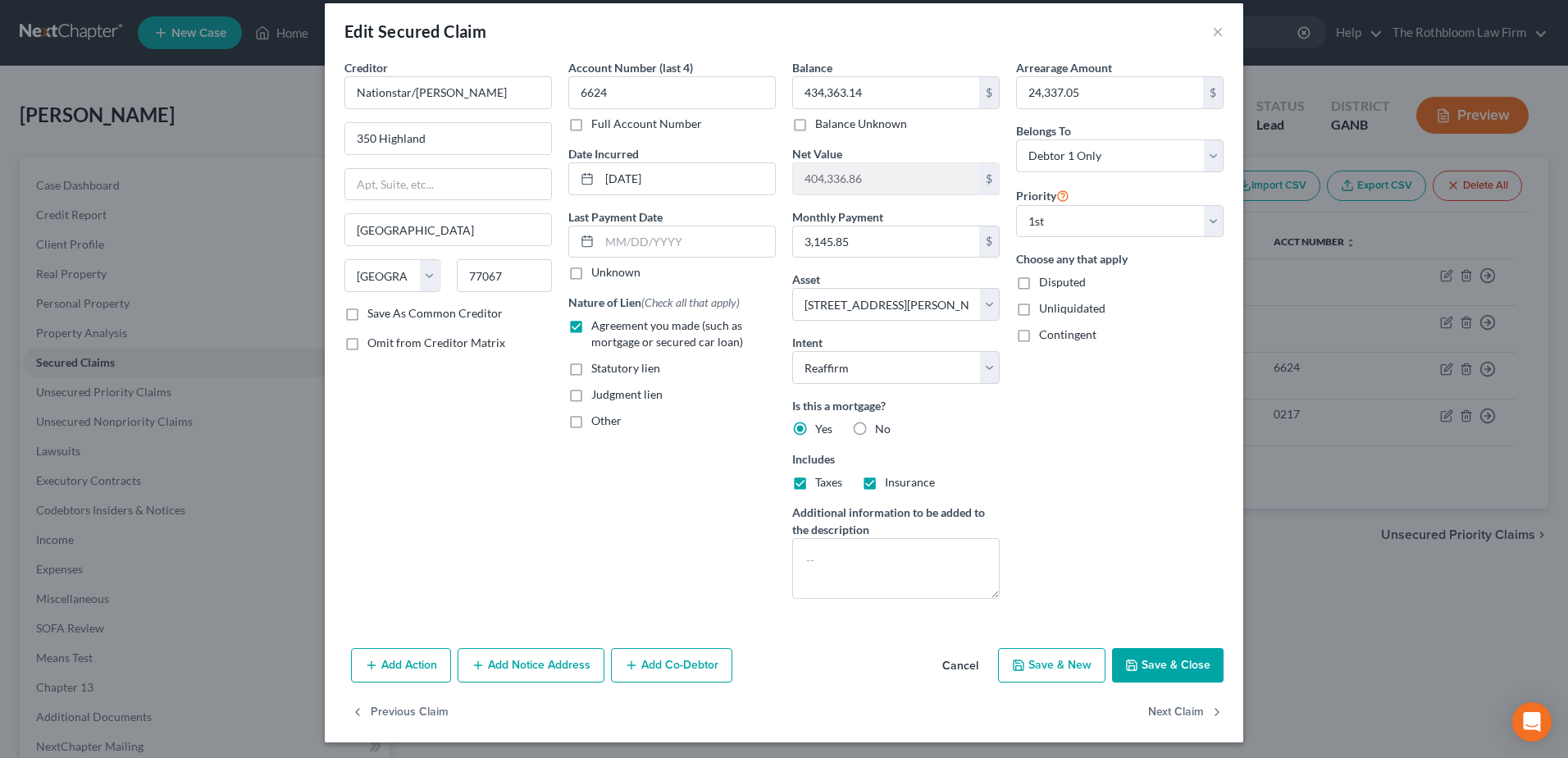
scroll to position [21, 0]
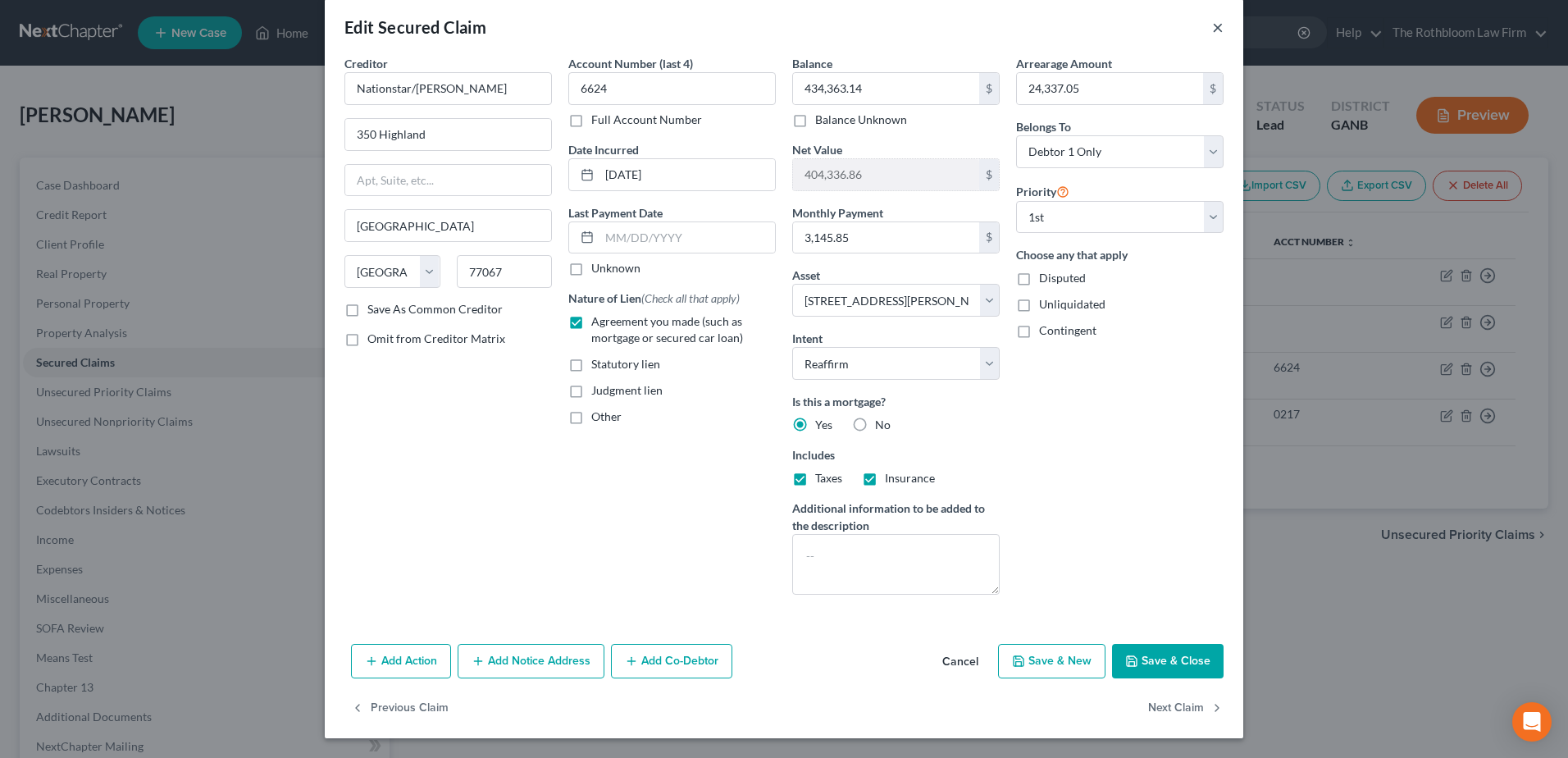
click at [1212, 31] on button "×" at bounding box center [1217, 27] width 12 height 20
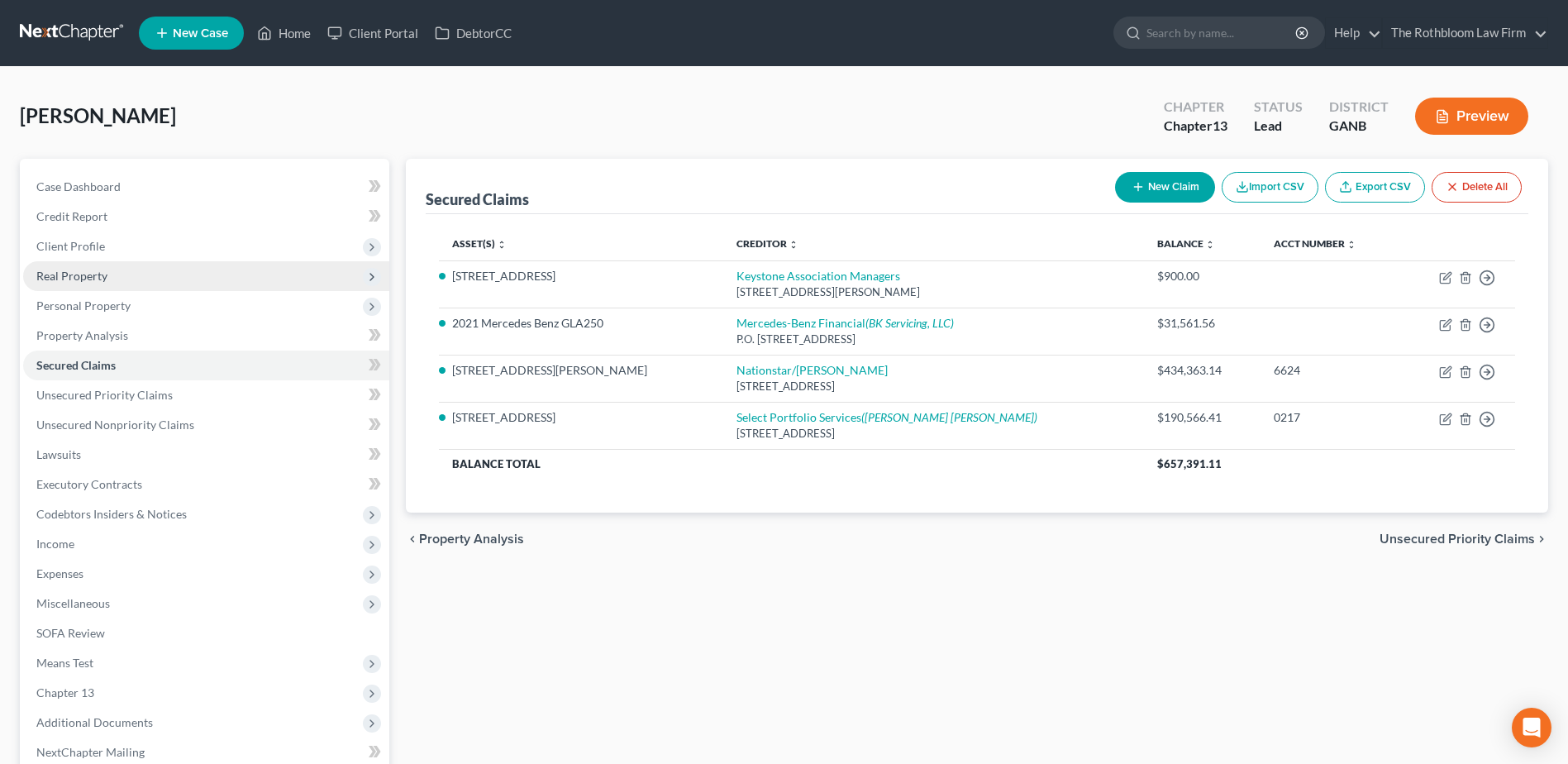
click at [62, 271] on span "Real Property" at bounding box center [71, 276] width 71 height 14
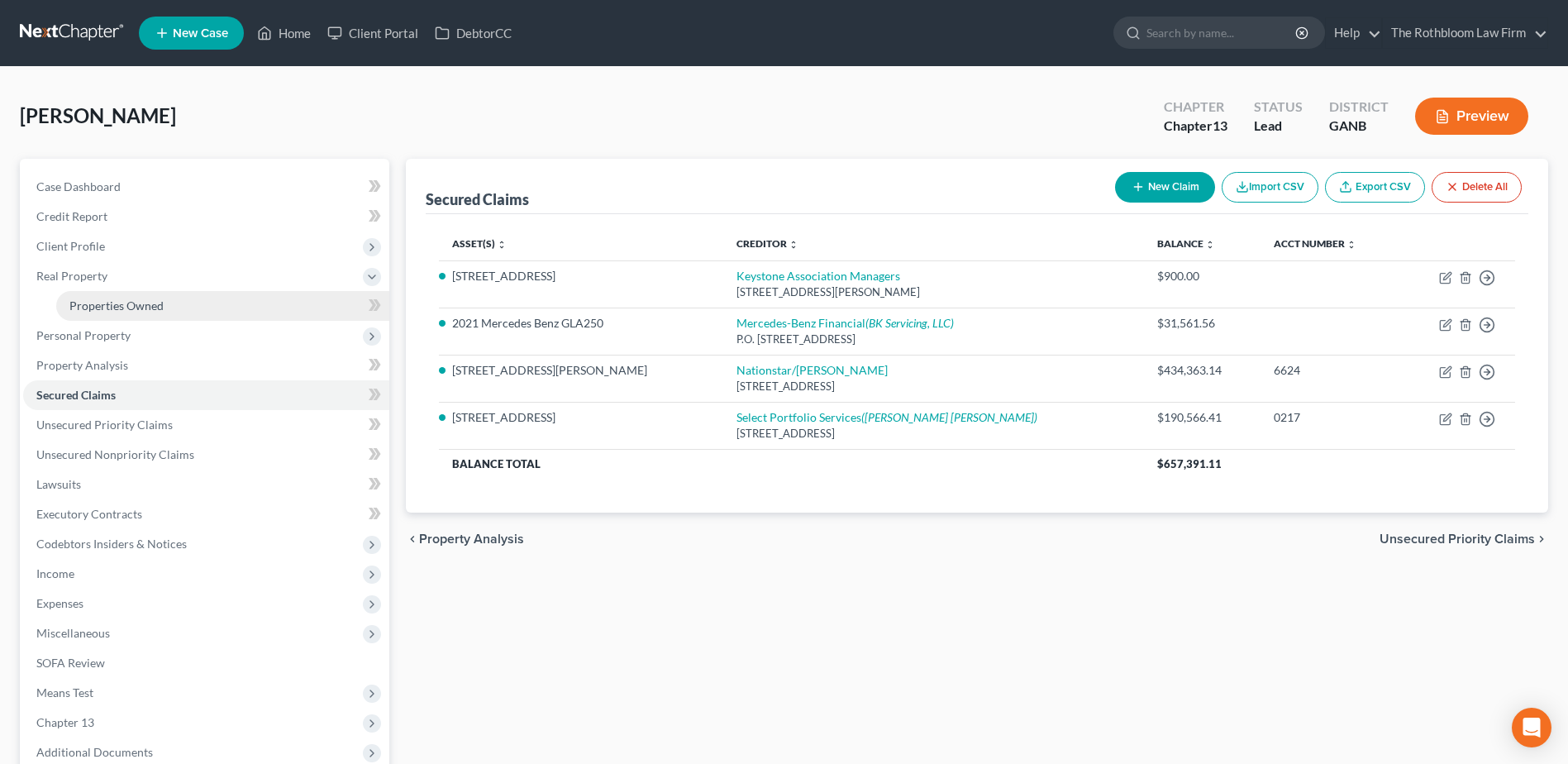
click at [107, 304] on span "Properties Owned" at bounding box center [116, 305] width 94 height 14
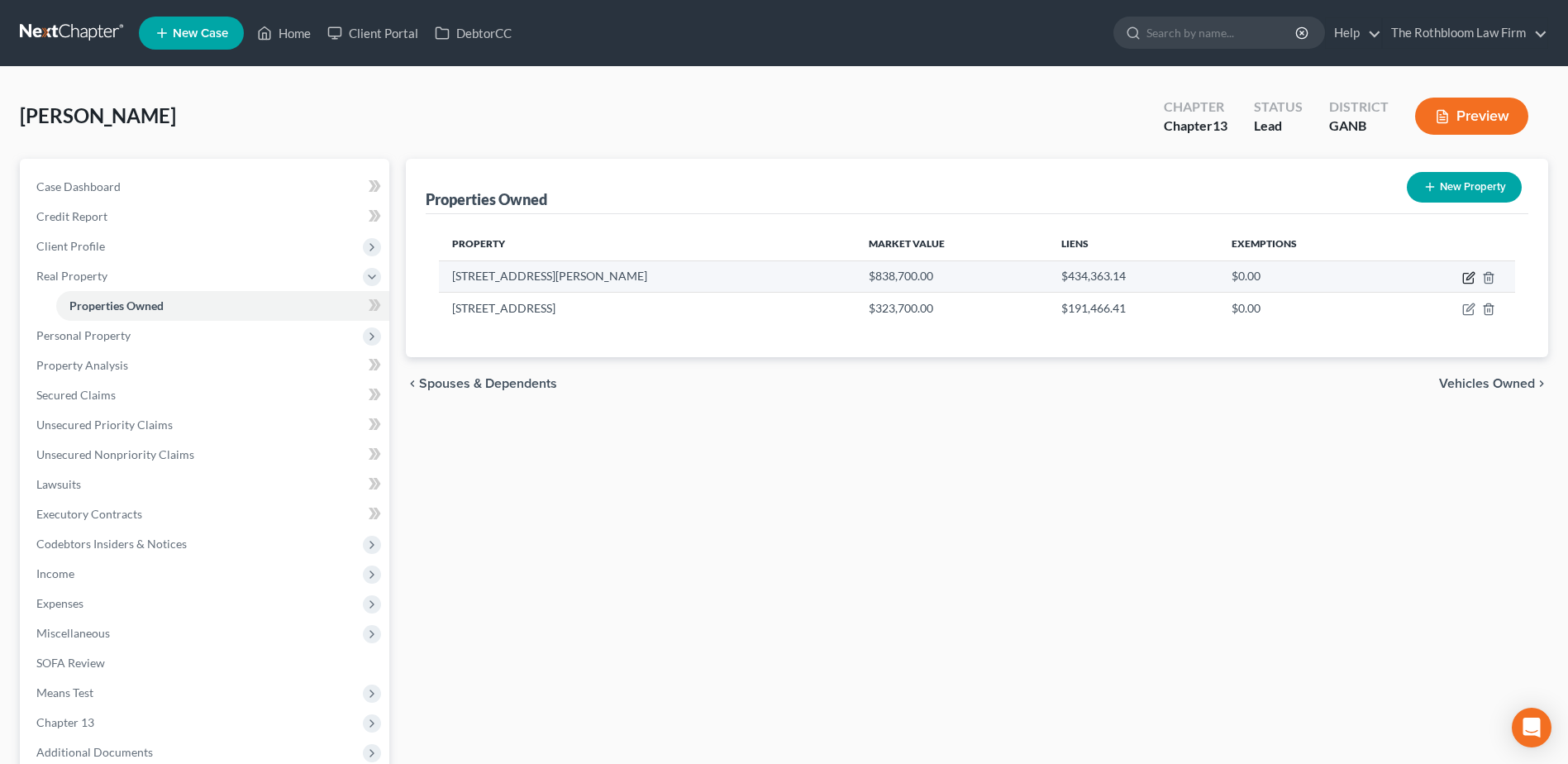
click at [1471, 276] on icon "button" at bounding box center [1469, 276] width 8 height 8
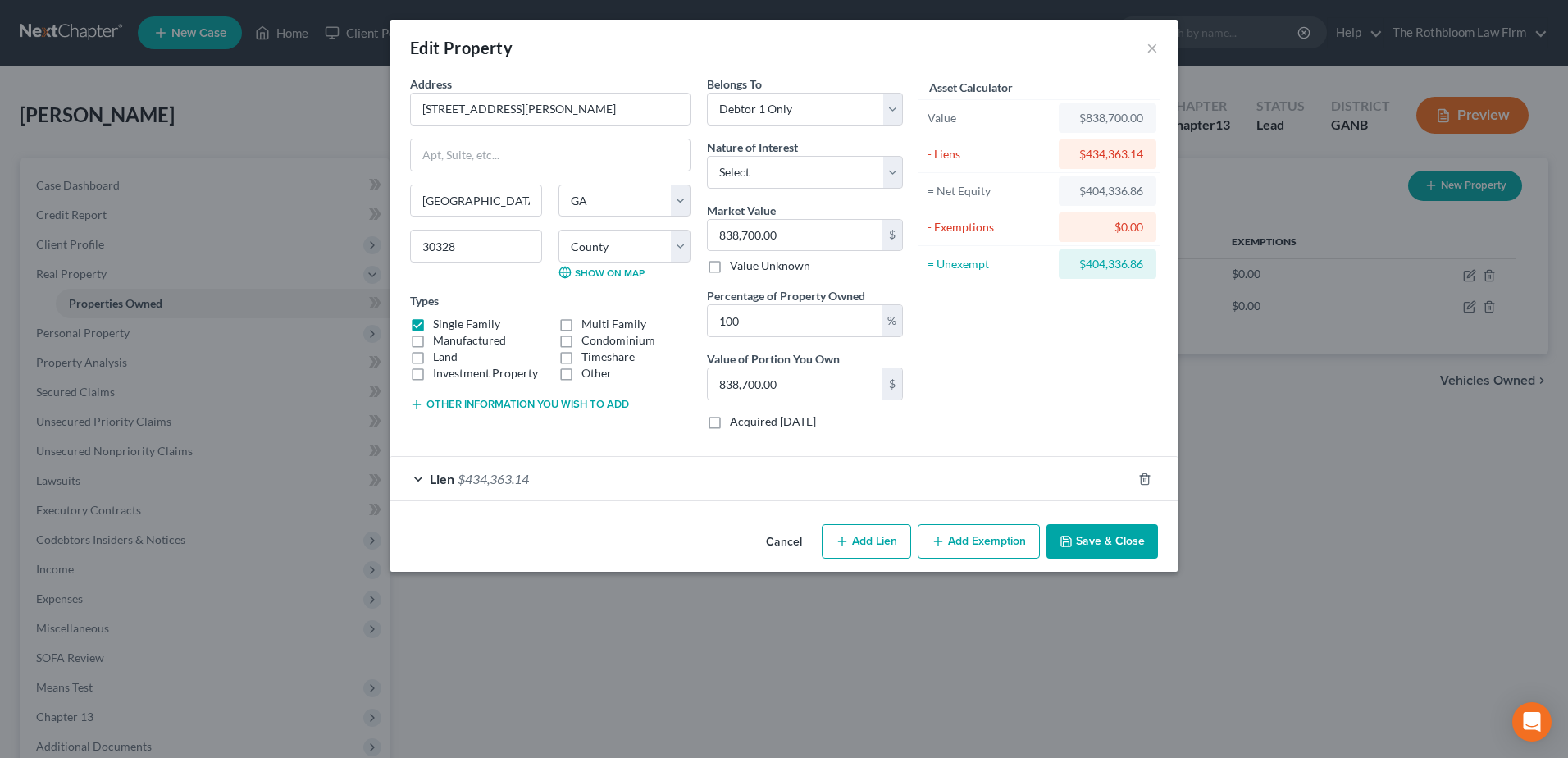
click at [970, 540] on button "Add Exemption" at bounding box center [978, 540] width 122 height 34
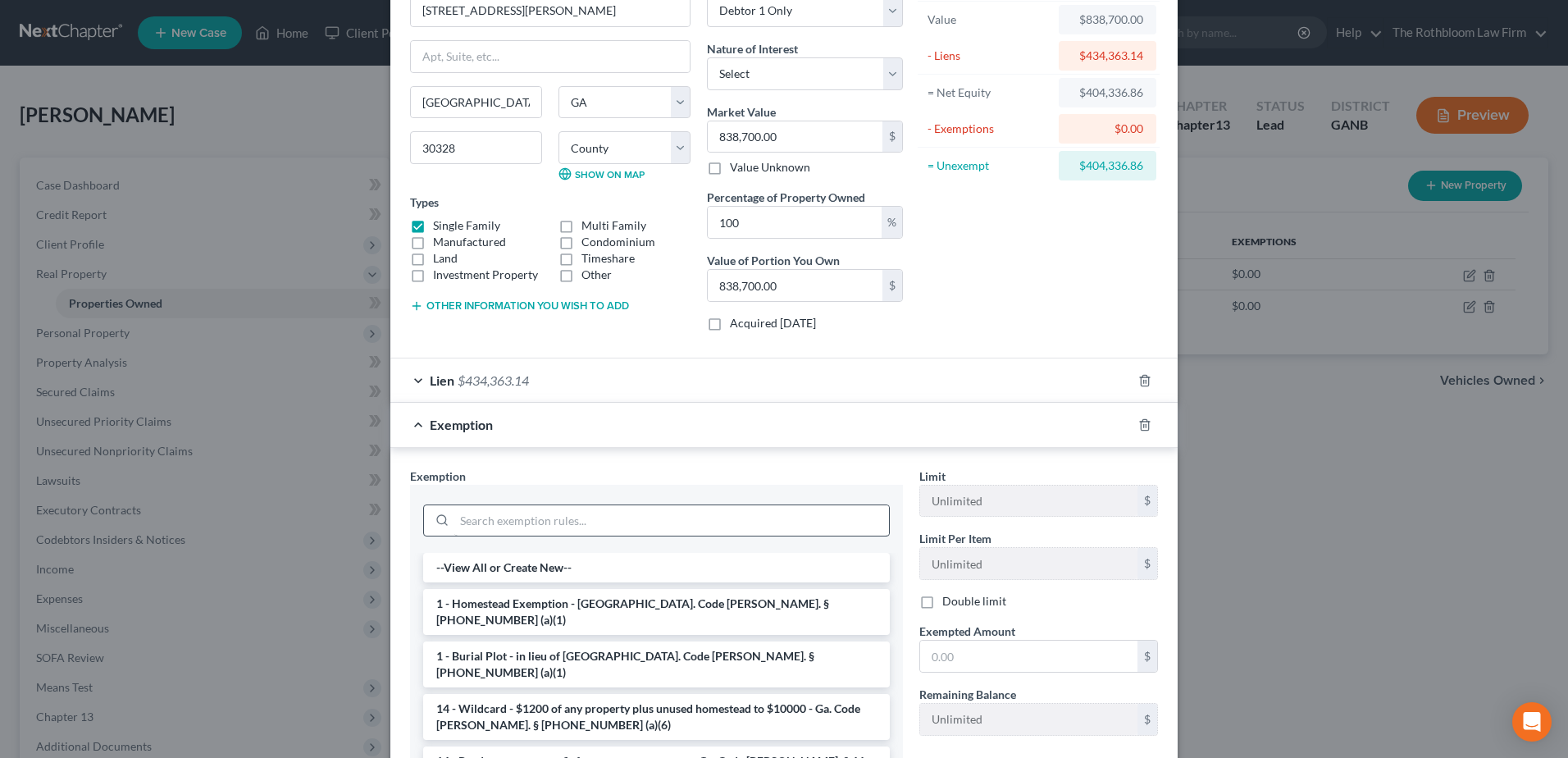
scroll to position [246, 0]
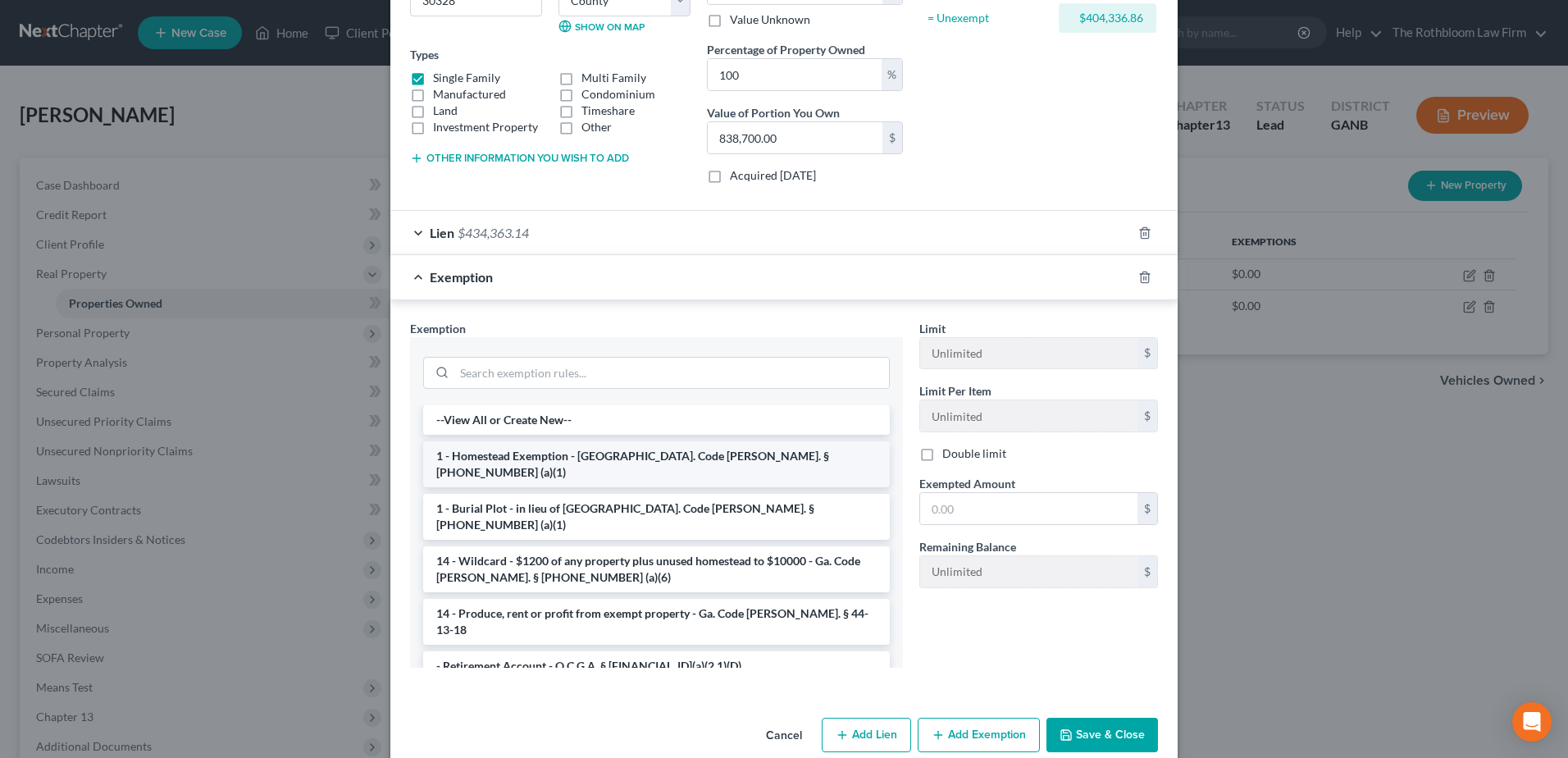
click at [556, 463] on li "1 - Homestead Exemption - [GEOGRAPHIC_DATA]. Code [PERSON_NAME]. § [PHONE_NUMBE…" at bounding box center [656, 464] width 466 height 46
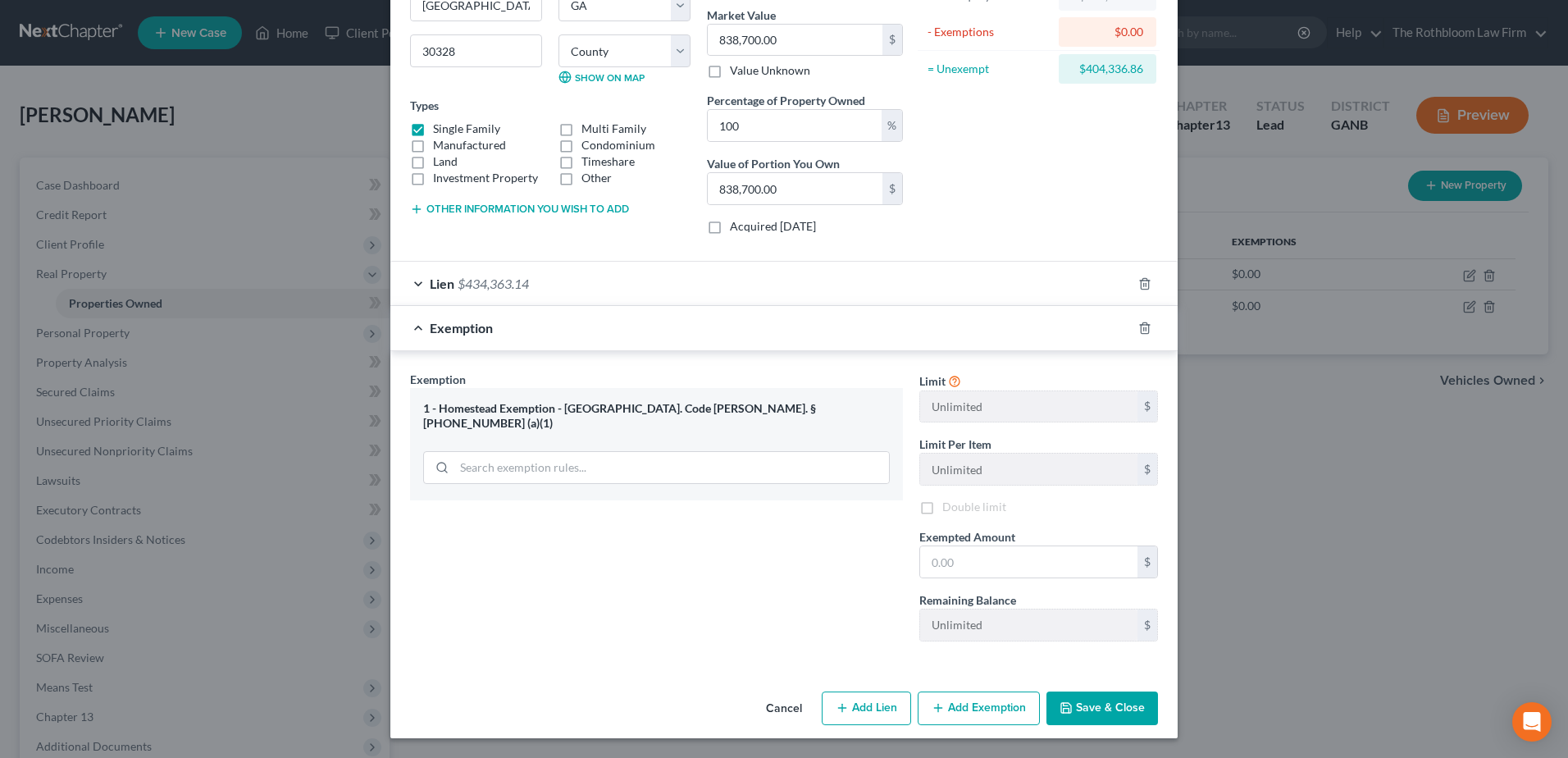
scroll to position [195, 0]
click at [1000, 570] on input "text" at bounding box center [1028, 561] width 217 height 31
click at [1086, 708] on button "Save & Close" at bounding box center [1102, 708] width 111 height 34
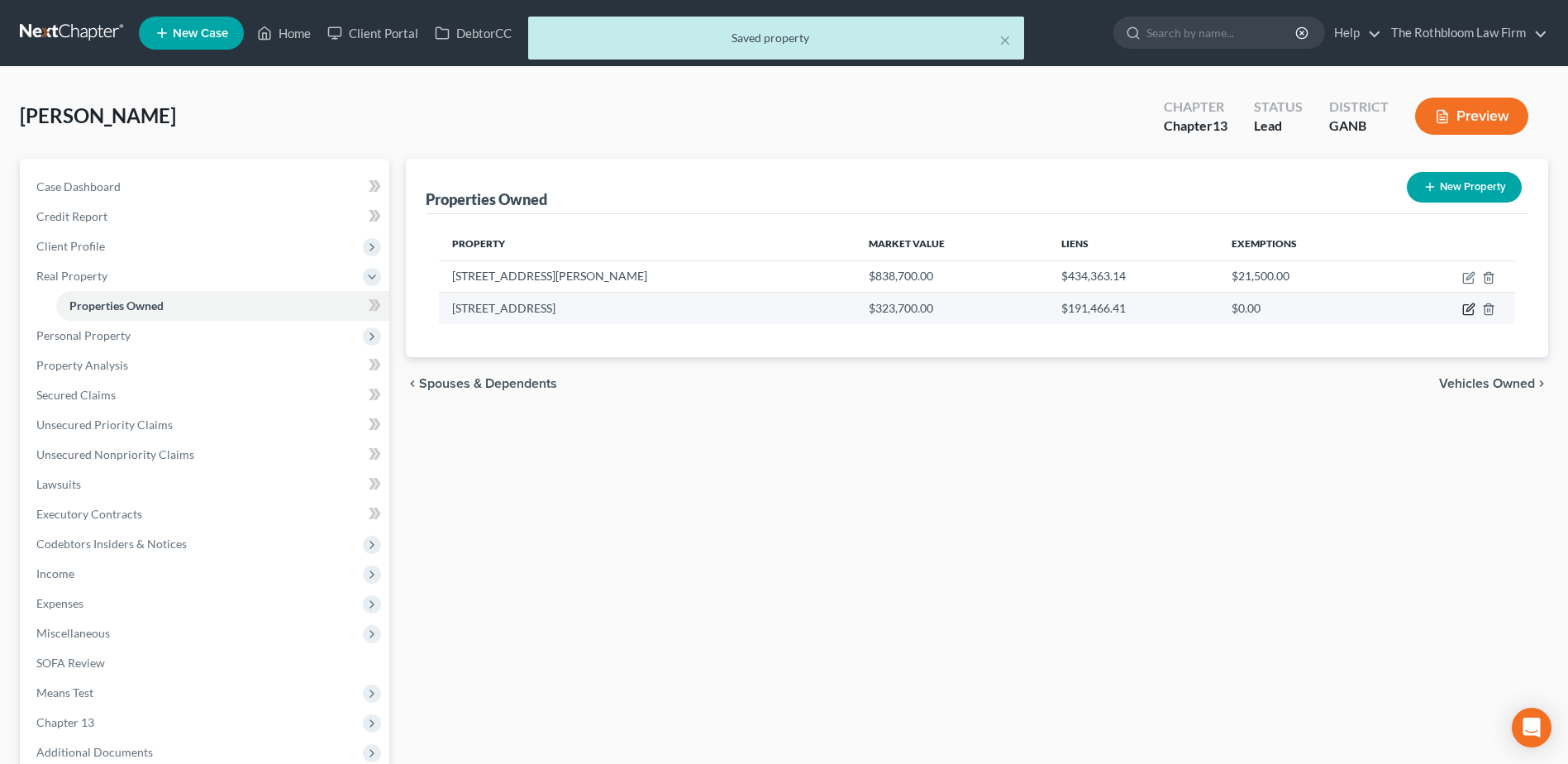
click at [1462, 306] on icon "button" at bounding box center [1468, 309] width 13 height 13
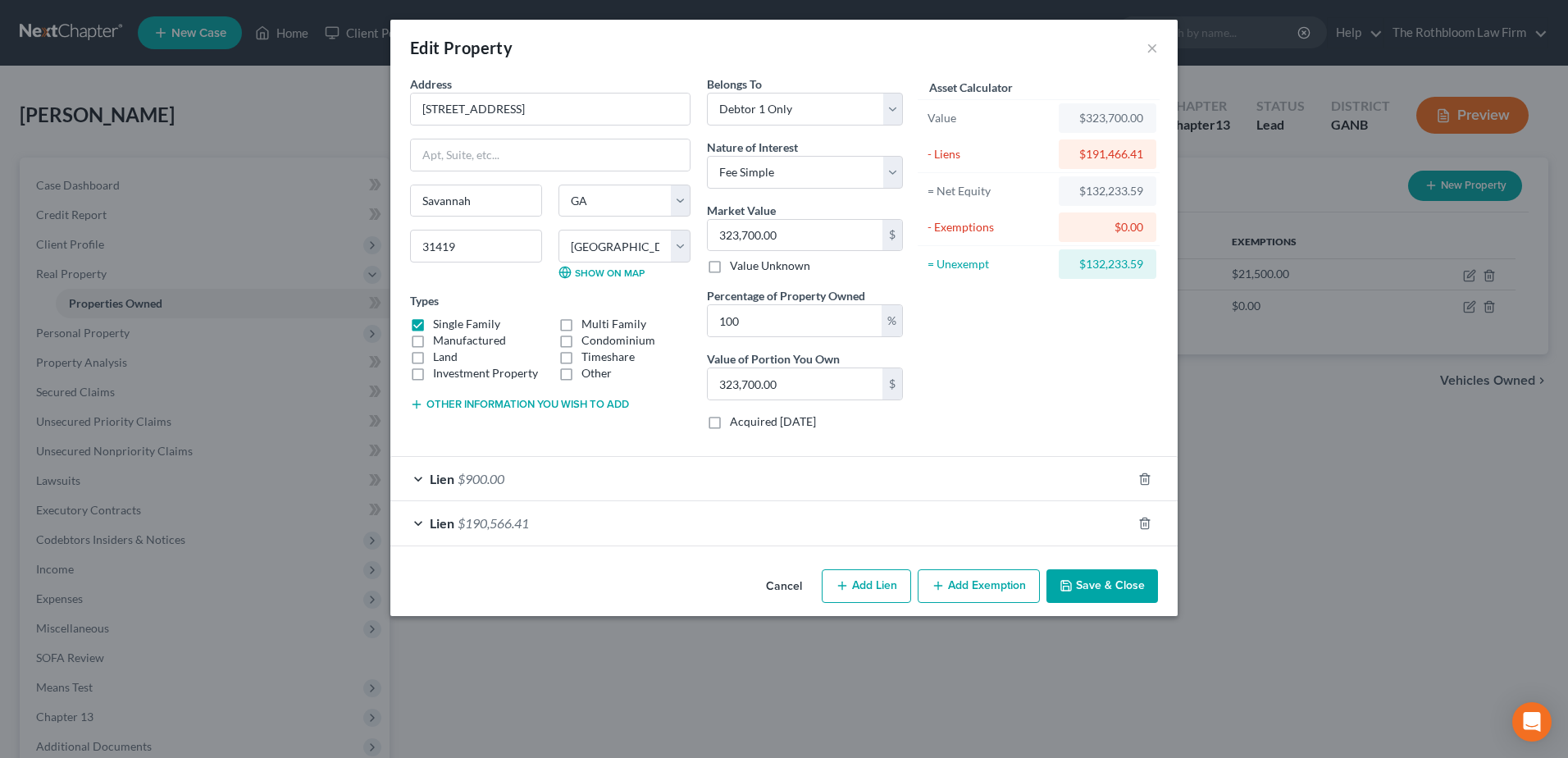
click at [979, 587] on button "Add Exemption" at bounding box center [978, 586] width 122 height 34
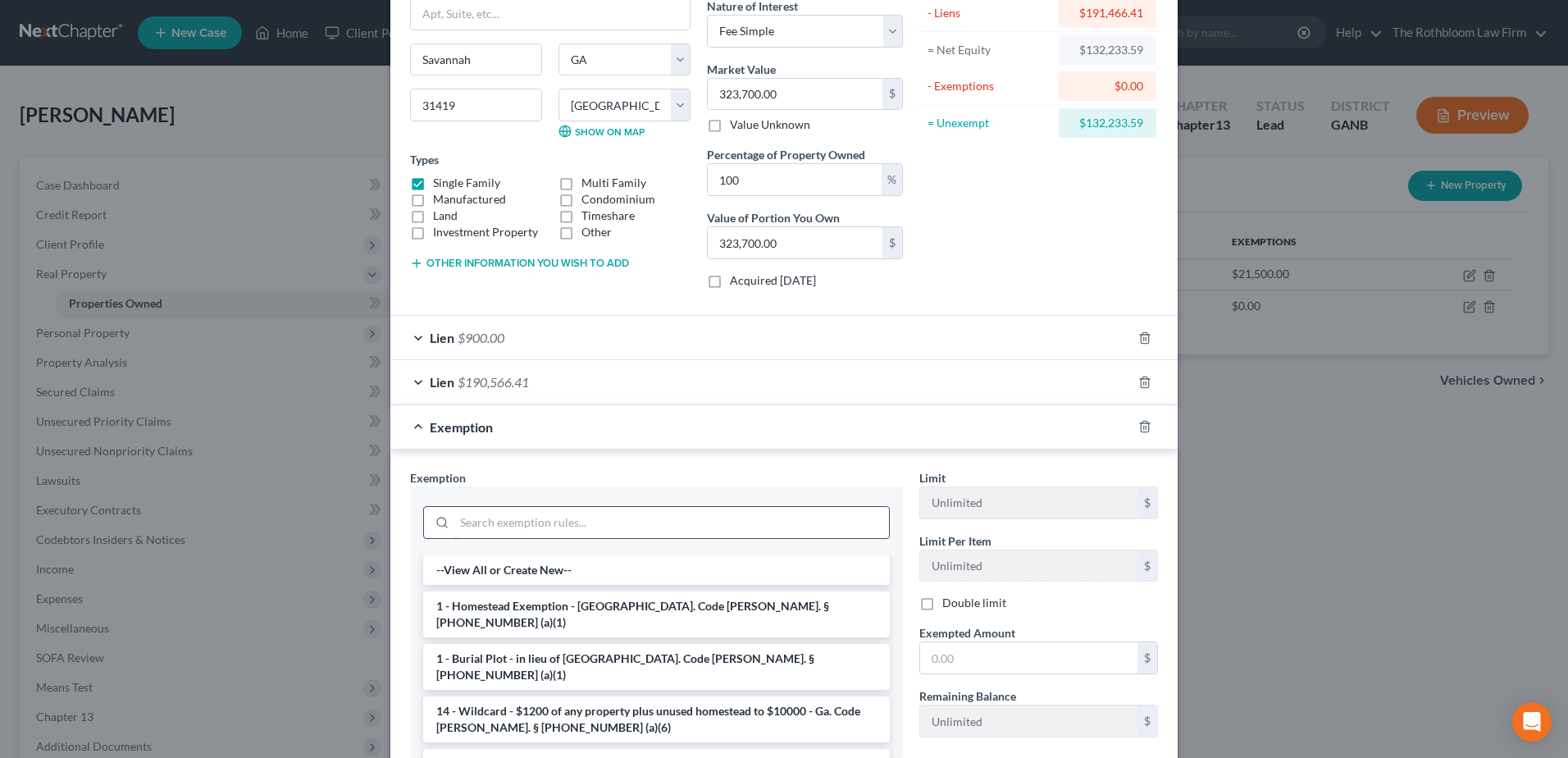
scroll to position [317, 0]
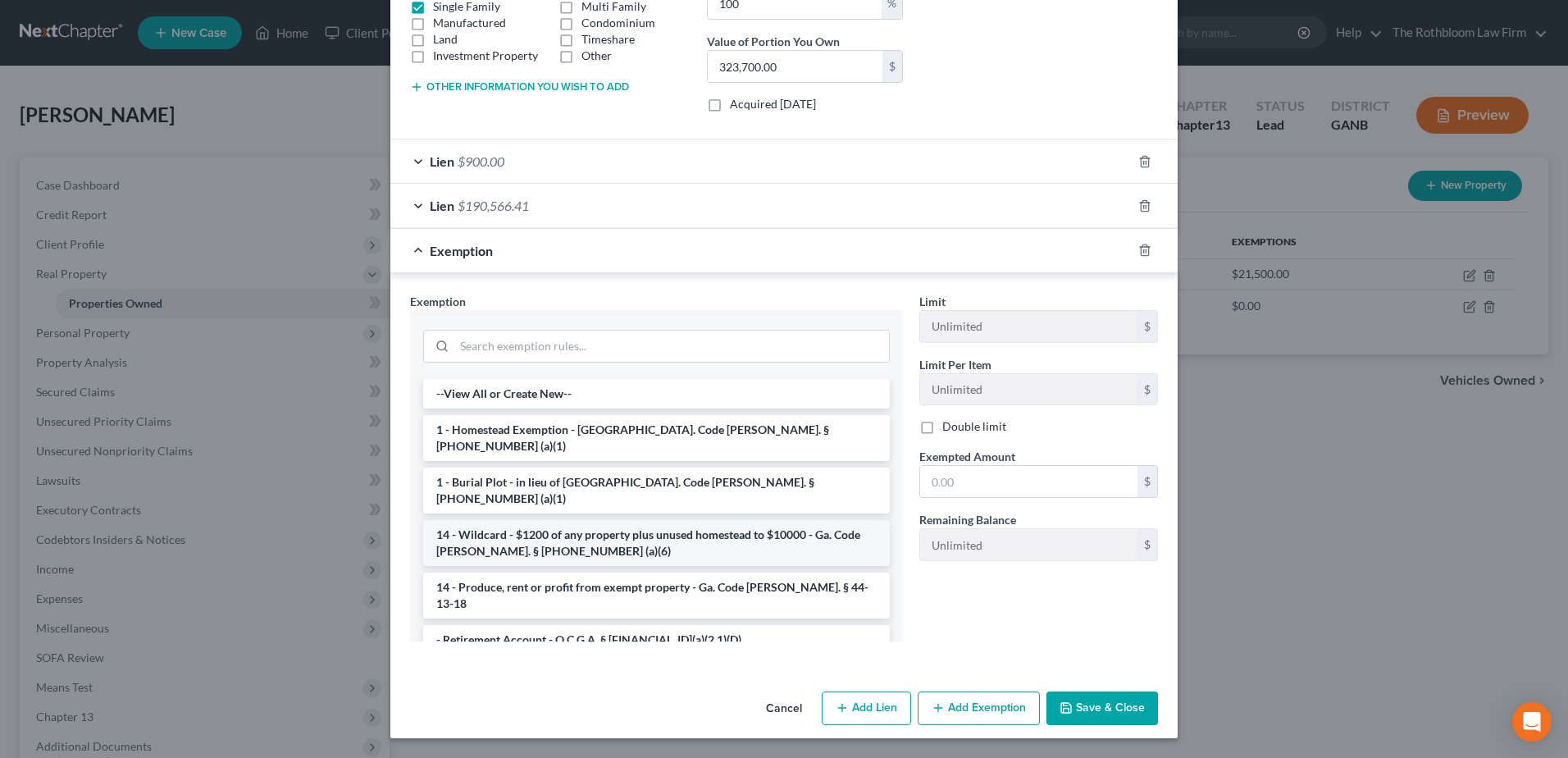
click at [539, 520] on li "14 - Wildcard - $1200 of any property plus unused homestead to $10000 - Ga. Cod…" at bounding box center [656, 543] width 466 height 46
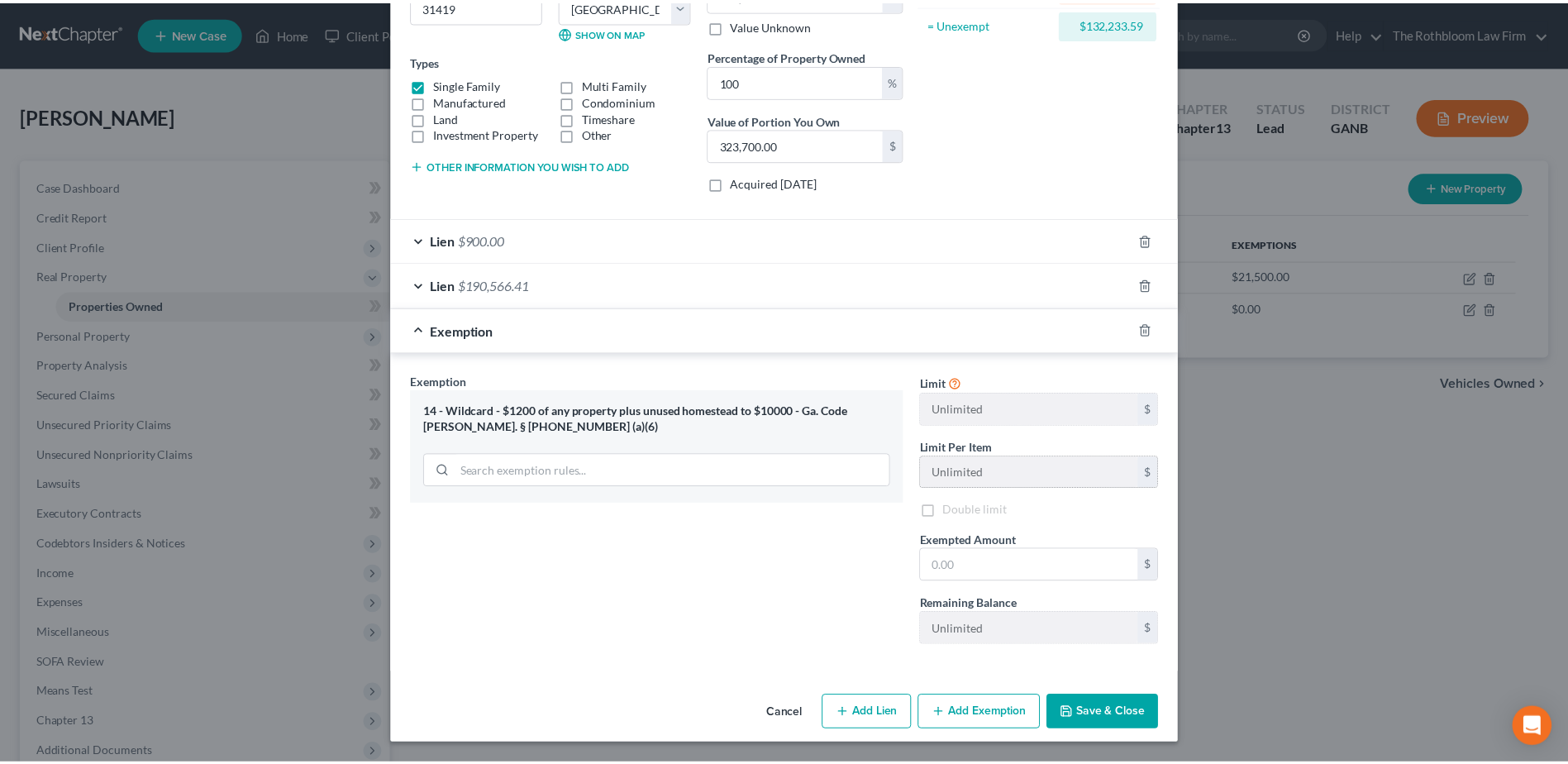
scroll to position [242, 0]
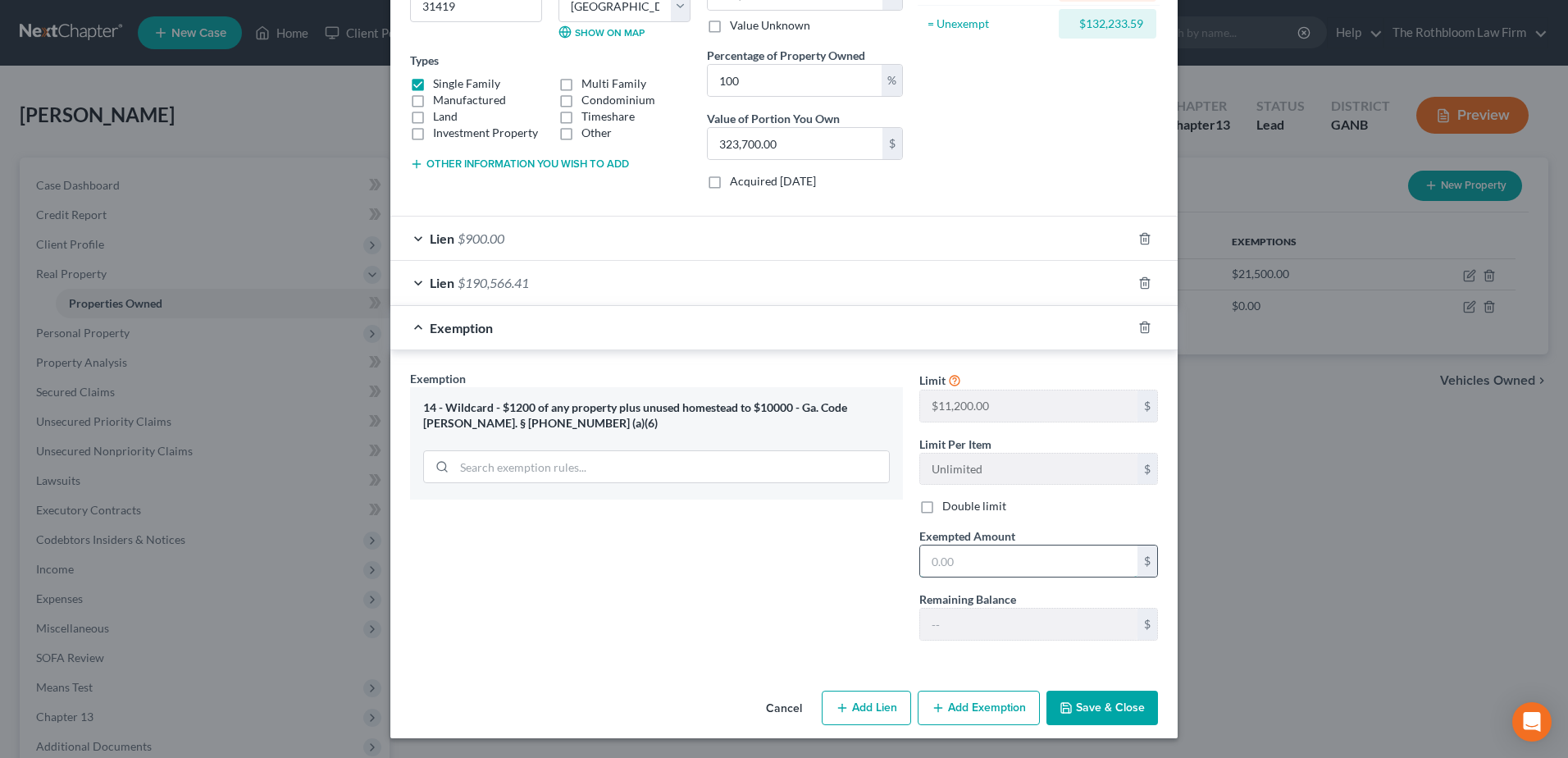
click at [995, 569] on input "text" at bounding box center [1028, 560] width 217 height 31
click at [1078, 704] on button "Save & Close" at bounding box center [1102, 707] width 111 height 34
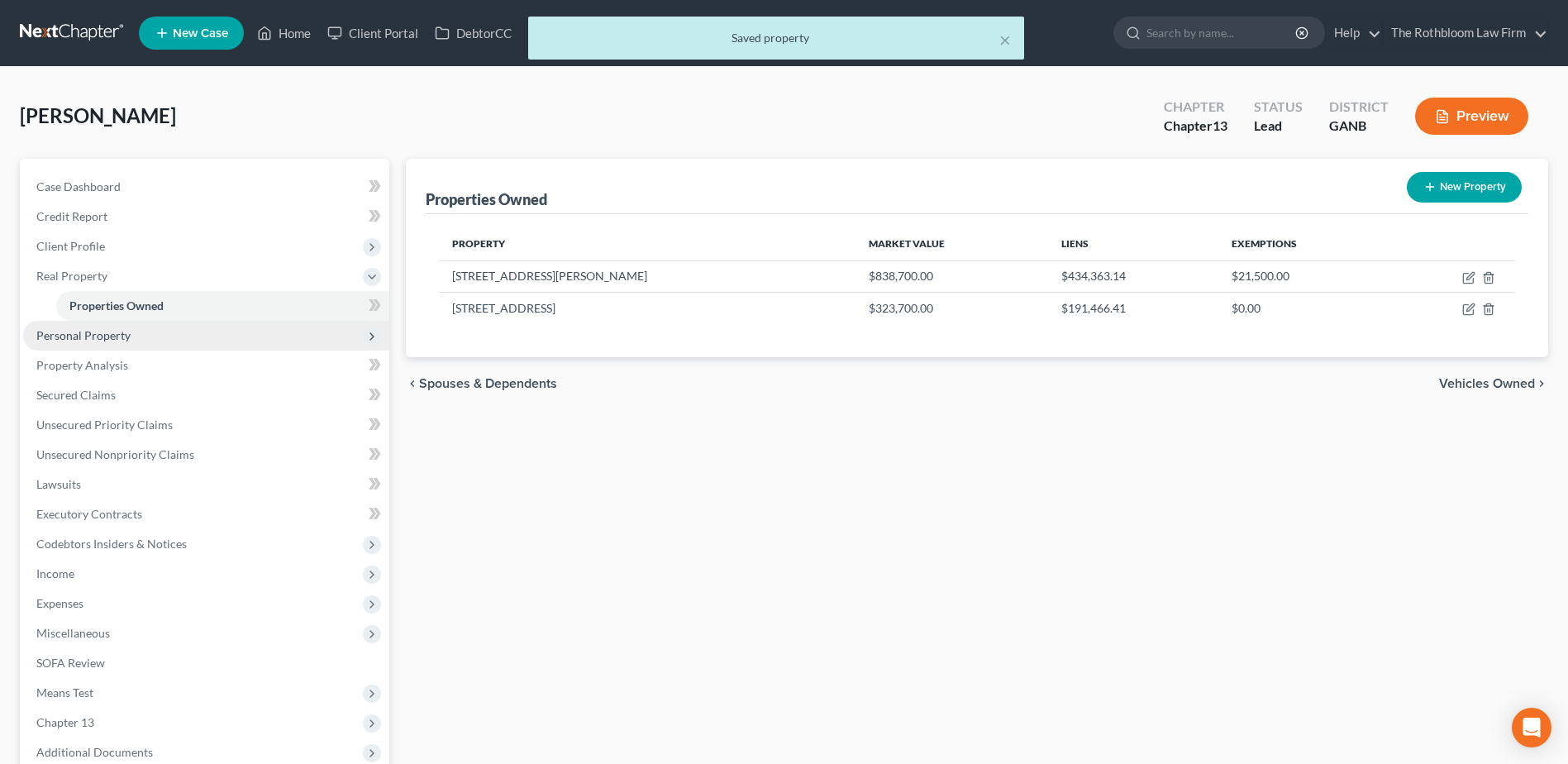
click at [95, 344] on span "Personal Property" at bounding box center [206, 336] width 366 height 30
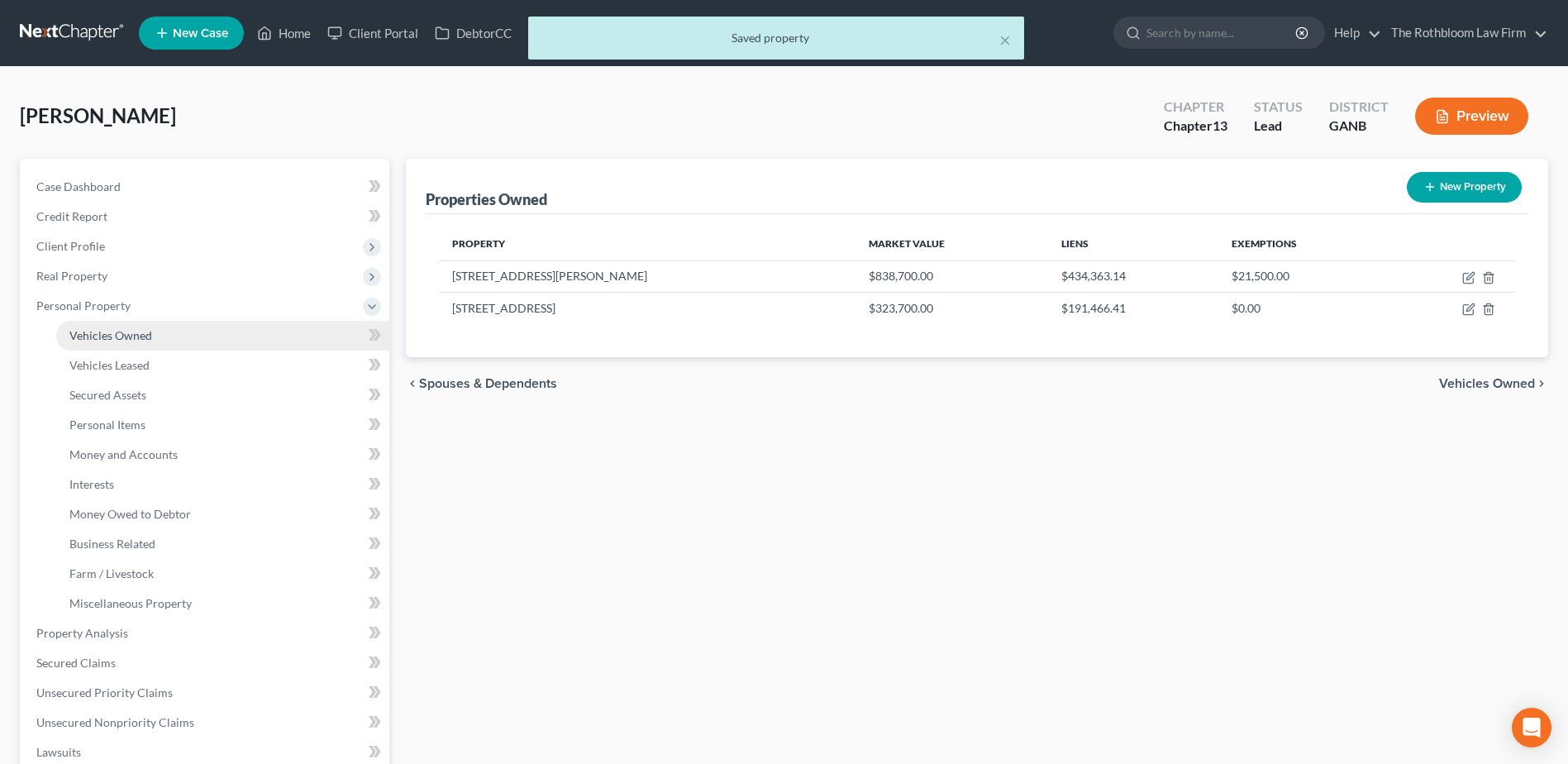
click at [121, 330] on span "Vehicles Owned" at bounding box center [111, 335] width 83 height 14
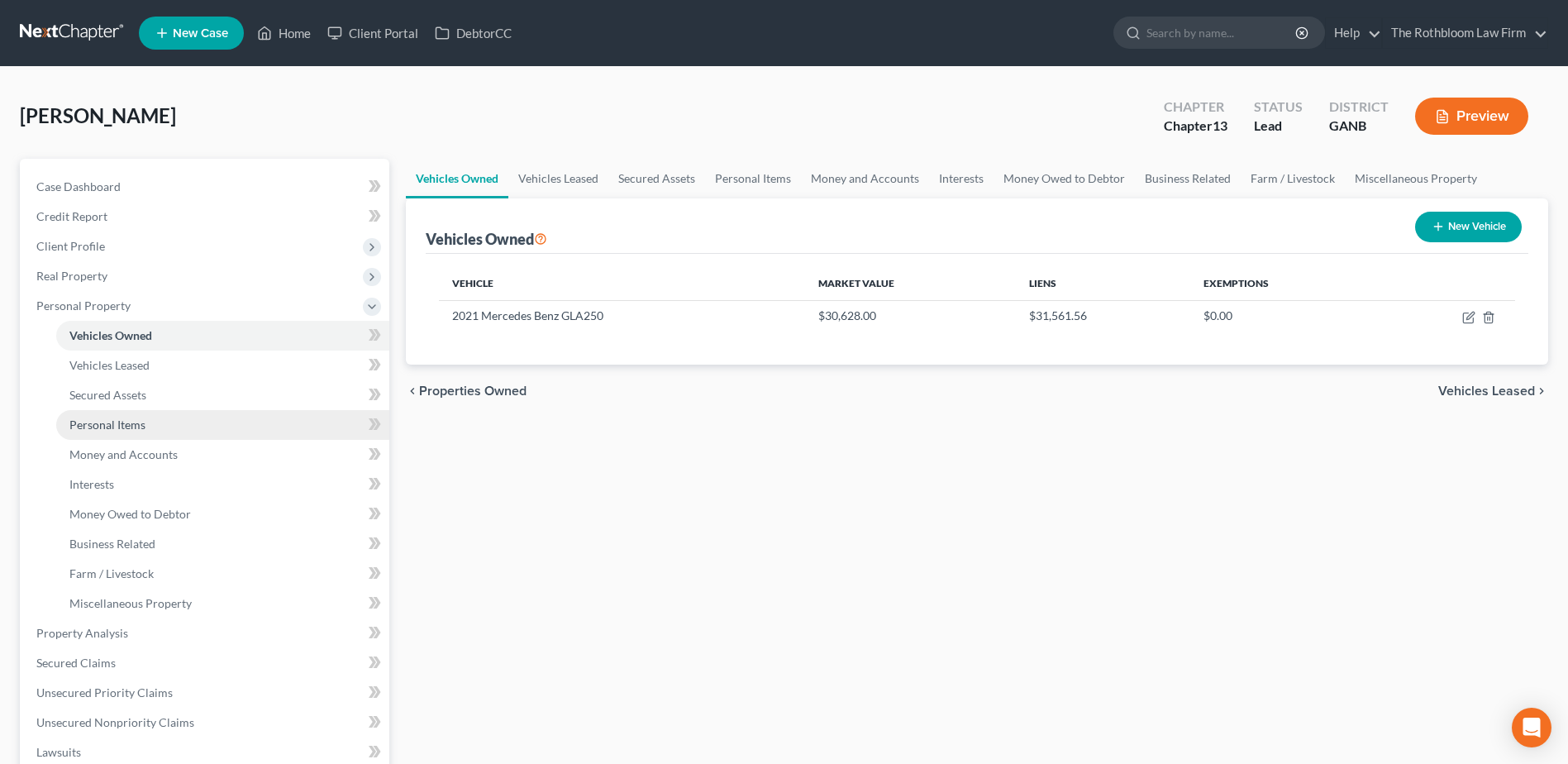
click at [114, 426] on span "Personal Items" at bounding box center [107, 424] width 76 height 14
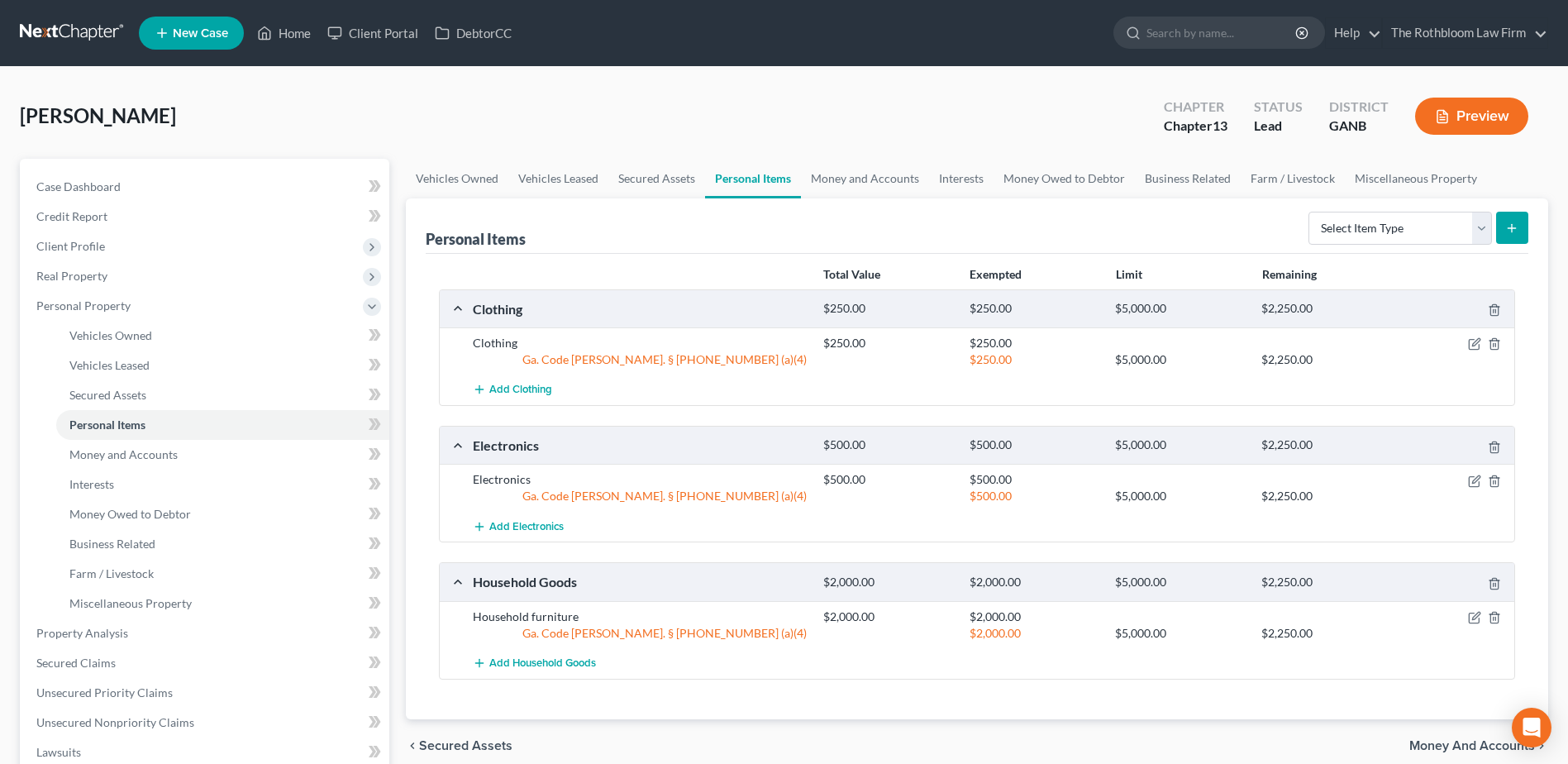
scroll to position [83, 0]
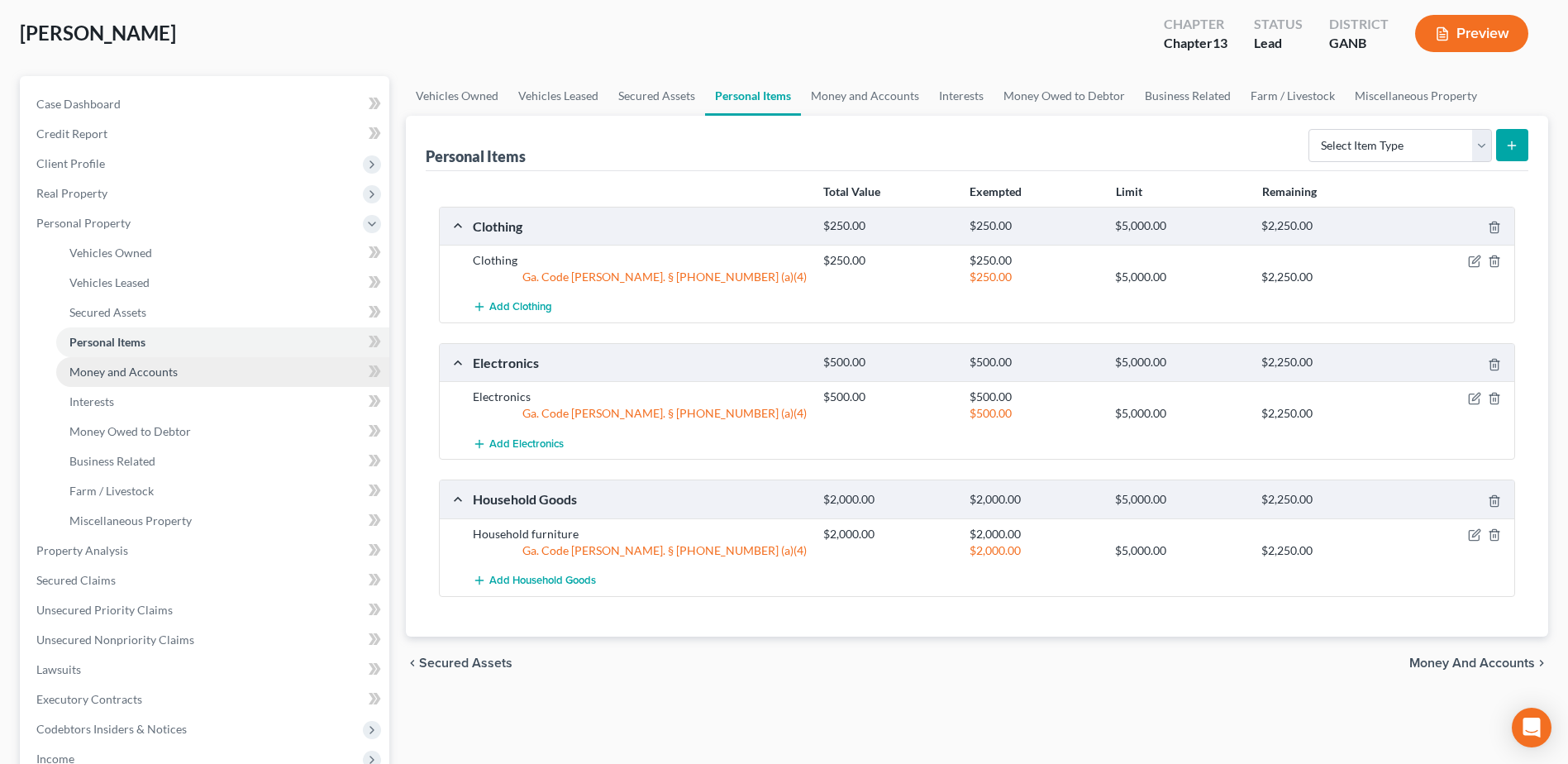
click at [124, 371] on span "Money and Accounts" at bounding box center [123, 371] width 108 height 14
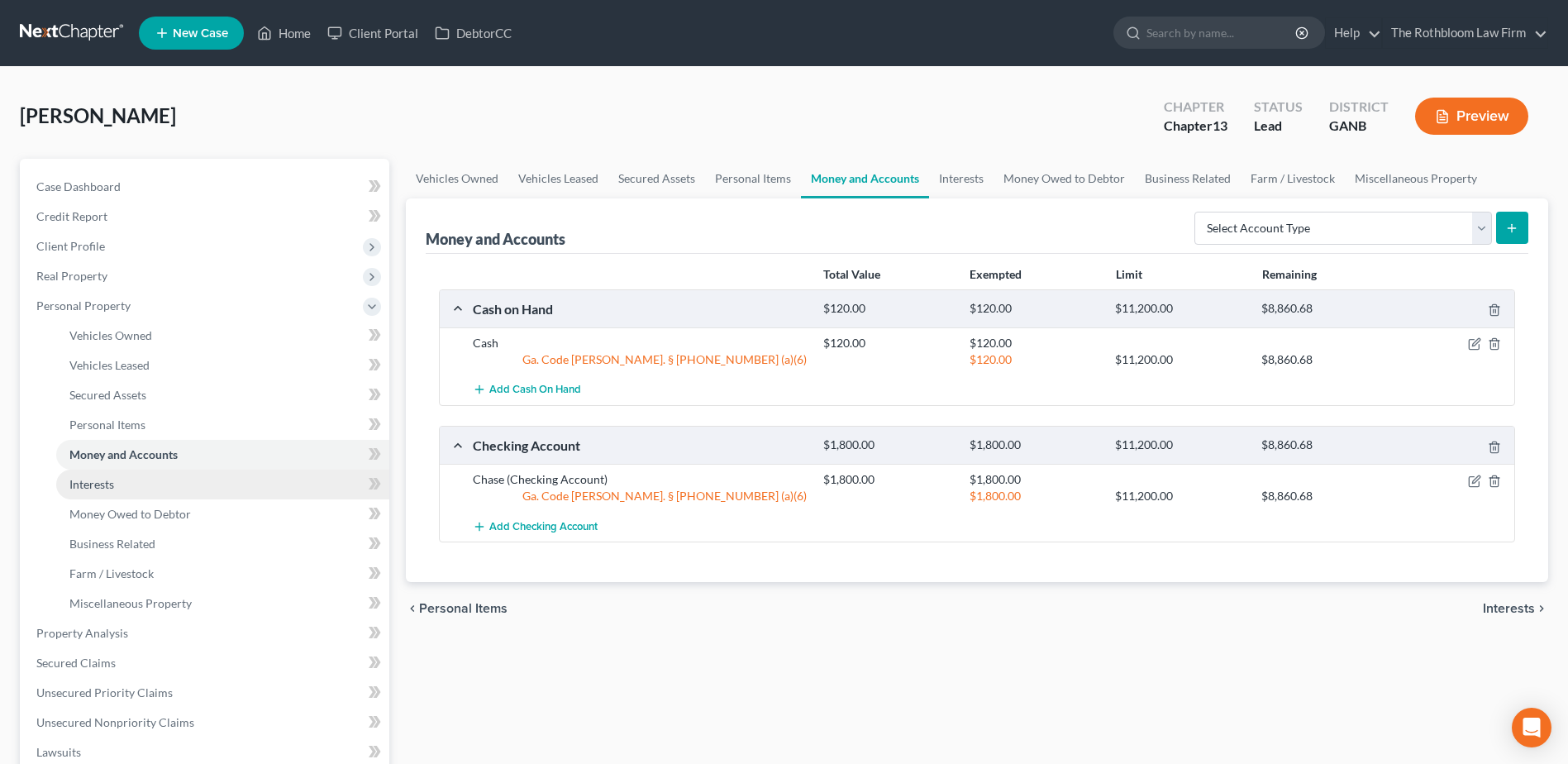
click at [93, 488] on span "Interests" at bounding box center [91, 483] width 44 height 14
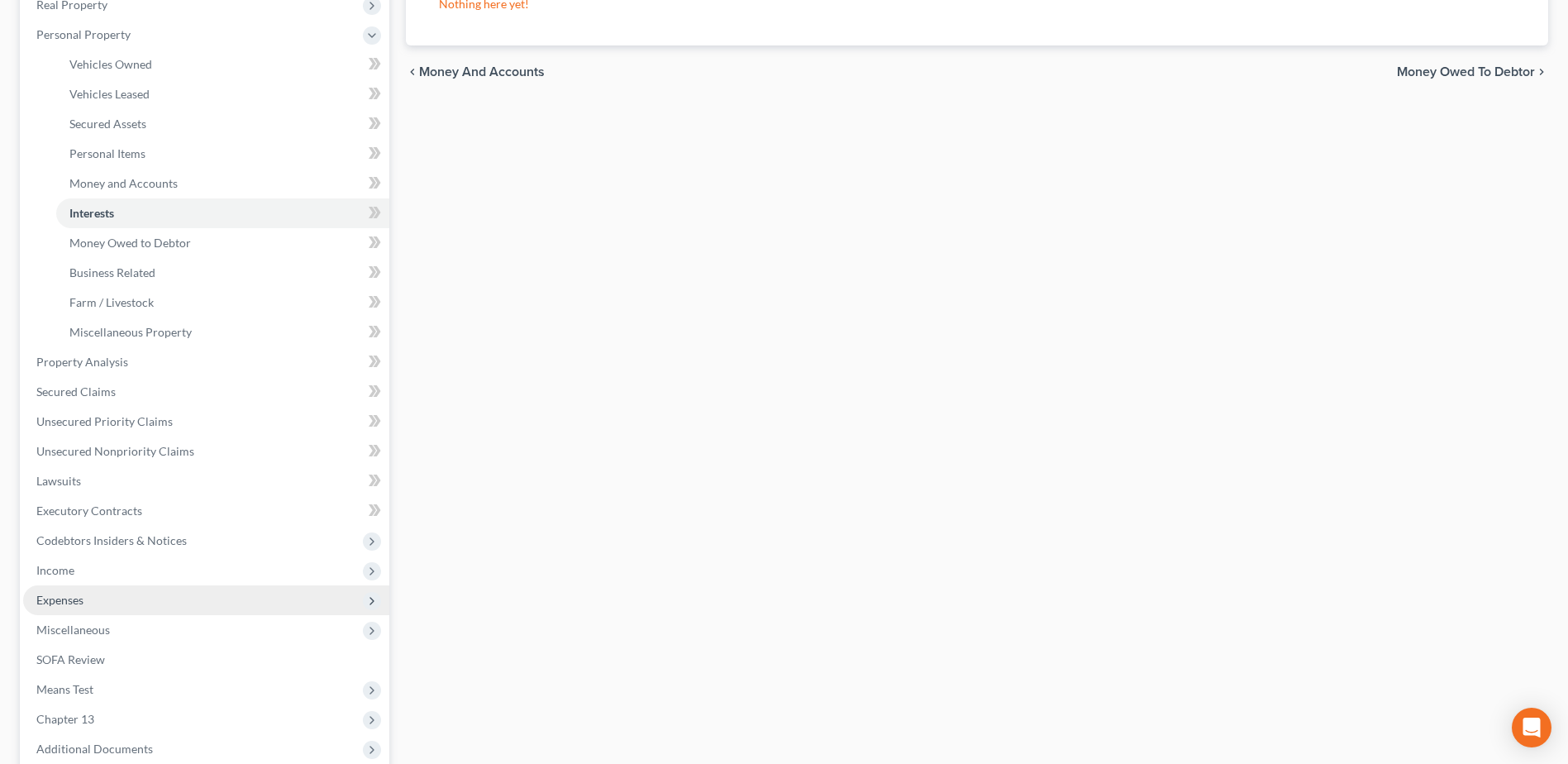
scroll to position [472, 0]
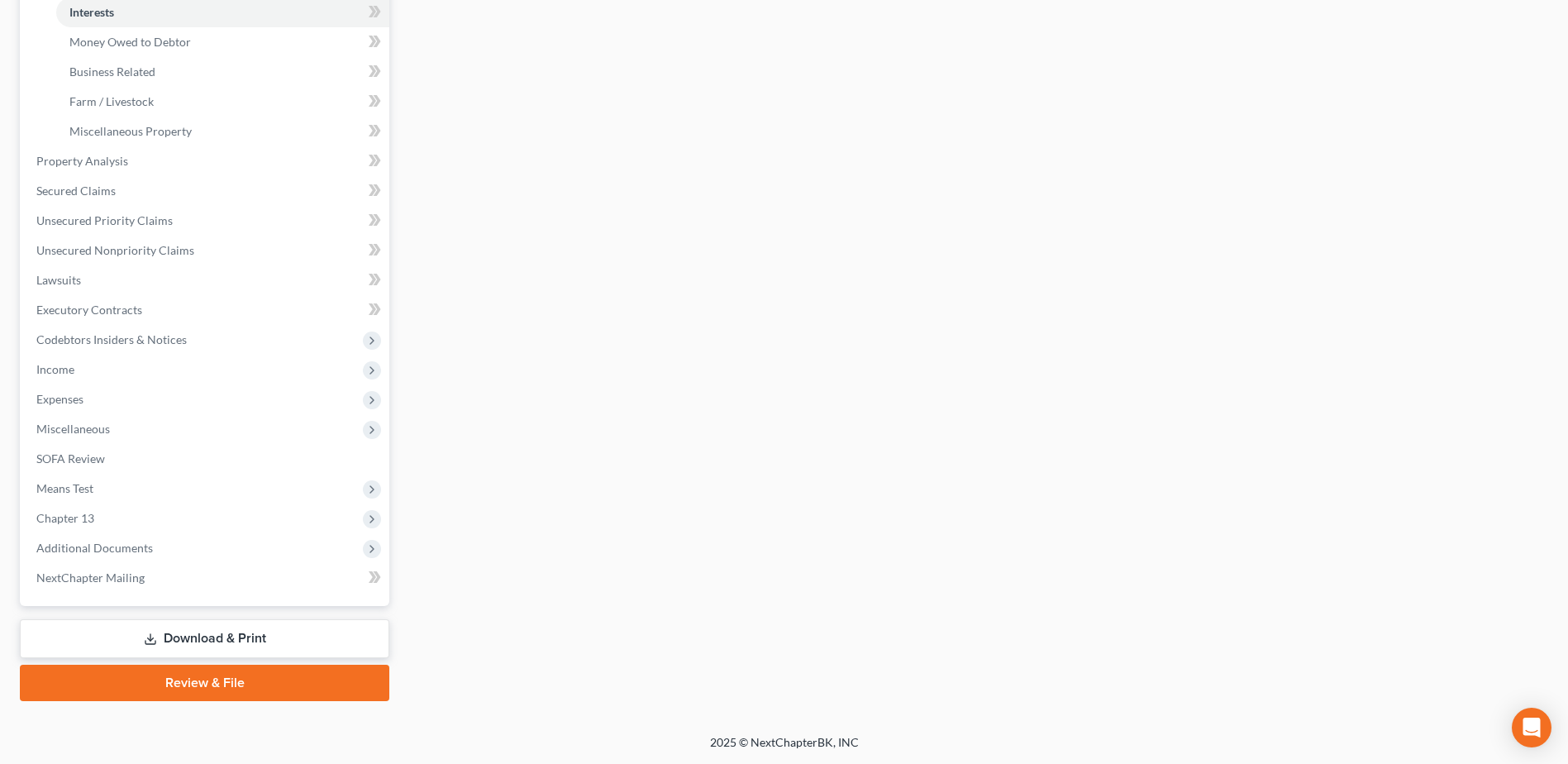
drag, startPoint x: 240, startPoint y: 646, endPoint x: 230, endPoint y: 646, distance: 10.0
click at [238, 646] on link "Download & Print" at bounding box center [204, 638] width 369 height 39
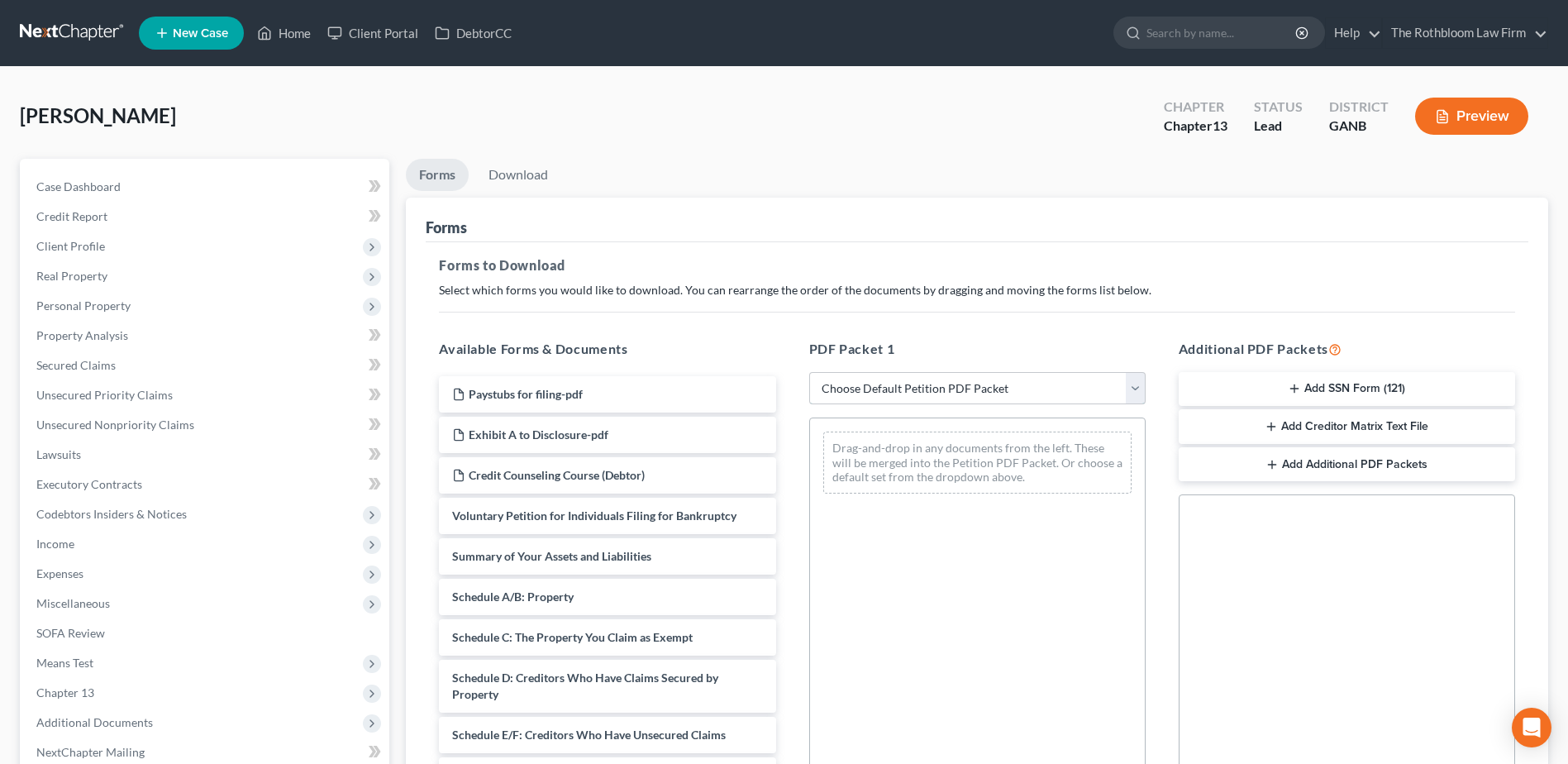
drag, startPoint x: 909, startPoint y: 385, endPoint x: 910, endPoint y: 400, distance: 15.0
click at [909, 385] on select "Choose Default Petition PDF Packet Complete Bankruptcy Petition (all forms and …" at bounding box center [977, 388] width 337 height 33
click at [809, 372] on select "Choose Default Petition PDF Packet Complete Bankruptcy Petition (all forms and …" at bounding box center [977, 388] width 337 height 33
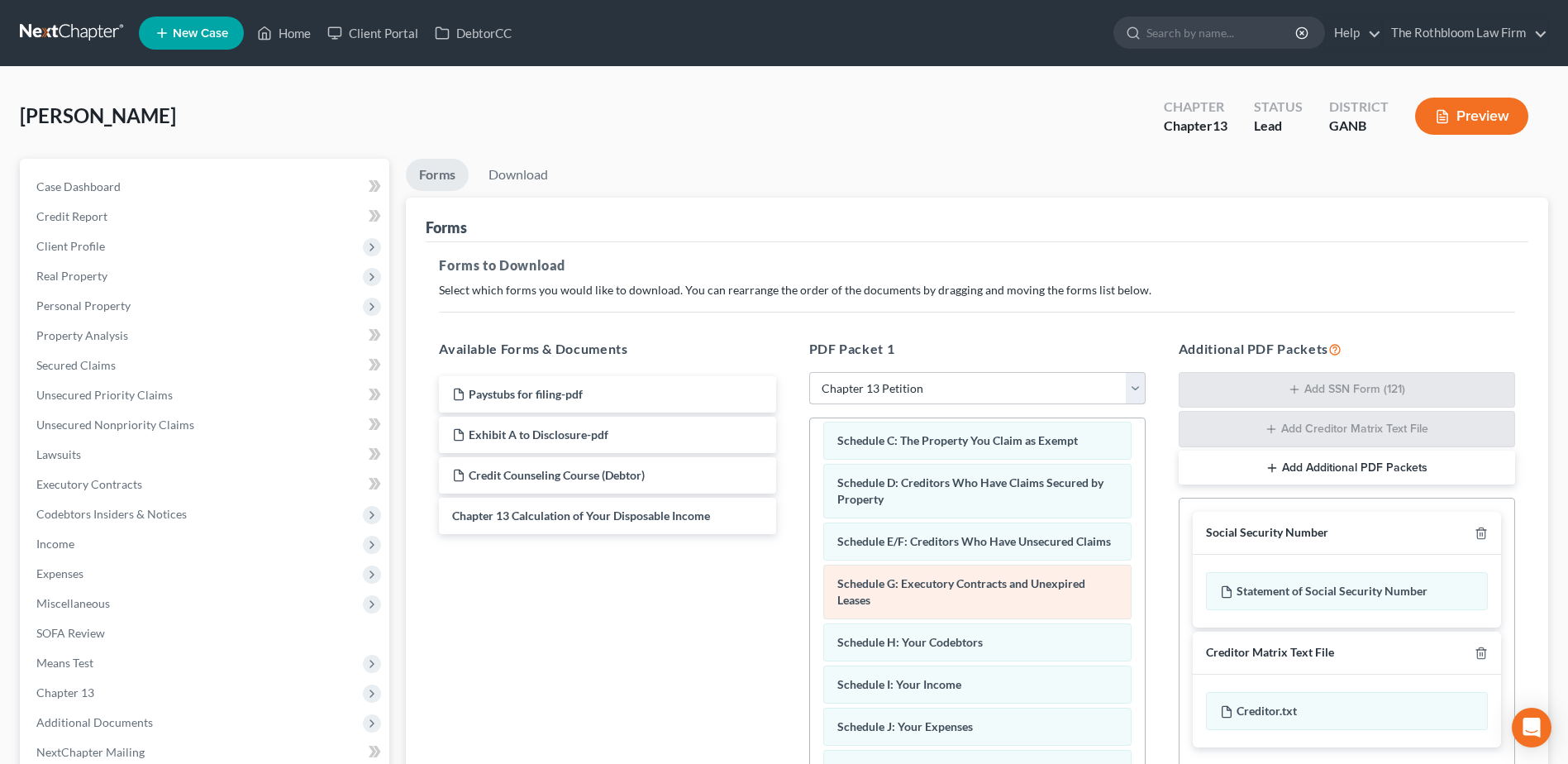
scroll to position [248, 0]
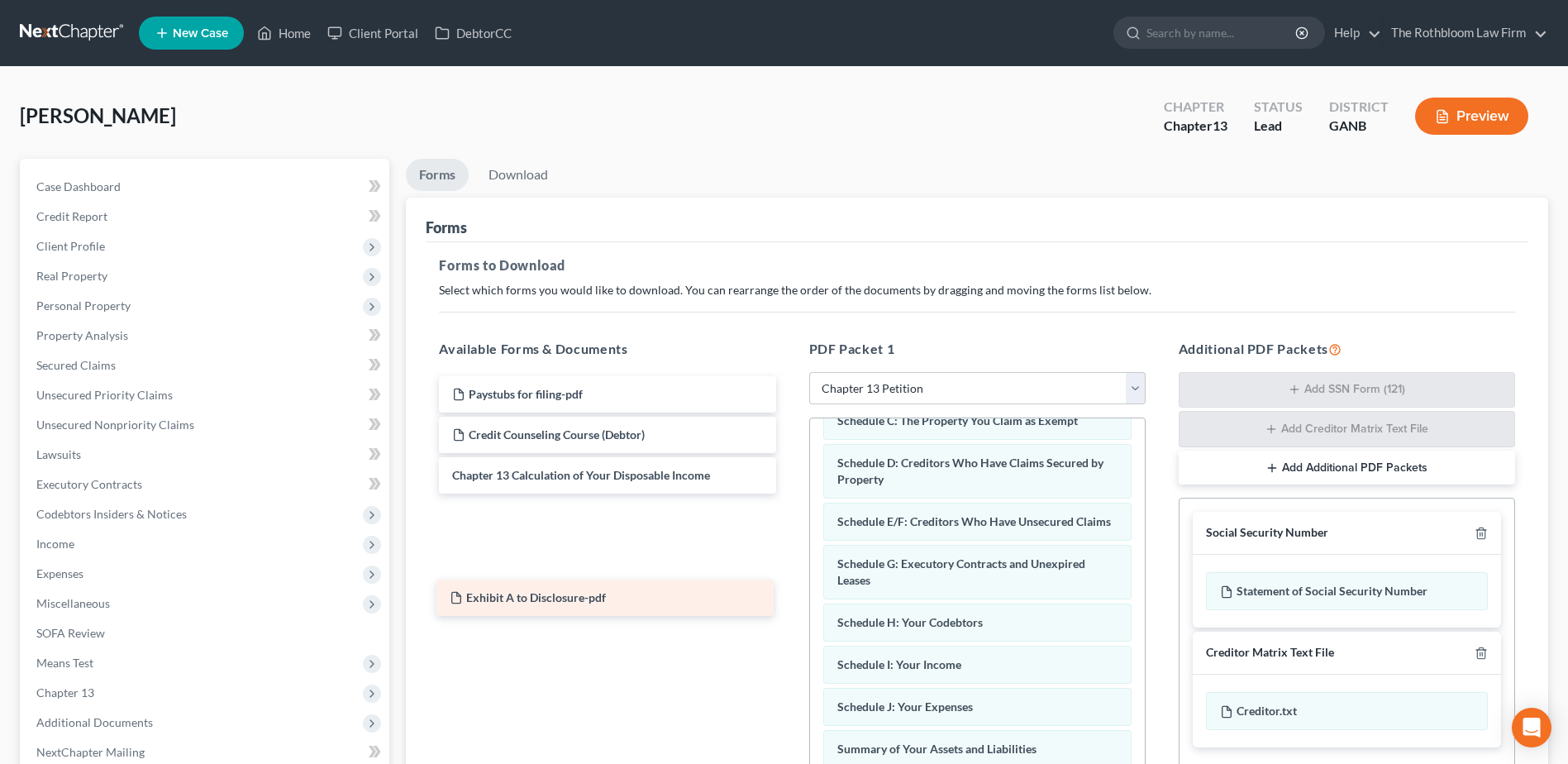
drag, startPoint x: 571, startPoint y: 433, endPoint x: 569, endPoint y: 596, distance: 163.0
click at [569, 534] on div "Exhibit A to Disclosure-pdf Paystubs for filing-pdf Exhibit A to Disclosure-pdf…" at bounding box center [606, 455] width 363 height 157
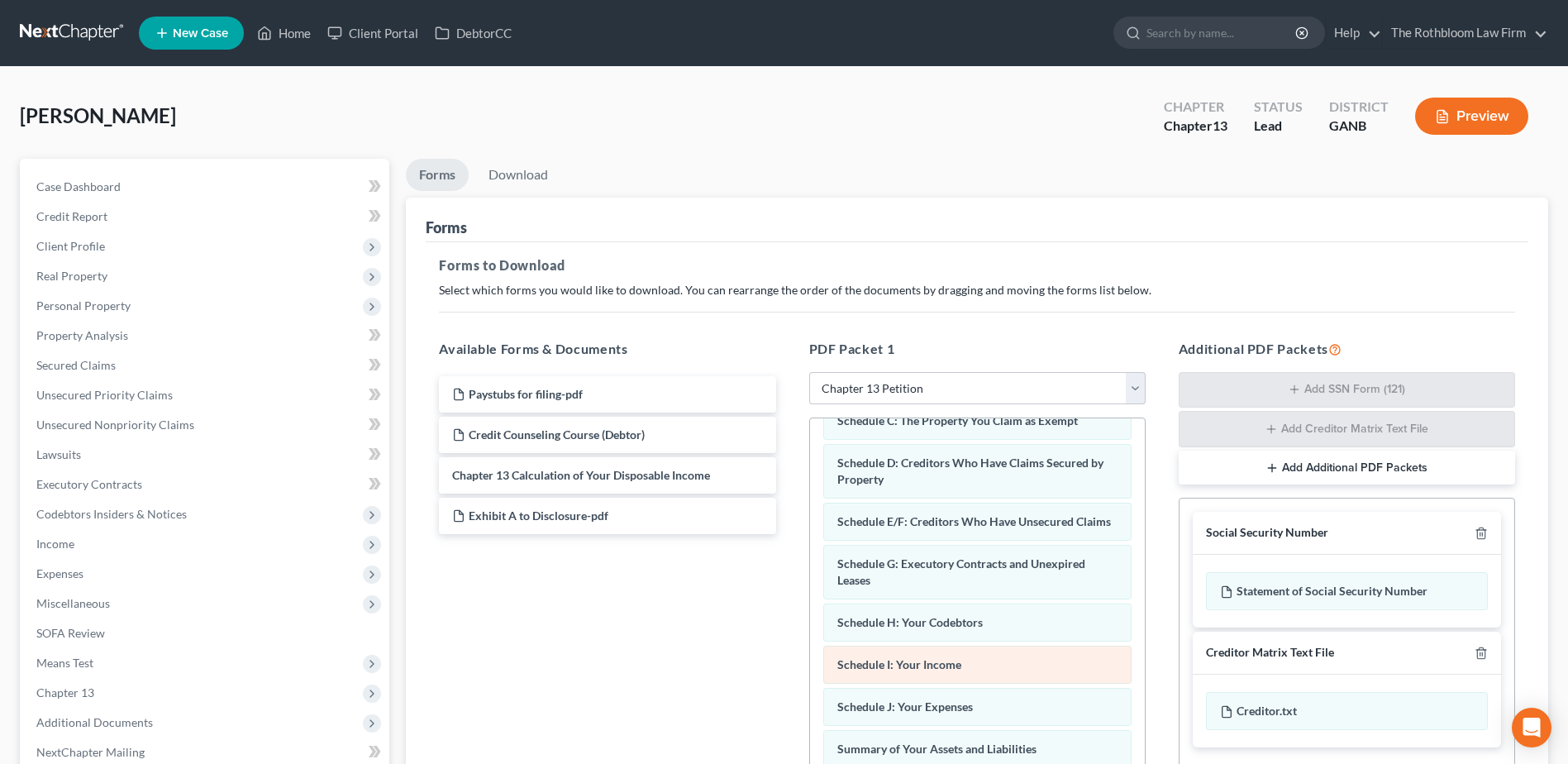
scroll to position [467, 0]
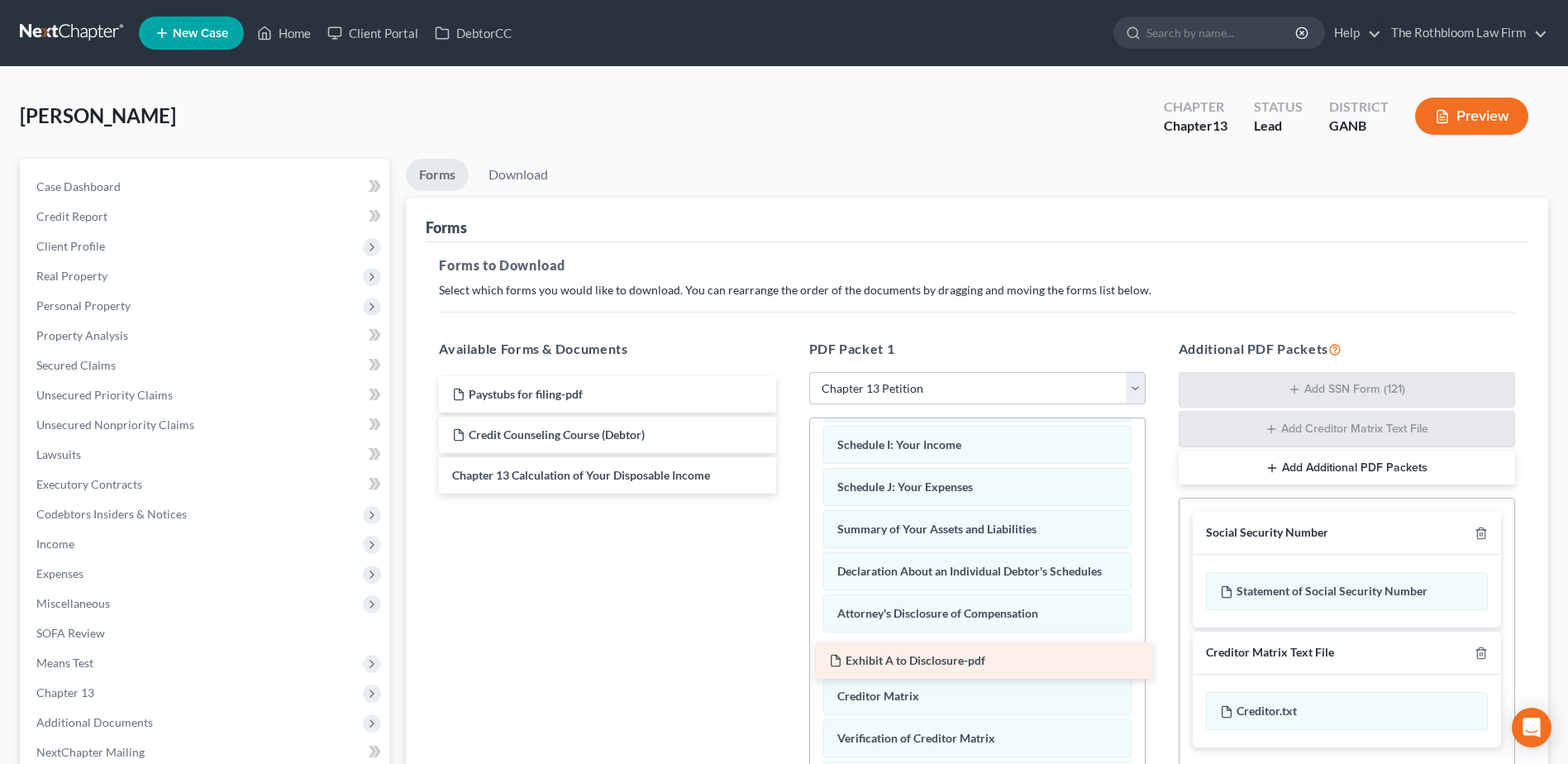
drag, startPoint x: 545, startPoint y: 518, endPoint x: 922, endPoint y: 662, distance: 403.6
click at [788, 493] on div "Exhibit A to Disclosure-pdf Paystubs for filing-pdf Credit Counseling Course (D…" at bounding box center [606, 435] width 363 height 117
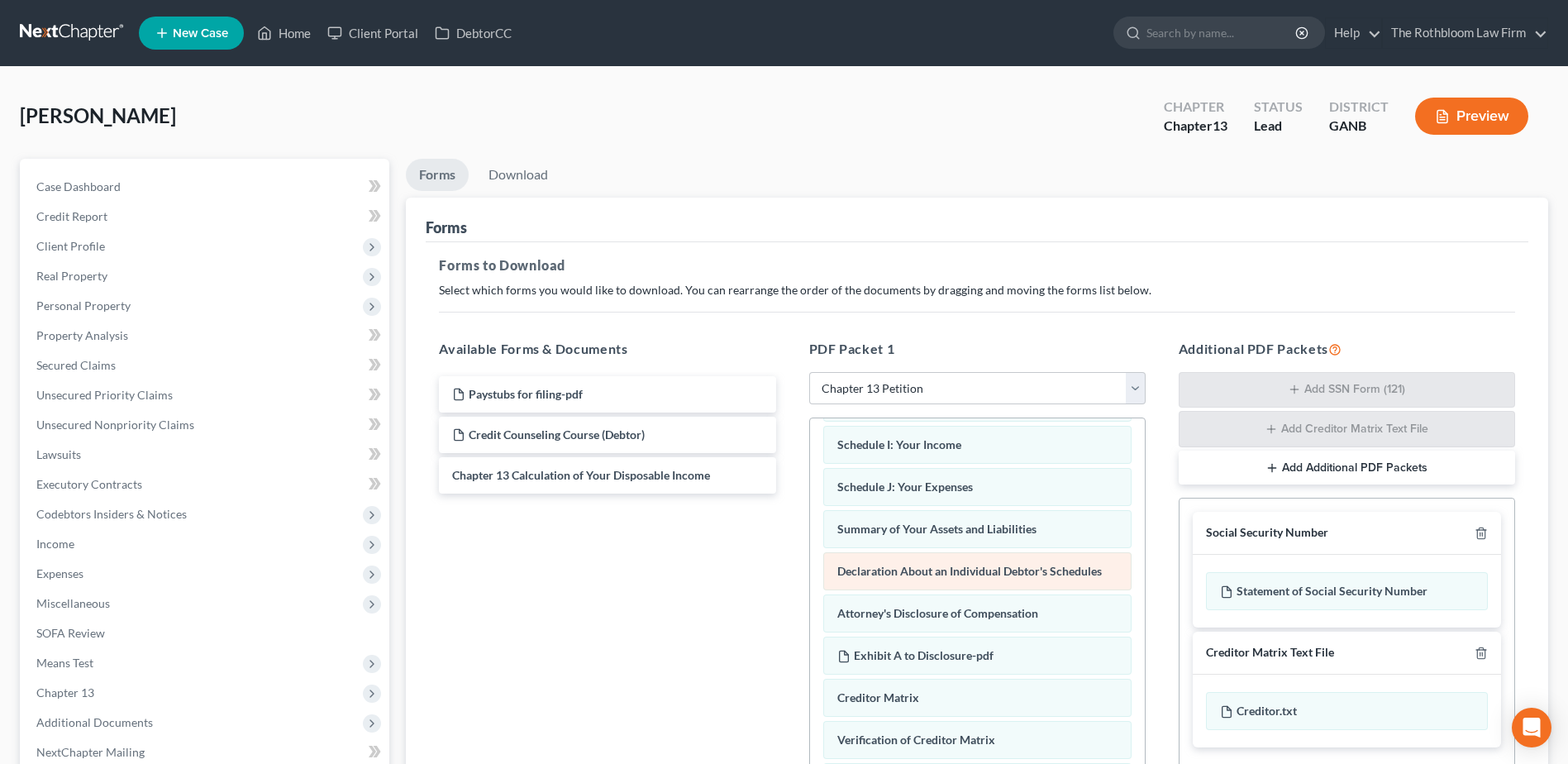
scroll to position [54, 0]
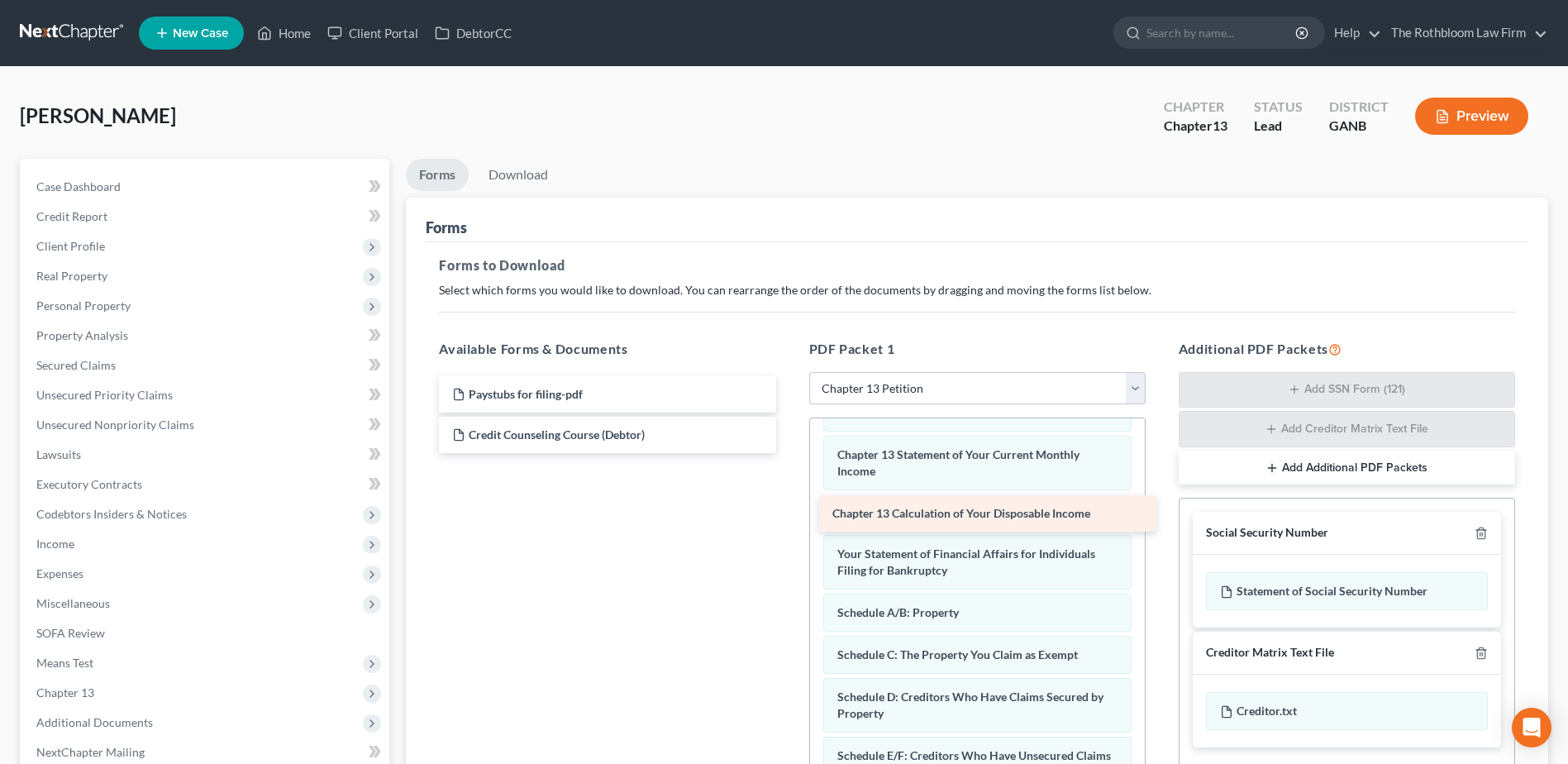
drag, startPoint x: 600, startPoint y: 477, endPoint x: 980, endPoint y: 515, distance: 381.9
click at [788, 453] on div "Chapter 13 Calculation of Your Disposable Income Paystubs for filing-pdf Credit…" at bounding box center [606, 415] width 363 height 77
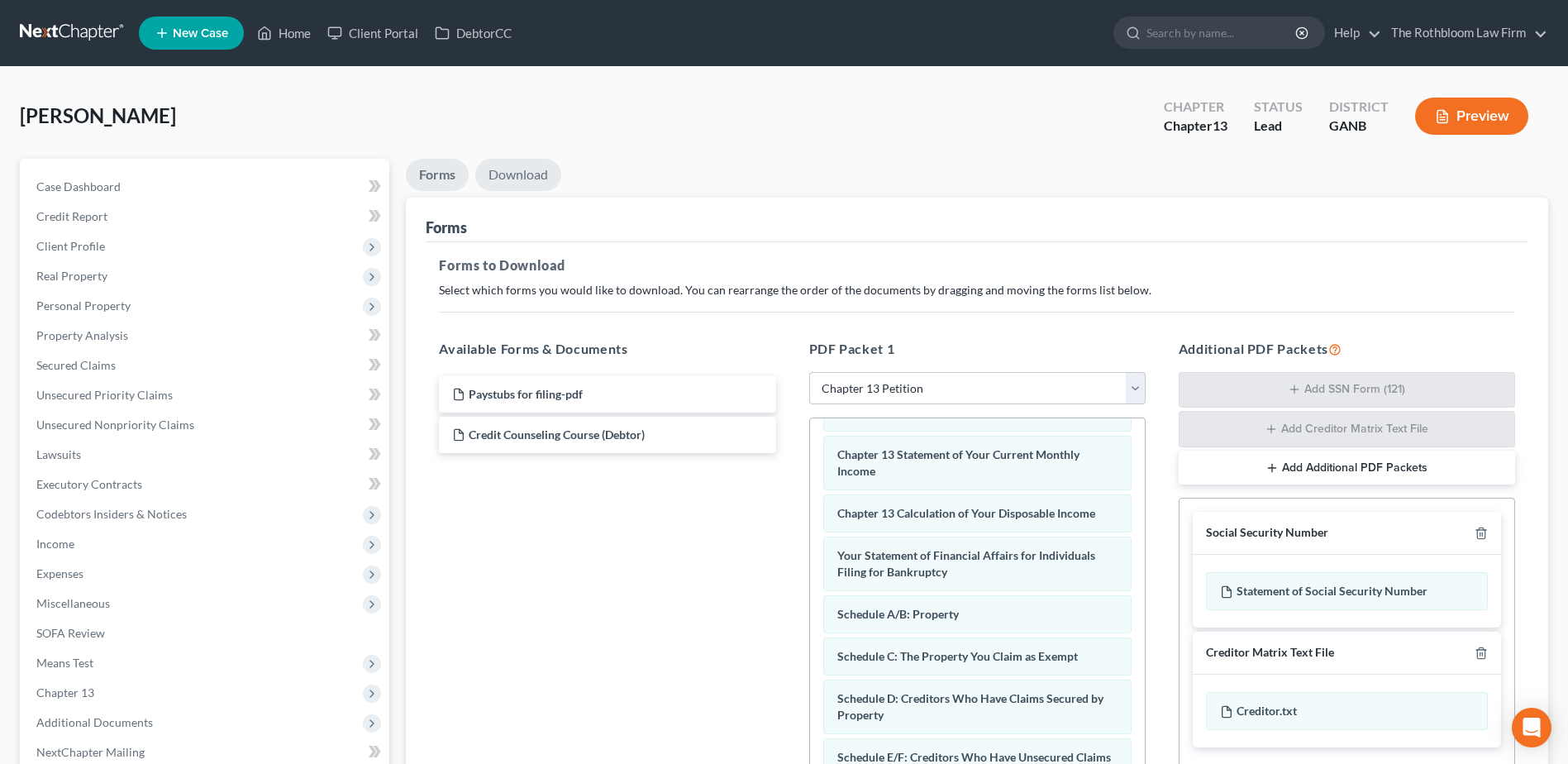
click at [518, 177] on link "Download" at bounding box center [518, 174] width 86 height 32
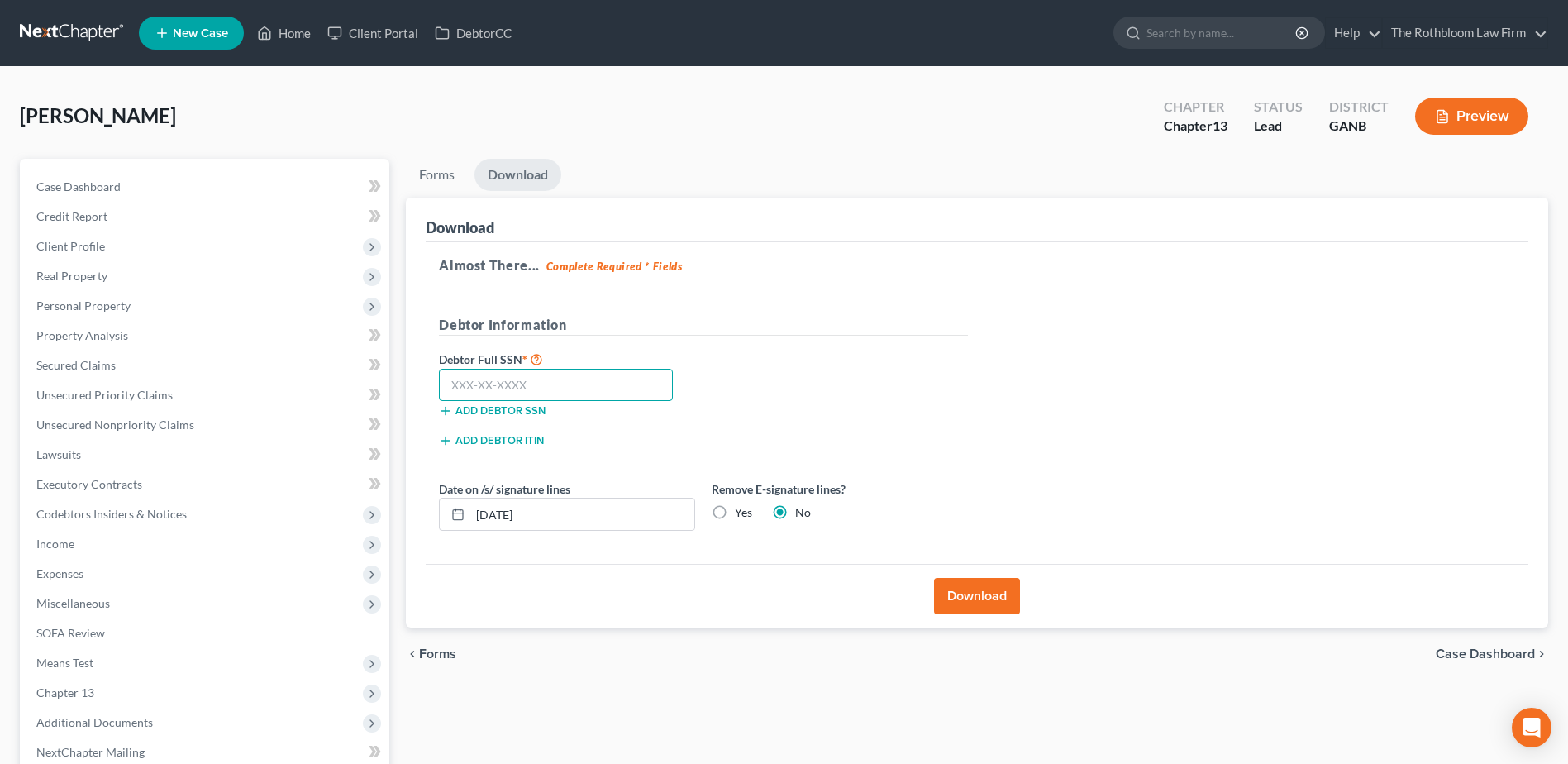
click at [485, 378] on input "text" at bounding box center [555, 385] width 234 height 33
click at [463, 395] on input "text" at bounding box center [555, 385] width 234 height 33
click at [962, 590] on button "Download" at bounding box center [977, 596] width 86 height 36
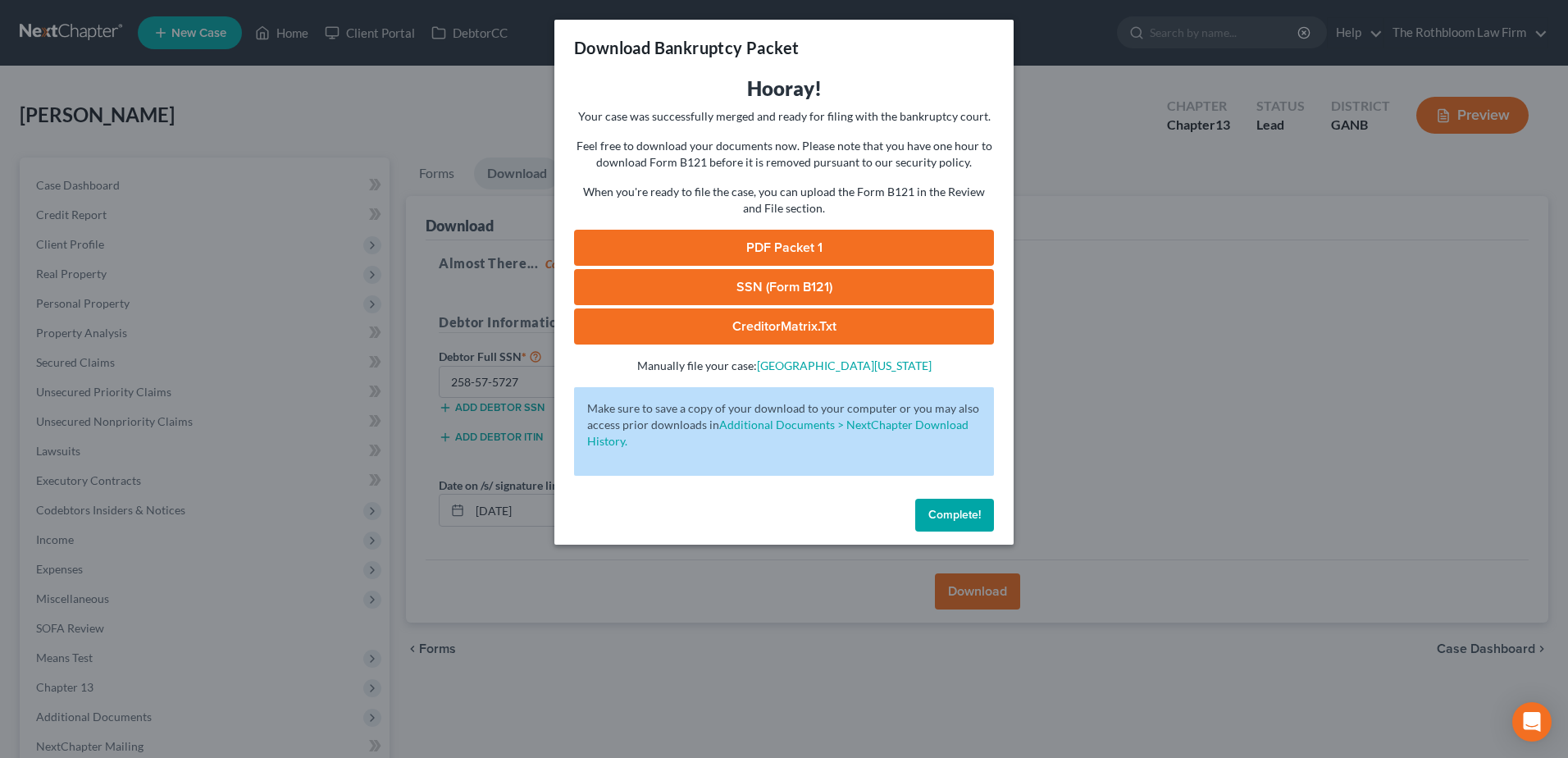
click at [781, 250] on link "PDF Packet 1" at bounding box center [784, 247] width 420 height 36
click at [773, 275] on link "SSN (Form B121)" at bounding box center [784, 287] width 420 height 36
click at [946, 514] on span "Complete!" at bounding box center [954, 514] width 52 height 14
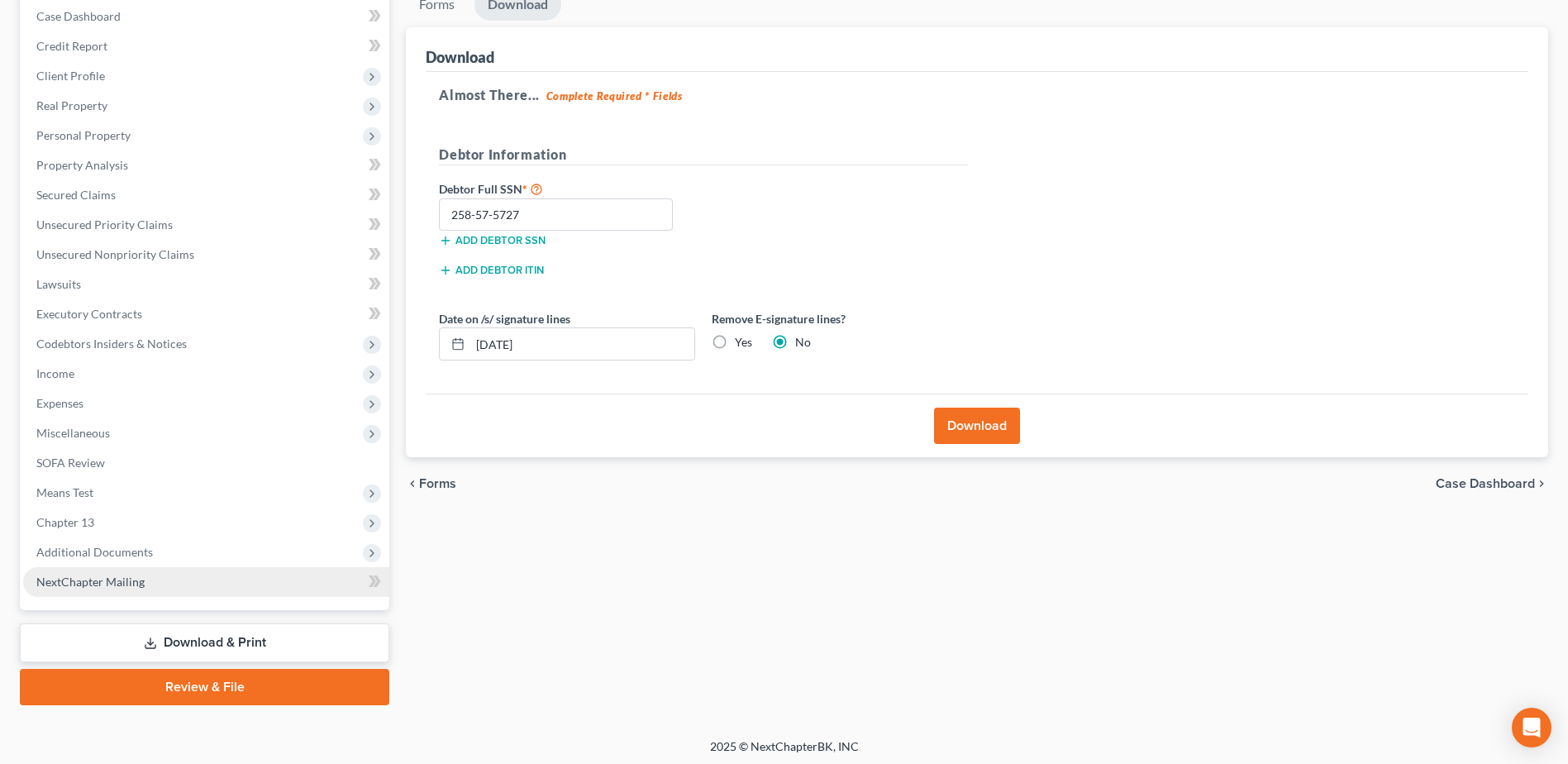
scroll to position [174, 0]
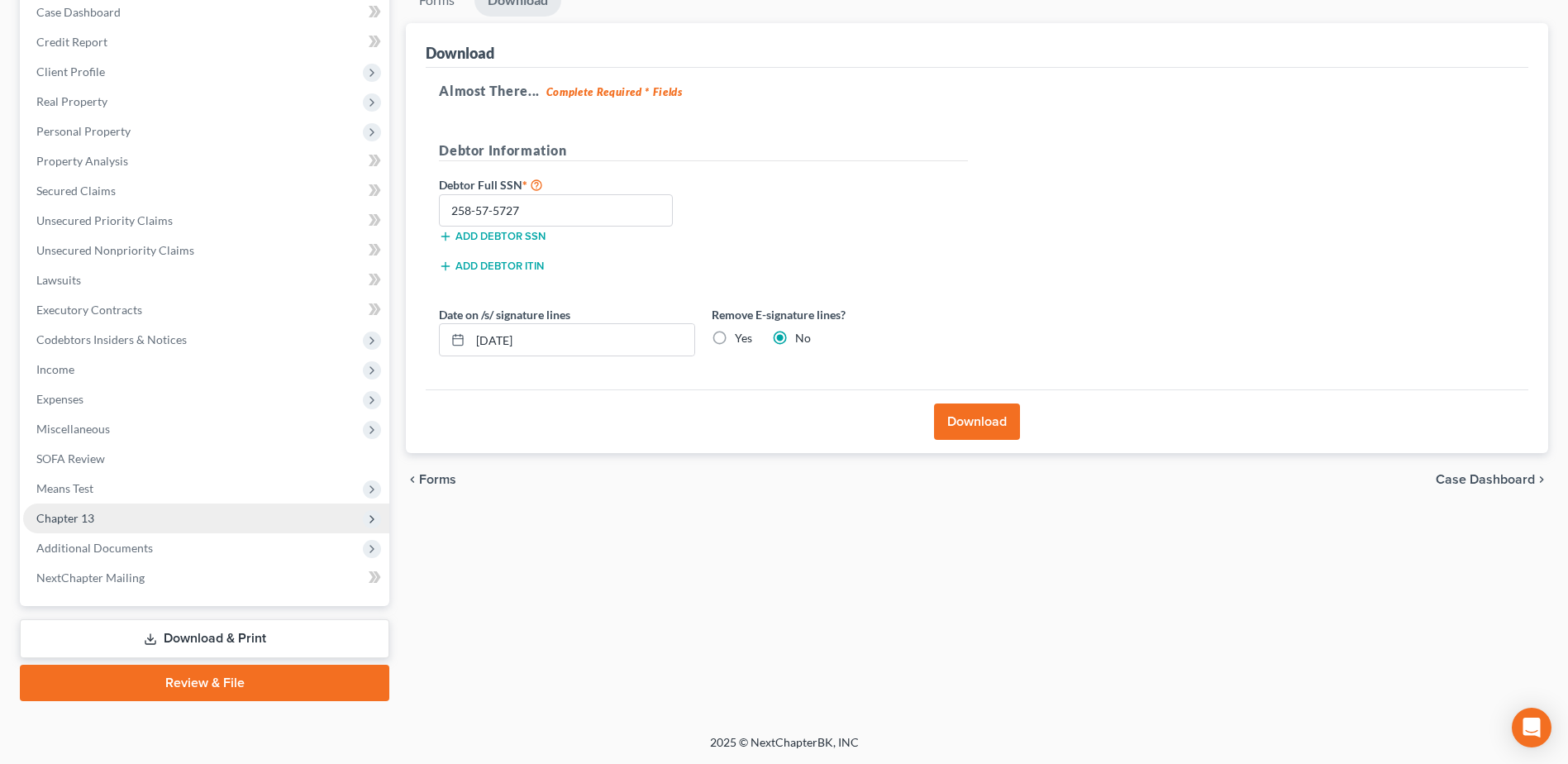
click at [82, 519] on span "Chapter 13" at bounding box center [64, 518] width 58 height 14
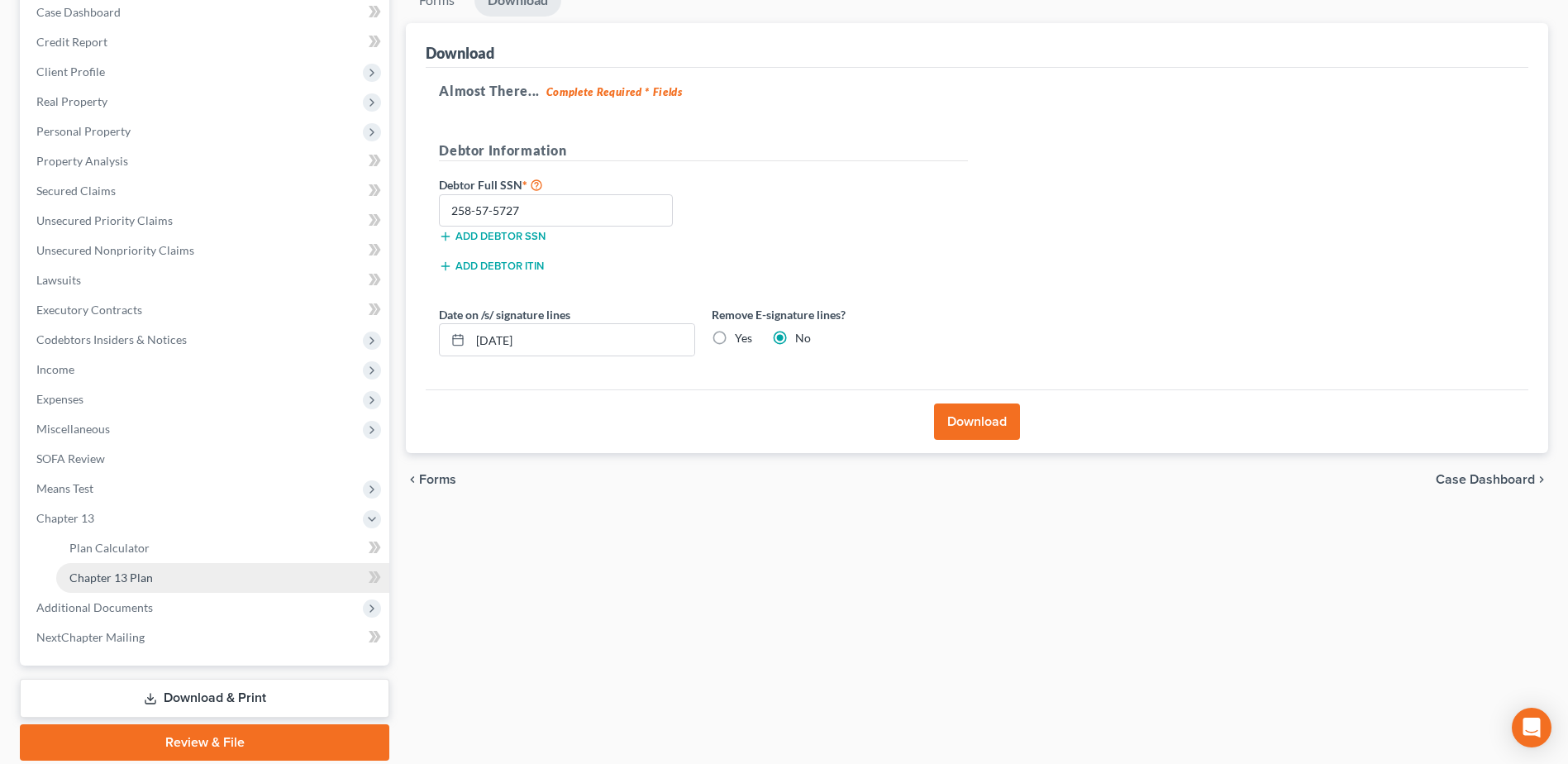
click at [123, 572] on span "Chapter 13 Plan" at bounding box center [111, 577] width 84 height 14
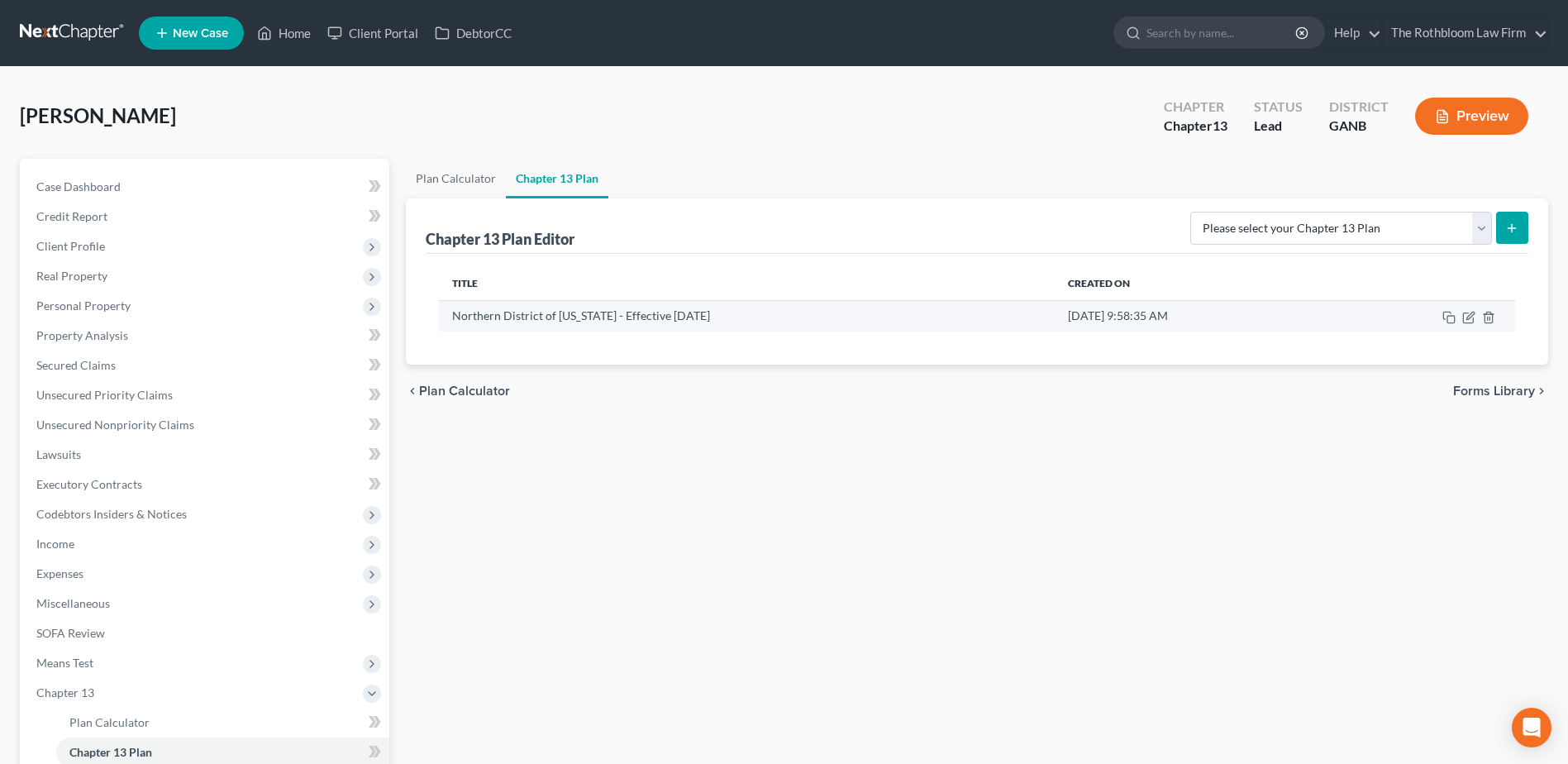
click at [1473, 328] on td at bounding box center [1422, 315] width 186 height 31
click at [1467, 318] on icon "button" at bounding box center [1468, 317] width 13 height 13
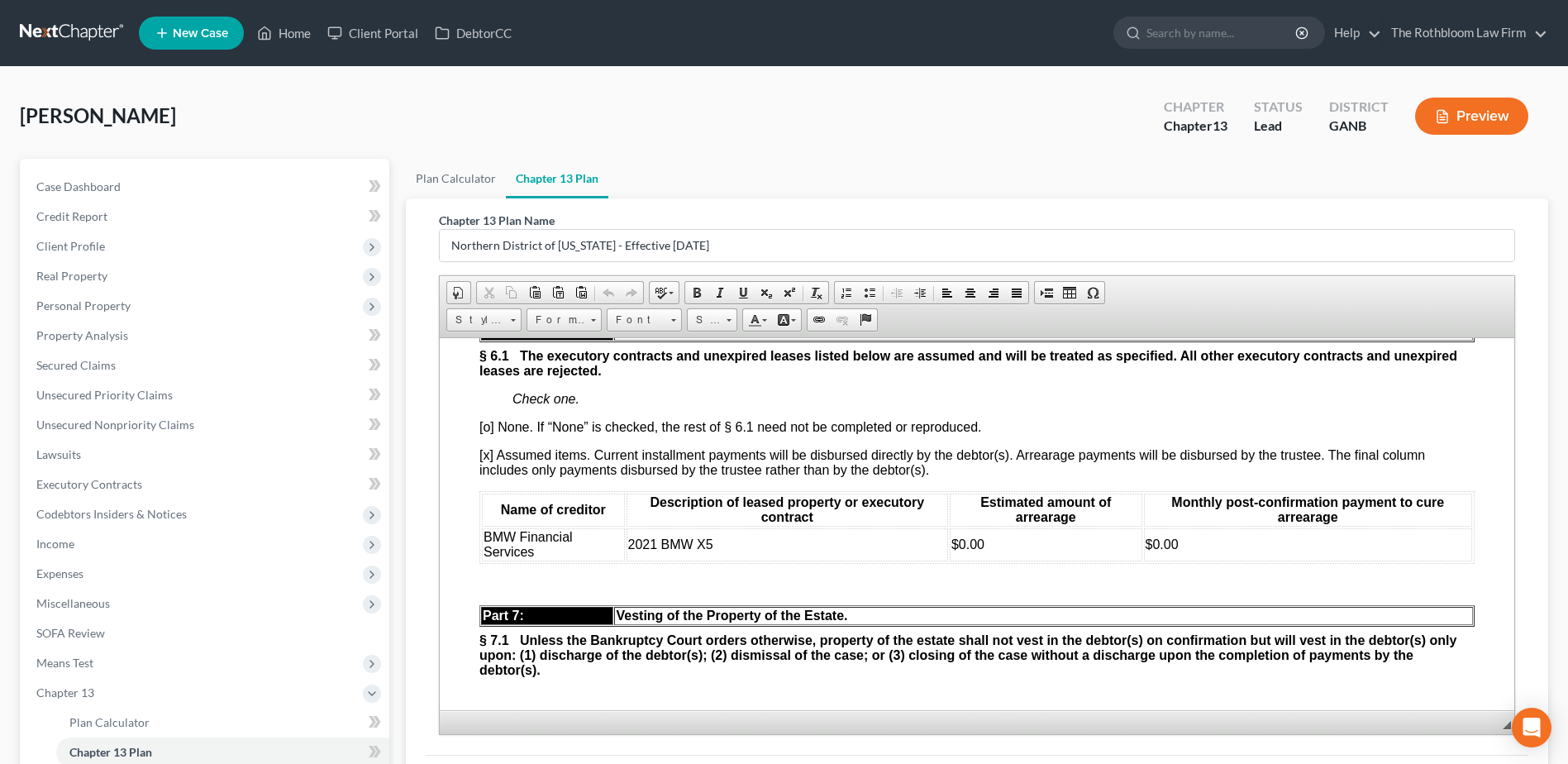
scroll to position [4959, 0]
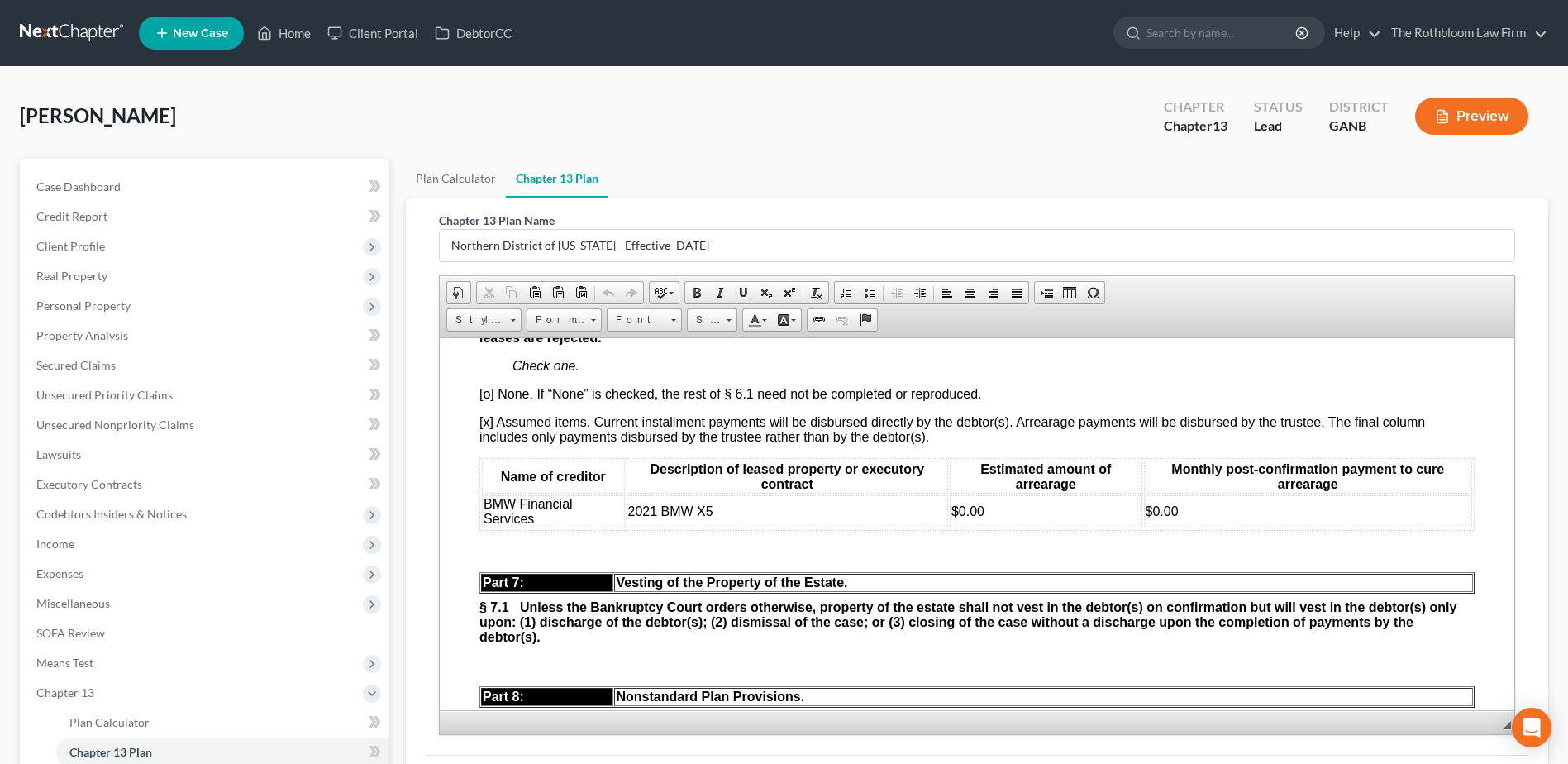
click at [488, 400] on span "[o] None. If “None” is checked, the rest of § 6.1 need not be completed or repr…" at bounding box center [730, 393] width 502 height 14
drag, startPoint x: 484, startPoint y: 594, endPoint x: 1298, endPoint y: 629, distance: 814.8
click at [1298, 629] on div "Part 5: Treatment Nonpriority Claims. § 5.1 Nonpriority unsecured claims not se…" at bounding box center [977, 546] width 995 height 1547
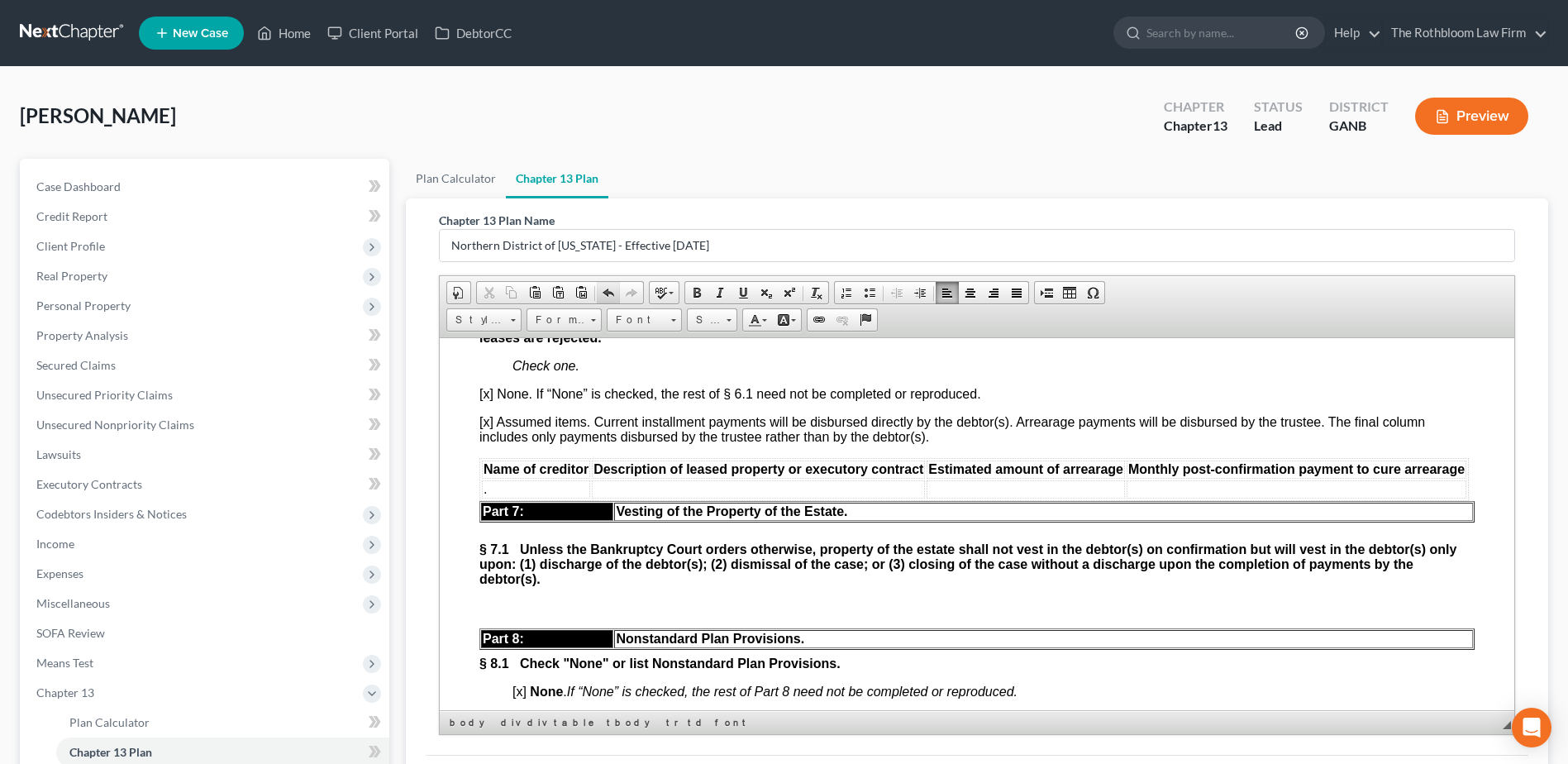
click at [606, 289] on span at bounding box center [608, 292] width 13 height 13
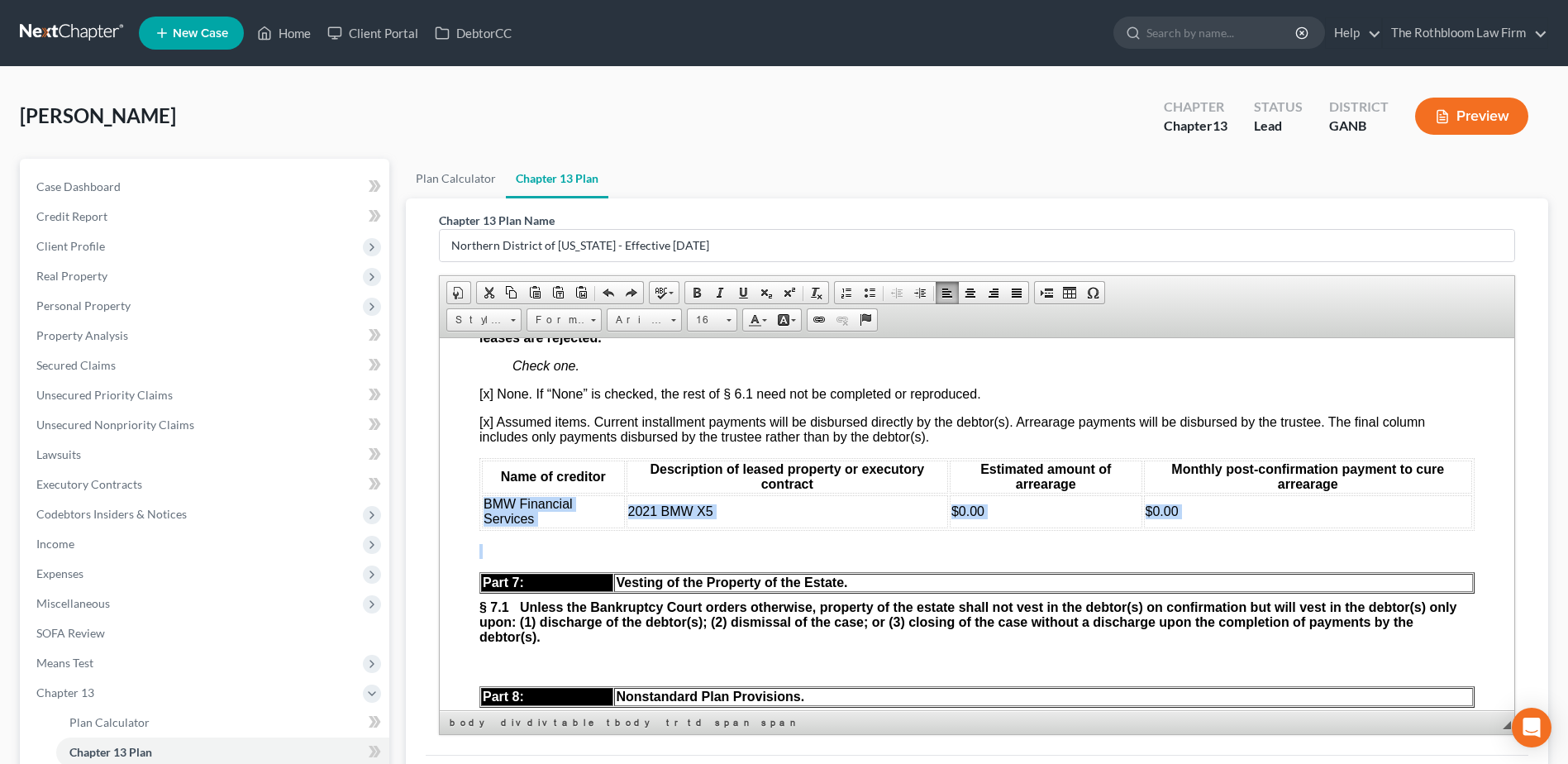
click at [518, 525] on span "BMW Financial Services" at bounding box center [528, 510] width 90 height 29
click at [484, 525] on span "BMW Financial Services" at bounding box center [528, 510] width 90 height 29
click at [549, 528] on td "BMW Financial Services" at bounding box center [553, 510] width 143 height 33
drag, startPoint x: 541, startPoint y: 614, endPoint x: 488, endPoint y: 604, distance: 53.9
click at [488, 528] on td "BMW Financial Services" at bounding box center [553, 510] width 143 height 33
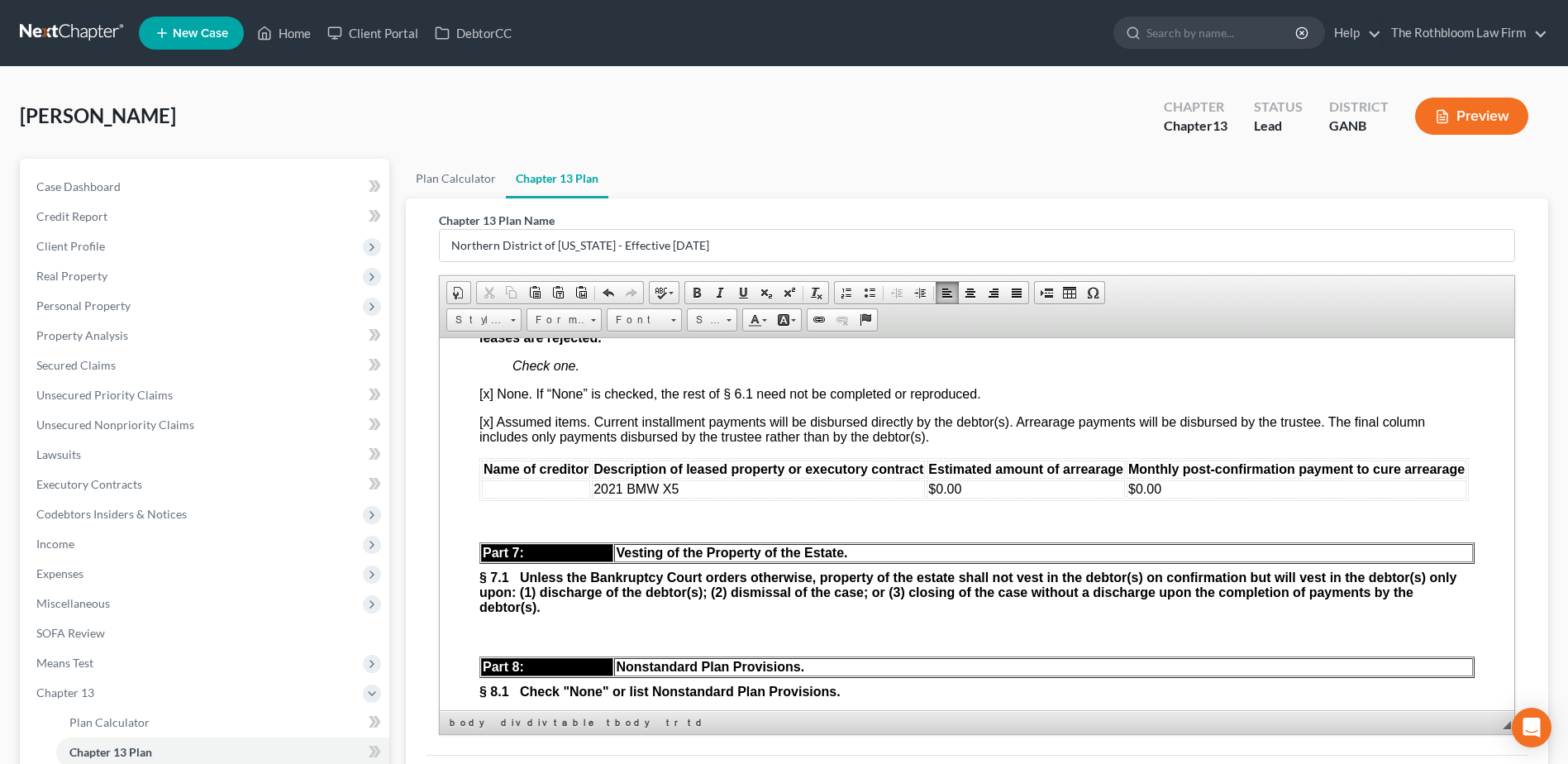
click at [678, 498] on td "2021 BMW X5" at bounding box center [758, 488] width 333 height 18
click at [973, 498] on td "$0.00" at bounding box center [1025, 488] width 199 height 18
click at [1160, 498] on td "$0.00" at bounding box center [1297, 488] width 340 height 18
drag, startPoint x: 487, startPoint y: 519, endPoint x: 500, endPoint y: 522, distance: 13.3
click at [490, 443] on span "[x] Assumed items. Current installment payments will be disbursed directly by t…" at bounding box center [952, 428] width 946 height 29
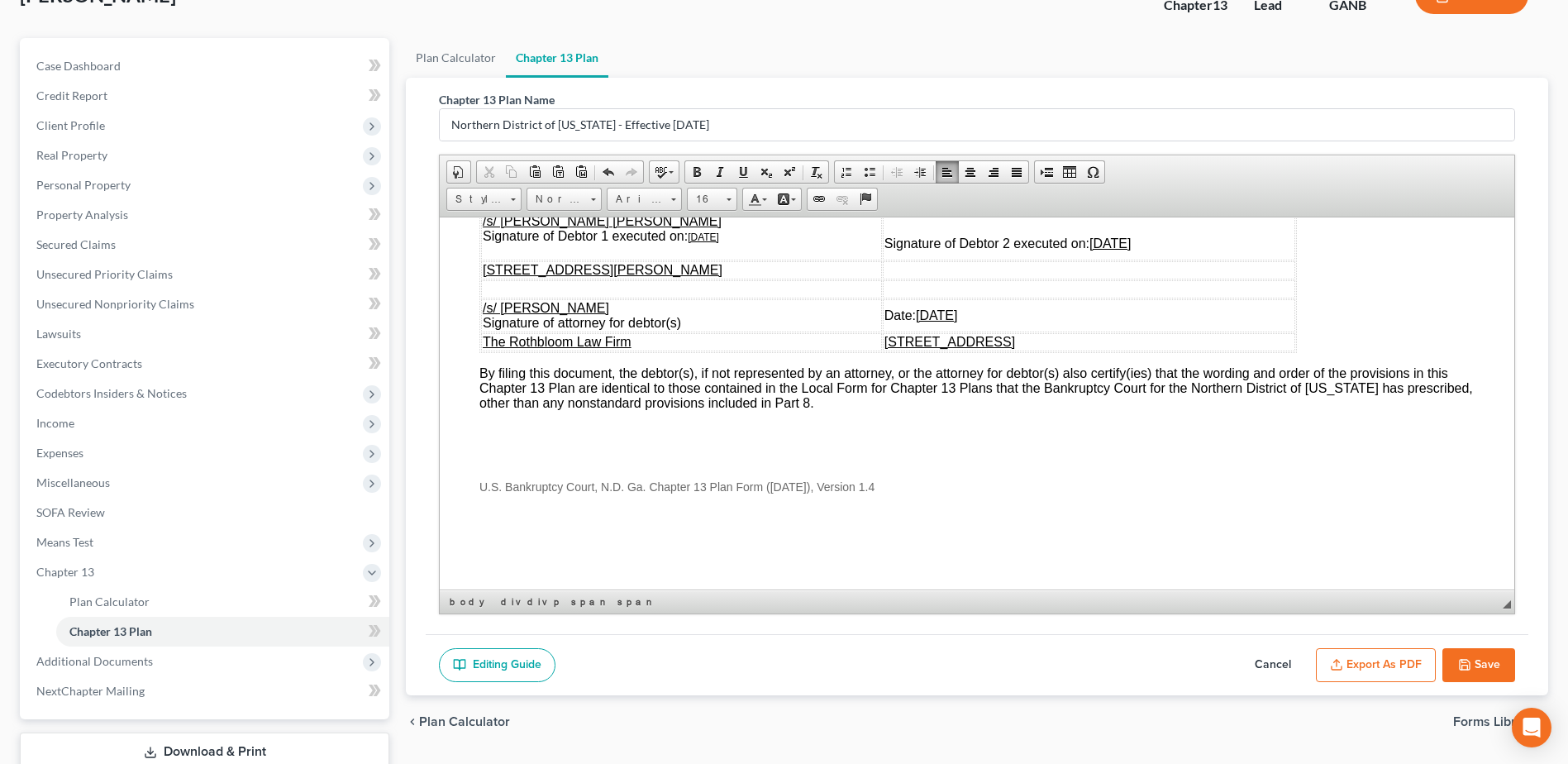
scroll to position [234, 0]
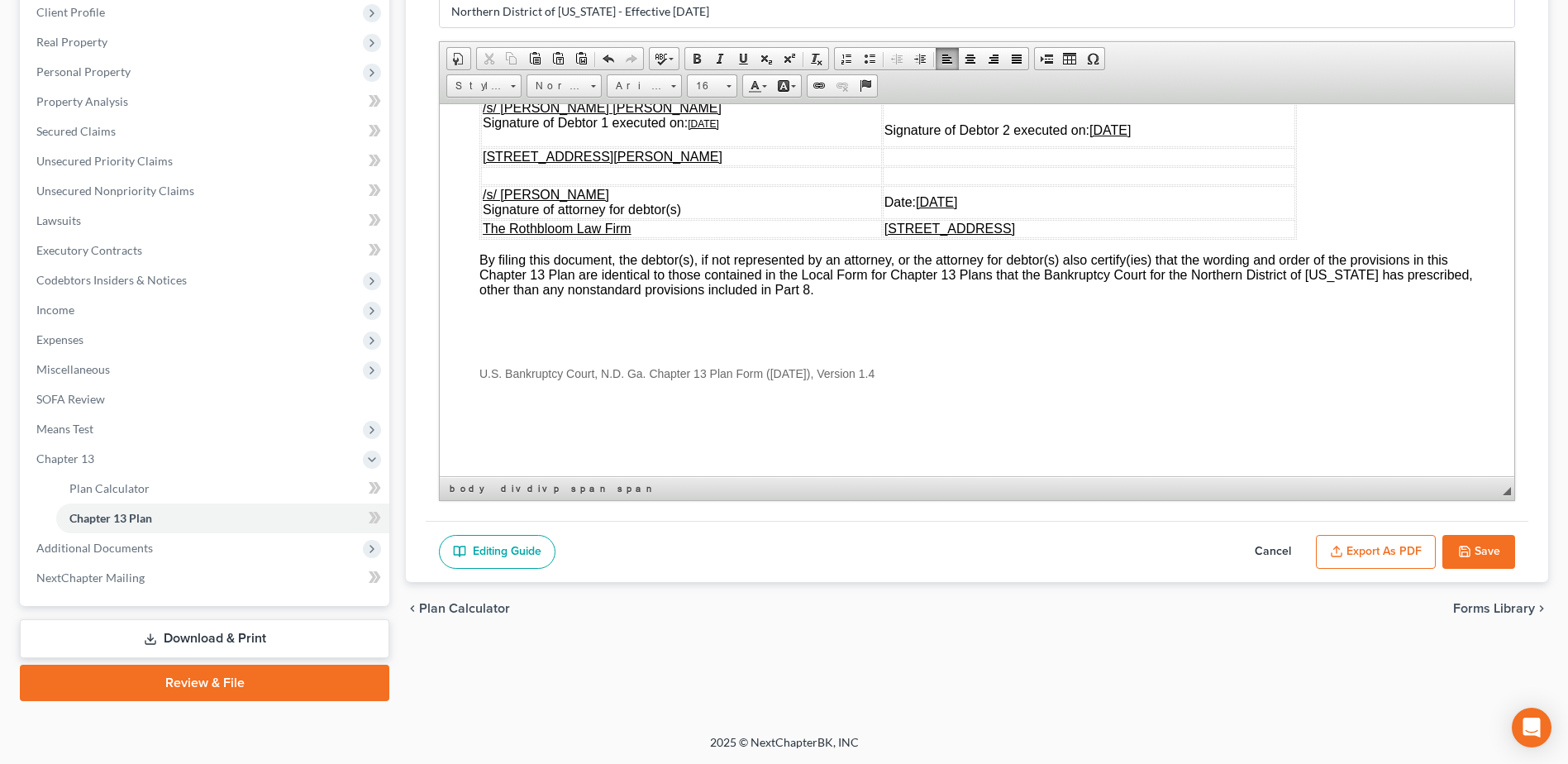
click at [1366, 550] on button "Export as PDF" at bounding box center [1375, 551] width 120 height 34
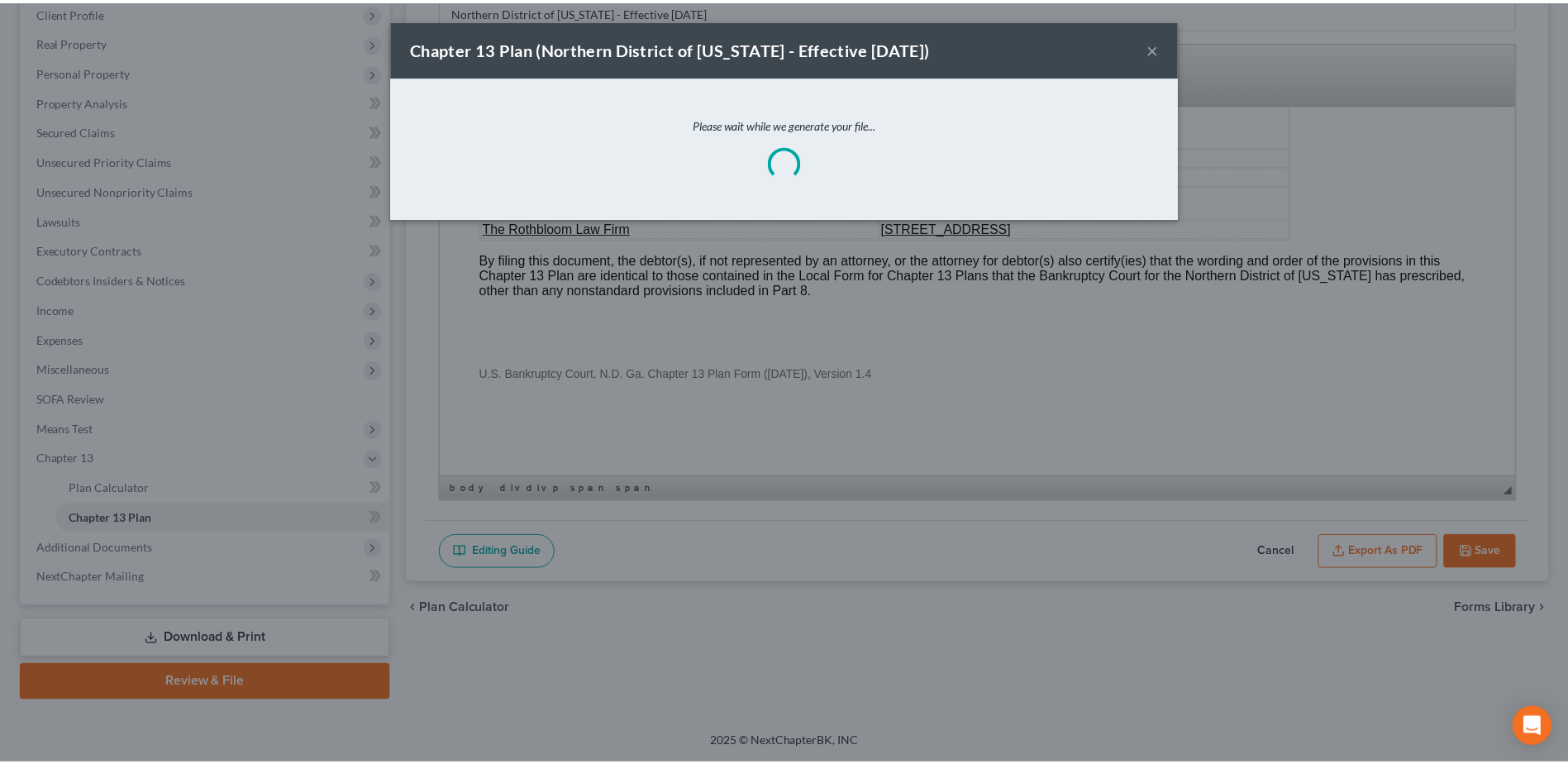
scroll to position [5677, 0]
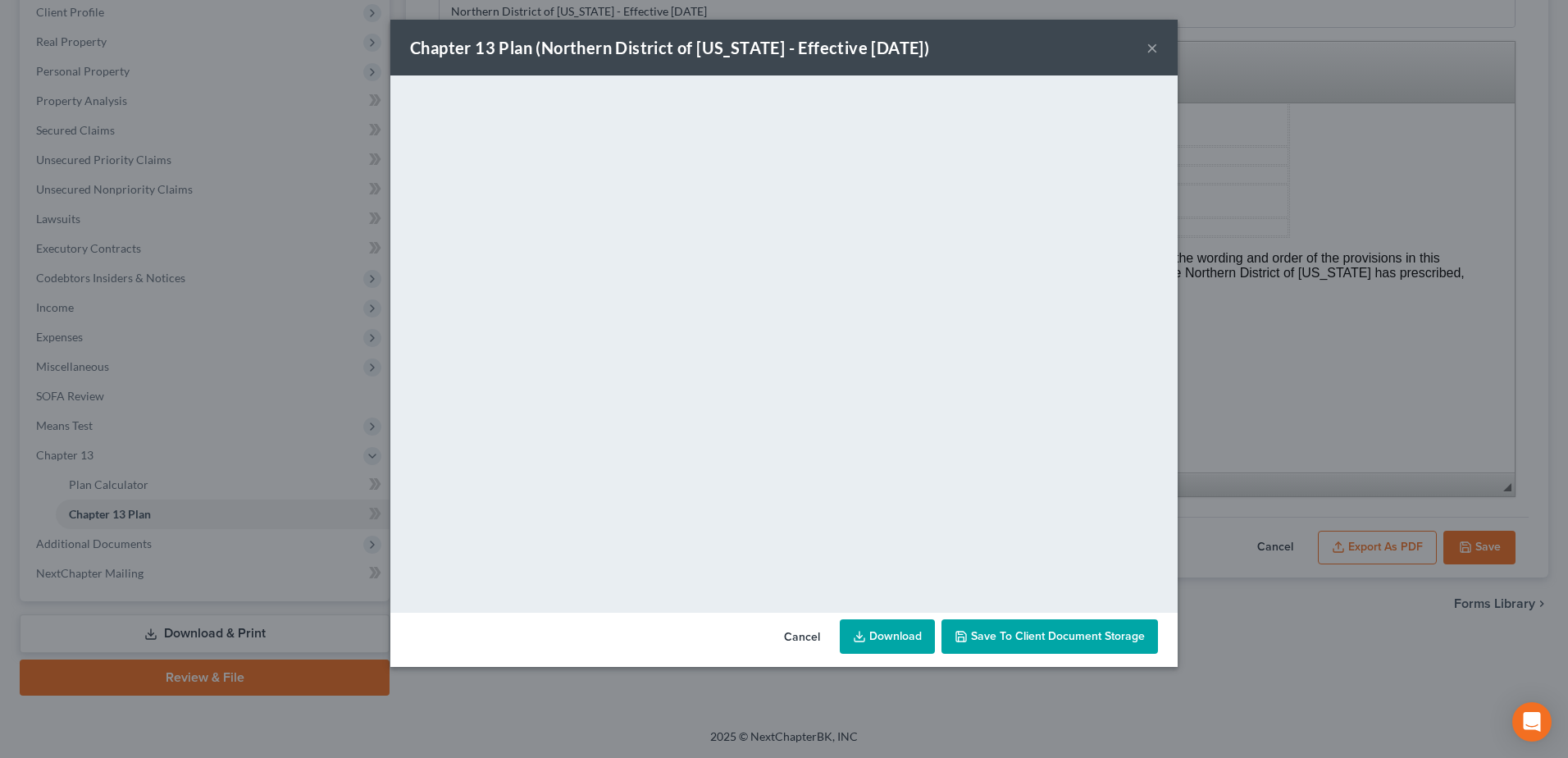
click at [887, 639] on link "Download" at bounding box center [887, 636] width 95 height 34
drag, startPoint x: 807, startPoint y: 641, endPoint x: 1045, endPoint y: 668, distance: 239.5
click at [807, 641] on button "Cancel" at bounding box center [801, 637] width 62 height 32
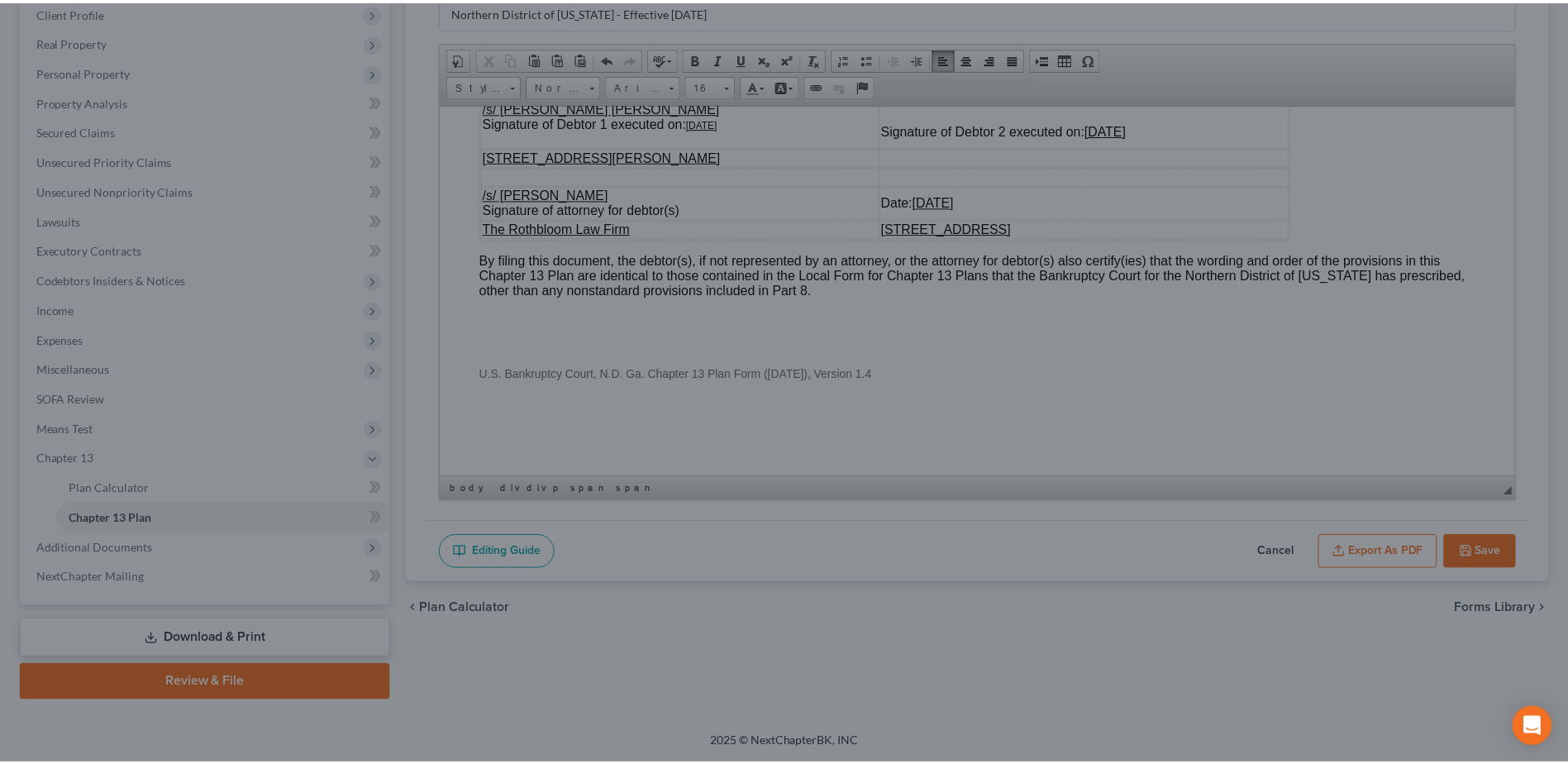
scroll to position [5691, 0]
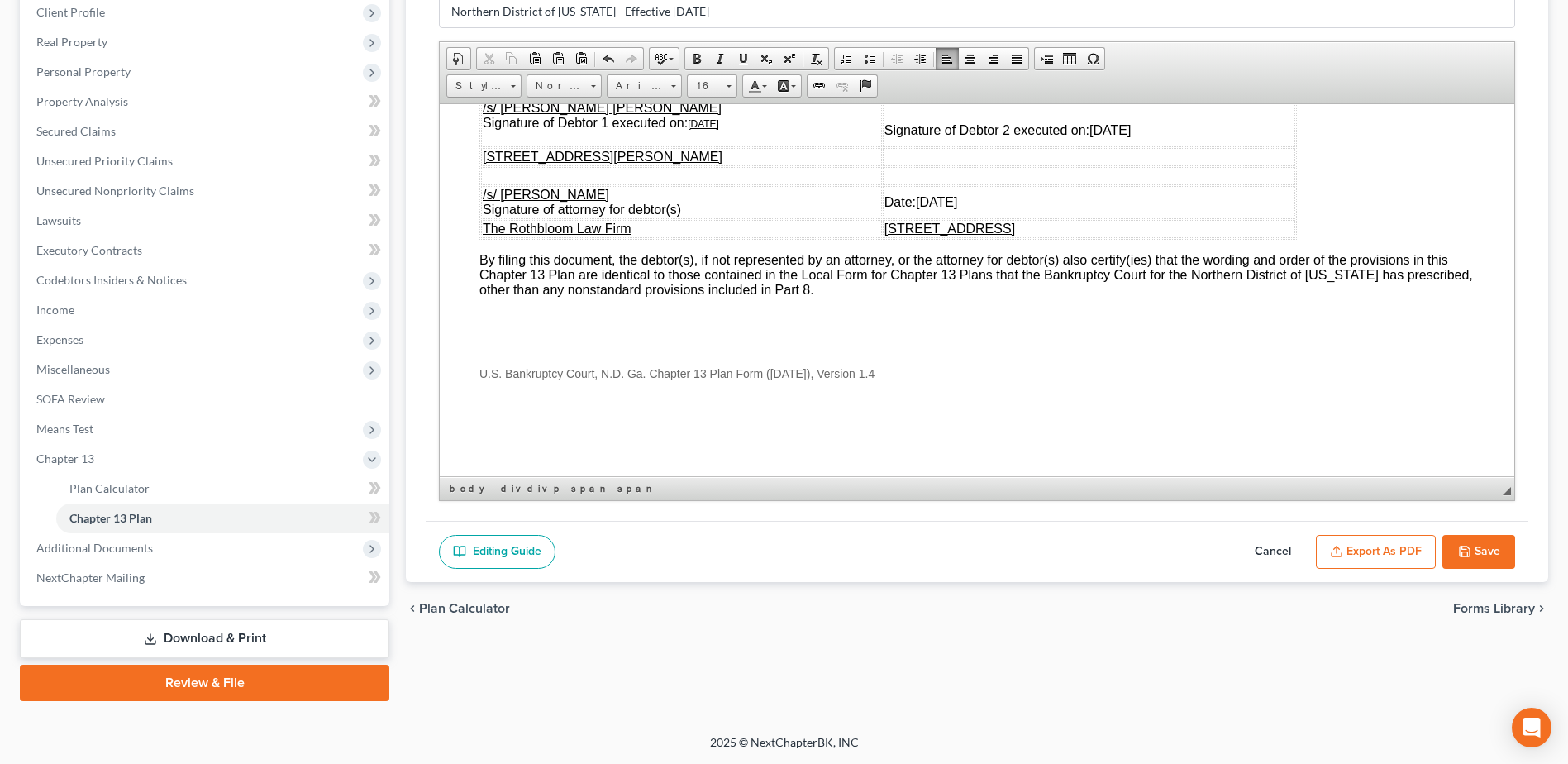
click at [1483, 550] on button "Save" at bounding box center [1478, 551] width 73 height 34
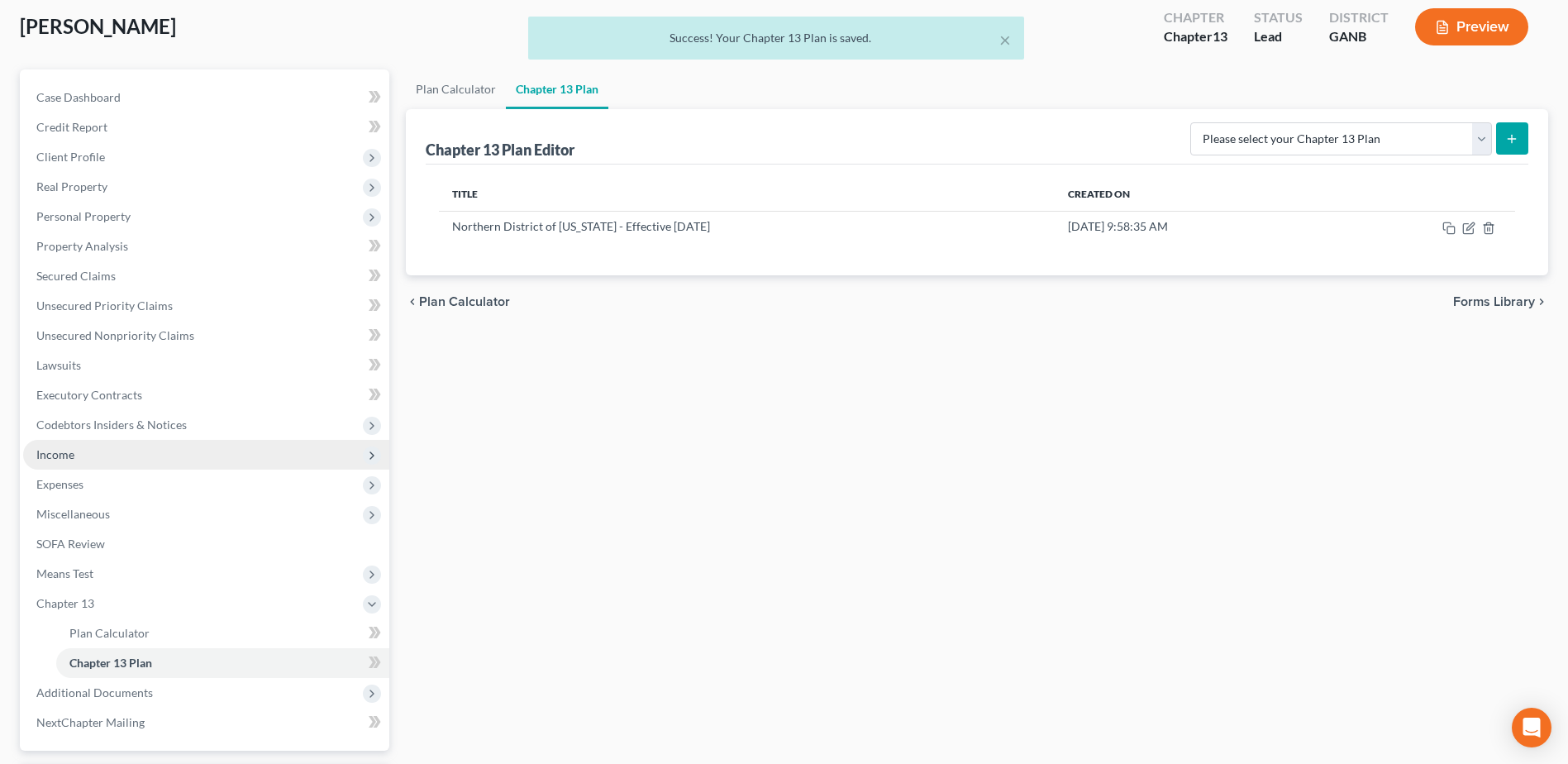
scroll to position [0, 0]
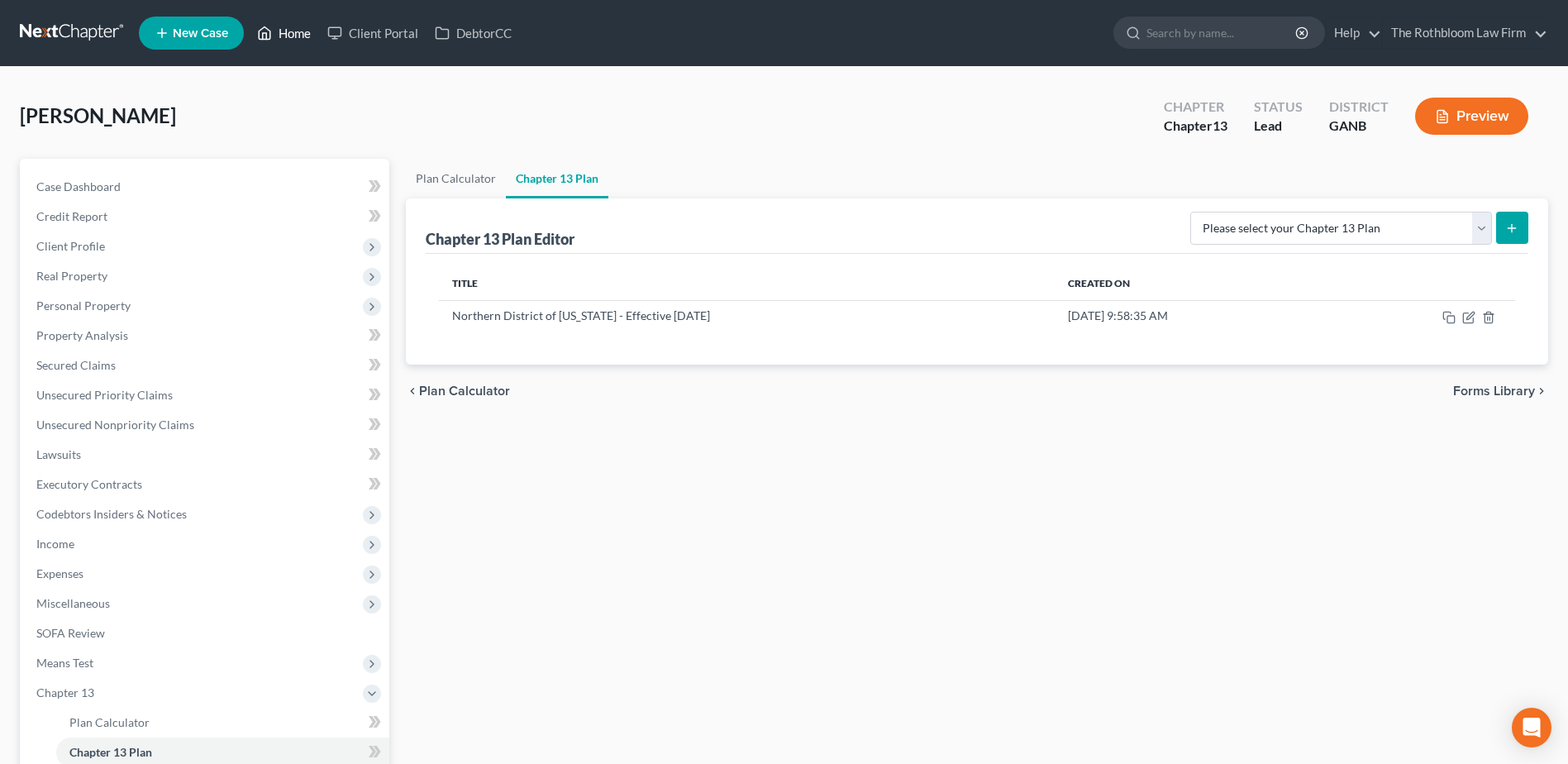
click at [288, 33] on link "Home" at bounding box center [284, 34] width 70 height 30
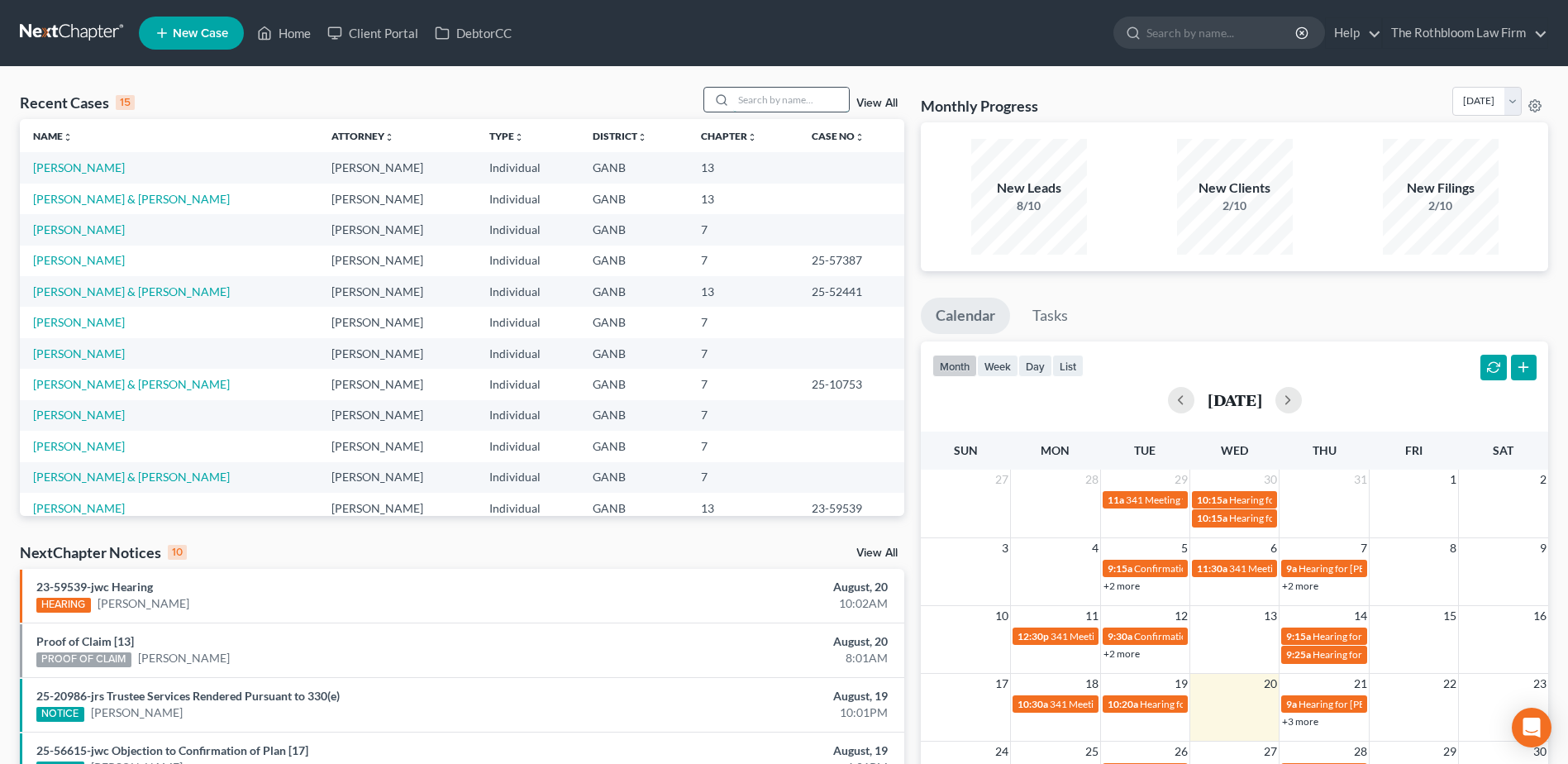
click at [752, 96] on input "search" at bounding box center [791, 100] width 116 height 24
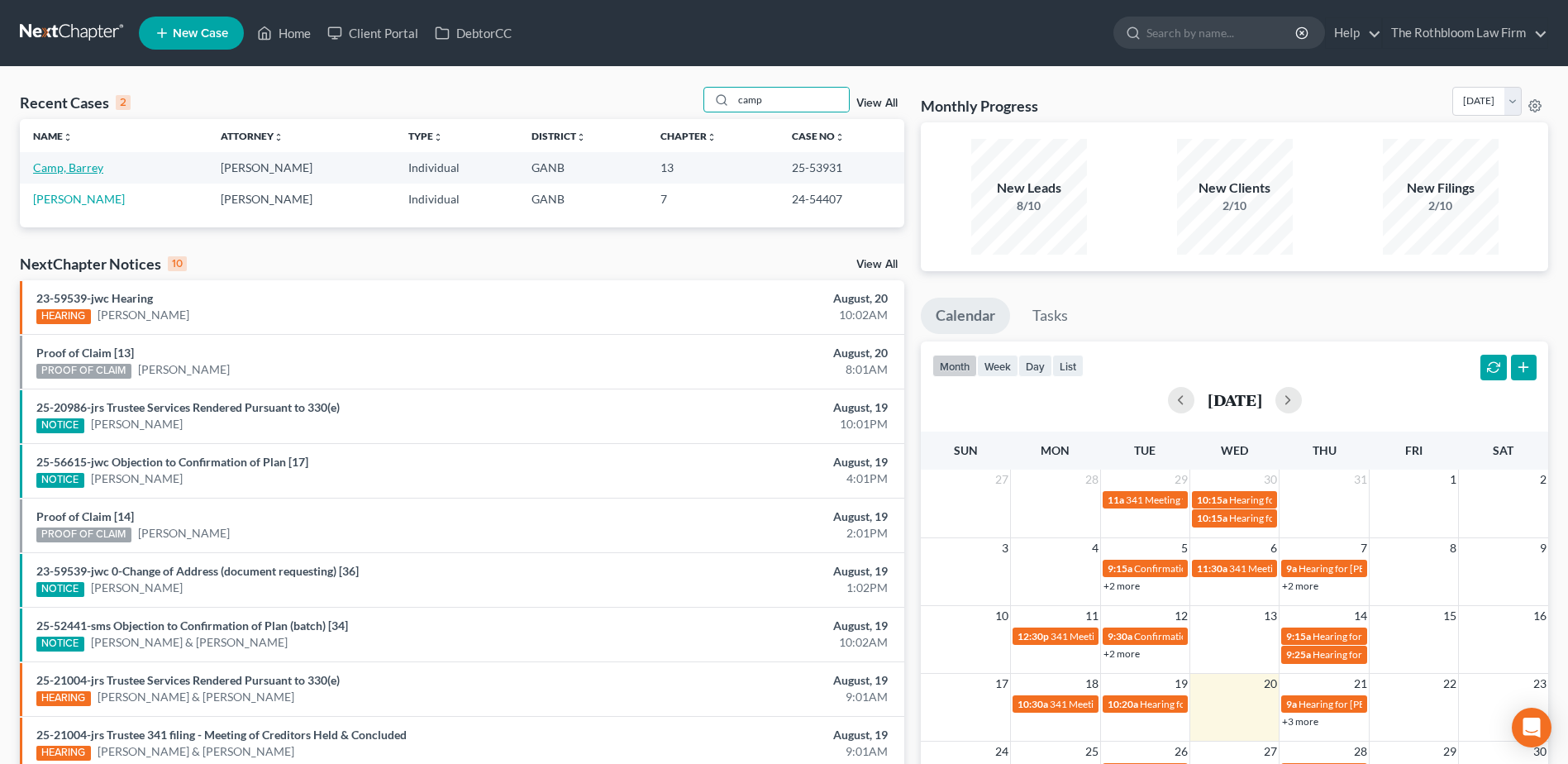
click at [49, 170] on link "Camp, Barrey" at bounding box center [68, 167] width 70 height 14
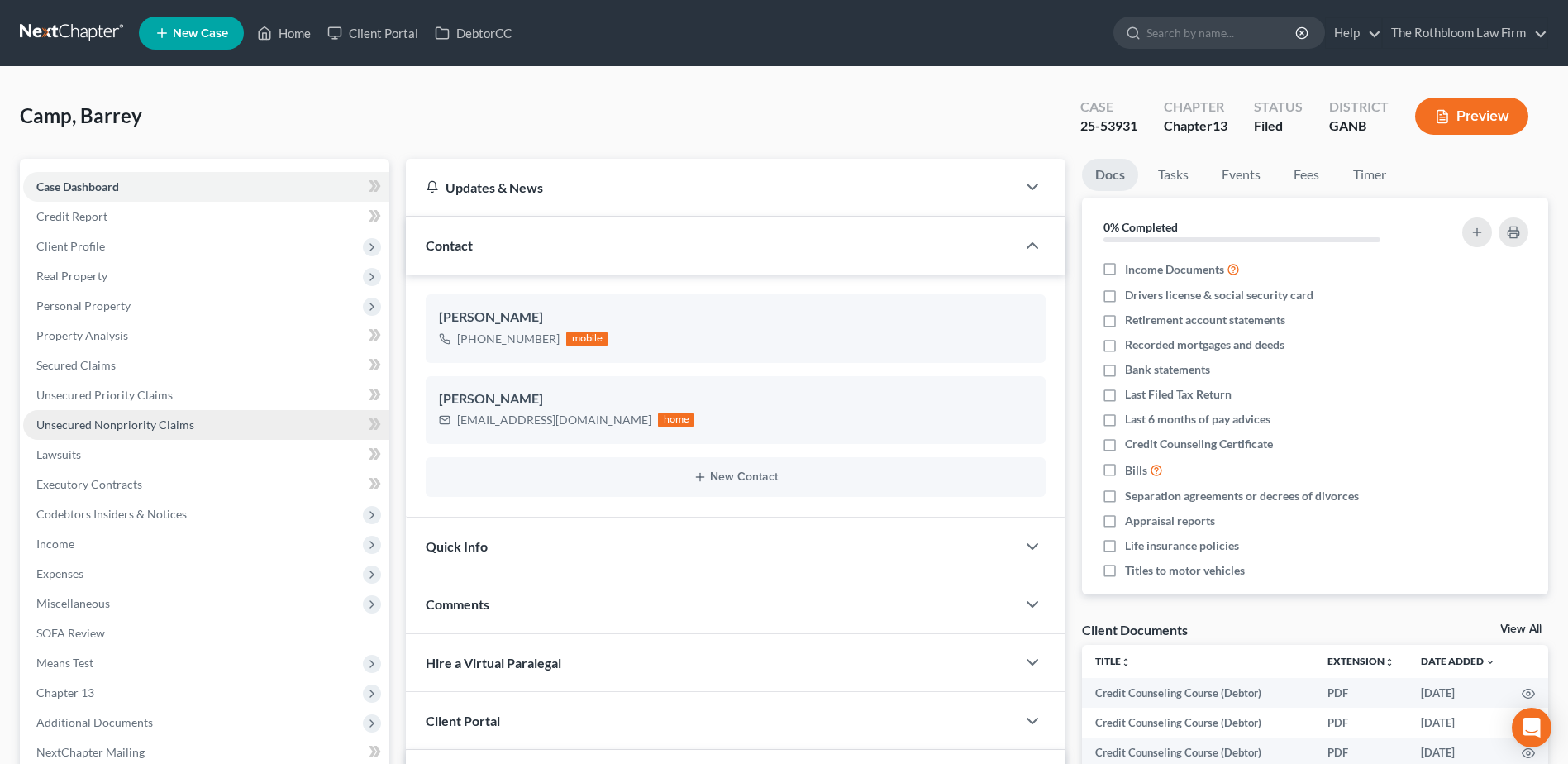
click at [62, 422] on span "Unsecured Nonpriority Claims" at bounding box center [115, 424] width 157 height 14
